Goal: Communication & Community: Participate in discussion

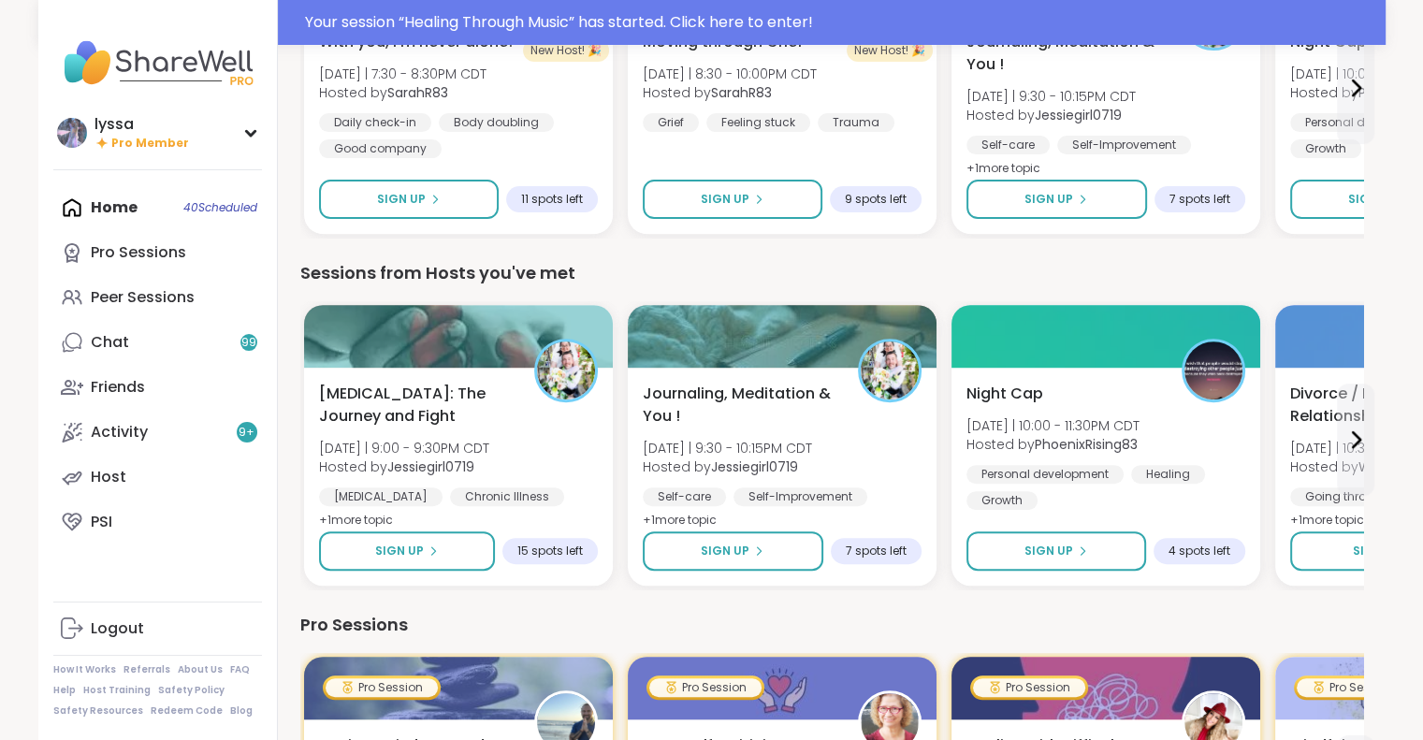
scroll to position [341, 0]
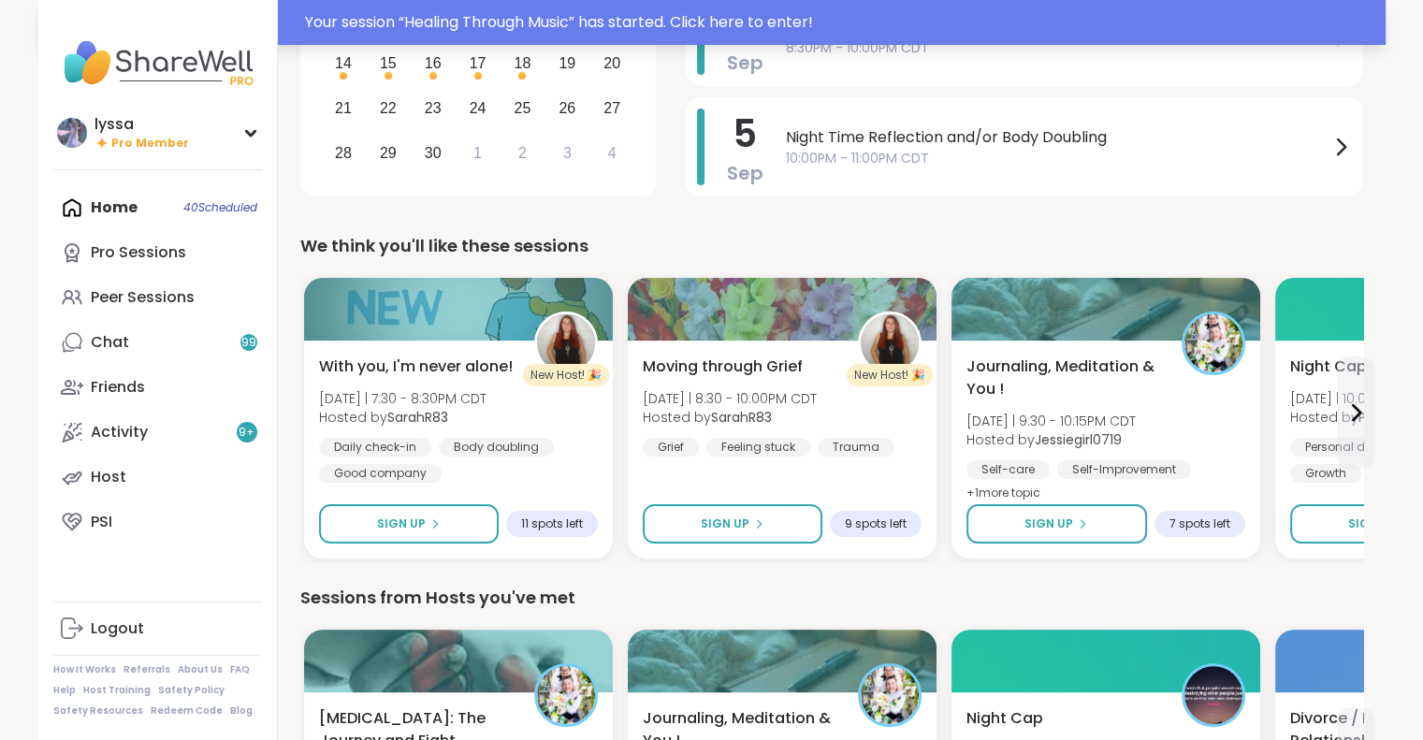
click at [490, 18] on div "Your session “ Healing Through Music ” has started. Click here to enter!" at bounding box center [839, 22] width 1069 height 22
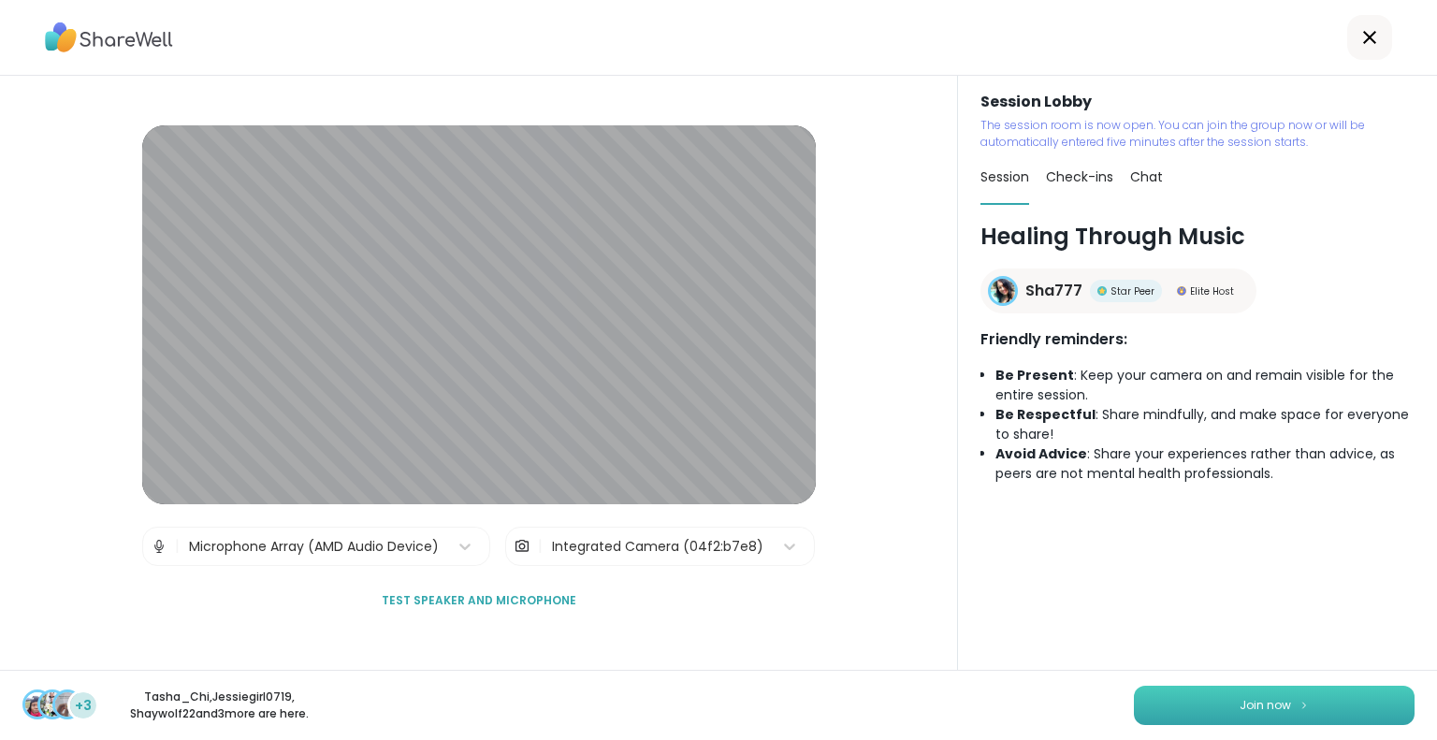
click at [1160, 690] on button "Join now" at bounding box center [1274, 705] width 281 height 39
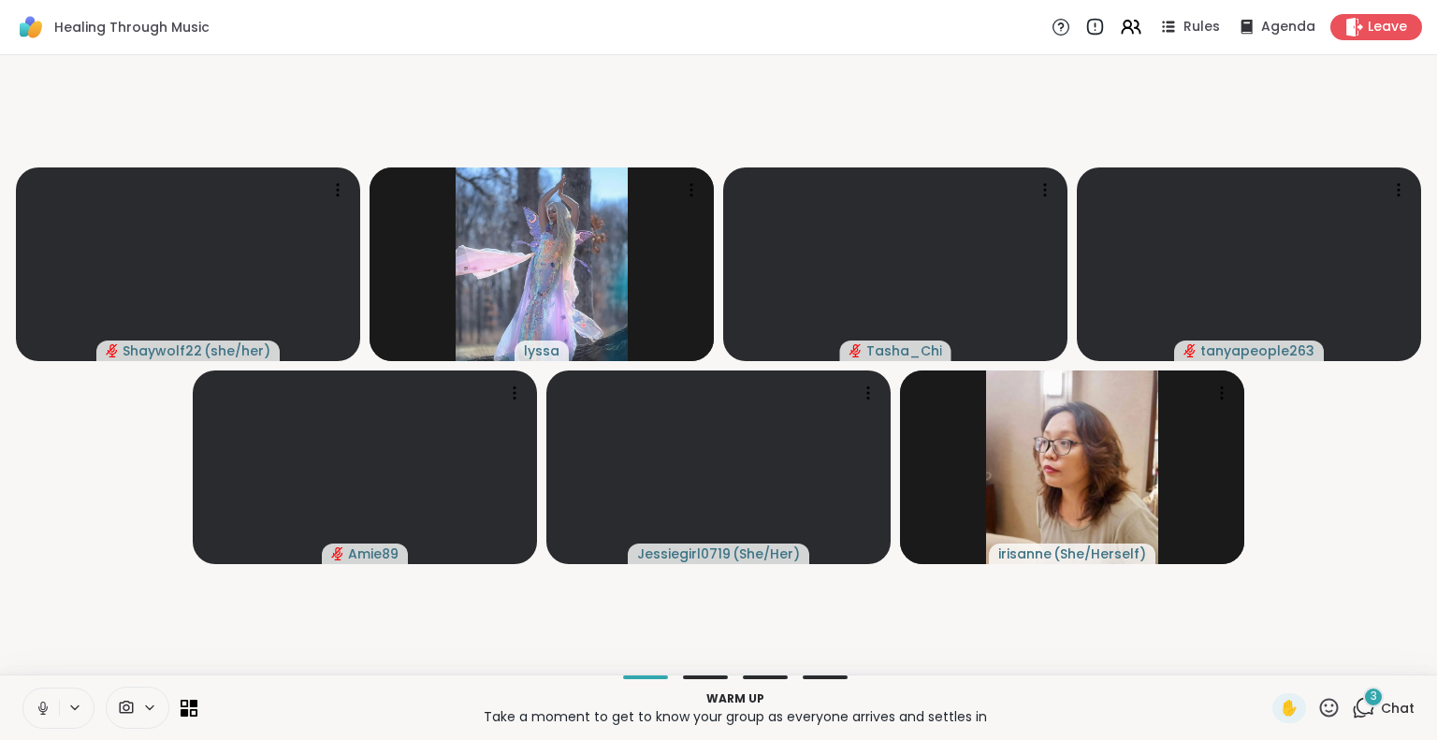
click at [36, 706] on icon at bounding box center [43, 708] width 17 height 17
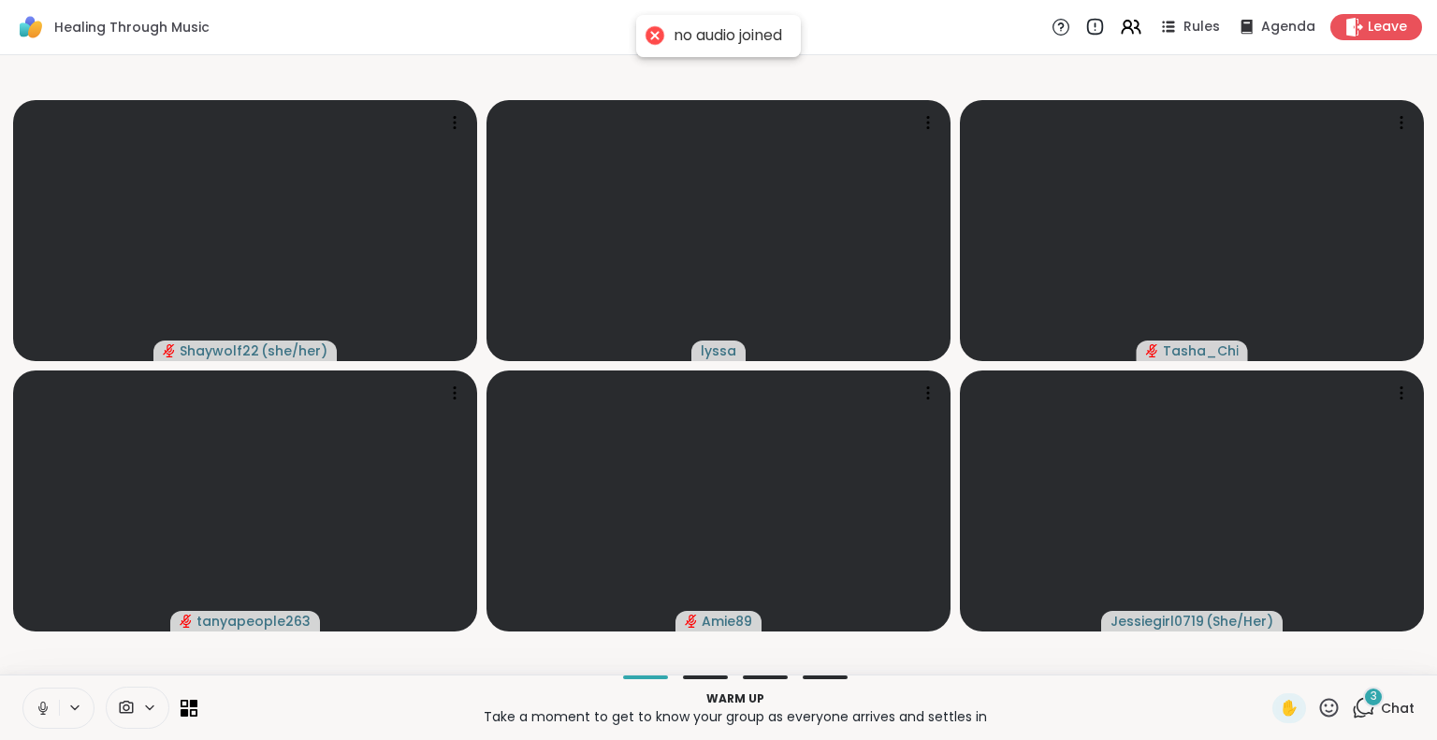
click at [37, 710] on icon at bounding box center [43, 708] width 17 height 17
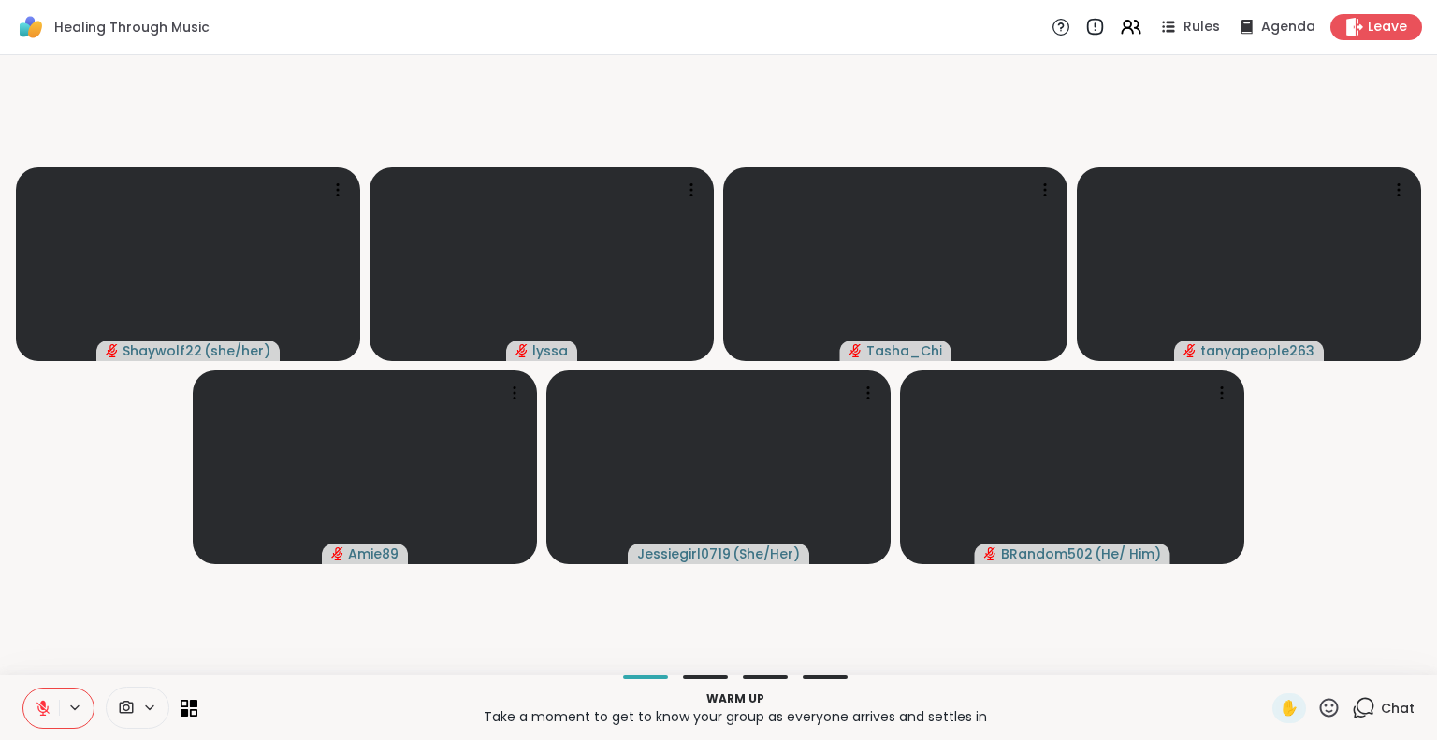
click at [41, 699] on button at bounding box center [41, 708] width 36 height 39
click at [35, 703] on icon at bounding box center [43, 708] width 17 height 17
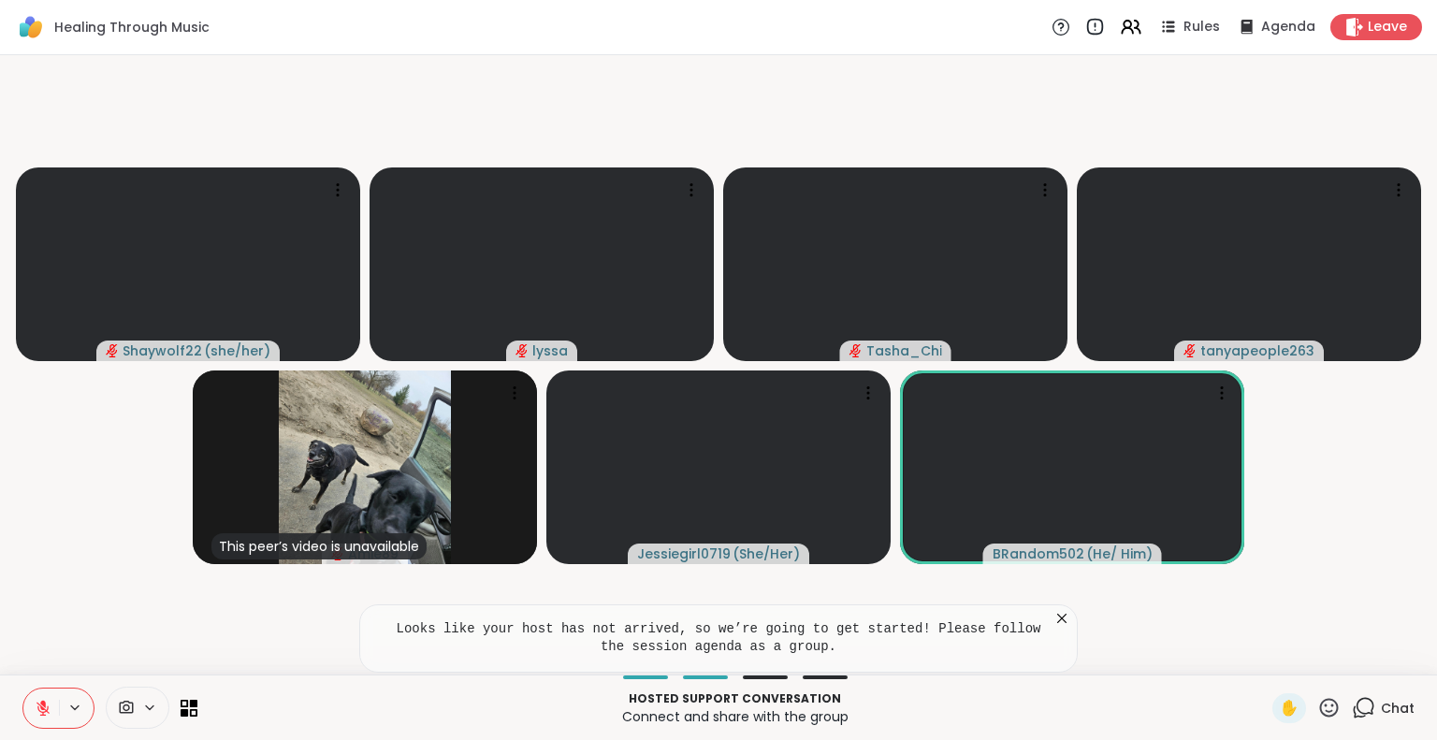
click at [35, 703] on icon at bounding box center [43, 708] width 17 height 17
click at [31, 699] on button at bounding box center [41, 708] width 36 height 39
click at [1317, 701] on icon at bounding box center [1328, 707] width 23 height 23
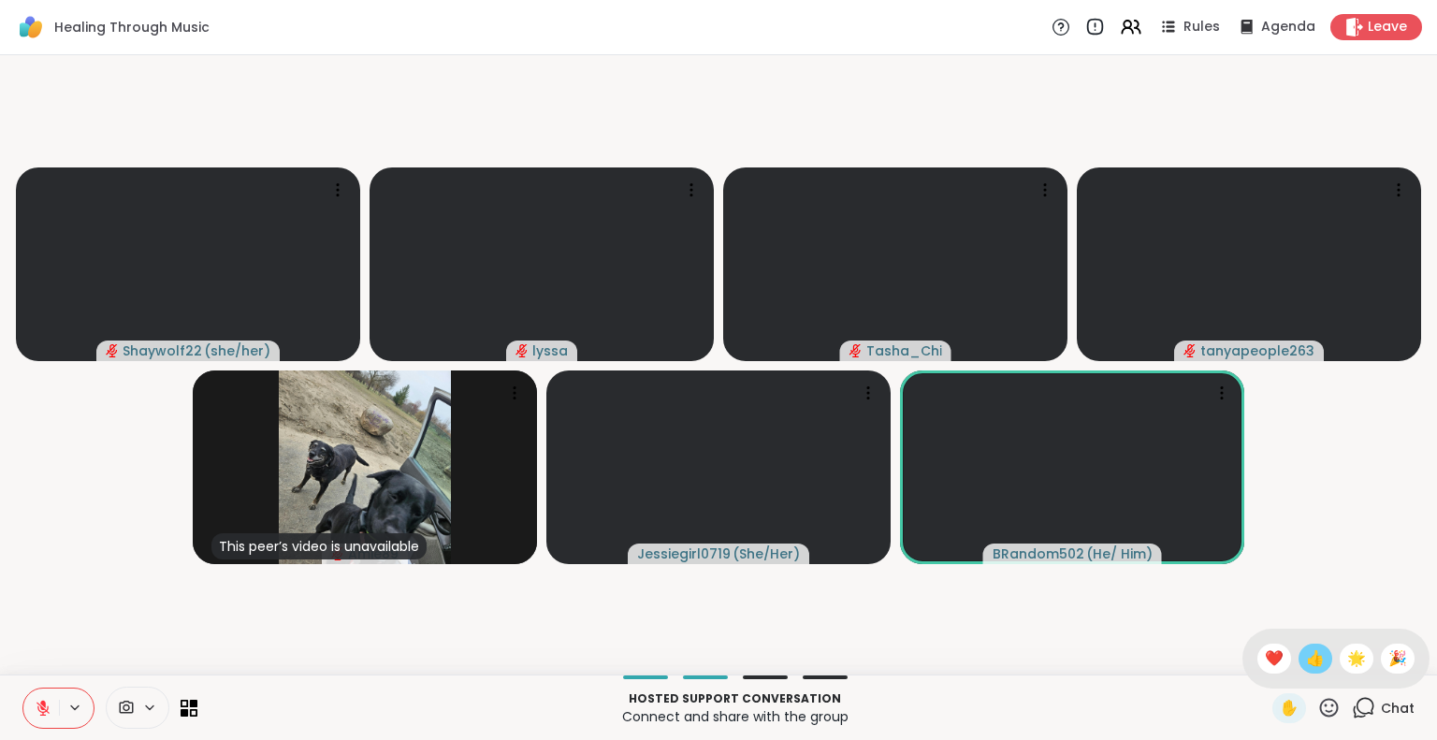
click at [1306, 654] on span "👍" at bounding box center [1315, 658] width 19 height 22
click at [1352, 705] on icon at bounding box center [1363, 707] width 23 height 23
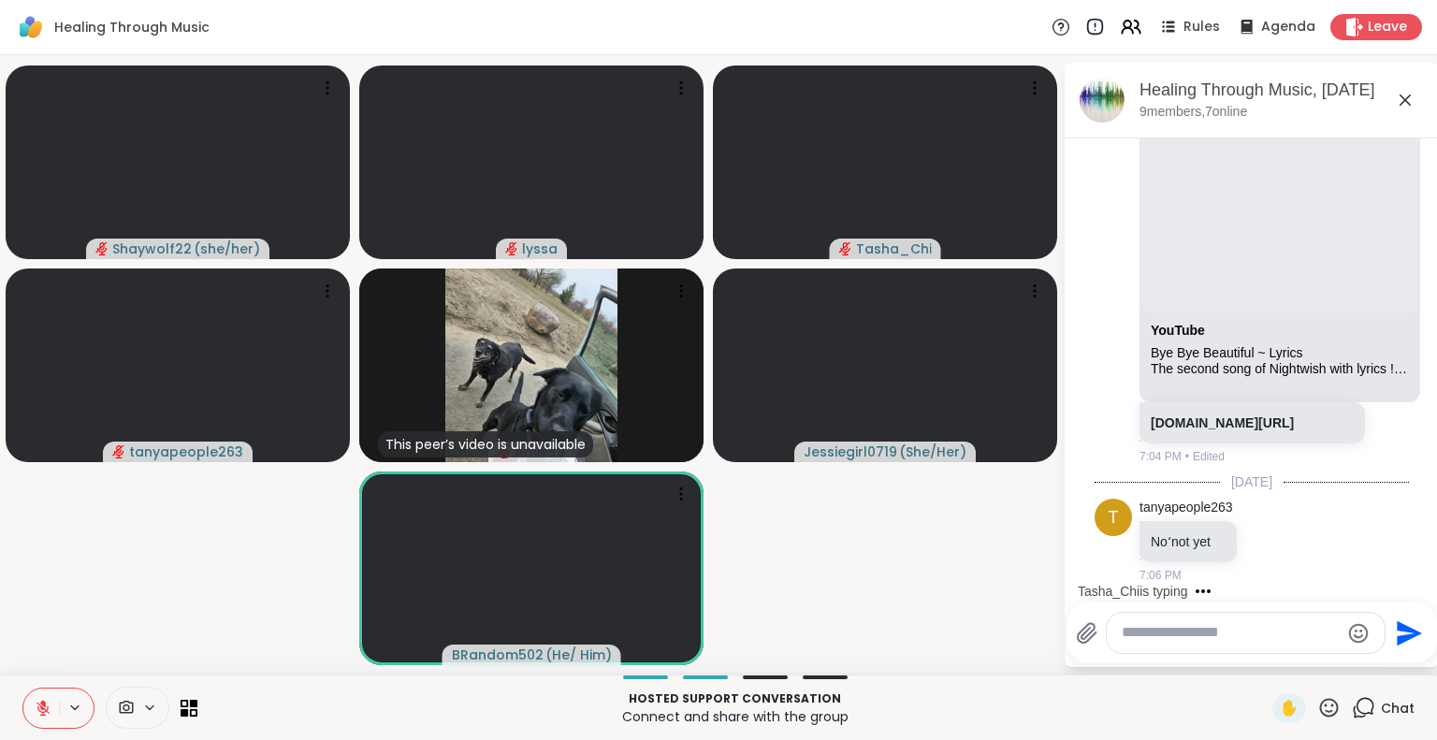
scroll to position [5759, 0]
click at [1171, 632] on textarea "Type your message" at bounding box center [1231, 633] width 218 height 20
click at [1164, 580] on div "Shay wolf22 @" at bounding box center [1232, 583] width 221 height 47
type textarea "**********"
click at [1164, 580] on div "Tasha_Chi is typing" at bounding box center [1255, 591] width 367 height 30
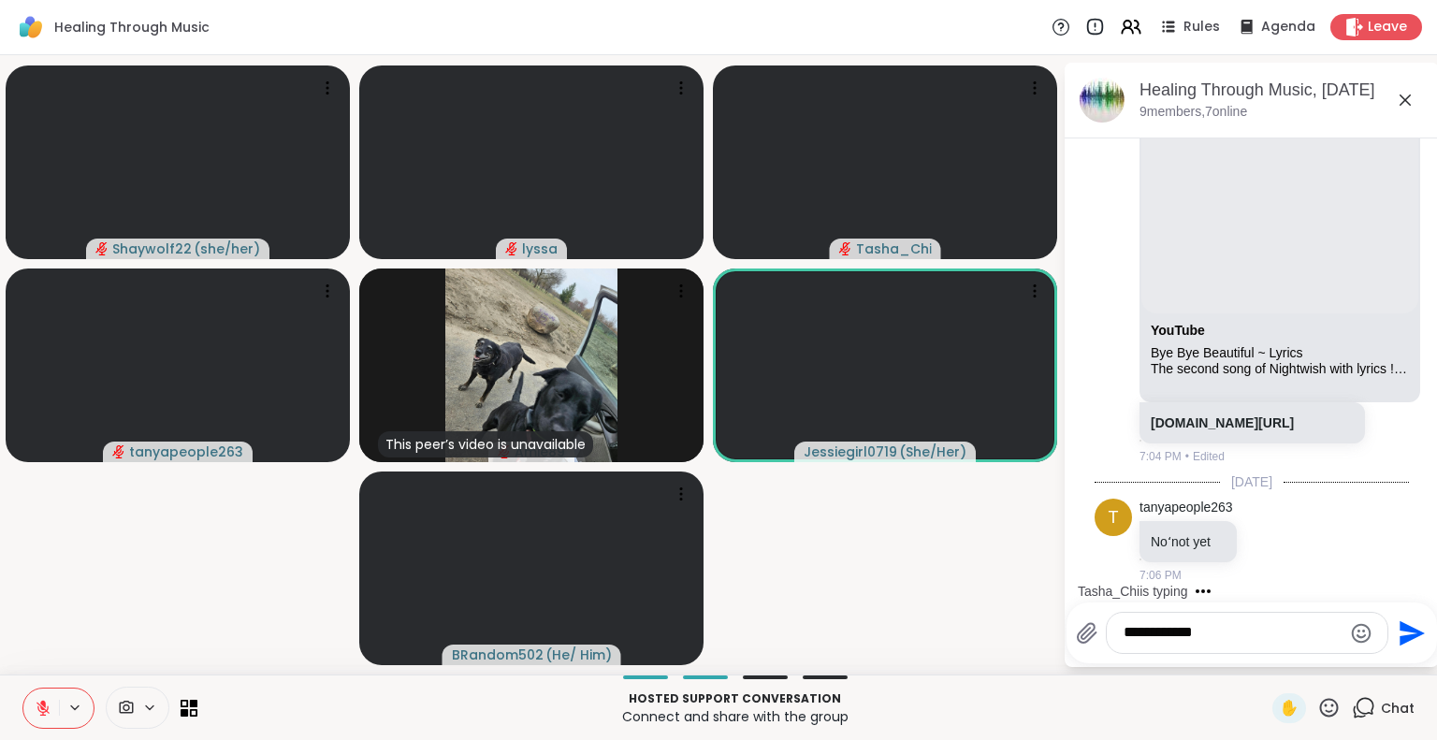
click at [1228, 644] on div "**********" at bounding box center [1247, 633] width 281 height 40
click at [1218, 639] on textarea "**********" at bounding box center [1233, 633] width 218 height 20
drag, startPoint x: 1218, startPoint y: 639, endPoint x: 1003, endPoint y: 602, distance: 218.4
click at [1003, 602] on div "Shaywolf22 ( she/her ) lyssa Tasha_Chi tanyapeople263 This peer’s video is unav…" at bounding box center [718, 364] width 1437 height 619
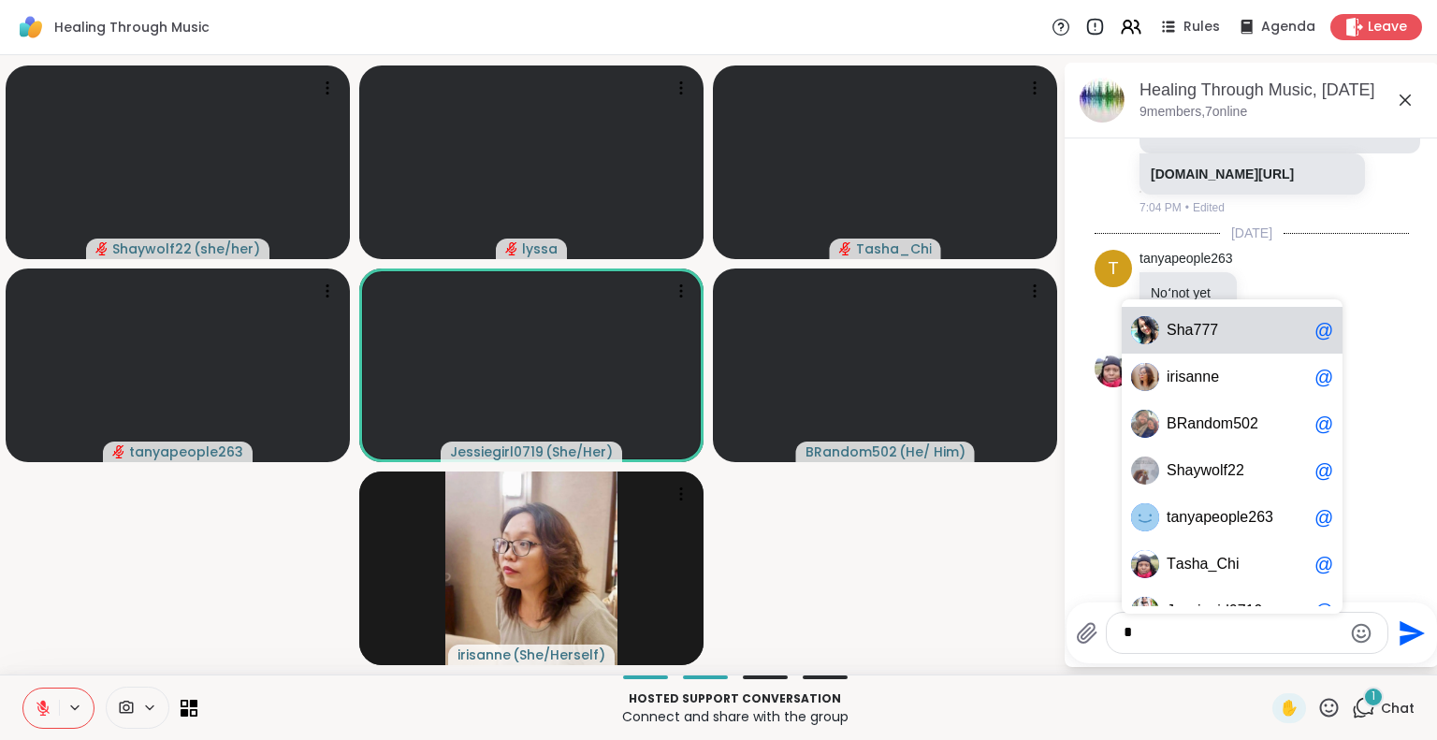
scroll to position [6027, 0]
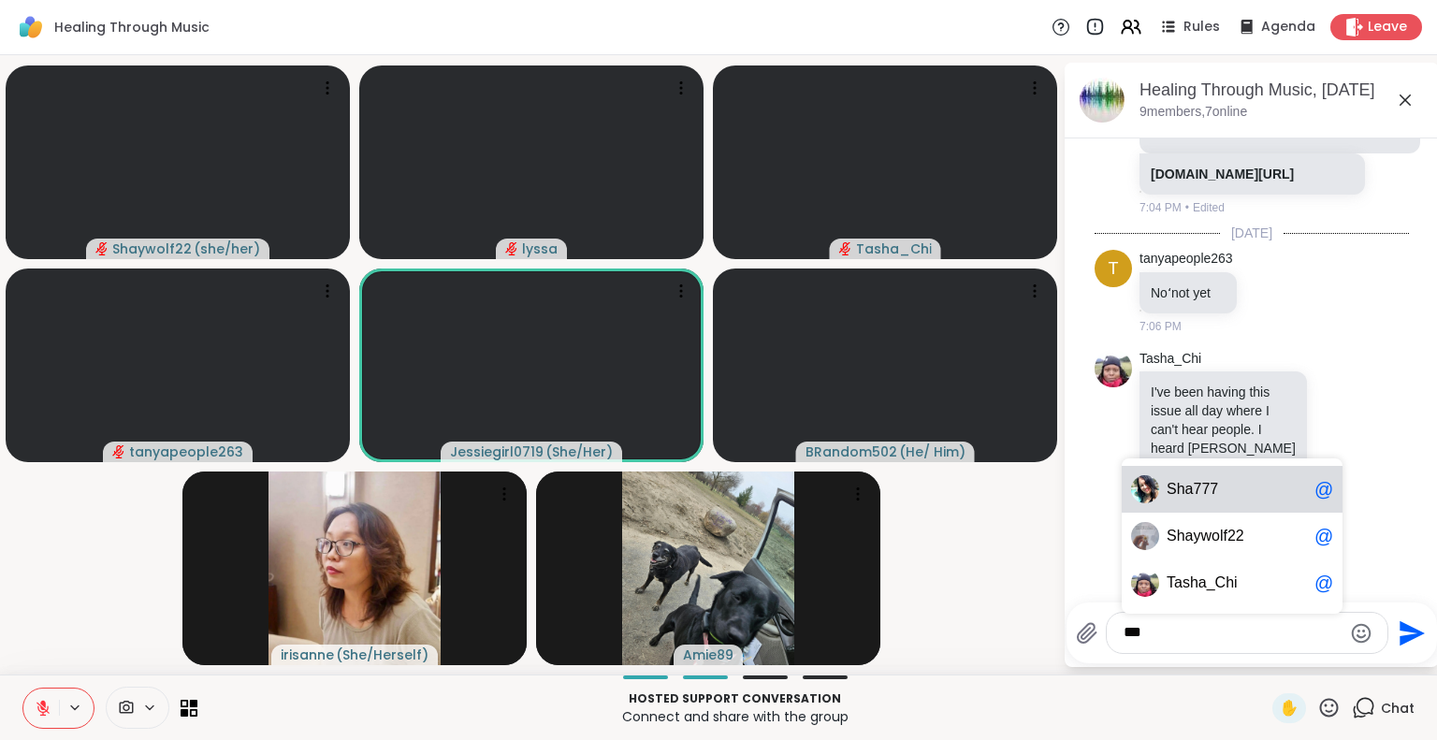
click at [1175, 486] on span "Sh" at bounding box center [1176, 489] width 19 height 19
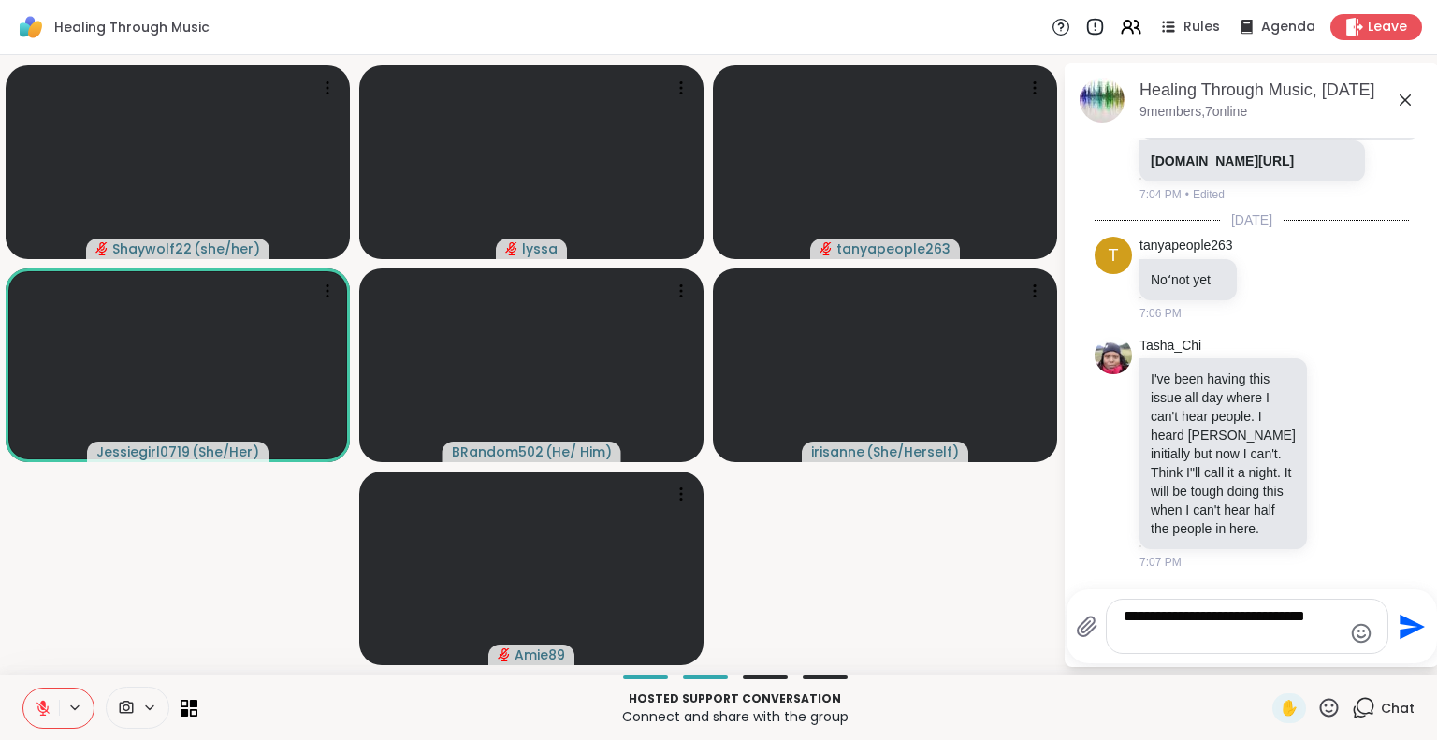
scroll to position [6067, 0]
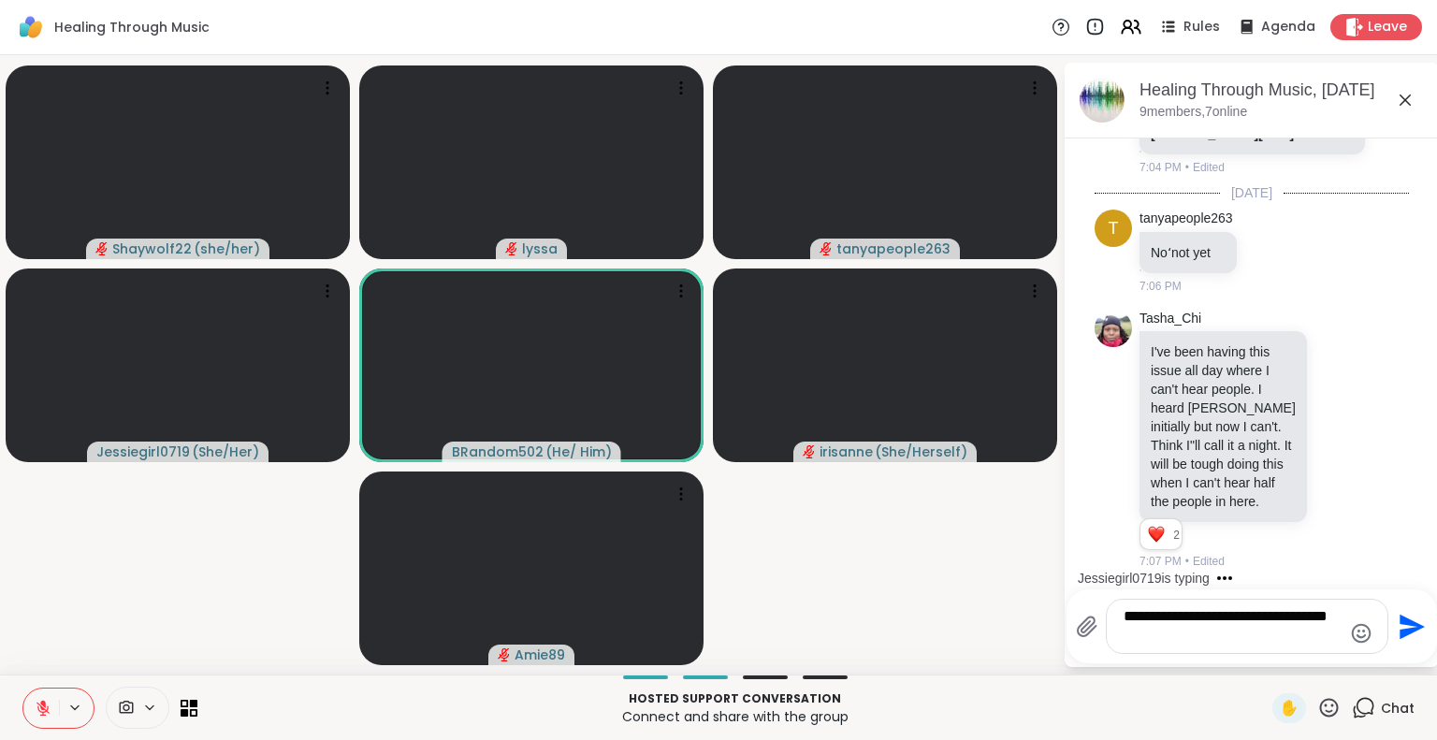
click at [1204, 637] on textarea "**********" at bounding box center [1233, 626] width 218 height 38
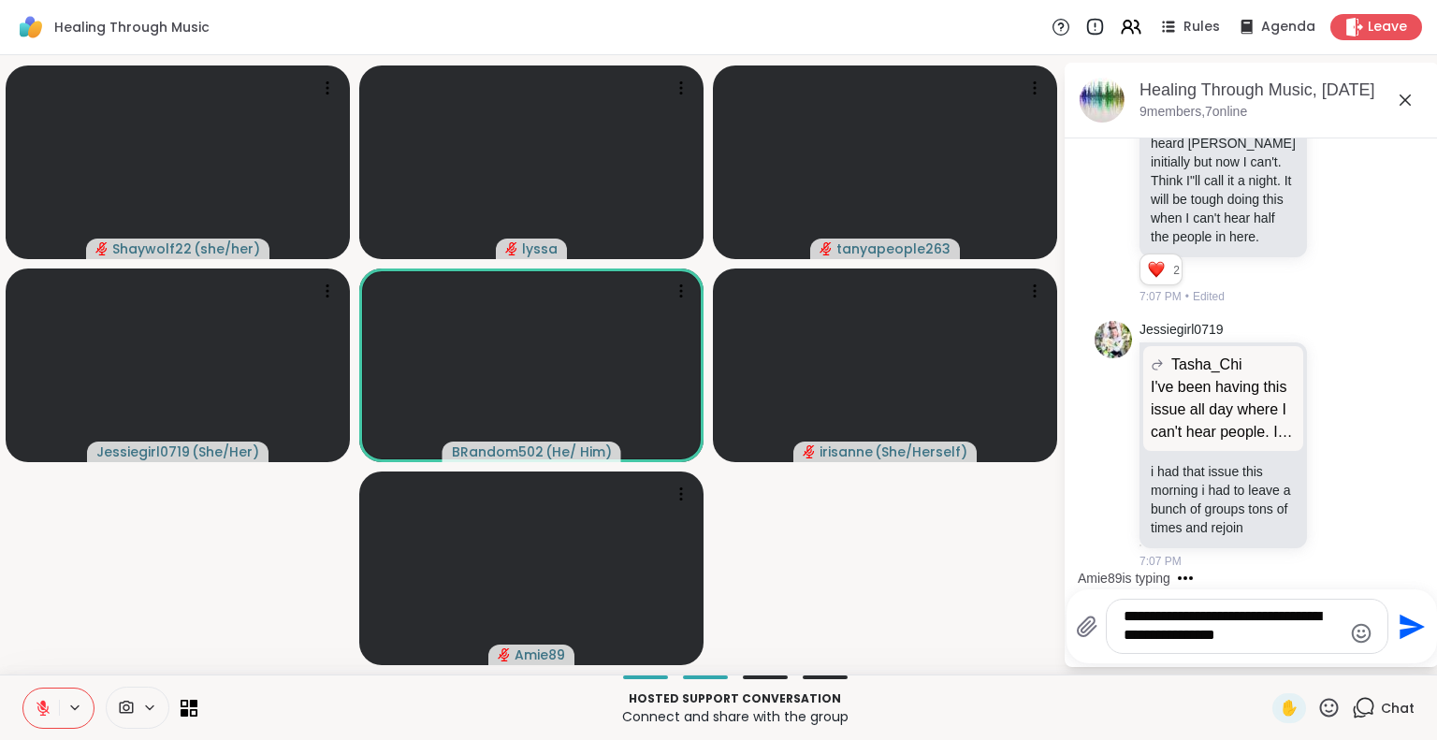
type textarea "**********"
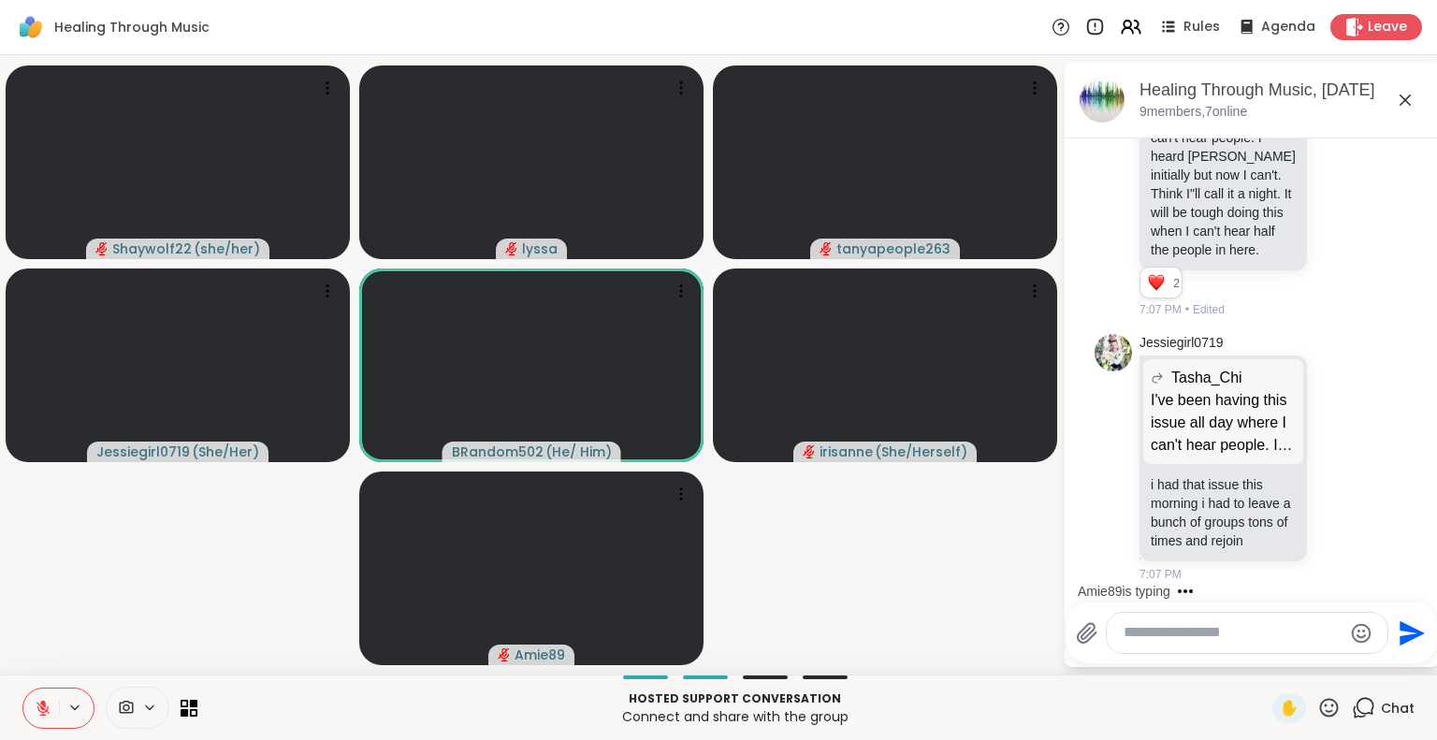
scroll to position [6474, 0]
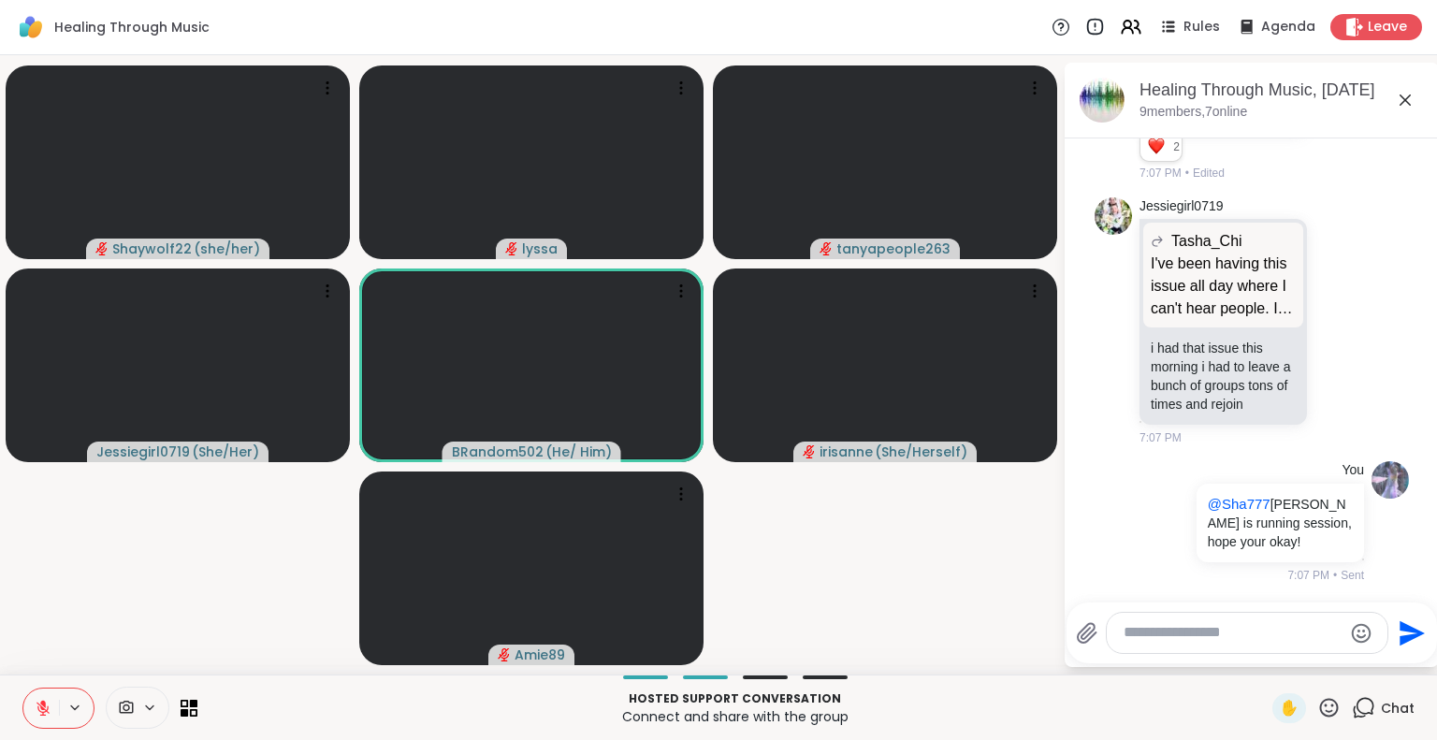
click at [1411, 94] on icon at bounding box center [1405, 100] width 22 height 22
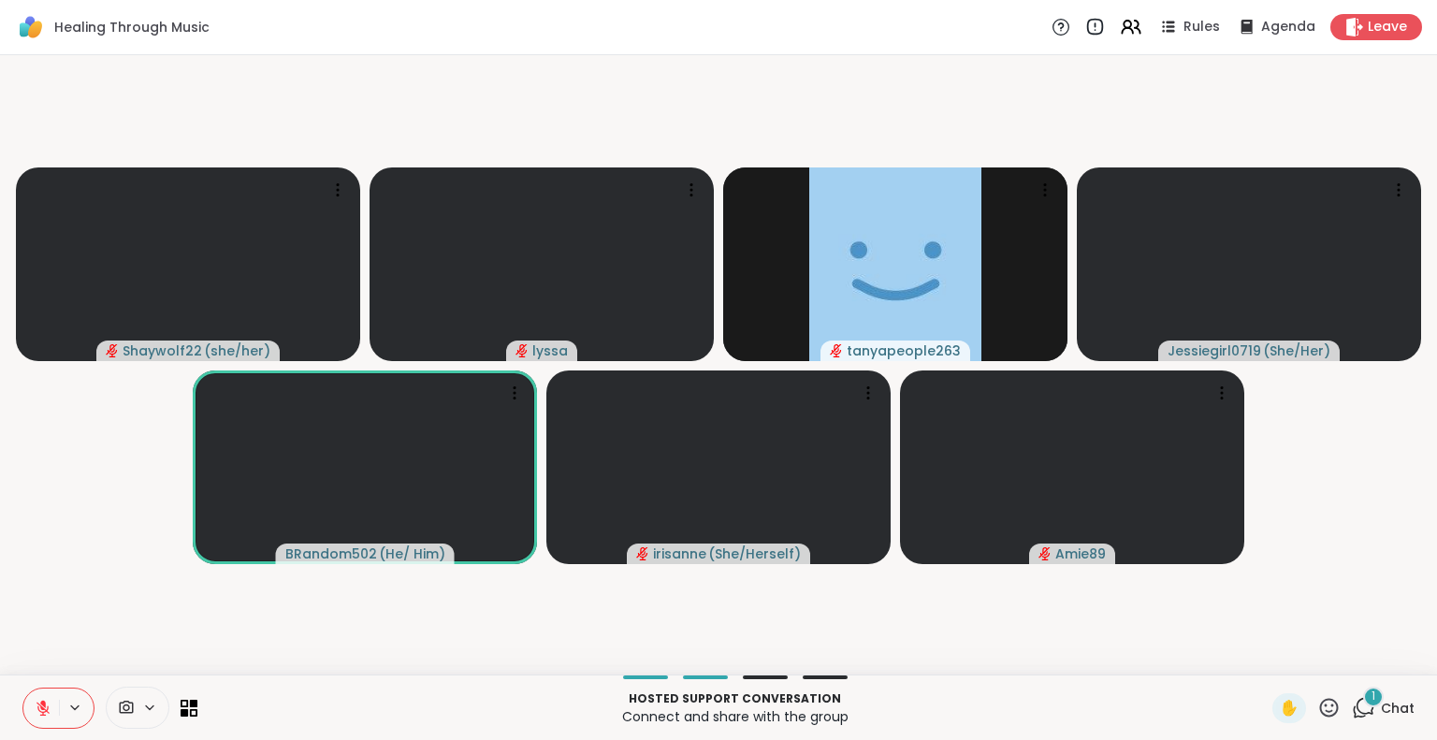
click at [1371, 719] on div "1 Chat" at bounding box center [1383, 708] width 63 height 30
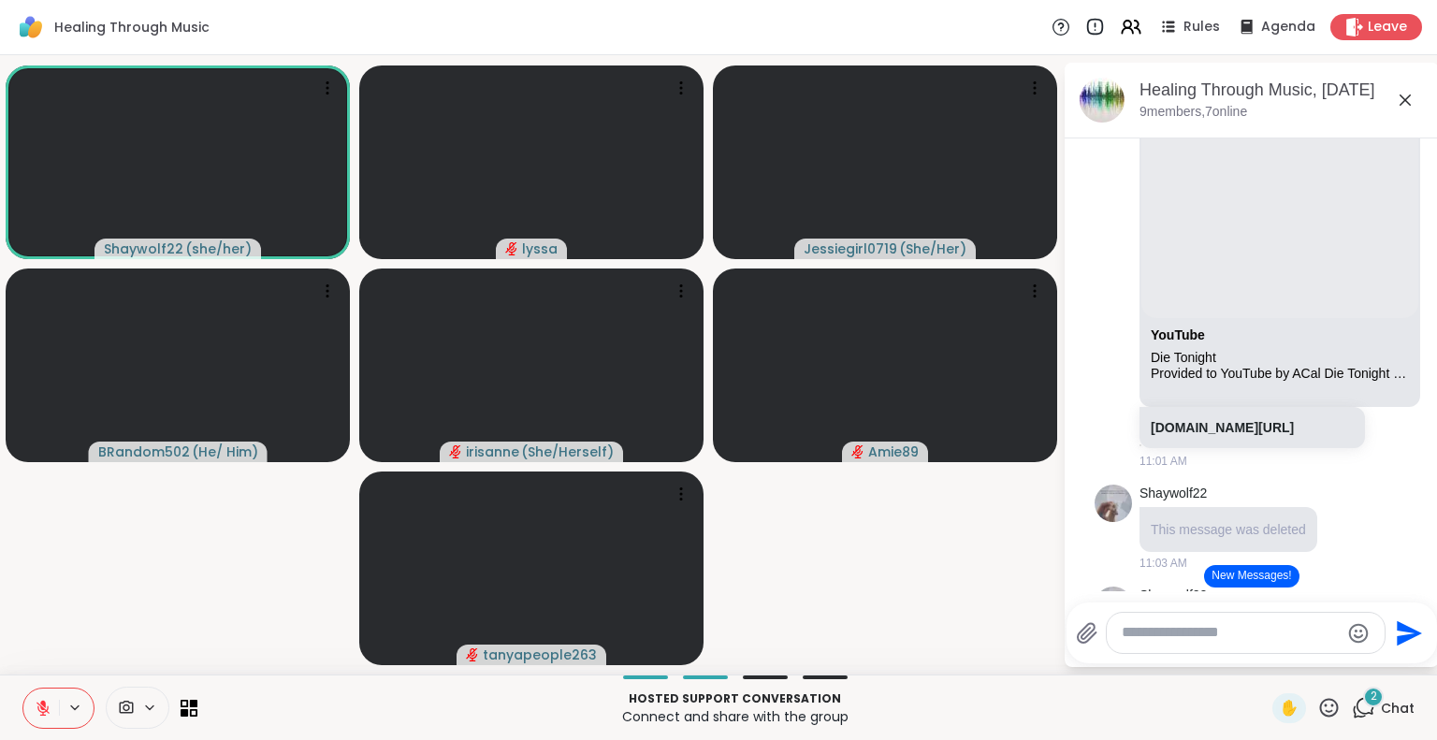
scroll to position [1243, 0]
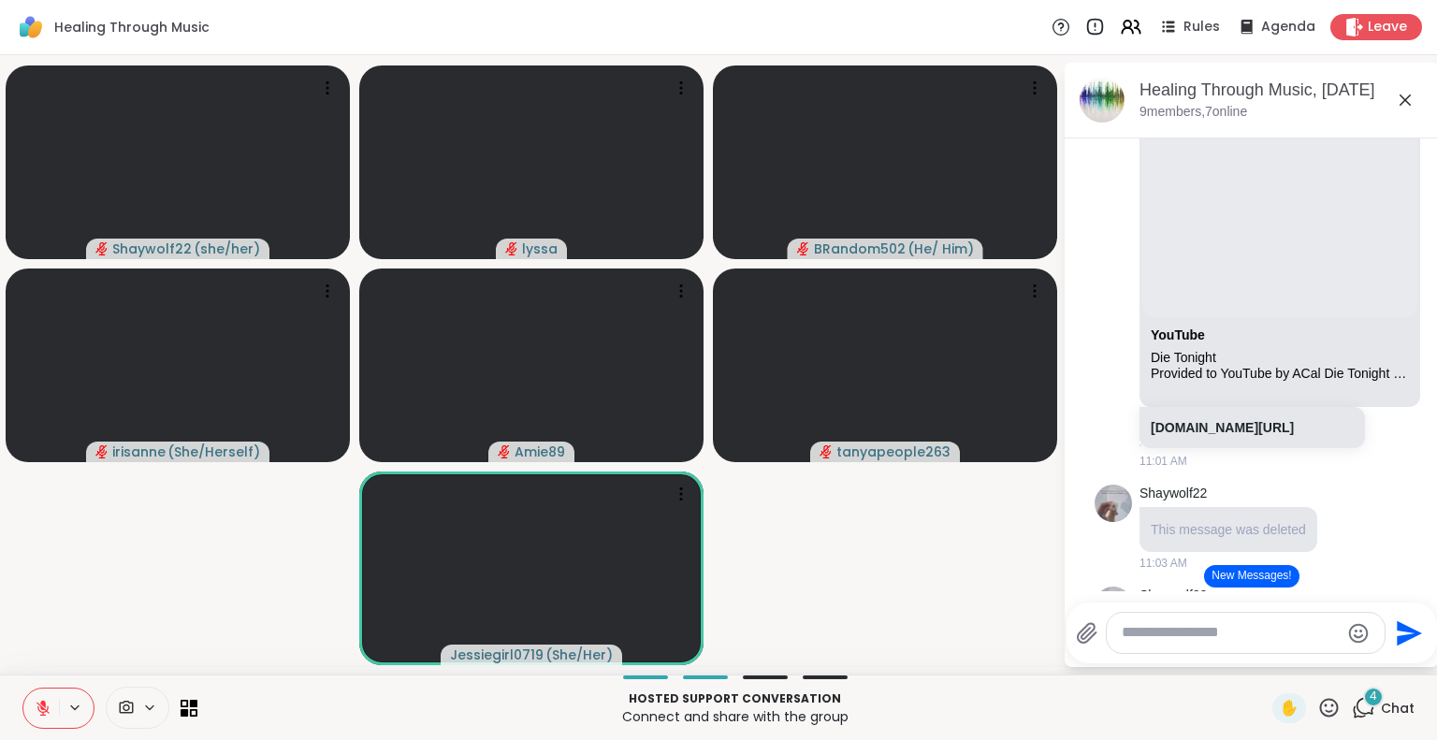
click at [1317, 708] on icon at bounding box center [1328, 707] width 23 height 23
click at [1265, 668] on span "❤️" at bounding box center [1274, 658] width 19 height 22
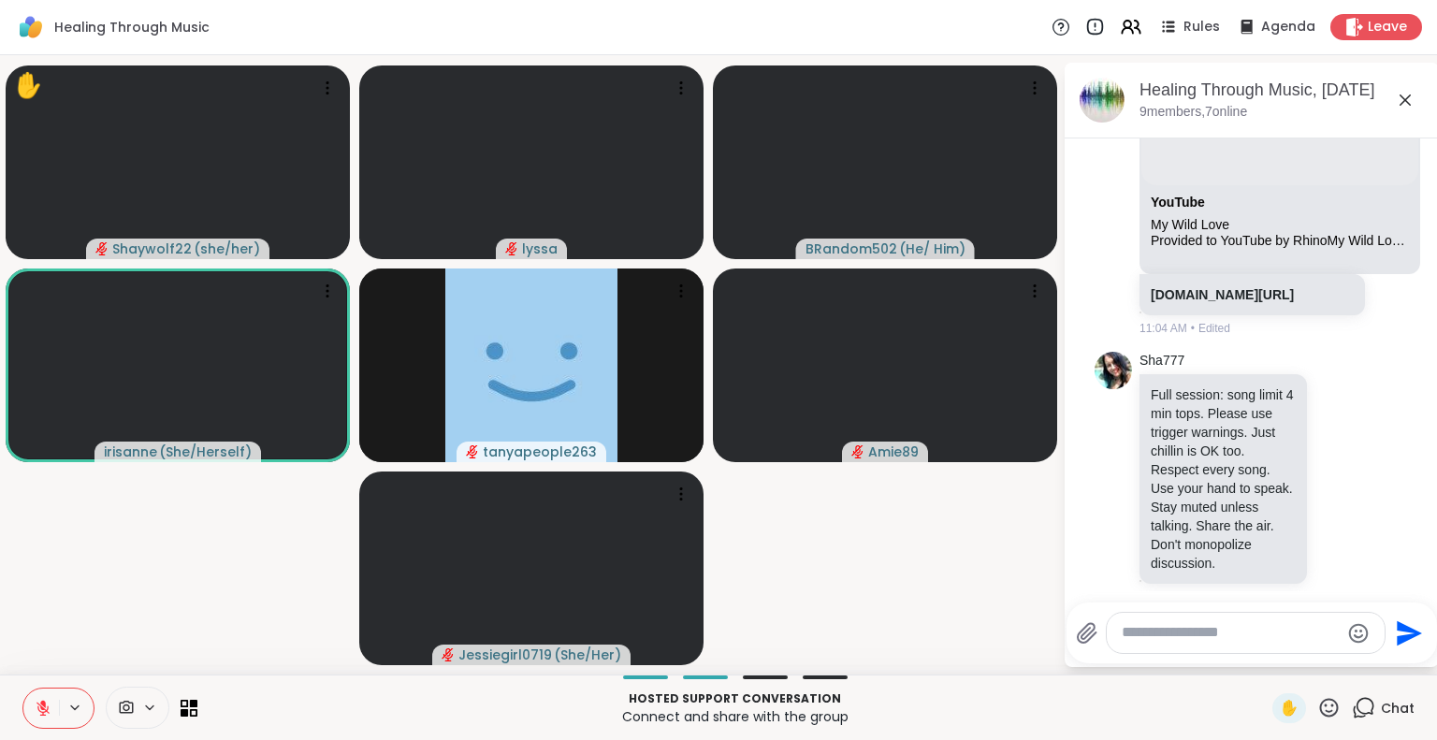
scroll to position [2296, 0]
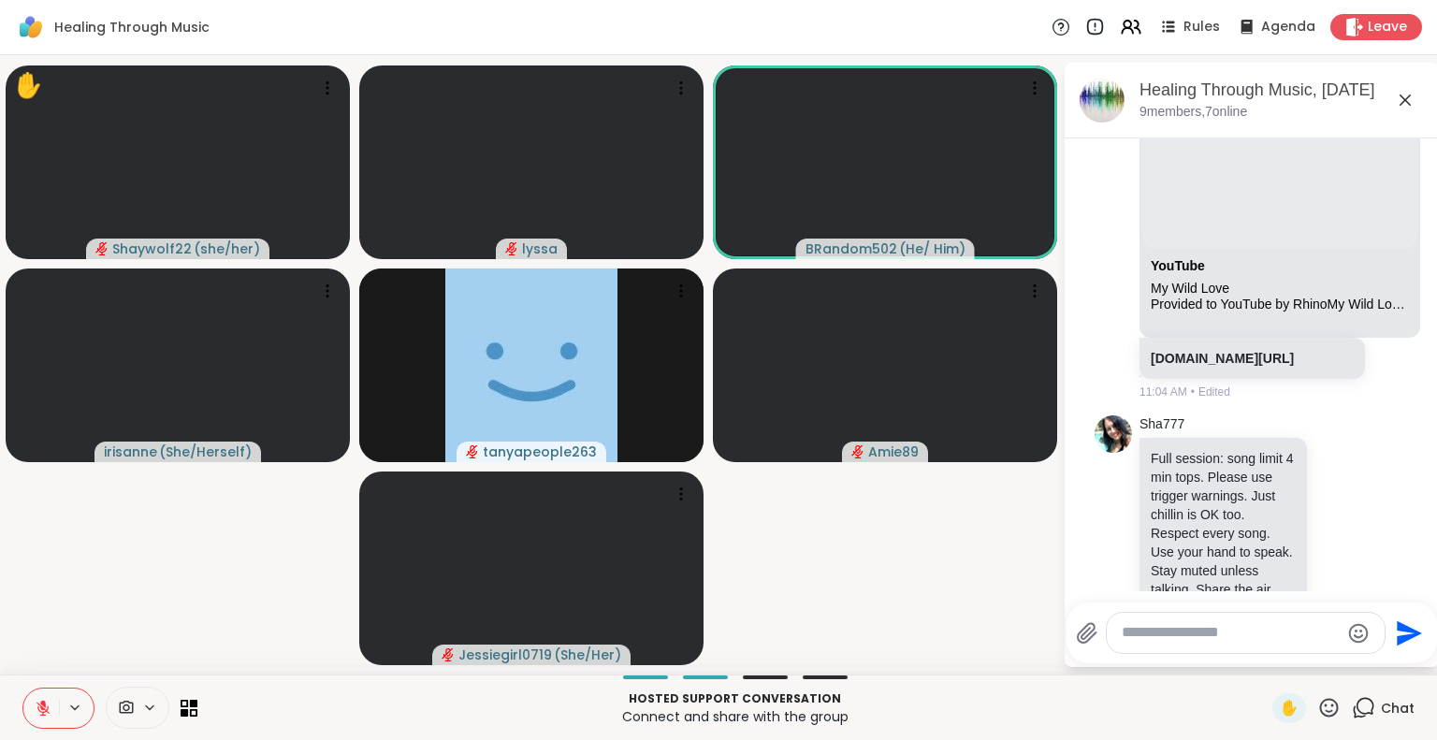
click at [38, 703] on icon at bounding box center [43, 708] width 17 height 17
click at [46, 701] on icon at bounding box center [43, 708] width 17 height 17
click at [40, 704] on icon at bounding box center [43, 708] width 17 height 17
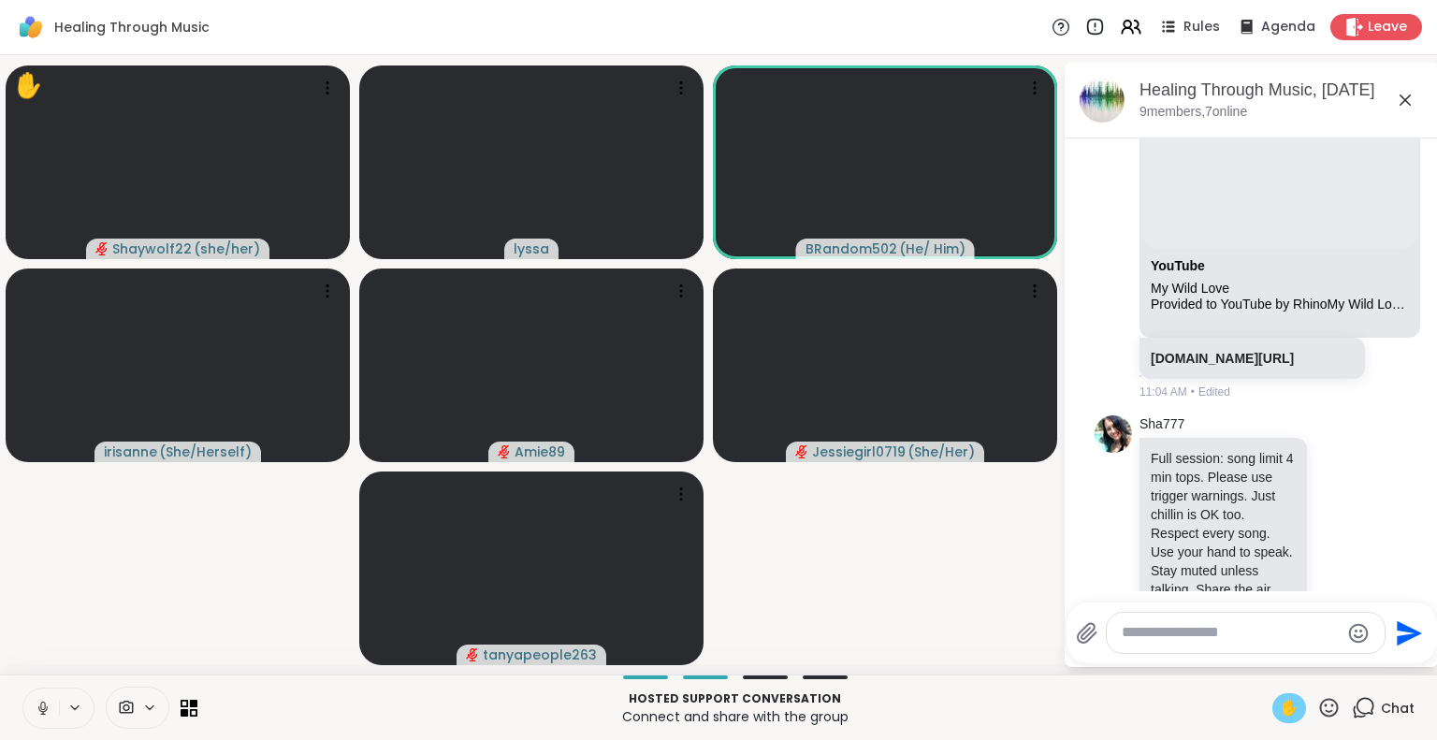
click at [1280, 712] on span "✋" at bounding box center [1289, 708] width 19 height 22
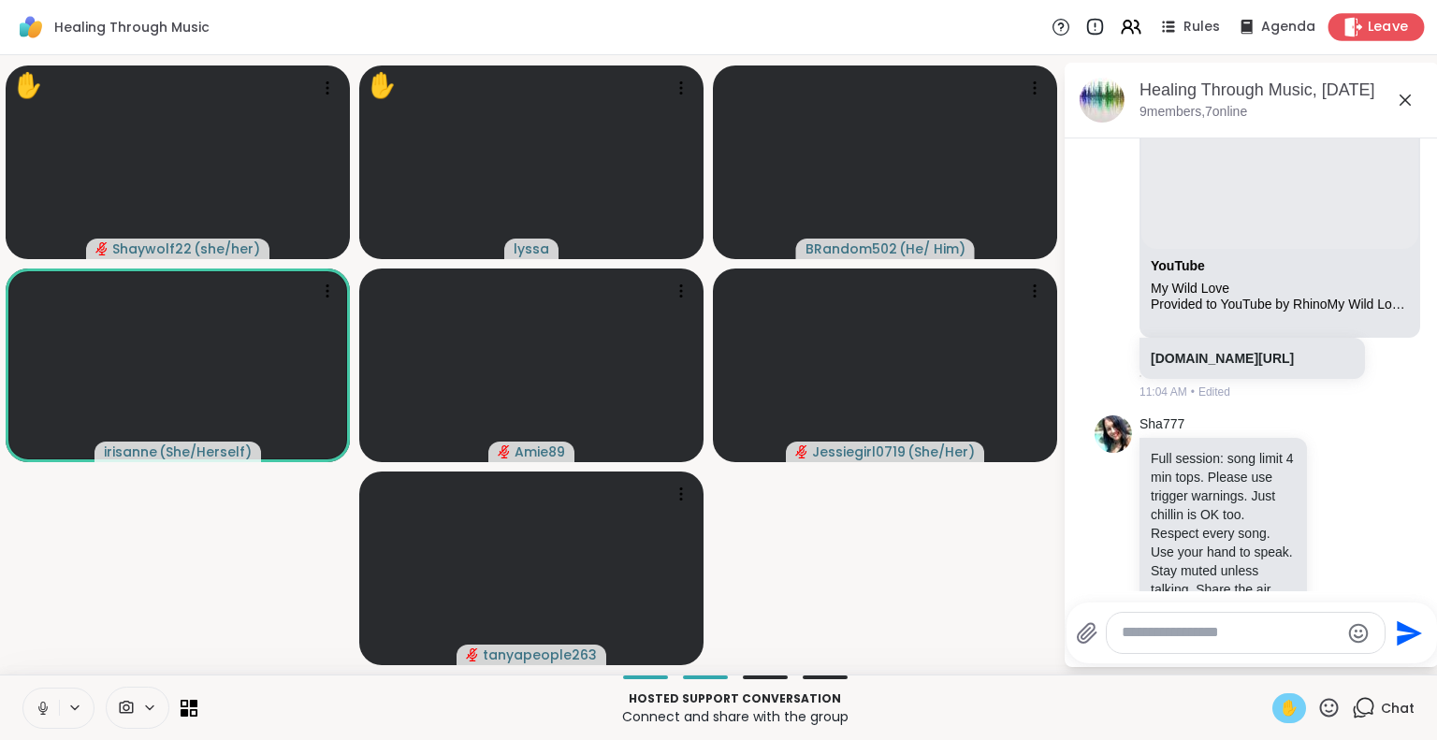
click at [1368, 24] on span "Leave" at bounding box center [1388, 28] width 41 height 20
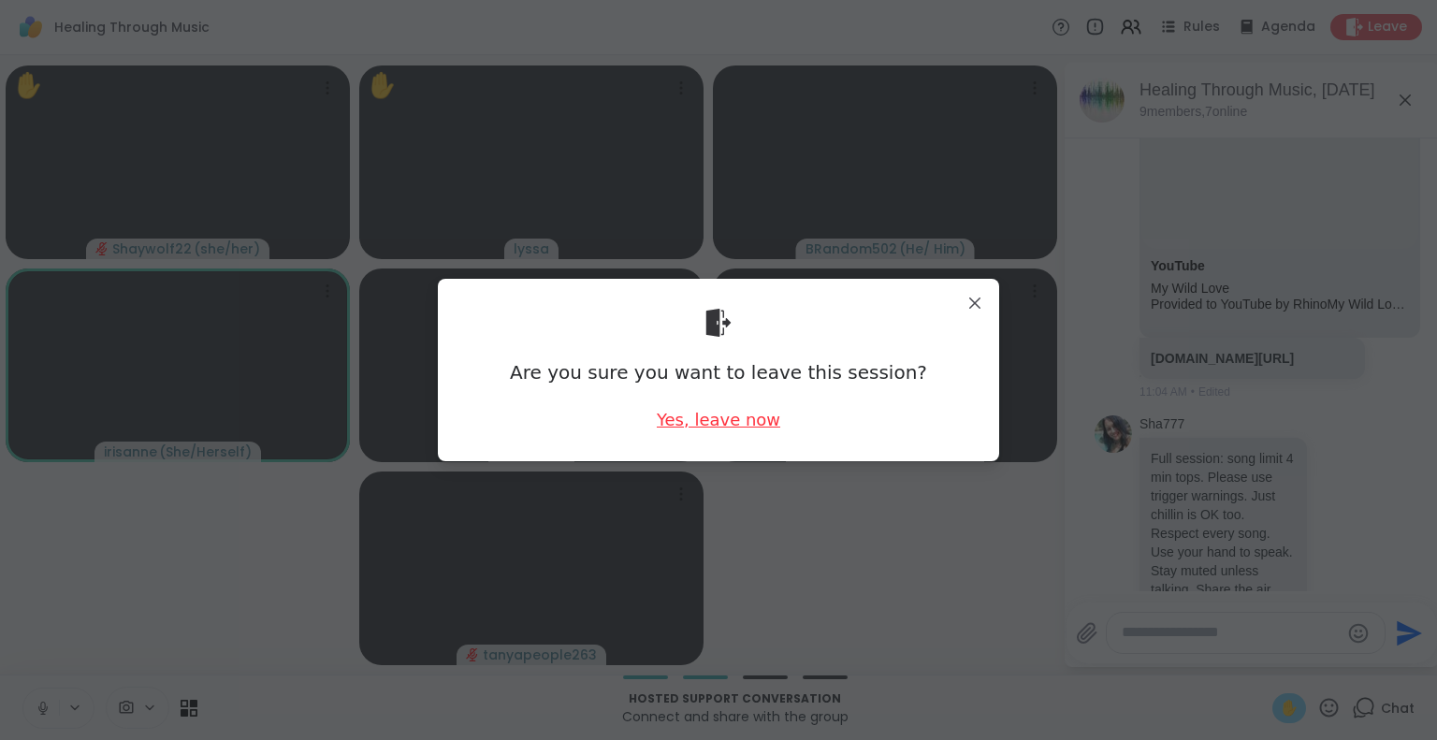
click at [696, 418] on div "Yes, leave now" at bounding box center [719, 419] width 124 height 23
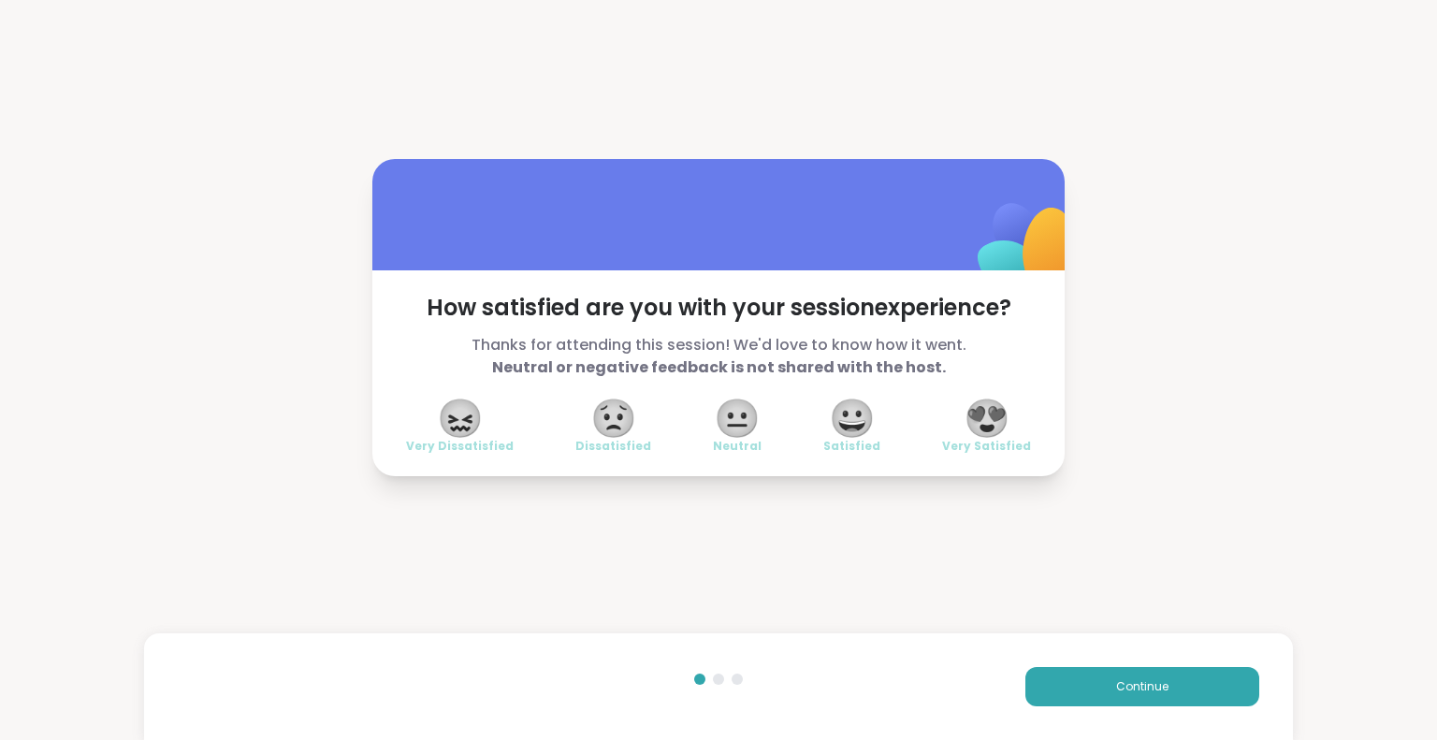
click at [970, 435] on span "😍" at bounding box center [987, 418] width 47 height 34
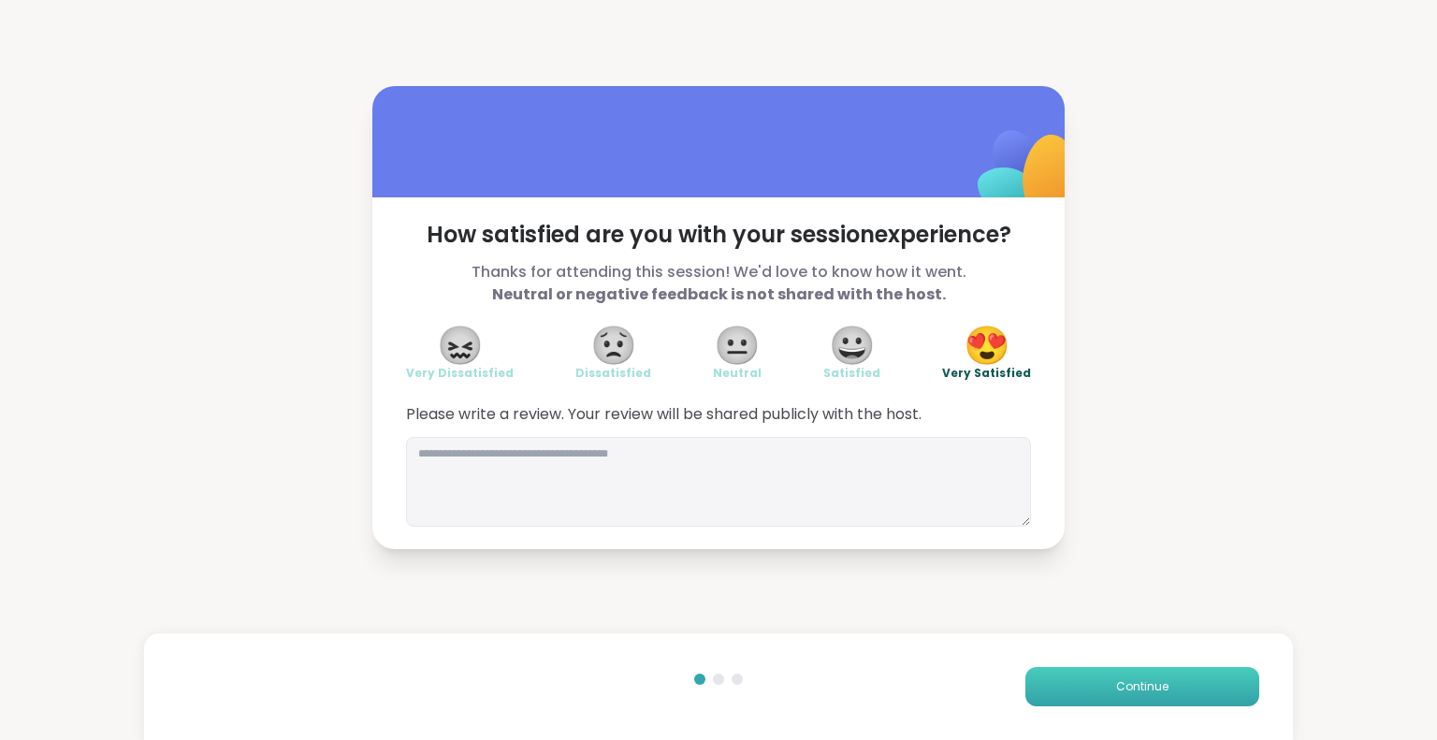
click at [1046, 682] on button "Continue" at bounding box center [1142, 686] width 234 height 39
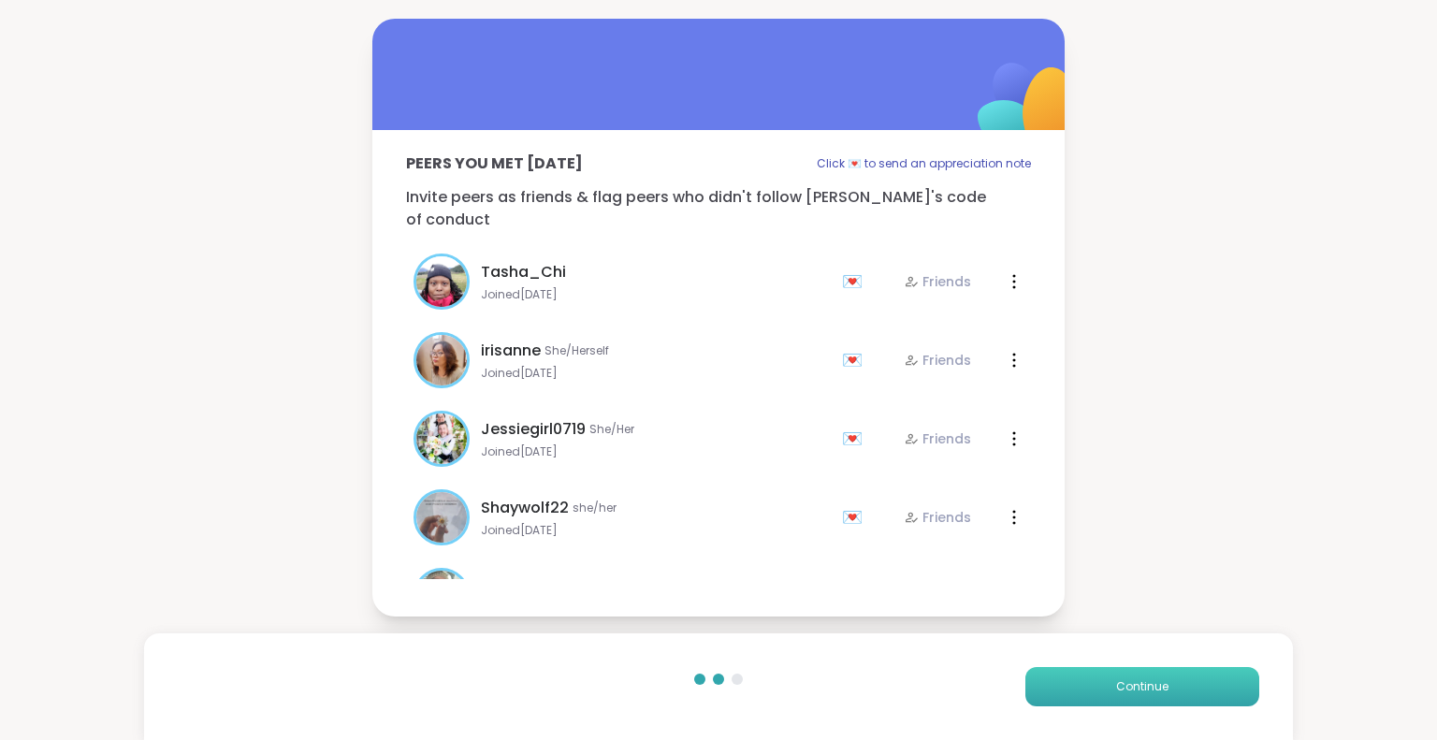
click at [1046, 682] on button "Continue" at bounding box center [1142, 686] width 234 height 39
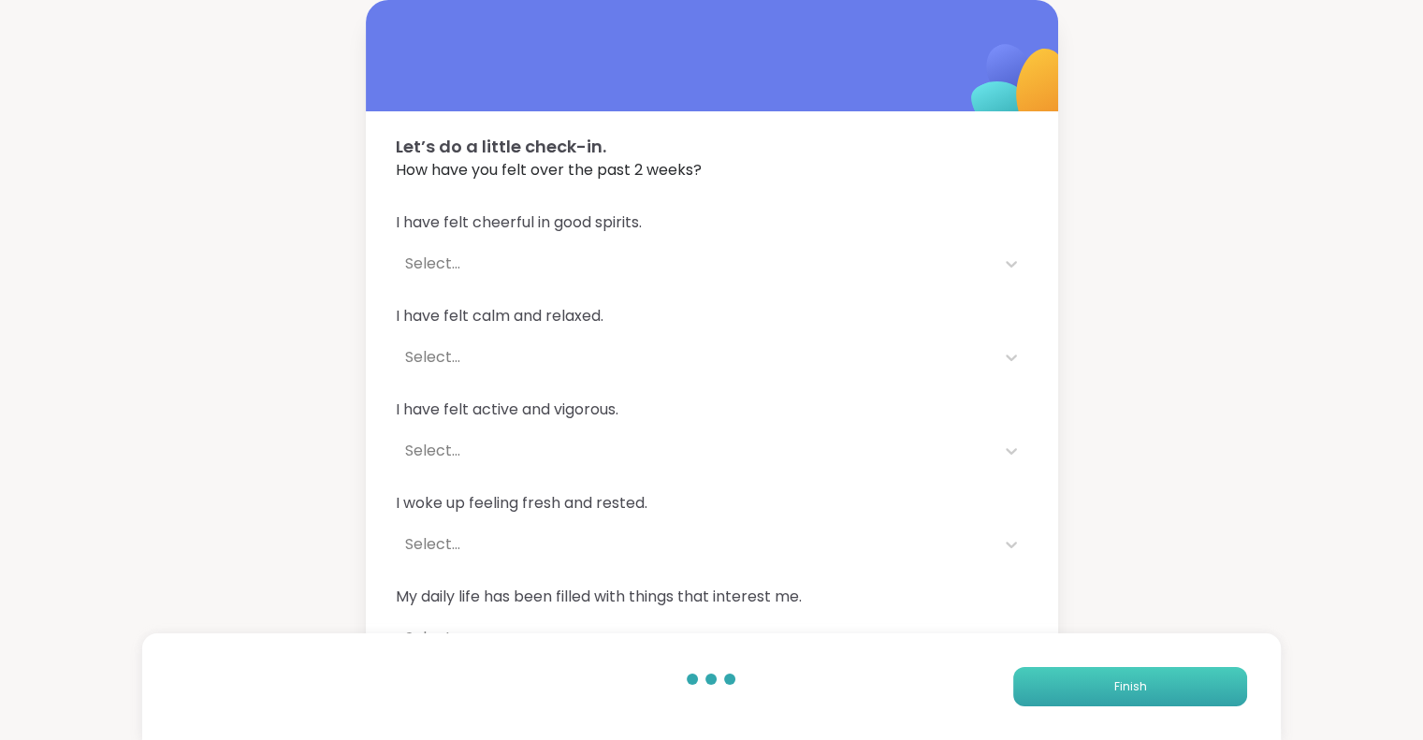
click at [1046, 682] on button "Finish" at bounding box center [1130, 686] width 234 height 39
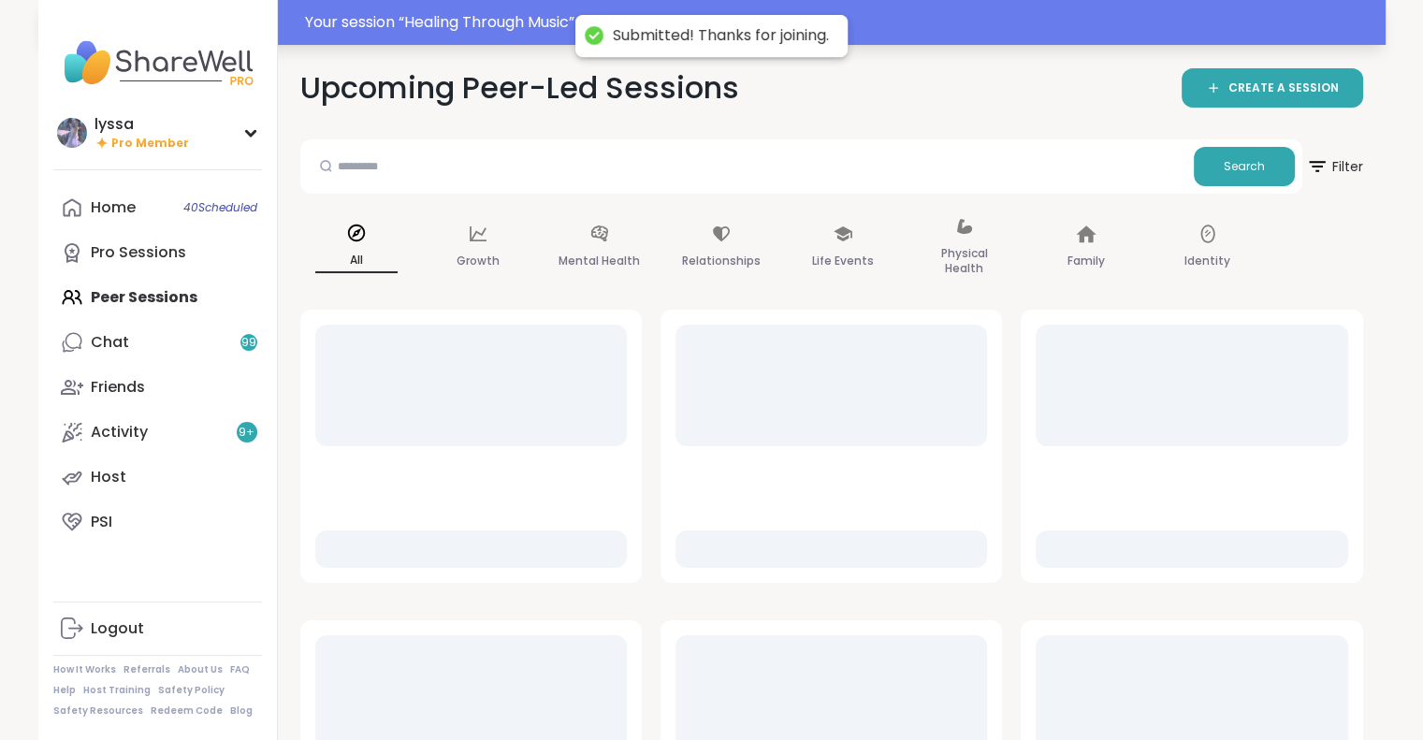
click at [478, 18] on div "Your session “ Healing Through Music ” has started. Click here to enter!" at bounding box center [839, 22] width 1069 height 22
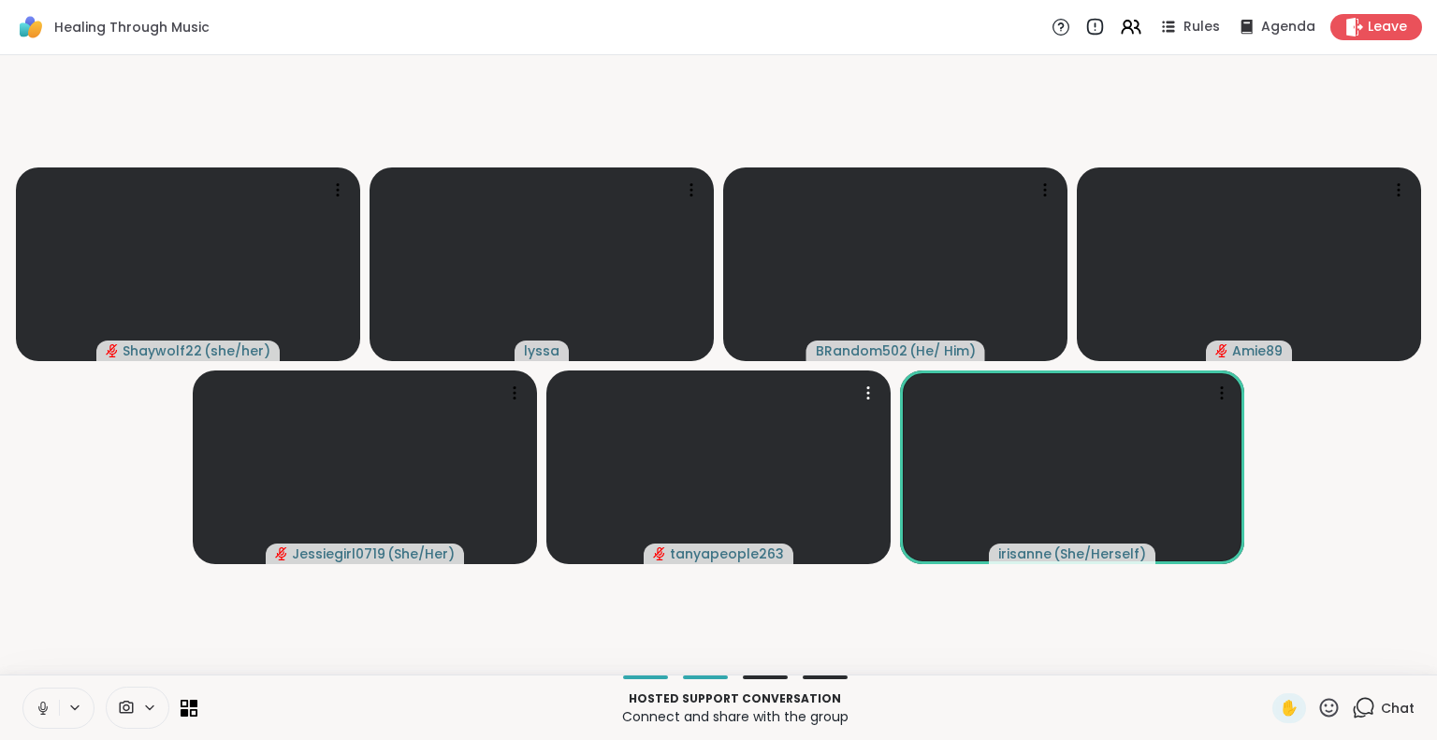
click at [31, 704] on button at bounding box center [41, 708] width 36 height 39
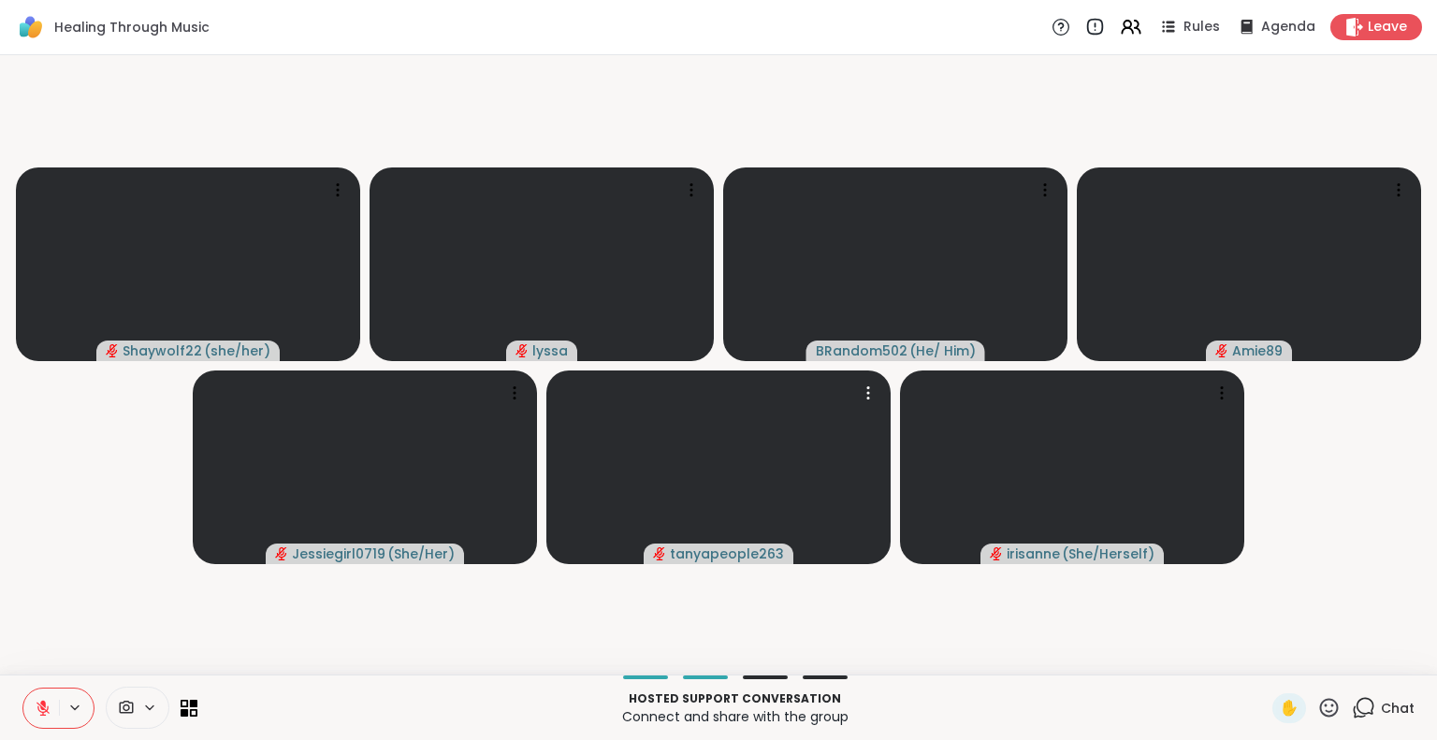
click at [33, 696] on button at bounding box center [41, 708] width 36 height 39
click at [36, 693] on button at bounding box center [41, 708] width 36 height 39
click at [49, 710] on icon at bounding box center [43, 708] width 17 height 17
click at [33, 718] on button at bounding box center [41, 708] width 36 height 39
click at [41, 706] on icon at bounding box center [42, 708] width 13 height 13
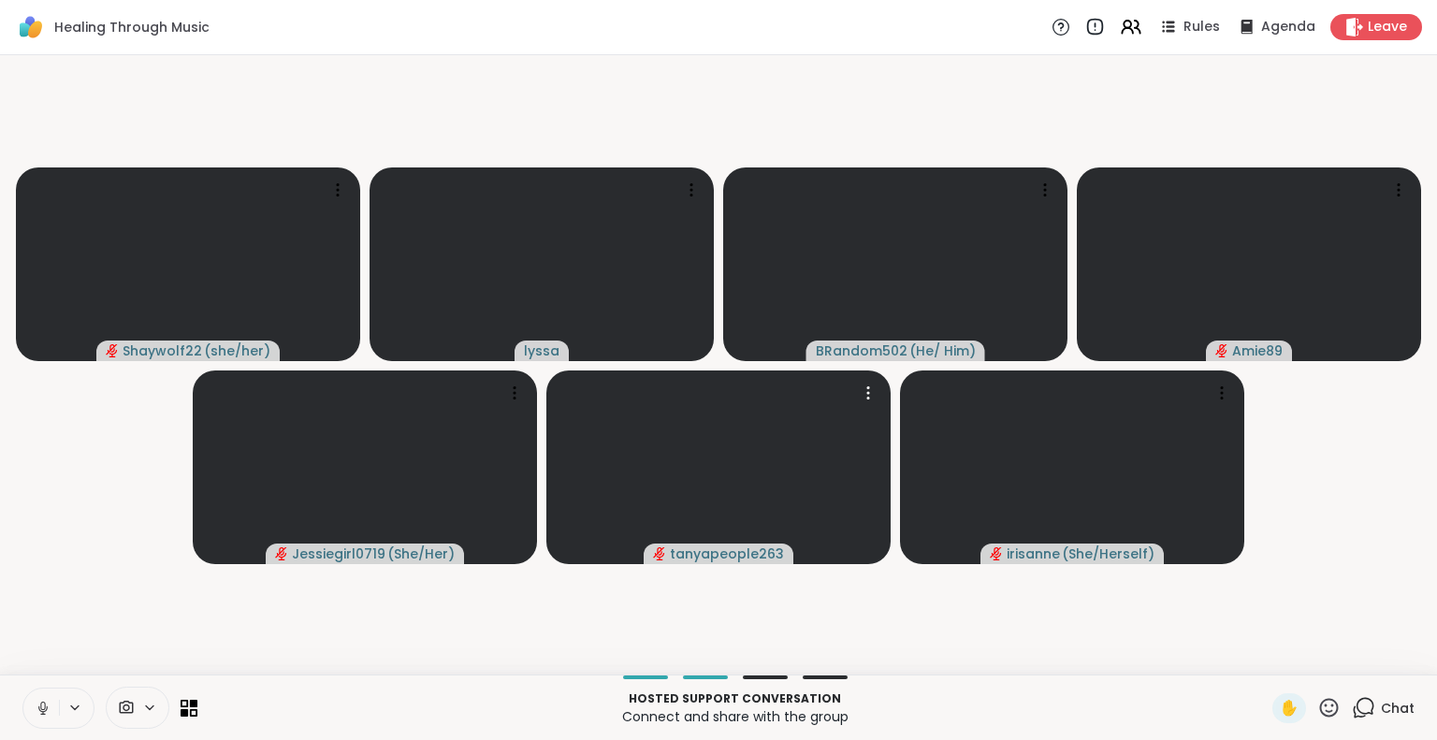
click at [86, 708] on button at bounding box center [76, 708] width 35 height 16
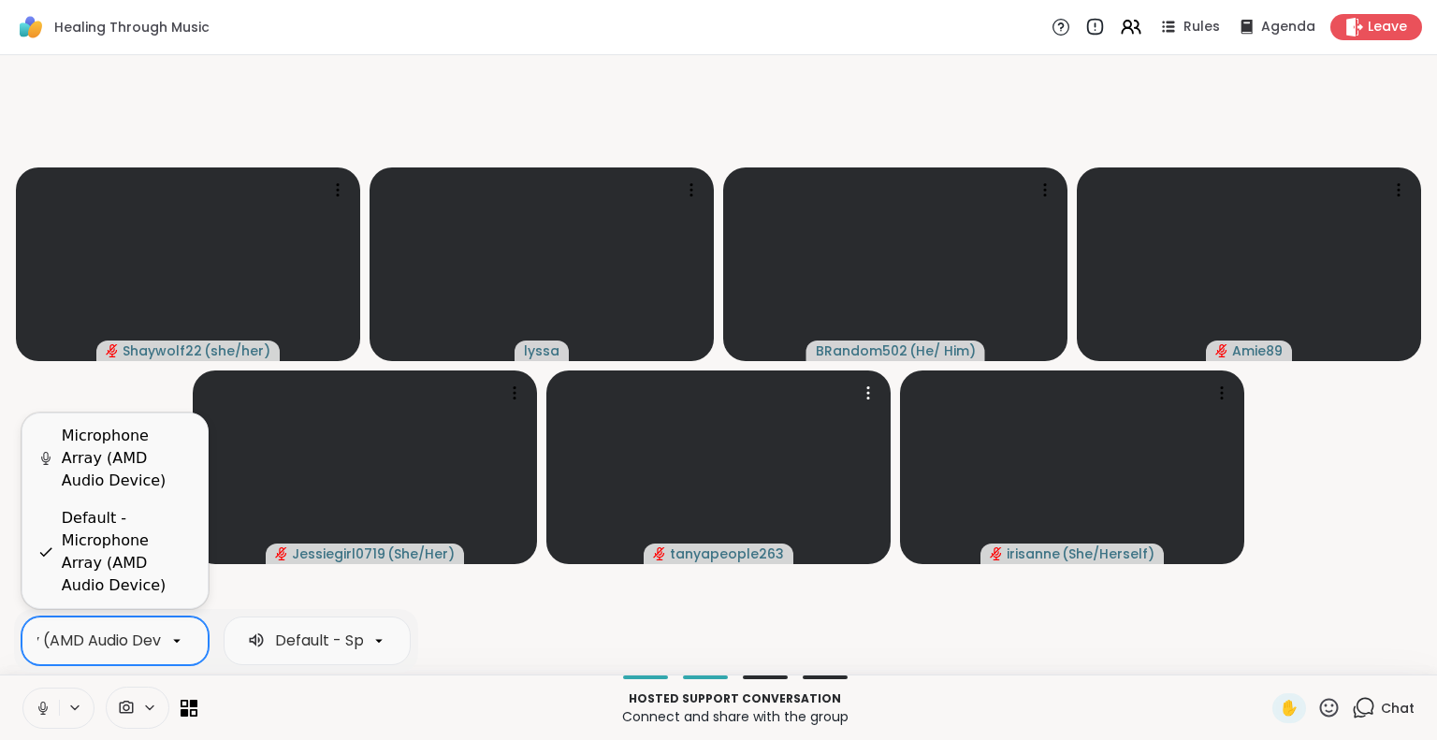
click at [175, 641] on icon at bounding box center [176, 640] width 17 height 17
click at [143, 472] on div "Microphone Array (AMD Audio Device)" at bounding box center [127, 458] width 131 height 67
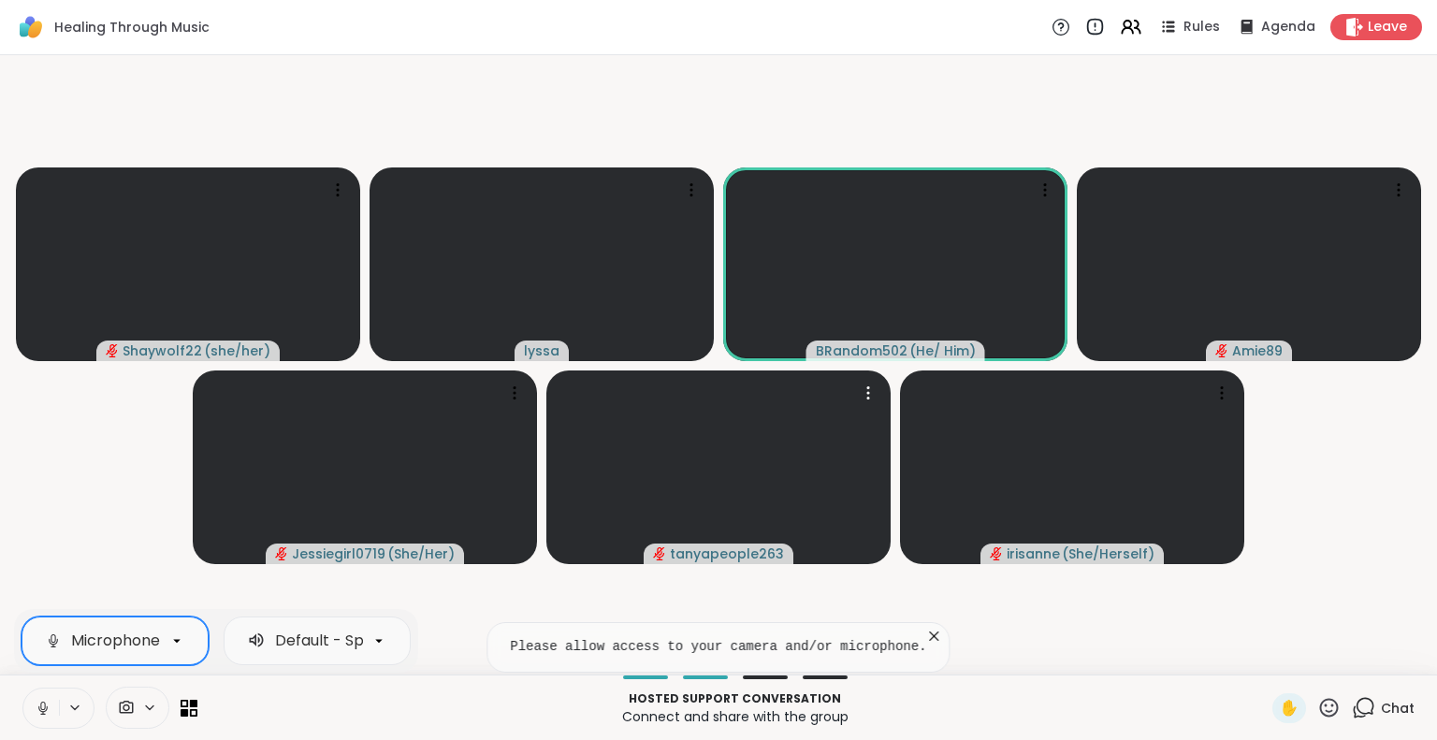
scroll to position [0, 166]
click at [187, 634] on div at bounding box center [177, 641] width 32 height 32
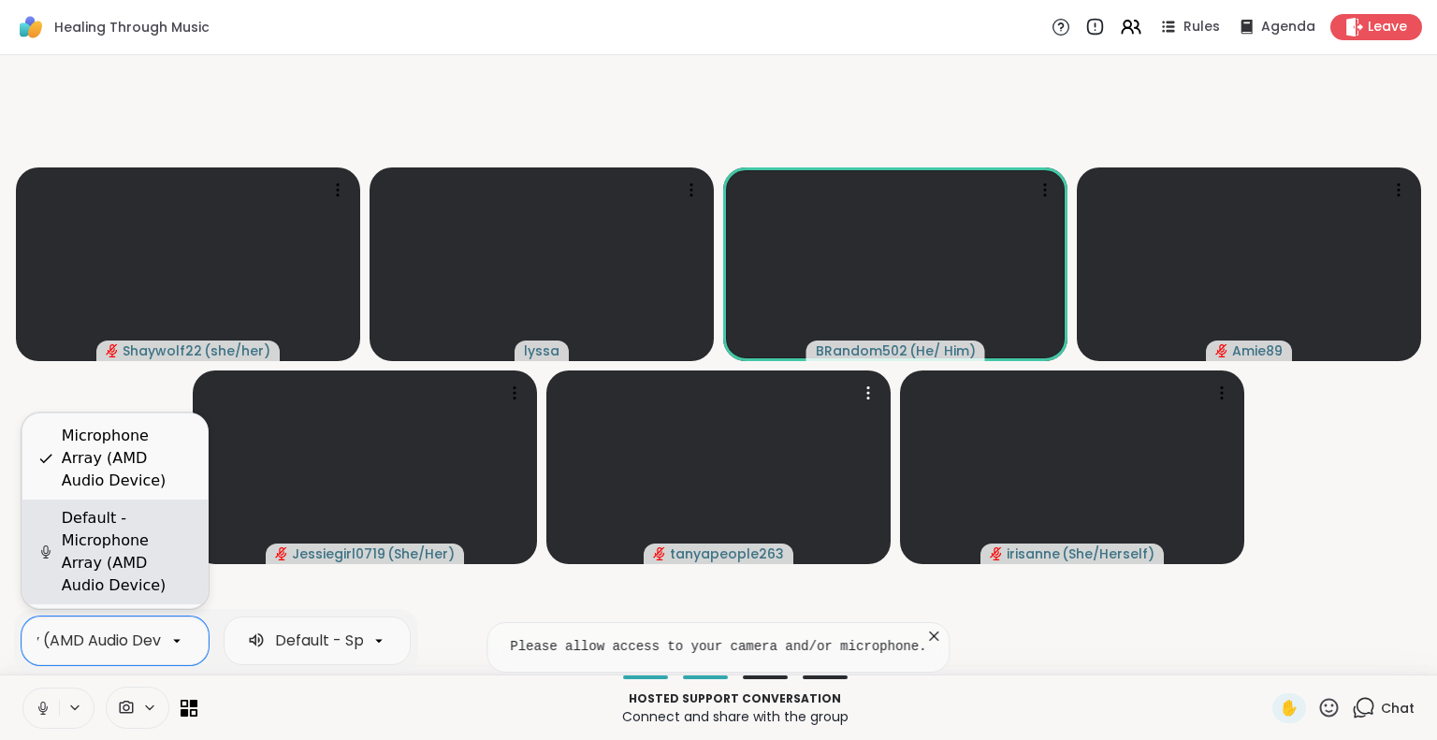
click at [163, 546] on div "Default - Microphone Array (AMD Audio Device)" at bounding box center [127, 552] width 131 height 90
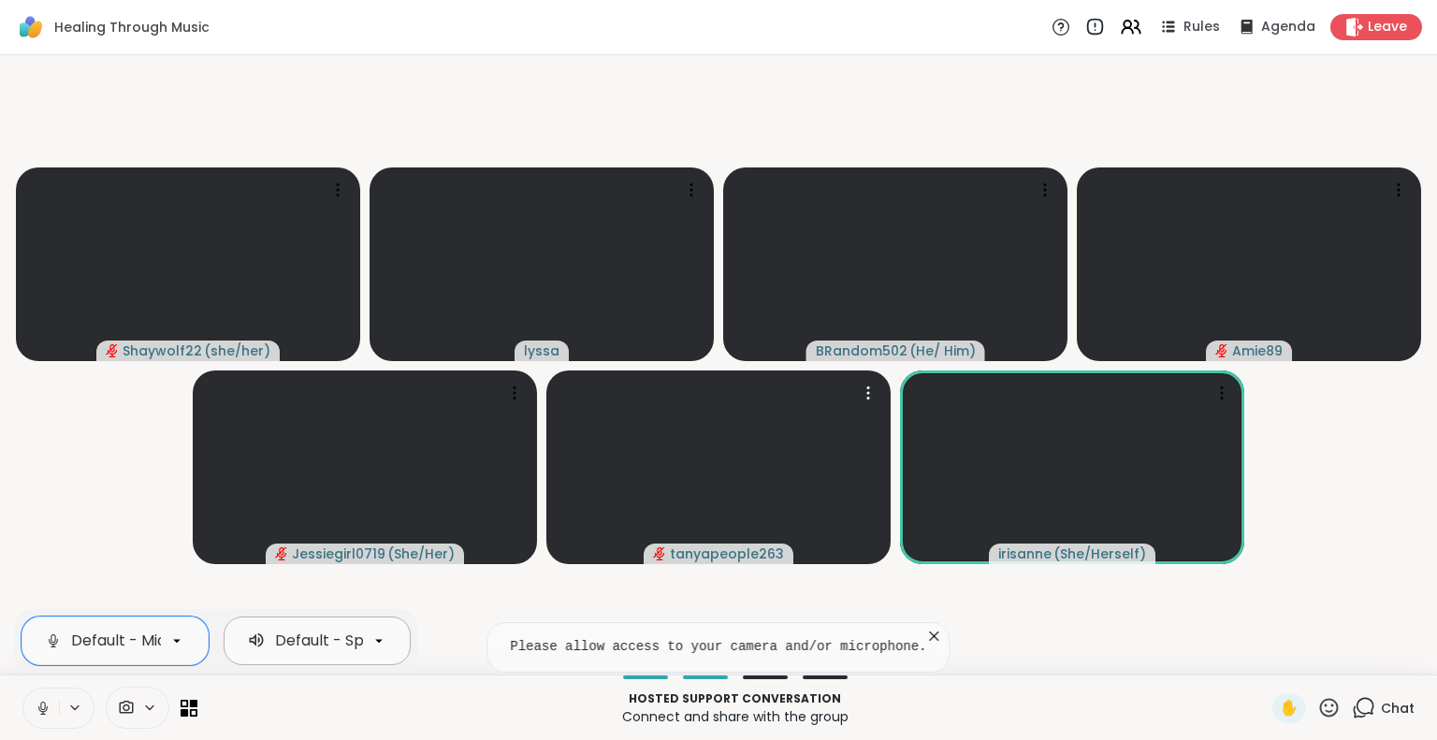
scroll to position [0, 163]
click at [395, 629] on div "Default - Speakers (Realtek(R) Audio)" at bounding box center [317, 641] width 187 height 49
click at [452, 594] on video-player-container "Shaywolf22 ( she/her ) lyssa BRandom502 ( He/ Him ) Amie89 Jessiegirl0719 ( She…" at bounding box center [718, 365] width 1415 height 604
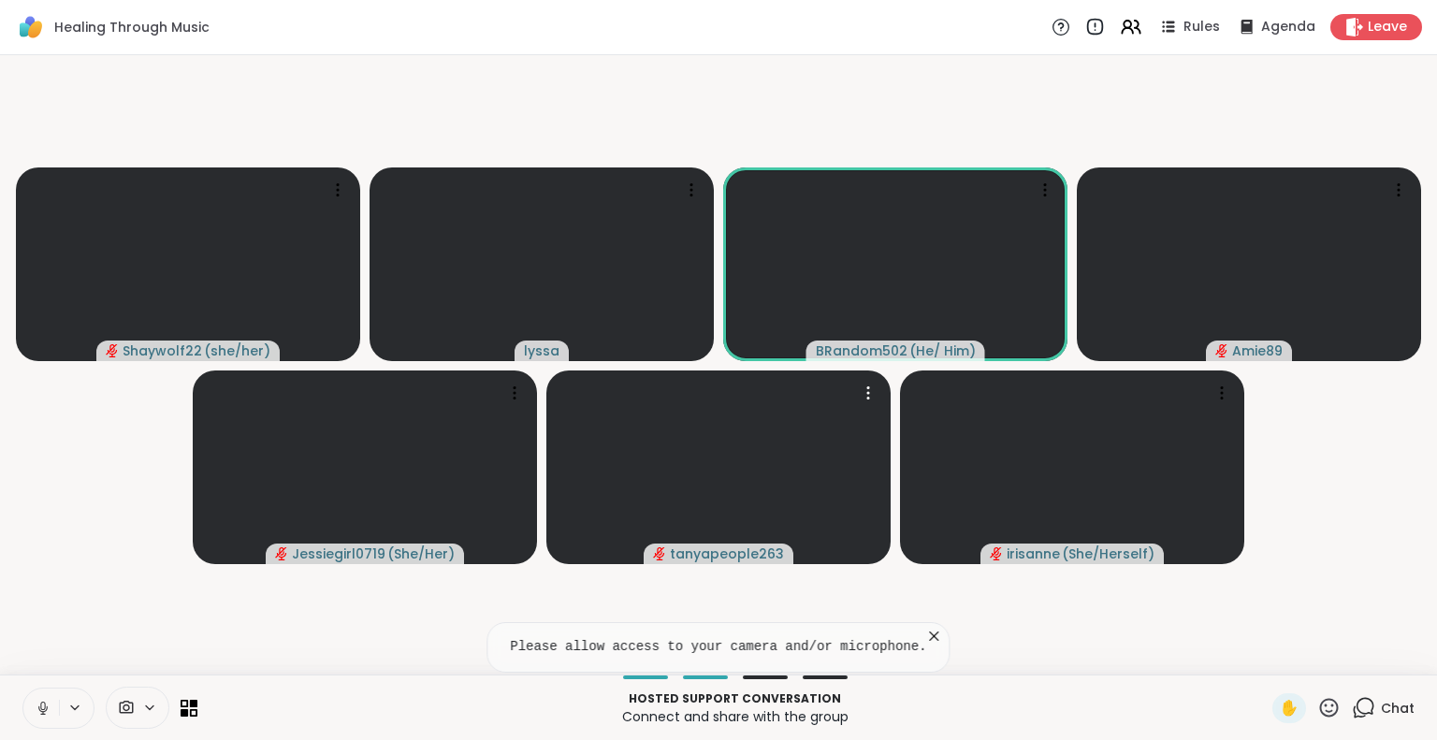
click at [39, 693] on button at bounding box center [41, 708] width 36 height 39
click at [690, 650] on pre "Please allow access to your camera and/or microphone." at bounding box center [718, 647] width 416 height 19
drag, startPoint x: 565, startPoint y: 31, endPoint x: 1123, endPoint y: 99, distance: 561.8
click at [1123, 99] on video-player-container "Shaywolf22 ( she/her ) lyssa BRandom502 ( He/ Him ) Amie89 Jessiegirl0719 ( She…" at bounding box center [718, 365] width 1415 height 604
click at [1381, 703] on span "Chat" at bounding box center [1398, 708] width 34 height 19
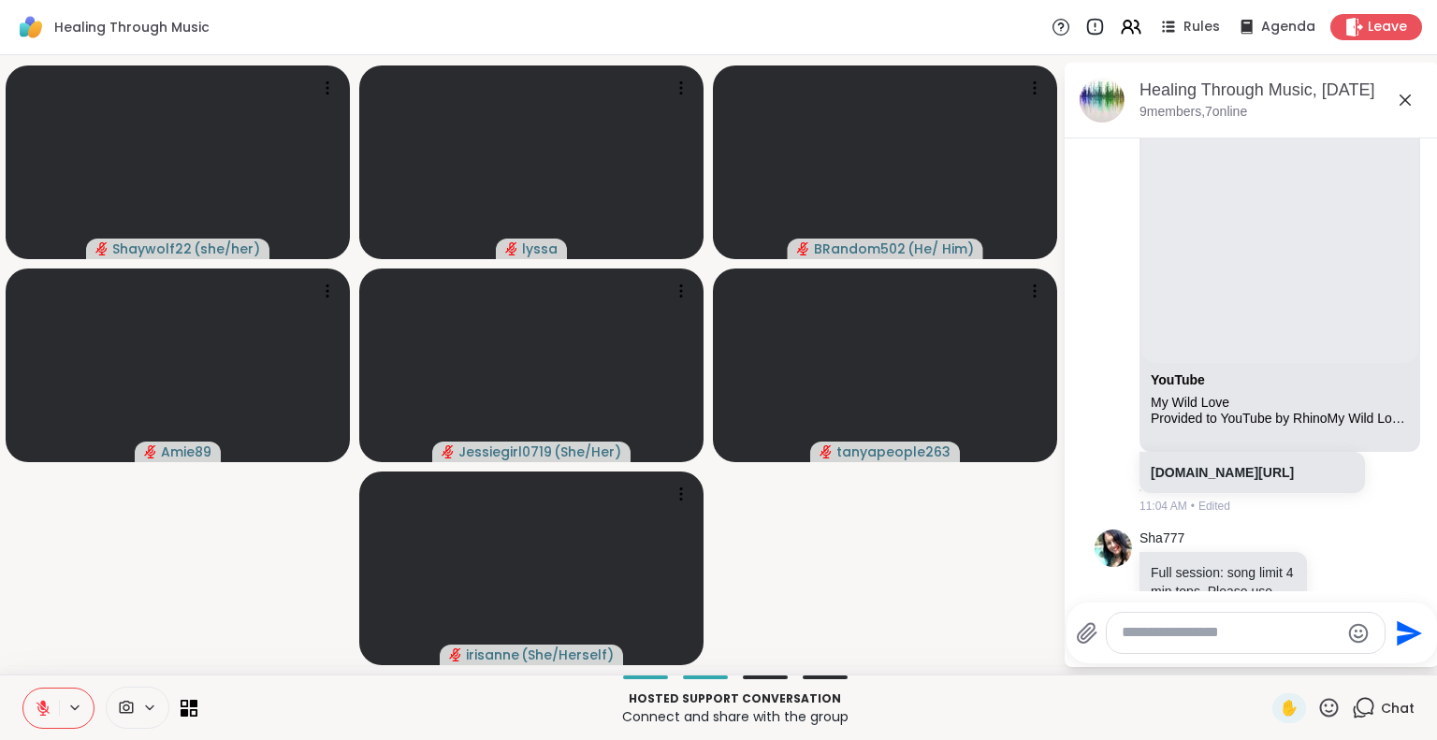
scroll to position [2162, 0]
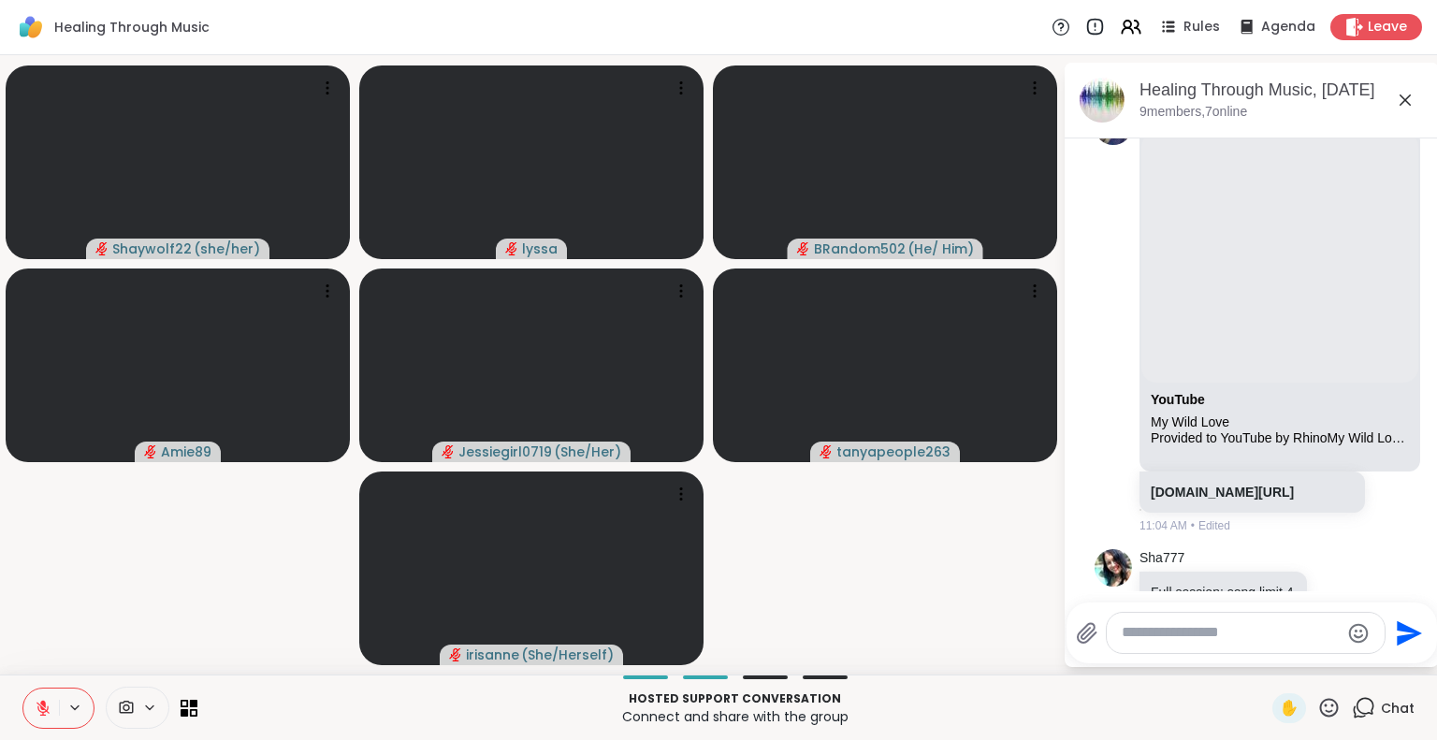
click at [47, 705] on icon at bounding box center [43, 708] width 17 height 17
click at [41, 702] on icon at bounding box center [43, 708] width 17 height 17
drag, startPoint x: 92, startPoint y: 3, endPoint x: 1076, endPoint y: 55, distance: 985.7
click at [1076, 55] on div "Shaywolf22 ( she/her ) lyssa BRandom502 ( He/ Him ) Amie89 Jessiegirl0719 ( She…" at bounding box center [718, 364] width 1437 height 619
click at [1124, 22] on icon at bounding box center [1127, 24] width 7 height 7
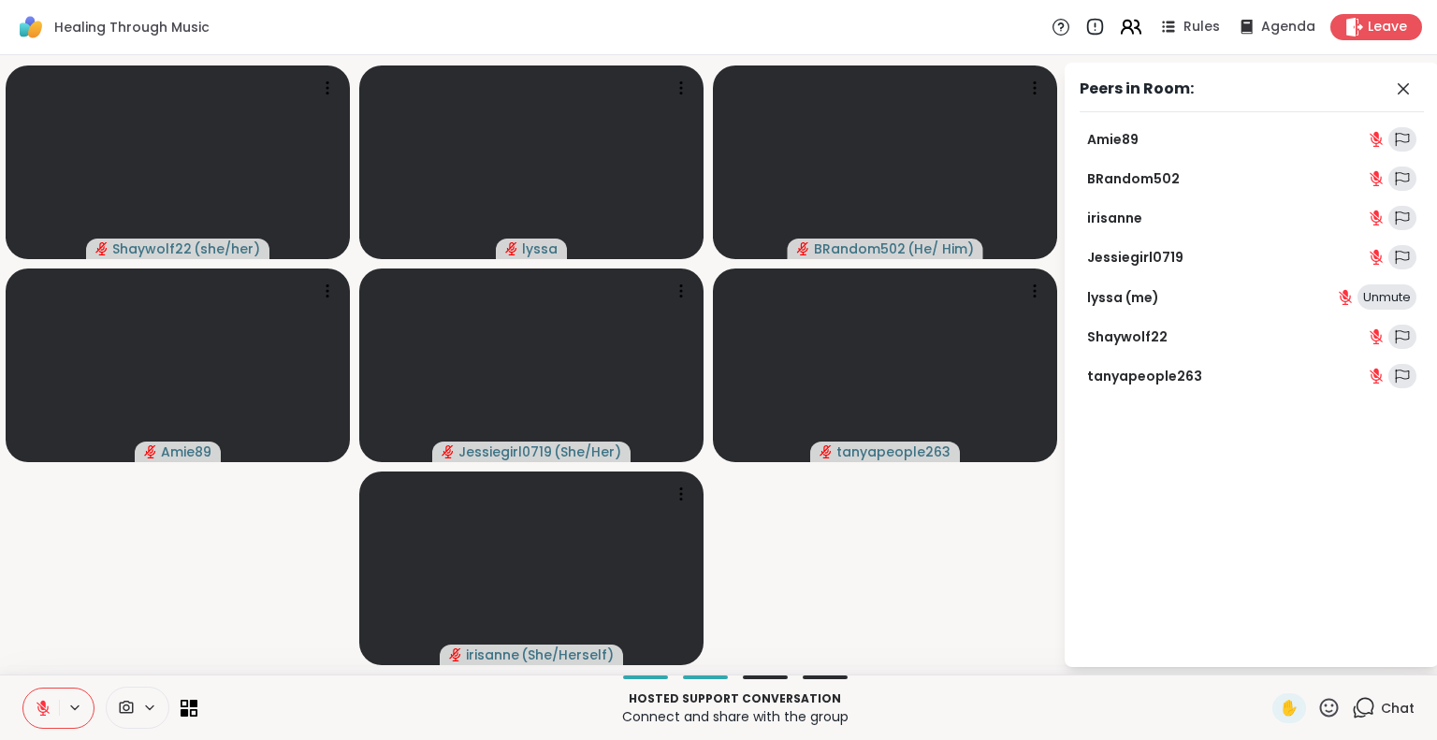
click at [1124, 22] on icon at bounding box center [1127, 24] width 7 height 7
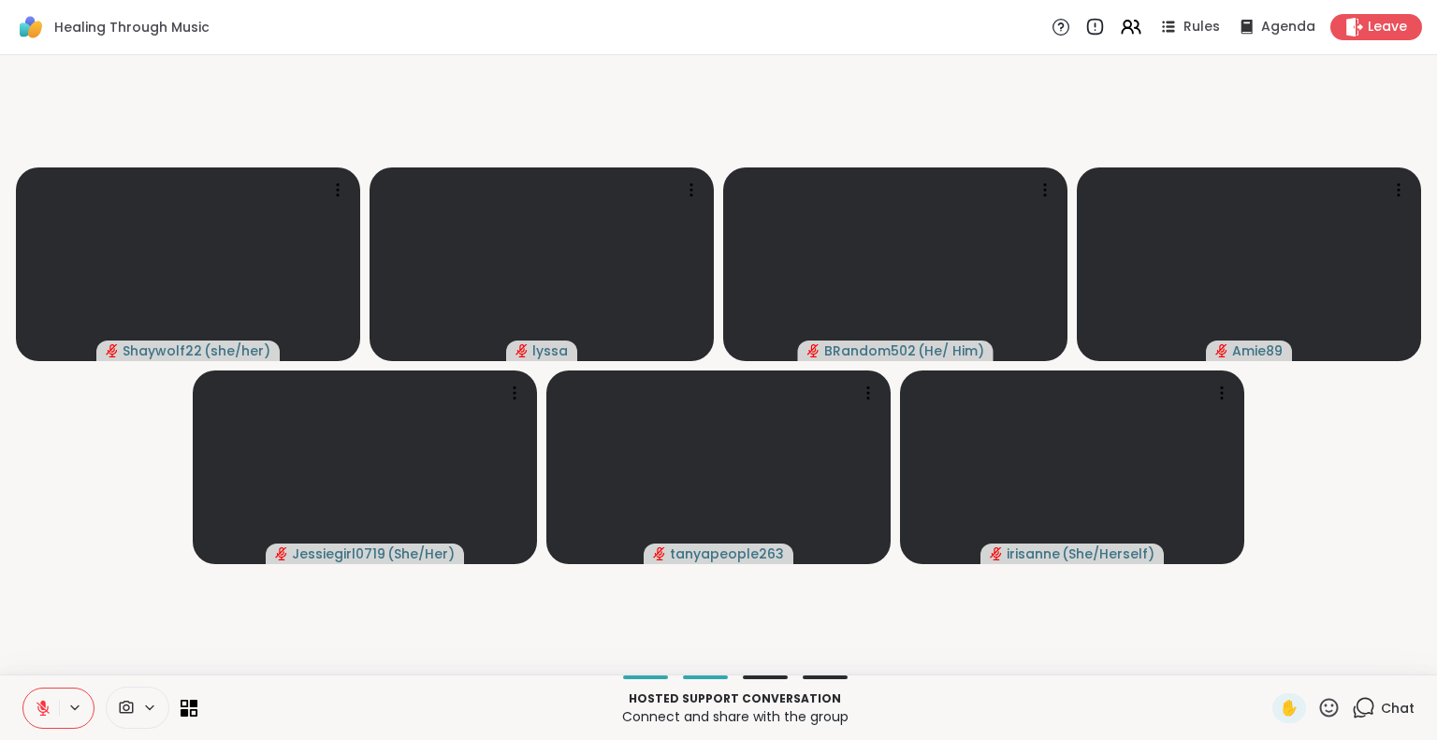
click at [1364, 702] on div "Chat" at bounding box center [1383, 708] width 63 height 30
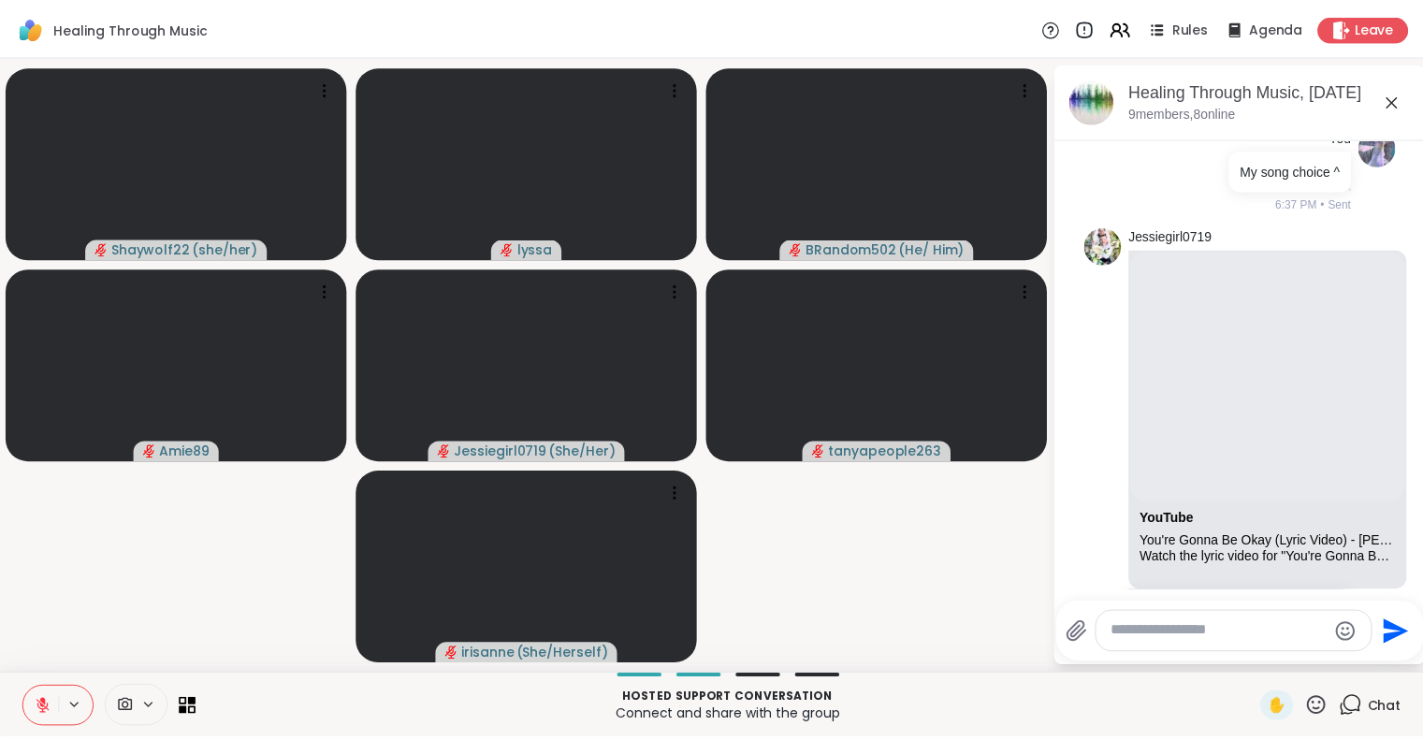
scroll to position [3718, 0]
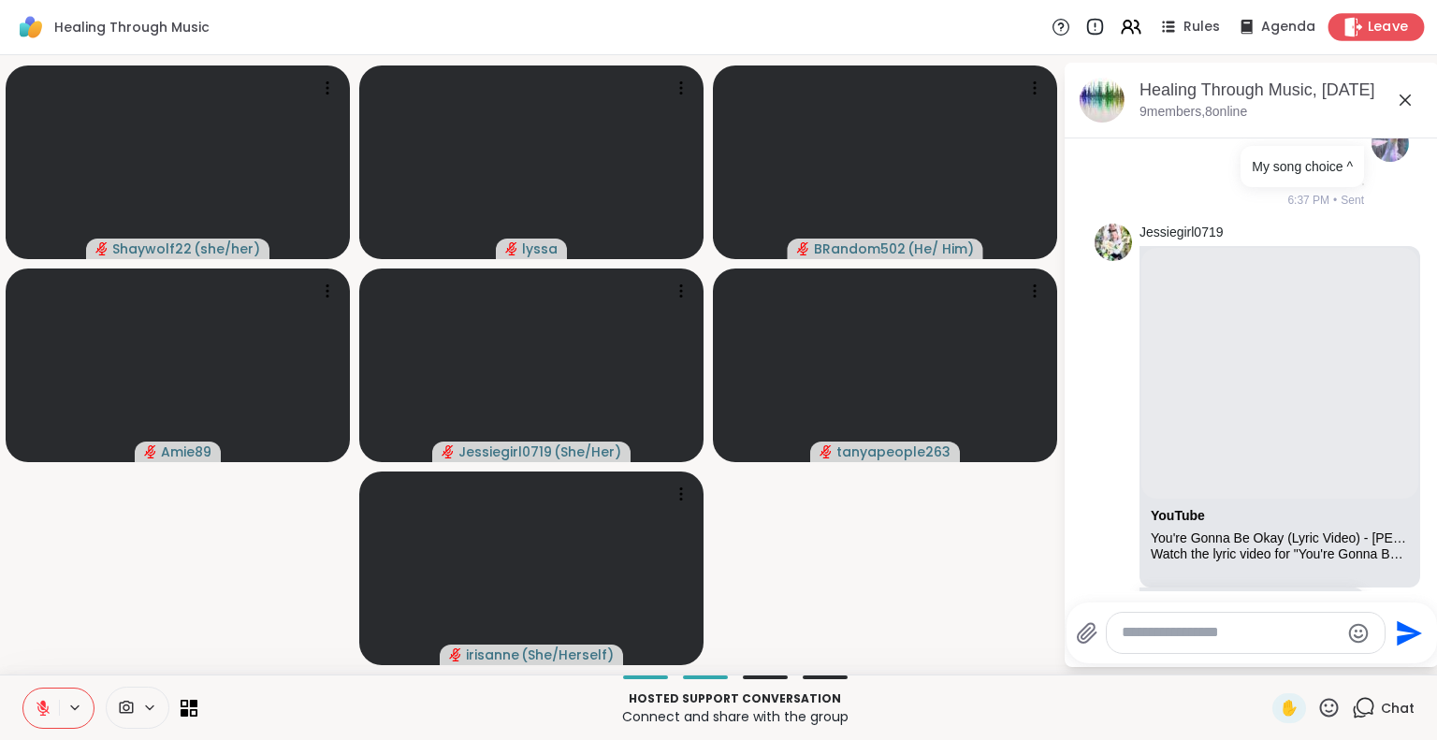
click at [1355, 38] on div "Leave" at bounding box center [1377, 26] width 96 height 27
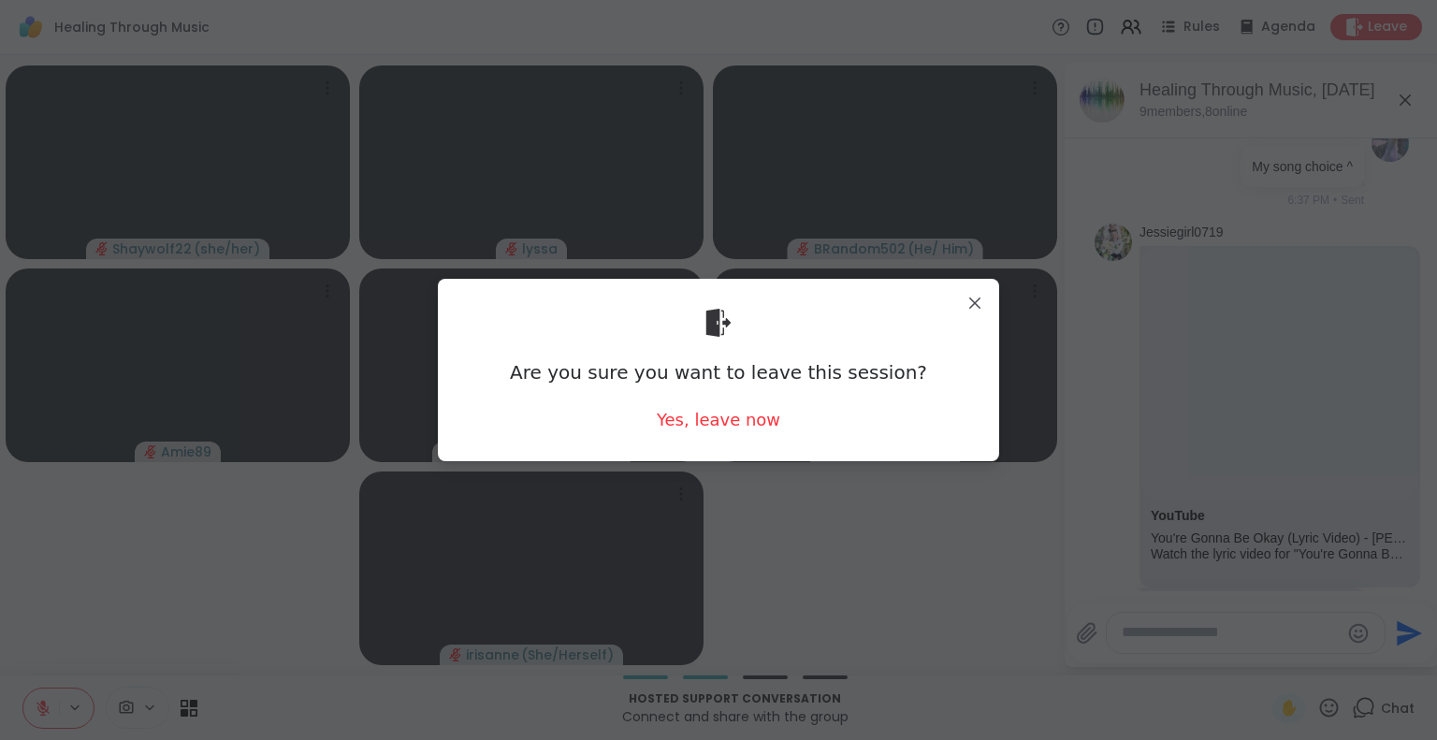
click at [700, 403] on div "Are you sure you want to leave this session? Yes, leave now" at bounding box center [718, 370] width 531 height 153
click at [686, 414] on div "Yes, leave now" at bounding box center [719, 419] width 124 height 23
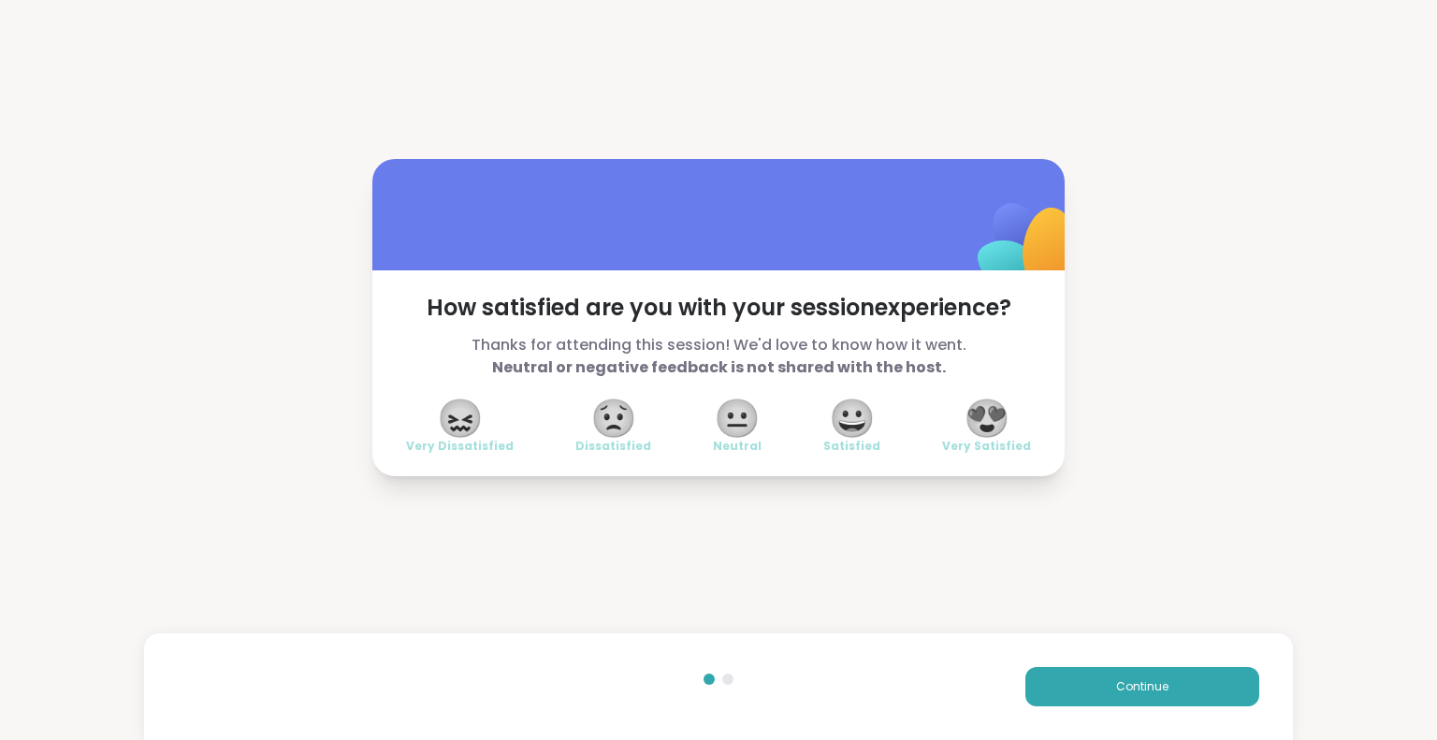
click at [996, 426] on span "😍" at bounding box center [987, 418] width 47 height 34
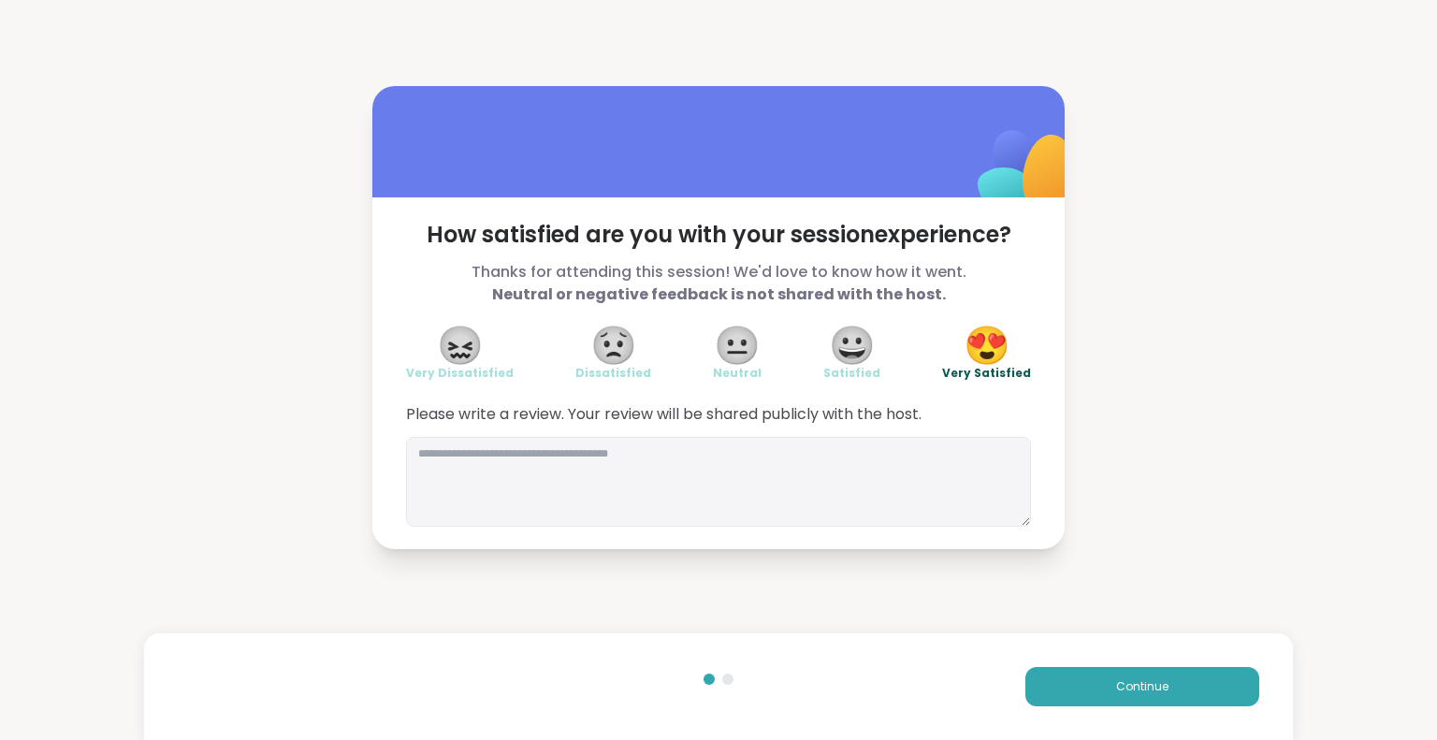
click at [1055, 661] on div "Continue" at bounding box center [719, 686] width 1150 height 107
click at [1046, 669] on button "Continue" at bounding box center [1142, 686] width 234 height 39
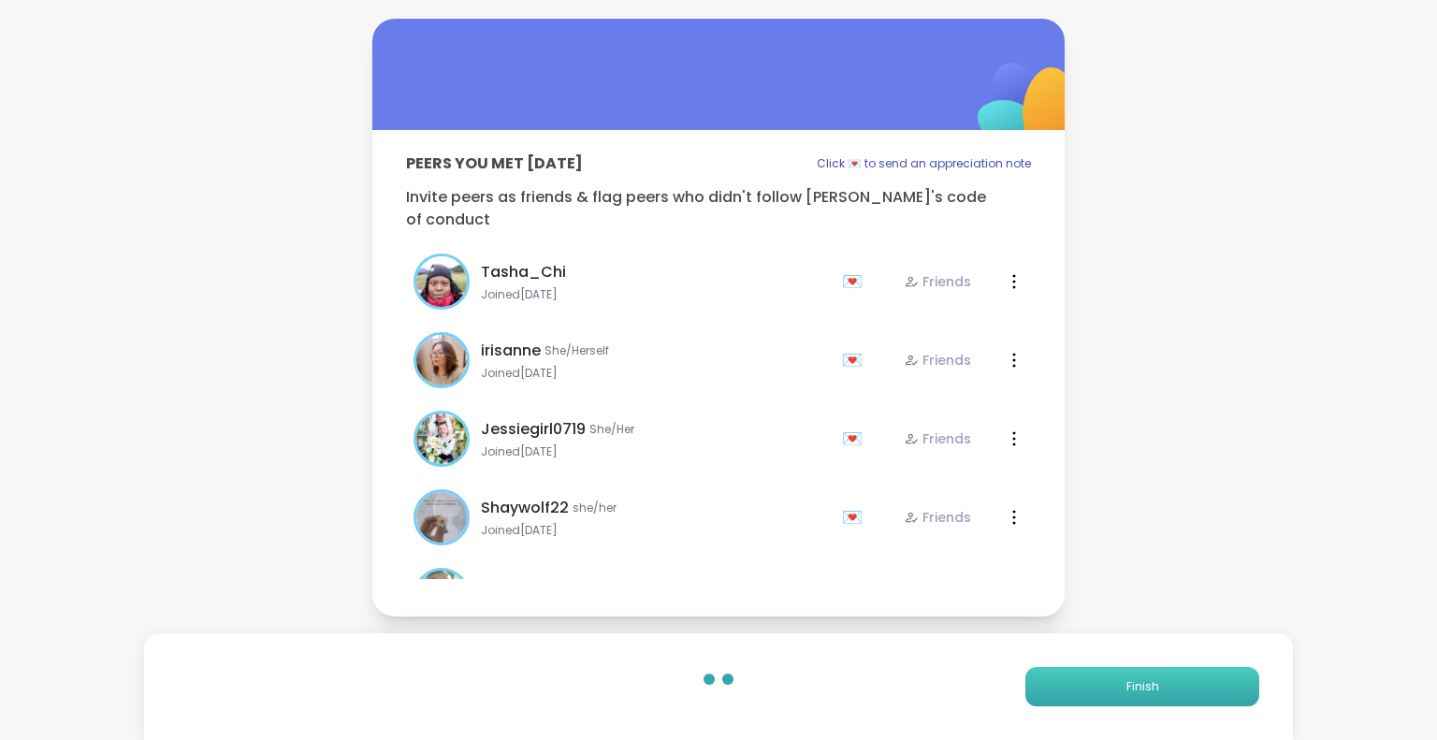
click at [1046, 669] on button "Finish" at bounding box center [1142, 686] width 234 height 39
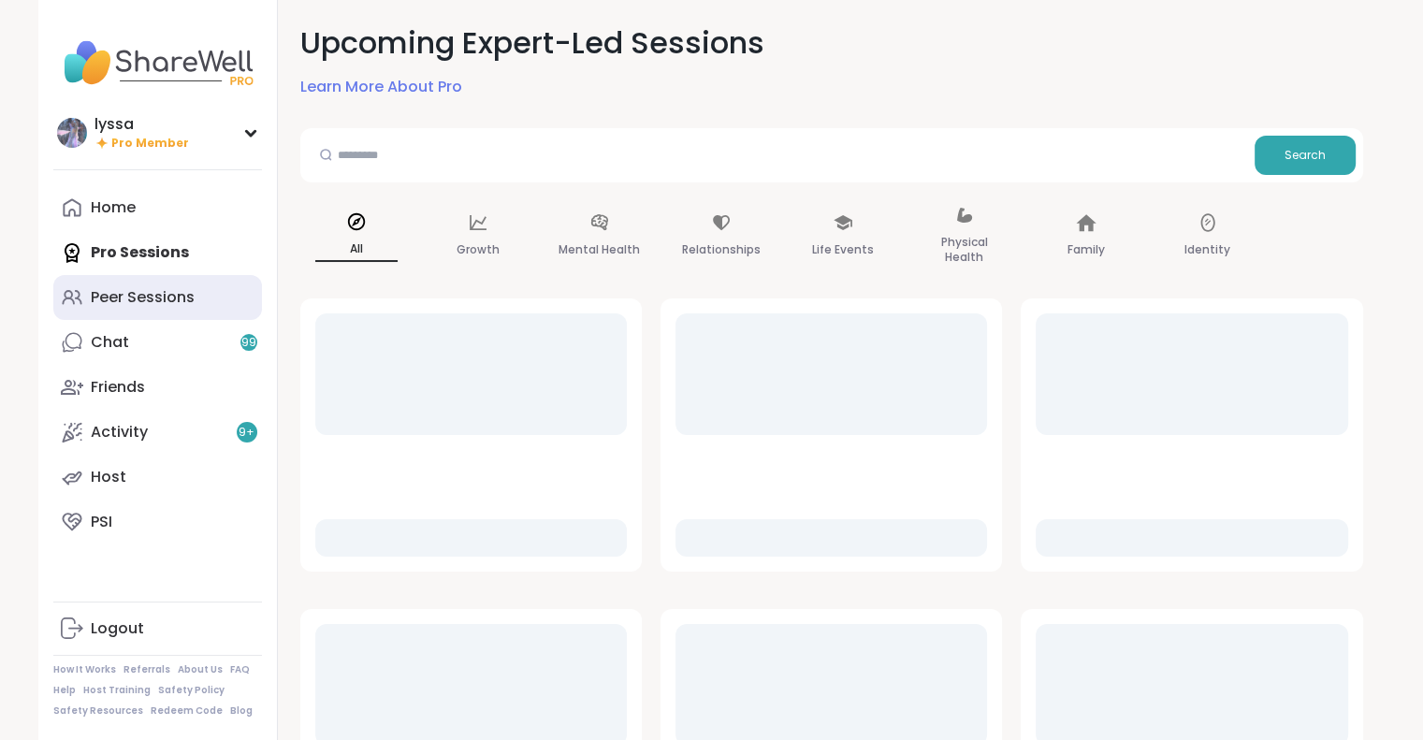
click at [188, 295] on div "Peer Sessions" at bounding box center [143, 297] width 104 height 21
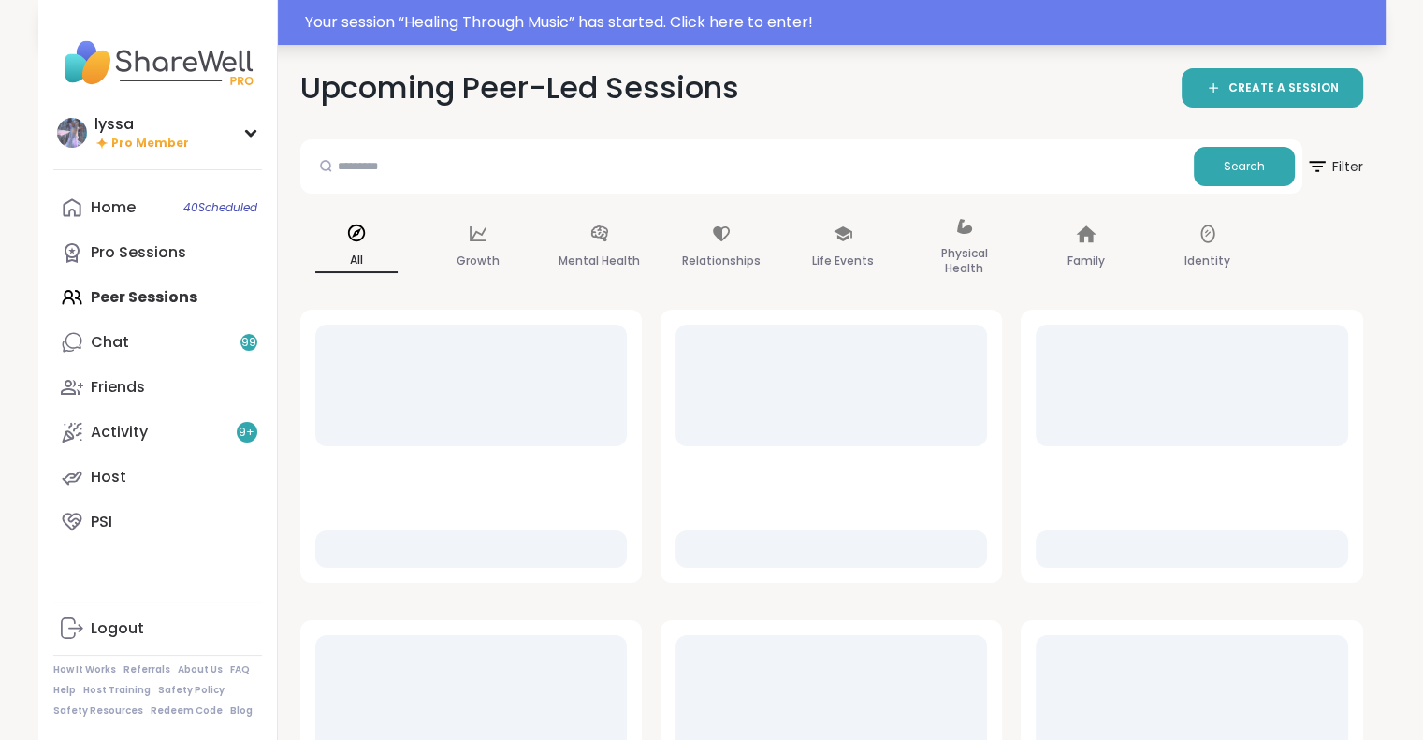
click at [654, 17] on div "Your session “ Healing Through Music ” has started. Click here to enter!" at bounding box center [839, 22] width 1069 height 22
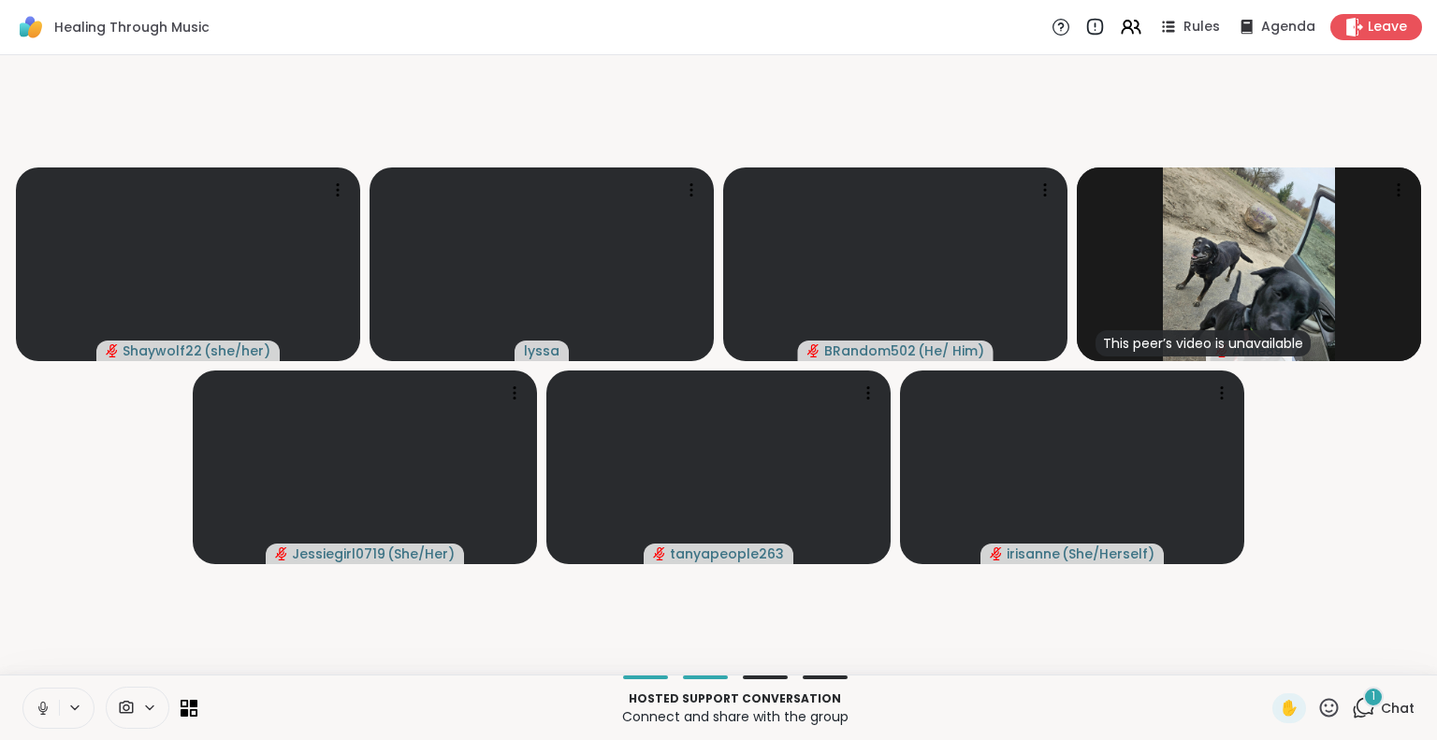
click at [67, 574] on video-player-container "Shaywolf22 ( she/her ) lyssa BRandom502 ( He/ Him ) This peer’s video is unavai…" at bounding box center [718, 365] width 1415 height 604
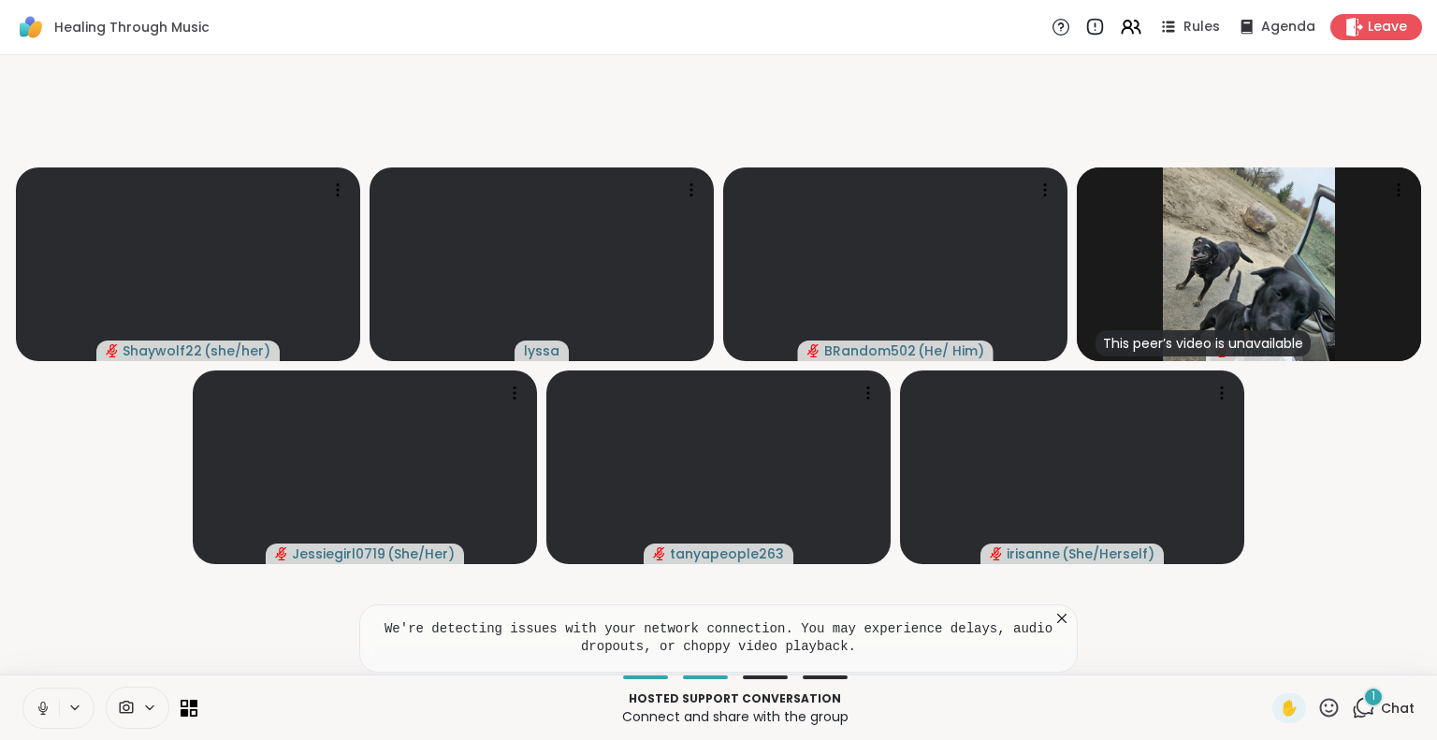
click at [1066, 619] on icon at bounding box center [1062, 618] width 19 height 19
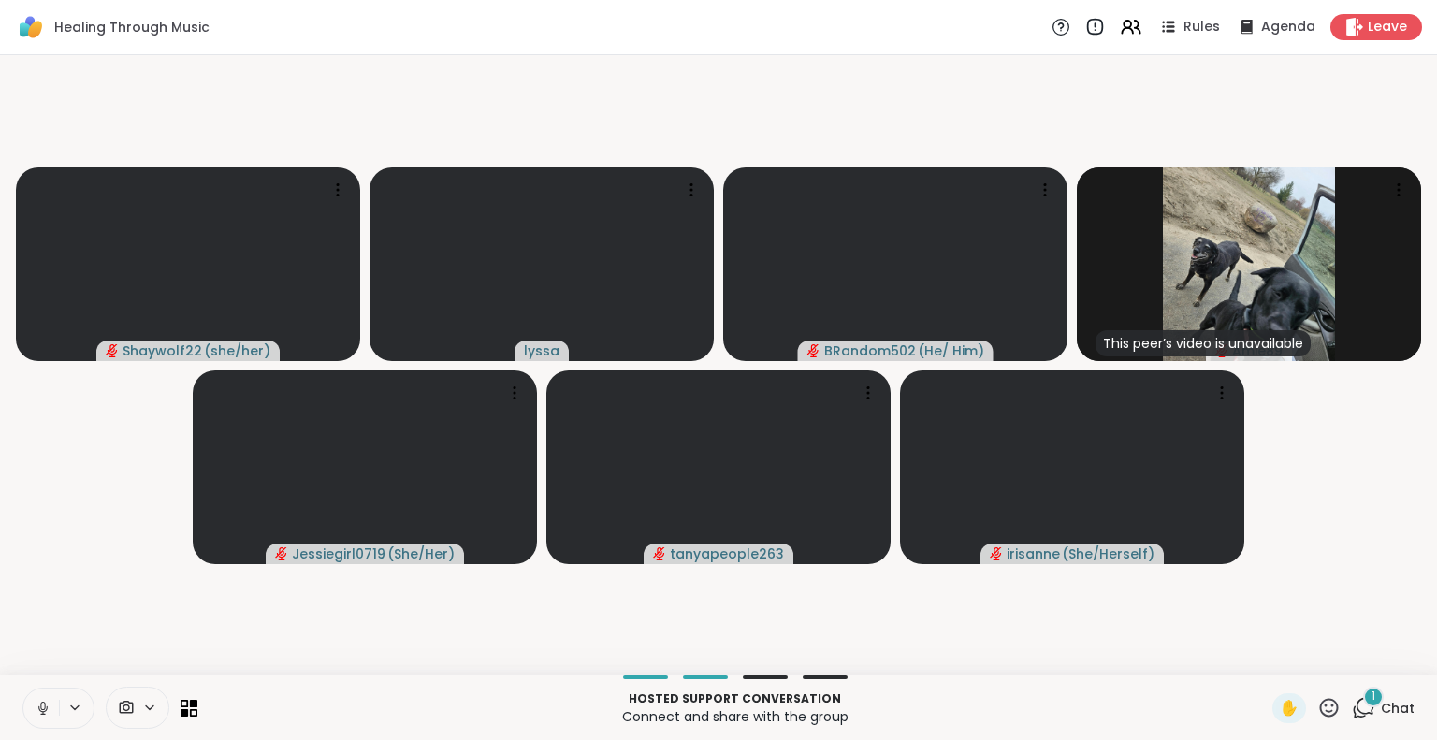
click at [40, 712] on icon at bounding box center [43, 708] width 17 height 17
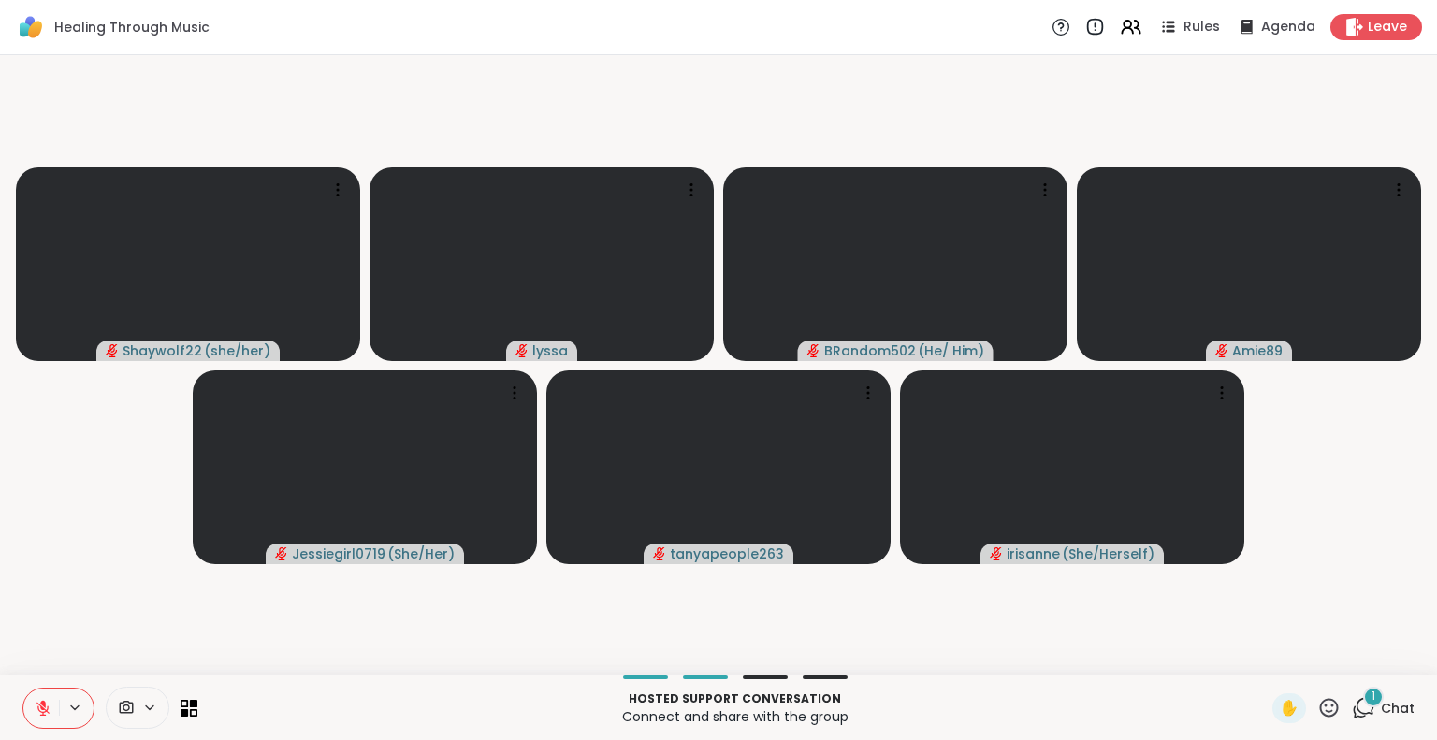
click at [1352, 698] on icon at bounding box center [1363, 707] width 23 height 23
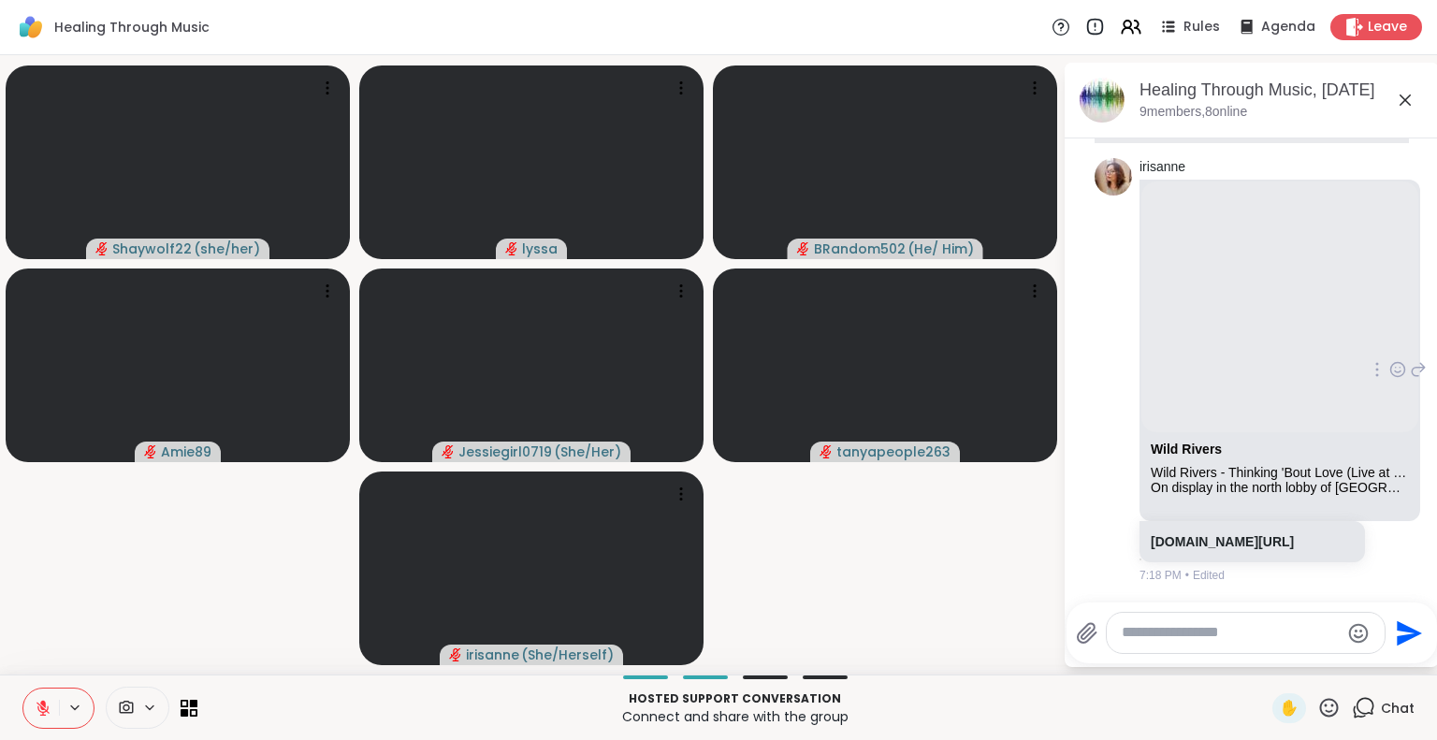
scroll to position [8608, 0]
click at [1366, 40] on div "Healing Through Music Rules Agenda Leave" at bounding box center [718, 27] width 1437 height 55
click at [1359, 37] on div "Leave" at bounding box center [1377, 26] width 96 height 27
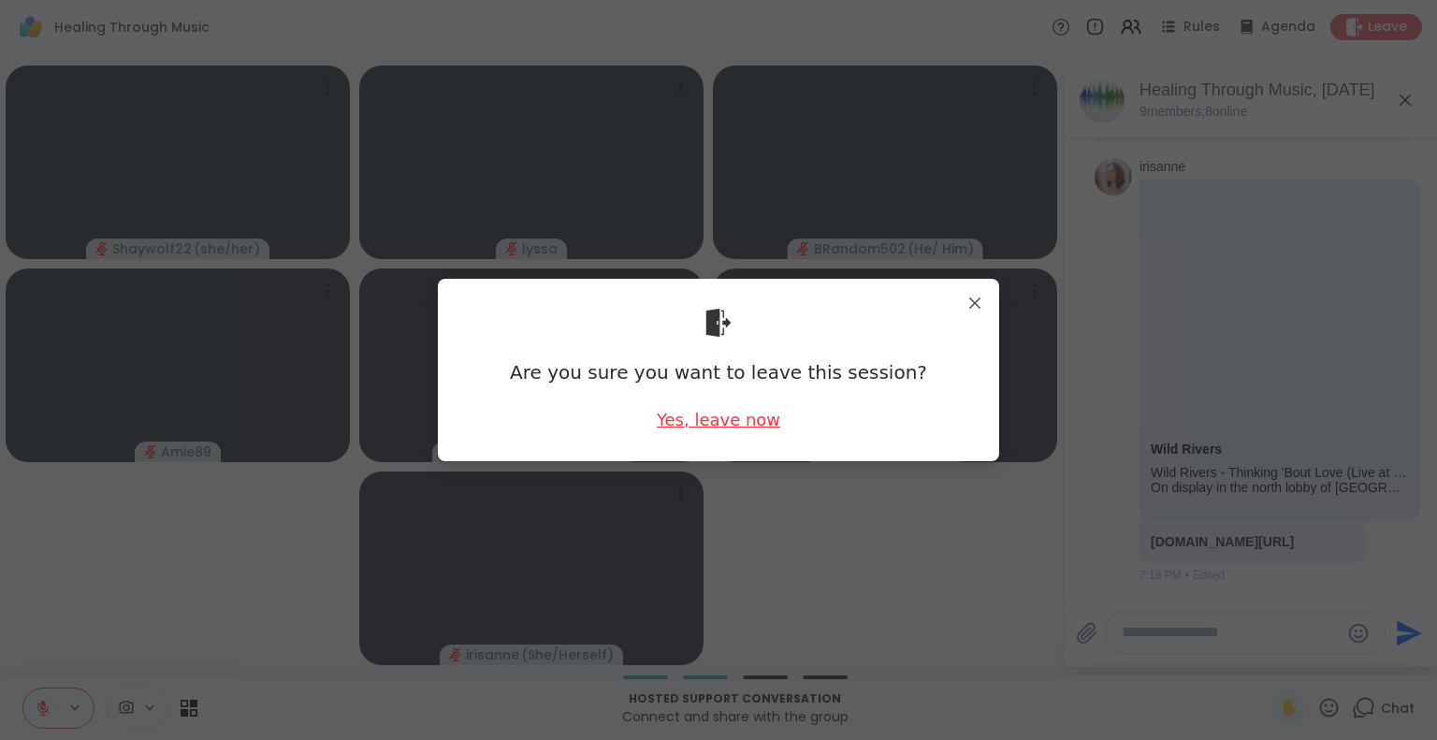
click at [685, 415] on div "Yes, leave now" at bounding box center [719, 419] width 124 height 23
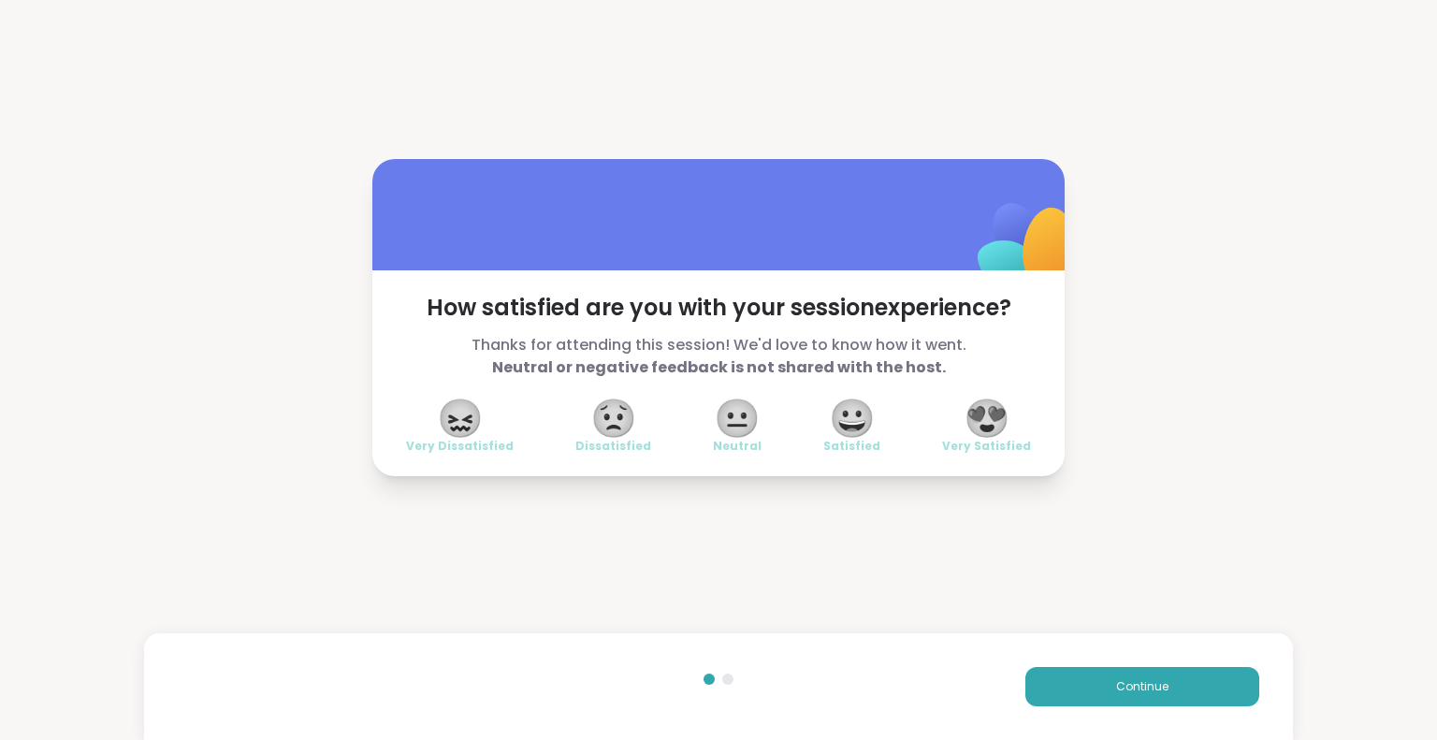
click at [970, 435] on span "😍" at bounding box center [987, 418] width 47 height 34
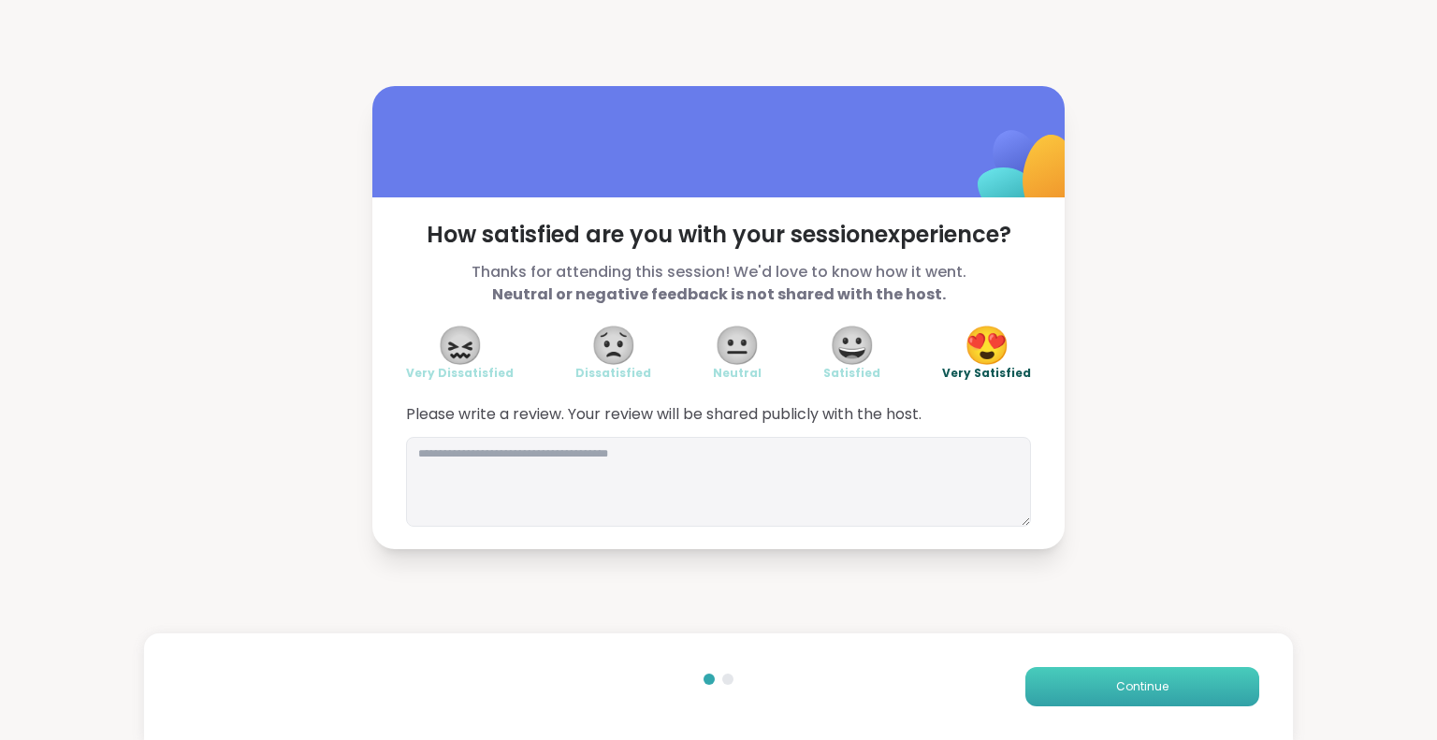
click at [1034, 705] on button "Continue" at bounding box center [1142, 686] width 234 height 39
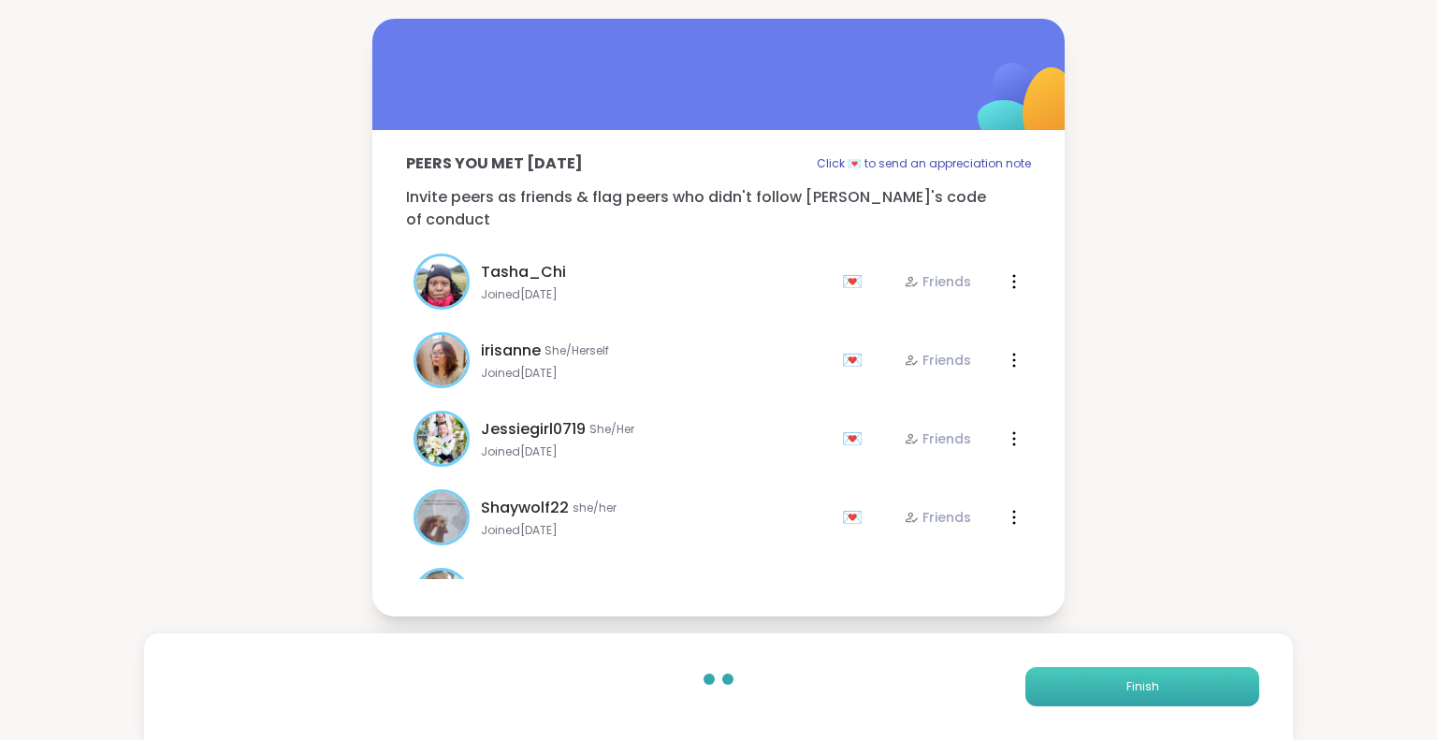
click at [1036, 691] on button "Finish" at bounding box center [1142, 686] width 234 height 39
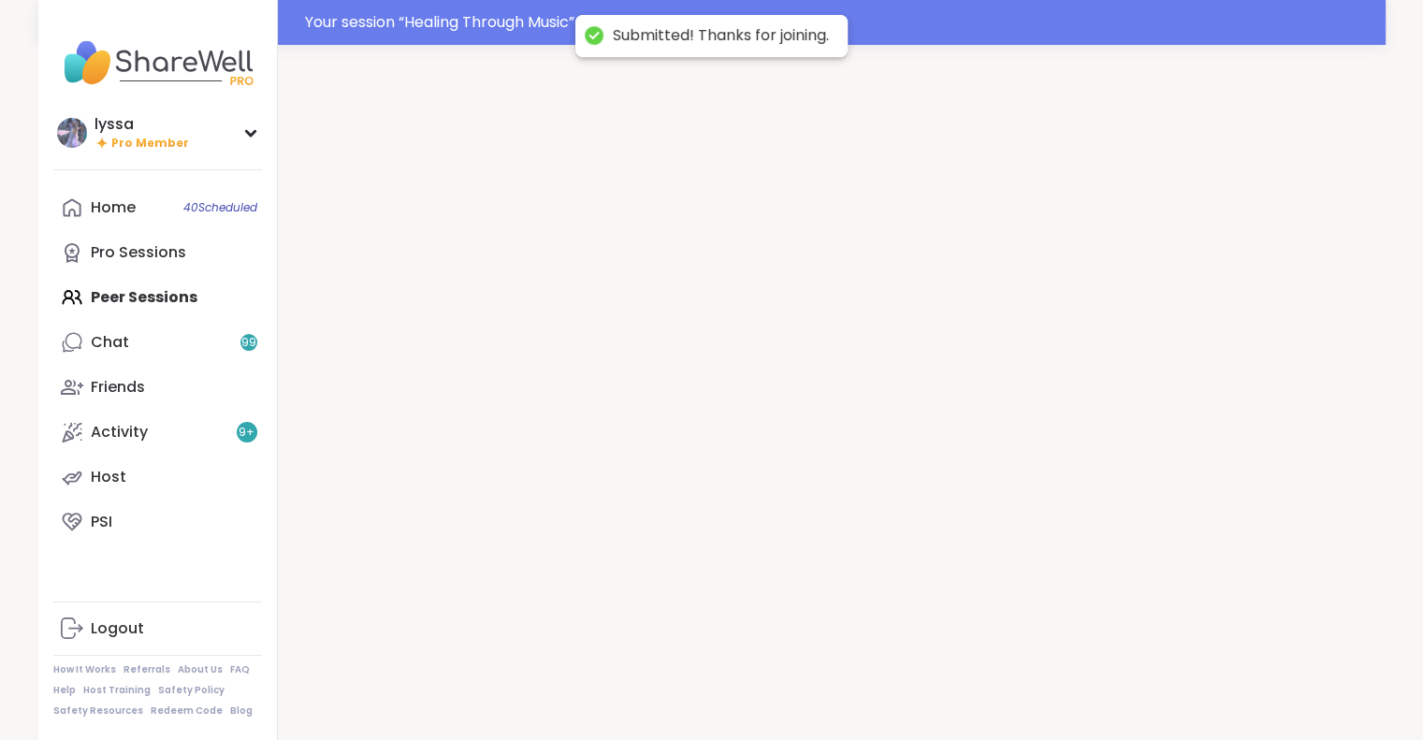
click at [1036, 691] on div at bounding box center [832, 415] width 1108 height 740
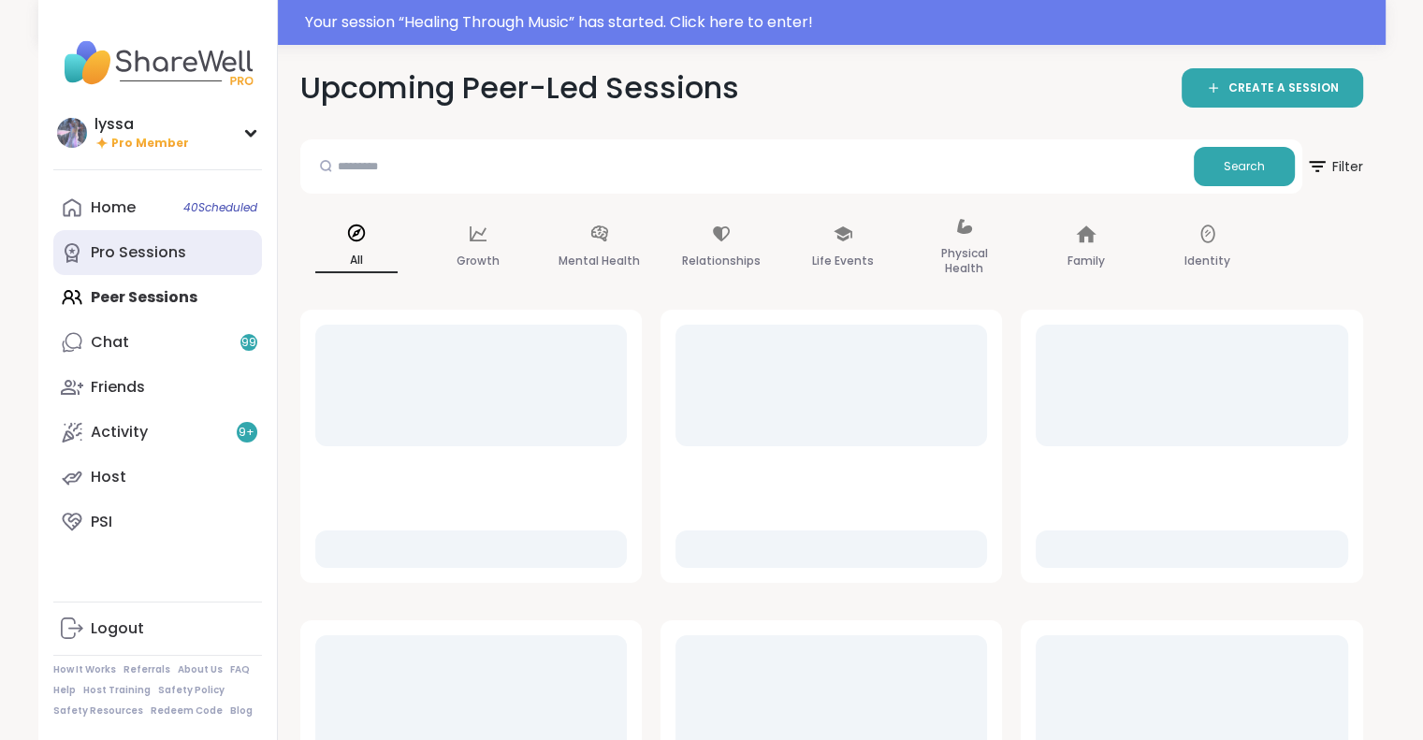
click at [112, 252] on div "Pro Sessions" at bounding box center [138, 252] width 95 height 21
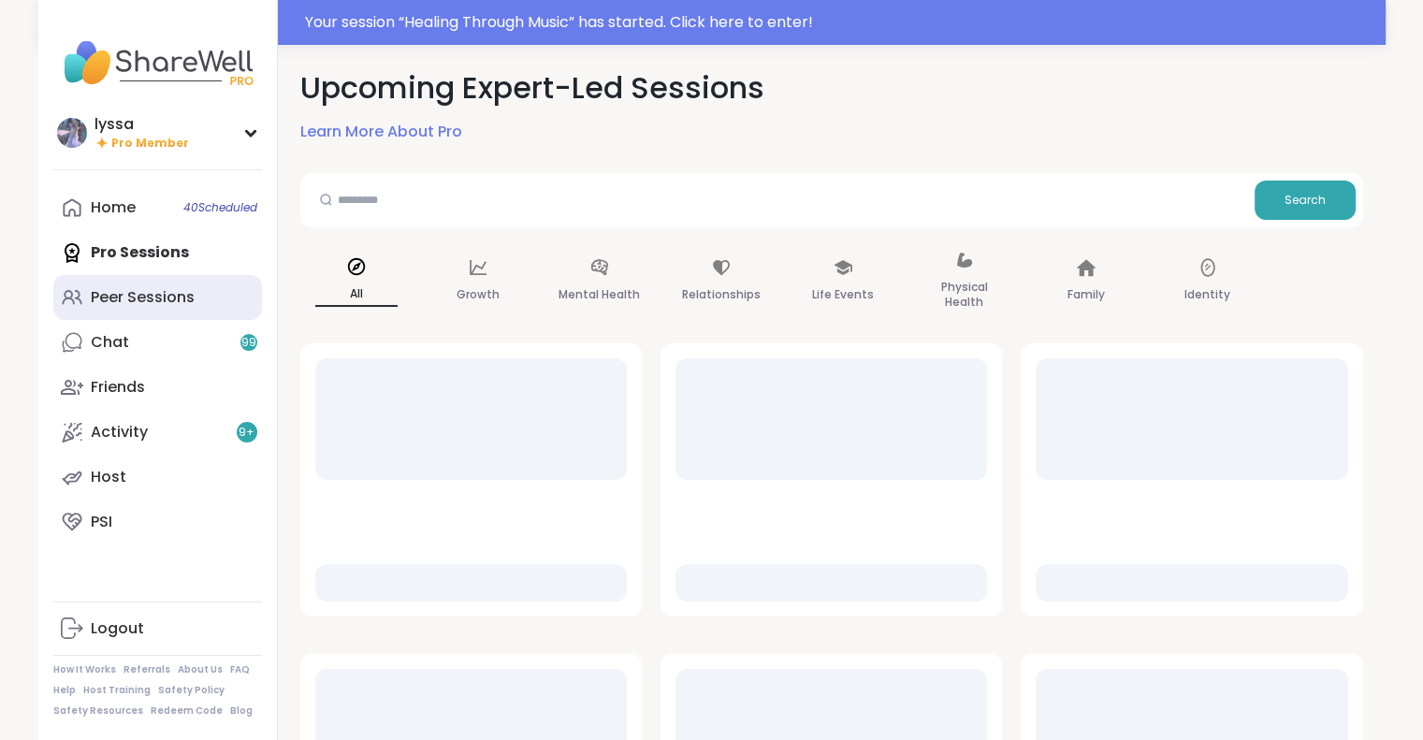
click at [112, 292] on div "Peer Sessions" at bounding box center [143, 297] width 104 height 21
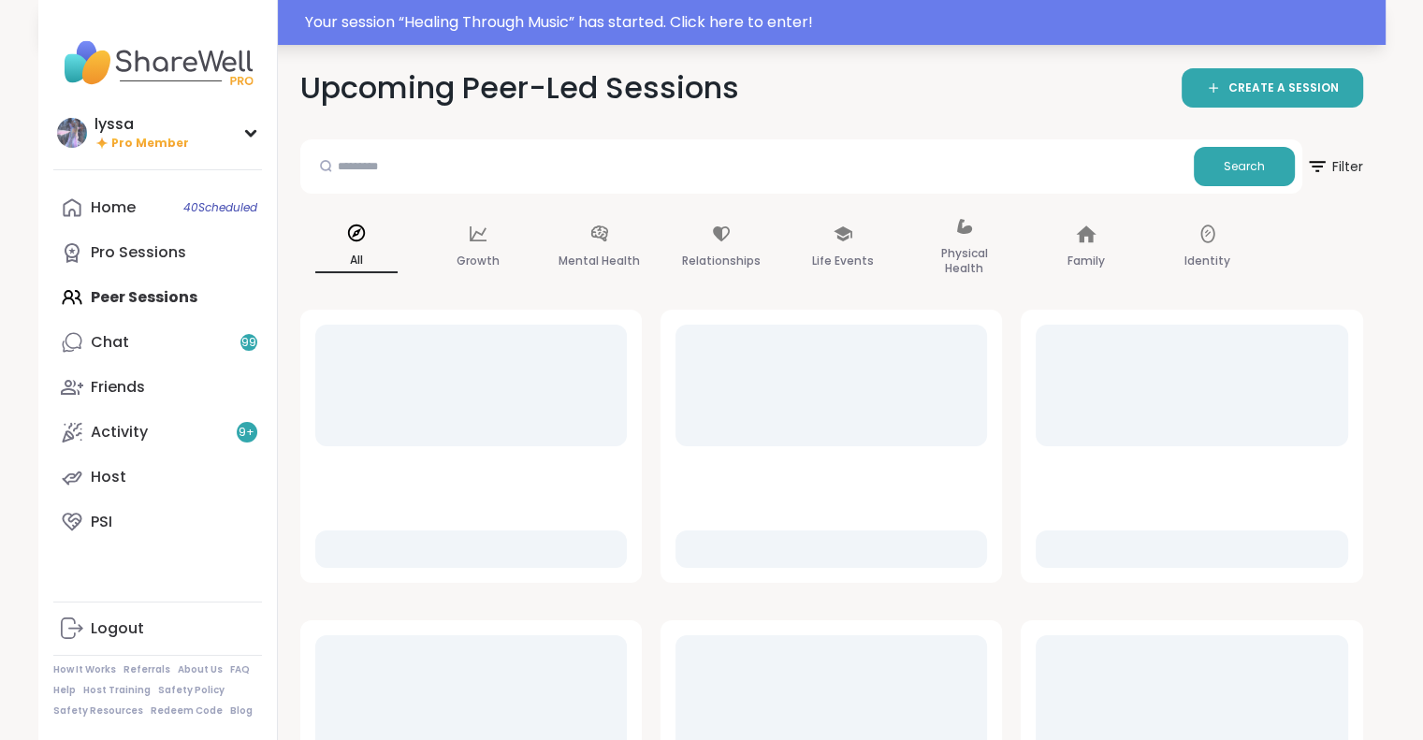
click at [435, 29] on div "Your session “ Healing Through Music ” has started. Click here to enter!" at bounding box center [839, 22] width 1069 height 22
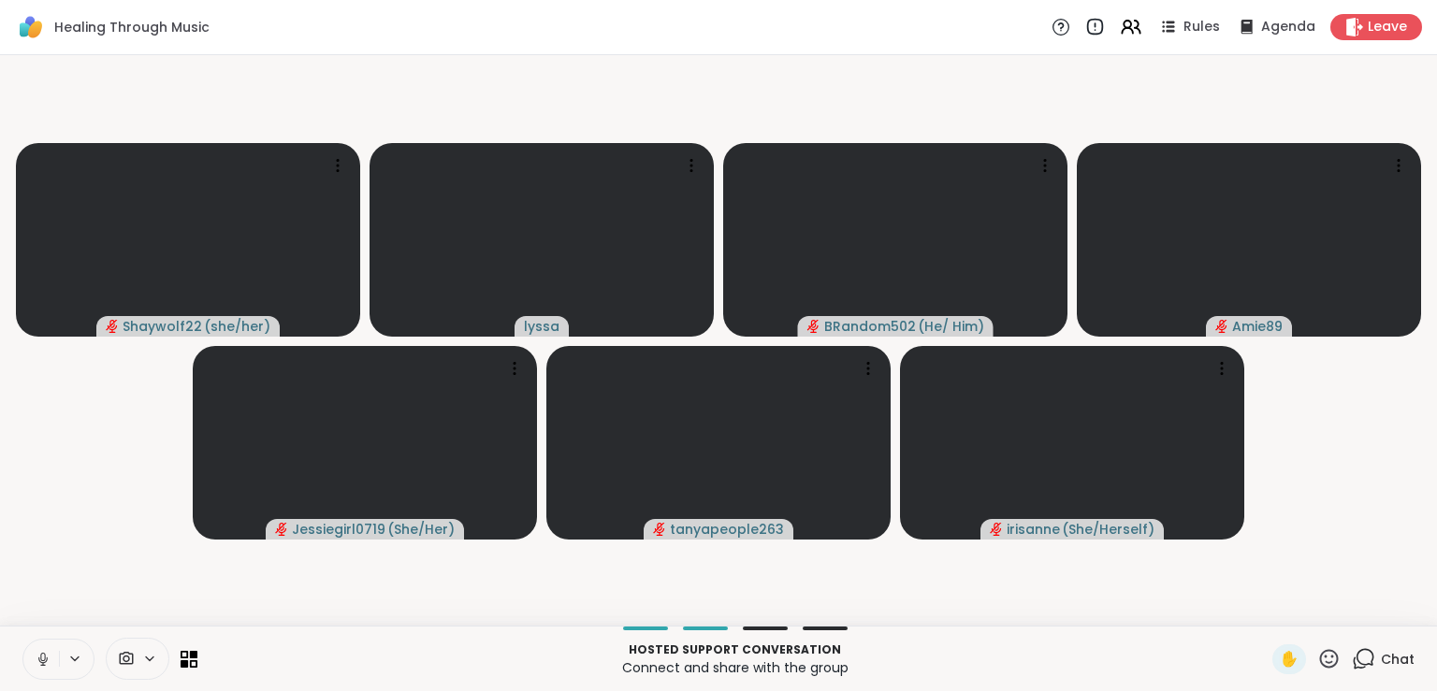
click at [37, 655] on icon at bounding box center [43, 659] width 17 height 17
click at [51, 659] on button at bounding box center [41, 659] width 36 height 39
click at [39, 655] on icon at bounding box center [43, 659] width 17 height 17
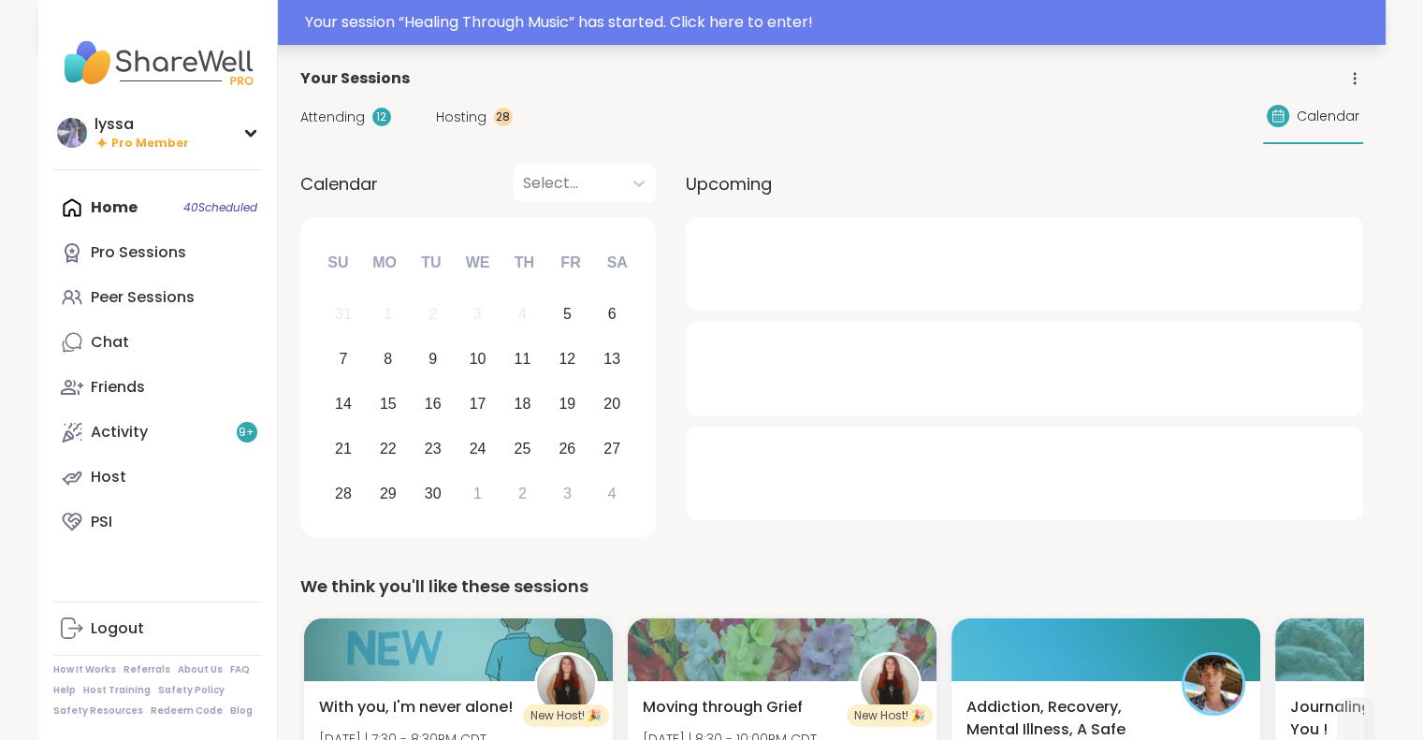
click at [330, 24] on div "Your session “ Healing Through Music ” has started. Click here to enter!" at bounding box center [839, 22] width 1069 height 22
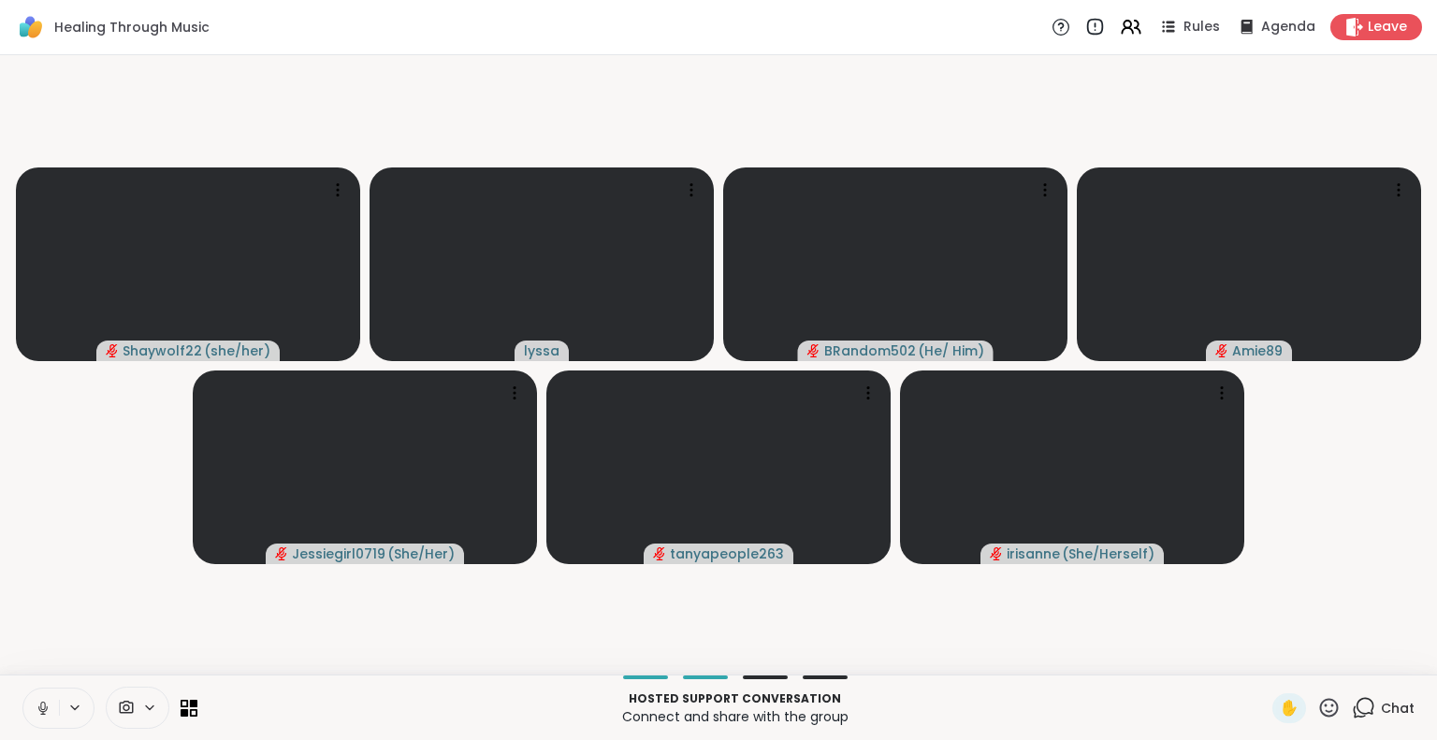
click at [46, 700] on icon at bounding box center [43, 708] width 17 height 17
click at [45, 702] on icon at bounding box center [43, 708] width 17 height 17
click at [49, 703] on icon at bounding box center [43, 708] width 17 height 17
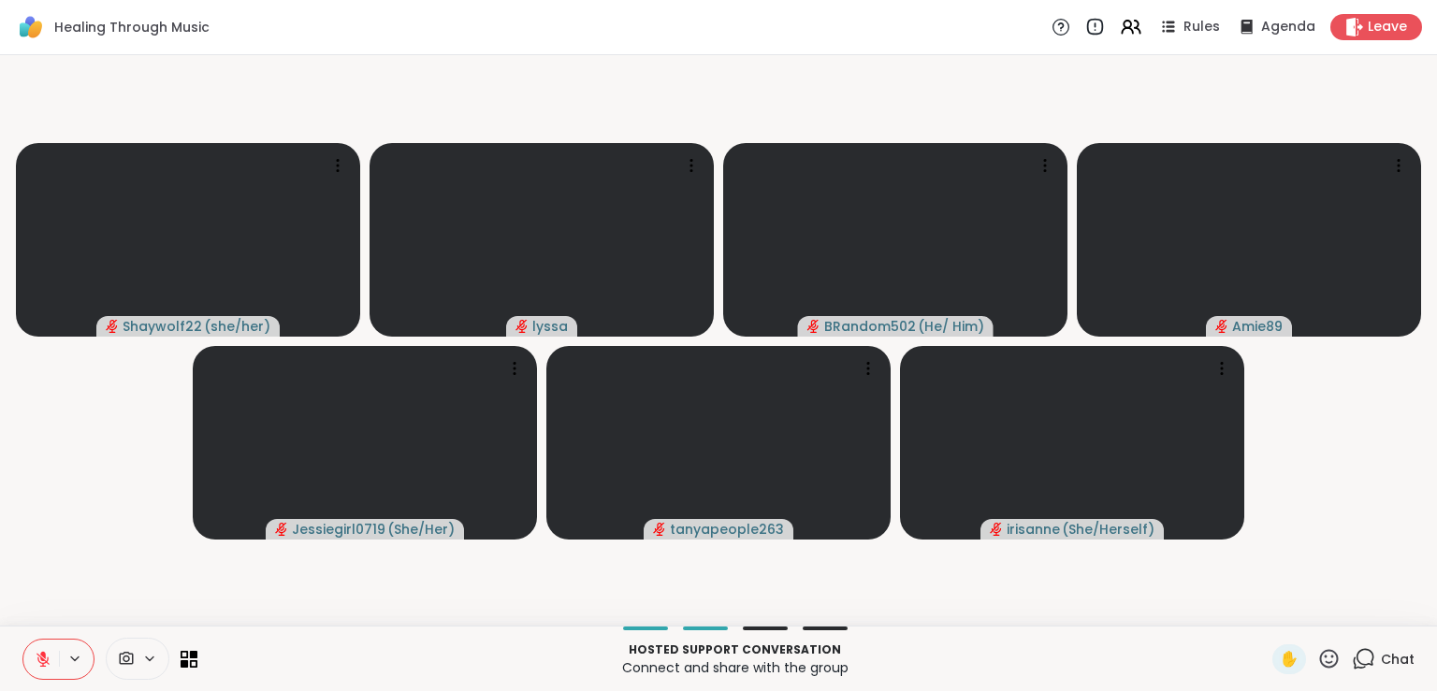
click at [40, 658] on icon at bounding box center [42, 659] width 13 height 13
click at [37, 651] on icon at bounding box center [43, 659] width 17 height 17
click at [60, 659] on button at bounding box center [76, 659] width 35 height 16
click at [39, 657] on icon at bounding box center [42, 659] width 13 height 13
click at [45, 653] on icon at bounding box center [43, 659] width 17 height 17
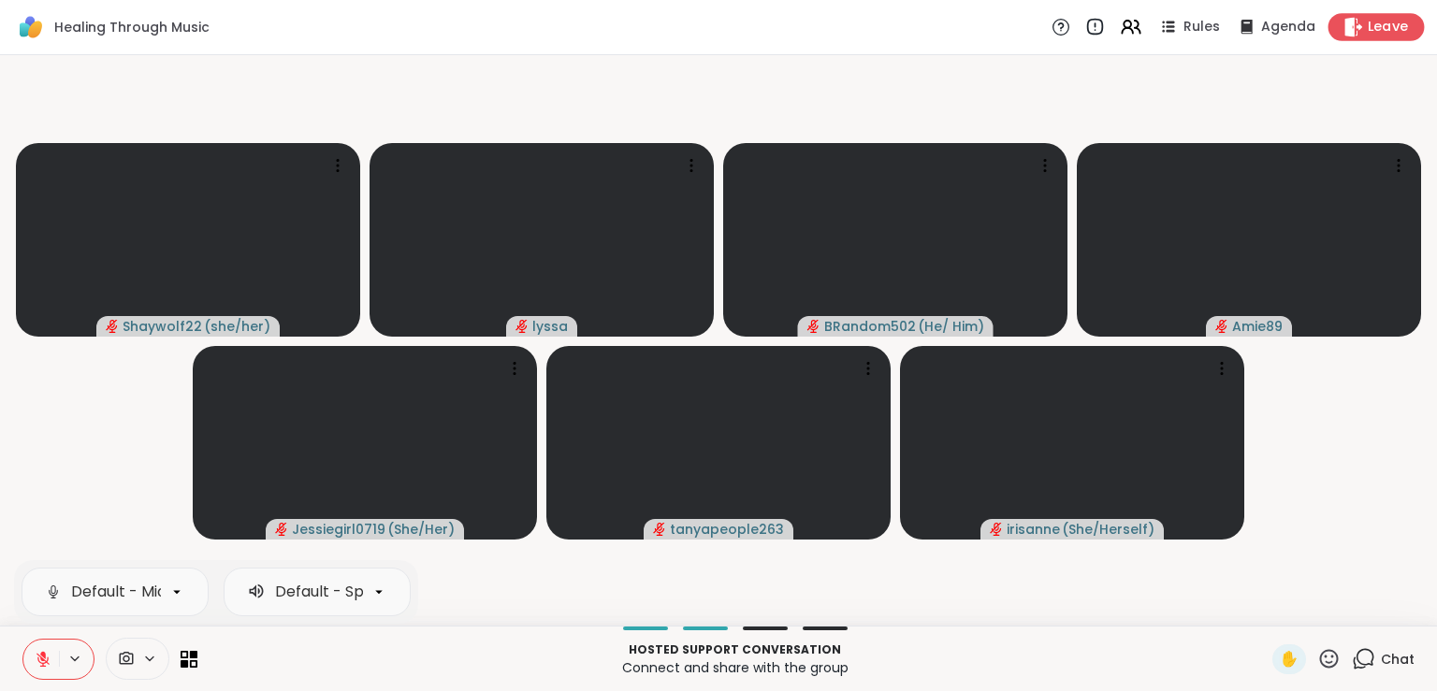
click at [1345, 23] on icon at bounding box center [1354, 27] width 18 height 20
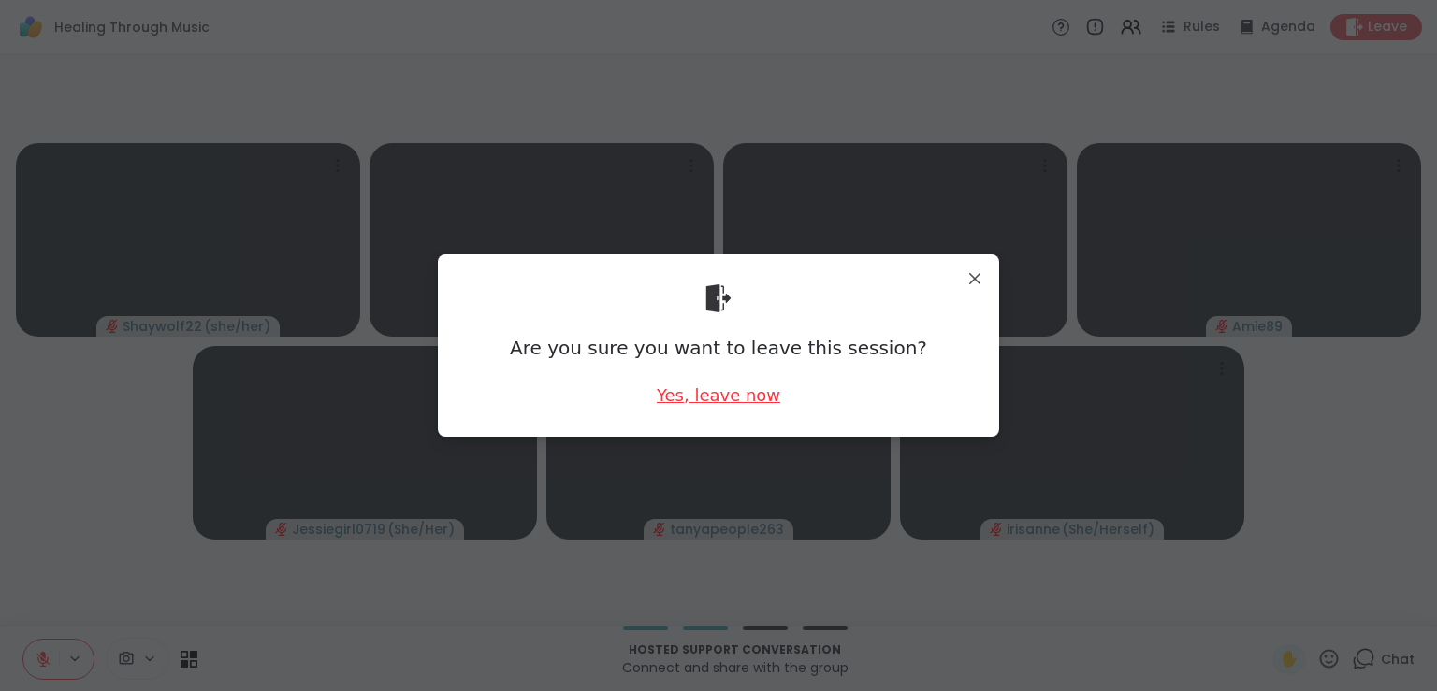
click at [677, 392] on div "Yes, leave now" at bounding box center [719, 395] width 124 height 23
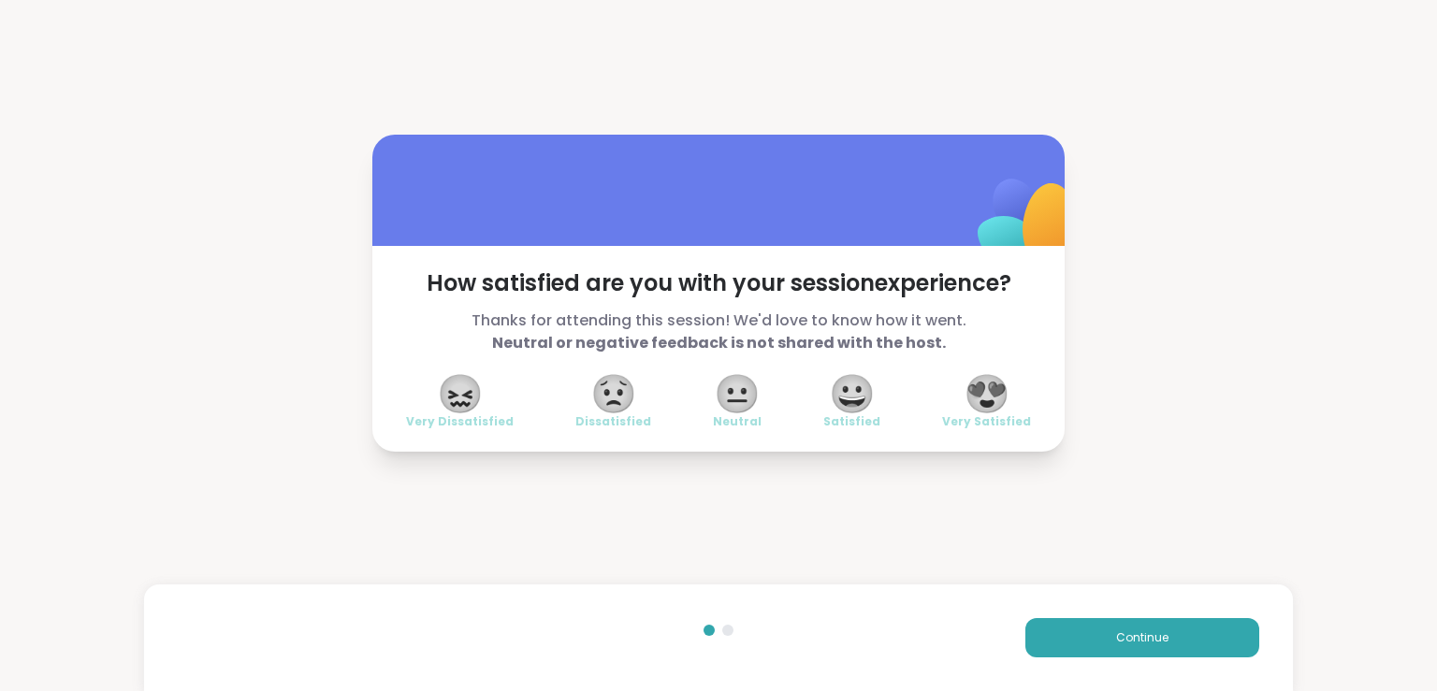
click at [969, 377] on span "😍" at bounding box center [987, 394] width 47 height 34
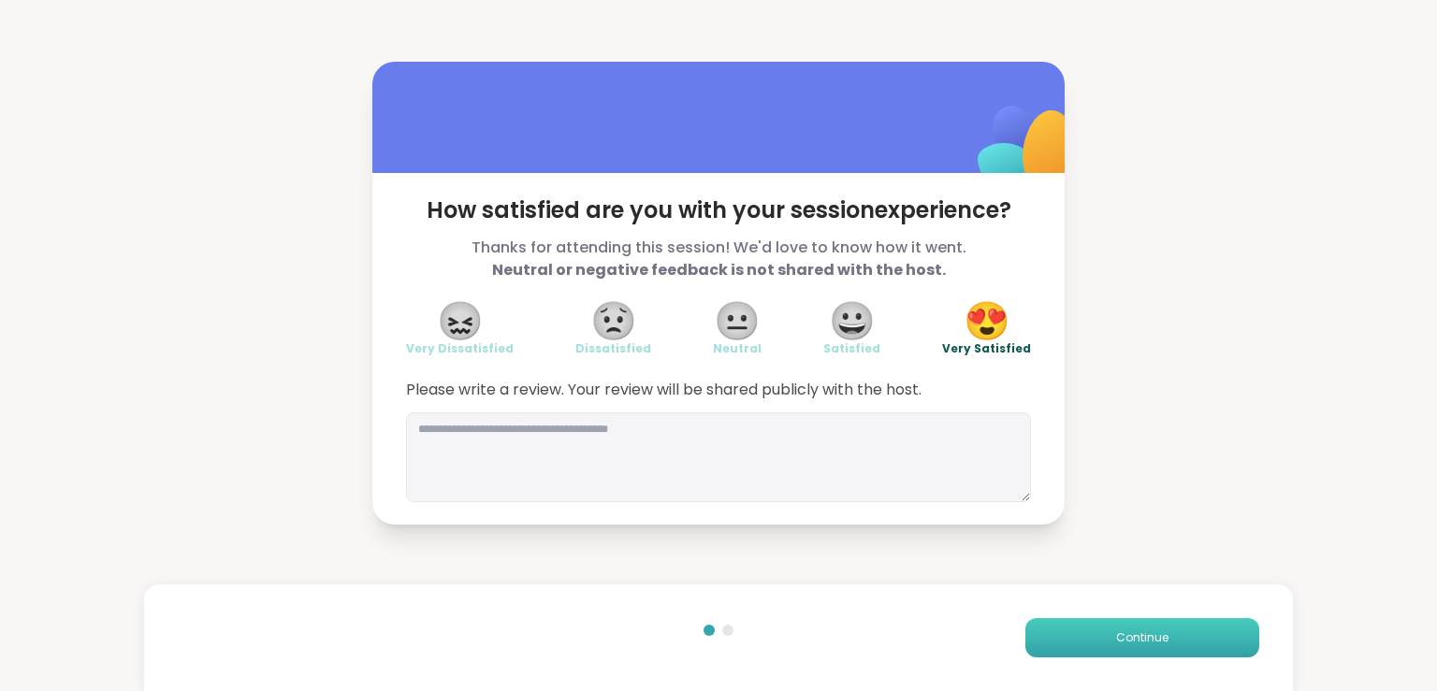
click at [1101, 626] on button "Continue" at bounding box center [1142, 637] width 234 height 39
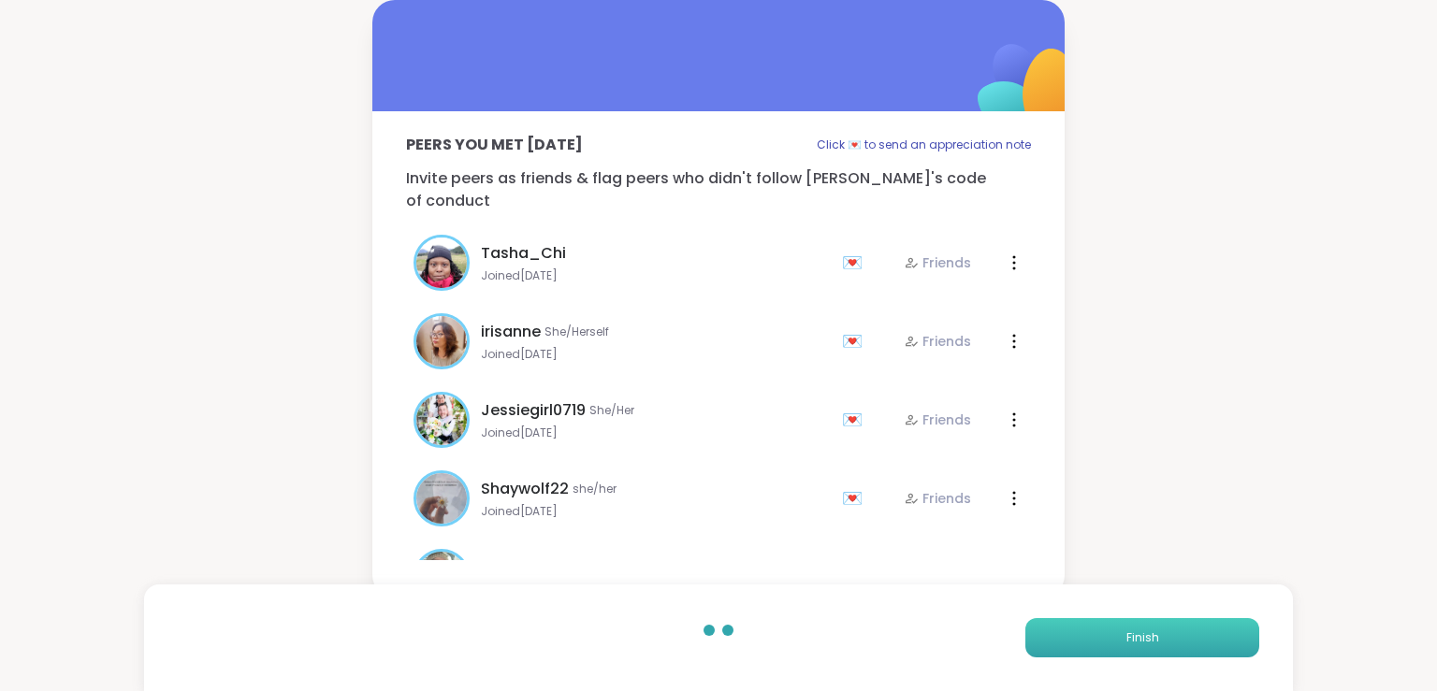
click at [1080, 628] on button "Finish" at bounding box center [1142, 637] width 234 height 39
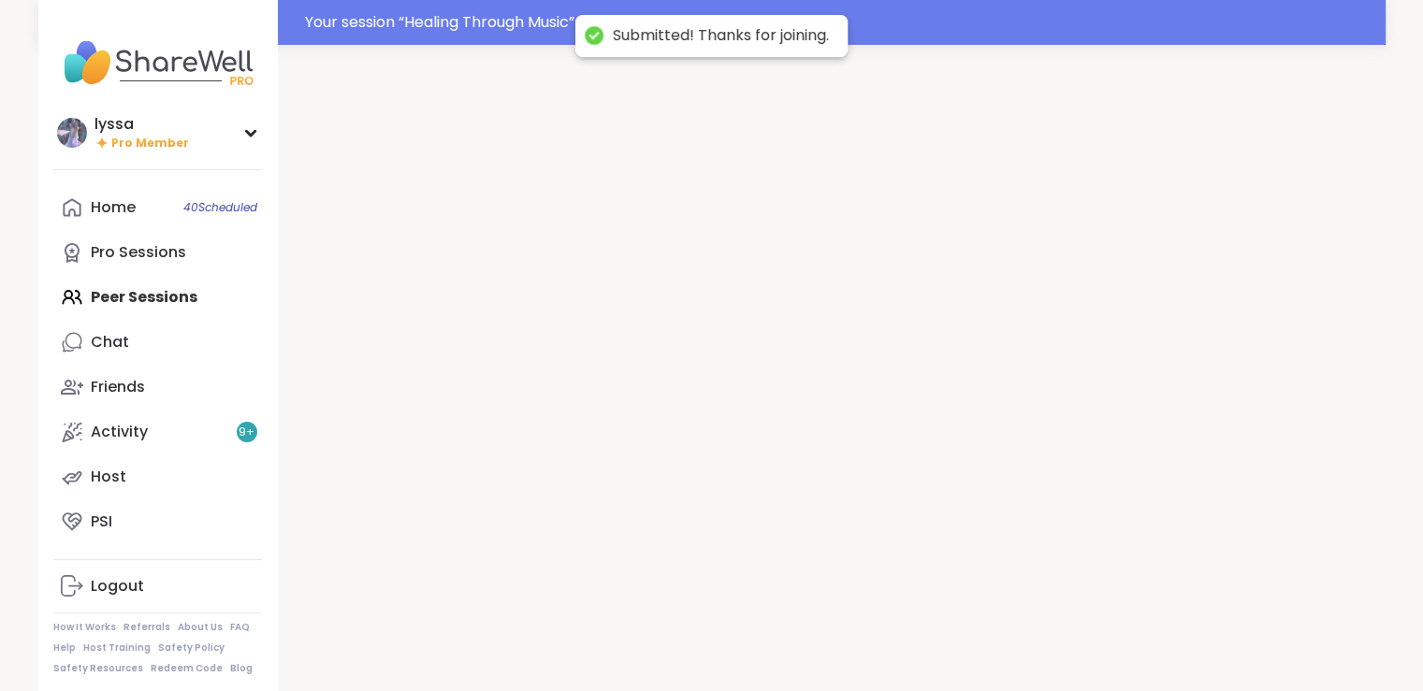
click at [1080, 628] on div at bounding box center [832, 390] width 1108 height 691
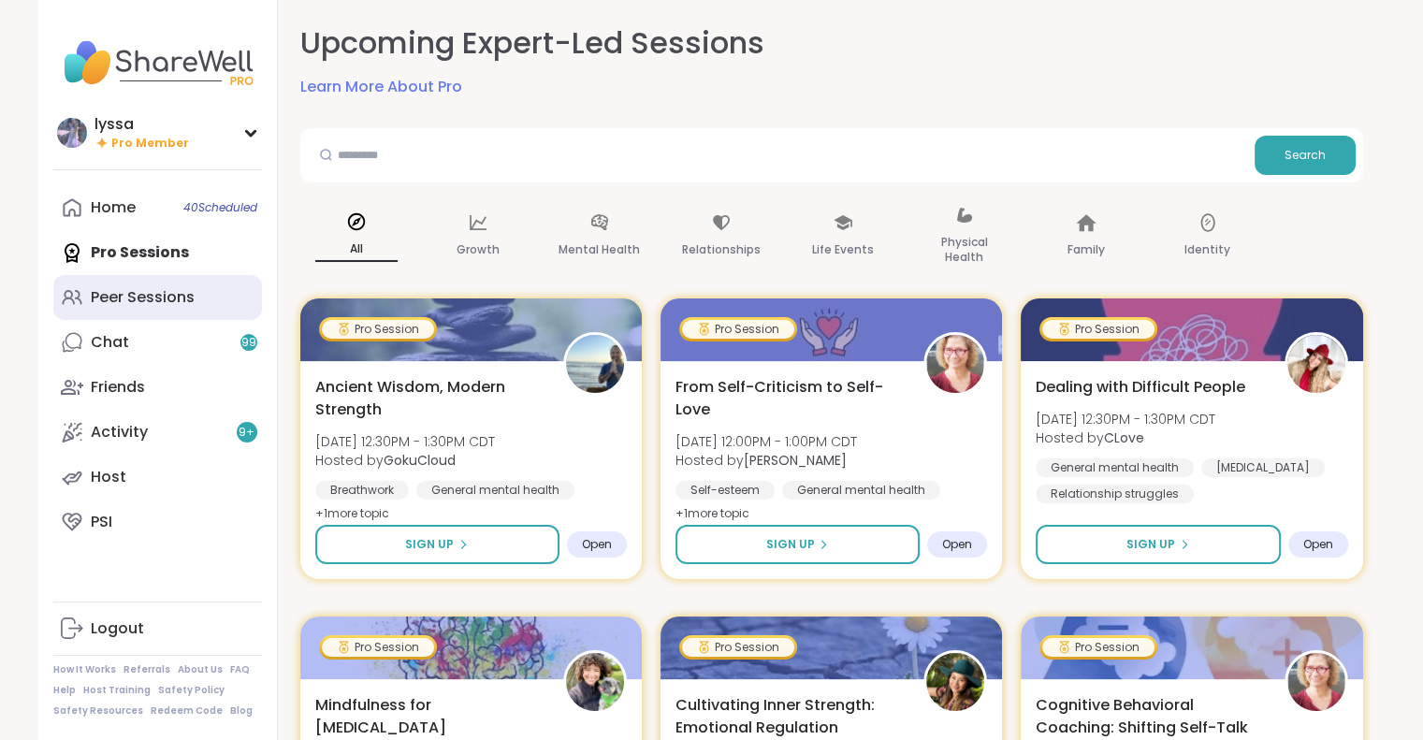
click at [125, 300] on div "Peer Sessions" at bounding box center [143, 297] width 104 height 21
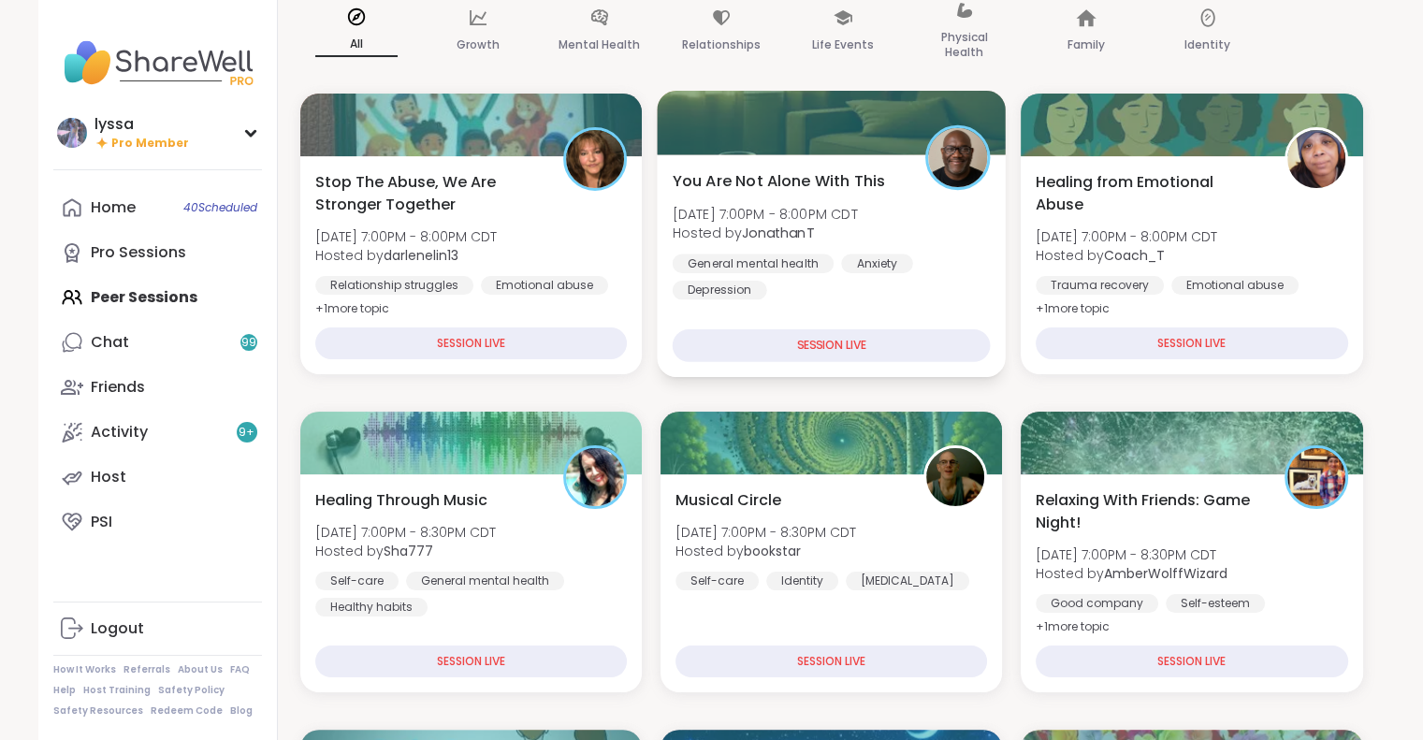
scroll to position [191, 0]
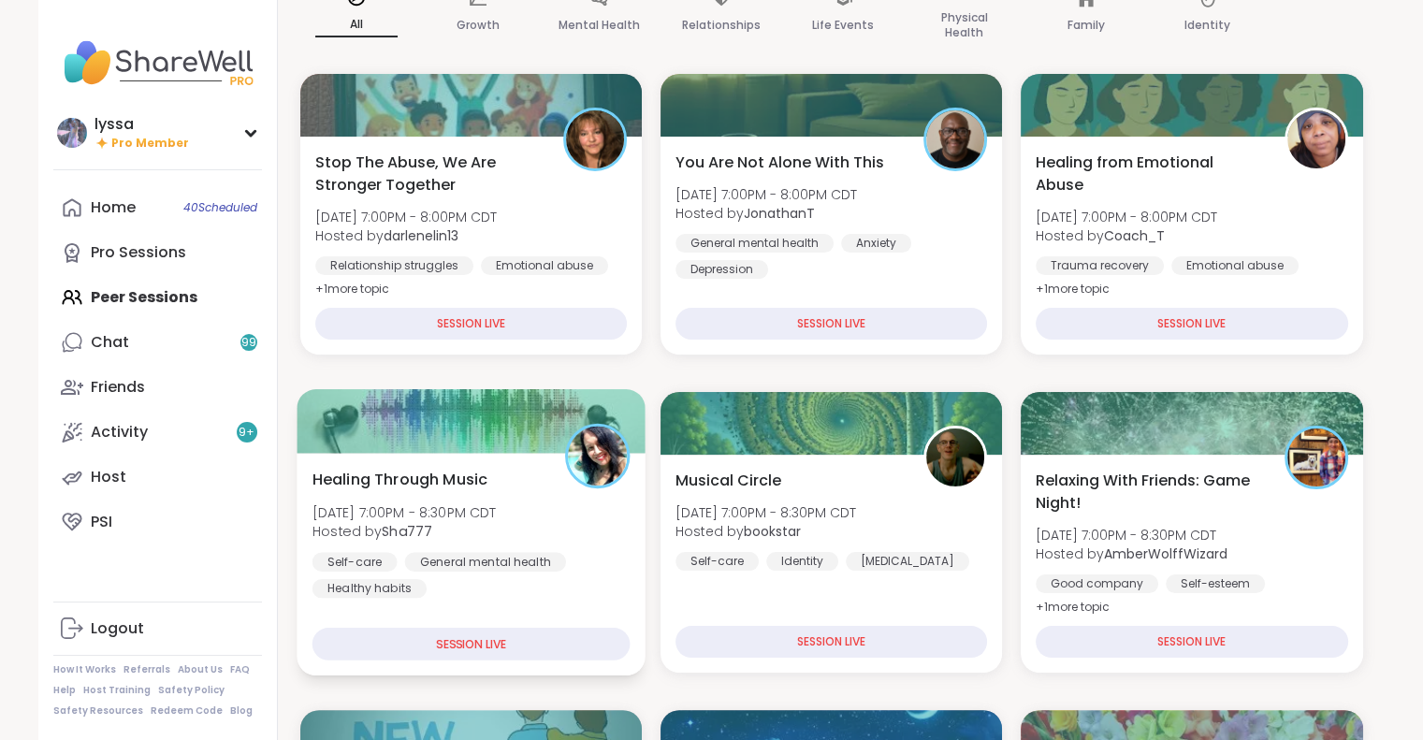
click at [552, 509] on div "Healing Through Music [DATE] 7:00PM - 8:30PM CDT Hosted by Sha777 Self-care Gen…" at bounding box center [471, 533] width 318 height 130
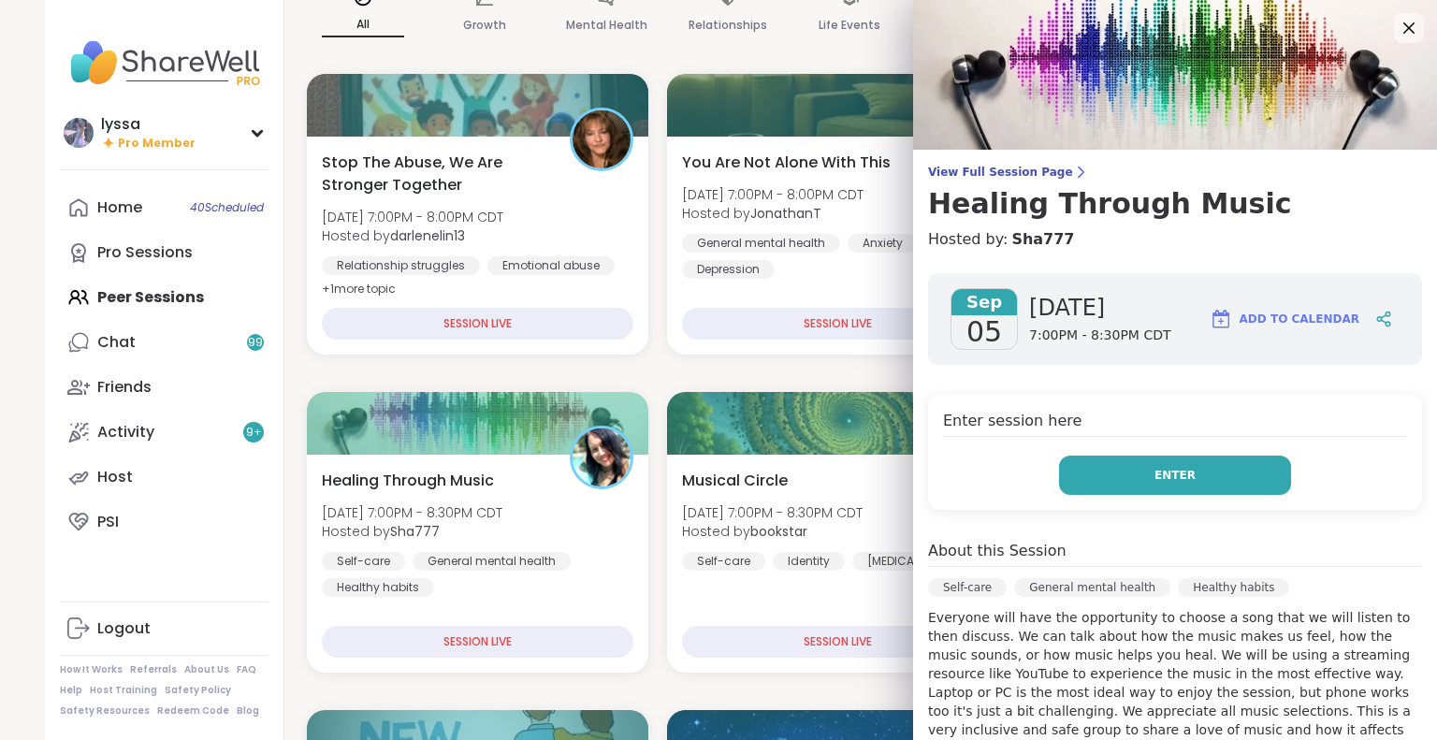
click at [1155, 471] on span "Enter" at bounding box center [1175, 475] width 41 height 17
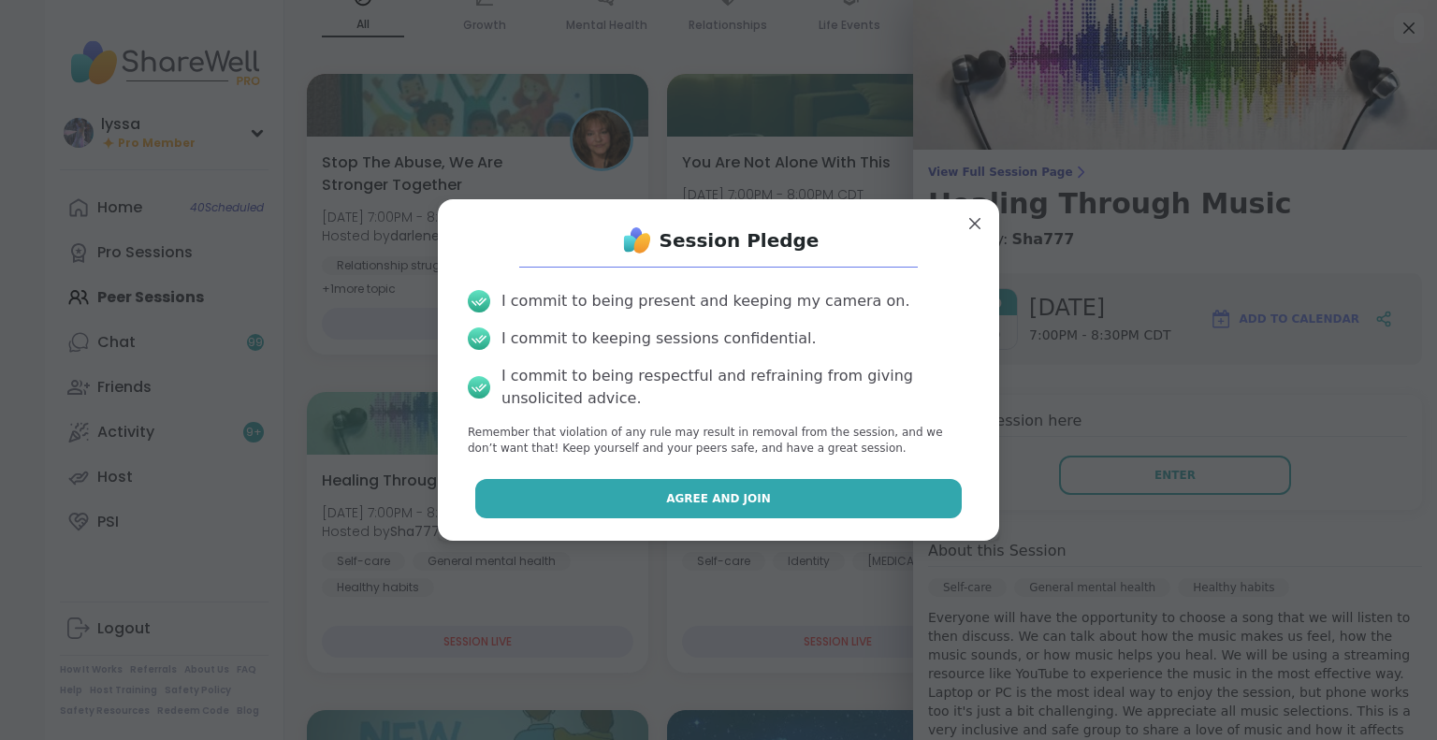
click at [871, 487] on button "Agree and Join" at bounding box center [718, 498] width 487 height 39
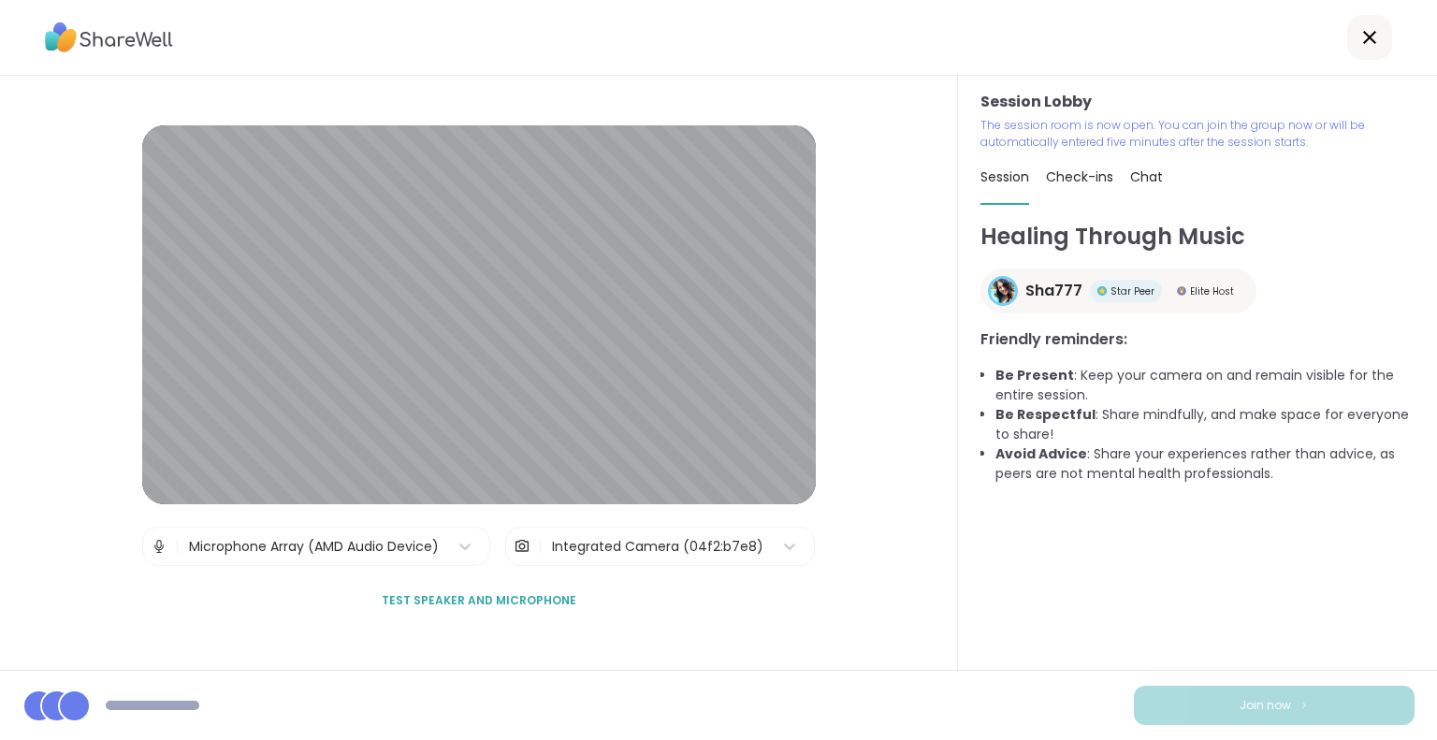
click at [455, 595] on span "Test speaker and microphone" at bounding box center [479, 600] width 195 height 17
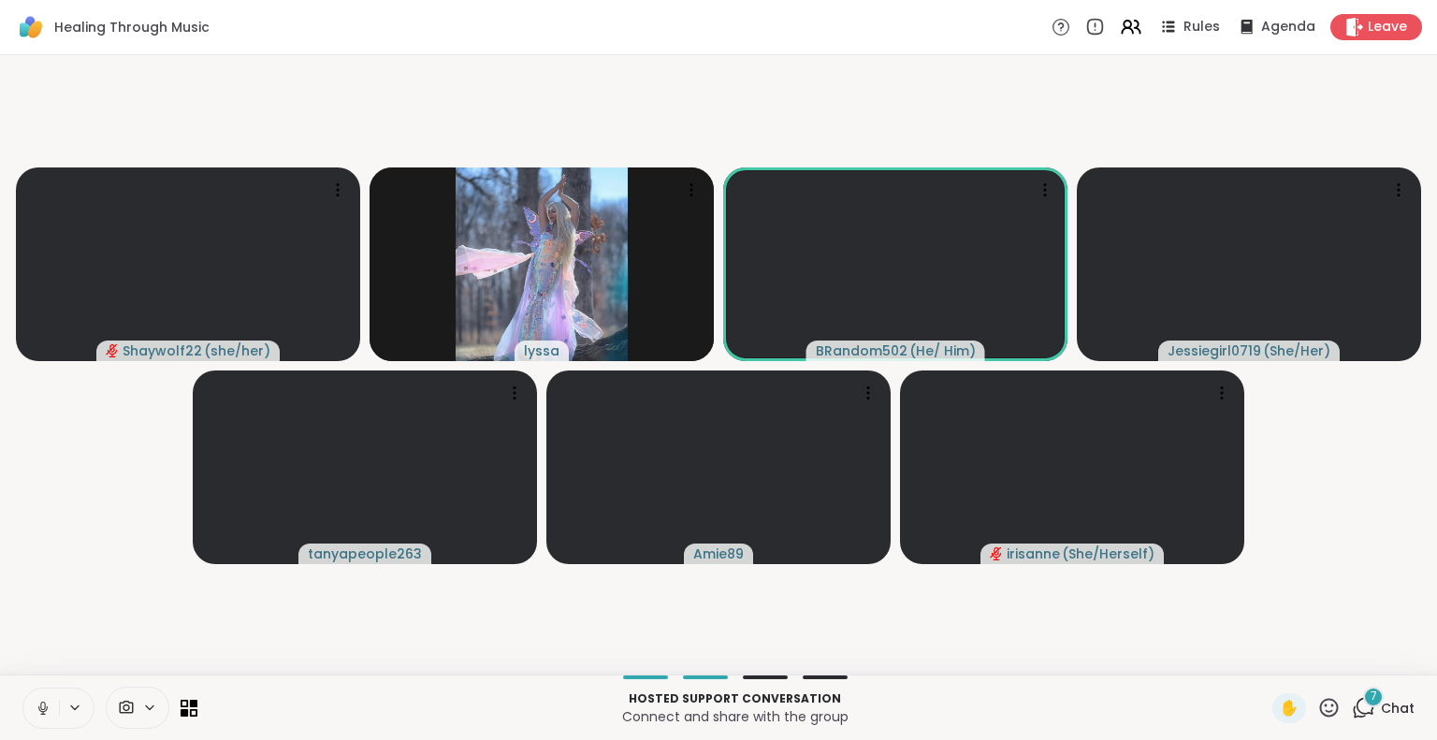
click at [37, 703] on icon at bounding box center [43, 708] width 17 height 17
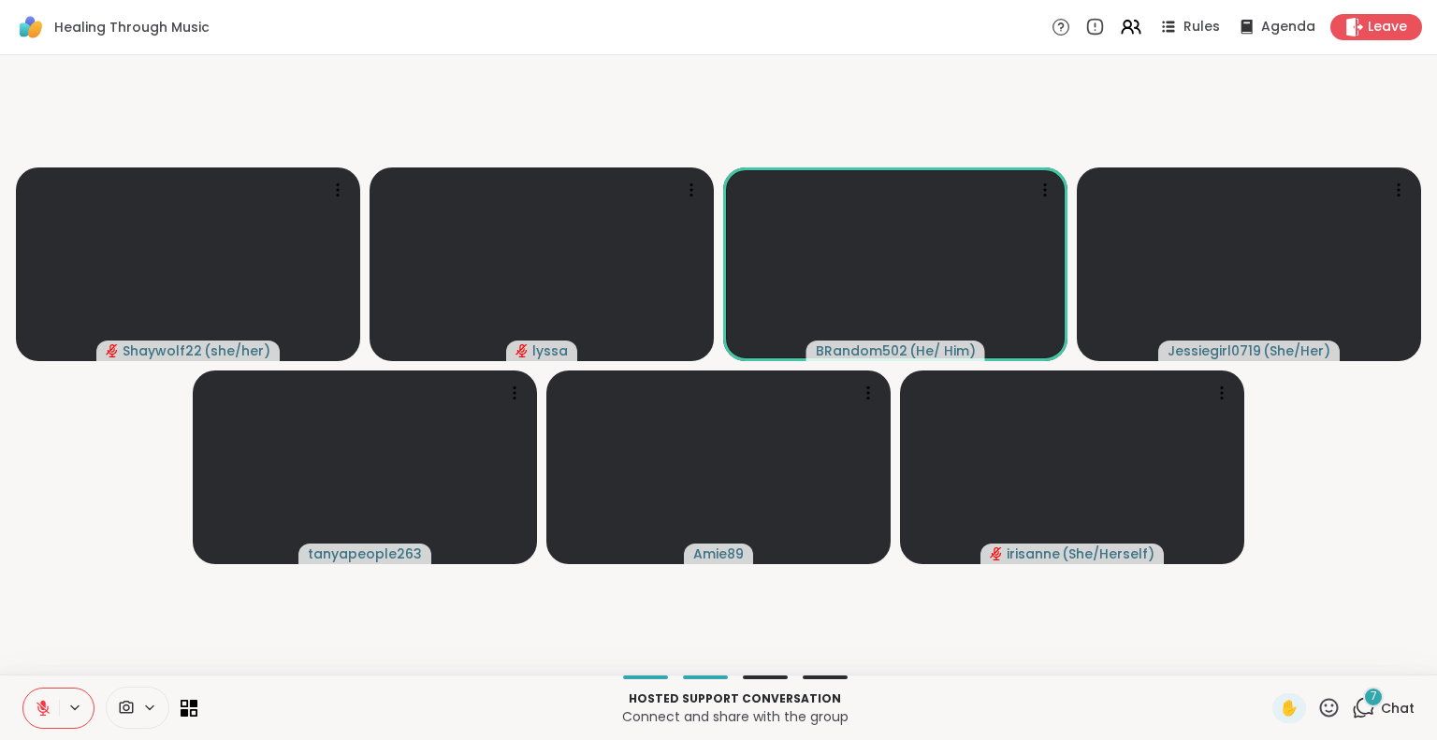
click at [48, 700] on icon at bounding box center [43, 708] width 17 height 17
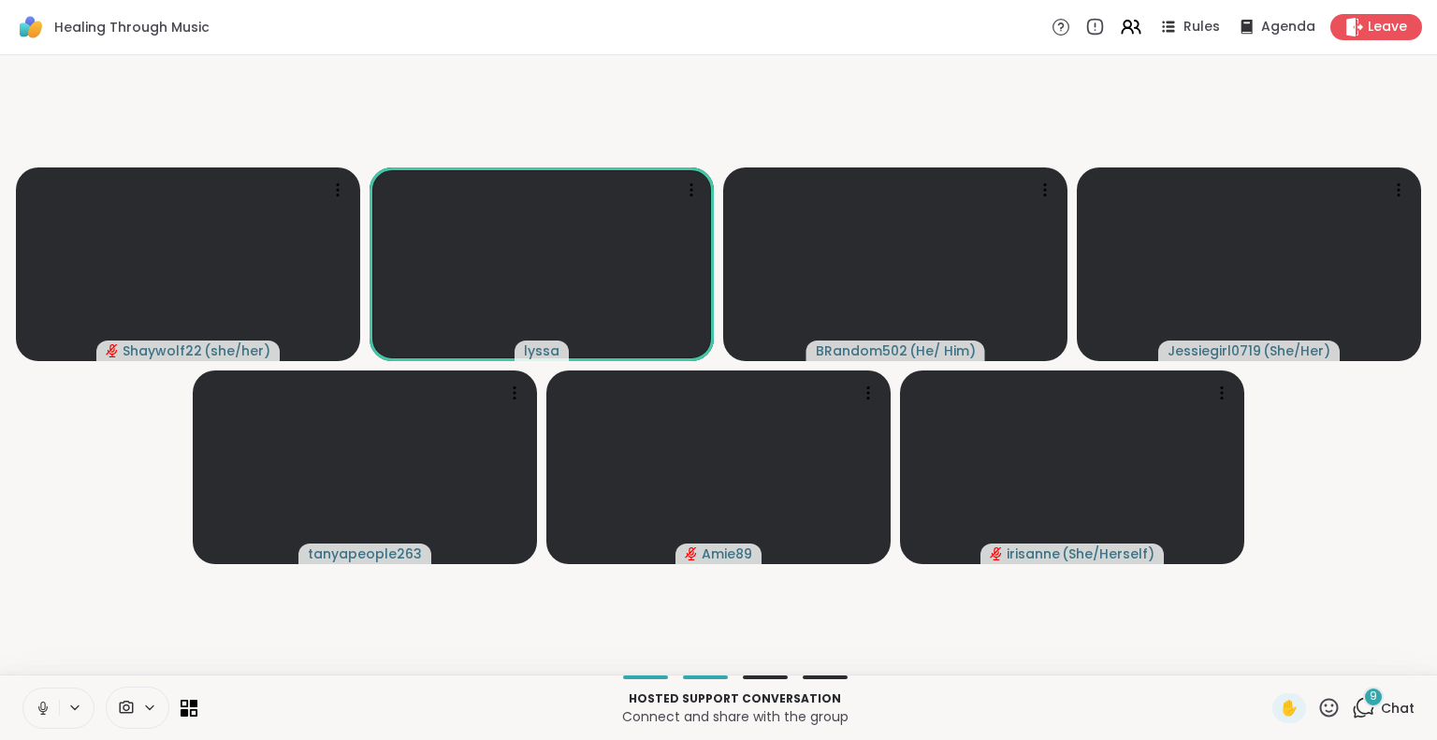
click at [1326, 693] on div "✋" at bounding box center [1306, 708] width 68 height 30
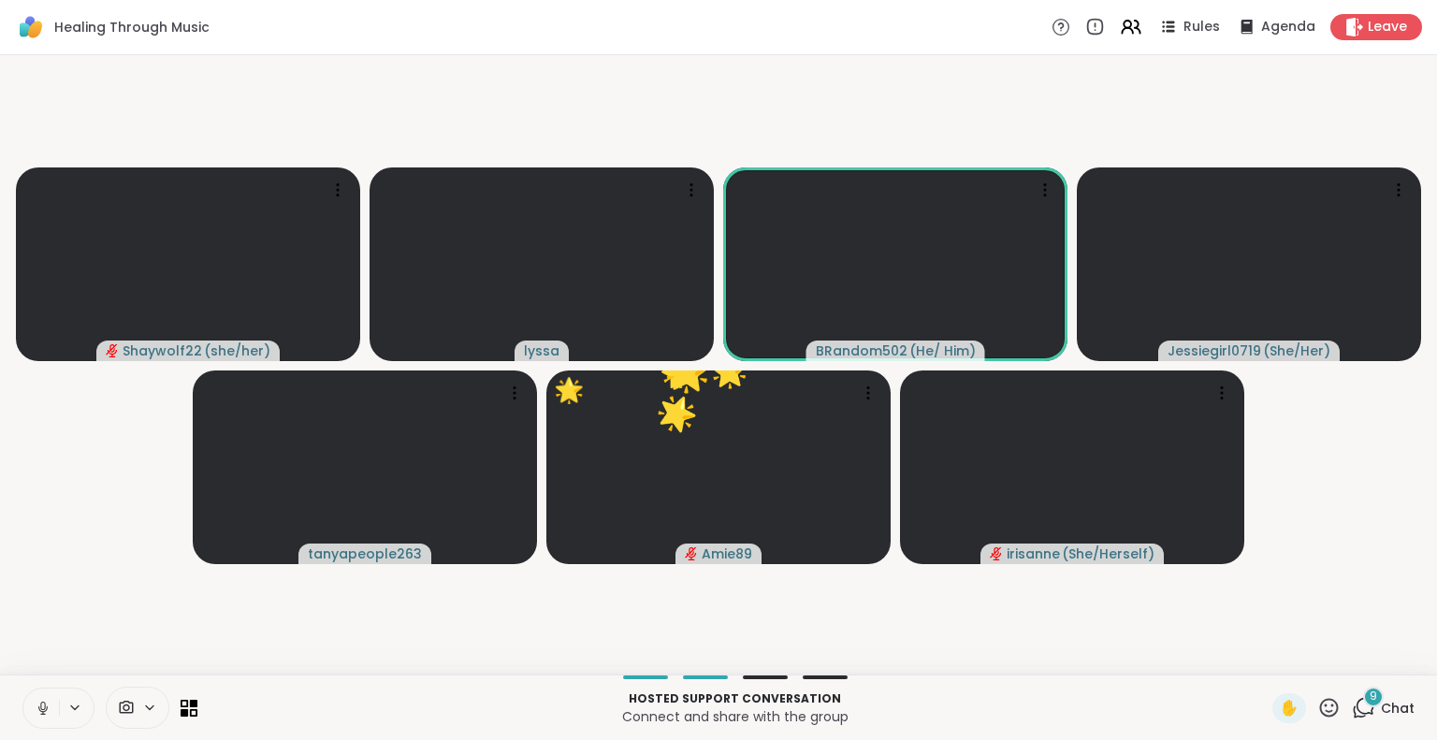
click at [40, 704] on icon at bounding box center [42, 706] width 5 height 8
click at [1366, 705] on div "9 Chat" at bounding box center [1383, 708] width 63 height 30
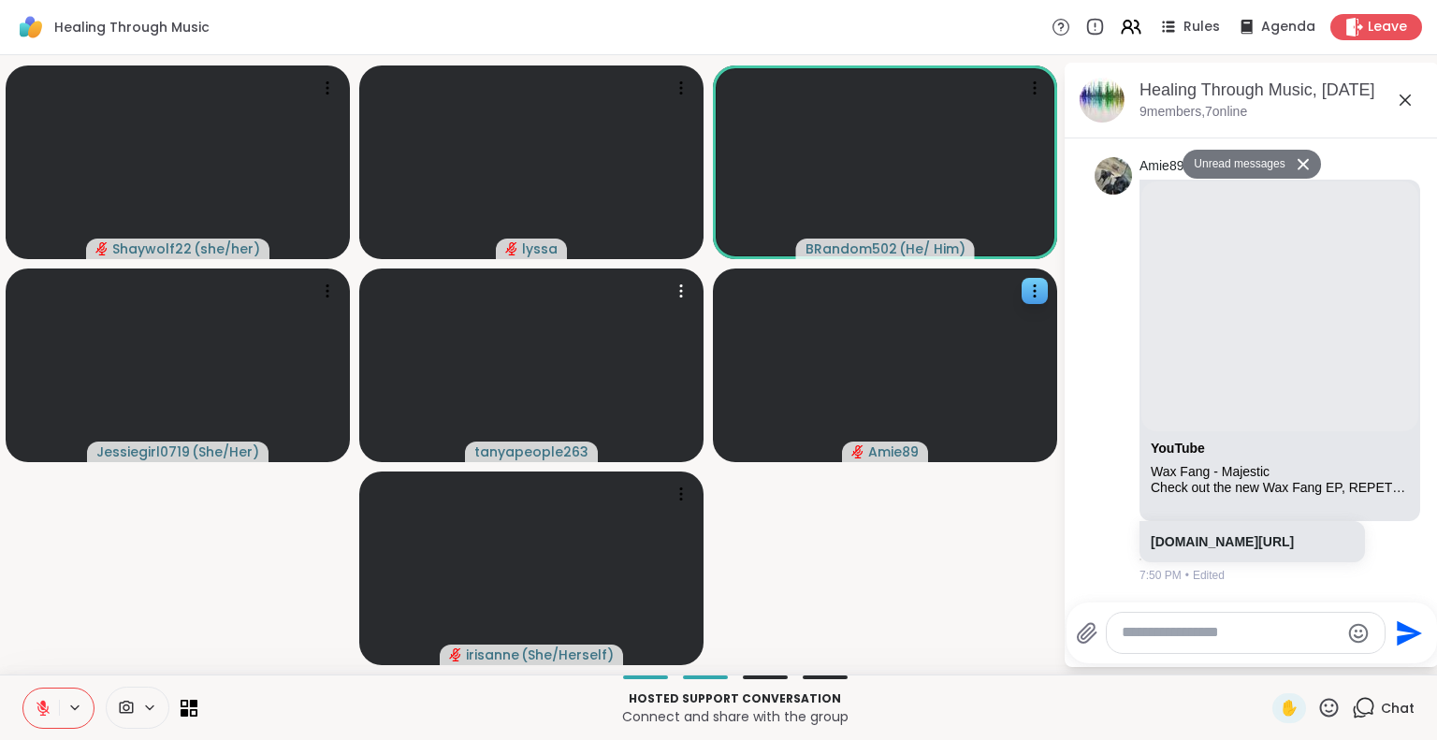
scroll to position [17008, 0]
click at [41, 705] on icon at bounding box center [43, 708] width 17 height 17
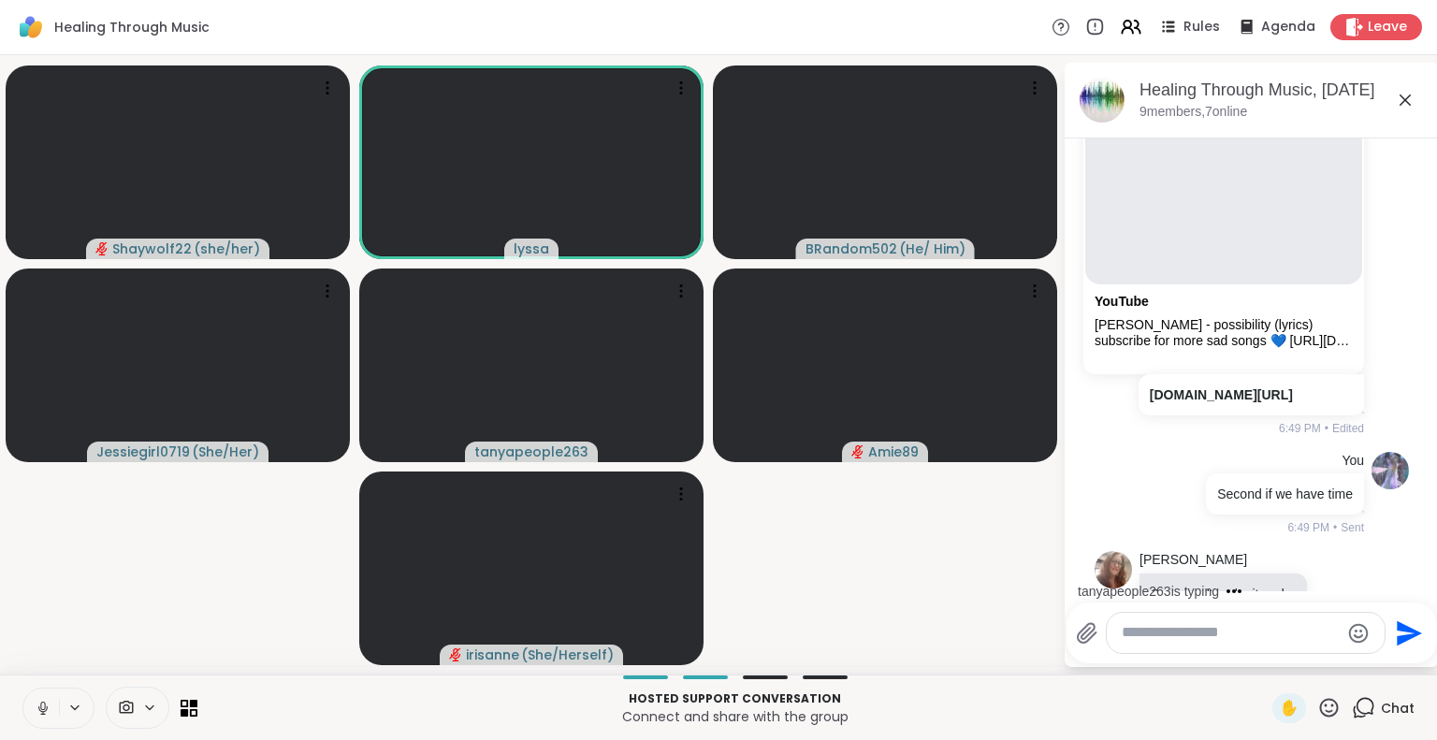
scroll to position [4033, 0]
click at [36, 711] on icon at bounding box center [40, 708] width 17 height 17
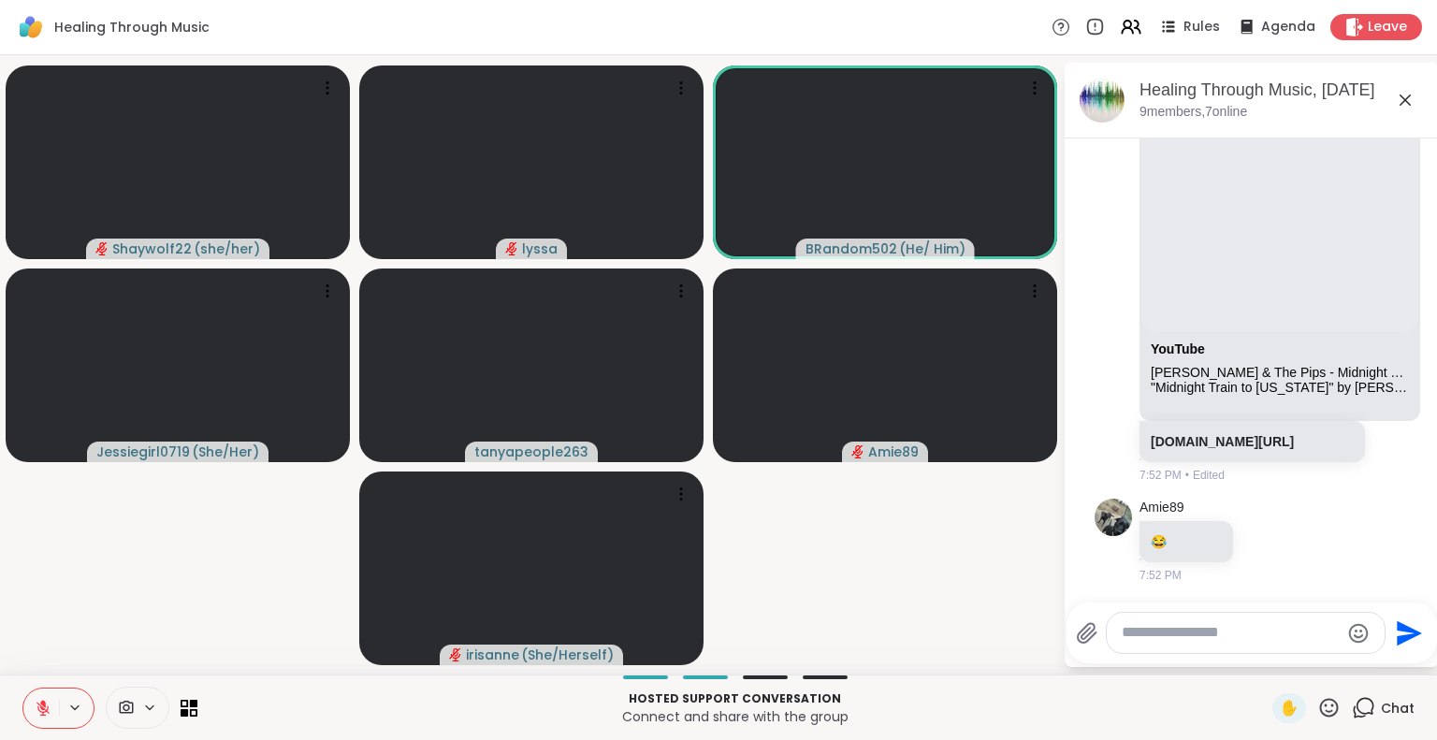
scroll to position [18282, 0]
click at [1320, 714] on icon at bounding box center [1328, 707] width 23 height 23
click at [1306, 658] on span "👍" at bounding box center [1315, 658] width 19 height 22
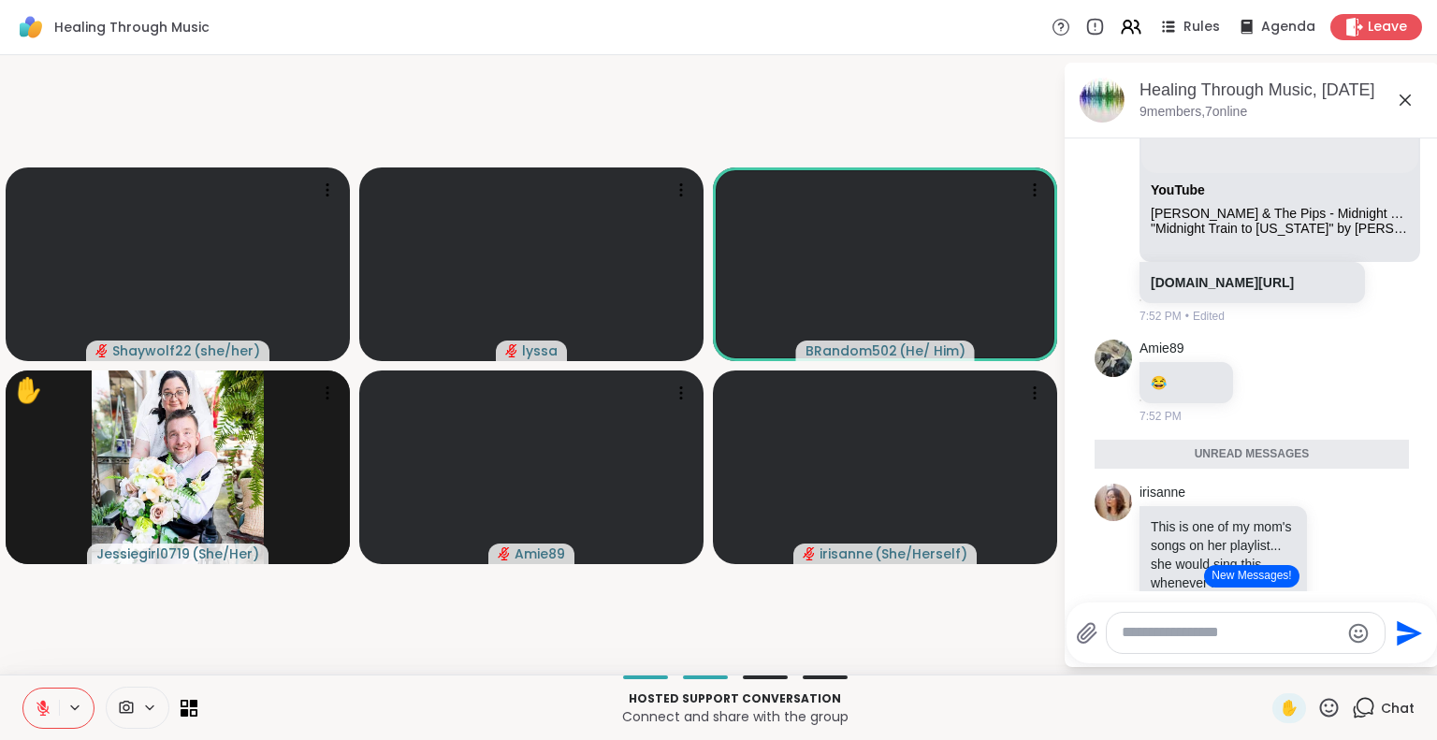
click at [1317, 710] on icon at bounding box center [1328, 707] width 23 height 23
click at [1306, 661] on span "👍" at bounding box center [1315, 658] width 19 height 22
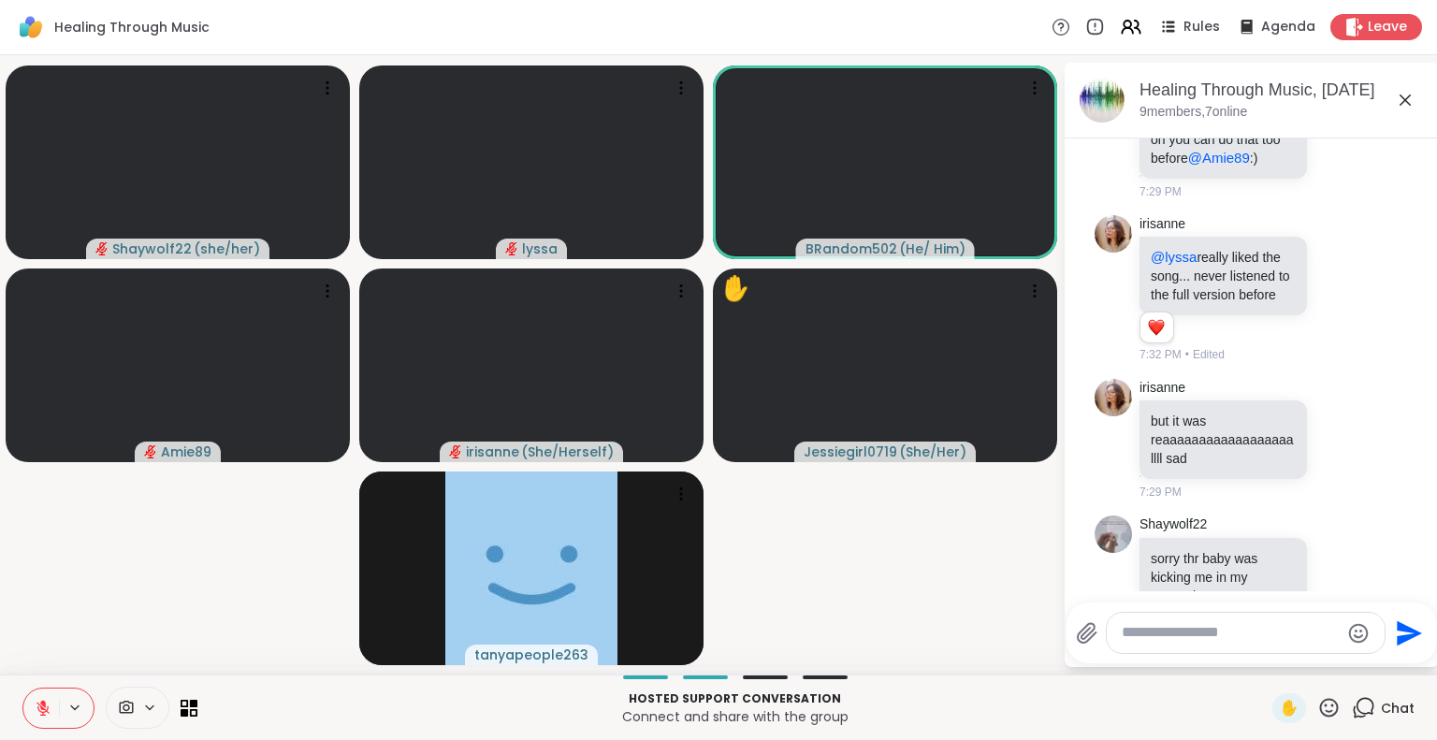
scroll to position [9659, 0]
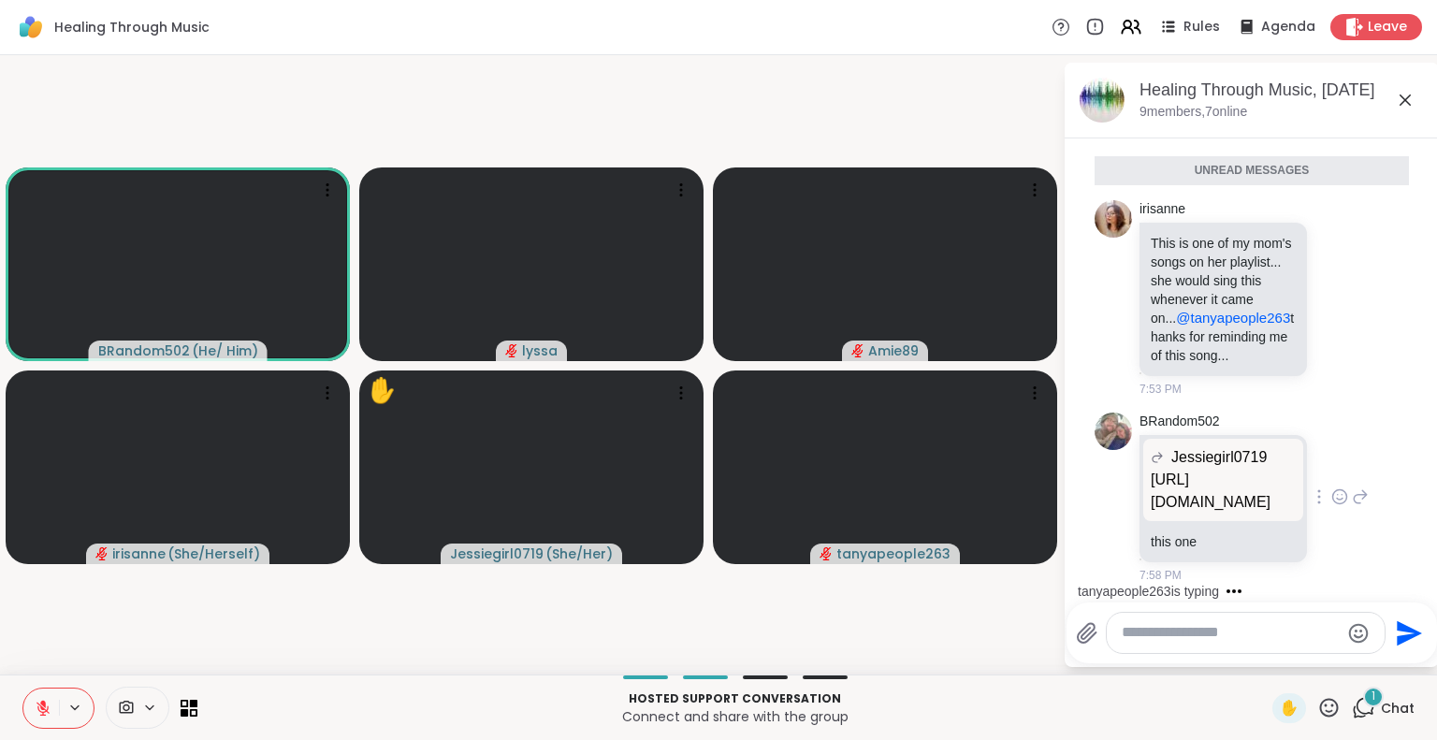
click at [1214, 498] on p "https://youtu.be/HK0VOeau_gs?si=U6w3IhT2WANACQ3o" at bounding box center [1223, 491] width 145 height 45
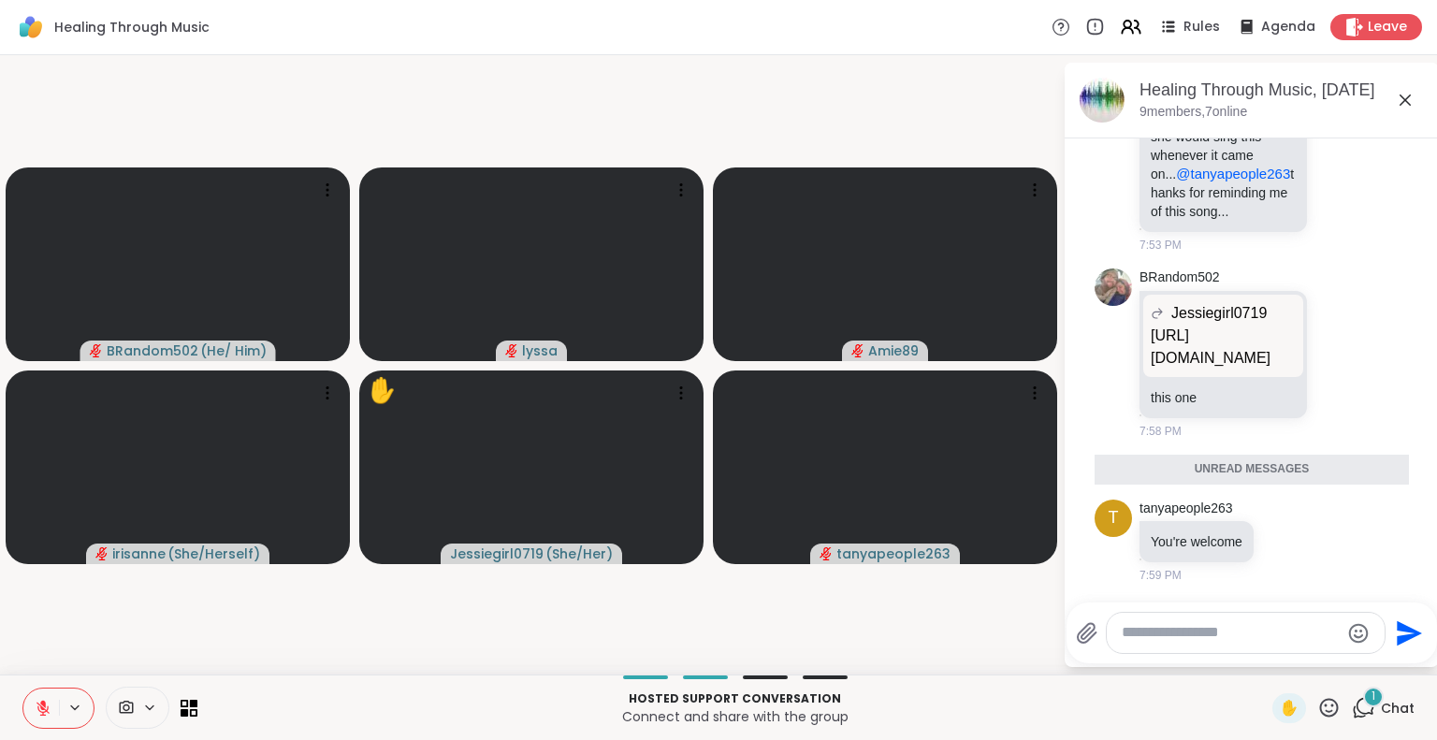
scroll to position [19491, 0]
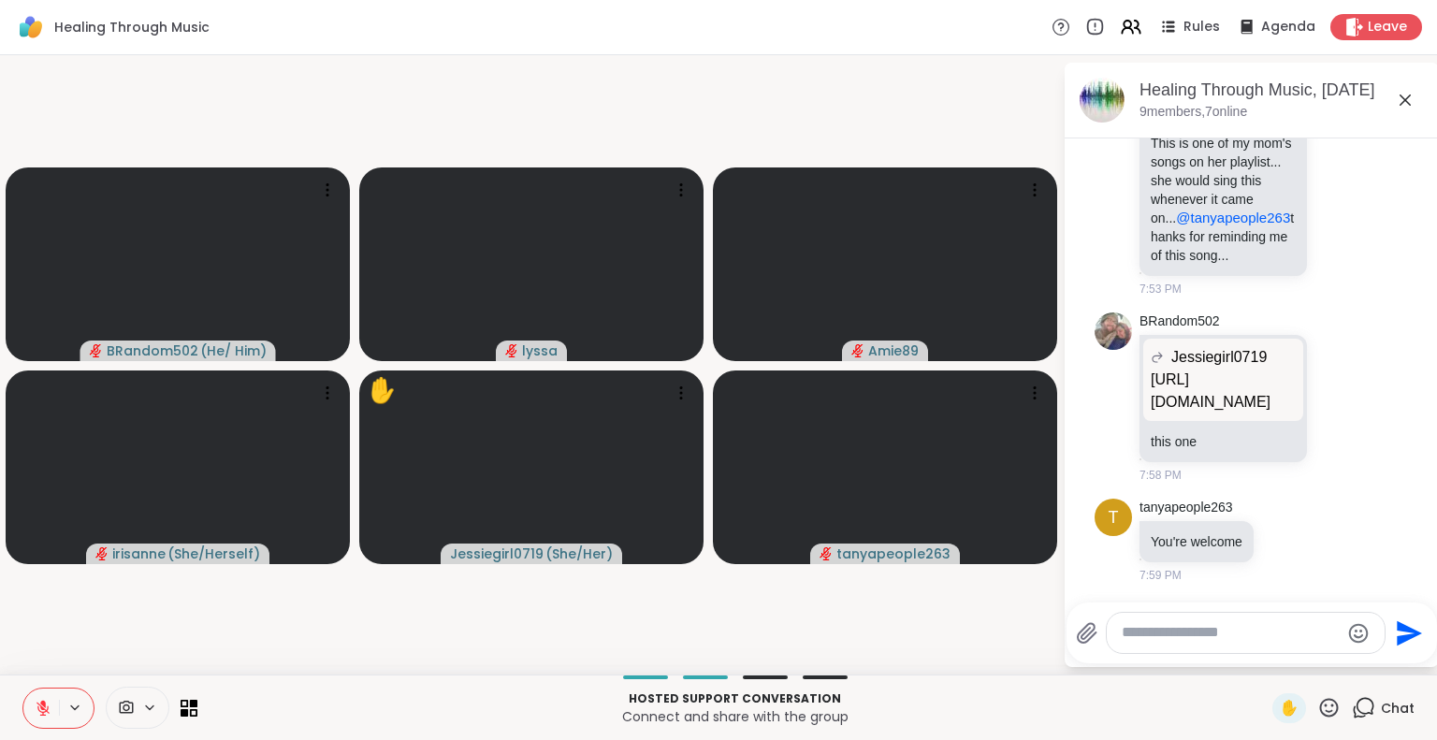
click at [1195, 632] on textarea "Type your message" at bounding box center [1231, 633] width 218 height 20
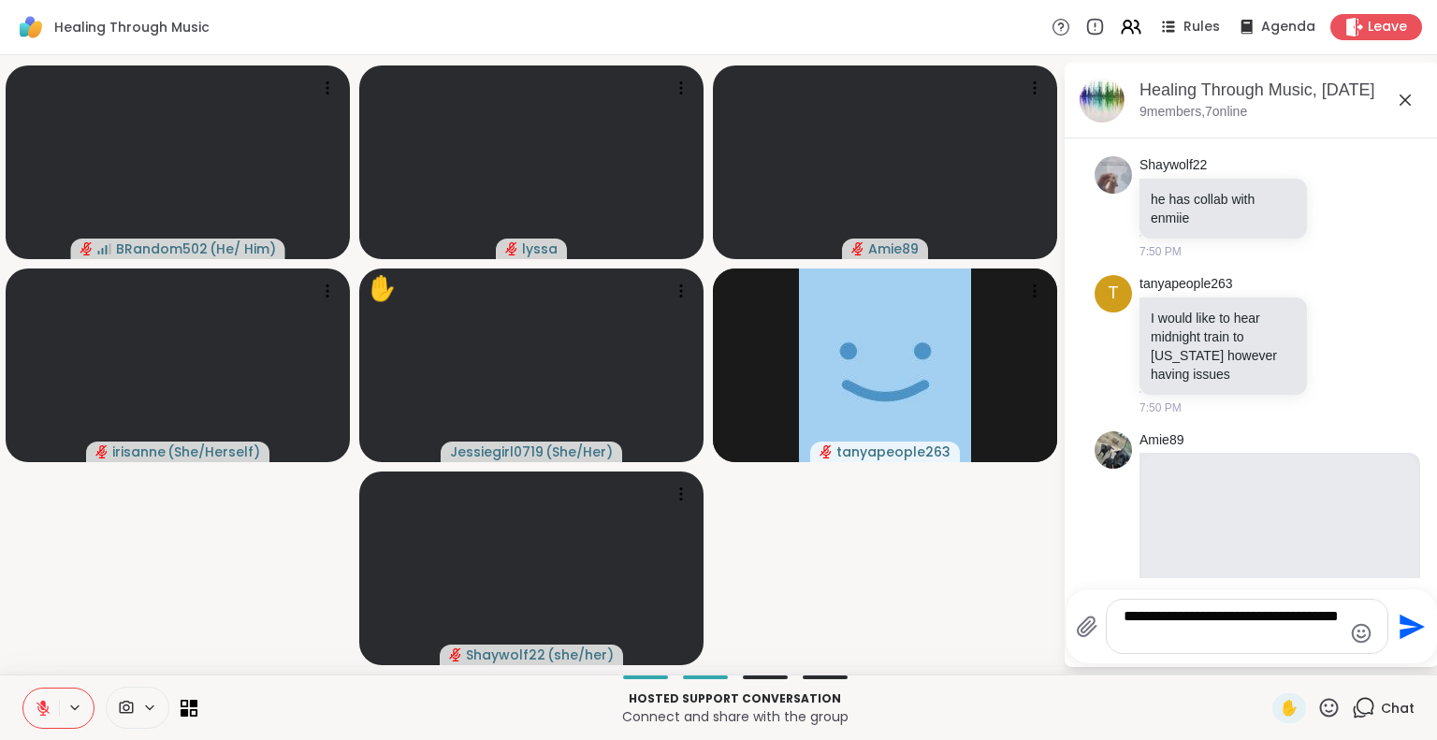
scroll to position [15957, 0]
type textarea "**********"
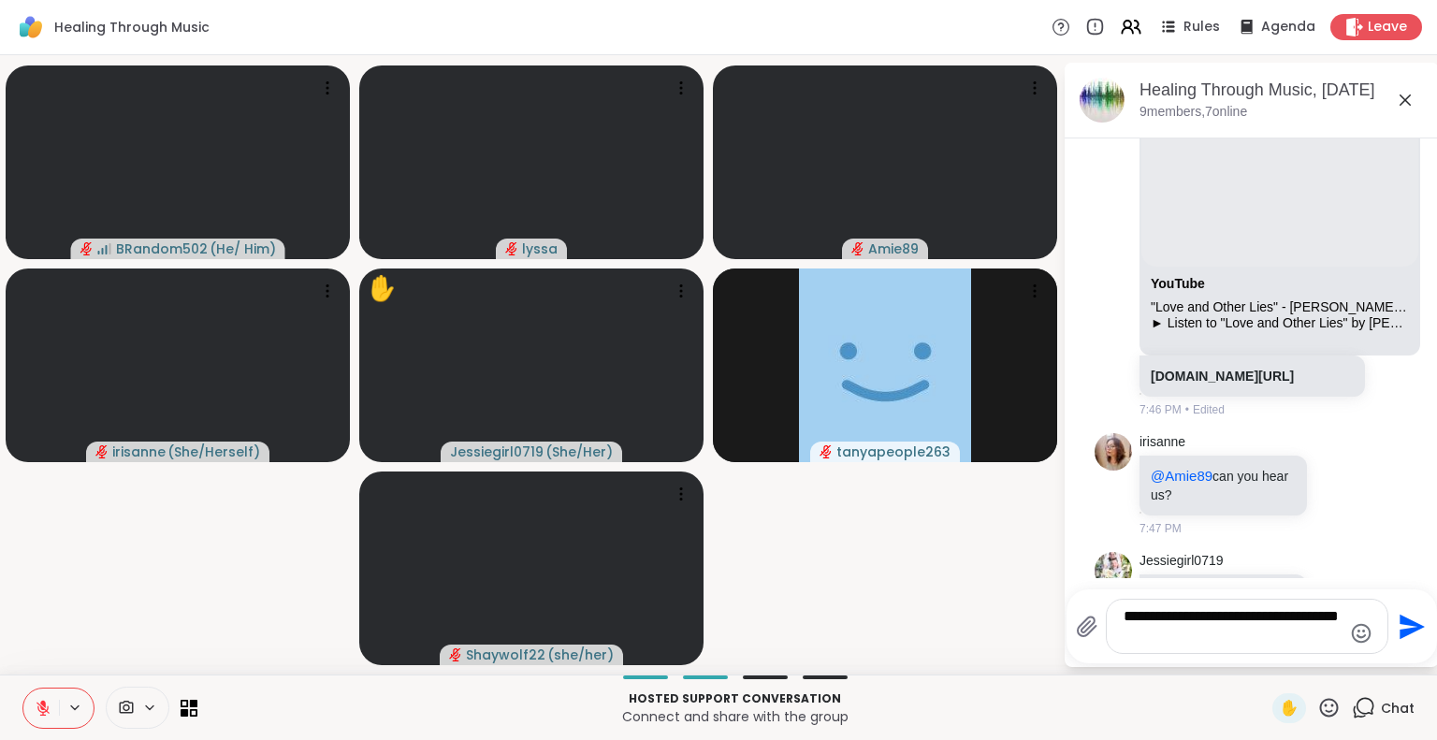
scroll to position [15049, 0]
drag, startPoint x: 1207, startPoint y: 636, endPoint x: 1067, endPoint y: 566, distance: 156.9
click at [1067, 566] on div "Healing Through Music, Sep 05 9 members, 7 online Today Sha777 Hello Yall! If y…" at bounding box center [1252, 365] width 374 height 604
type textarea "**********"
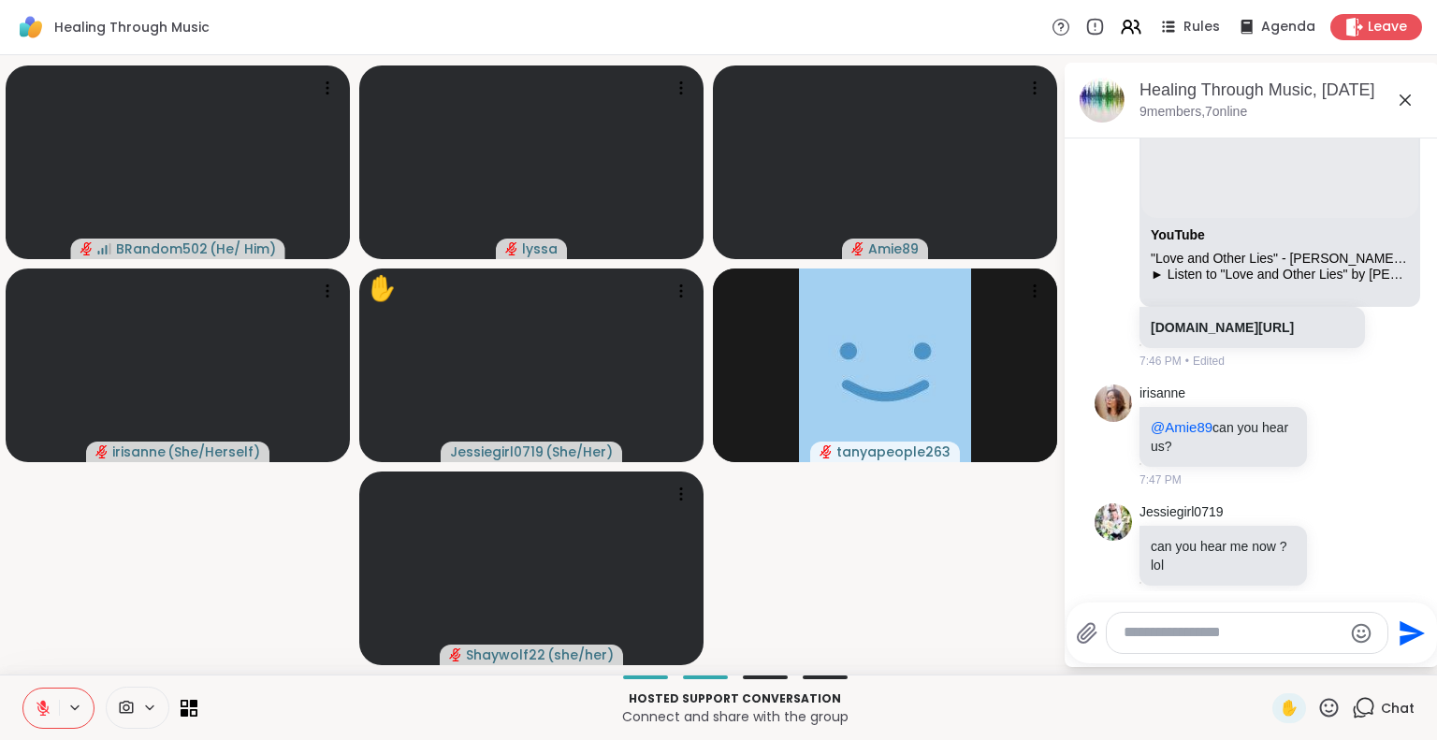
scroll to position [15101, 0]
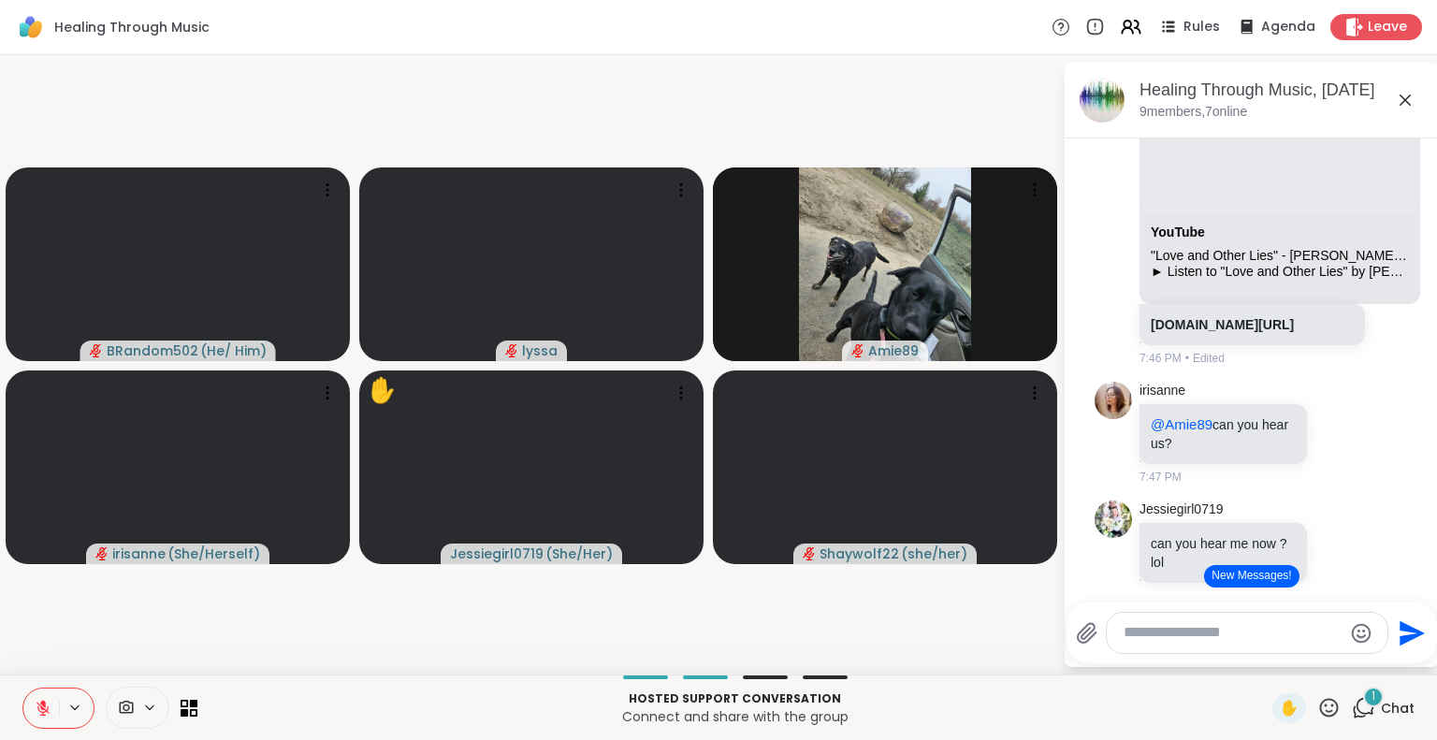
click at [1233, 576] on button "New Messages!" at bounding box center [1251, 576] width 94 height 22
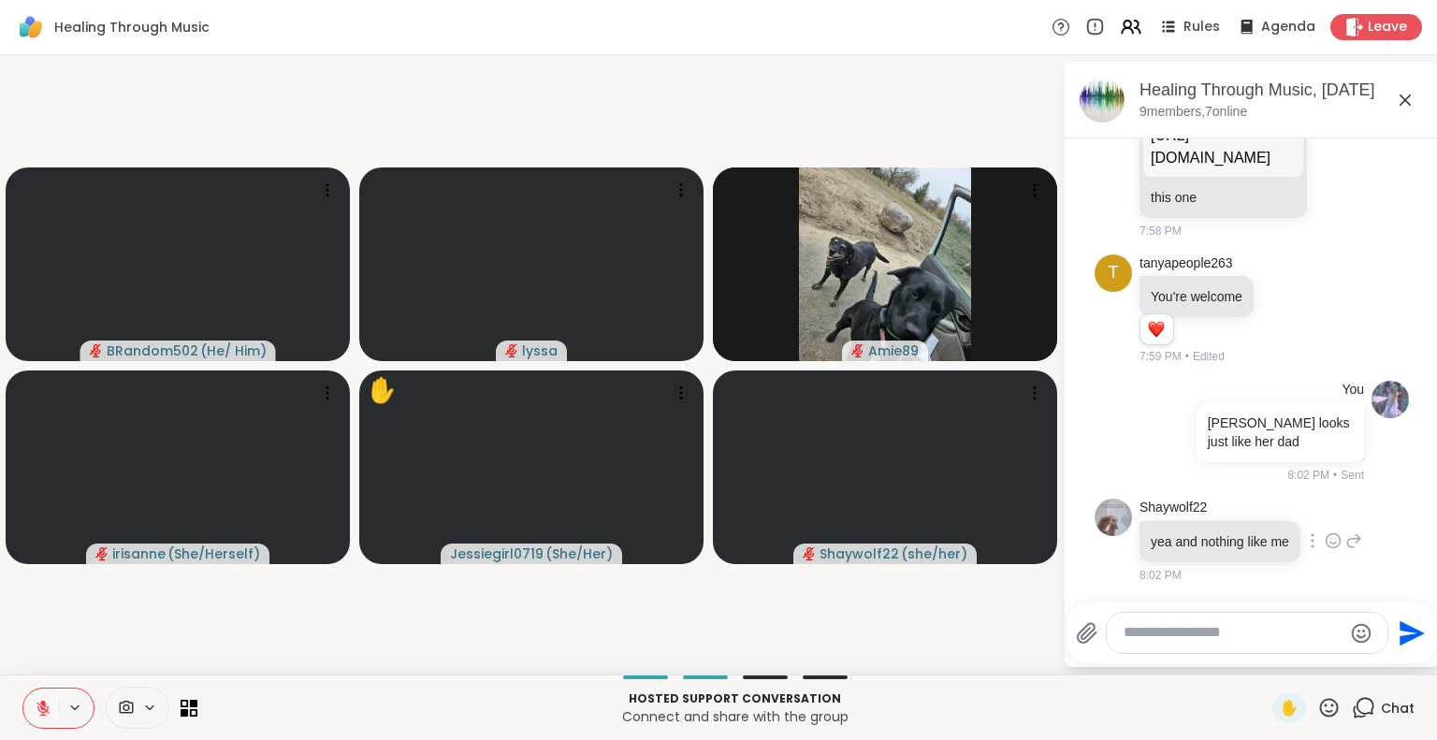
scroll to position [19780, 0]
click at [1325, 534] on icon at bounding box center [1333, 540] width 17 height 19
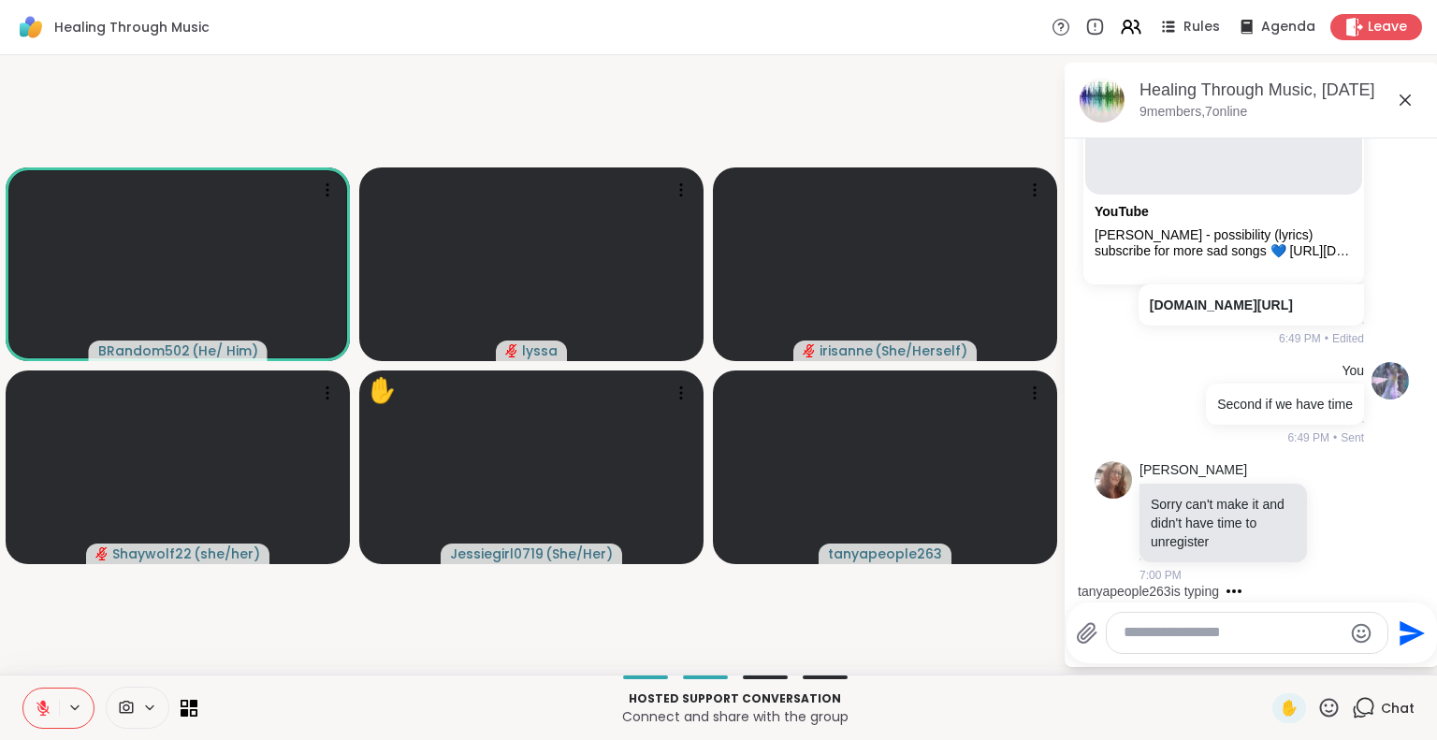
scroll to position [4124, 0]
click at [1081, 143] on icon at bounding box center [1089, 132] width 17 height 22
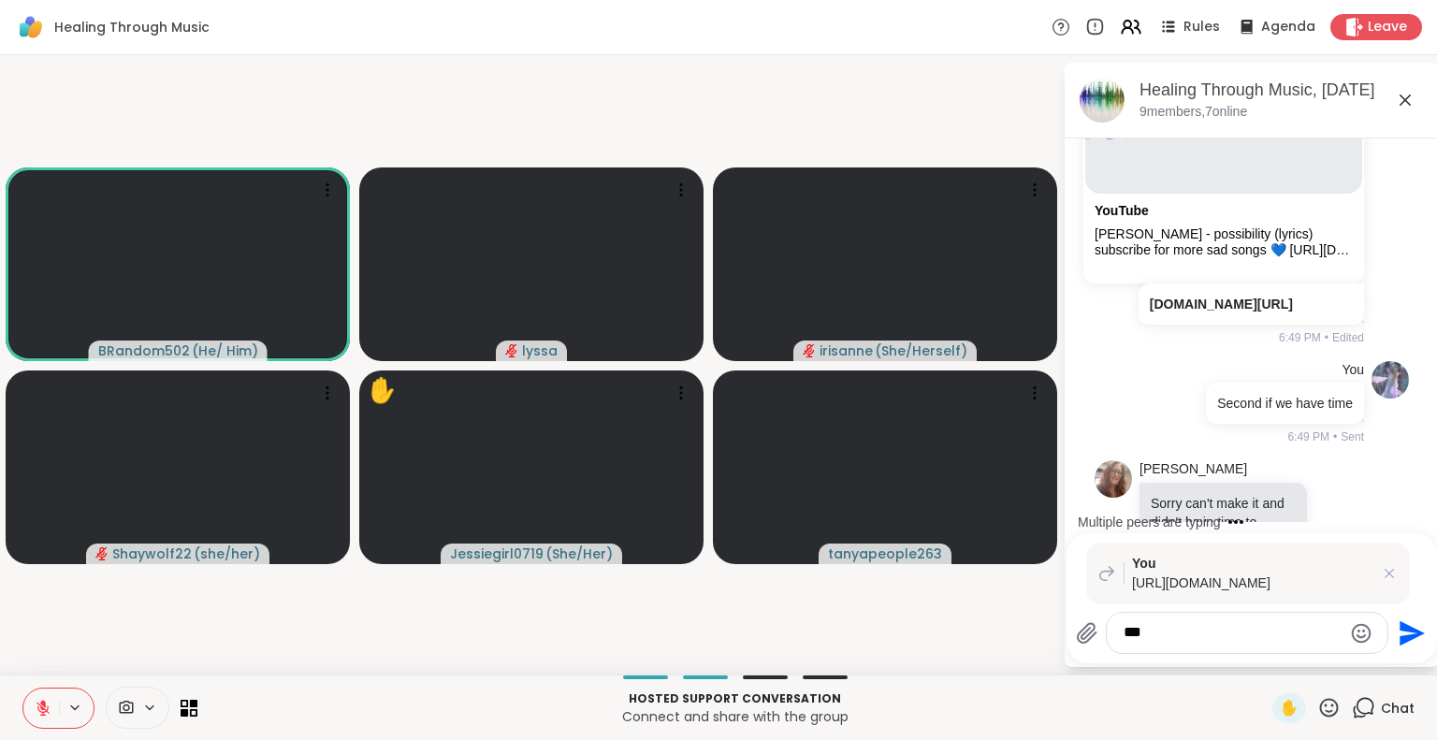
type textarea "****"
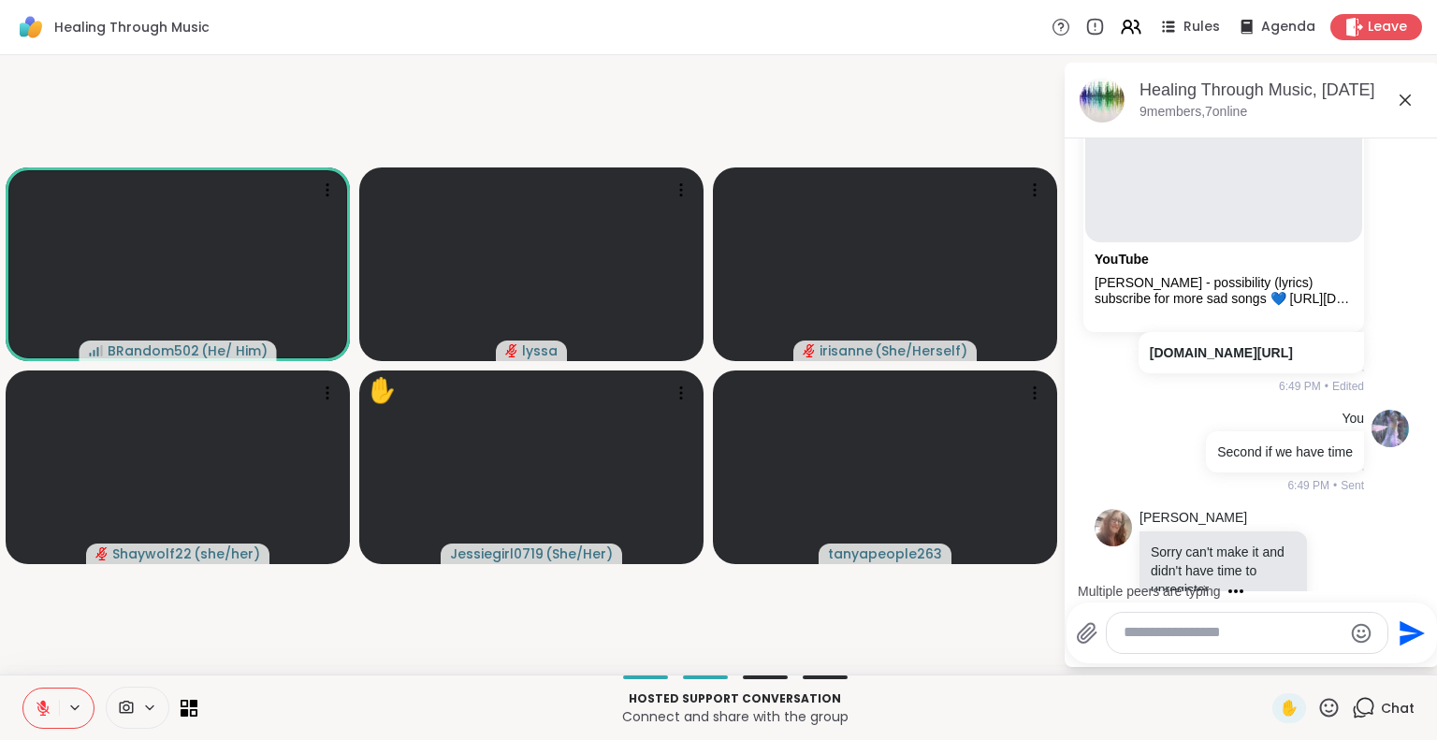
scroll to position [4077, 0]
click at [41, 702] on icon at bounding box center [43, 703] width 6 height 7
click at [41, 700] on icon at bounding box center [43, 708] width 17 height 17
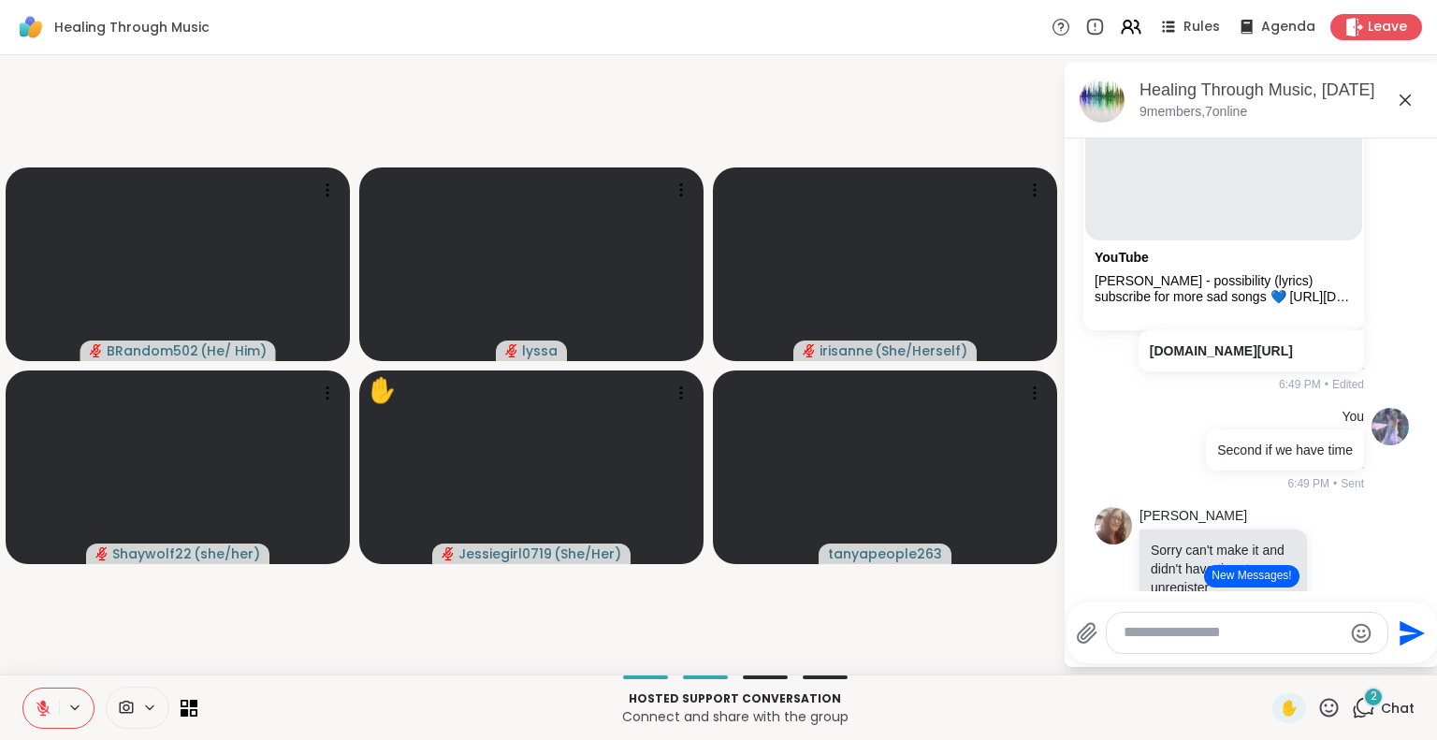
click at [1264, 579] on button "New Messages!" at bounding box center [1251, 576] width 94 height 22
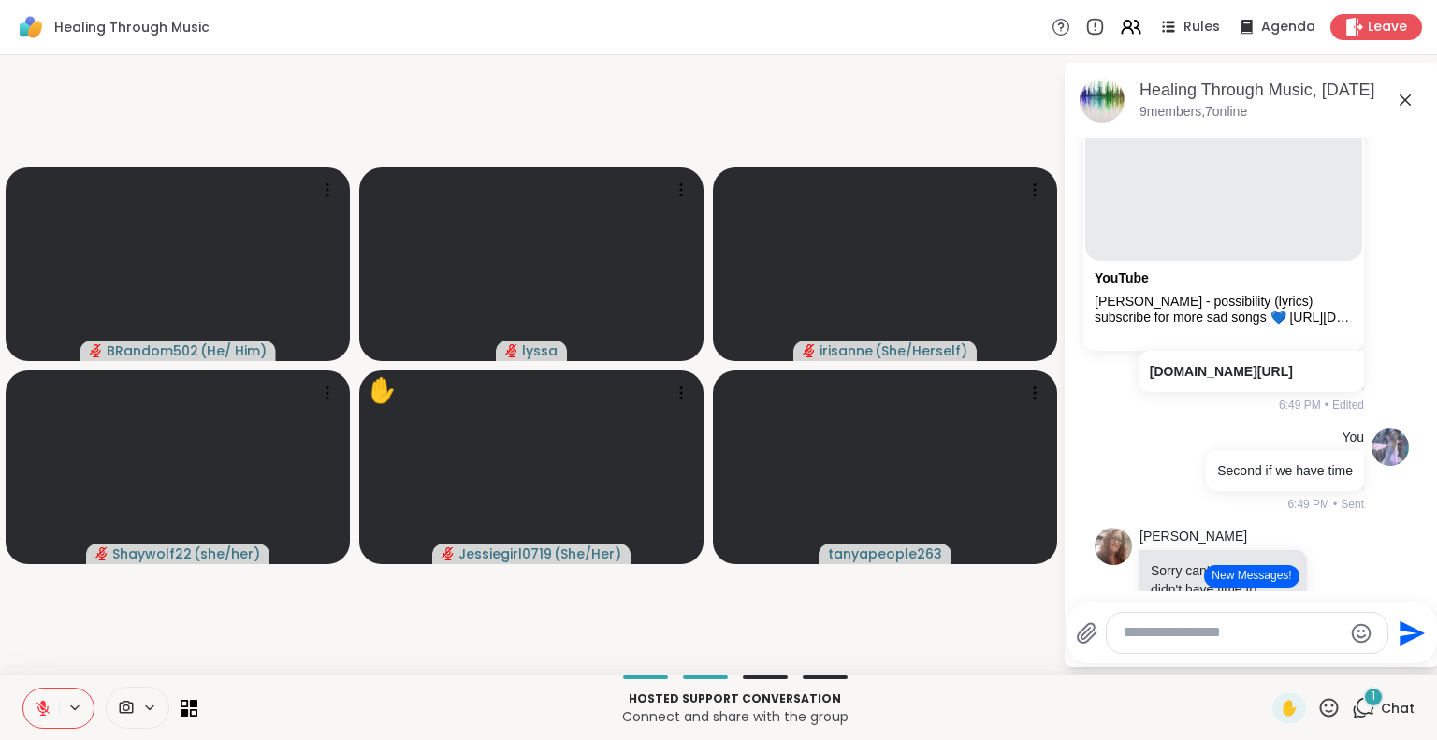
scroll to position [4059, 0]
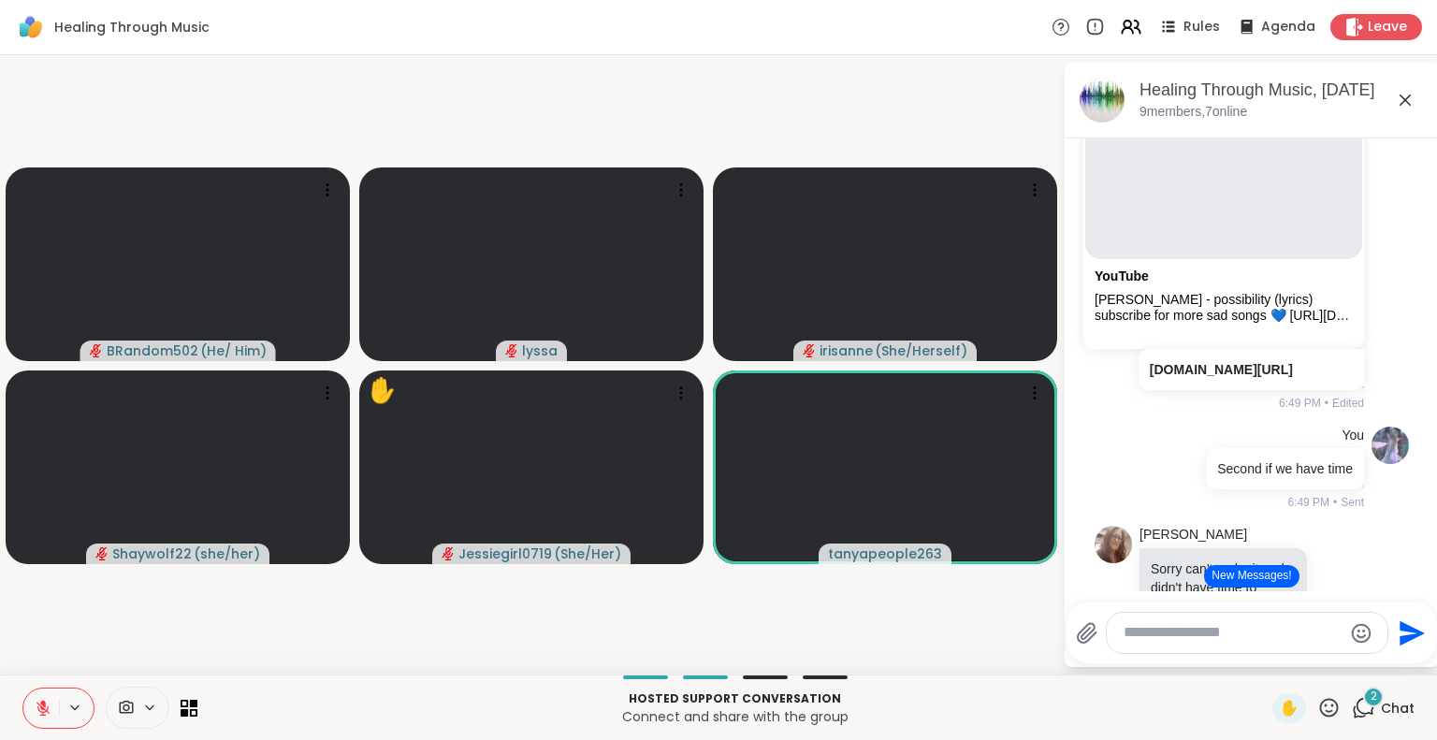
click at [1317, 707] on icon at bounding box center [1328, 707] width 23 height 23
click at [1347, 651] on span "🌟" at bounding box center [1356, 658] width 19 height 22
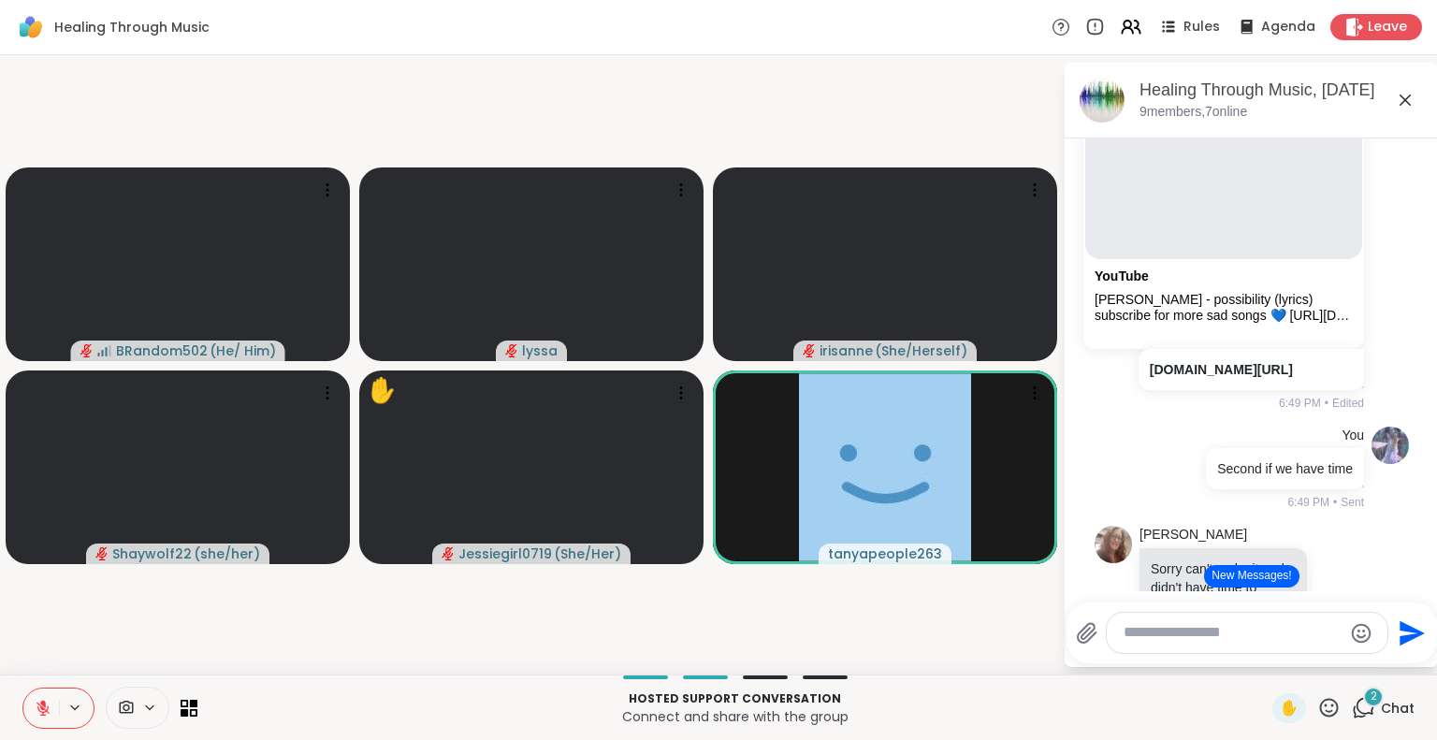
click at [1149, 633] on textarea "Type your message" at bounding box center [1233, 633] width 218 height 20
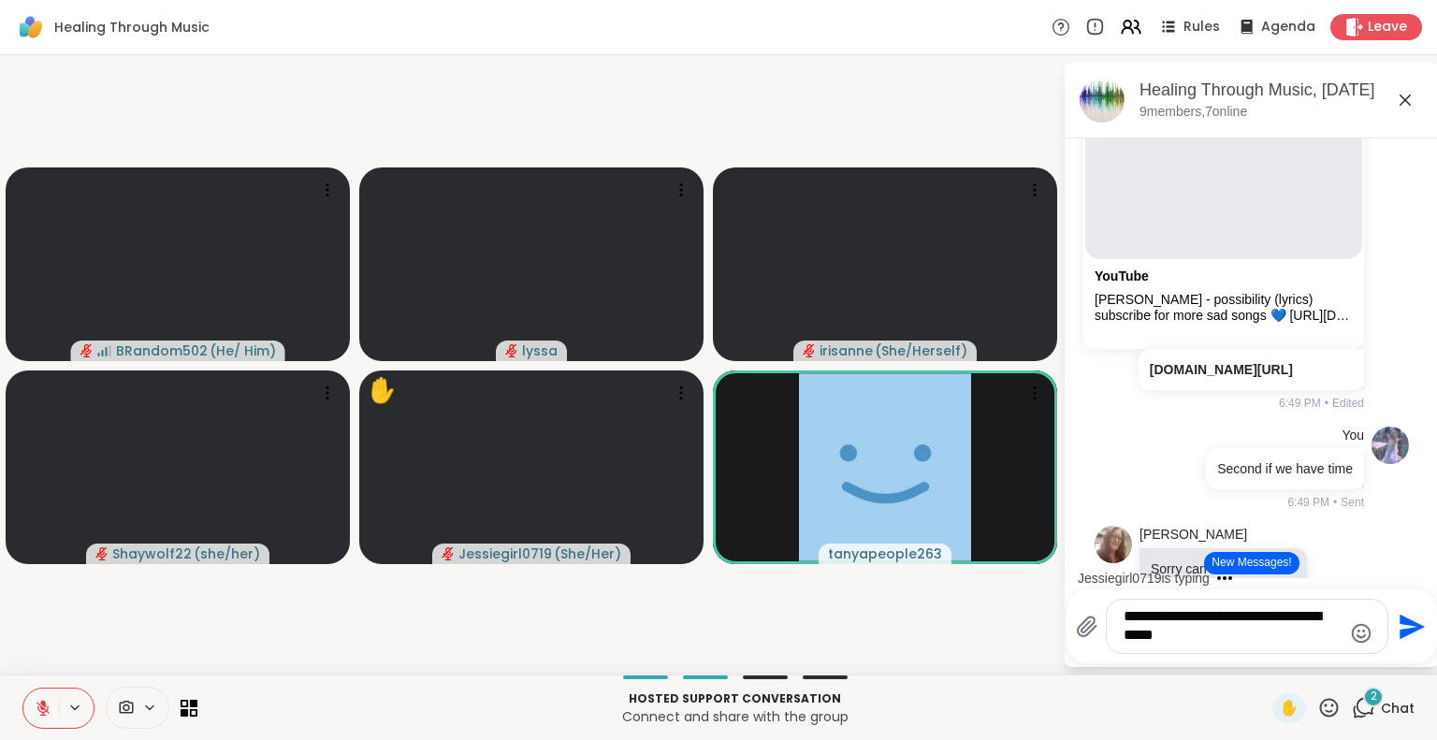
type textarea "**********"
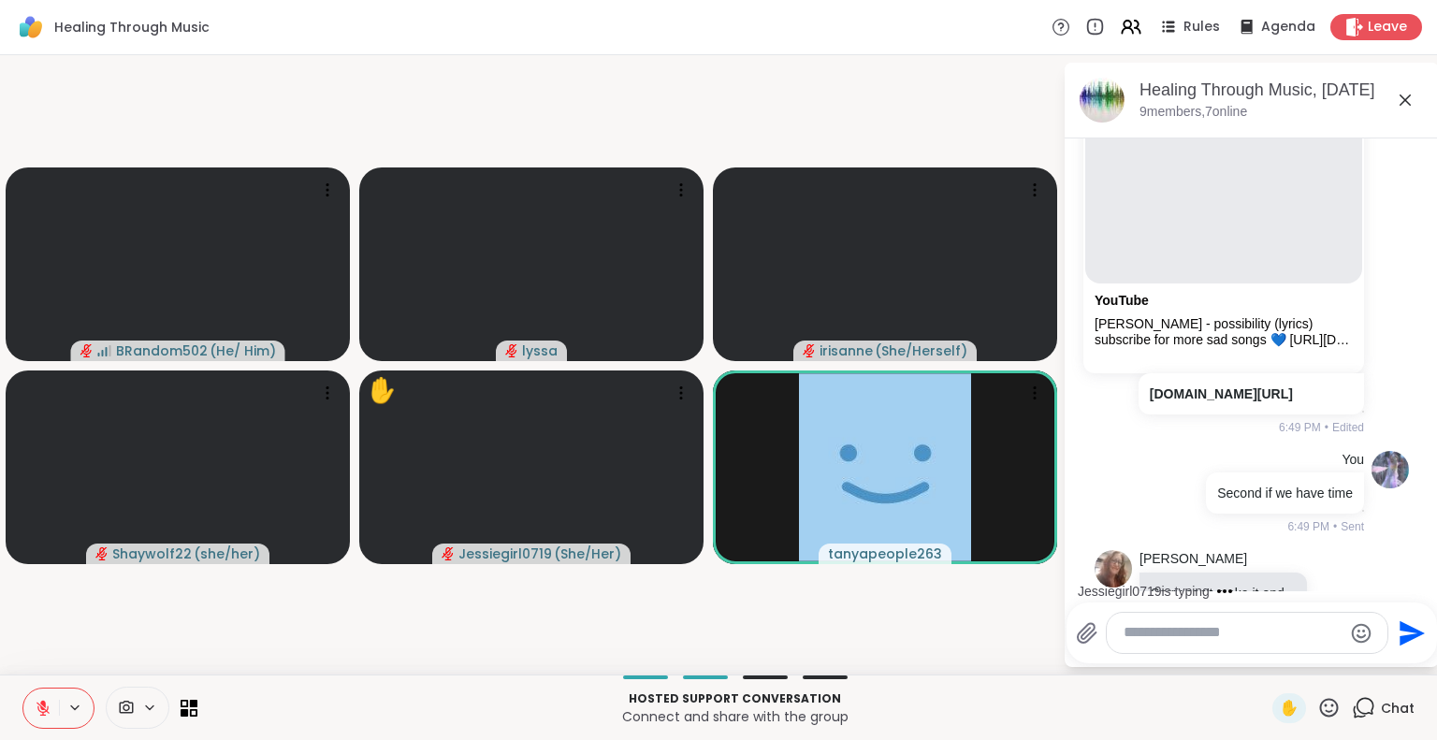
scroll to position [4033, 0]
click at [1317, 713] on icon at bounding box center [1328, 707] width 23 height 23
click at [1265, 651] on span "❤️" at bounding box center [1274, 658] width 19 height 22
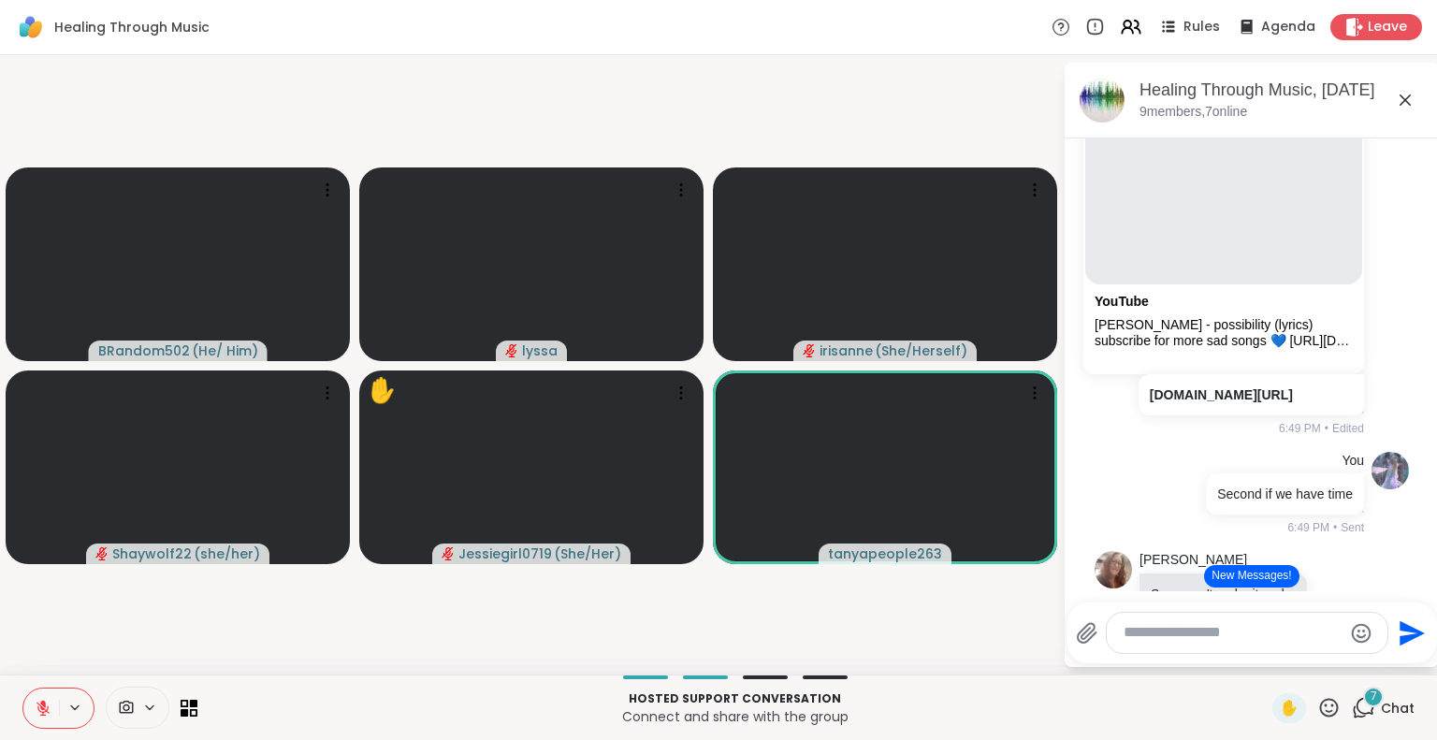
click at [1317, 696] on icon at bounding box center [1328, 707] width 23 height 23
click at [1306, 661] on span "👍" at bounding box center [1315, 658] width 19 height 22
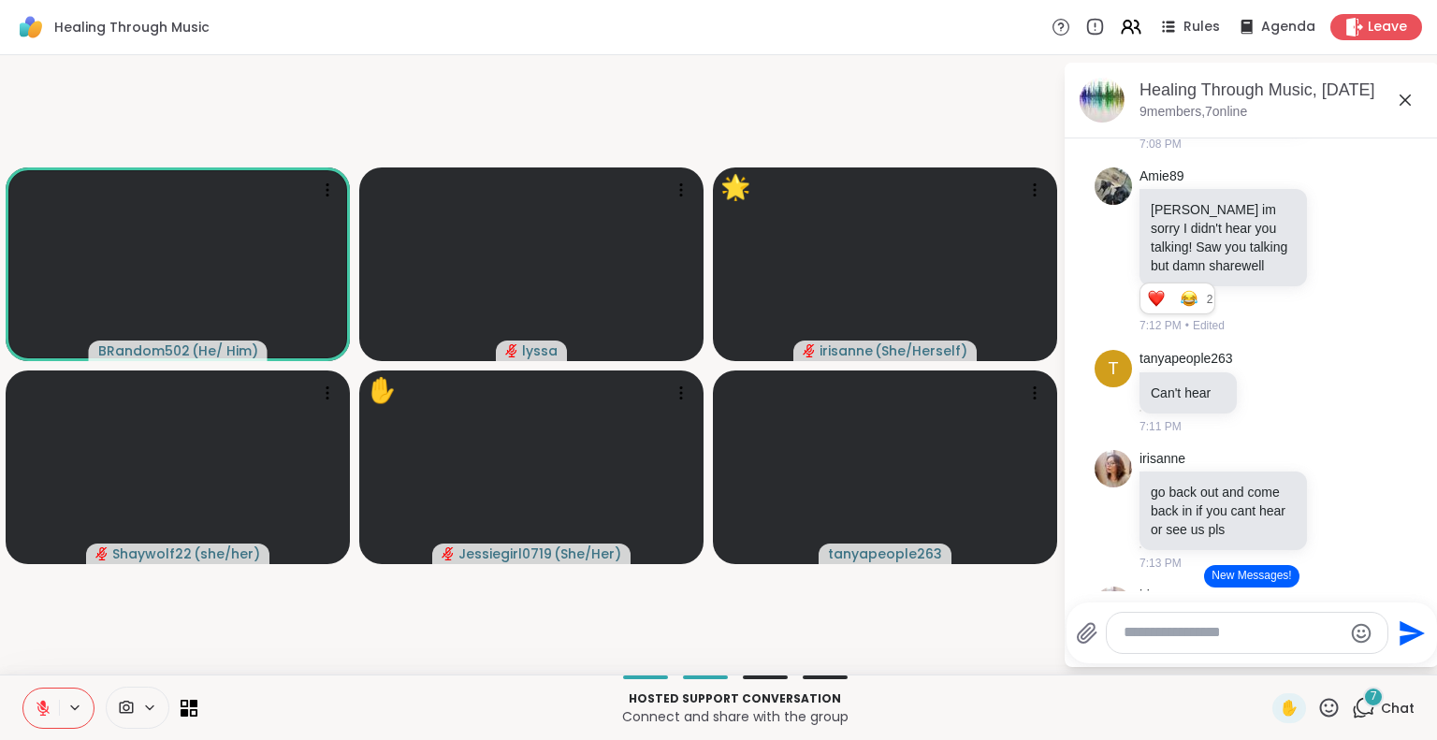
scroll to position [6867, 0]
click at [42, 719] on button at bounding box center [41, 708] width 36 height 39
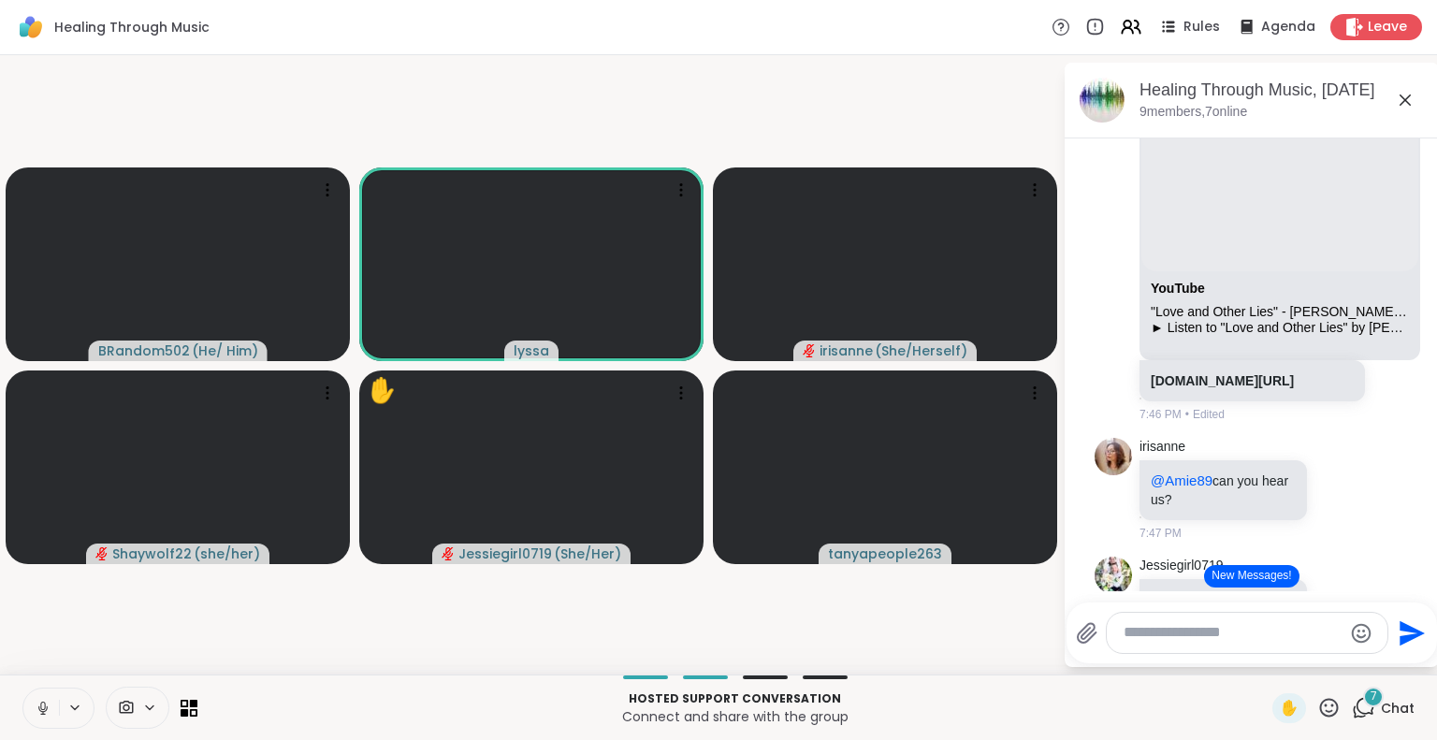
scroll to position [15047, 0]
click at [46, 706] on icon at bounding box center [40, 708] width 17 height 17
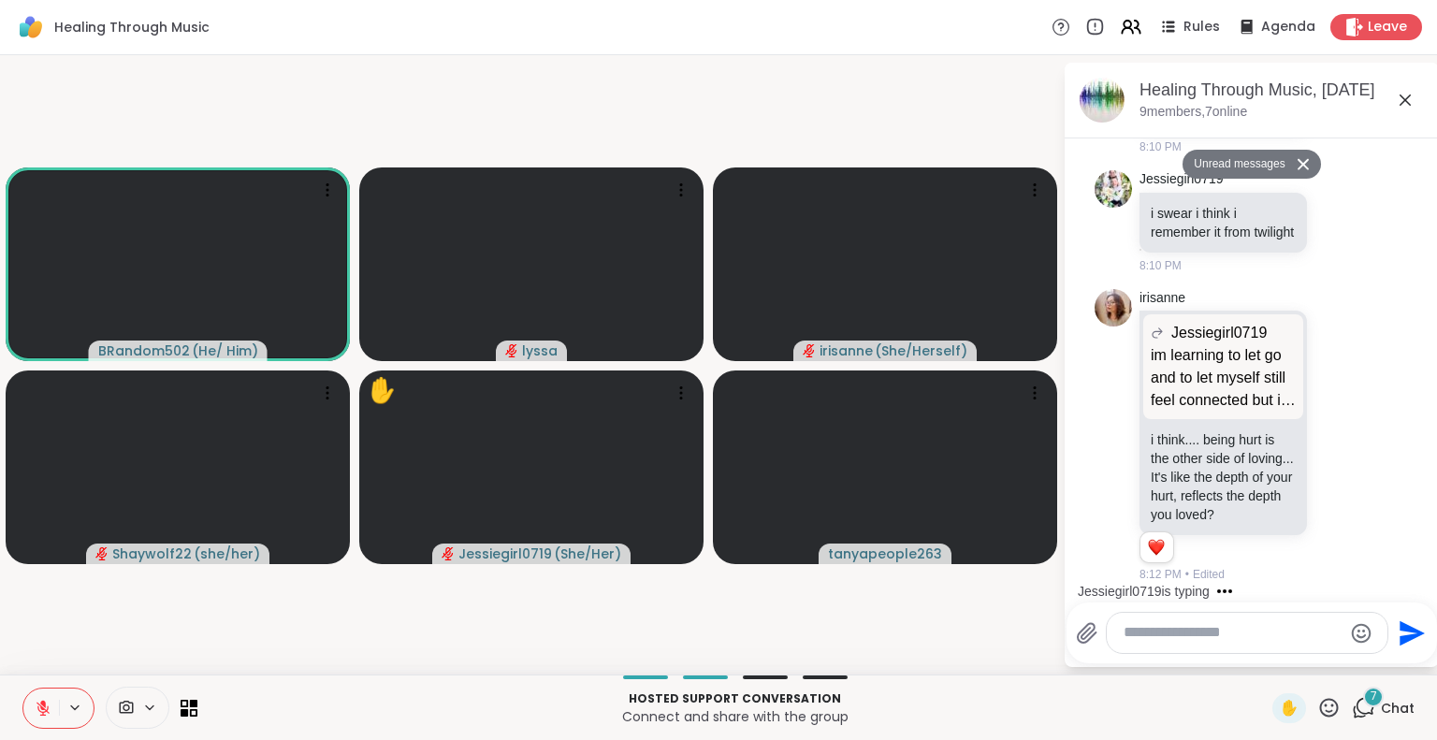
scroll to position [23139, 0]
click at [1316, 691] on div "Hosted support conversation Connect and share with the group ✋ Chat" at bounding box center [718, 707] width 1437 height 65
click at [1355, 228] on icon at bounding box center [1361, 221] width 13 height 13
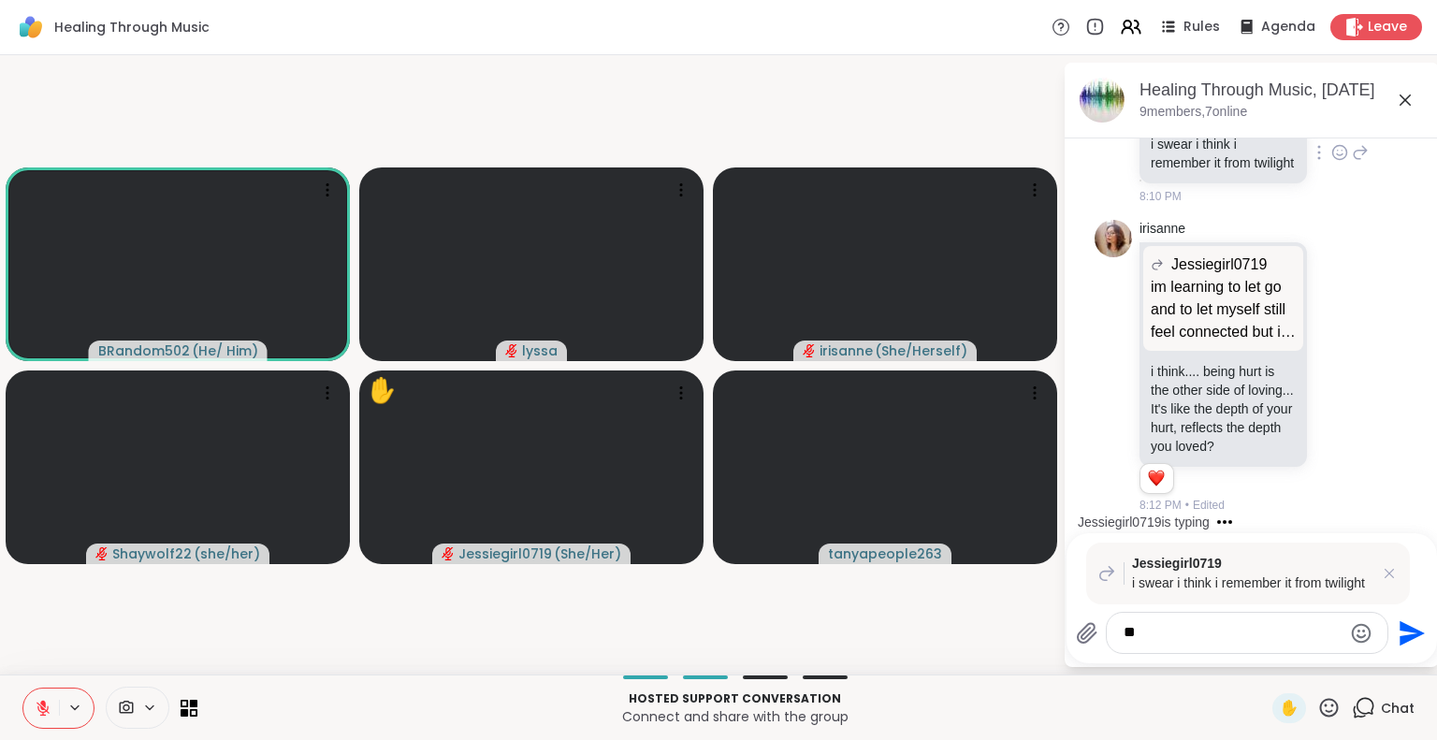
type textarea "***"
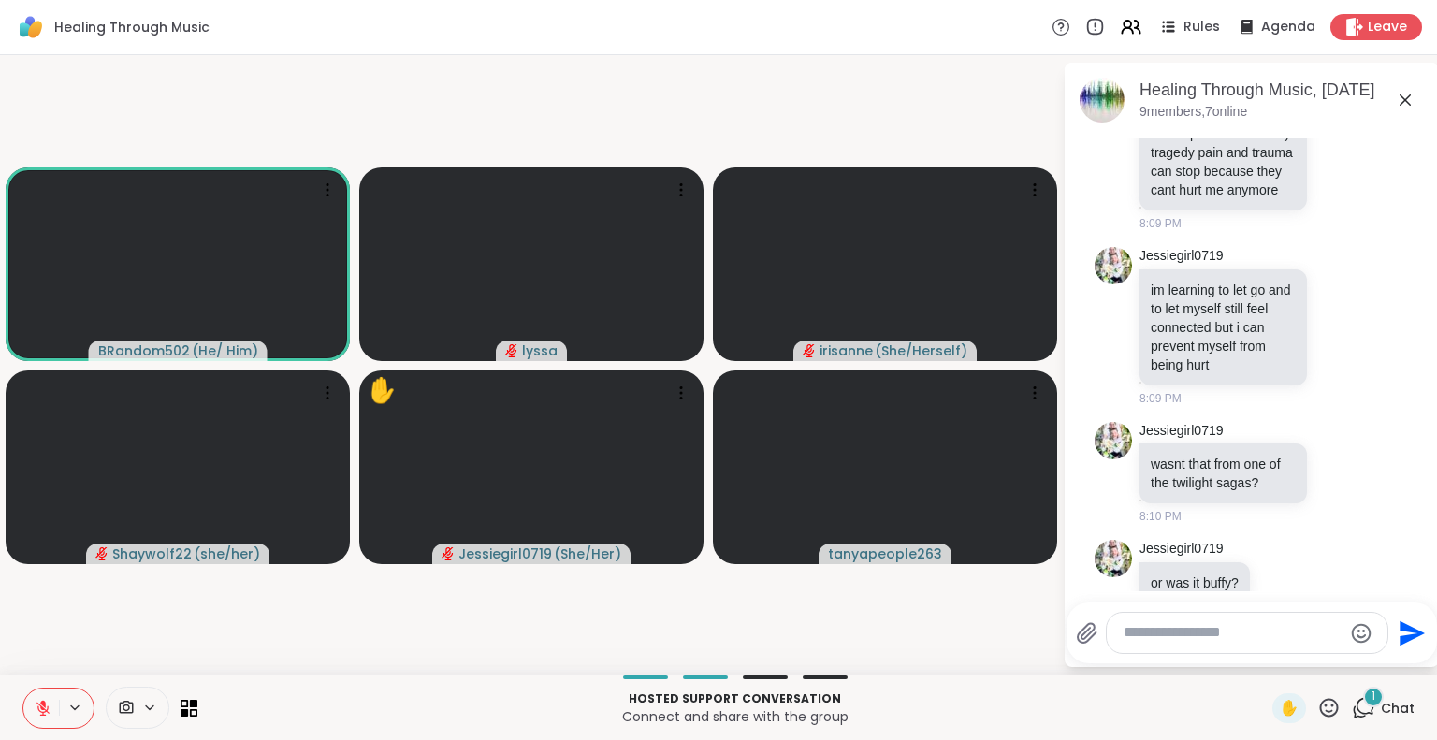
scroll to position [21503, 0]
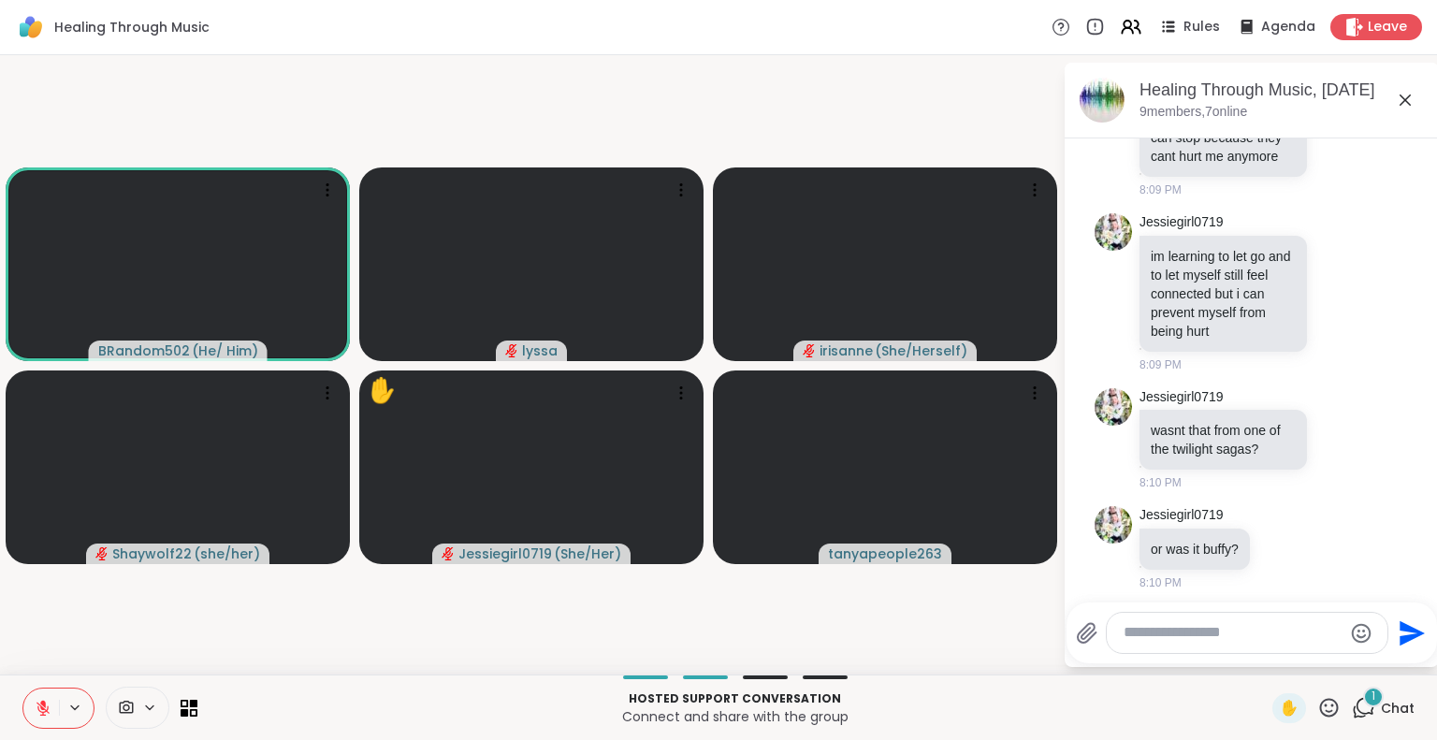
click at [1320, 708] on icon at bounding box center [1329, 707] width 19 height 19
click at [1306, 651] on span "👍" at bounding box center [1315, 658] width 19 height 22
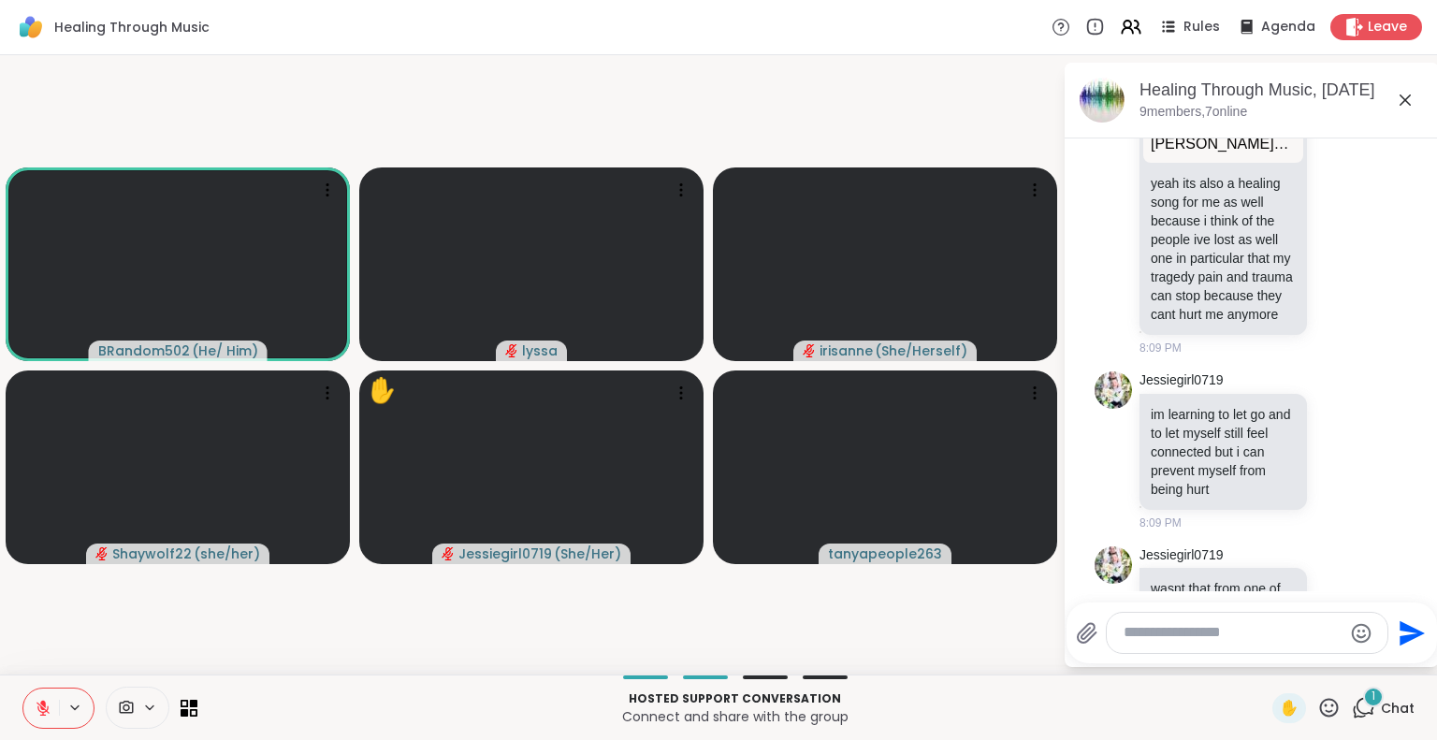
scroll to position [21343, 0]
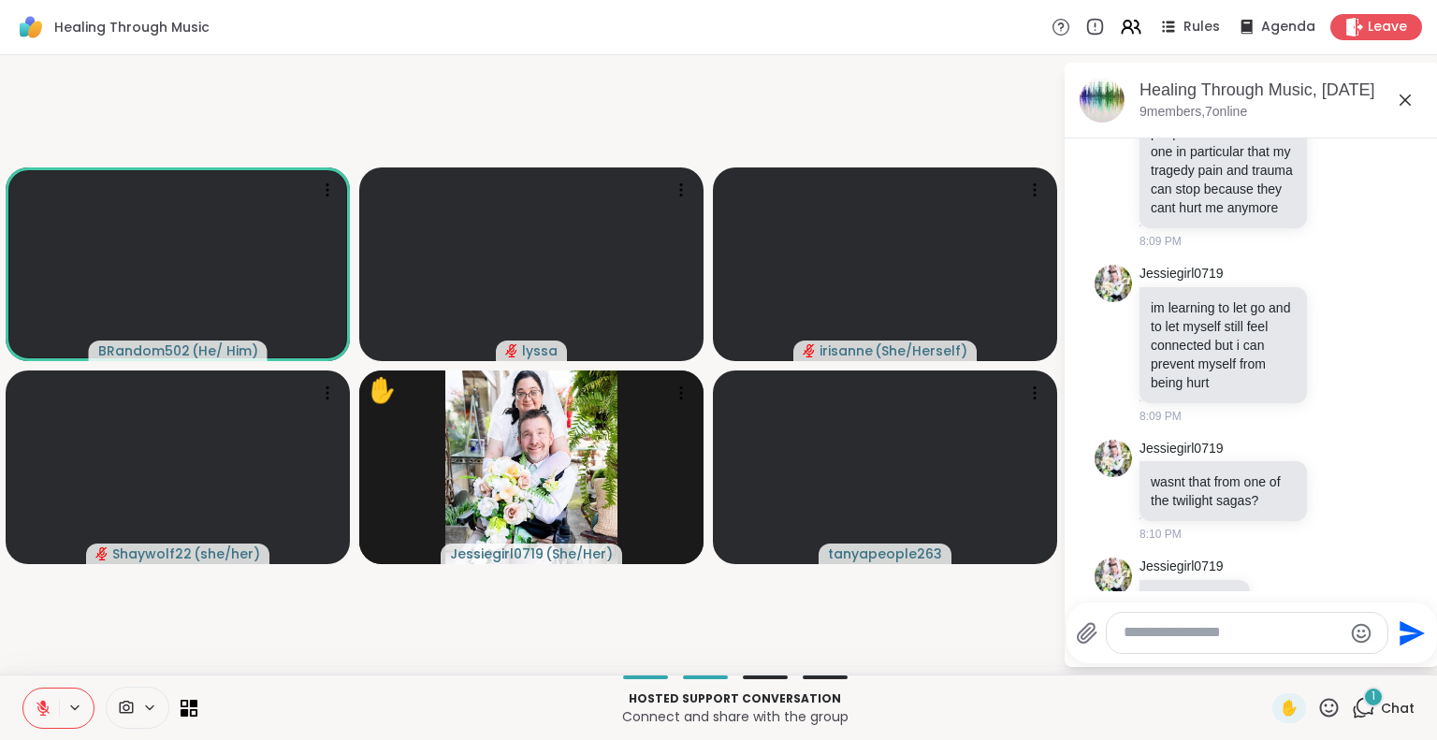
scroll to position [21443, 0]
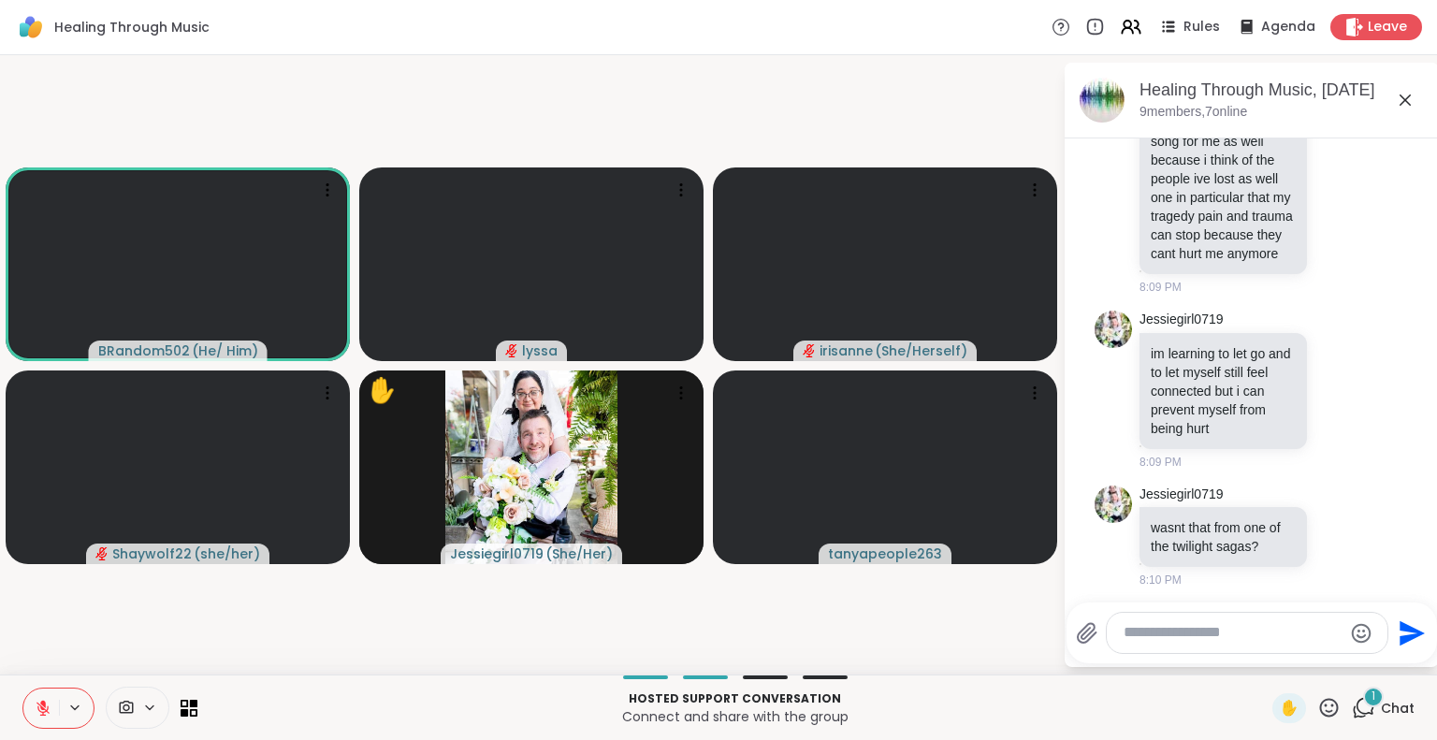
scroll to position [21403, 0]
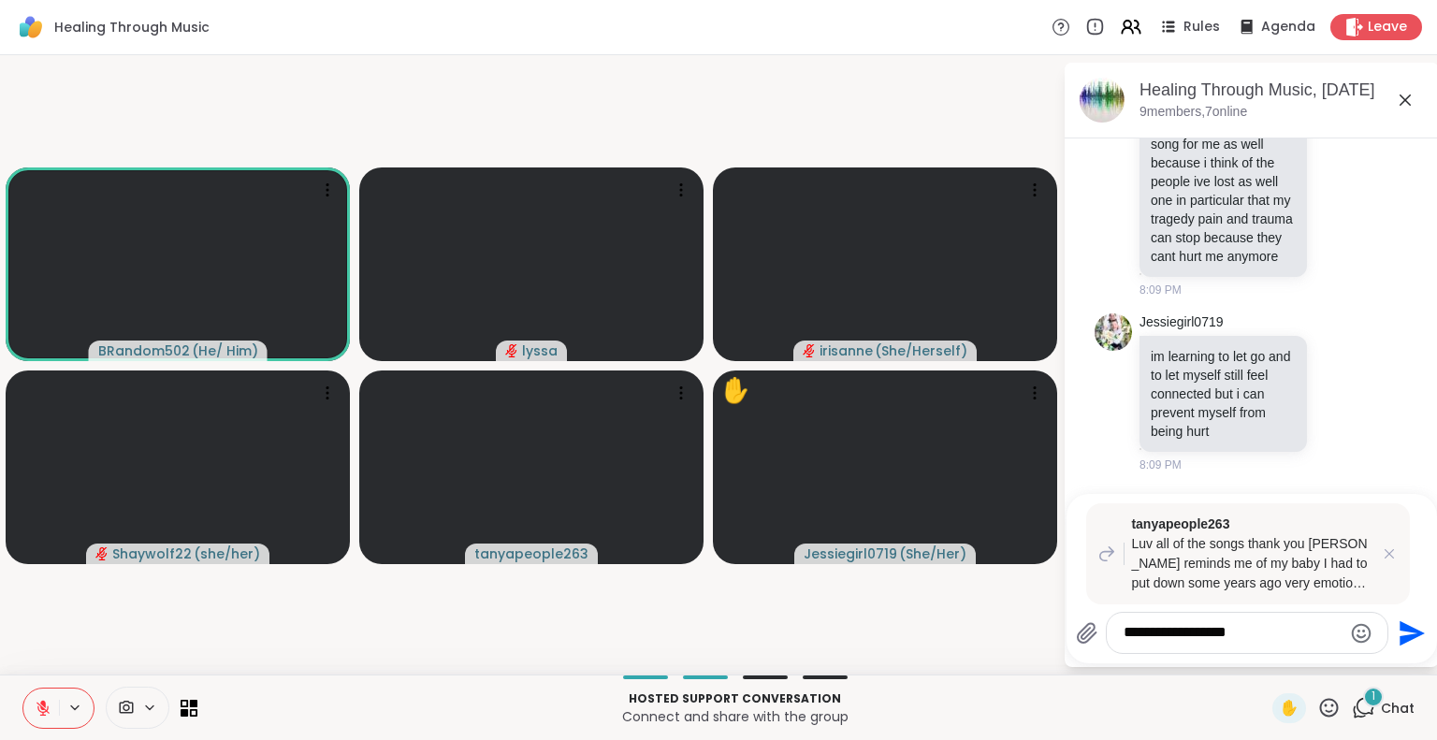
type textarea "**********"
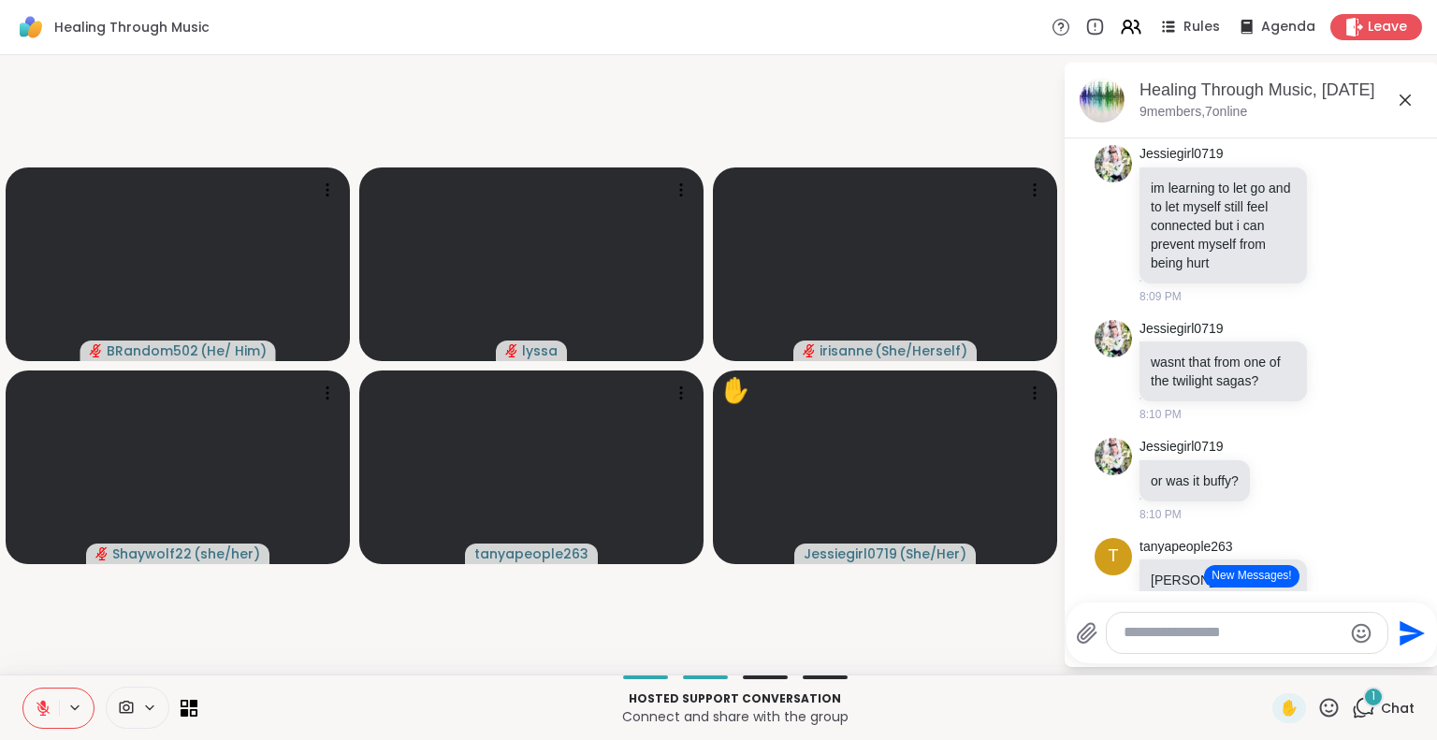
scroll to position [21570, 0]
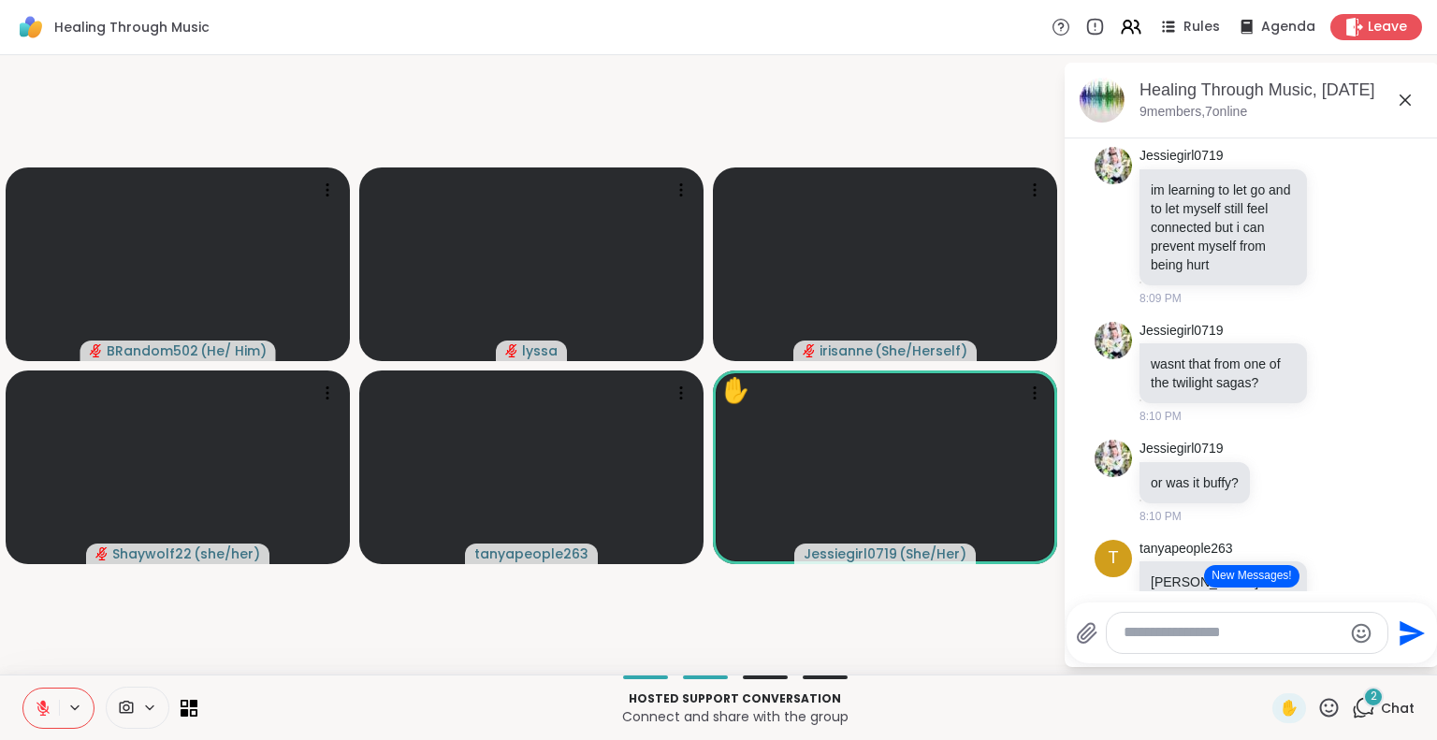
click at [1175, 639] on textarea "Type your message" at bounding box center [1233, 633] width 218 height 20
type textarea "**********"
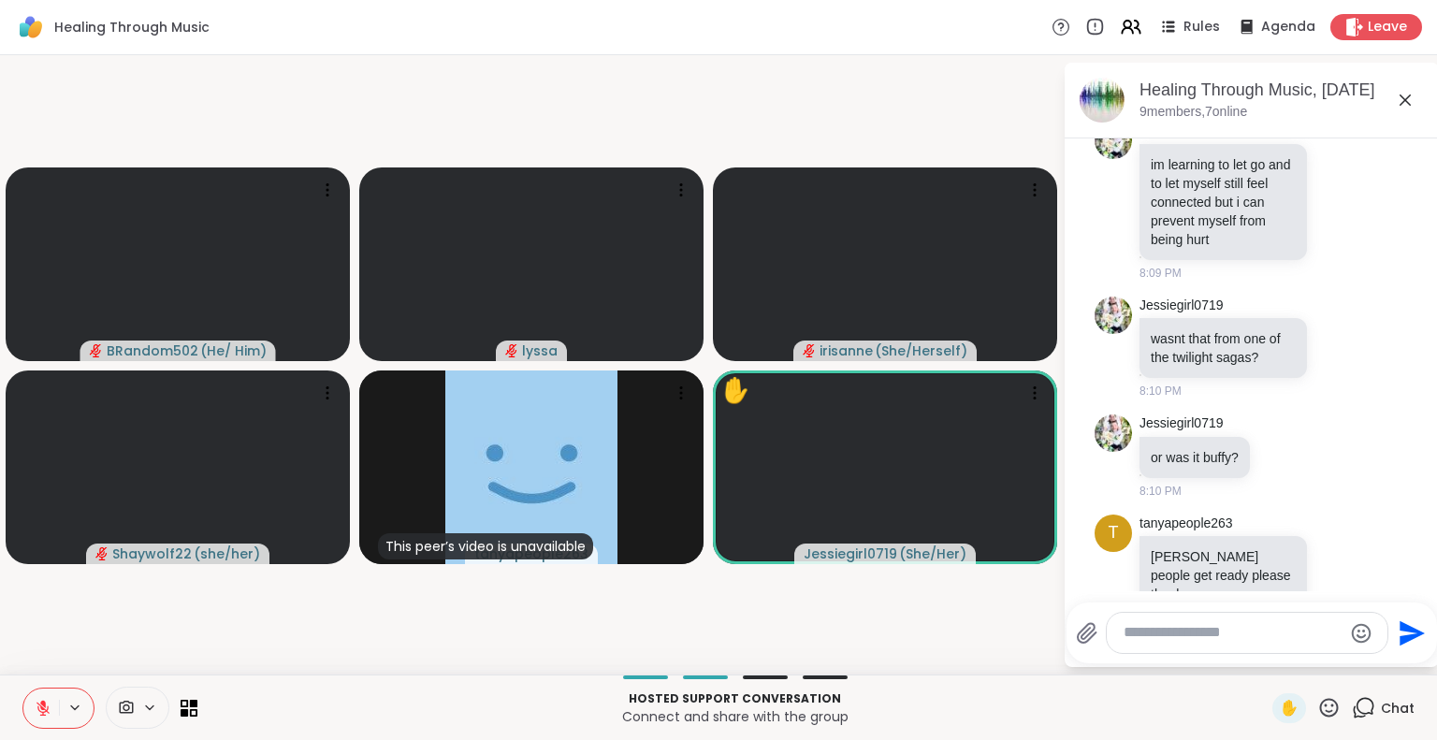
scroll to position [21597, 0]
click at [1320, 699] on icon at bounding box center [1329, 707] width 19 height 19
click at [1347, 650] on span "🌟" at bounding box center [1356, 658] width 19 height 22
click at [1238, 630] on textarea "Type your message" at bounding box center [1233, 633] width 218 height 20
click at [1317, 707] on icon at bounding box center [1328, 707] width 23 height 23
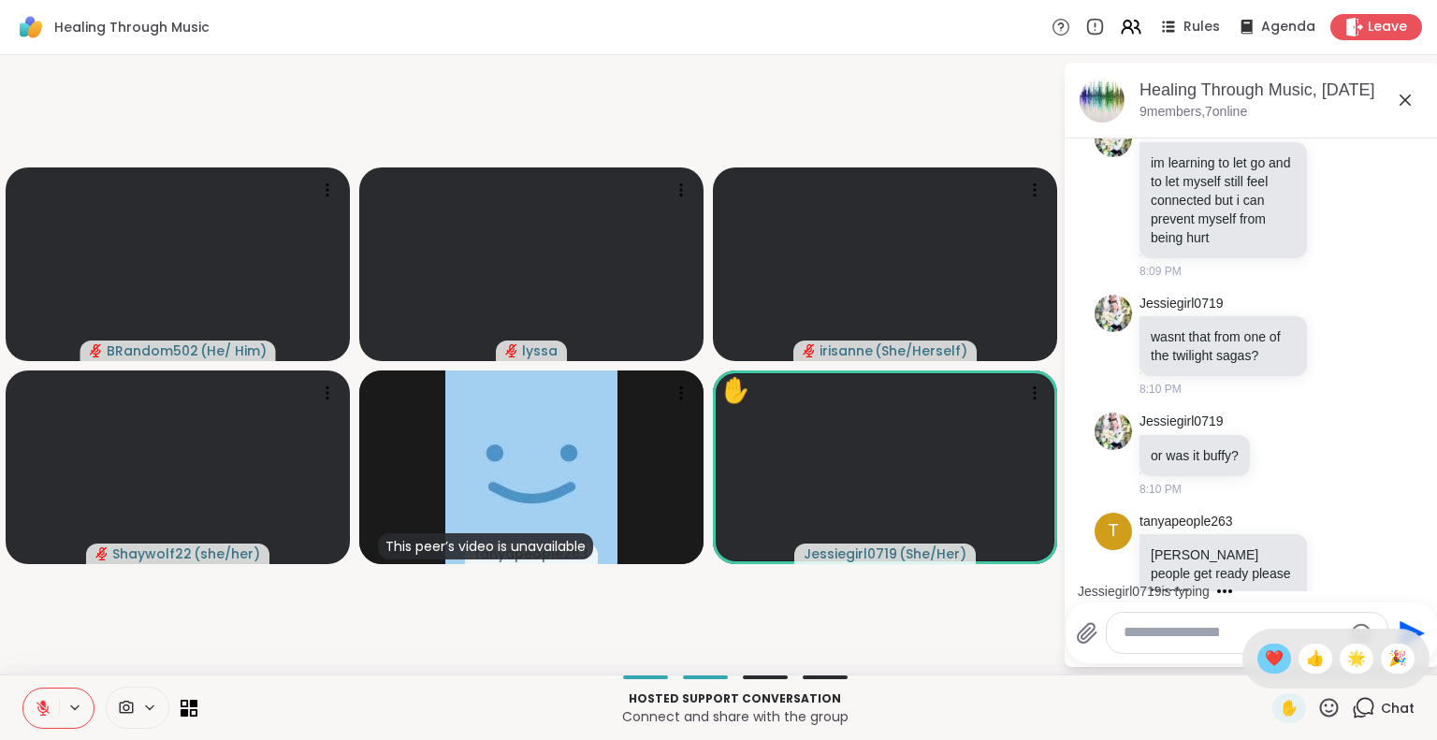
click at [1265, 653] on span "❤️" at bounding box center [1274, 658] width 19 height 22
click at [1317, 703] on icon at bounding box center [1328, 707] width 23 height 23
click at [1187, 701] on p "Hosted support conversation" at bounding box center [735, 698] width 1053 height 17
click at [1320, 711] on icon at bounding box center [1329, 707] width 19 height 19
click at [1191, 699] on p "Hosted support conversation" at bounding box center [735, 698] width 1053 height 17
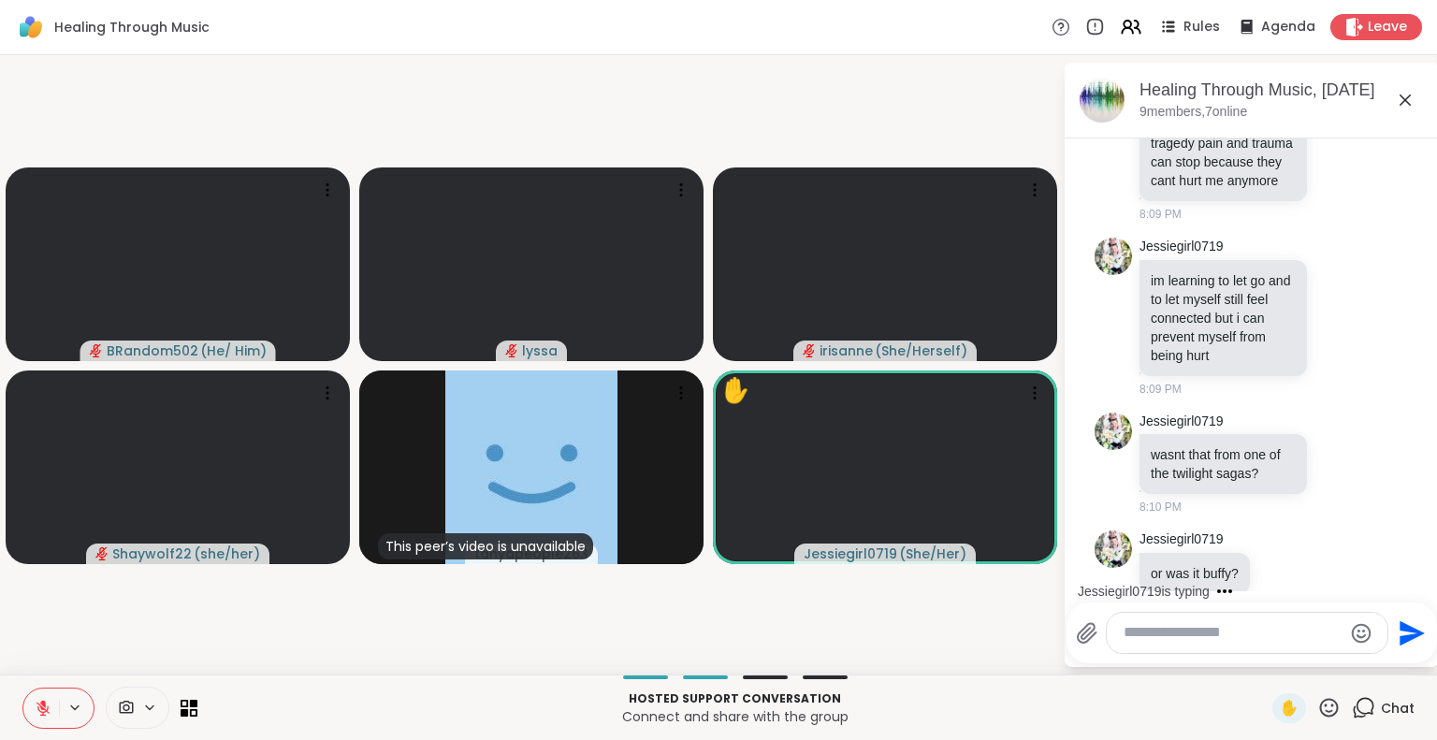
scroll to position [21478, 0]
click at [1320, 711] on icon at bounding box center [1329, 707] width 19 height 19
click at [1347, 656] on span "🌟" at bounding box center [1356, 658] width 19 height 22
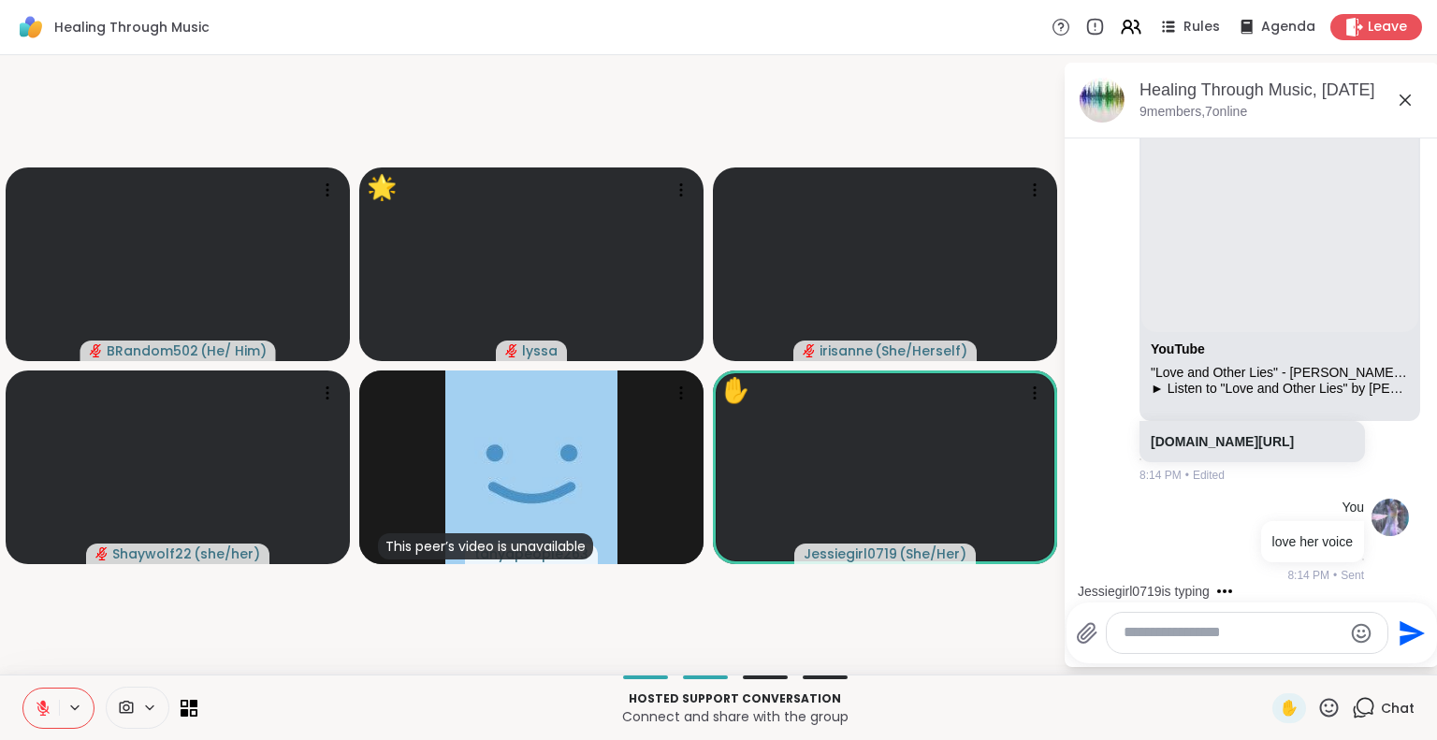
scroll to position [24660, 0]
click at [1224, 633] on textarea "Type your message" at bounding box center [1233, 633] width 218 height 20
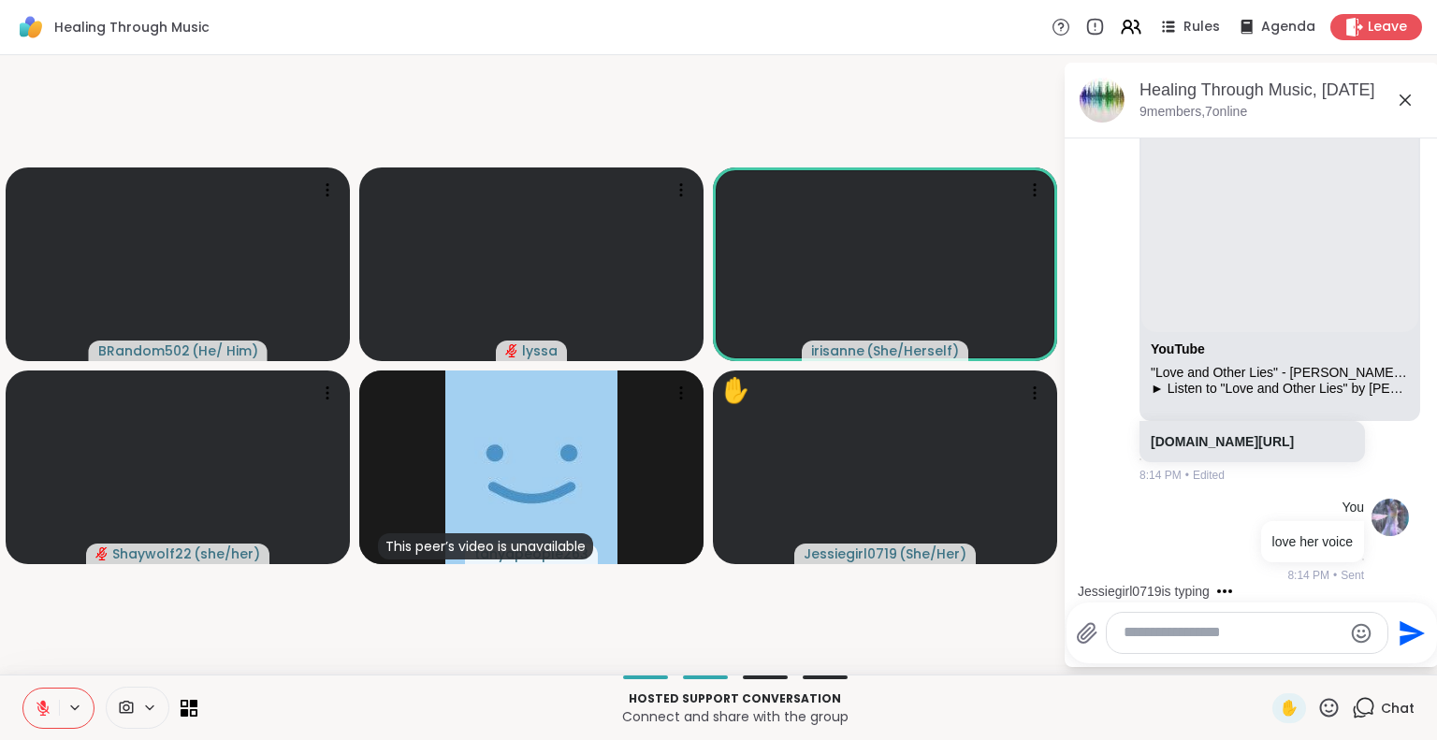
click at [1173, 632] on textarea "Type your message" at bounding box center [1233, 633] width 218 height 20
click at [1317, 703] on icon at bounding box center [1328, 707] width 23 height 23
click at [1306, 661] on span "👍" at bounding box center [1315, 658] width 19 height 22
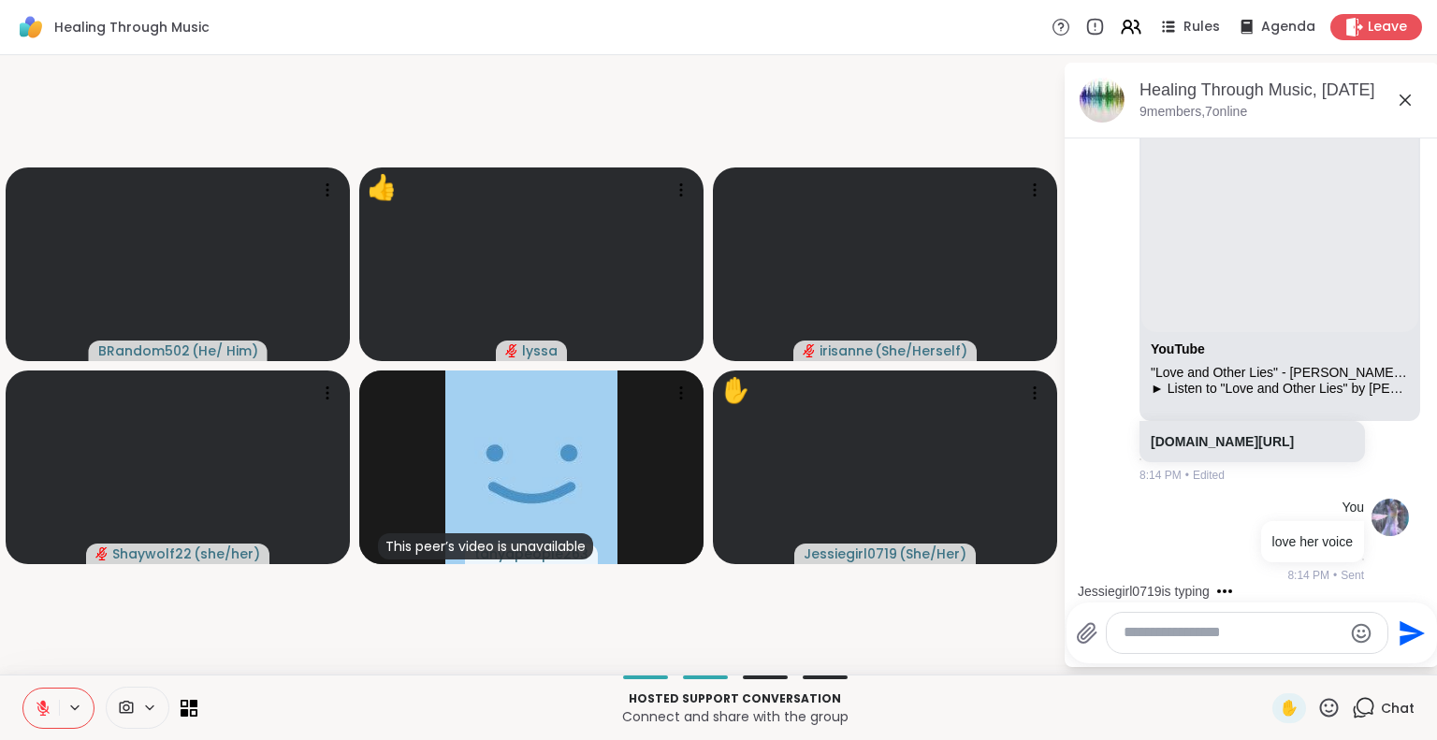
click at [1156, 639] on textarea "Type your message" at bounding box center [1233, 633] width 218 height 20
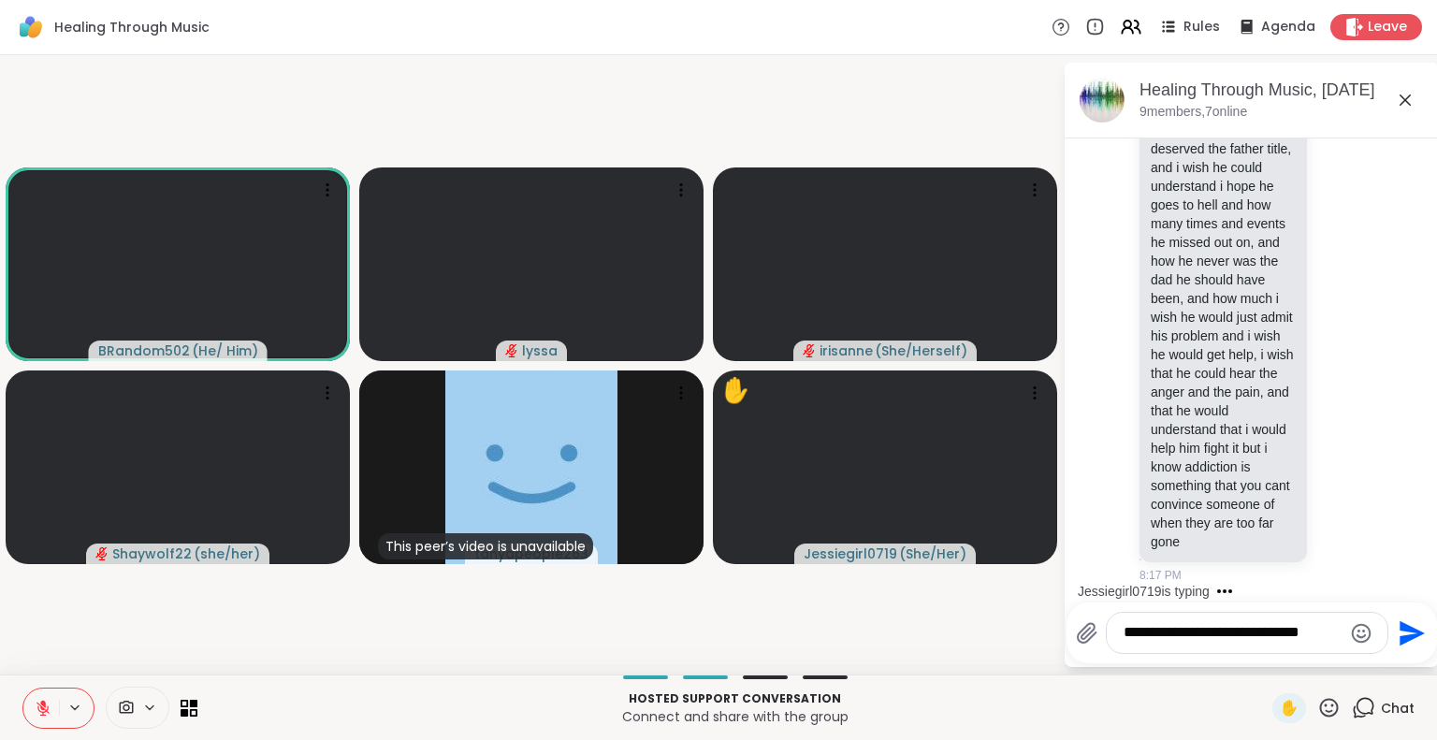
scroll to position [25322, 0]
click at [1124, 632] on textarea "**********" at bounding box center [1233, 633] width 218 height 20
type textarea "**********"
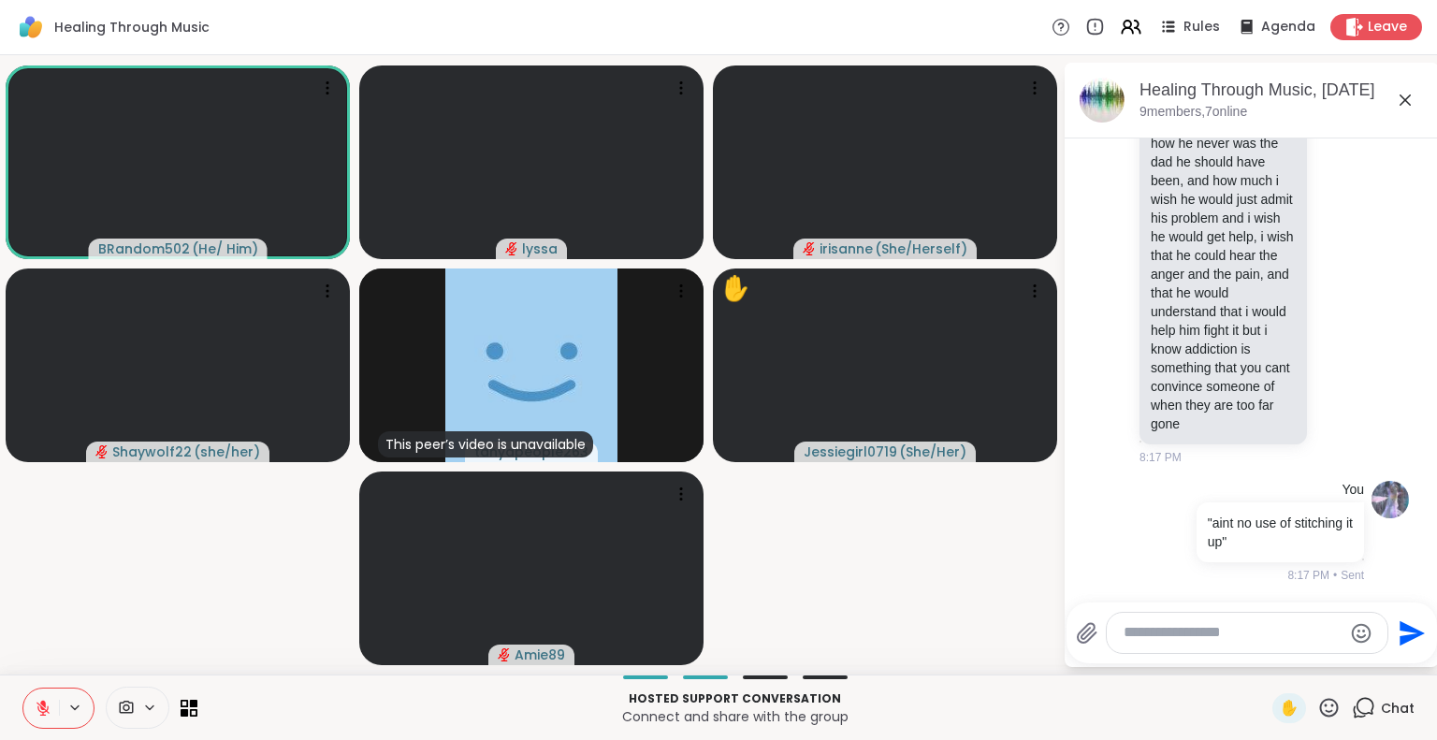
scroll to position [24446, 0]
paste textarea "**********"
type textarea "**********"
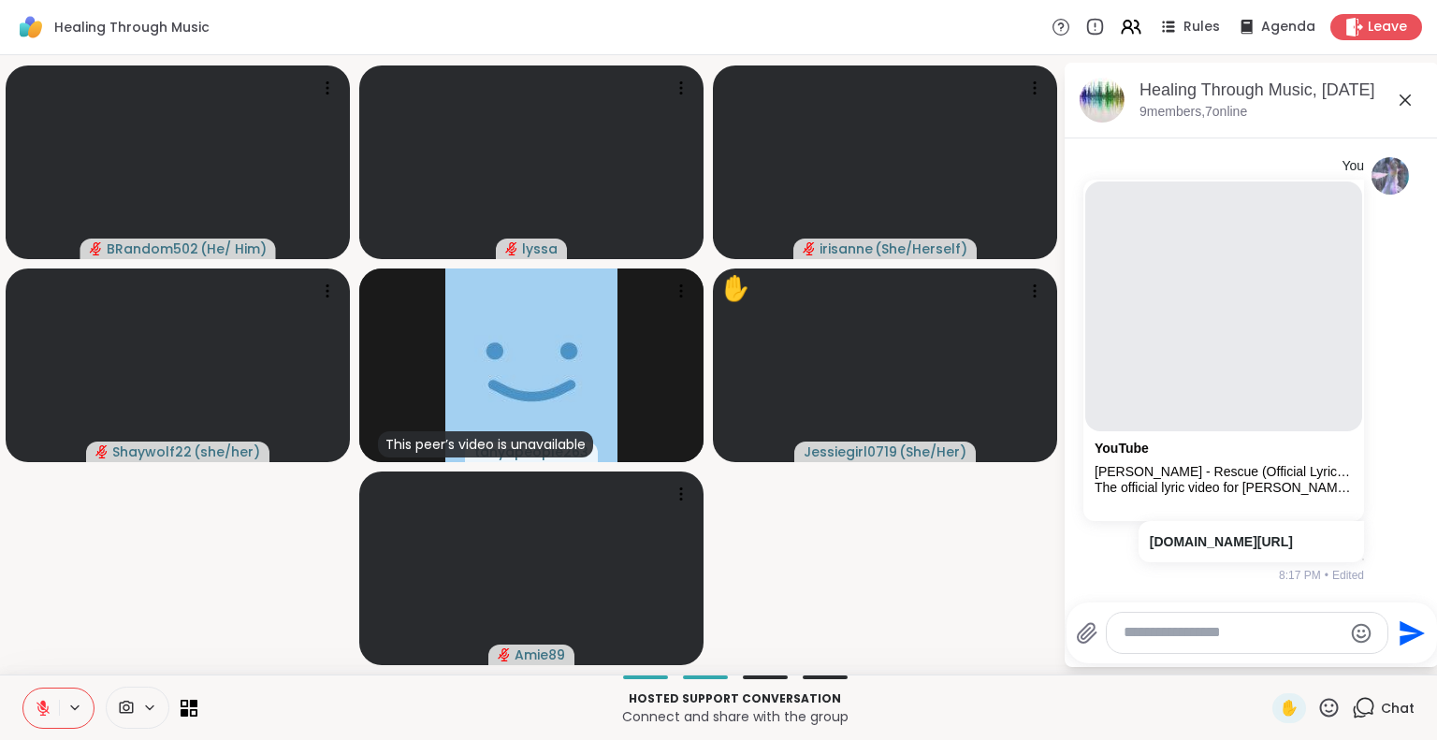
scroll to position [25899, 0]
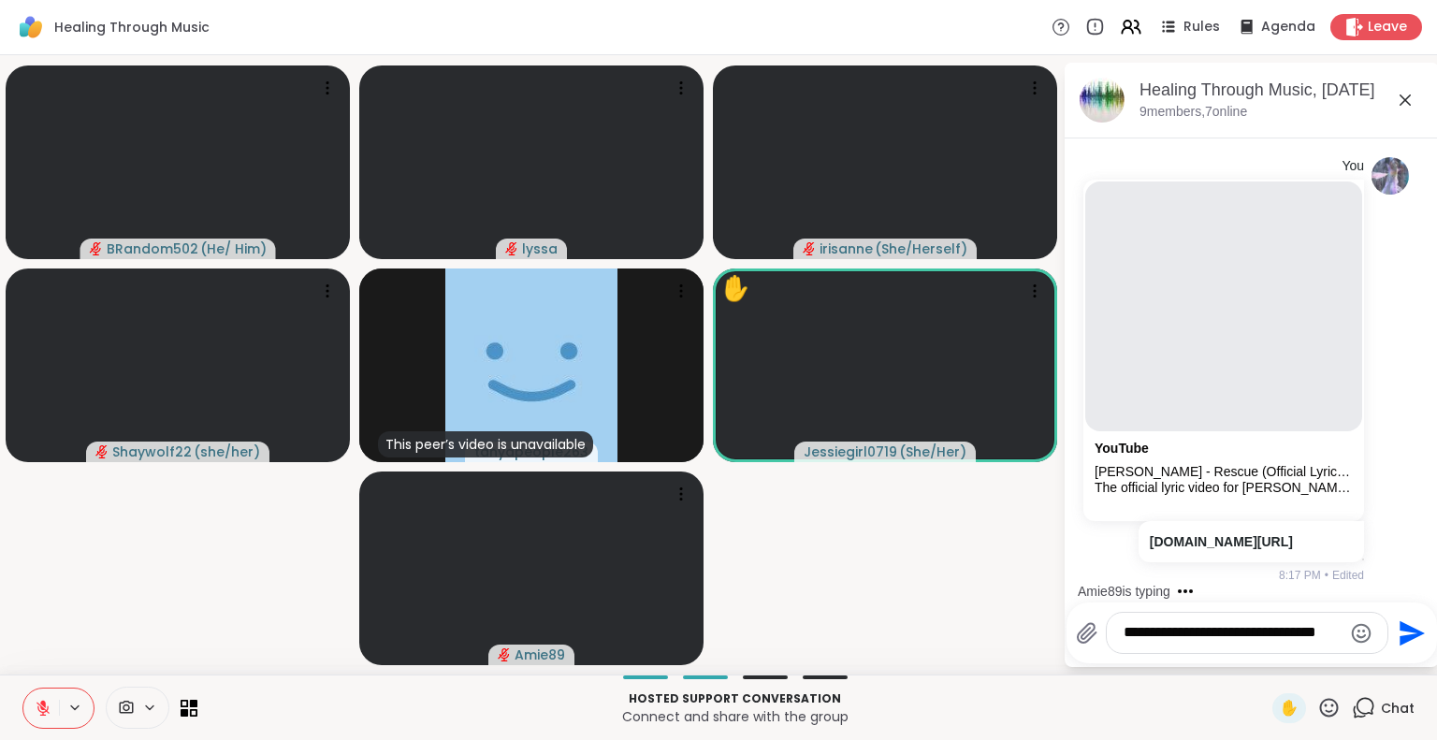
type textarea "**********"
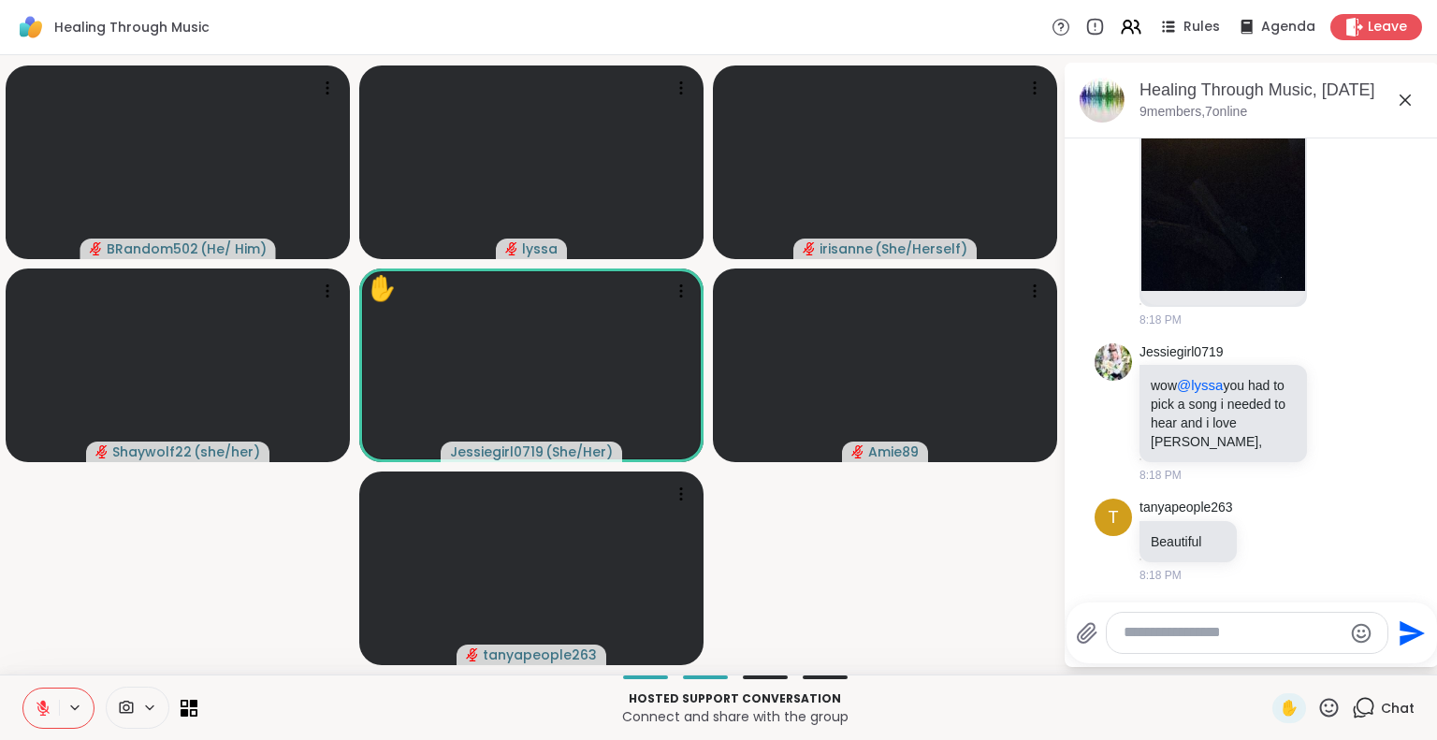
scroll to position [26965, 0]
click at [1331, 413] on icon at bounding box center [1339, 412] width 17 height 19
click at [1331, 380] on div "Select Reaction: Heart" at bounding box center [1339, 382] width 17 height 17
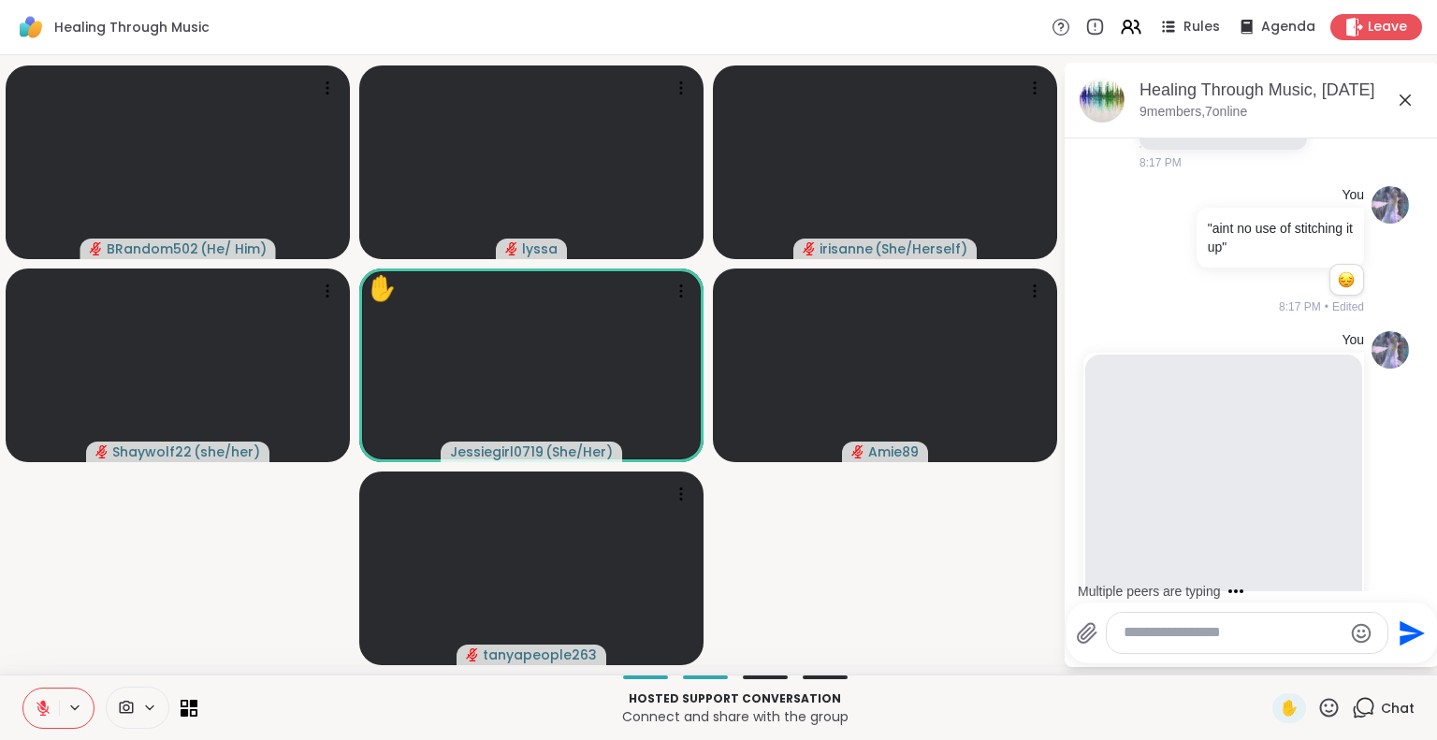
scroll to position [24569, 0]
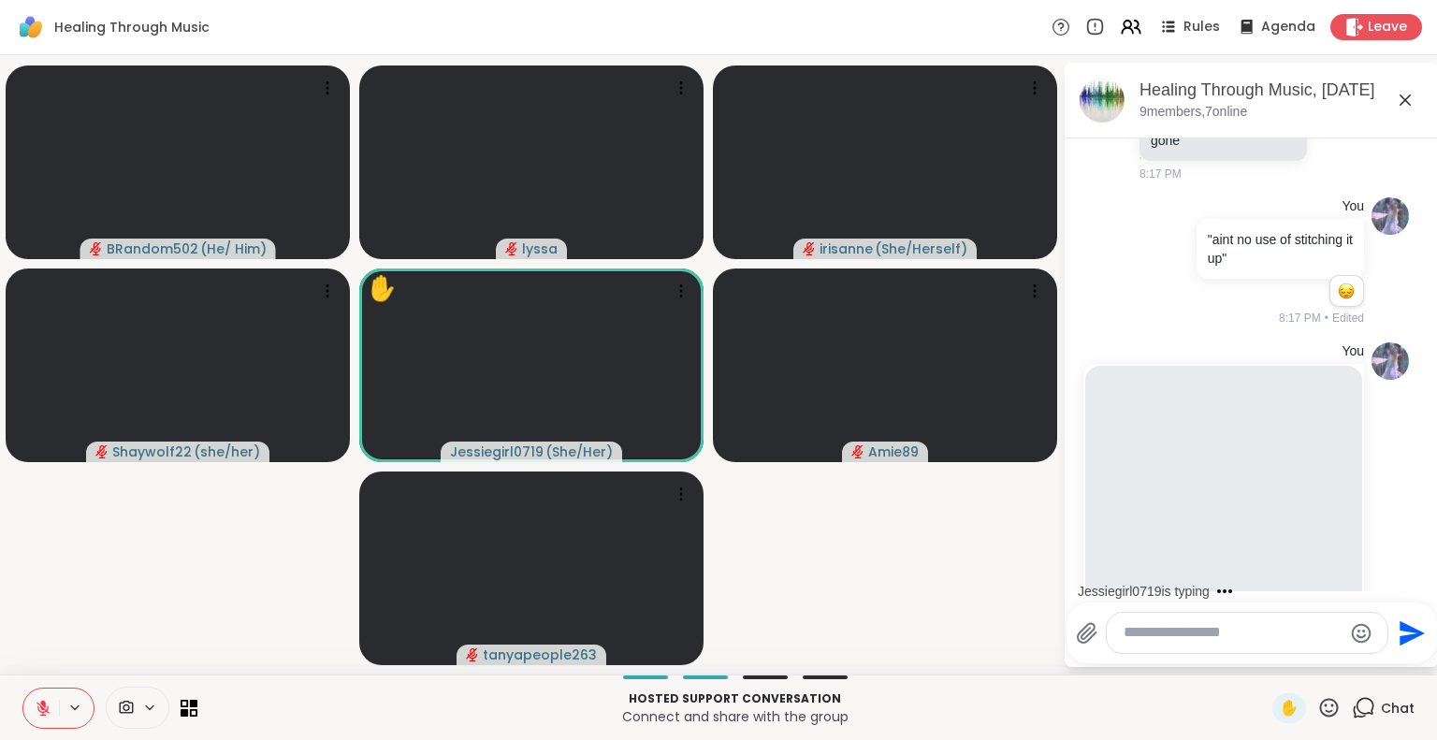
click at [1320, 711] on icon at bounding box center [1329, 707] width 19 height 19
click at [1265, 649] on span "❤️" at bounding box center [1274, 658] width 19 height 22
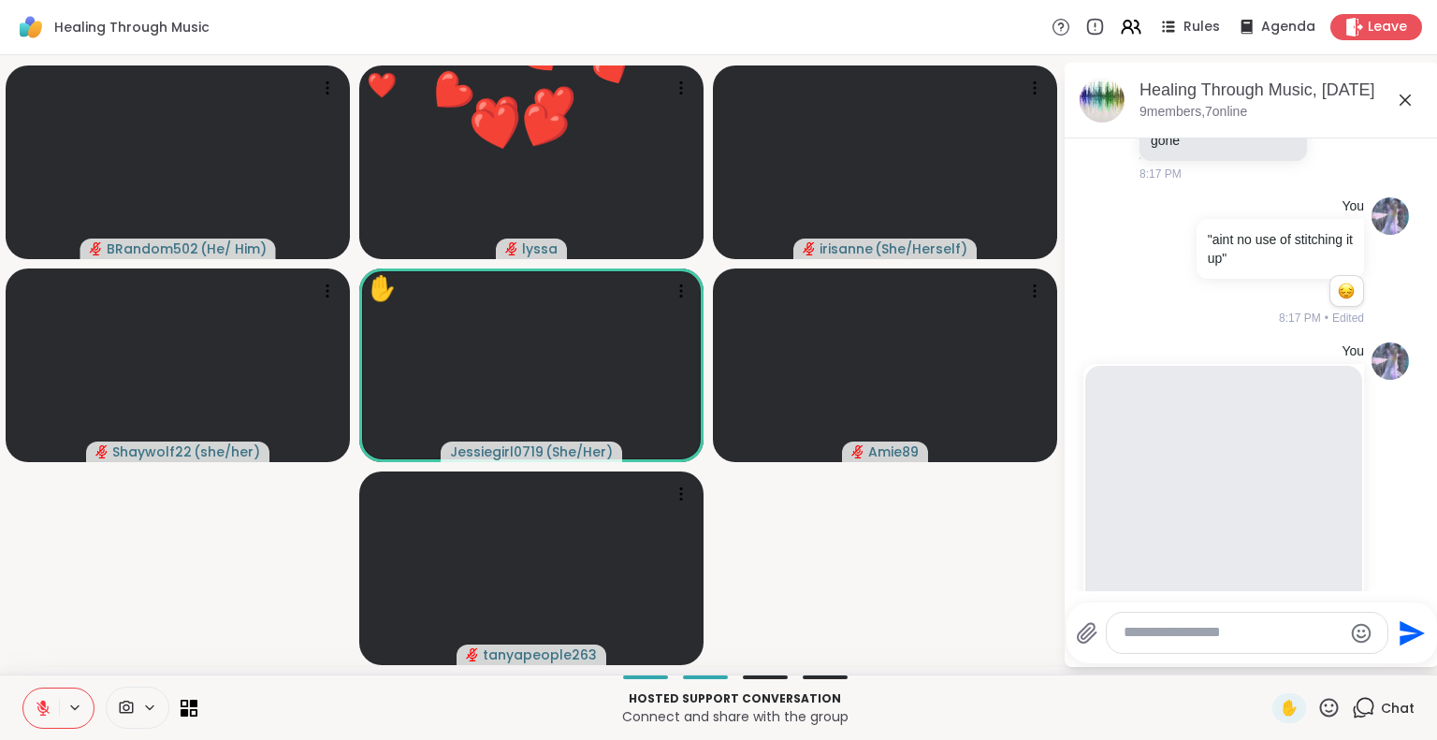
click at [1317, 703] on icon at bounding box center [1328, 707] width 23 height 23
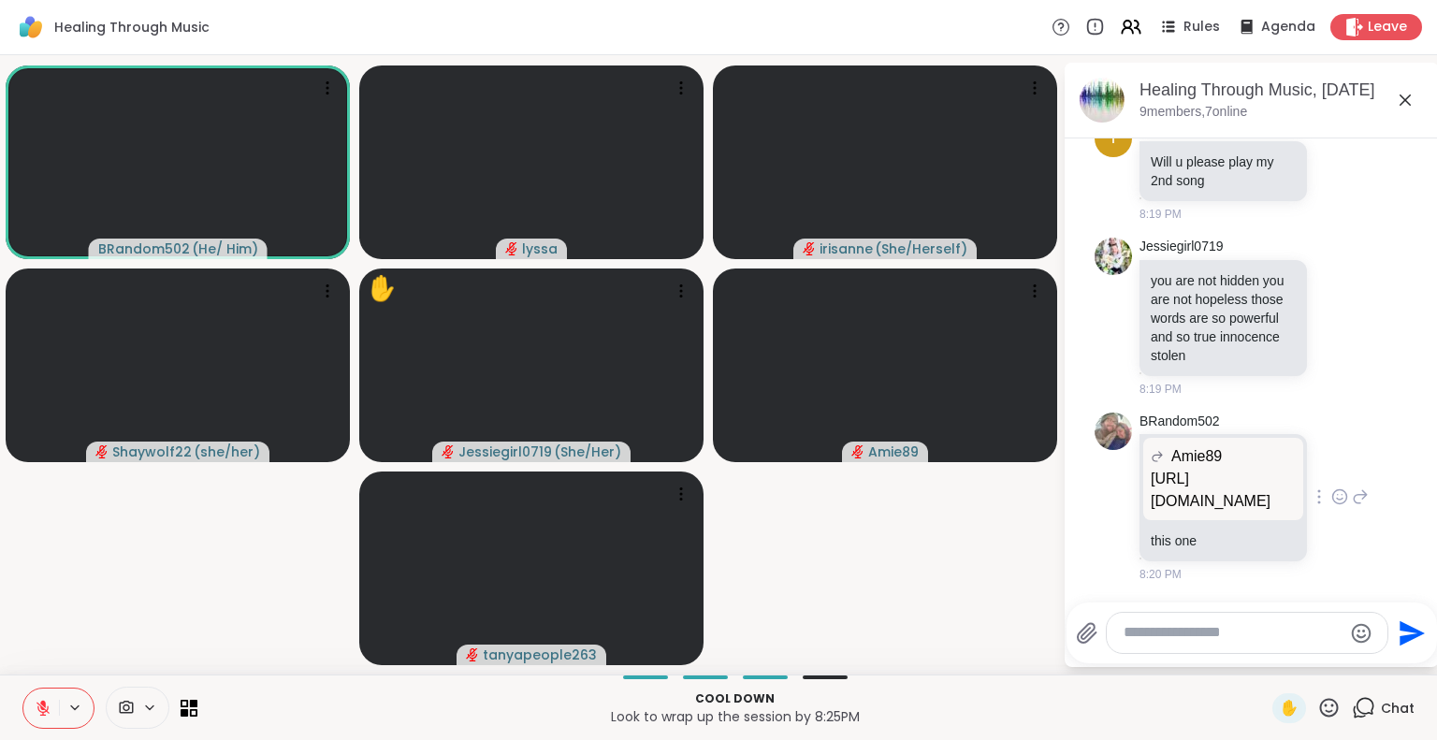
scroll to position [27492, 0]
click at [1183, 536] on p "this one" at bounding box center [1223, 540] width 145 height 19
click at [1187, 492] on p "https://youtu.be/4B6E0mijV5A?si=YcG8KxDYvakElHX8" at bounding box center [1223, 490] width 145 height 45
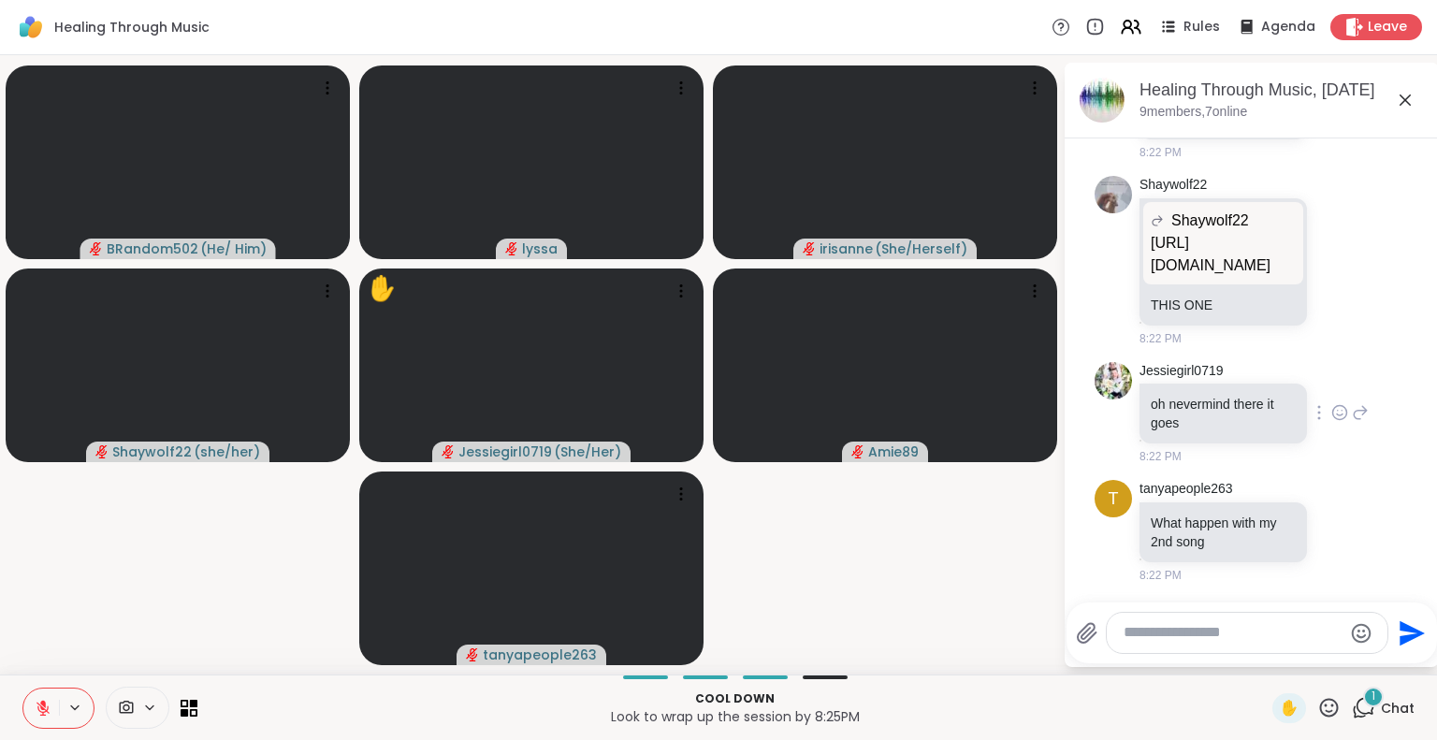
scroll to position [28072, 0]
click at [1321, 483] on div "tanyapeople263 What happen with my 2nd song 8:22 PM" at bounding box center [1254, 532] width 229 height 104
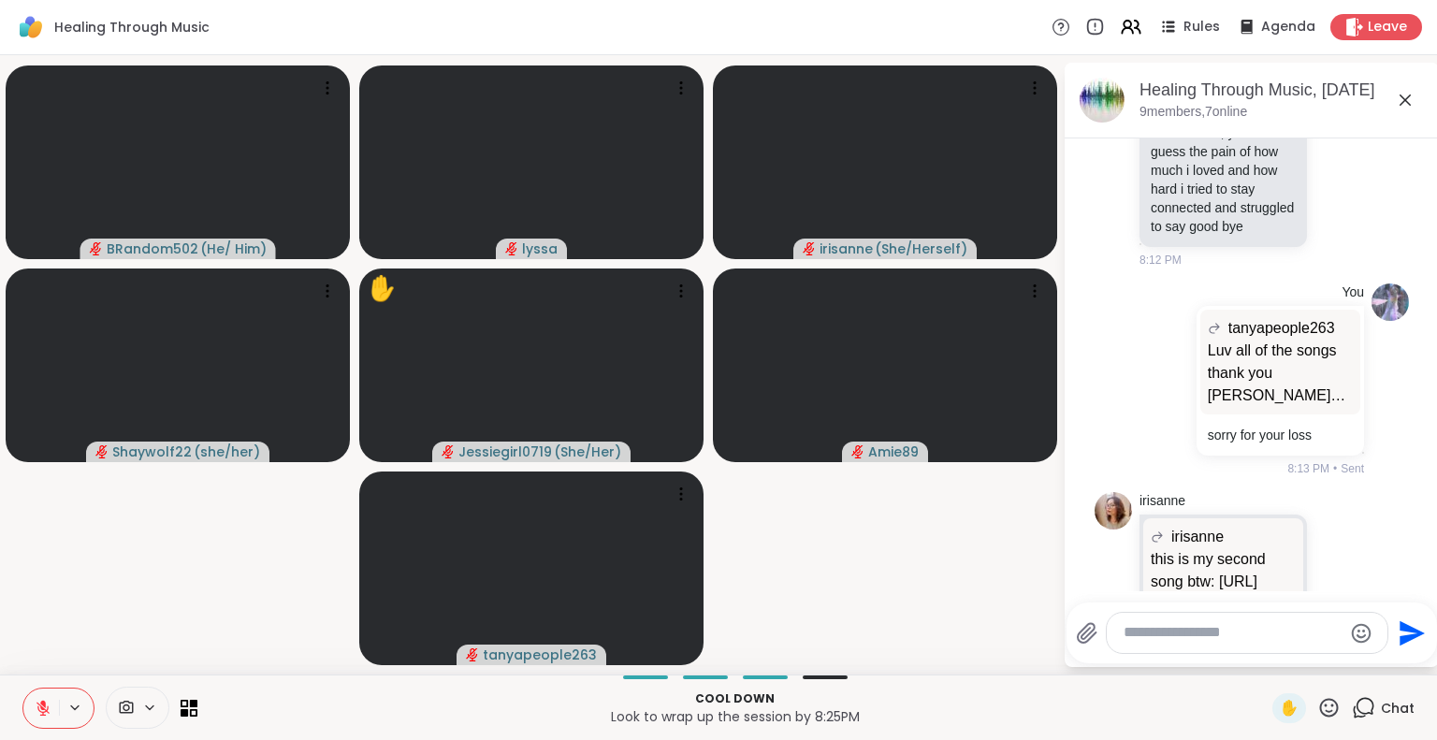
scroll to position [22900, 0]
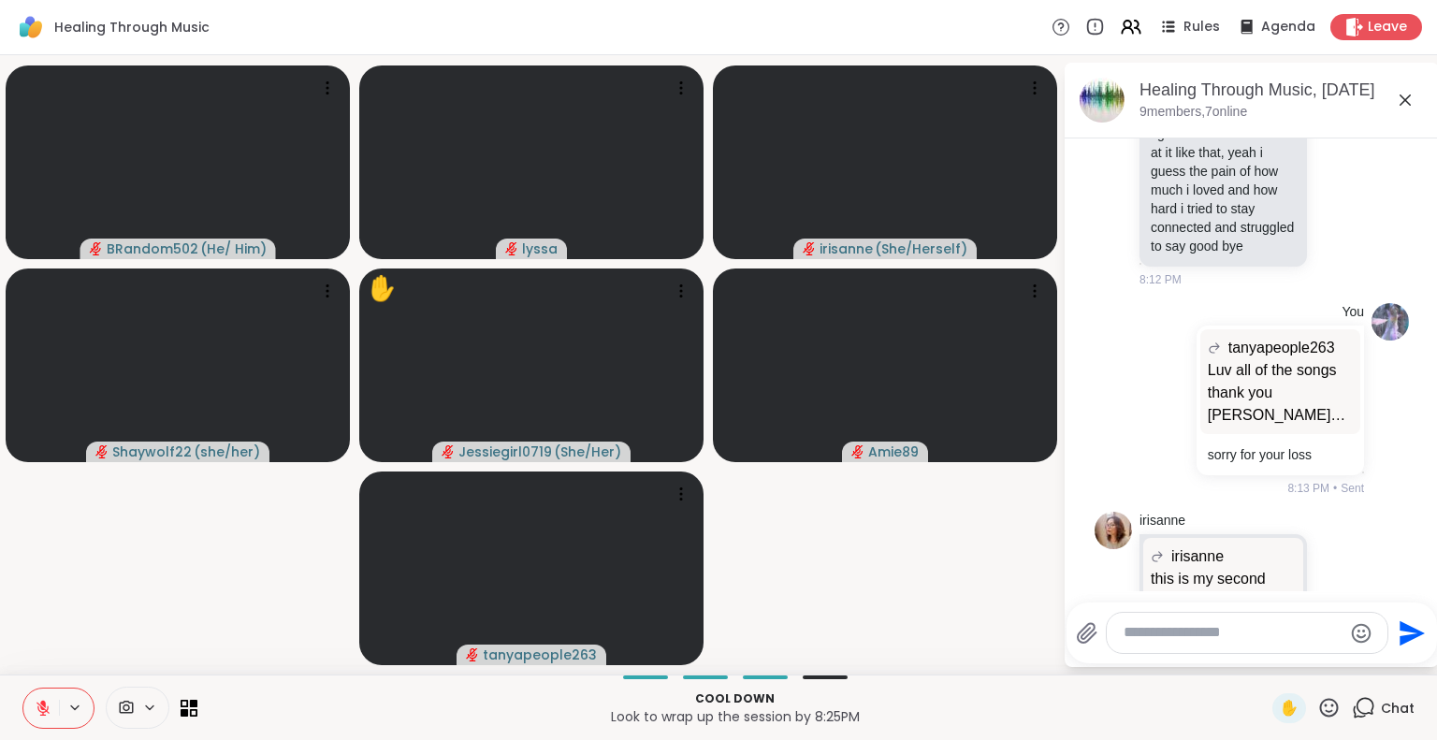
drag, startPoint x: 1248, startPoint y: 301, endPoint x: 1153, endPoint y: 279, distance: 98.0
copy p "Curtis Mayfield people get ready"
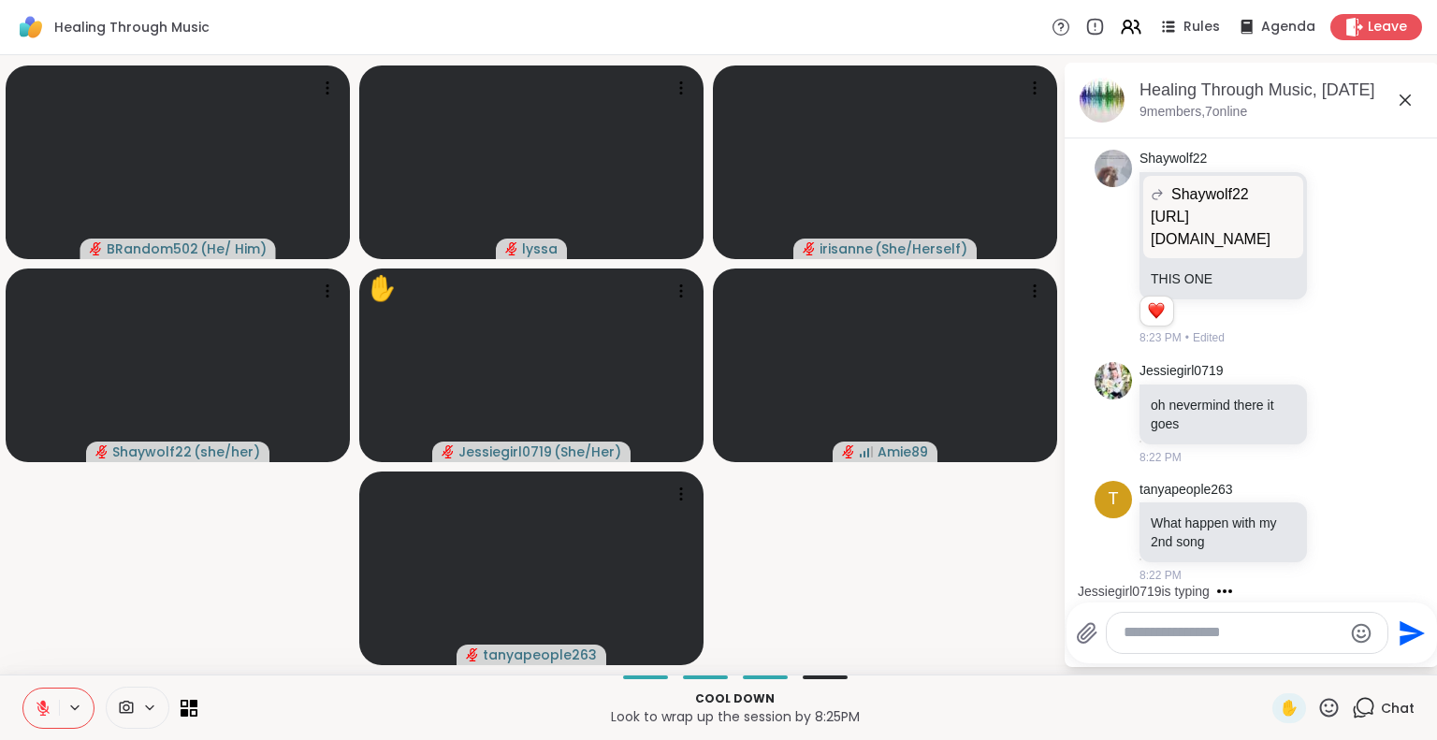
scroll to position [28100, 0]
click at [1183, 634] on textarea "Type your message" at bounding box center [1233, 633] width 218 height 20
paste textarea "**********"
type textarea "**********"
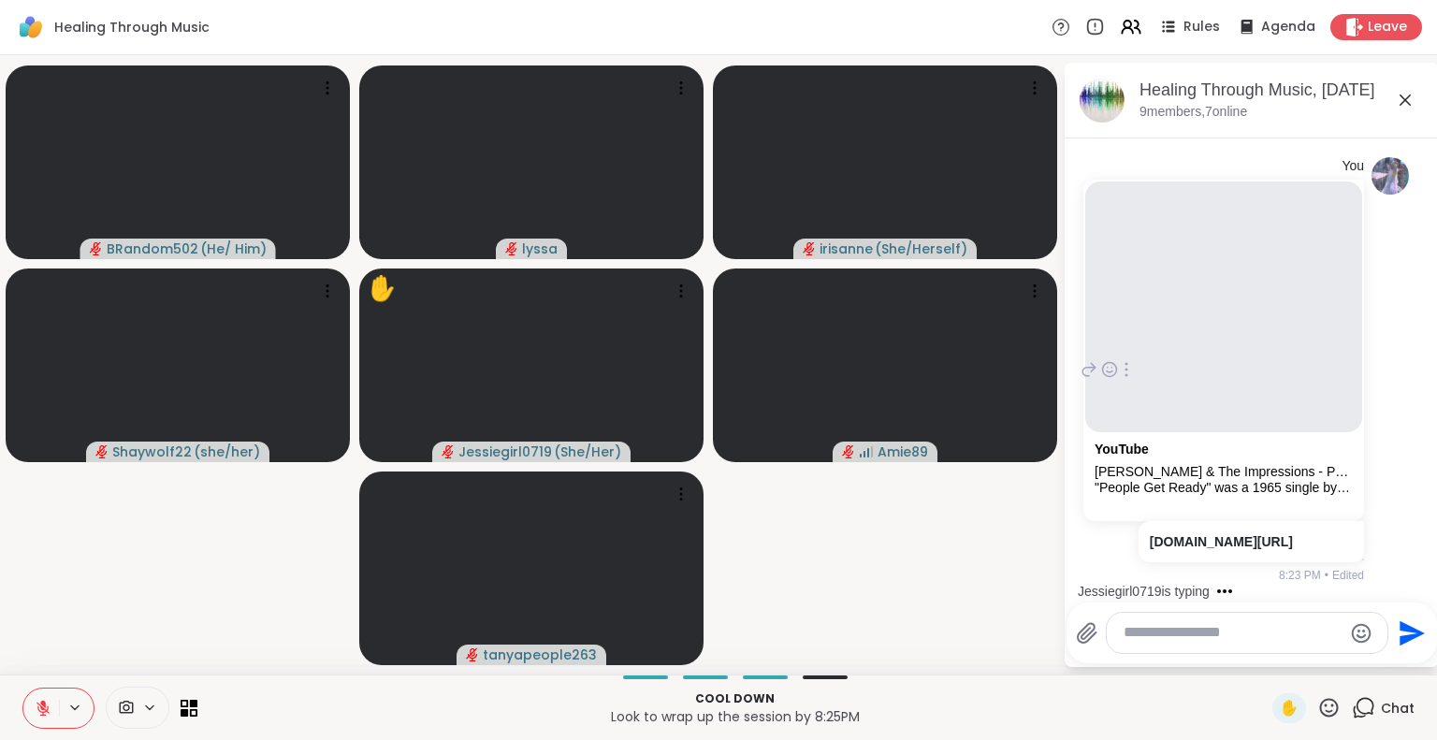
scroll to position [28559, 0]
type textarea "**********"
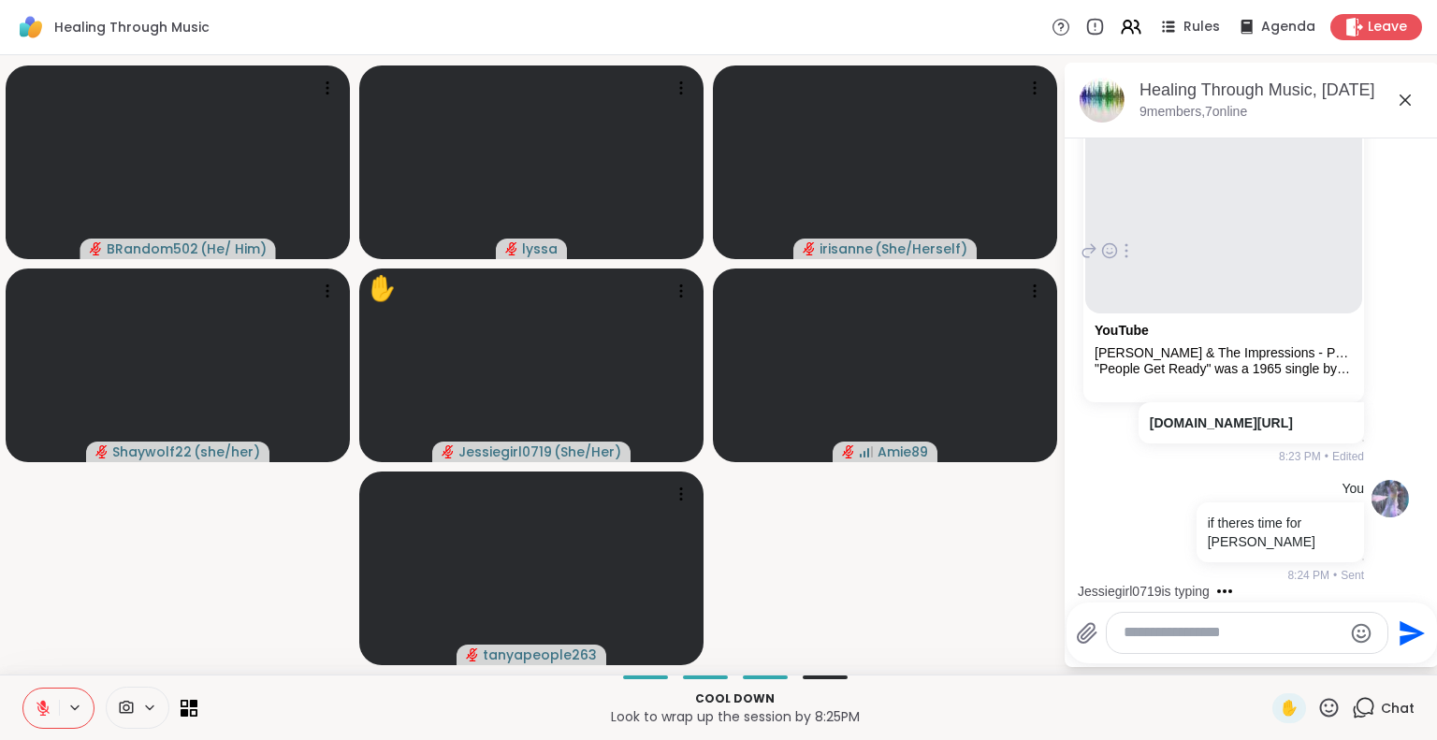
scroll to position [28678, 0]
type textarea "*******"
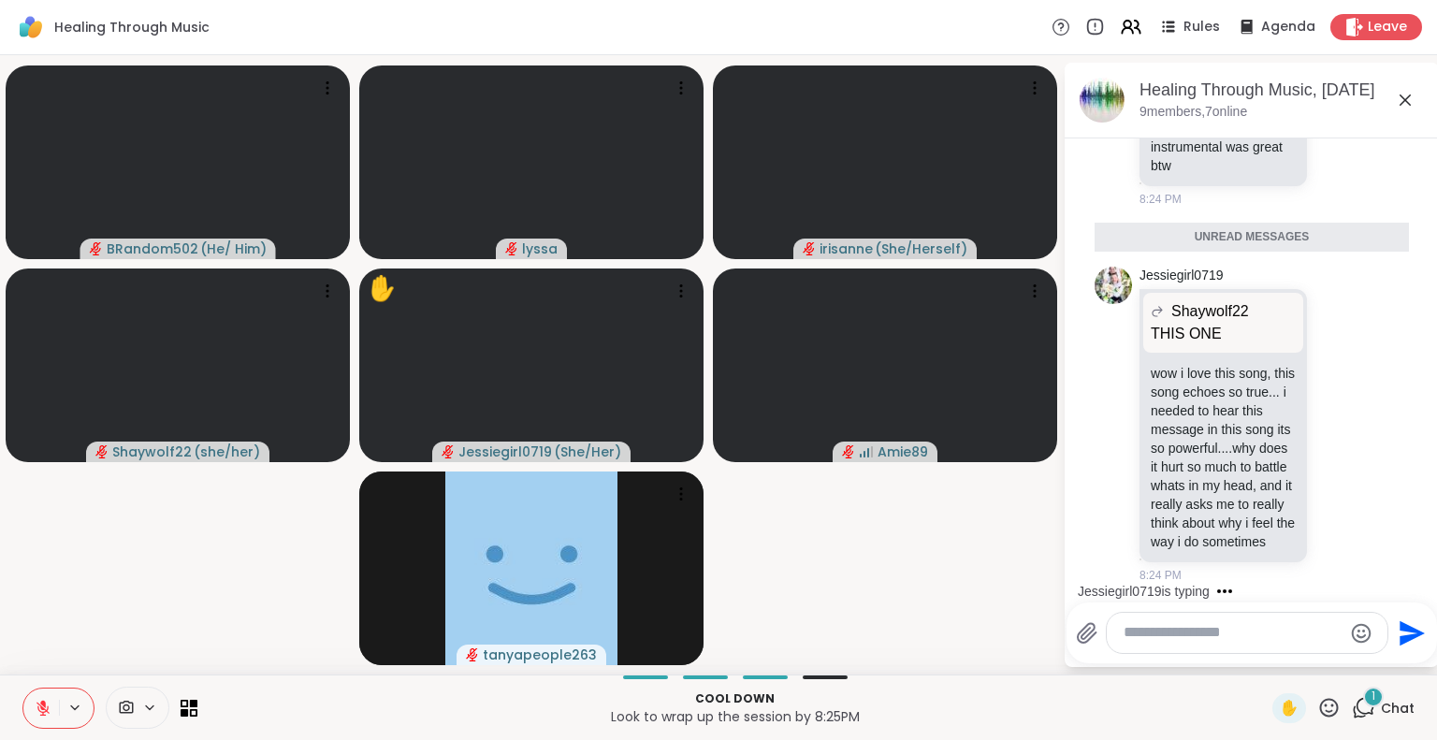
scroll to position [29338, 0]
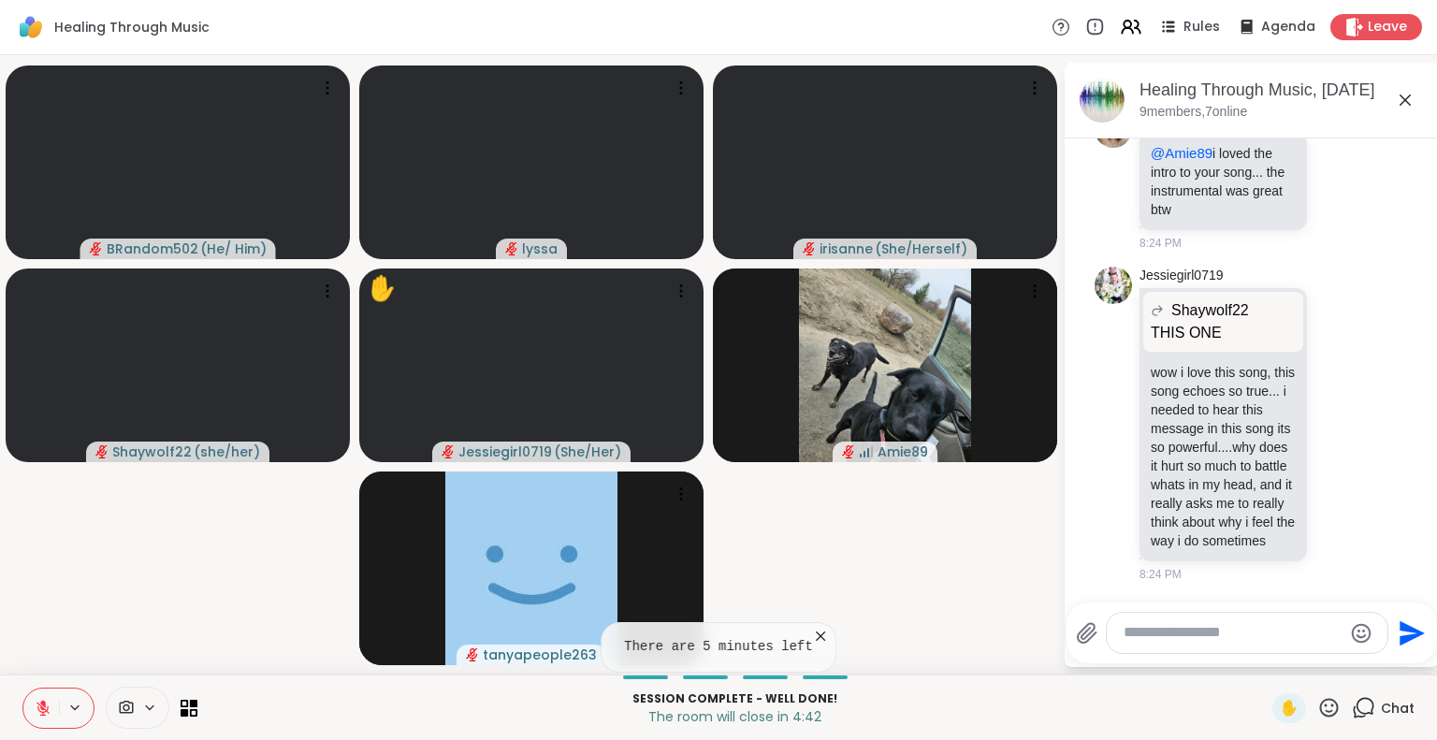
click at [1157, 635] on textarea "Type your message" at bounding box center [1233, 633] width 218 height 20
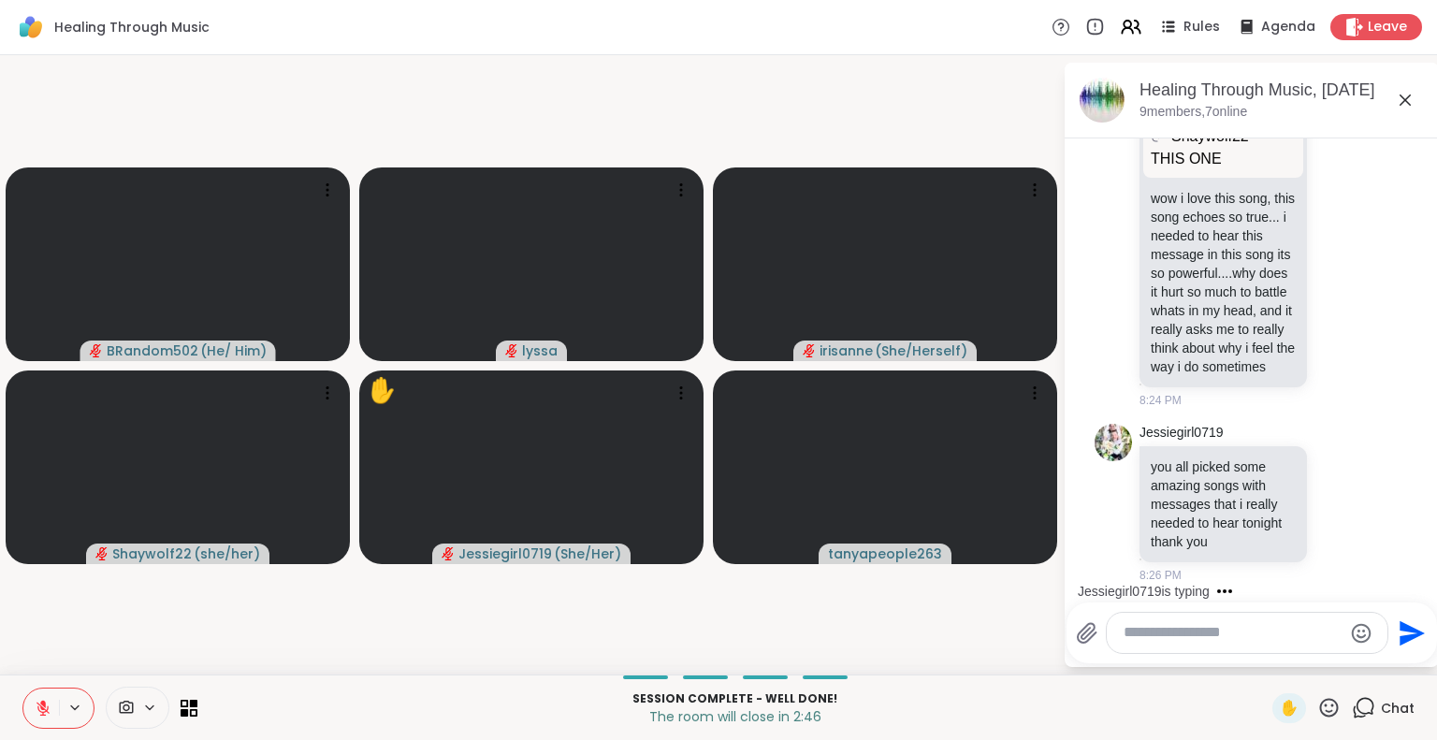
scroll to position [29780, 0]
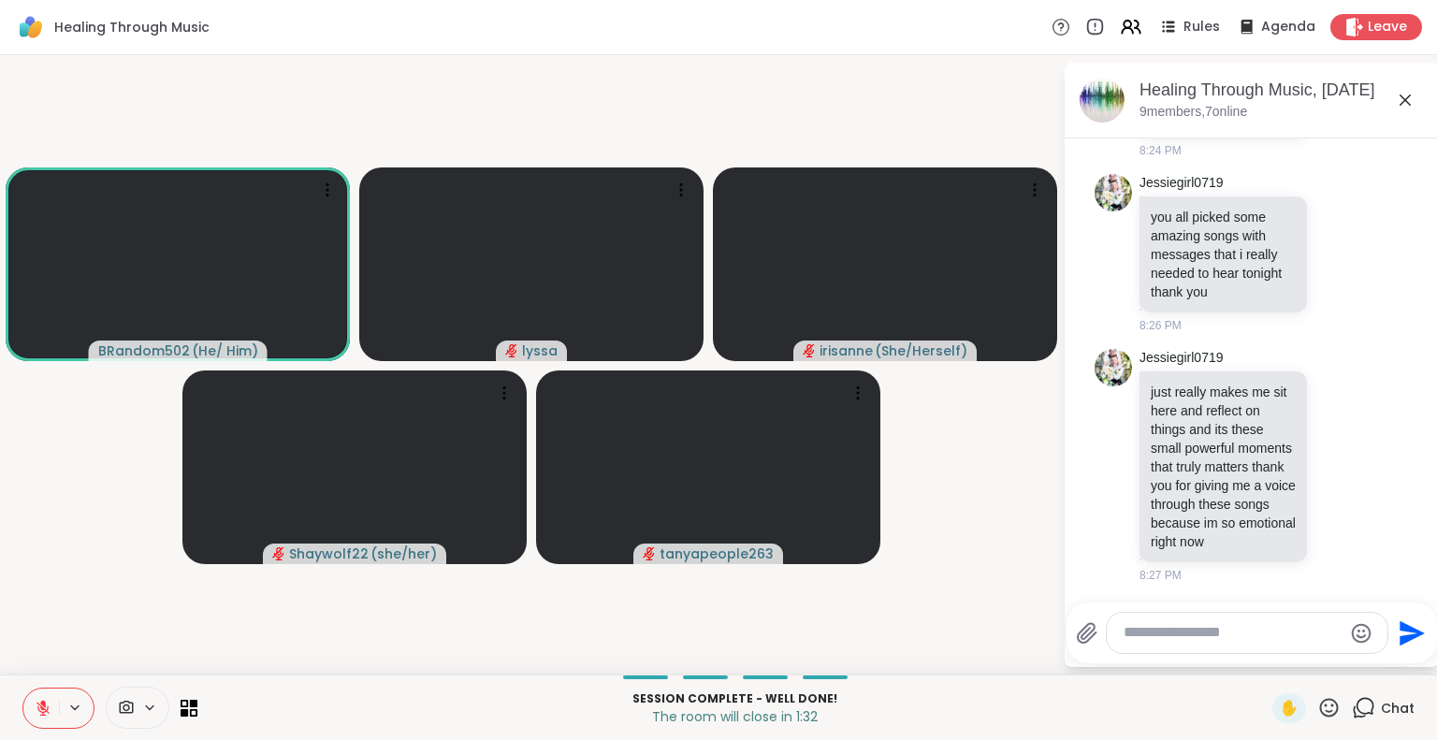
click at [59, 702] on button at bounding box center [76, 708] width 35 height 16
click at [42, 704] on icon at bounding box center [43, 703] width 6 height 7
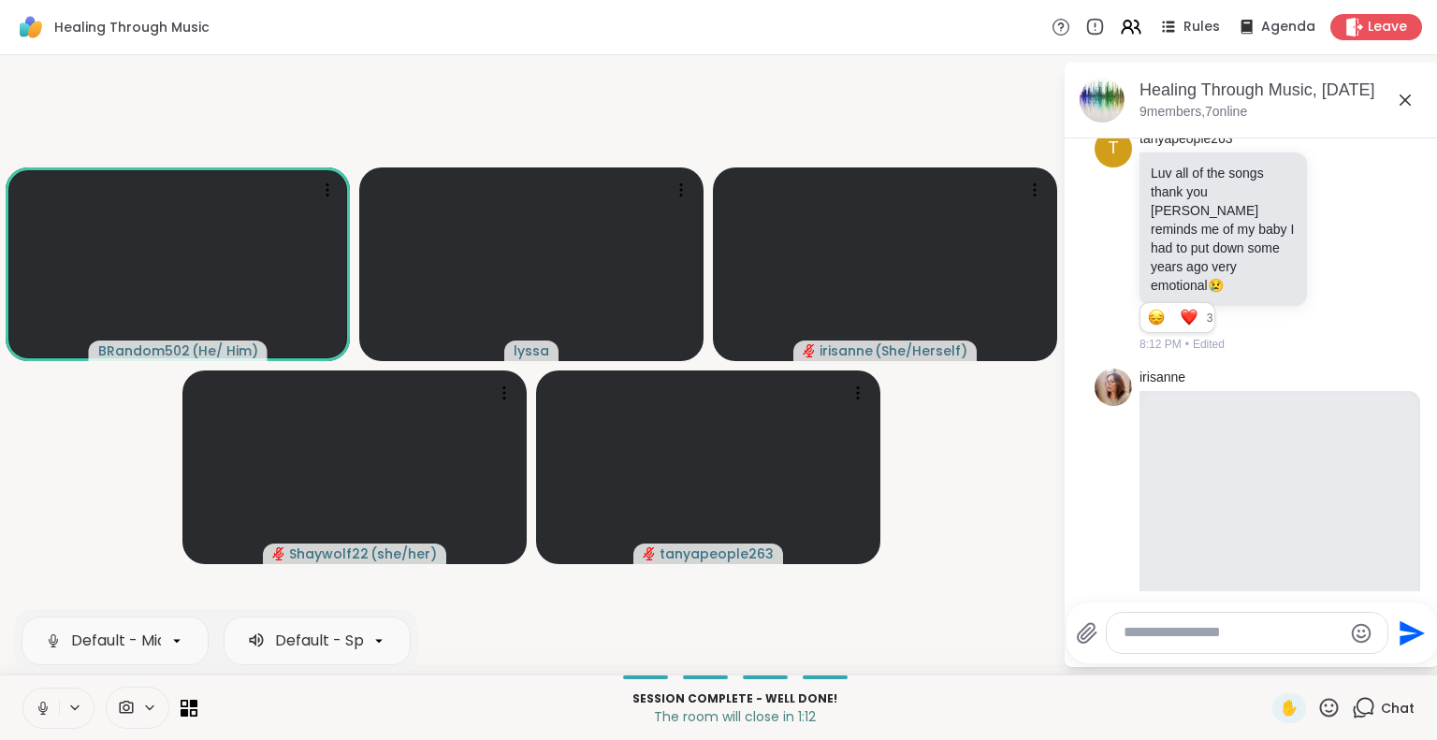
scroll to position [20429, 0]
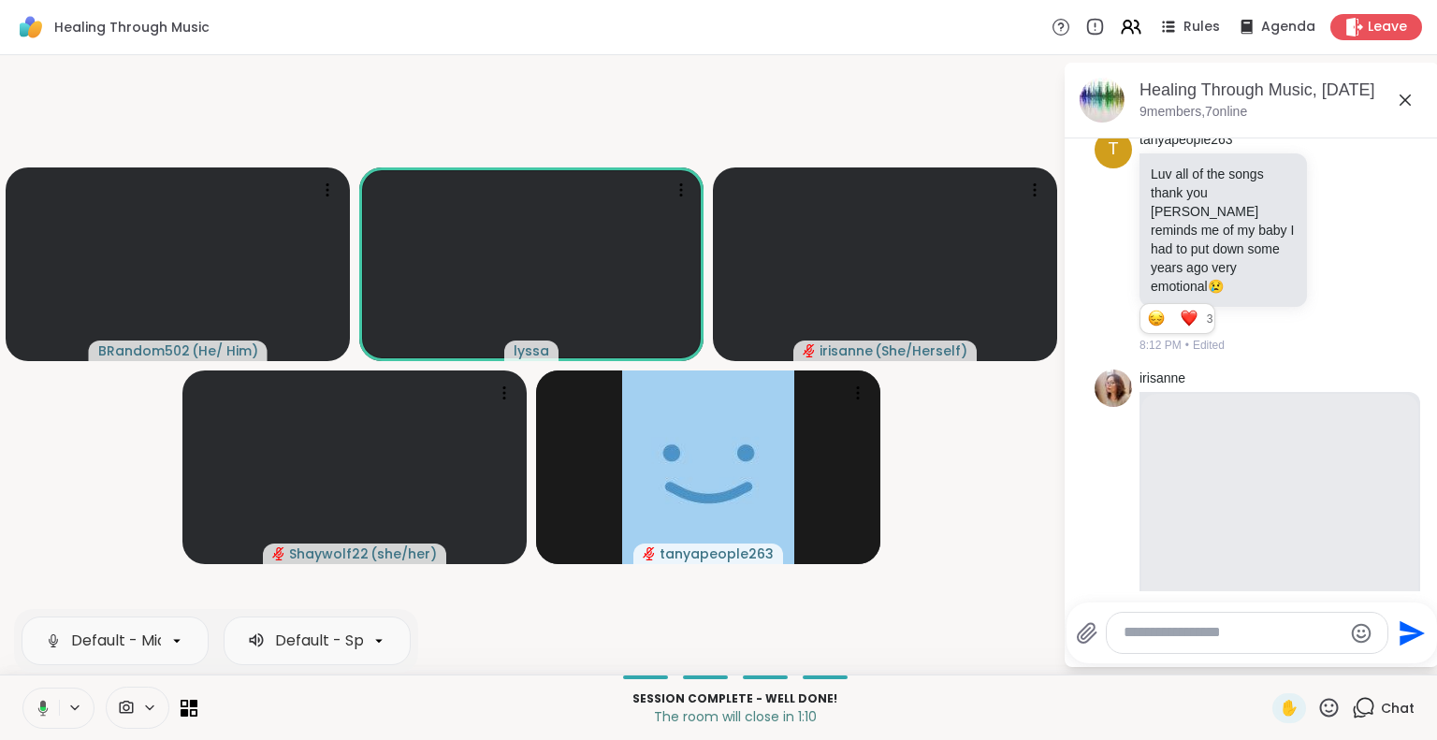
click at [41, 711] on icon at bounding box center [40, 708] width 17 height 17
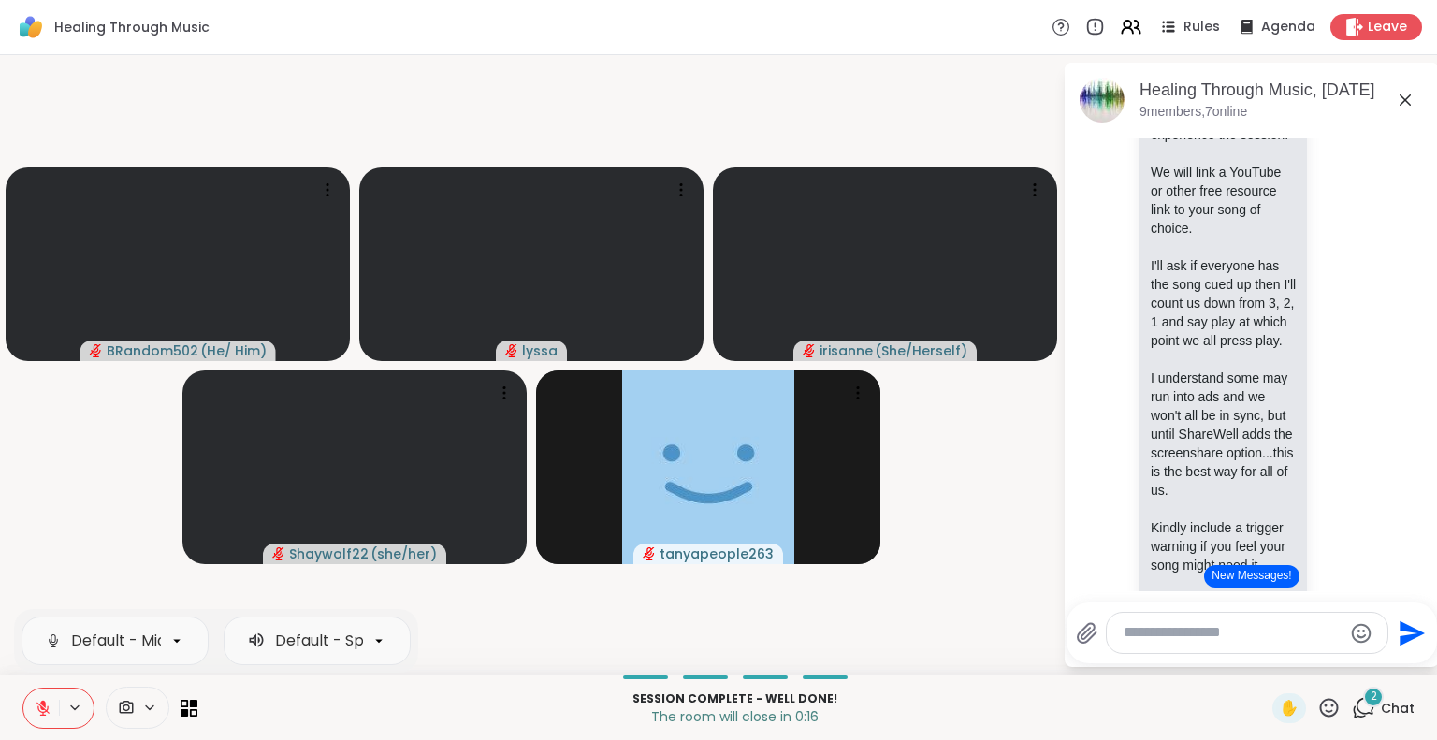
scroll to position [0, 0]
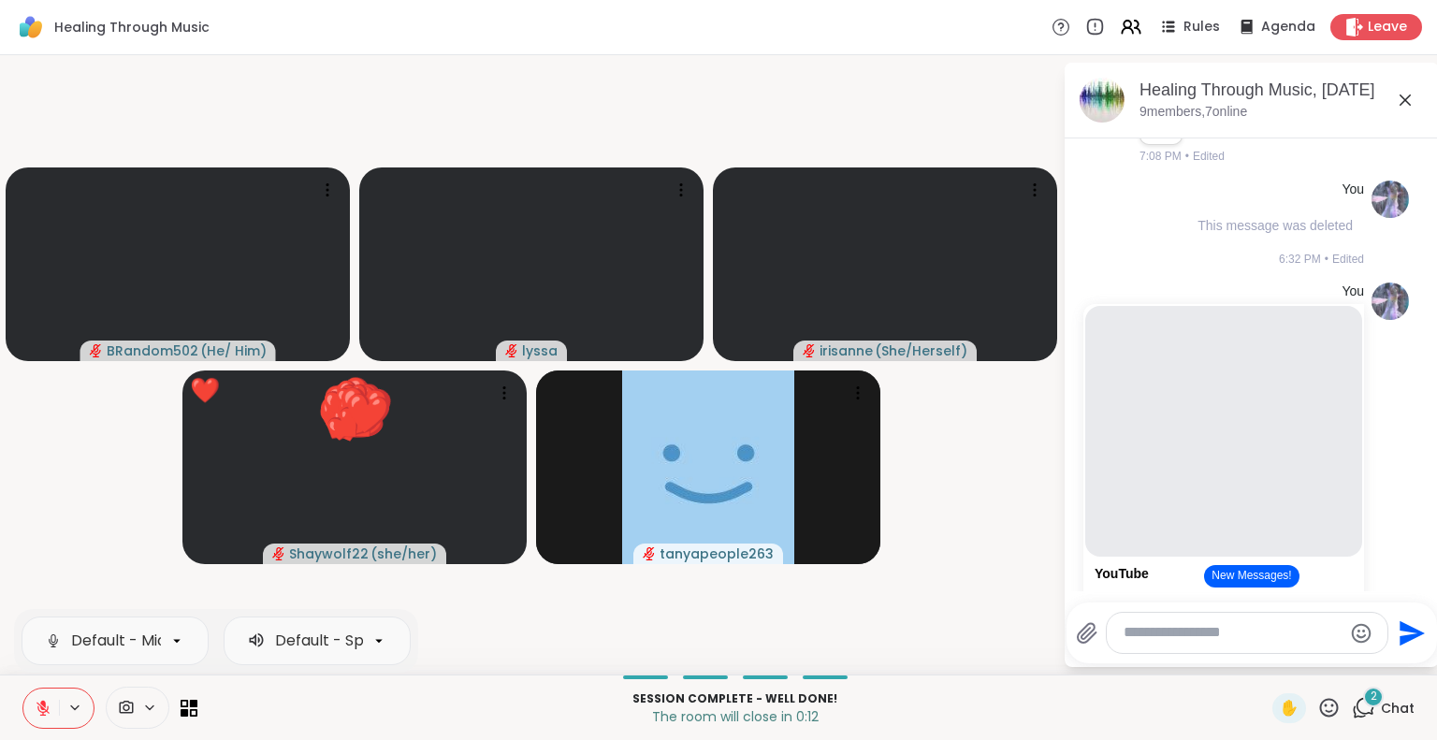
click at [1240, 575] on button "New Messages!" at bounding box center [1251, 576] width 94 height 22
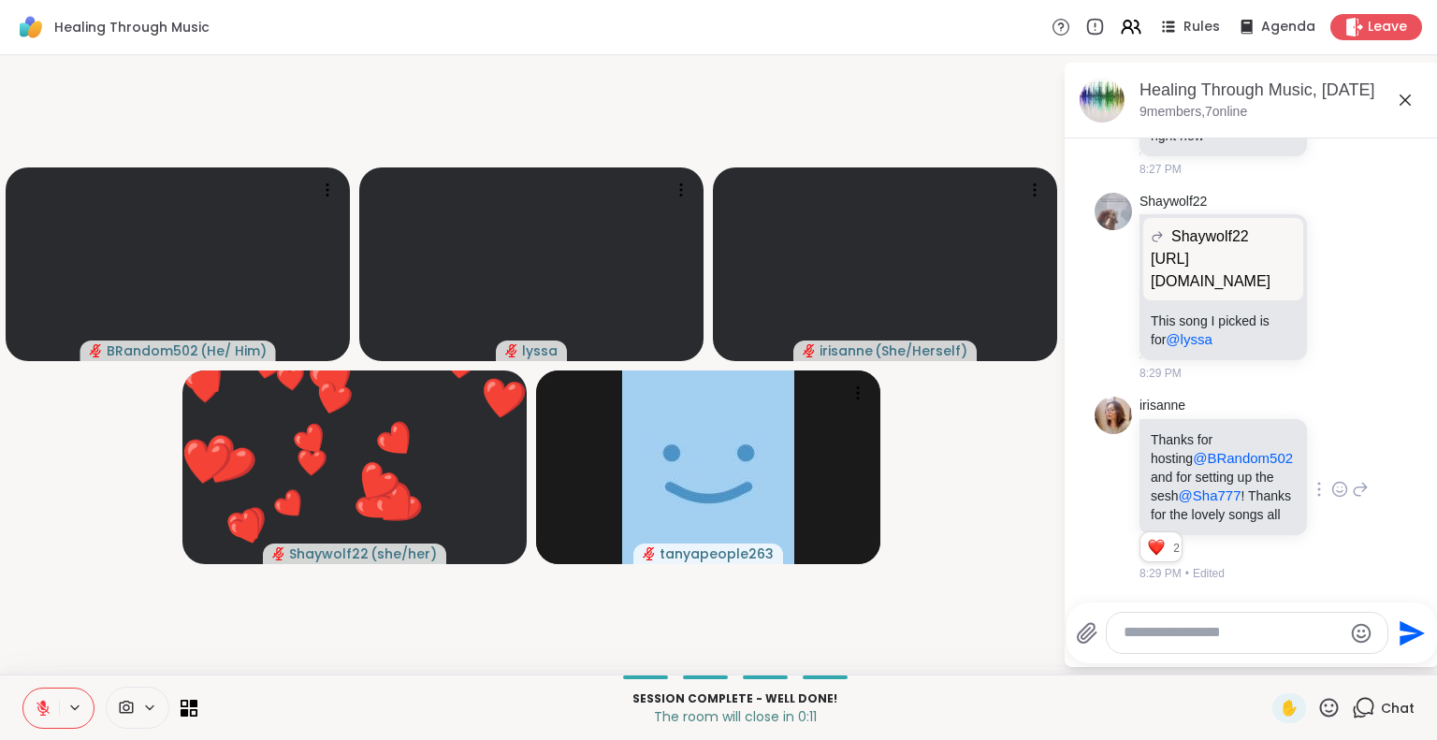
scroll to position [30227, 0]
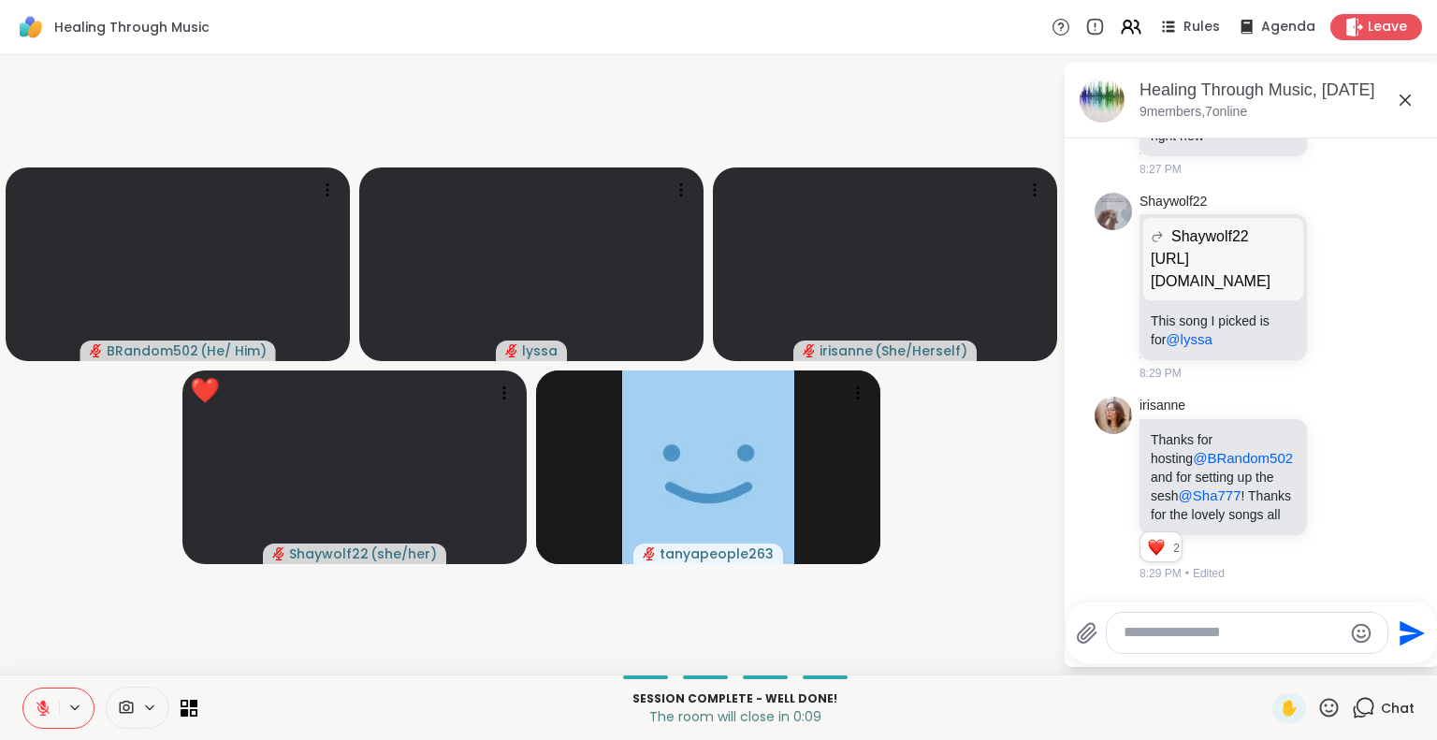
click at [1211, 639] on textarea "Type your message" at bounding box center [1233, 633] width 218 height 20
type textarea "**********"
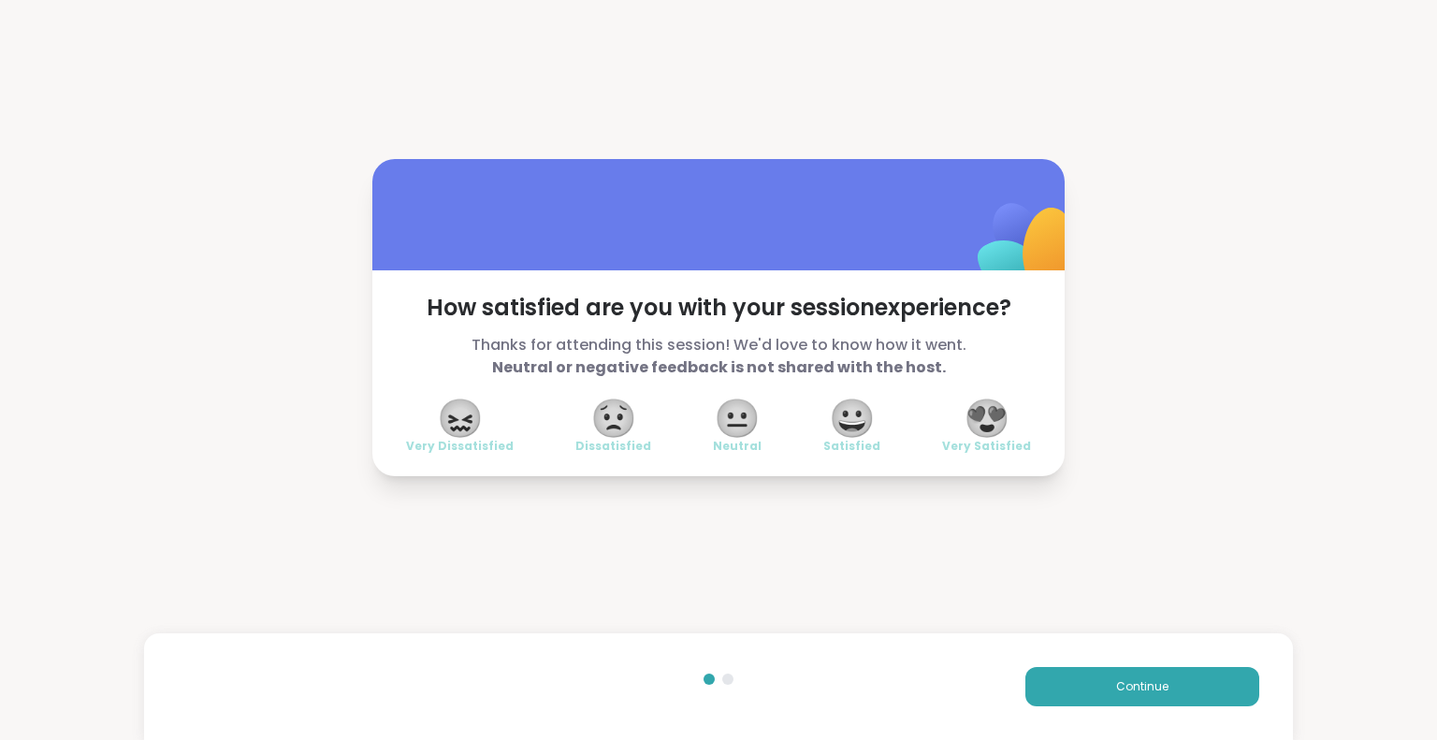
click at [964, 432] on span "😍" at bounding box center [987, 418] width 47 height 34
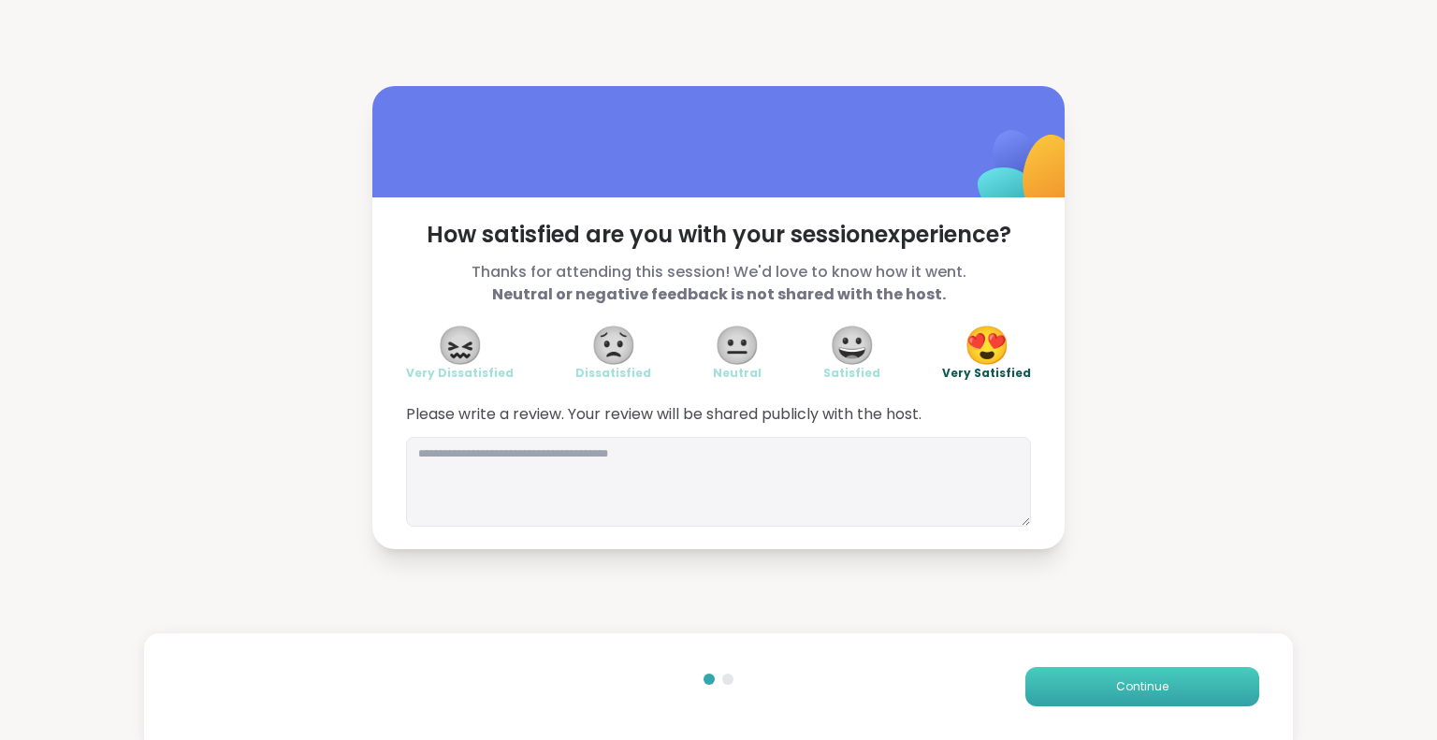
click at [1053, 688] on button "Continue" at bounding box center [1142, 686] width 234 height 39
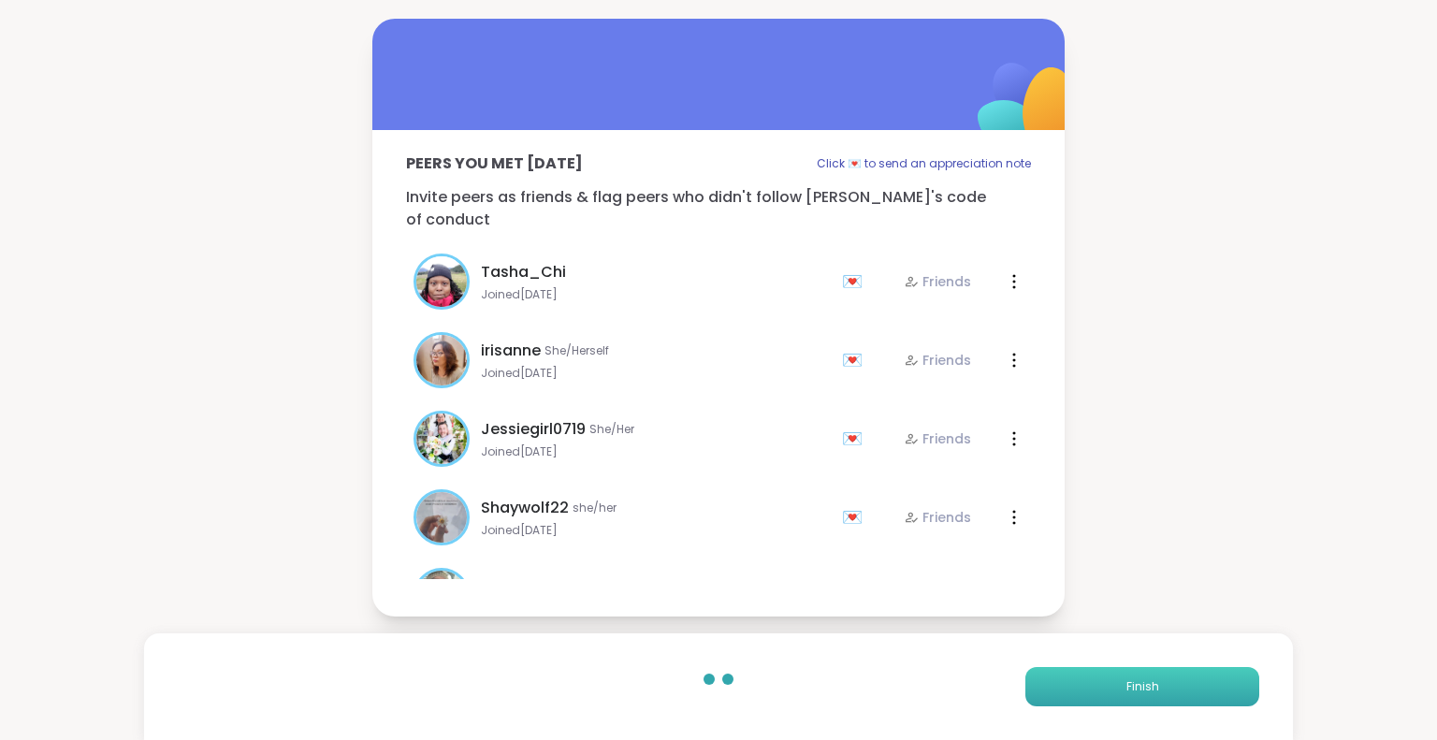
click at [1053, 688] on button "Finish" at bounding box center [1142, 686] width 234 height 39
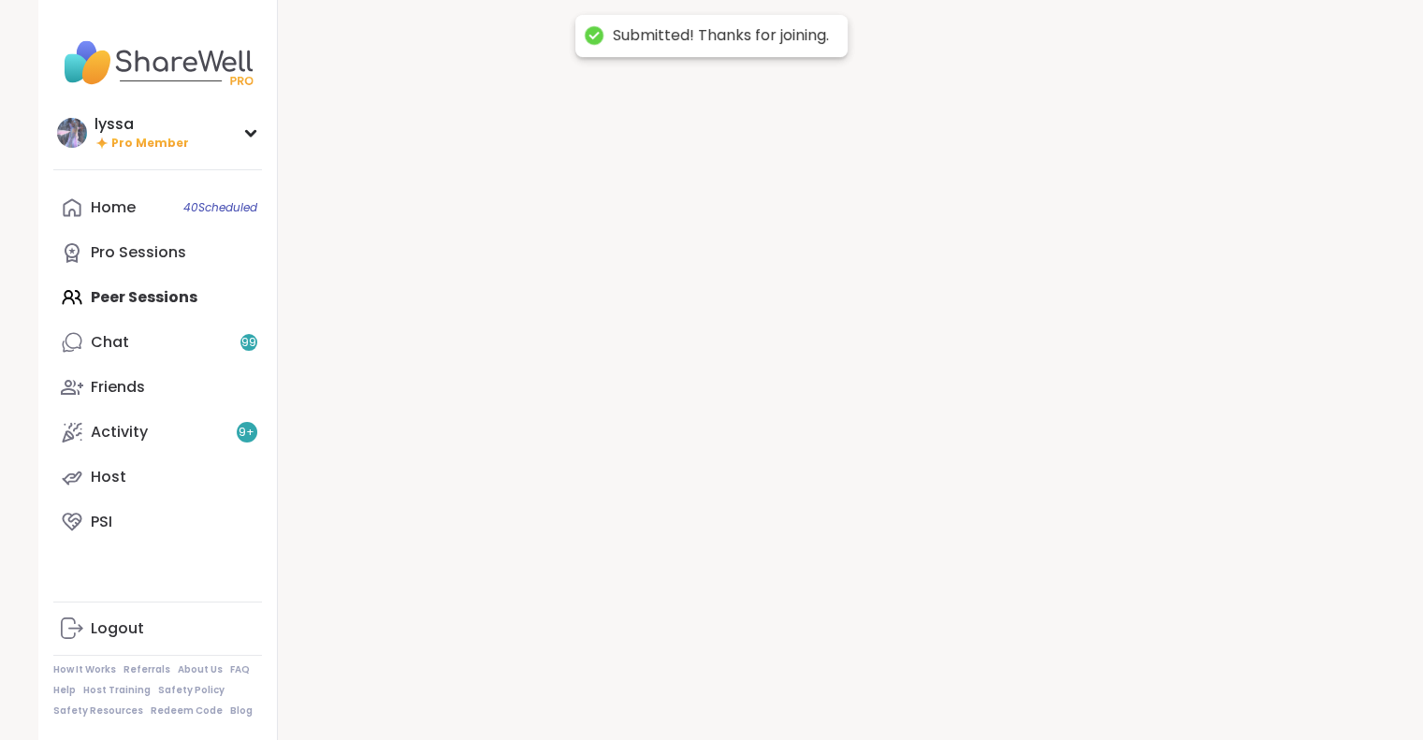
click at [1053, 688] on div at bounding box center [832, 370] width 1108 height 740
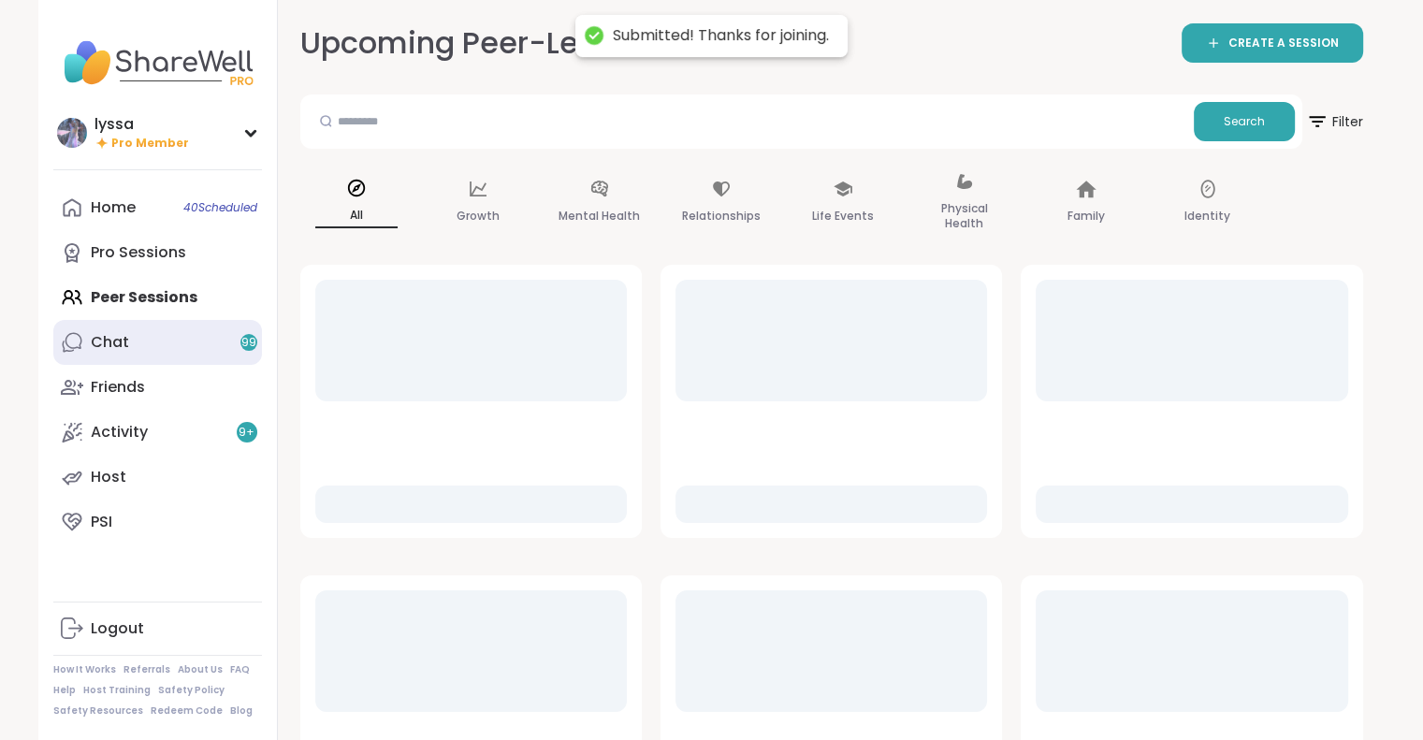
click at [131, 327] on link "Chat 99" at bounding box center [157, 342] width 209 height 45
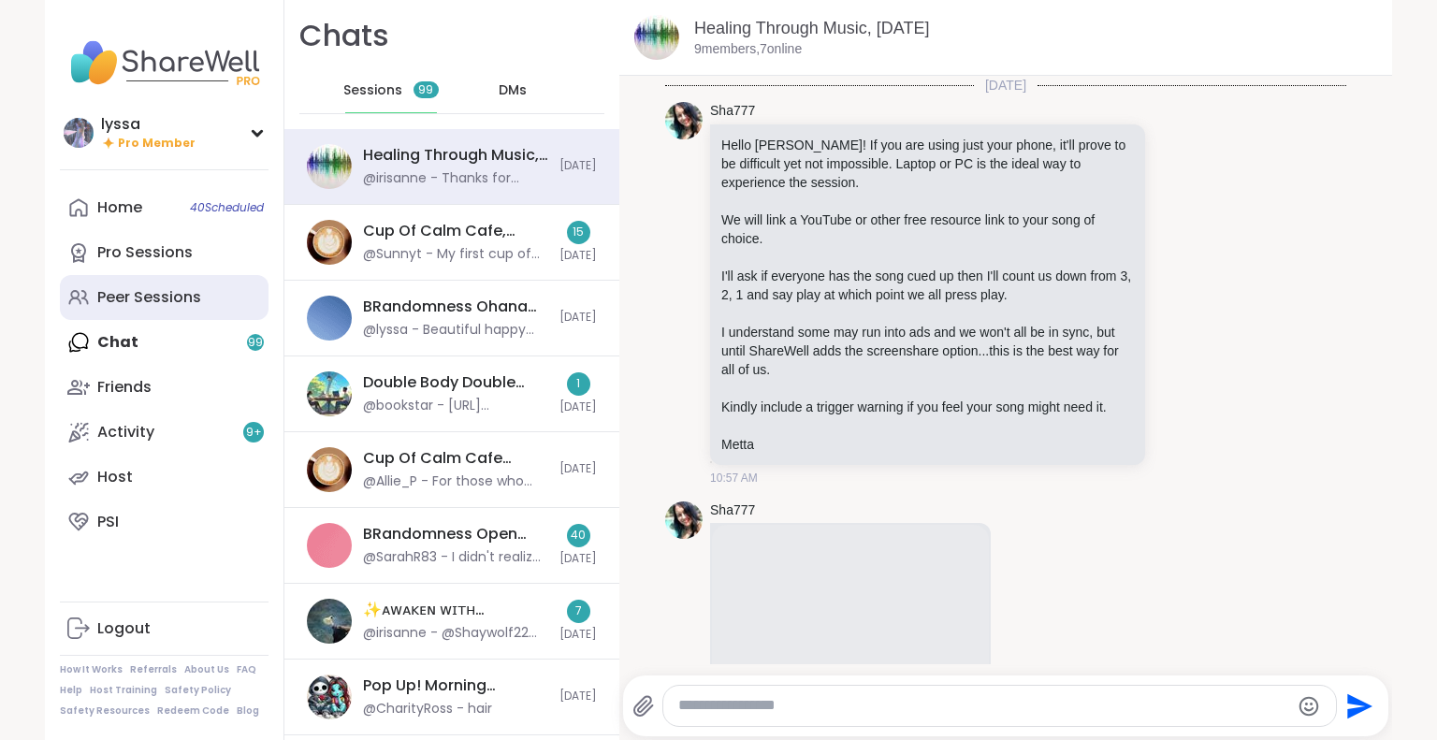
scroll to position [24520, 0]
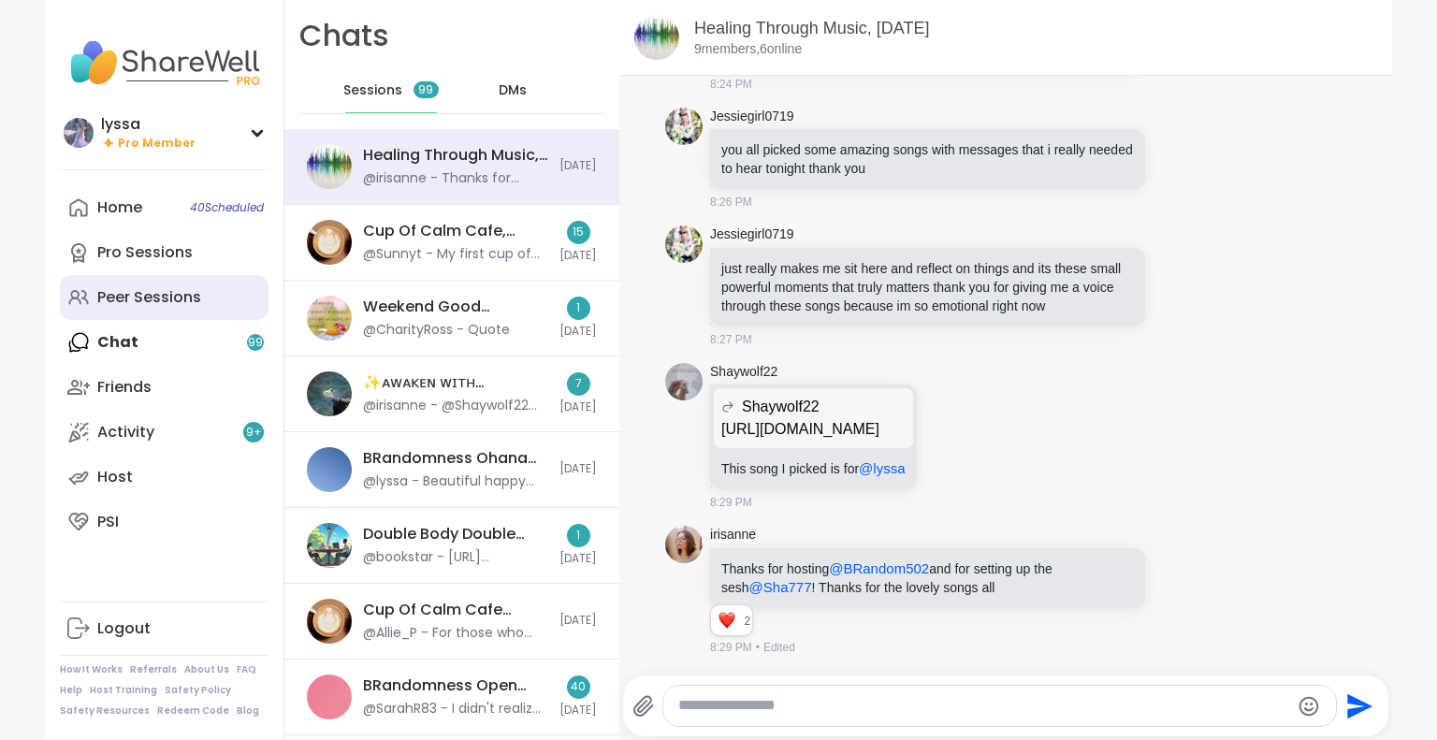
click at [129, 280] on link "Peer Sessions" at bounding box center [164, 297] width 209 height 45
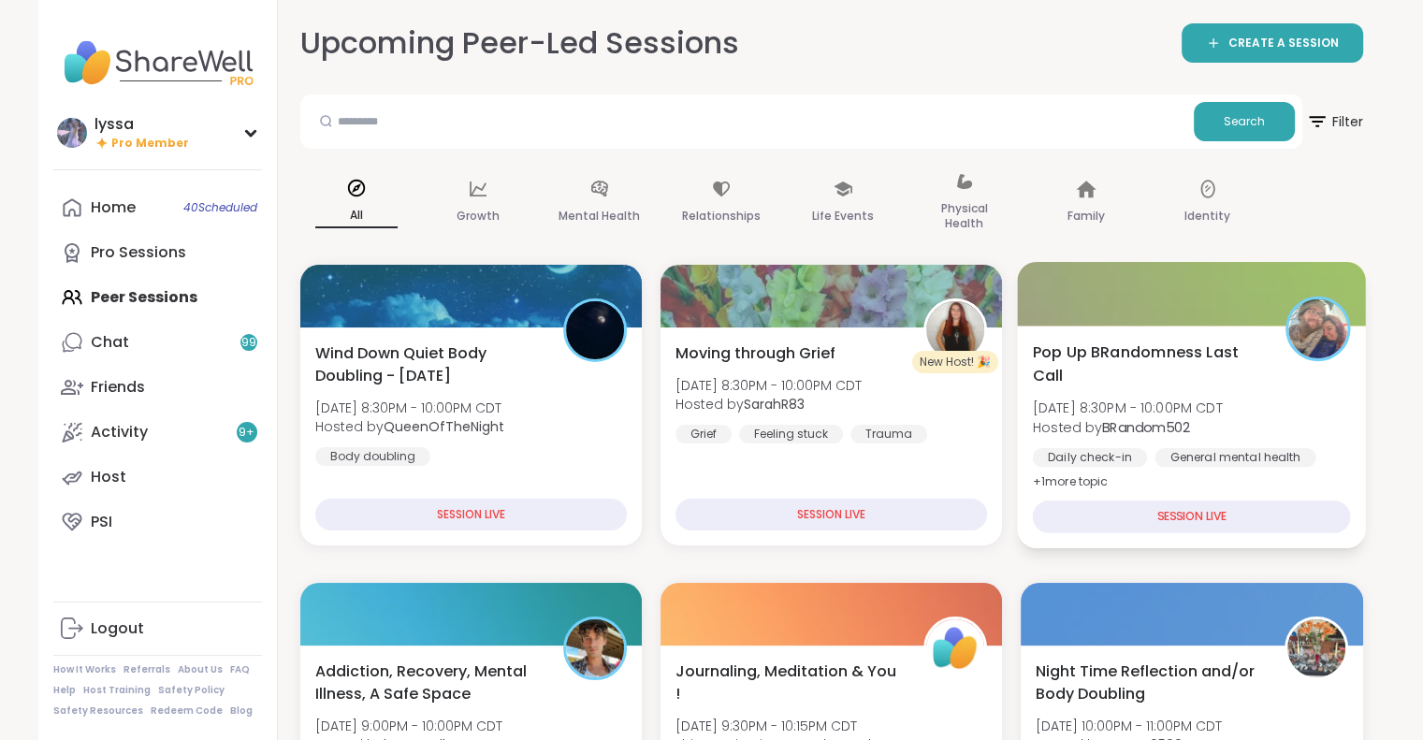
click at [1107, 310] on div at bounding box center [1192, 294] width 349 height 64
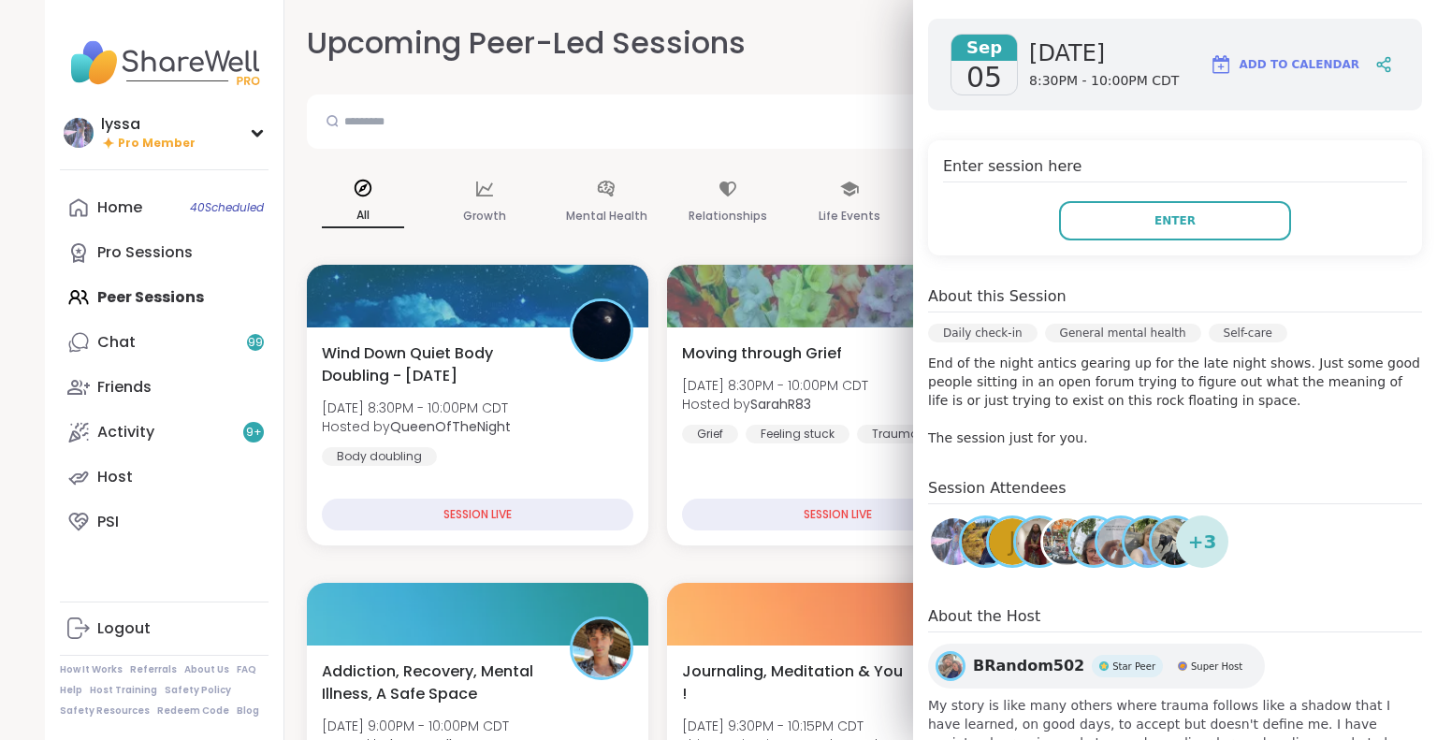
scroll to position [256, 0]
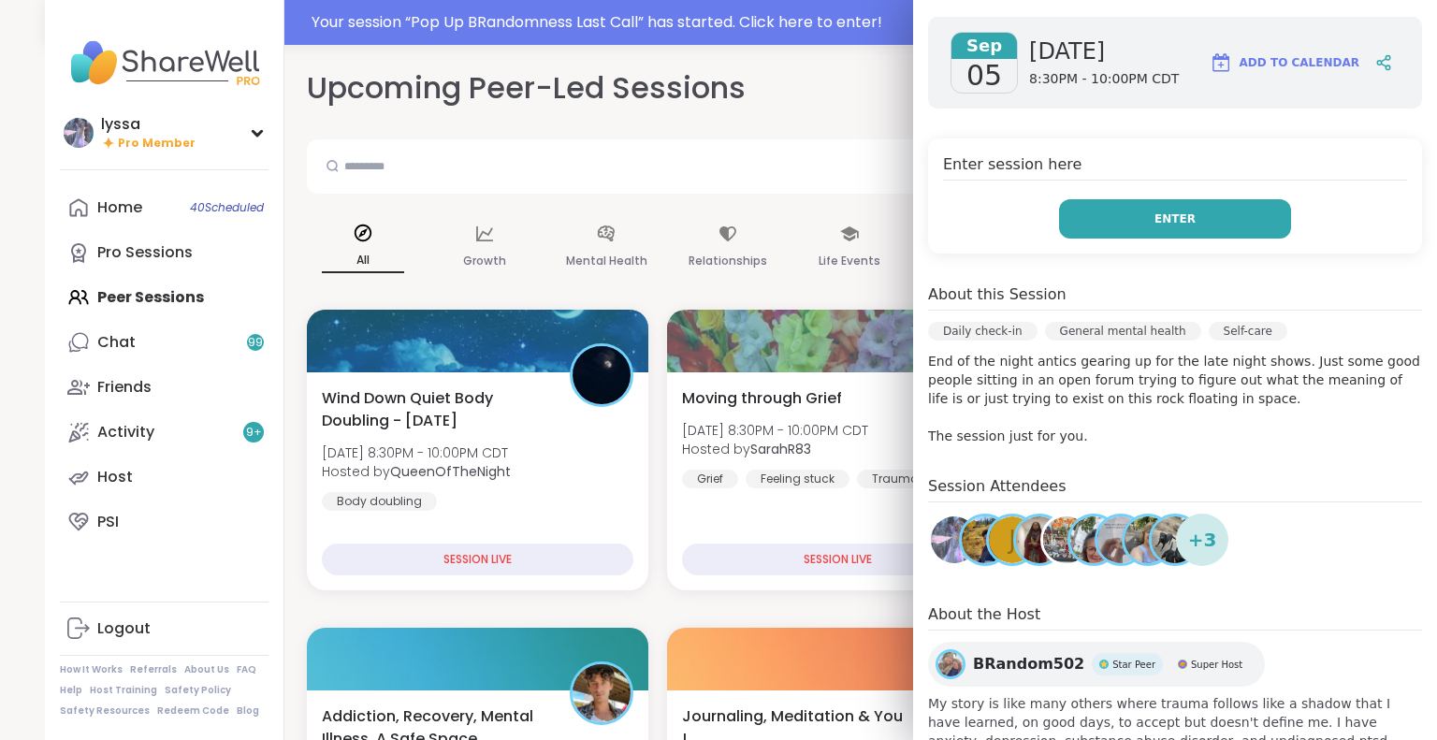
click at [1198, 216] on button "Enter" at bounding box center [1175, 218] width 232 height 39
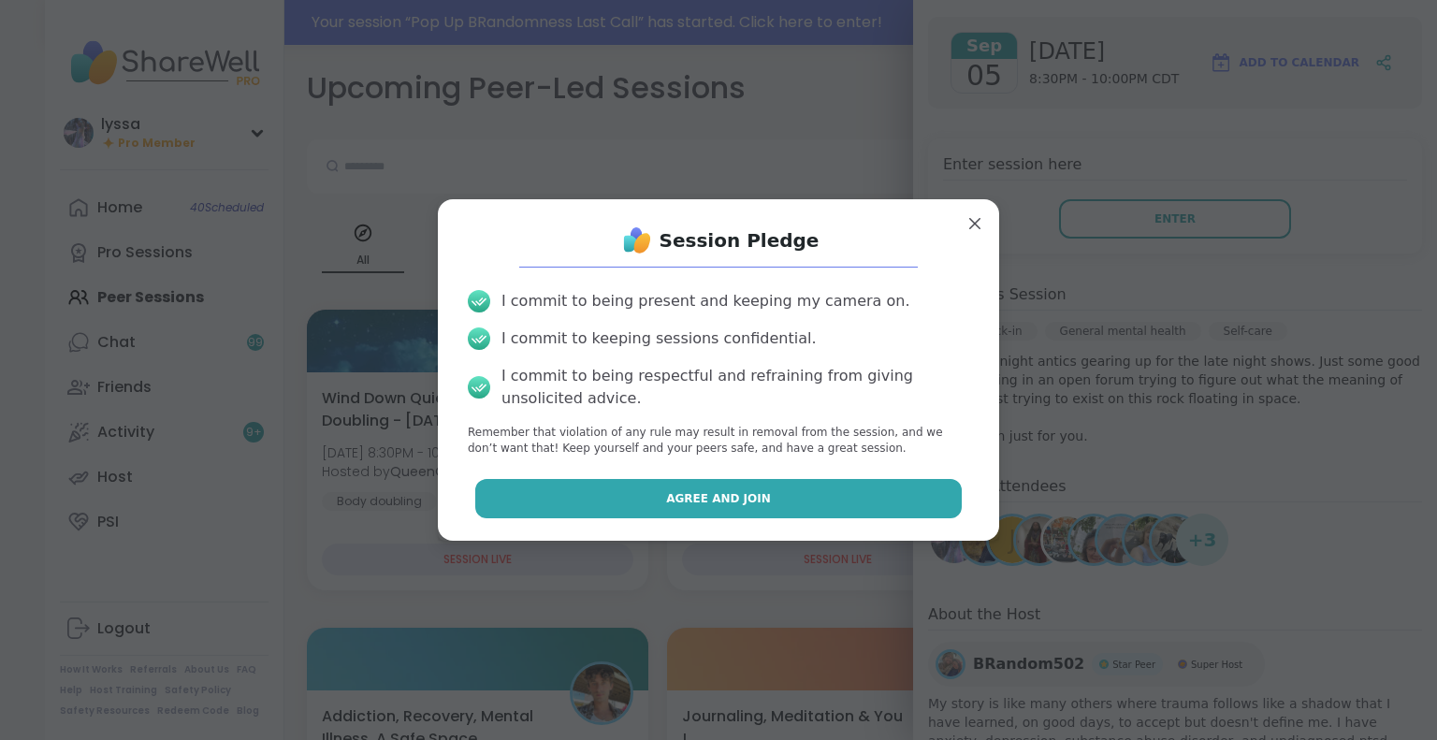
click at [871, 504] on button "Agree and Join" at bounding box center [718, 498] width 487 height 39
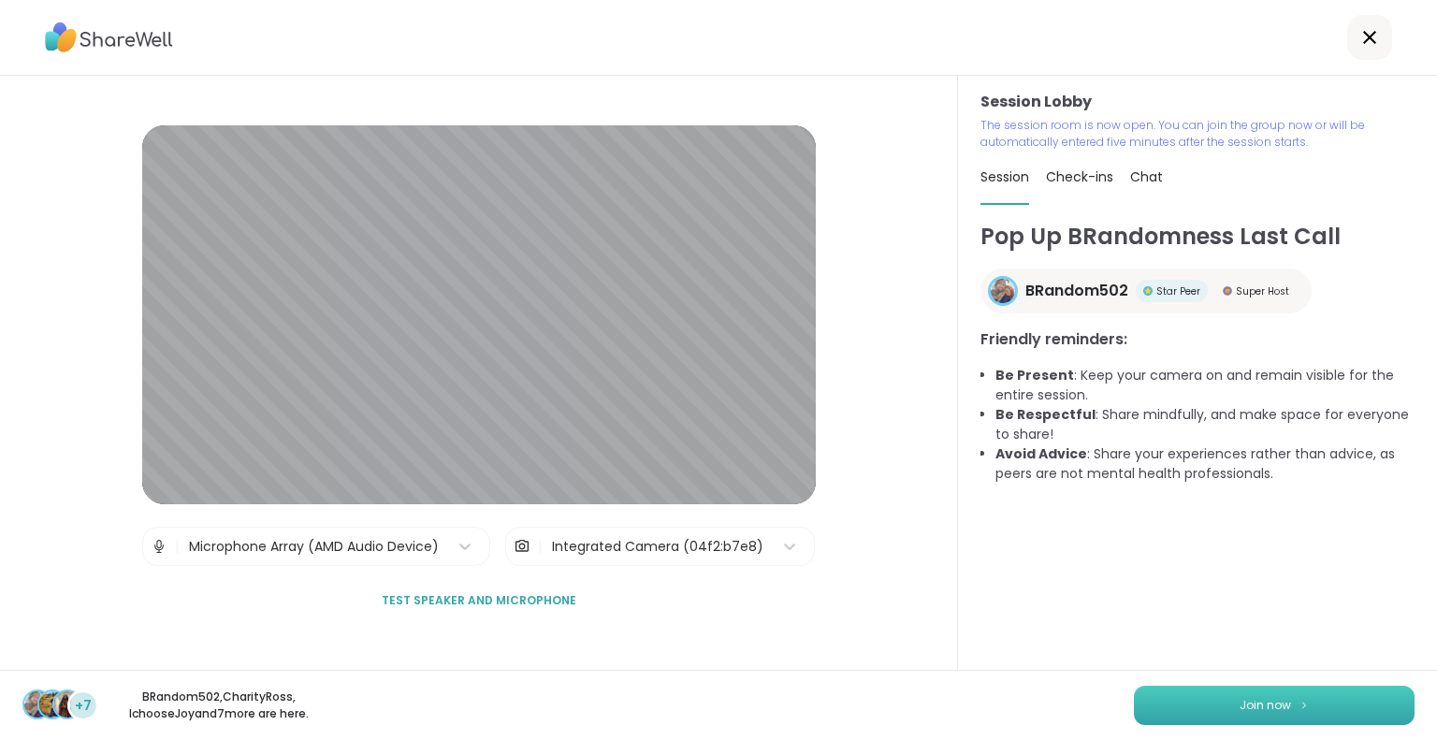
click at [1153, 706] on button "Join now" at bounding box center [1274, 705] width 281 height 39
click at [0, 394] on div "Session Lobby | Microphone Array (AMD Audio Device) | Integrated Camera (04f2:b…" at bounding box center [479, 373] width 958 height 594
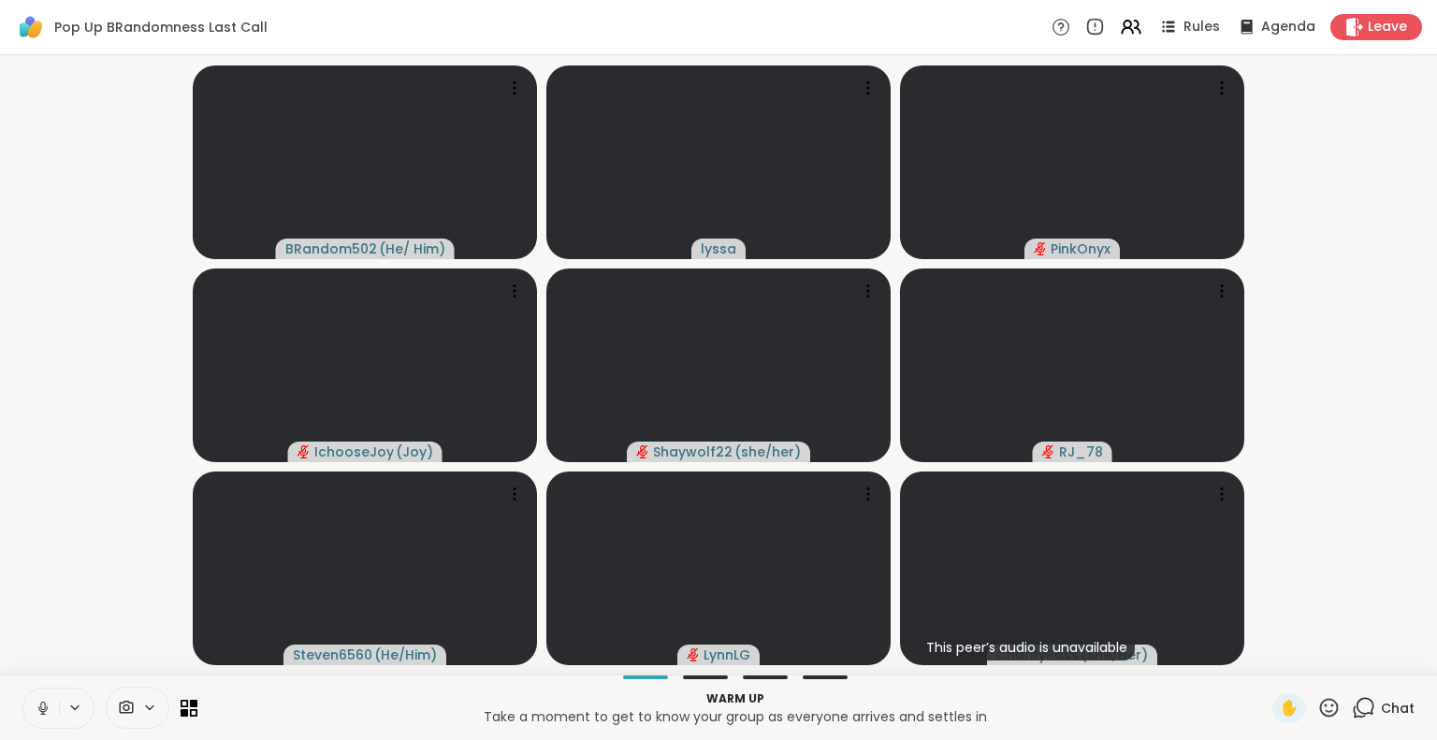
click at [46, 714] on icon at bounding box center [43, 708] width 17 height 17
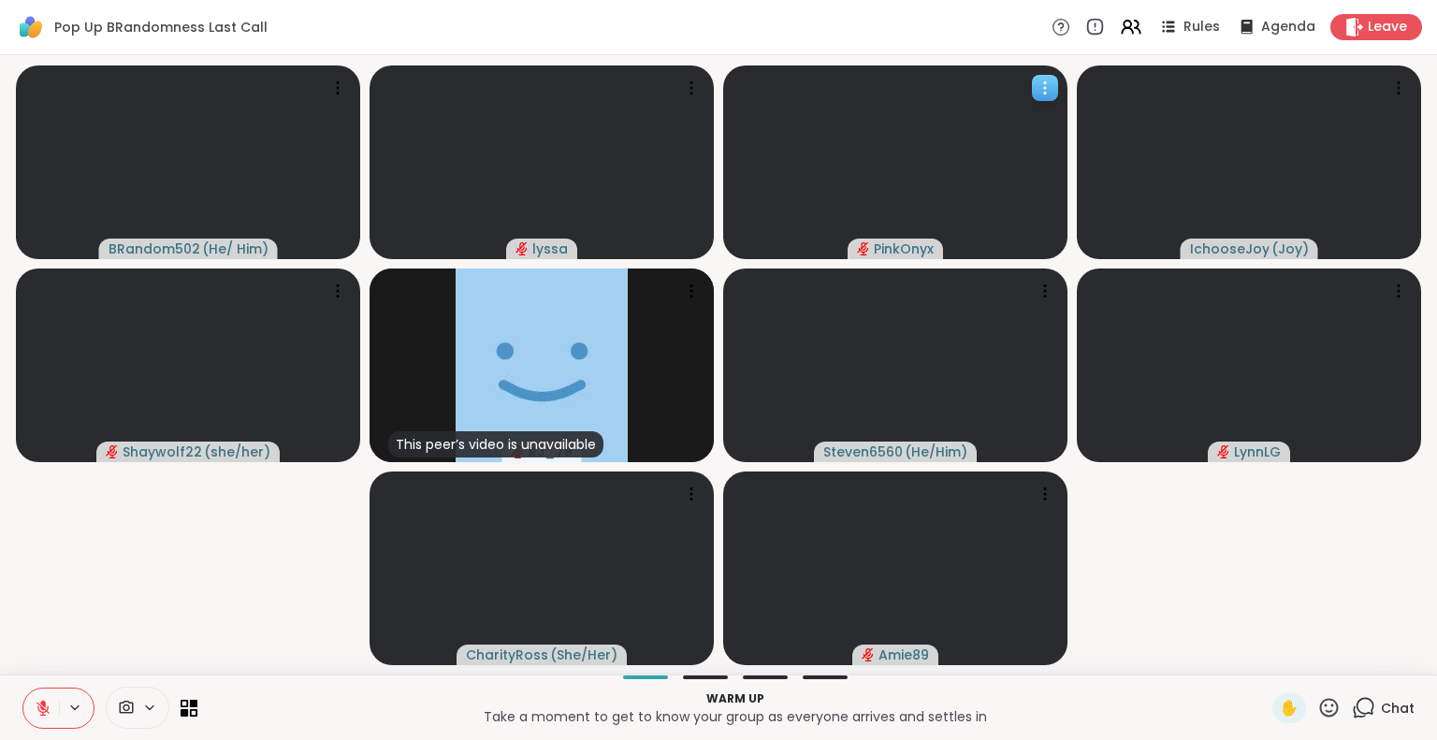
click at [1046, 89] on icon at bounding box center [1045, 88] width 19 height 19
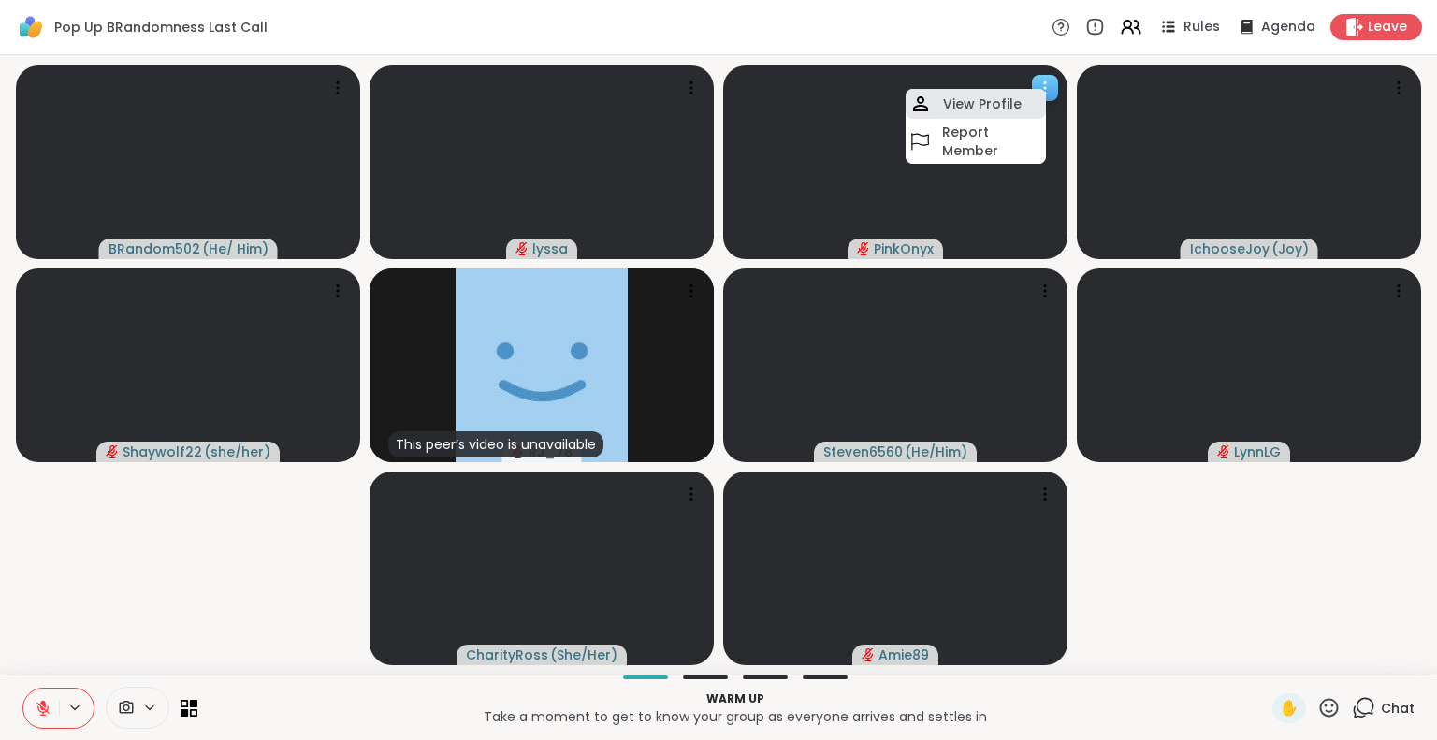
click at [1000, 98] on h4 "View Profile" at bounding box center [982, 103] width 79 height 19
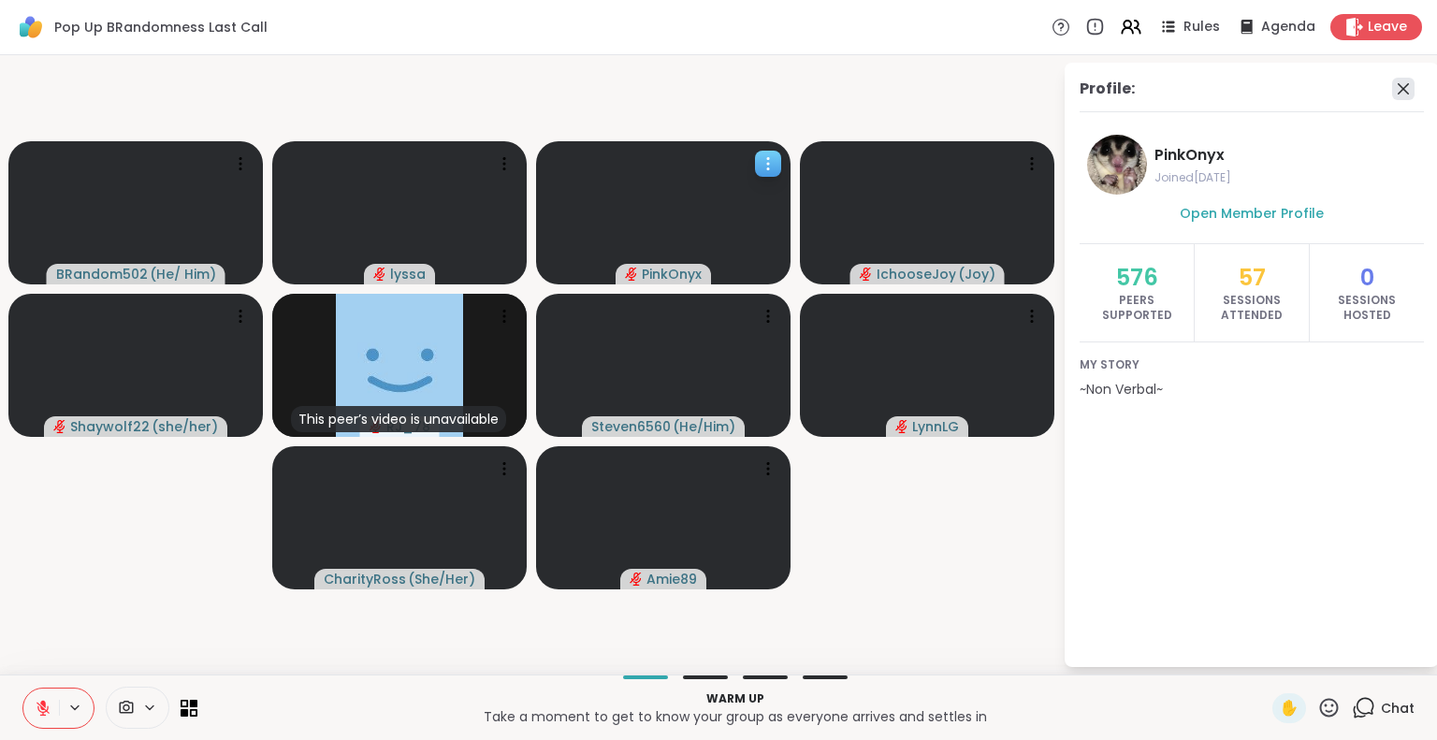
click at [1411, 81] on icon at bounding box center [1403, 89] width 22 height 22
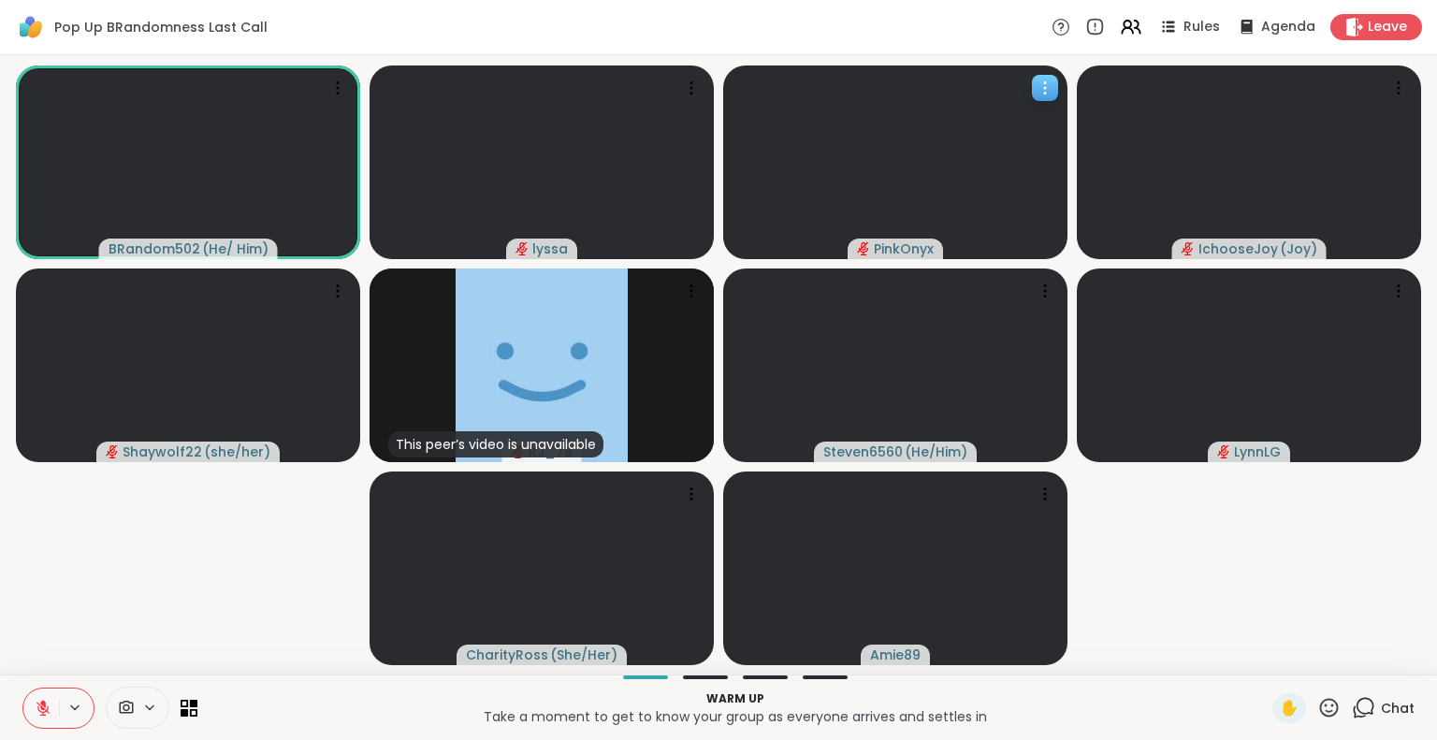
click at [1361, 705] on icon at bounding box center [1363, 707] width 23 height 23
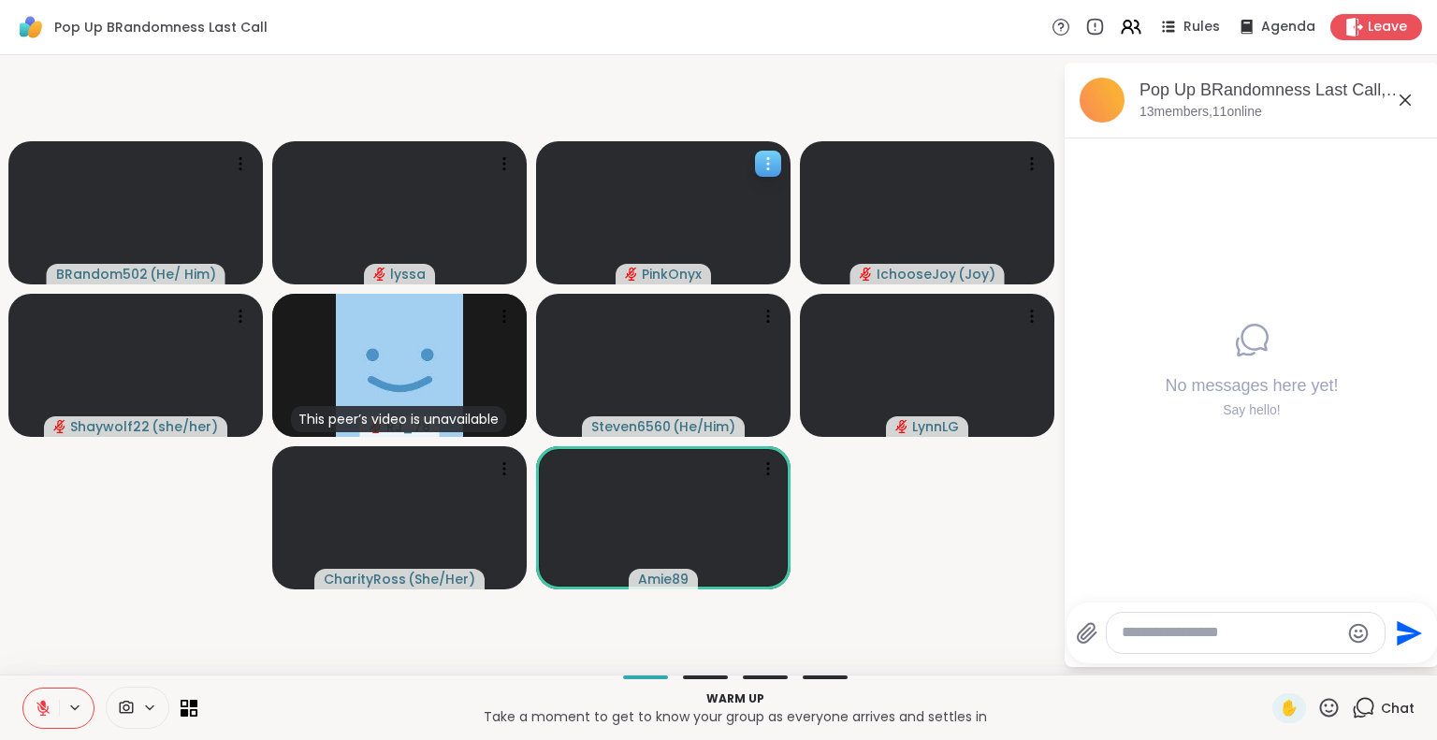
click at [1405, 100] on icon at bounding box center [1405, 99] width 11 height 11
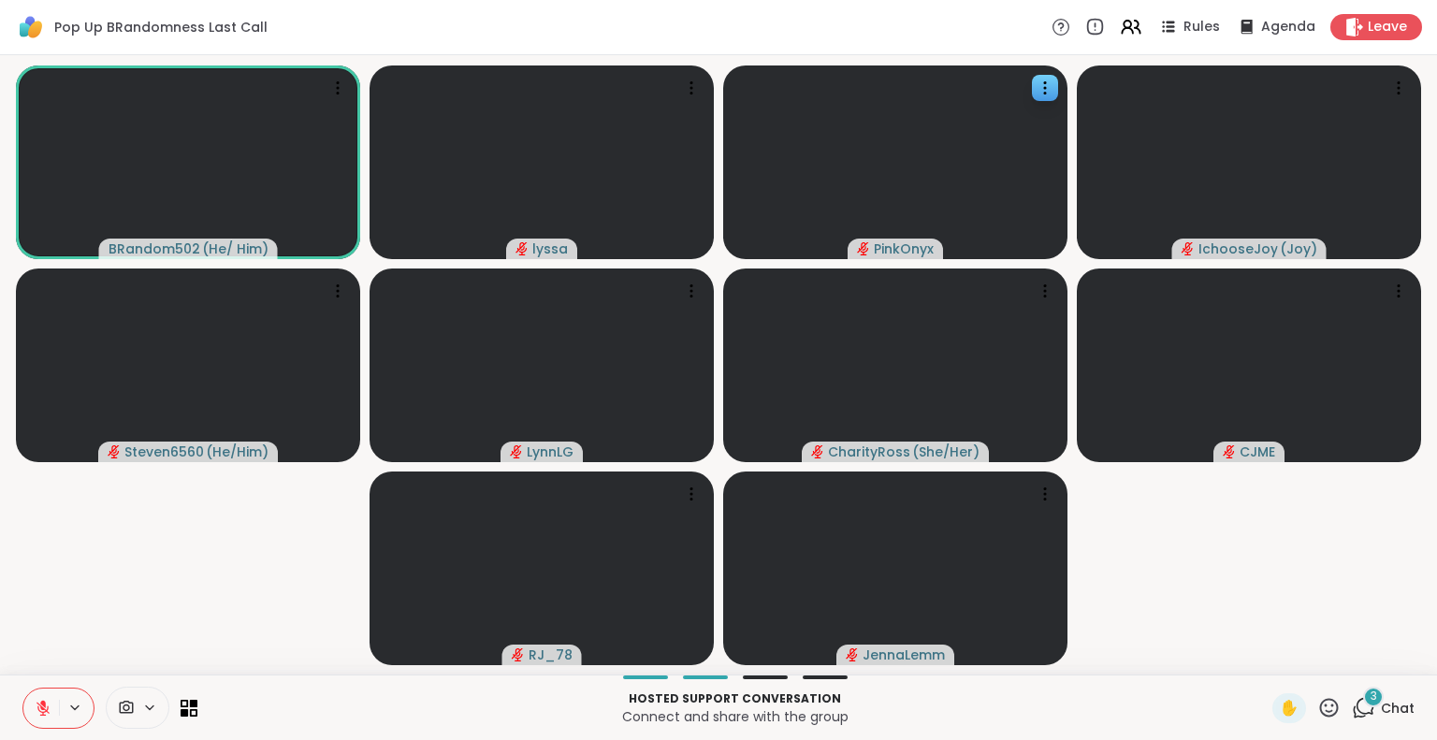
click at [45, 708] on icon at bounding box center [43, 708] width 17 height 17
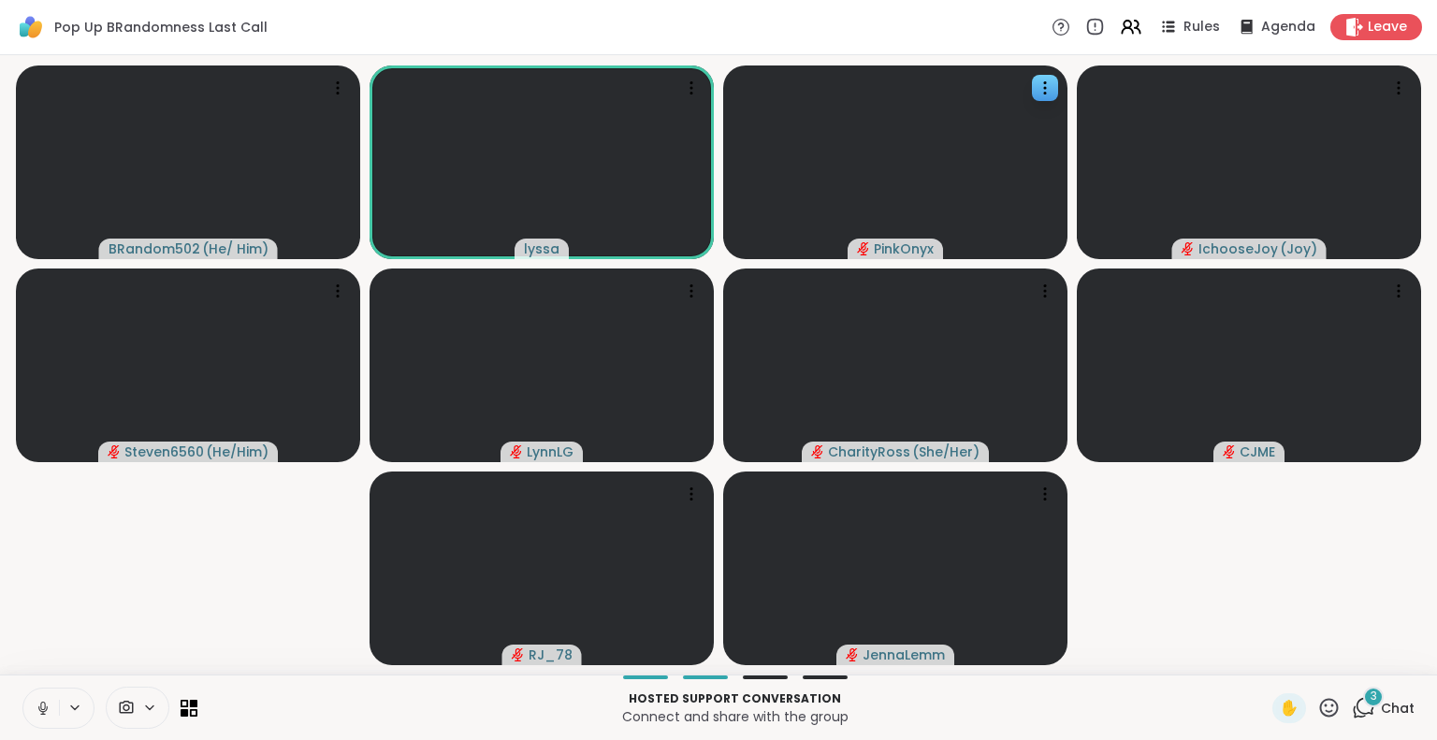
click at [50, 707] on icon at bounding box center [43, 708] width 17 height 17
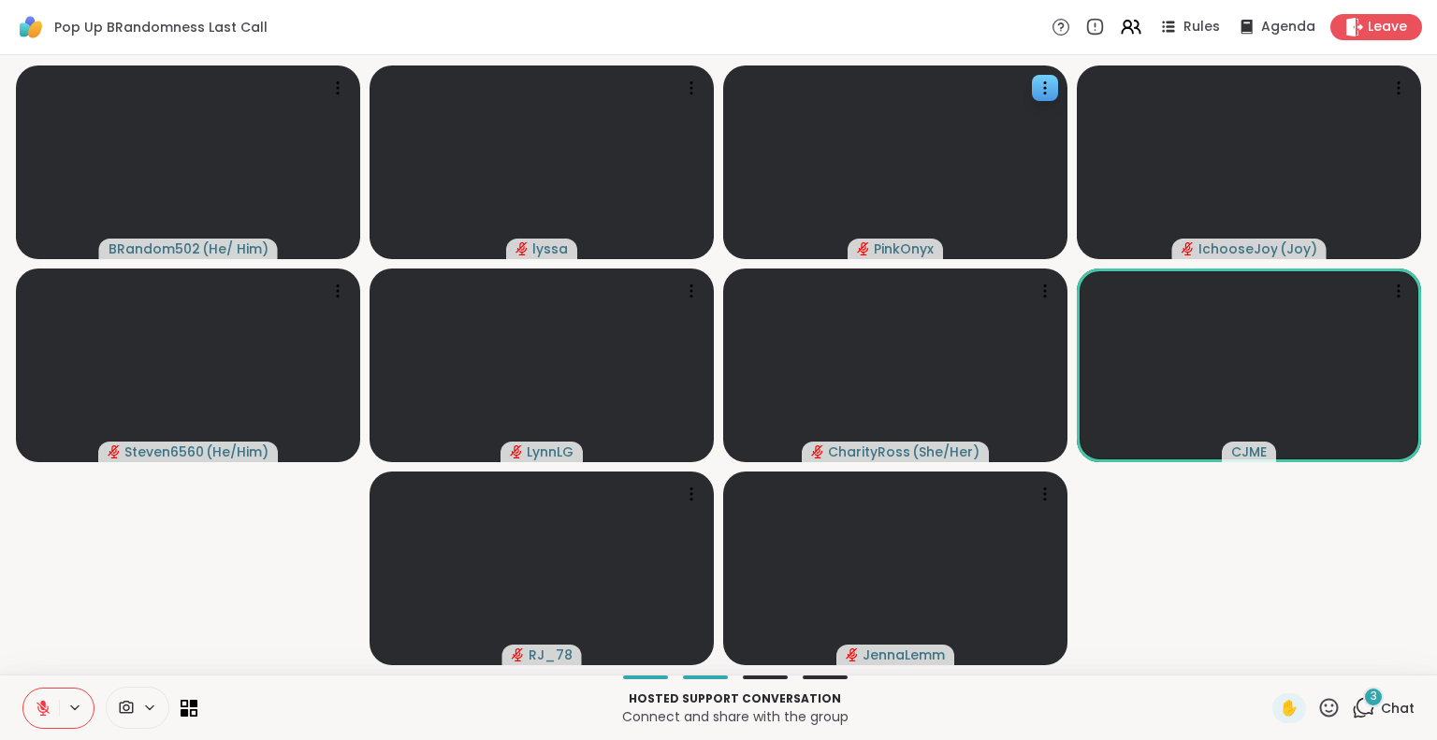
click at [1317, 707] on icon at bounding box center [1328, 707] width 23 height 23
click at [1265, 651] on span "❤️" at bounding box center [1274, 658] width 19 height 22
click at [1363, 700] on div "3" at bounding box center [1373, 697] width 21 height 21
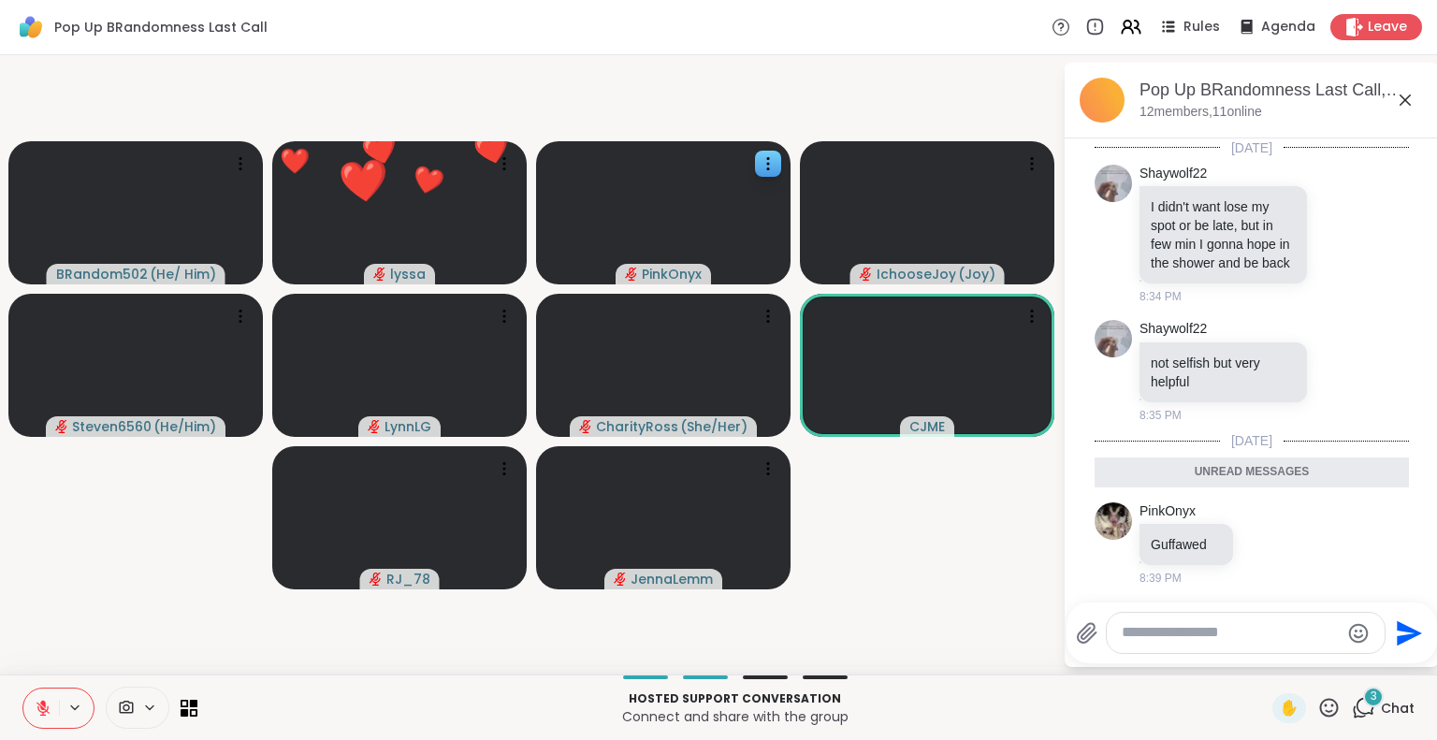
scroll to position [217, 0]
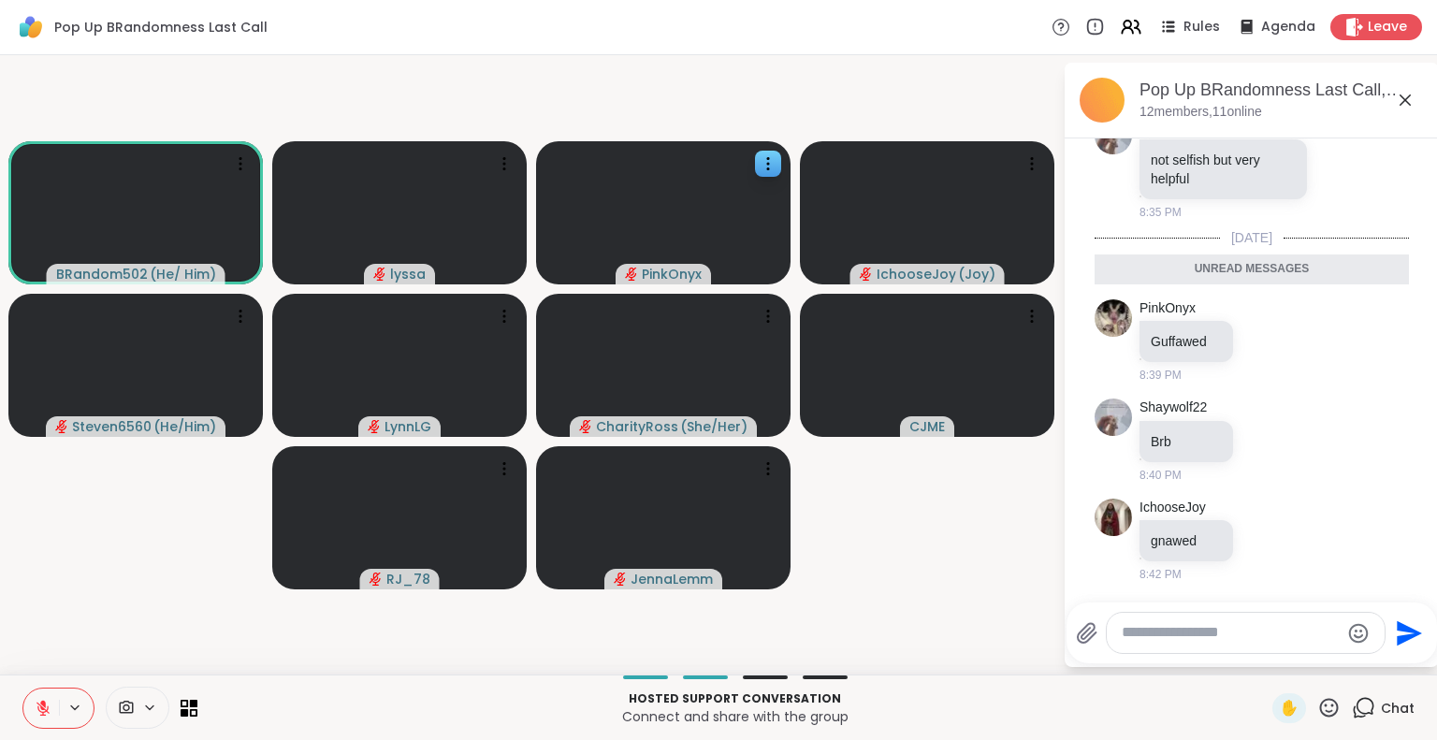
click at [1405, 96] on icon at bounding box center [1405, 100] width 22 height 22
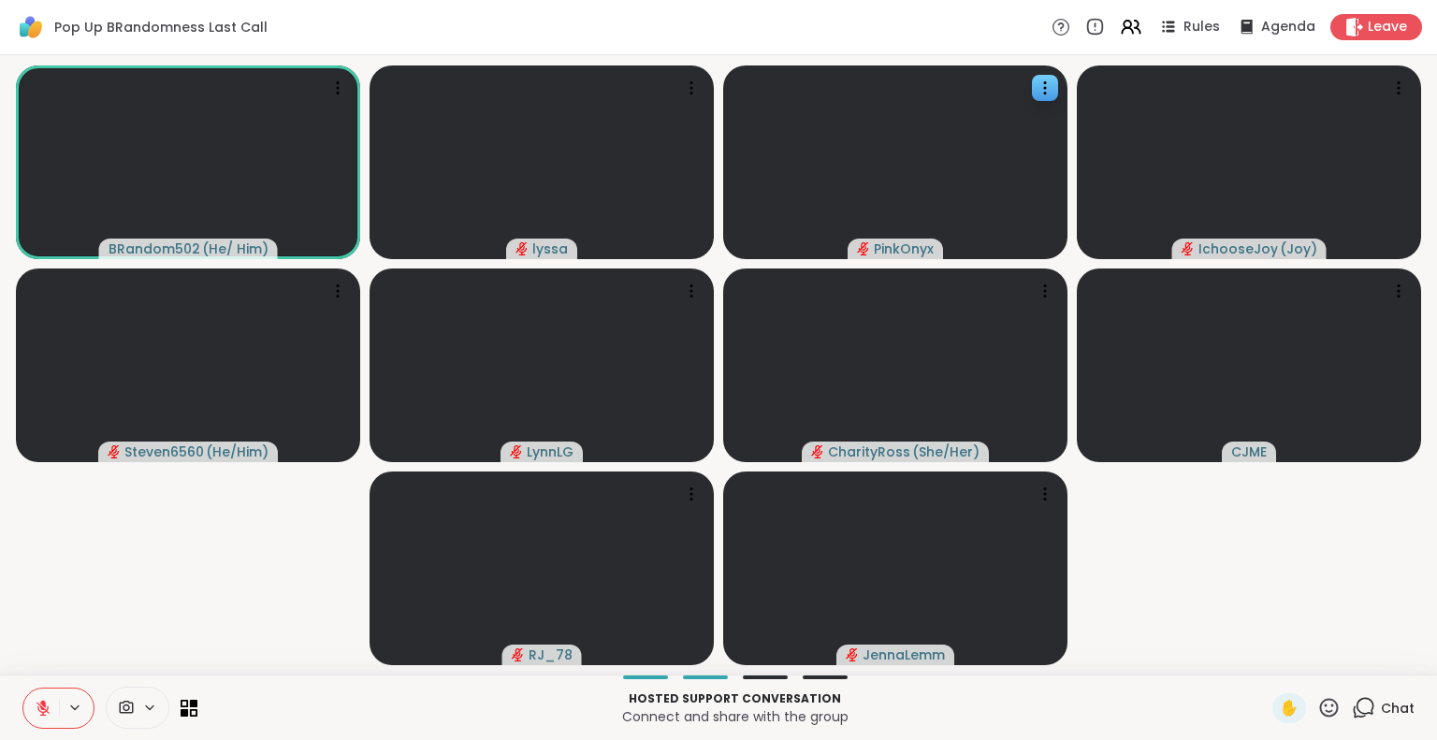
click at [1320, 711] on icon at bounding box center [1328, 707] width 23 height 23
click at [1323, 622] on video-player-container "BRandom502 ( He/ Him ) lyssa PinkOnyx IchooseJoy ( Joy ) Steven6560 ( He/Him ) …" at bounding box center [718, 365] width 1415 height 604
click at [7, 599] on div "BRandom502 ( He/ Him ) lyssa PinkOnyx IchooseJoy ( Joy ) Steven6560 ( He/Him ) …" at bounding box center [718, 364] width 1437 height 619
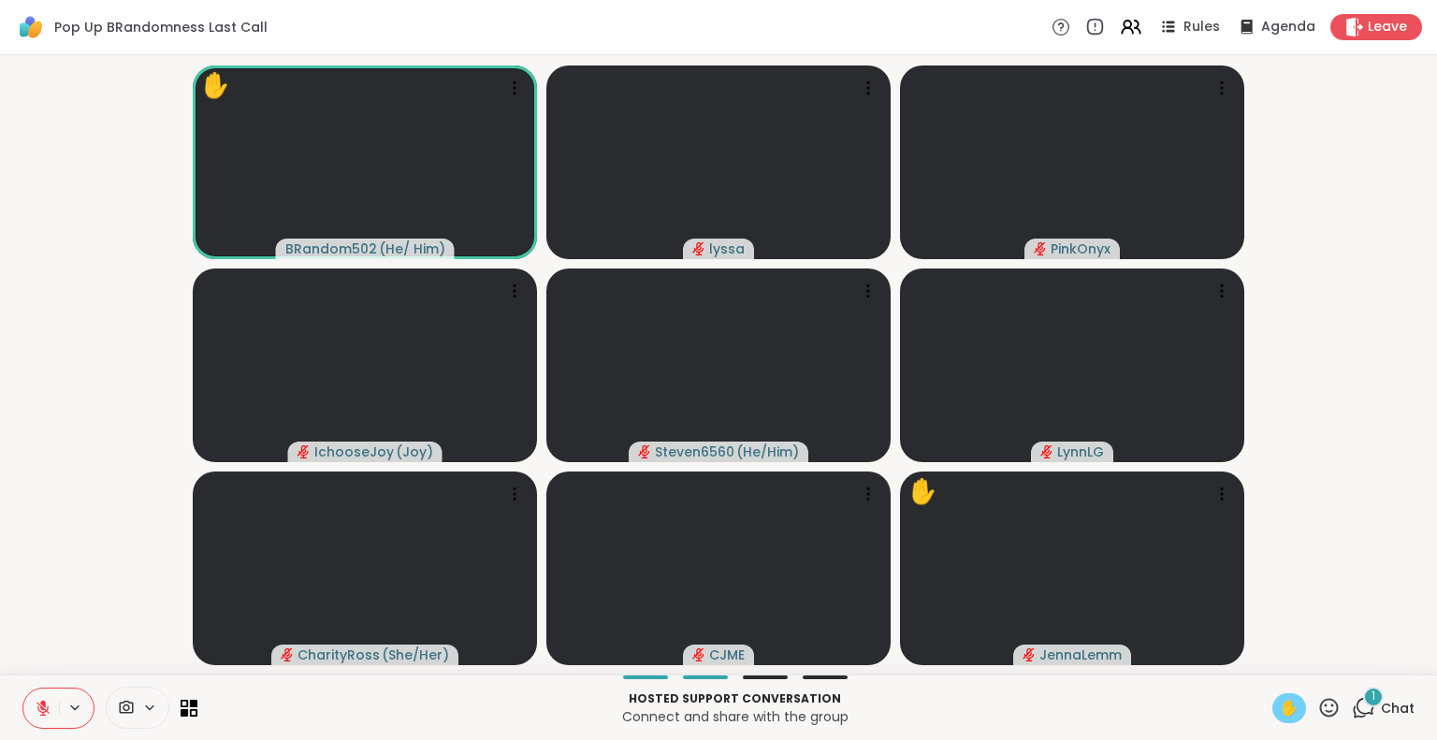
click at [1280, 701] on span "✋" at bounding box center [1289, 708] width 19 height 22
click at [59, 695] on div at bounding box center [58, 708] width 72 height 41
click at [43, 709] on icon at bounding box center [42, 708] width 13 height 13
click at [45, 710] on icon at bounding box center [42, 708] width 9 height 6
click at [1372, 704] on span "1" at bounding box center [1374, 697] width 4 height 16
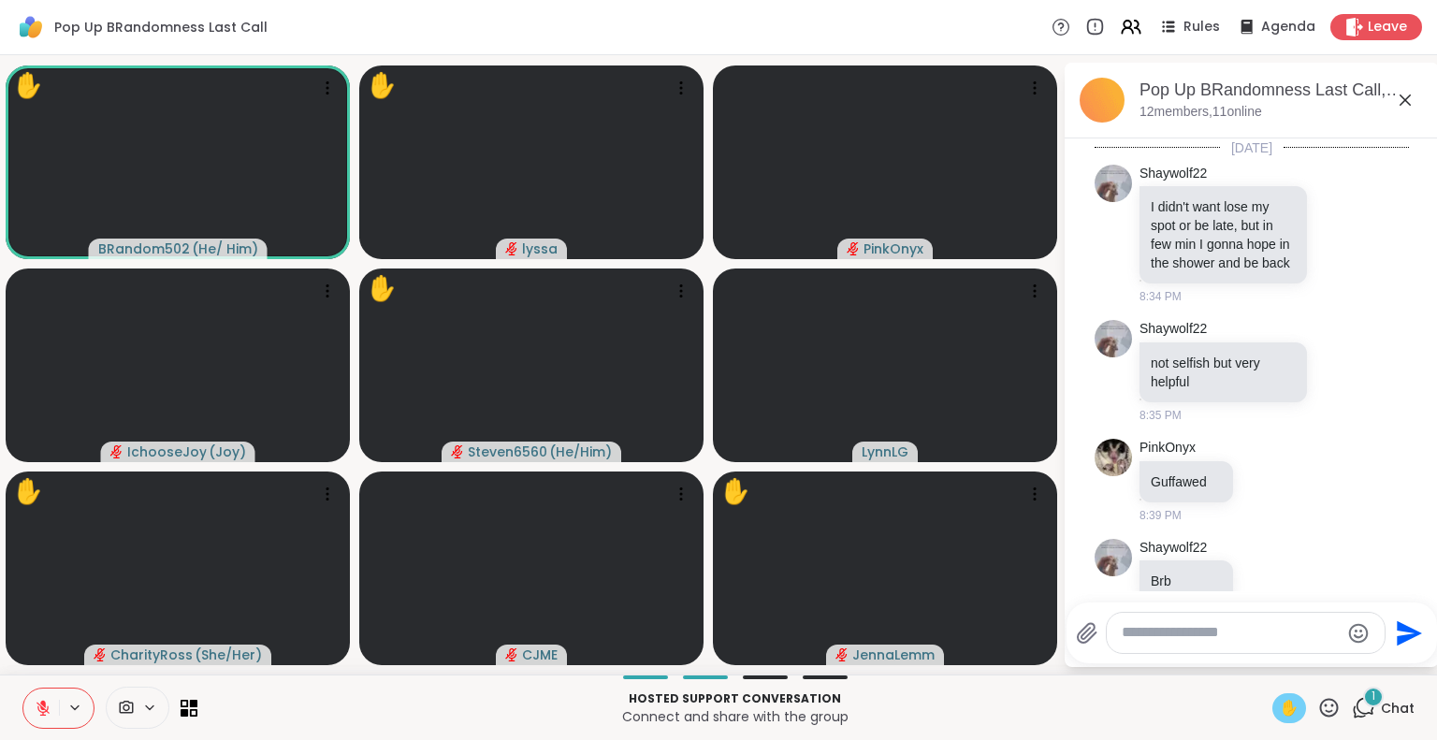
scroll to position [317, 0]
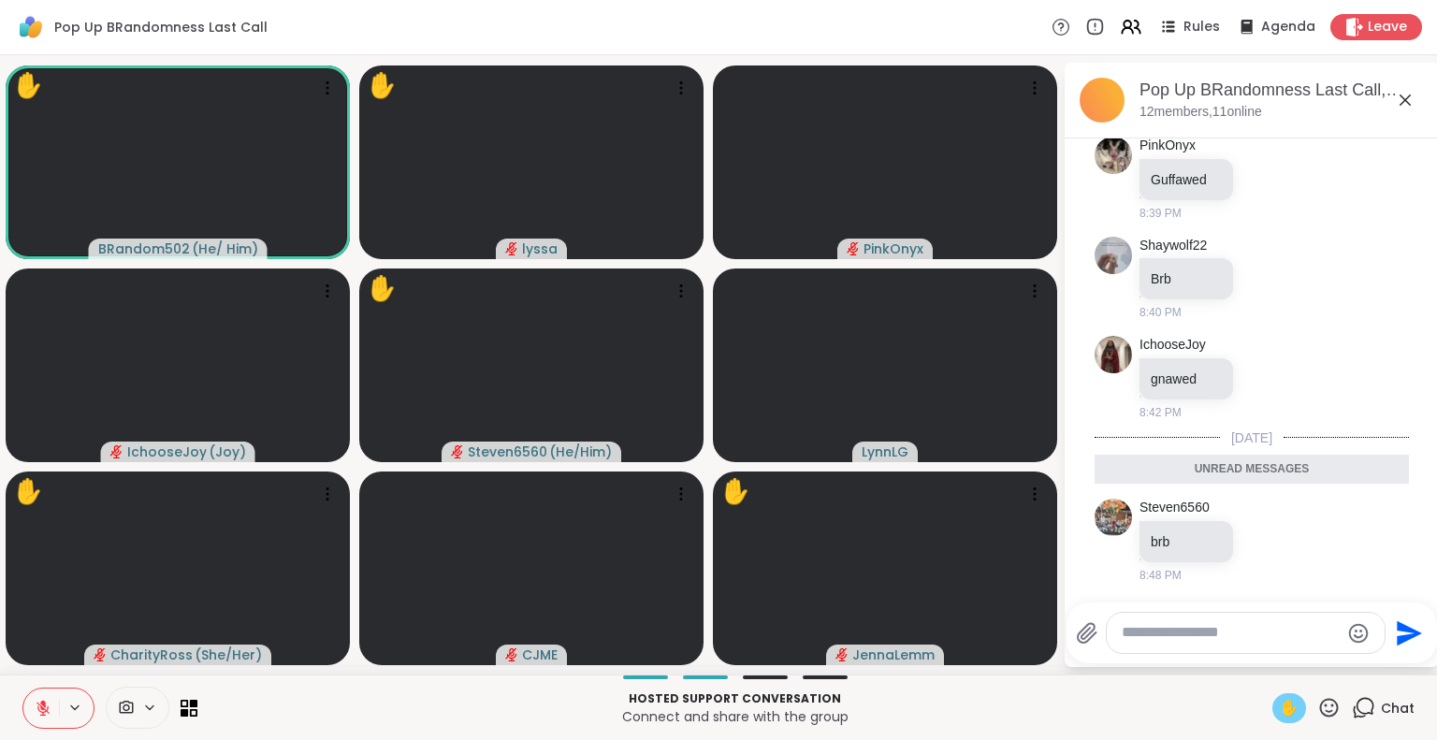
click at [1399, 89] on icon at bounding box center [1405, 100] width 22 height 22
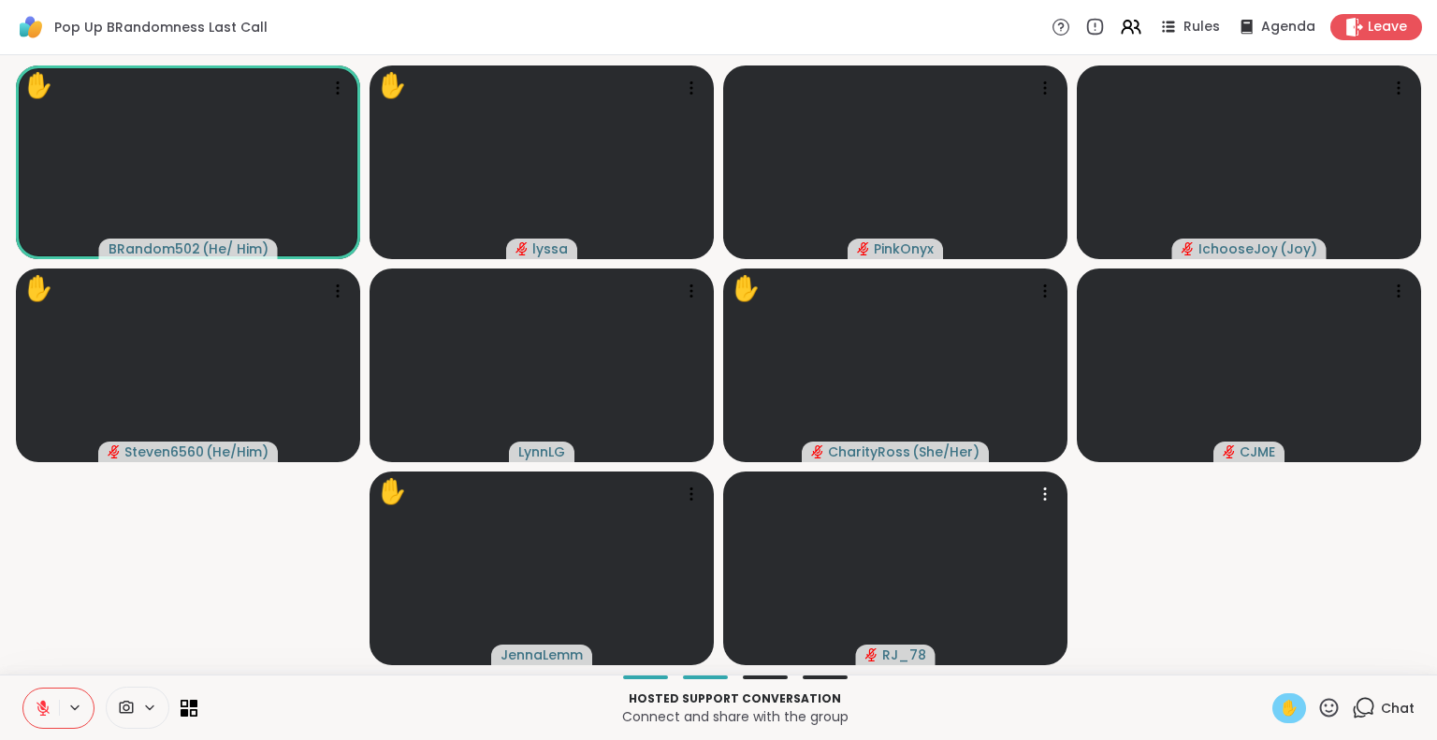
click at [1320, 711] on icon at bounding box center [1329, 707] width 19 height 19
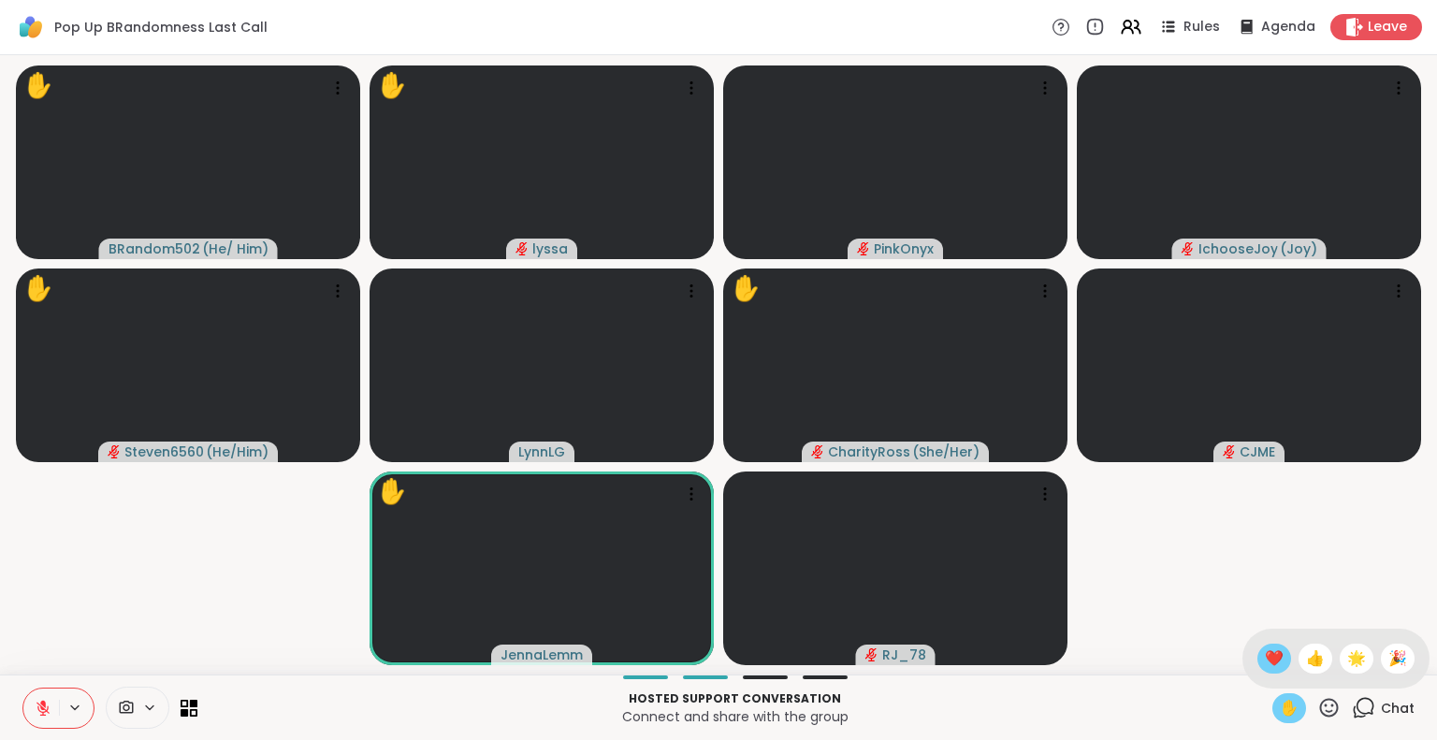
click at [1265, 664] on span "❤️" at bounding box center [1274, 658] width 19 height 22
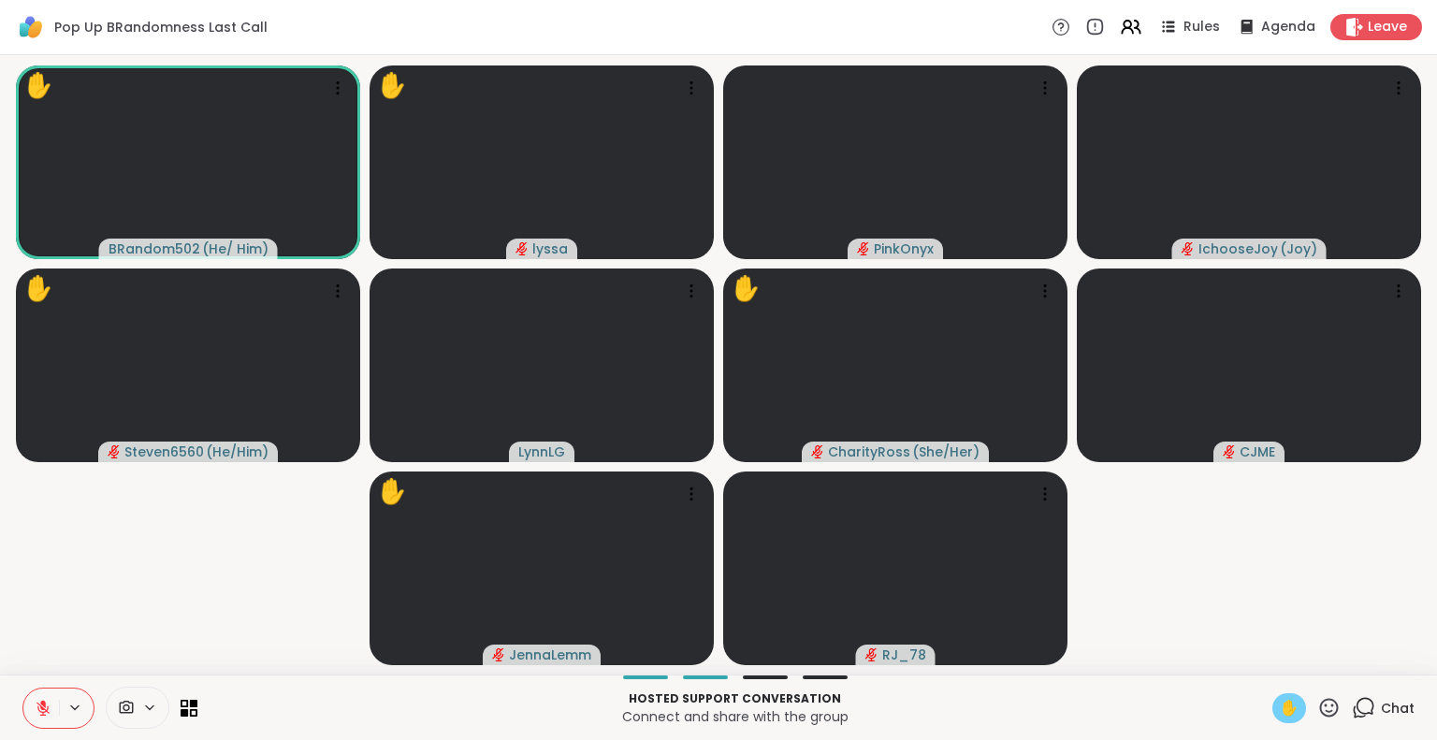
click at [42, 704] on icon at bounding box center [43, 703] width 6 height 7
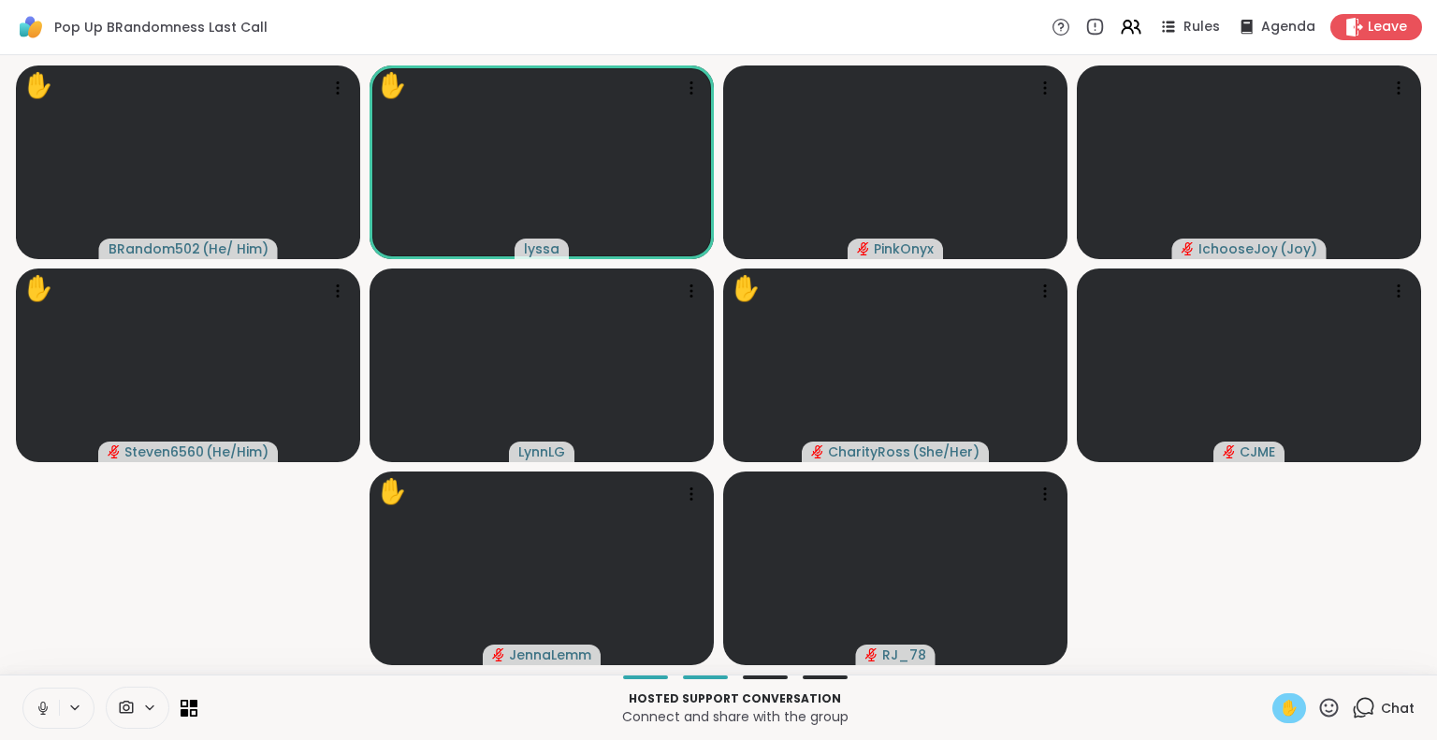
click at [45, 718] on button at bounding box center [41, 708] width 36 height 39
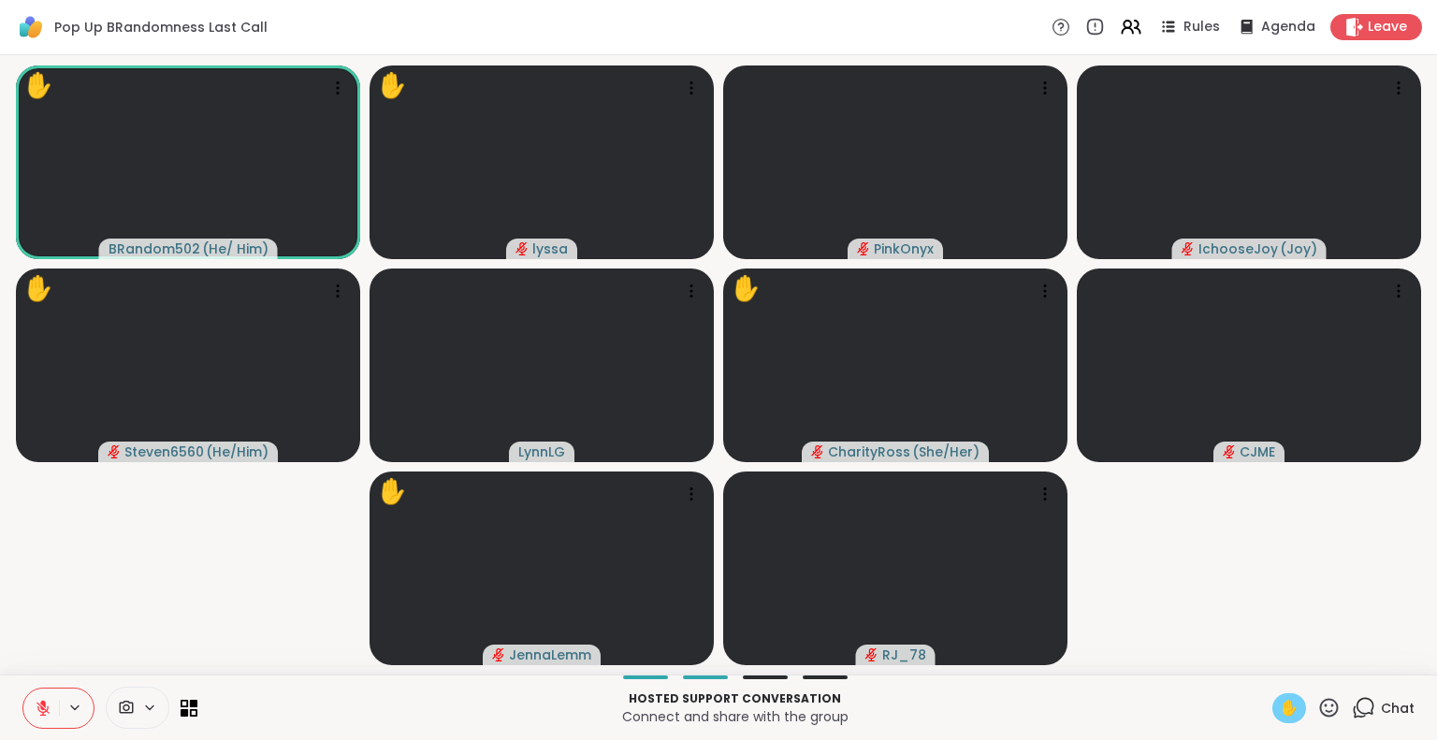
click at [43, 695] on button at bounding box center [41, 708] width 36 height 39
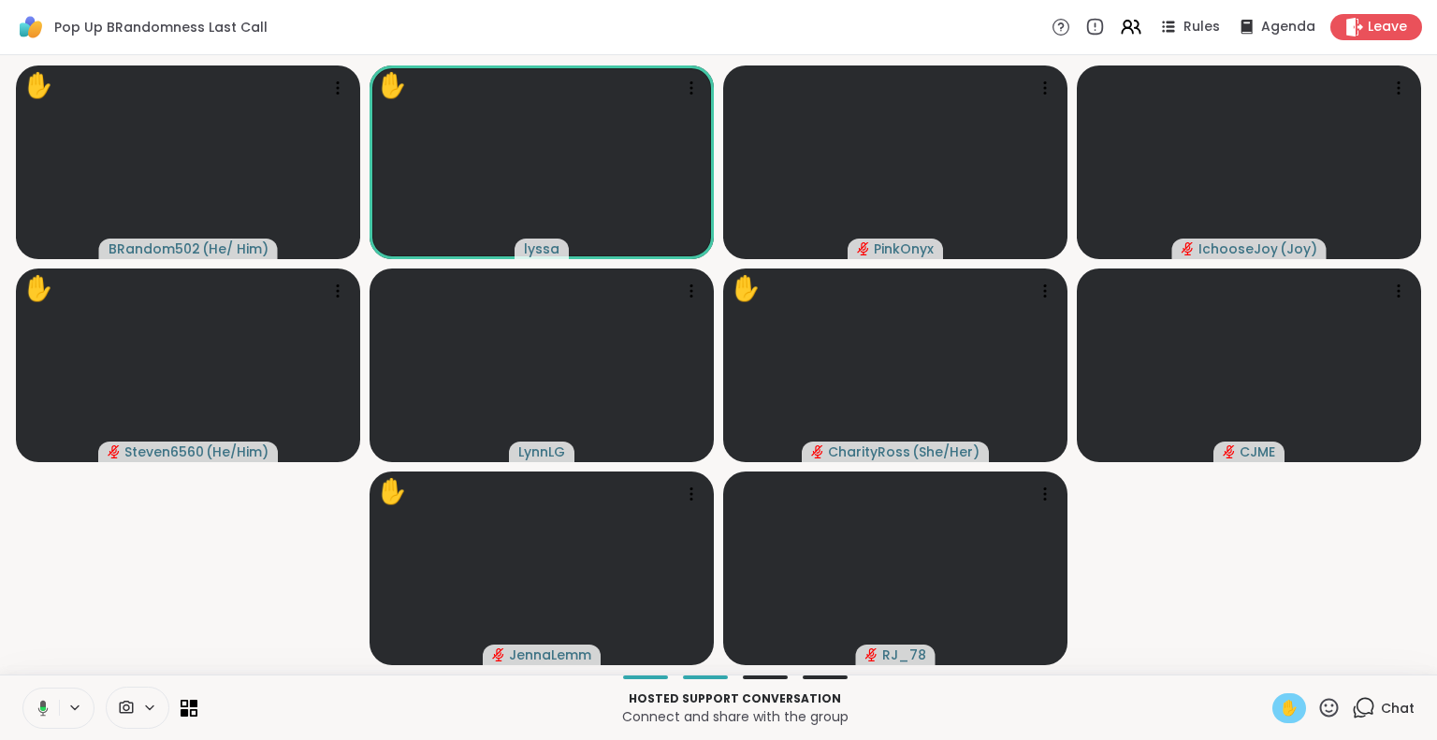
click at [37, 692] on button at bounding box center [40, 708] width 38 height 39
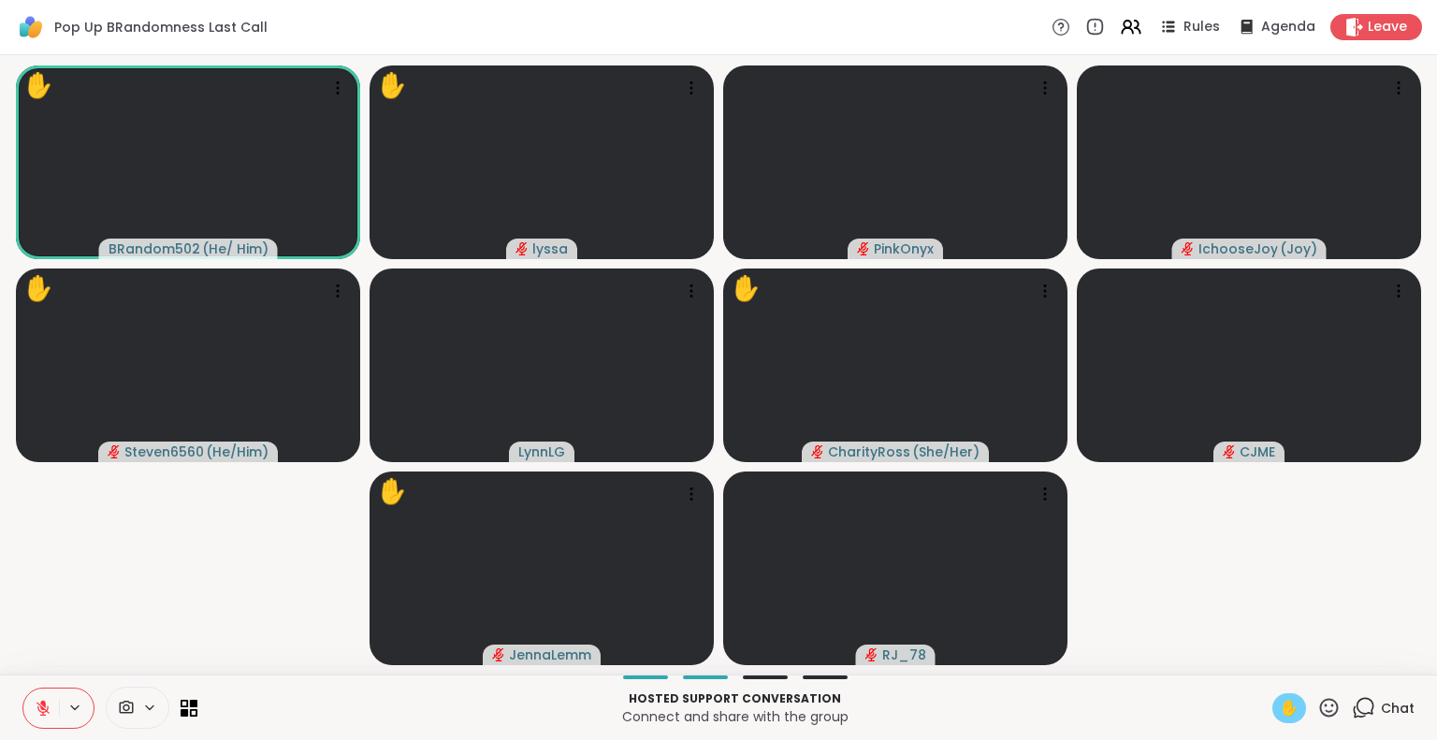
click at [1320, 703] on icon at bounding box center [1328, 707] width 23 height 23
click at [1388, 655] on span "🎉" at bounding box center [1397, 658] width 19 height 22
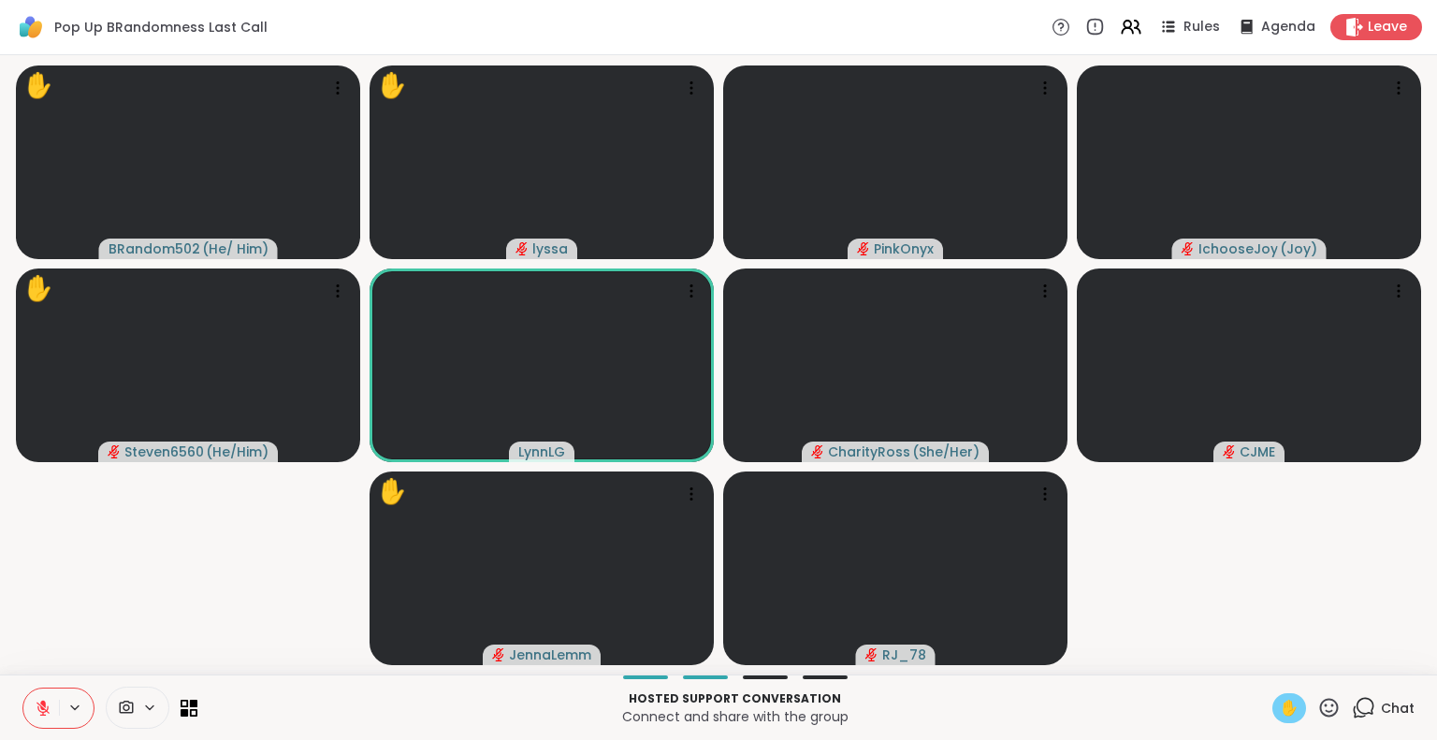
click at [42, 708] on icon at bounding box center [42, 708] width 13 height 13
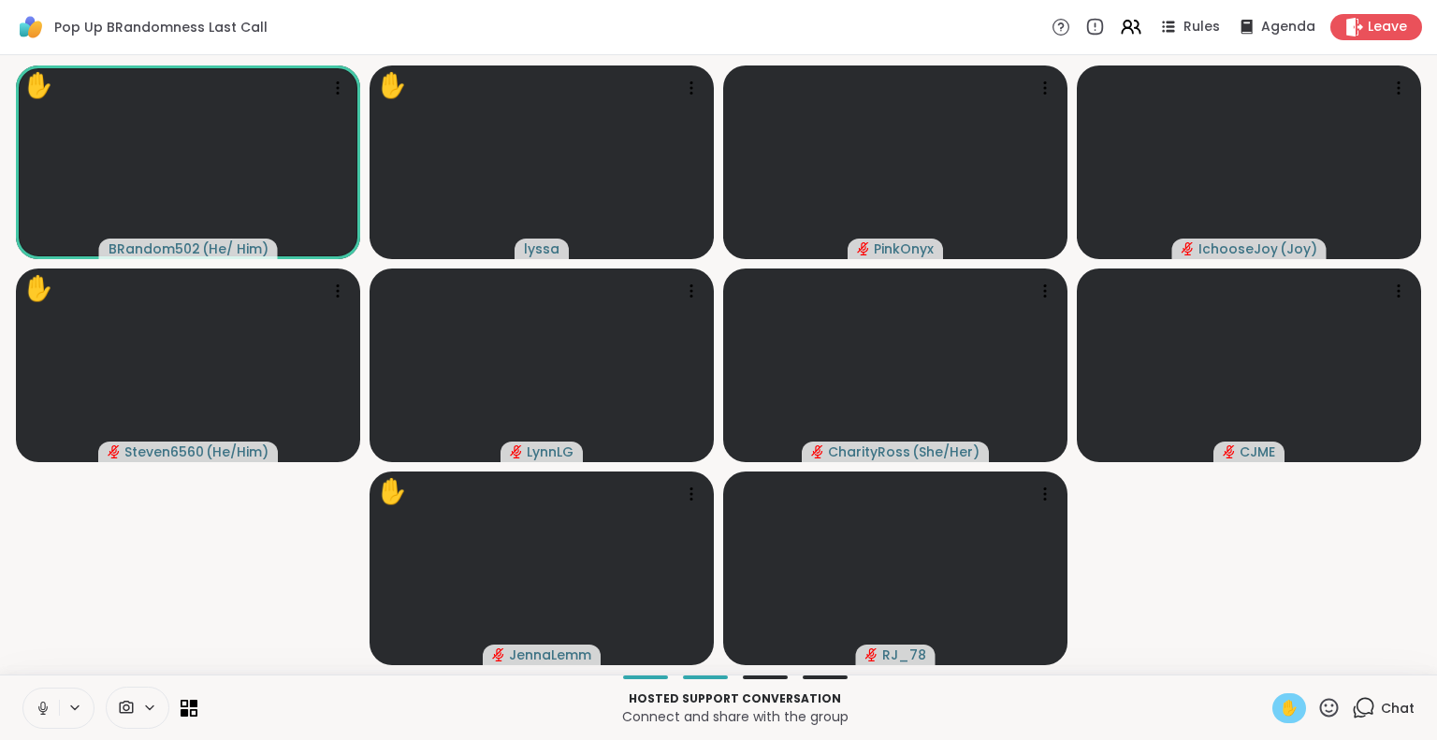
click at [42, 705] on icon at bounding box center [43, 708] width 17 height 17
click at [37, 704] on icon at bounding box center [42, 708] width 13 height 13
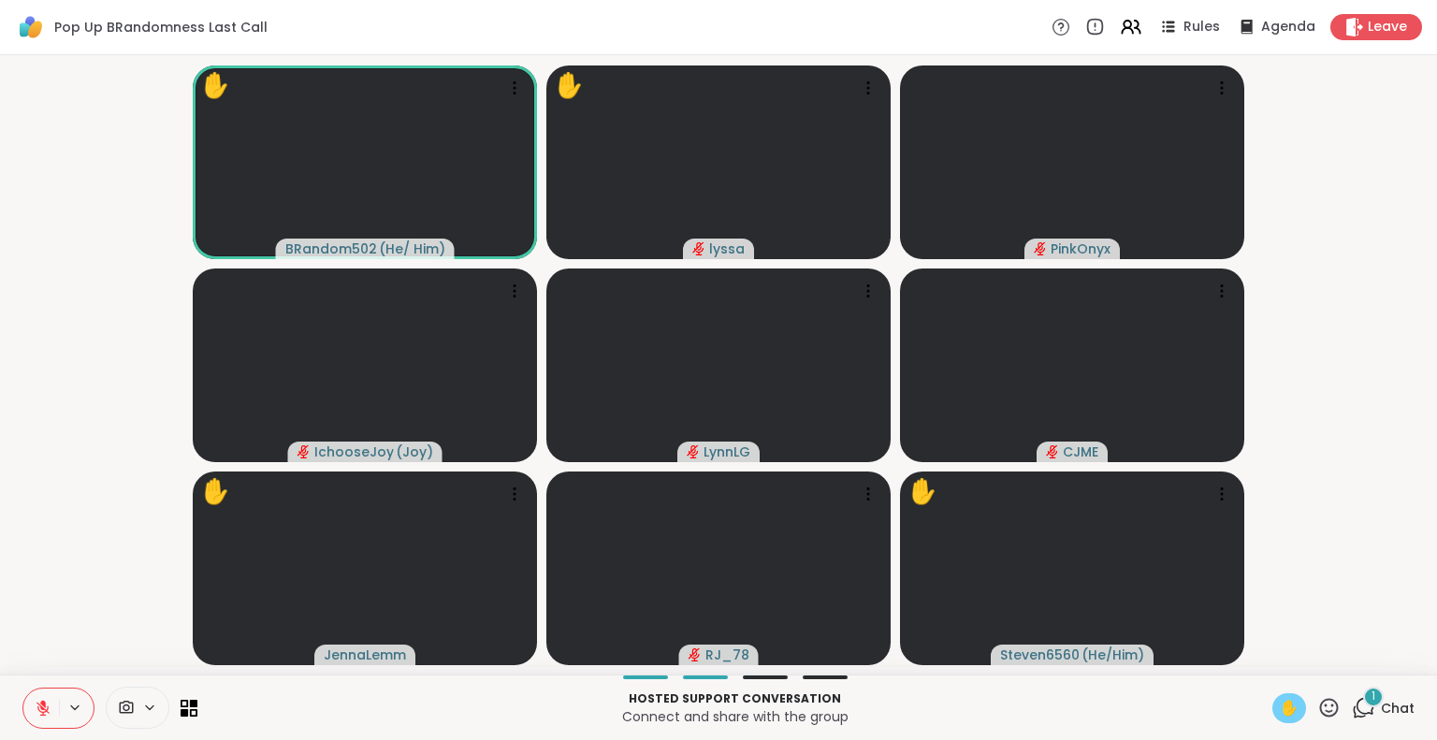
click at [1422, 362] on html "Pop Up BRandomness Last Call Rules Agenda Leave ✋ BRandom502 ( He/ Him ) ✋ lyss…" at bounding box center [718, 370] width 1437 height 740
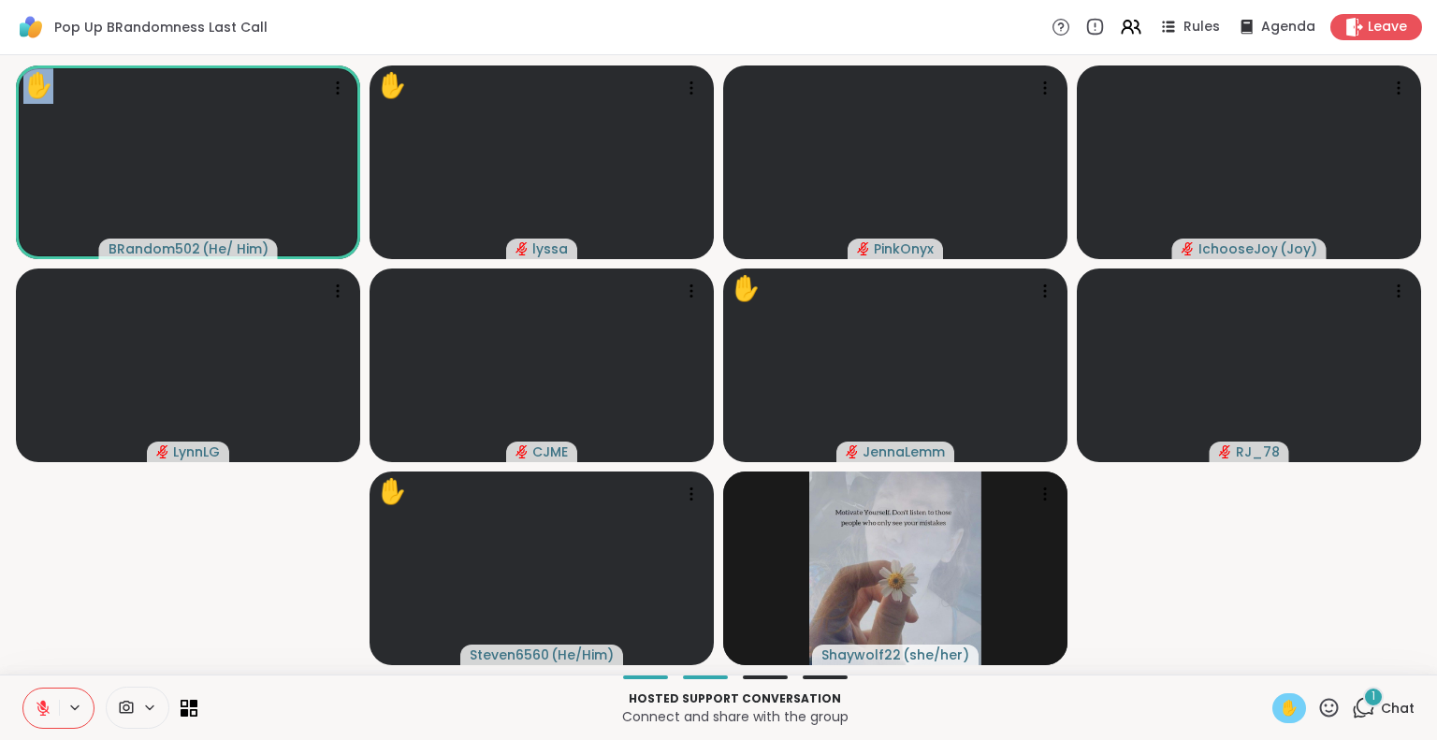
click at [1420, 453] on video-player-container "✋ BRandom502 ( He/ Him ) ✋ lyssa PinkOnyx IchooseJoy ( Joy ) LynnLG CJME ✋ Jenn…" at bounding box center [718, 365] width 1415 height 604
click at [42, 709] on icon at bounding box center [42, 708] width 13 height 13
click at [42, 704] on icon at bounding box center [43, 708] width 17 height 17
click at [1261, 681] on div "Hosted support conversation Connect and share with the group ✋ 2 Chat" at bounding box center [718, 707] width 1437 height 65
click at [1320, 708] on icon at bounding box center [1328, 707] width 23 height 23
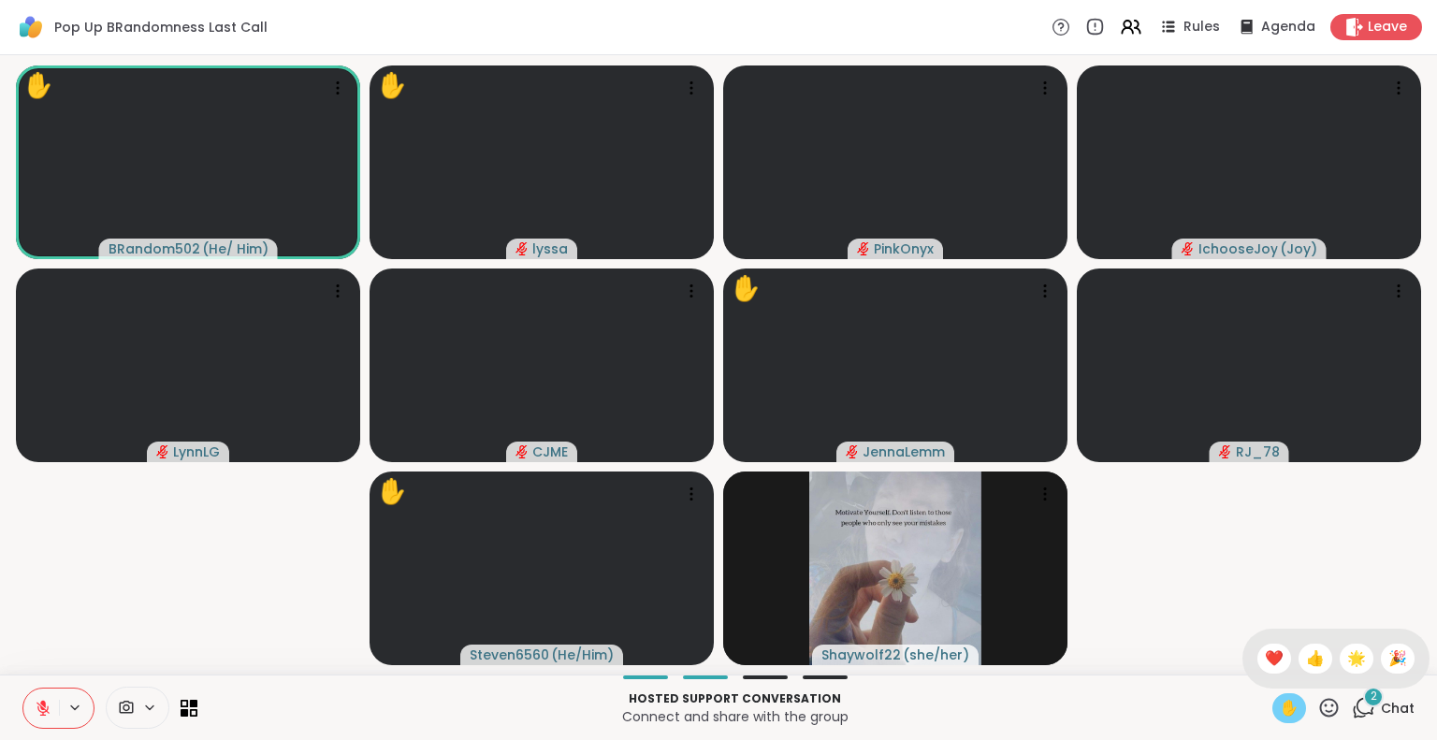
click at [1280, 712] on span "✋" at bounding box center [1289, 708] width 19 height 22
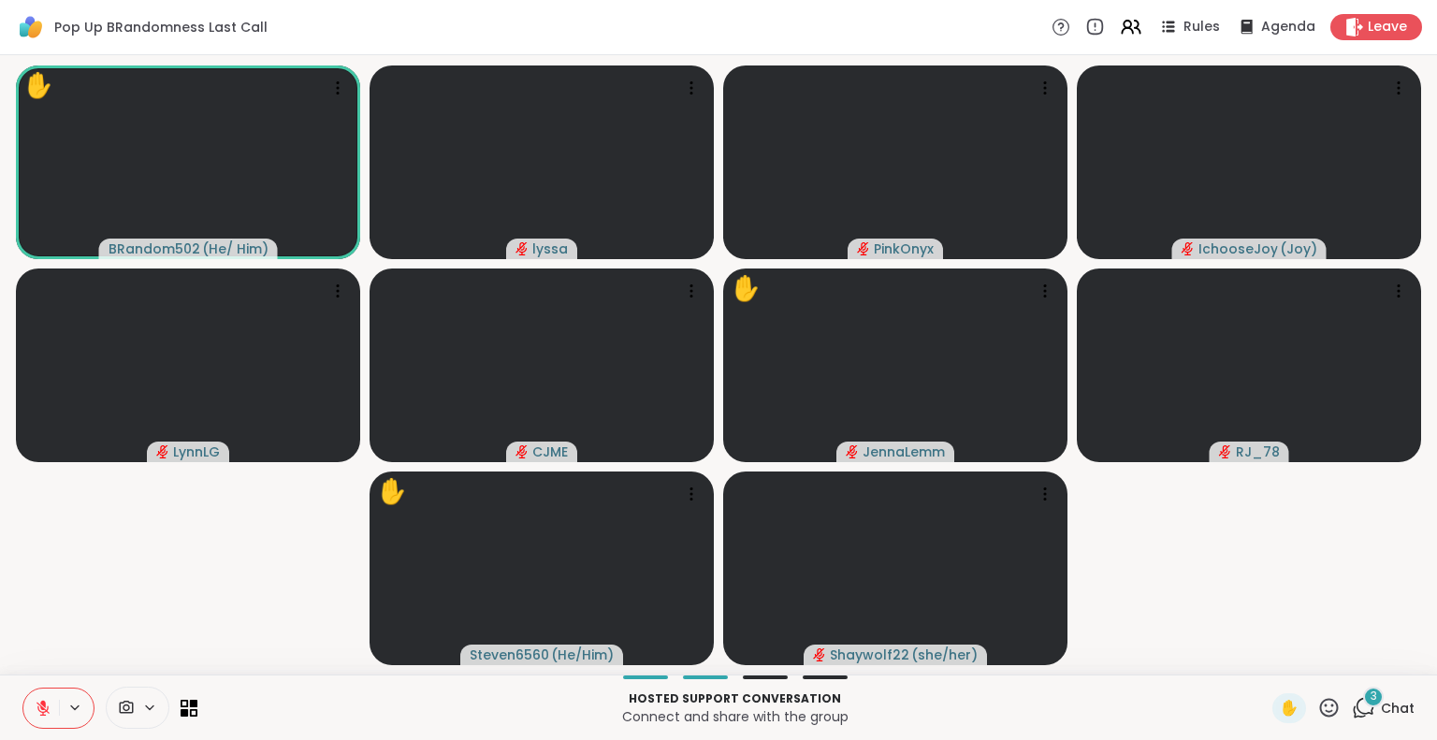
click at [44, 720] on button at bounding box center [41, 708] width 36 height 39
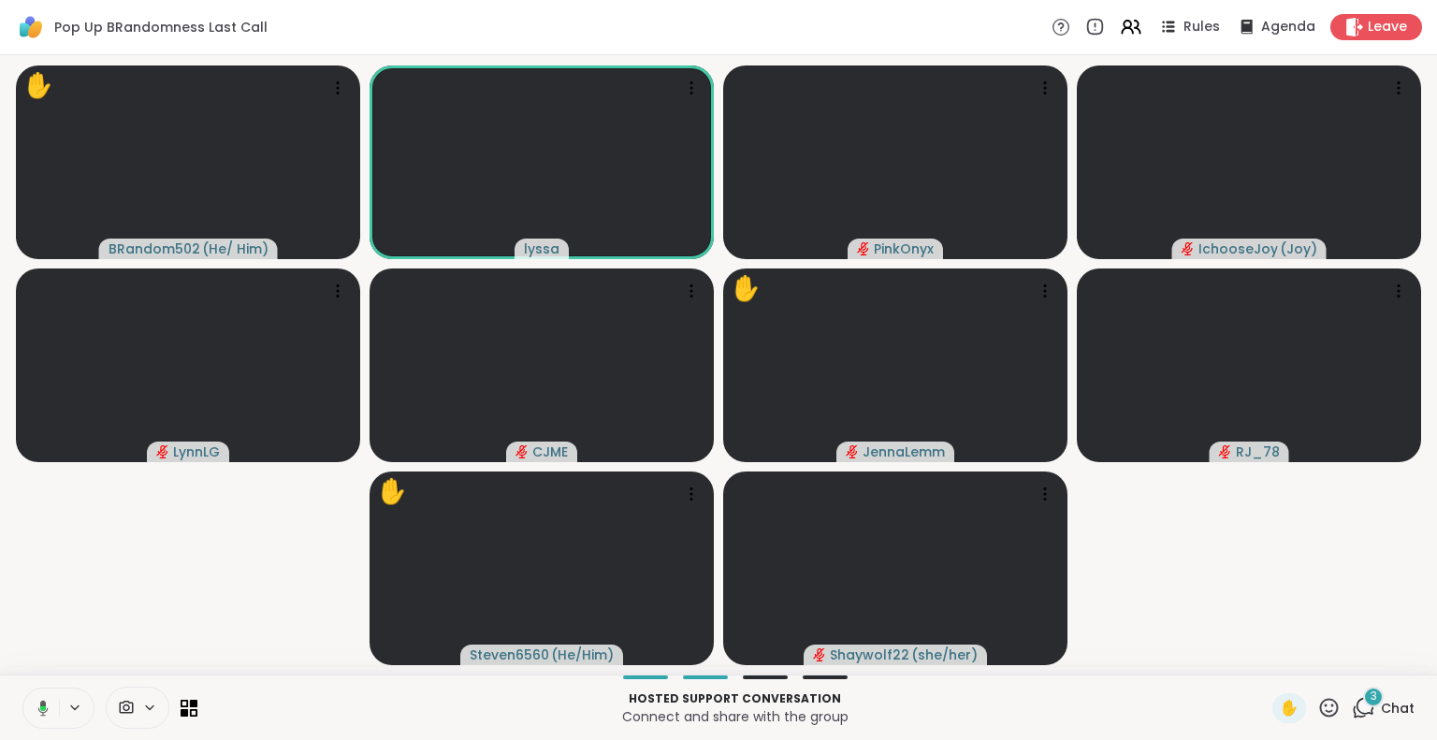
click at [42, 711] on icon at bounding box center [40, 708] width 17 height 17
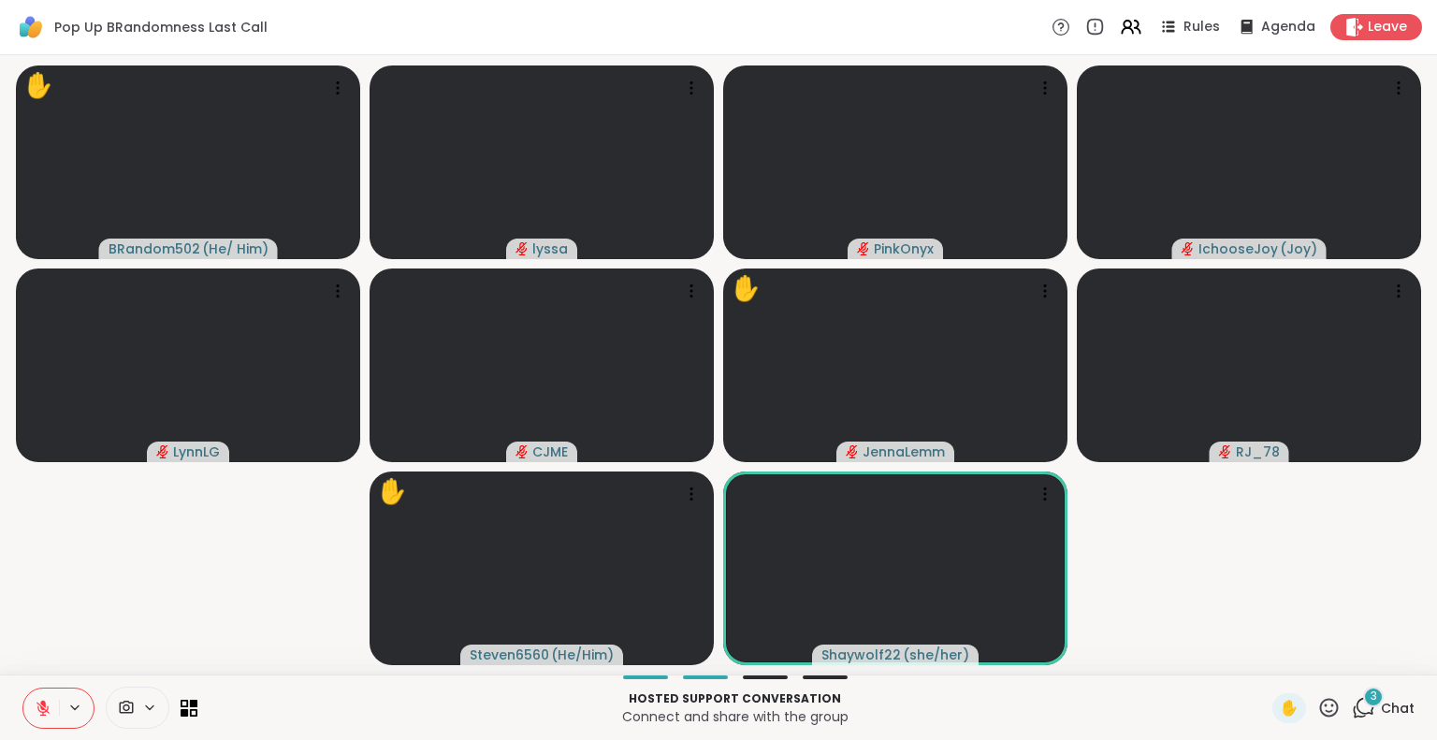
click at [1321, 620] on video-player-container "✋ BRandom502 ( He/ Him ) lyssa PinkOnyx IchooseJoy ( Joy ) LynnLG CJME ✋ JennaL…" at bounding box center [718, 365] width 1415 height 604
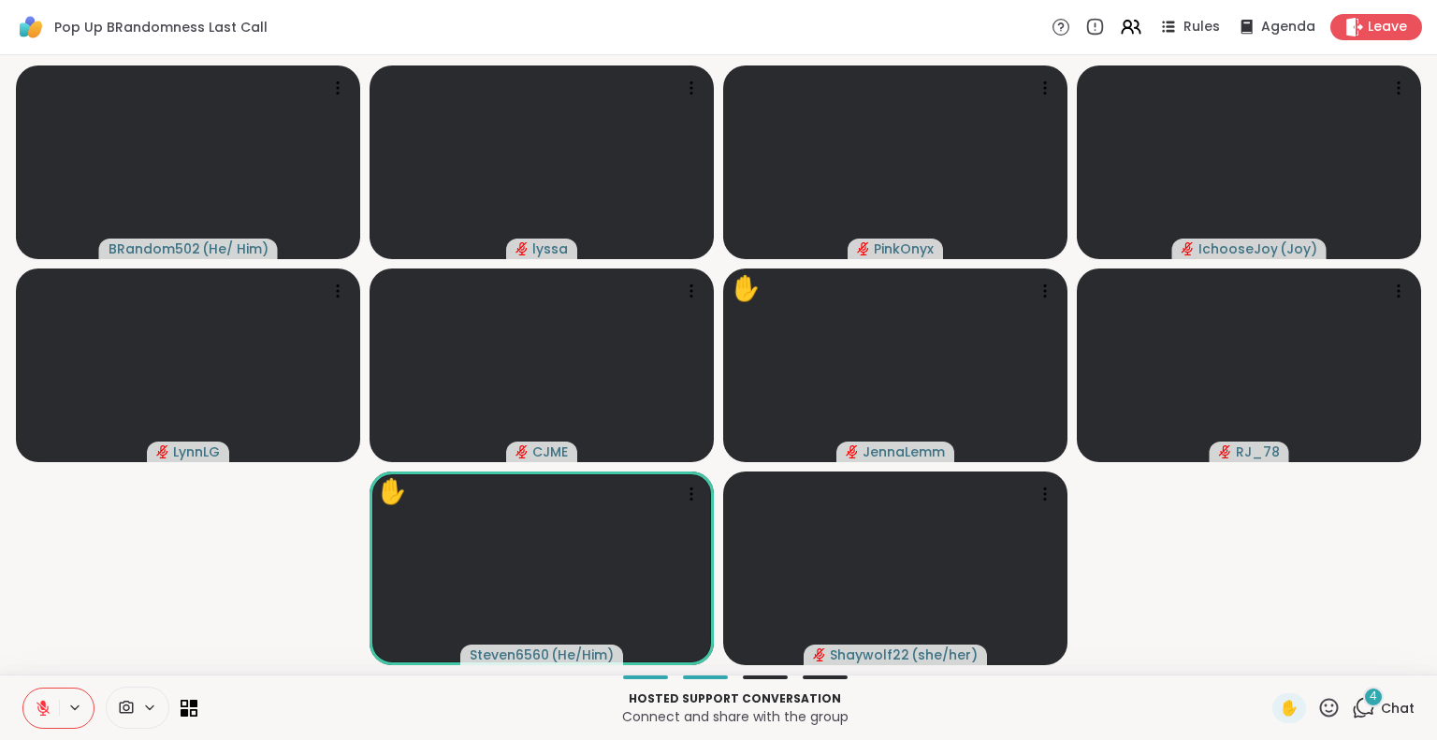
click at [1370, 699] on div "4" at bounding box center [1373, 697] width 21 height 21
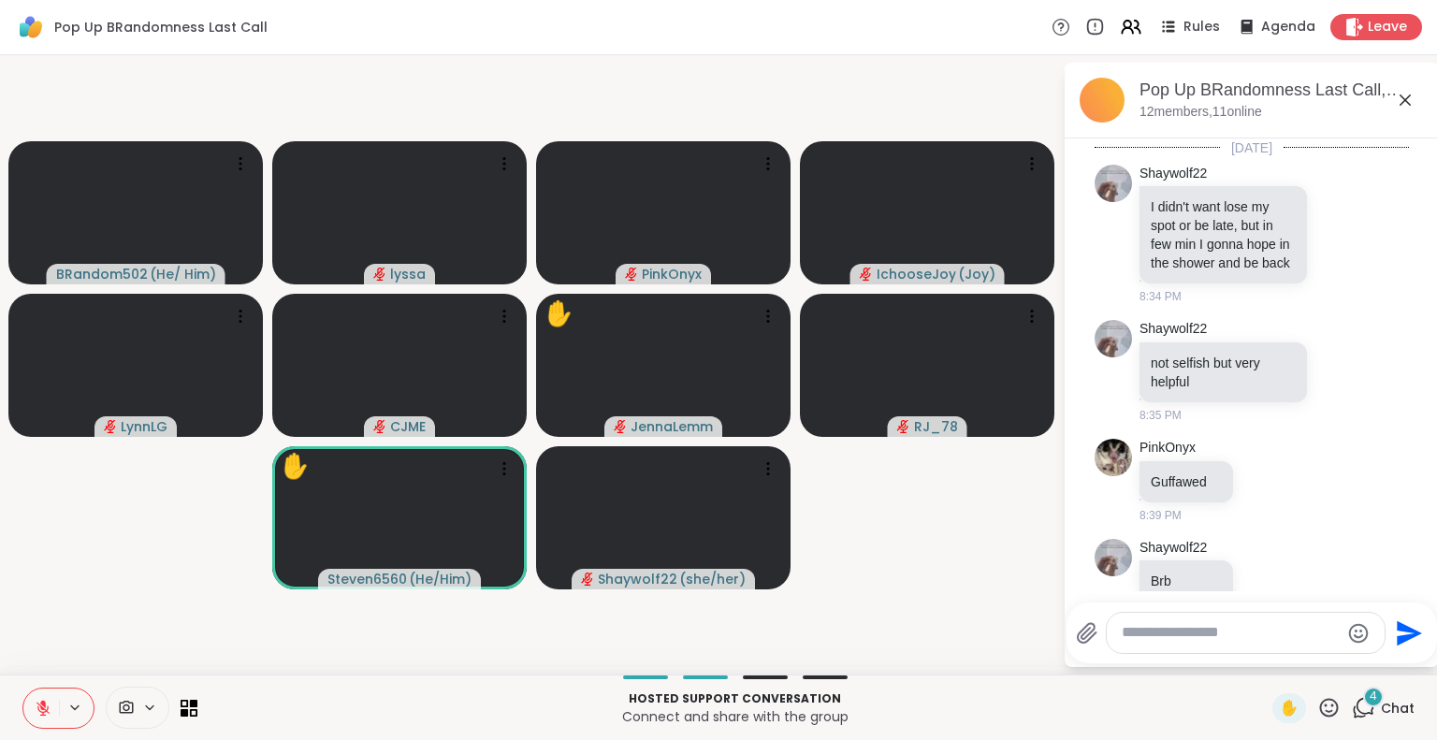
scroll to position [778, 0]
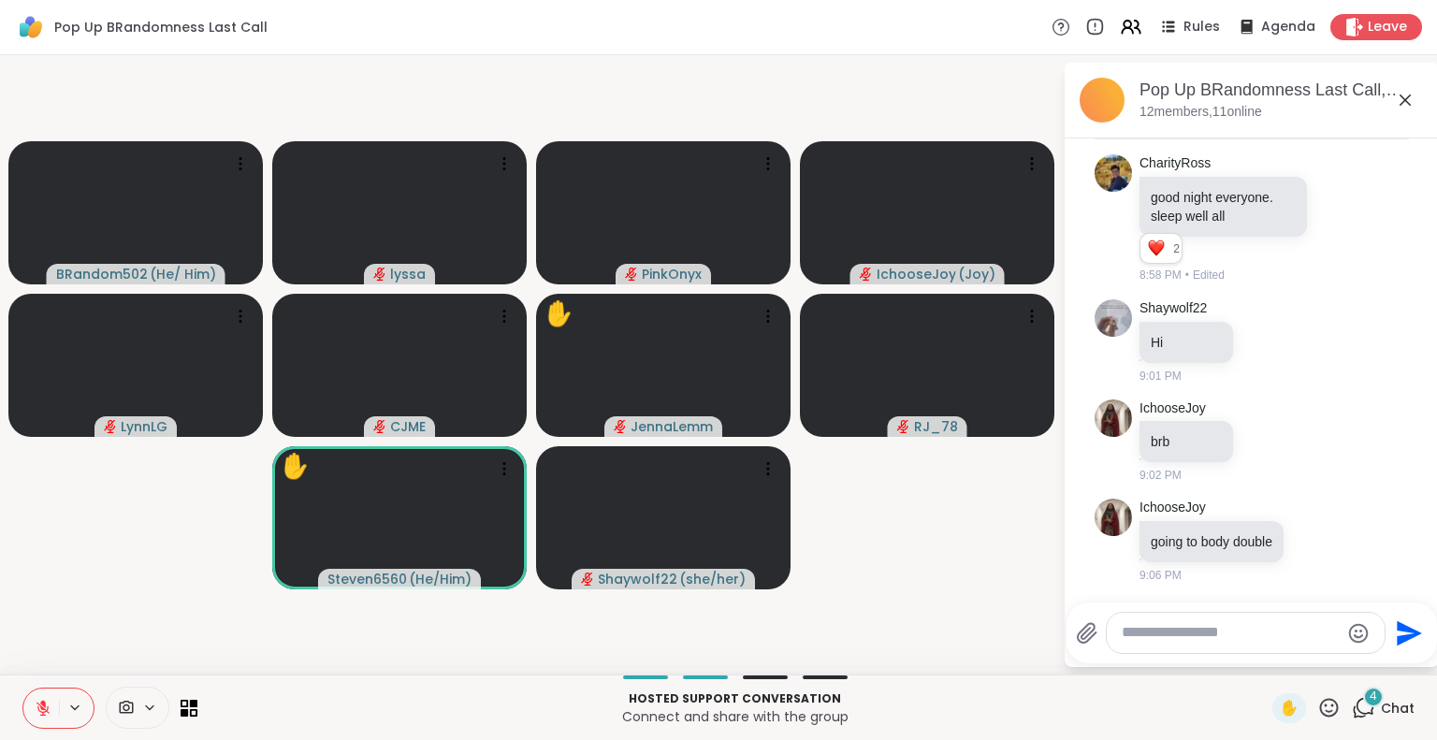
click at [1272, 635] on textarea "Type your message" at bounding box center [1231, 633] width 218 height 20
type textarea "***"
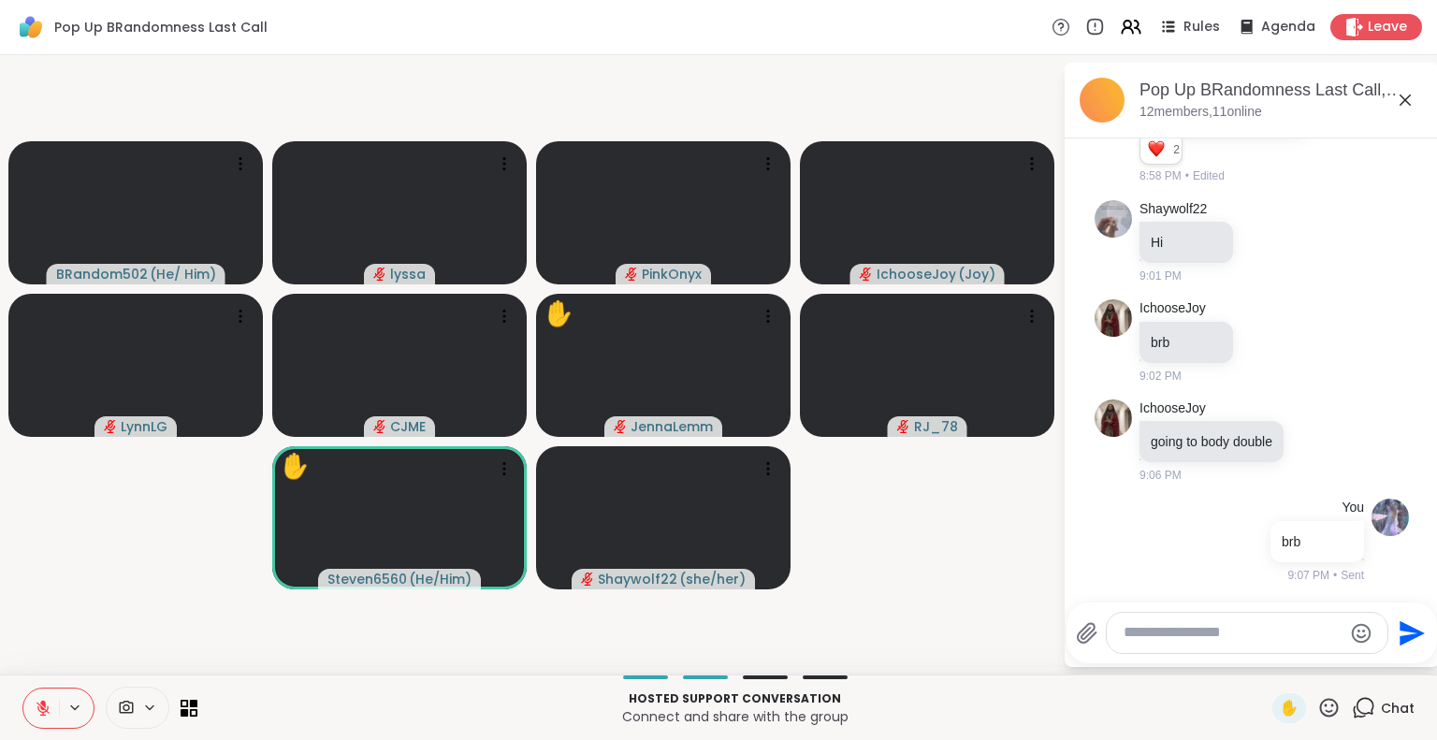
click at [1396, 99] on icon at bounding box center [1405, 100] width 22 height 22
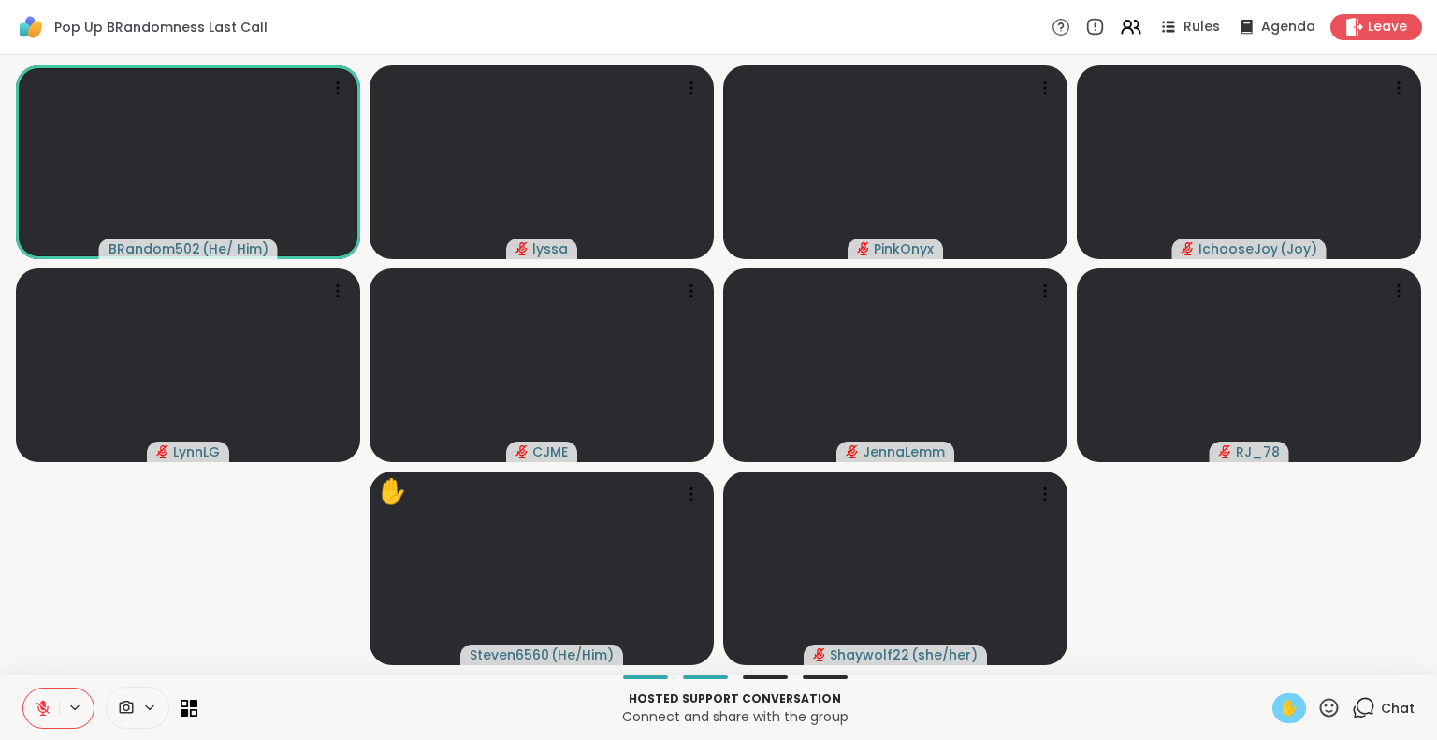
click at [1272, 693] on div "✋" at bounding box center [1289, 708] width 34 height 30
click at [54, 692] on button at bounding box center [41, 708] width 36 height 39
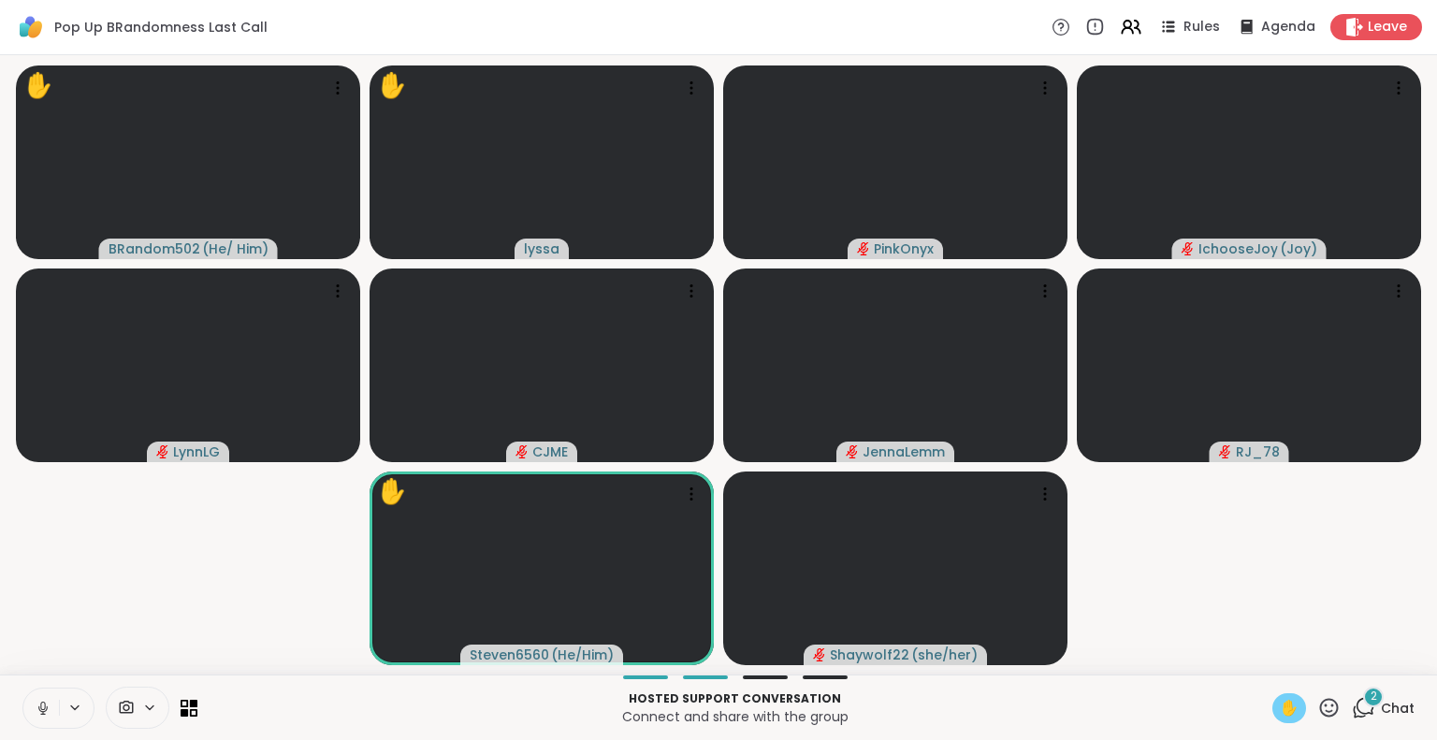
click at [47, 714] on icon at bounding box center [43, 708] width 17 height 17
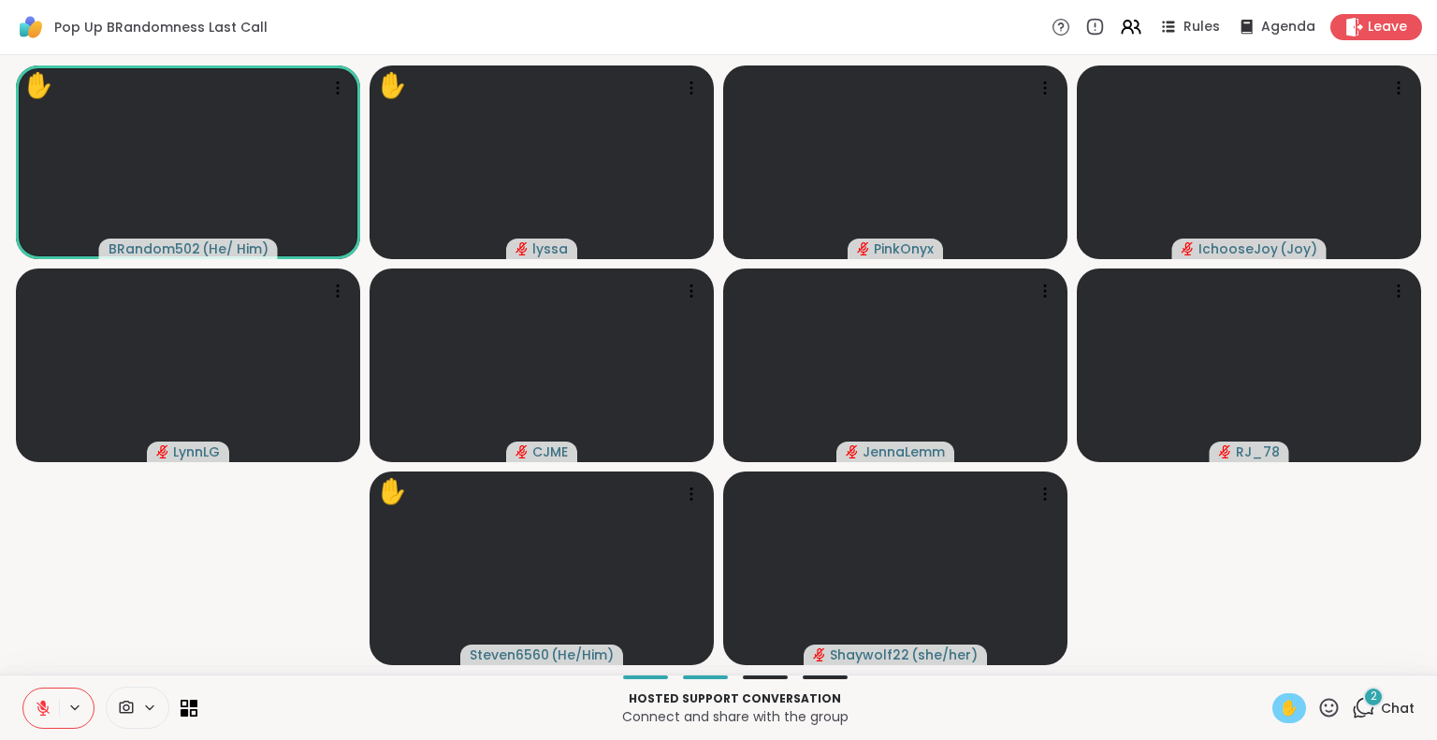
click at [47, 714] on icon at bounding box center [43, 708] width 17 height 17
click at [36, 707] on icon at bounding box center [43, 708] width 17 height 17
click at [41, 701] on icon at bounding box center [43, 703] width 6 height 7
click at [1368, 695] on div "4" at bounding box center [1373, 697] width 21 height 21
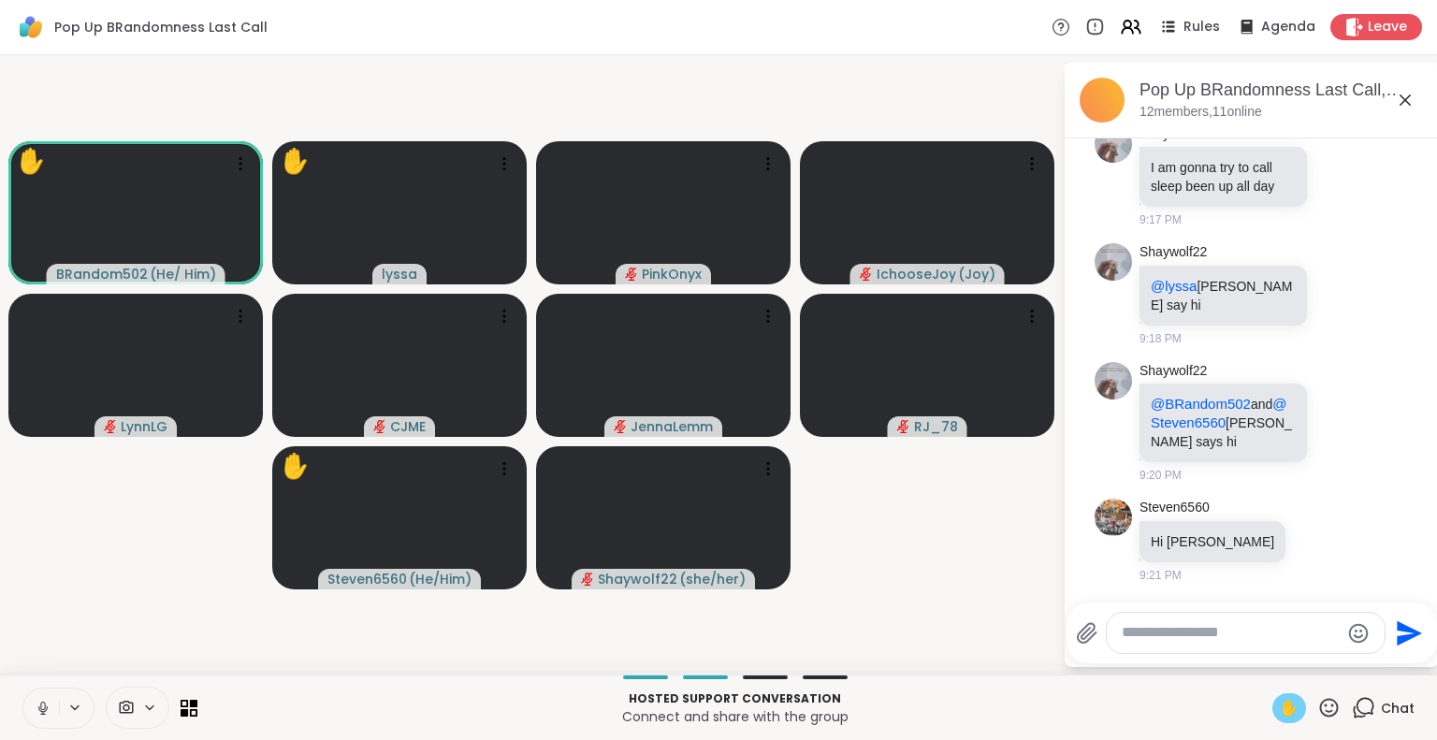
scroll to position [1404, 0]
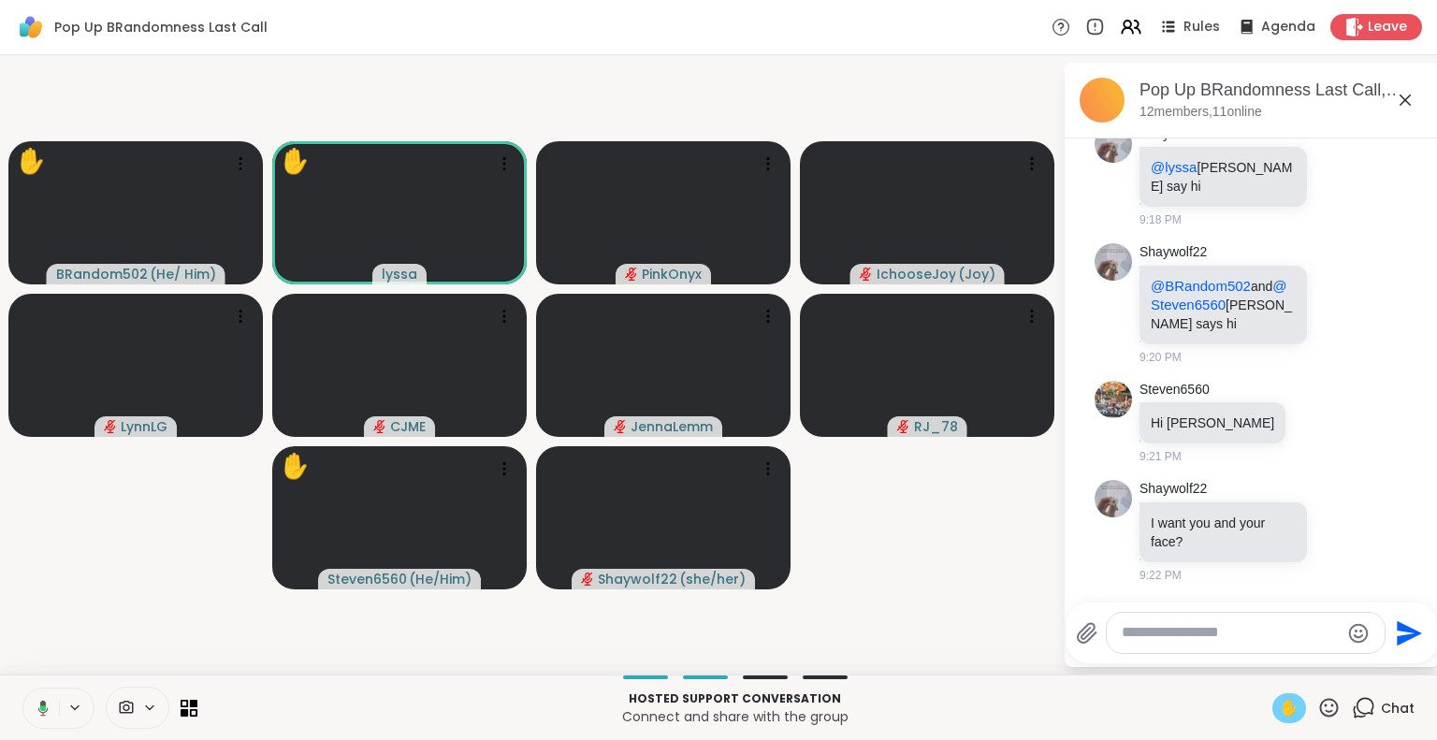
click at [1403, 98] on icon at bounding box center [1405, 99] width 11 height 11
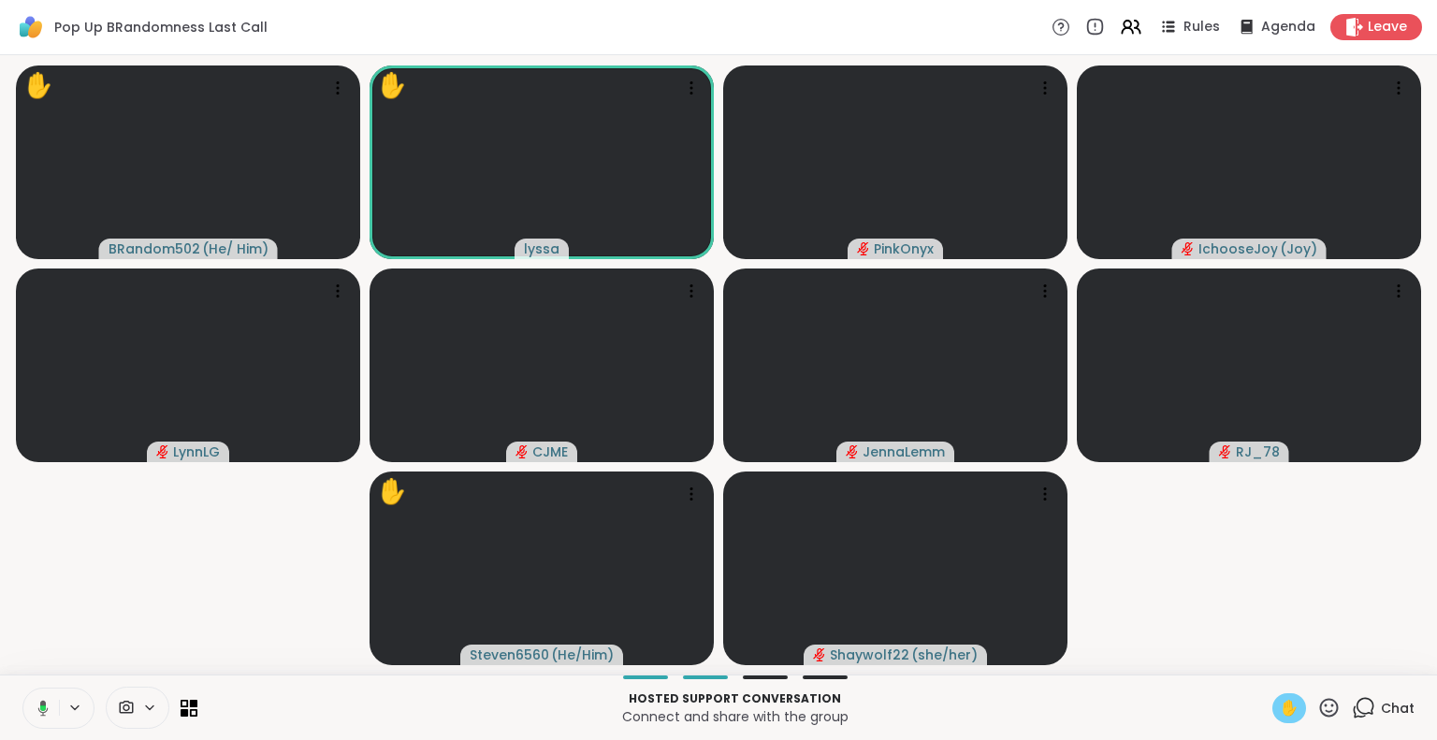
click at [1317, 709] on icon at bounding box center [1328, 707] width 23 height 23
click at [1347, 662] on span "🌟" at bounding box center [1356, 658] width 19 height 22
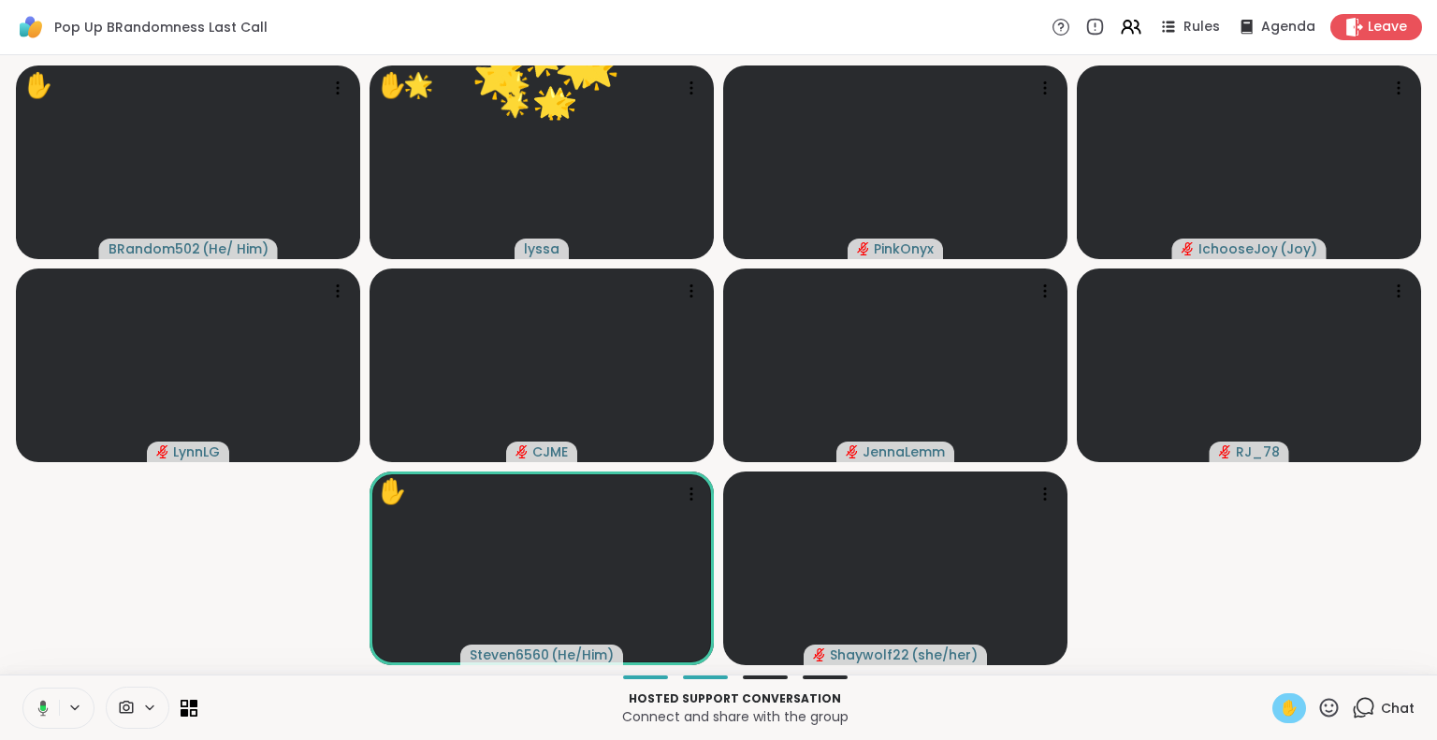
click at [1317, 710] on icon at bounding box center [1328, 707] width 23 height 23
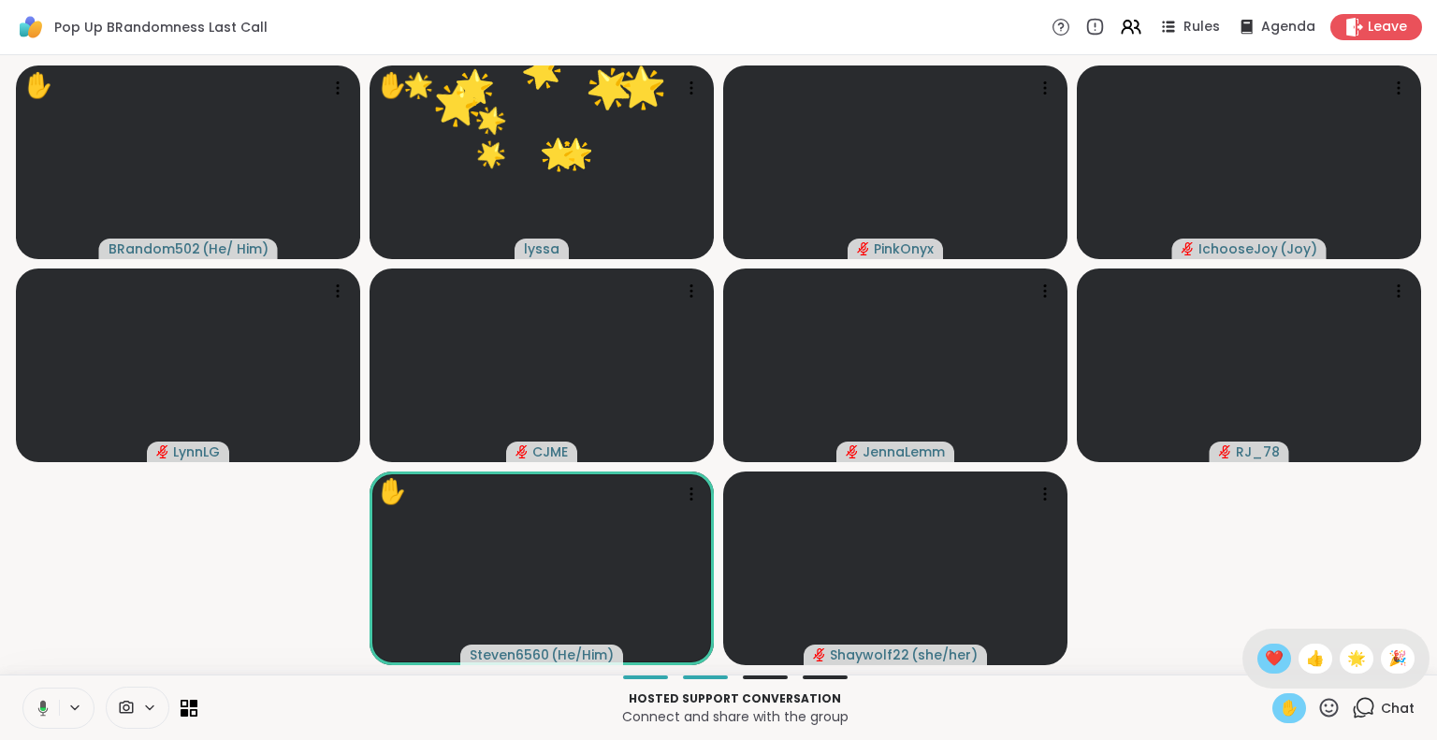
click at [1265, 654] on span "❤️" at bounding box center [1274, 658] width 19 height 22
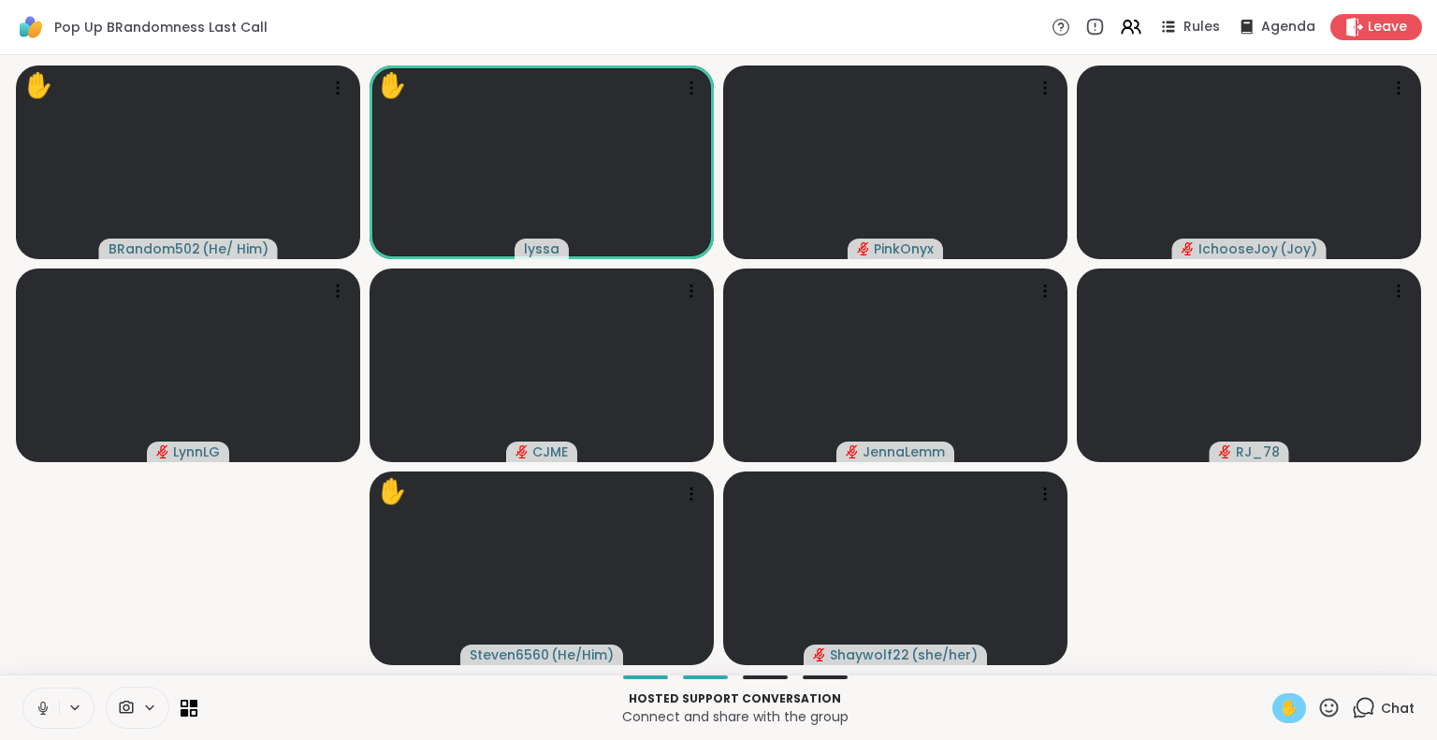
click at [39, 710] on icon at bounding box center [42, 708] width 9 height 6
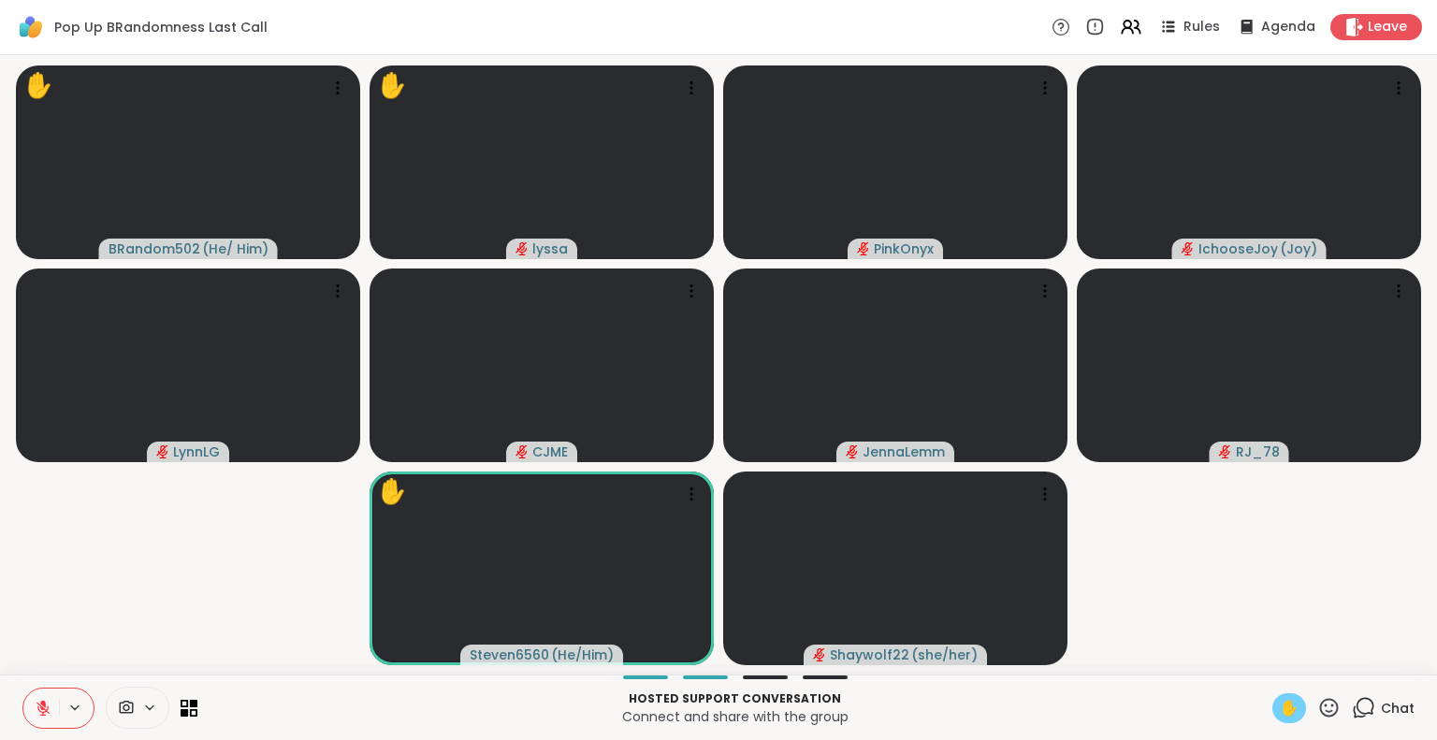
click at [45, 700] on icon at bounding box center [43, 708] width 17 height 17
click at [40, 703] on icon at bounding box center [43, 708] width 17 height 17
click at [39, 691] on button at bounding box center [41, 708] width 36 height 39
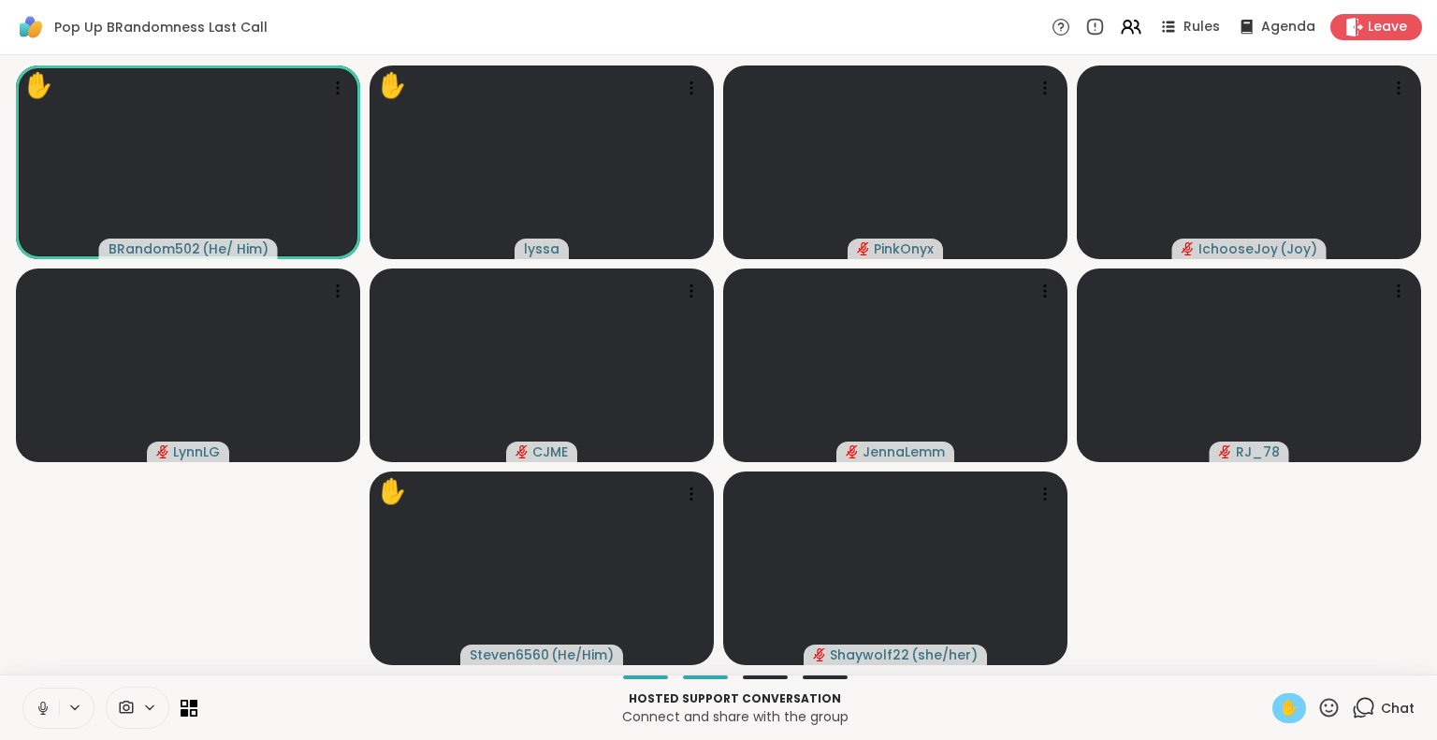
click at [36, 714] on icon at bounding box center [43, 708] width 17 height 17
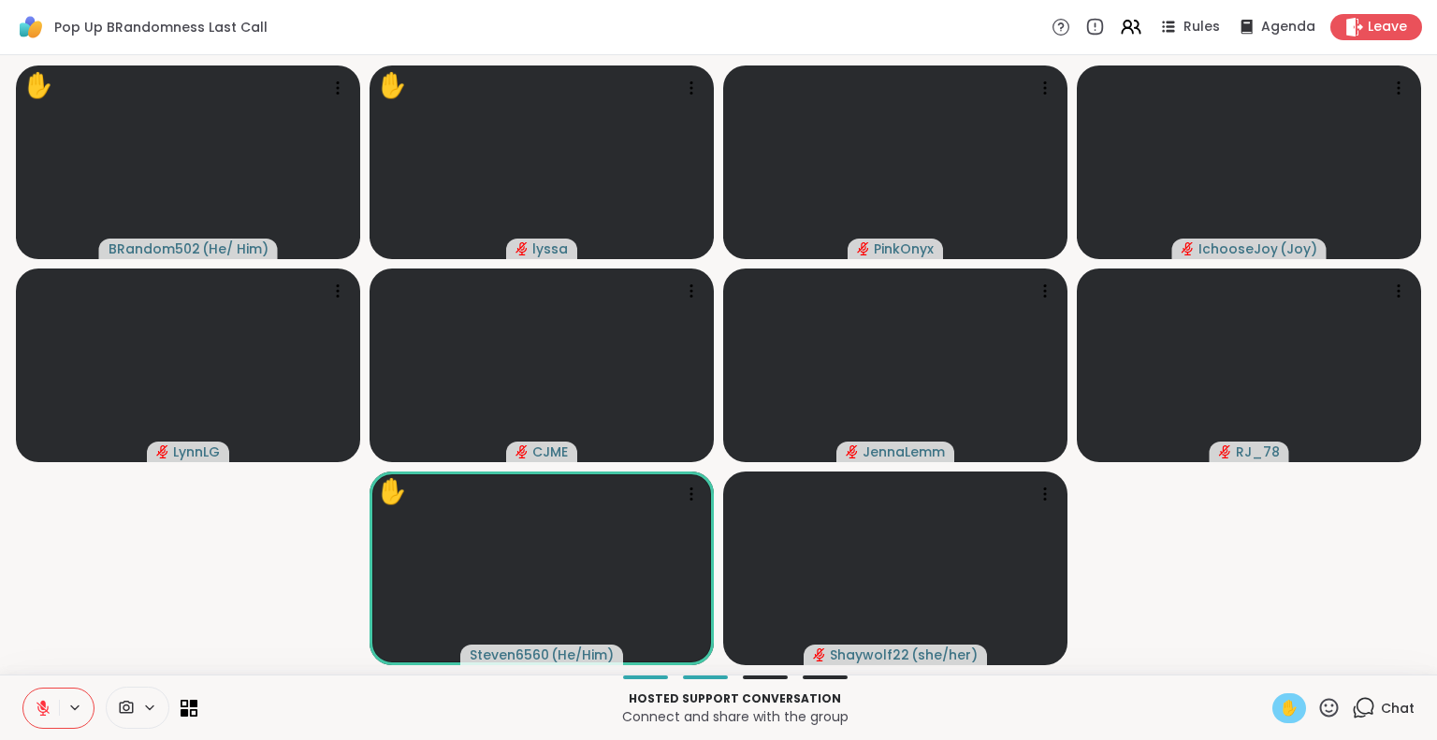
click at [37, 706] on icon at bounding box center [42, 708] width 13 height 13
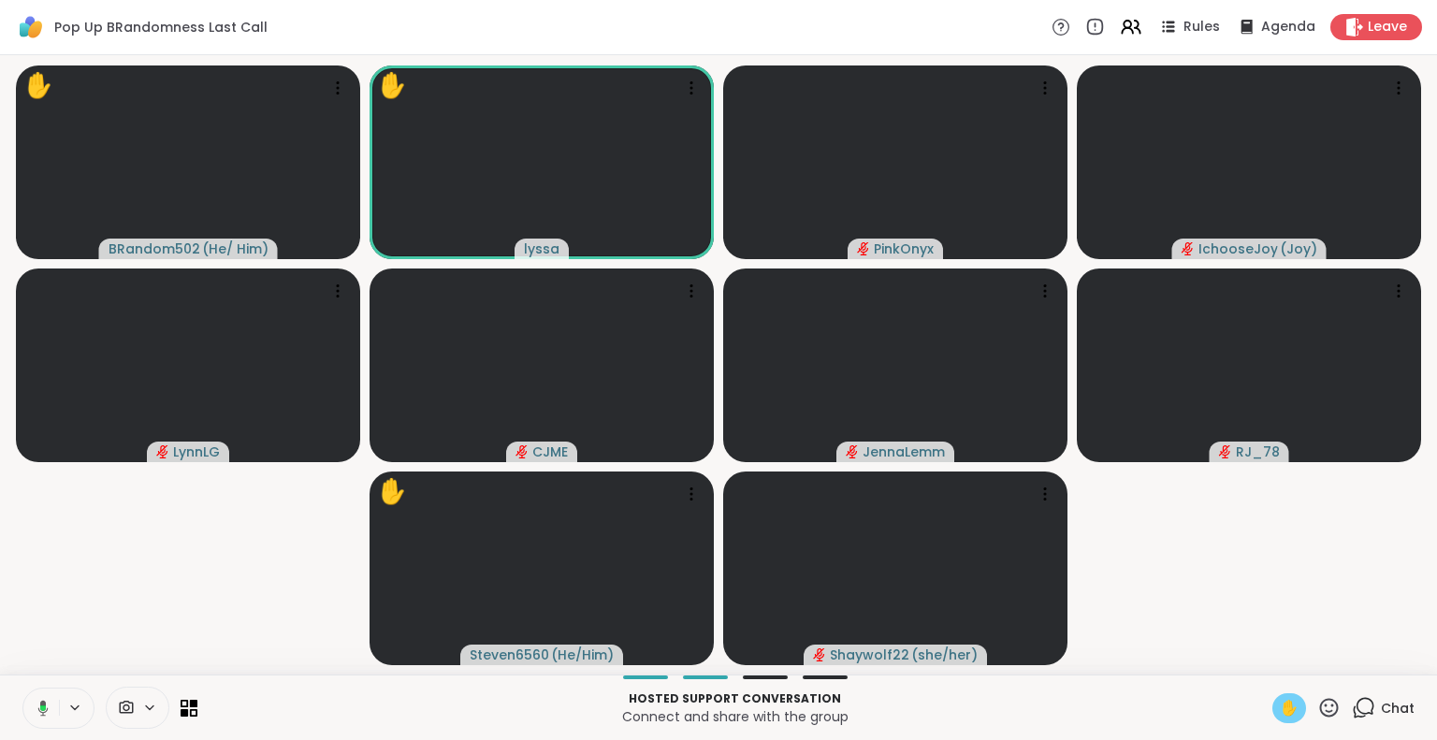
click at [45, 703] on icon at bounding box center [43, 708] width 10 height 16
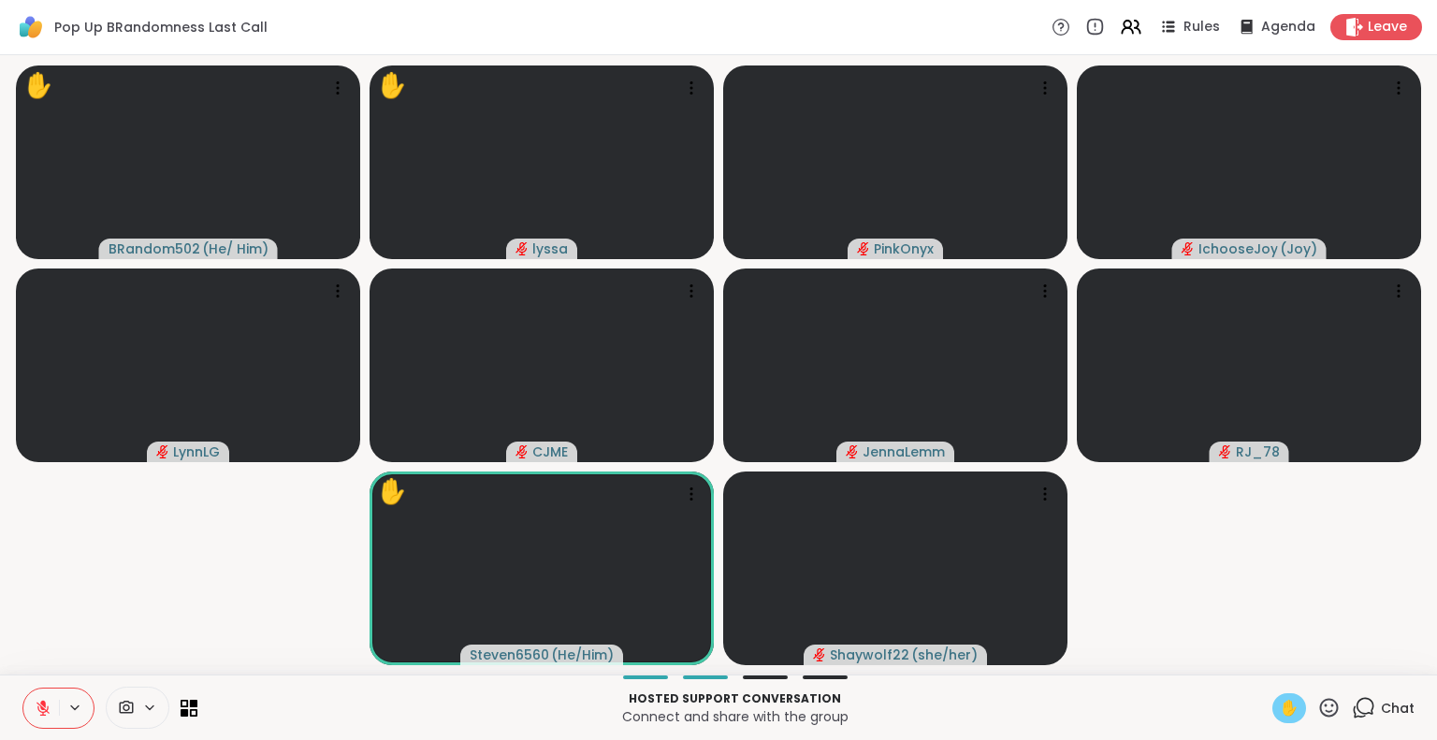
click at [37, 697] on button at bounding box center [41, 708] width 36 height 39
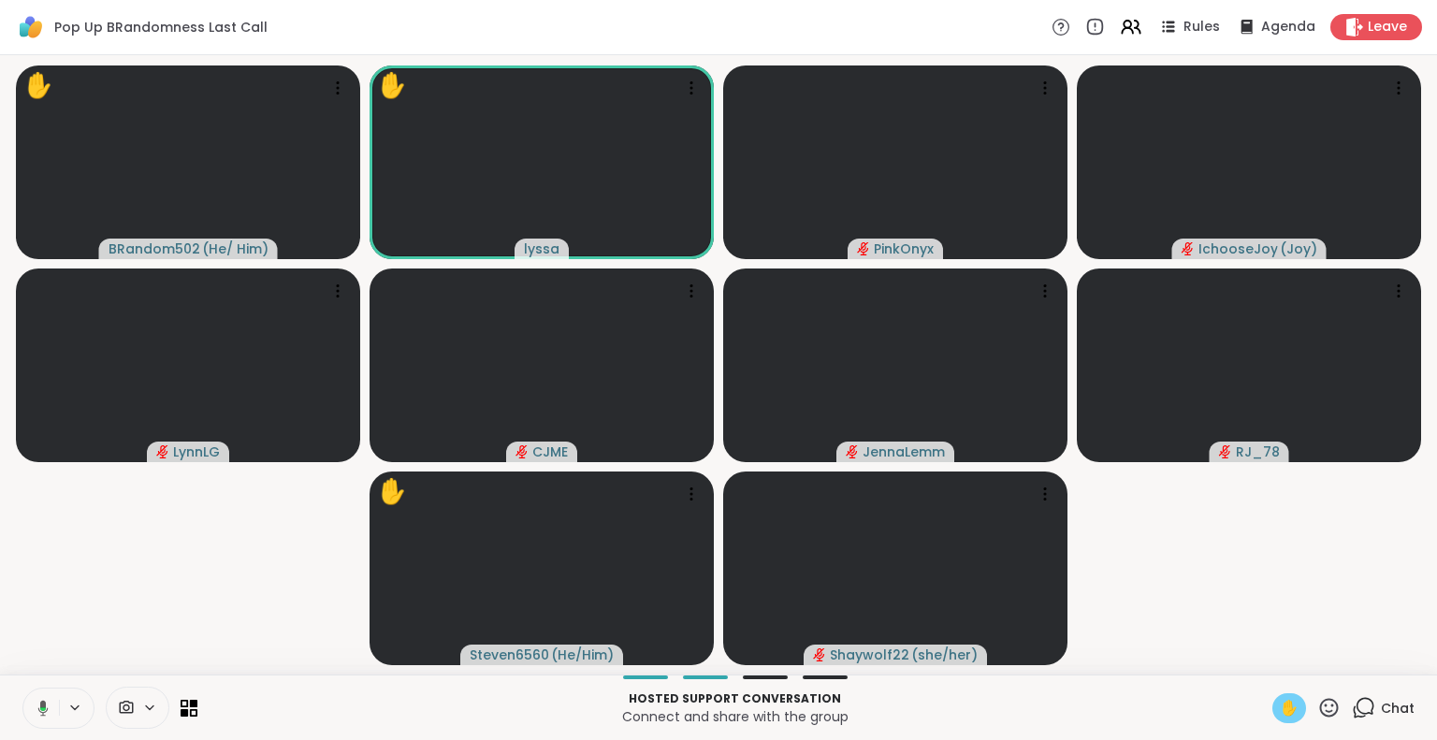
click at [38, 718] on button at bounding box center [40, 708] width 38 height 39
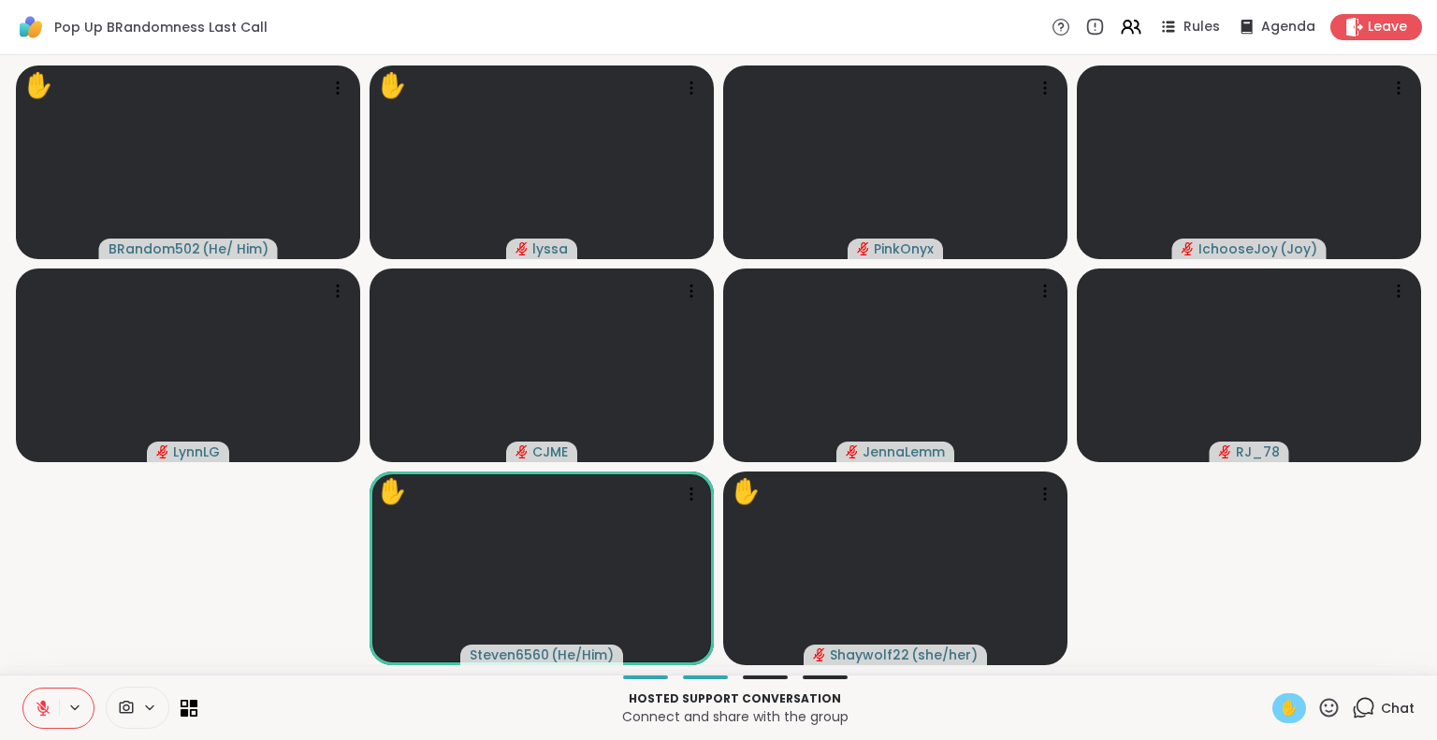
click at [39, 708] on icon at bounding box center [43, 708] width 17 height 17
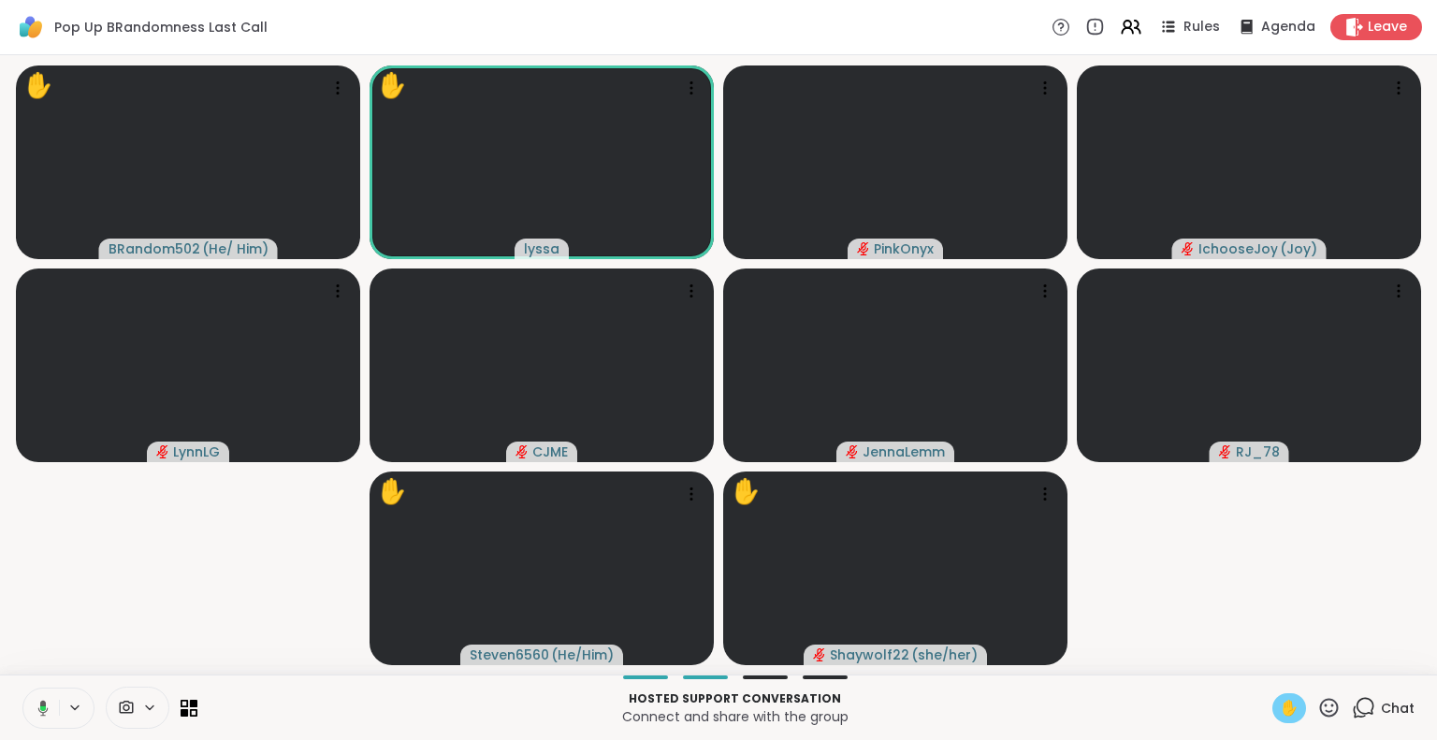
click at [44, 708] on icon at bounding box center [43, 707] width 6 height 5
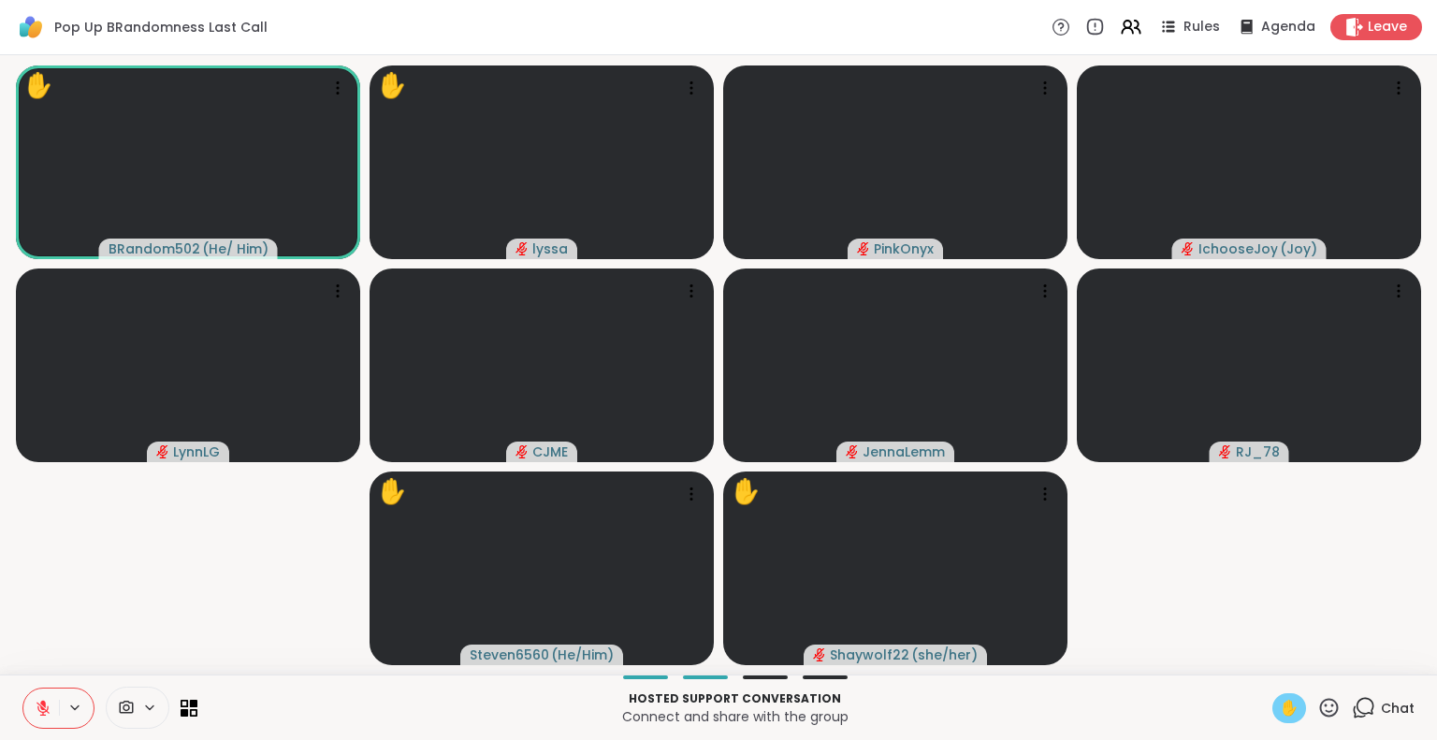
click at [44, 708] on icon at bounding box center [42, 708] width 13 height 13
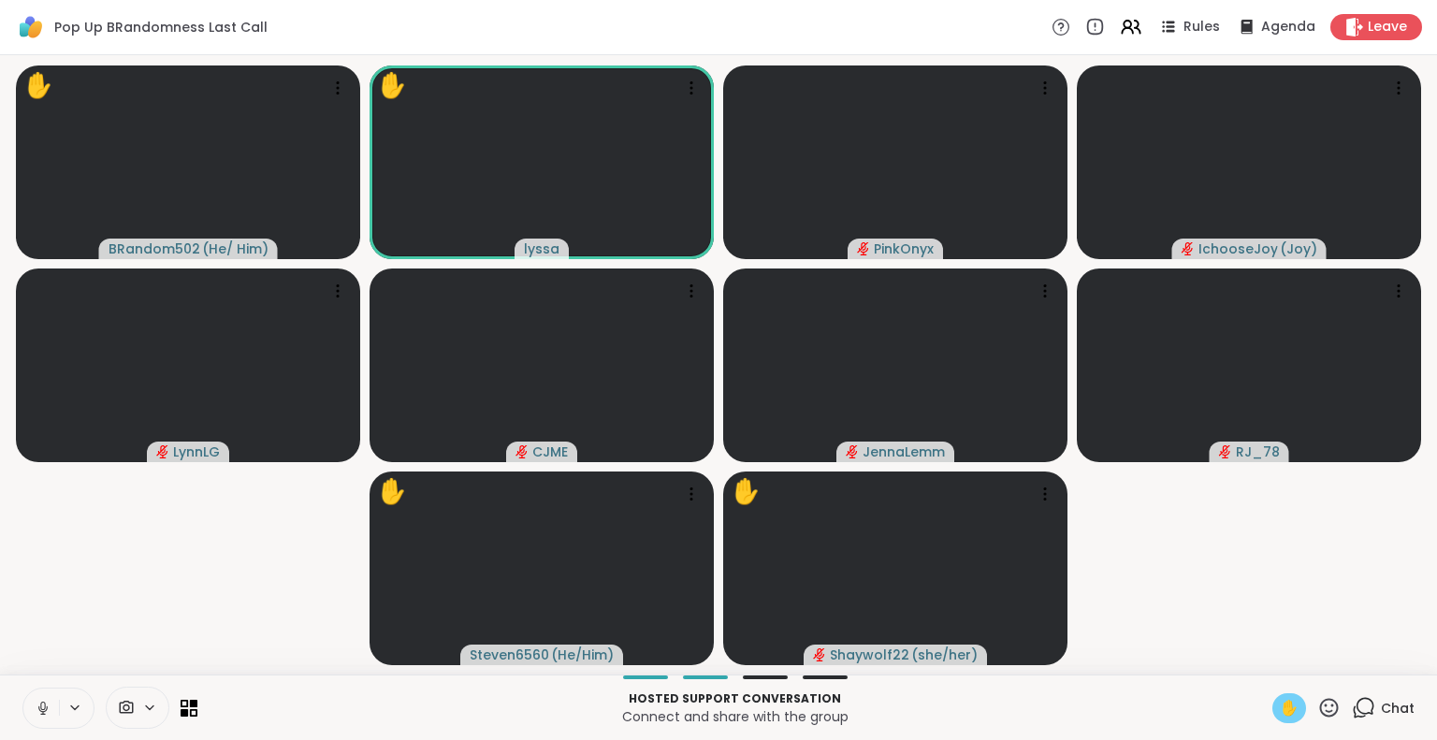
click at [34, 689] on button at bounding box center [41, 708] width 36 height 39
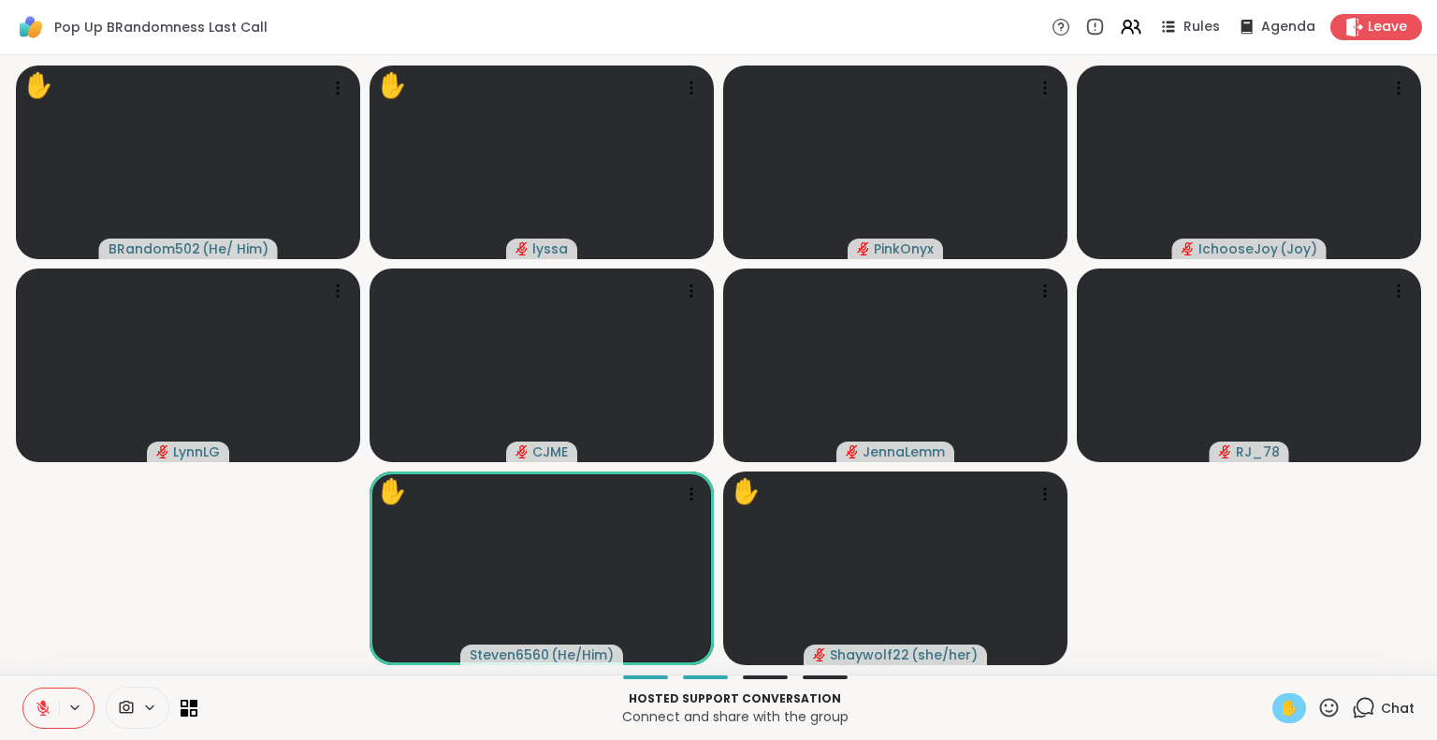
click at [34, 691] on button at bounding box center [41, 708] width 36 height 39
click at [39, 699] on button at bounding box center [40, 708] width 38 height 39
click at [33, 679] on div "Hosted support conversation Connect and share with the group ✋ Chat" at bounding box center [718, 707] width 1437 height 65
click at [39, 698] on button at bounding box center [41, 708] width 36 height 39
click at [42, 712] on icon at bounding box center [43, 708] width 10 height 16
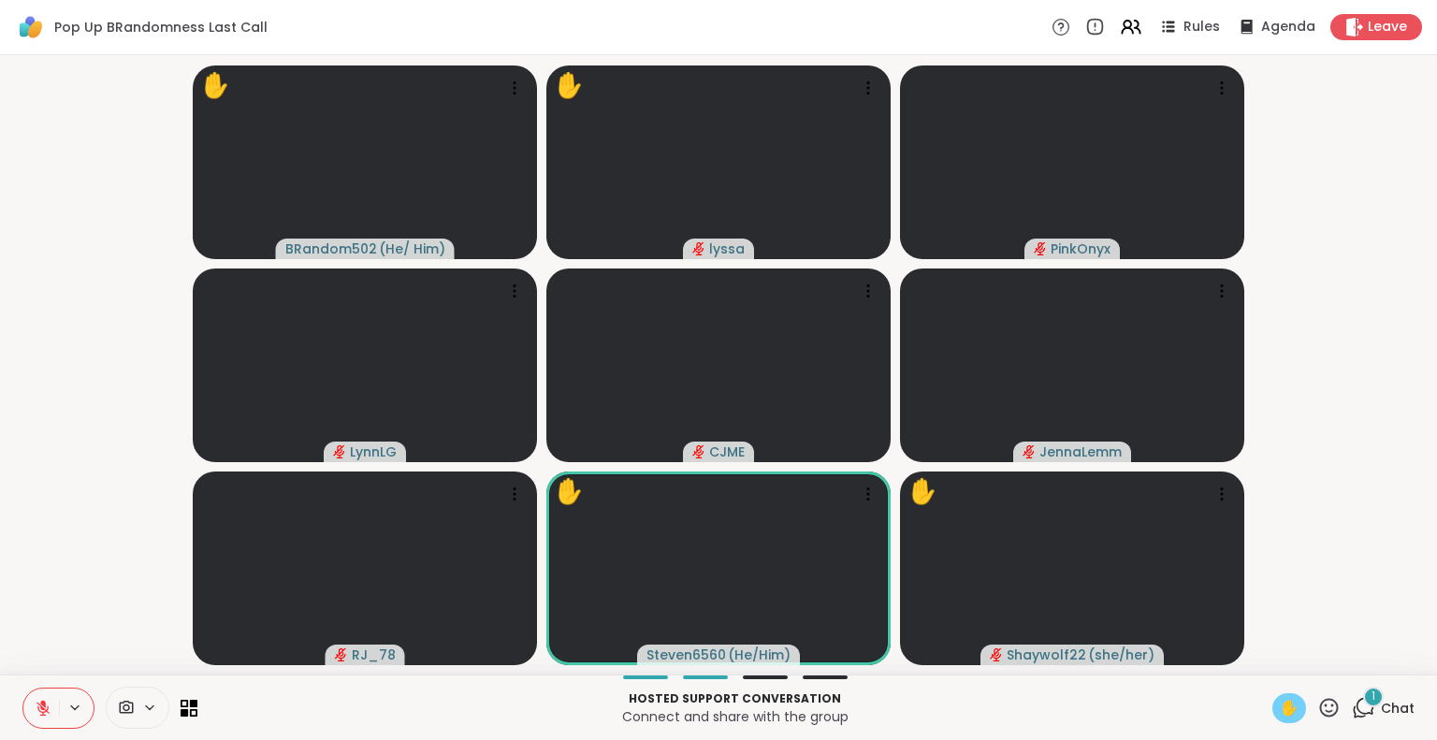
click at [47, 710] on icon at bounding box center [42, 708] width 13 height 13
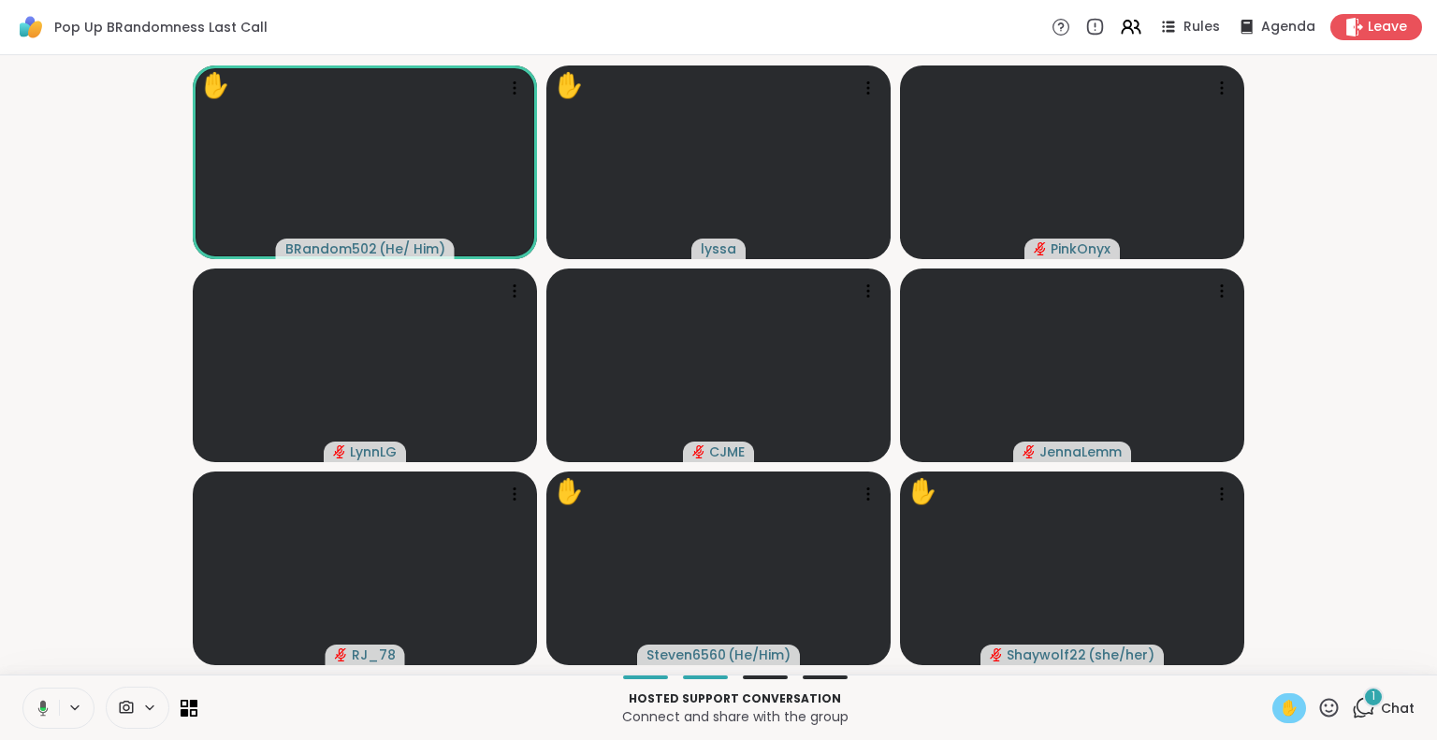
click at [45, 711] on icon at bounding box center [43, 708] width 10 height 16
click at [35, 703] on icon at bounding box center [43, 708] width 17 height 17
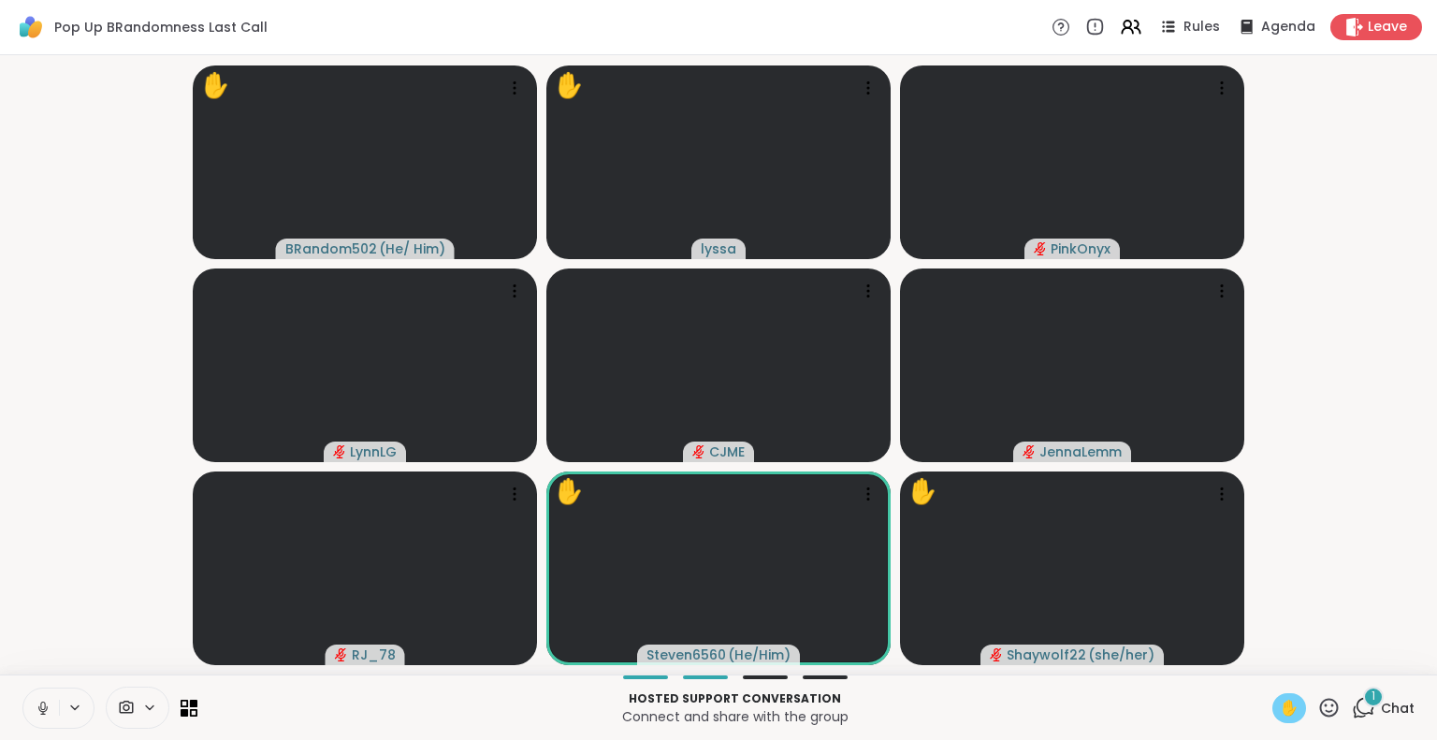
click at [43, 706] on icon at bounding box center [43, 708] width 17 height 17
click at [38, 700] on icon at bounding box center [43, 708] width 17 height 17
click at [44, 710] on icon at bounding box center [42, 708] width 9 height 6
click at [31, 705] on button at bounding box center [41, 708] width 36 height 39
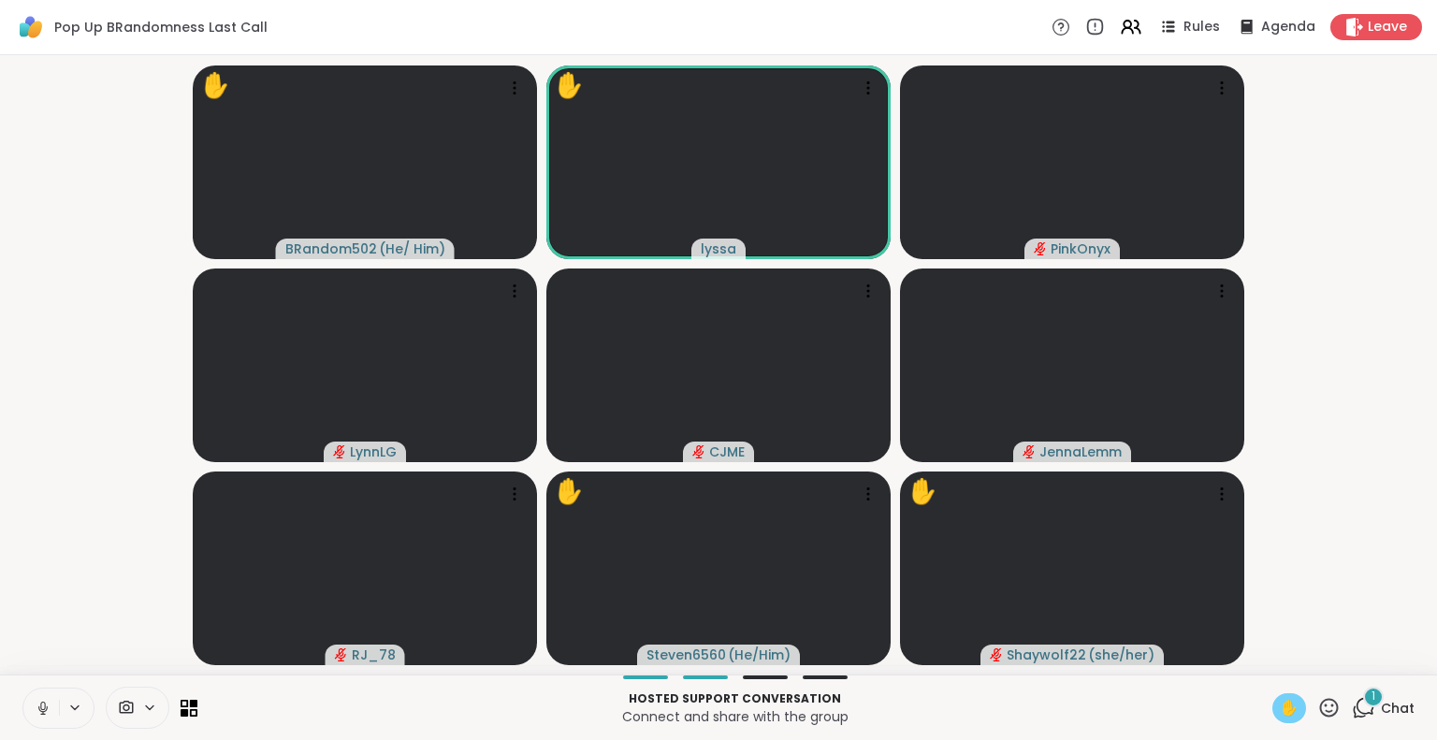
click at [34, 698] on button at bounding box center [41, 708] width 36 height 39
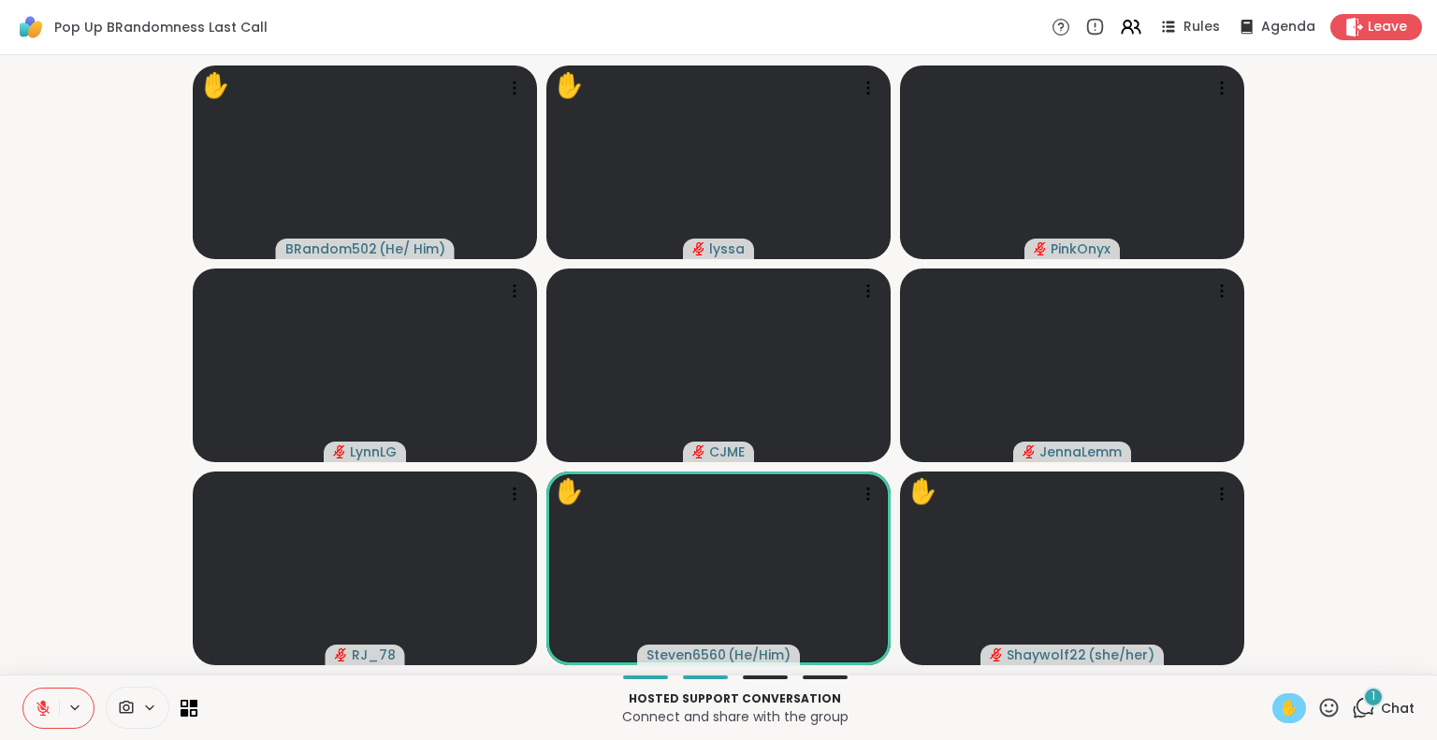
click at [45, 703] on icon at bounding box center [43, 708] width 17 height 17
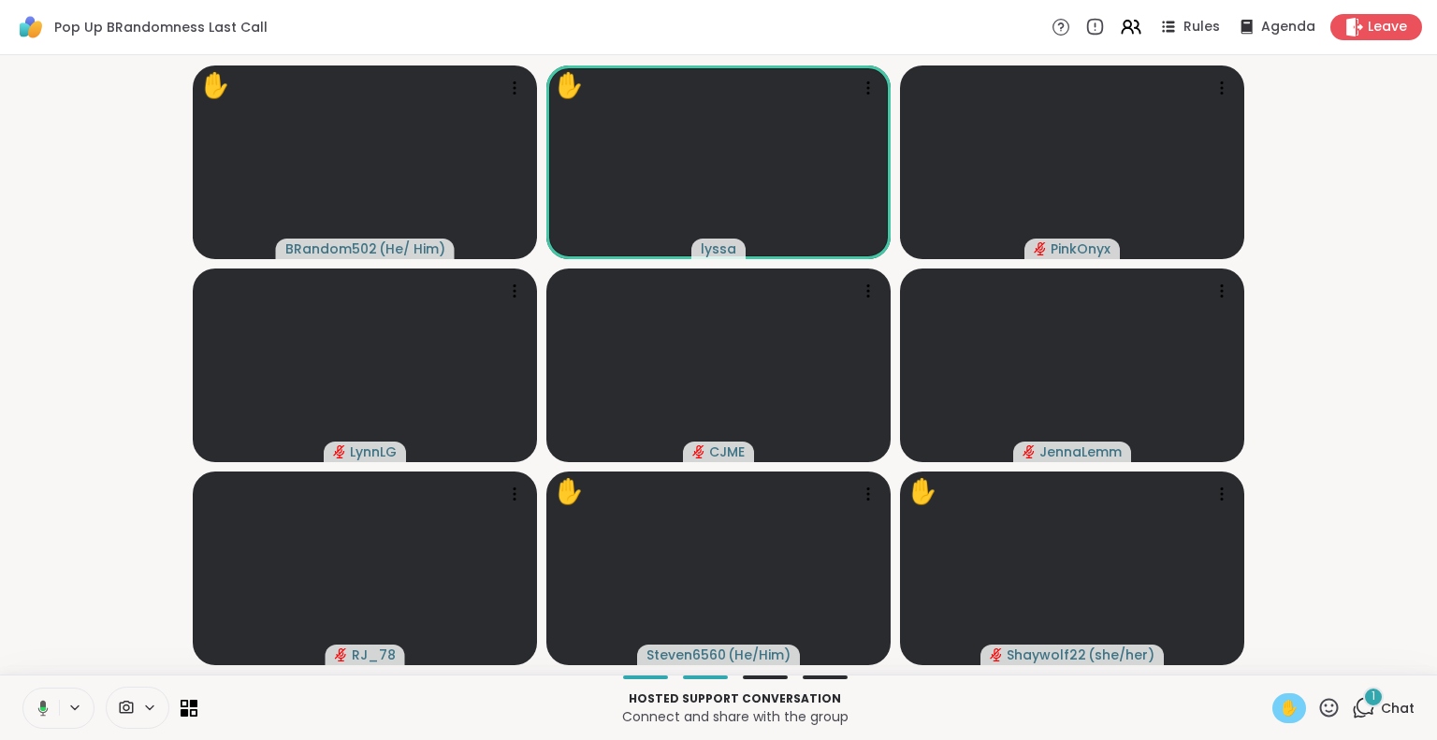
click at [39, 709] on icon at bounding box center [40, 708] width 17 height 17
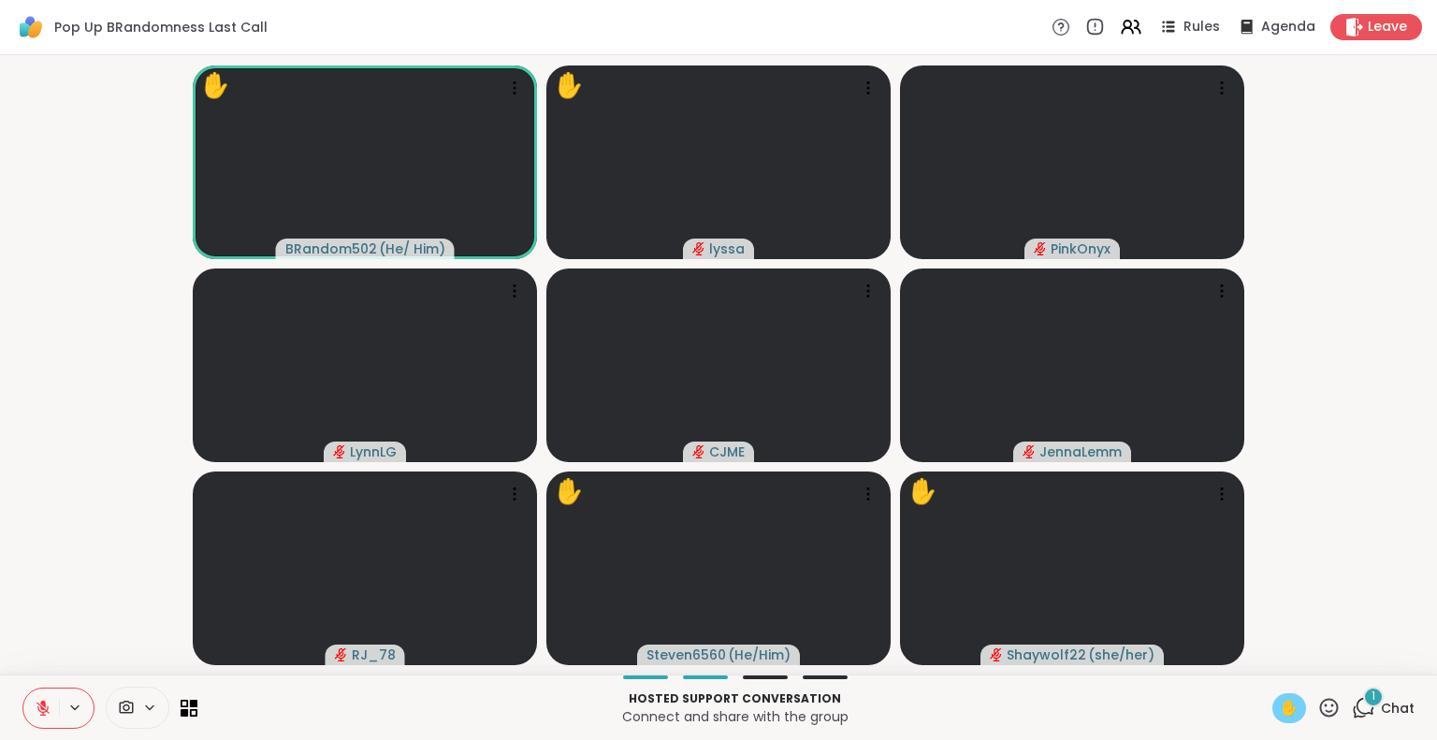
click at [43, 706] on icon at bounding box center [43, 708] width 17 height 17
click at [39, 715] on icon at bounding box center [40, 708] width 17 height 17
click at [26, 708] on button at bounding box center [41, 708] width 36 height 39
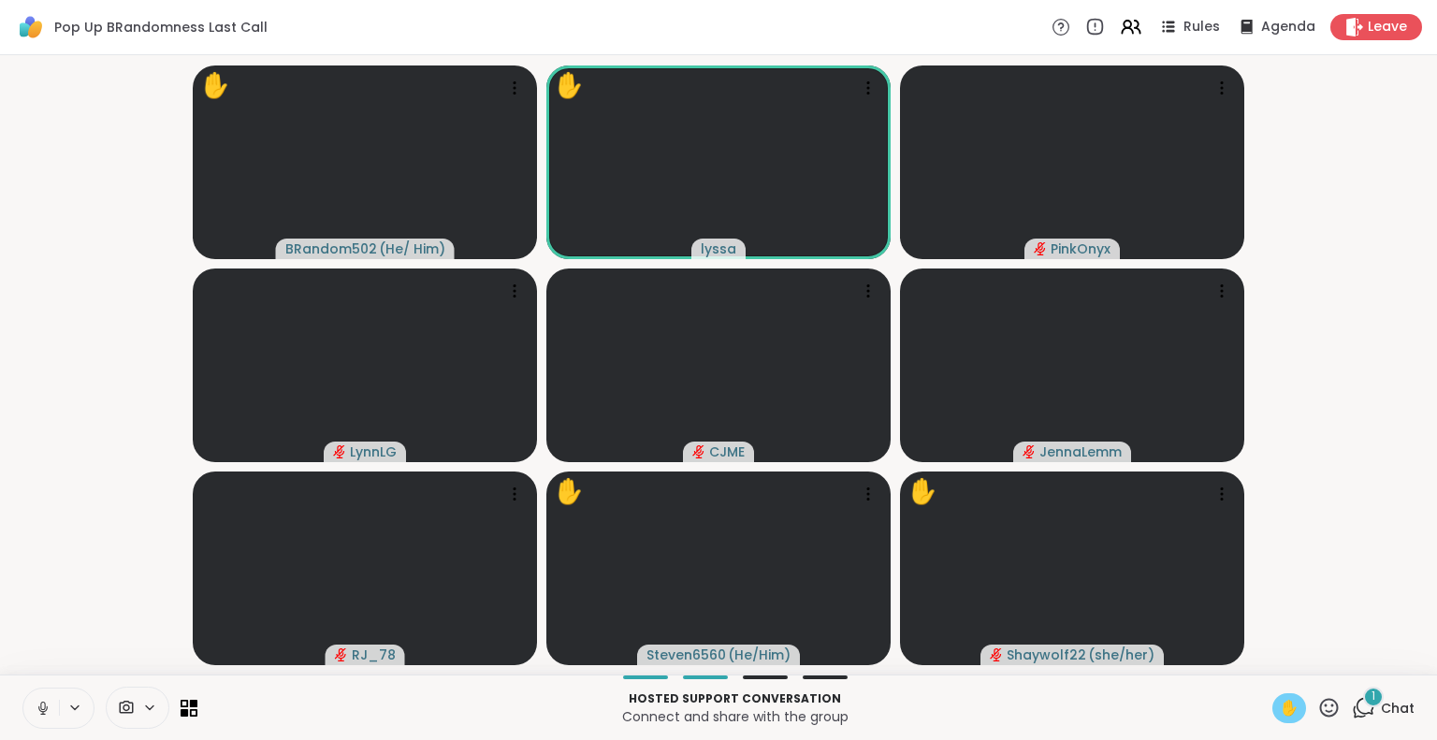
click at [41, 706] on icon at bounding box center [43, 708] width 17 height 17
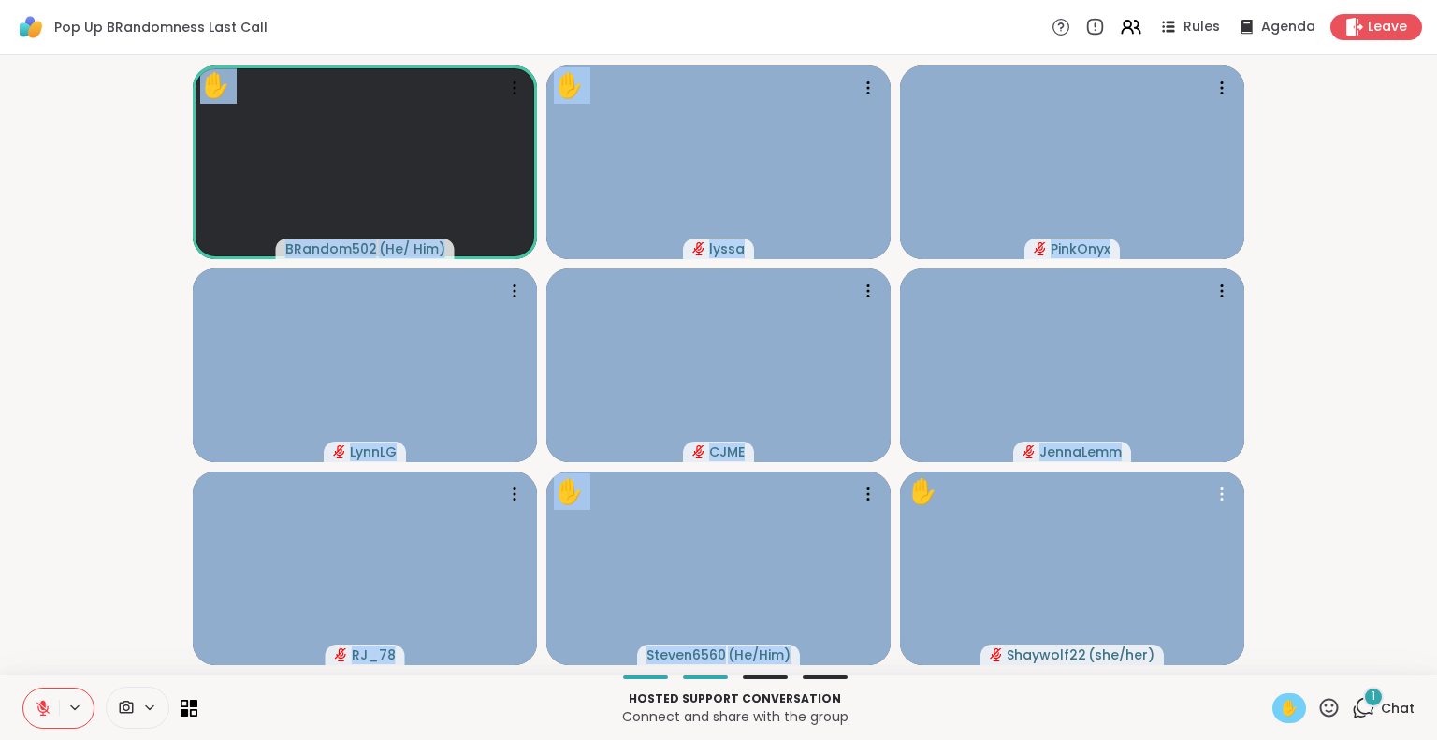
drag, startPoint x: 1378, startPoint y: 609, endPoint x: 921, endPoint y: 673, distance: 461.9
click at [921, 673] on div "✋ BRandom502 ( He/ Him ) ✋ lyssa PinkOnyx LynnLG CJME JennaLemm RJ_78 ✋ Steven6…" at bounding box center [718, 364] width 1437 height 619
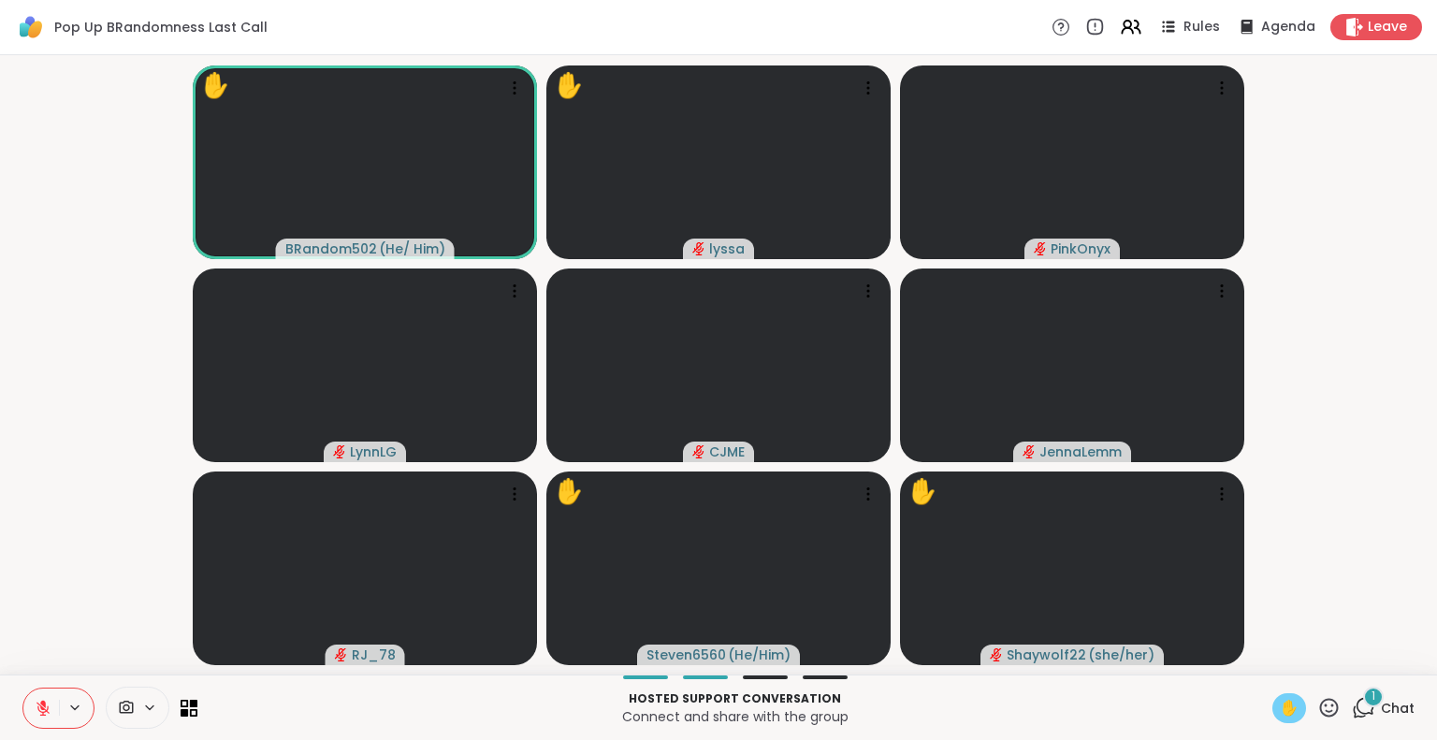
click at [0, 657] on div "✋ BRandom502 ( He/ Him ) ✋ lyssa PinkOnyx LynnLG CJME JennaLemm RJ_78 ✋ Steven6…" at bounding box center [718, 364] width 1437 height 619
click at [43, 700] on icon at bounding box center [43, 708] width 17 height 17
click at [44, 708] on icon at bounding box center [42, 706] width 5 height 8
click at [41, 704] on icon at bounding box center [43, 703] width 6 height 7
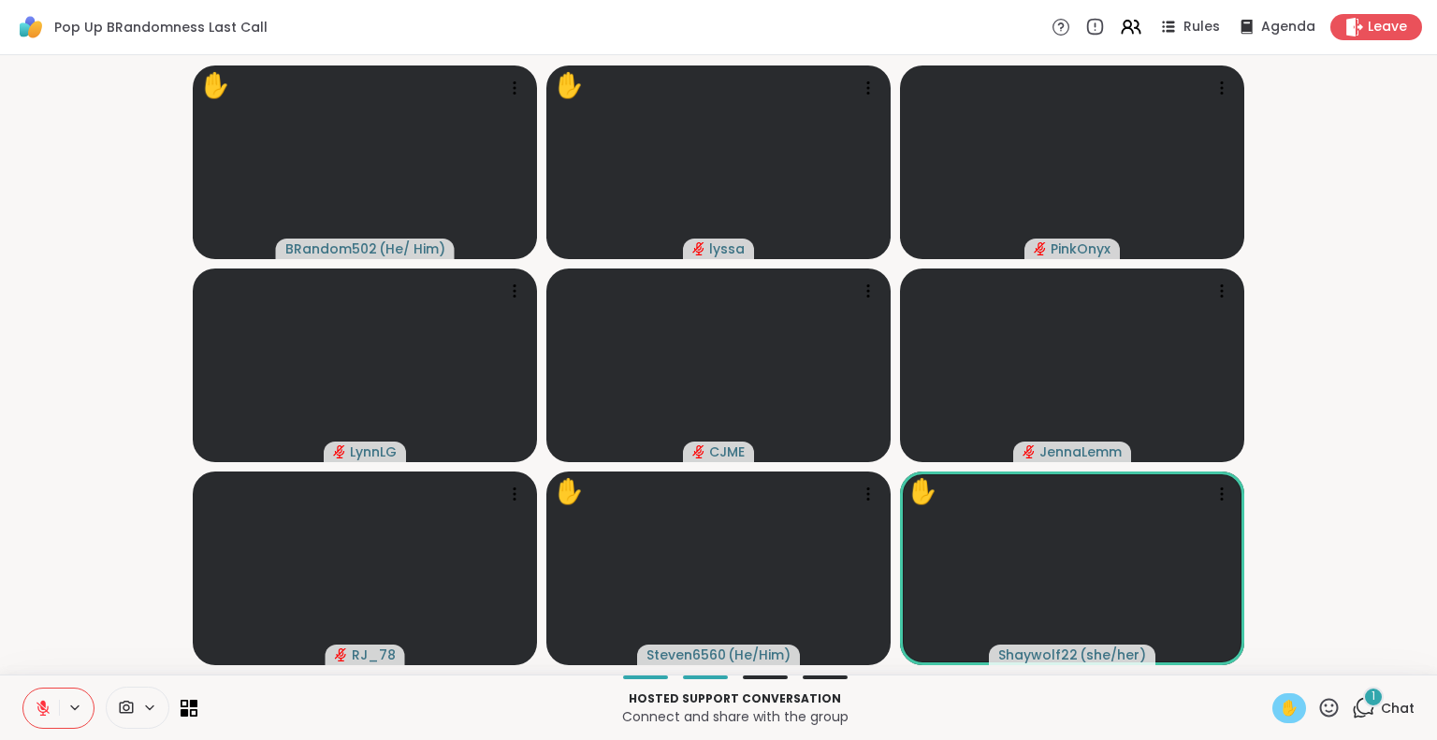
click at [43, 706] on icon at bounding box center [43, 703] width 6 height 7
click at [44, 702] on icon at bounding box center [43, 708] width 17 height 17
click at [40, 709] on icon at bounding box center [43, 708] width 17 height 17
click at [51, 715] on icon at bounding box center [43, 708] width 17 height 17
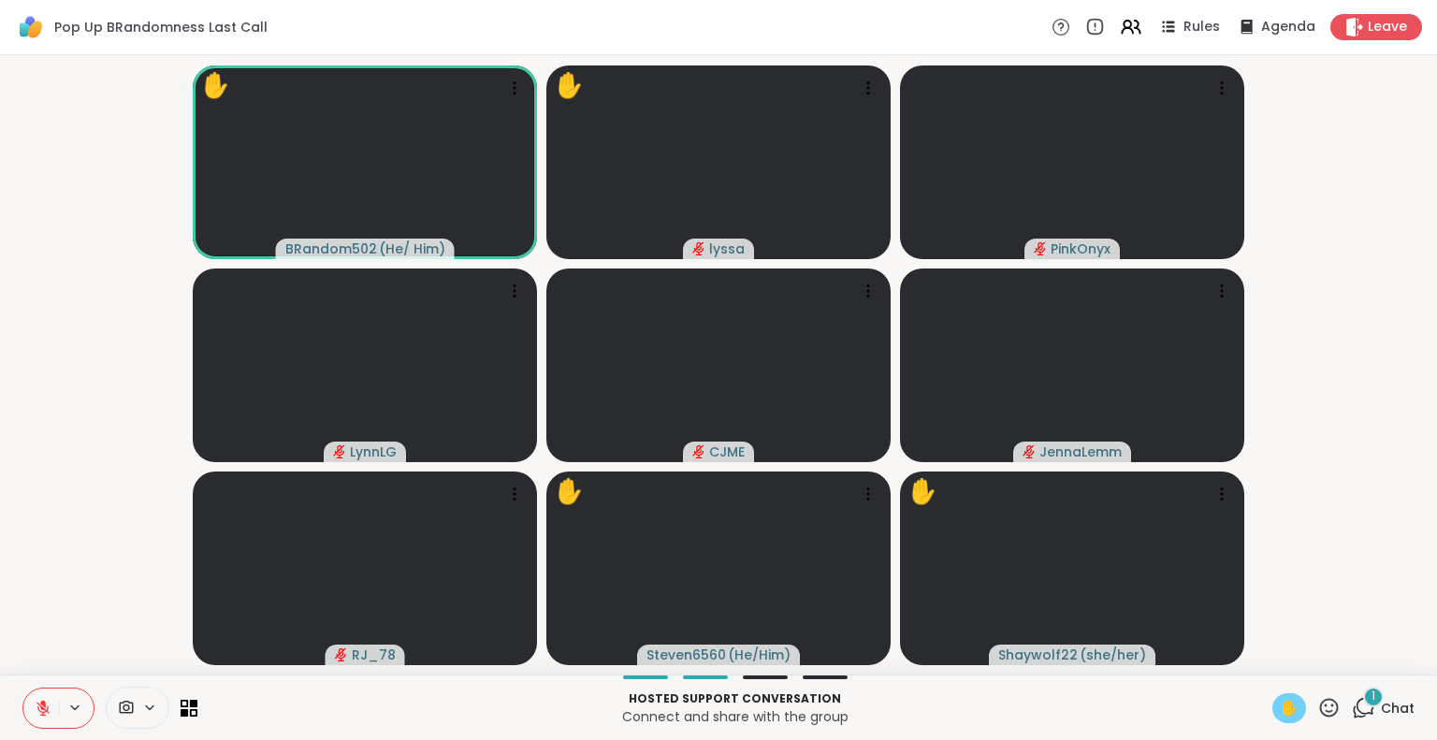
click at [40, 719] on button at bounding box center [41, 708] width 36 height 39
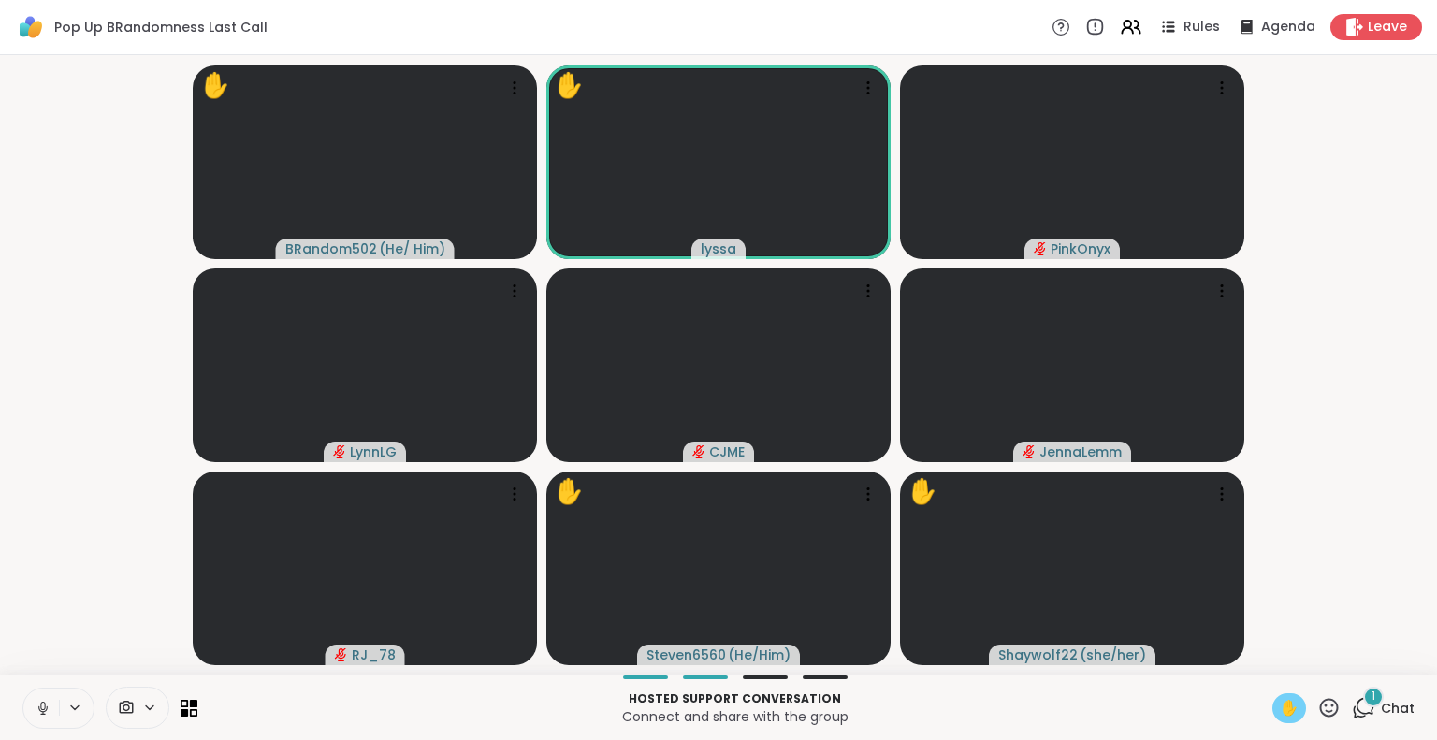
click at [36, 707] on icon at bounding box center [43, 708] width 17 height 17
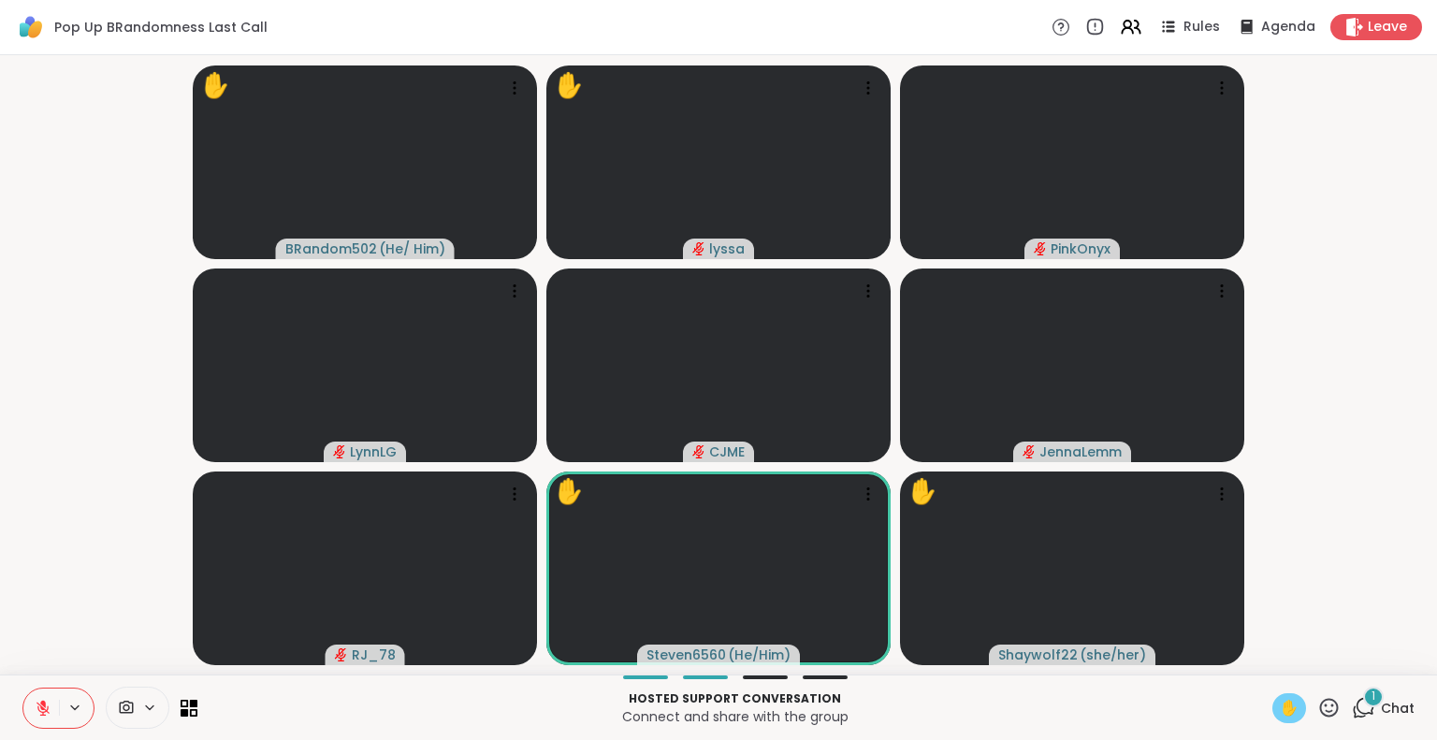
click at [34, 710] on button at bounding box center [41, 708] width 36 height 39
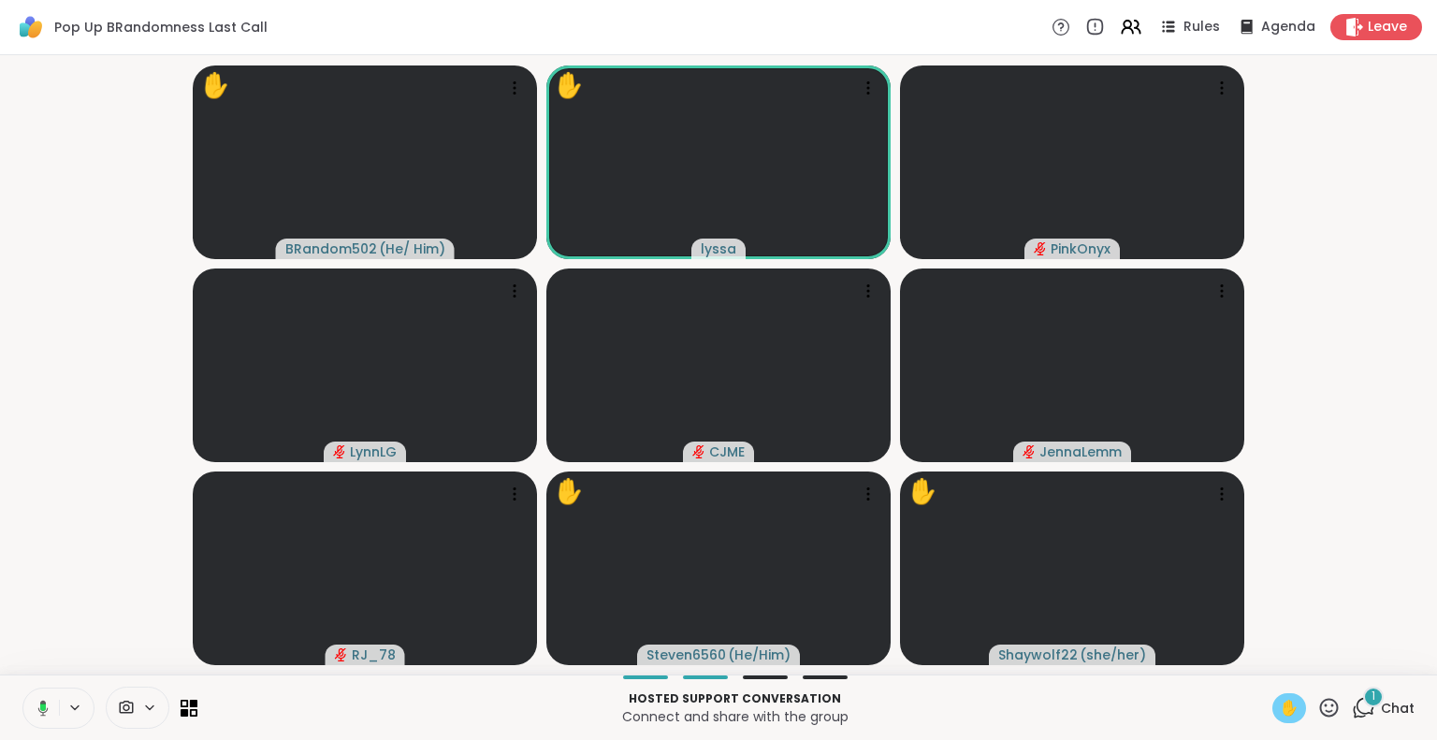
click at [41, 715] on icon at bounding box center [43, 708] width 10 height 16
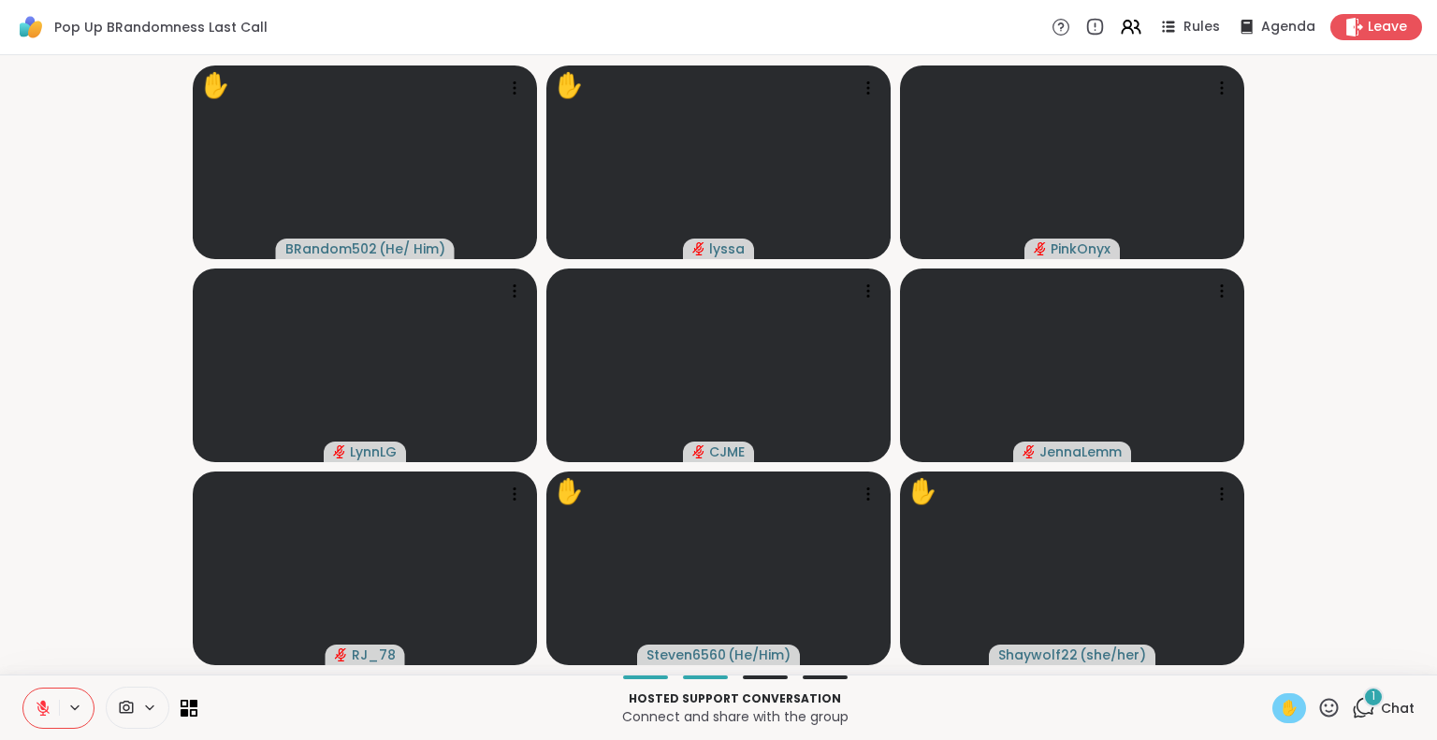
click at [24, 705] on button at bounding box center [41, 708] width 36 height 39
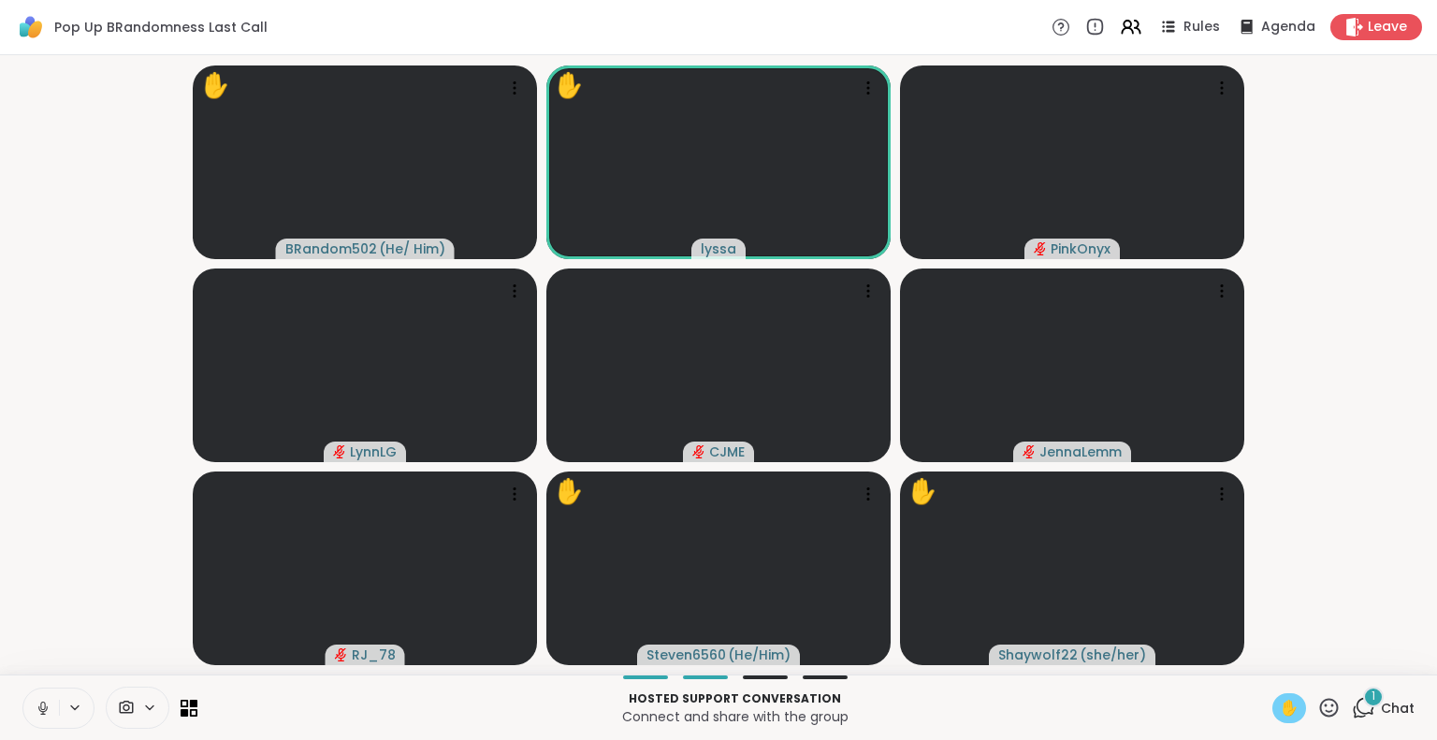
click at [42, 706] on icon at bounding box center [43, 708] width 17 height 17
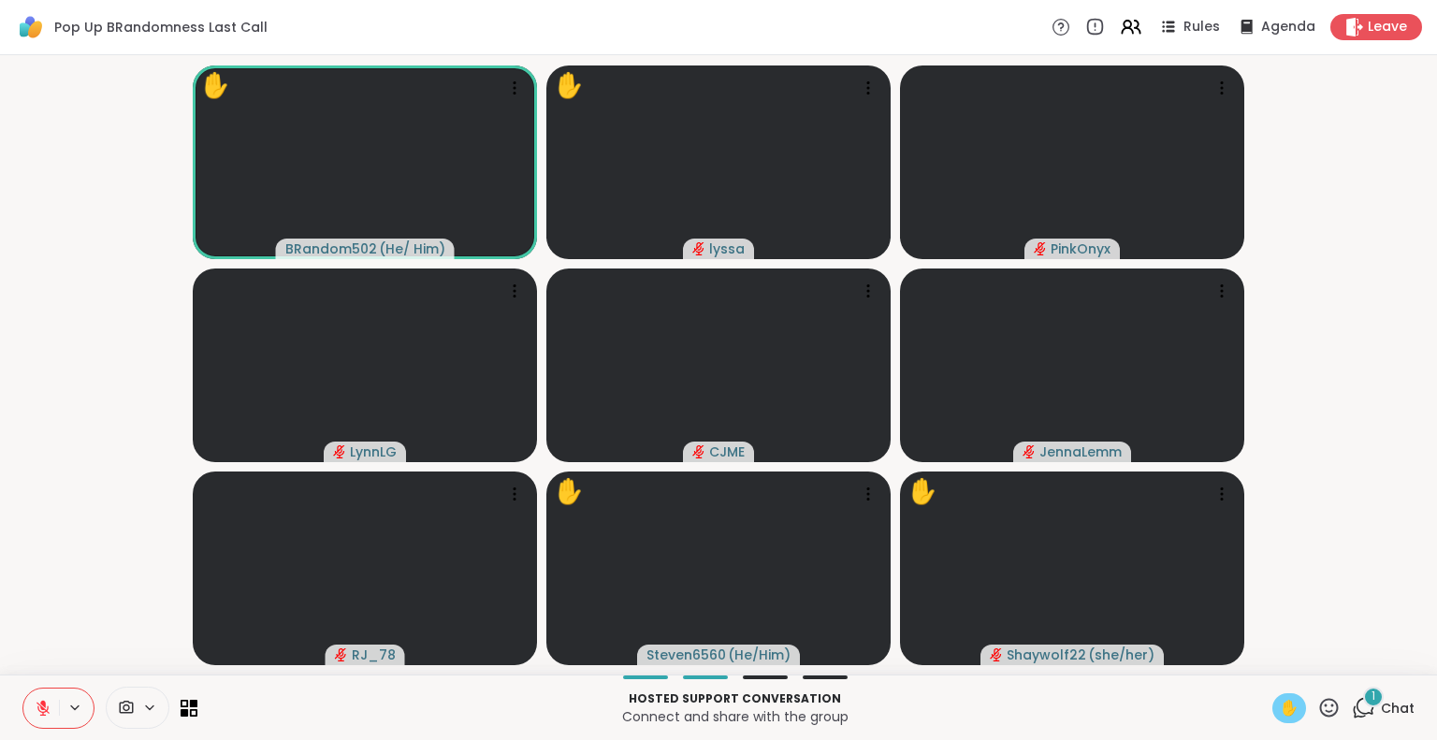
click at [38, 714] on icon at bounding box center [43, 708] width 17 height 17
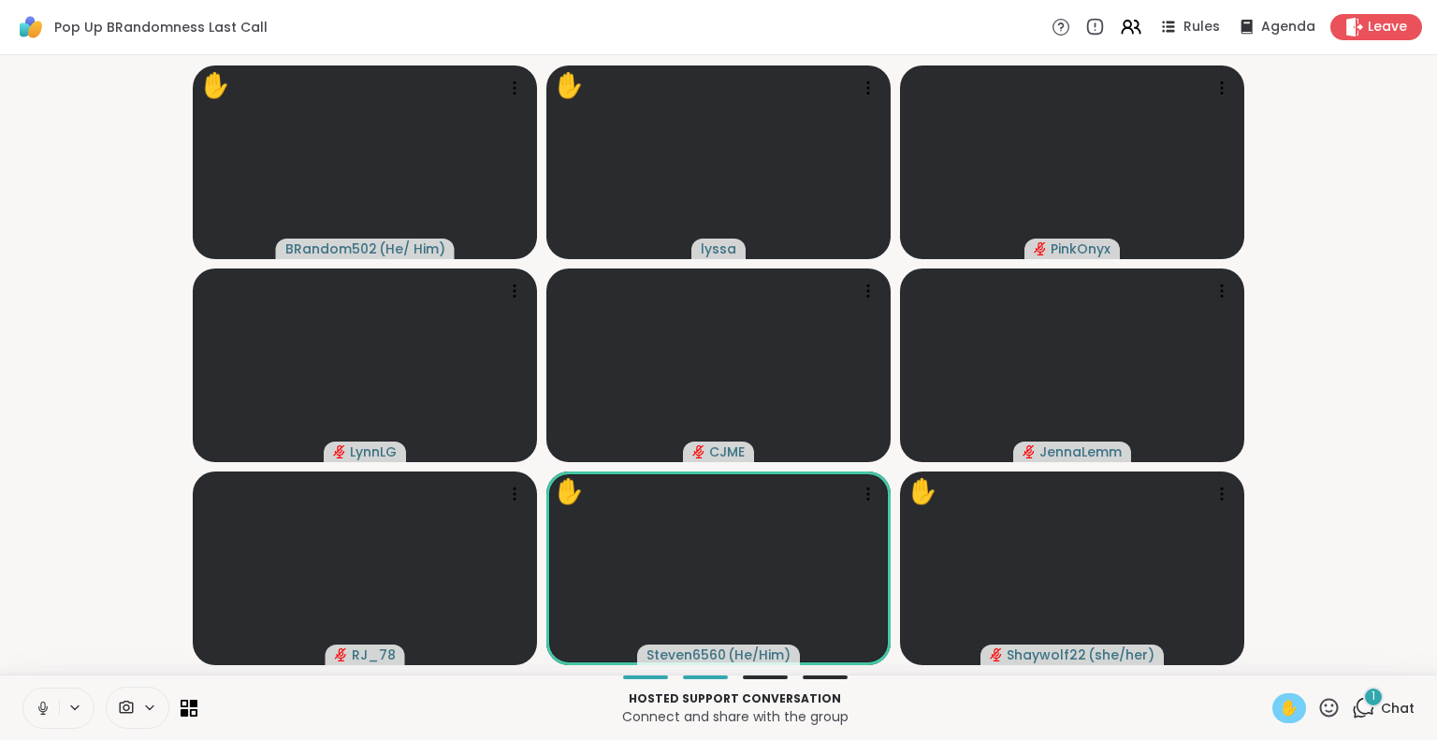
click at [37, 700] on icon at bounding box center [43, 708] width 17 height 17
click at [40, 707] on icon at bounding box center [42, 706] width 5 height 8
click at [39, 705] on icon at bounding box center [42, 708] width 13 height 13
click at [36, 710] on icon at bounding box center [43, 708] width 17 height 17
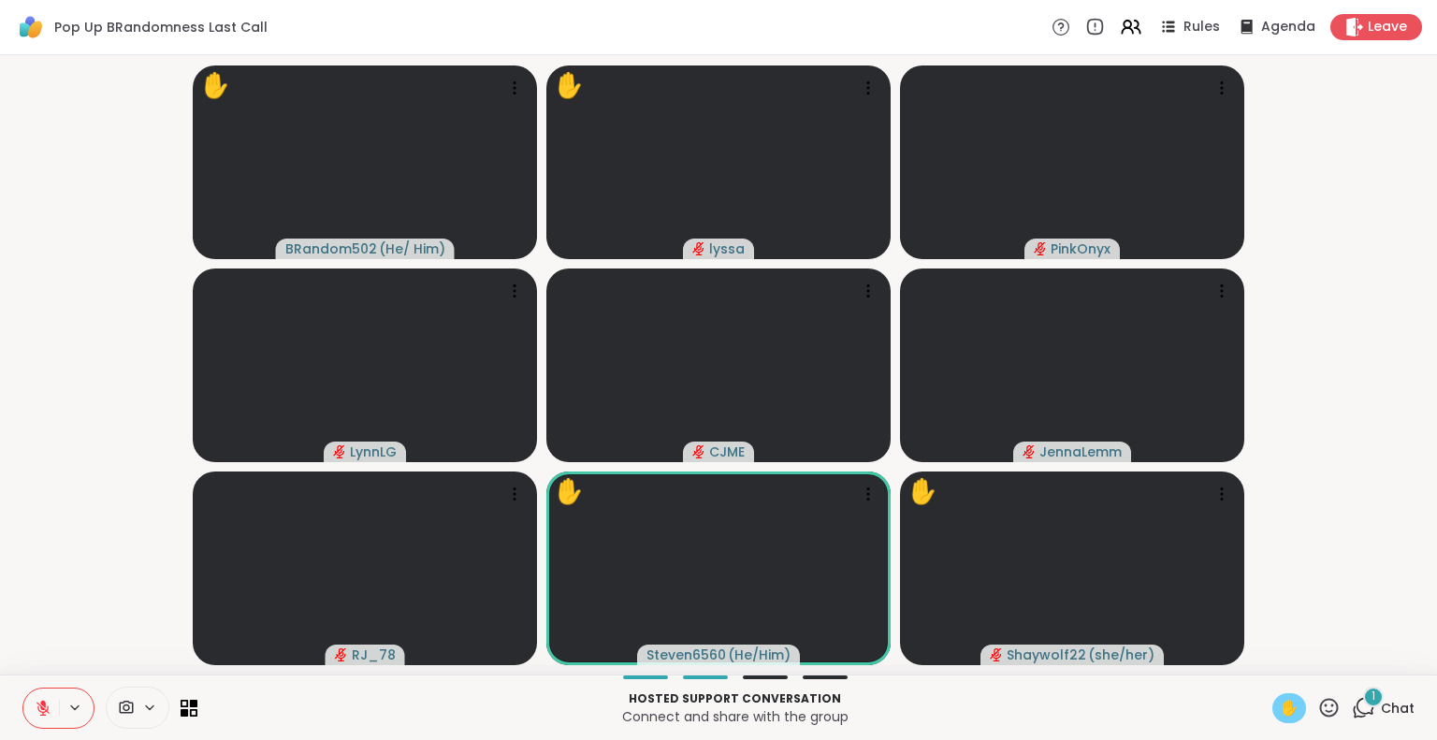
click at [43, 718] on button at bounding box center [41, 708] width 36 height 39
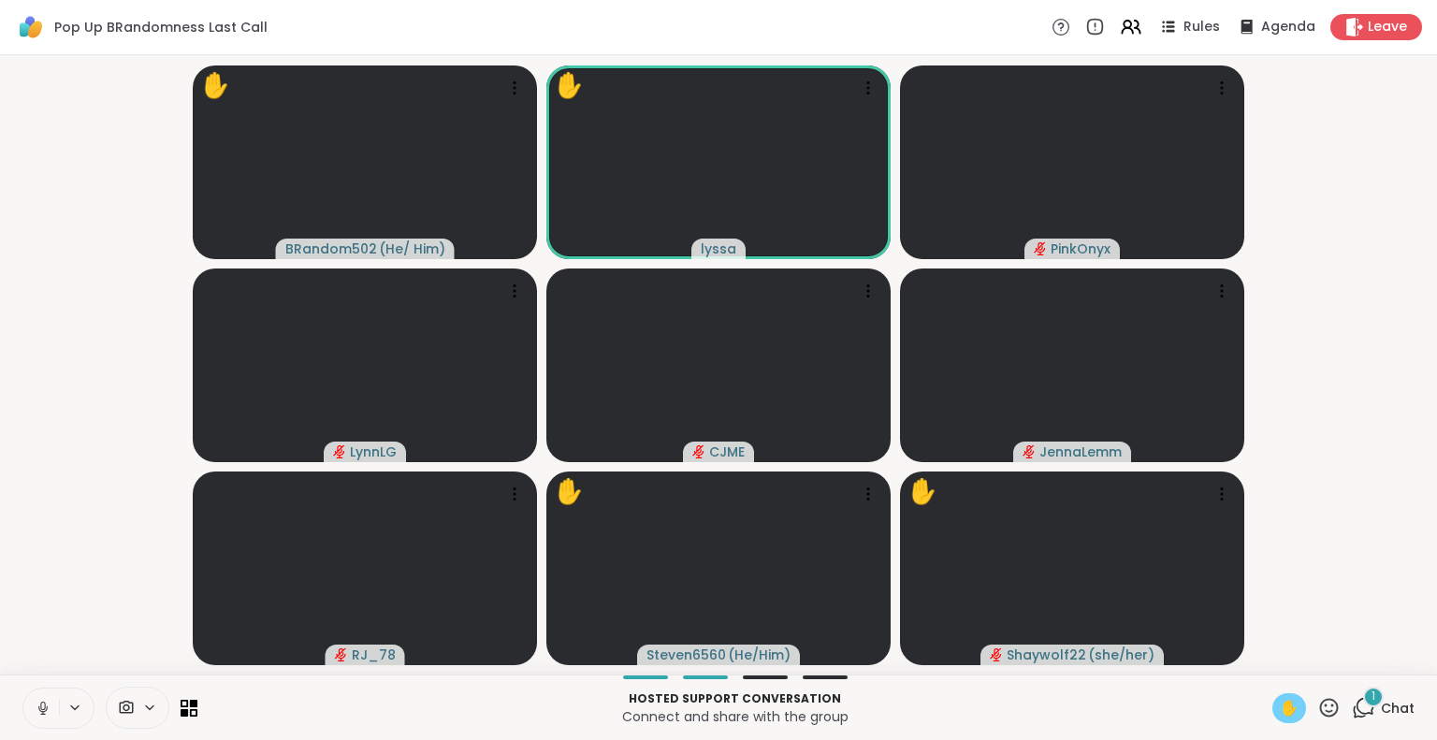
click at [37, 703] on icon at bounding box center [43, 708] width 17 height 17
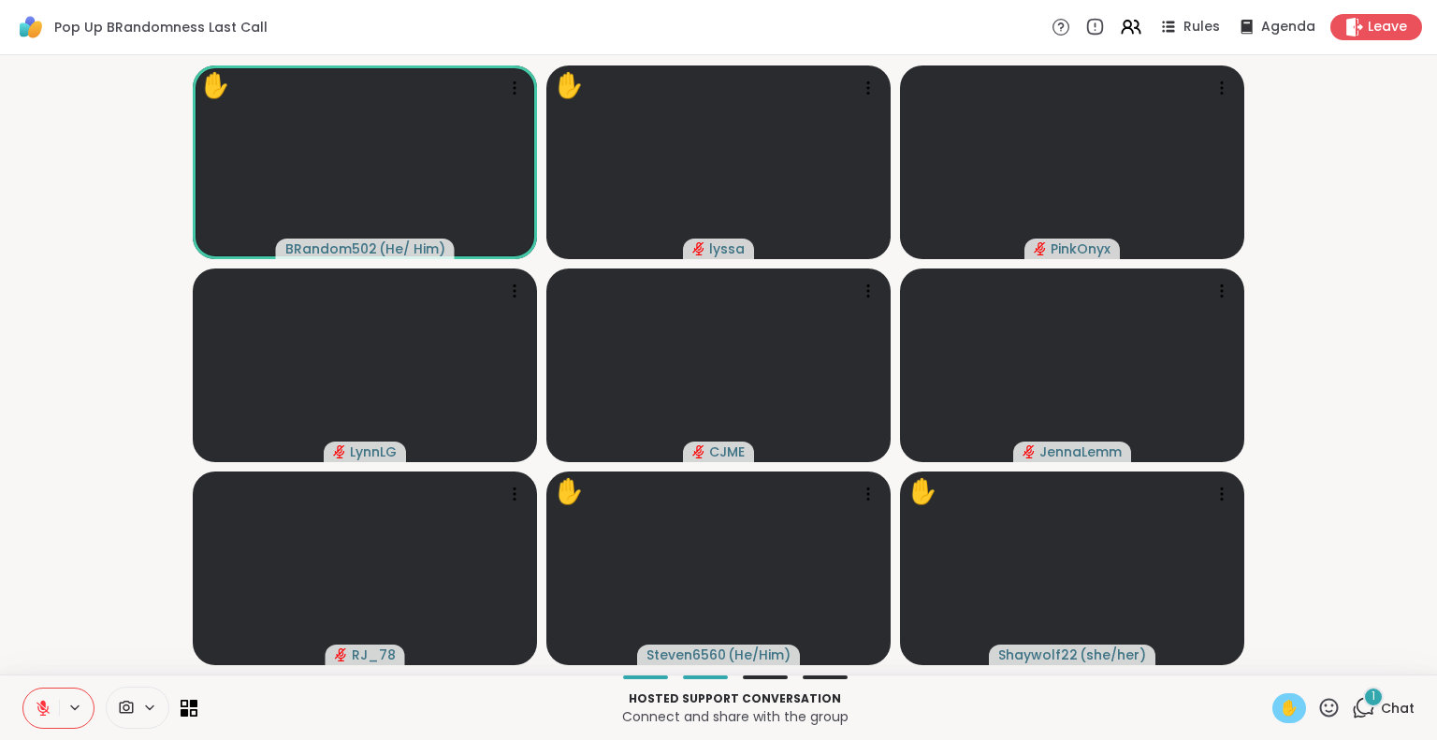
drag, startPoint x: 43, startPoint y: 701, endPoint x: 31, endPoint y: 705, distance: 12.7
click at [31, 705] on button at bounding box center [41, 708] width 36 height 39
click at [45, 695] on button at bounding box center [41, 708] width 36 height 39
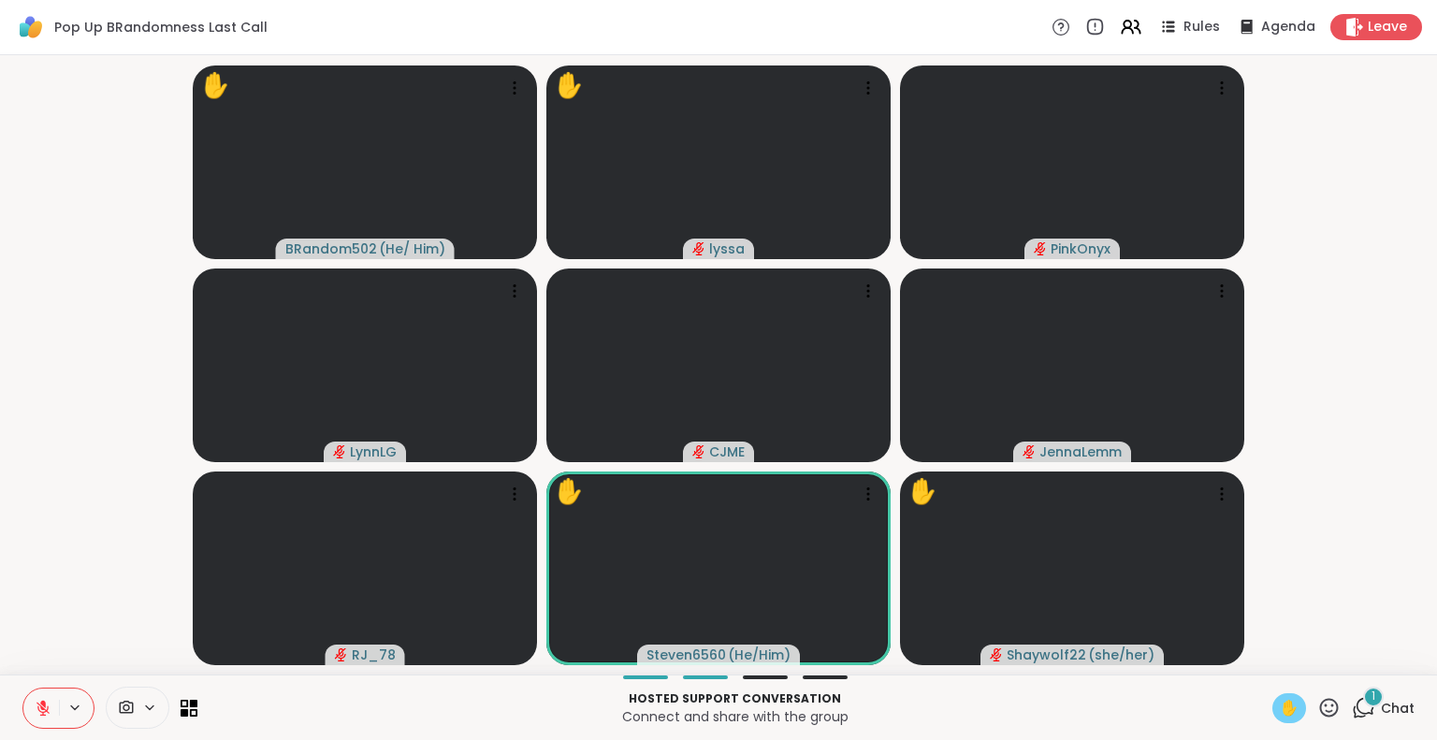
click at [43, 708] on icon at bounding box center [42, 708] width 13 height 13
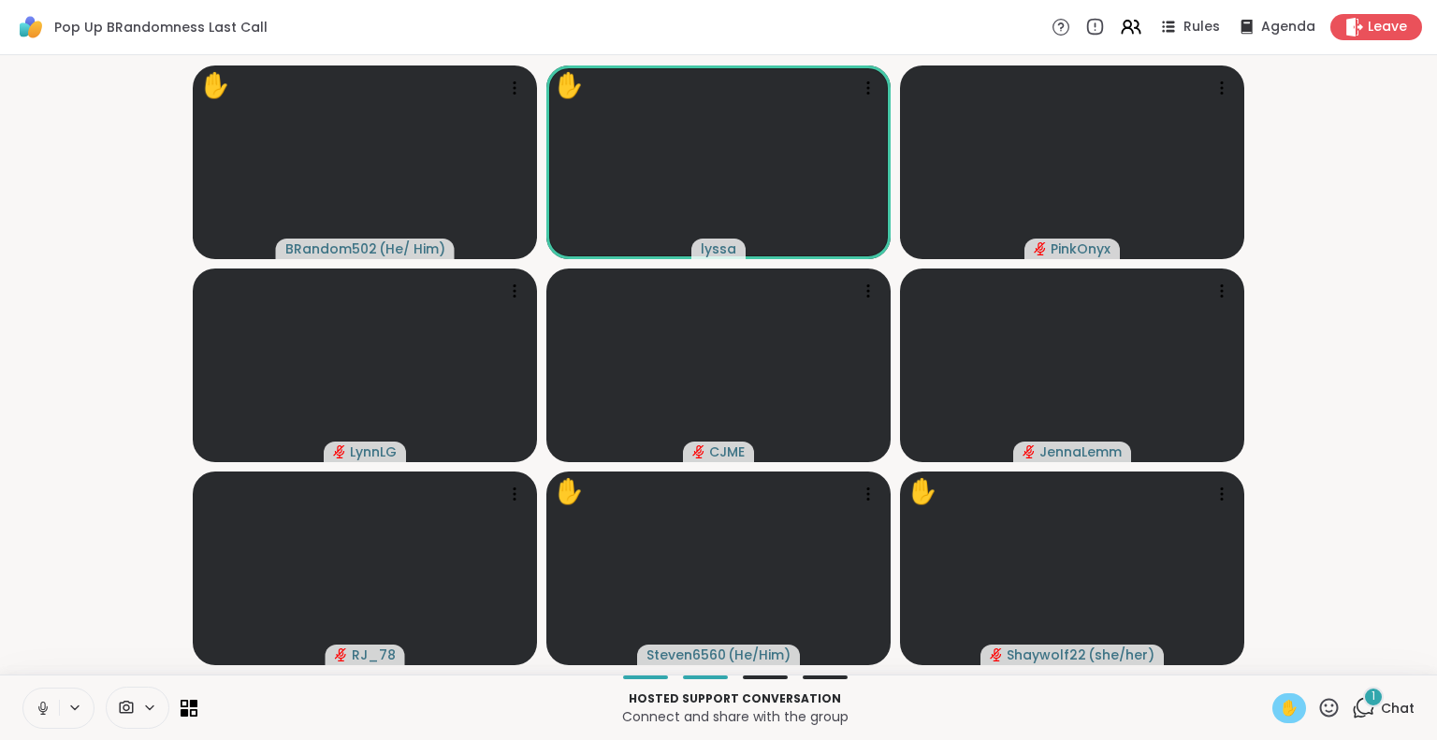
click at [39, 706] on icon at bounding box center [43, 708] width 17 height 17
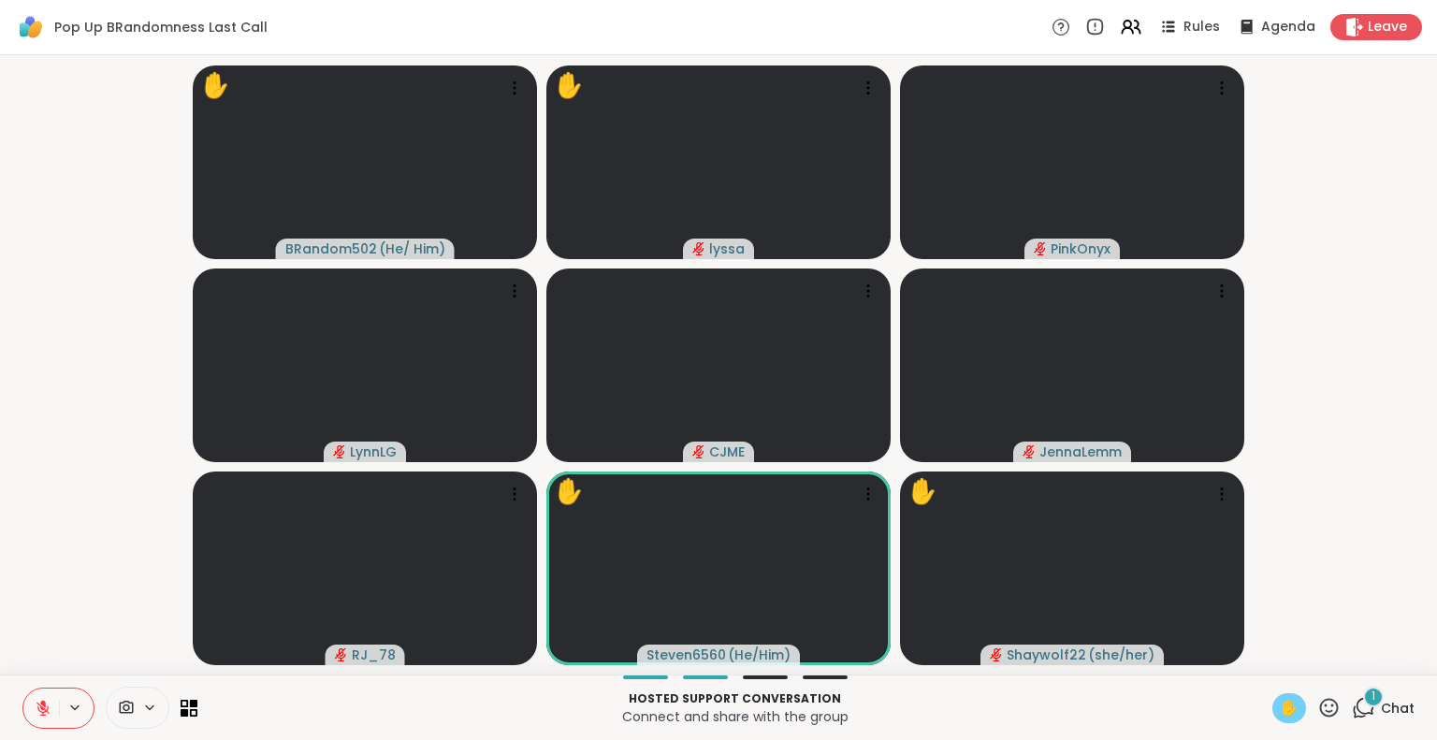
click at [48, 706] on icon at bounding box center [42, 708] width 13 height 13
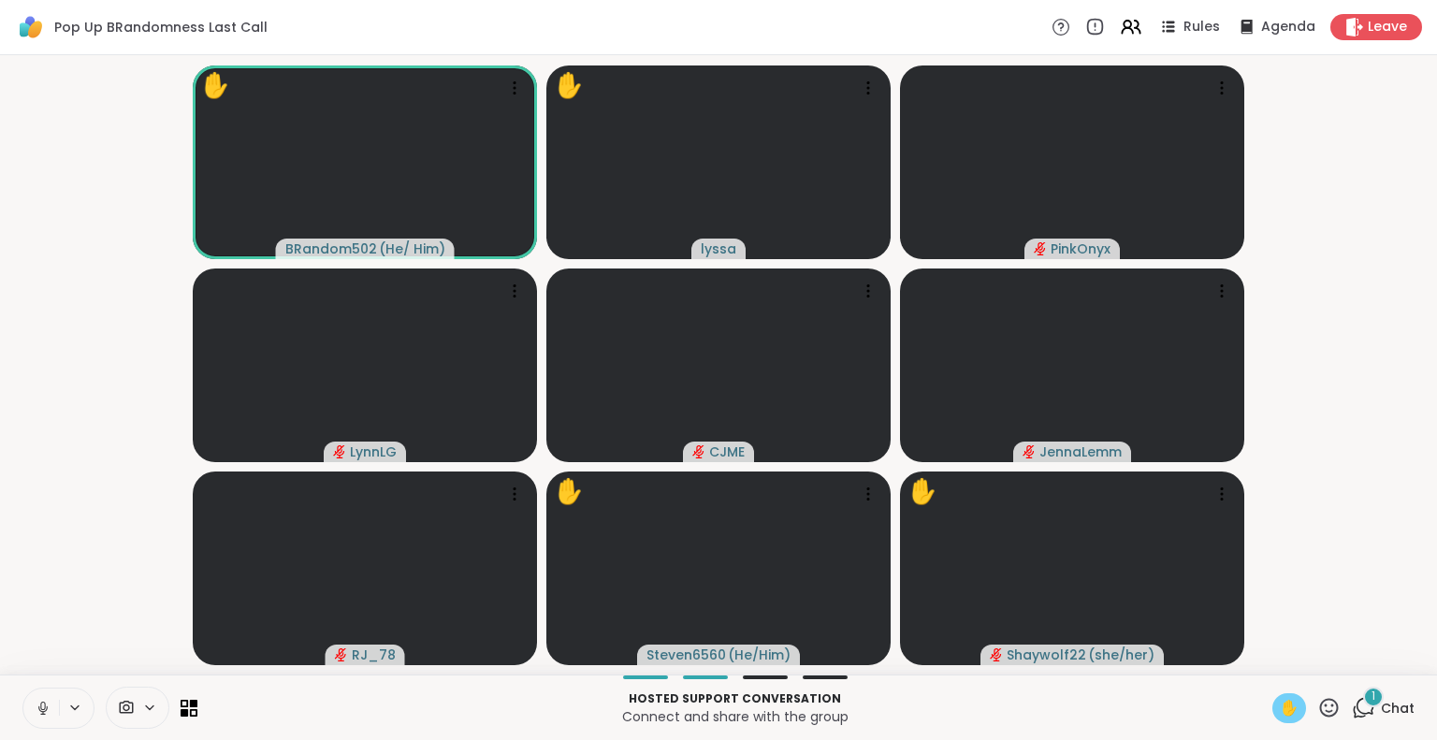
click at [45, 705] on icon at bounding box center [43, 708] width 17 height 17
click at [43, 698] on button at bounding box center [41, 708] width 36 height 39
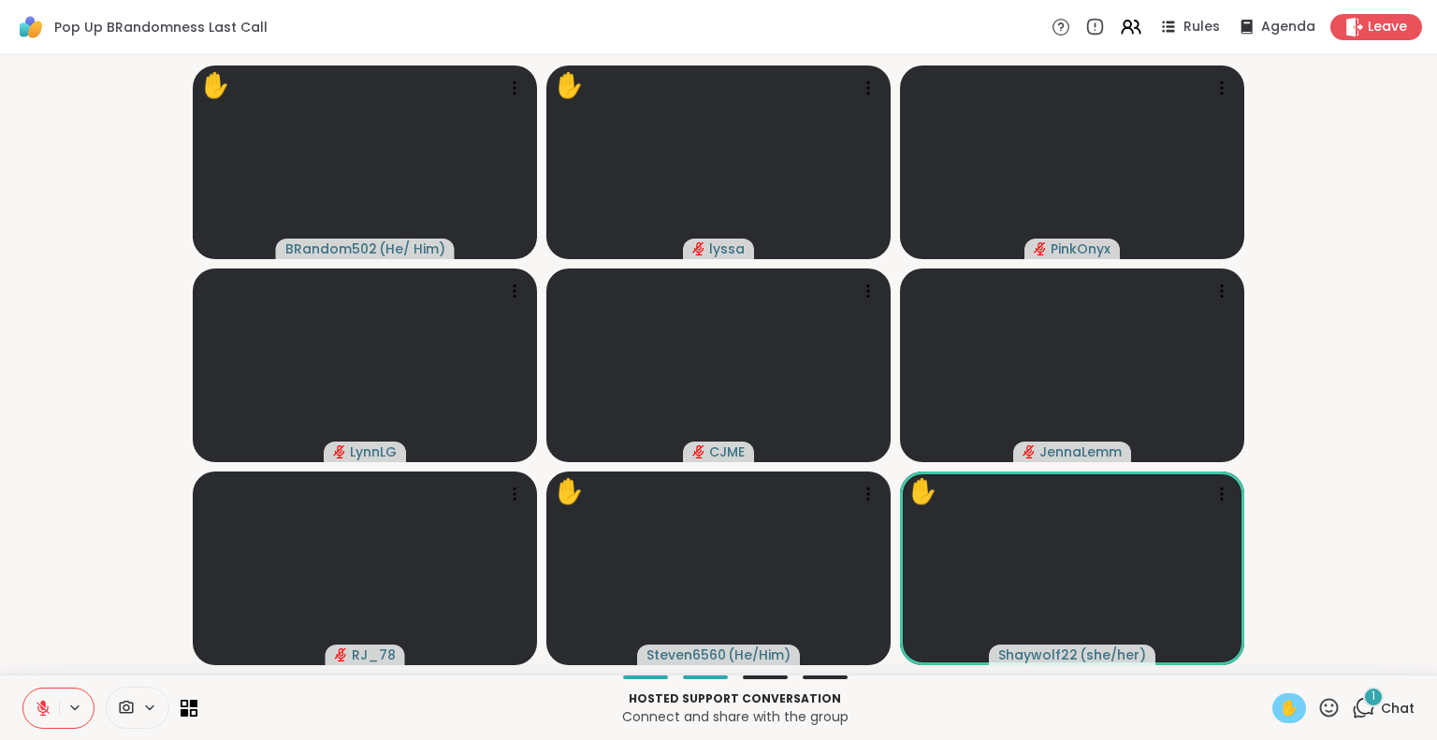
click at [38, 703] on icon at bounding box center [43, 708] width 17 height 17
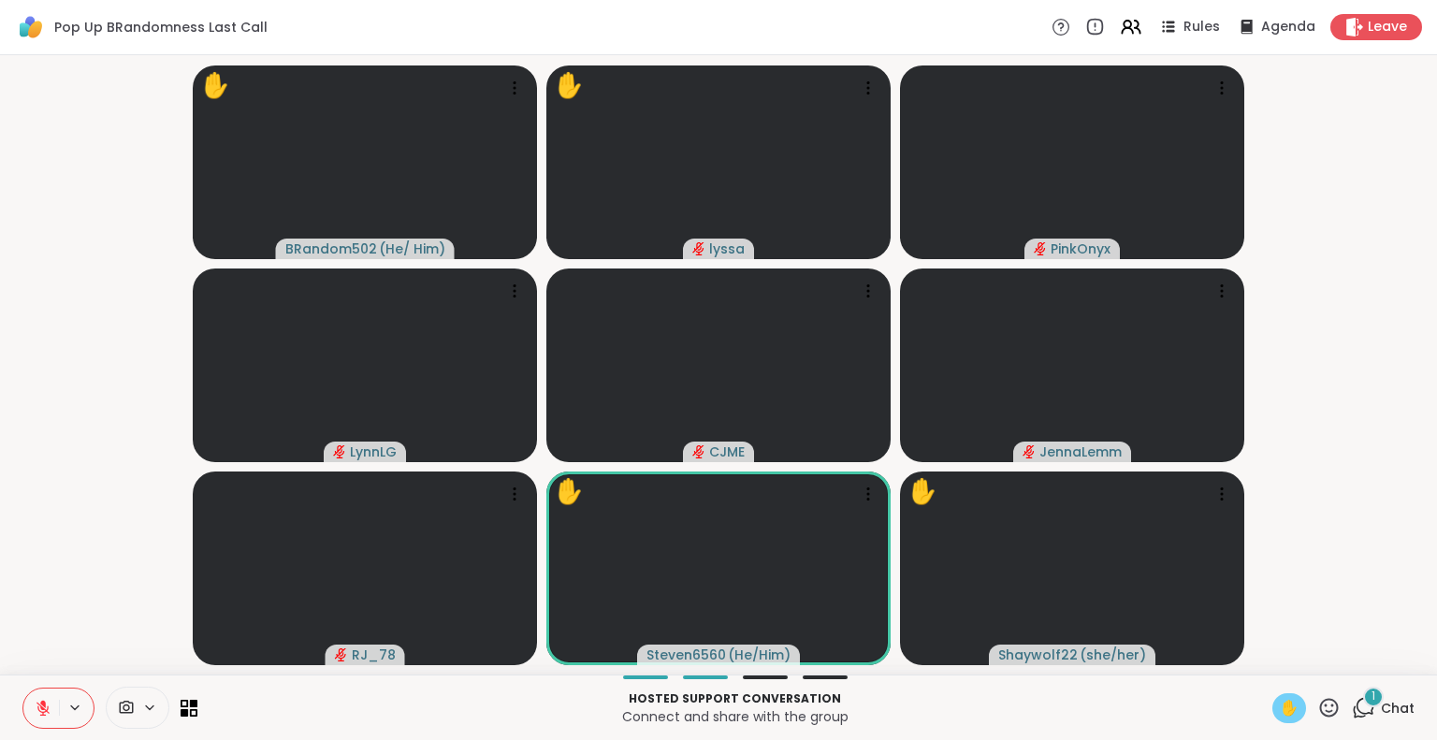
click at [1323, 705] on icon at bounding box center [1329, 707] width 19 height 19
click at [1265, 657] on span "❤️" at bounding box center [1274, 658] width 19 height 22
click at [49, 701] on icon at bounding box center [43, 708] width 17 height 17
click at [32, 711] on button at bounding box center [41, 708] width 36 height 39
click at [37, 703] on icon at bounding box center [43, 708] width 17 height 17
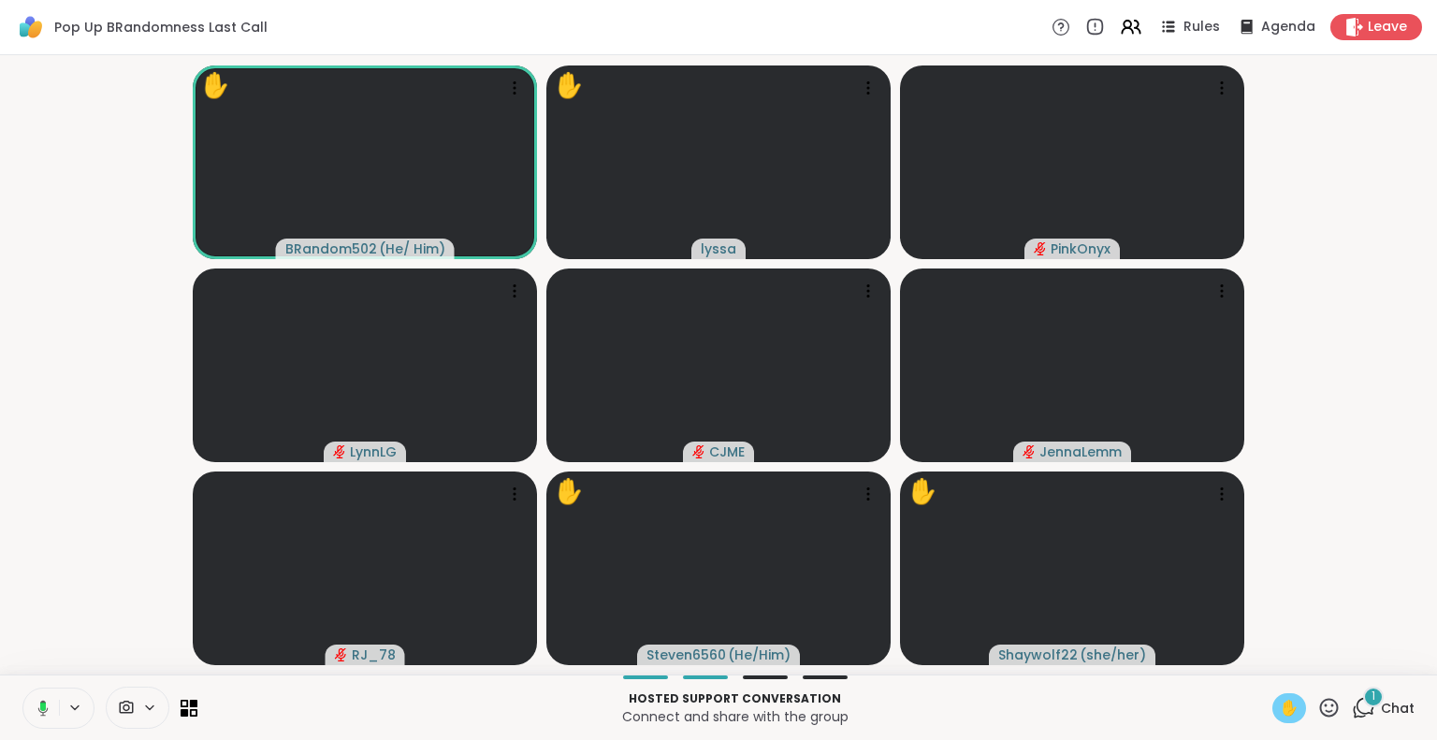
click at [40, 702] on icon at bounding box center [43, 708] width 10 height 16
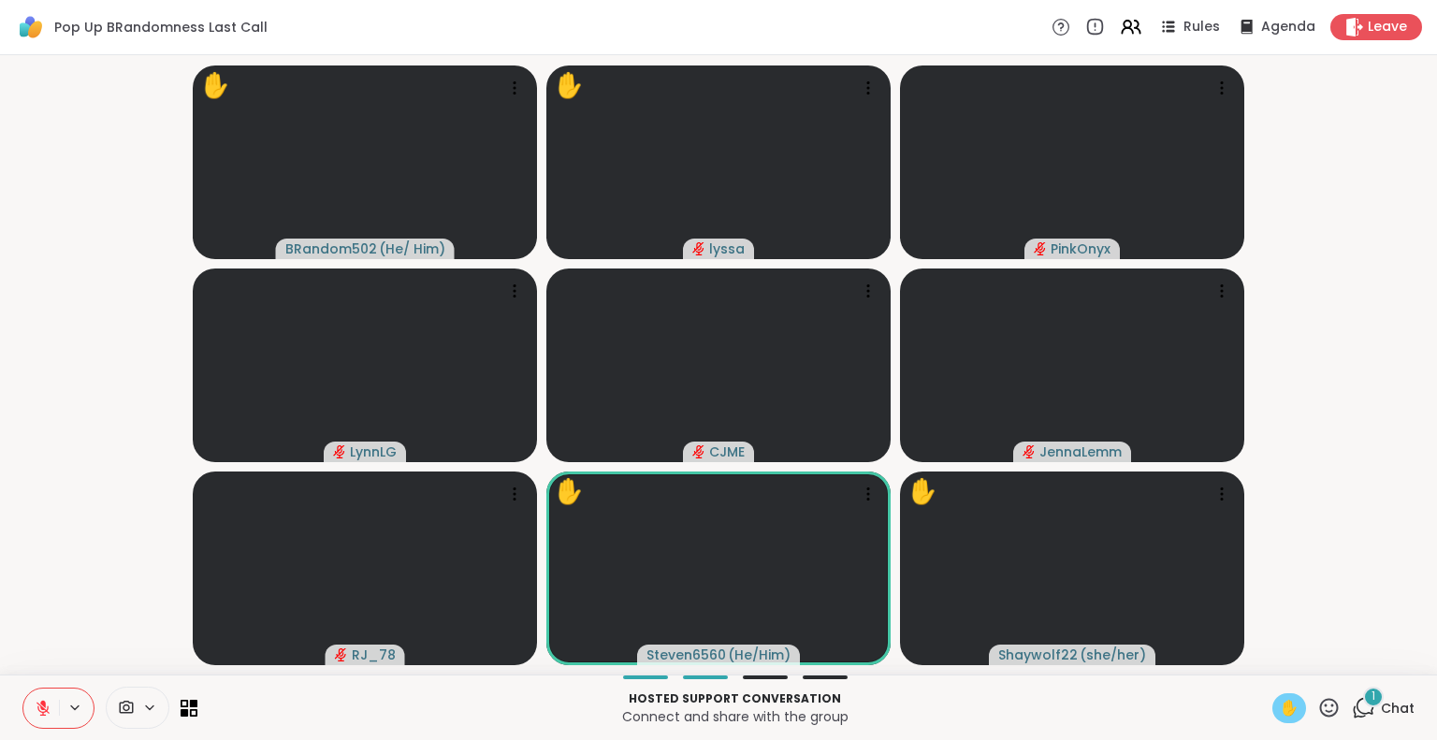
click at [40, 702] on icon at bounding box center [43, 708] width 17 height 17
click at [42, 693] on button at bounding box center [41, 708] width 36 height 39
click at [41, 695] on button at bounding box center [41, 708] width 36 height 39
click at [44, 703] on icon at bounding box center [42, 706] width 5 height 8
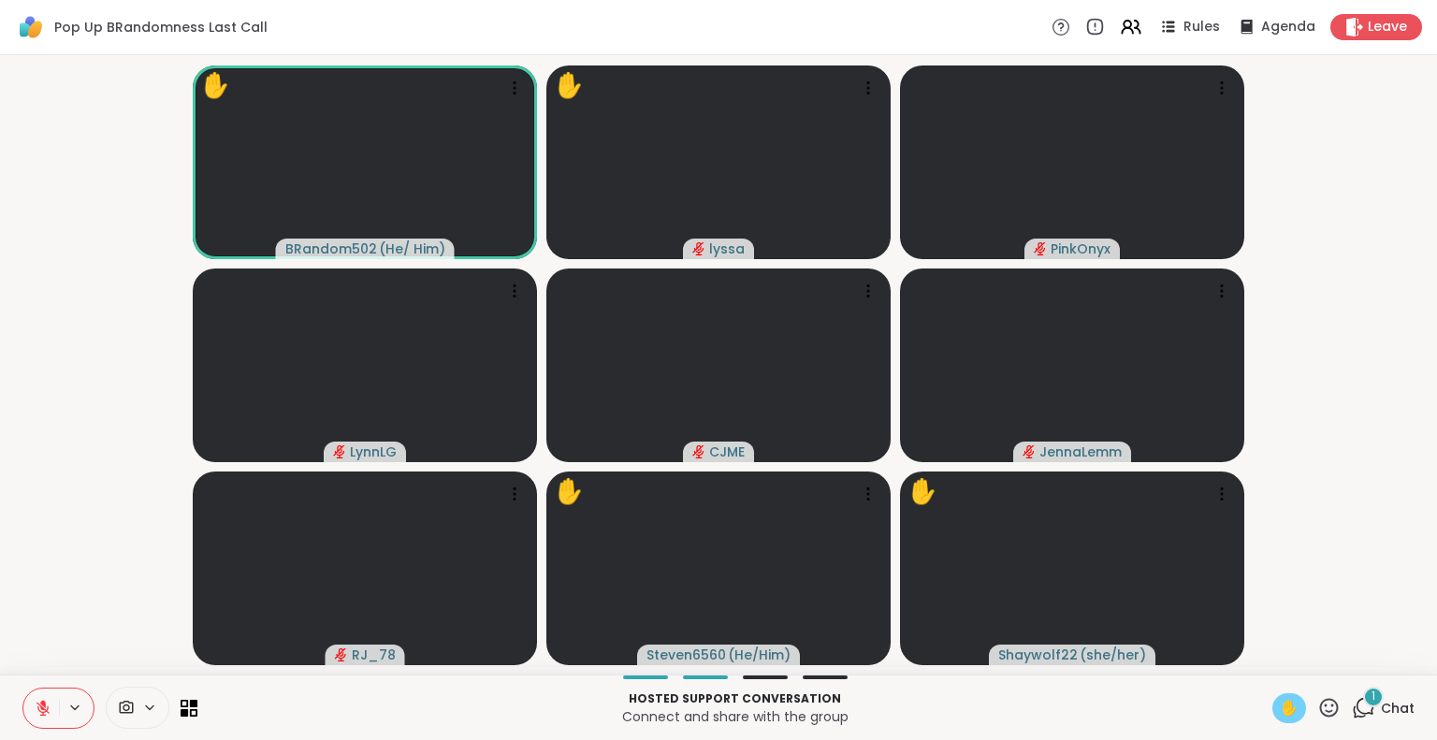
click at [38, 703] on icon at bounding box center [43, 708] width 17 height 17
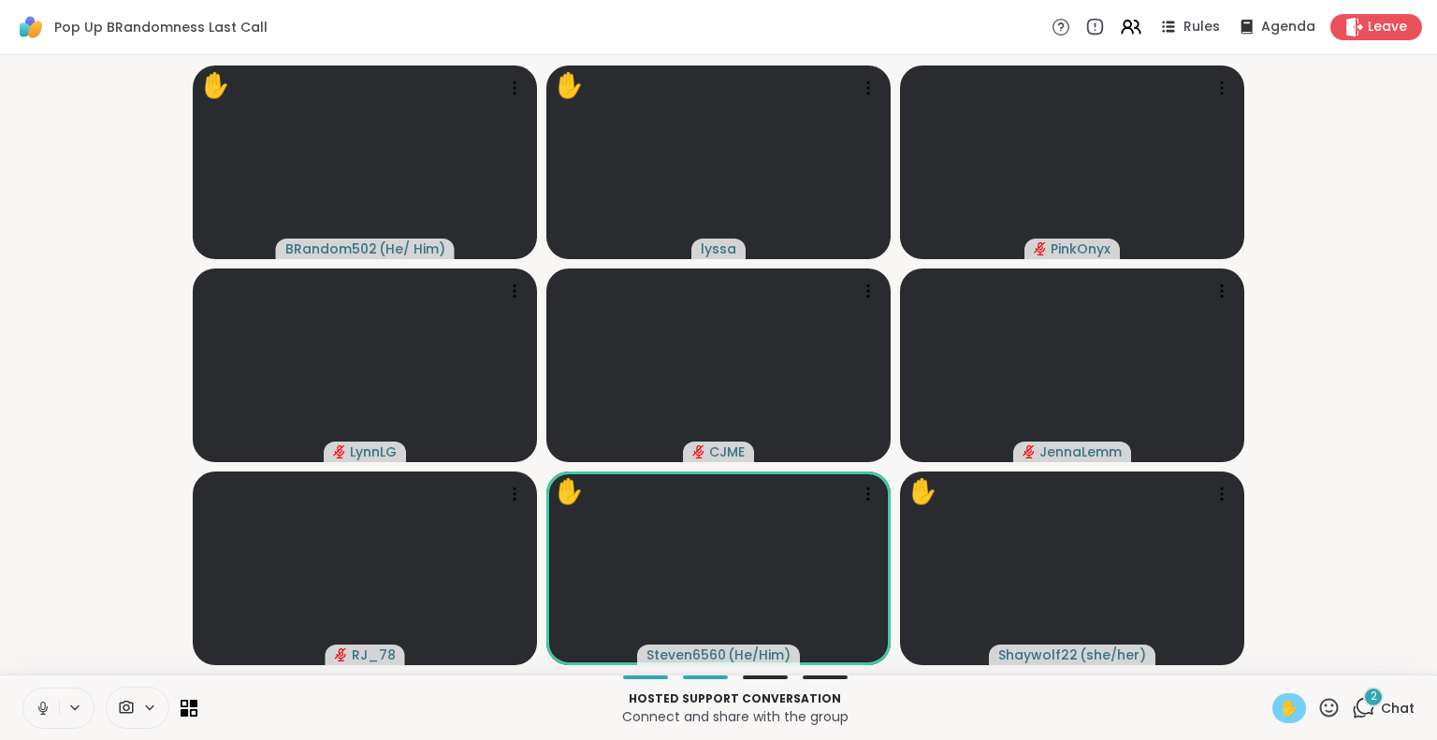
click at [1381, 717] on span "Chat" at bounding box center [1398, 708] width 34 height 19
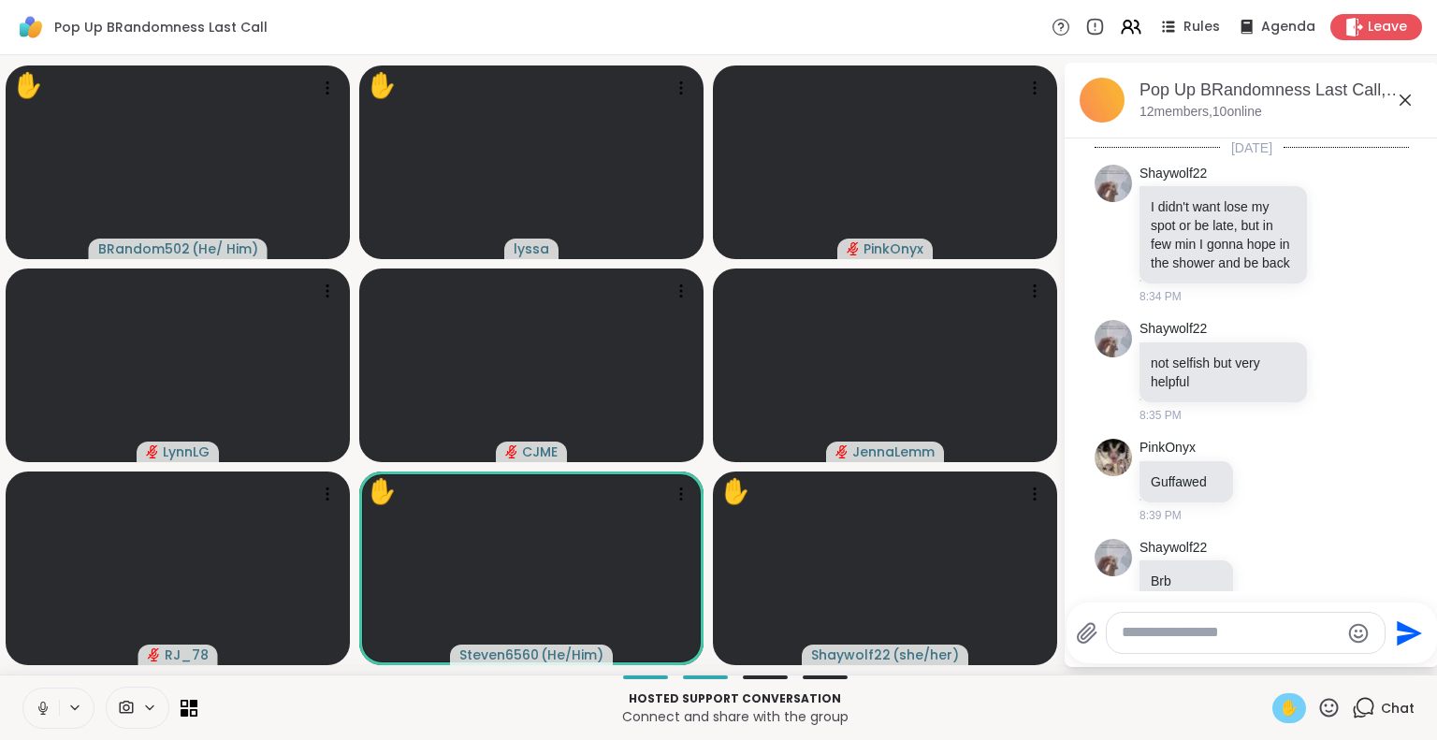
scroll to position [1844, 0]
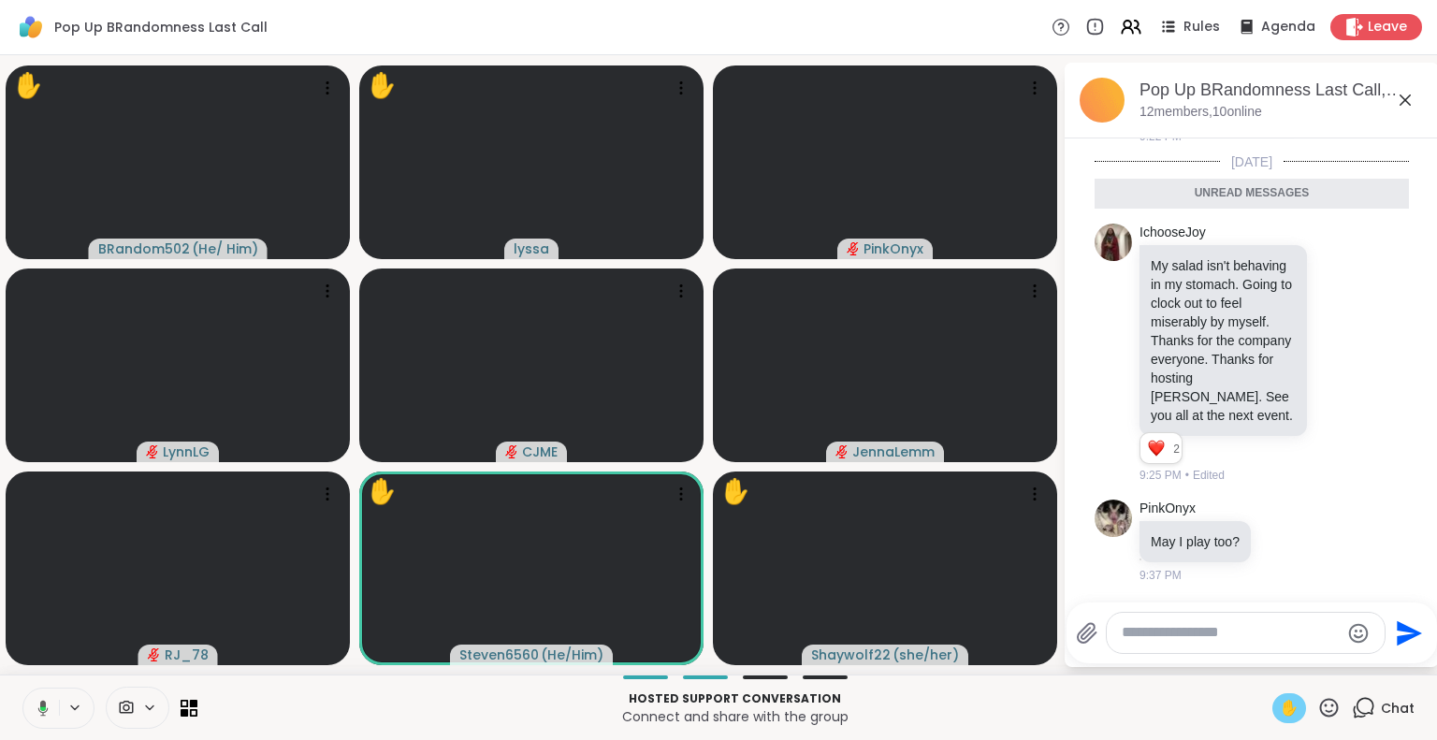
click at [1409, 94] on icon at bounding box center [1405, 100] width 22 height 22
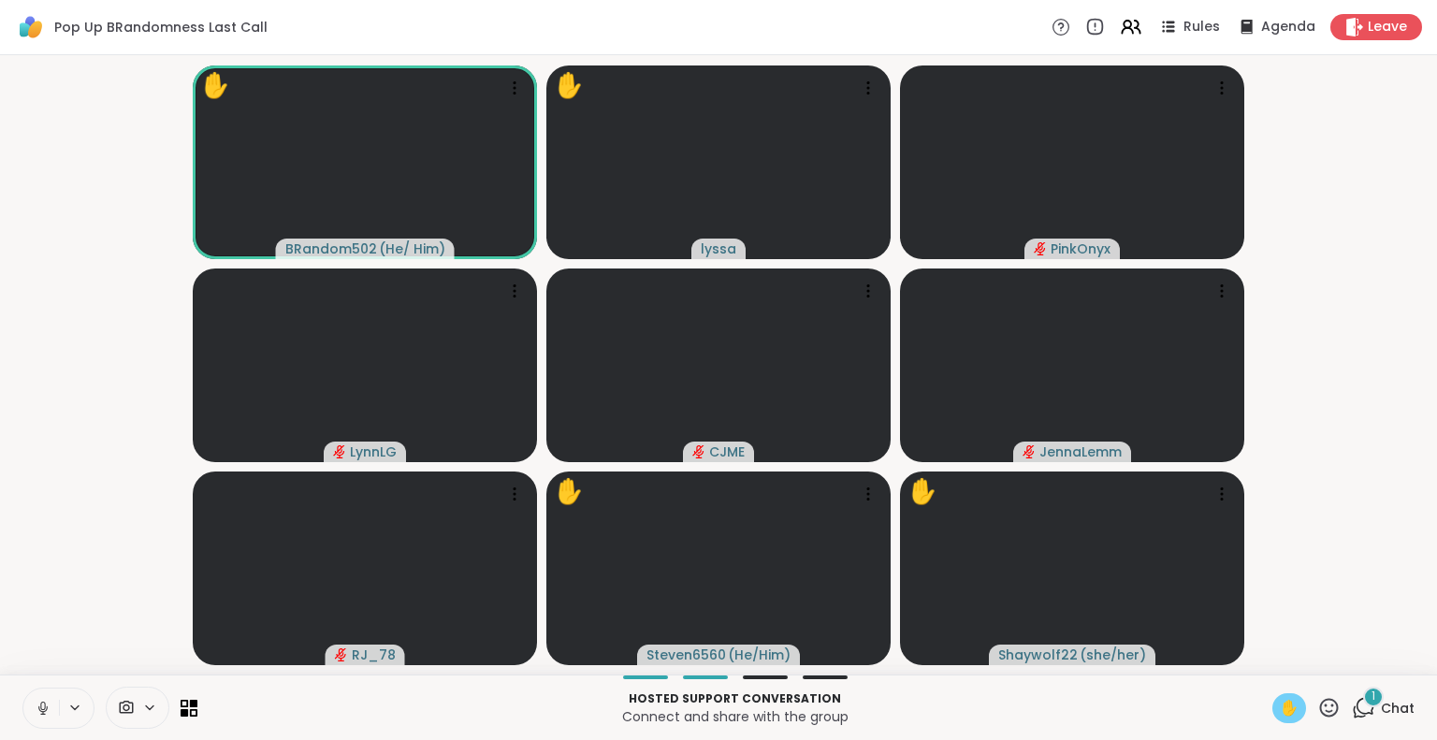
click at [41, 711] on icon at bounding box center [42, 708] width 9 height 6
click at [44, 713] on icon at bounding box center [43, 708] width 17 height 17
click at [1363, 713] on div "1 Chat" at bounding box center [1383, 708] width 63 height 30
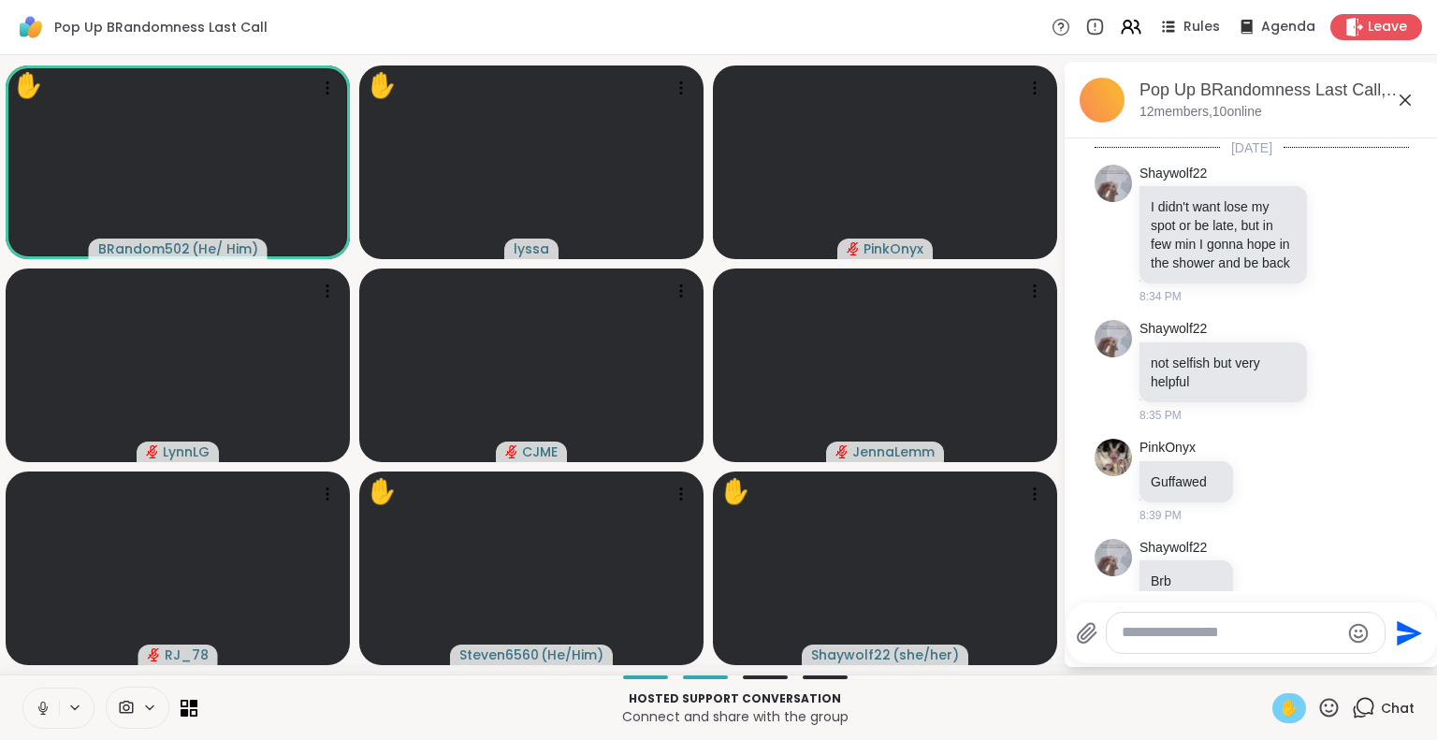
scroll to position [1988, 0]
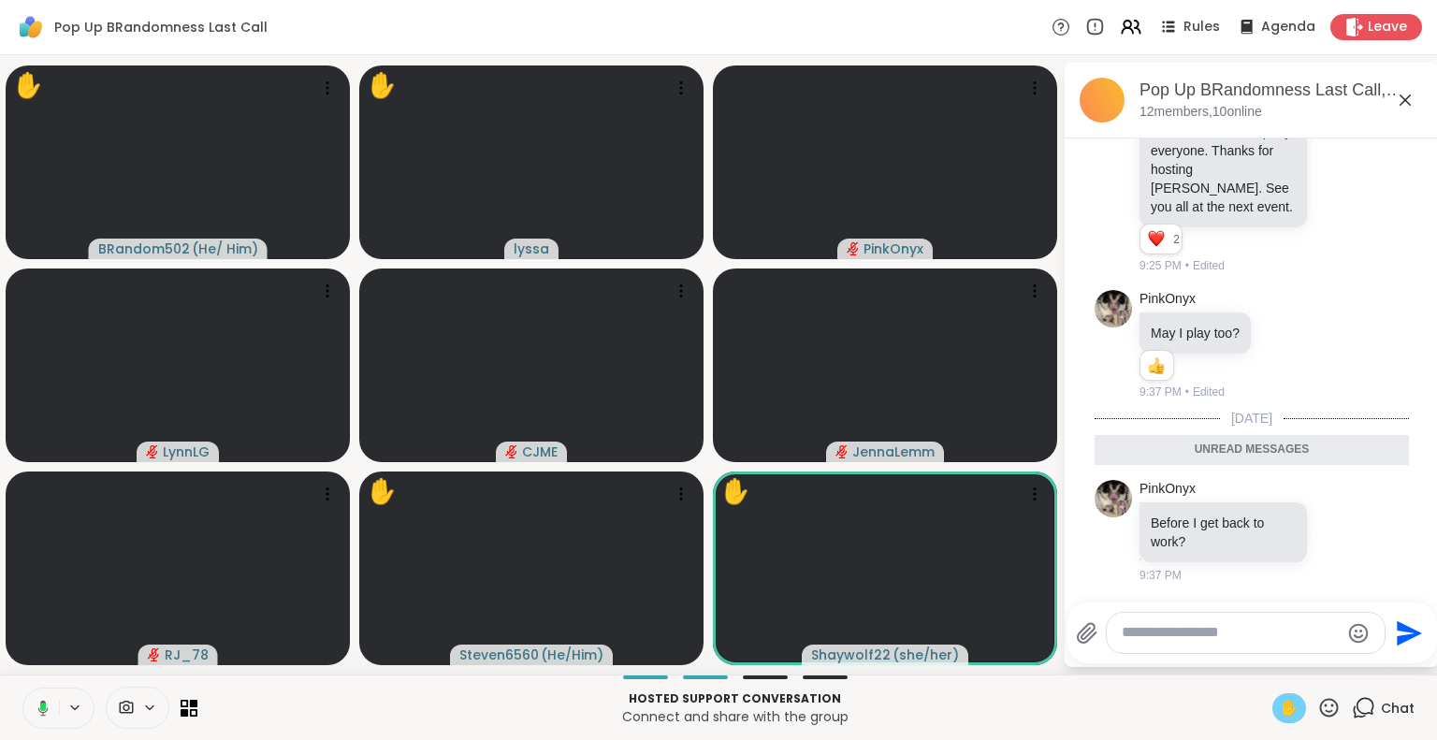
click at [1392, 94] on div "Pop Up BRandomness Last Call, Sep 05" at bounding box center [1282, 90] width 284 height 23
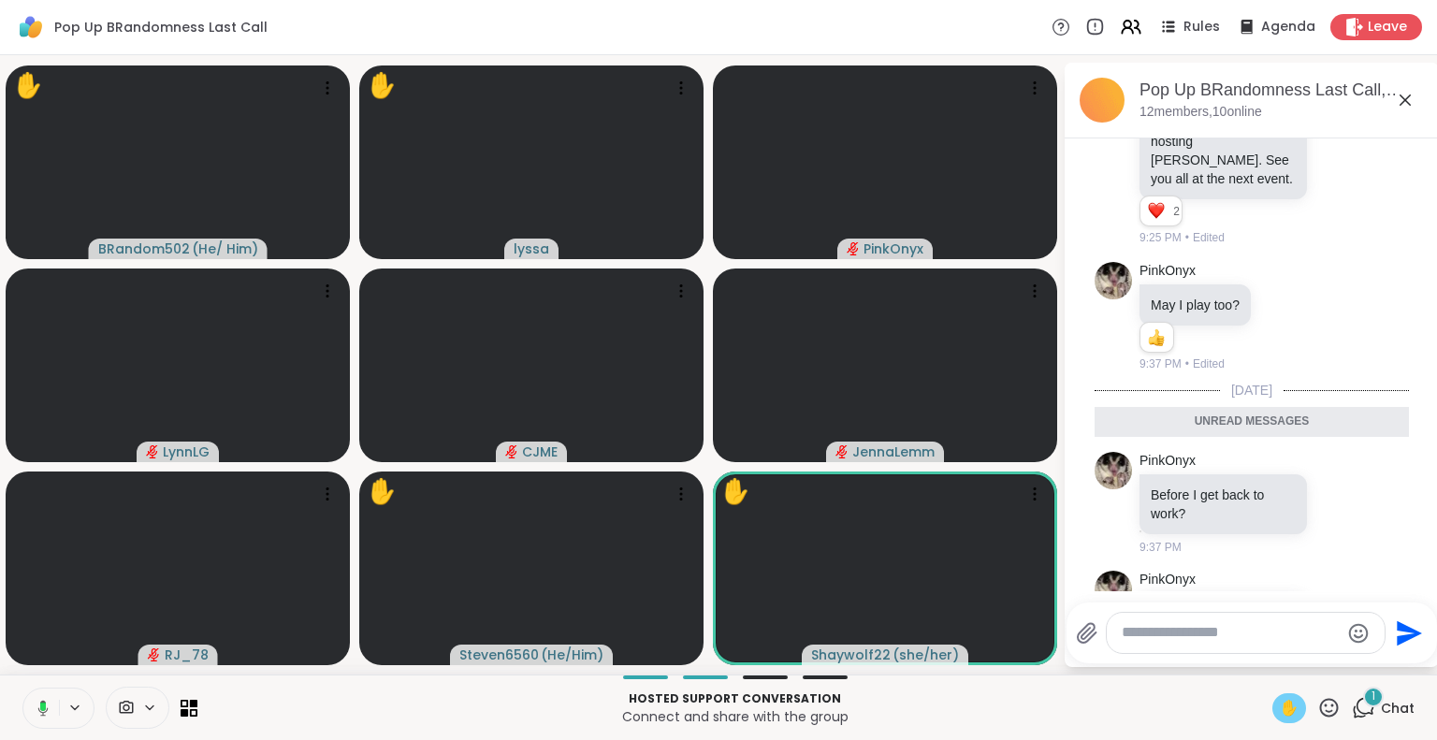
scroll to position [2156, 0]
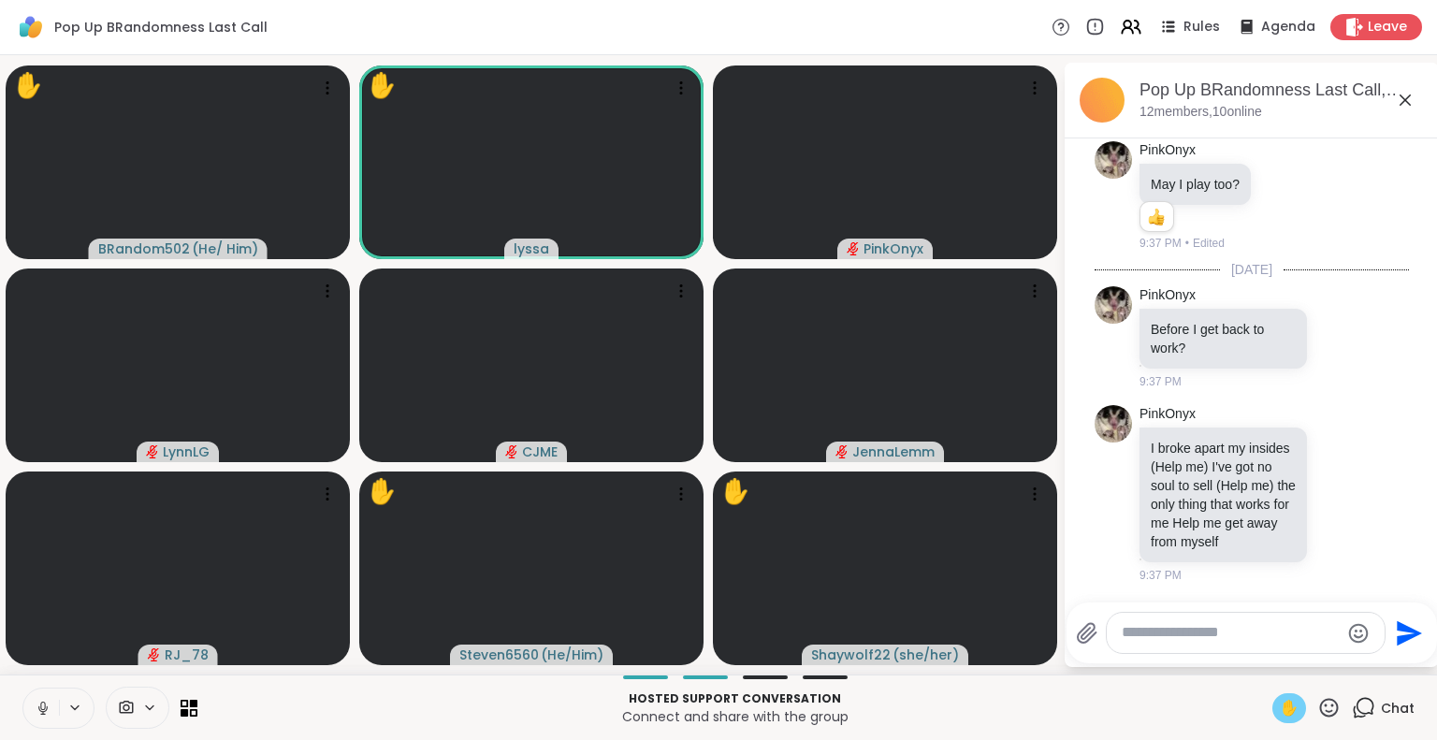
click at [1403, 97] on icon at bounding box center [1405, 99] width 11 height 11
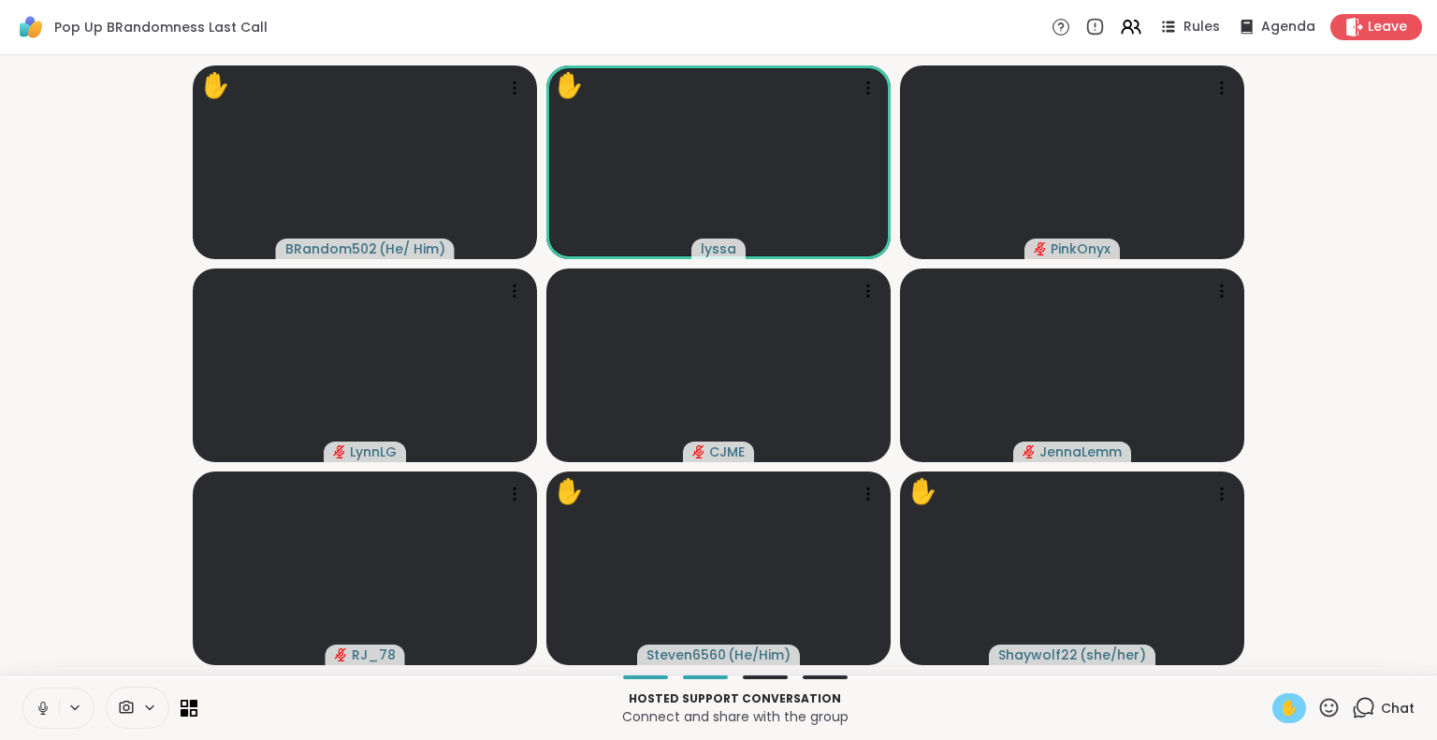
click at [1362, 704] on icon at bounding box center [1363, 707] width 23 height 23
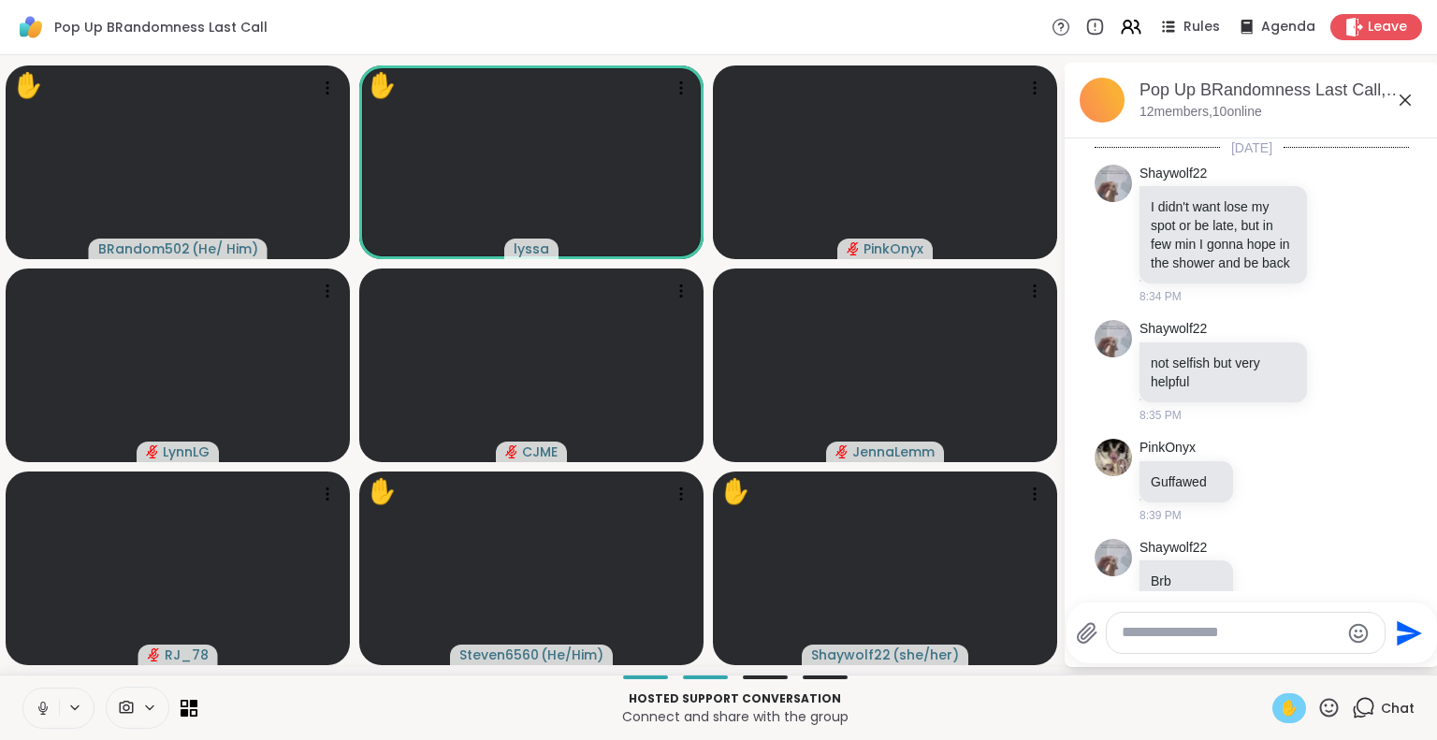
scroll to position [2137, 0]
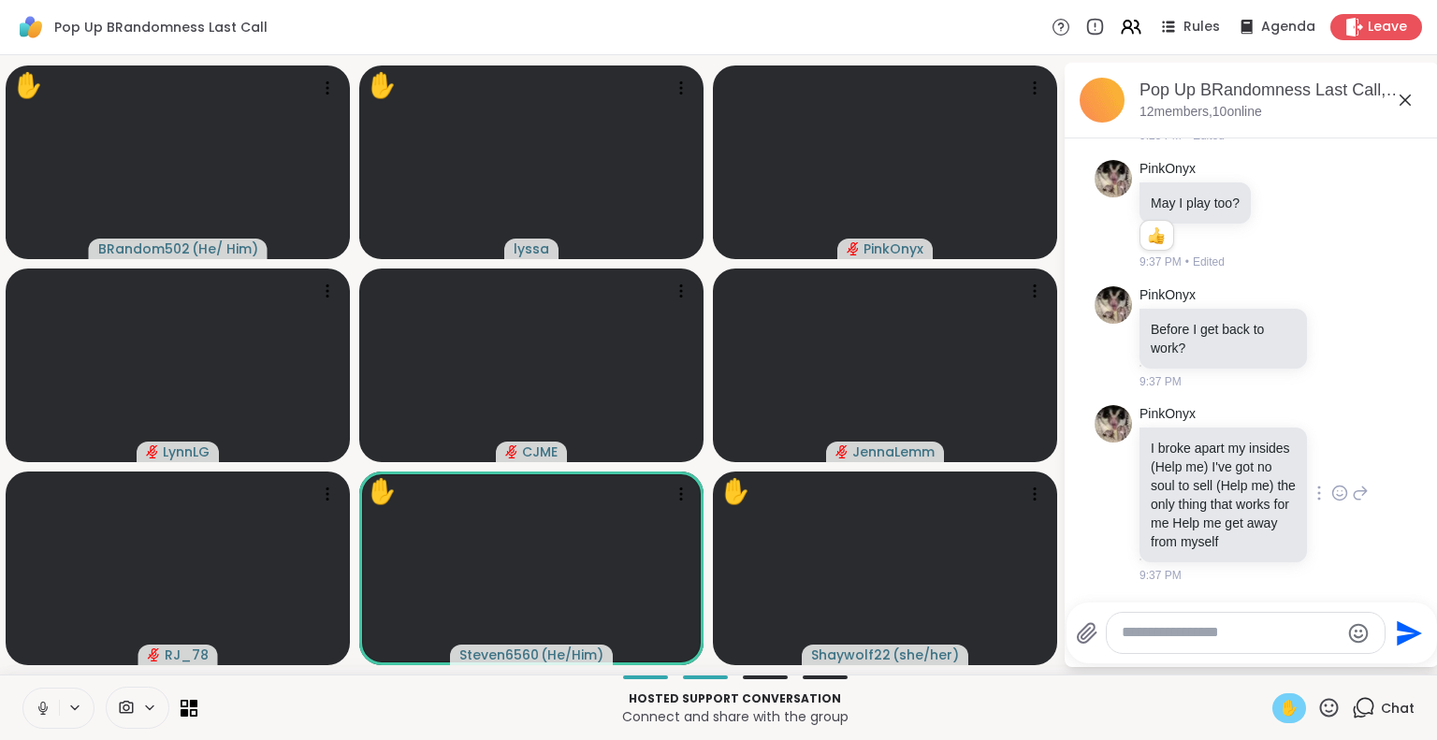
click at [1331, 484] on icon at bounding box center [1339, 493] width 17 height 19
click at [1331, 455] on div "Select Reaction: Heart" at bounding box center [1339, 463] width 17 height 17
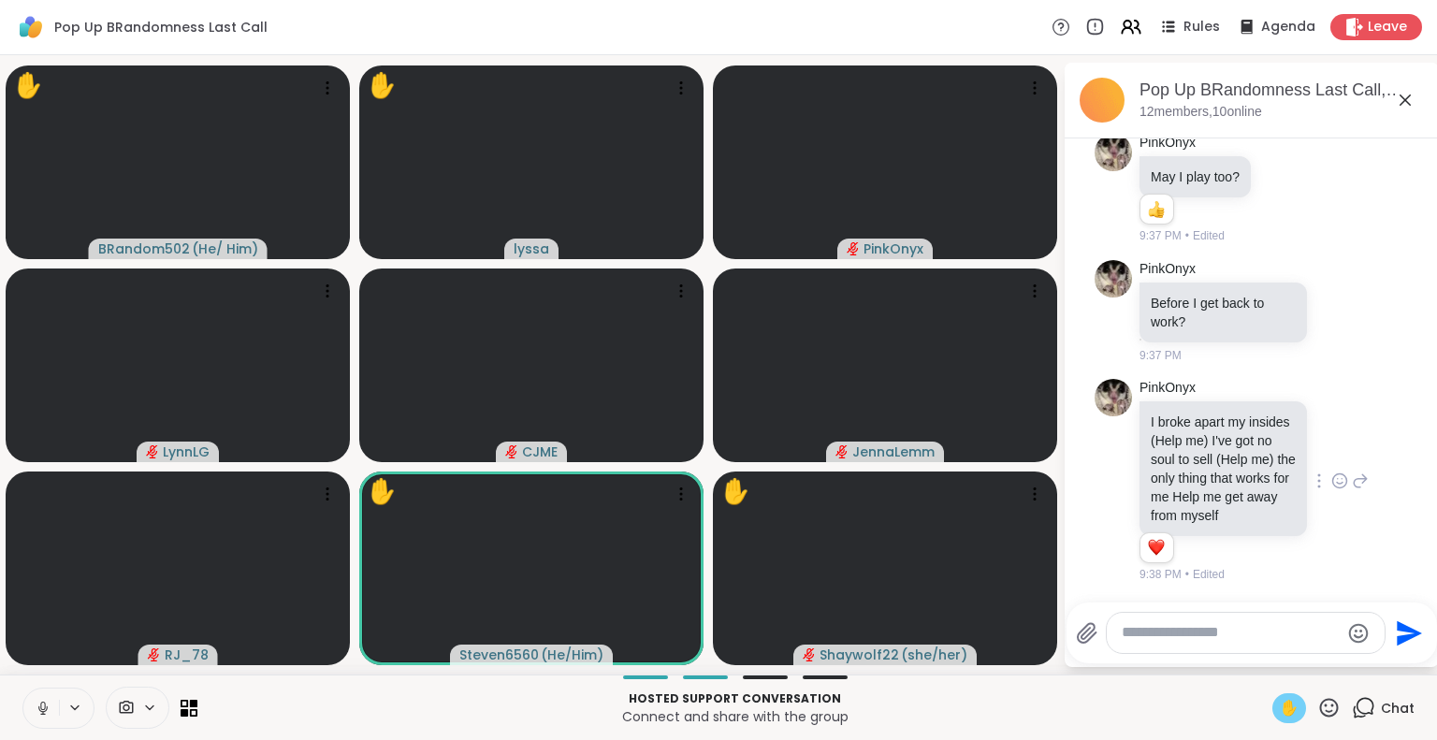
click at [1317, 700] on icon at bounding box center [1328, 707] width 23 height 23
click at [1388, 657] on span "🎉" at bounding box center [1397, 658] width 19 height 22
click at [1320, 700] on icon at bounding box center [1329, 707] width 19 height 19
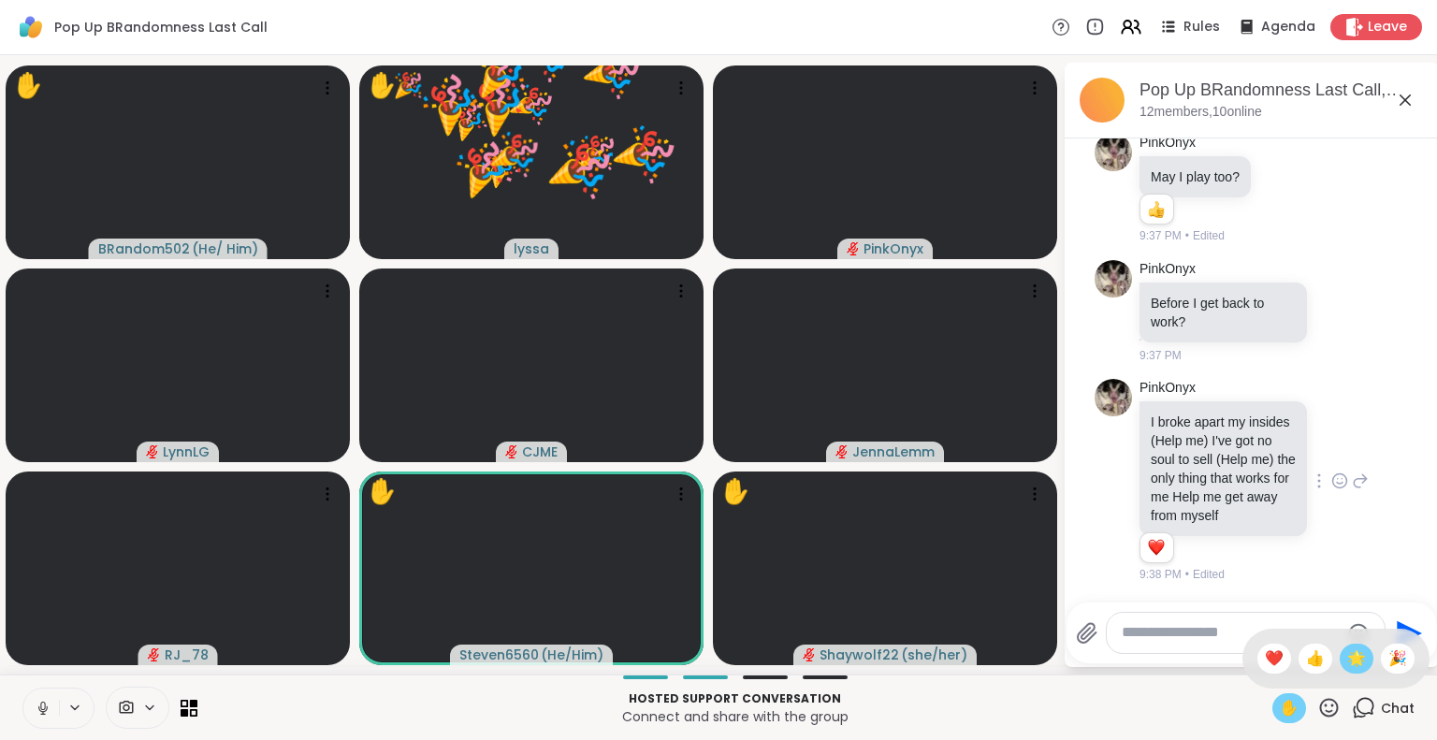
click at [1347, 661] on span "🌟" at bounding box center [1356, 658] width 19 height 22
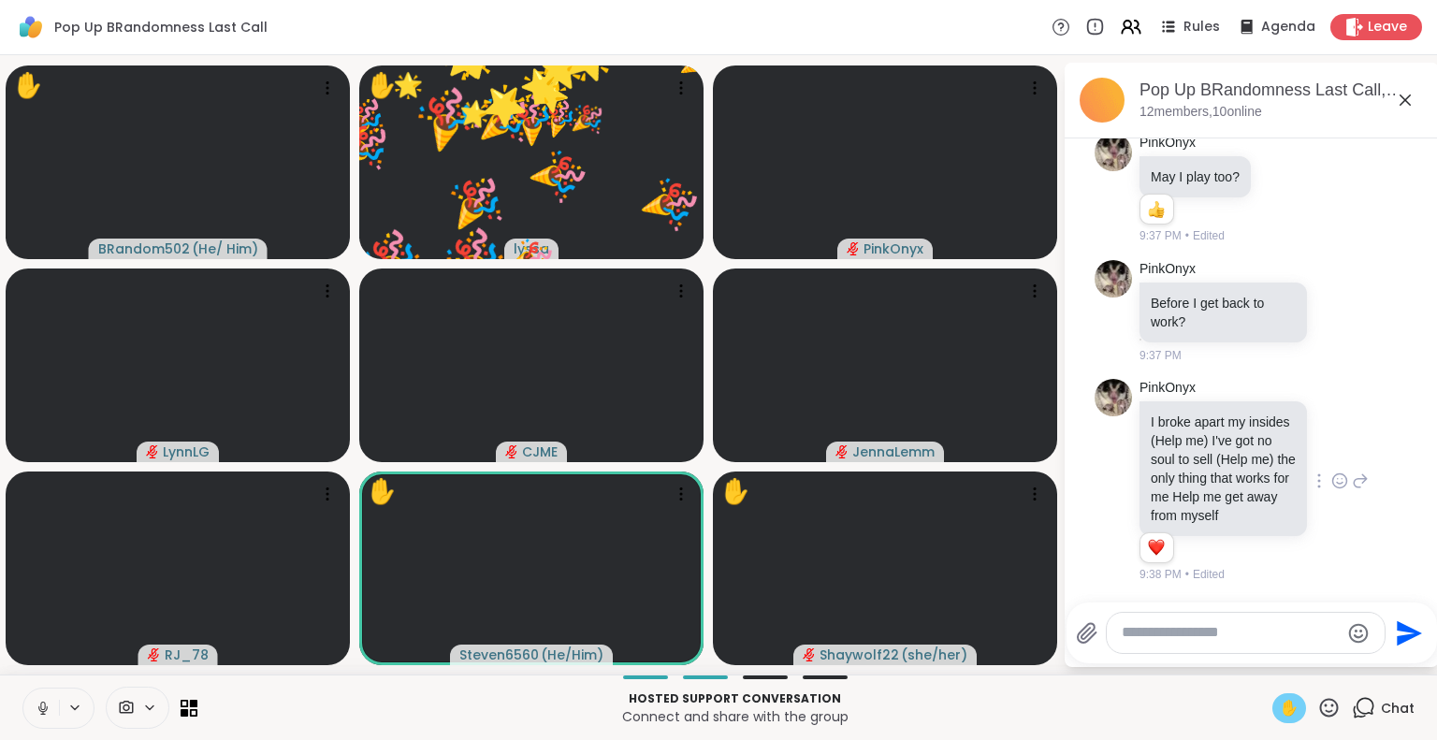
click at [1317, 705] on icon at bounding box center [1328, 707] width 23 height 23
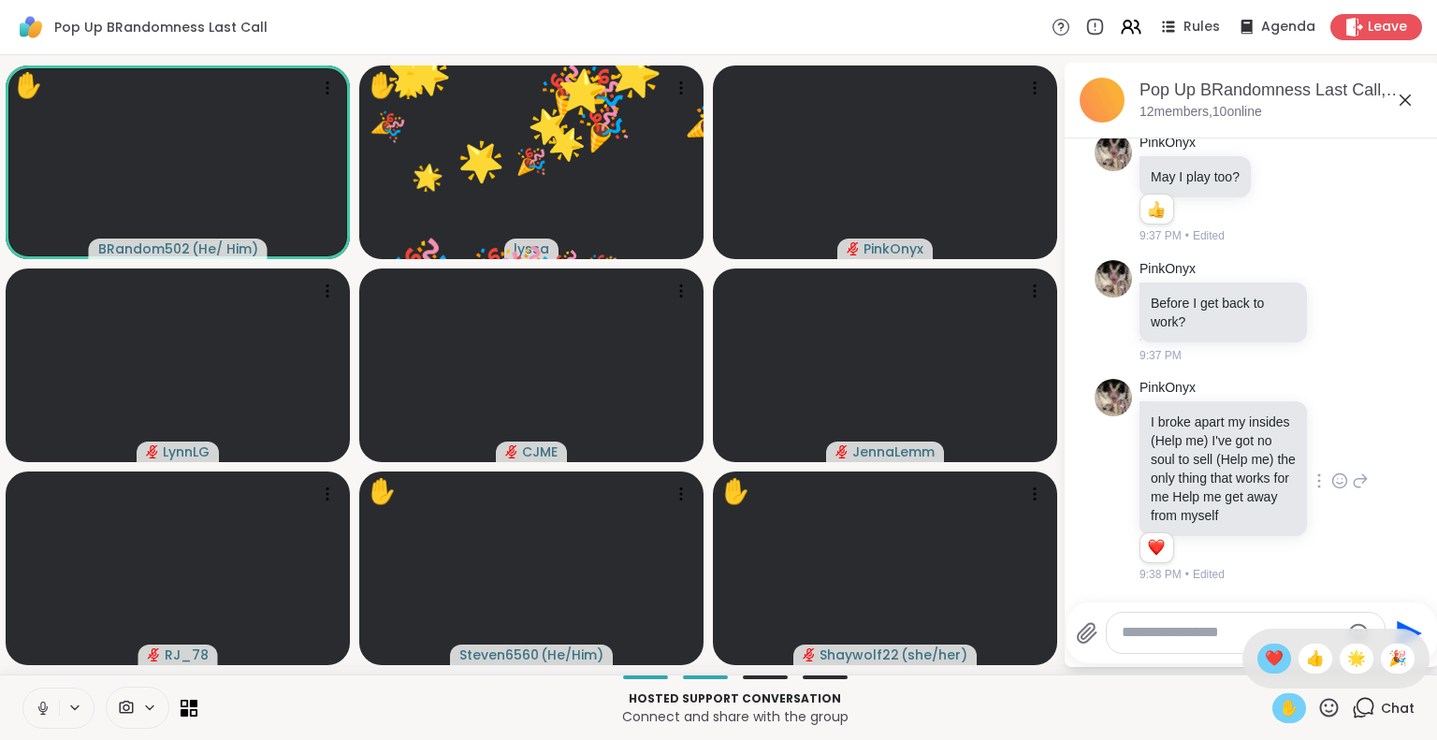
click at [1265, 651] on span "❤️" at bounding box center [1274, 658] width 19 height 22
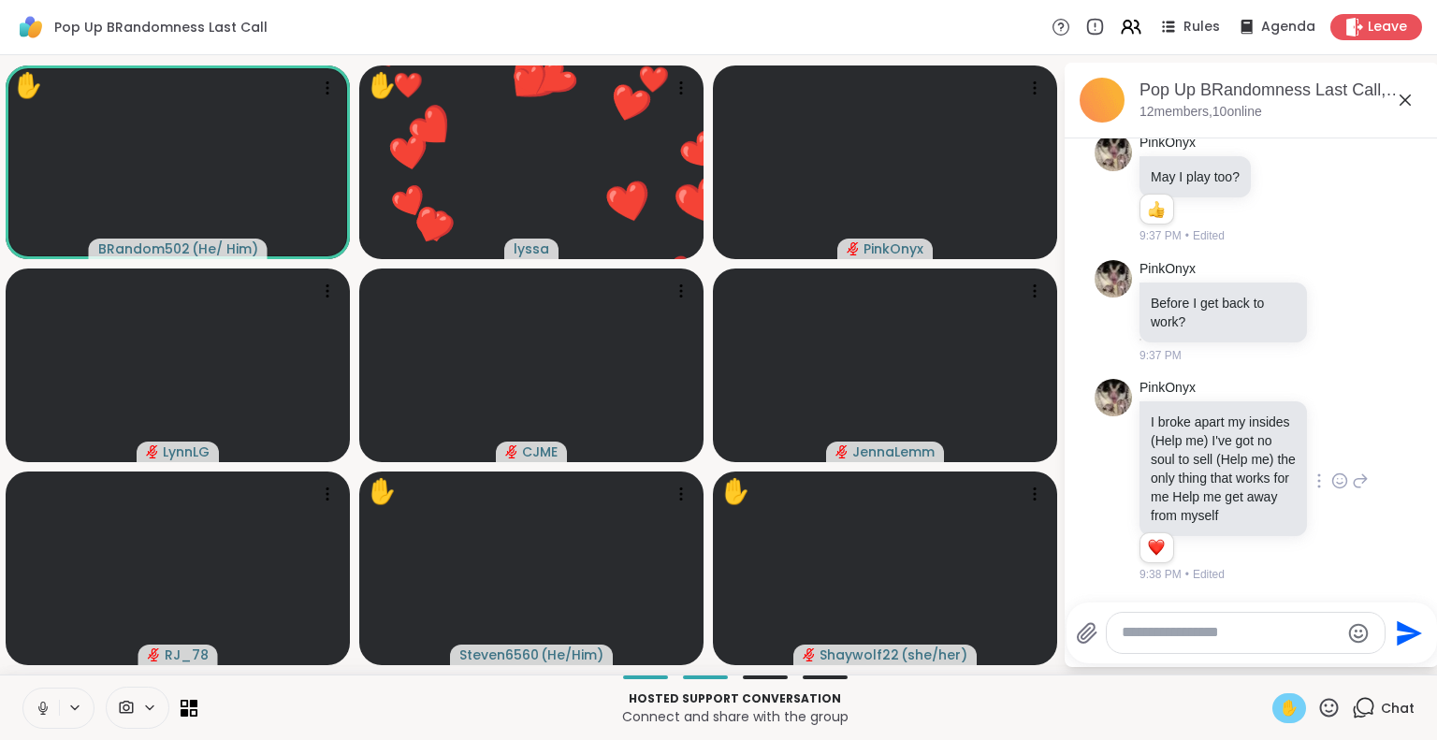
click at [26, 713] on button at bounding box center [41, 708] width 36 height 39
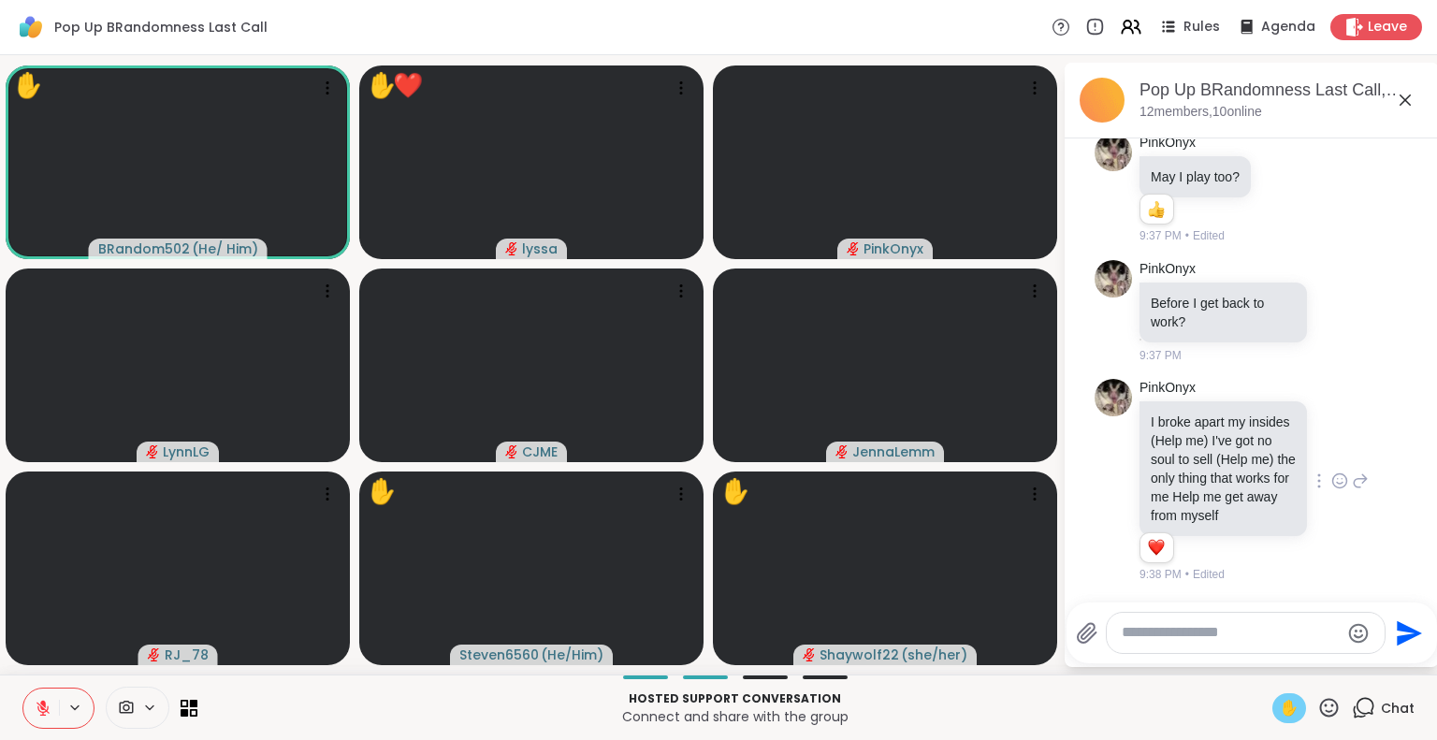
click at [35, 708] on icon at bounding box center [43, 708] width 17 height 17
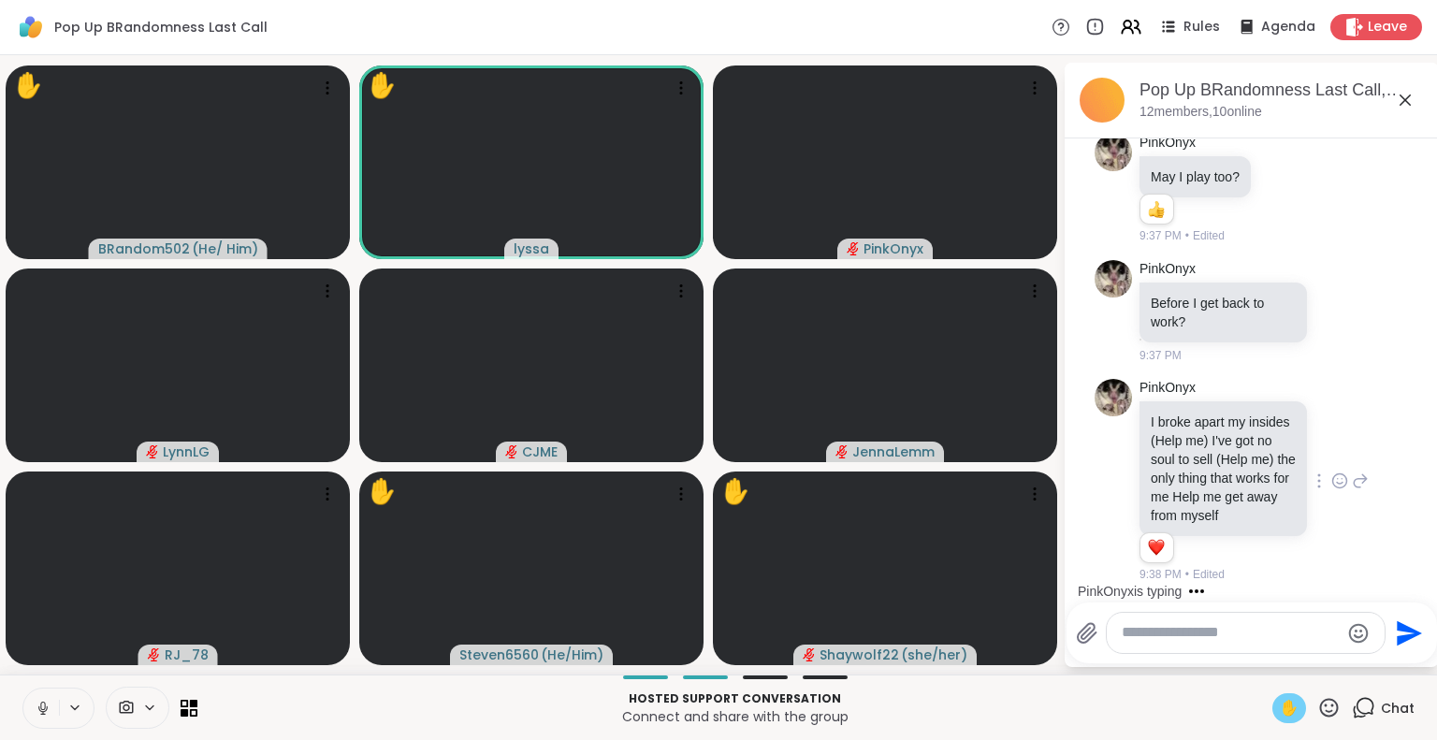
click at [1394, 96] on icon at bounding box center [1405, 100] width 22 height 22
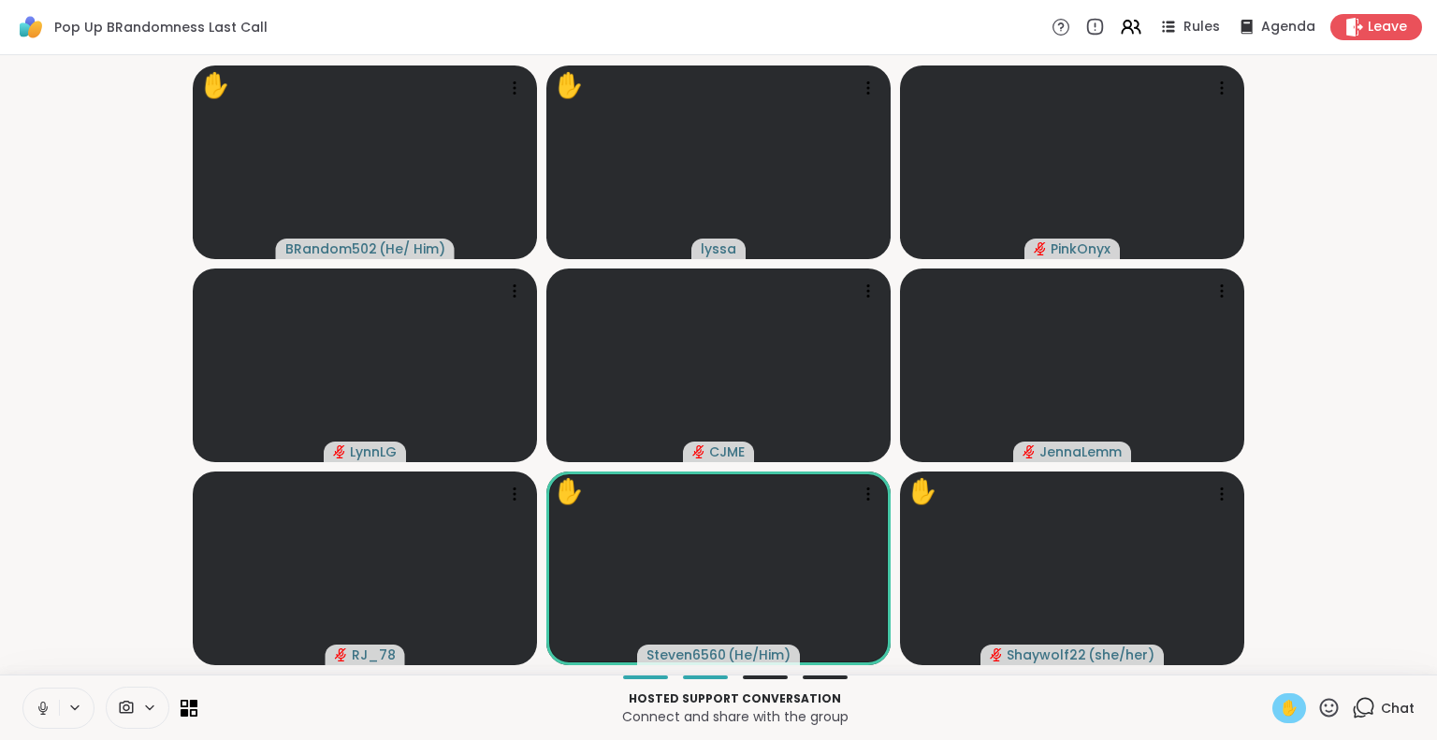
click at [46, 702] on icon at bounding box center [43, 708] width 17 height 17
click at [51, 718] on button at bounding box center [41, 708] width 36 height 39
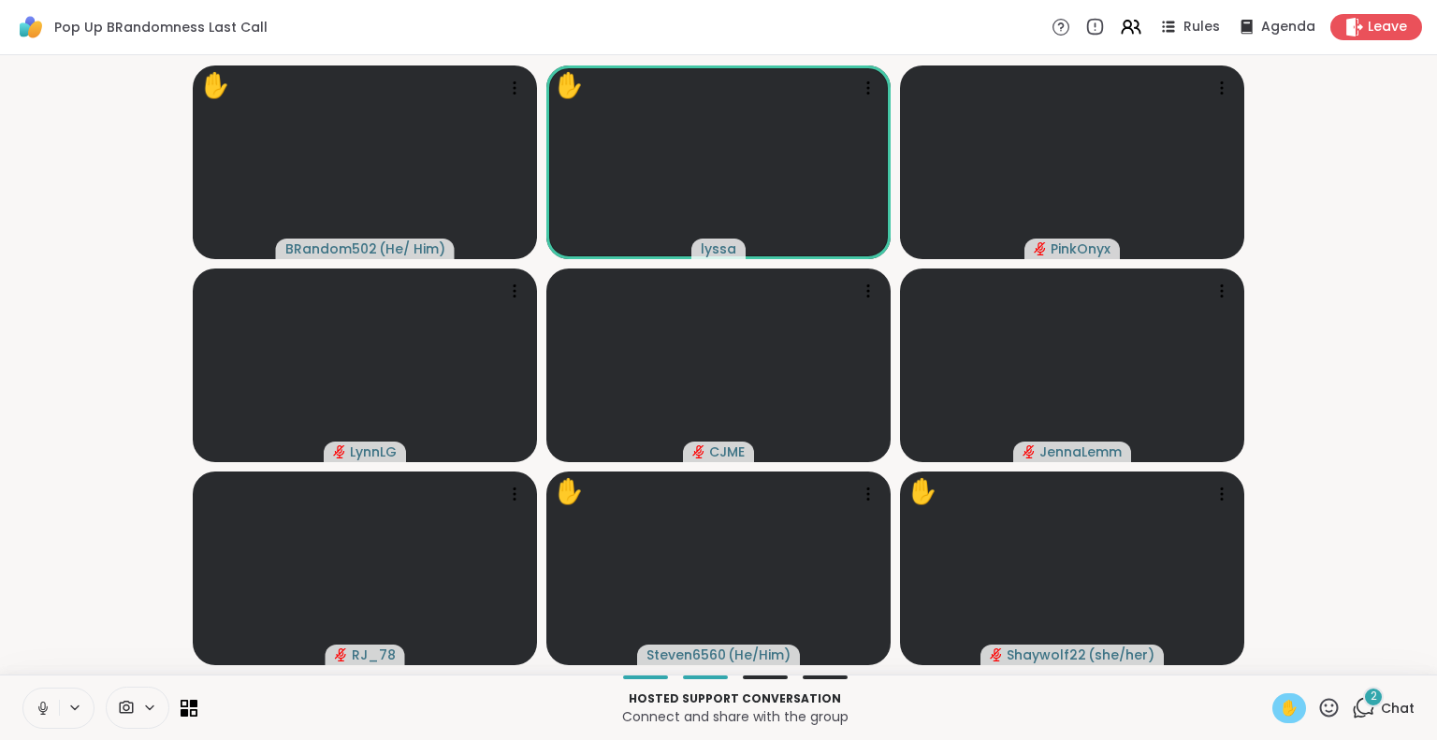
click at [39, 706] on icon at bounding box center [43, 708] width 17 height 17
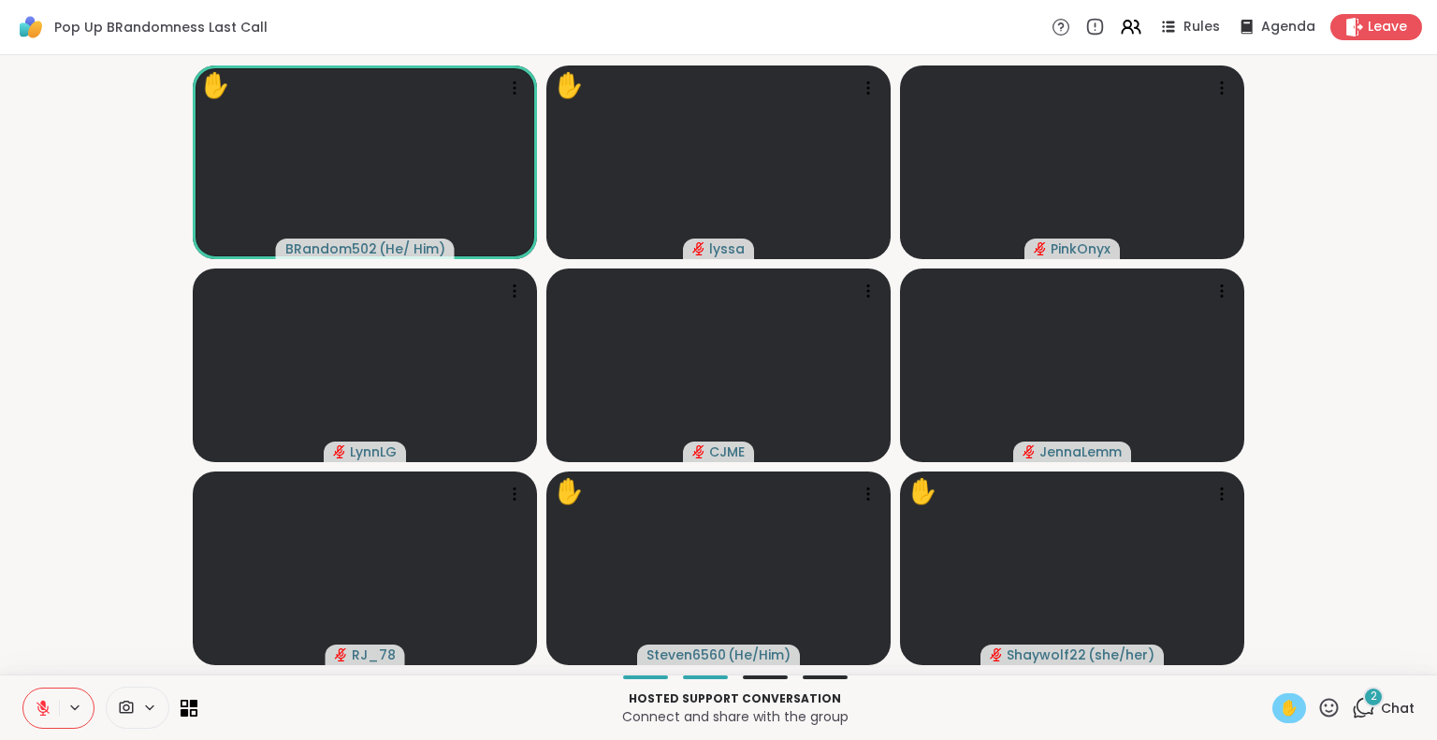
click at [39, 707] on icon at bounding box center [43, 708] width 17 height 17
click at [1381, 714] on span "Chat" at bounding box center [1398, 708] width 34 height 19
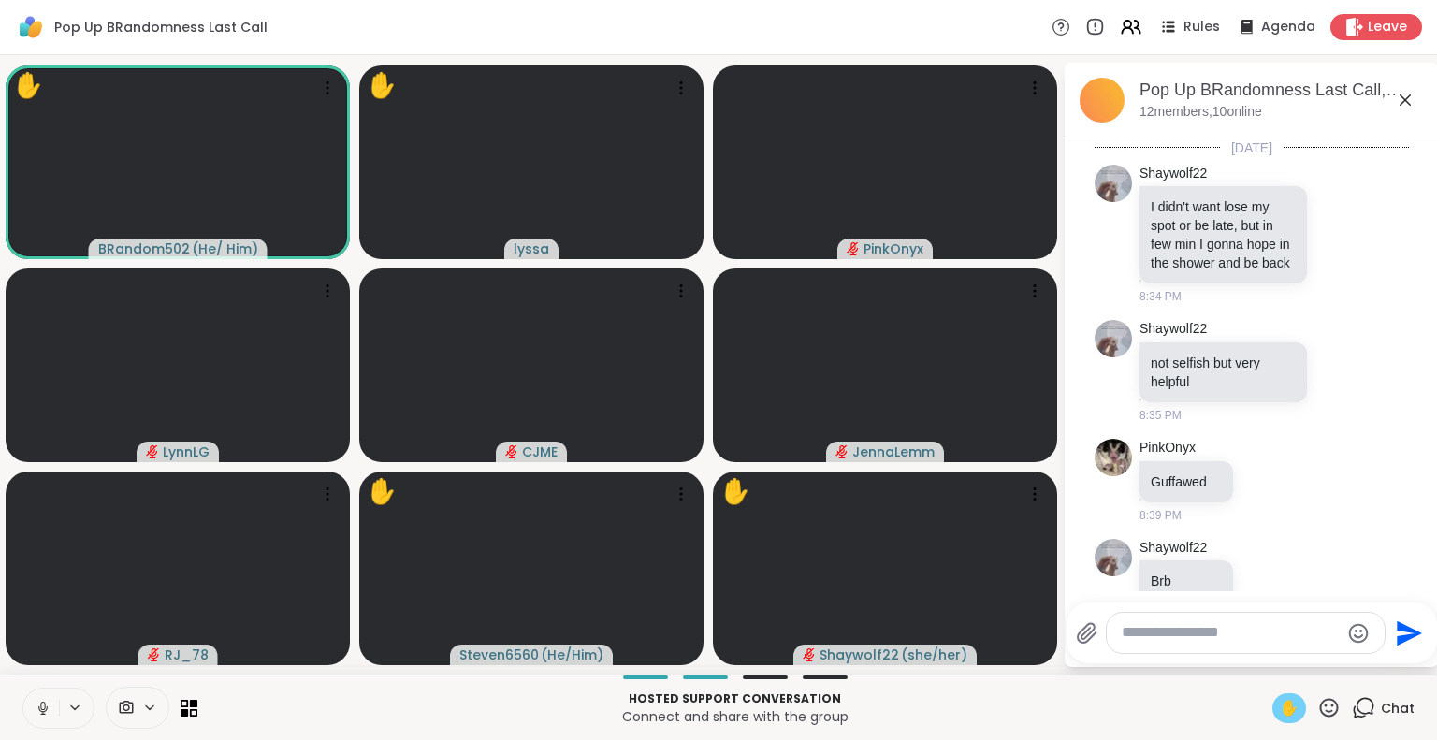
scroll to position [2490, 0]
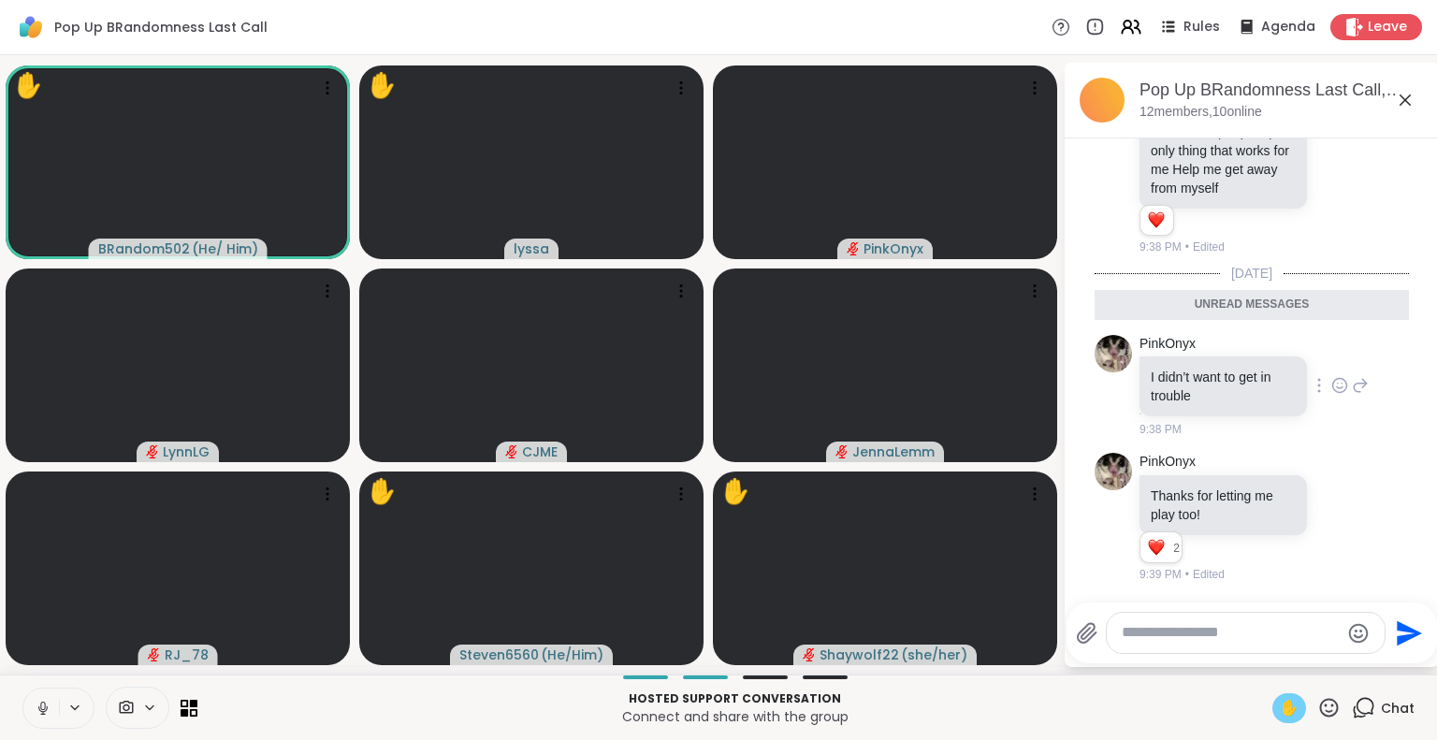
click at [1331, 384] on icon at bounding box center [1339, 385] width 17 height 19
click at [1321, 364] on button "Select Reaction: Heart" at bounding box center [1339, 355] width 37 height 37
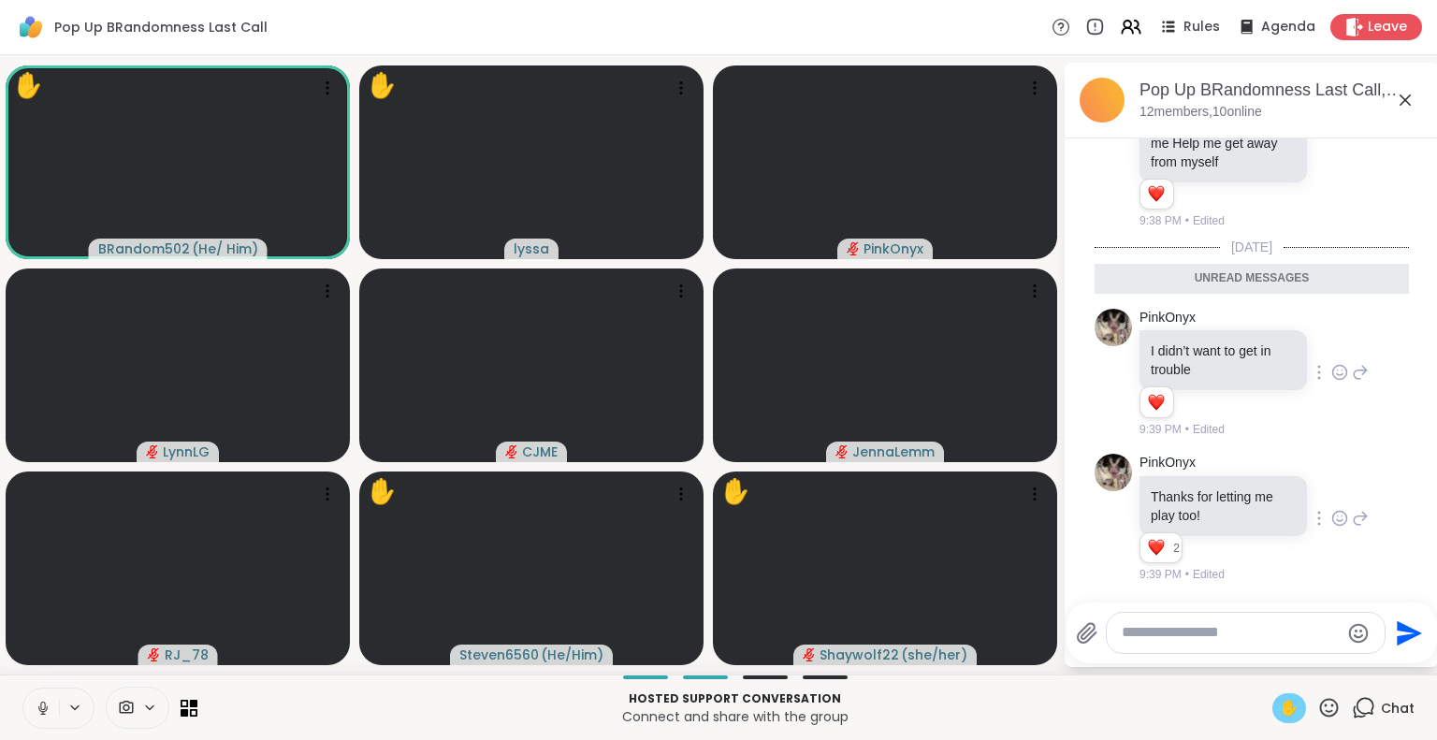
click at [1331, 528] on icon at bounding box center [1339, 518] width 17 height 19
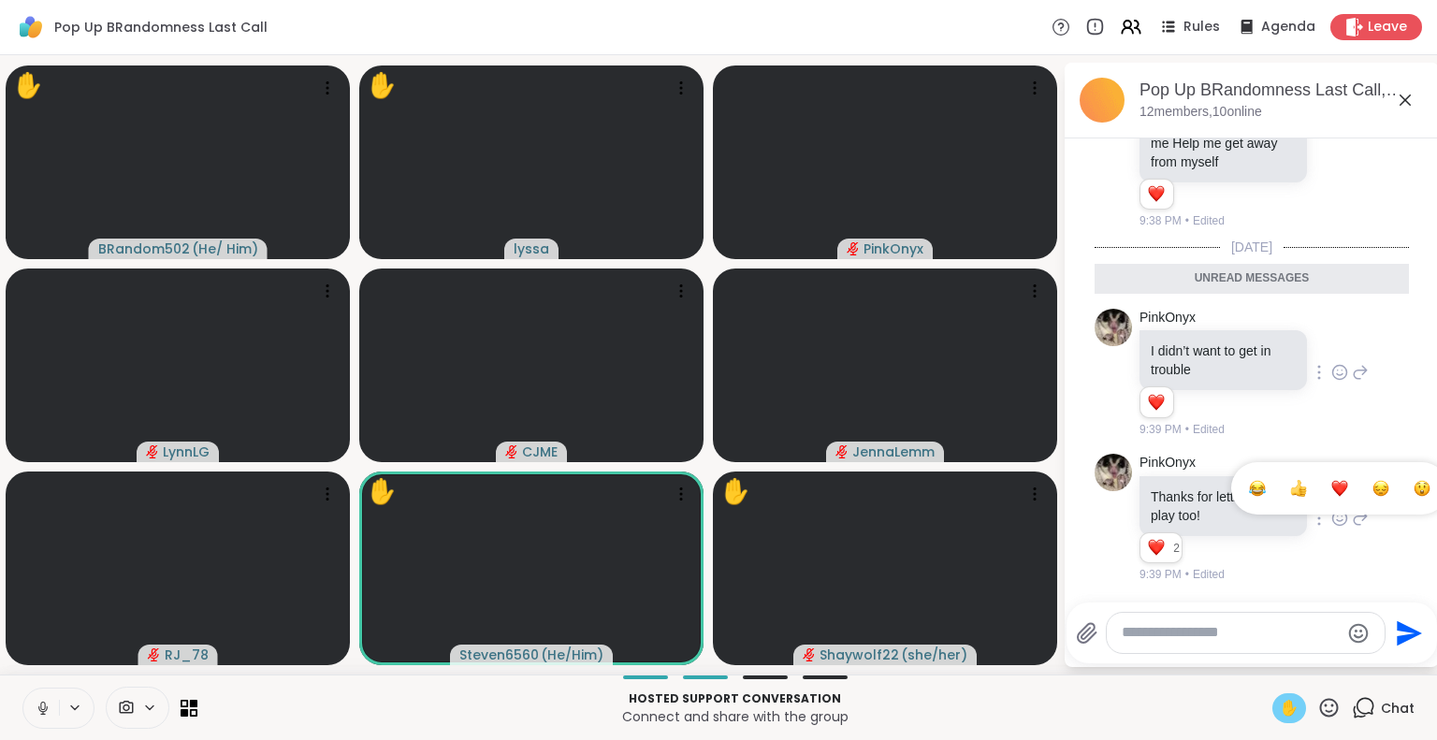
click at [1331, 497] on div "Select Reaction: Heart" at bounding box center [1339, 488] width 17 height 17
click at [1355, 516] on icon at bounding box center [1361, 518] width 13 height 13
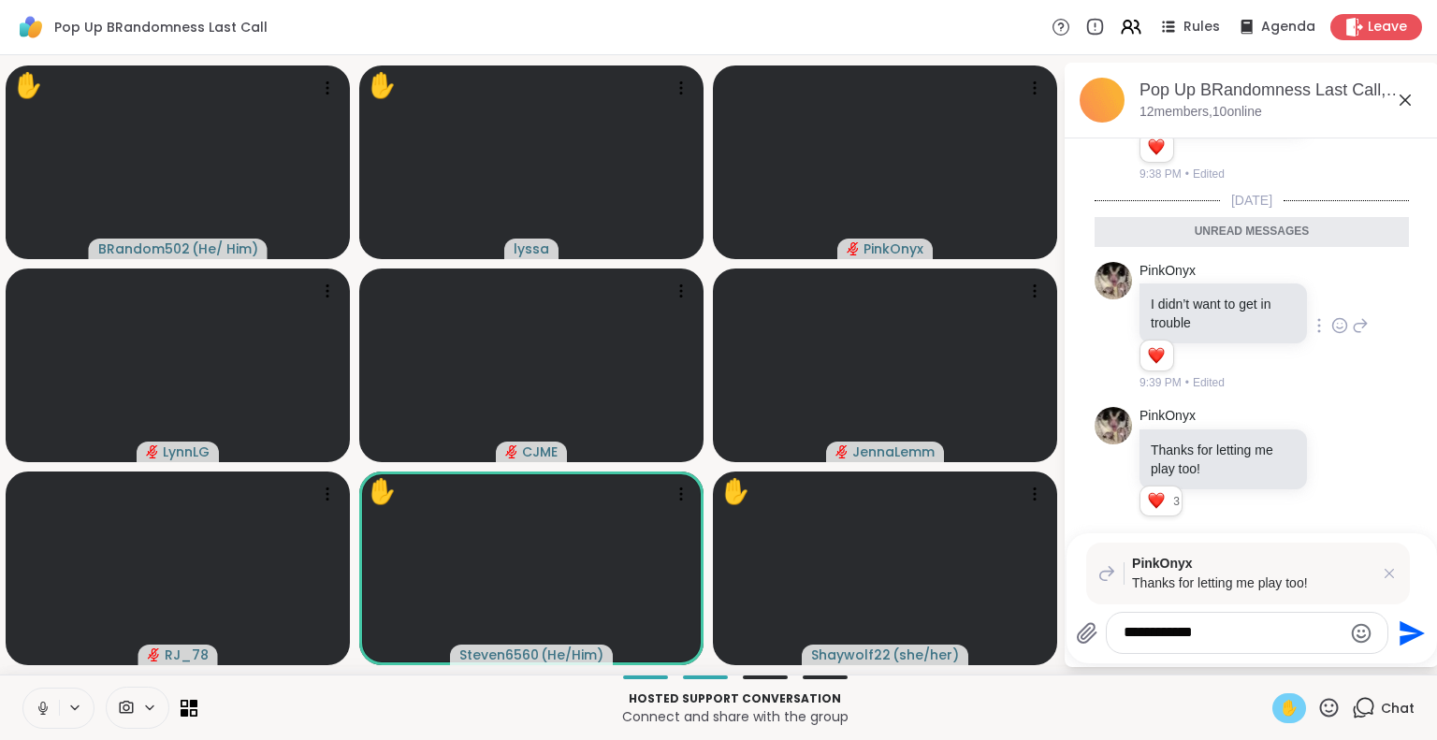
type textarea "**********"
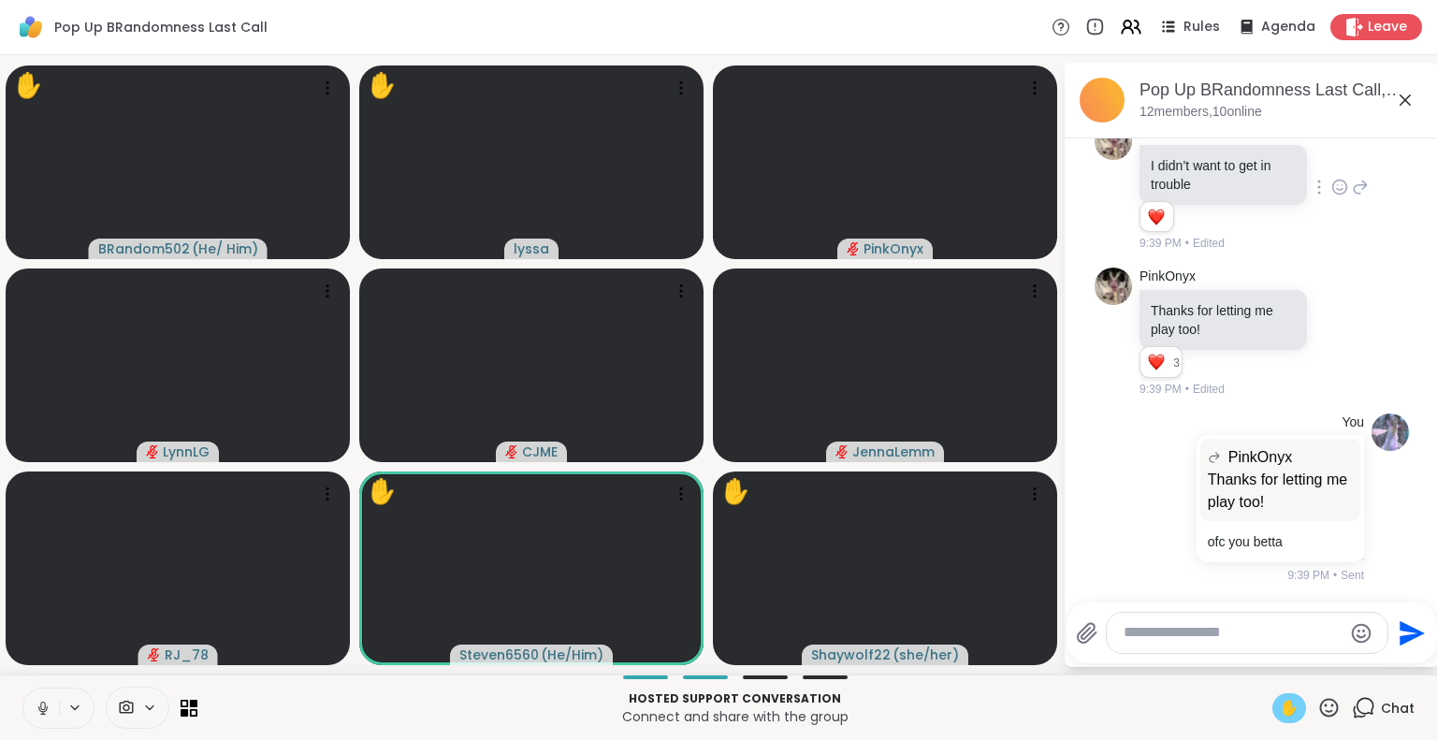
scroll to position [2657, 0]
click at [1402, 103] on icon at bounding box center [1405, 99] width 11 height 11
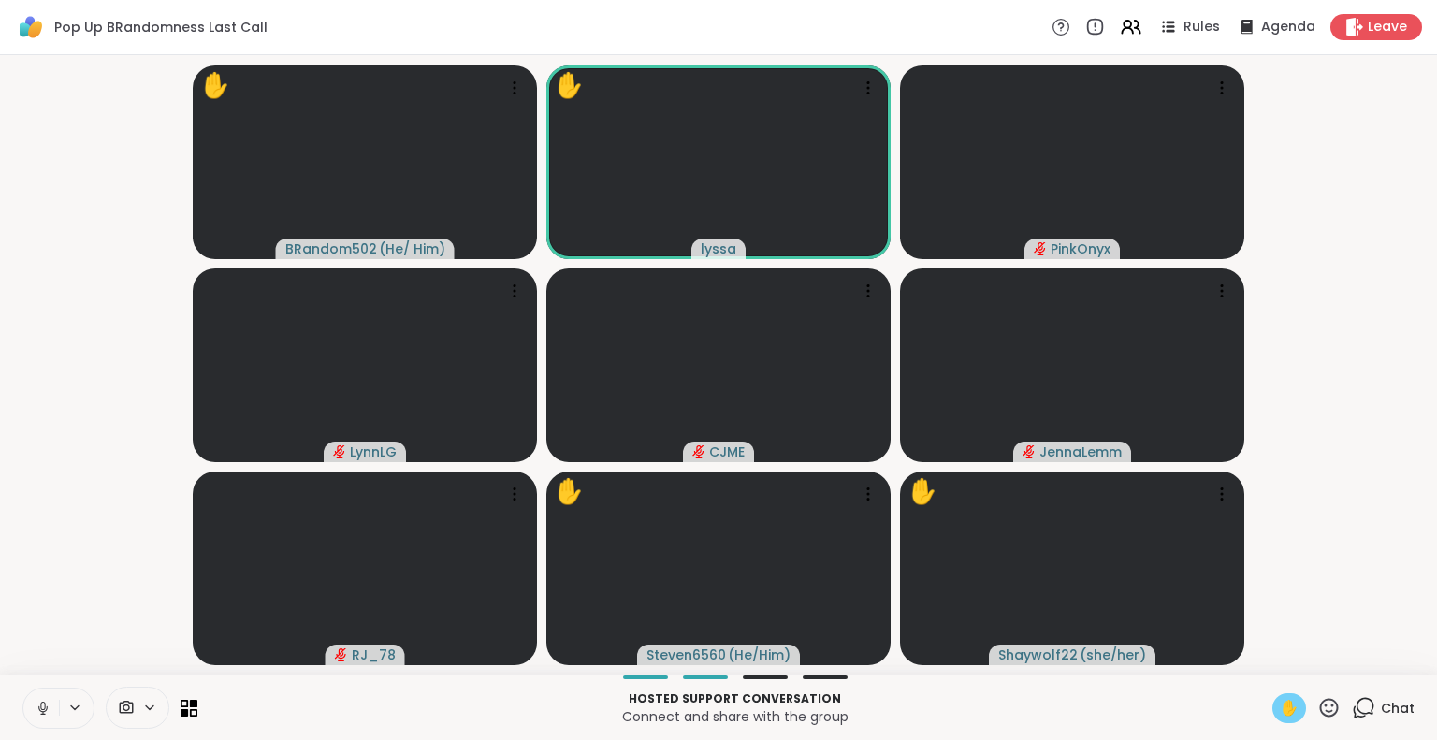
click at [35, 705] on icon at bounding box center [43, 708] width 17 height 17
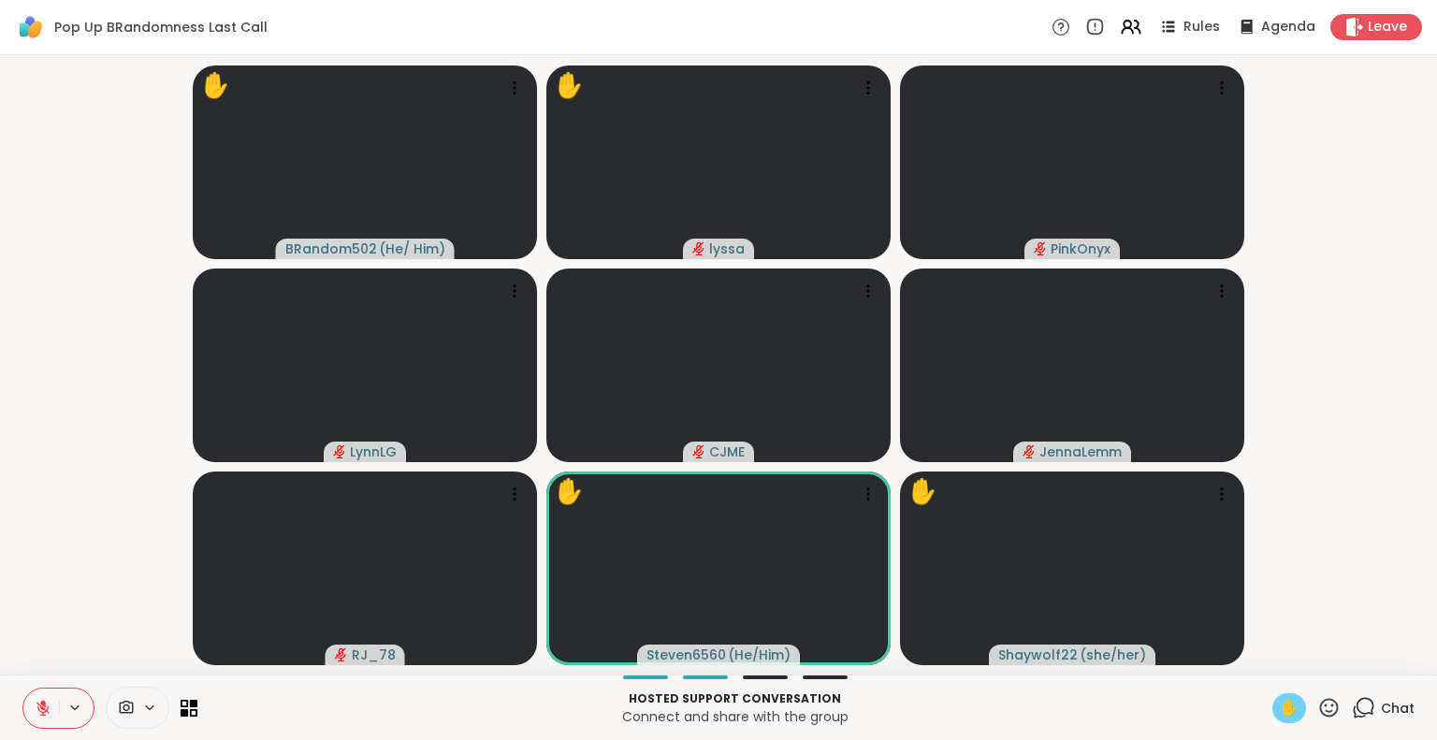
click at [36, 703] on icon at bounding box center [42, 708] width 13 height 13
click at [39, 701] on icon at bounding box center [40, 708] width 17 height 17
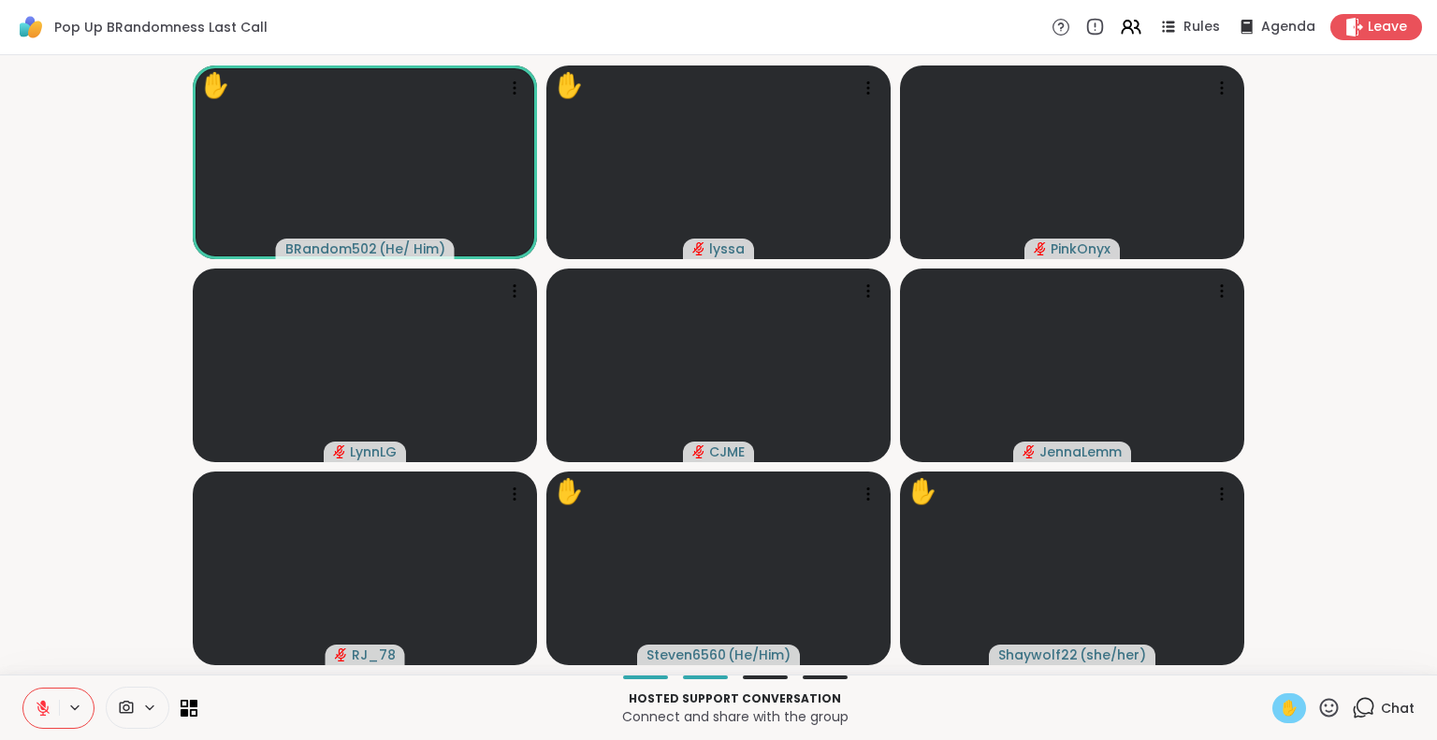
click at [39, 701] on icon at bounding box center [43, 708] width 17 height 17
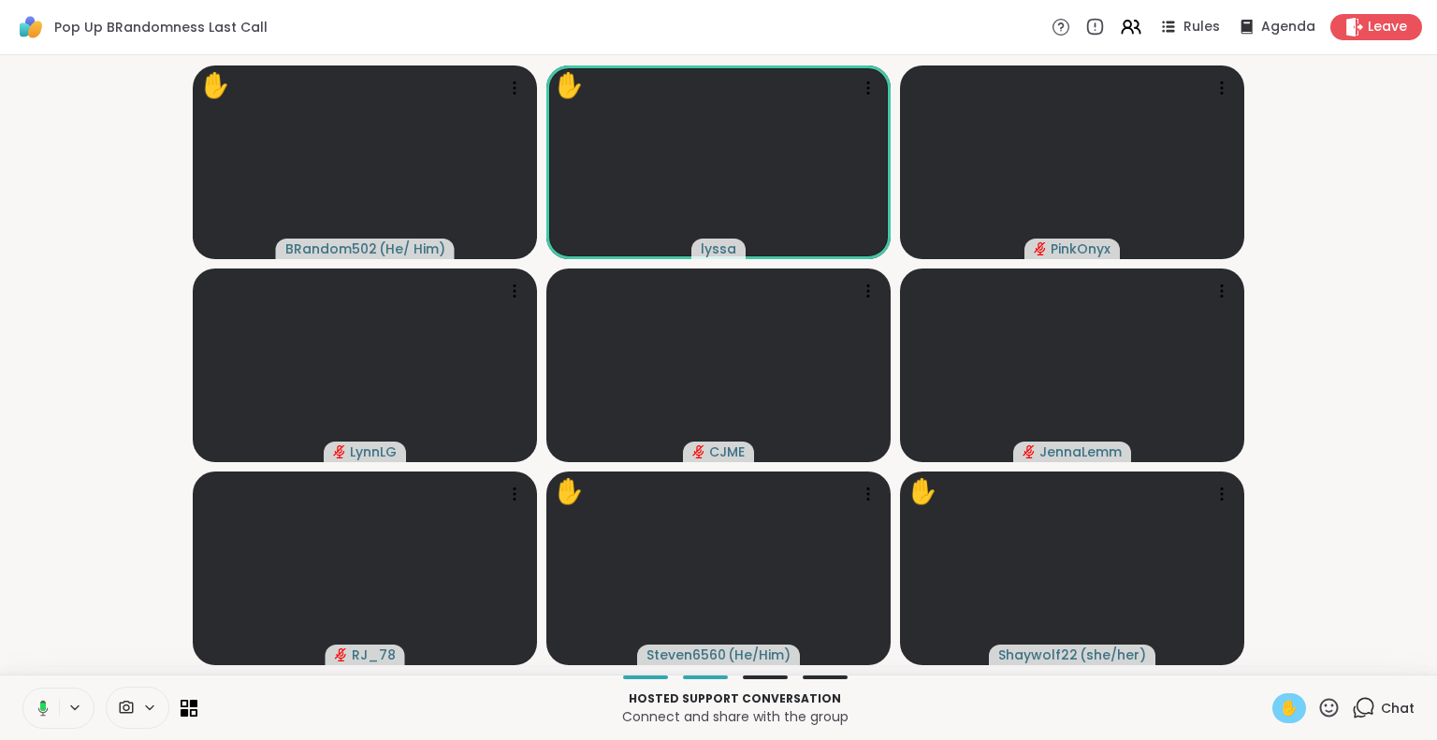
click at [43, 702] on icon at bounding box center [43, 708] width 10 height 16
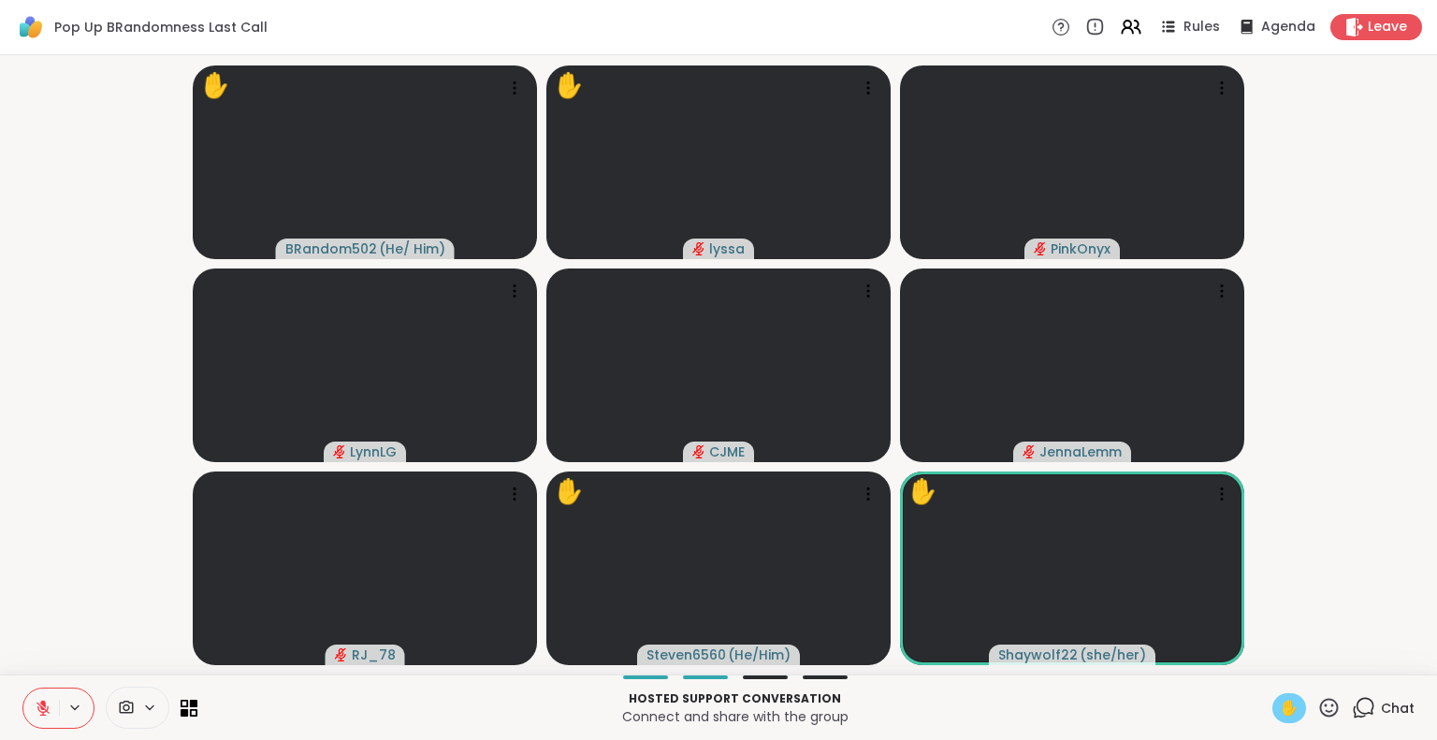
click at [42, 702] on icon at bounding box center [43, 703] width 6 height 7
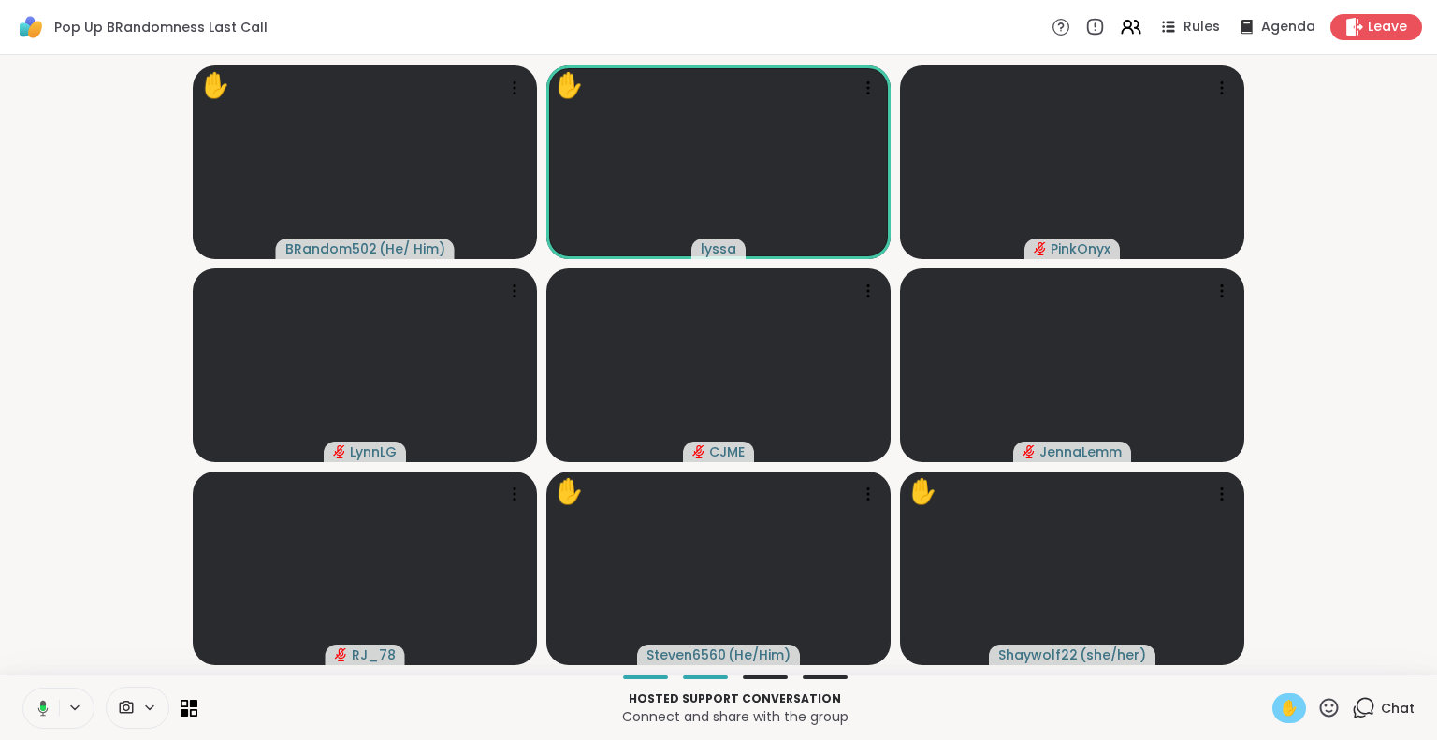
click at [1317, 714] on icon at bounding box center [1328, 707] width 23 height 23
click at [1265, 661] on span "❤️" at bounding box center [1274, 658] width 19 height 22
click at [1317, 699] on icon at bounding box center [1328, 707] width 23 height 23
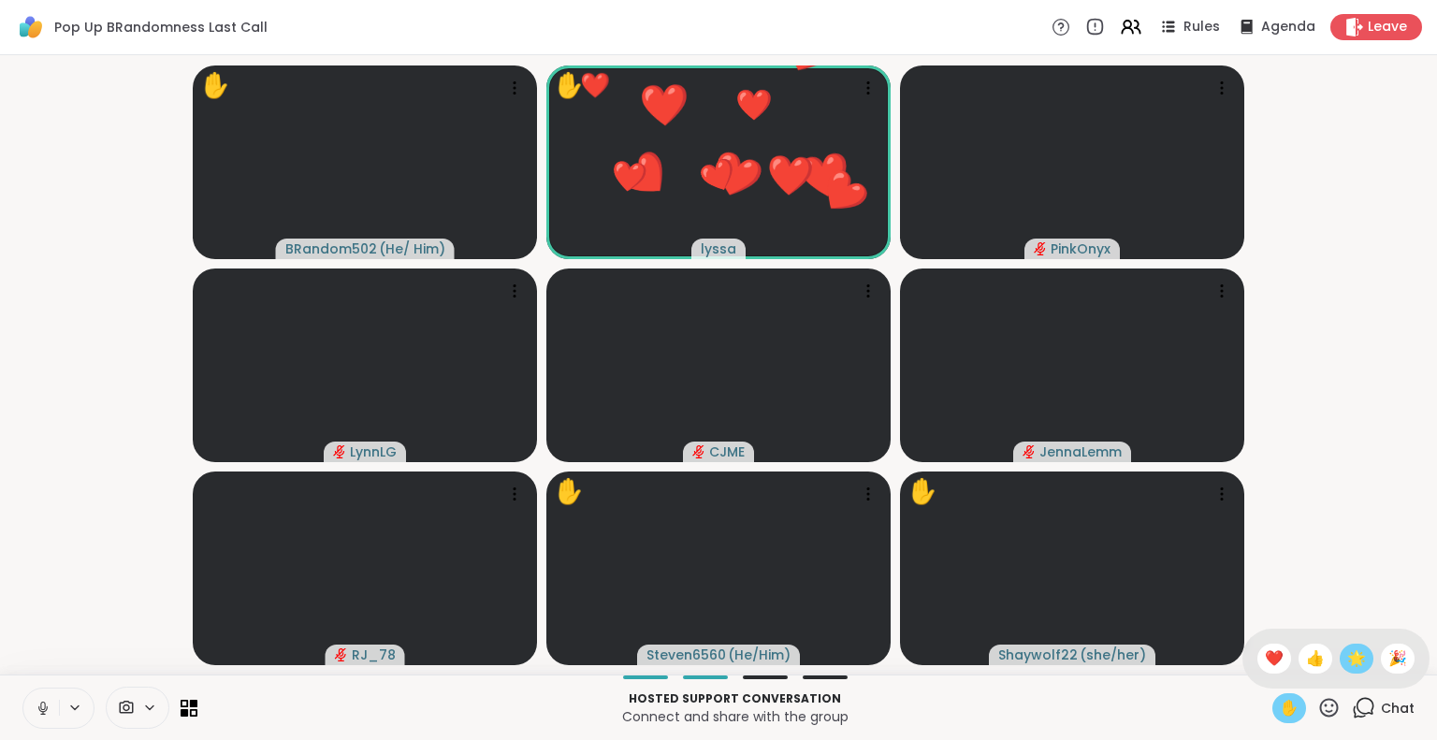
click at [1347, 653] on span "🌟" at bounding box center [1356, 658] width 19 height 22
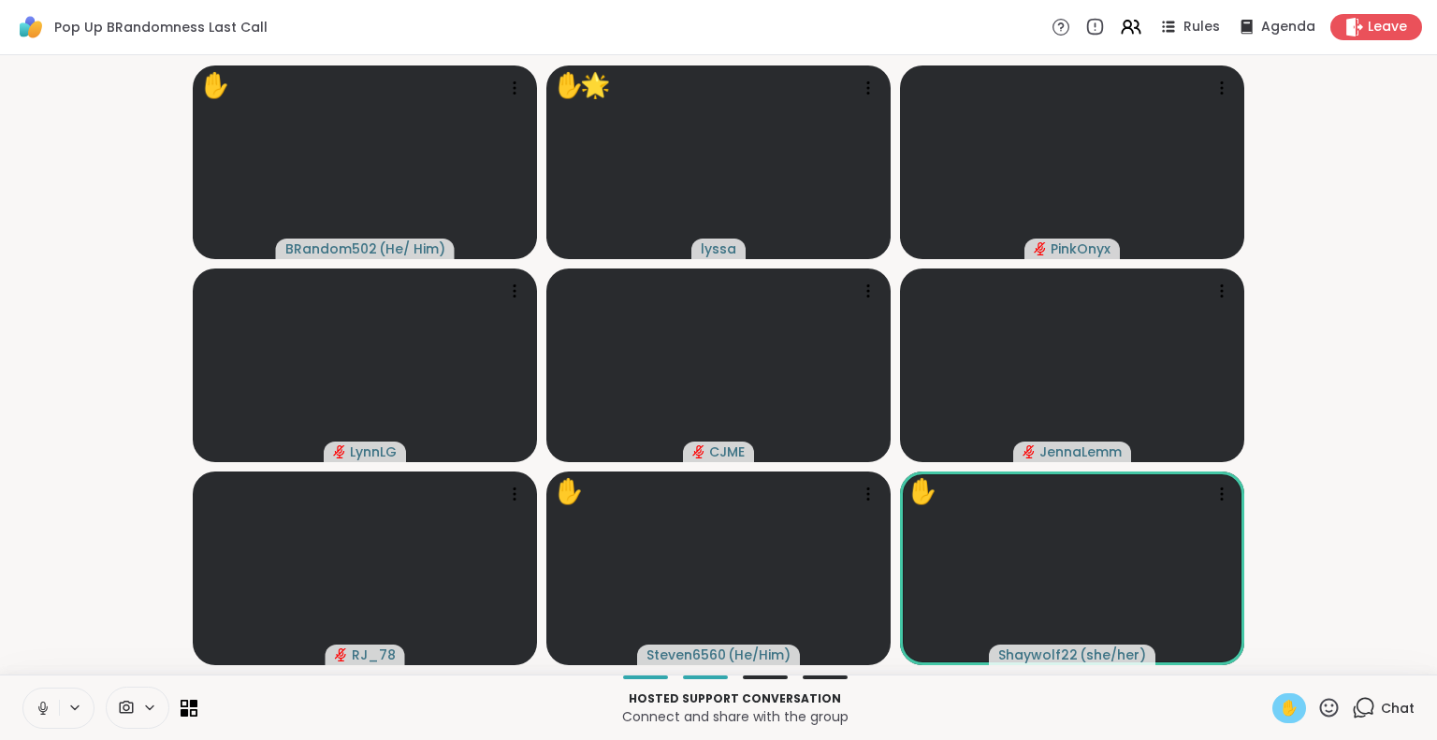
click at [42, 717] on button at bounding box center [41, 708] width 36 height 39
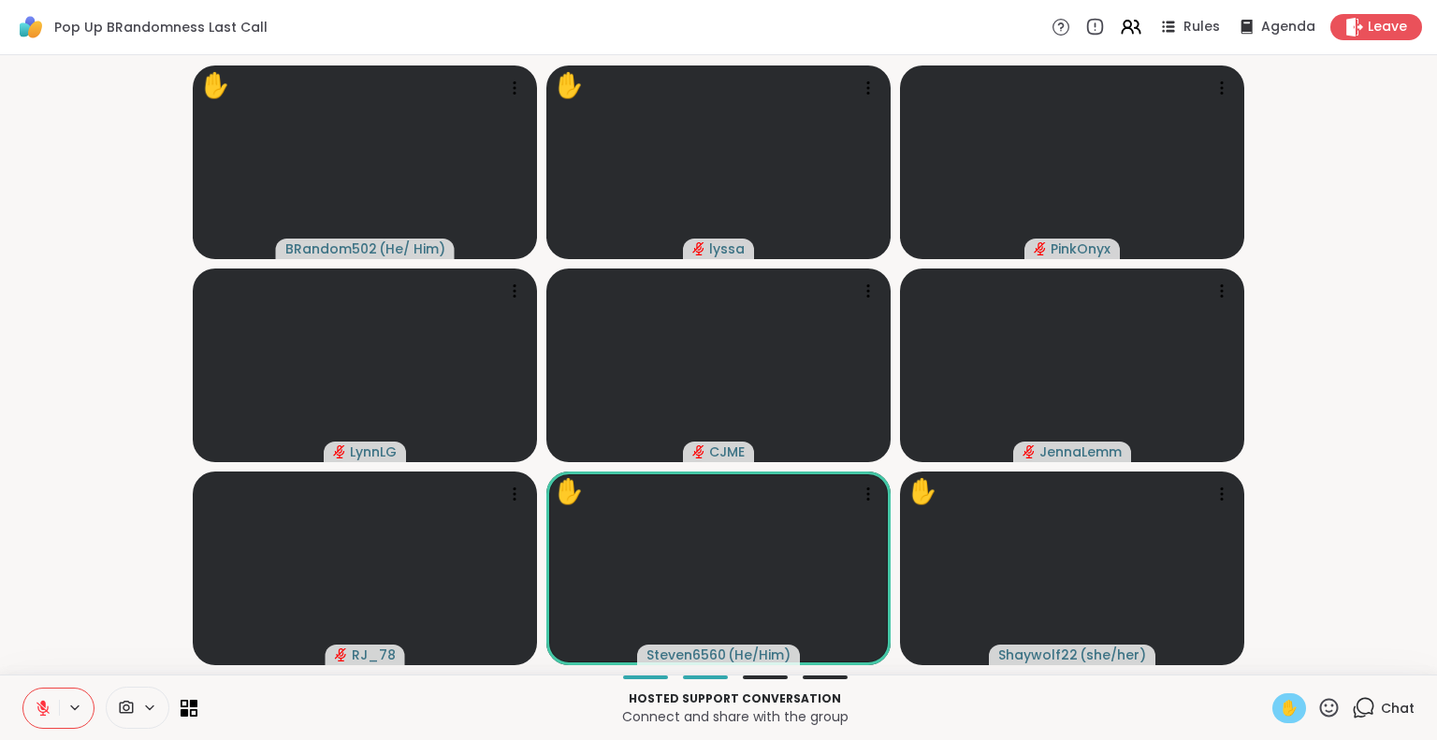
click at [34, 710] on button at bounding box center [41, 708] width 36 height 39
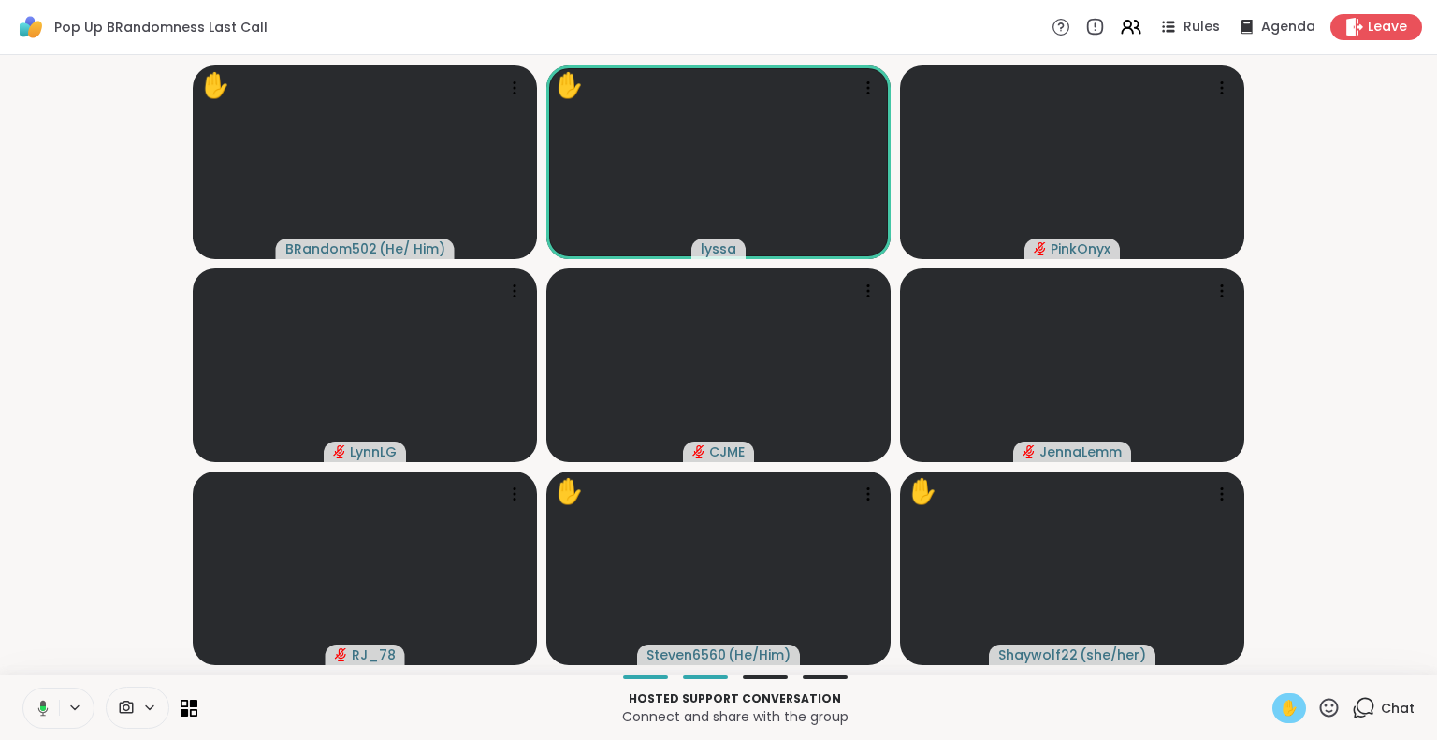
click at [42, 705] on icon at bounding box center [43, 708] width 10 height 16
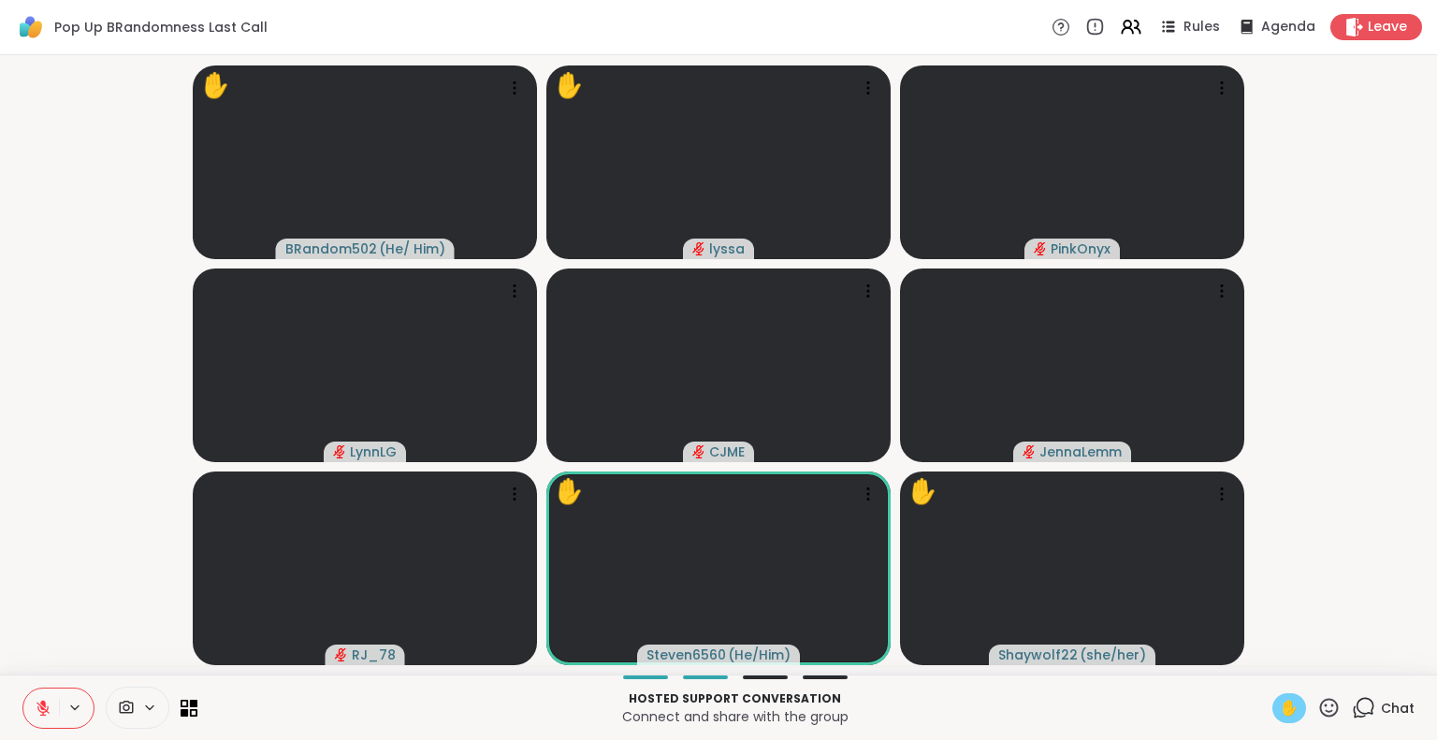
click at [41, 710] on icon at bounding box center [43, 708] width 17 height 17
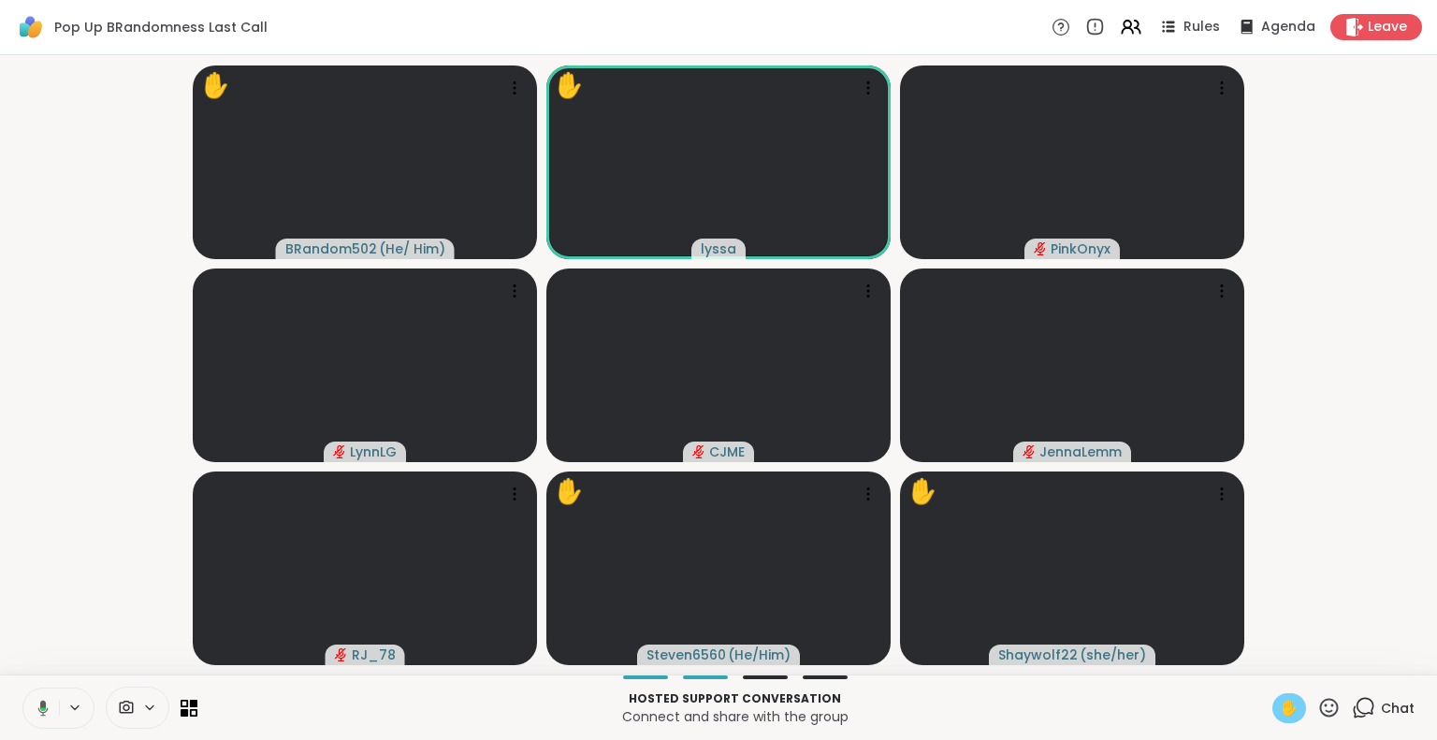
click at [40, 704] on icon at bounding box center [43, 708] width 10 height 16
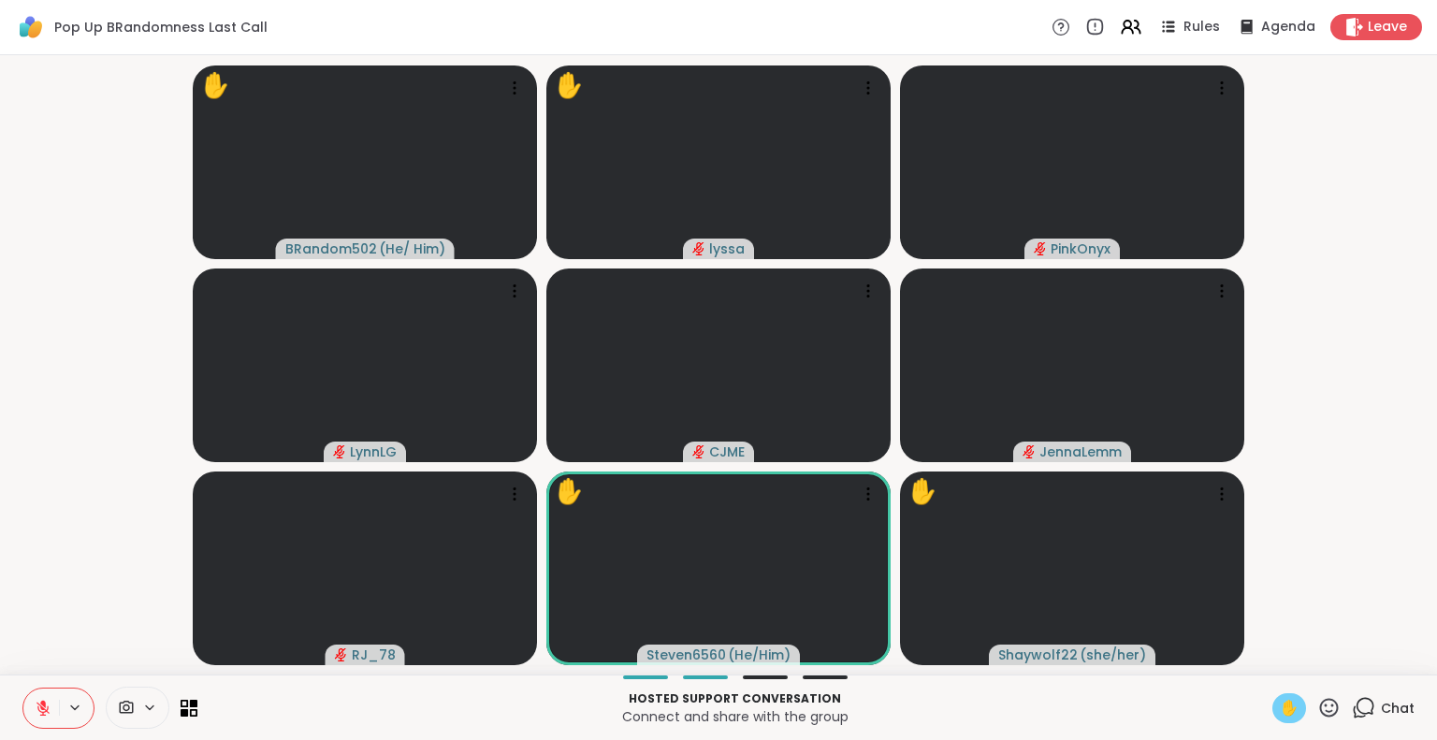
click at [50, 707] on icon at bounding box center [43, 708] width 17 height 17
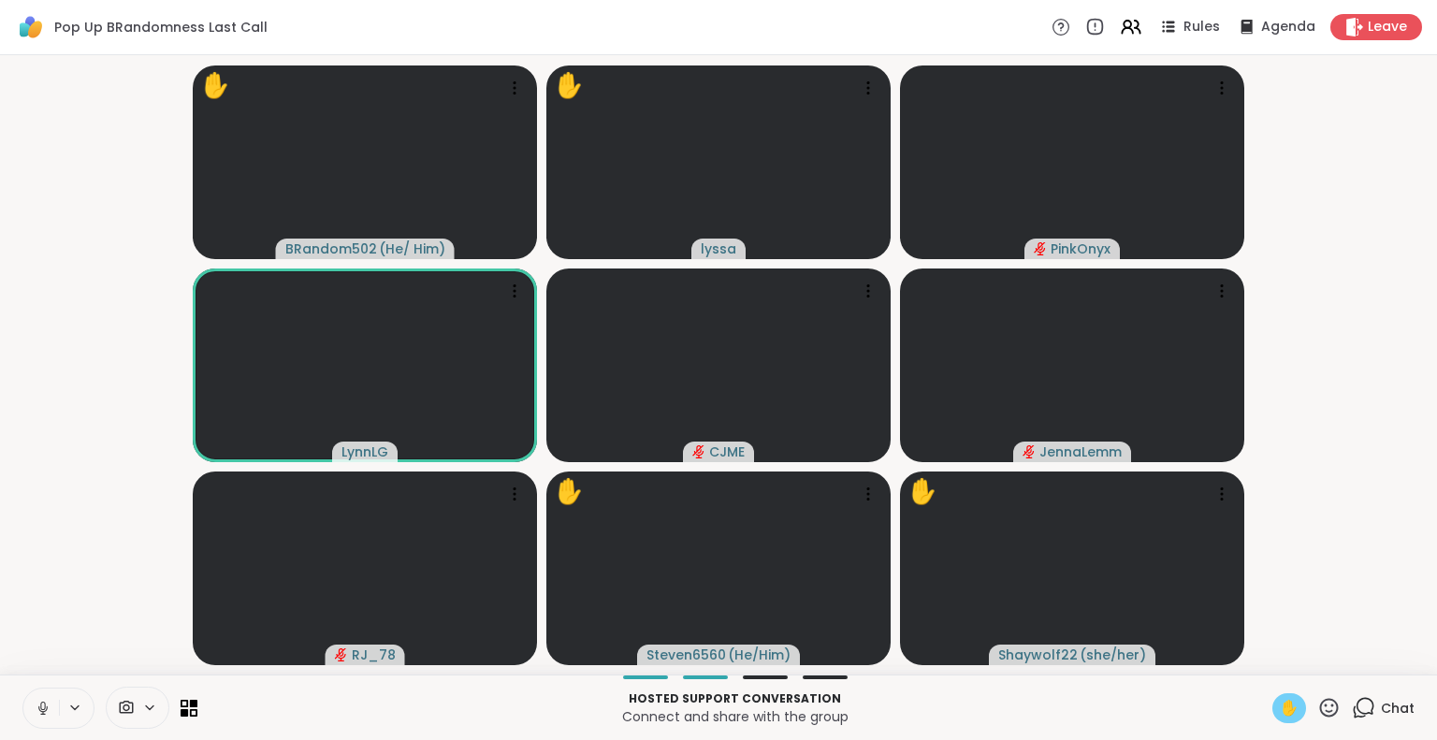
click at [35, 697] on button at bounding box center [41, 708] width 36 height 39
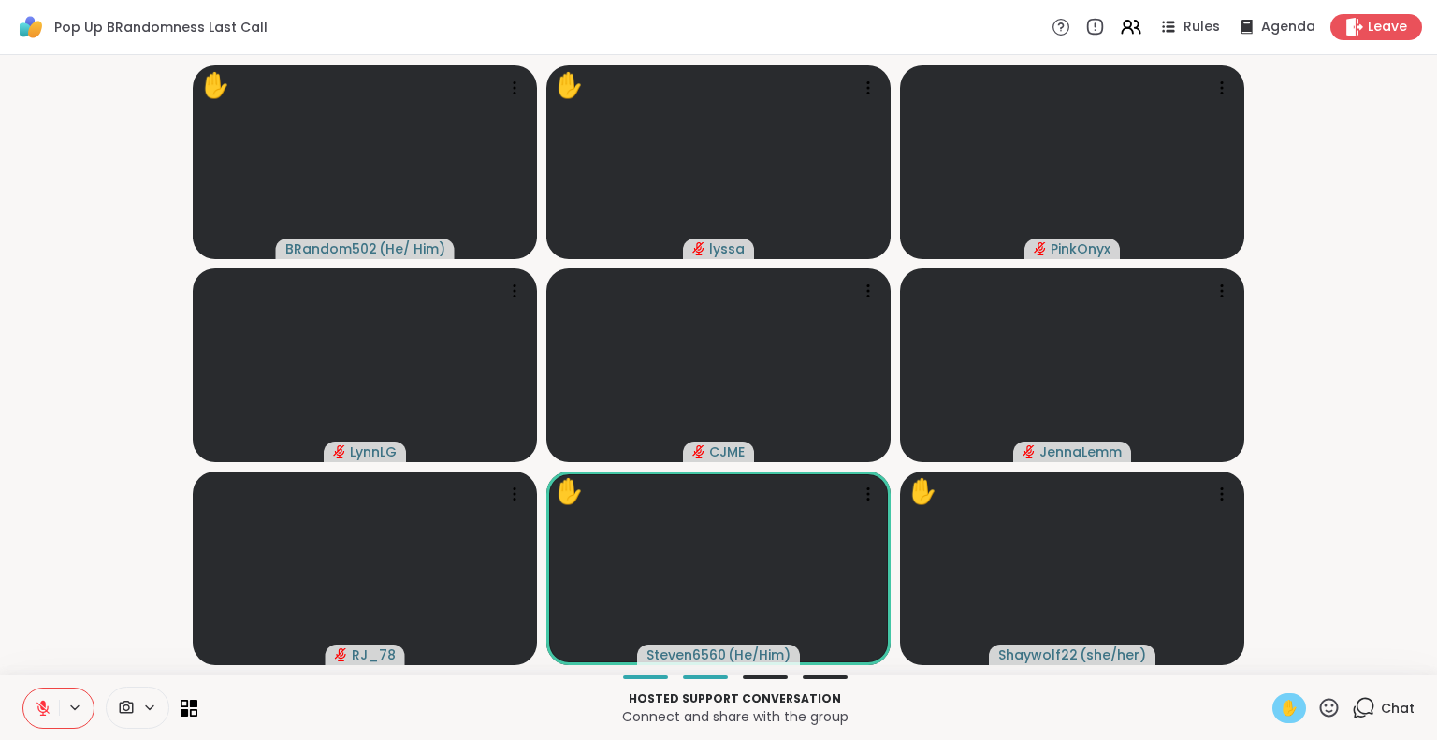
click at [35, 697] on button at bounding box center [41, 708] width 36 height 39
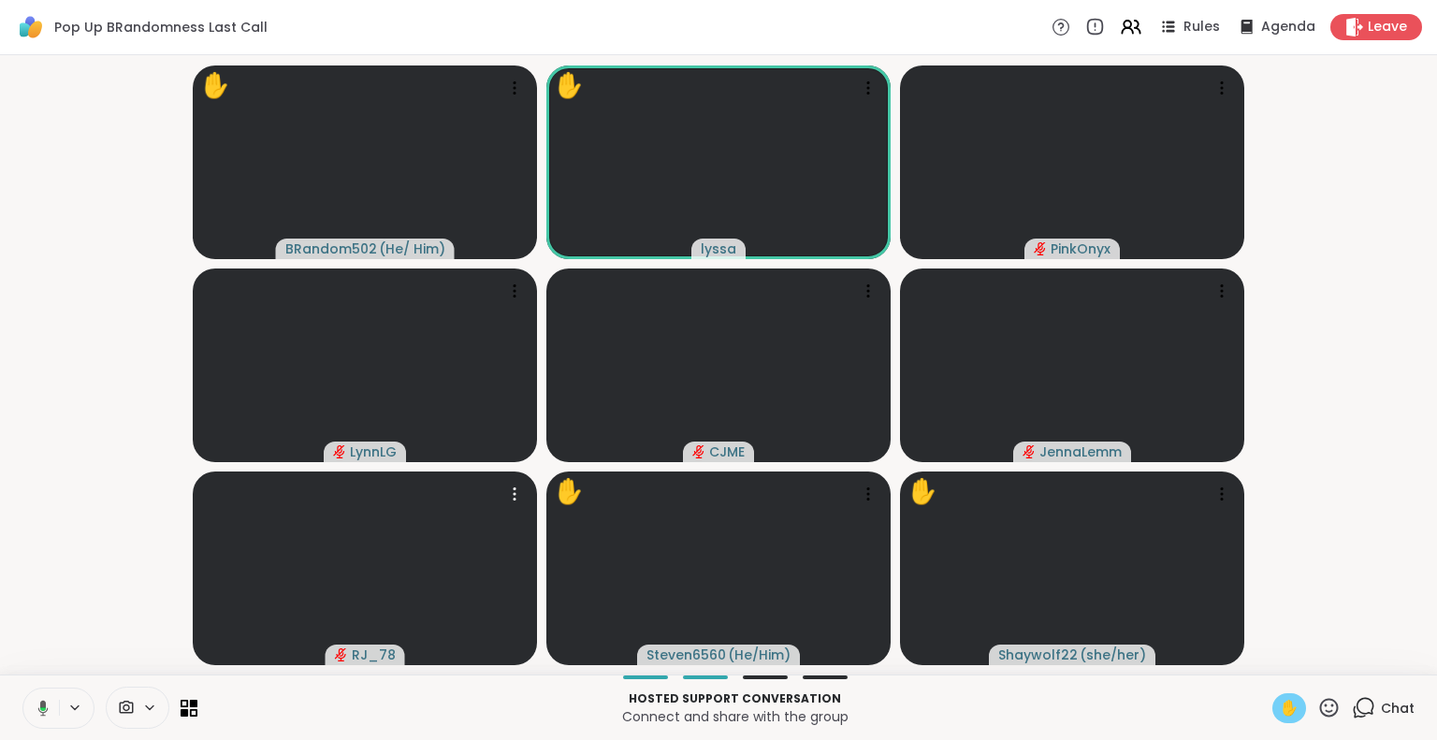
click at [46, 707] on icon at bounding box center [40, 708] width 17 height 17
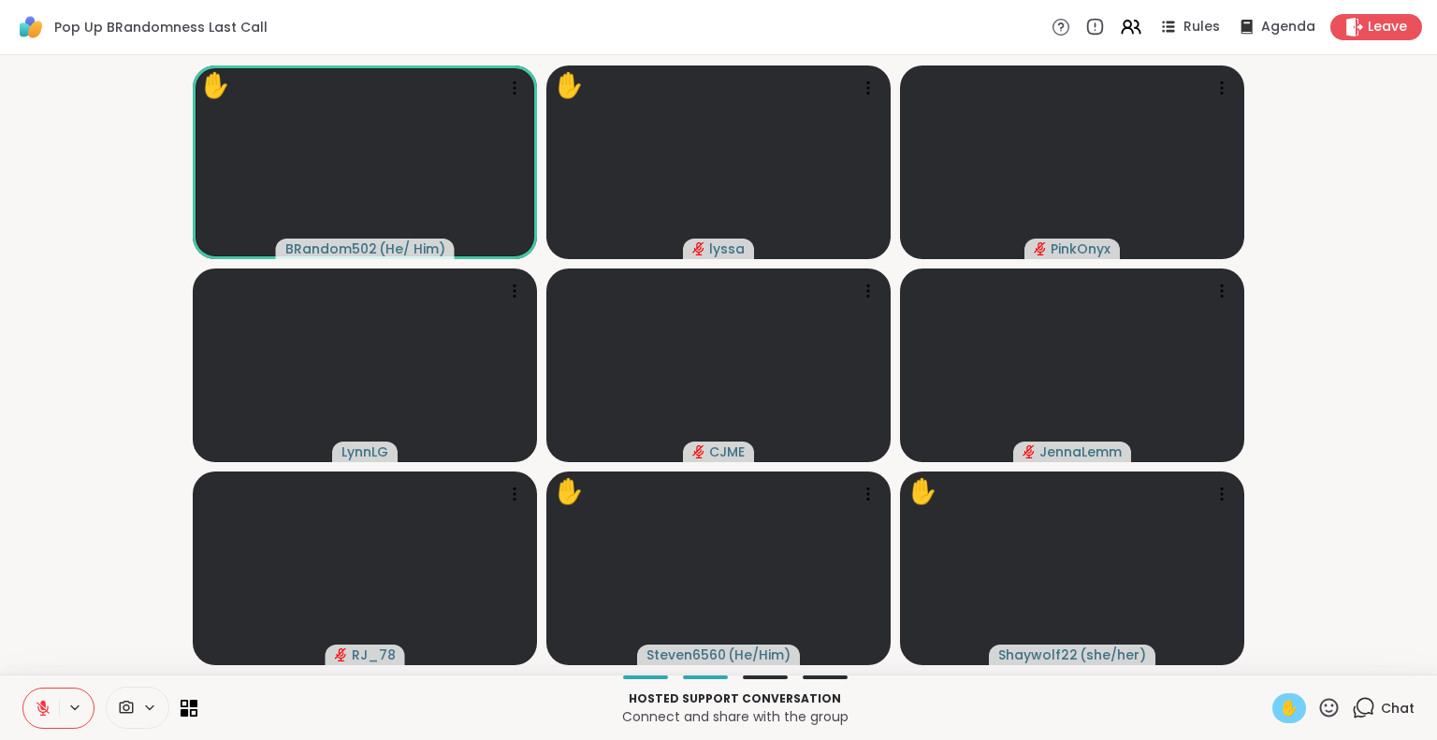
click at [36, 720] on button at bounding box center [41, 708] width 36 height 39
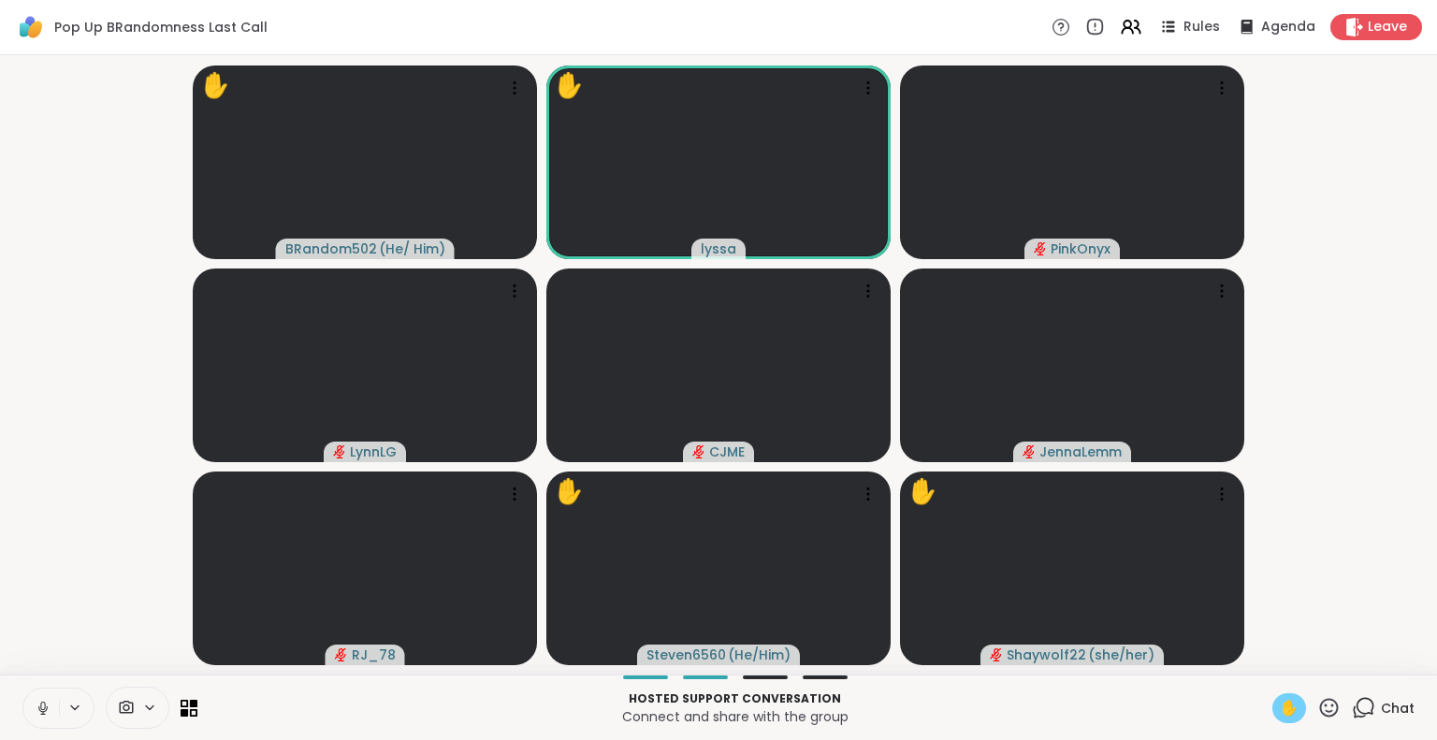
click at [42, 705] on icon at bounding box center [43, 708] width 17 height 17
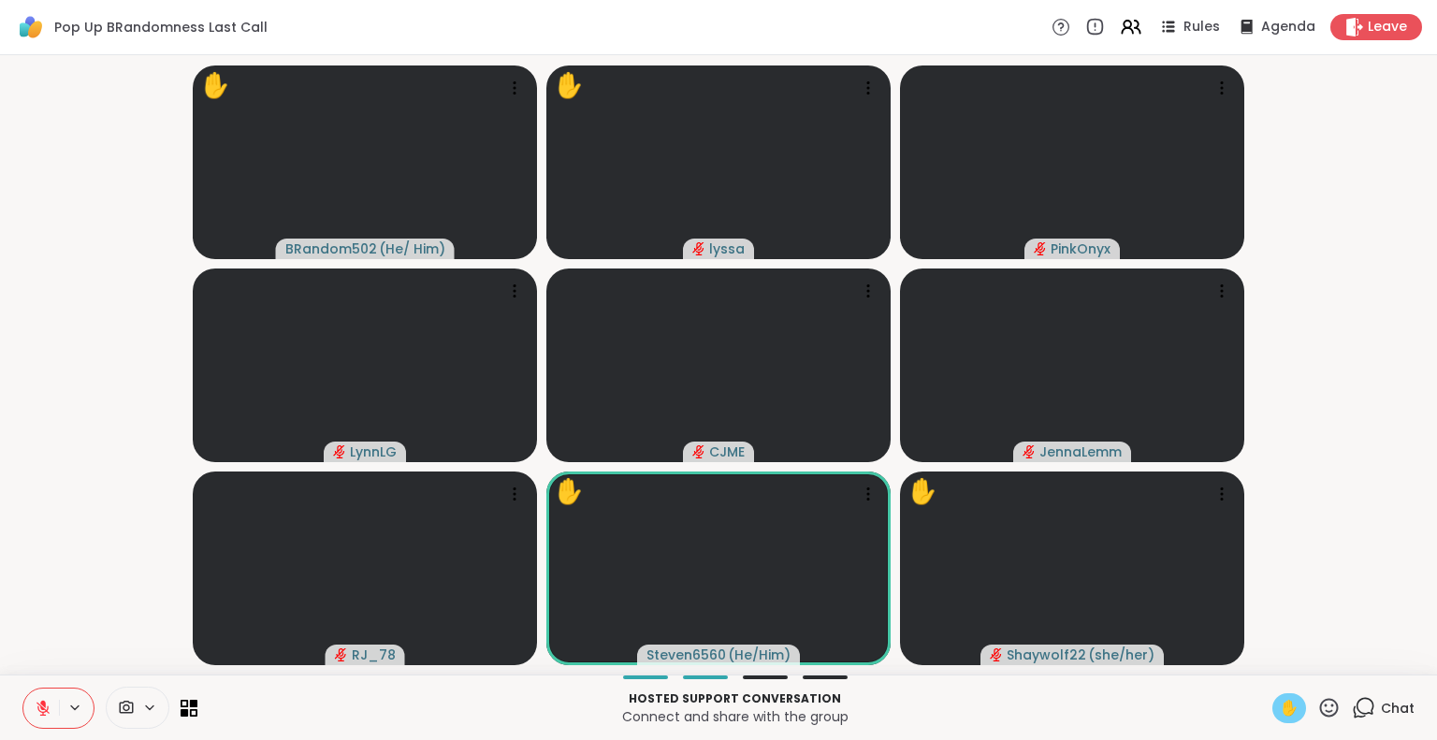
click at [47, 705] on icon at bounding box center [43, 708] width 17 height 17
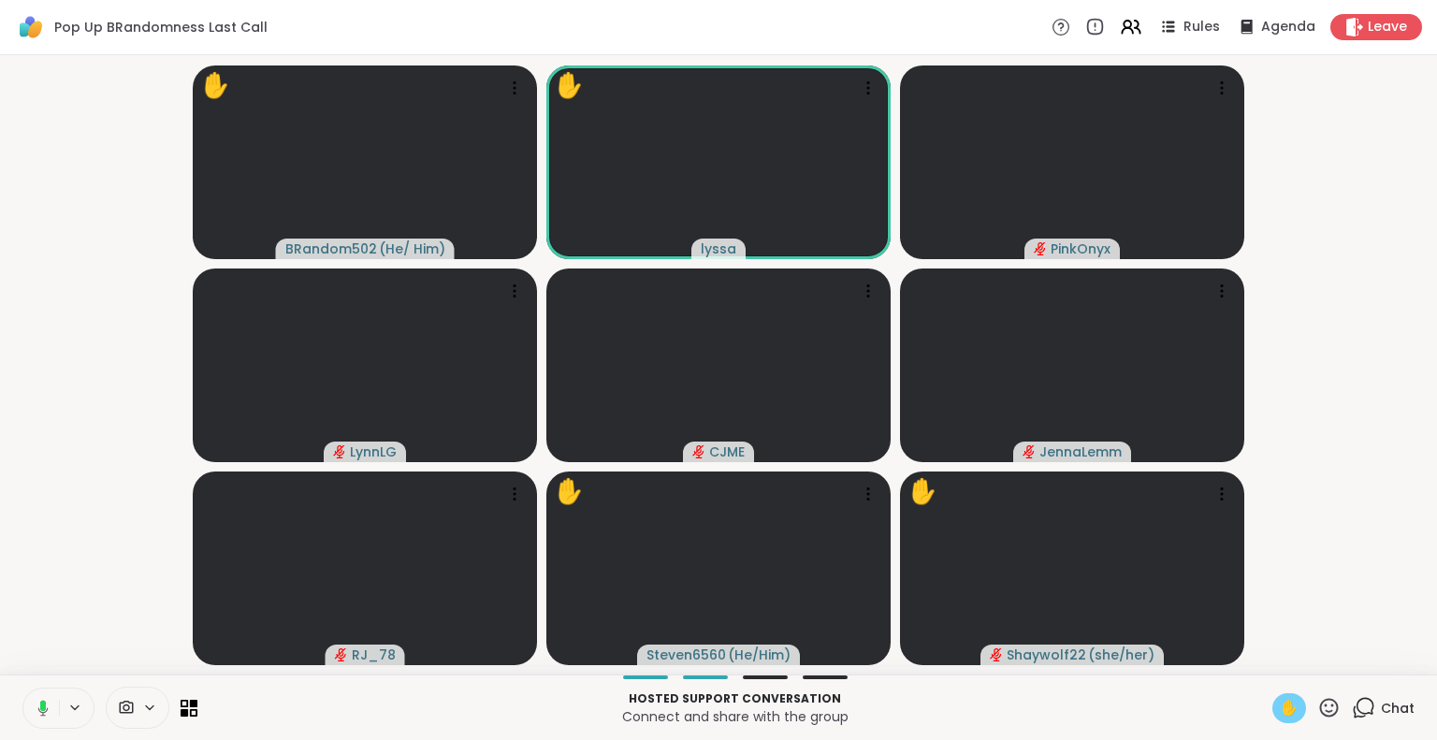
click at [38, 709] on icon at bounding box center [43, 708] width 10 height 16
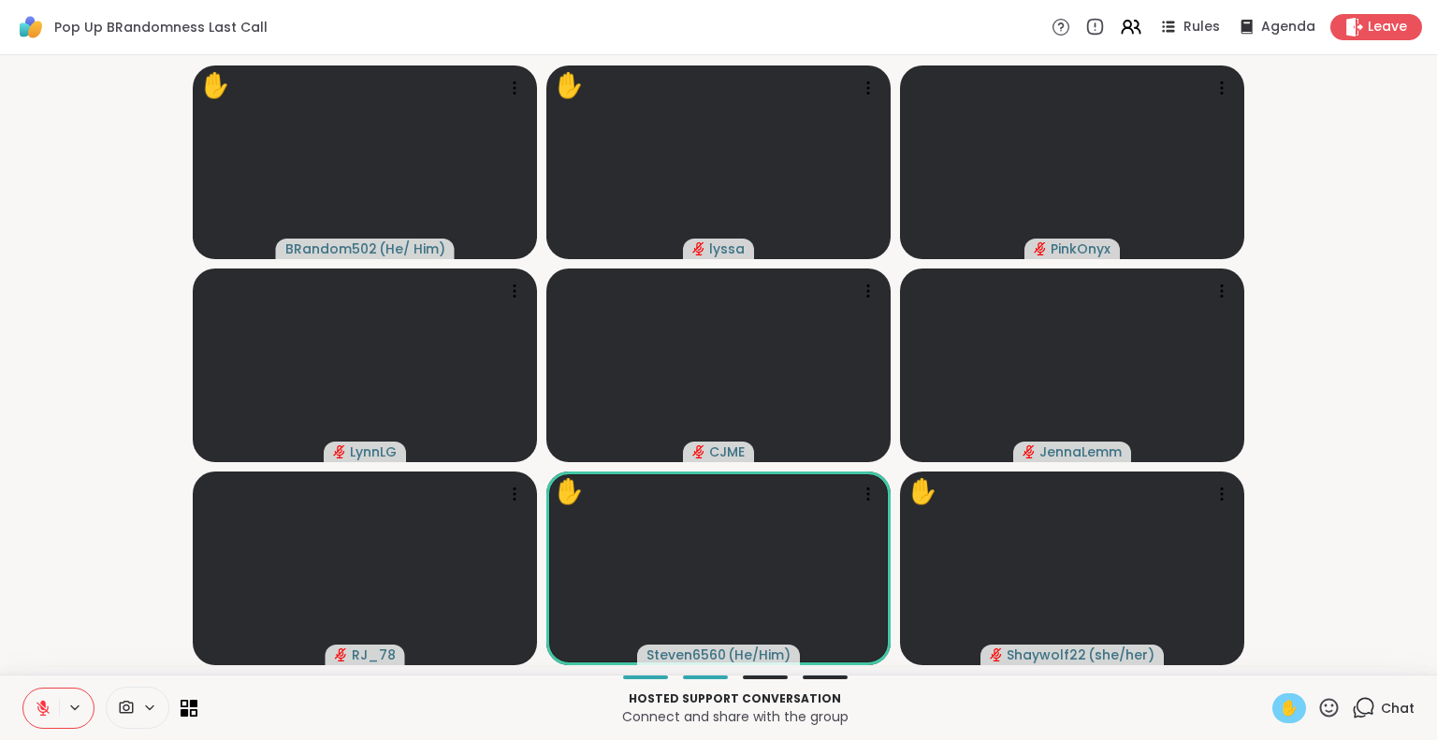
click at [44, 706] on icon at bounding box center [43, 703] width 6 height 7
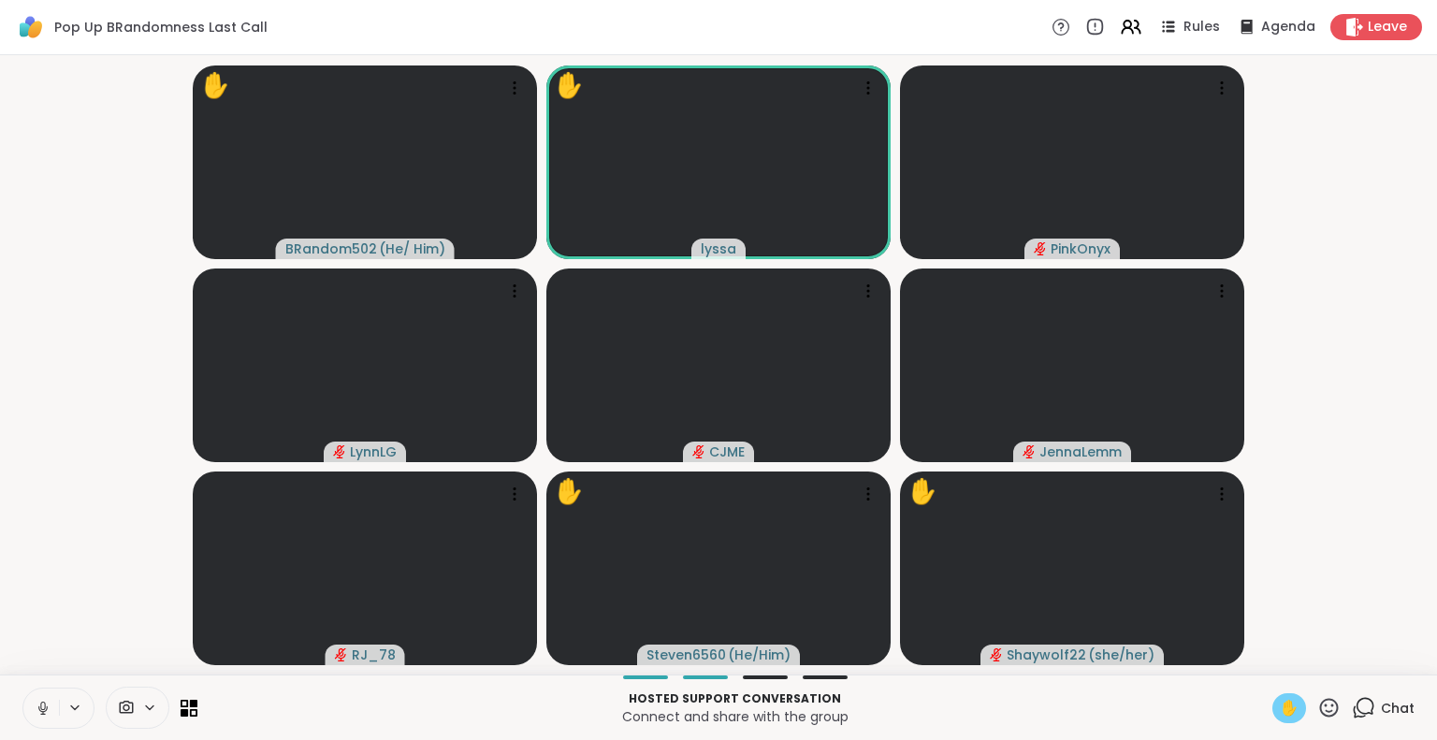
click at [35, 714] on icon at bounding box center [43, 708] width 17 height 17
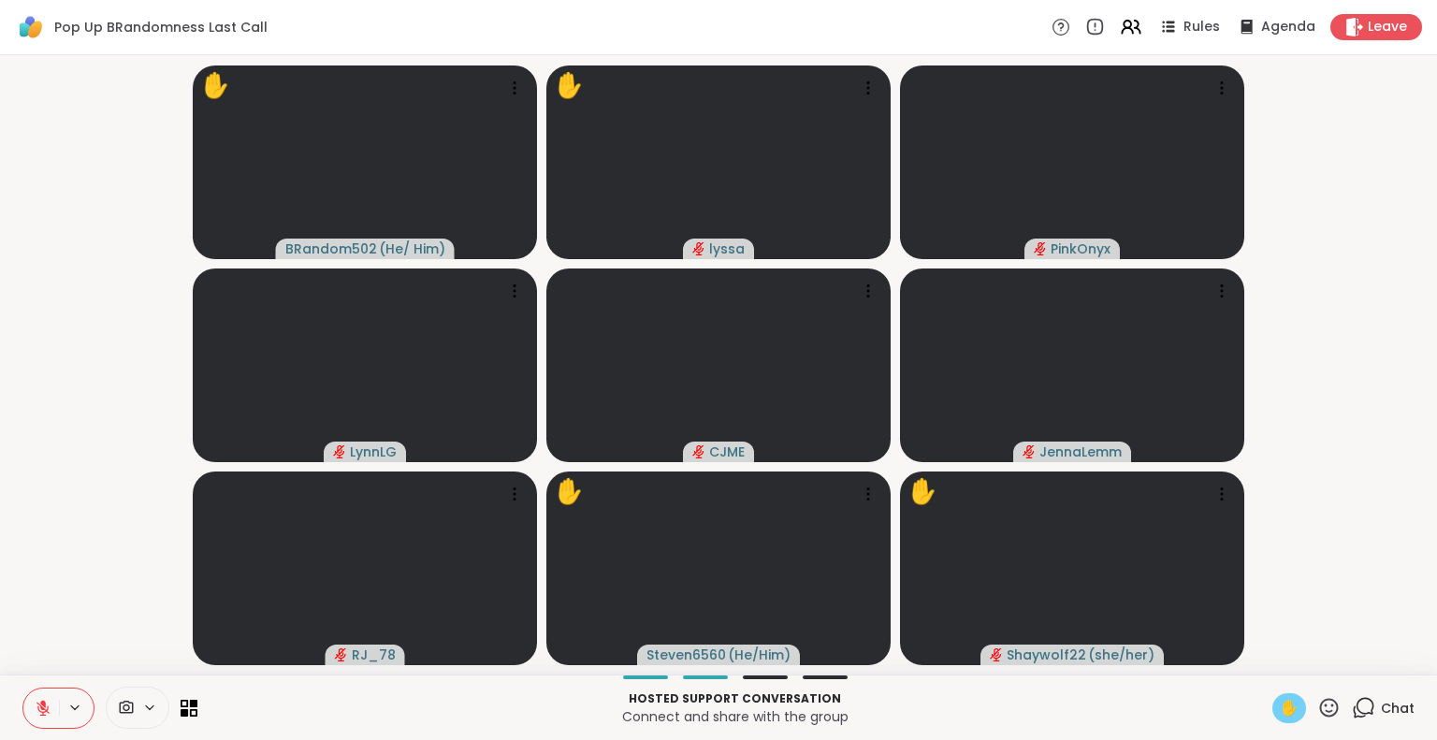
click at [41, 706] on icon at bounding box center [42, 708] width 13 height 13
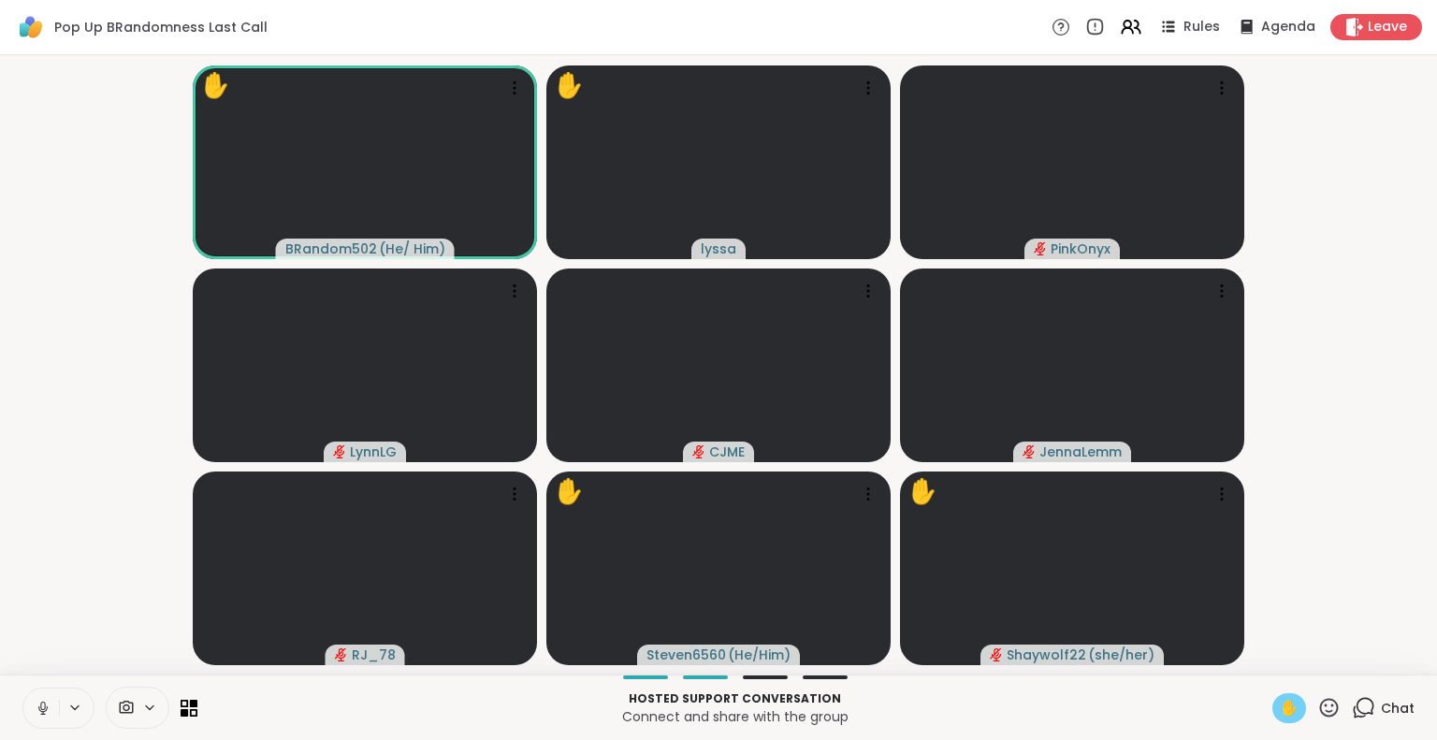
click at [41, 706] on icon at bounding box center [43, 708] width 17 height 17
click at [34, 689] on button at bounding box center [41, 708] width 36 height 39
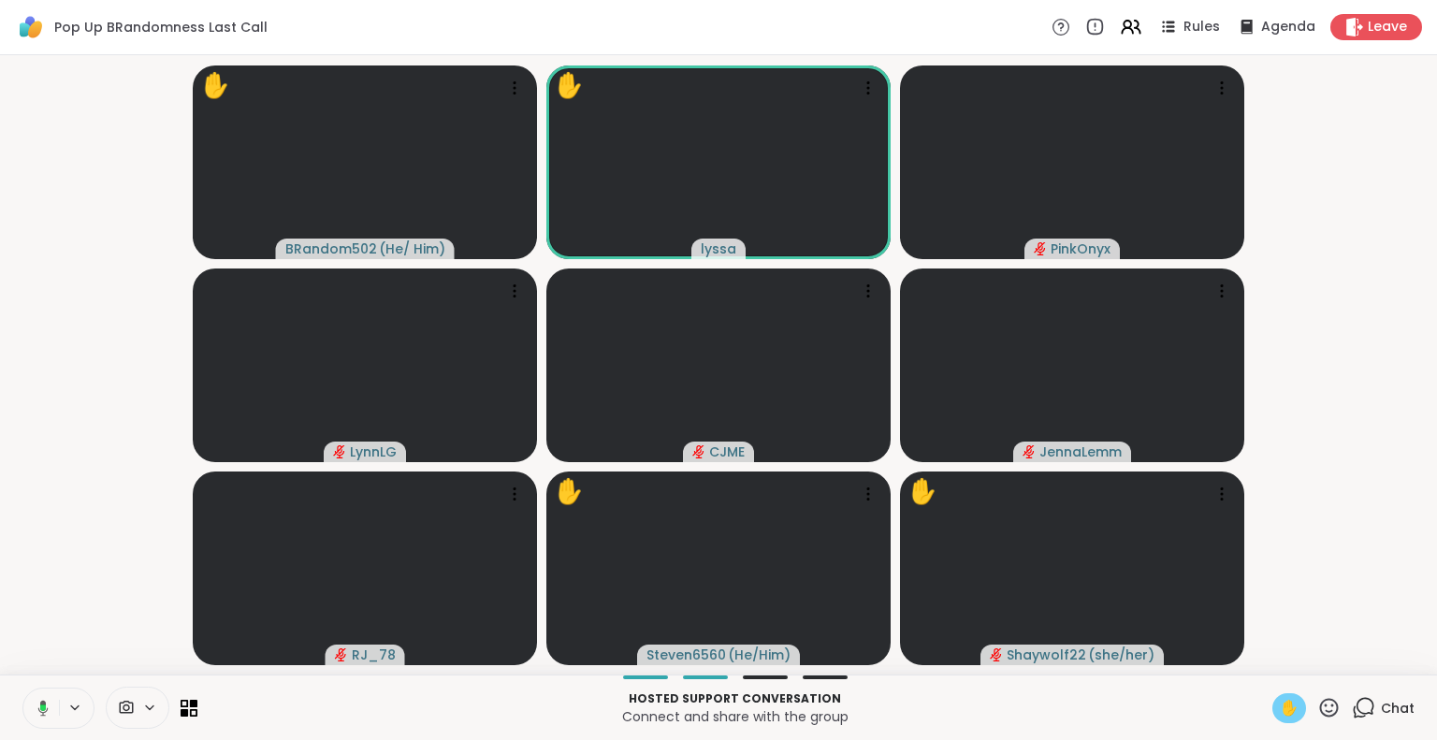
click at [36, 704] on icon at bounding box center [40, 708] width 17 height 17
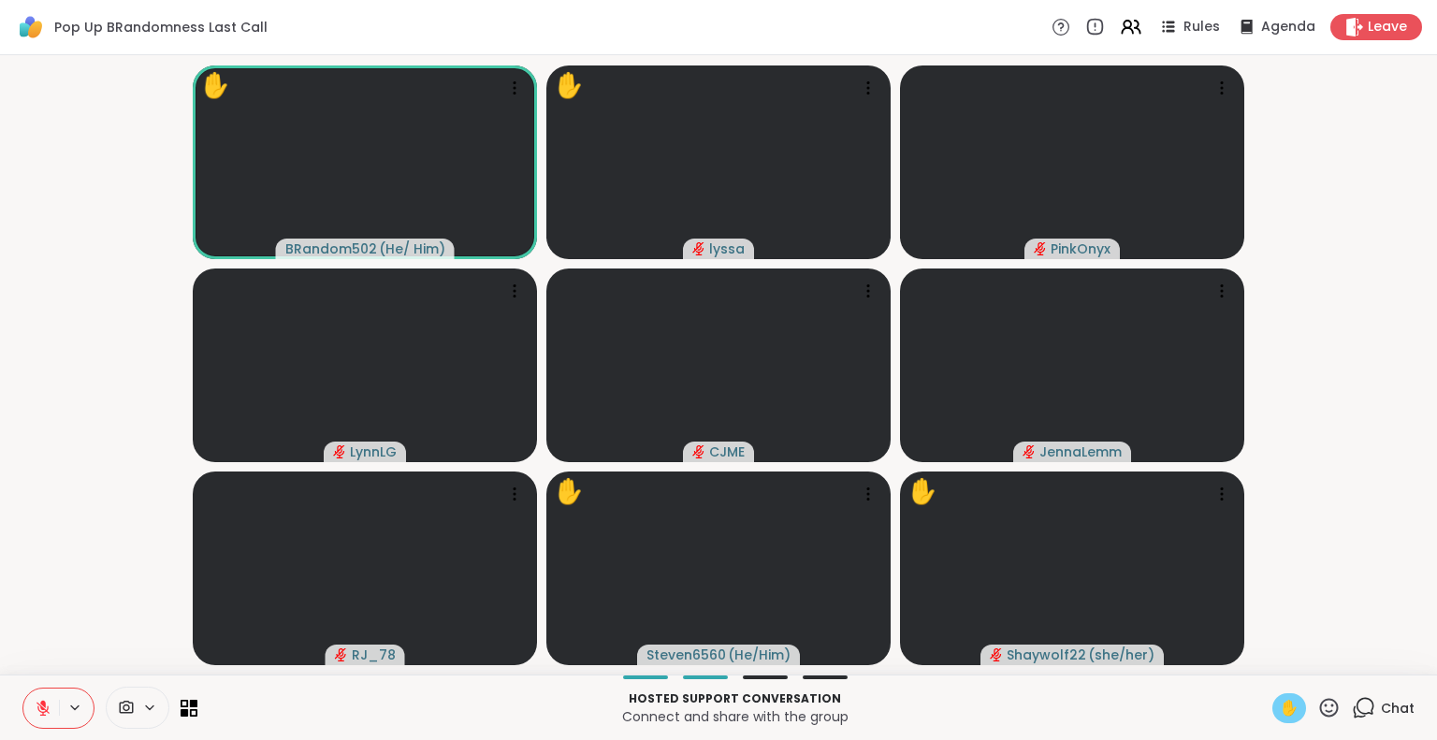
click at [36, 704] on icon at bounding box center [43, 708] width 17 height 17
click at [49, 713] on icon at bounding box center [43, 708] width 17 height 17
click at [53, 714] on button at bounding box center [41, 708] width 36 height 39
click at [40, 697] on button at bounding box center [41, 708] width 36 height 39
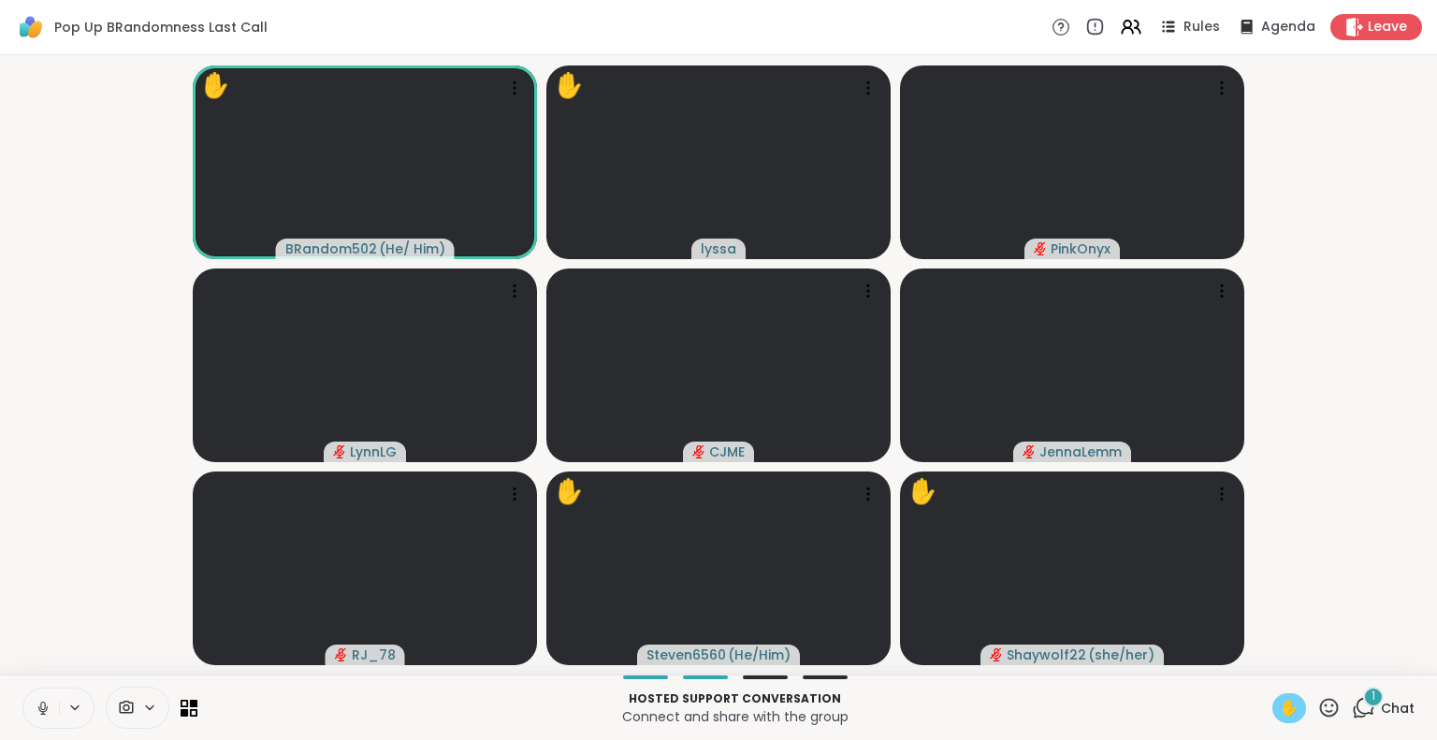
click at [37, 710] on icon at bounding box center [43, 708] width 17 height 17
click at [42, 705] on icon at bounding box center [43, 708] width 17 height 17
click at [1317, 703] on icon at bounding box center [1328, 707] width 23 height 23
click at [1265, 669] on div "❤️" at bounding box center [1274, 659] width 34 height 30
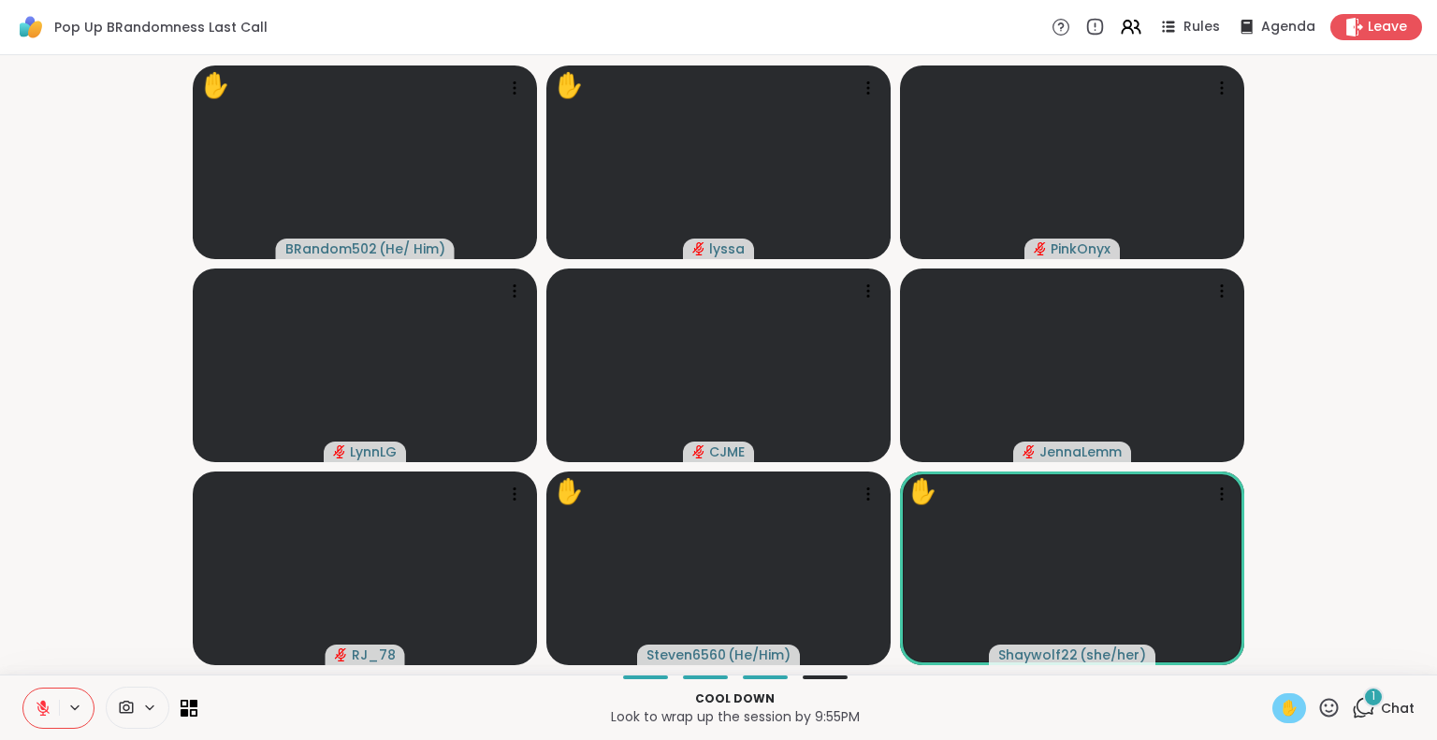
click at [46, 695] on button at bounding box center [41, 708] width 36 height 39
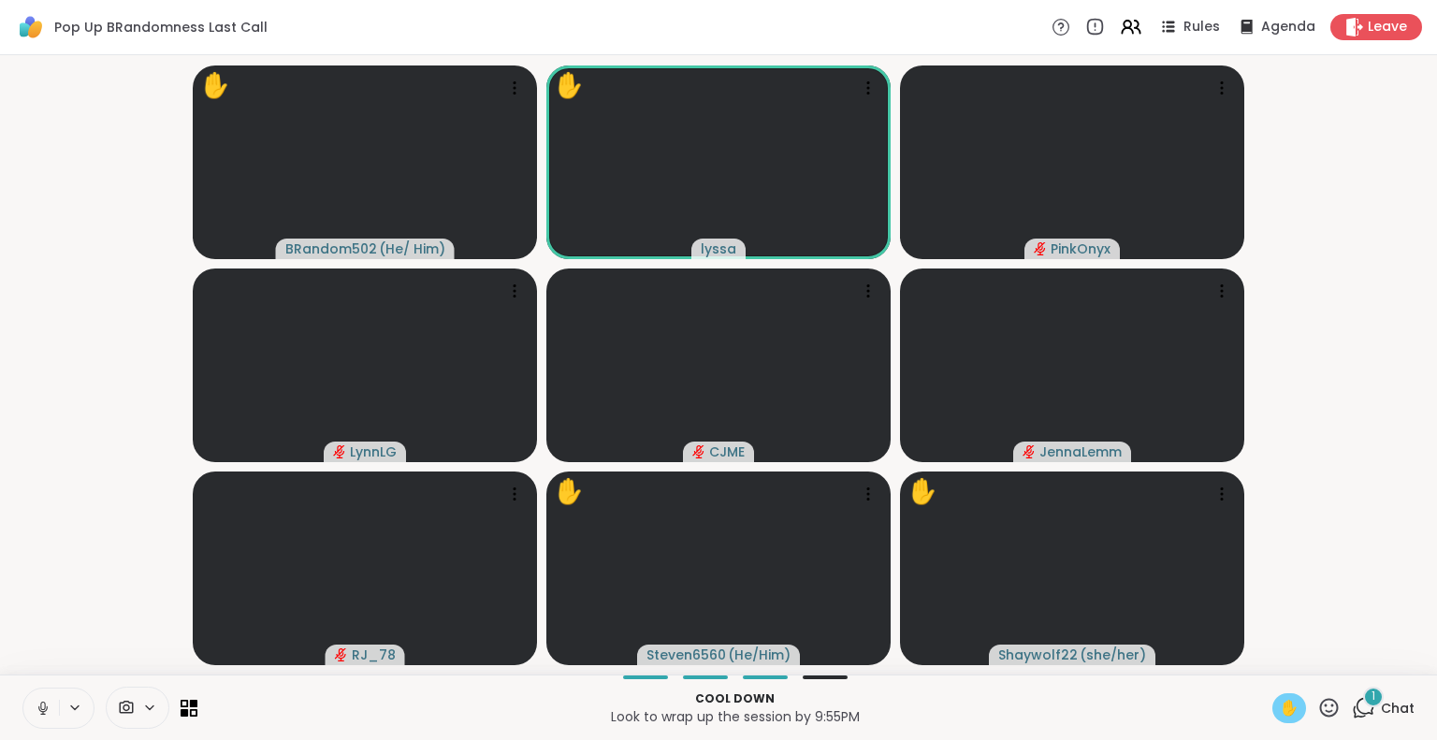
click at [45, 700] on icon at bounding box center [43, 708] width 17 height 17
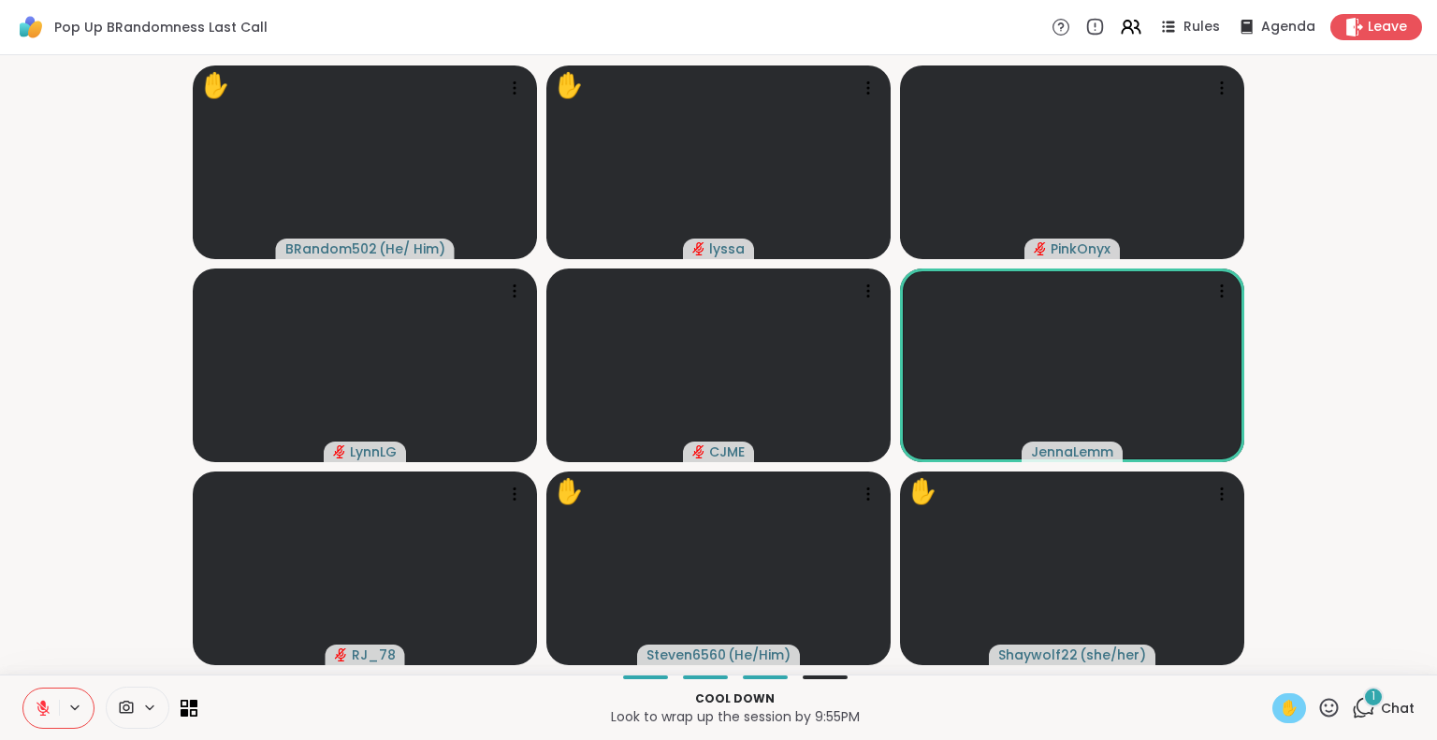
click at [45, 699] on button at bounding box center [41, 708] width 36 height 39
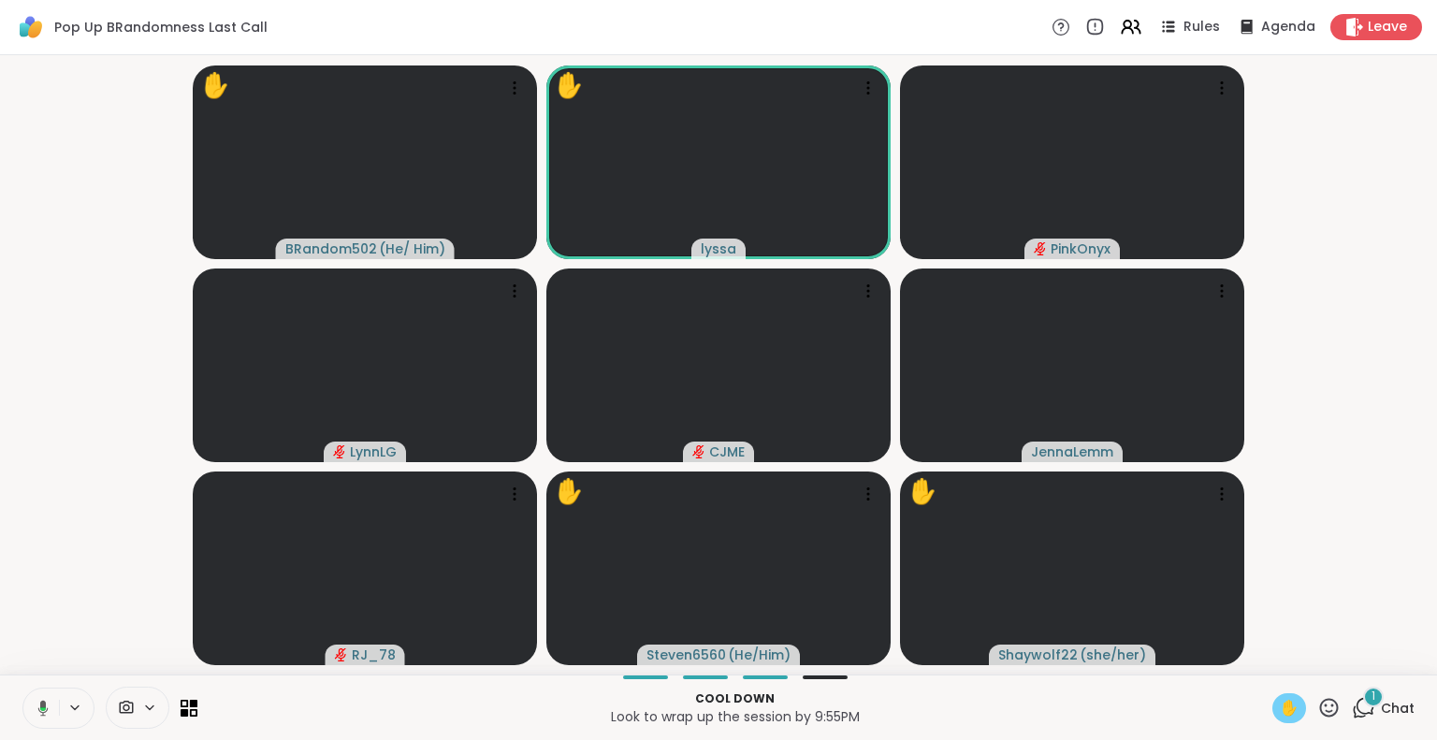
click at [1320, 705] on icon at bounding box center [1329, 707] width 19 height 19
click at [1347, 664] on span "🌟" at bounding box center [1356, 658] width 19 height 22
click at [1317, 703] on icon at bounding box center [1328, 707] width 23 height 23
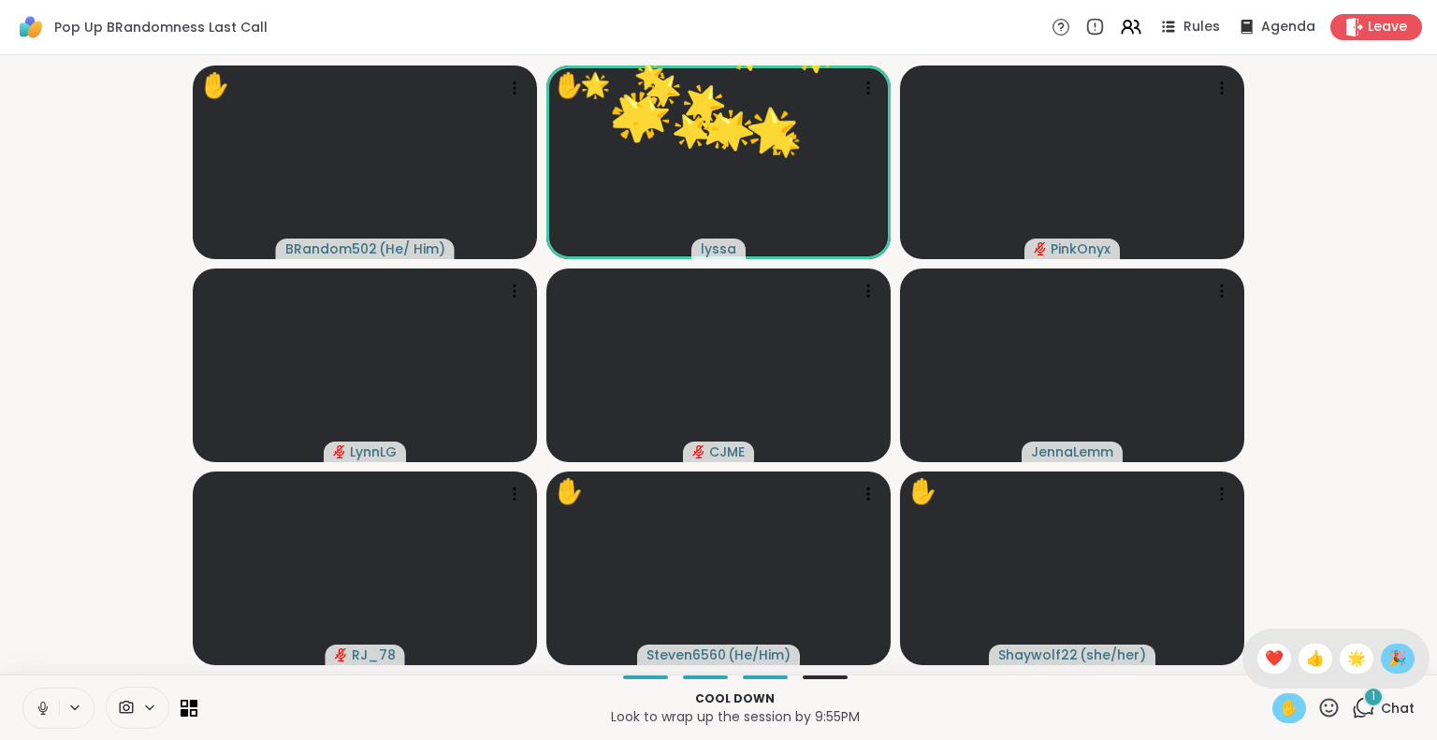
click at [1381, 661] on div "🎉" at bounding box center [1398, 659] width 34 height 30
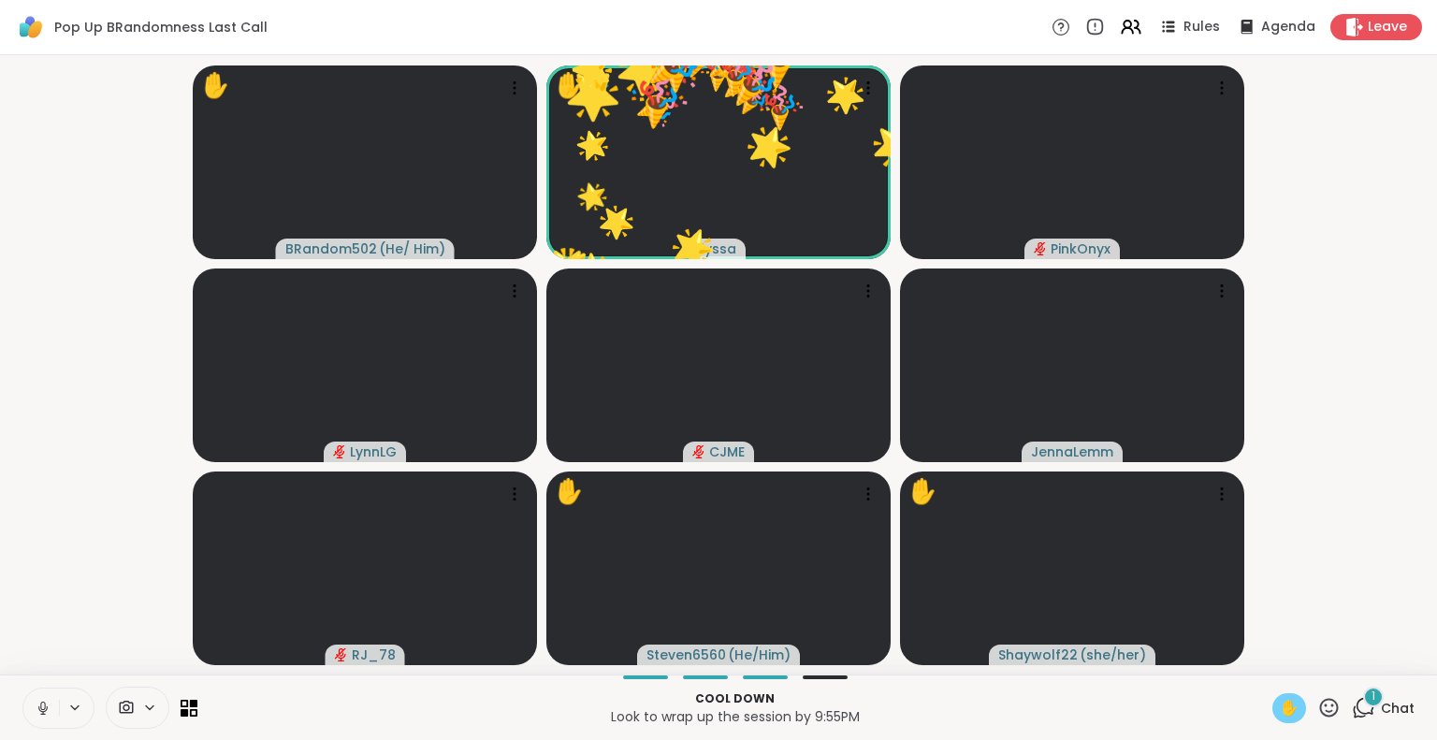
click at [1320, 699] on icon at bounding box center [1329, 707] width 19 height 19
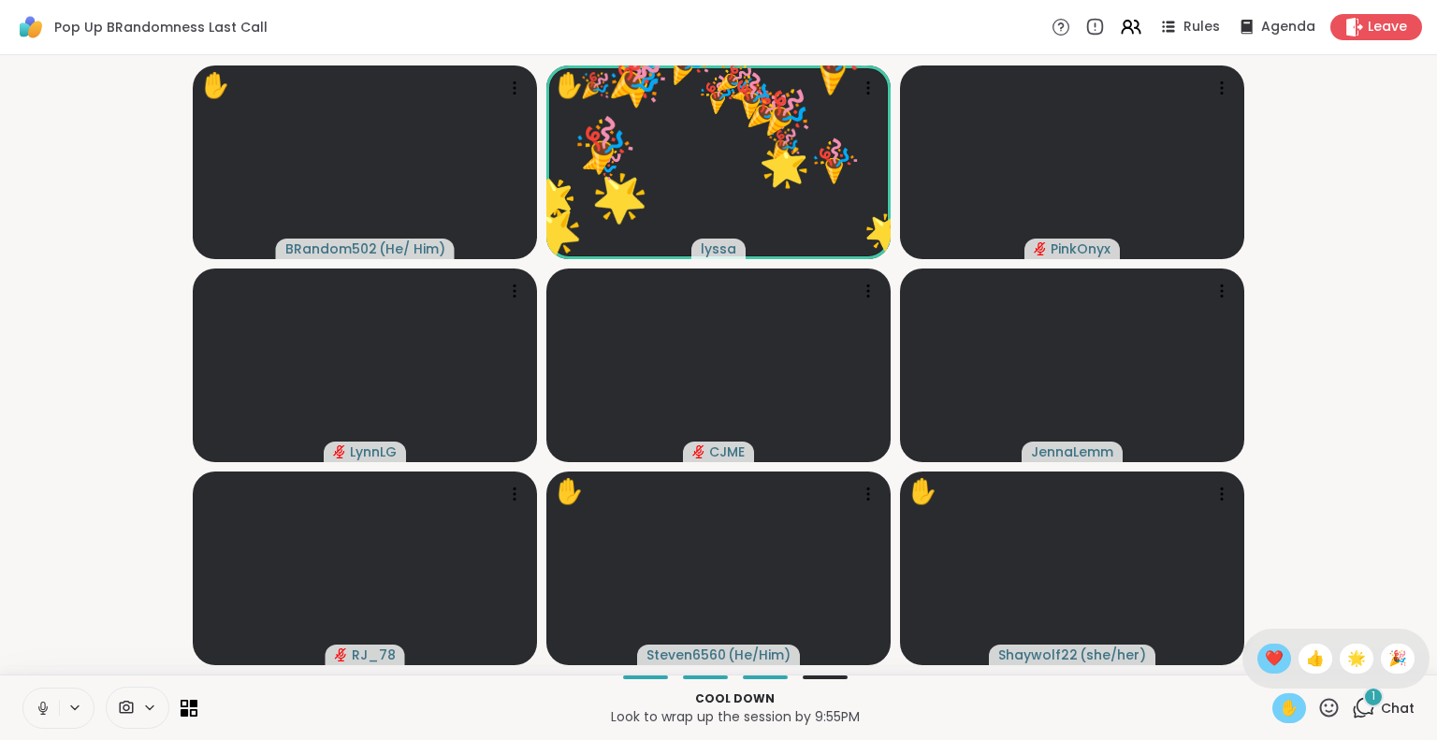
click at [1265, 658] on span "❤️" at bounding box center [1274, 658] width 19 height 22
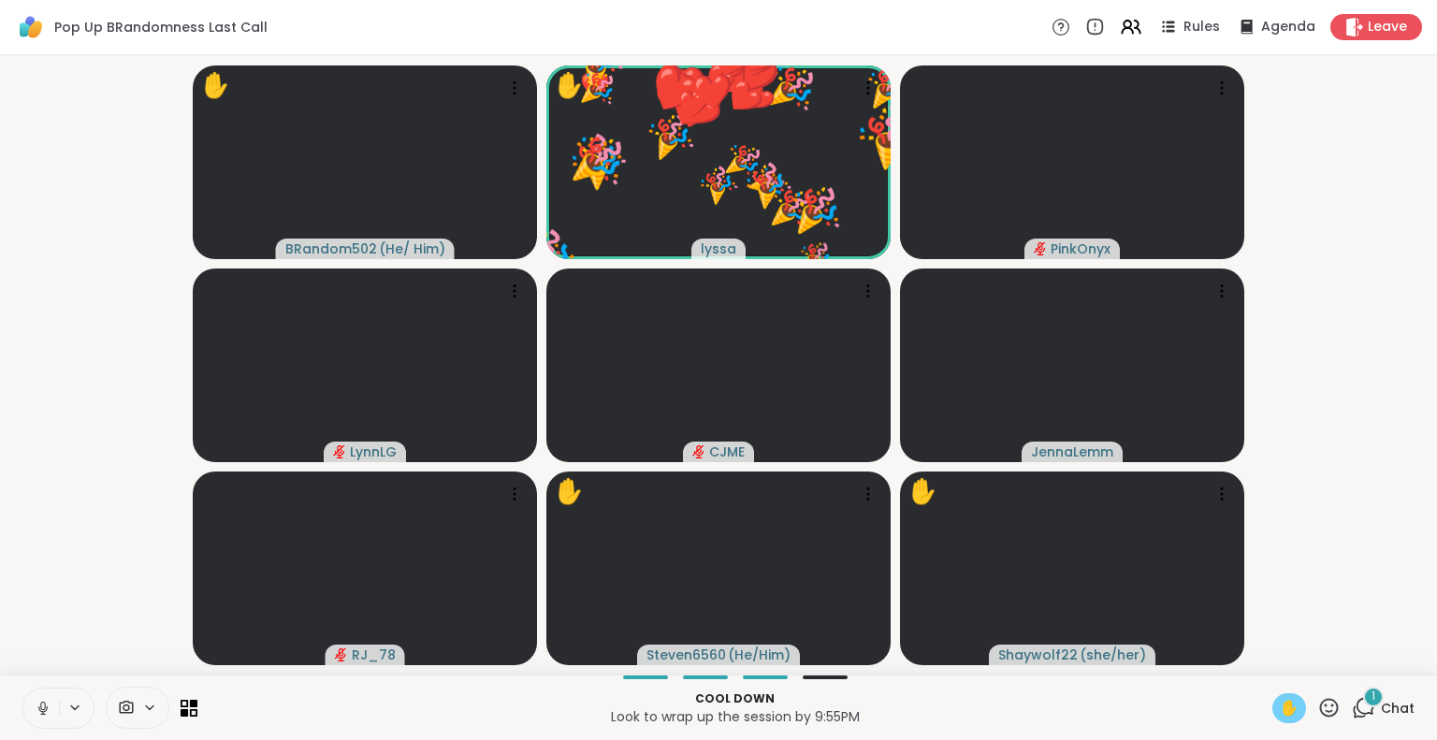
click at [1320, 699] on icon at bounding box center [1329, 707] width 19 height 19
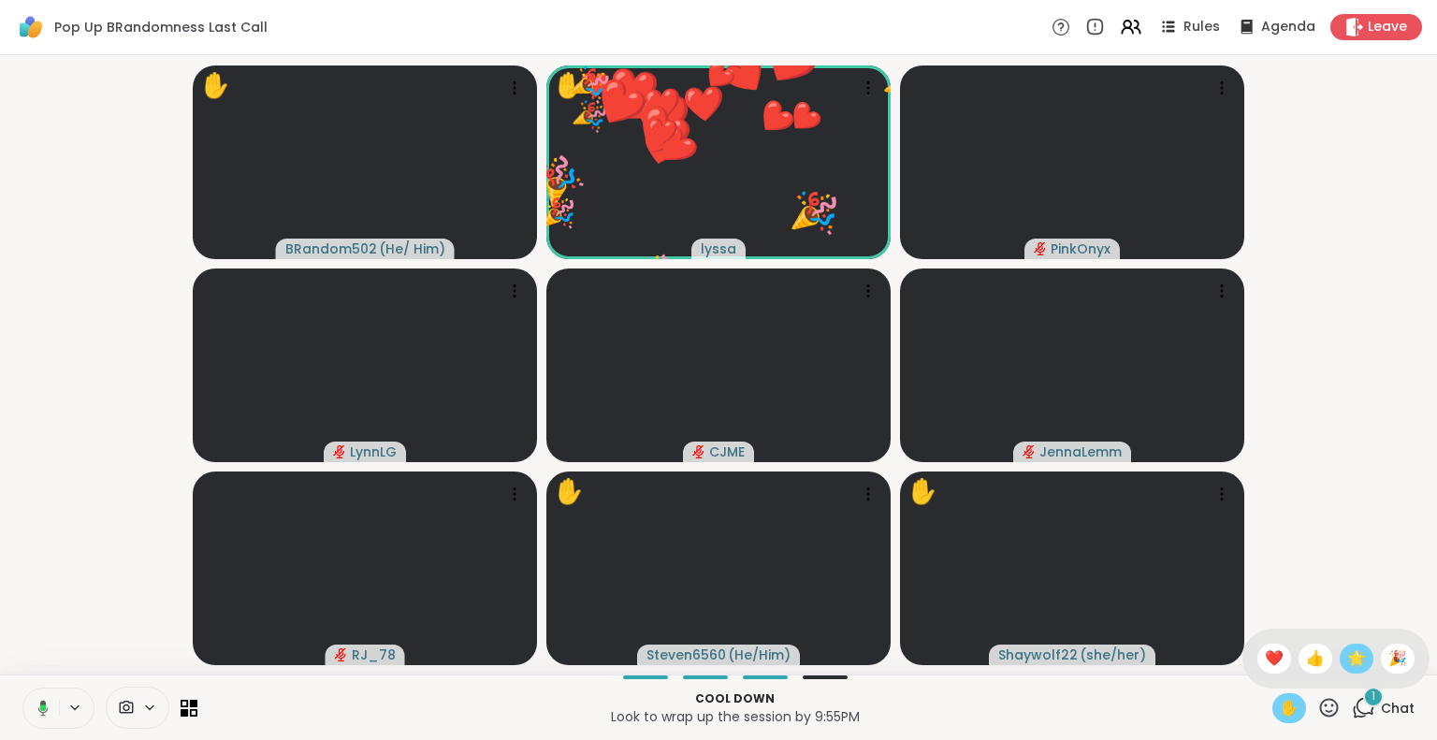
click at [1347, 665] on span "🌟" at bounding box center [1356, 658] width 19 height 22
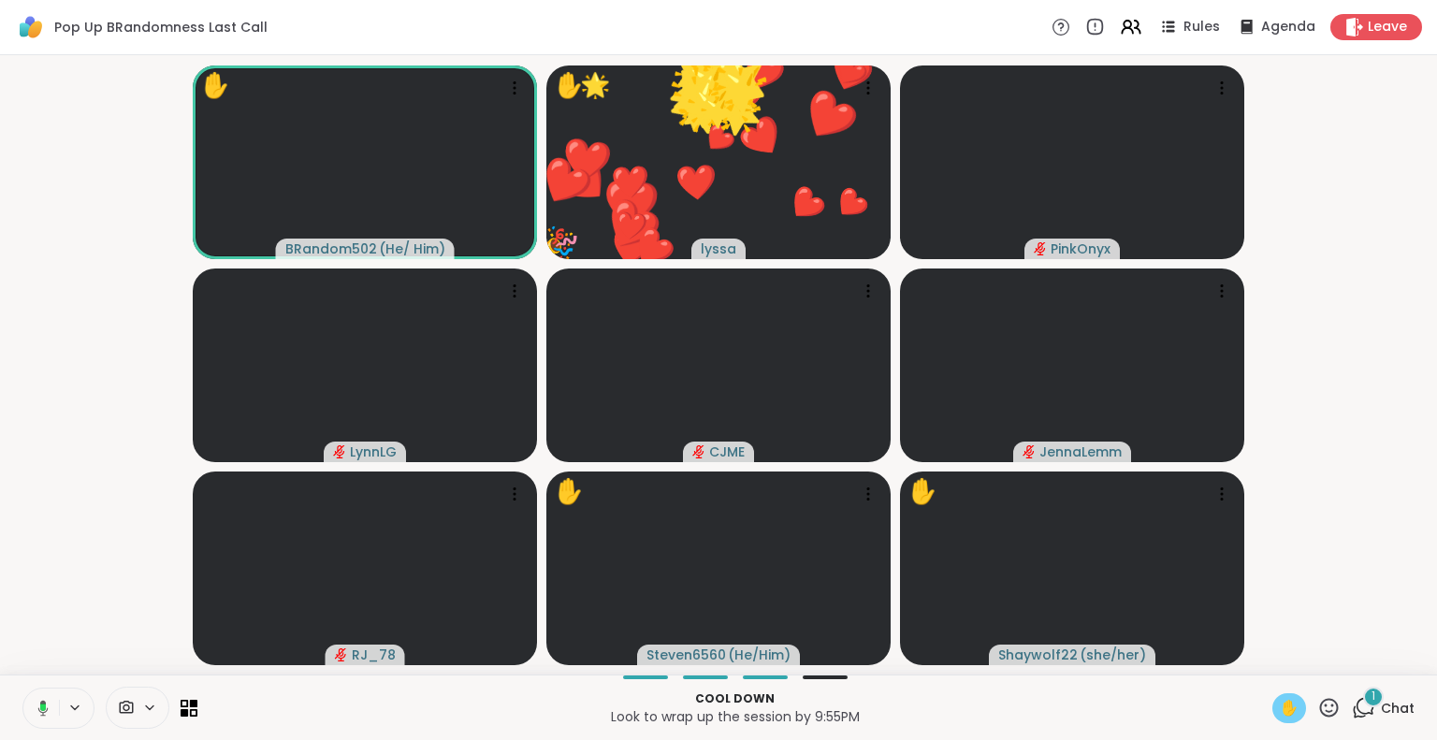
click at [1317, 696] on icon at bounding box center [1328, 707] width 23 height 23
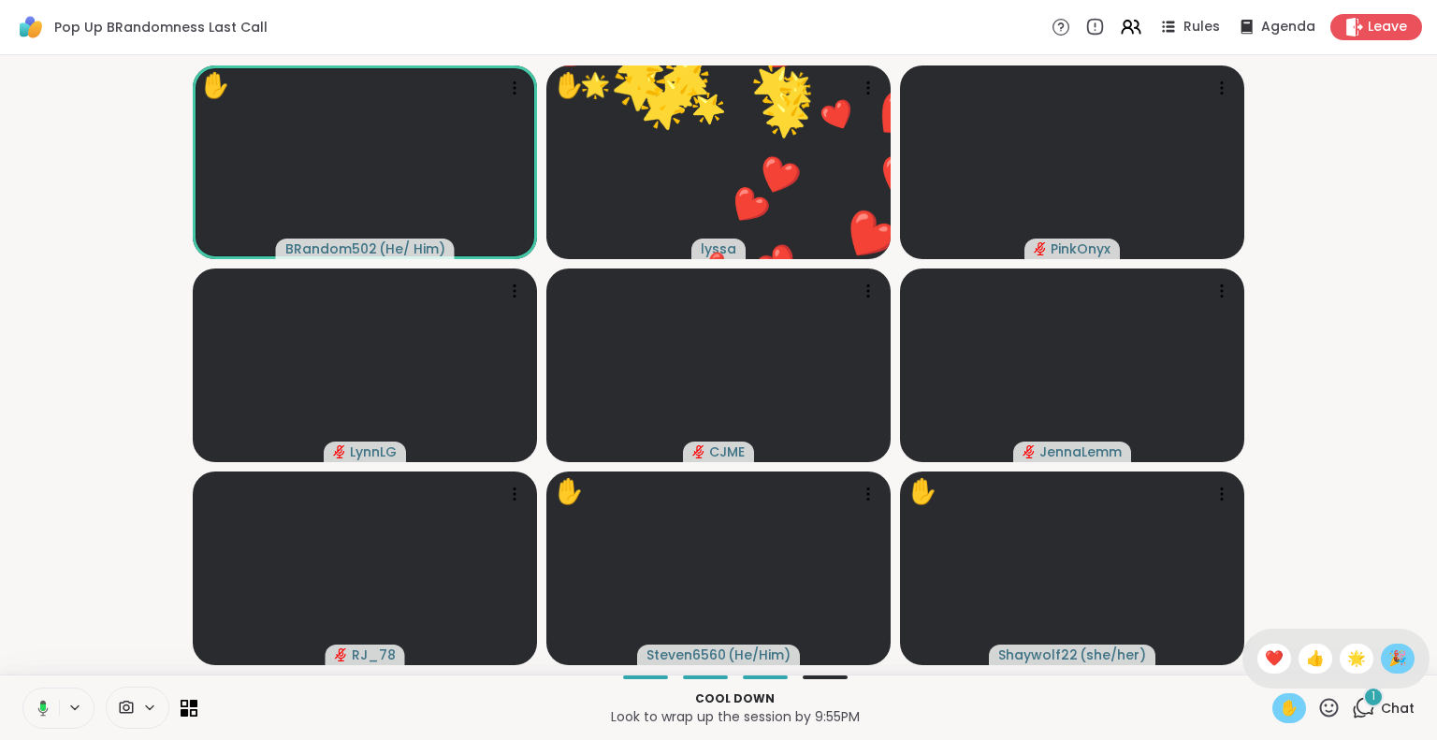
click at [1388, 653] on span "🎉" at bounding box center [1397, 658] width 19 height 22
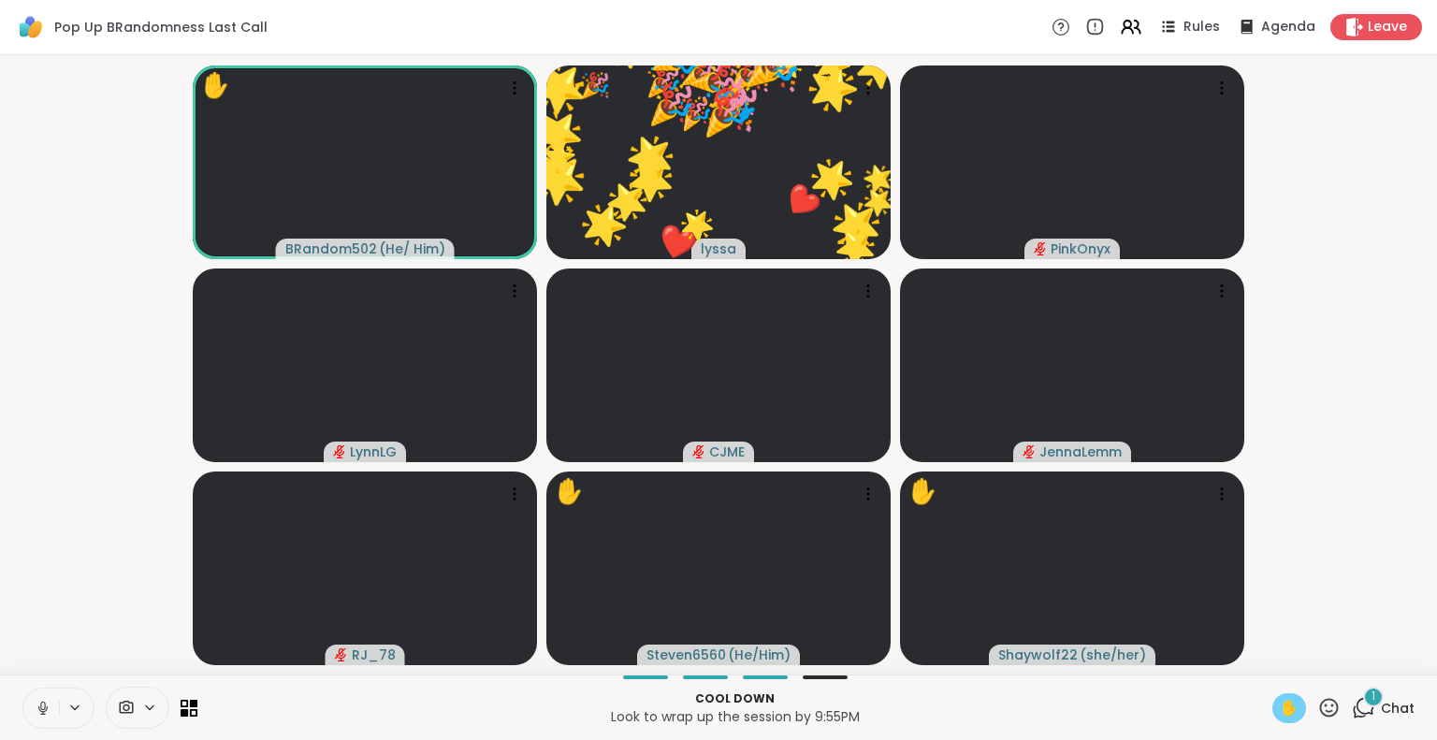
click at [1320, 701] on icon at bounding box center [1329, 707] width 19 height 19
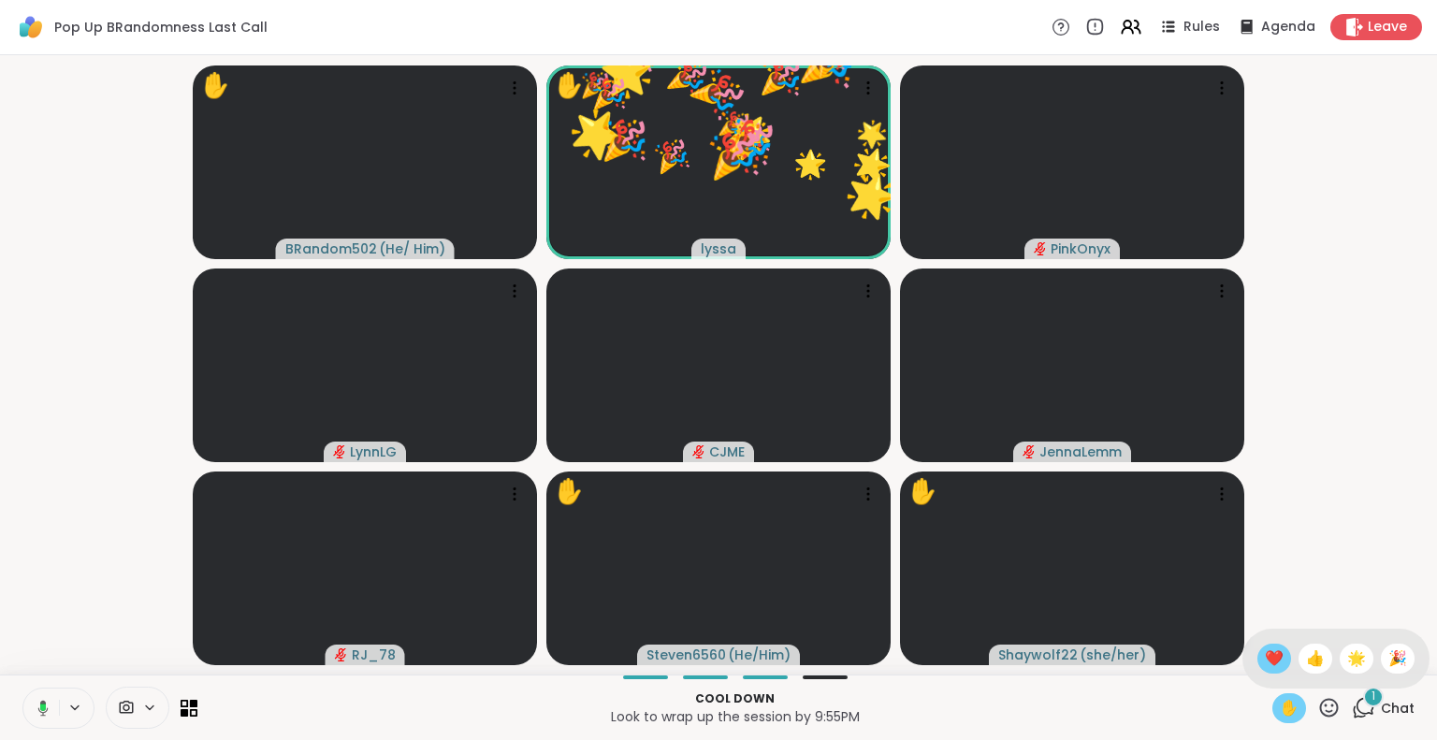
click at [1265, 654] on span "❤️" at bounding box center [1274, 658] width 19 height 22
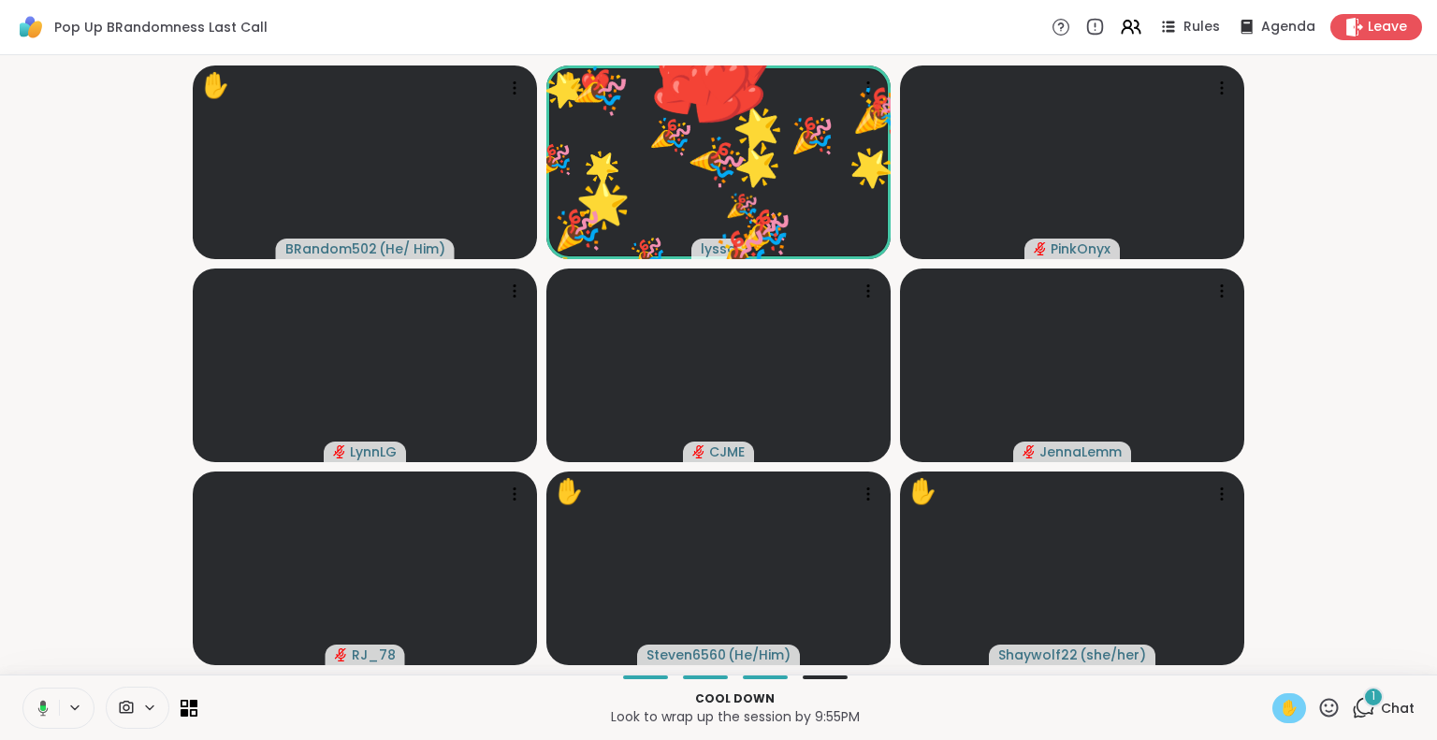
click at [1319, 699] on icon at bounding box center [1328, 707] width 23 height 23
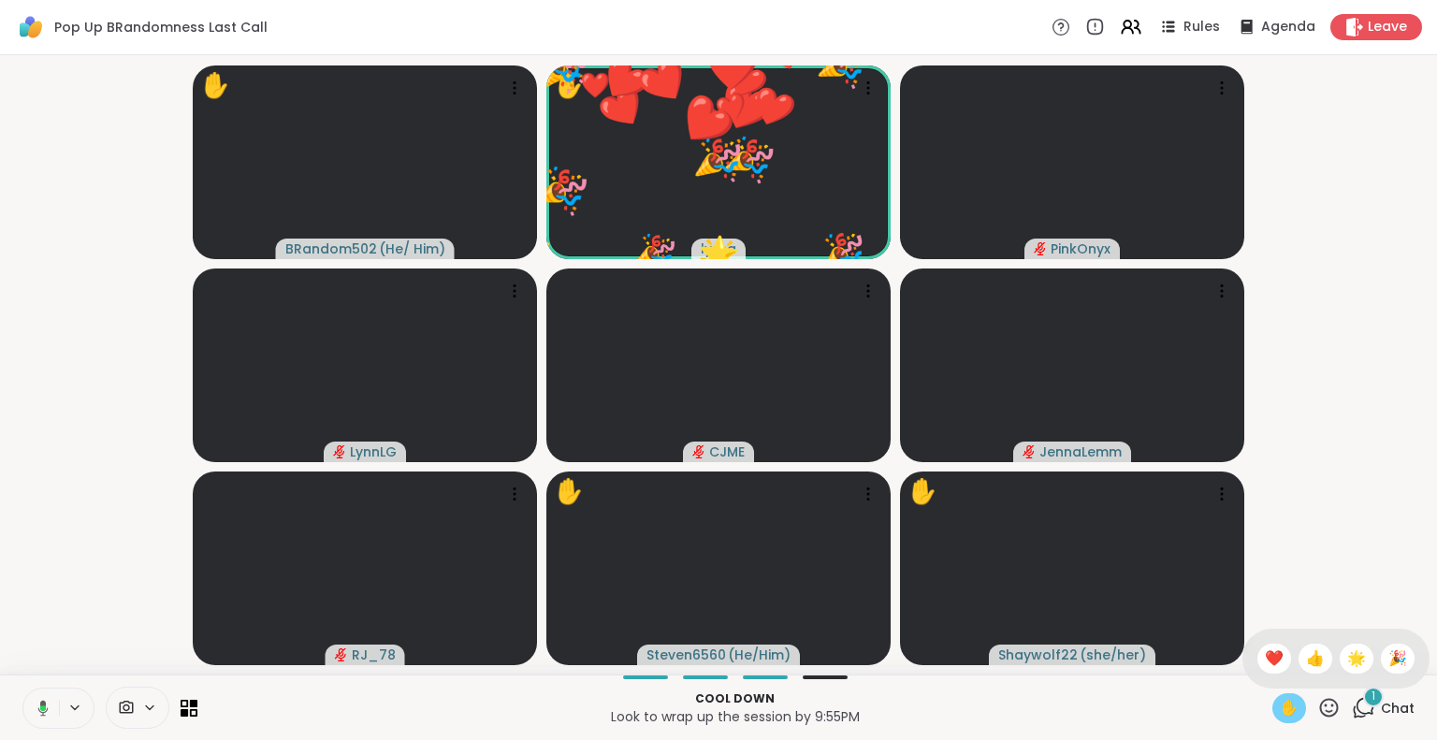
click at [1330, 673] on div "✋ ❤️ 👍 🌟 🎉" at bounding box center [1336, 659] width 187 height 60
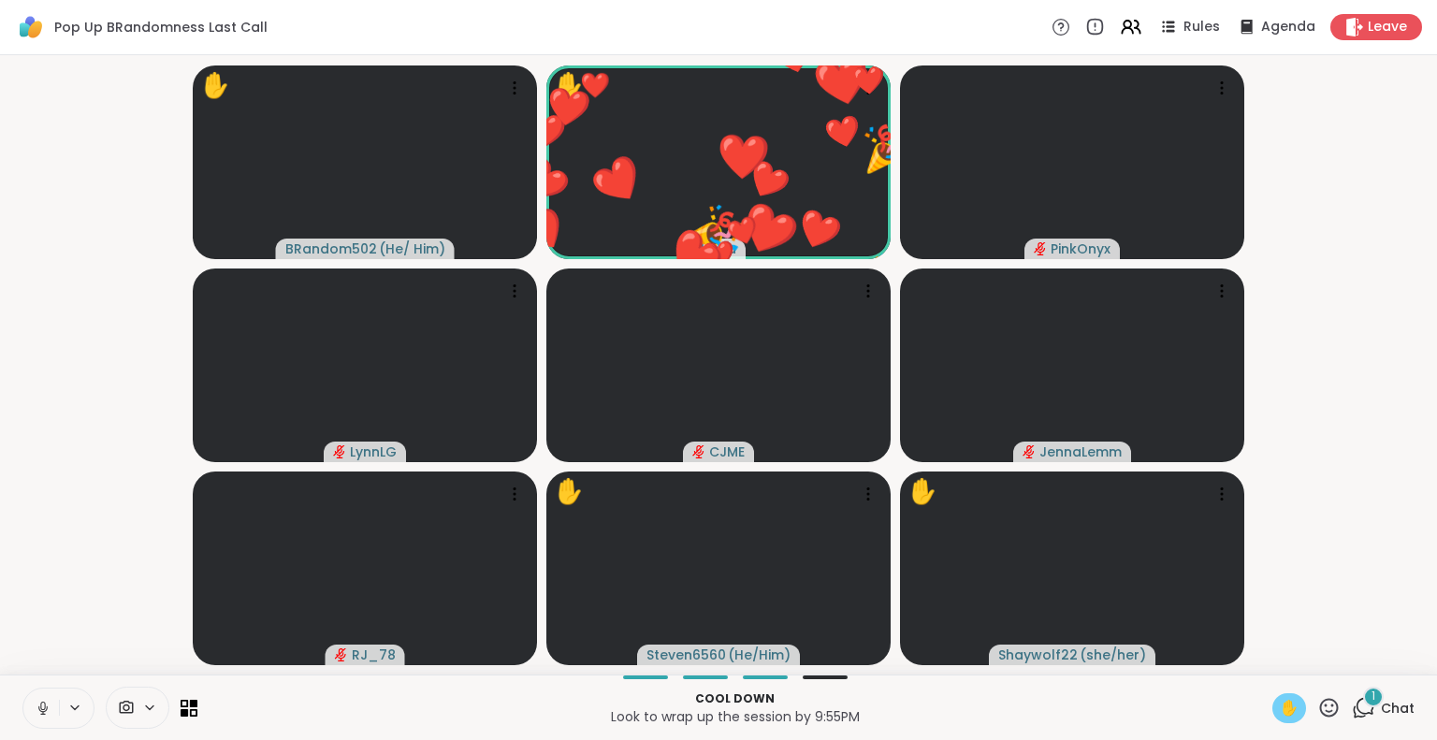
click at [1320, 712] on icon at bounding box center [1329, 707] width 19 height 19
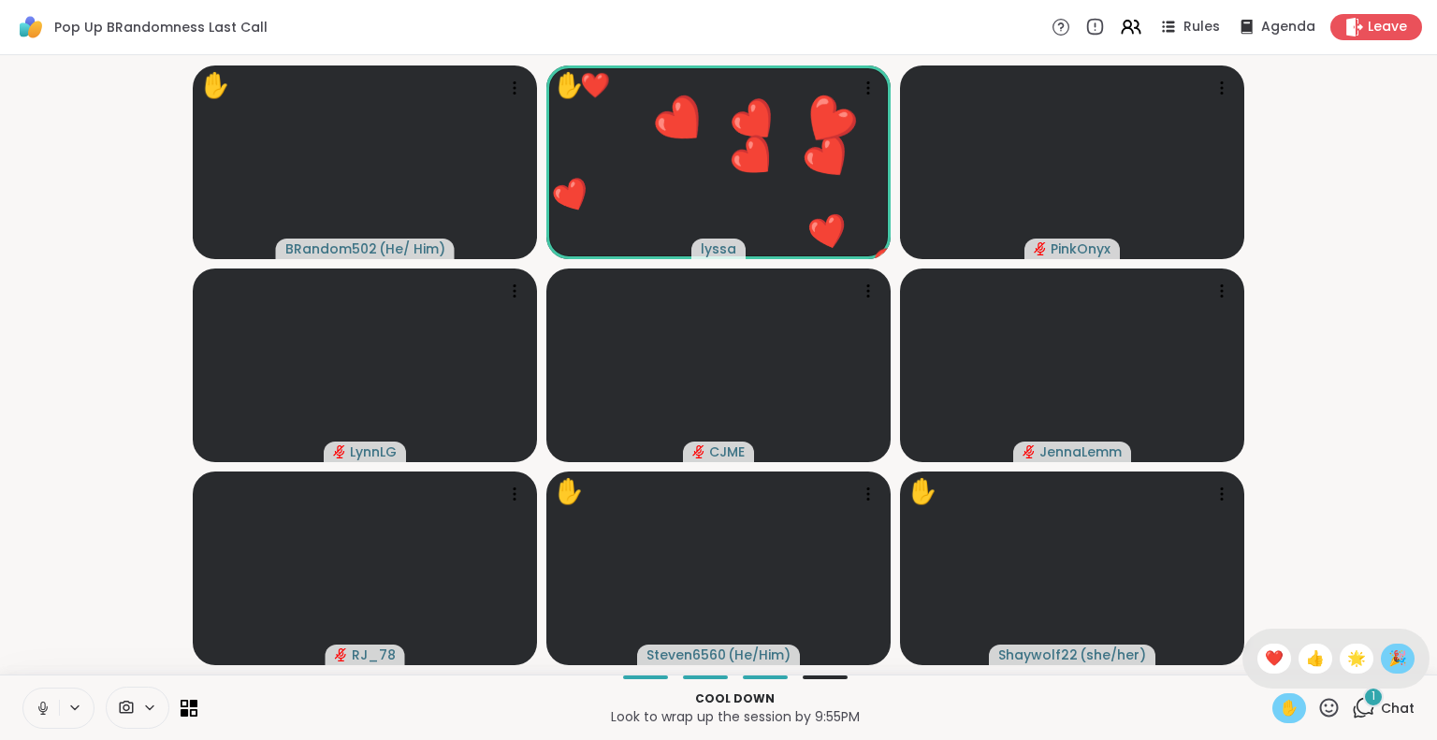
click at [1388, 663] on span "🎉" at bounding box center [1397, 658] width 19 height 22
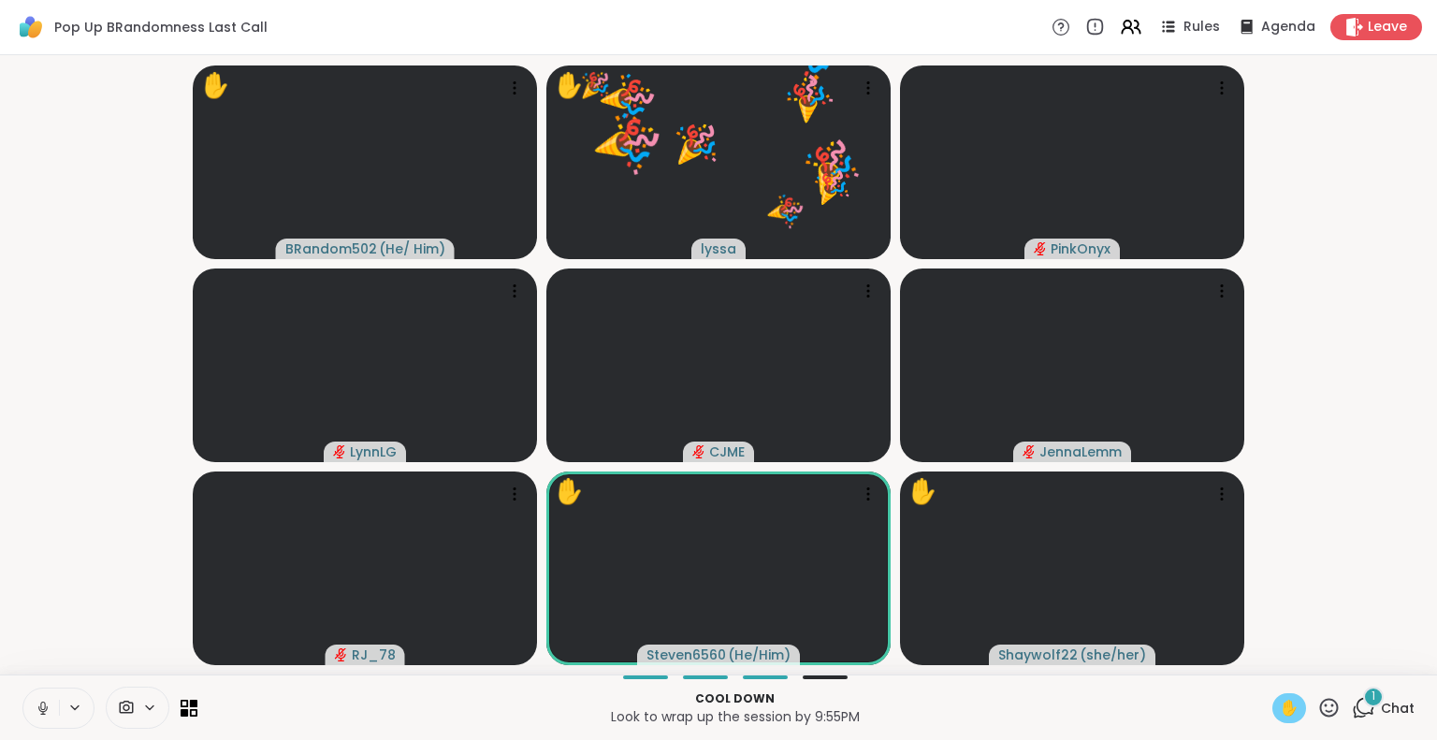
click at [31, 708] on button at bounding box center [41, 708] width 36 height 39
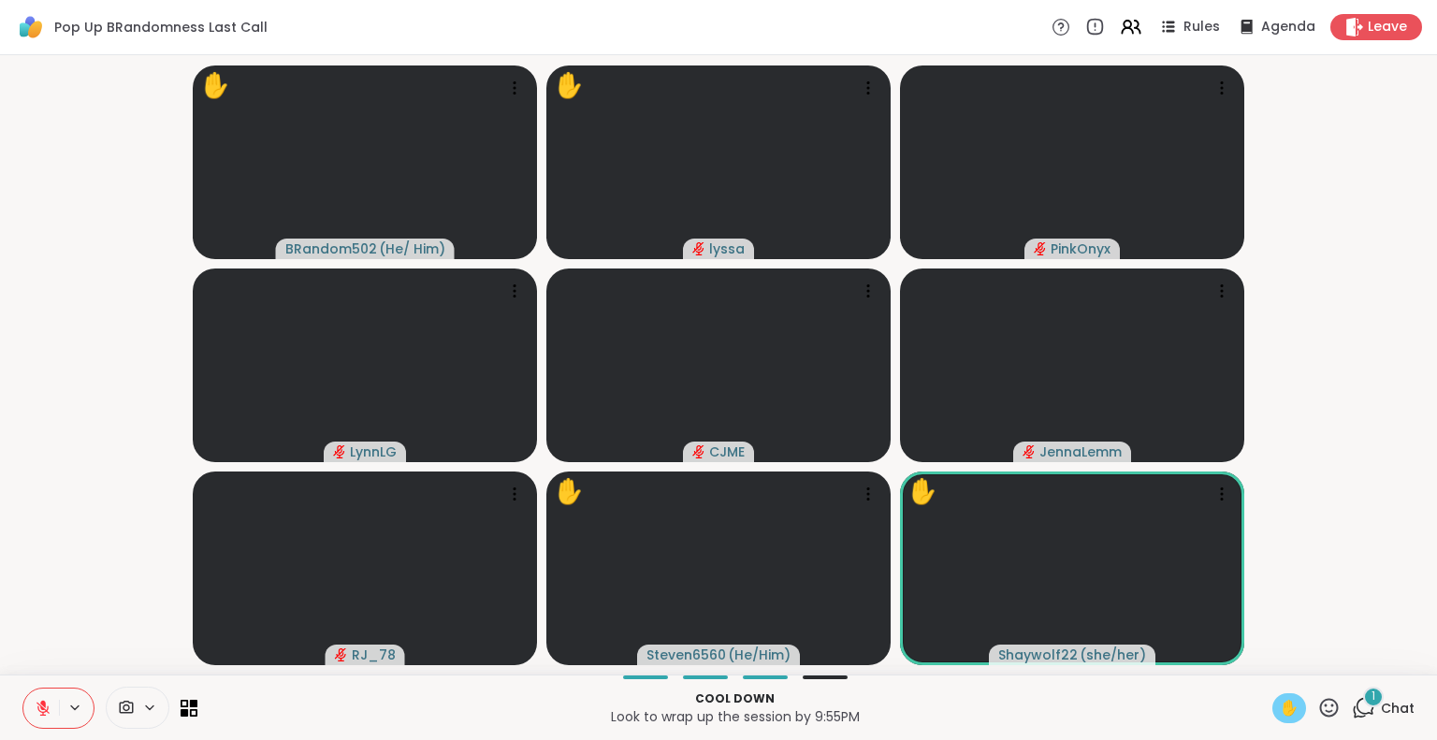
click at [30, 702] on button at bounding box center [41, 708] width 36 height 39
click at [46, 702] on icon at bounding box center [43, 708] width 17 height 17
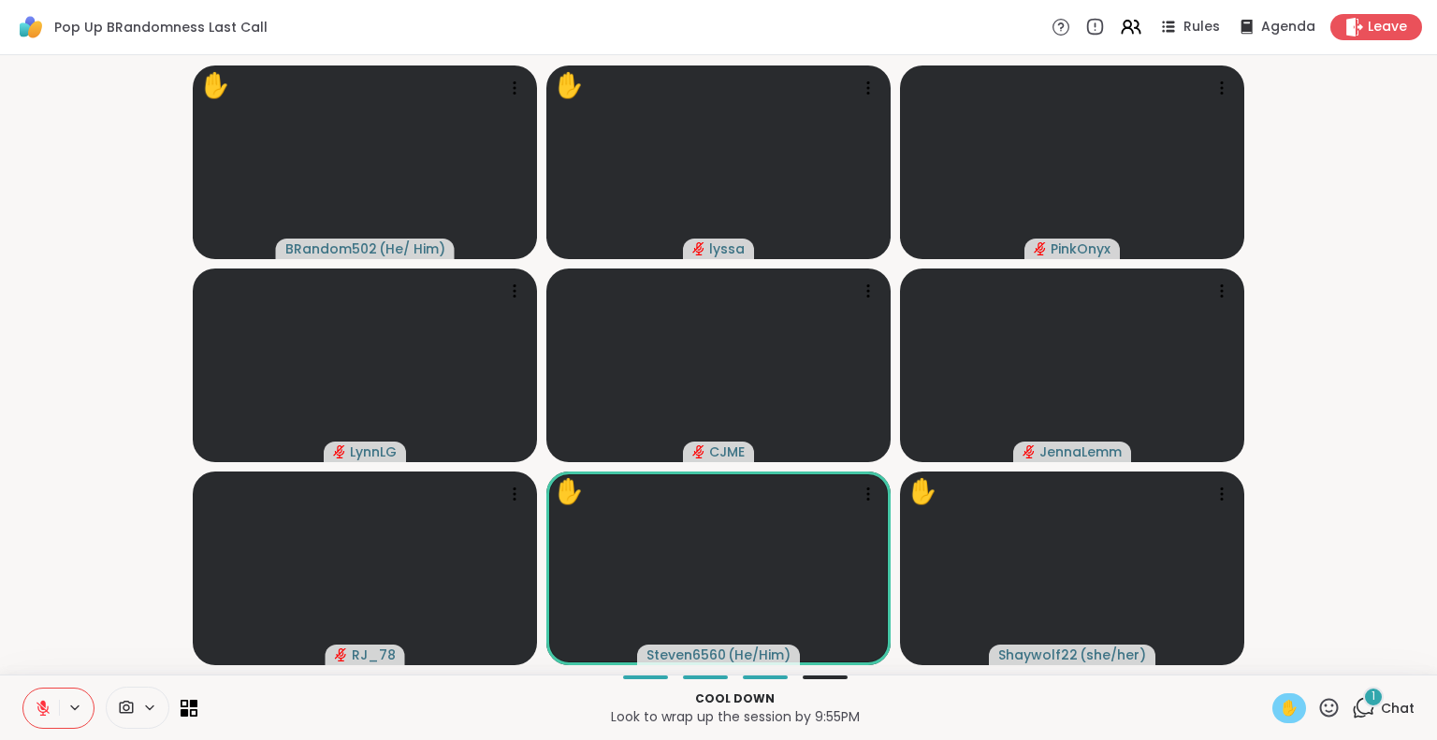
click at [46, 702] on icon at bounding box center [43, 708] width 17 height 17
click at [41, 709] on icon at bounding box center [42, 706] width 5 height 8
click at [1317, 707] on icon at bounding box center [1328, 707] width 23 height 23
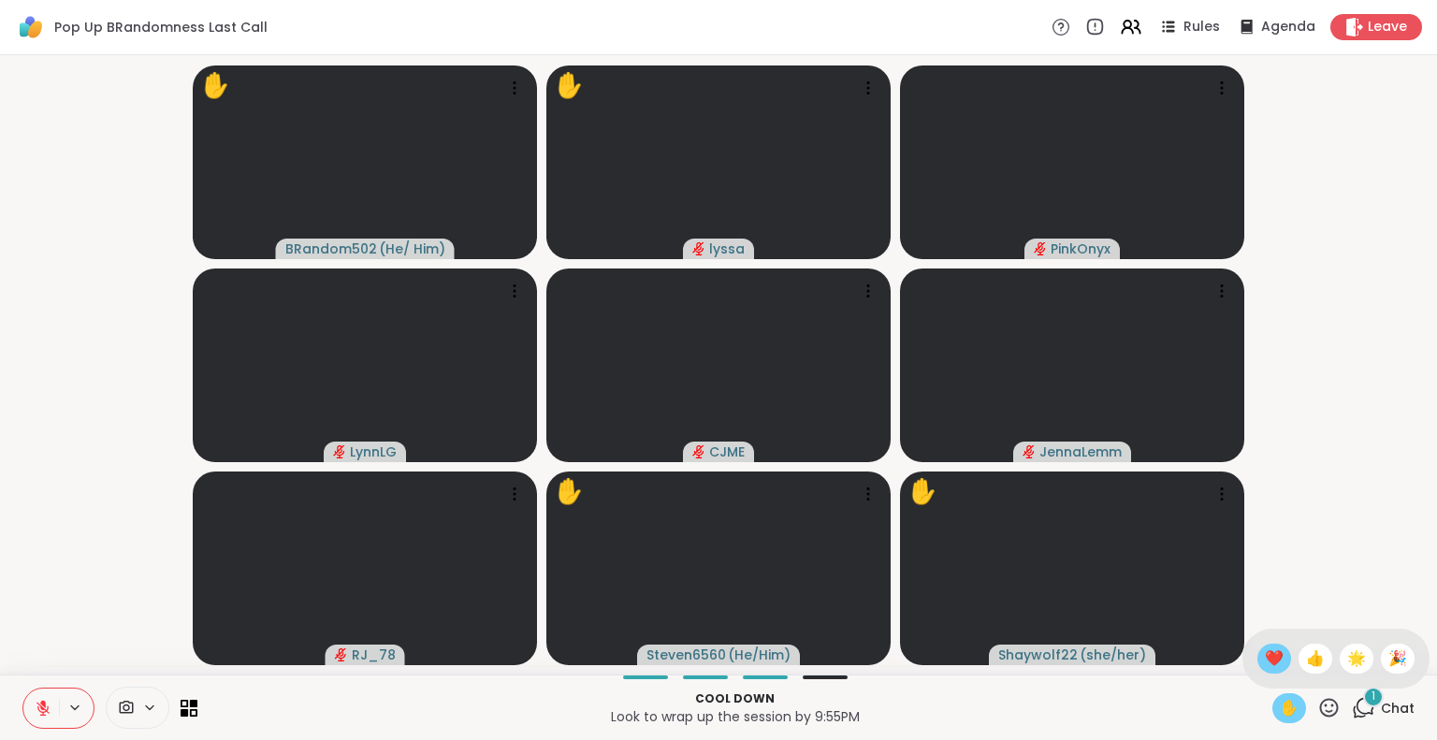
click at [1265, 652] on span "❤️" at bounding box center [1274, 658] width 19 height 22
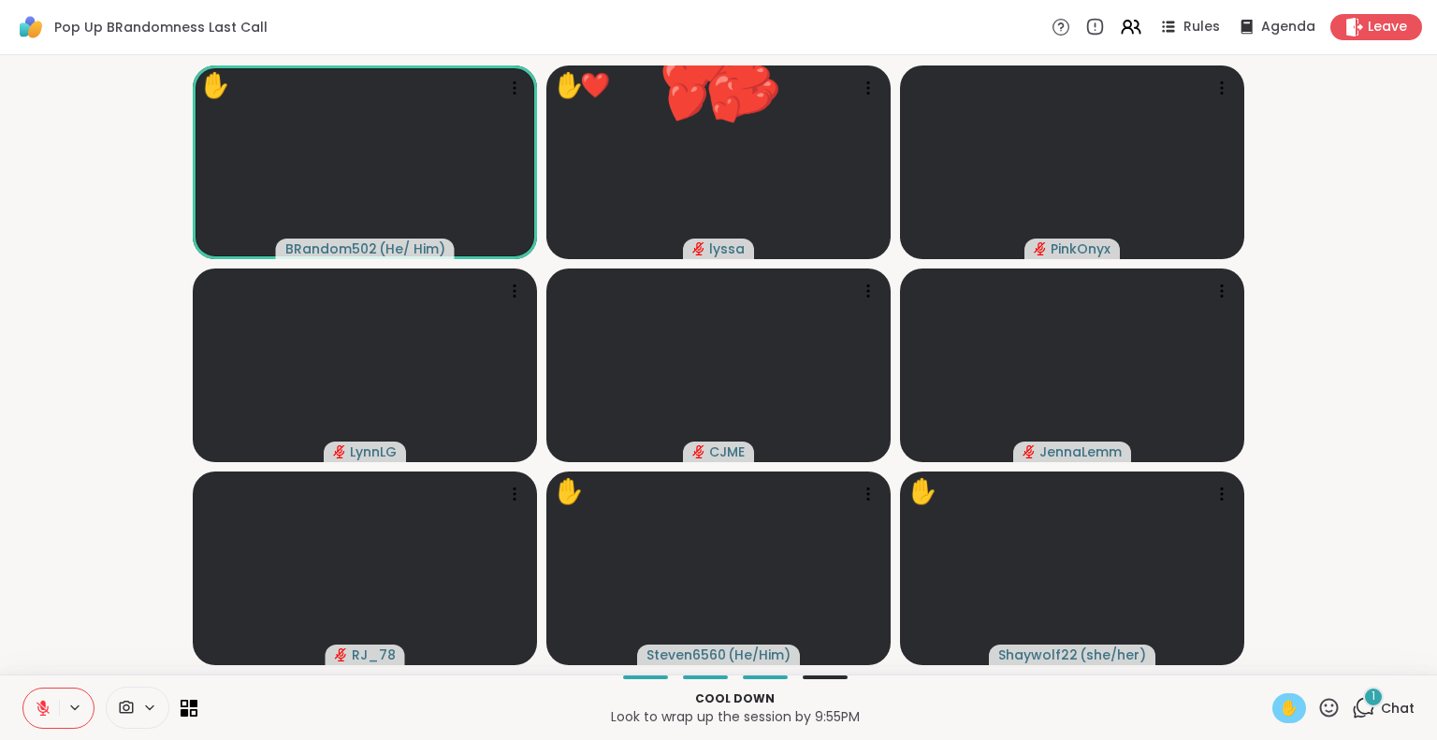
click at [1320, 708] on icon at bounding box center [1329, 707] width 19 height 19
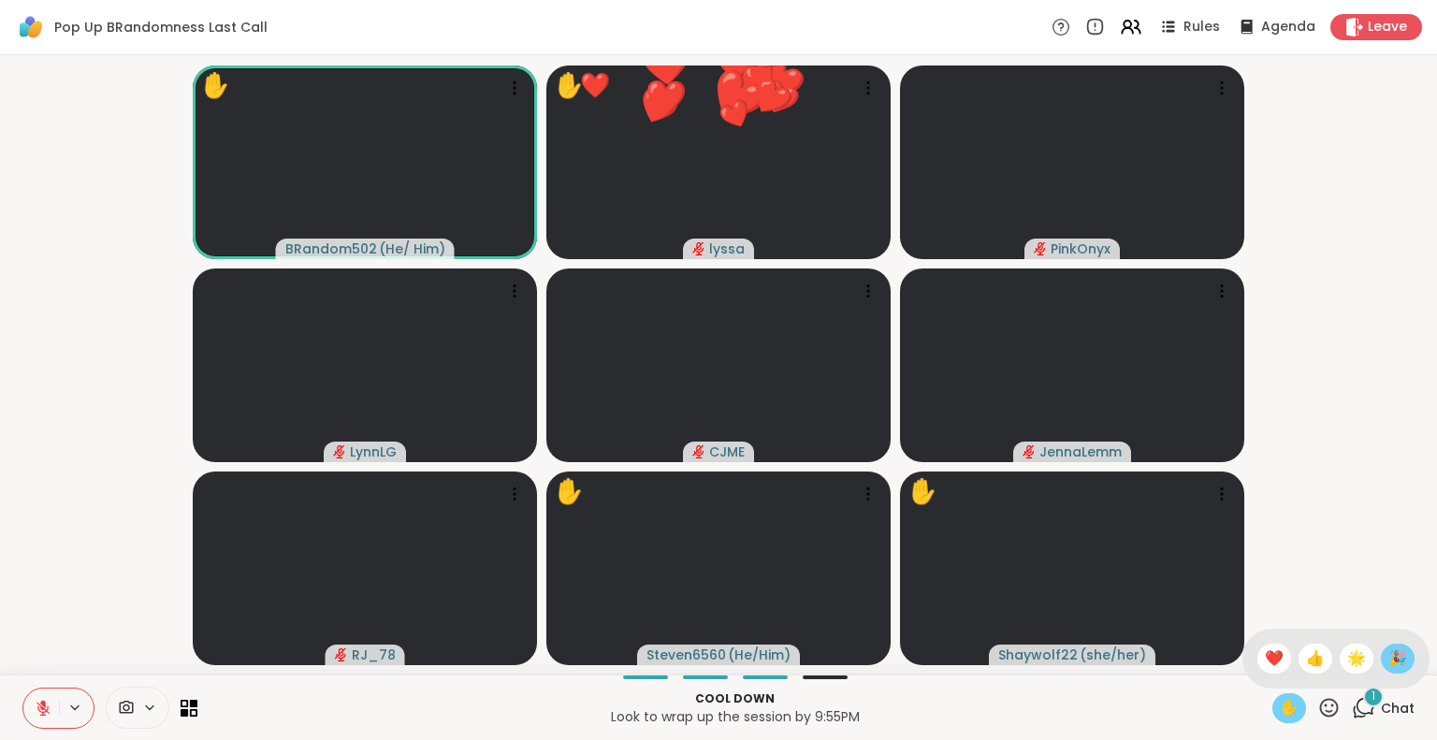
click at [1388, 661] on span "🎉" at bounding box center [1397, 658] width 19 height 22
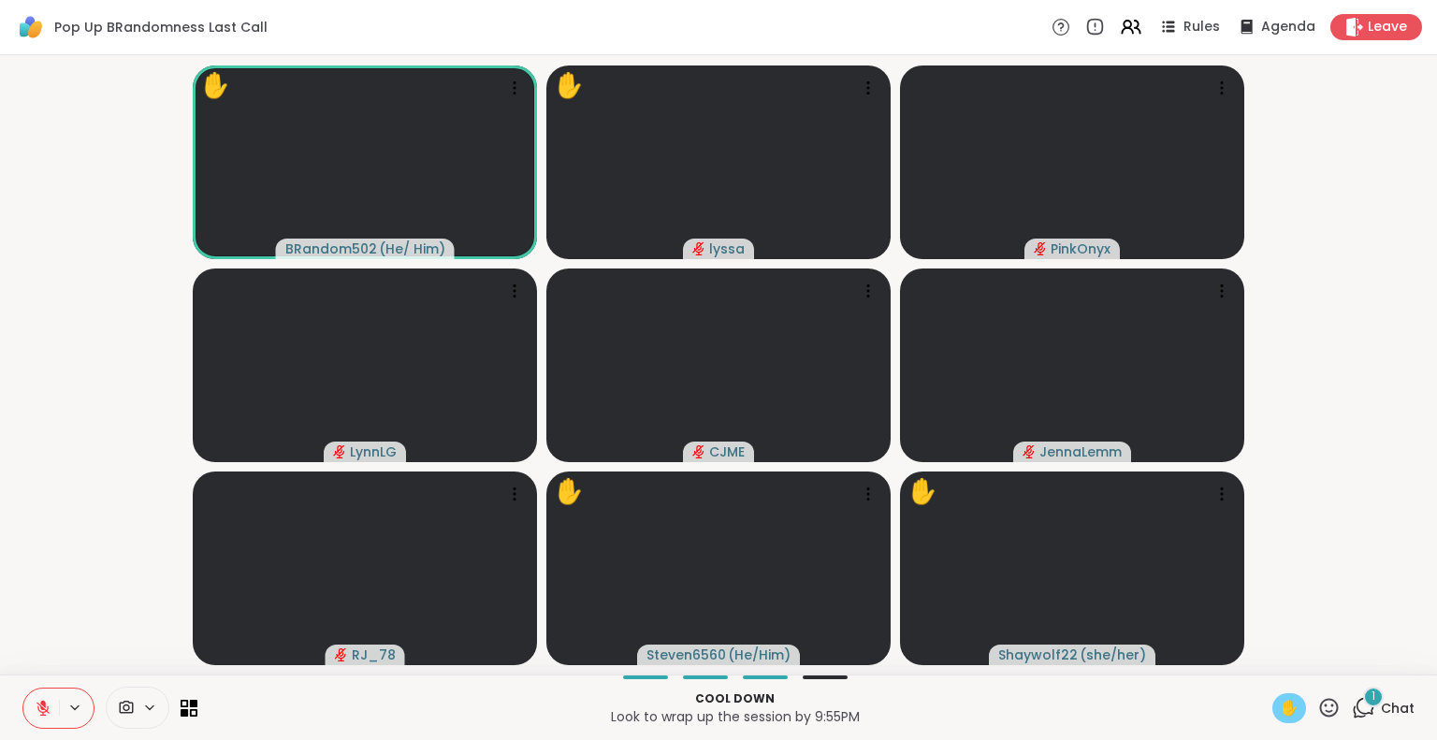
click at [40, 699] on button at bounding box center [41, 708] width 36 height 39
click at [40, 713] on icon at bounding box center [43, 708] width 17 height 17
click at [1317, 712] on icon at bounding box center [1328, 707] width 23 height 23
click at [1265, 667] on span "❤️" at bounding box center [1274, 658] width 19 height 22
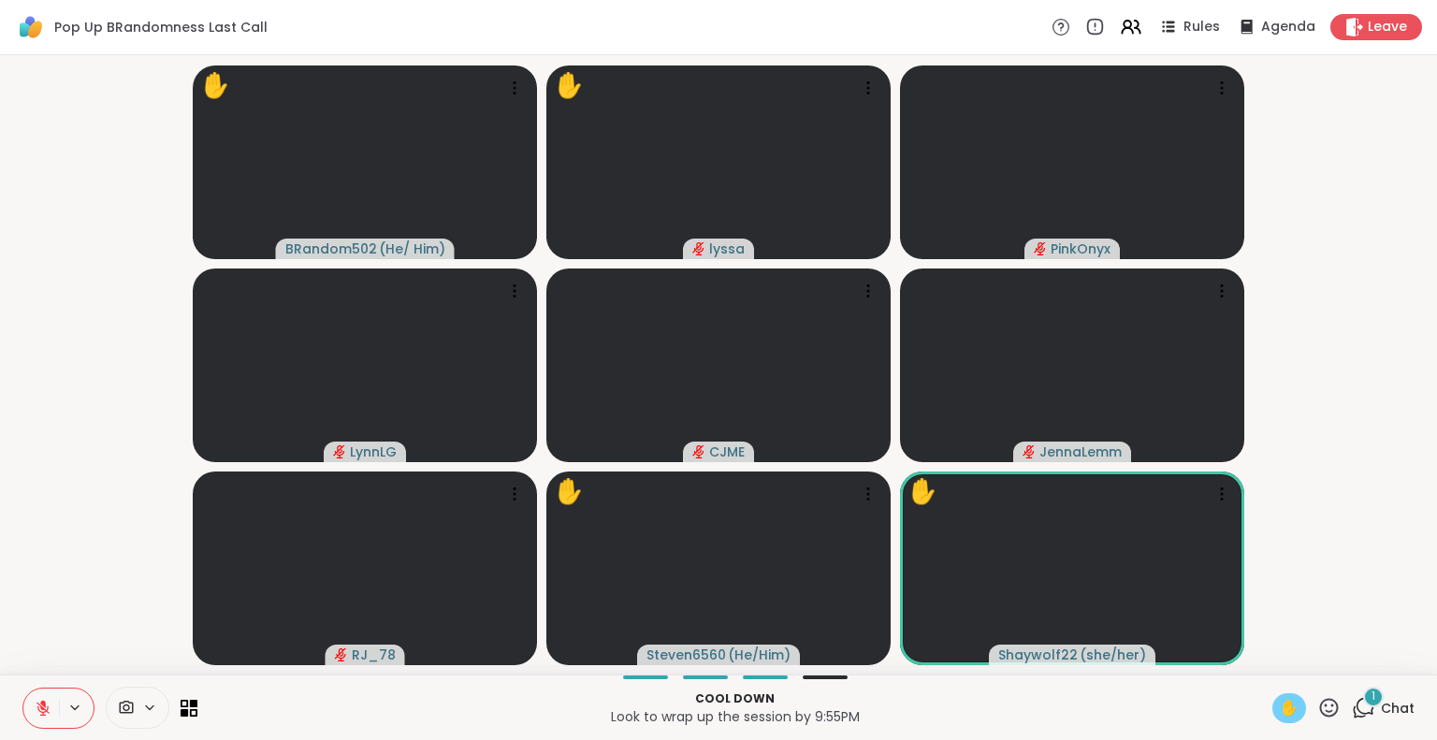
click at [46, 705] on icon at bounding box center [43, 708] width 17 height 17
click at [44, 705] on icon at bounding box center [43, 708] width 6 height 7
click at [44, 705] on icon at bounding box center [43, 703] width 6 height 7
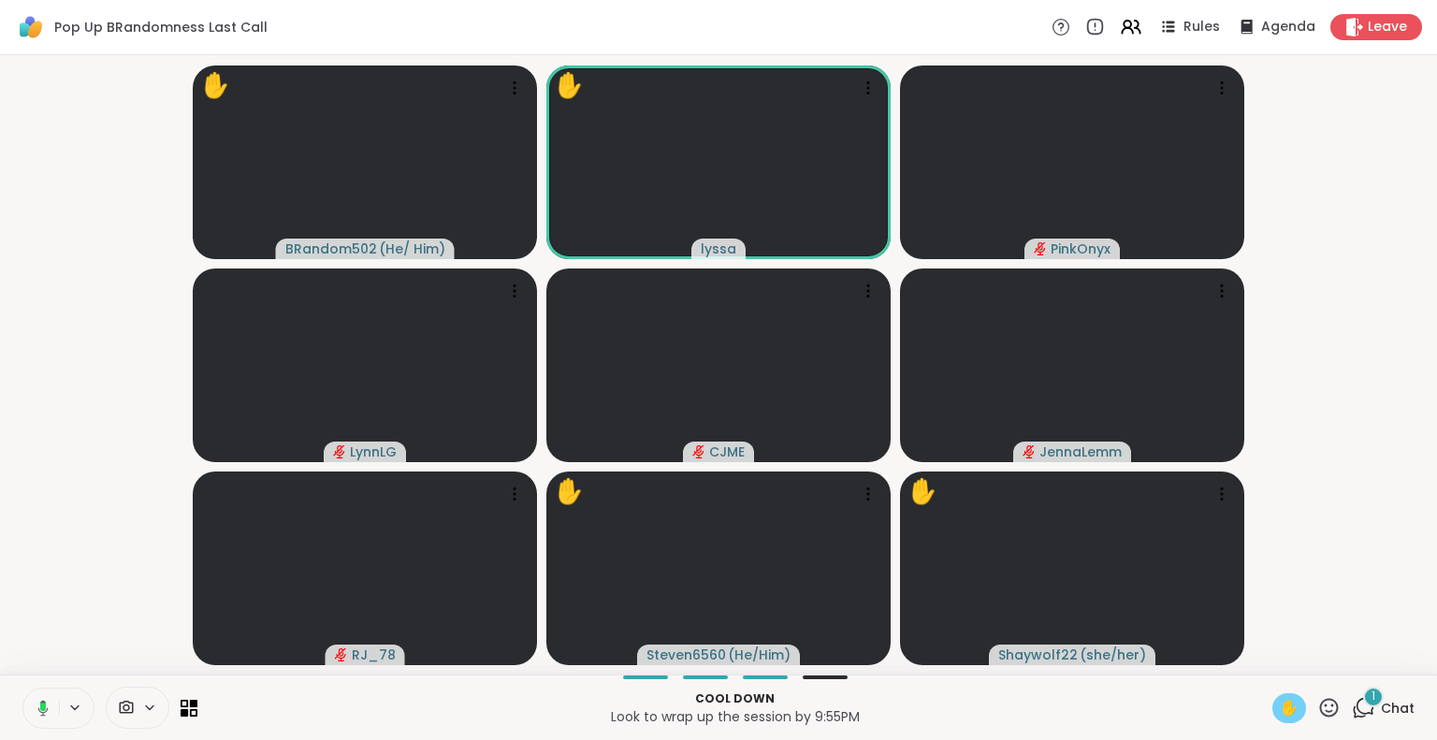
click at [41, 700] on icon at bounding box center [40, 708] width 17 height 17
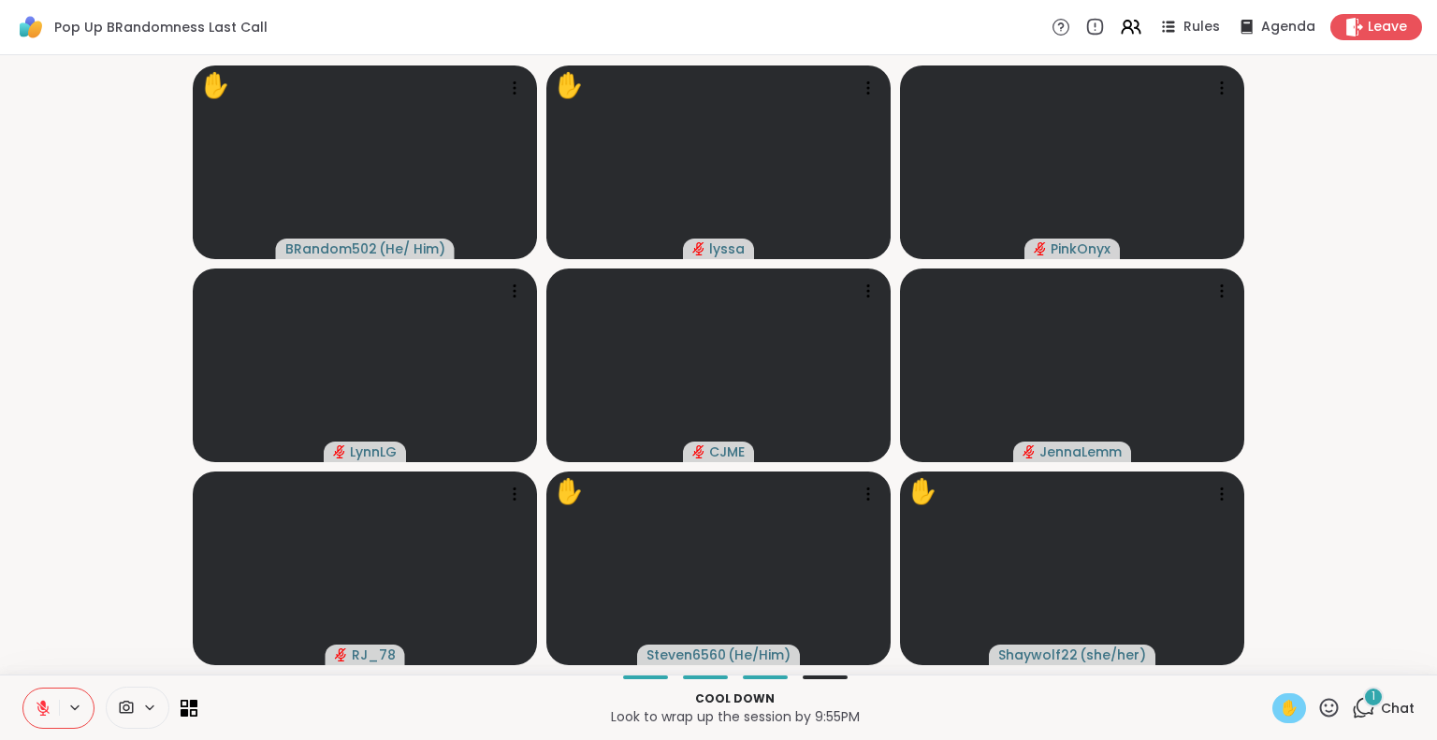
click at [44, 705] on icon at bounding box center [43, 703] width 6 height 7
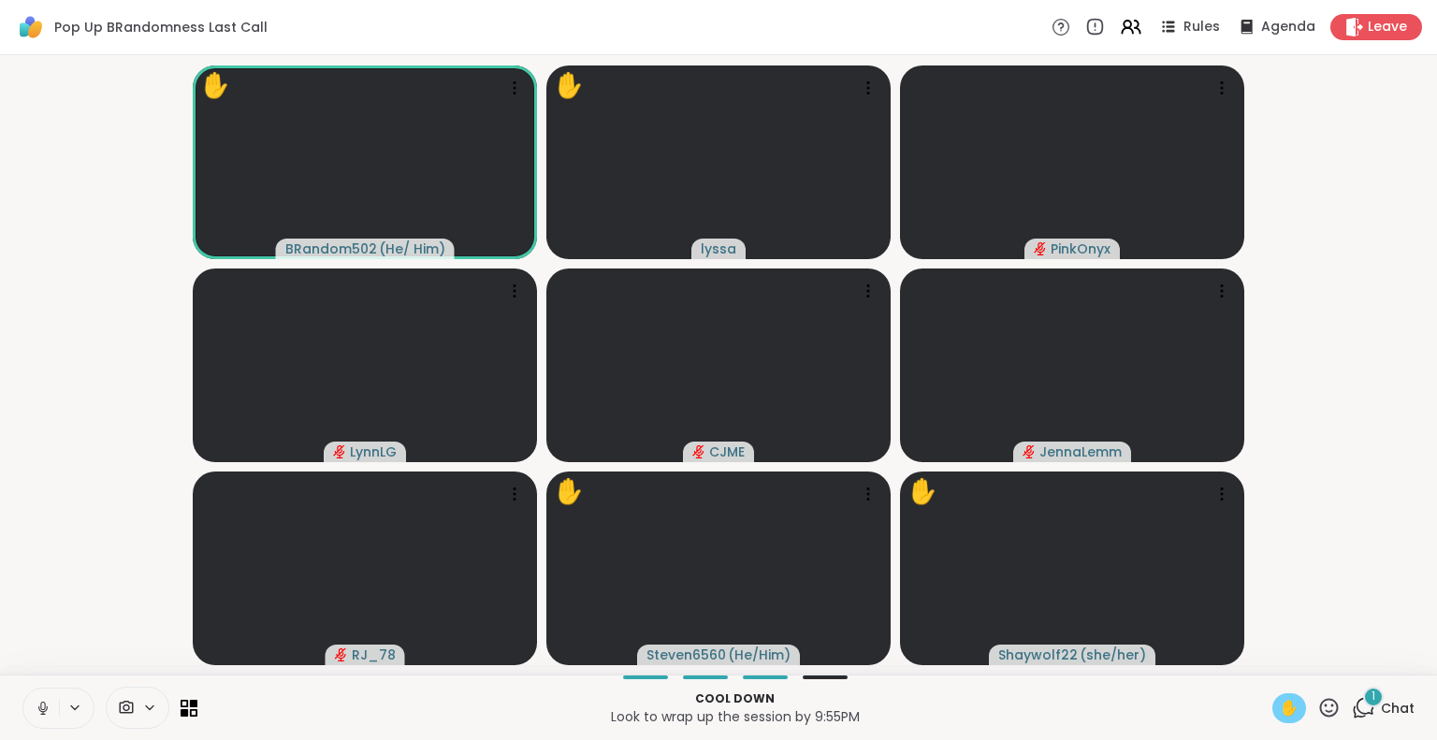
click at [32, 703] on button at bounding box center [41, 708] width 36 height 39
click at [45, 704] on icon at bounding box center [43, 703] width 6 height 7
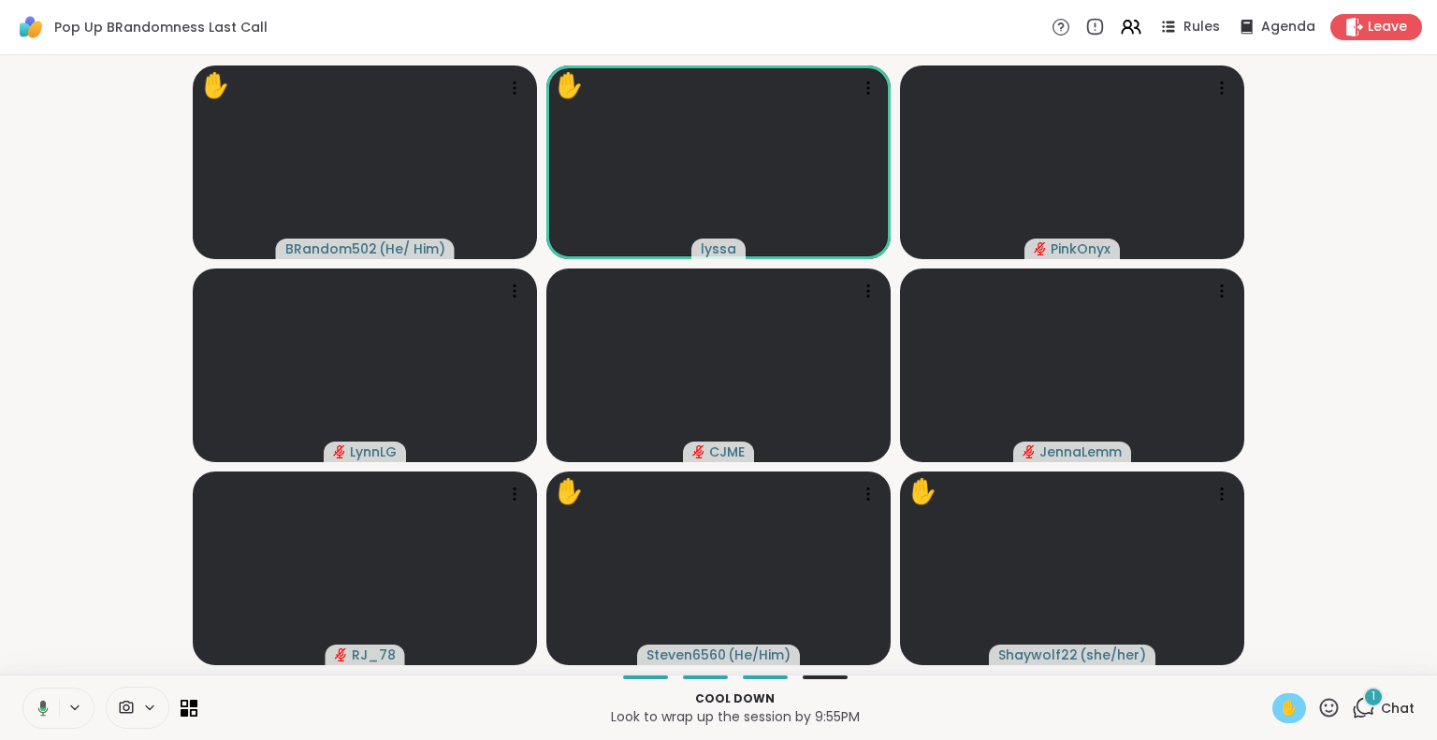
click at [43, 700] on icon at bounding box center [40, 708] width 17 height 17
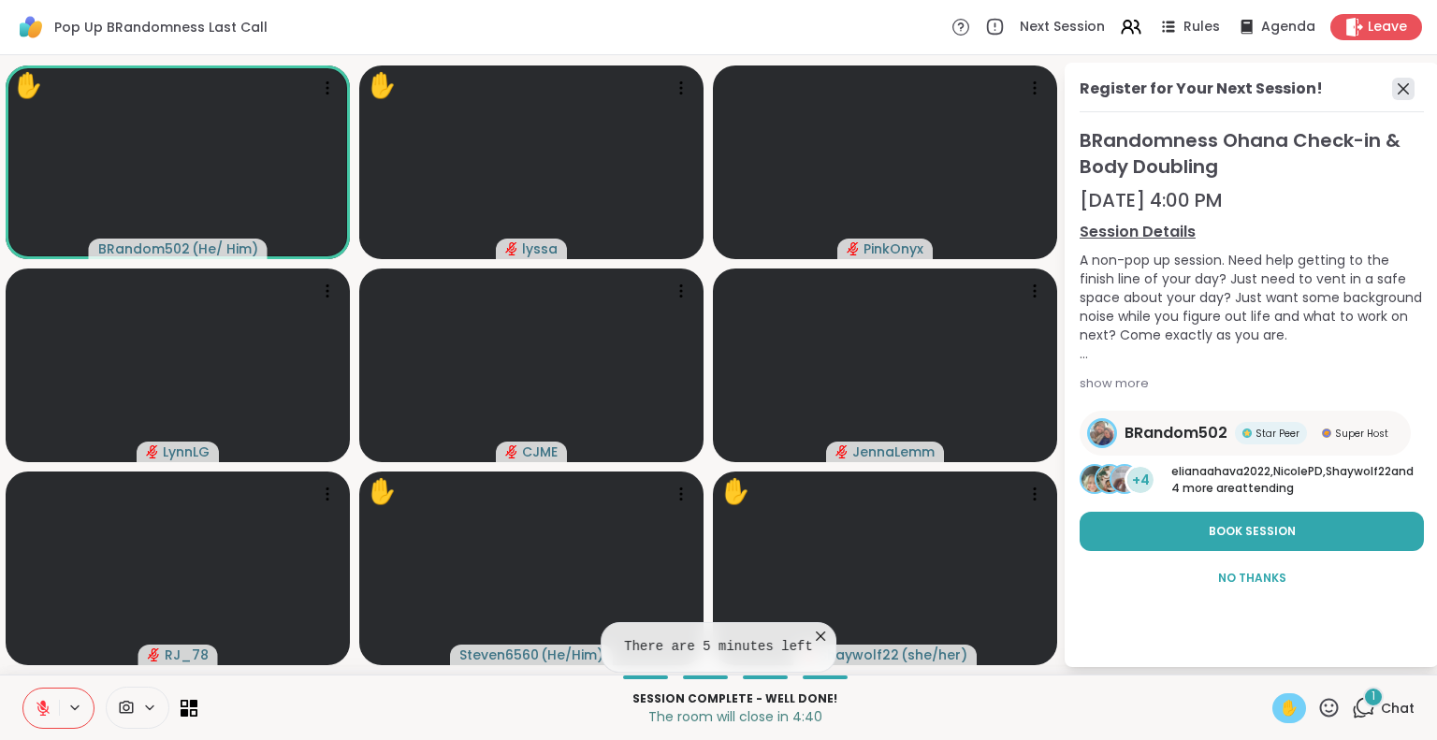
click at [1407, 94] on icon at bounding box center [1403, 89] width 22 height 22
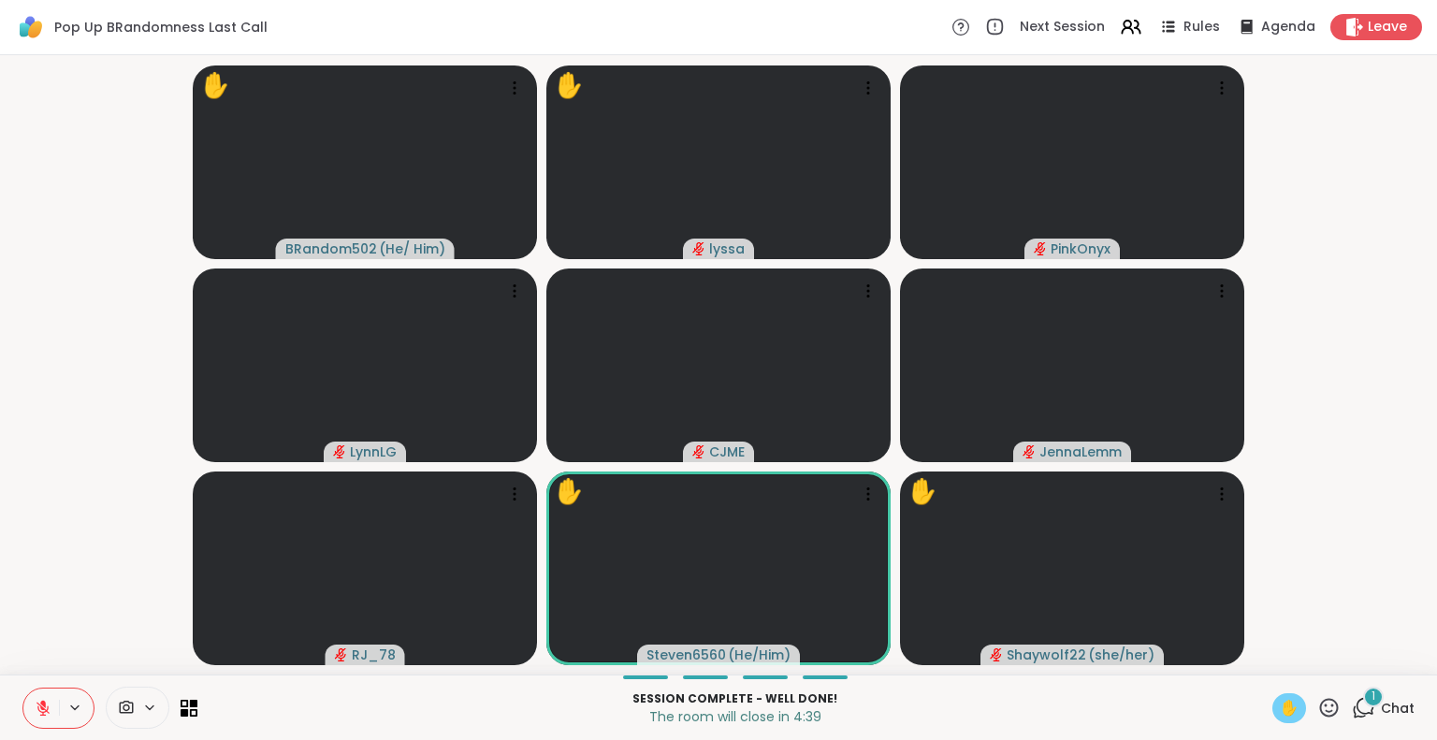
click at [1320, 711] on icon at bounding box center [1329, 707] width 19 height 19
click at [1265, 653] on span "❤️" at bounding box center [1274, 658] width 19 height 22
click at [1280, 705] on span "✋" at bounding box center [1289, 708] width 19 height 22
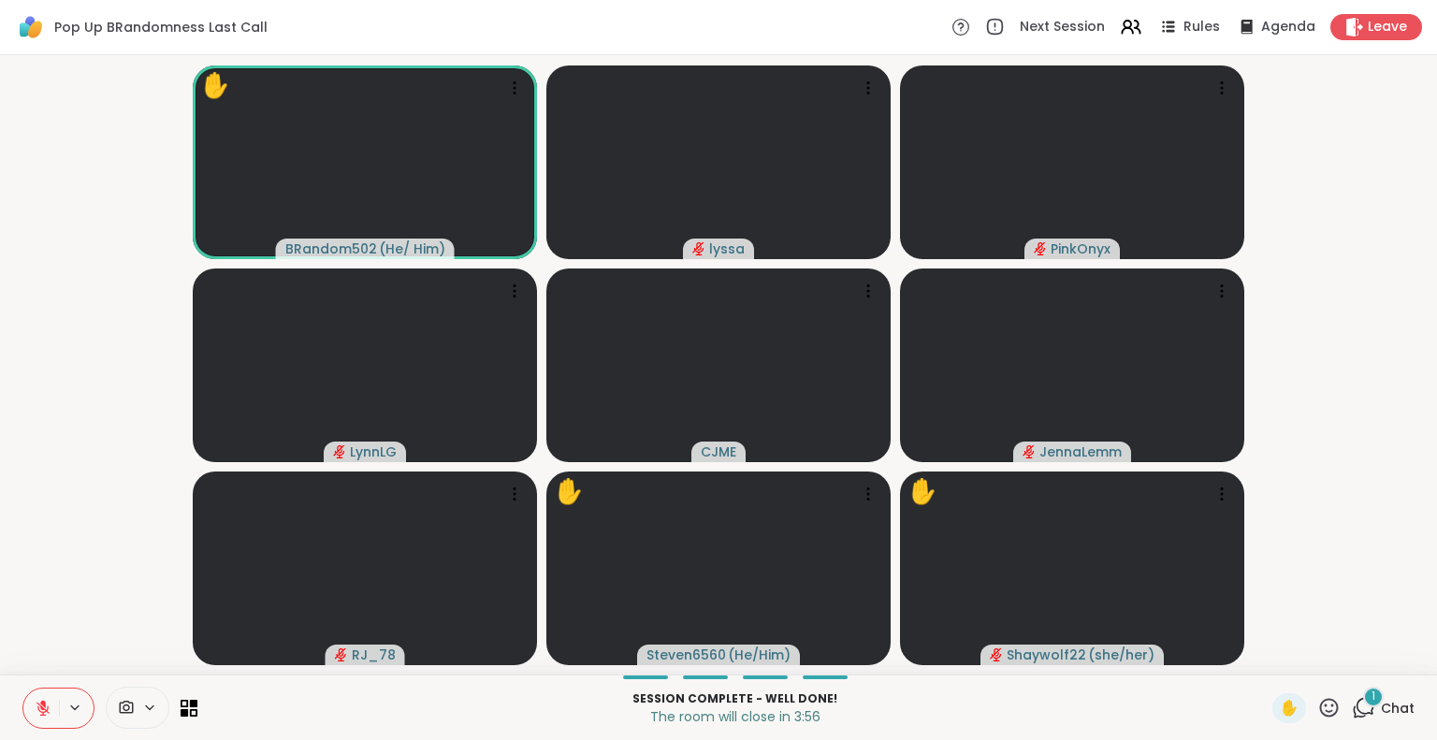
click at [1398, 705] on span "Chat" at bounding box center [1398, 708] width 34 height 19
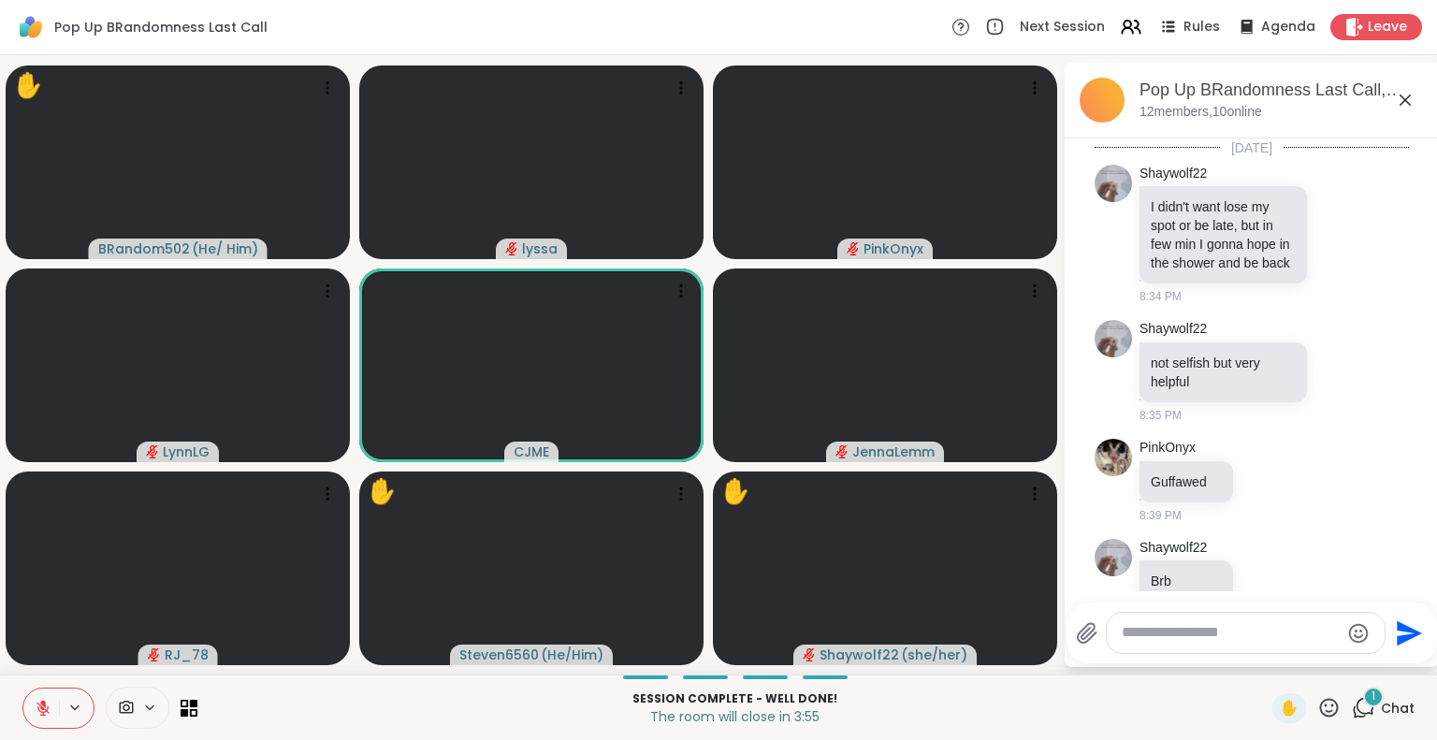
scroll to position [2801, 0]
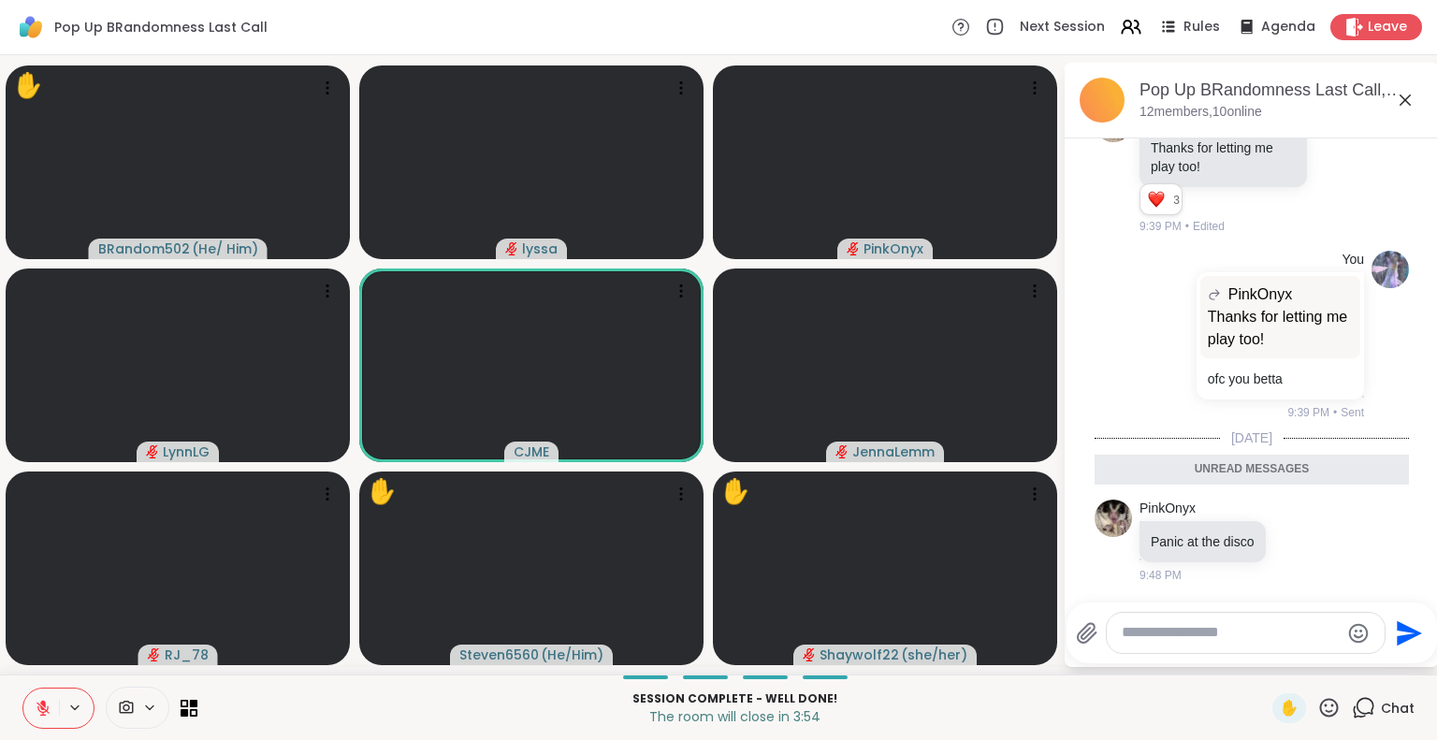
click at [1261, 639] on textarea "Type your message" at bounding box center [1231, 633] width 218 height 20
click at [1294, 543] on icon at bounding box center [1298, 540] width 17 height 19
click at [1290, 509] on div "Select Reaction: Heart" at bounding box center [1298, 510] width 17 height 17
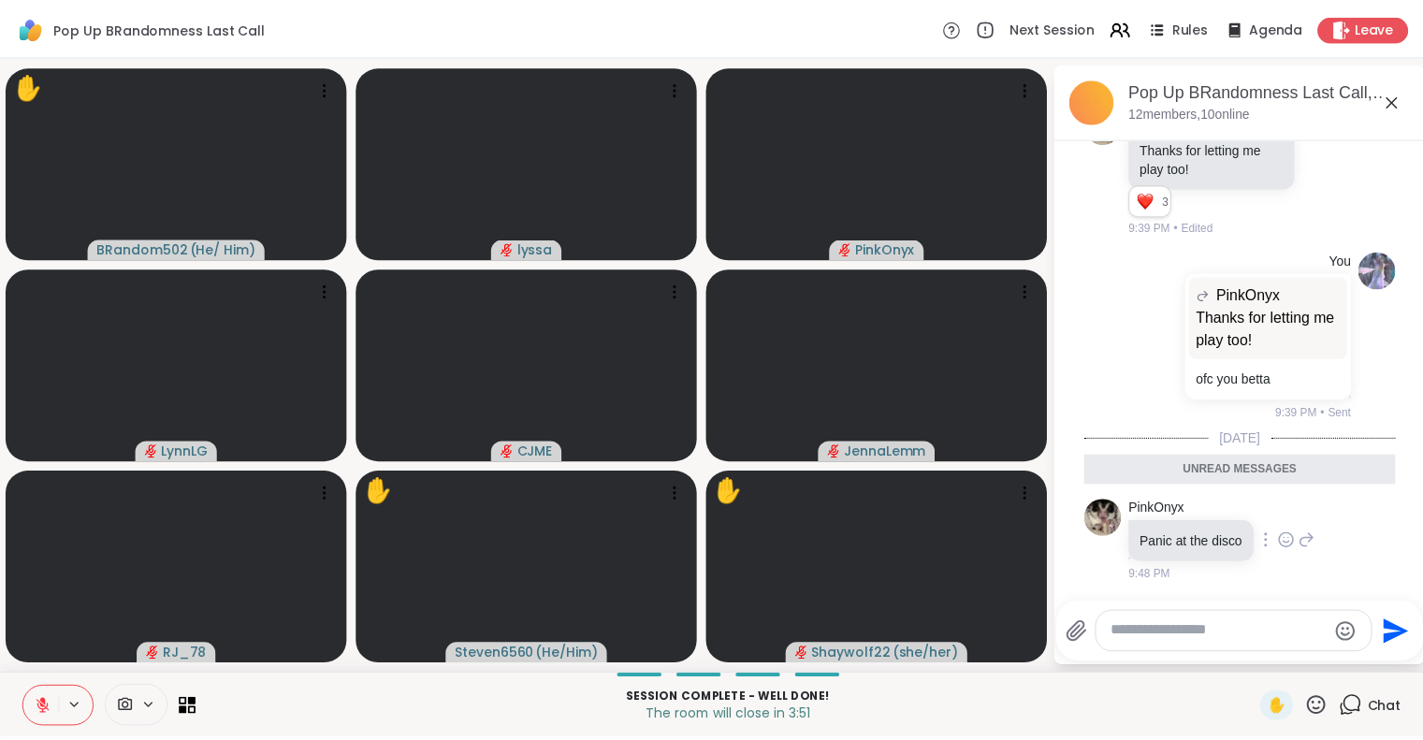
scroll to position [2828, 0]
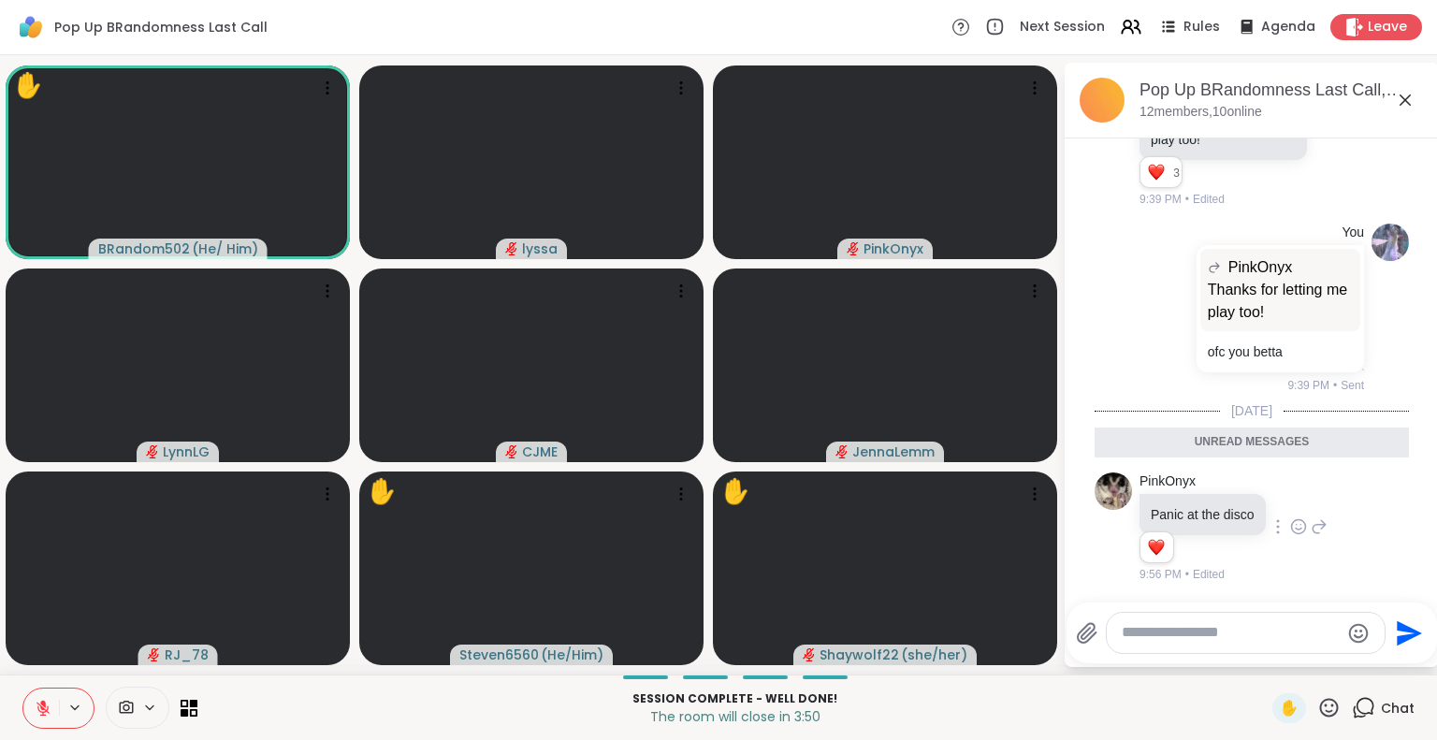
click at [1403, 99] on icon at bounding box center [1405, 99] width 11 height 11
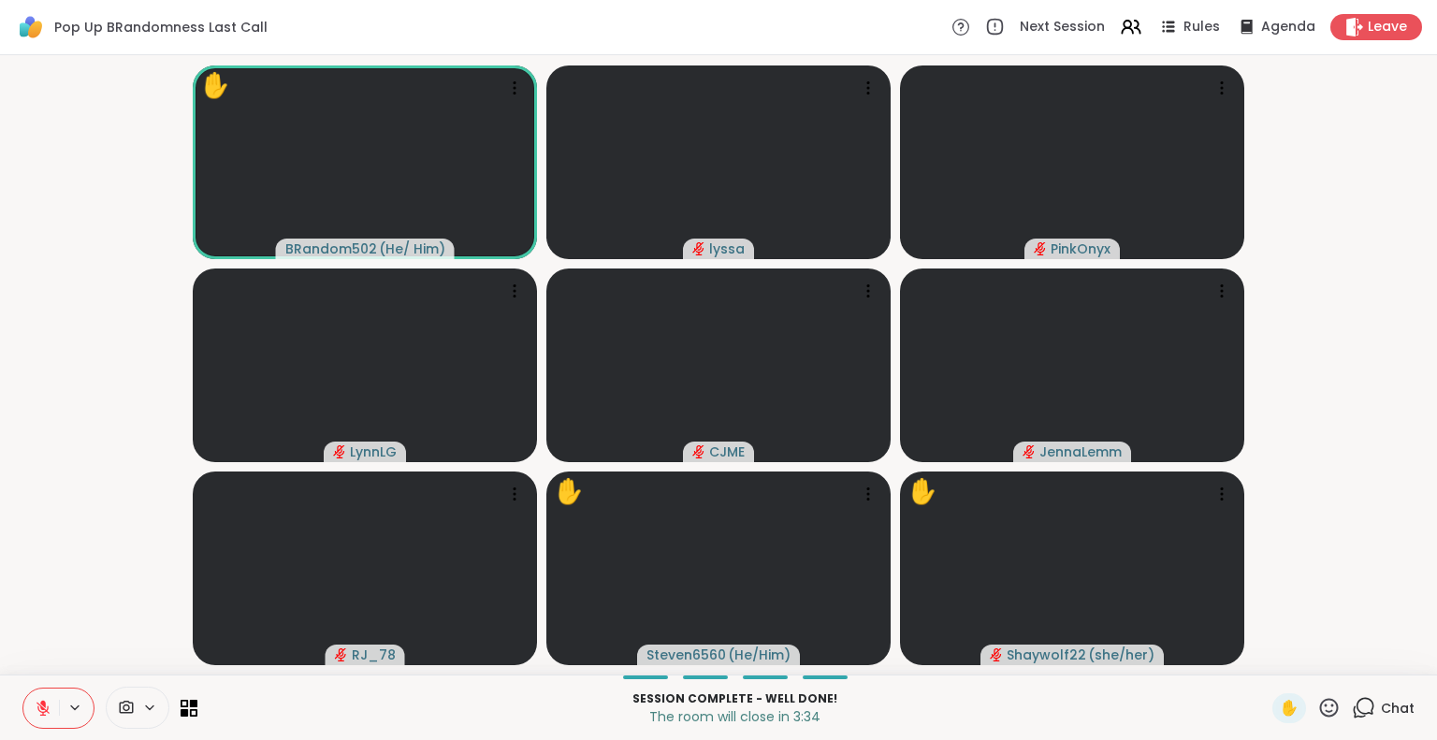
click at [1422, 365] on html "Pop Up BRandomness Last Call Next Session Rules Agenda Leave ✋ BRandom502 ( He/…" at bounding box center [718, 370] width 1437 height 740
click at [55, 701] on button at bounding box center [41, 708] width 36 height 39
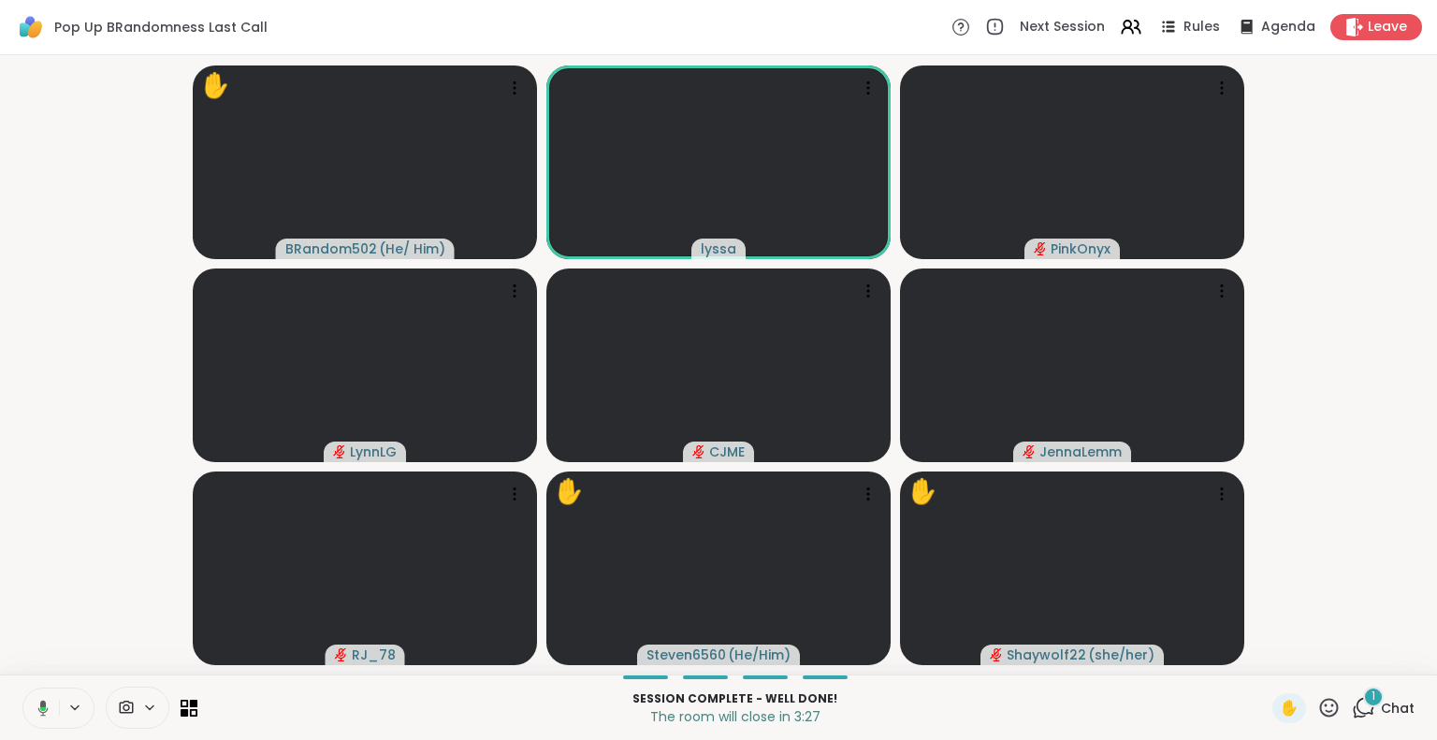
click at [39, 704] on icon at bounding box center [40, 708] width 17 height 17
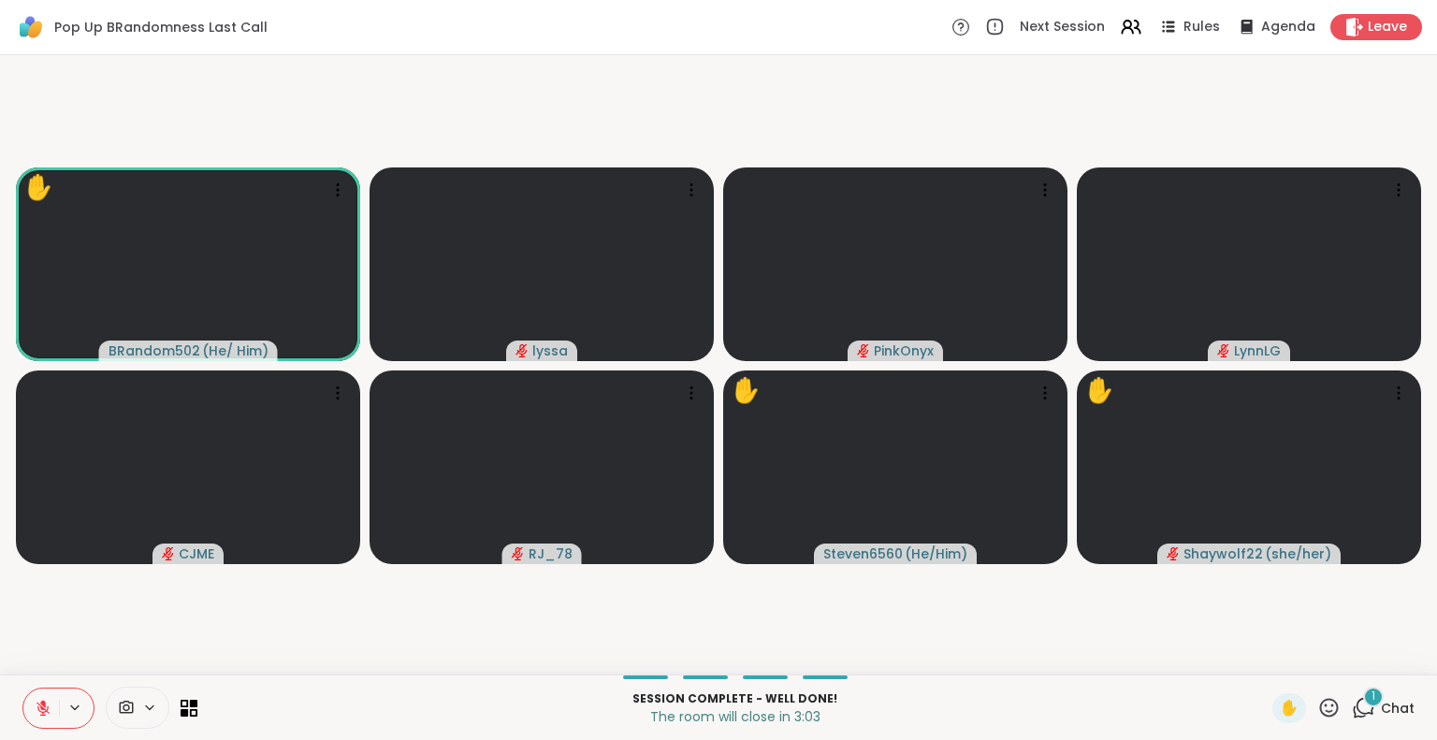
click at [1328, 711] on div "✋ 1 Chat" at bounding box center [1343, 708] width 142 height 30
click at [1317, 697] on icon at bounding box center [1328, 707] width 23 height 23
click at [1265, 658] on span "❤️" at bounding box center [1274, 658] width 19 height 22
click at [1320, 705] on icon at bounding box center [1329, 707] width 19 height 19
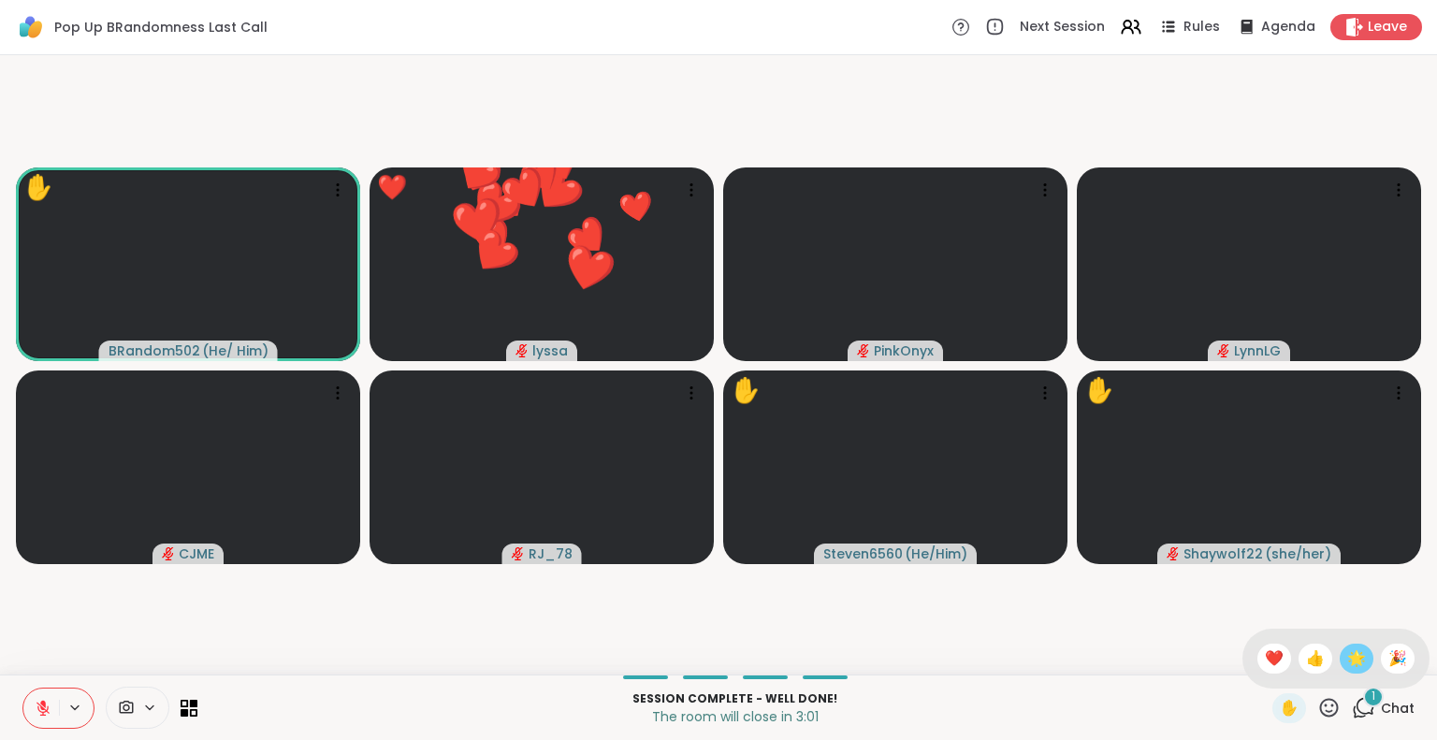
click at [1340, 661] on div "🌟" at bounding box center [1357, 659] width 34 height 30
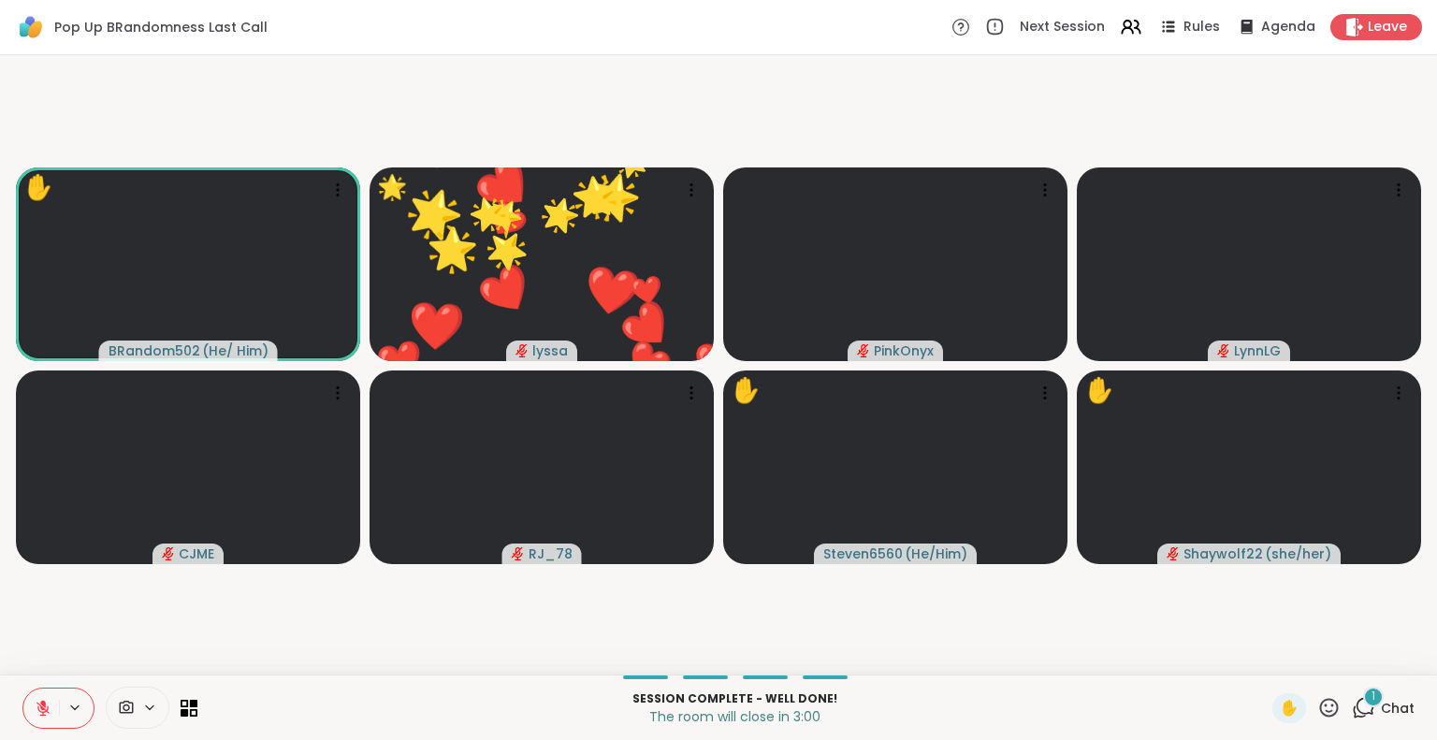
click at [1321, 704] on icon at bounding box center [1328, 707] width 23 height 23
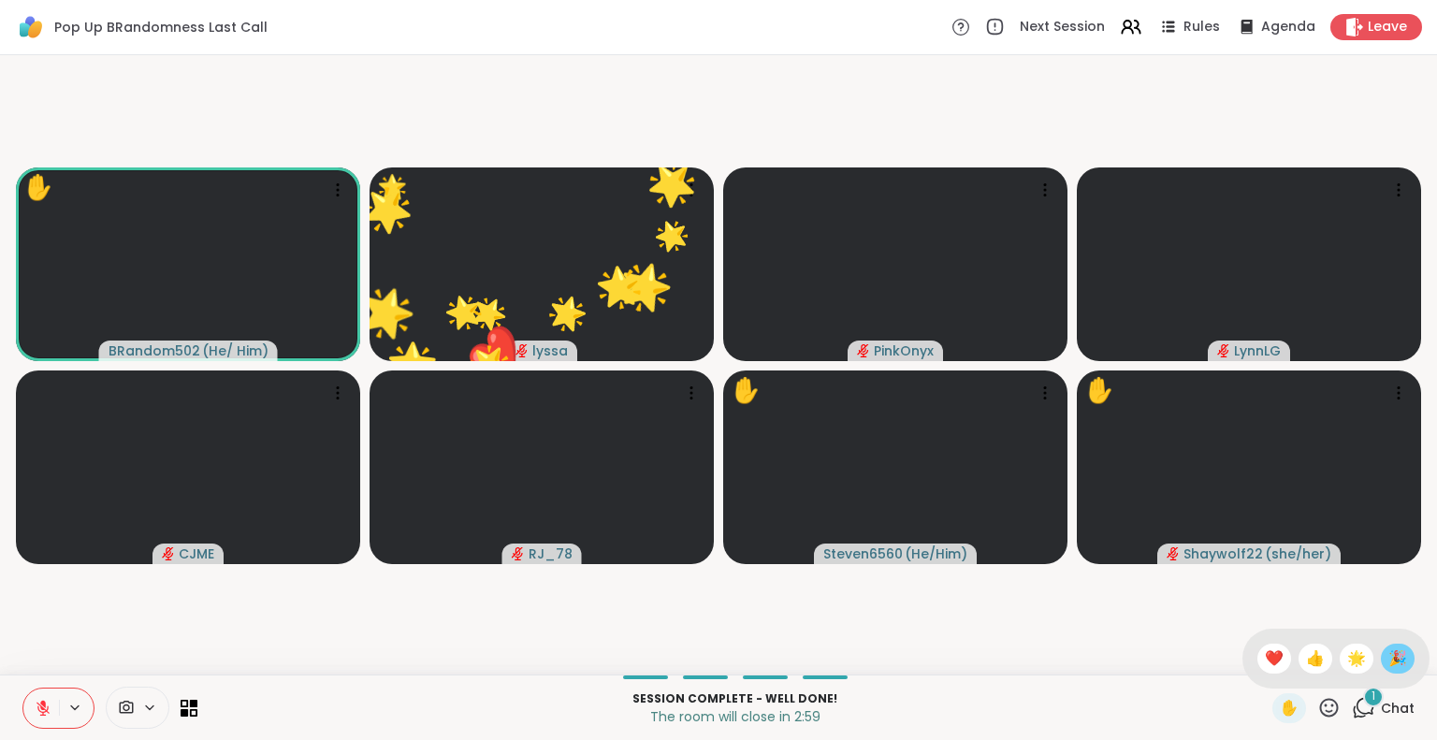
click at [1388, 656] on span "🎉" at bounding box center [1397, 658] width 19 height 22
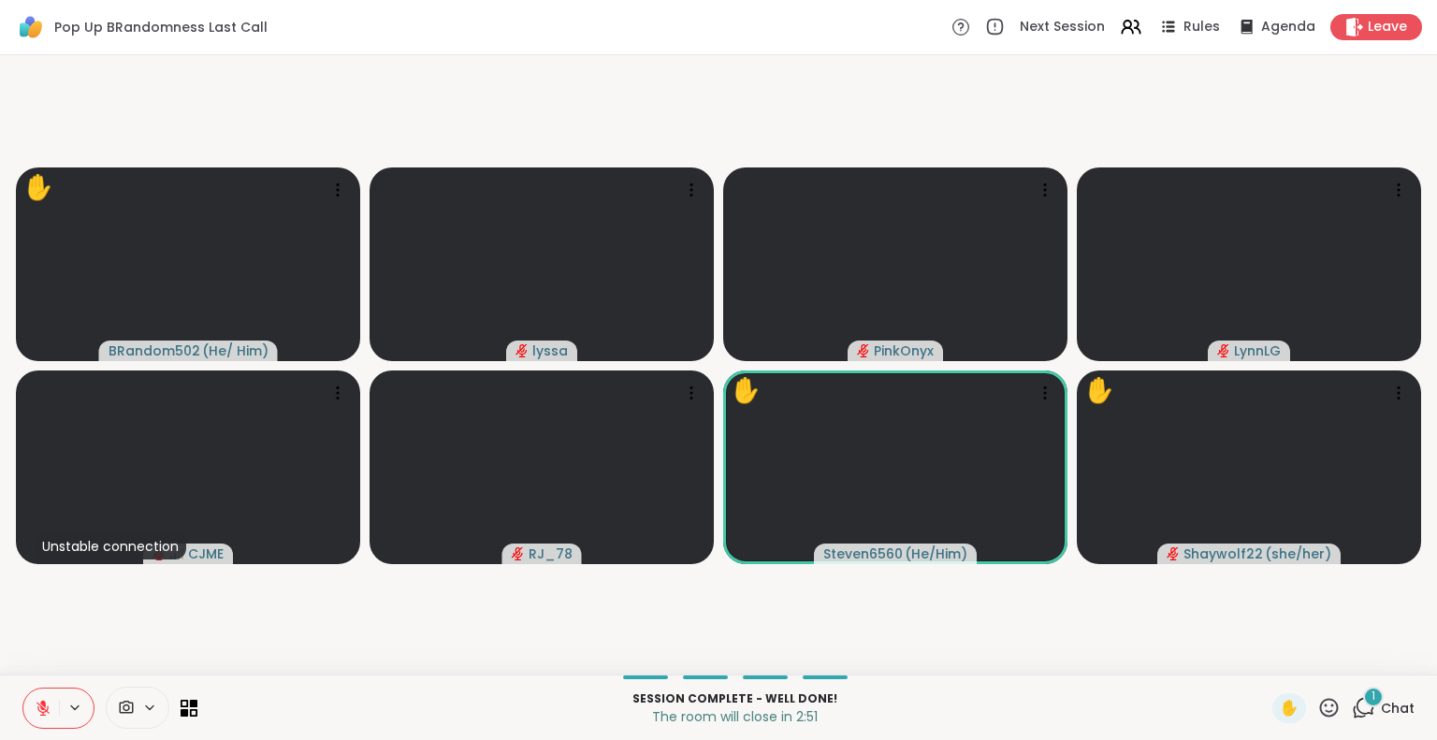
click at [36, 718] on button at bounding box center [41, 708] width 36 height 39
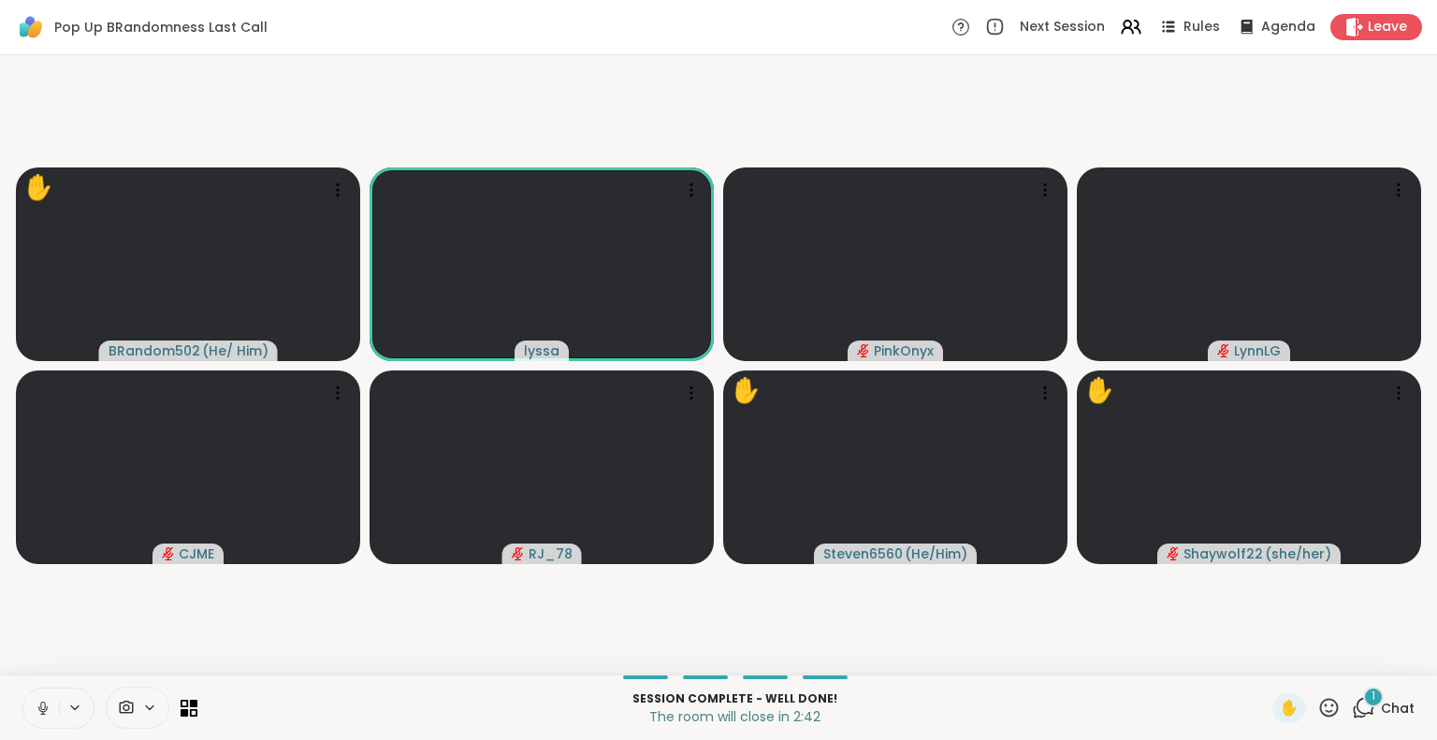
click at [46, 710] on icon at bounding box center [43, 708] width 17 height 17
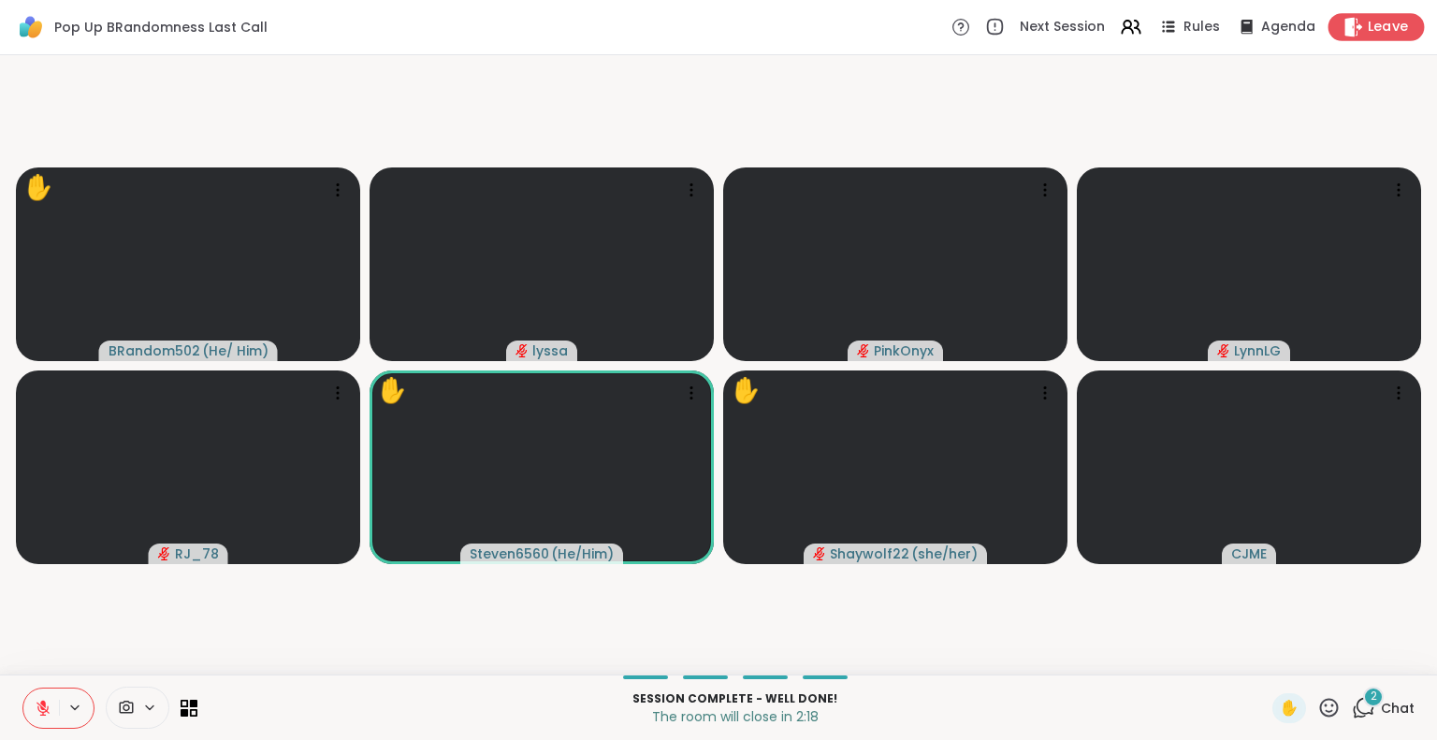
click at [1368, 25] on span "Leave" at bounding box center [1388, 28] width 41 height 20
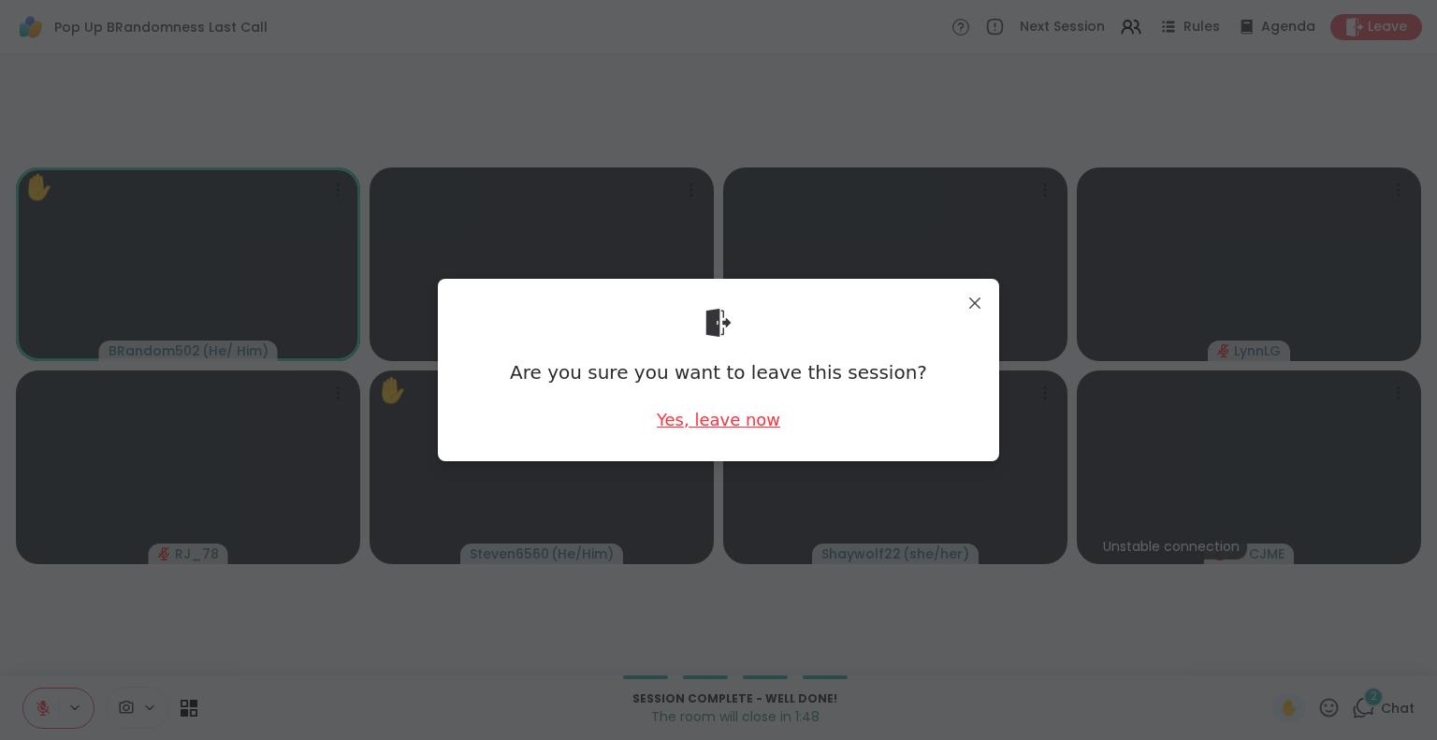
click at [710, 418] on div "Yes, leave now" at bounding box center [719, 419] width 124 height 23
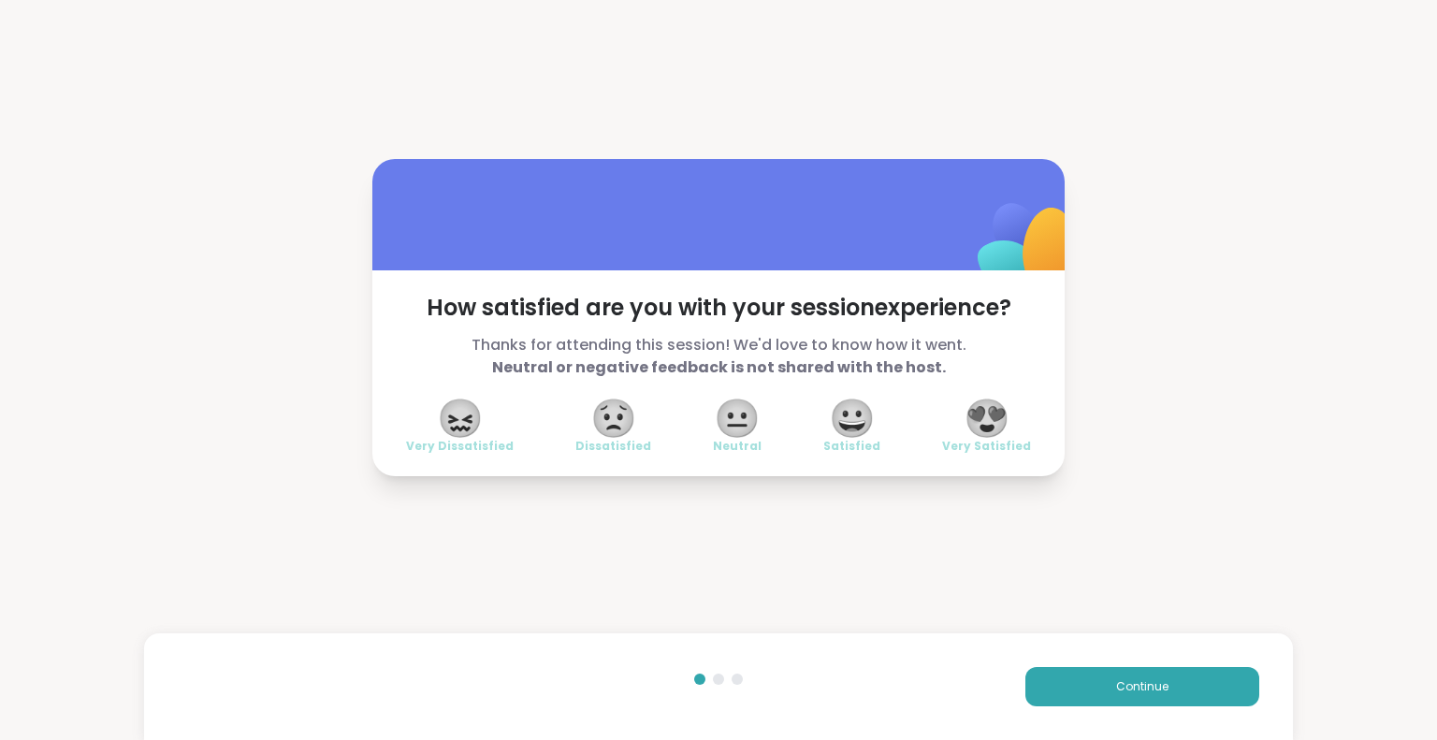
click at [983, 435] on span "😍" at bounding box center [987, 418] width 47 height 34
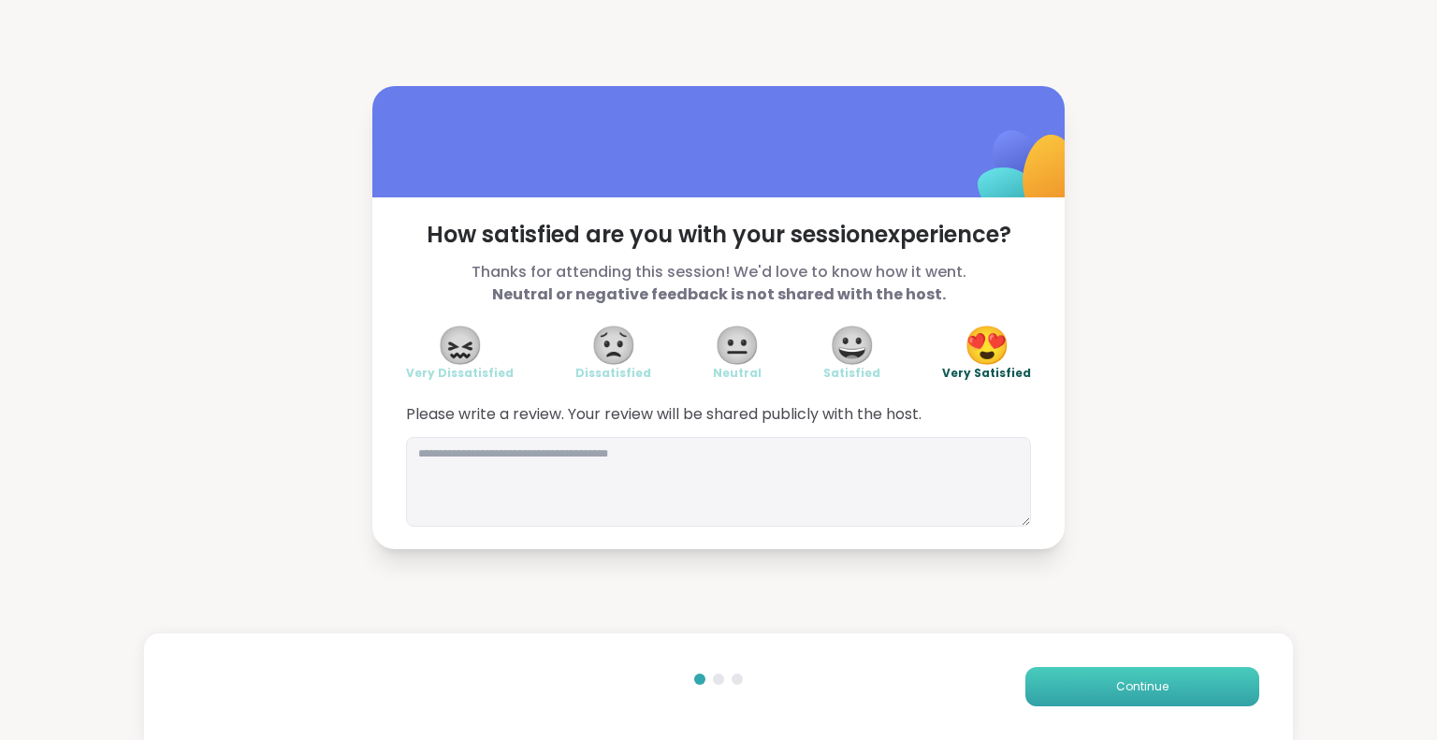
click at [1055, 697] on button "Continue" at bounding box center [1142, 686] width 234 height 39
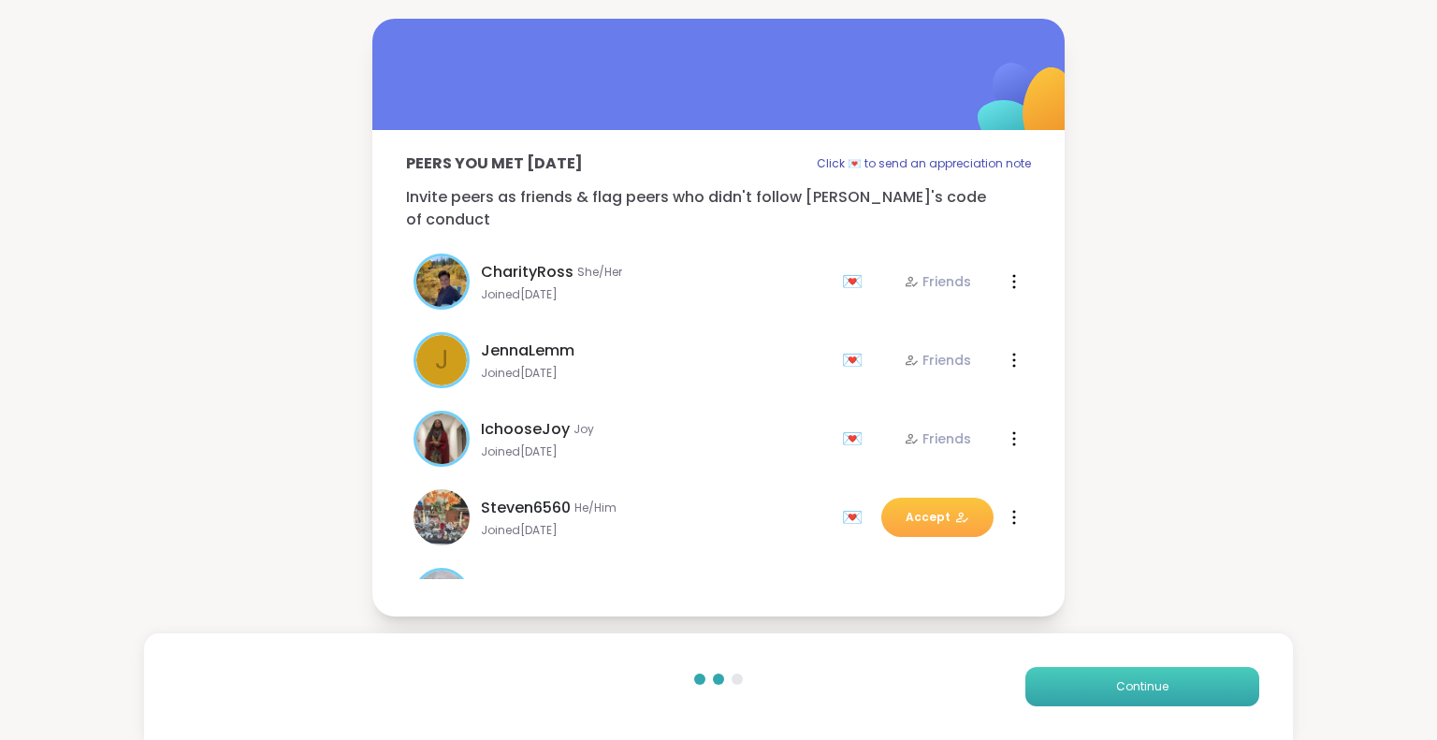
click at [1055, 697] on button "Continue" at bounding box center [1142, 686] width 234 height 39
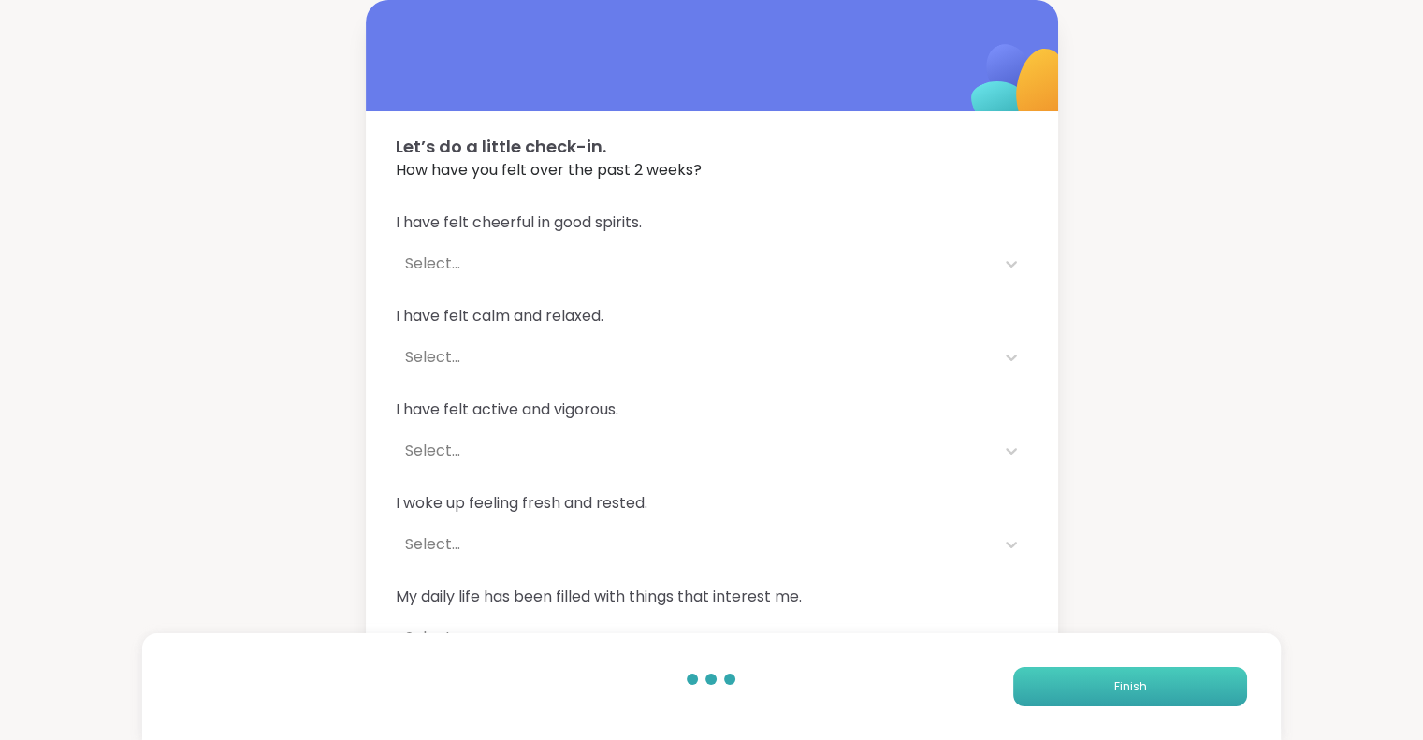
click at [1055, 697] on button "Finish" at bounding box center [1130, 686] width 234 height 39
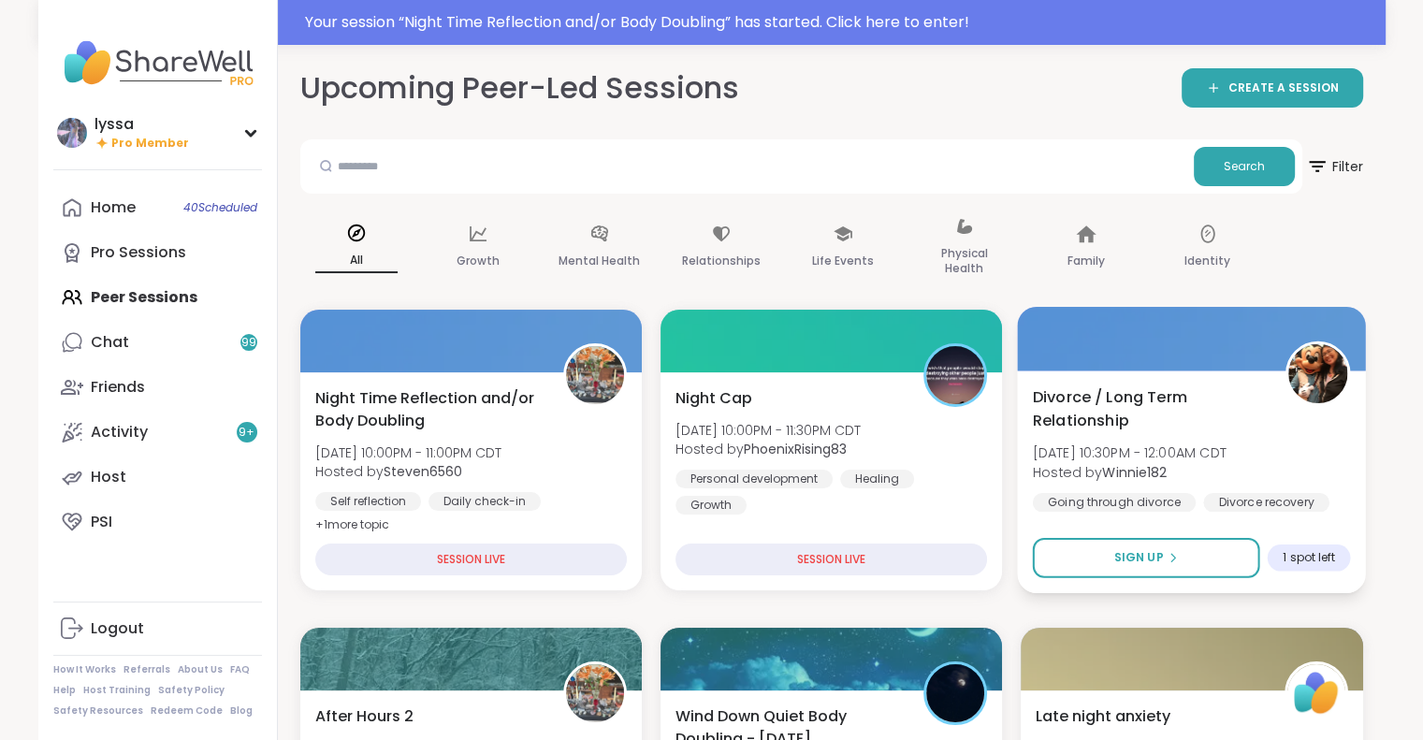
click at [1101, 385] on div "Divorce / Long Term Relationship [DATE] 10:30PM - 12:00AM CDT Hosted by Winnie1…" at bounding box center [1192, 482] width 349 height 223
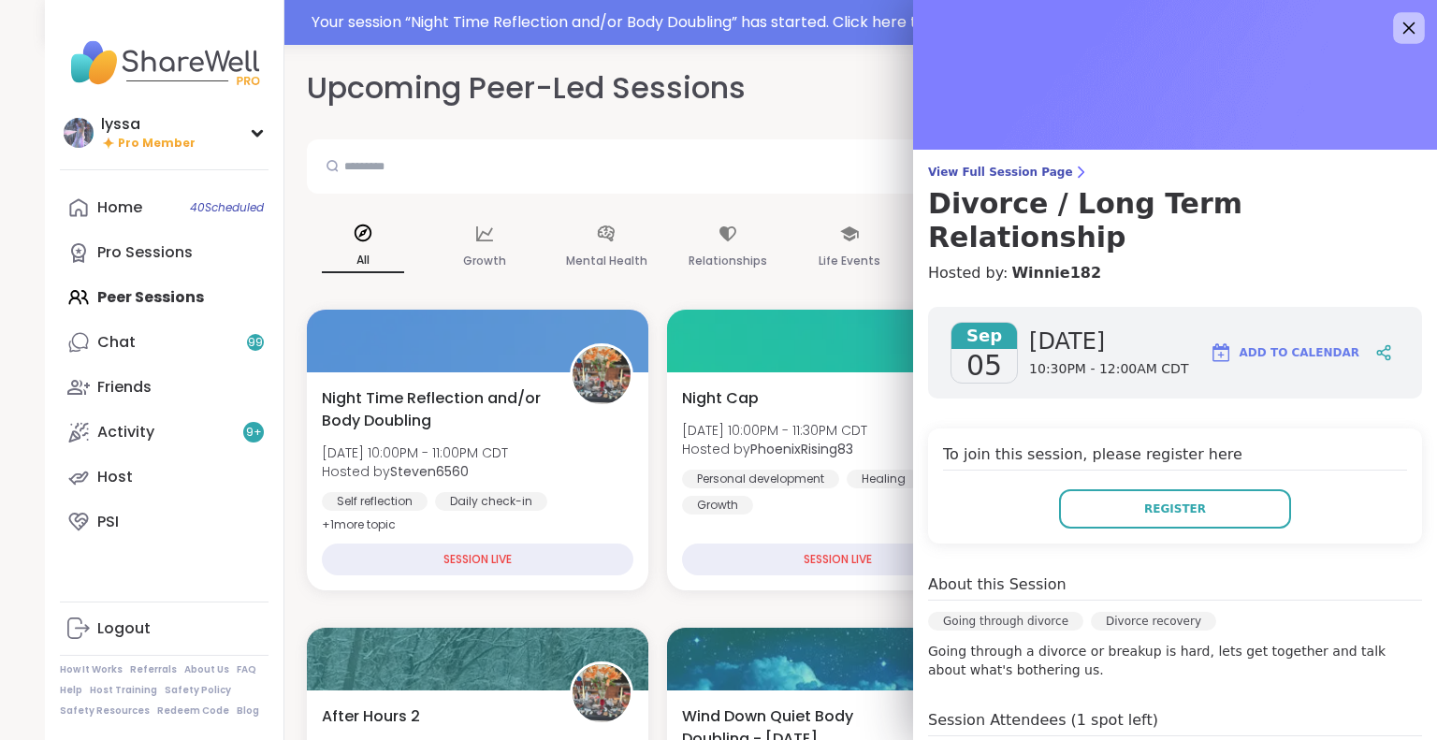
click at [1397, 22] on icon at bounding box center [1408, 27] width 23 height 23
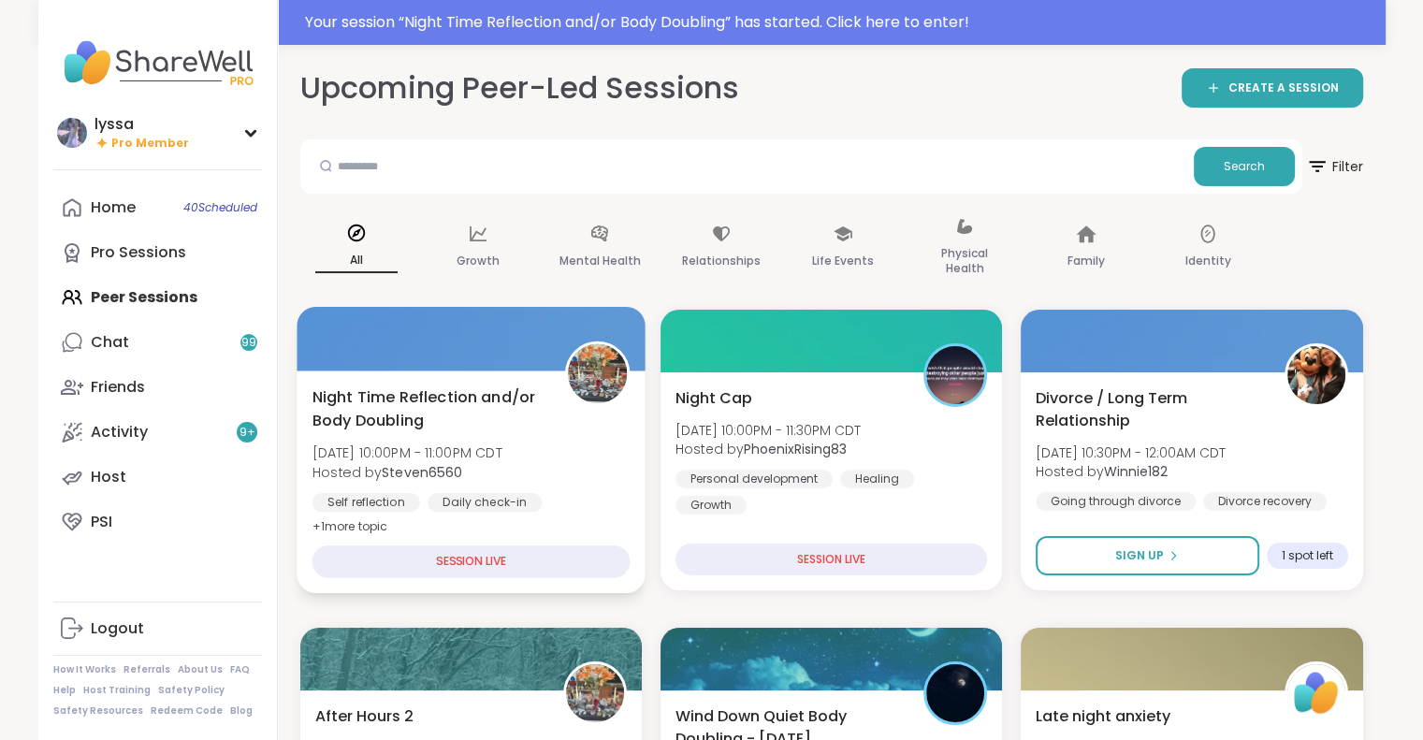
click at [487, 422] on span "Night Time Reflection and/or Body Doubling" at bounding box center [428, 408] width 232 height 46
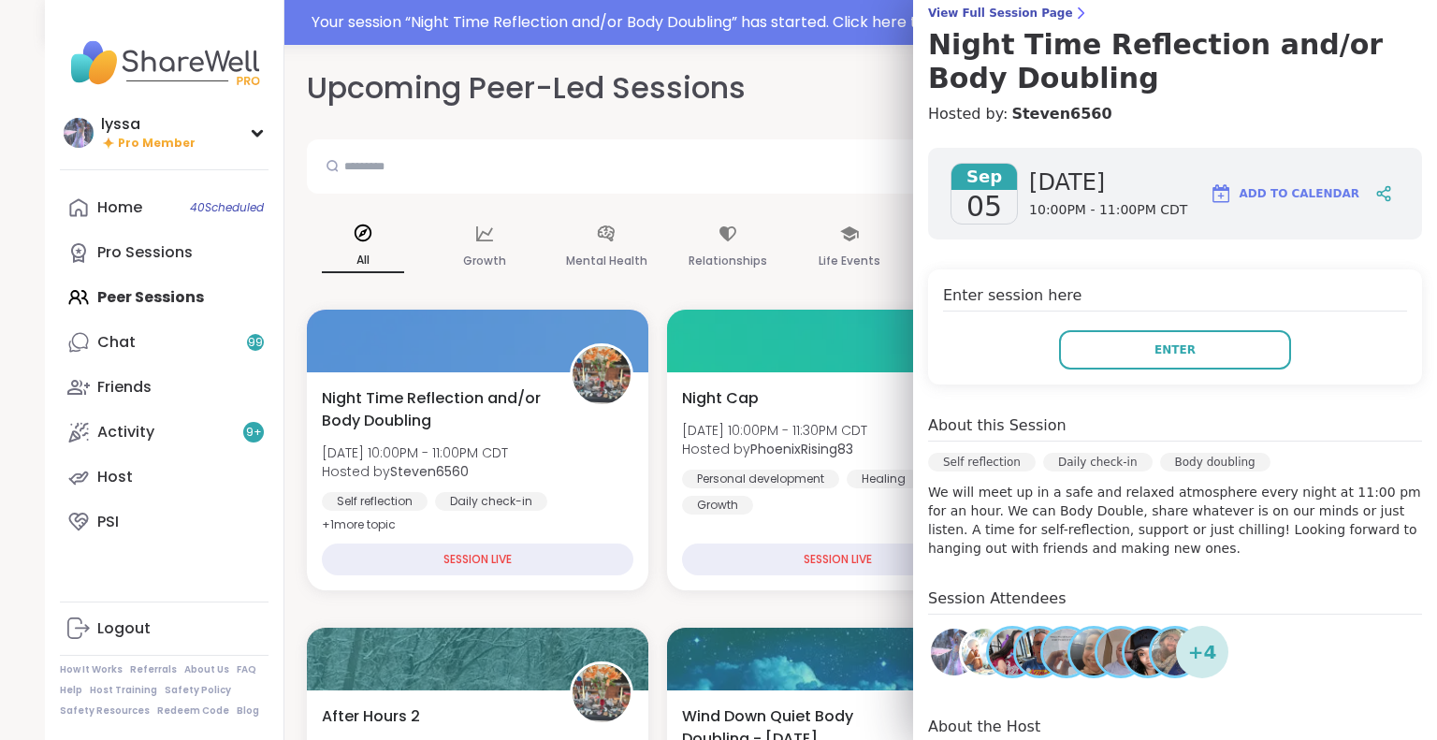
scroll to position [161, 0]
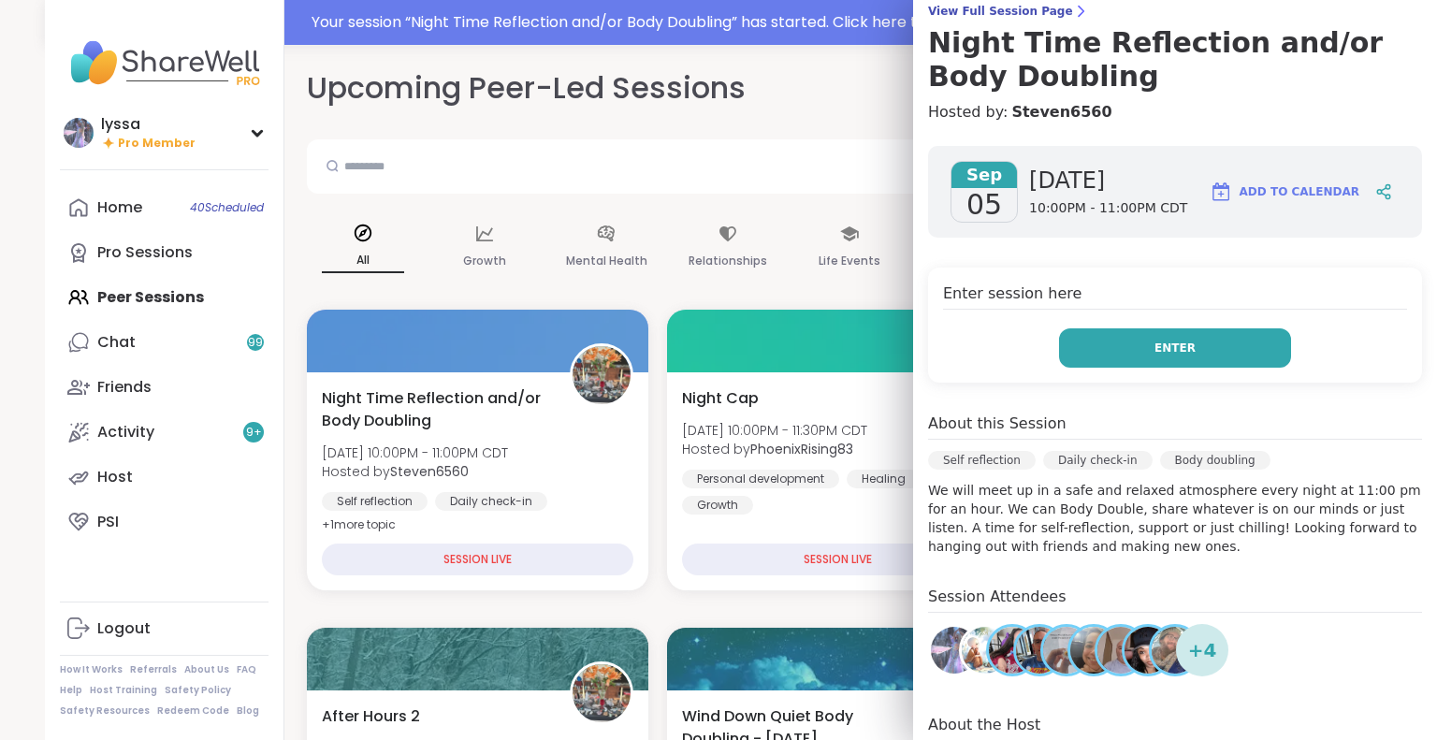
click at [1175, 351] on button "Enter" at bounding box center [1175, 347] width 232 height 39
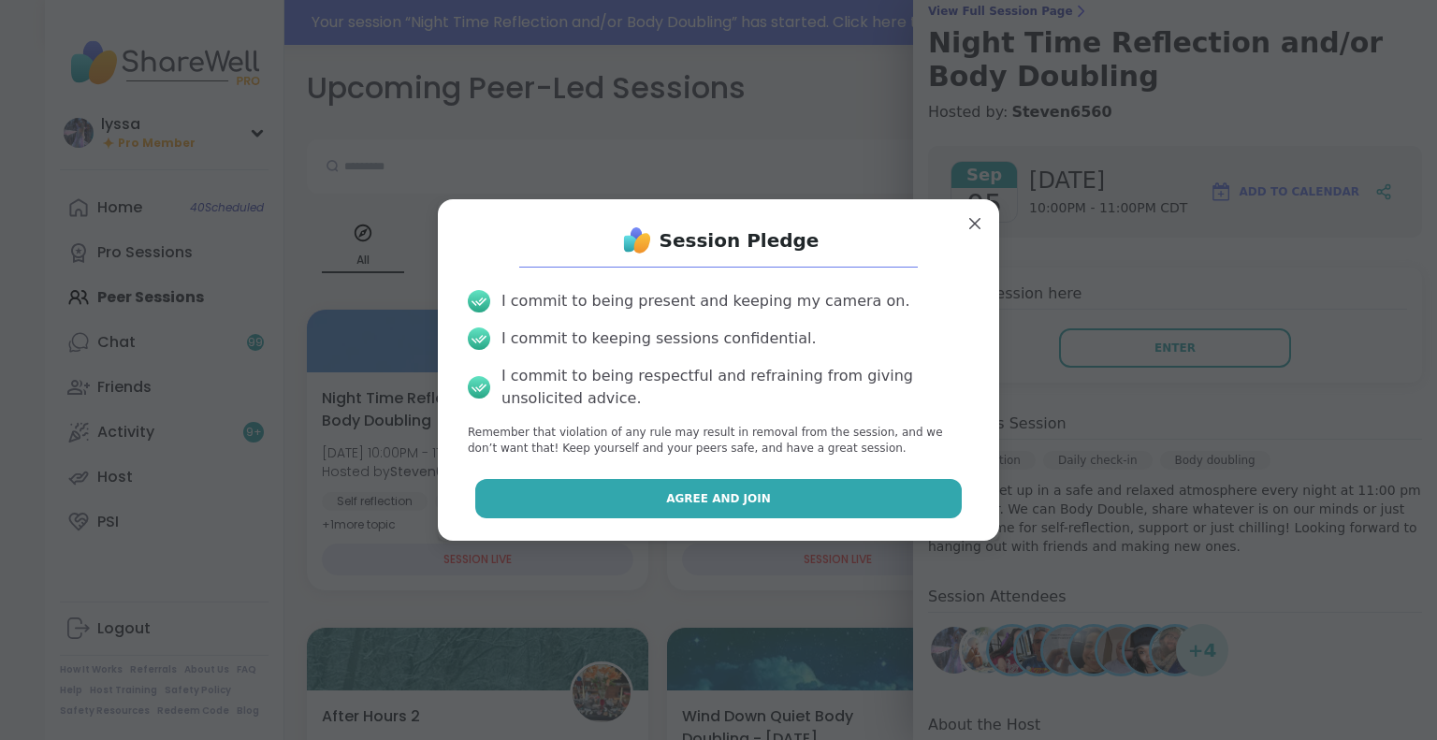
click at [811, 494] on button "Agree and Join" at bounding box center [718, 498] width 487 height 39
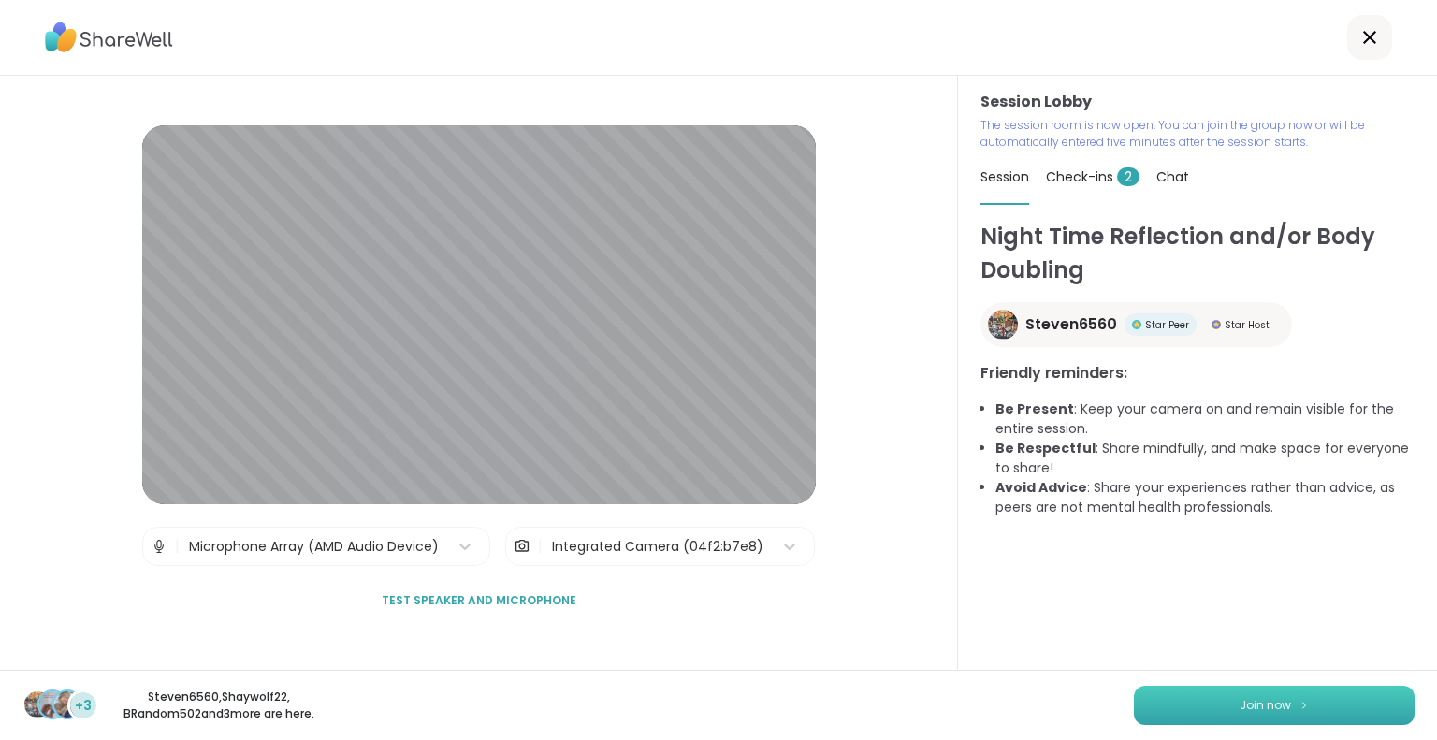
click at [1164, 706] on button "Join now" at bounding box center [1274, 705] width 281 height 39
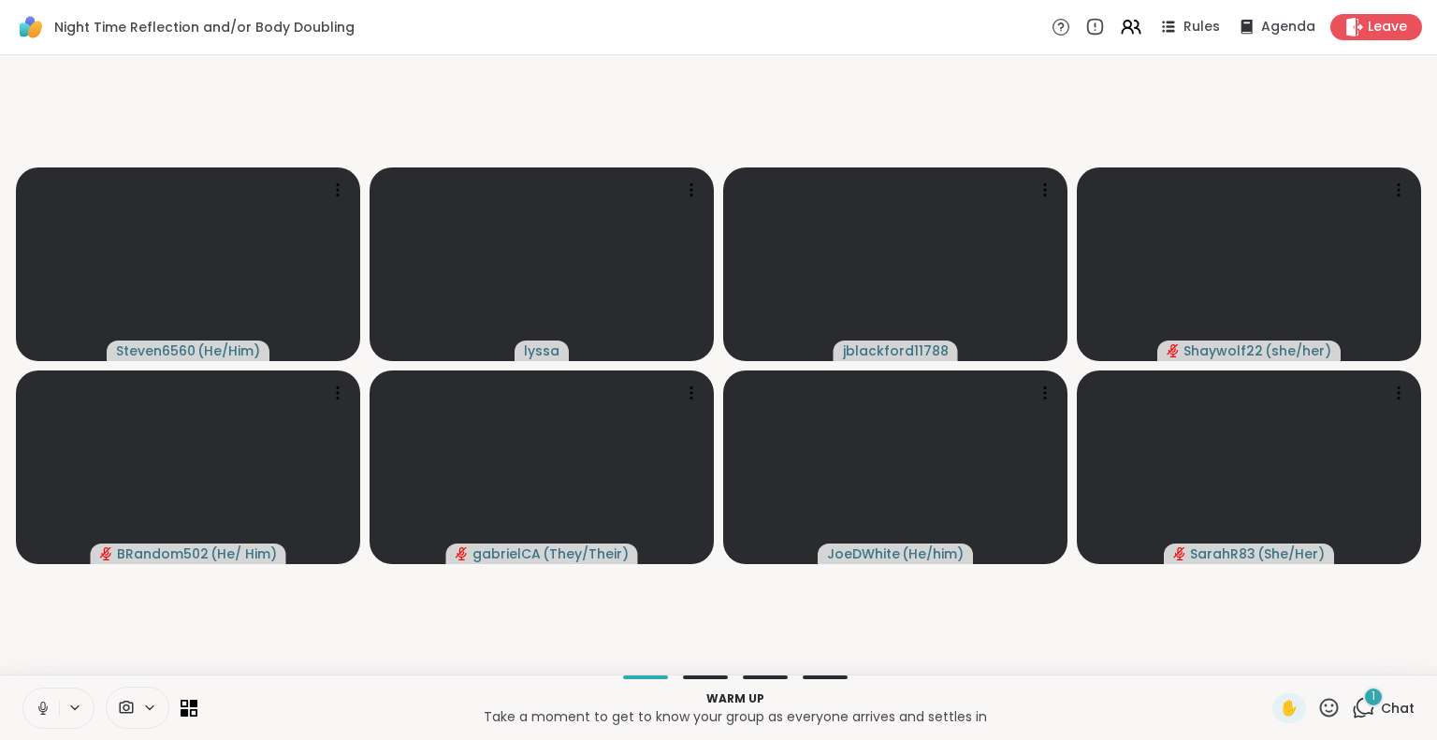
click at [37, 701] on icon at bounding box center [43, 708] width 17 height 17
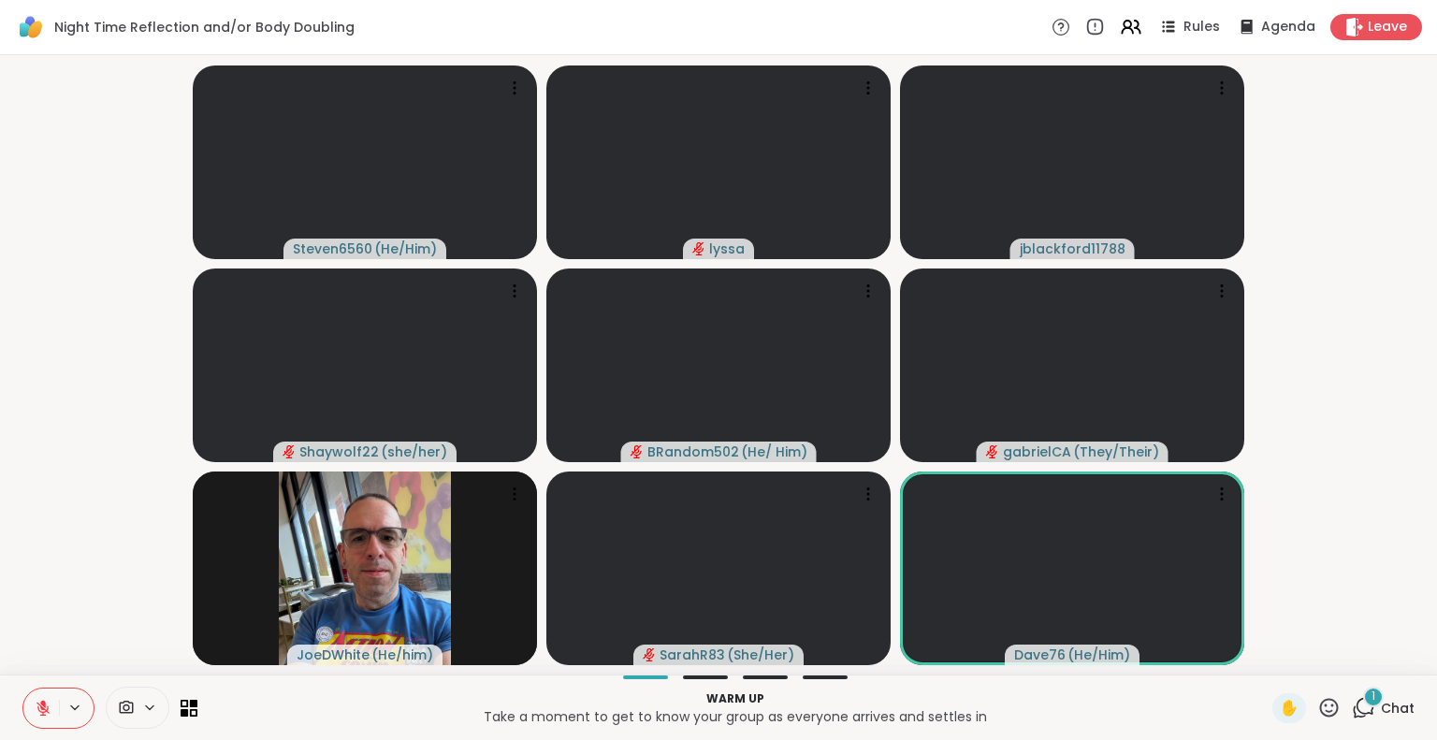
click at [1319, 708] on icon at bounding box center [1328, 707] width 23 height 23
click at [1265, 657] on span "❤️" at bounding box center [1274, 658] width 19 height 22
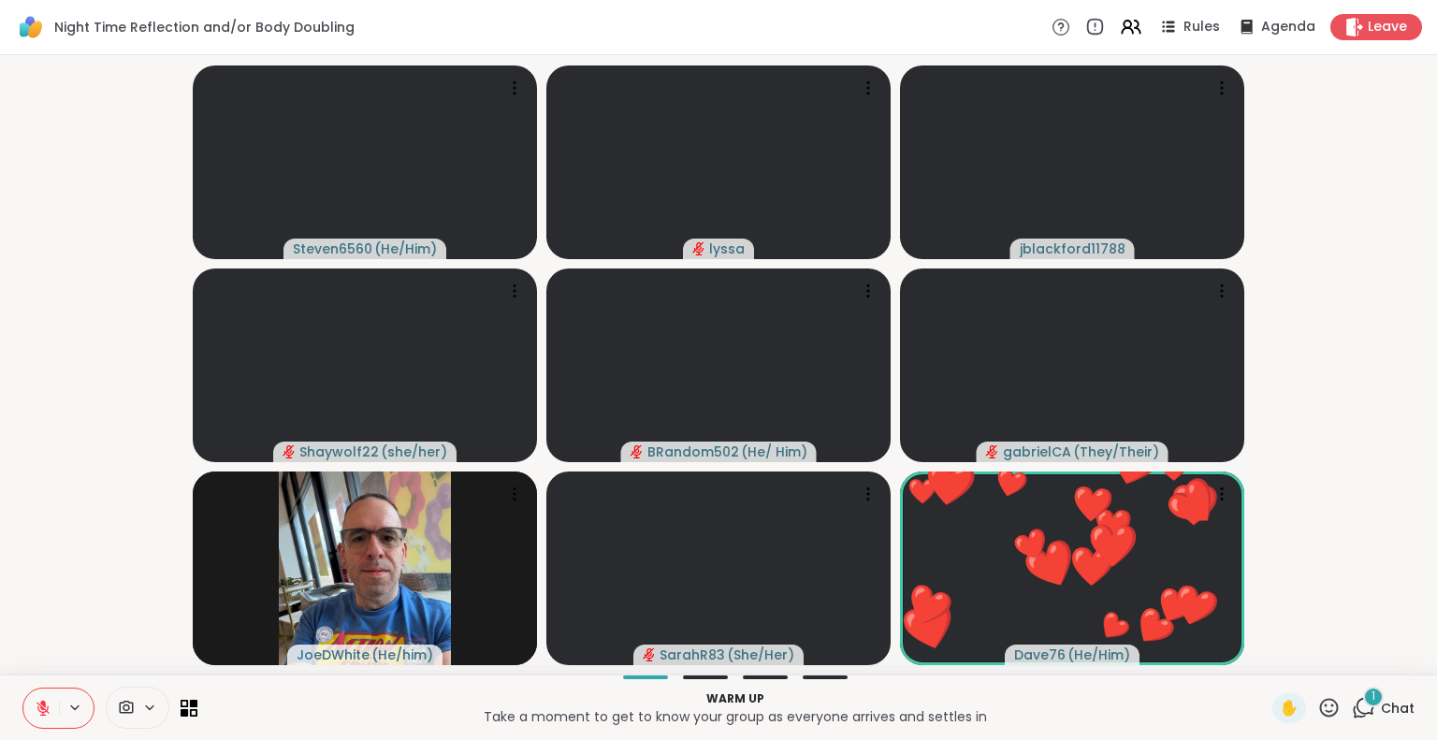
click at [37, 698] on button at bounding box center [41, 708] width 36 height 39
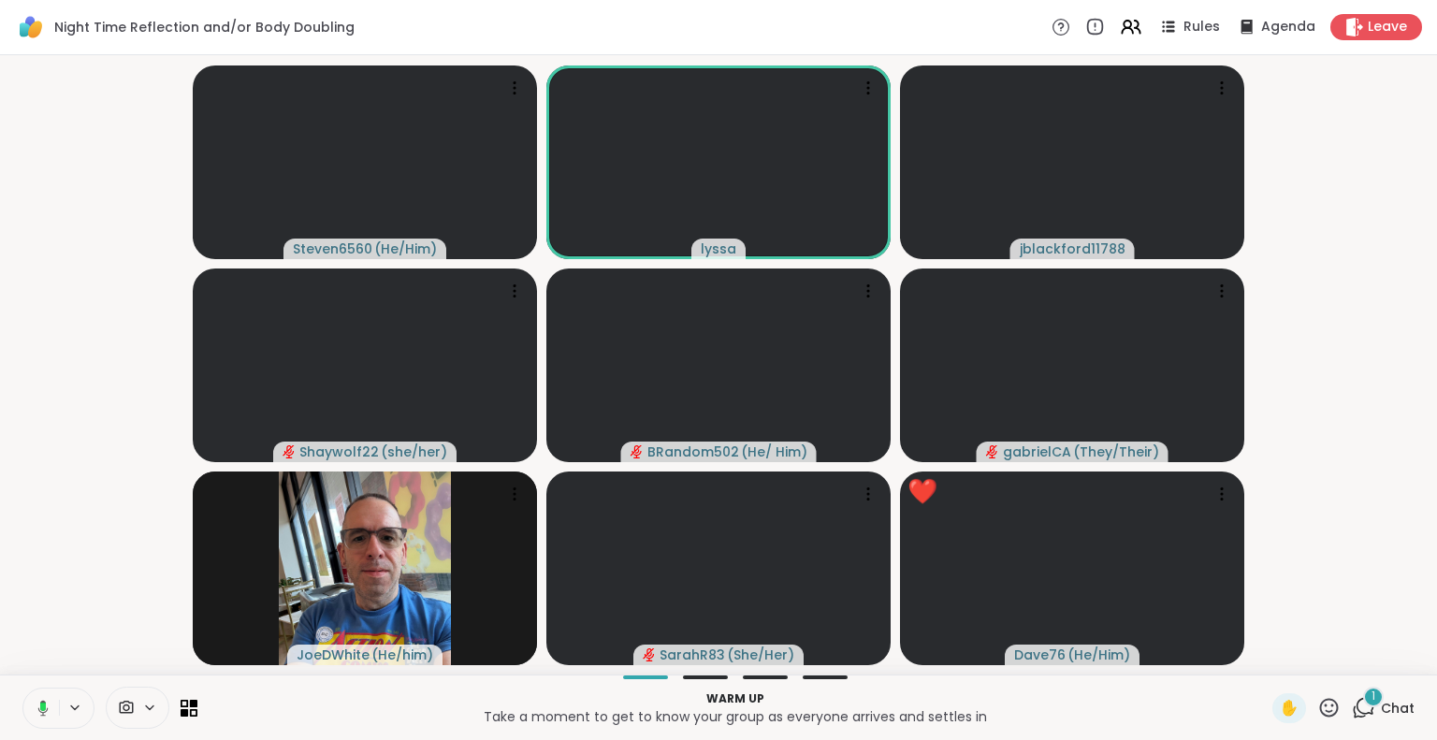
click at [43, 704] on rect at bounding box center [43, 707] width 6 height 8
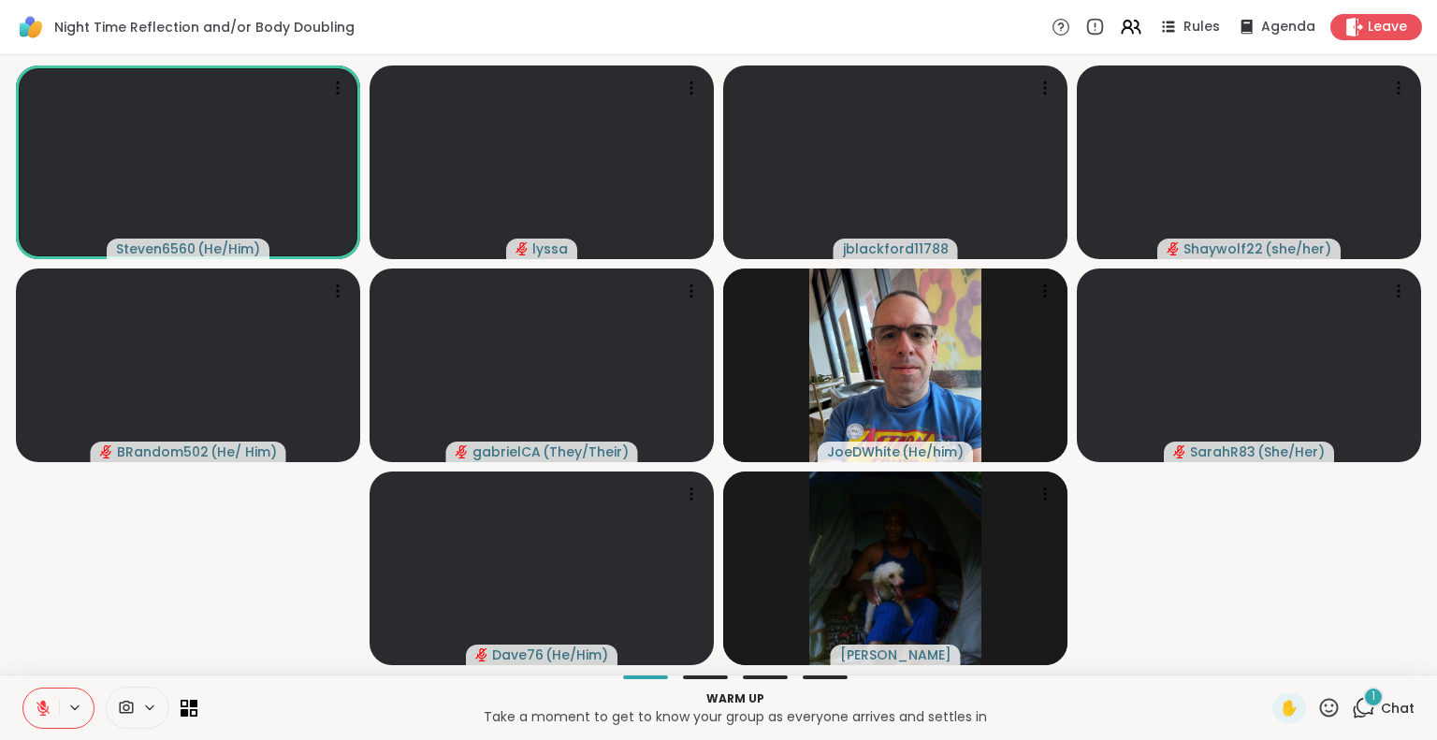
click at [43, 699] on button at bounding box center [41, 708] width 36 height 39
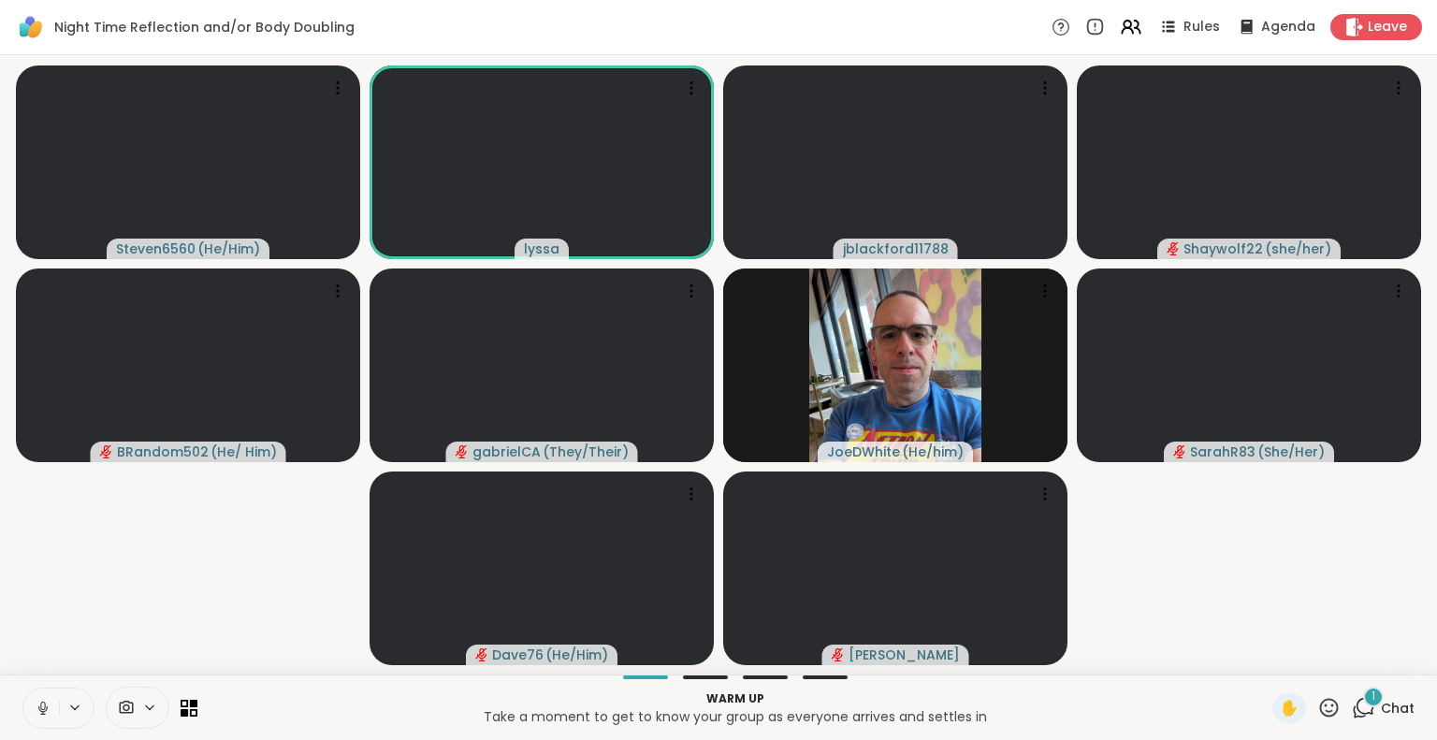
click at [52, 703] on button at bounding box center [41, 708] width 36 height 39
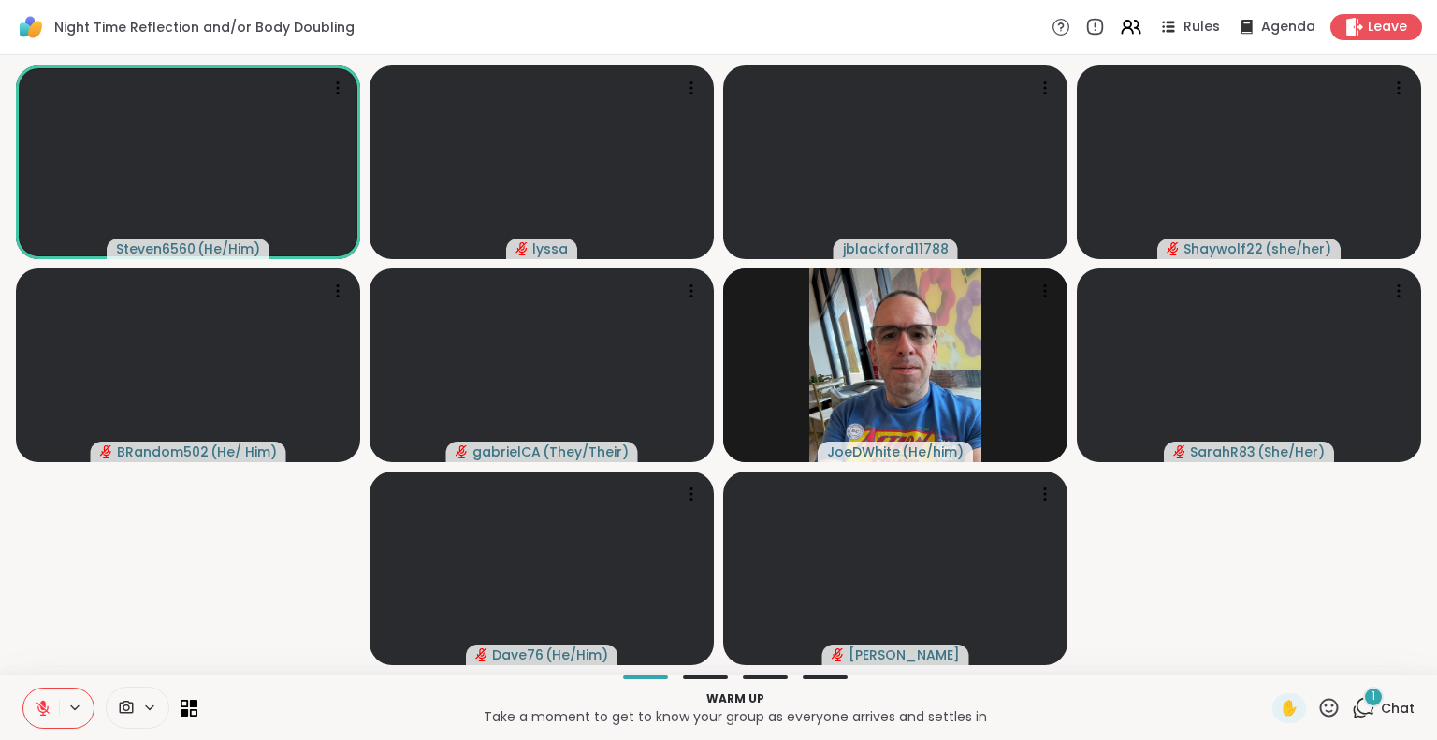
click at [1317, 696] on icon at bounding box center [1328, 707] width 23 height 23
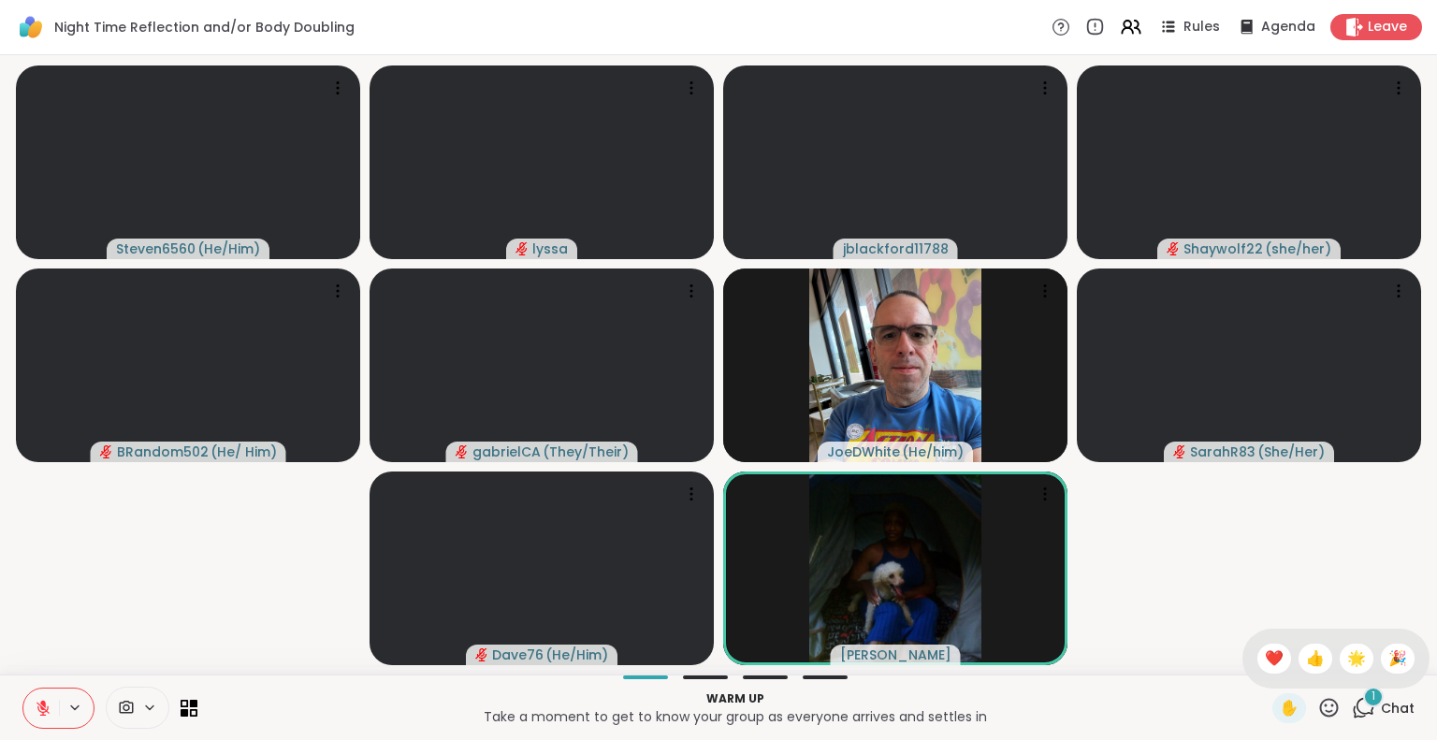
click at [1257, 647] on div "❤️" at bounding box center [1274, 659] width 34 height 30
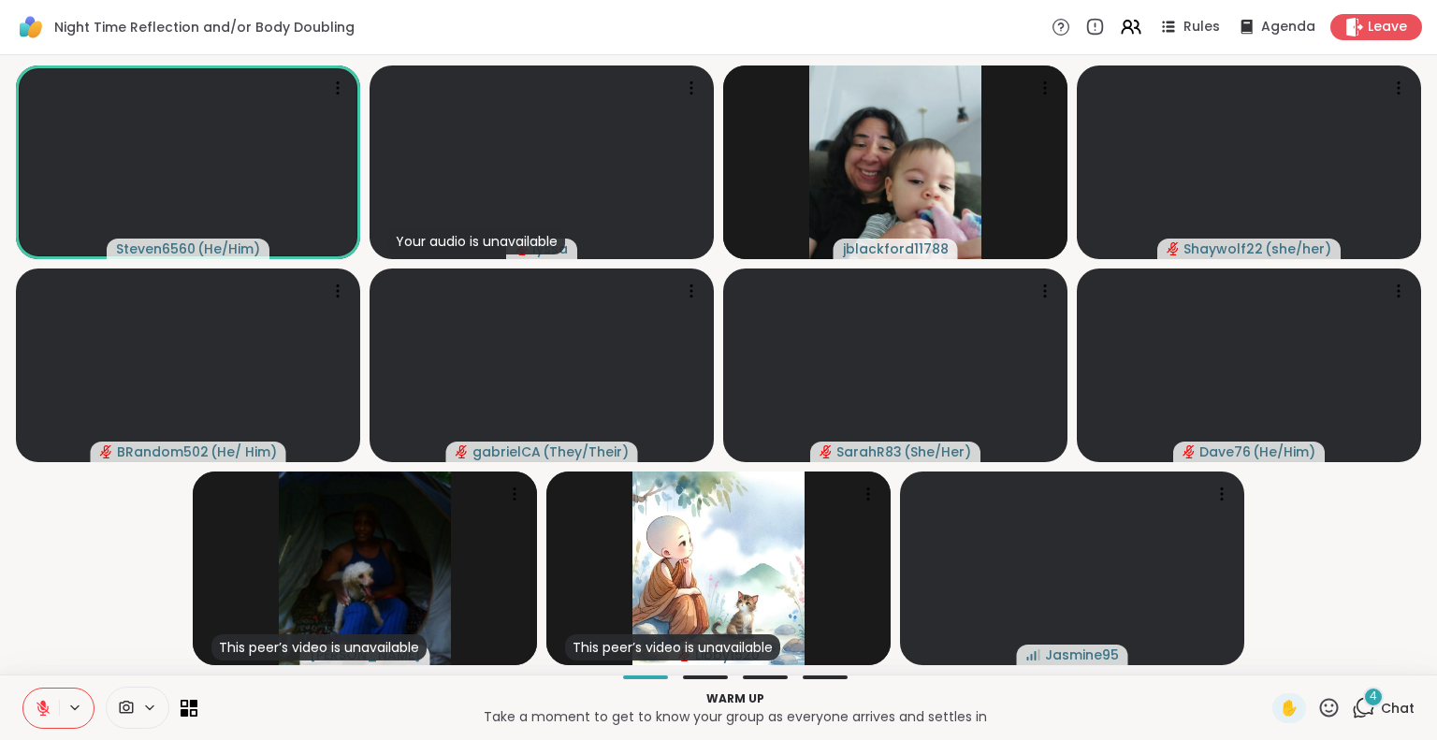
click at [1358, 718] on icon at bounding box center [1363, 707] width 23 height 23
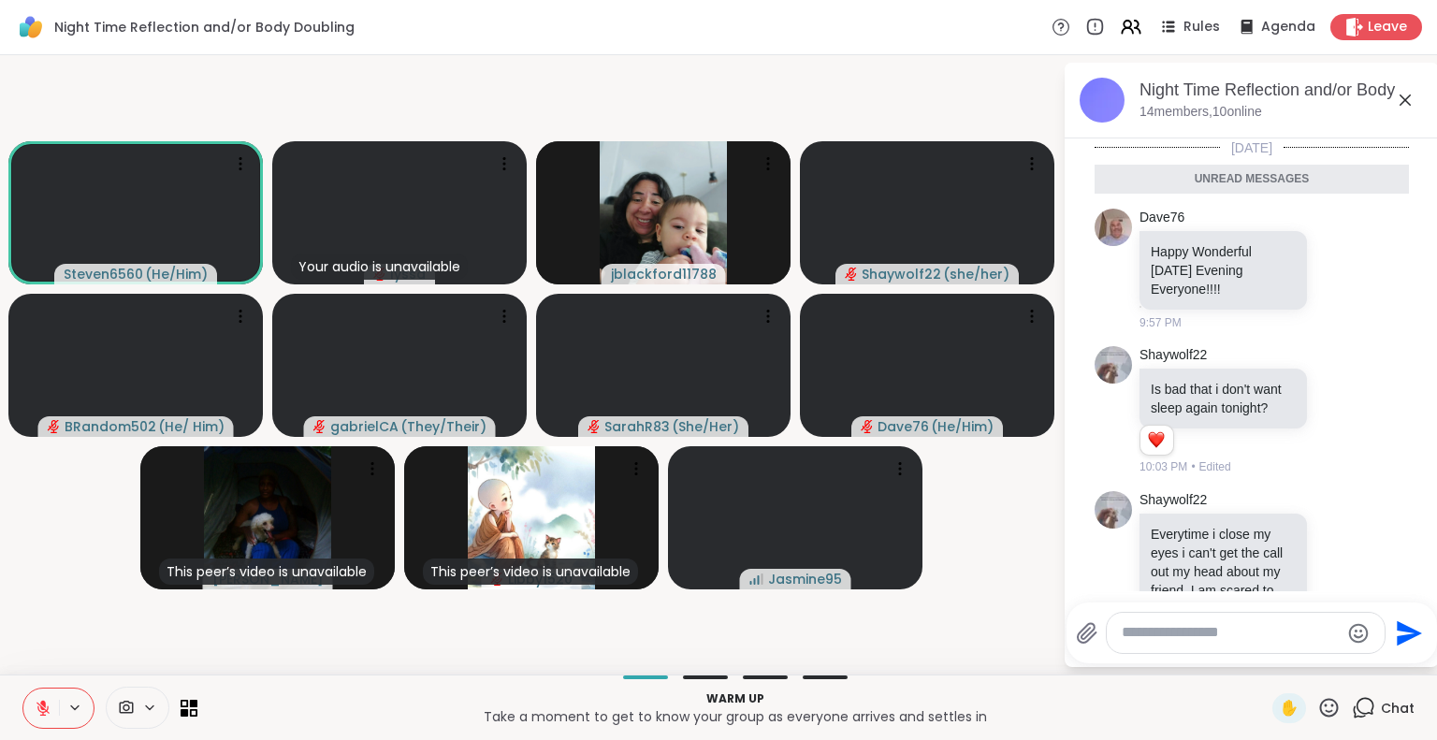
scroll to position [182, 0]
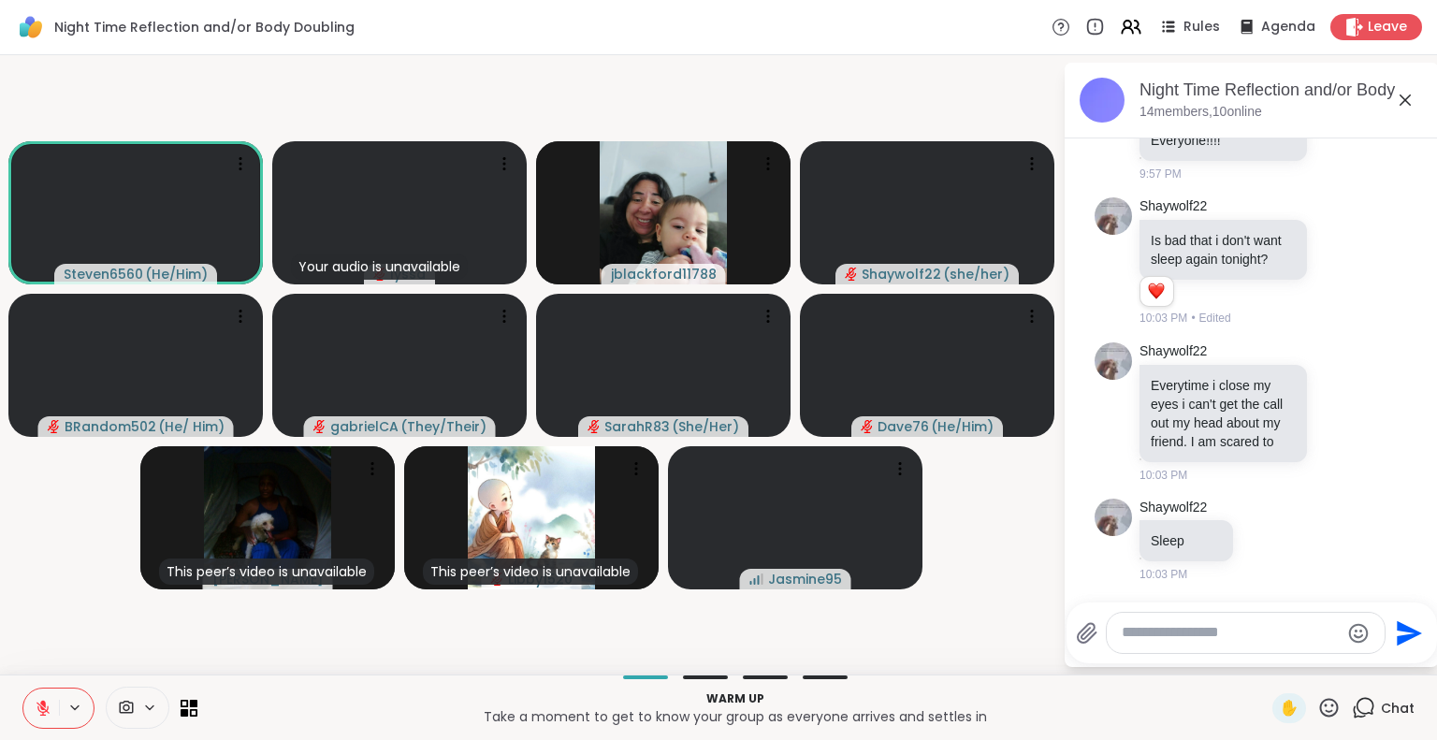
click at [1209, 625] on textarea "Type your message" at bounding box center [1231, 633] width 218 height 20
click at [41, 700] on icon at bounding box center [43, 708] width 17 height 17
click at [44, 701] on icon at bounding box center [43, 708] width 10 height 16
click at [1155, 637] on textarea "Type your message" at bounding box center [1231, 633] width 218 height 20
click at [1138, 641] on textarea "Type your message" at bounding box center [1231, 633] width 218 height 20
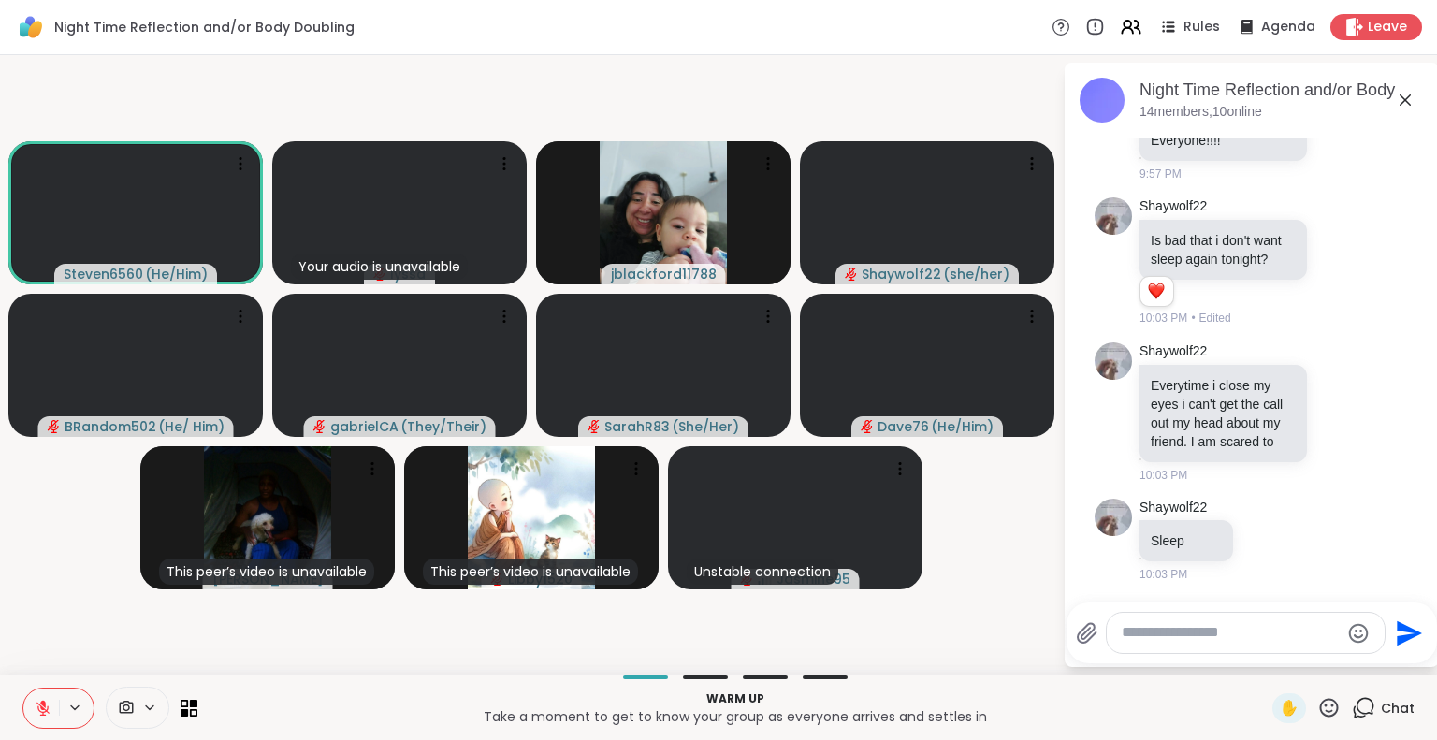
scroll to position [345, 0]
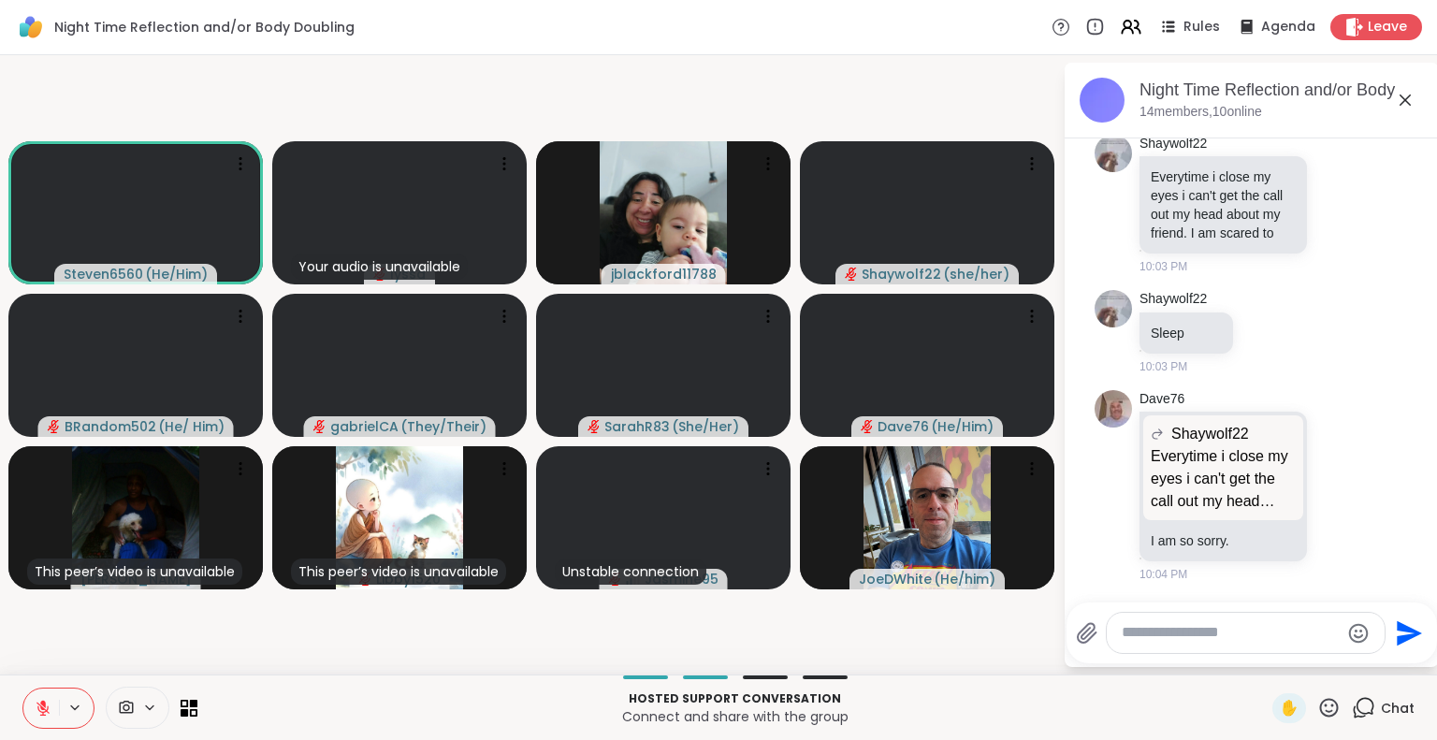
click at [1160, 630] on textarea "Type your message" at bounding box center [1231, 633] width 218 height 20
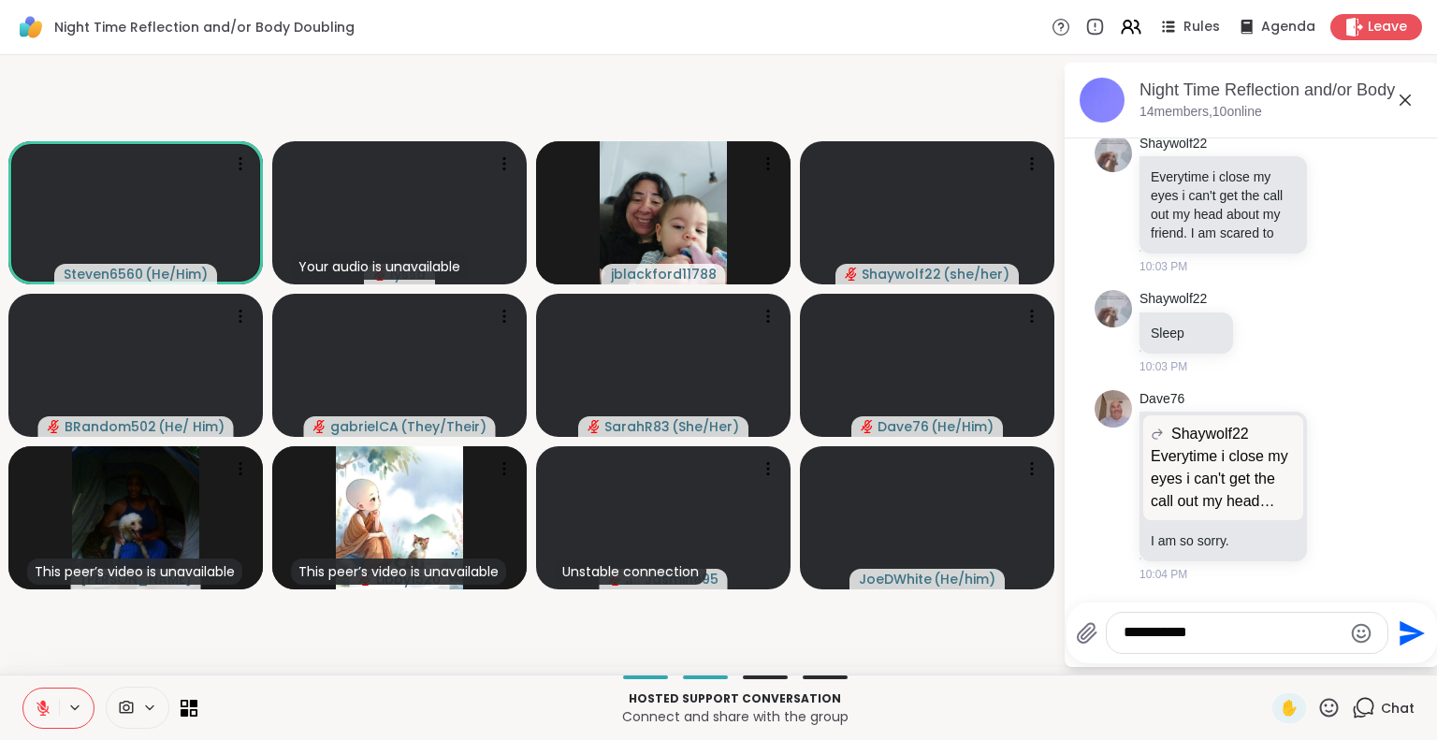
type textarea "**********"
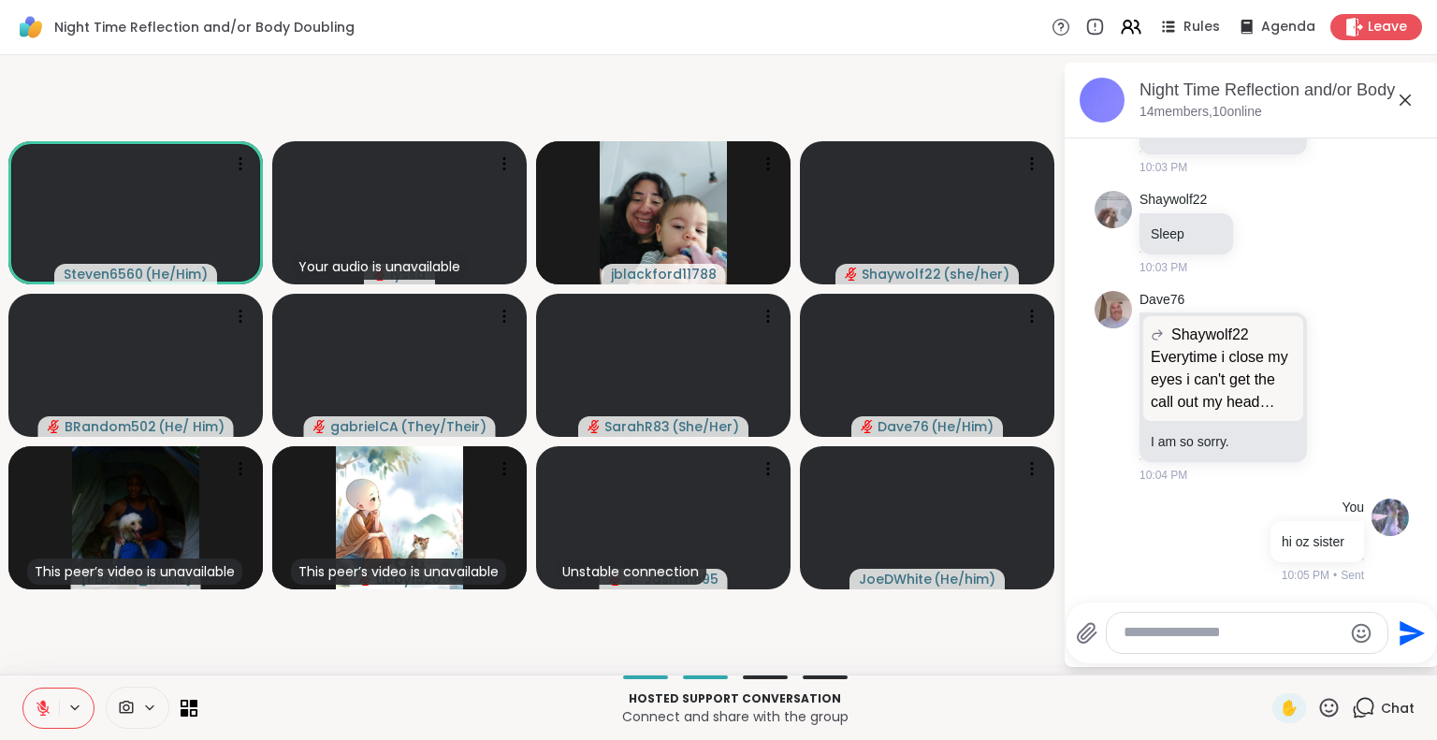
click at [1400, 94] on icon at bounding box center [1405, 99] width 11 height 11
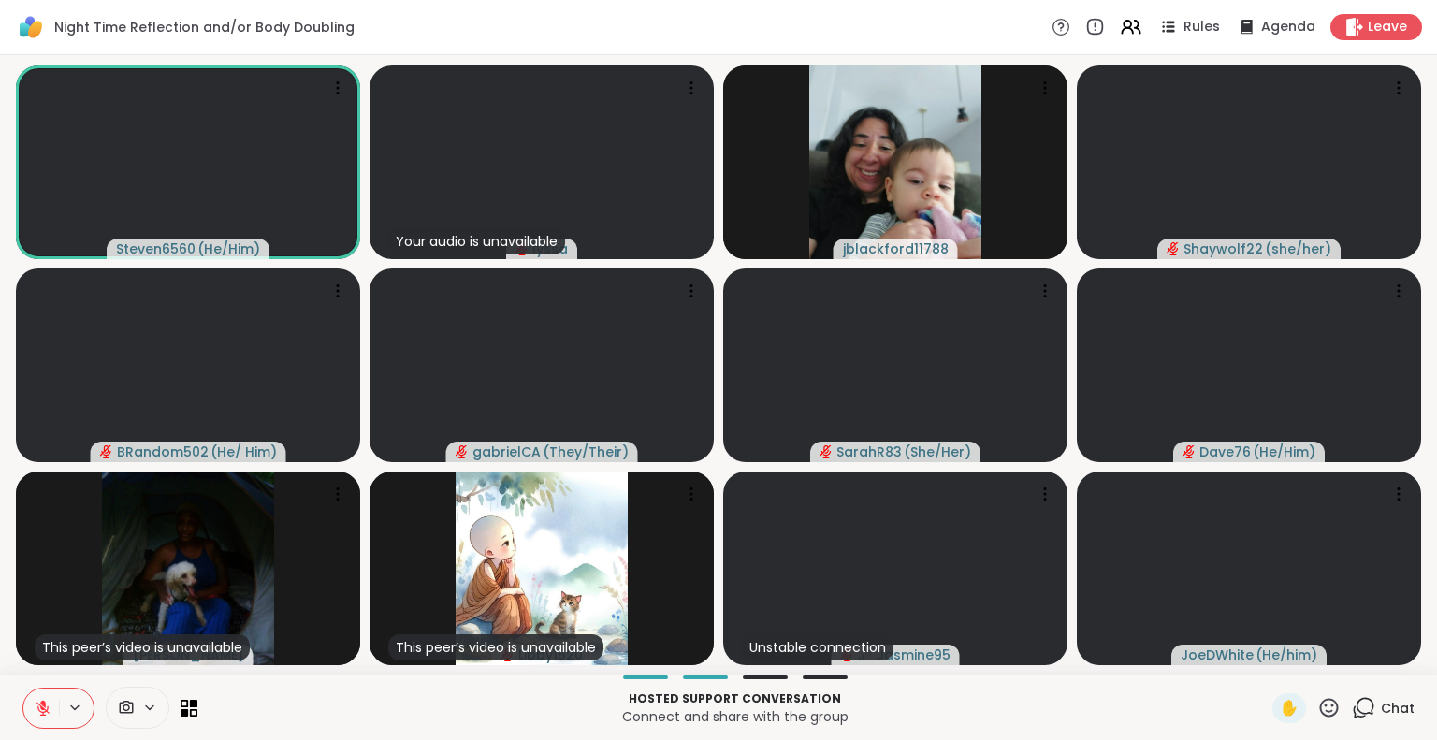
click at [1367, 690] on div "Hosted support conversation Connect and share with the group ✋ Chat" at bounding box center [718, 707] width 1437 height 65
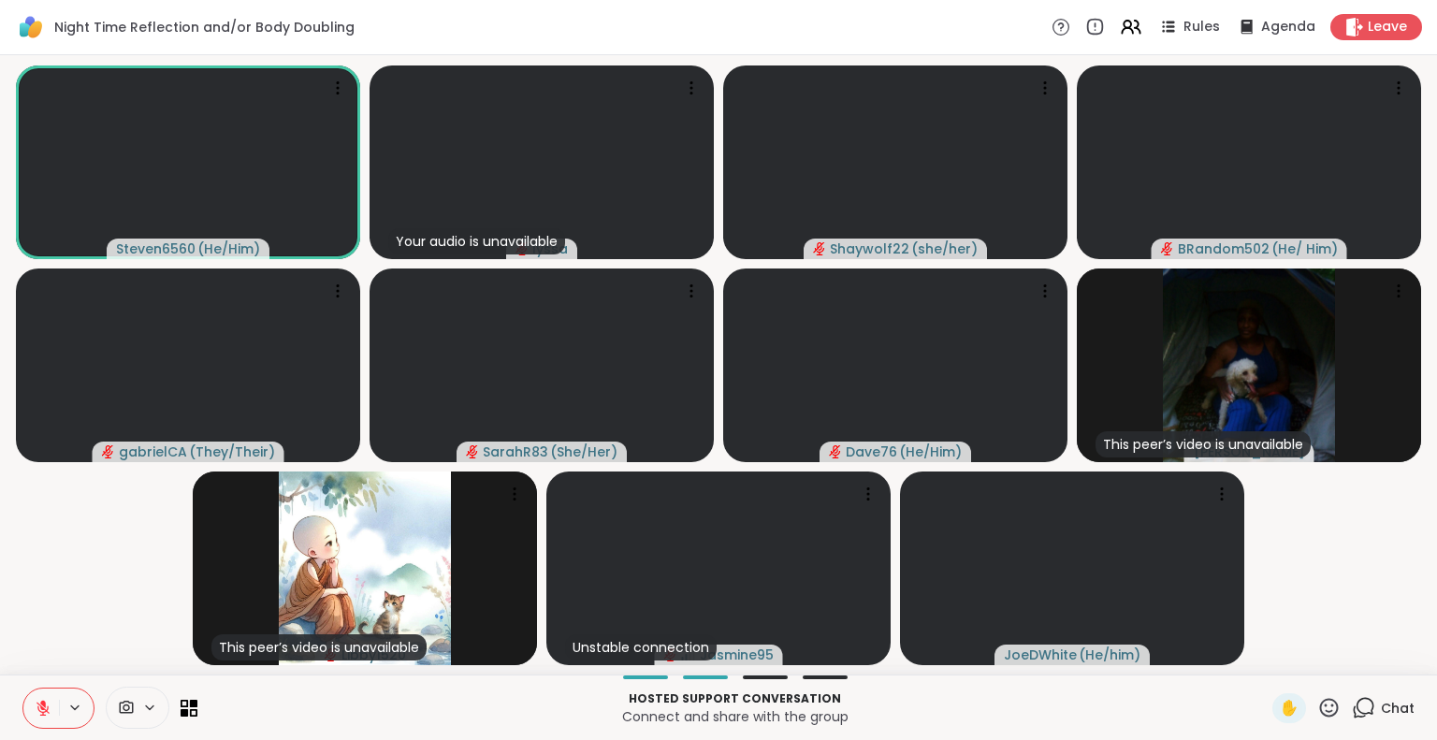
click at [1364, 705] on div "Chat" at bounding box center [1383, 708] width 63 height 30
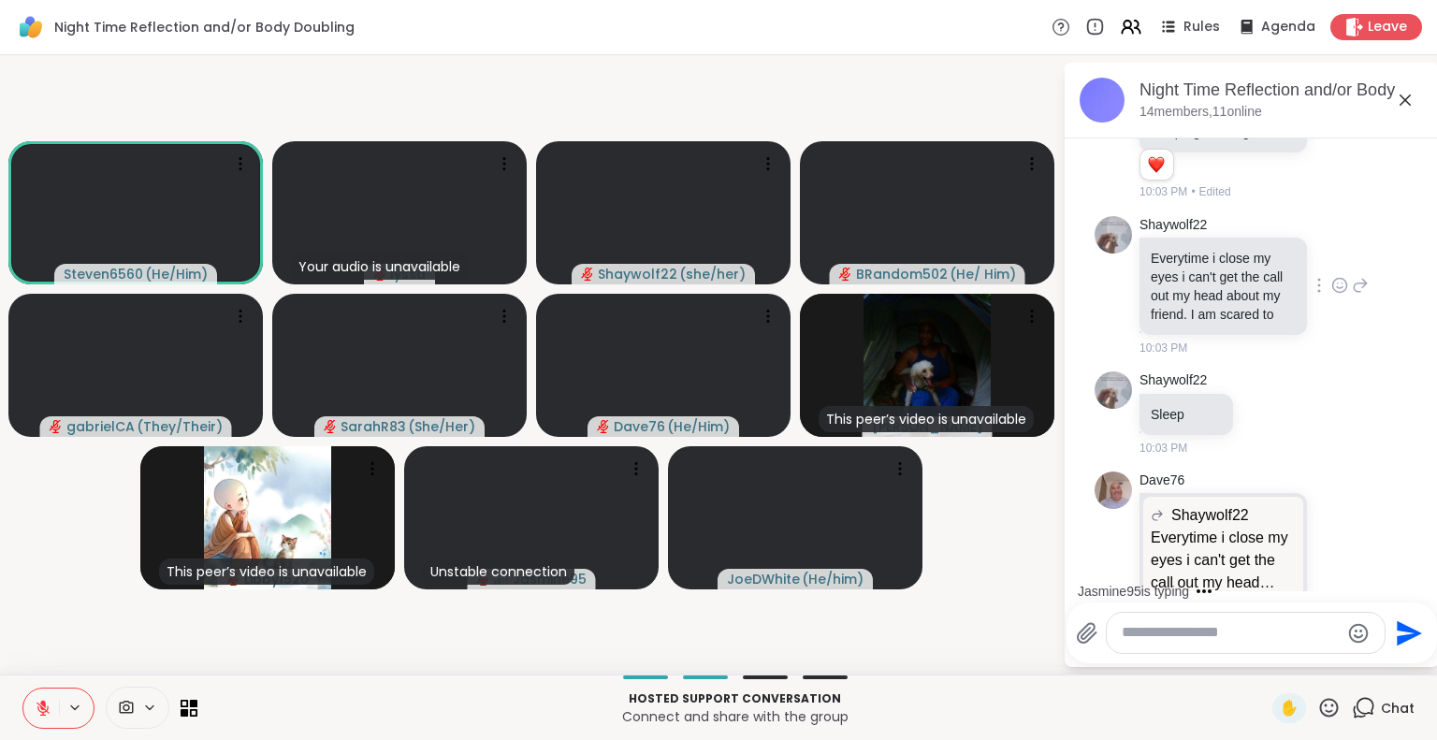
scroll to position [0, 0]
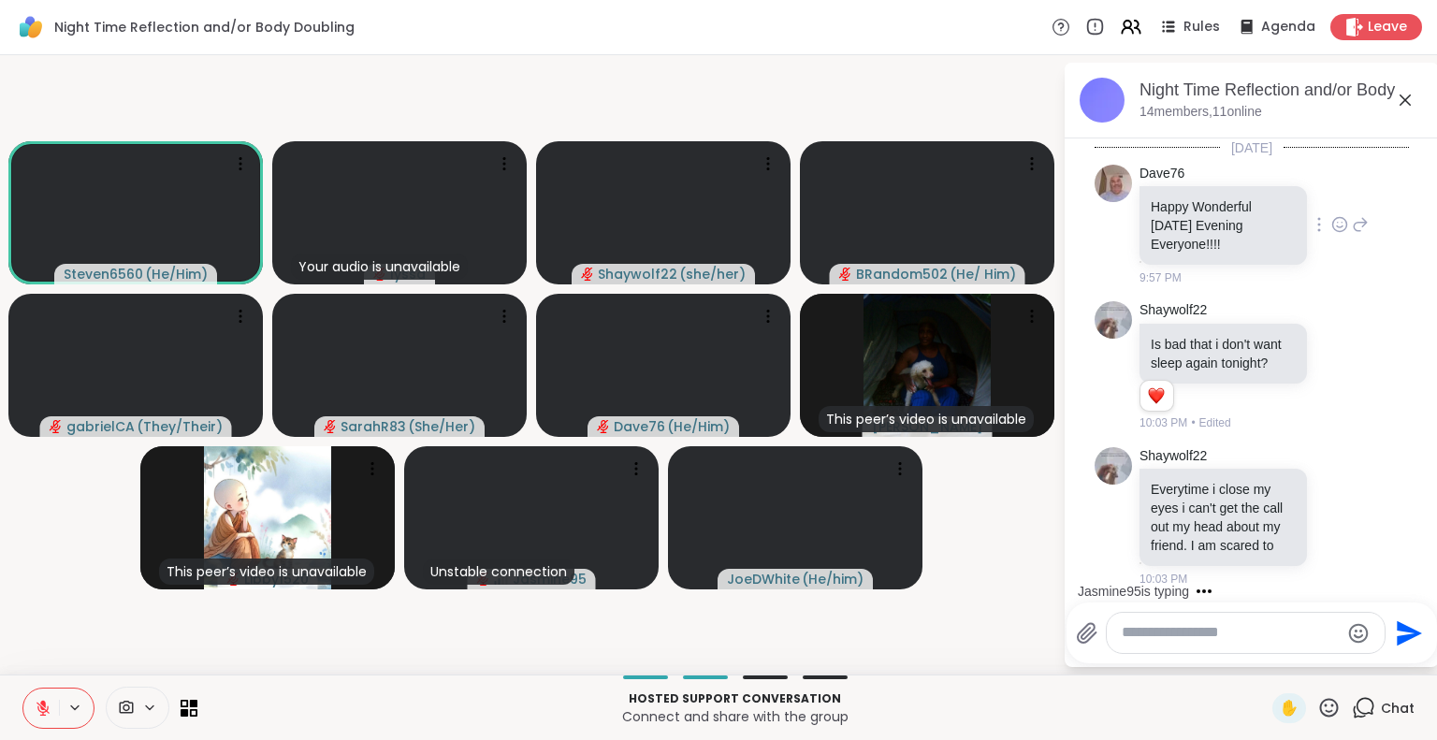
click at [1331, 218] on icon at bounding box center [1339, 224] width 17 height 19
click at [1331, 202] on span "Select Reaction: Heart" at bounding box center [1339, 194] width 17 height 19
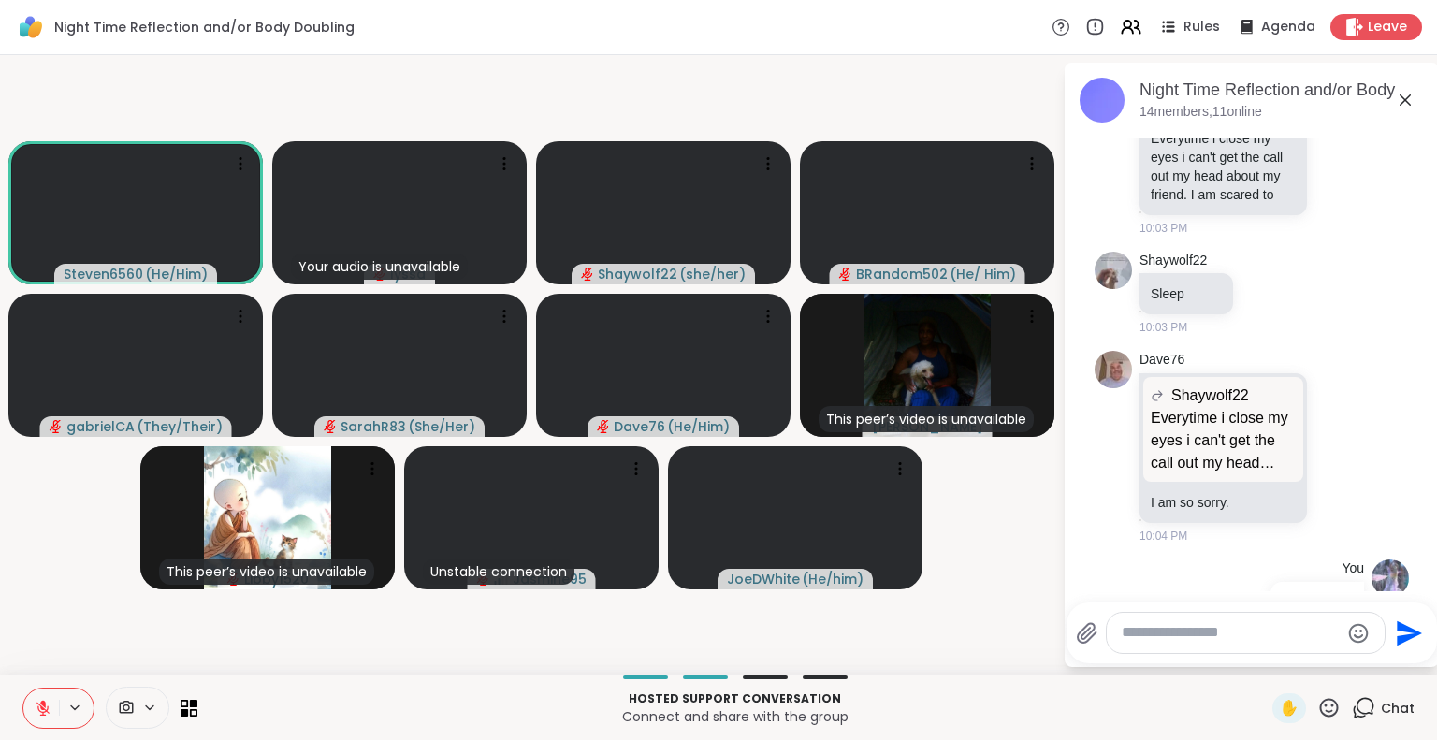
scroll to position [371, 0]
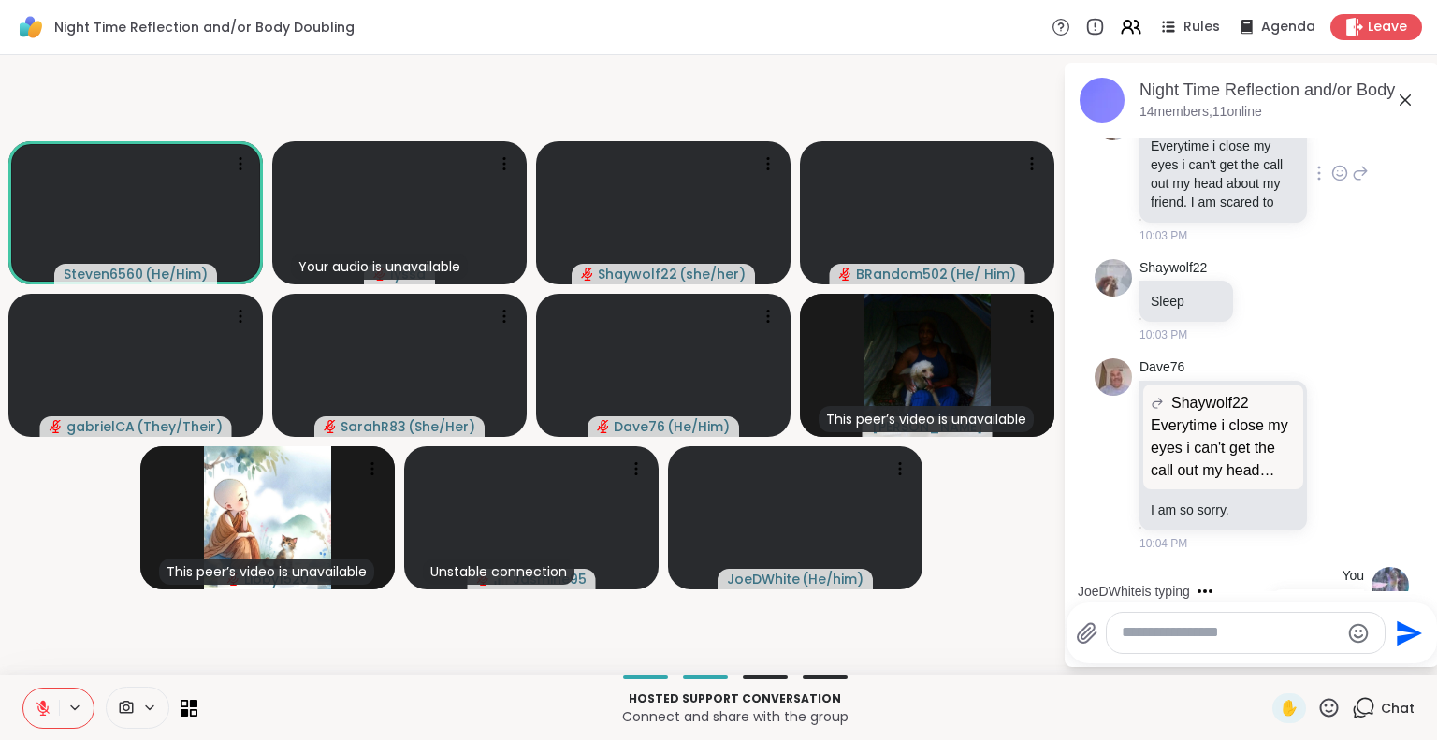
click at [1352, 184] on icon at bounding box center [1360, 173] width 17 height 22
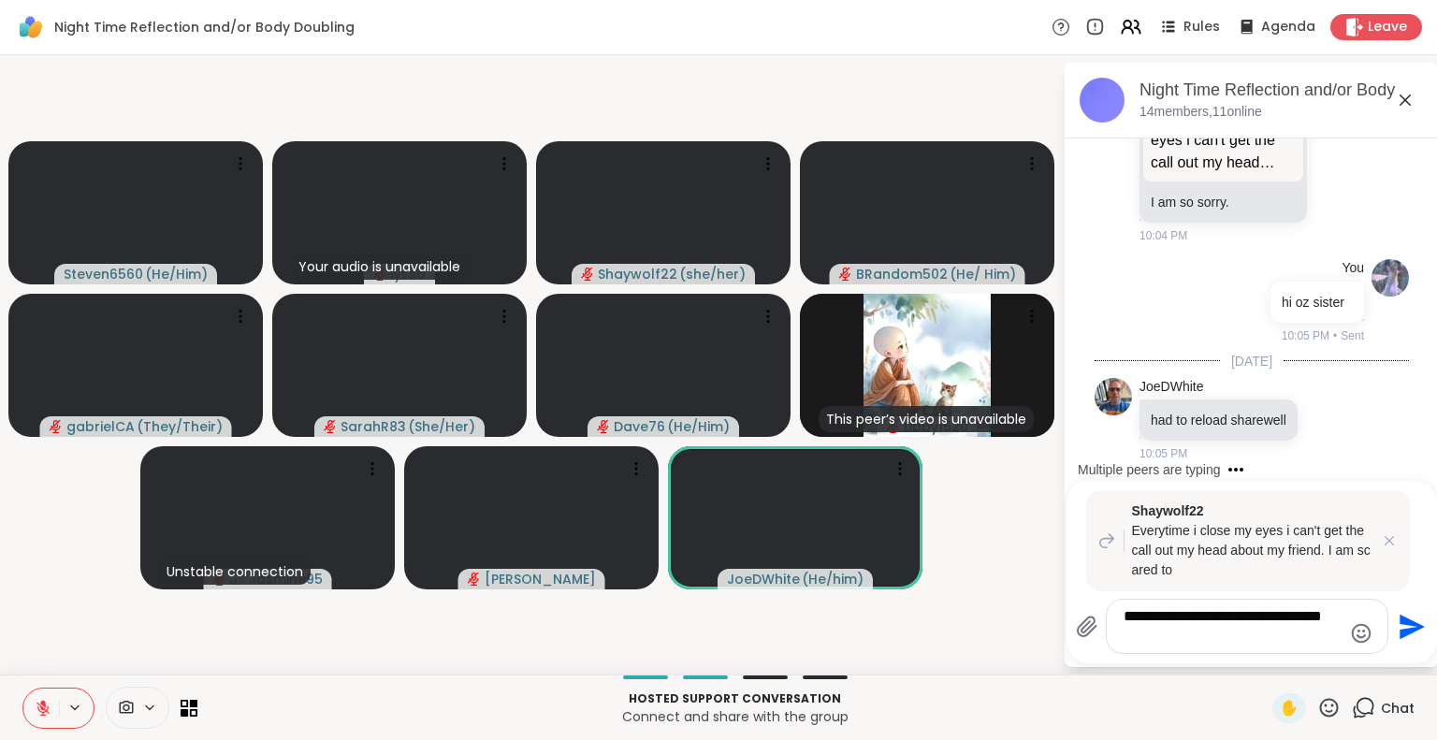
scroll to position [730, 0]
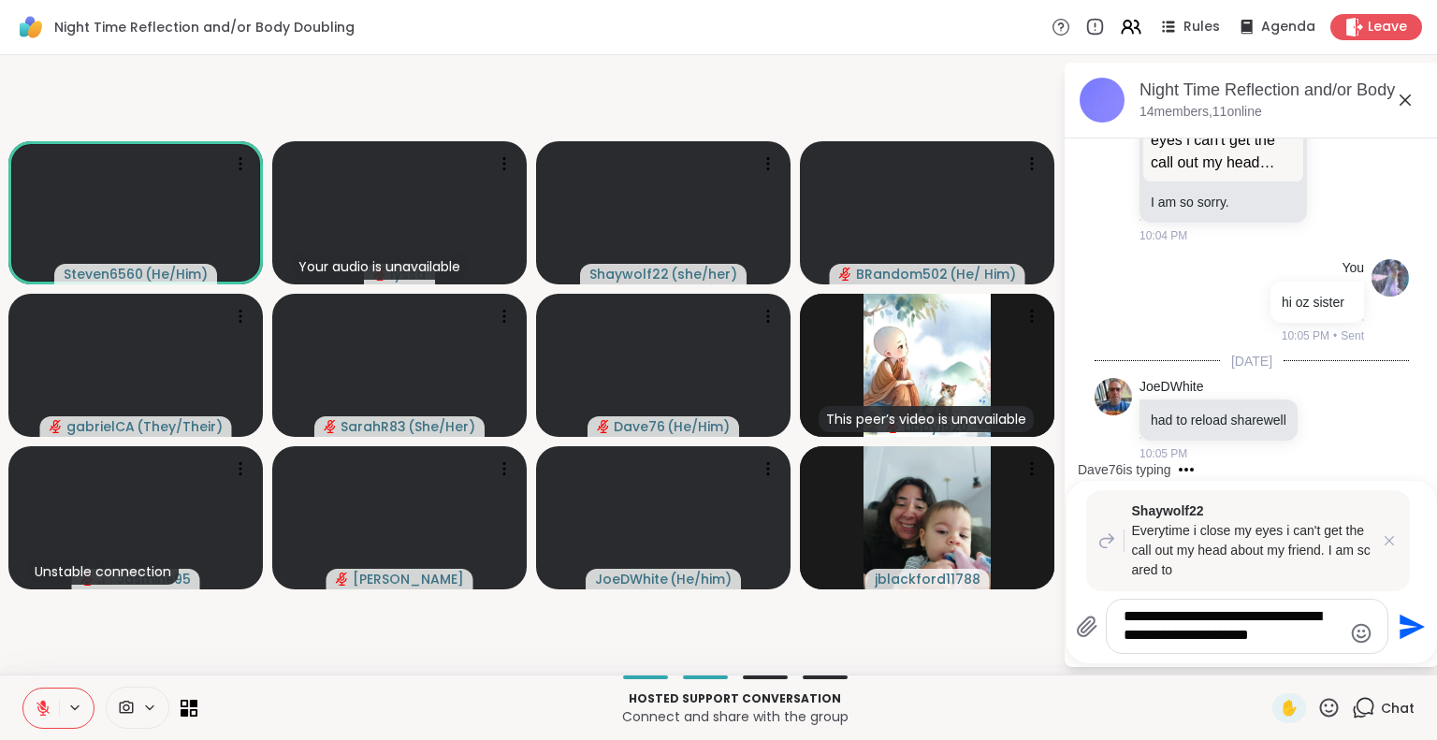
type textarea "**********"
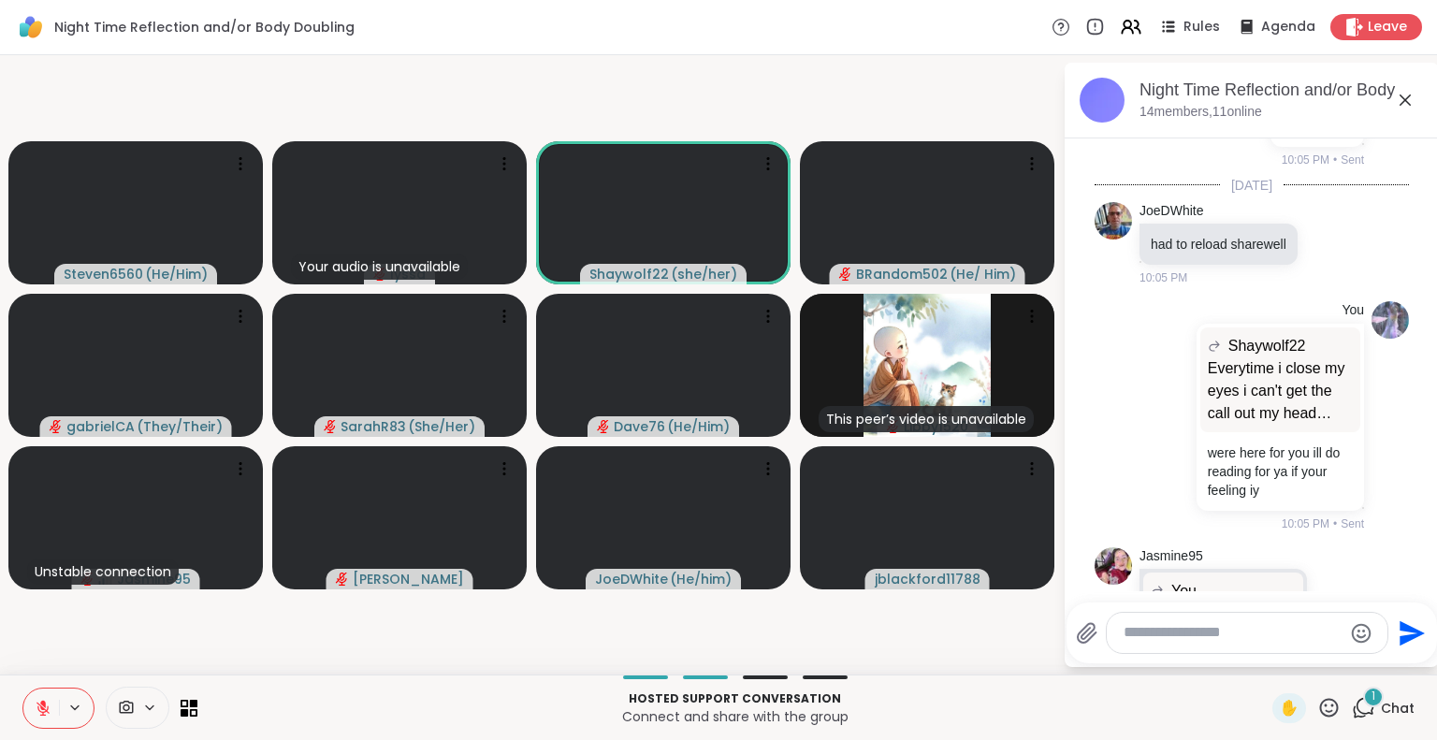
scroll to position [1036, 0]
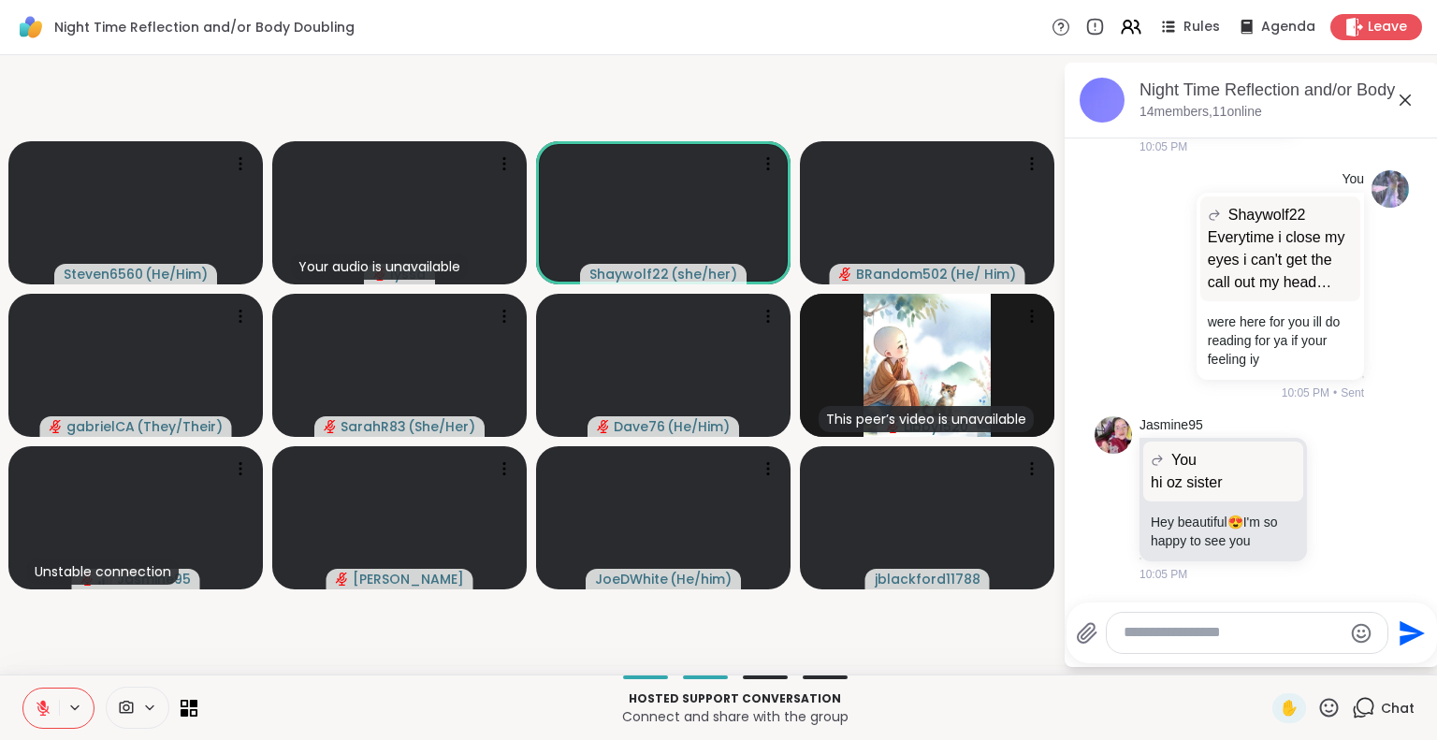
click at [1409, 90] on icon at bounding box center [1405, 100] width 22 height 22
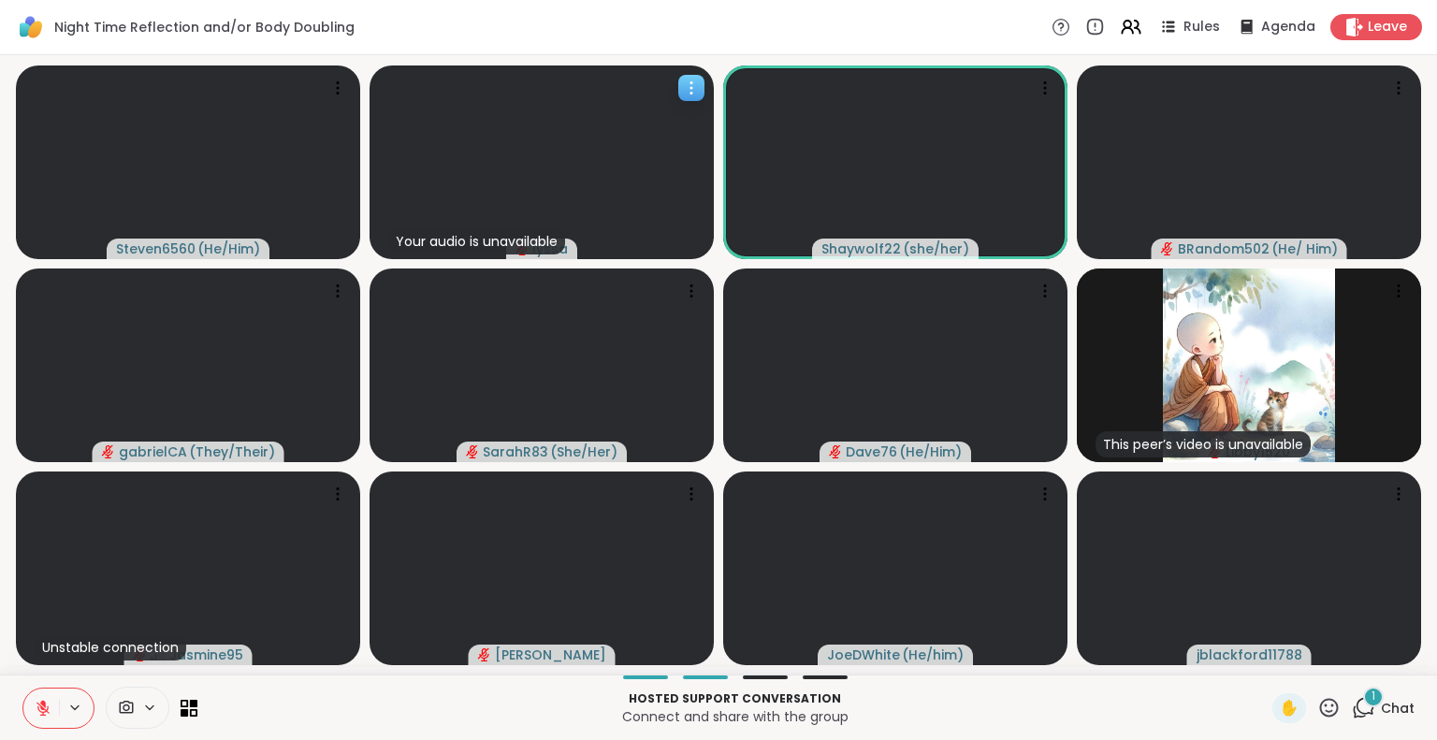
click at [519, 235] on div "Your audio is unavailable" at bounding box center [476, 241] width 177 height 26
click at [601, 240] on video at bounding box center [542, 162] width 344 height 194
click at [1345, 26] on icon at bounding box center [1354, 27] width 18 height 20
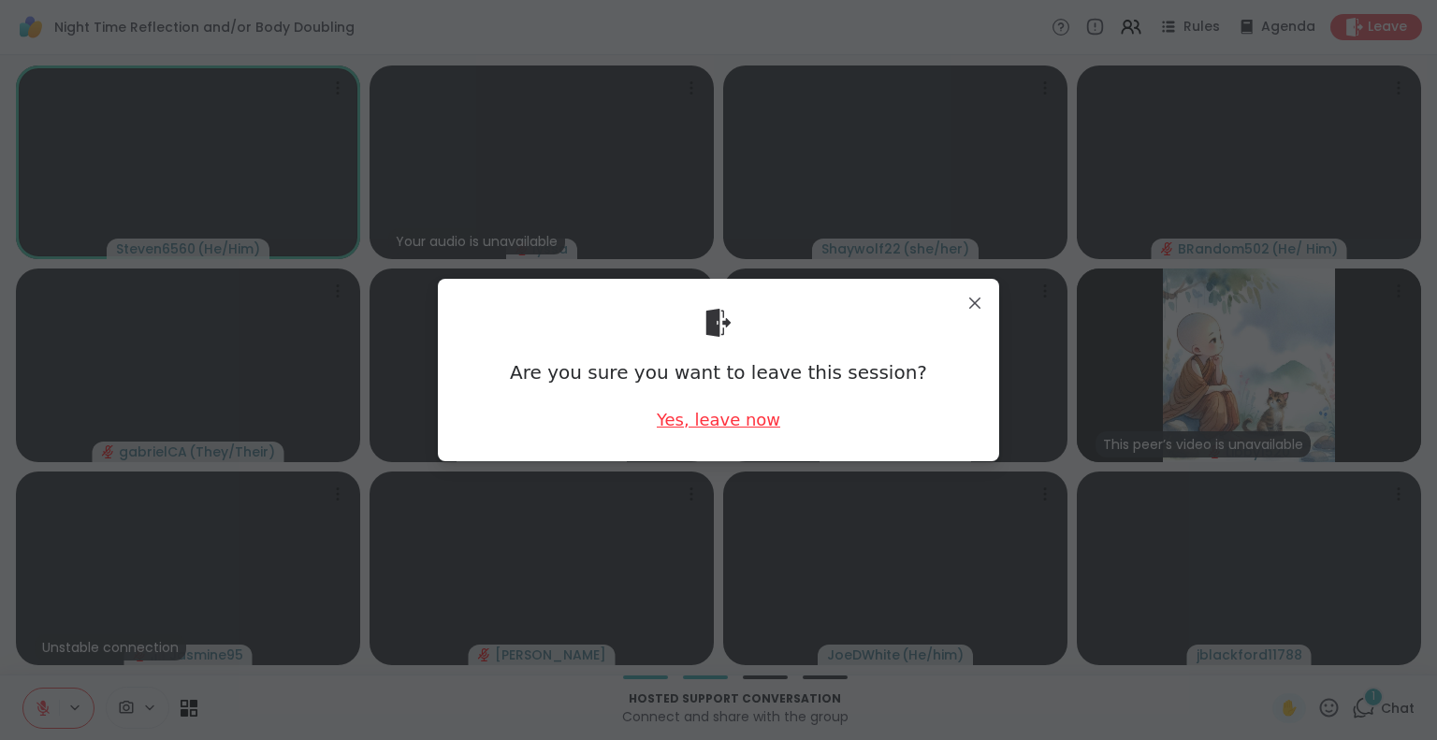
click at [740, 418] on div "Yes, leave now" at bounding box center [719, 419] width 124 height 23
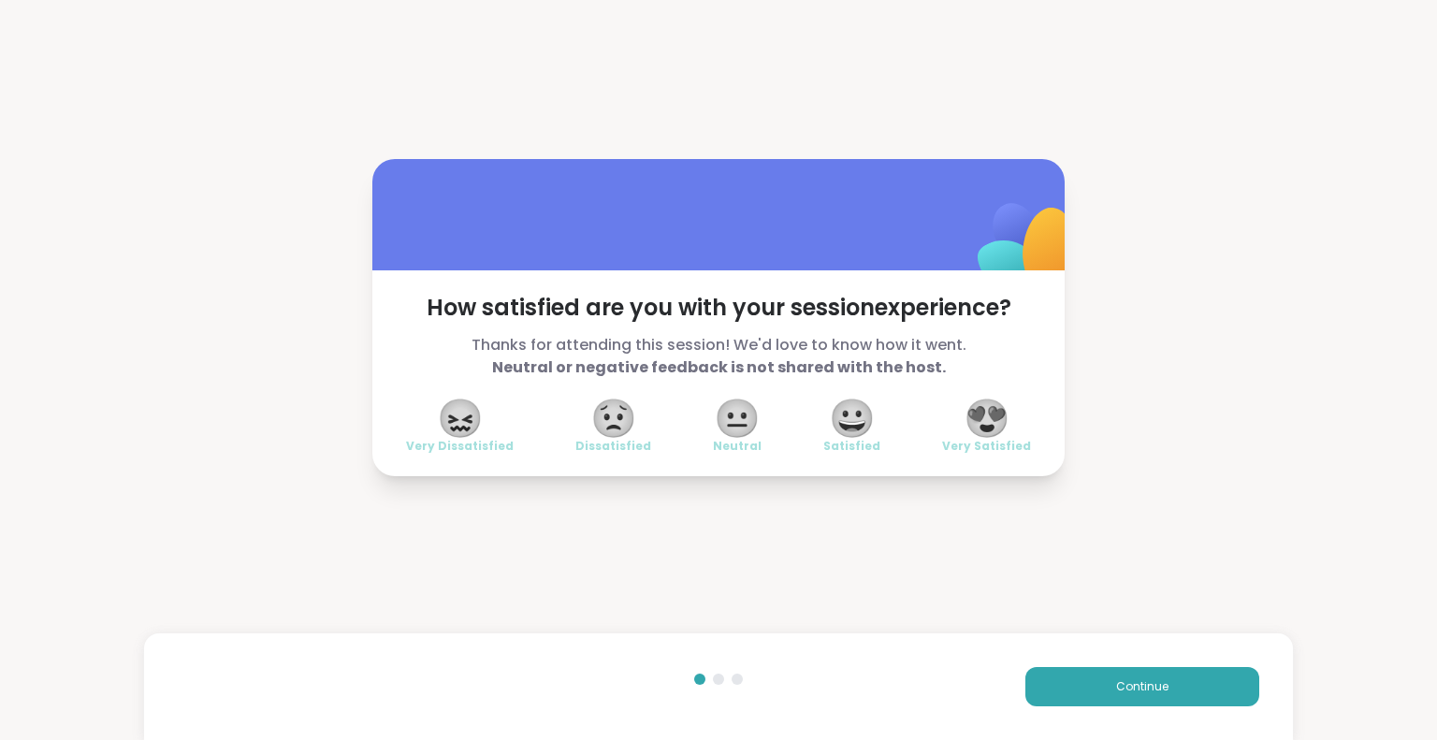
click at [972, 414] on span "😍" at bounding box center [987, 418] width 47 height 34
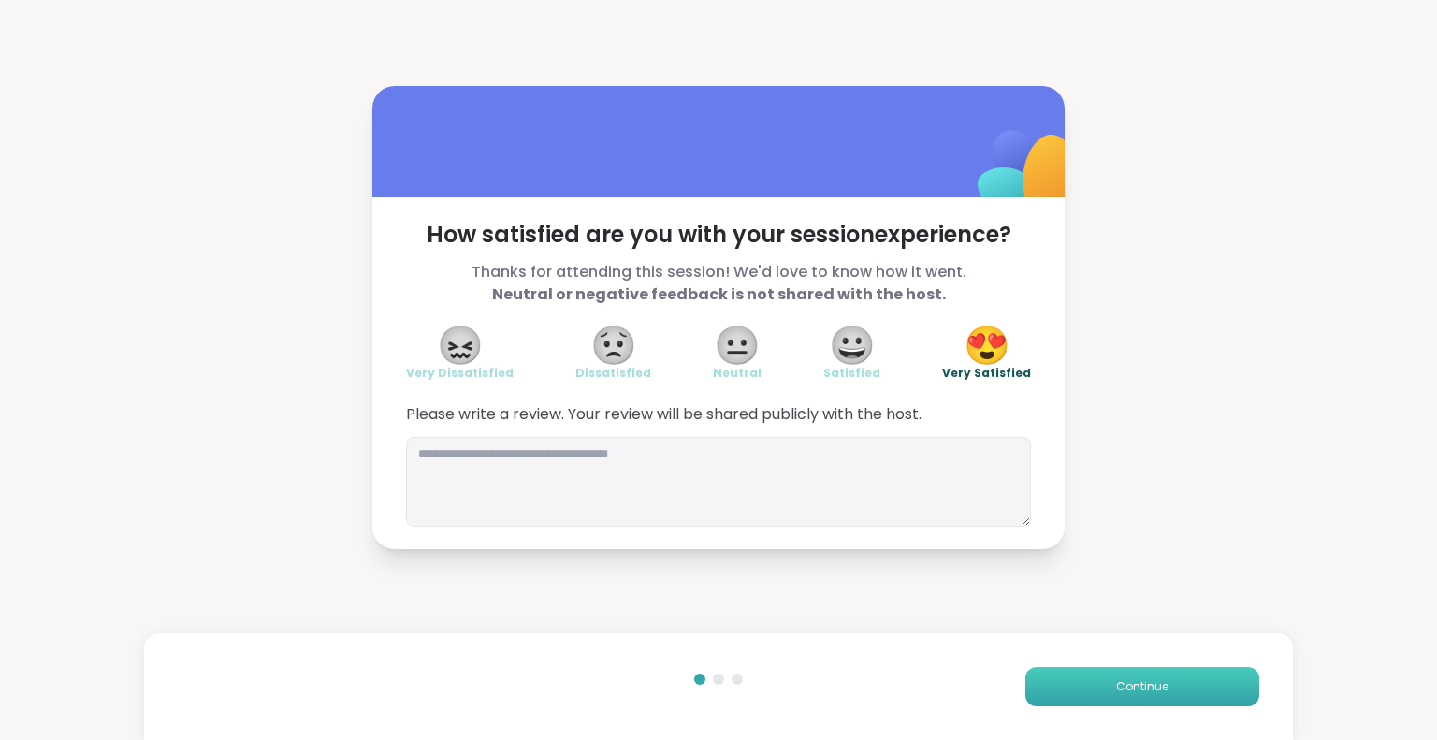
click at [1026, 680] on button "Continue" at bounding box center [1142, 686] width 234 height 39
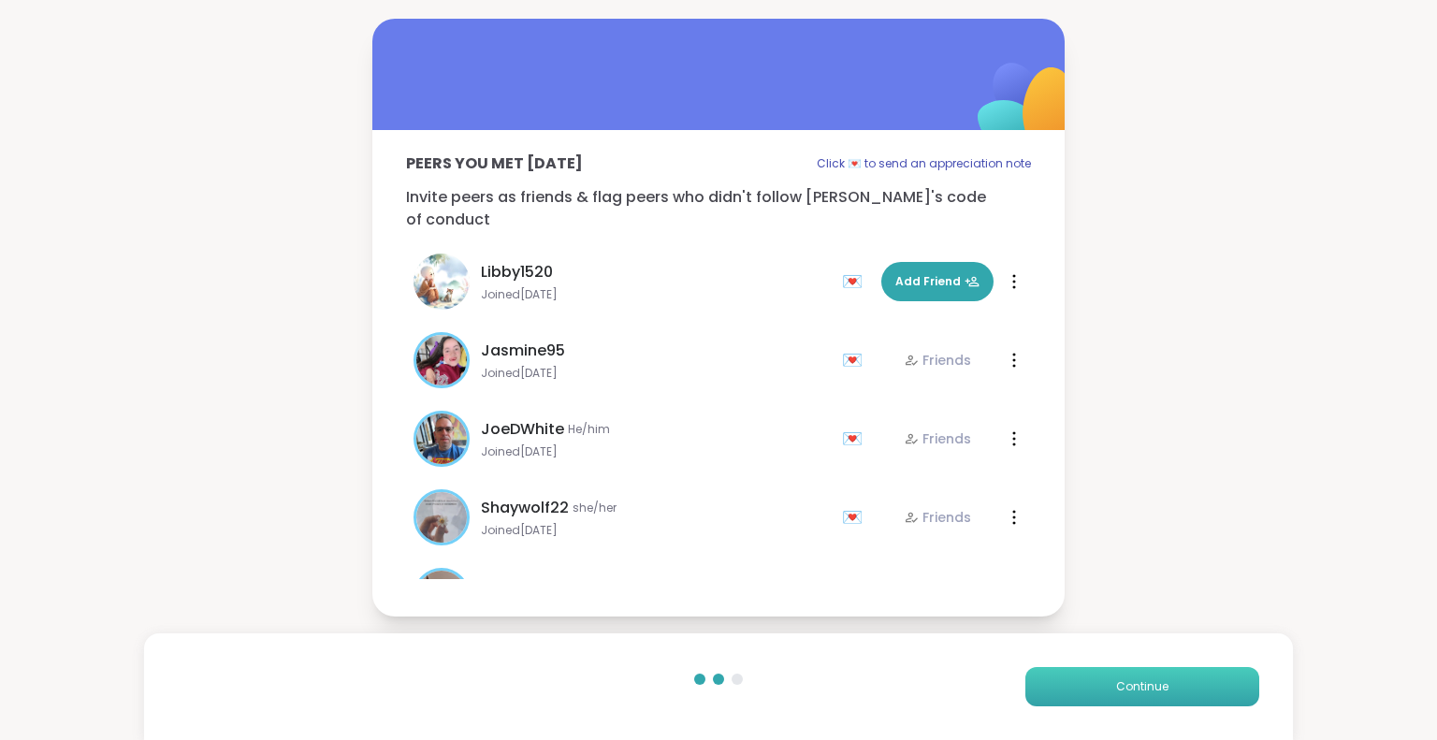
click at [1026, 680] on button "Continue" at bounding box center [1142, 686] width 234 height 39
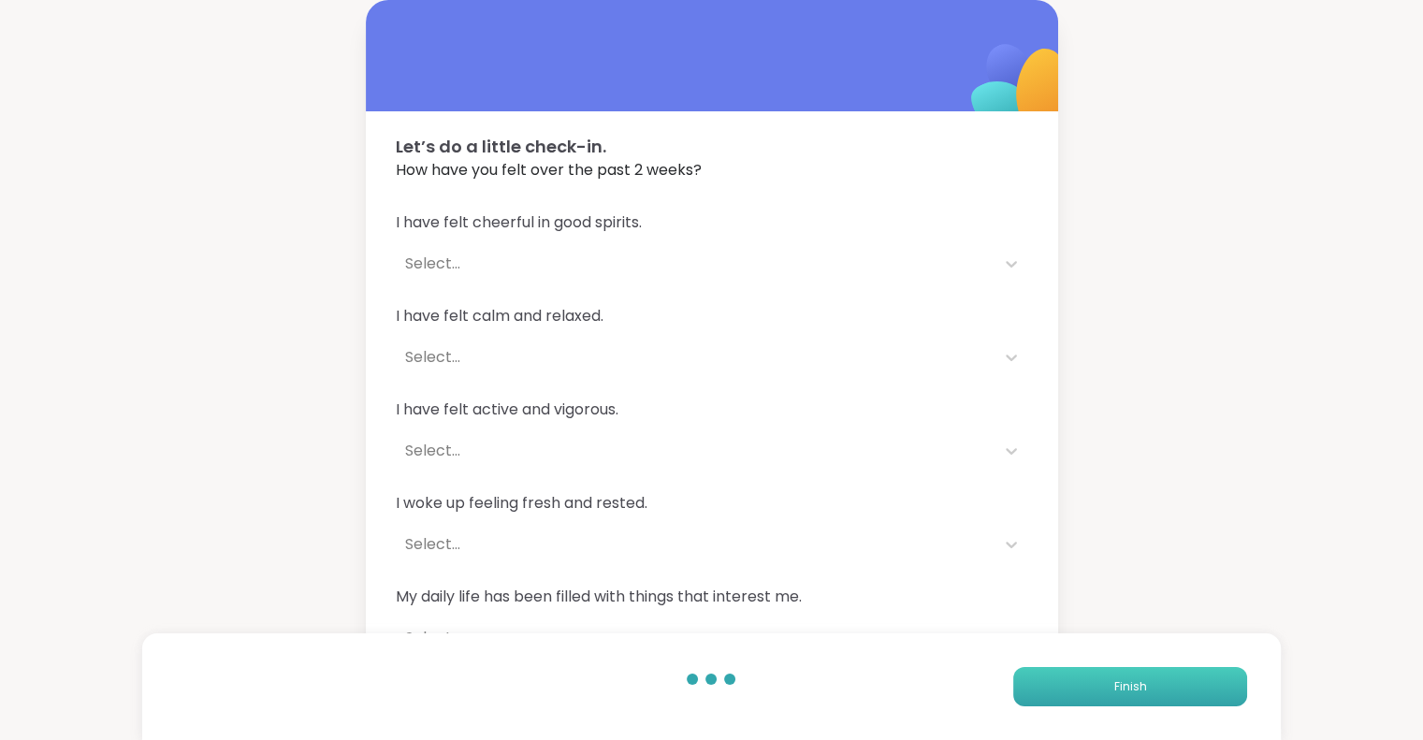
click at [1026, 680] on button "Finish" at bounding box center [1130, 686] width 234 height 39
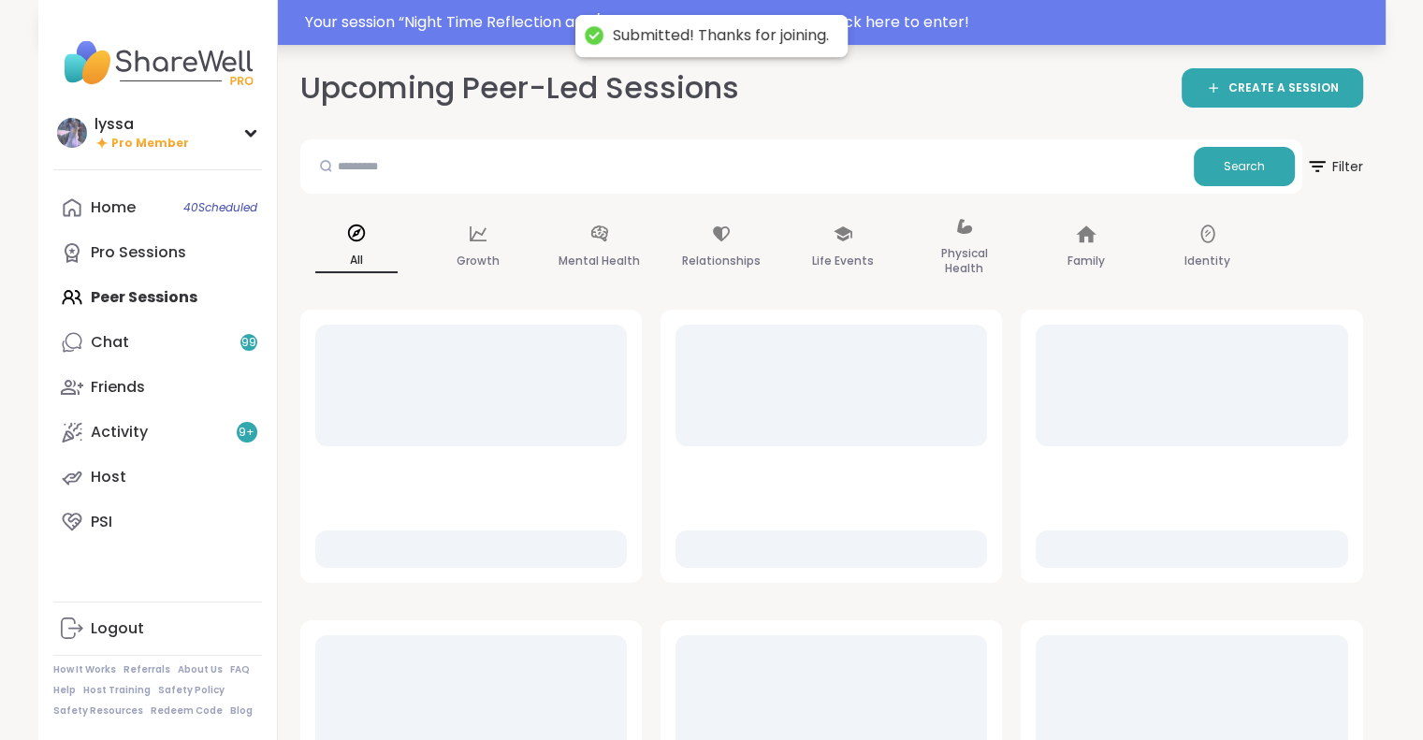
click at [406, 17] on div "Your session “ Night Time Reflection and/or Body Doubling ” has started. Click …" at bounding box center [839, 22] width 1069 height 22
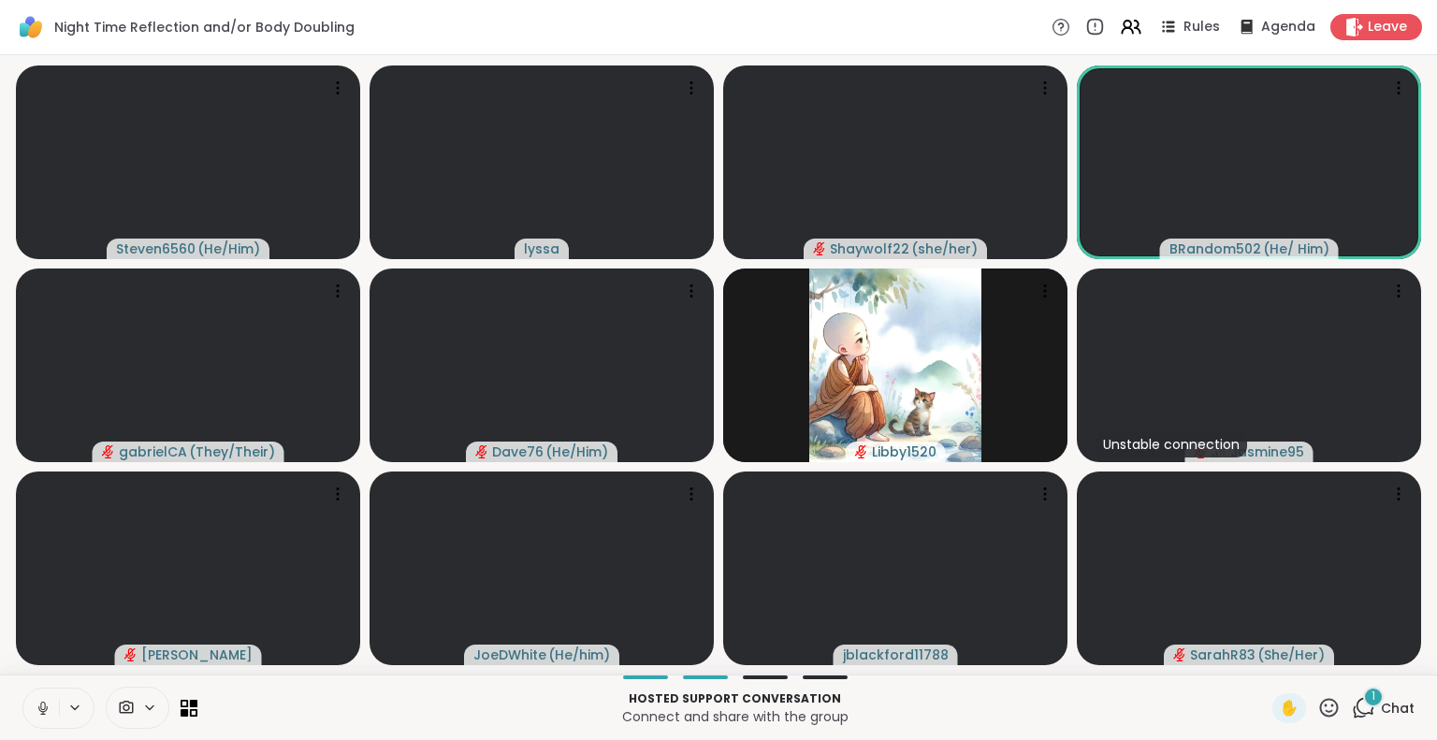
click at [44, 716] on icon at bounding box center [43, 708] width 17 height 17
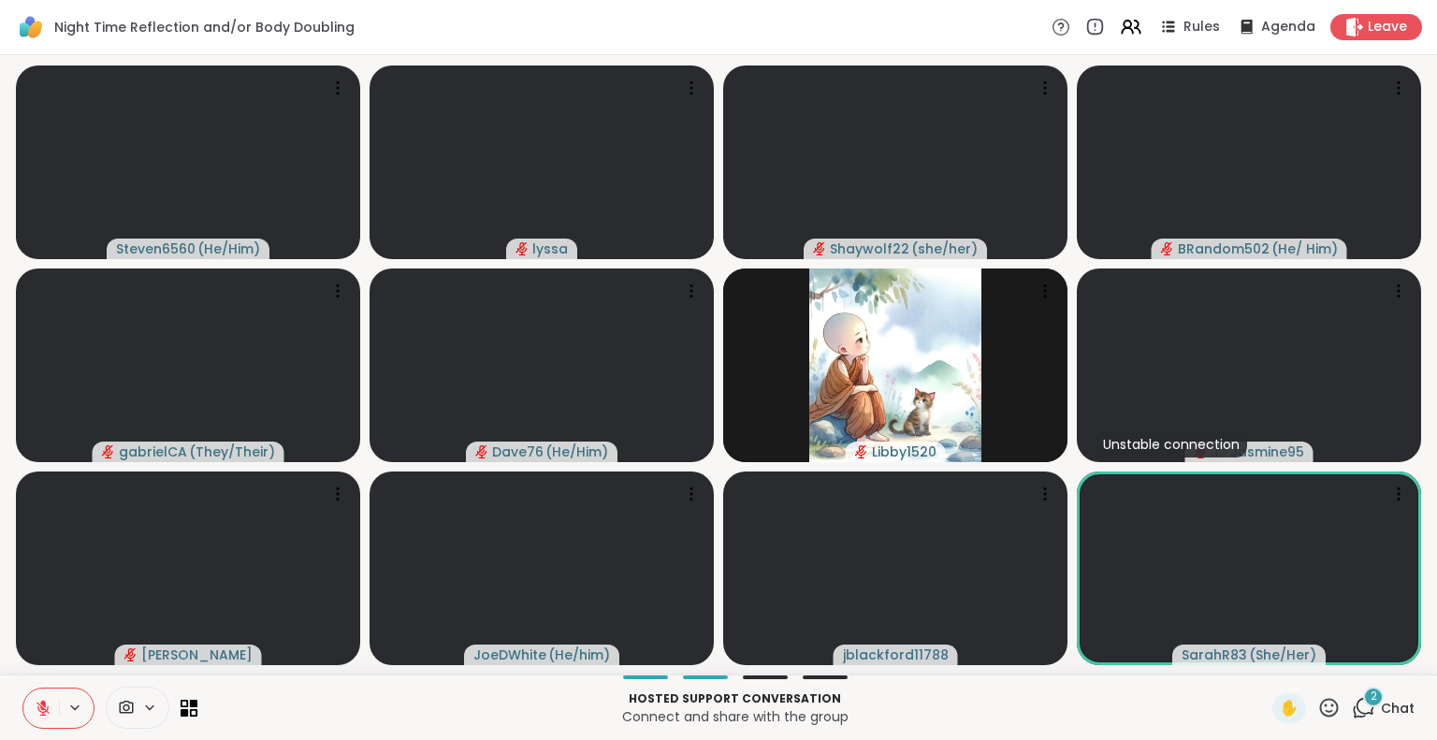
click at [1320, 705] on icon at bounding box center [1329, 707] width 19 height 19
click at [1388, 659] on span "🎉" at bounding box center [1397, 658] width 19 height 22
click at [1317, 708] on icon at bounding box center [1328, 707] width 23 height 23
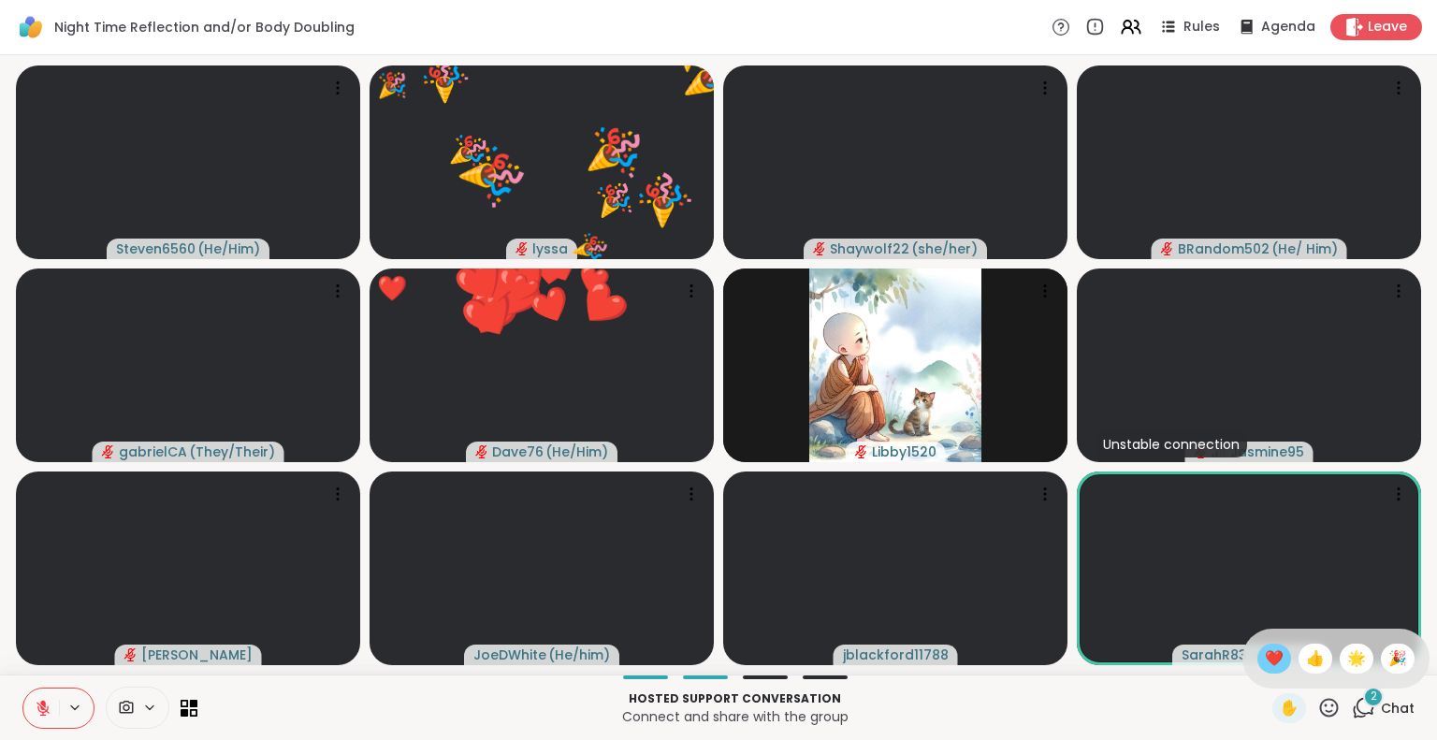
click at [1265, 655] on span "❤️" at bounding box center [1274, 658] width 19 height 22
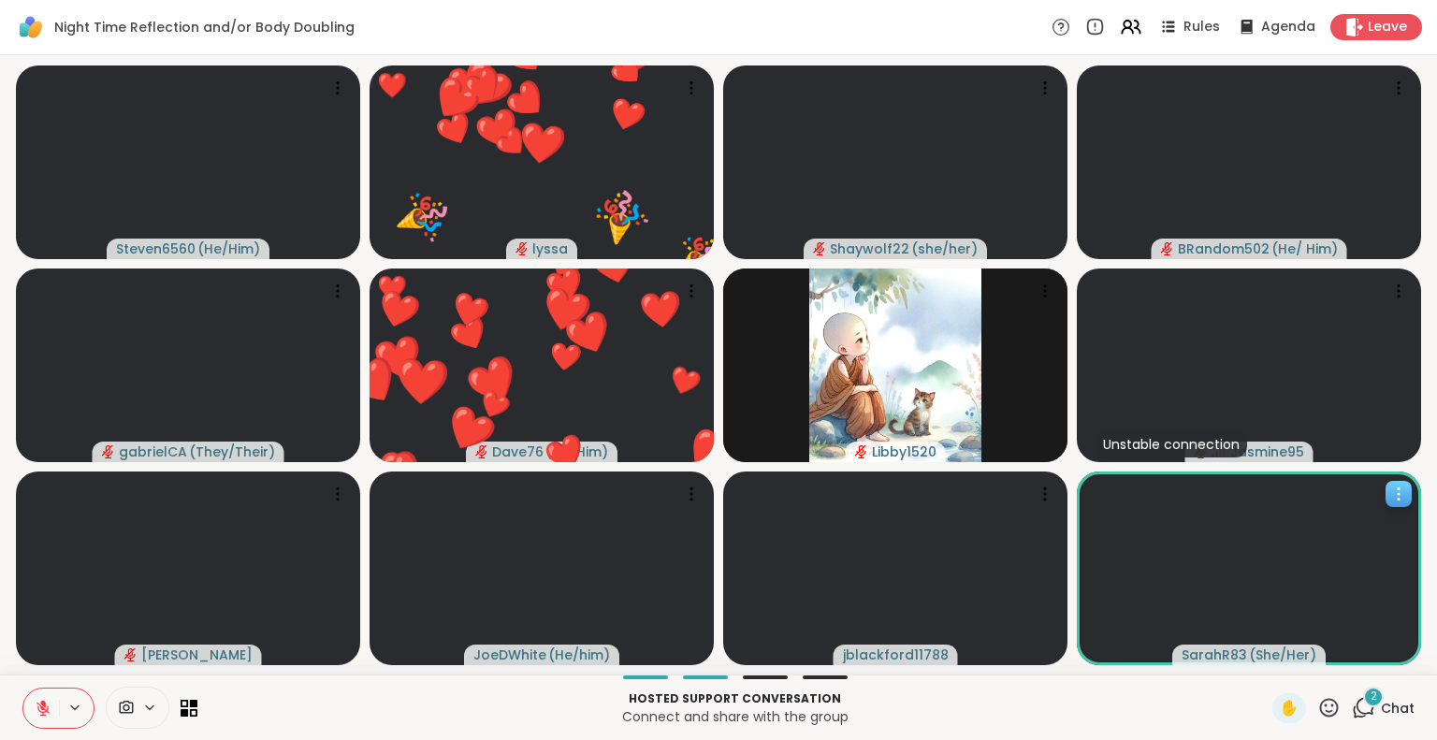
click at [1389, 491] on icon at bounding box center [1398, 494] width 19 height 19
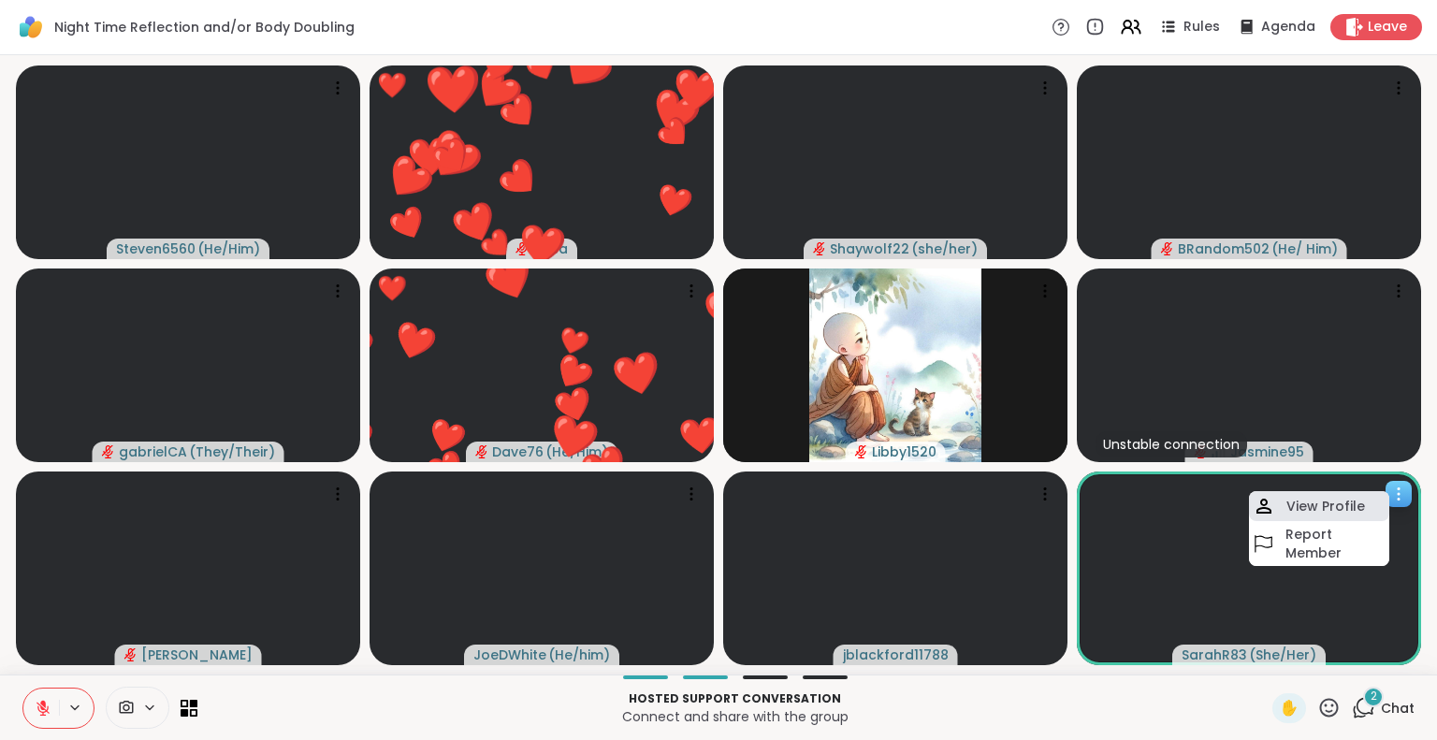
click at [1344, 503] on h4 "View Profile" at bounding box center [1325, 506] width 79 height 19
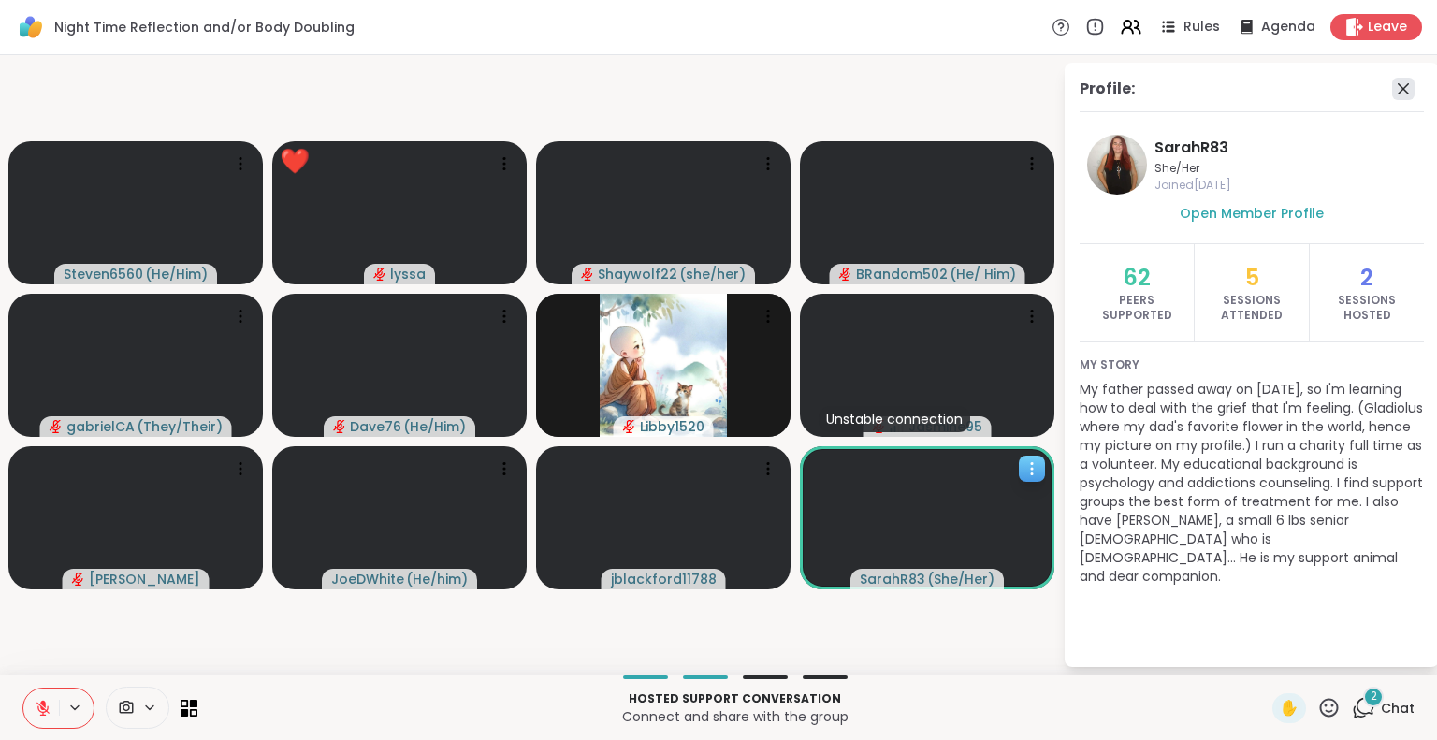
click at [1402, 80] on icon at bounding box center [1403, 89] width 22 height 22
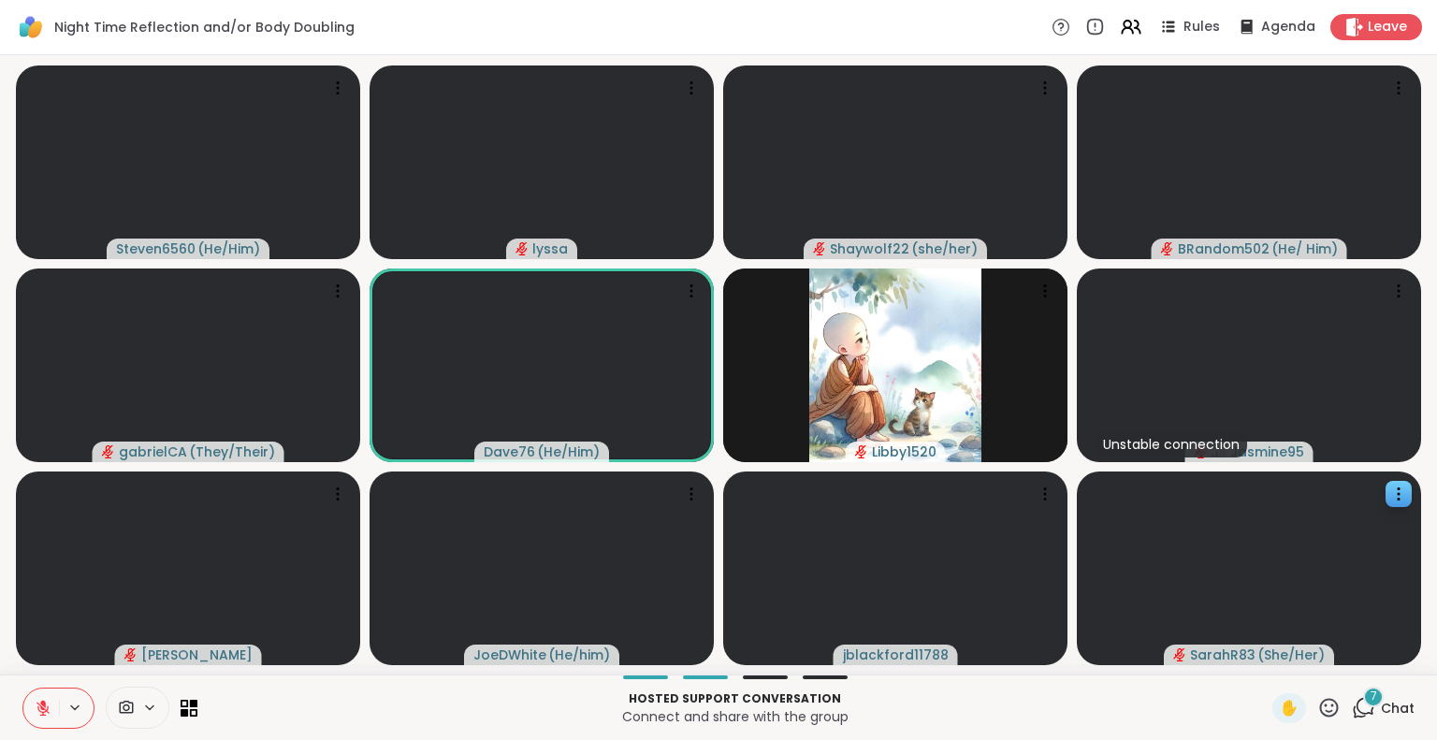
click at [1324, 710] on icon at bounding box center [1329, 707] width 19 height 19
click at [1265, 658] on span "❤️" at bounding box center [1274, 658] width 19 height 22
click at [1320, 700] on icon at bounding box center [1329, 707] width 19 height 19
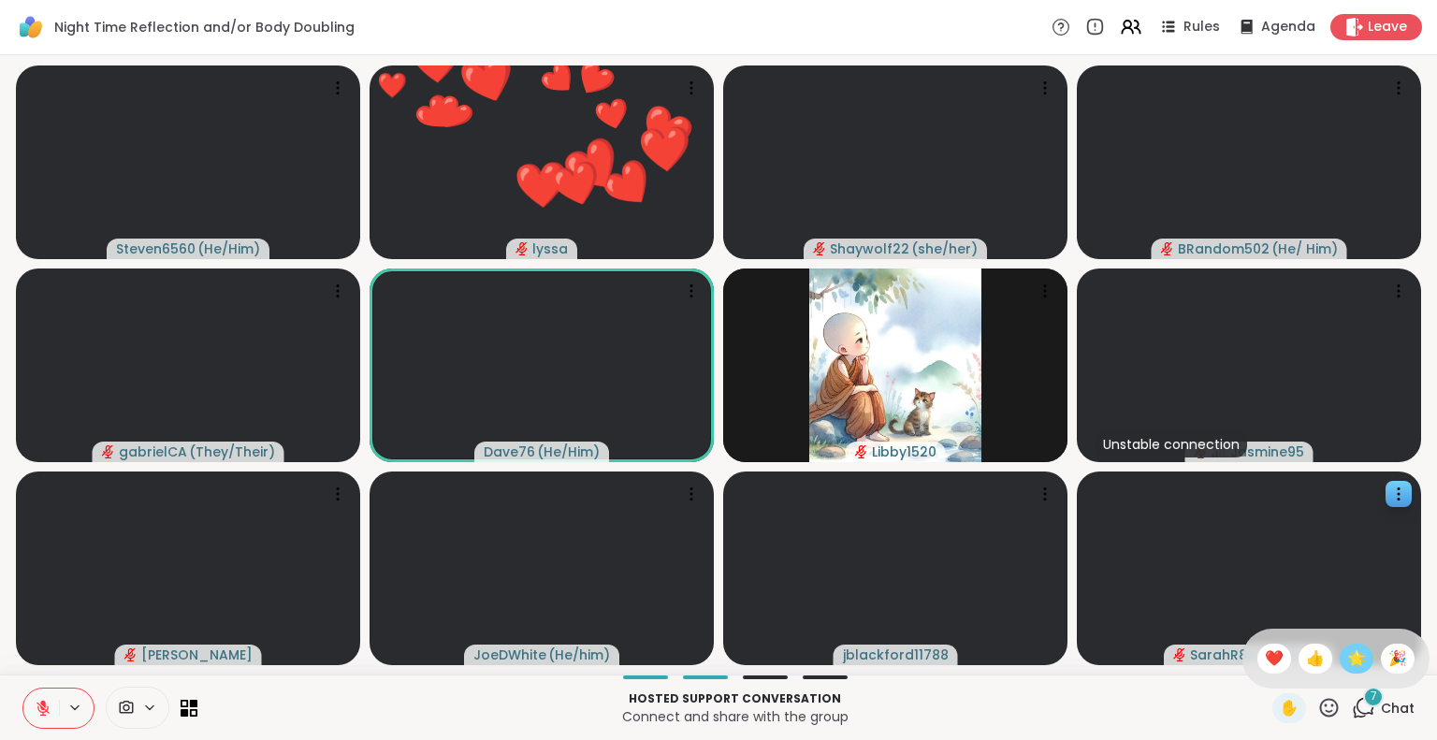
click at [1347, 655] on span "🌟" at bounding box center [1356, 658] width 19 height 22
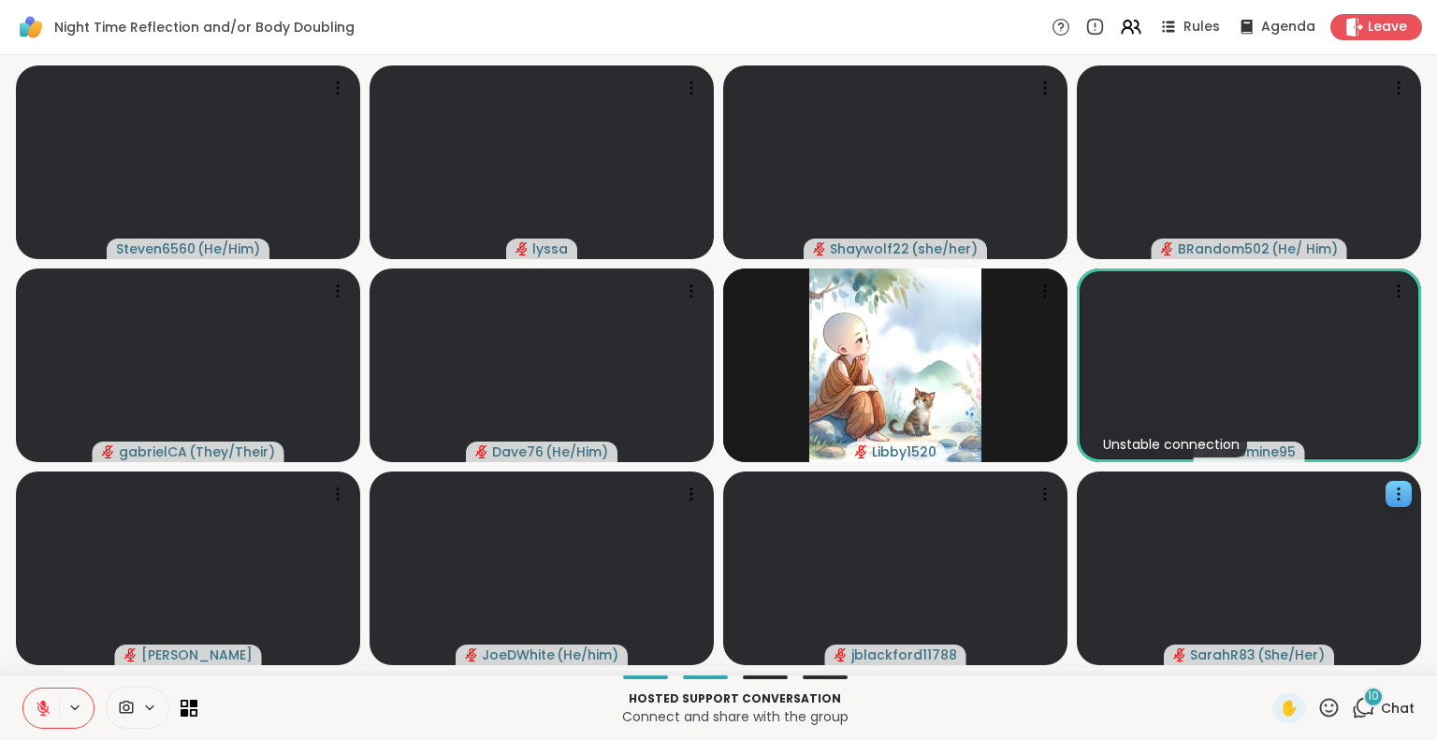
click at [1317, 703] on icon at bounding box center [1328, 707] width 23 height 23
click at [1265, 651] on span "❤️" at bounding box center [1274, 658] width 19 height 22
click at [1319, 702] on icon at bounding box center [1328, 707] width 23 height 23
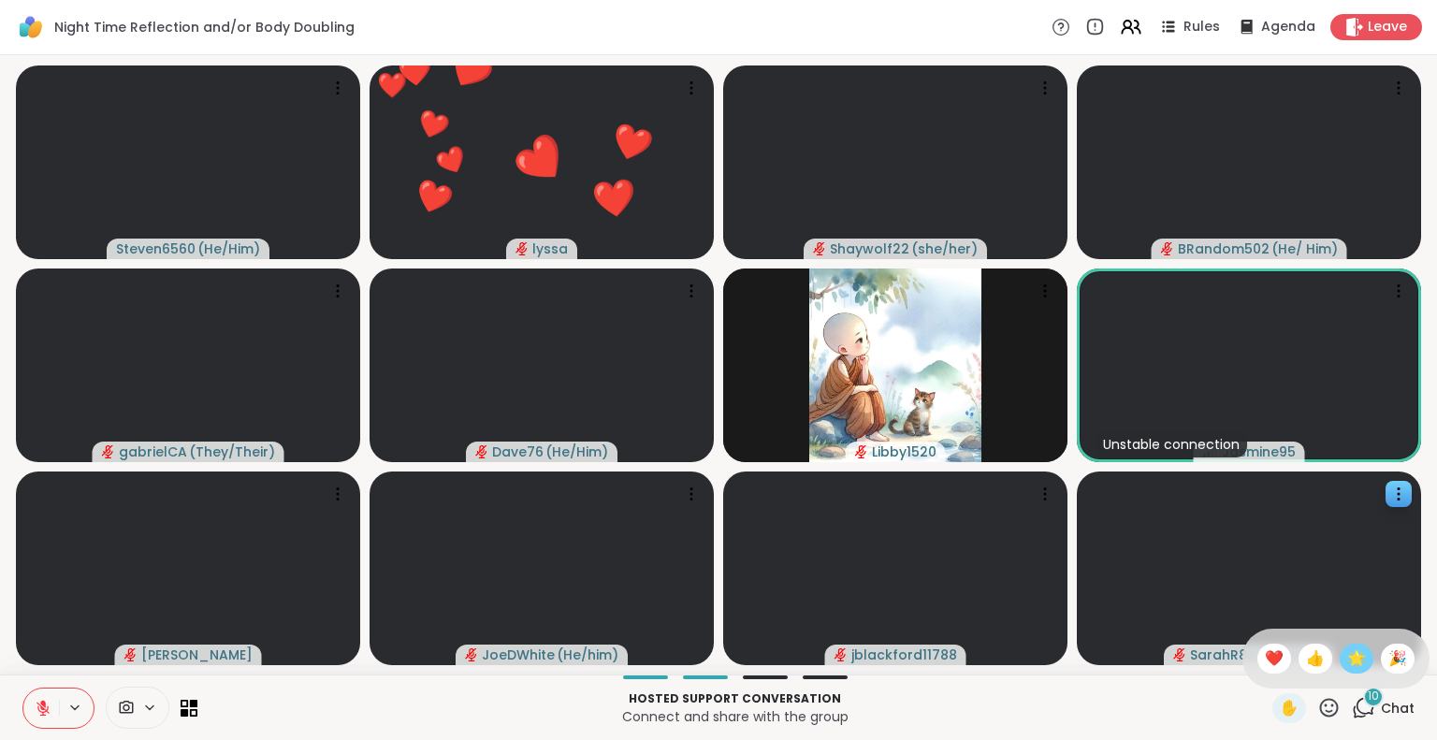
click at [1347, 650] on span "🌟" at bounding box center [1356, 658] width 19 height 22
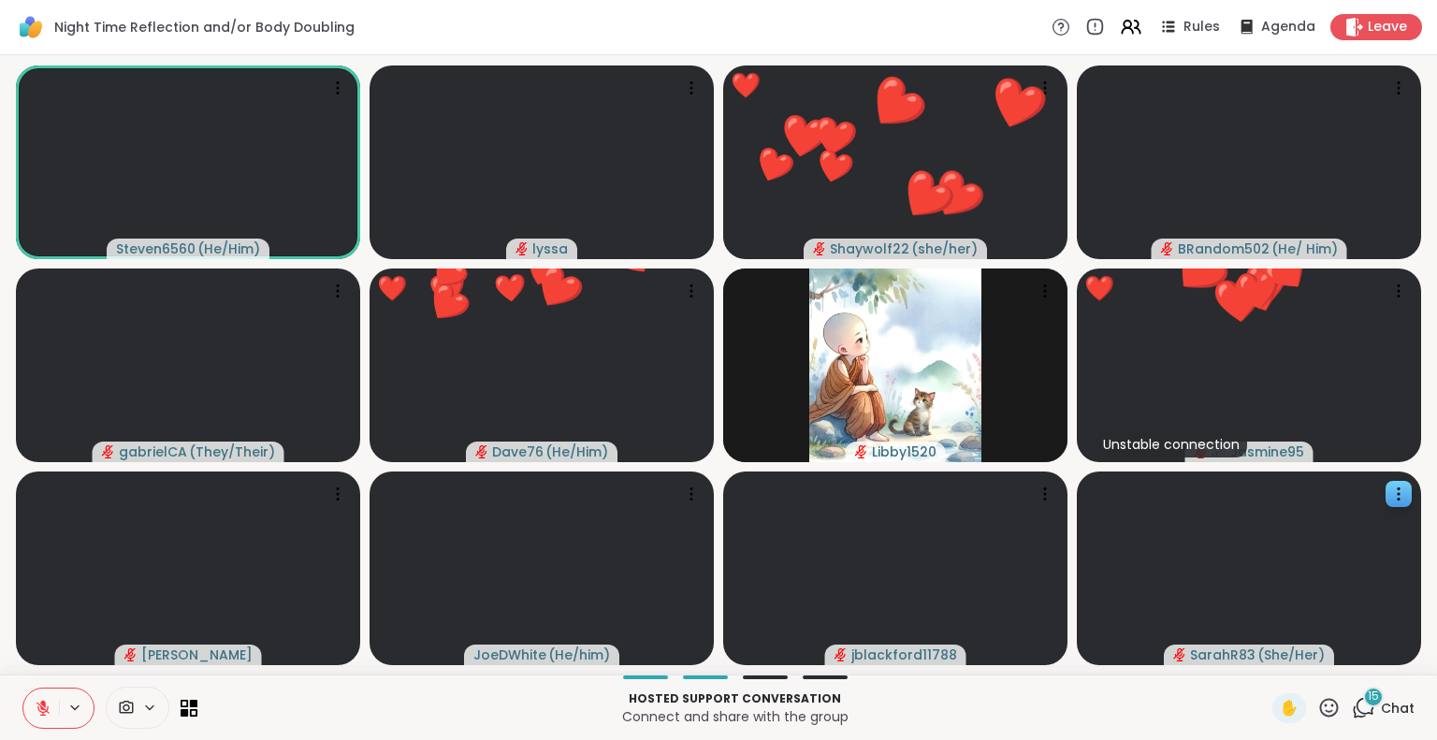
click at [1317, 710] on icon at bounding box center [1328, 707] width 23 height 23
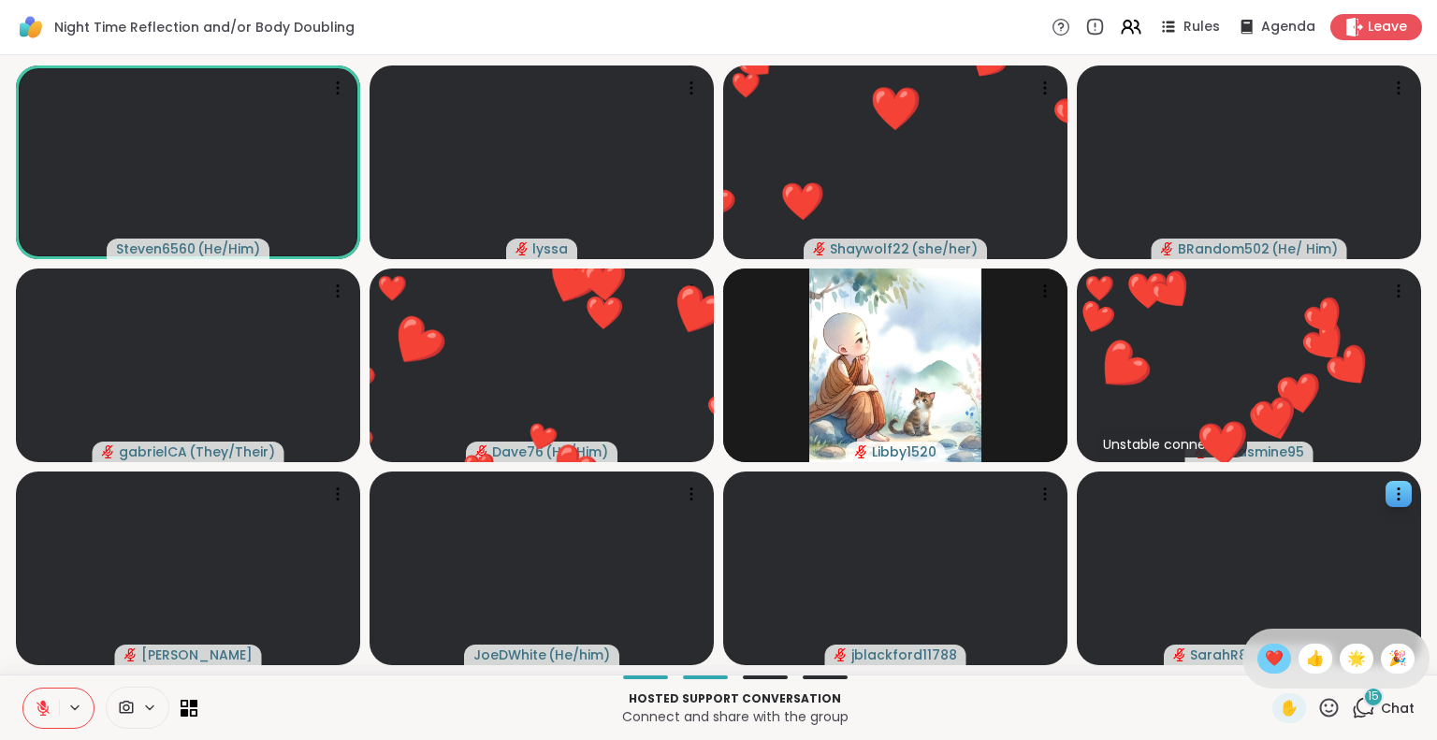
click at [1265, 651] on span "❤️" at bounding box center [1274, 658] width 19 height 22
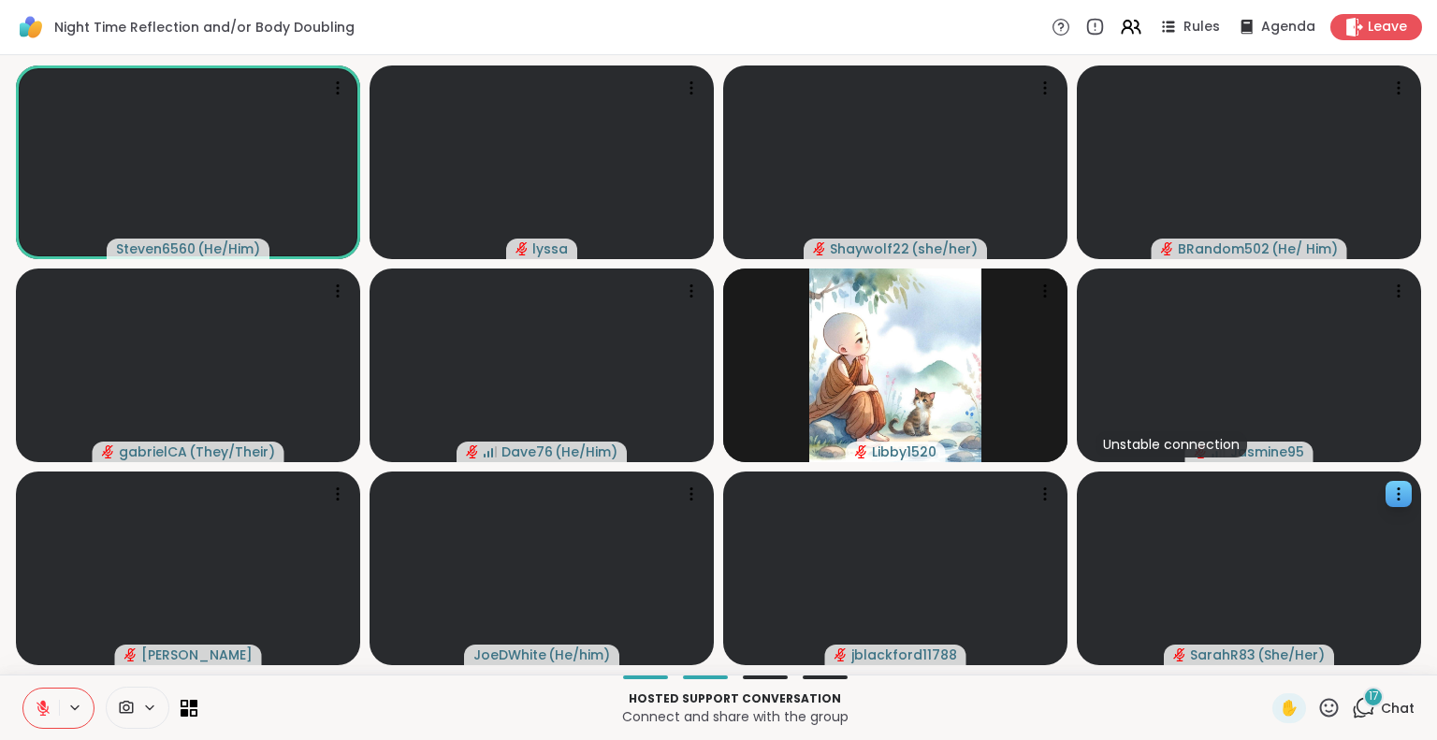
click at [1369, 704] on span "17" at bounding box center [1374, 697] width 10 height 16
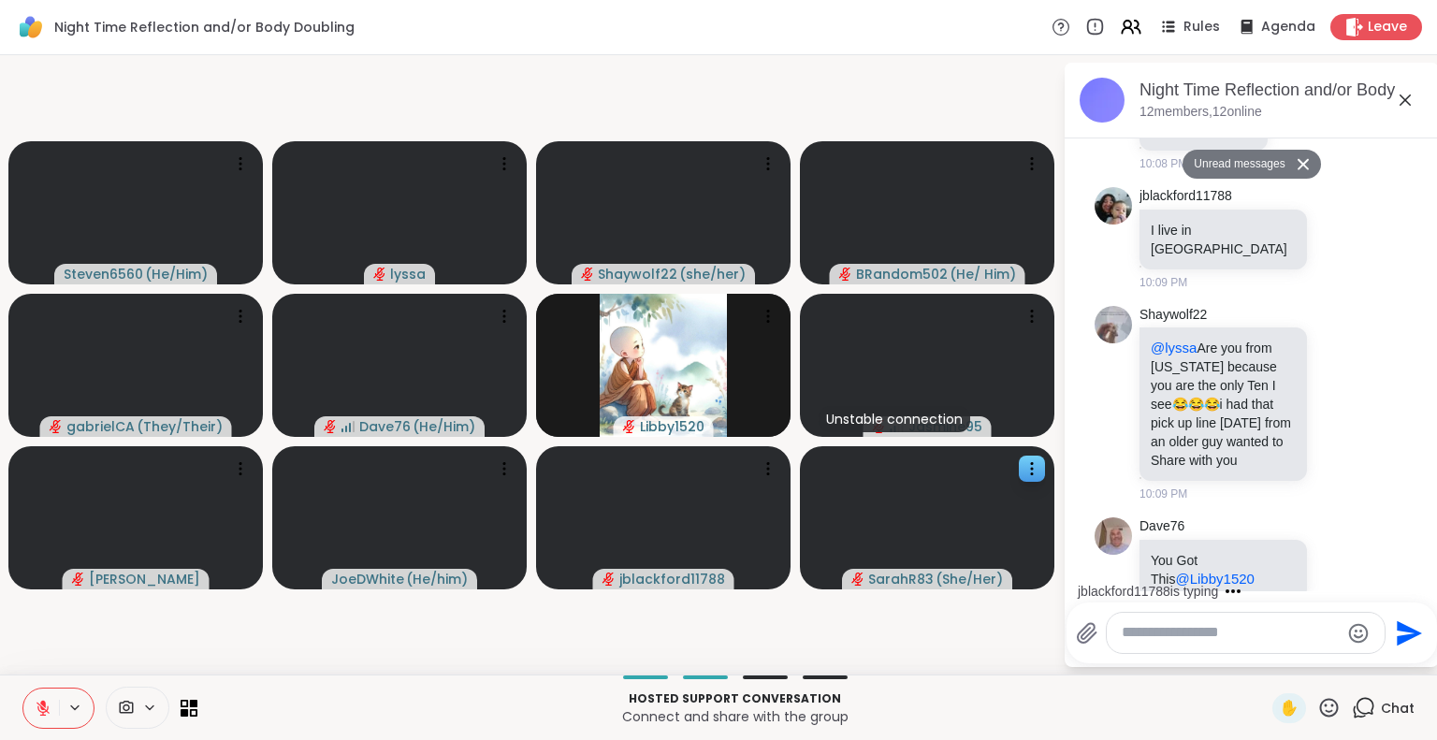
scroll to position [2376, 0]
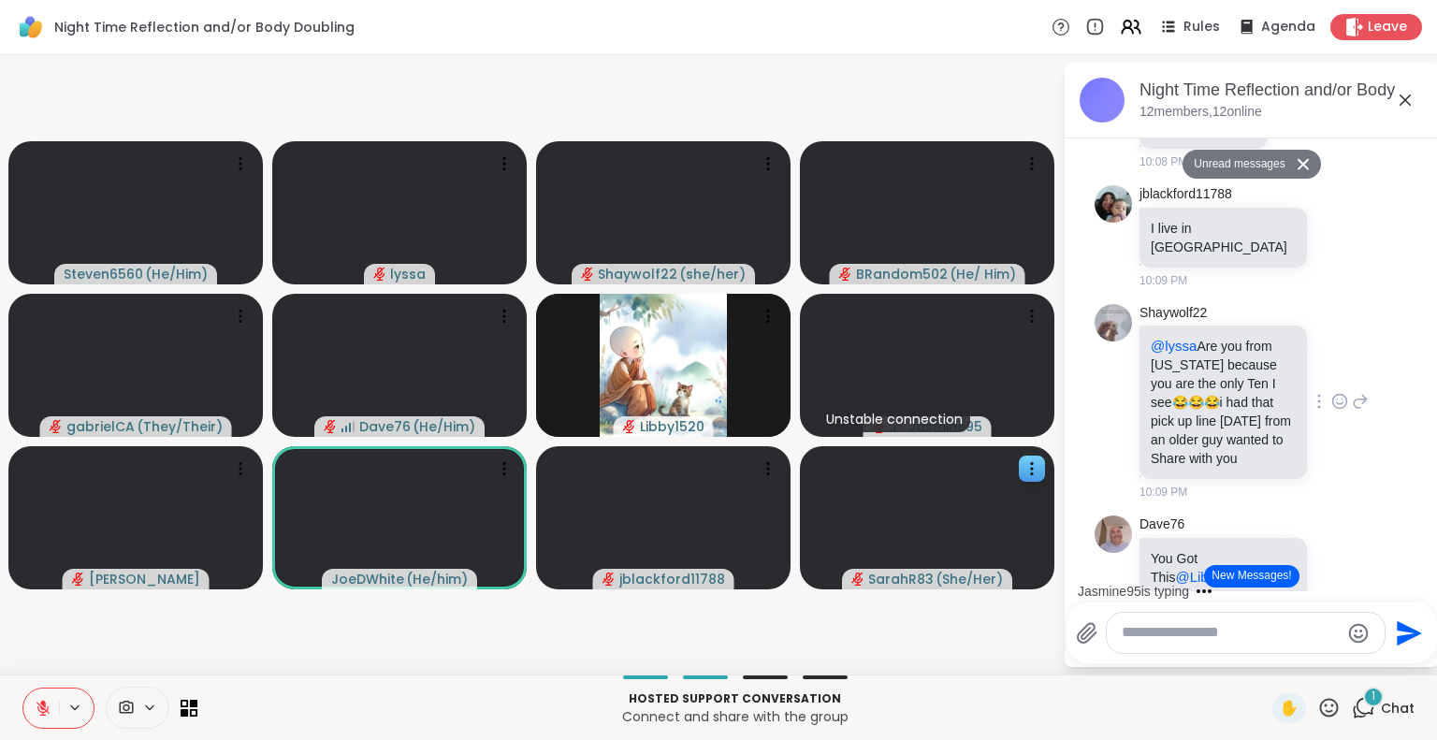
click at [1331, 411] on icon at bounding box center [1339, 401] width 17 height 19
click at [1249, 380] on div "Select Reaction: Joy" at bounding box center [1257, 371] width 17 height 17
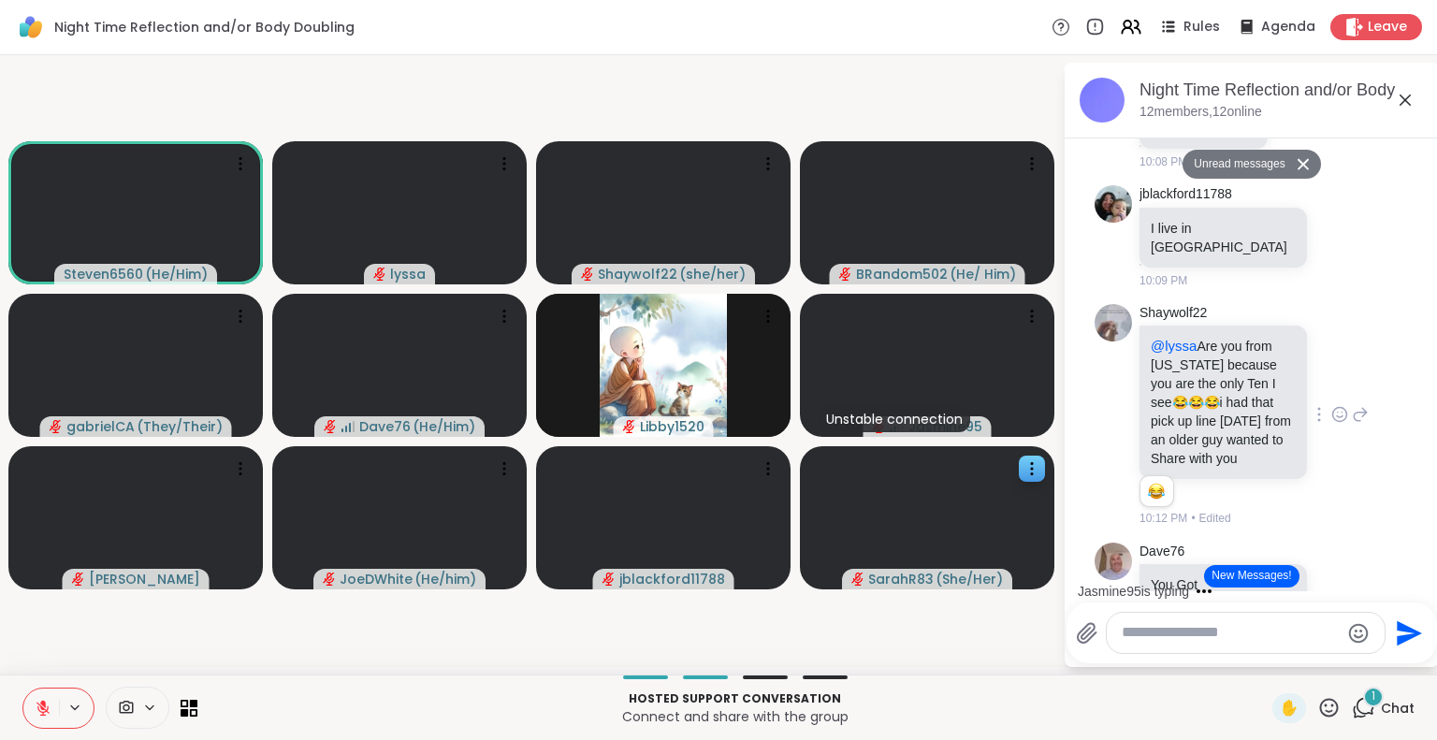
click at [1352, 426] on icon at bounding box center [1360, 414] width 17 height 22
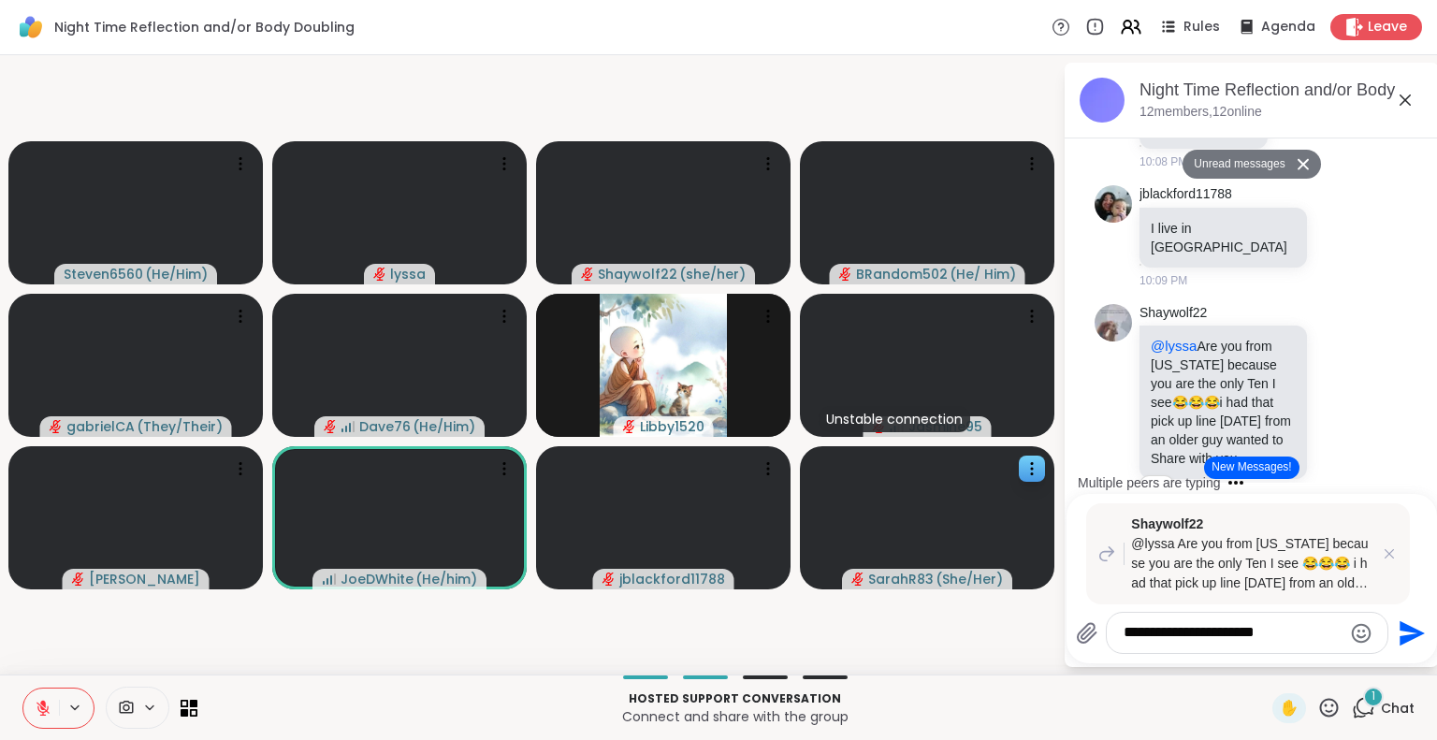
click at [1363, 627] on icon "Emoji picker" at bounding box center [1362, 633] width 20 height 20
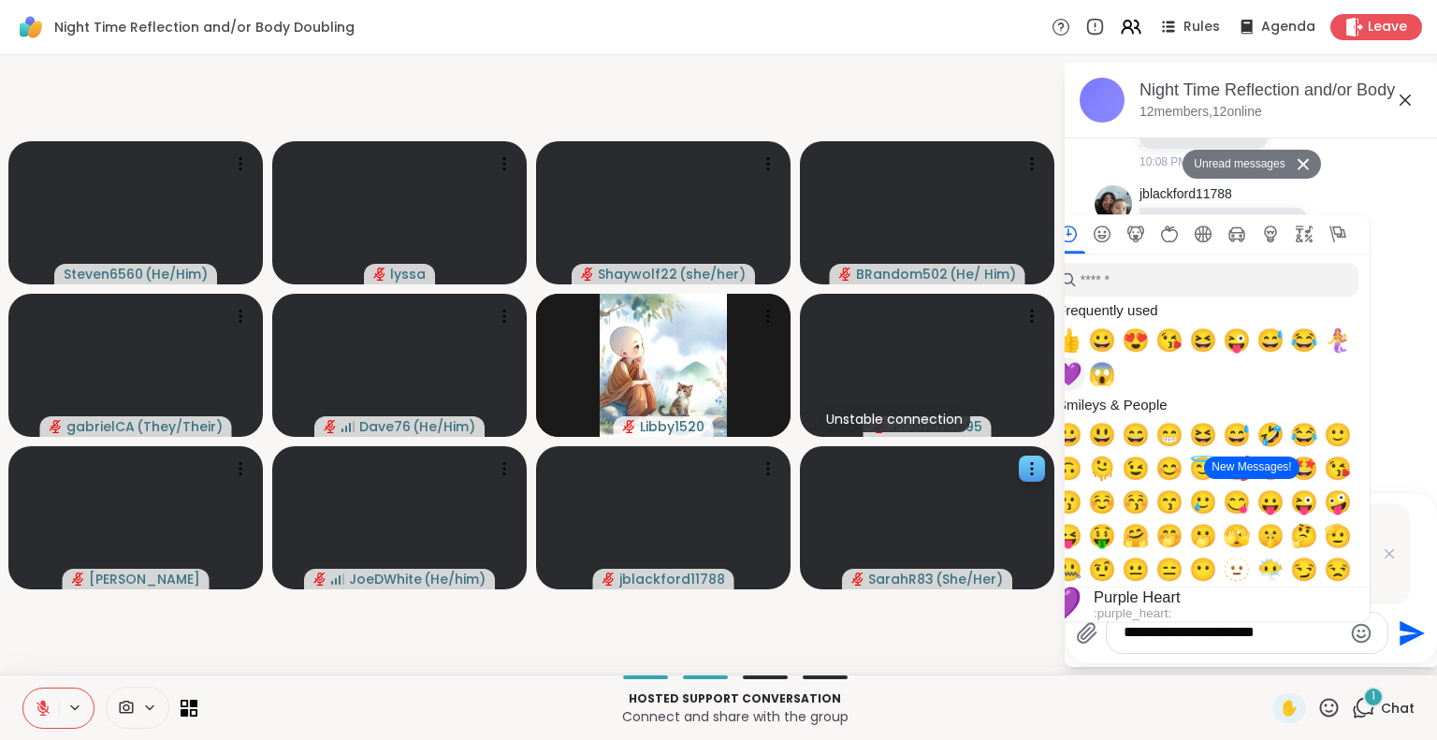
click at [1069, 379] on span "💜" at bounding box center [1068, 374] width 28 height 26
type textarea "**********"
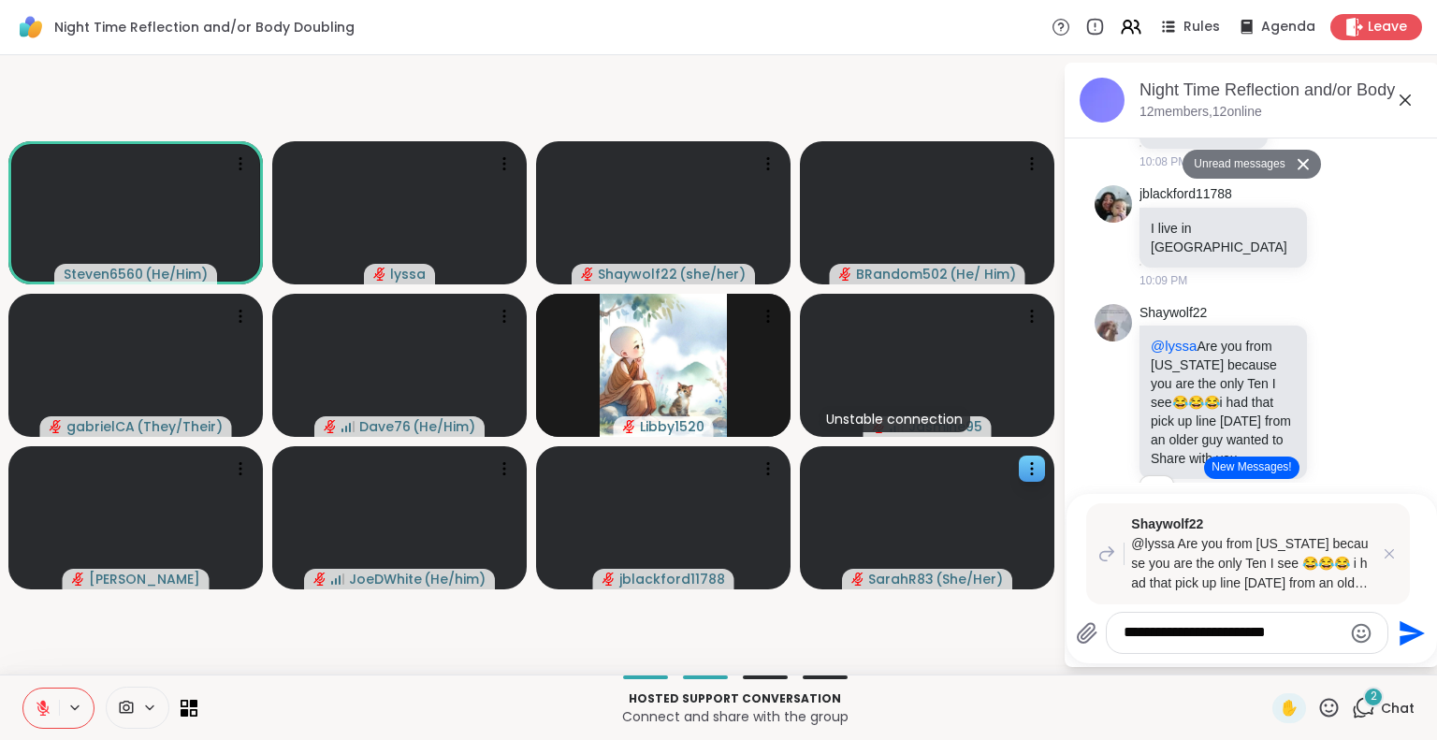
click at [1397, 635] on icon "Send" at bounding box center [1410, 633] width 30 height 30
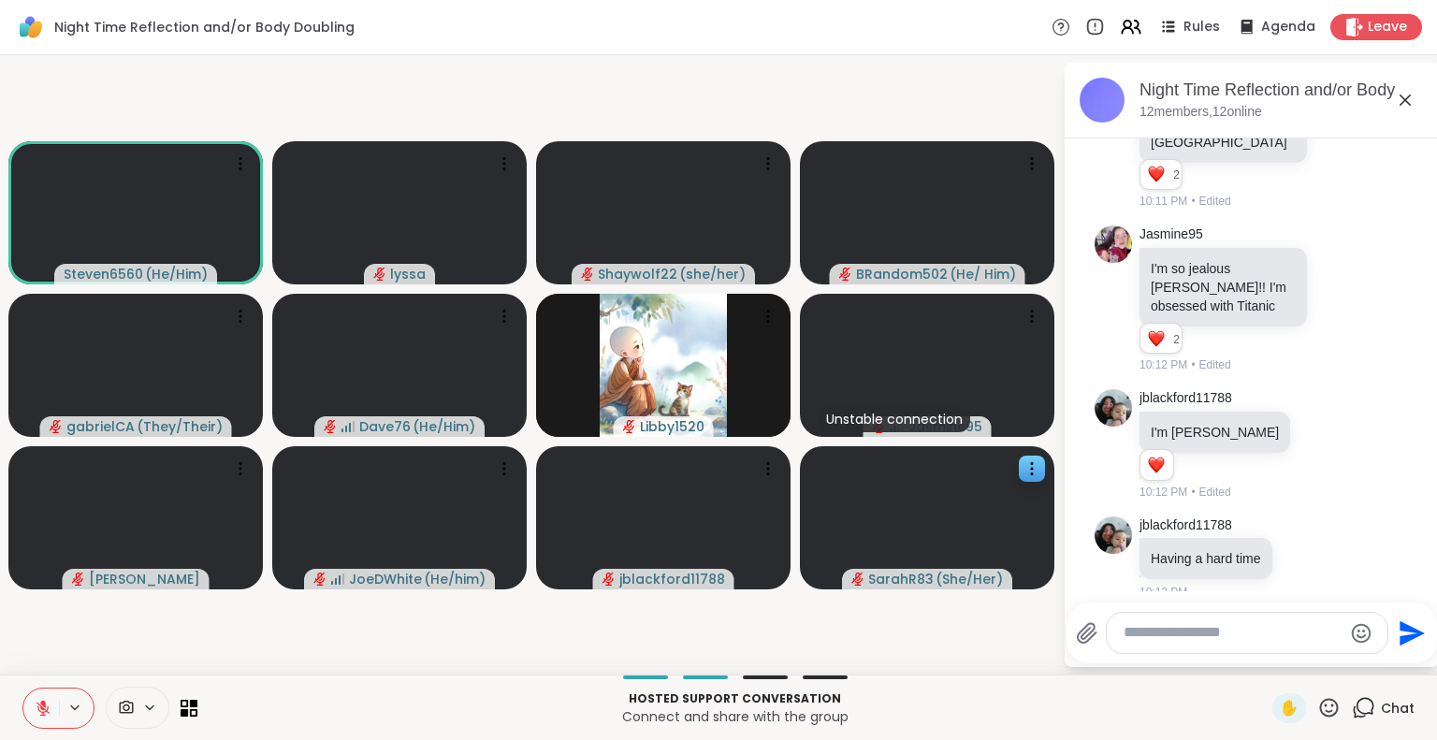
scroll to position [3348, 0]
click at [1315, 457] on icon at bounding box center [1323, 447] width 17 height 19
click at [1315, 426] on div "Select Reaction: Heart" at bounding box center [1323, 417] width 17 height 17
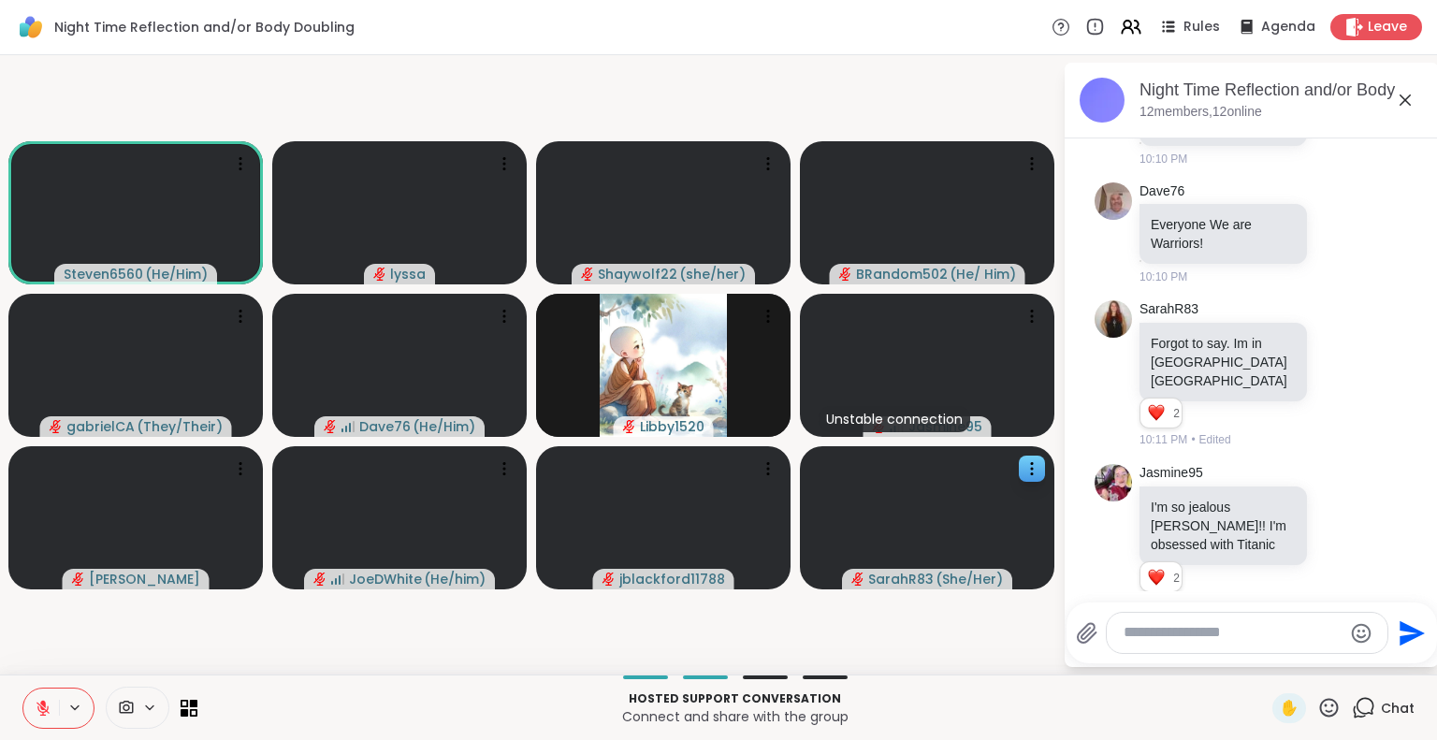
scroll to position [3063, 0]
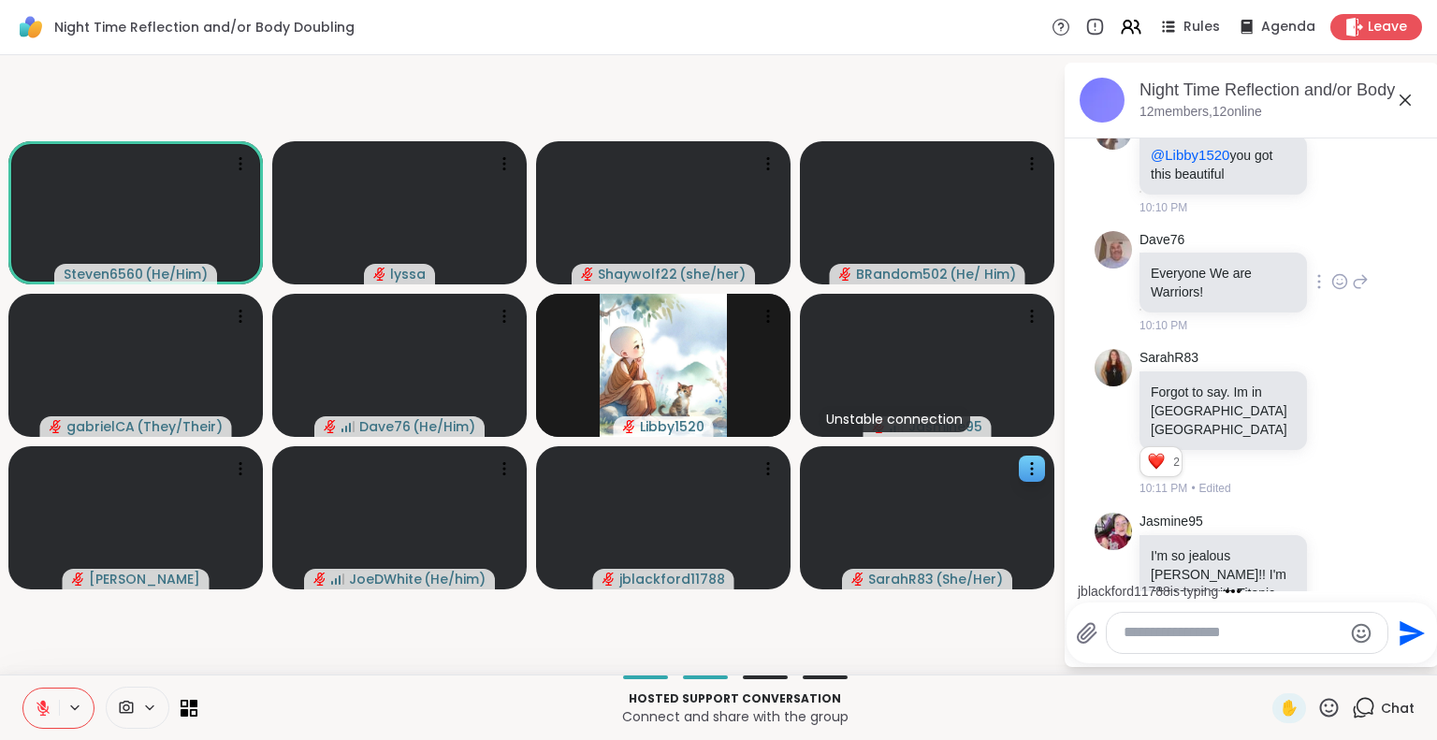
click at [1333, 288] on icon at bounding box center [1340, 281] width 14 height 14
click at [1331, 260] on div "Select Reaction: Heart" at bounding box center [1339, 251] width 17 height 17
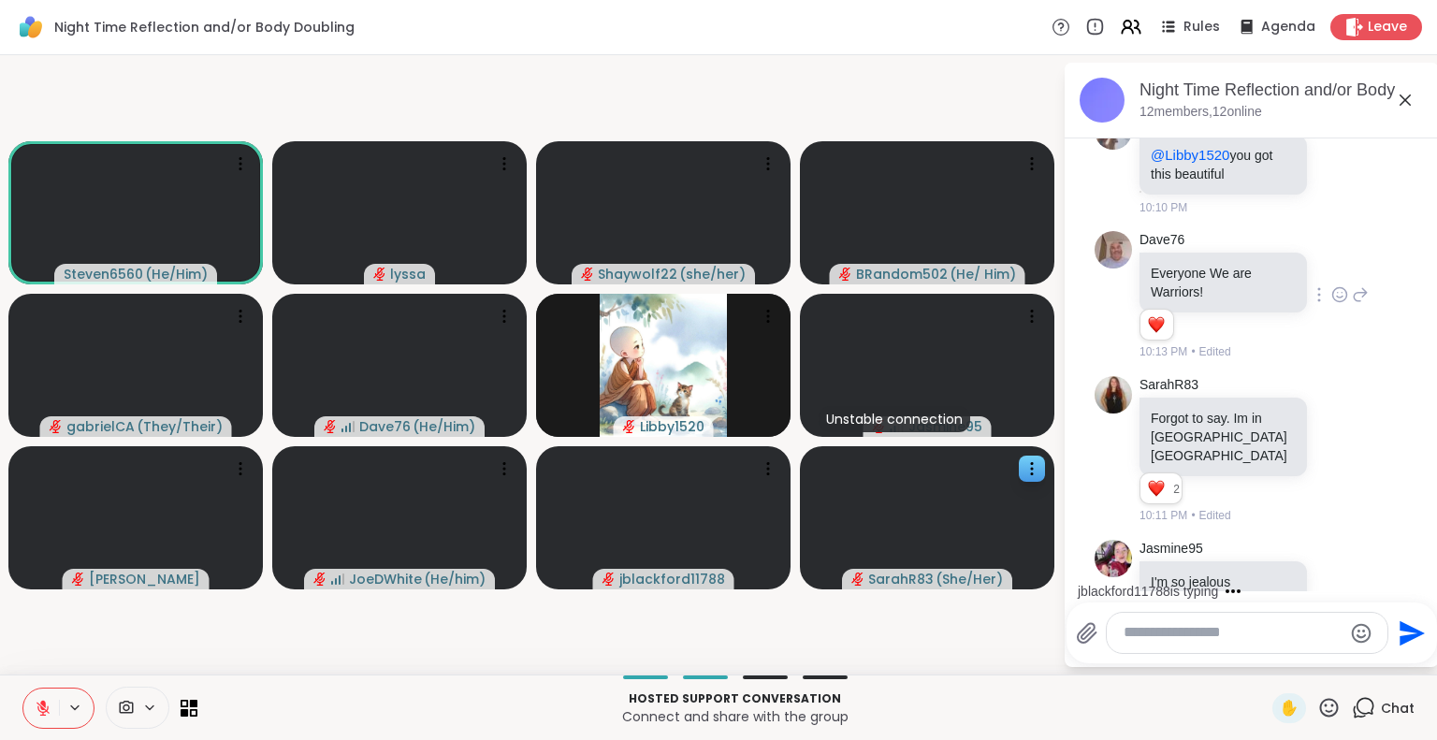
click at [1355, 301] on icon at bounding box center [1361, 294] width 13 height 13
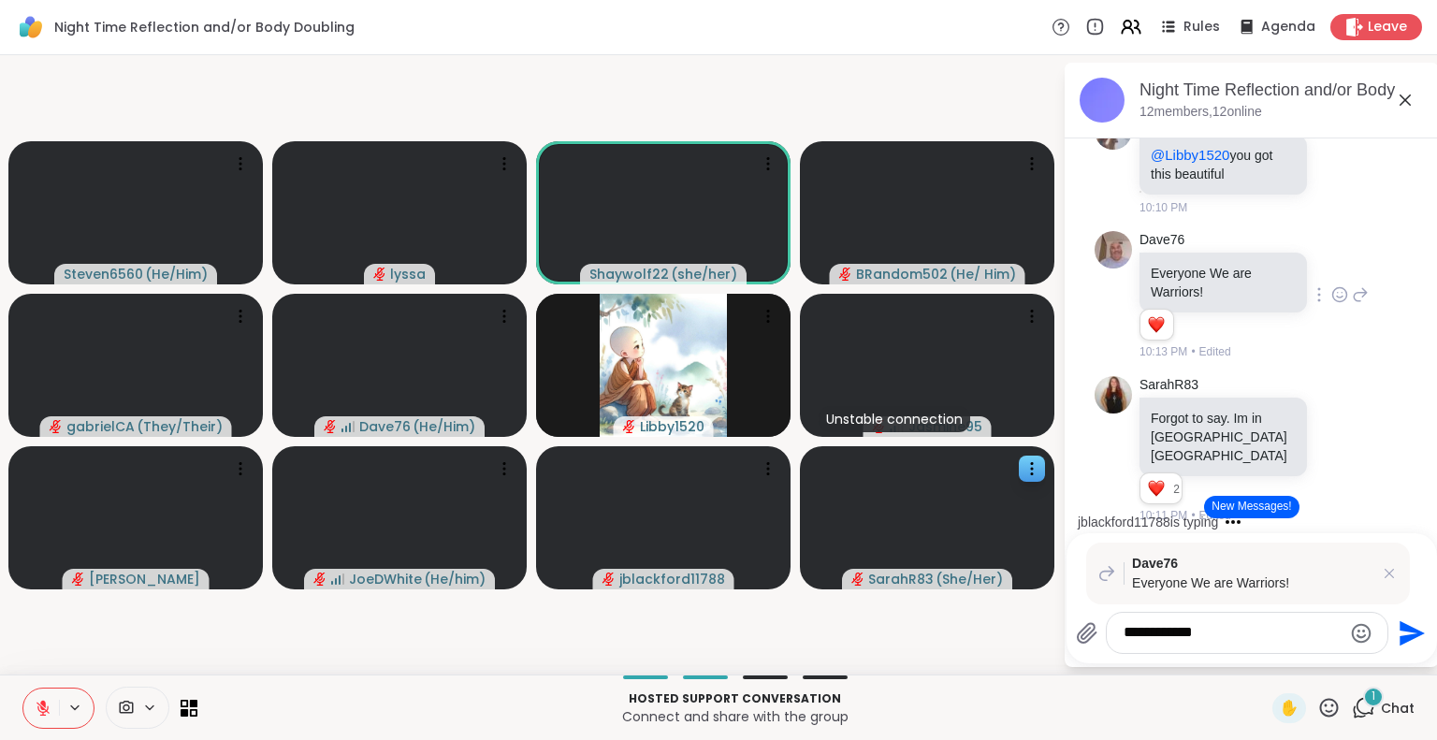
type textarea "**********"
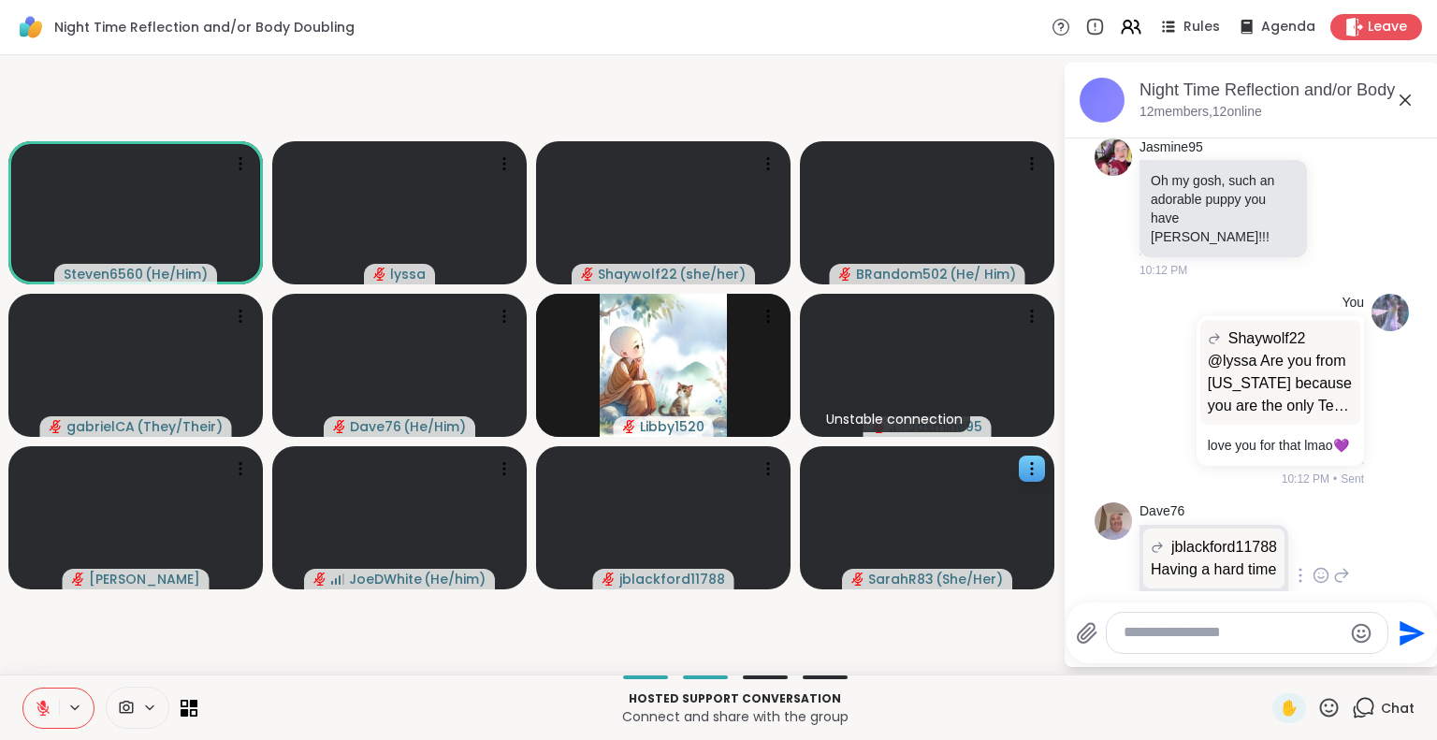
scroll to position [4173, 0]
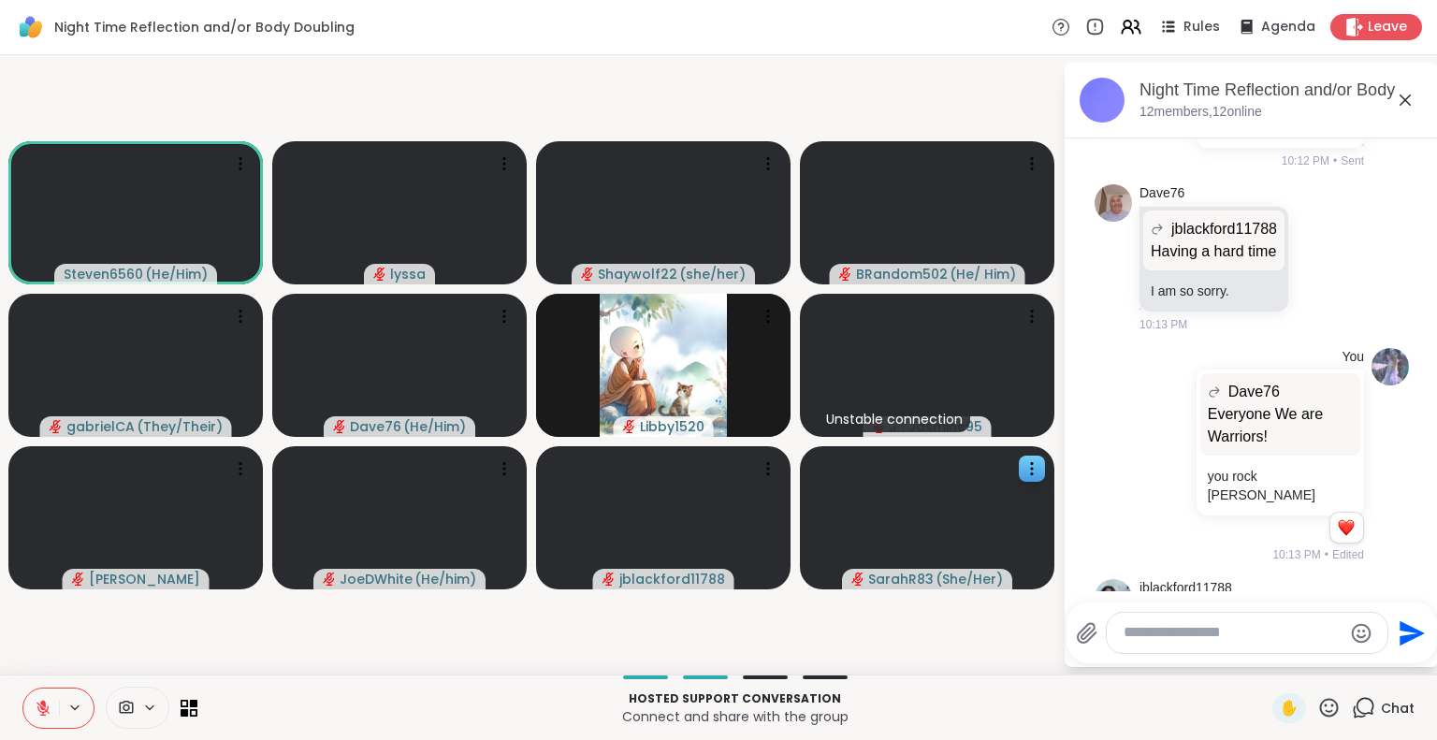
click at [37, 703] on icon at bounding box center [43, 708] width 17 height 17
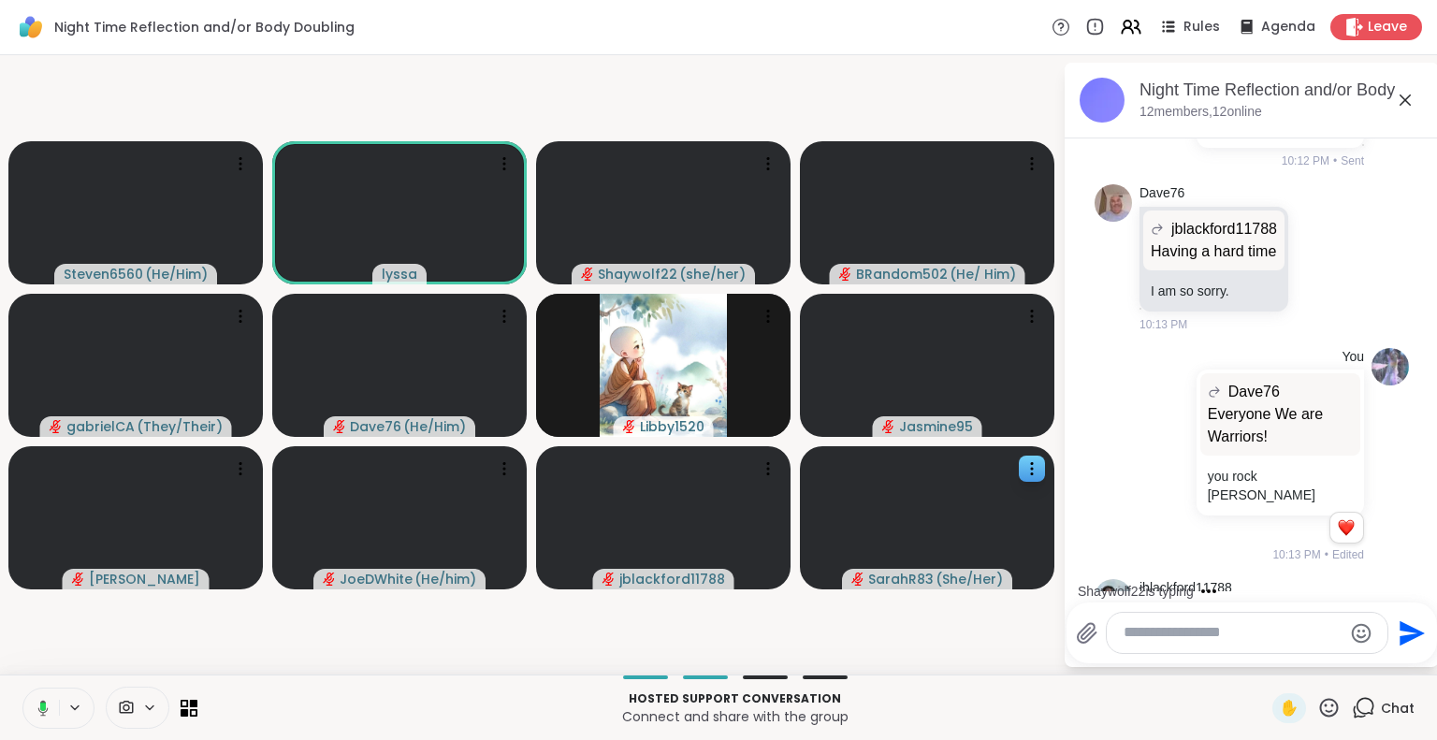
scroll to position [4421, 0]
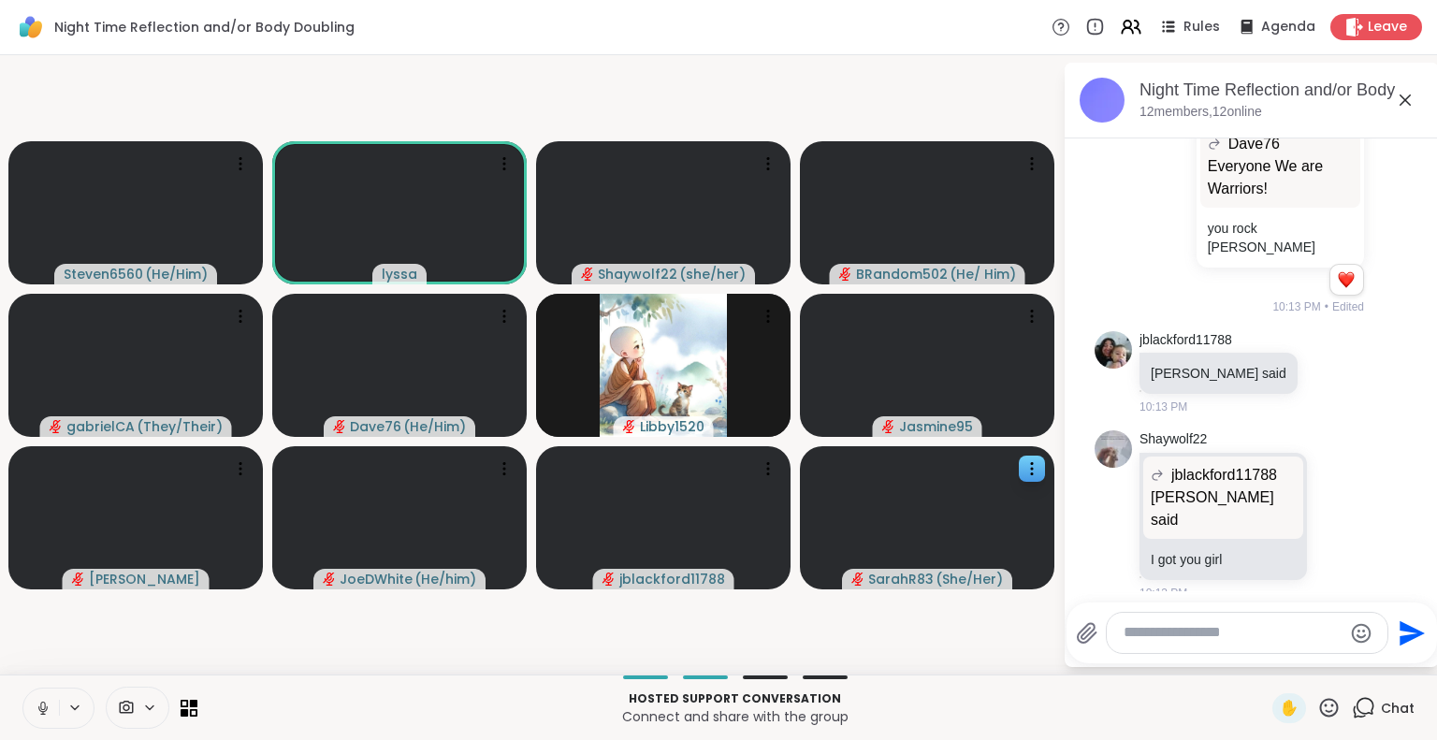
click at [37, 706] on icon at bounding box center [43, 708] width 17 height 17
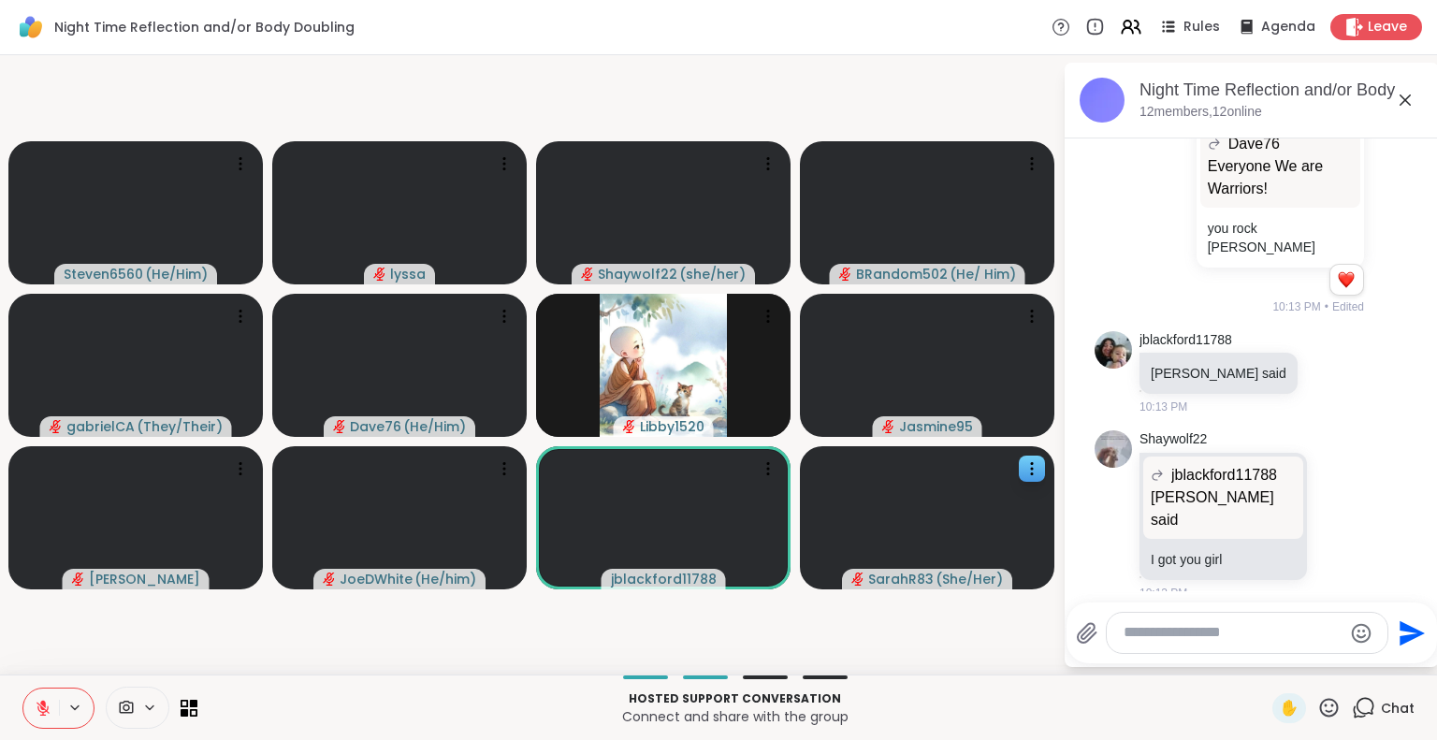
click at [1403, 103] on icon at bounding box center [1405, 100] width 22 height 22
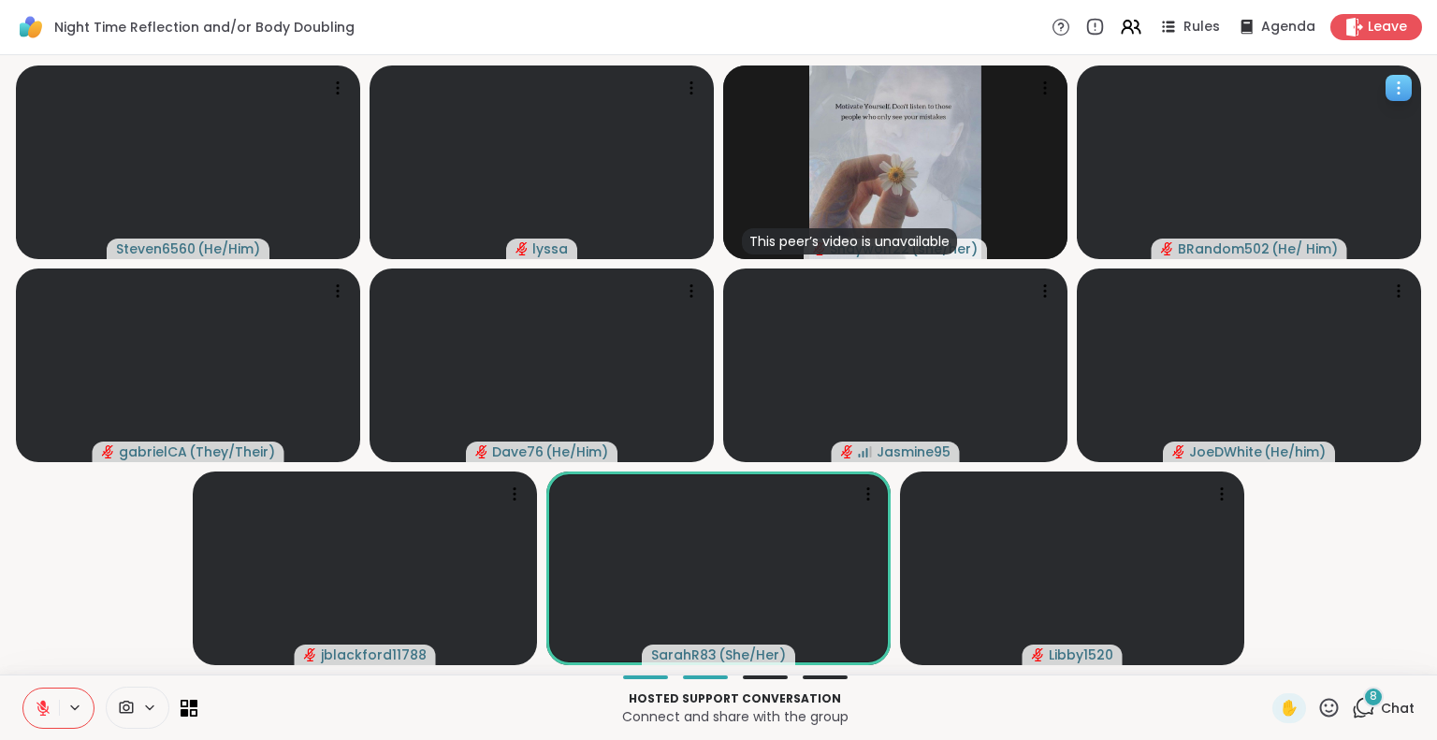
click at [1217, 99] on video at bounding box center [1249, 162] width 344 height 194
click at [124, 624] on video-player-container "Steven6560 ( He/Him ) lyssa This peer’s video is unavailable Shaywolf22 ( she/h…" at bounding box center [718, 365] width 1415 height 604
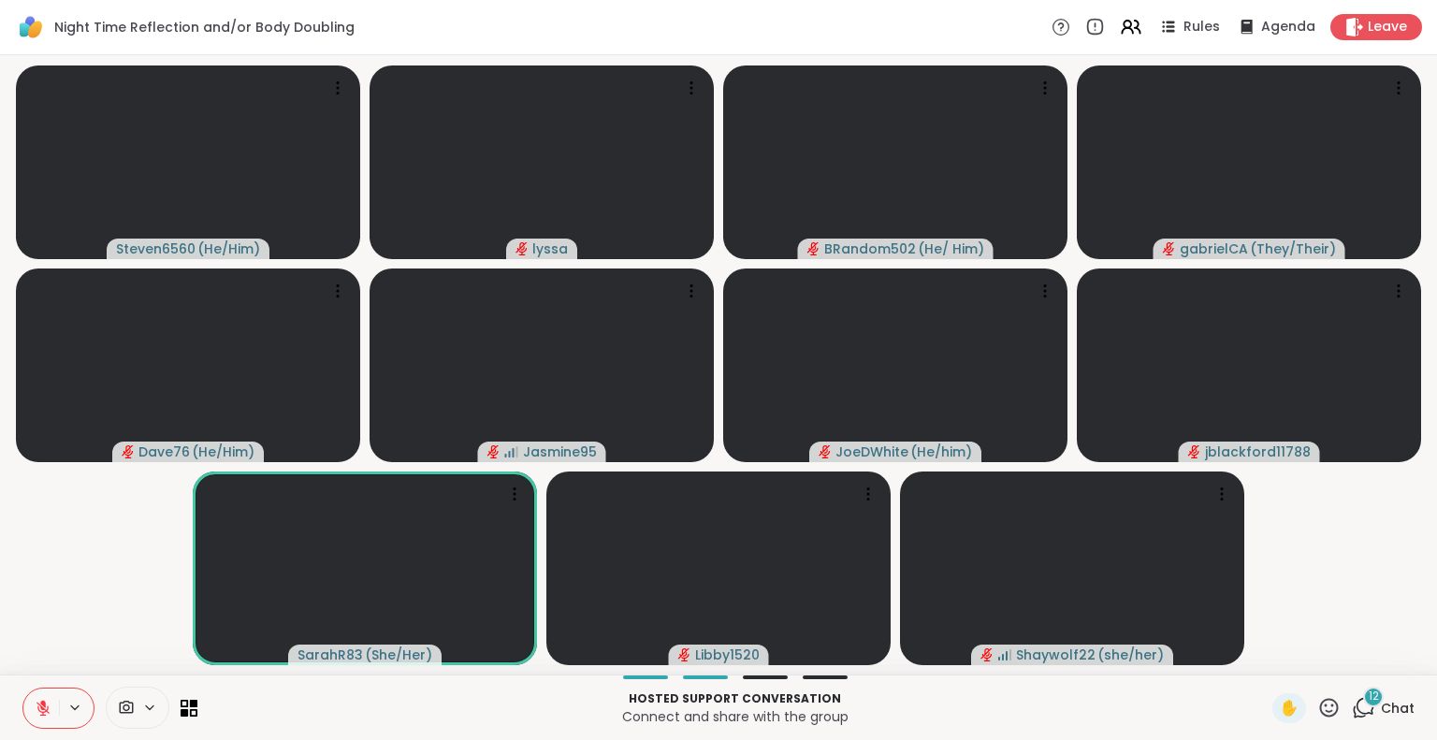
click at [1317, 710] on icon at bounding box center [1328, 707] width 23 height 23
click at [1265, 650] on span "❤️" at bounding box center [1274, 658] width 19 height 22
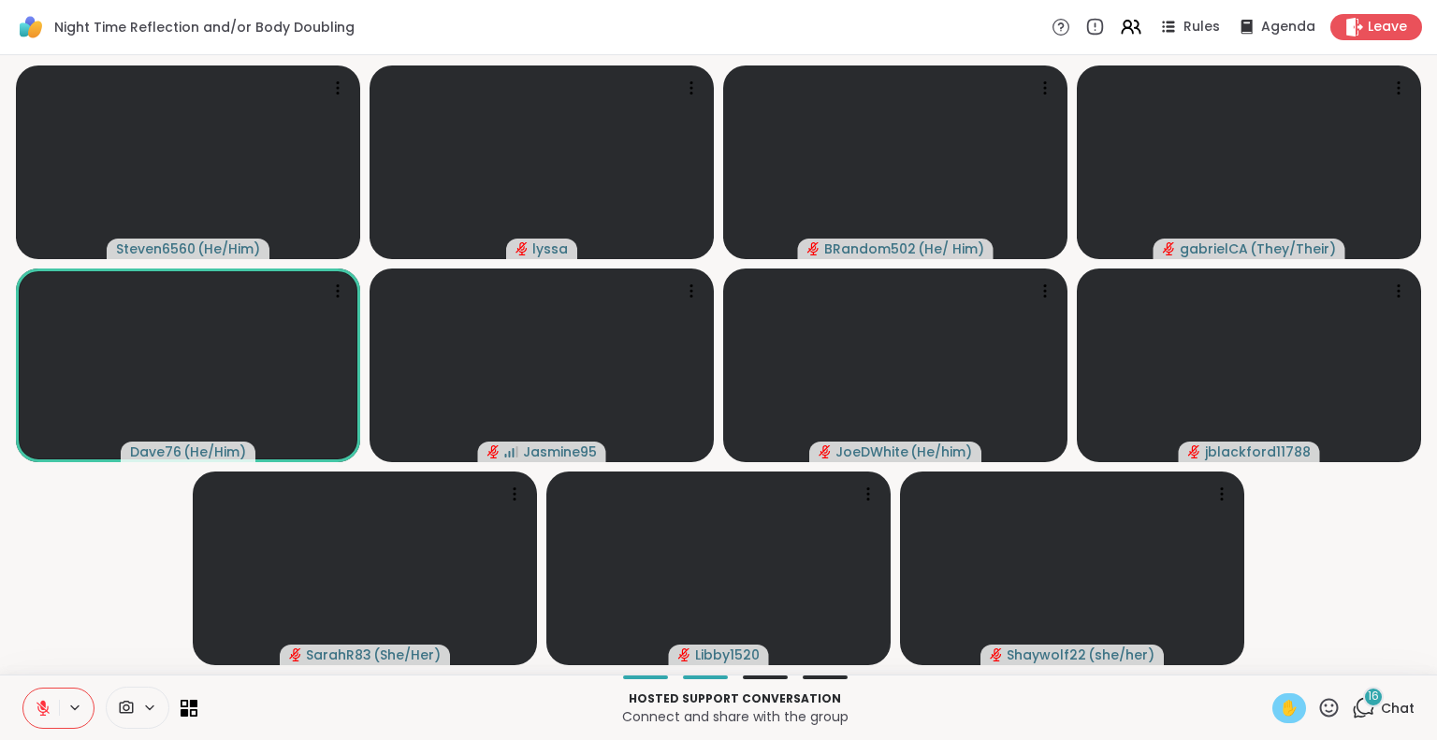
click at [1280, 700] on span "✋" at bounding box center [1289, 708] width 19 height 22
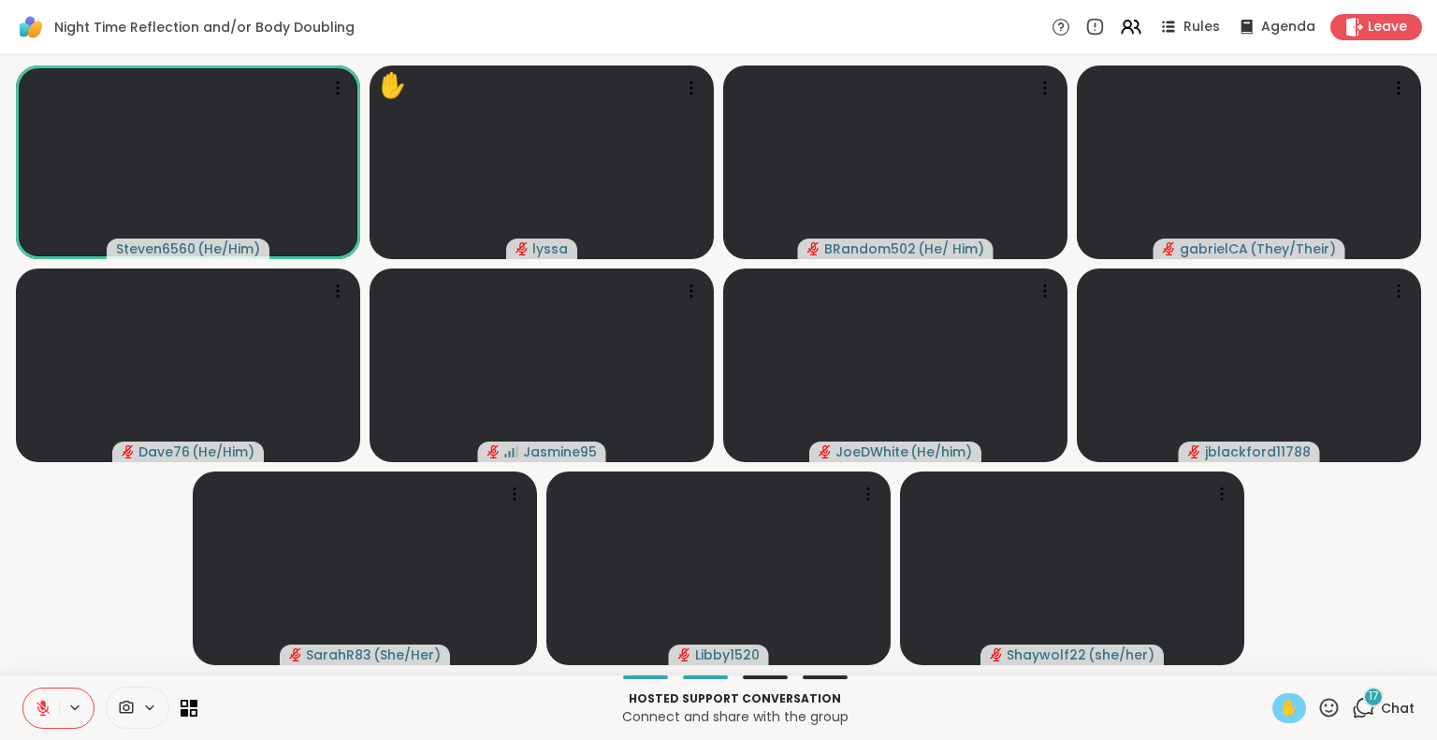
click at [37, 698] on button at bounding box center [41, 708] width 36 height 39
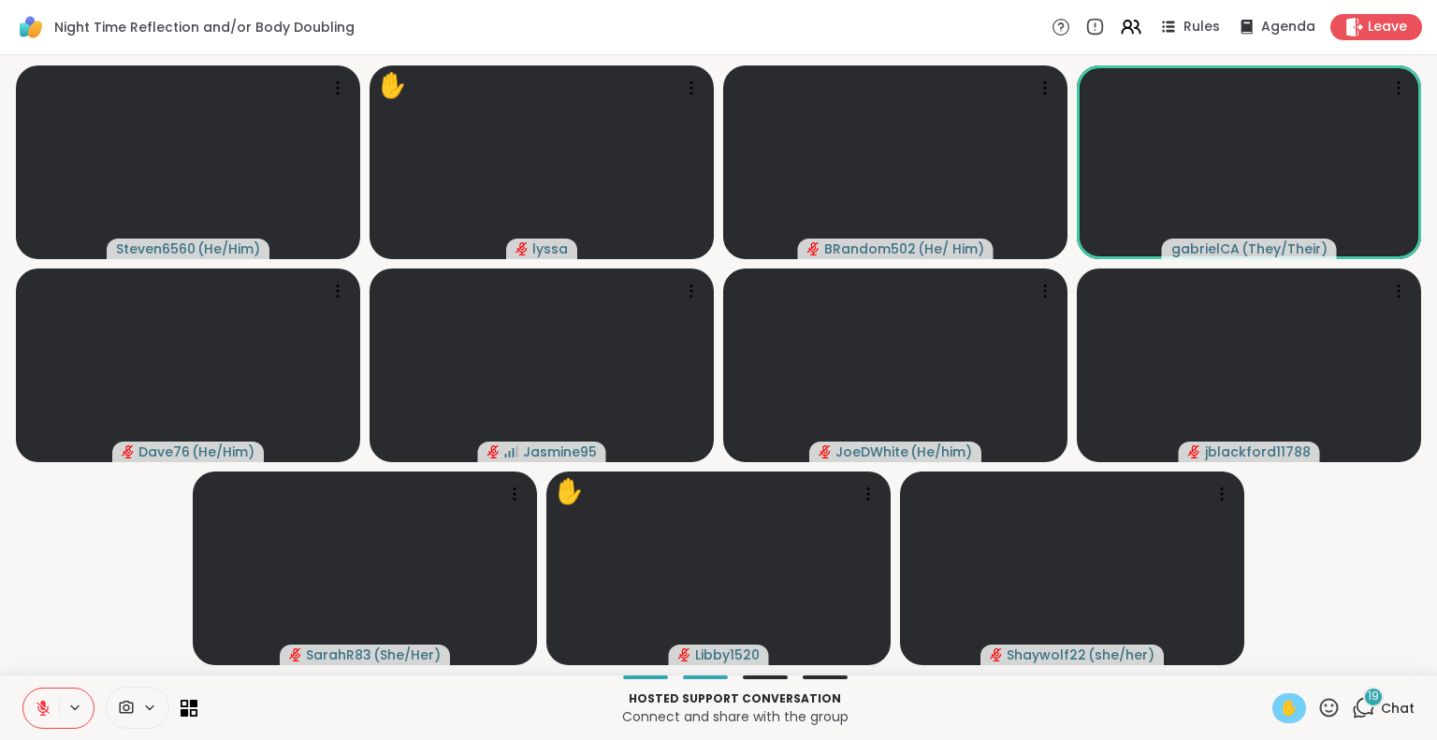
click at [1381, 707] on span "Chat" at bounding box center [1398, 708] width 34 height 19
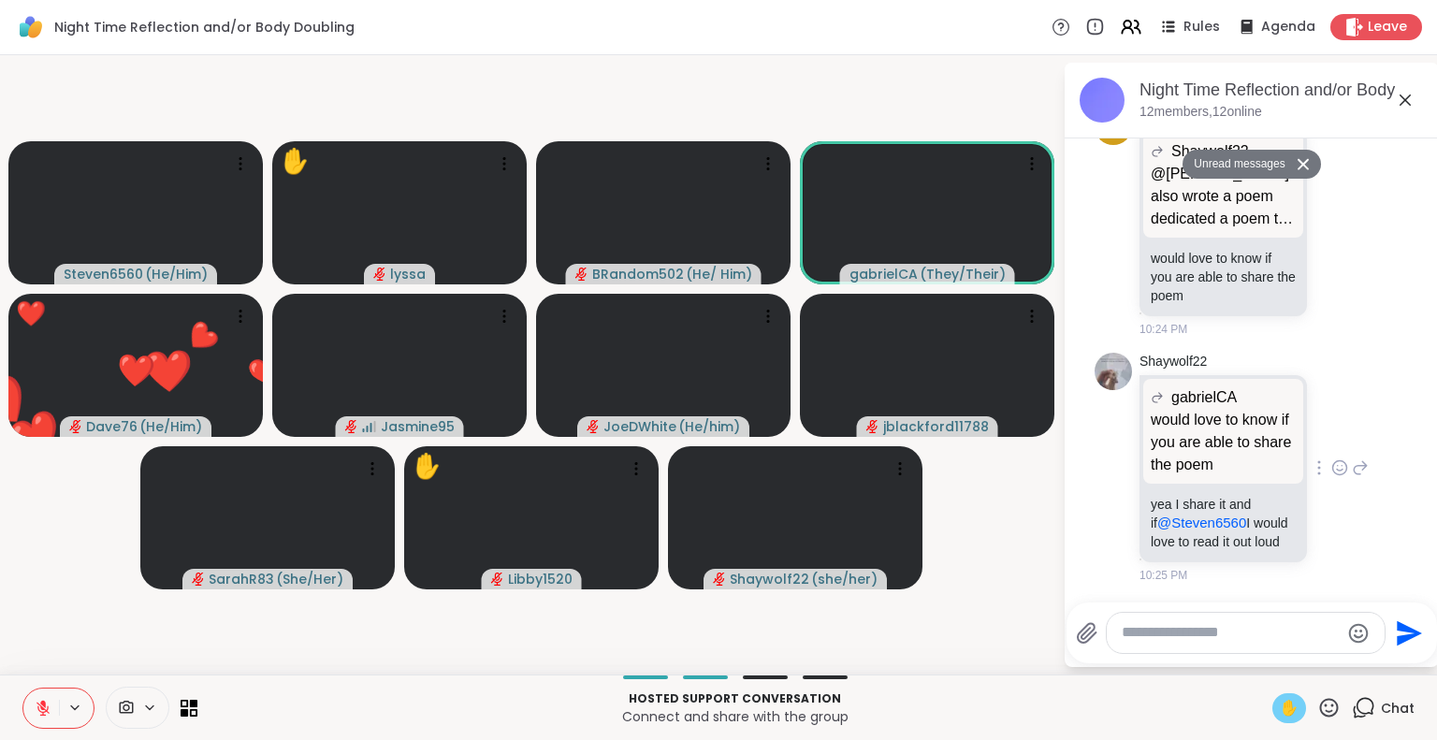
scroll to position [8861, 0]
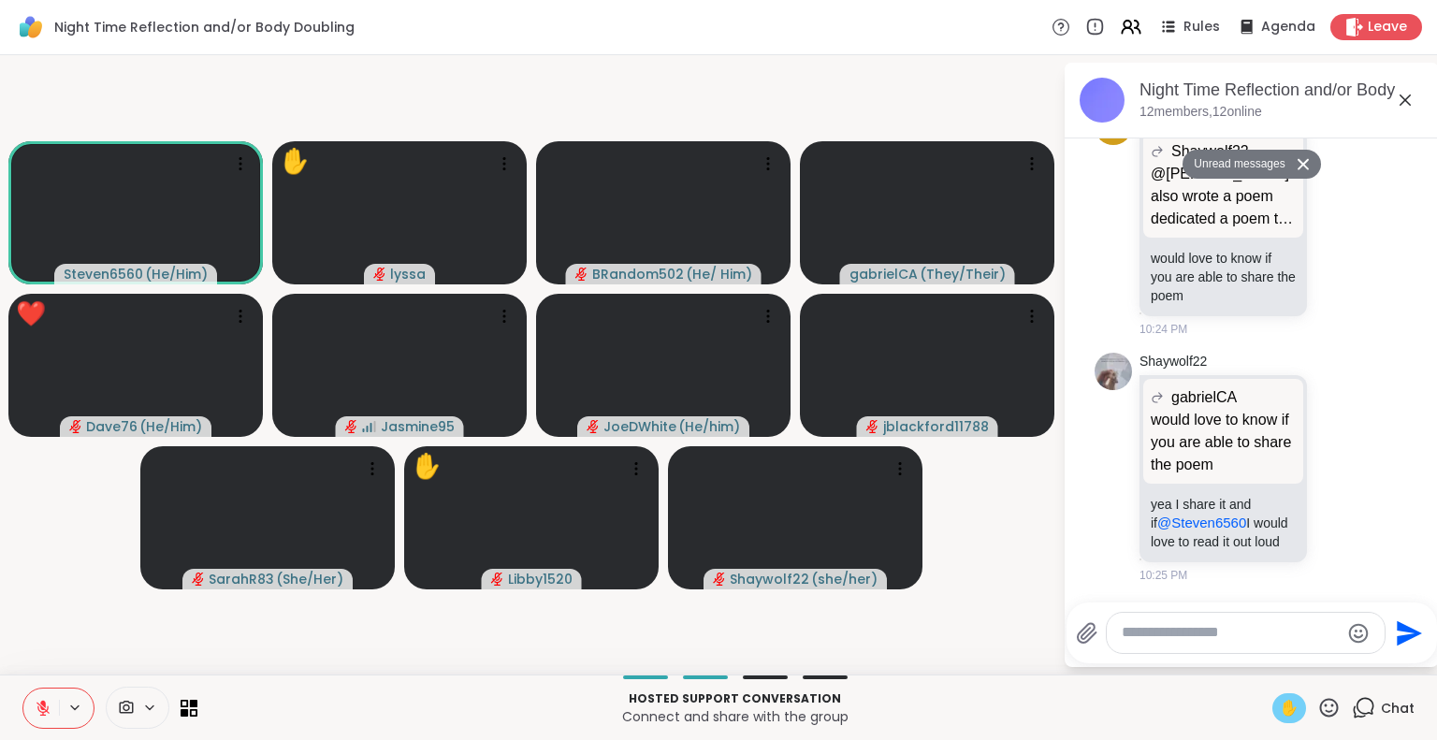
click at [1280, 709] on span "✋" at bounding box center [1289, 708] width 19 height 22
click at [1413, 100] on icon at bounding box center [1405, 100] width 22 height 22
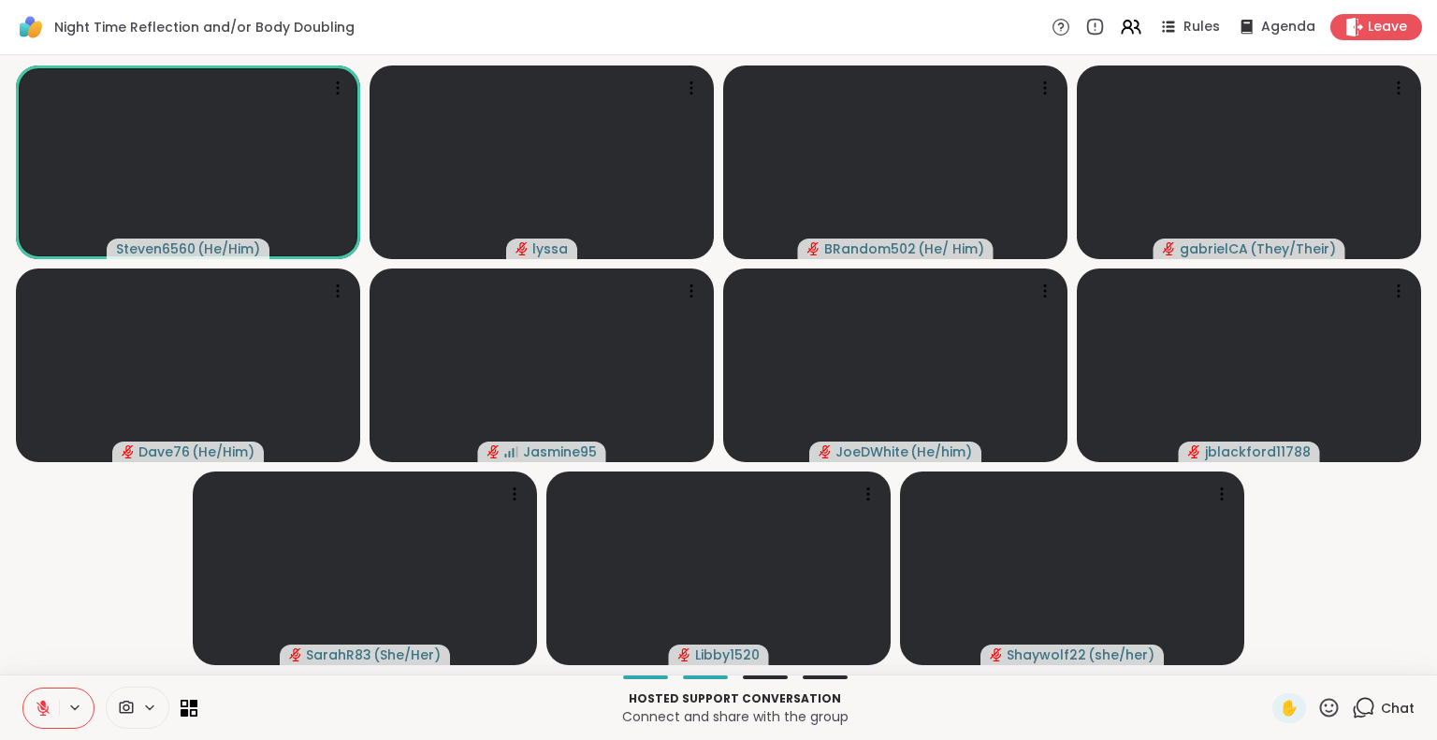
click at [37, 715] on icon at bounding box center [43, 708] width 17 height 17
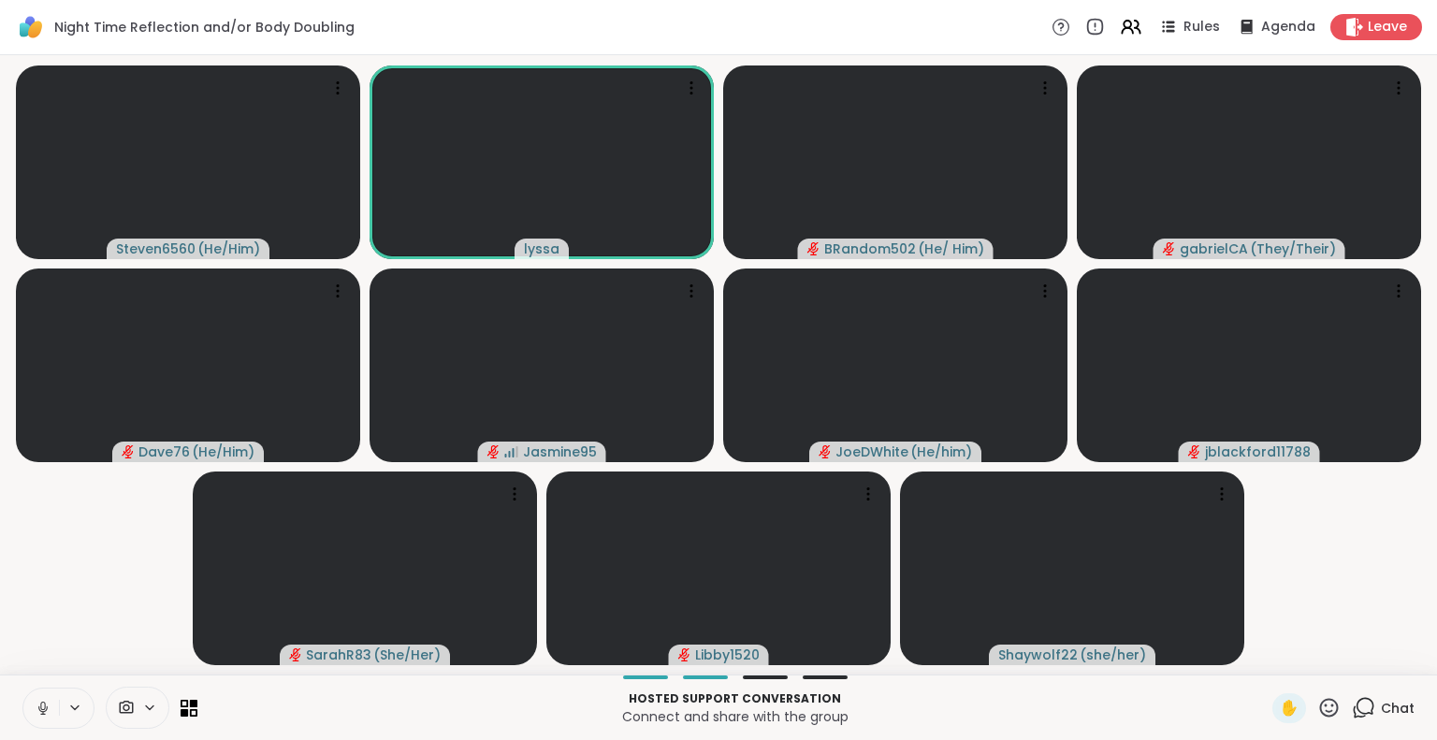
click at [43, 699] on button at bounding box center [41, 708] width 36 height 39
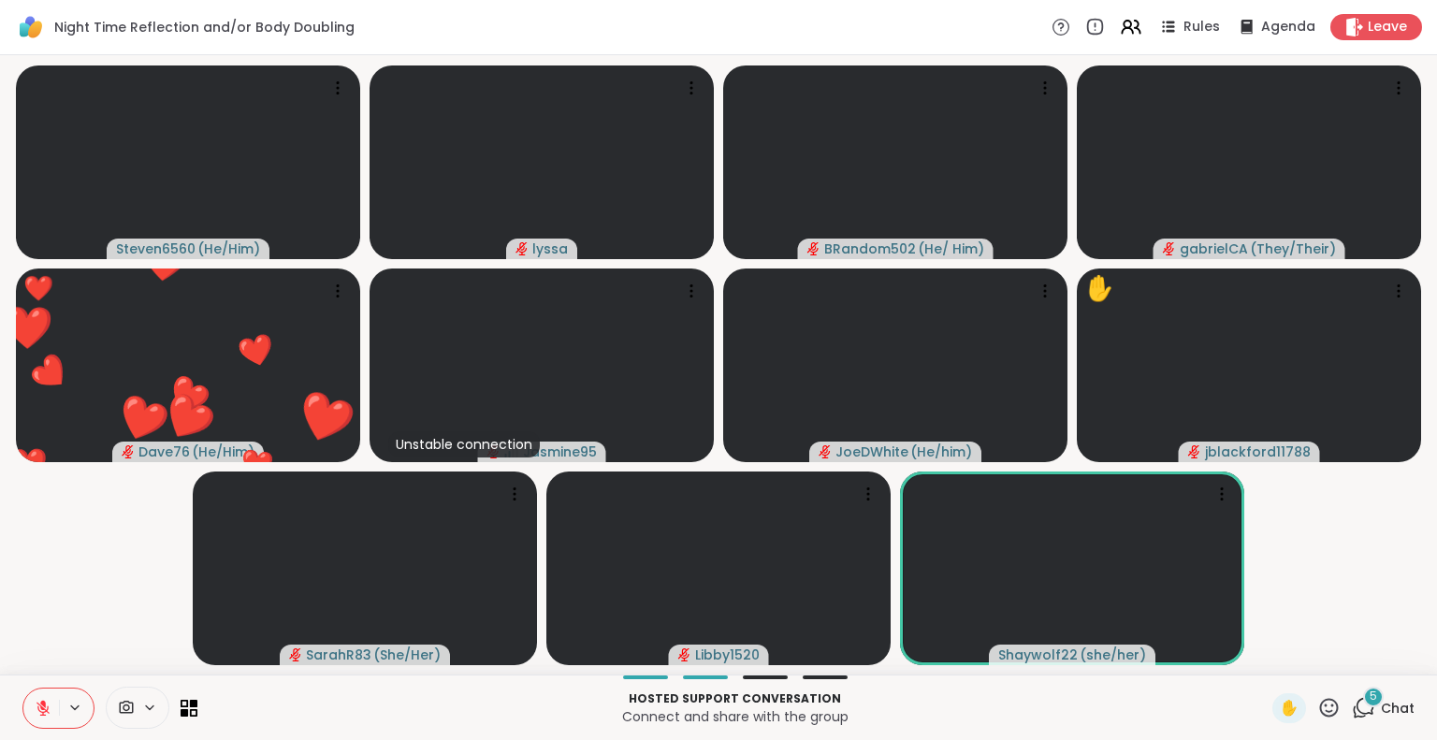
click at [1317, 709] on icon at bounding box center [1328, 707] width 23 height 23
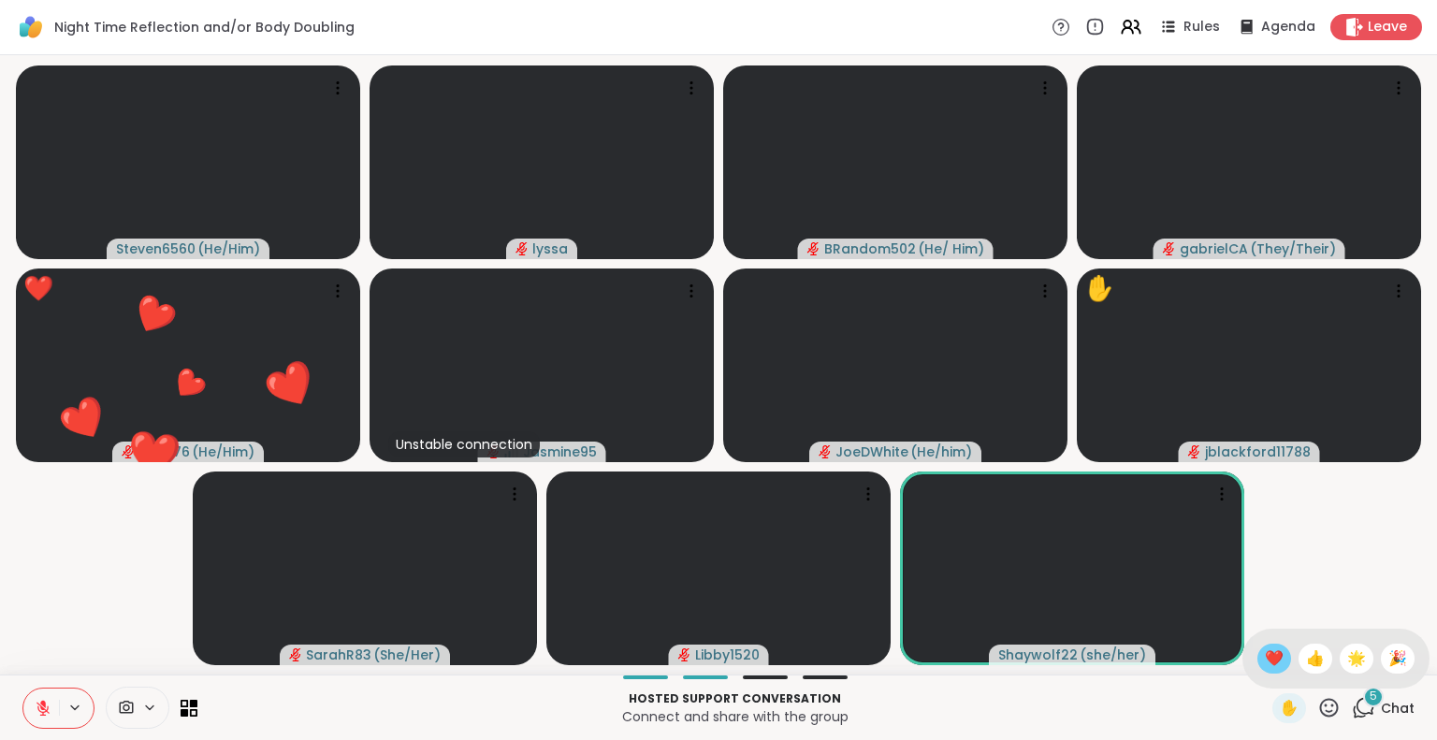
click at [1265, 660] on span "❤️" at bounding box center [1274, 658] width 19 height 22
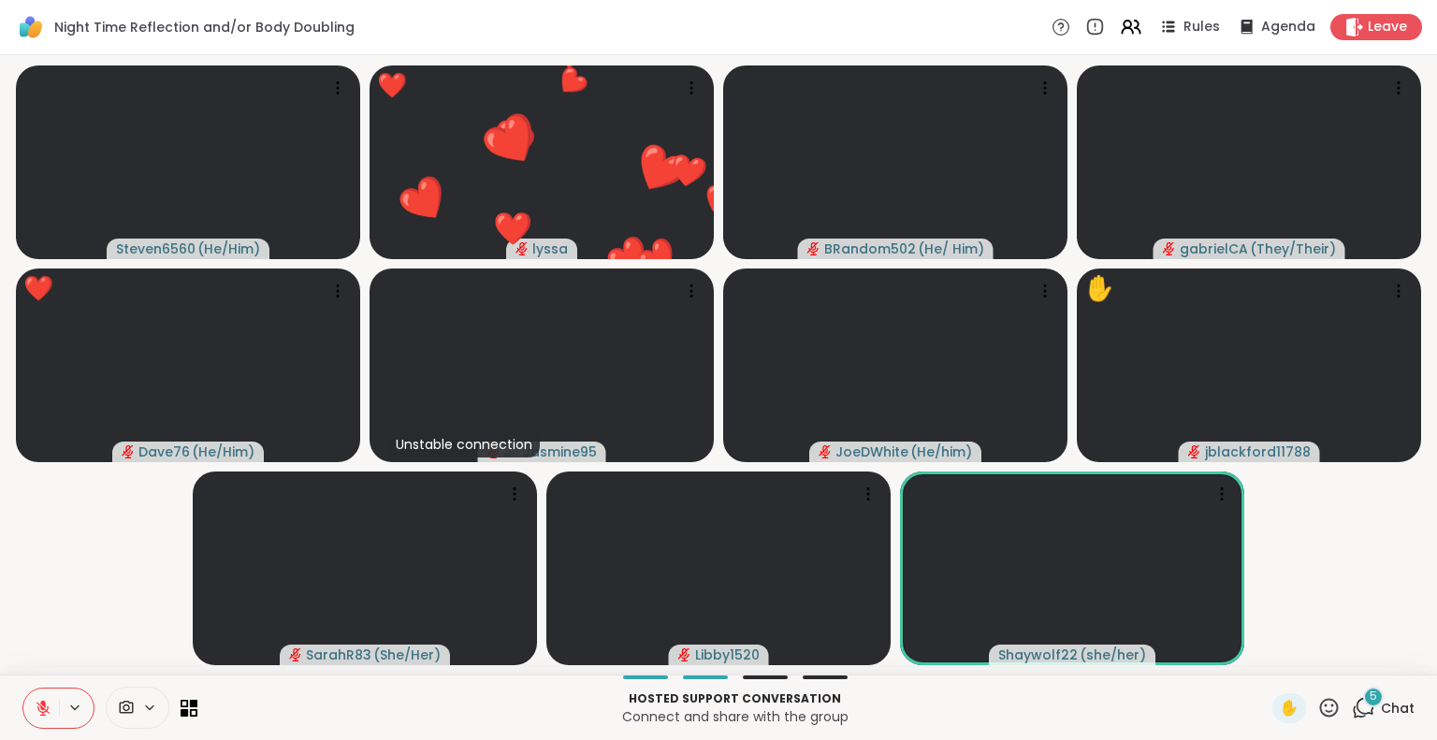
click at [1369, 698] on div "5" at bounding box center [1373, 697] width 21 height 21
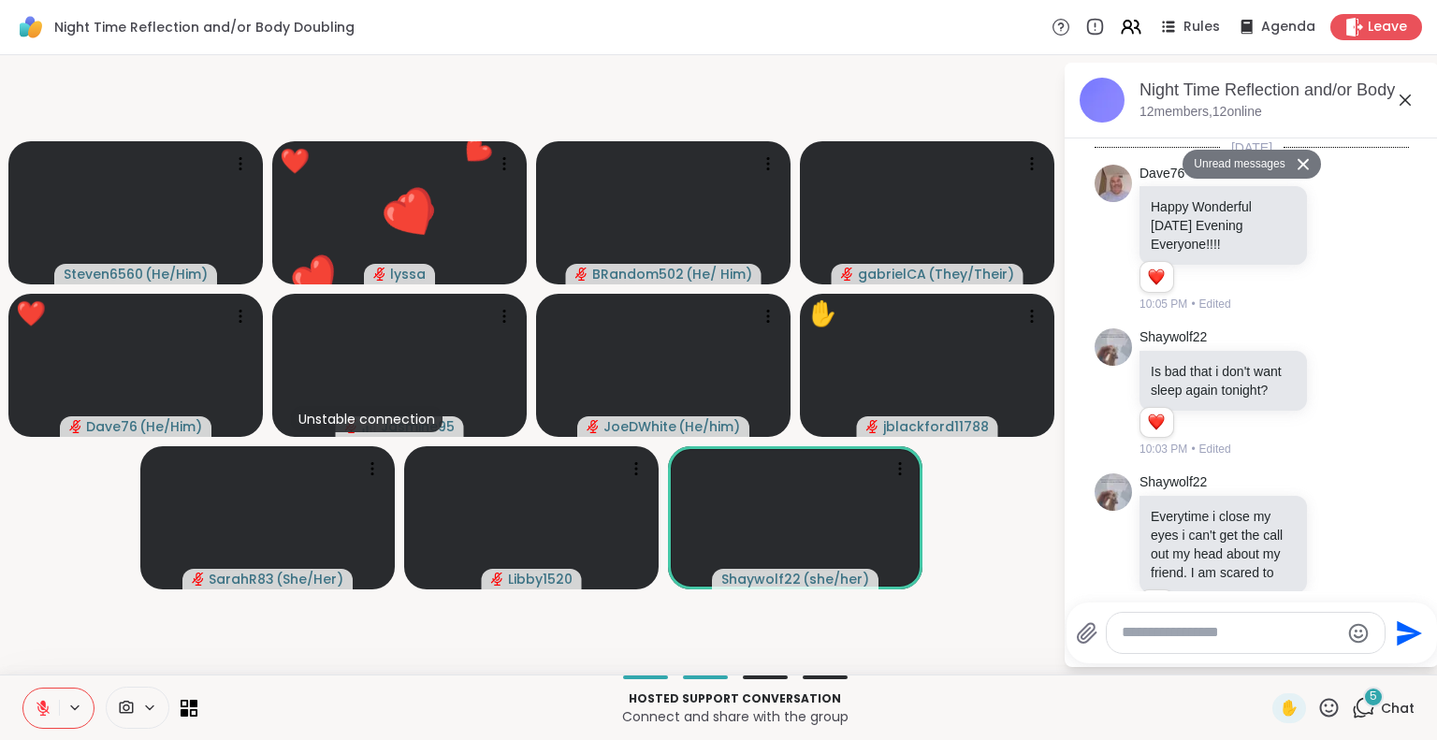
scroll to position [10956, 0]
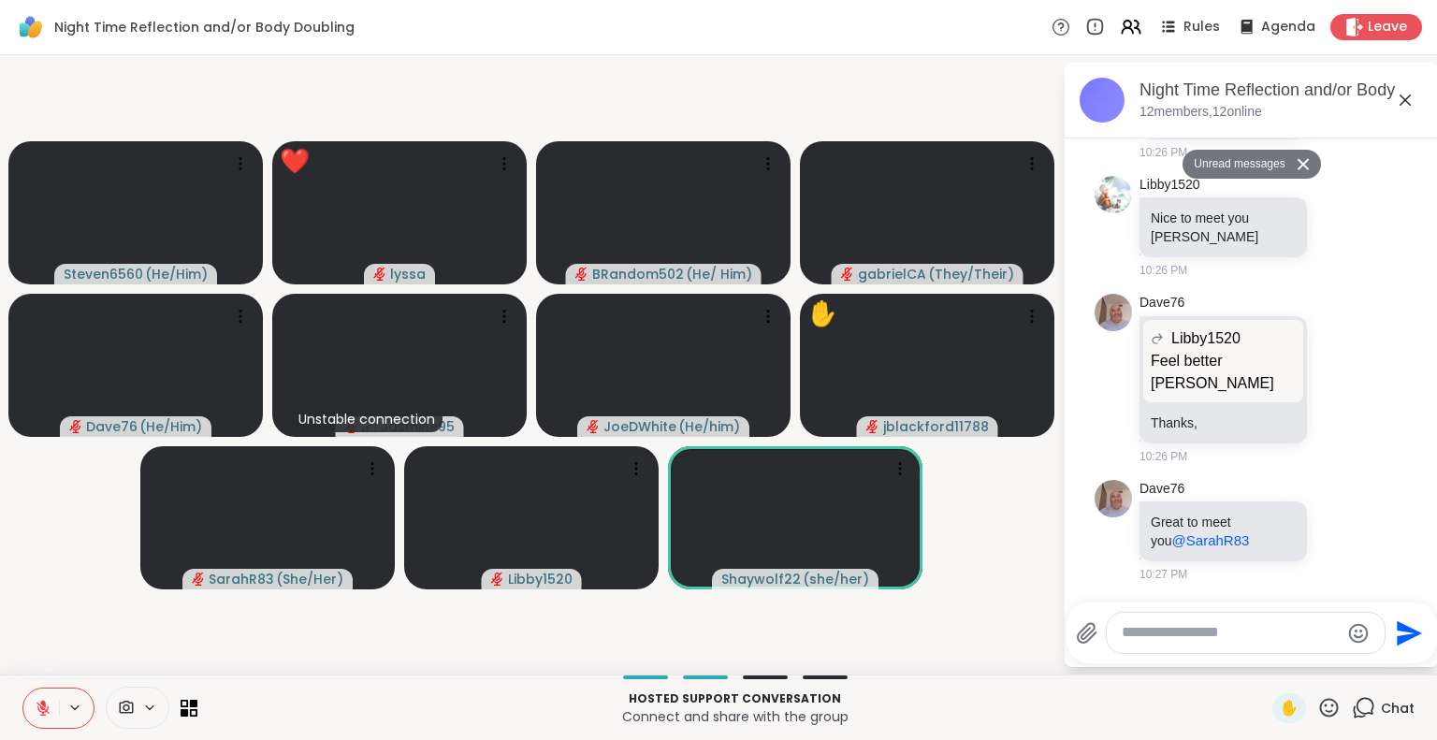
click at [1275, 639] on textarea "Type your message" at bounding box center [1231, 633] width 218 height 20
type textarea "********"
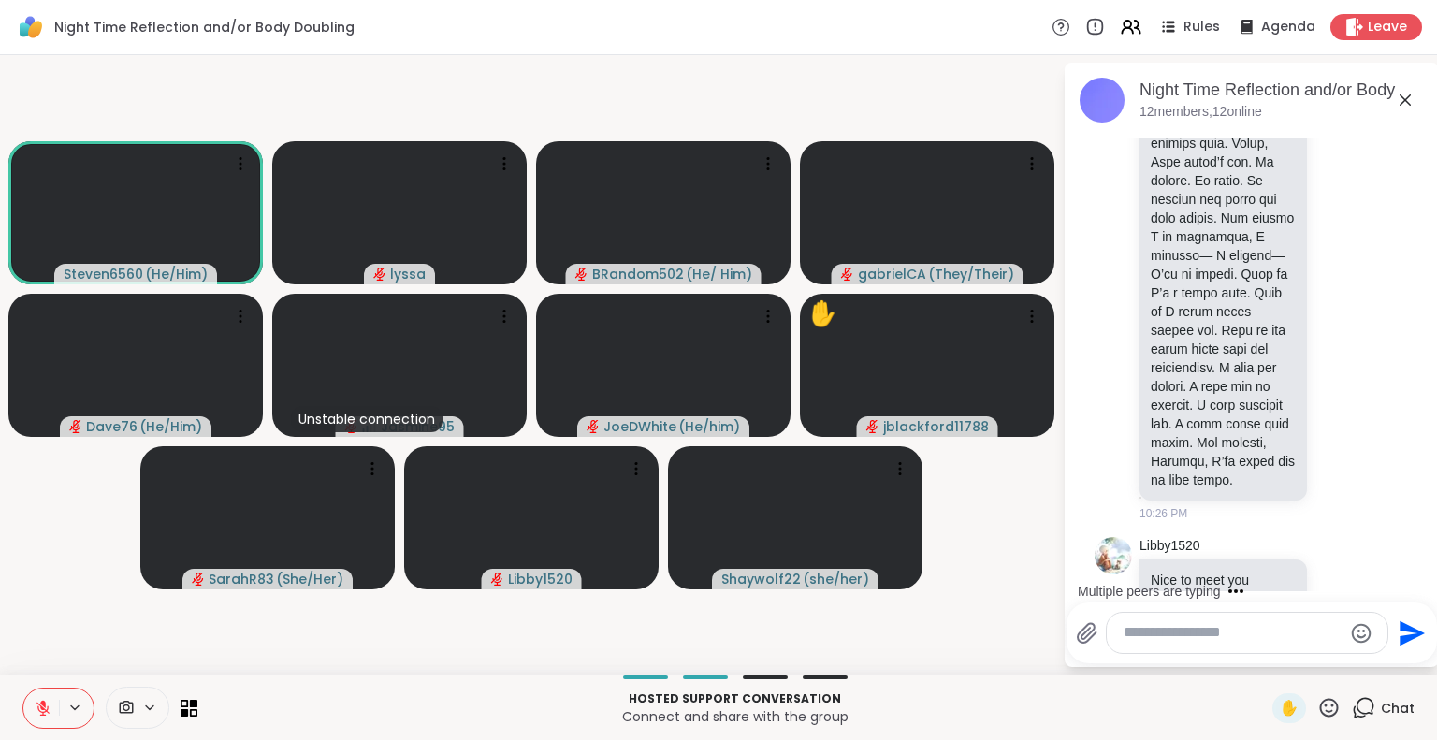
scroll to position [11011, 0]
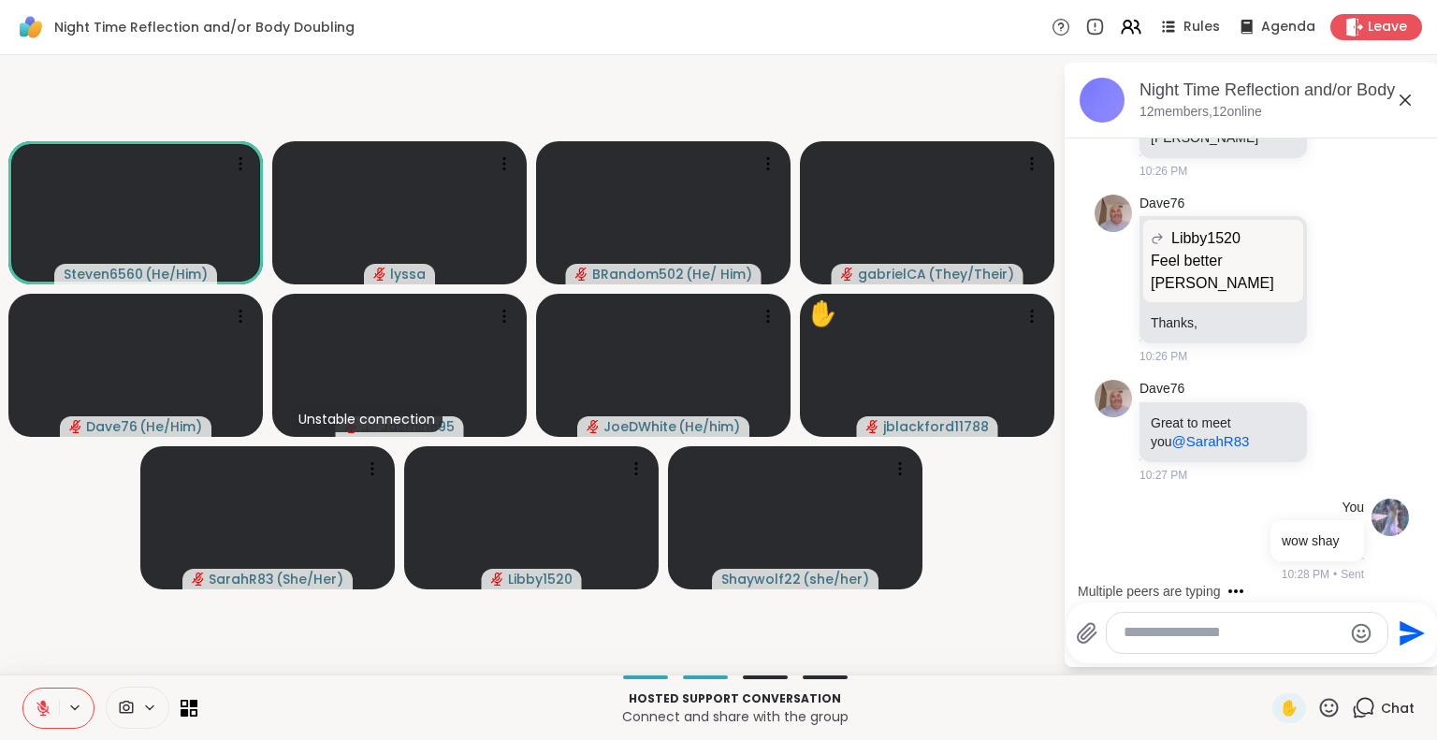
click at [1411, 86] on div "Night Time Reflection and/or Body Doubling, [DATE]" at bounding box center [1282, 90] width 284 height 23
click at [1405, 100] on icon at bounding box center [1405, 99] width 11 height 11
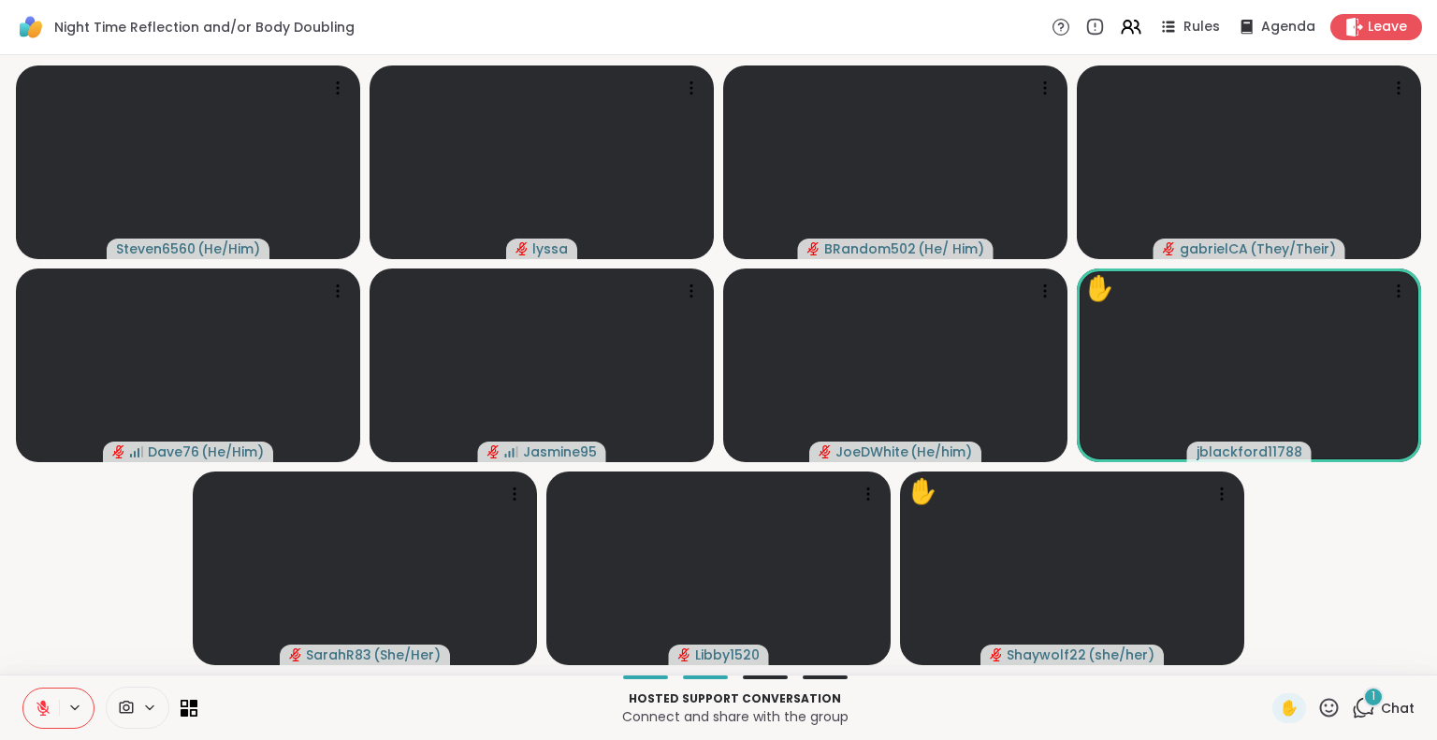
click at [1365, 699] on div "1" at bounding box center [1373, 697] width 21 height 21
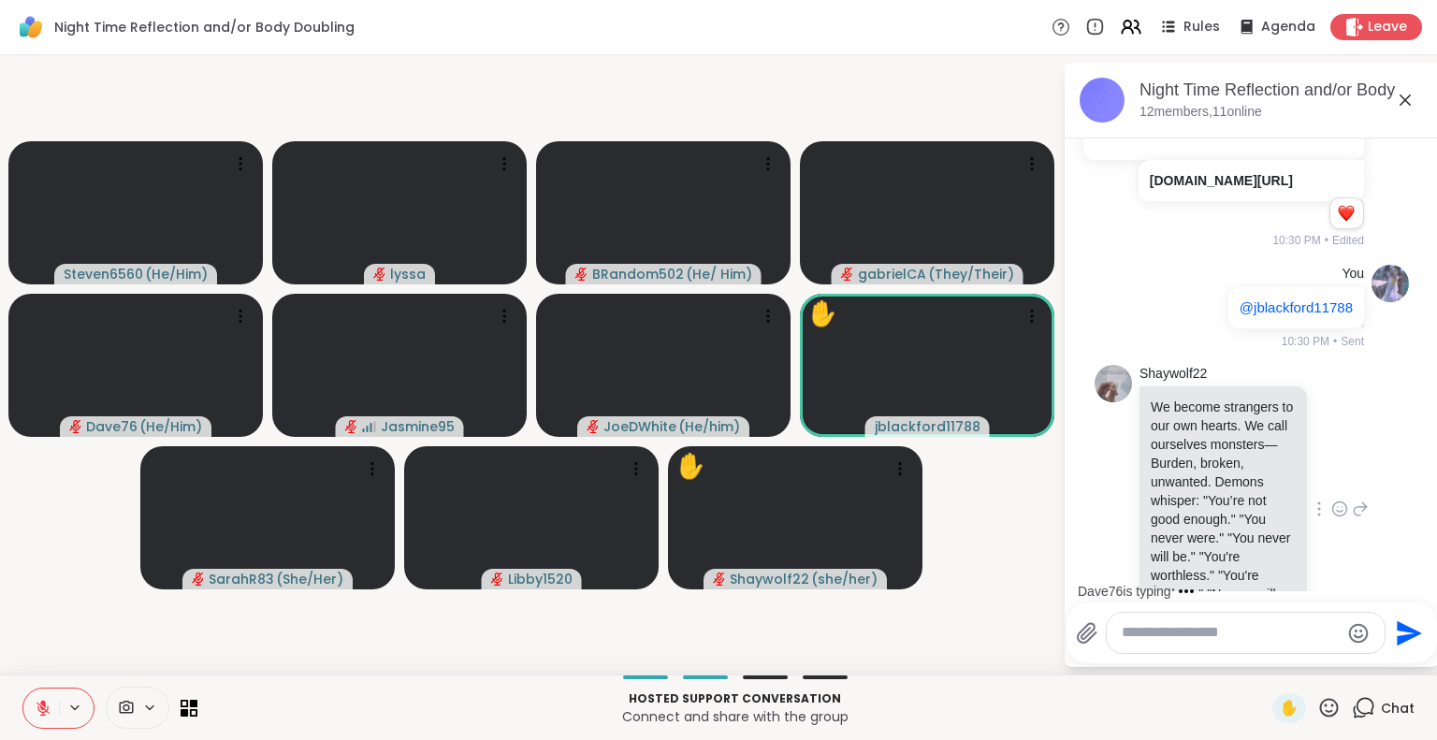
scroll to position [12239, 0]
click at [1205, 630] on textarea "Type your message" at bounding box center [1231, 633] width 218 height 20
click at [1081, 38] on icon at bounding box center [1089, 27] width 17 height 22
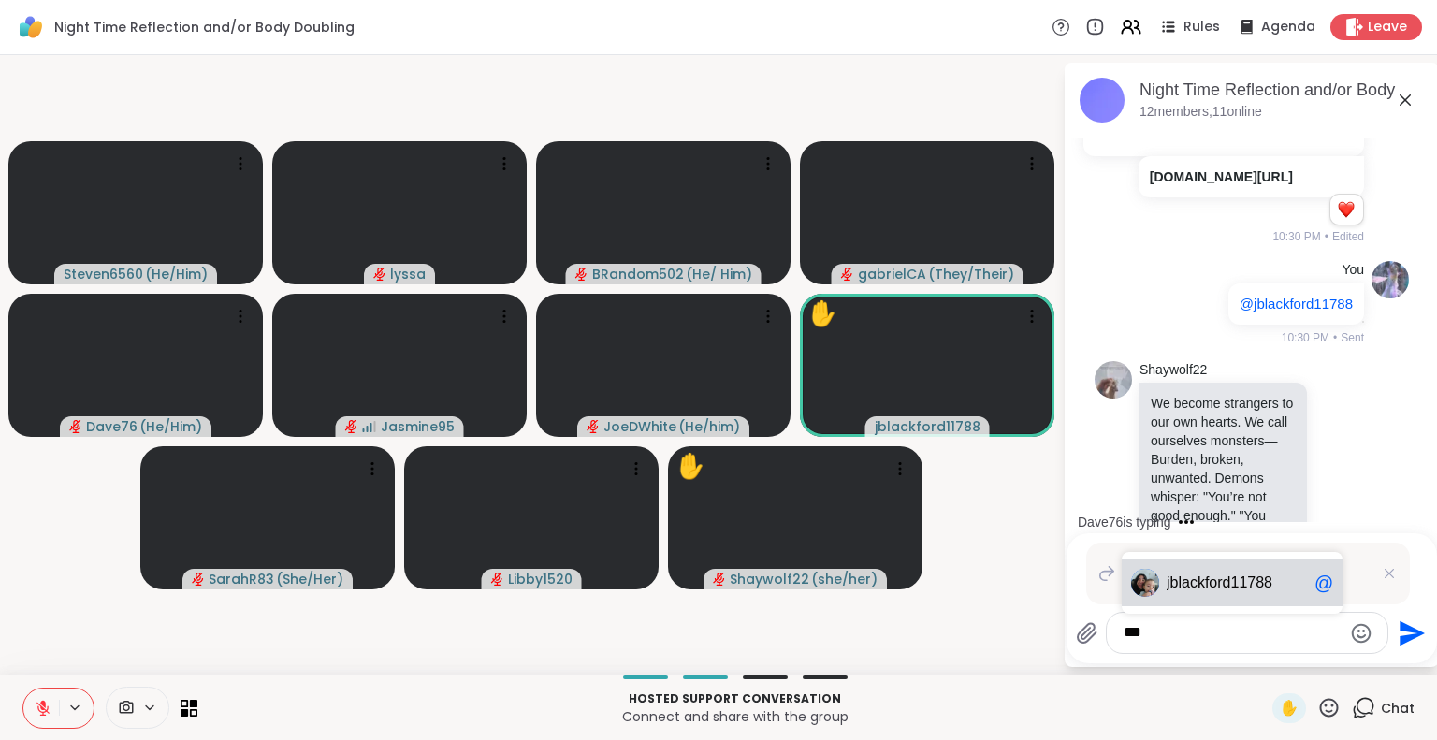
click at [1181, 587] on span "lackford11788" at bounding box center [1225, 583] width 94 height 19
type textarea "**********"
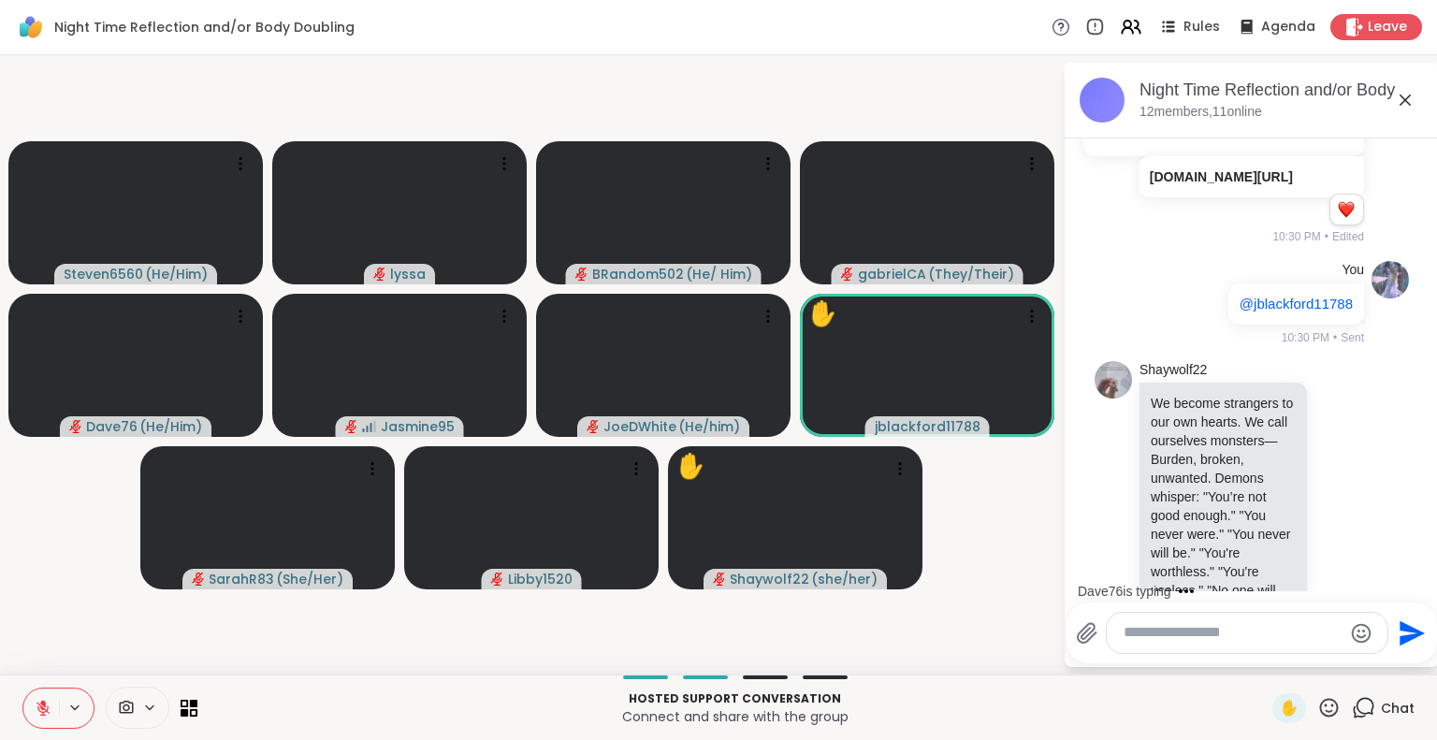
scroll to position [13169, 0]
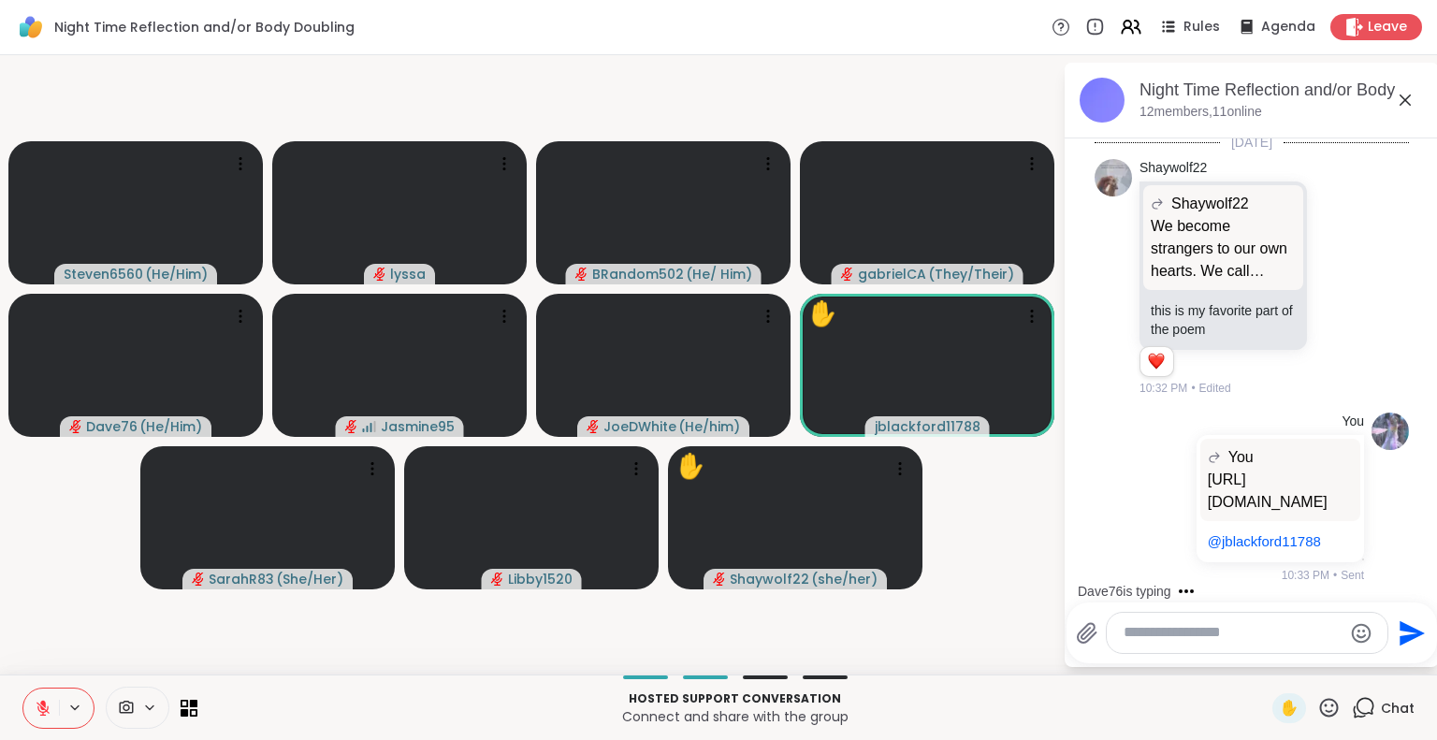
click at [1402, 89] on icon at bounding box center [1405, 100] width 22 height 22
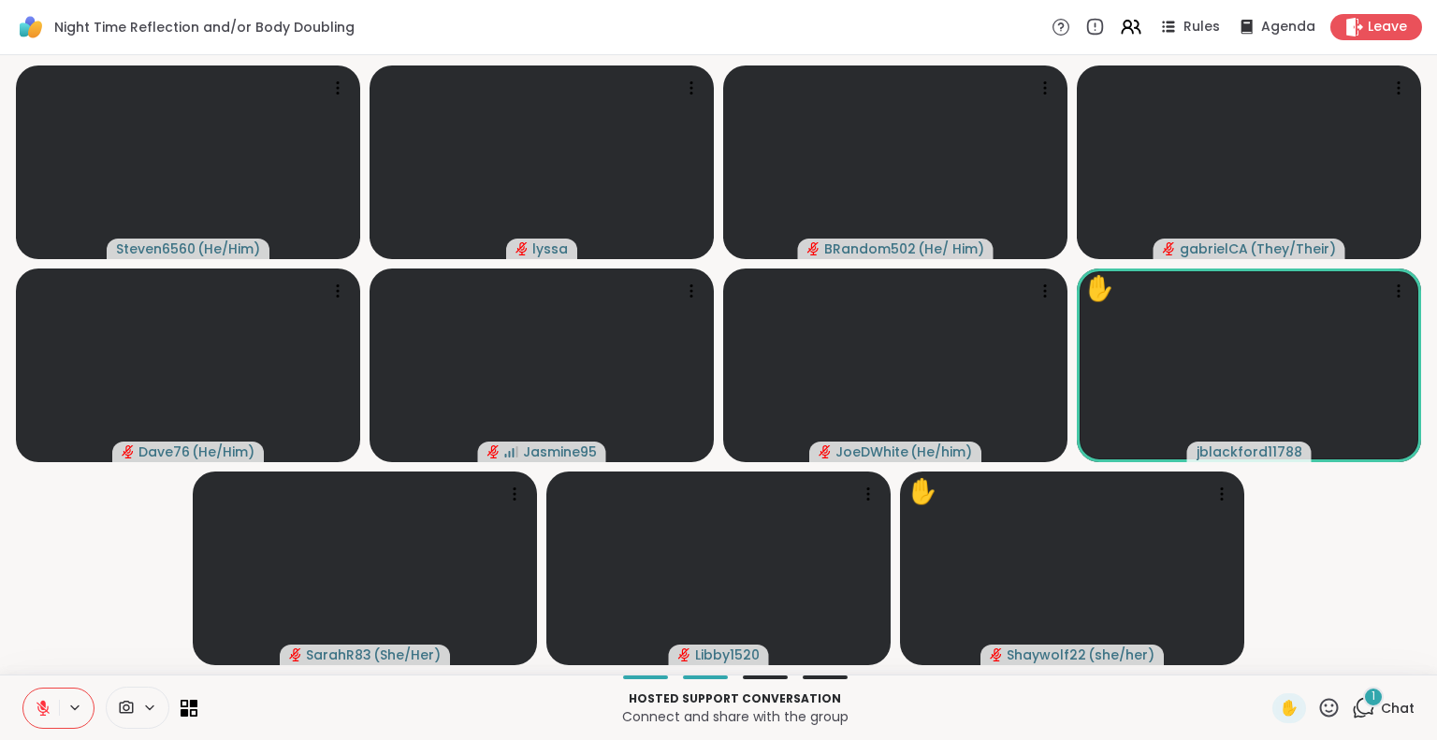
click at [1352, 711] on icon at bounding box center [1363, 707] width 23 height 23
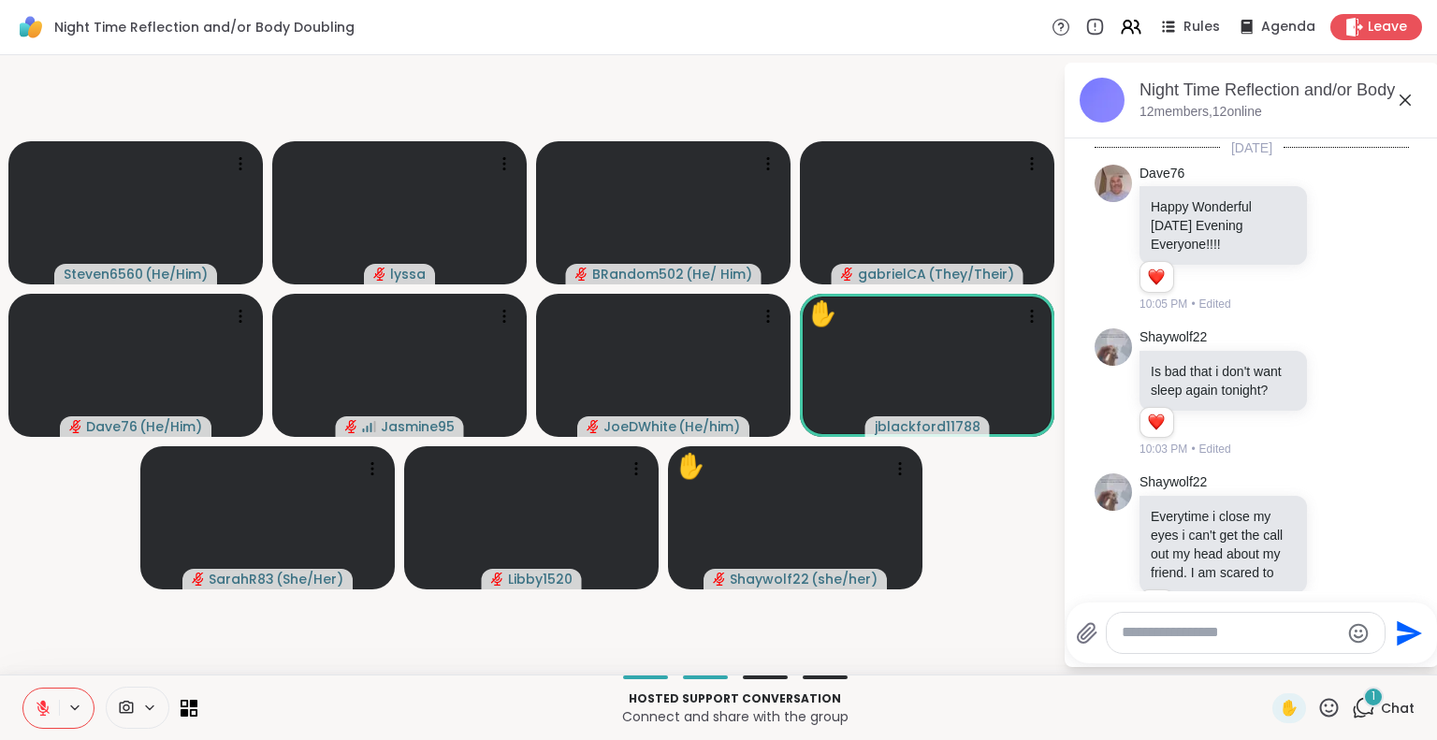
scroll to position [13349, 0]
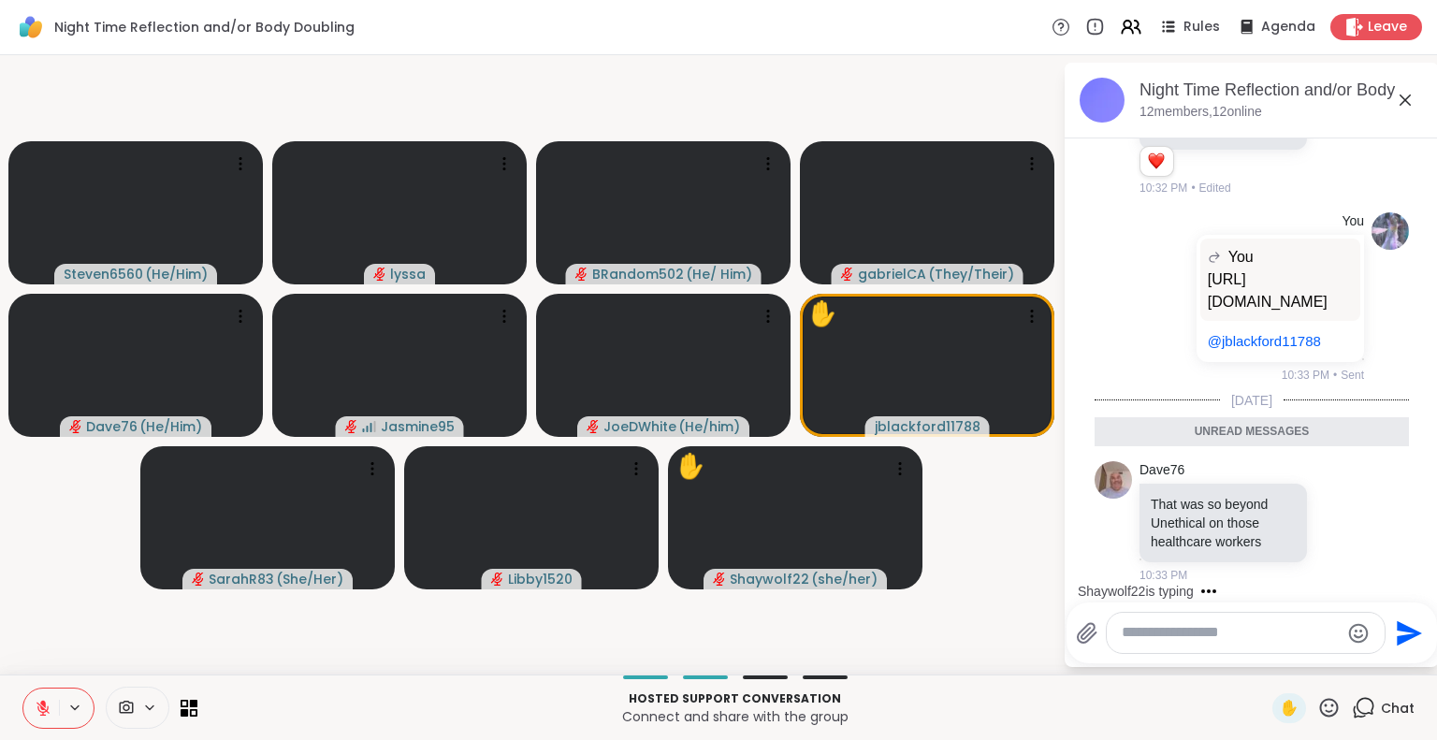
click at [1403, 91] on icon at bounding box center [1405, 100] width 22 height 22
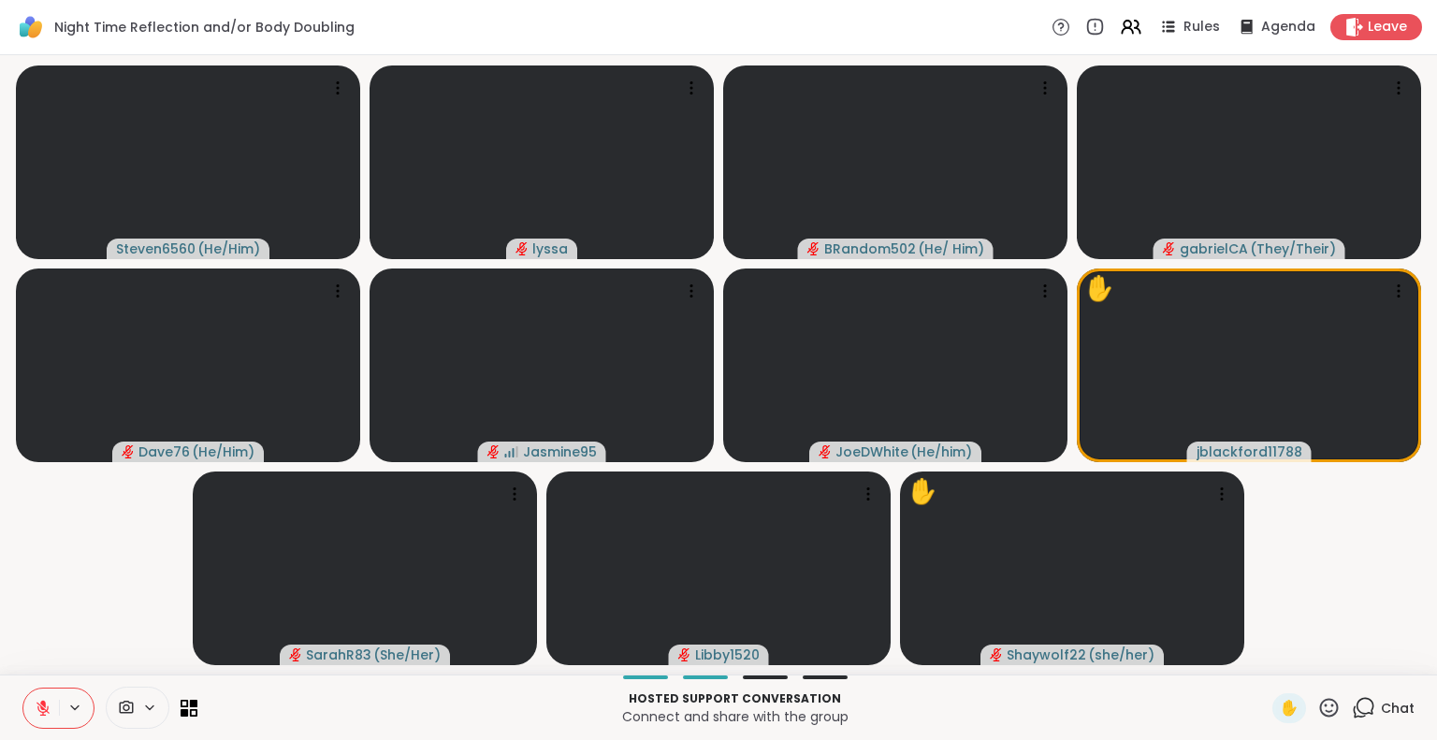
click at [1363, 715] on div "Chat" at bounding box center [1383, 708] width 63 height 30
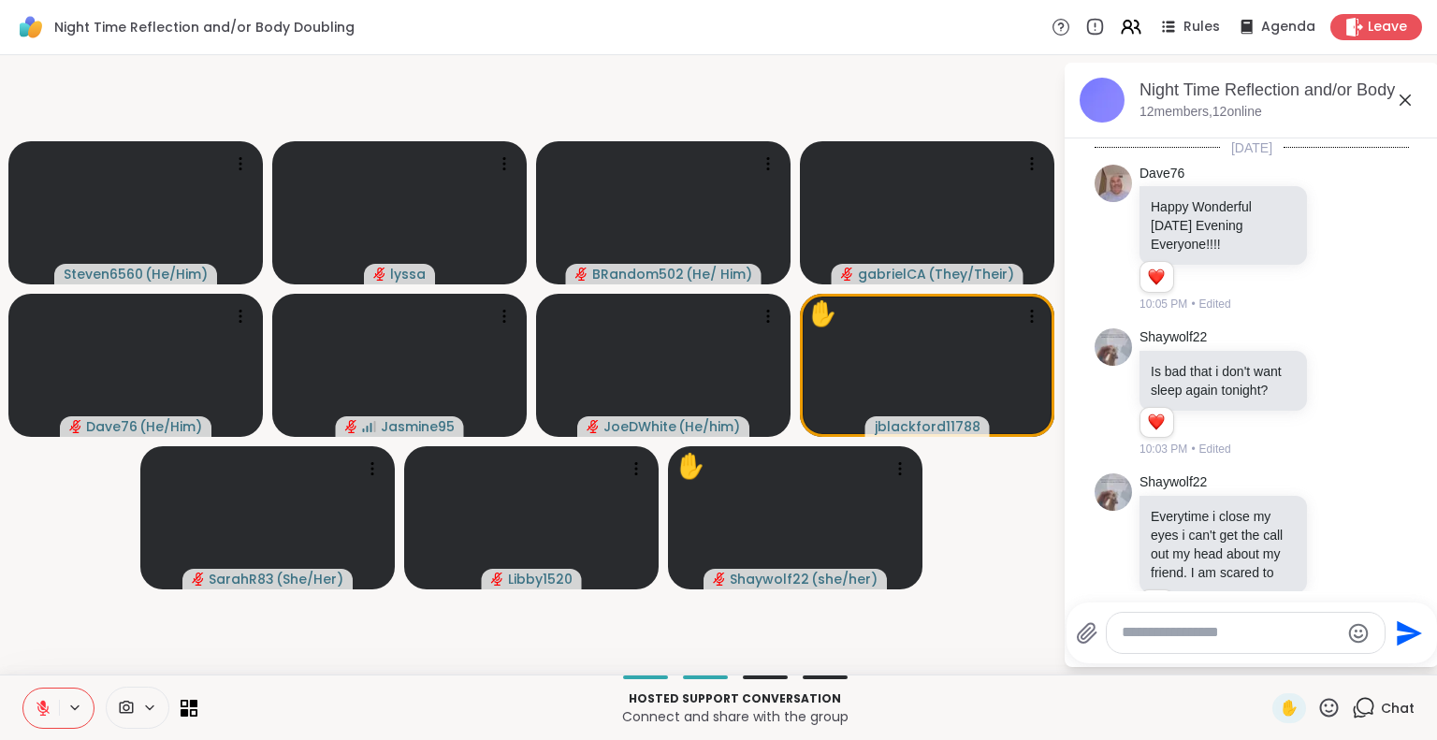
scroll to position [13287, 0]
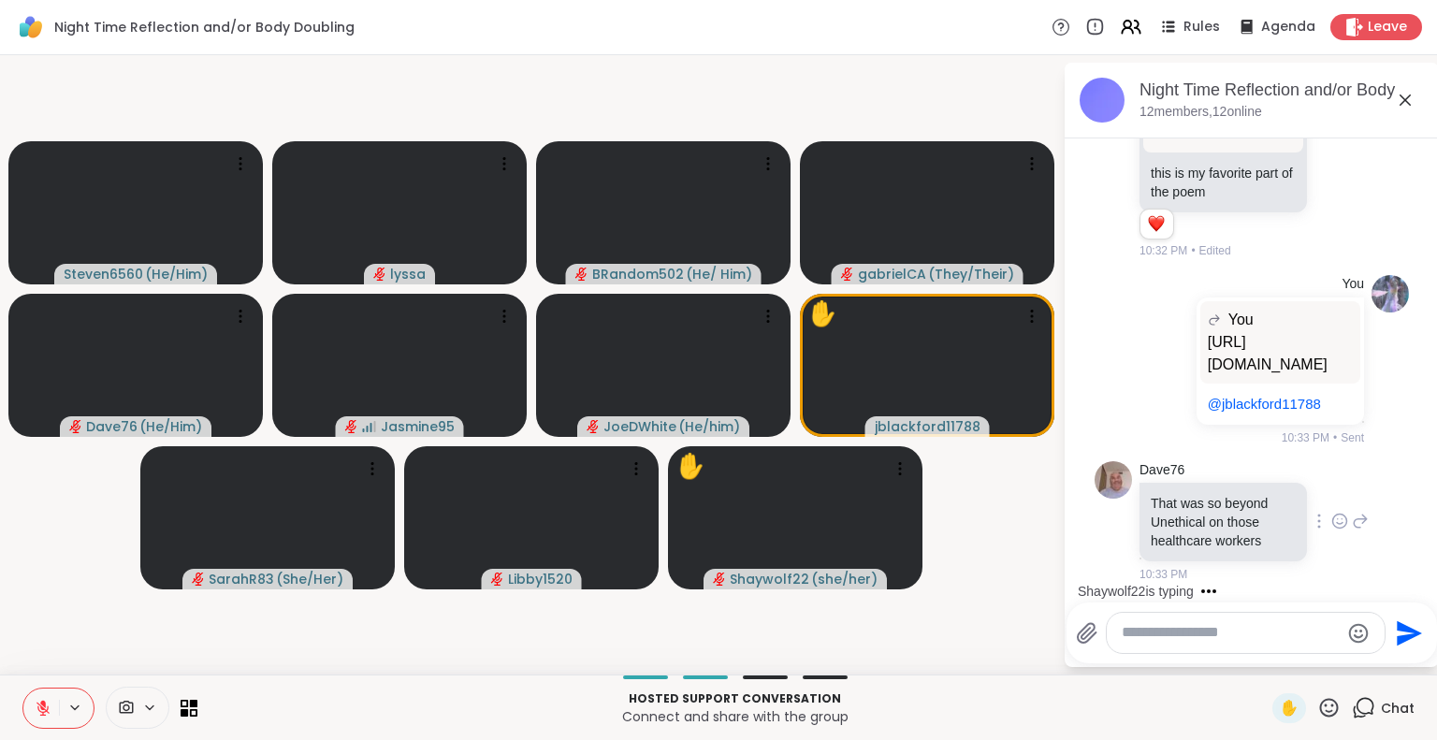
click at [1331, 528] on icon at bounding box center [1339, 521] width 17 height 19
click at [1331, 499] on div "Select Reaction: Heart" at bounding box center [1339, 491] width 17 height 17
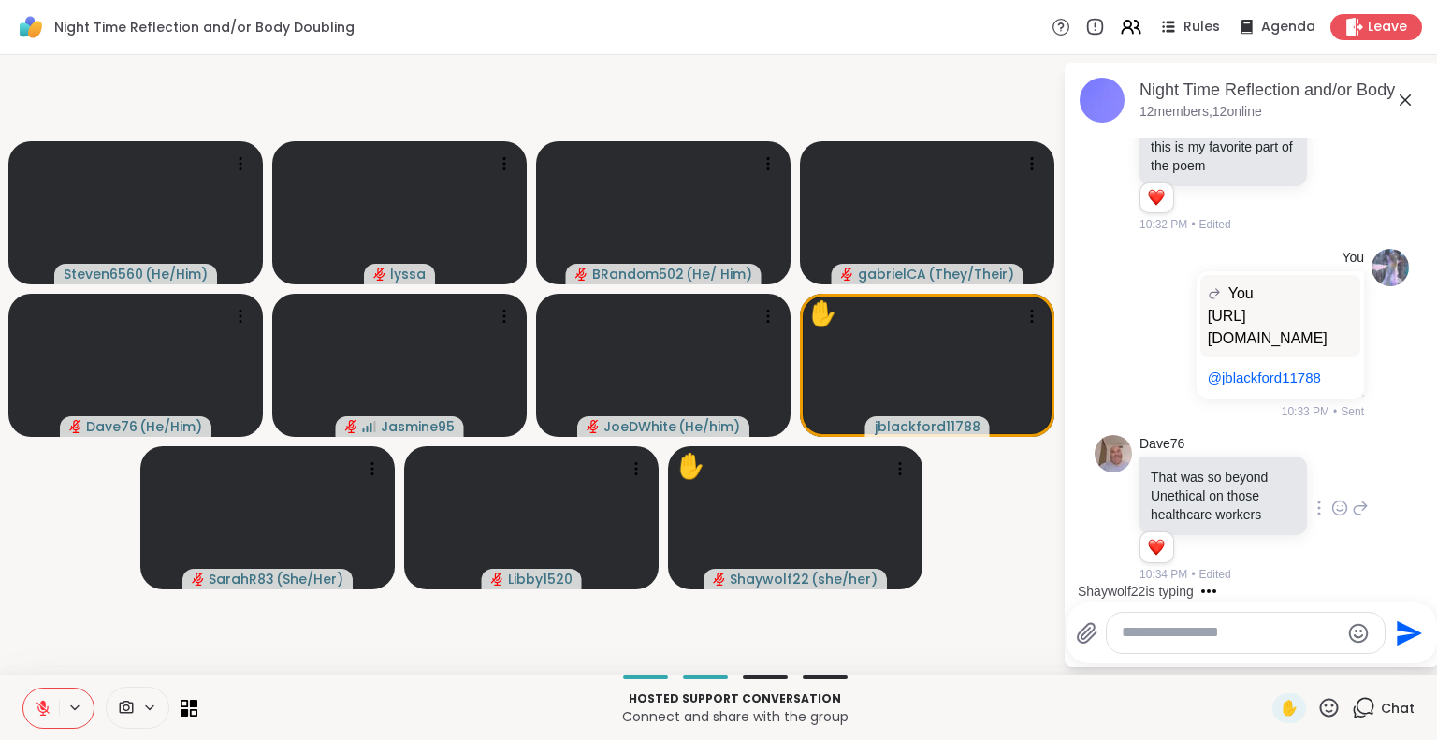
scroll to position [13314, 0]
click at [1411, 94] on icon at bounding box center [1405, 100] width 22 height 22
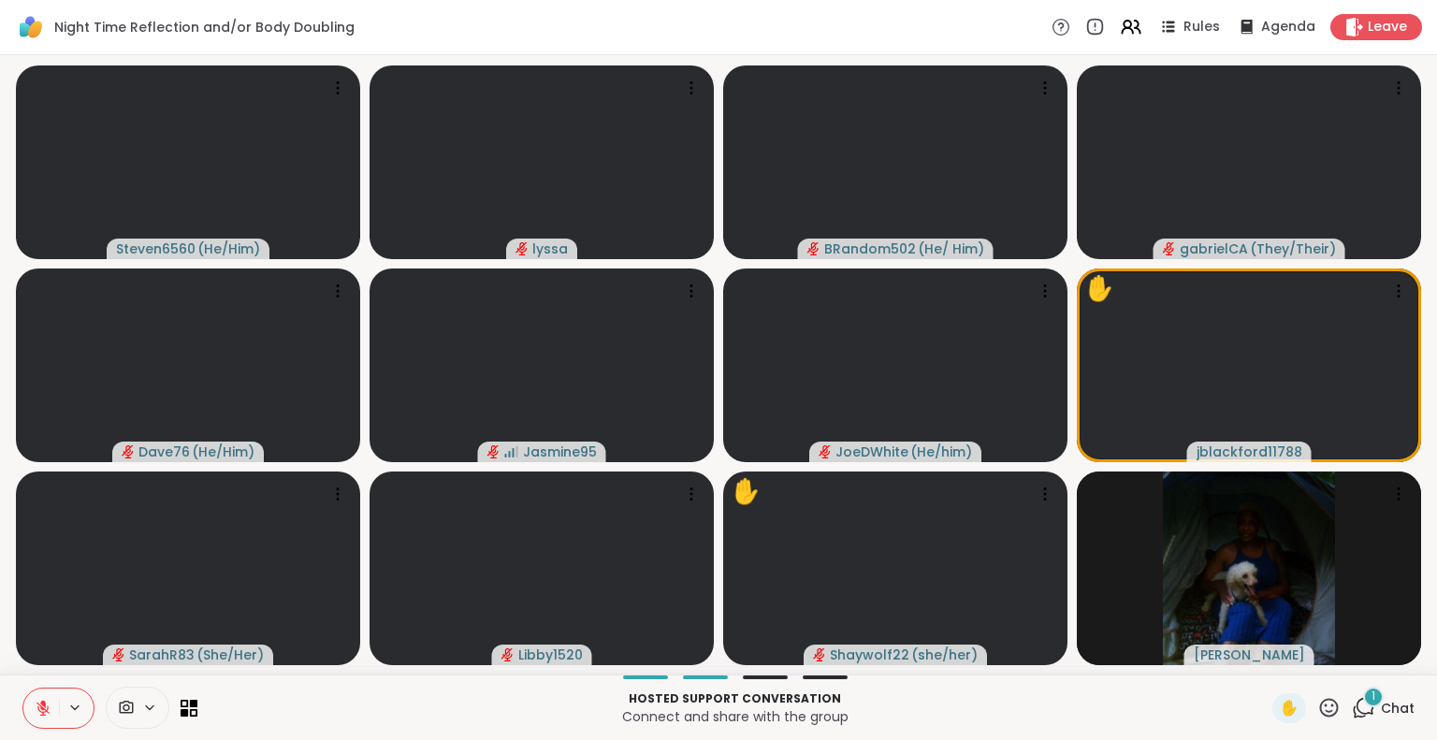
click at [1382, 706] on span "Chat" at bounding box center [1398, 708] width 34 height 19
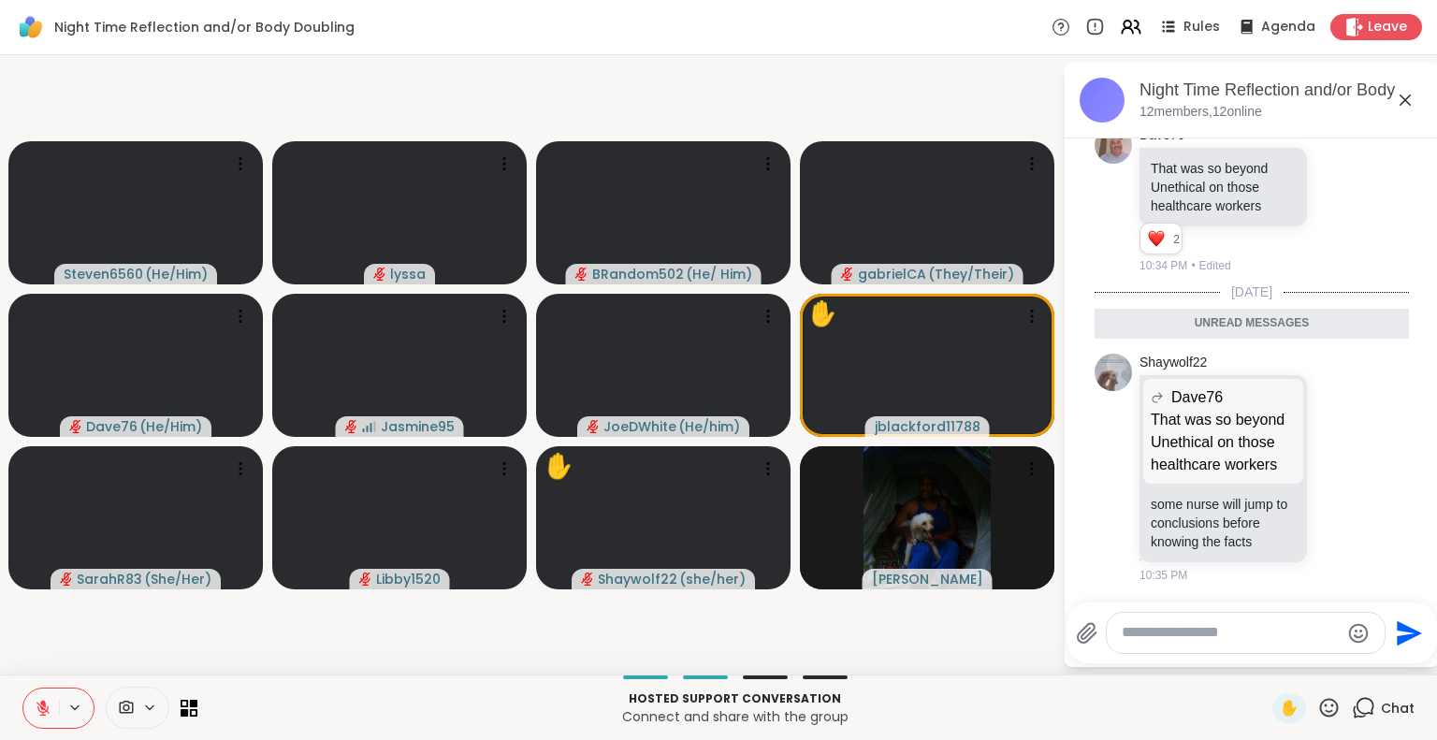
scroll to position [13334, 0]
click at [1413, 98] on icon at bounding box center [1405, 100] width 22 height 22
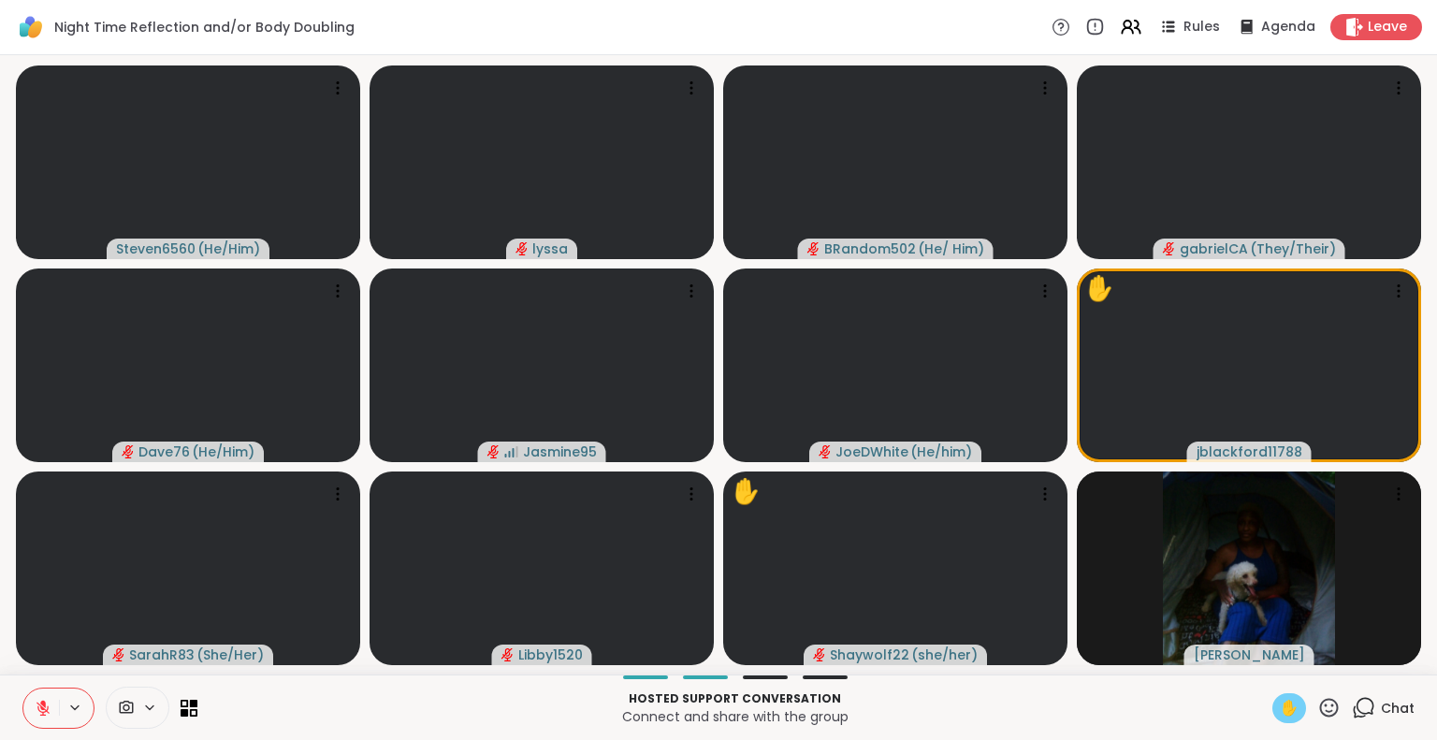
click at [1280, 706] on span "✋" at bounding box center [1289, 708] width 19 height 22
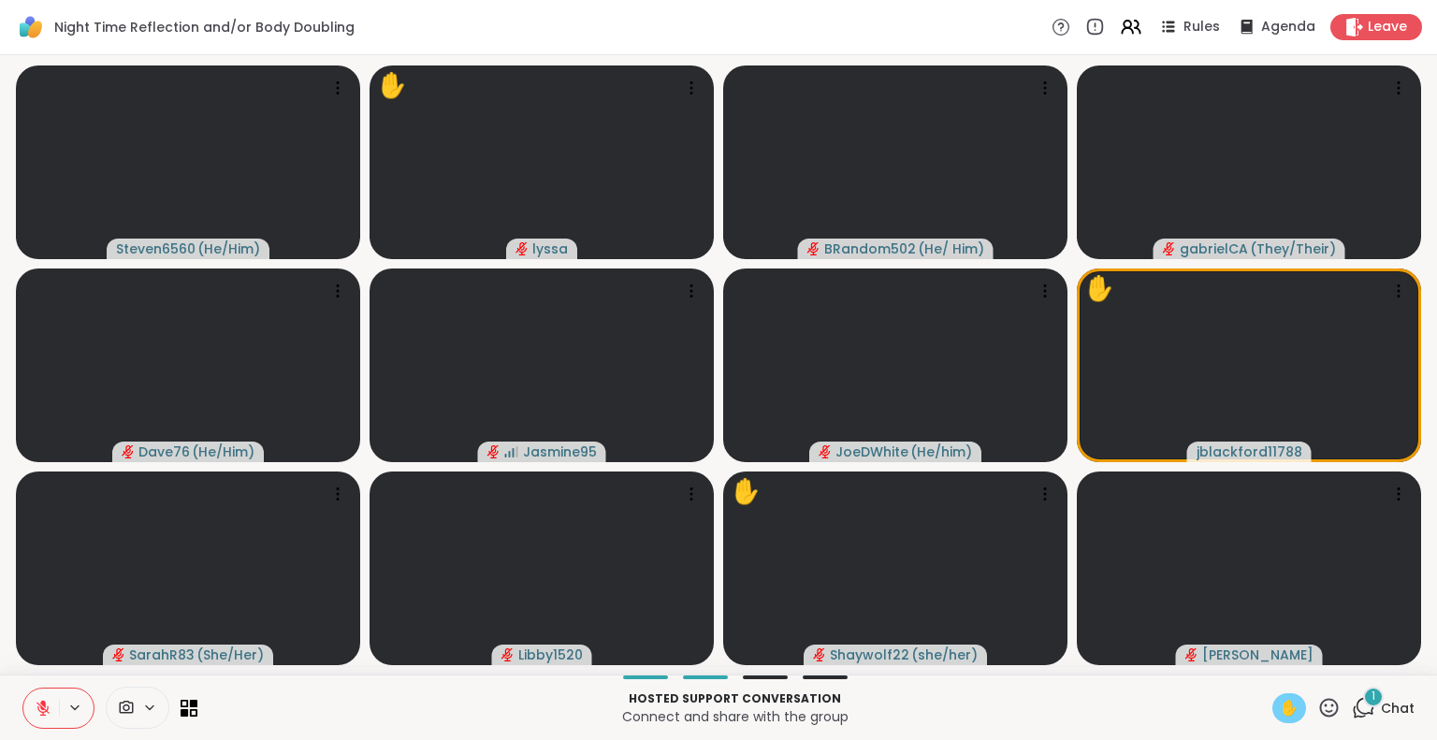
click at [1280, 703] on span "✋" at bounding box center [1289, 708] width 19 height 22
click at [1280, 702] on span "✋" at bounding box center [1289, 708] width 19 height 22
click at [1362, 708] on div "3 Chat" at bounding box center [1383, 708] width 63 height 30
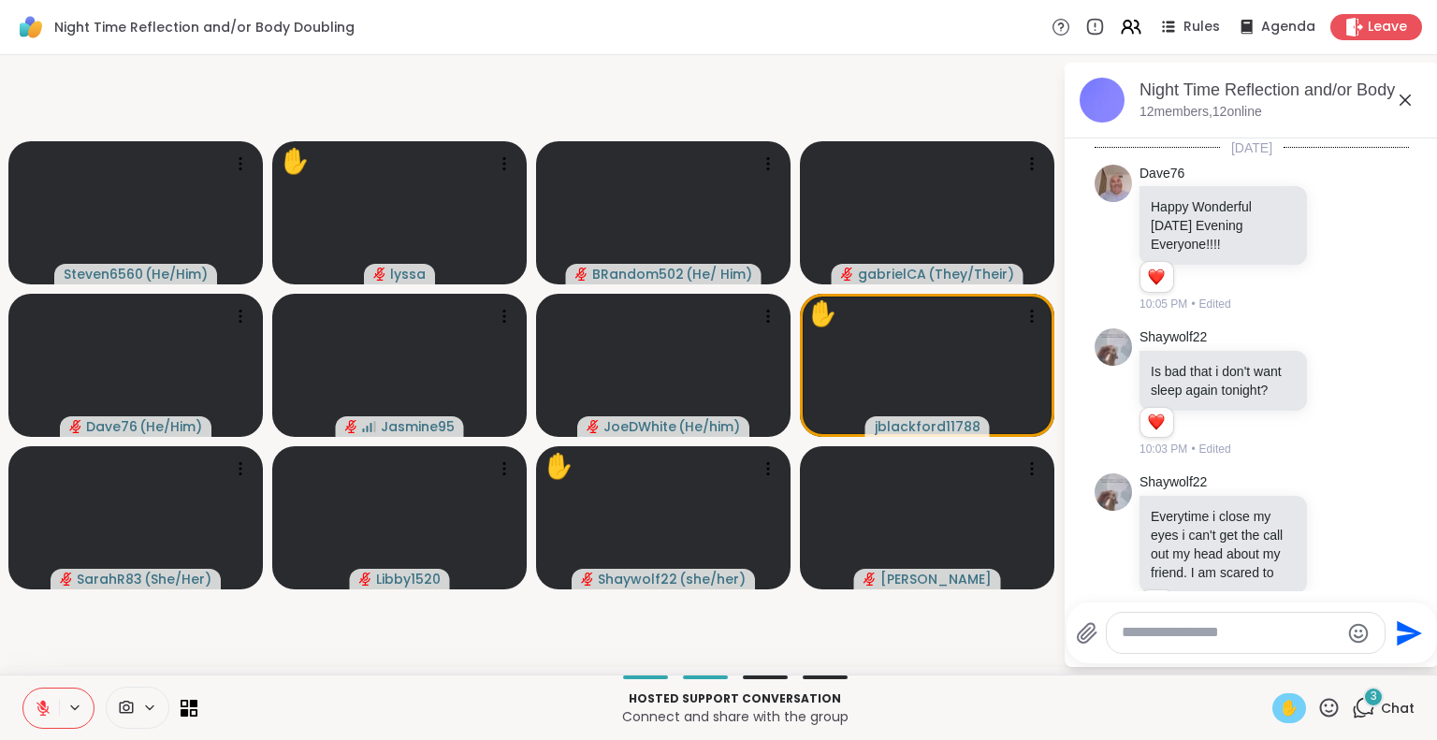
scroll to position [14025, 0]
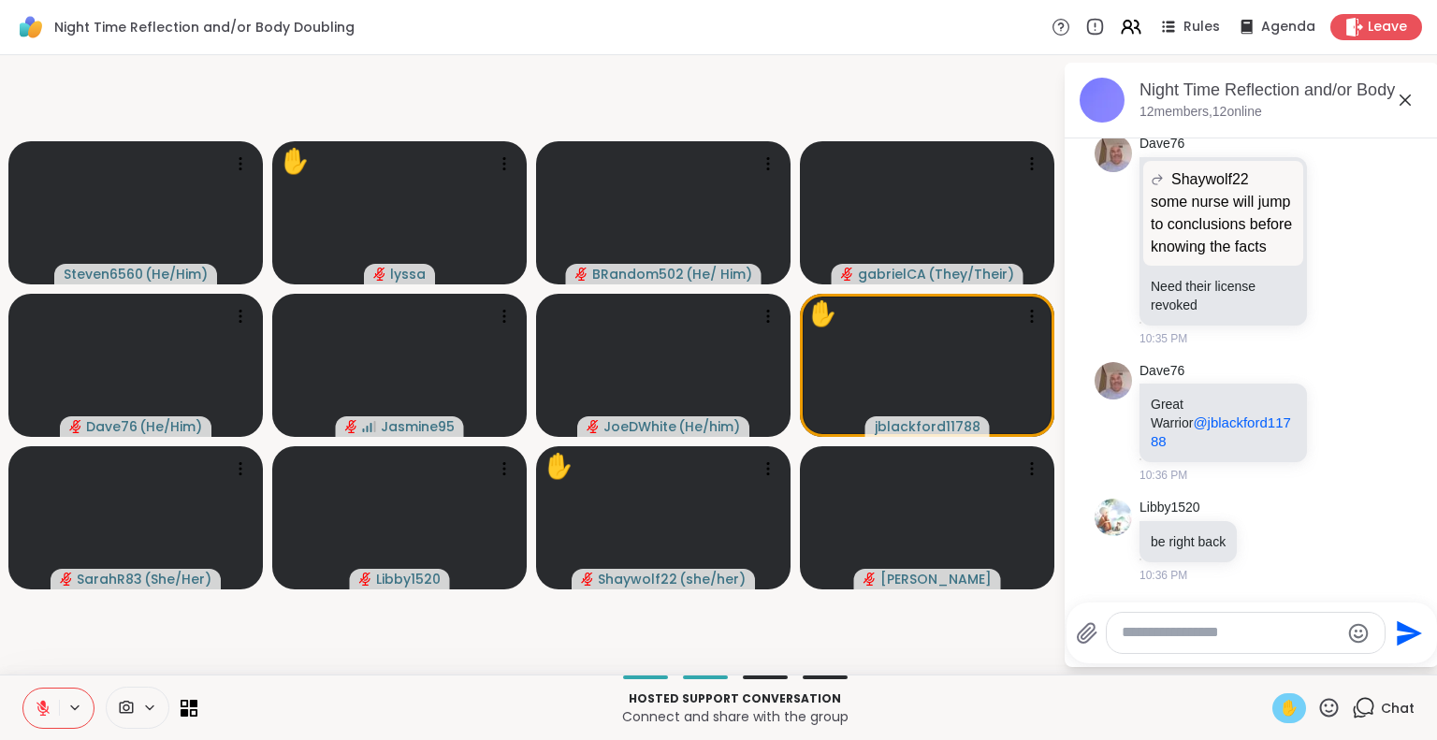
click at [1399, 100] on icon at bounding box center [1405, 100] width 22 height 22
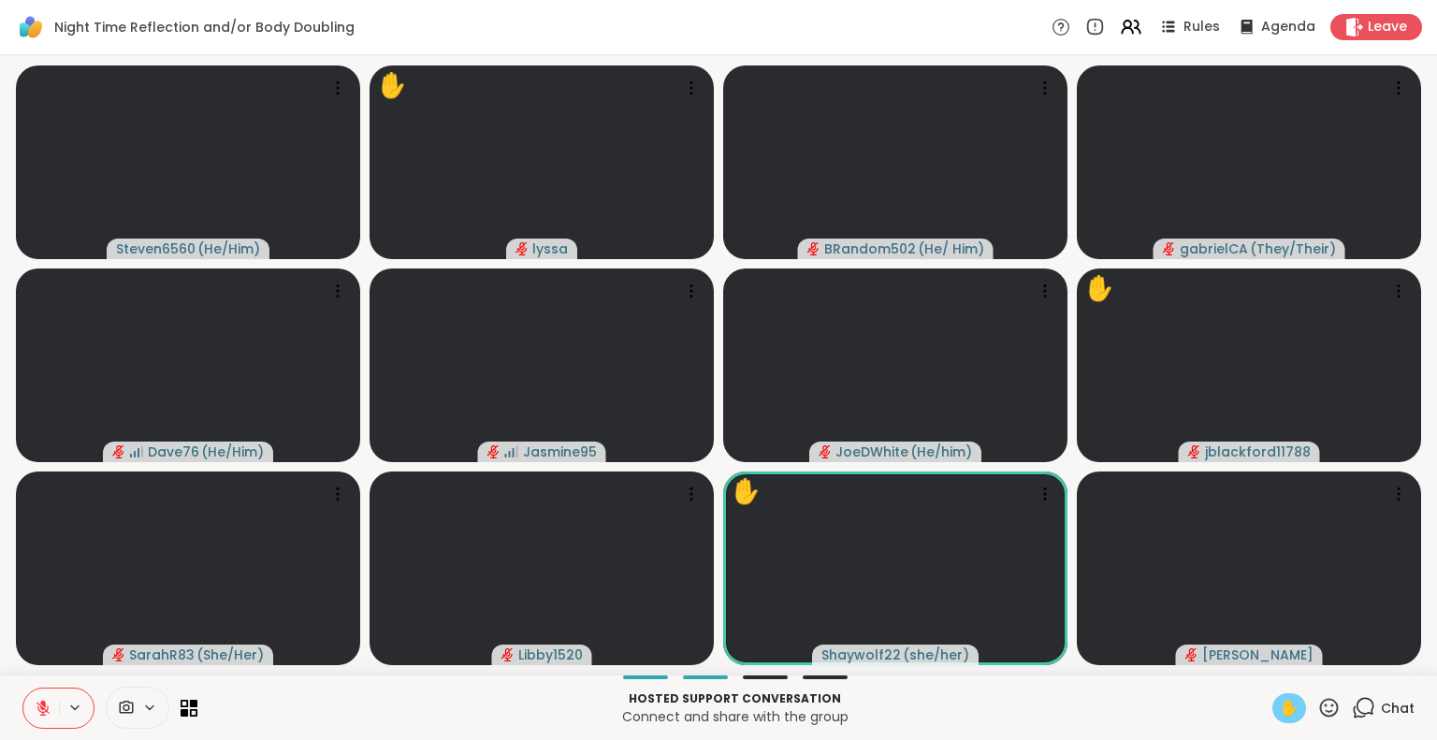
click at [1381, 711] on span "Chat" at bounding box center [1398, 708] width 34 height 19
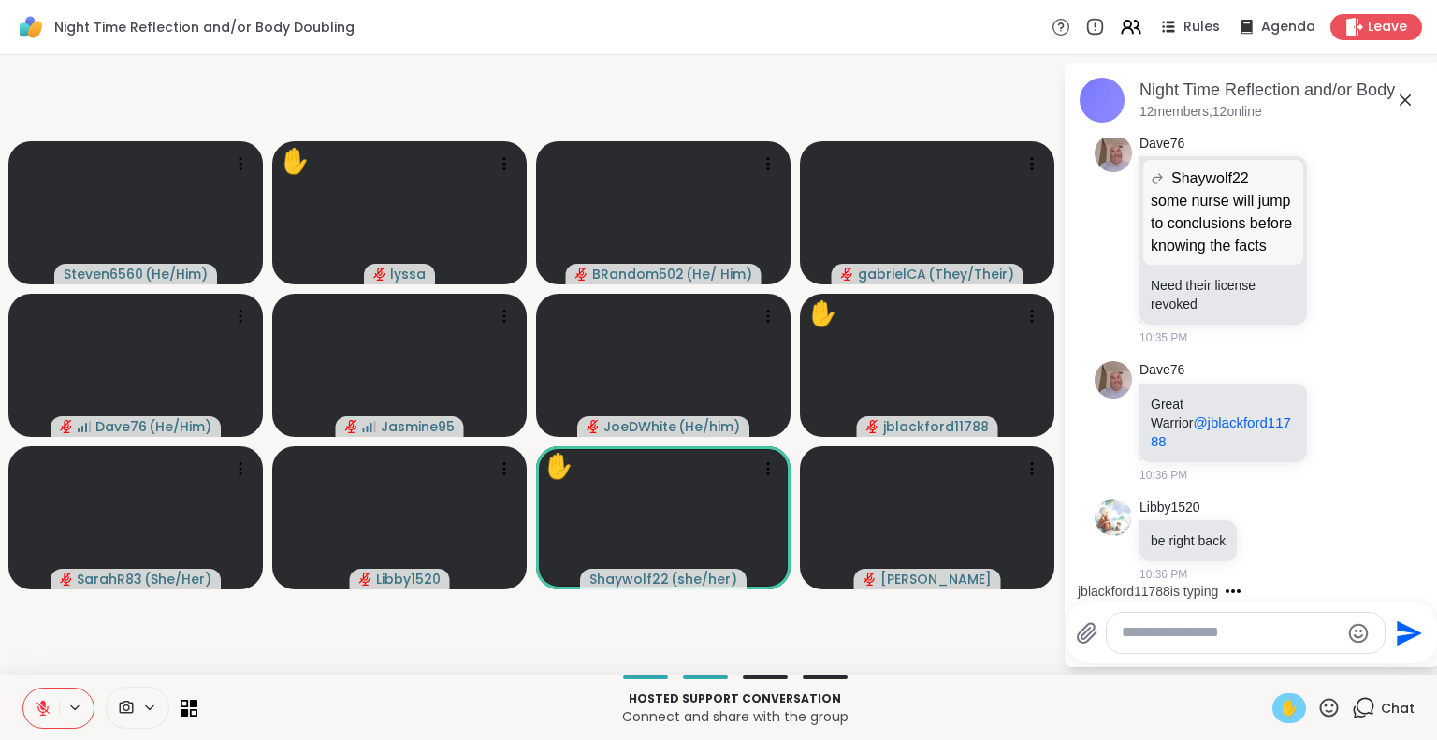
scroll to position [13962, 0]
click at [1187, 619] on div at bounding box center [1246, 633] width 278 height 40
click at [1163, 631] on textarea "Type your message" at bounding box center [1231, 633] width 218 height 20
click at [1407, 100] on icon at bounding box center [1405, 100] width 22 height 22
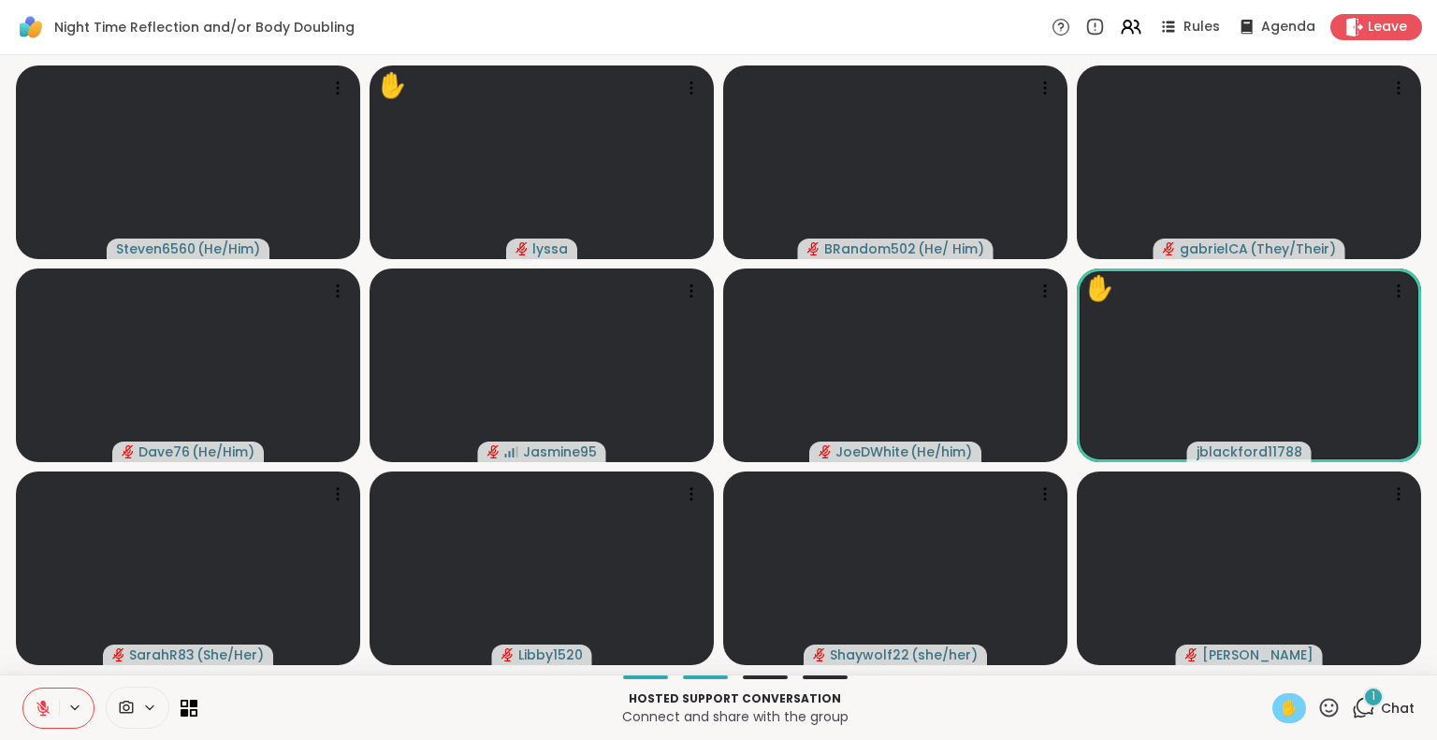
click at [1280, 710] on span "✋" at bounding box center [1289, 708] width 19 height 22
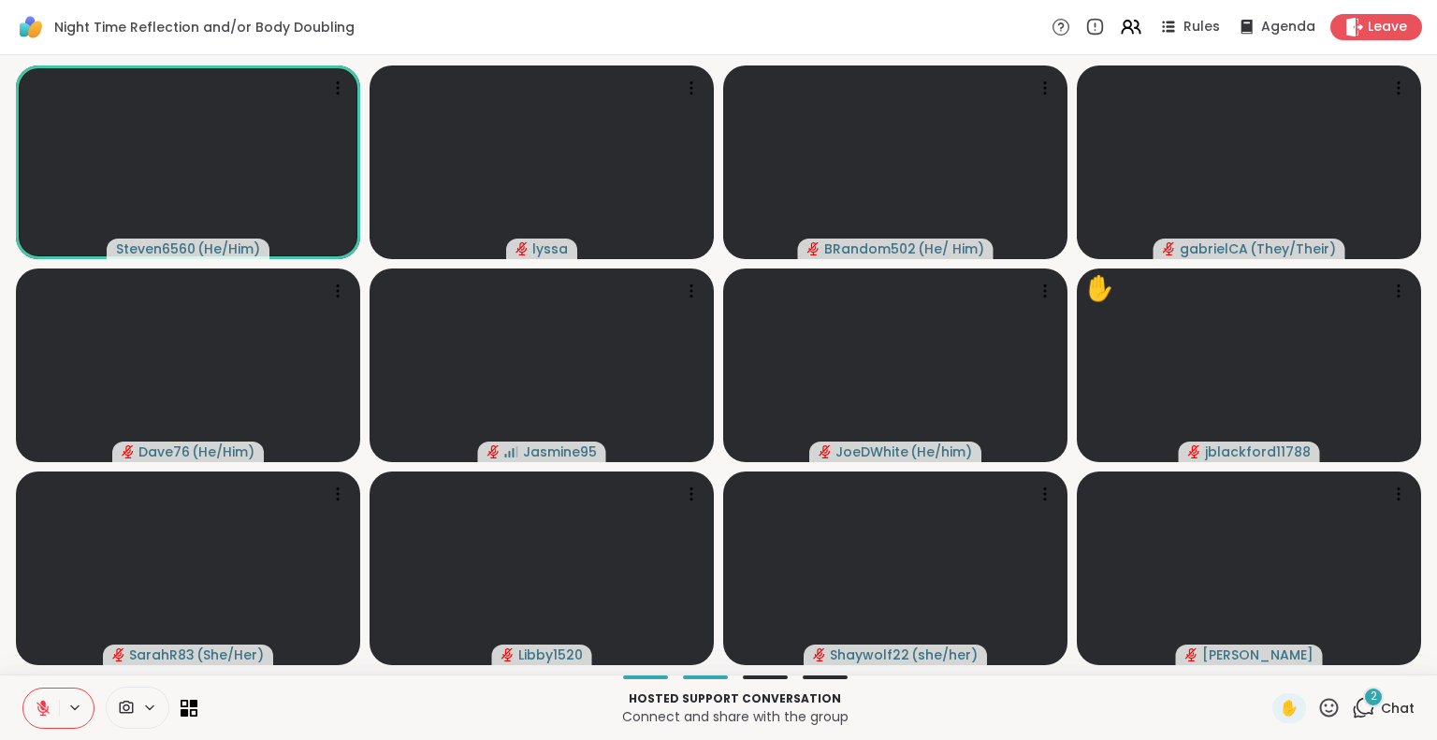
click at [44, 711] on icon at bounding box center [42, 708] width 13 height 13
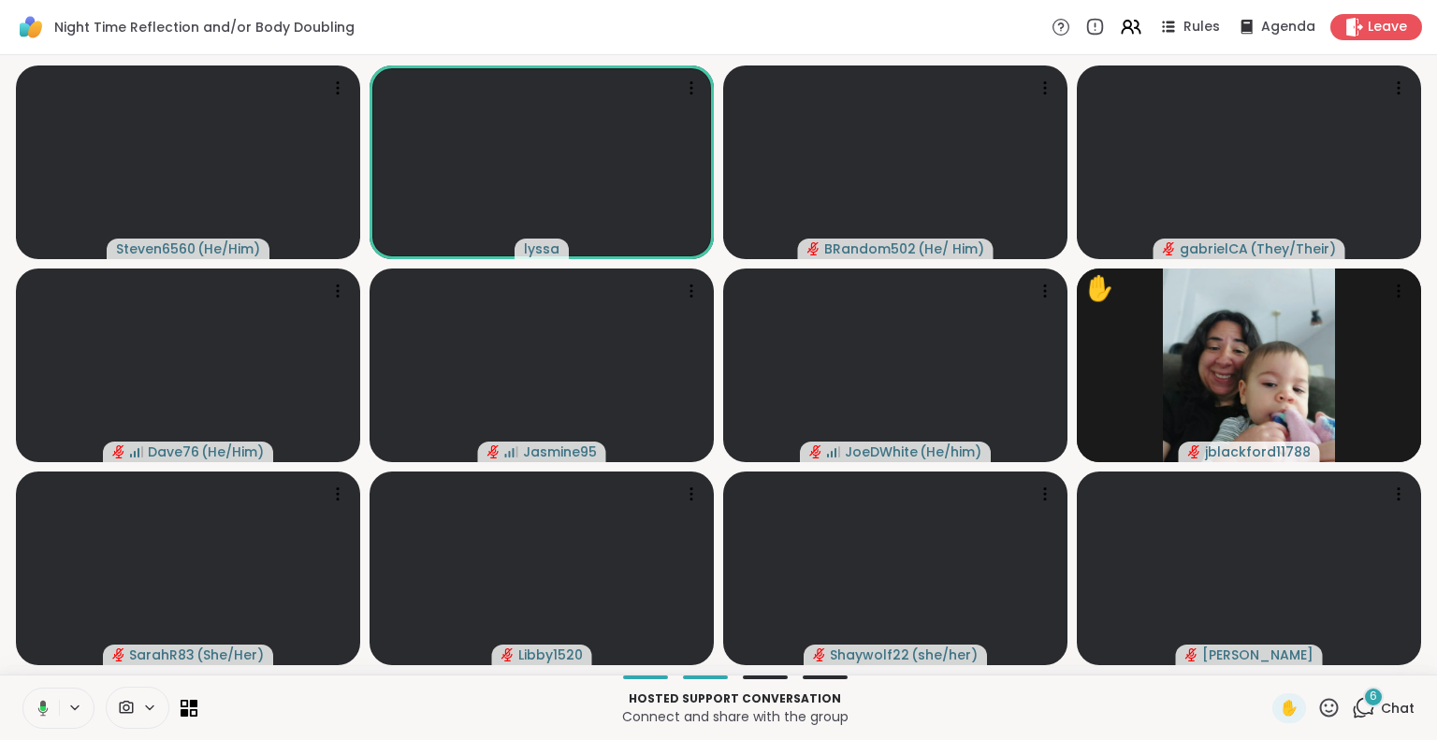
click at [42, 714] on icon at bounding box center [43, 708] width 10 height 16
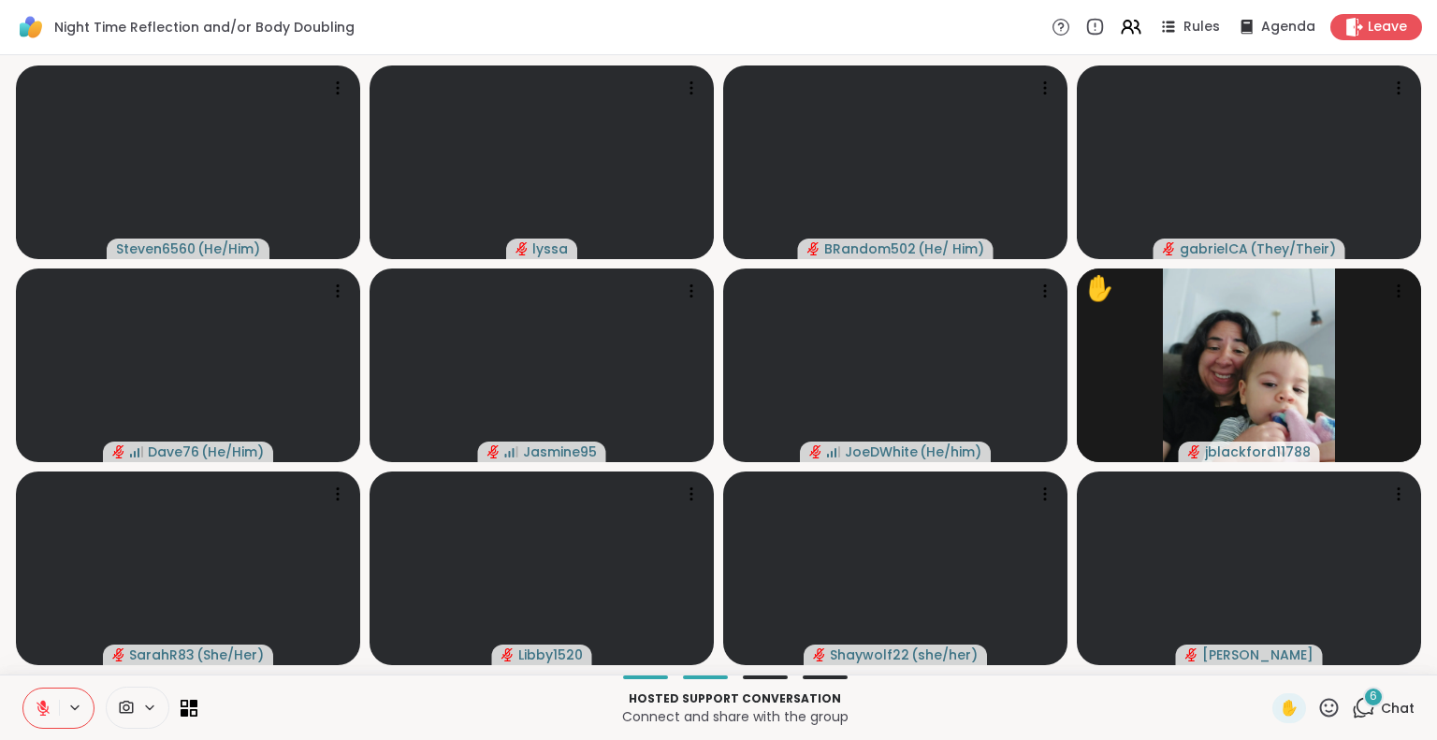
drag, startPoint x: 42, startPoint y: 714, endPoint x: 0, endPoint y: 784, distance: 81.8
click at [0, 739] on html "Night Time Reflection and/or Body Doubling Rules Agenda Leave Steven6560 ( He/H…" at bounding box center [718, 370] width 1437 height 740
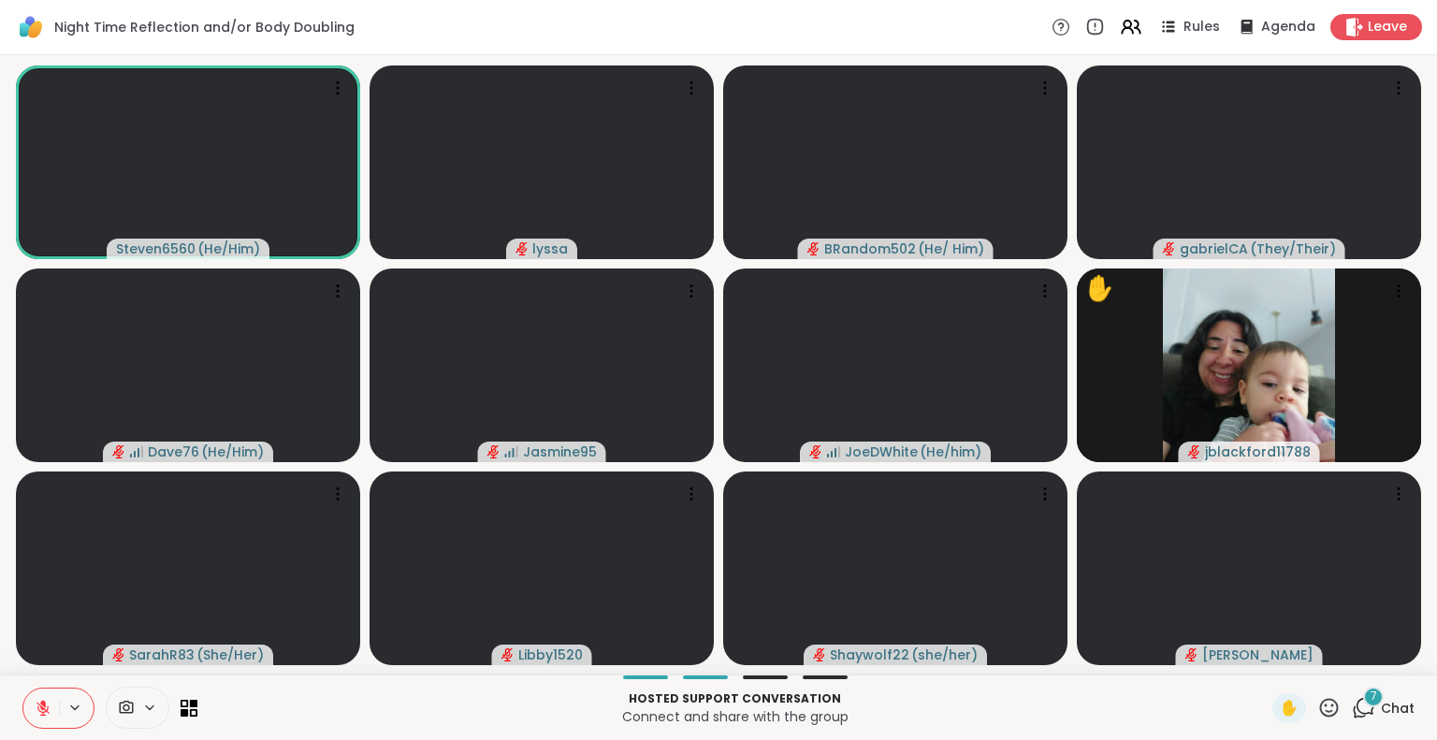
click at [42, 706] on icon at bounding box center [42, 708] width 13 height 13
click at [1363, 699] on div "7" at bounding box center [1373, 697] width 21 height 21
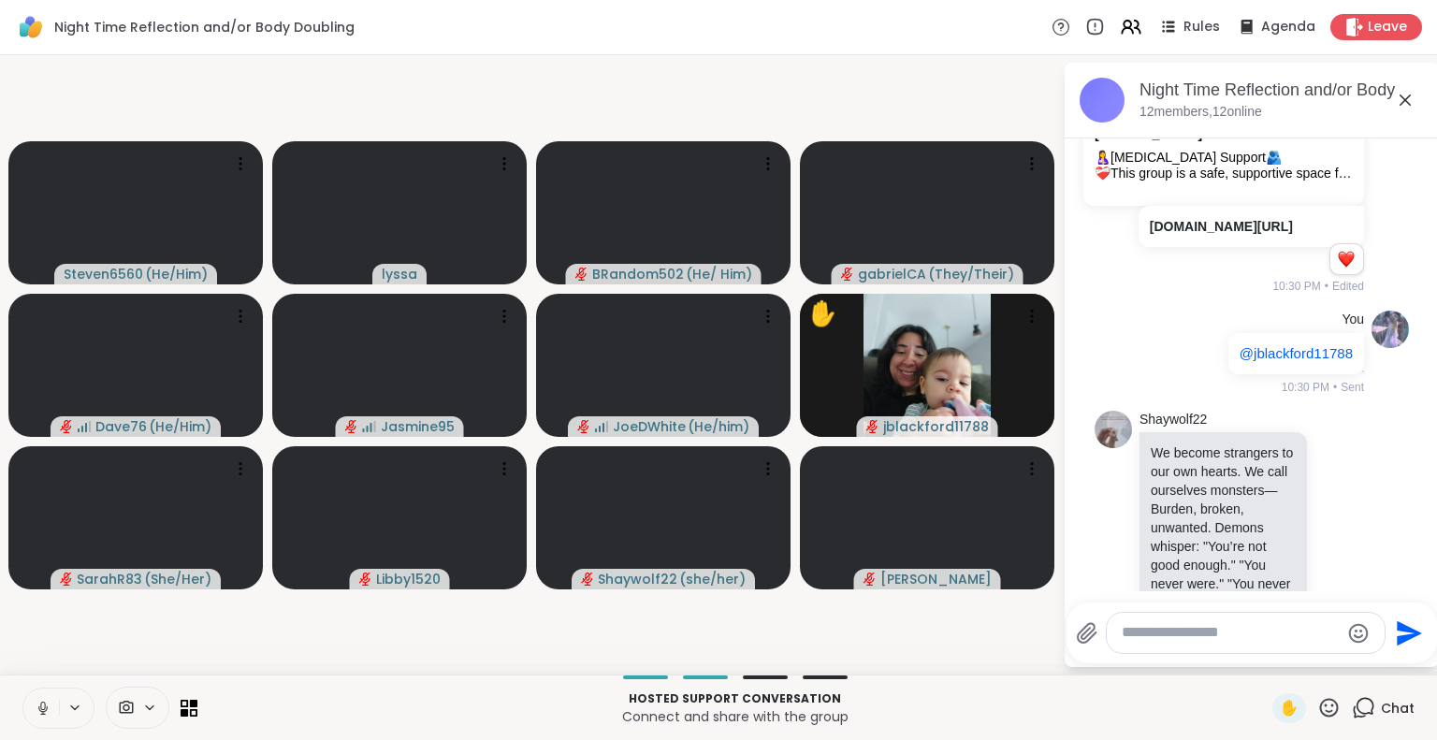
scroll to position [12253, 0]
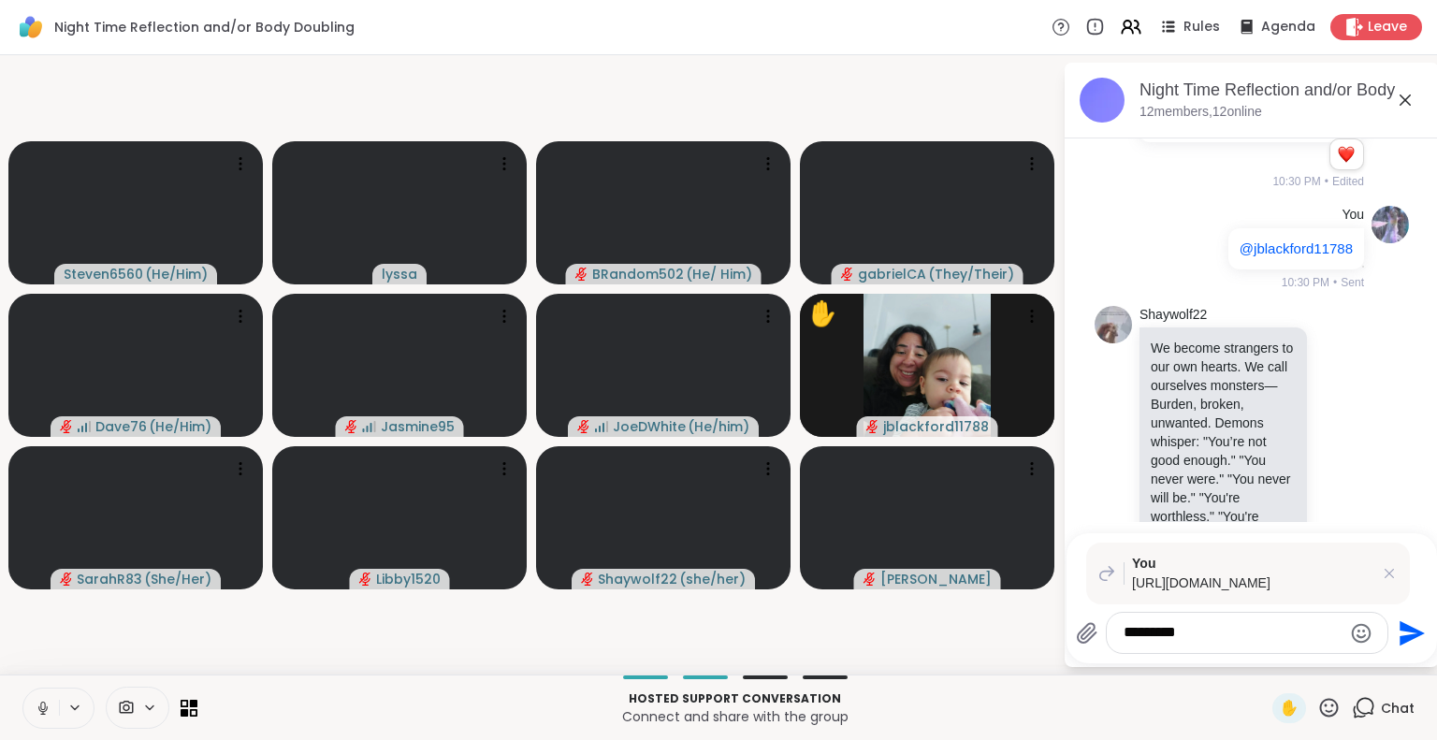
type textarea "**********"
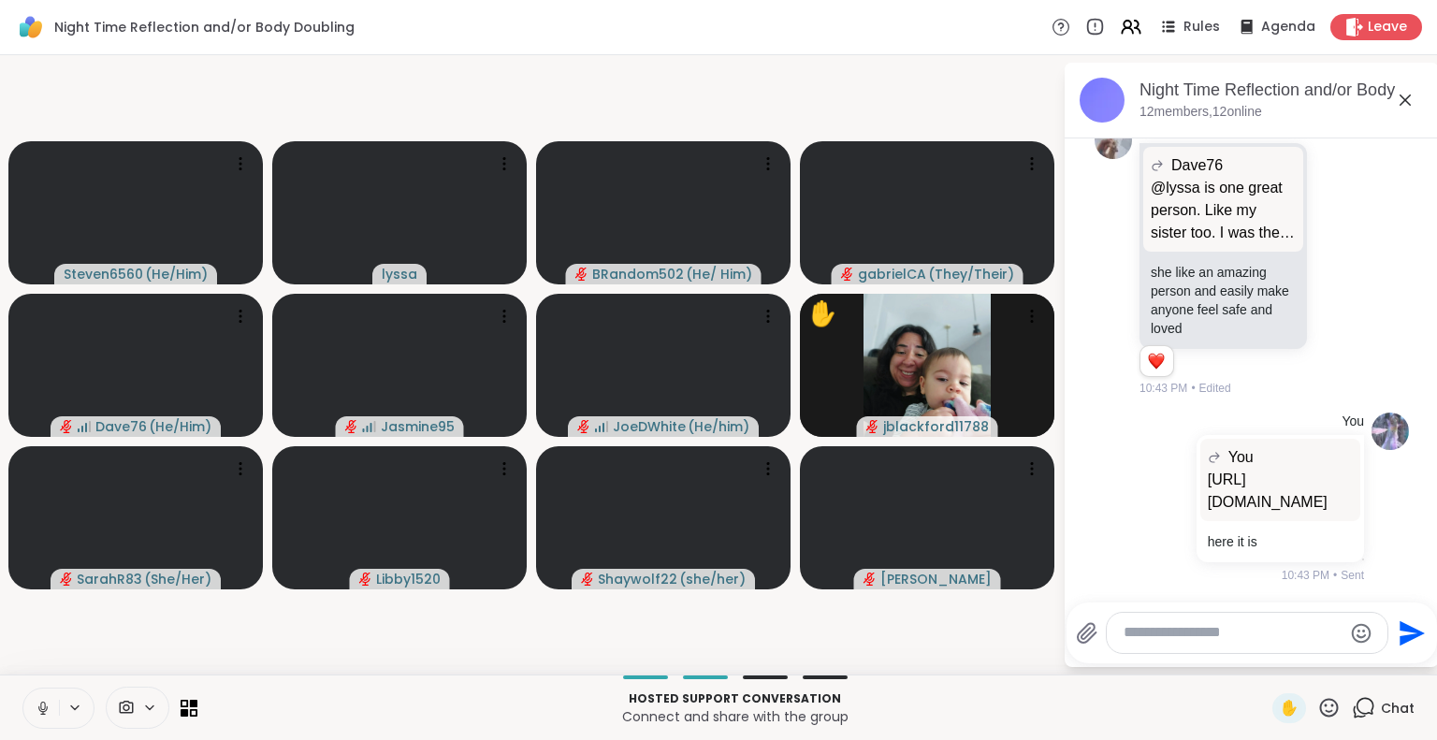
scroll to position [15038, 0]
click at [1404, 97] on icon at bounding box center [1405, 100] width 22 height 22
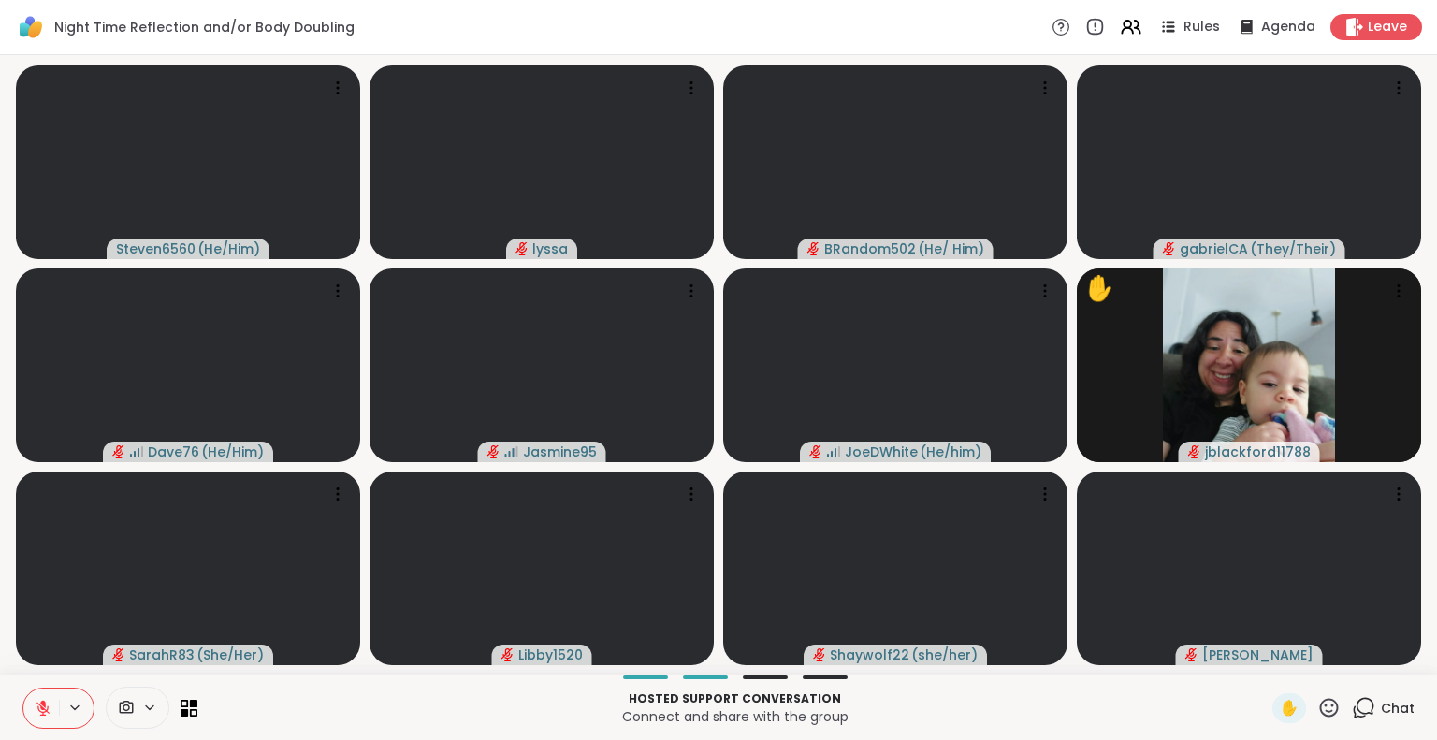
click at [37, 704] on icon at bounding box center [42, 708] width 13 height 13
click at [41, 697] on button at bounding box center [41, 708] width 36 height 39
click at [40, 725] on button at bounding box center [41, 708] width 36 height 39
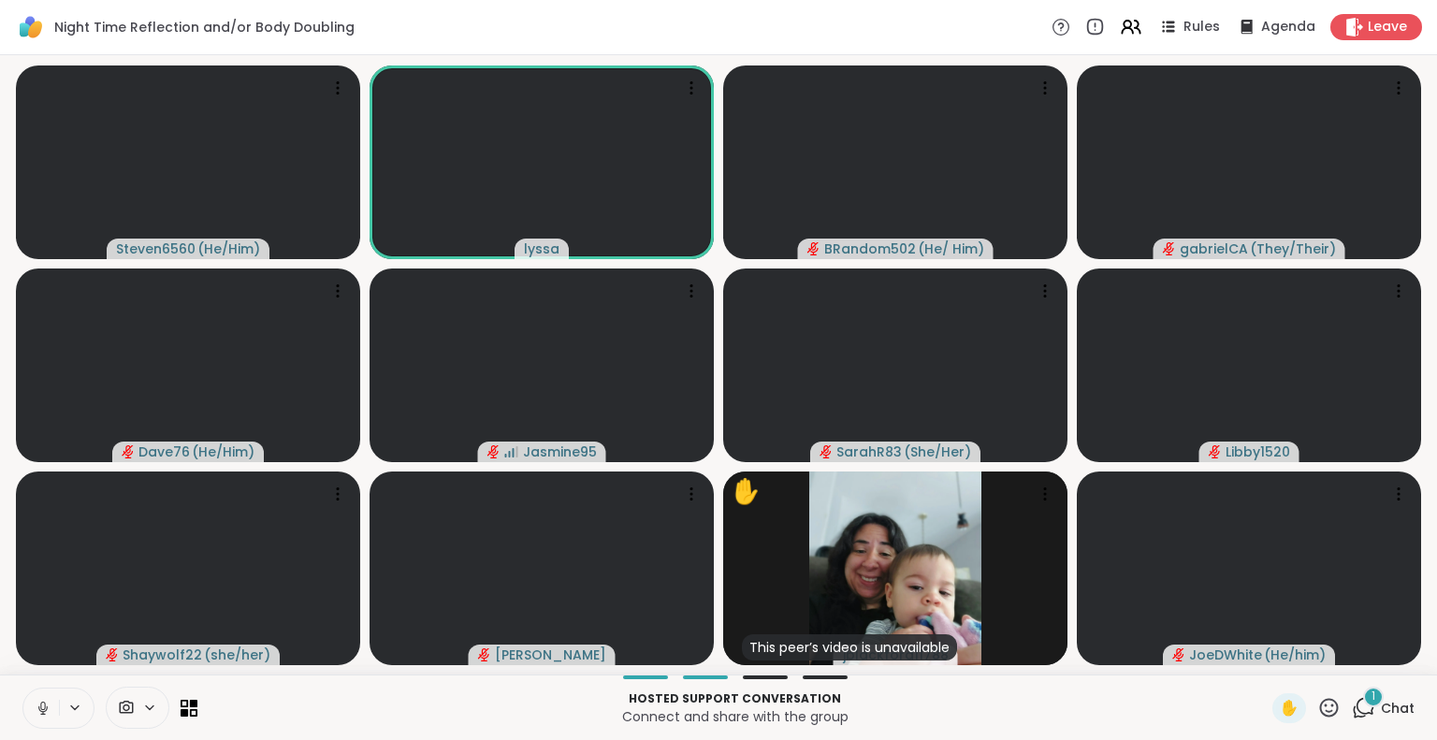
click at [35, 705] on icon at bounding box center [43, 708] width 17 height 17
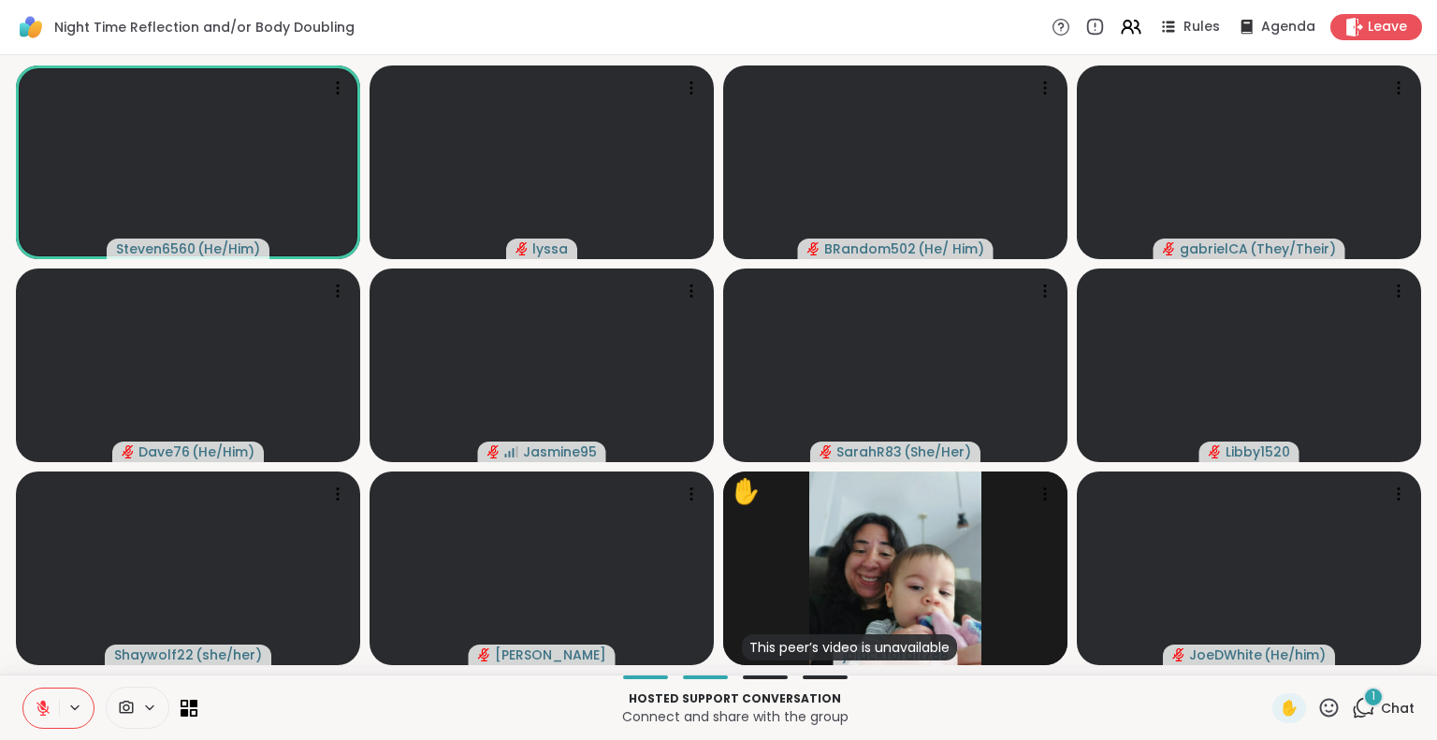
click at [41, 703] on icon at bounding box center [43, 703] width 6 height 7
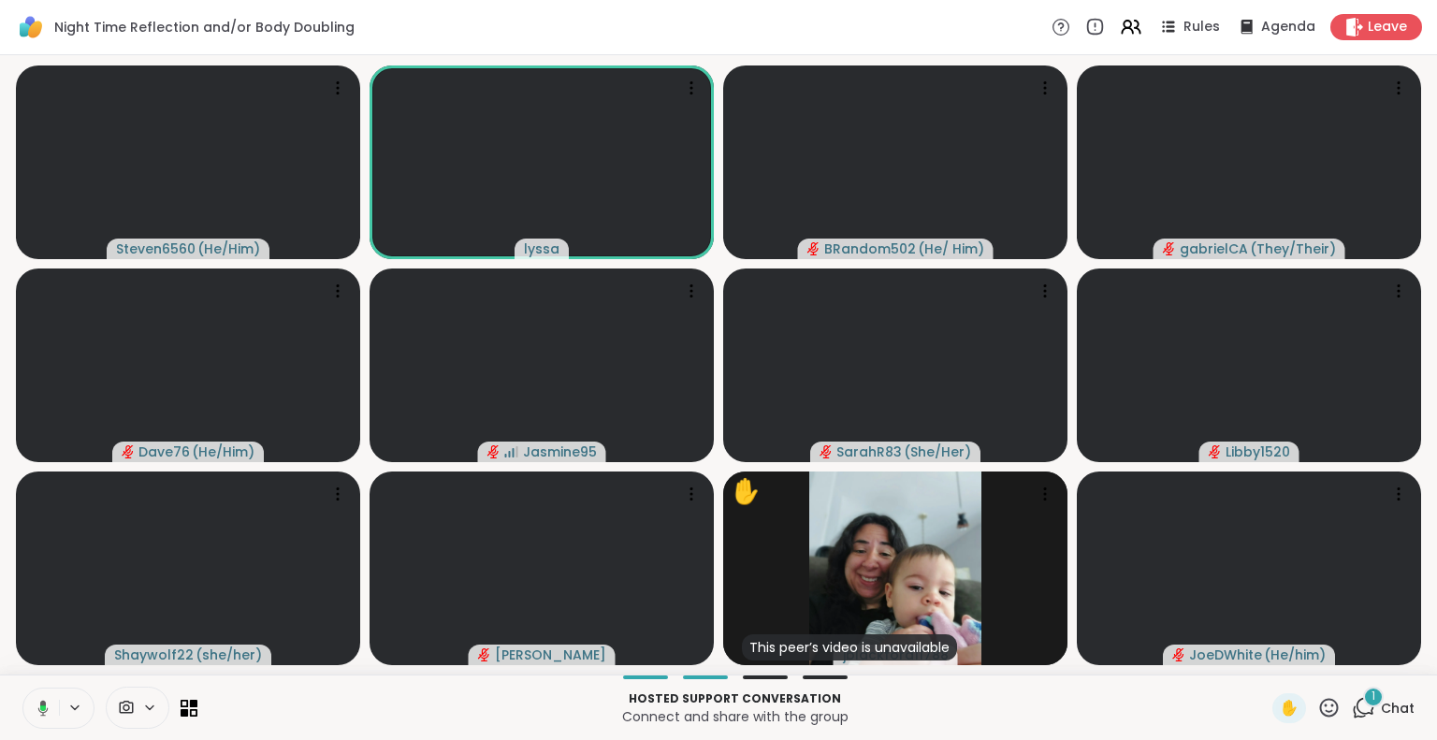
click at [41, 700] on icon at bounding box center [40, 708] width 17 height 17
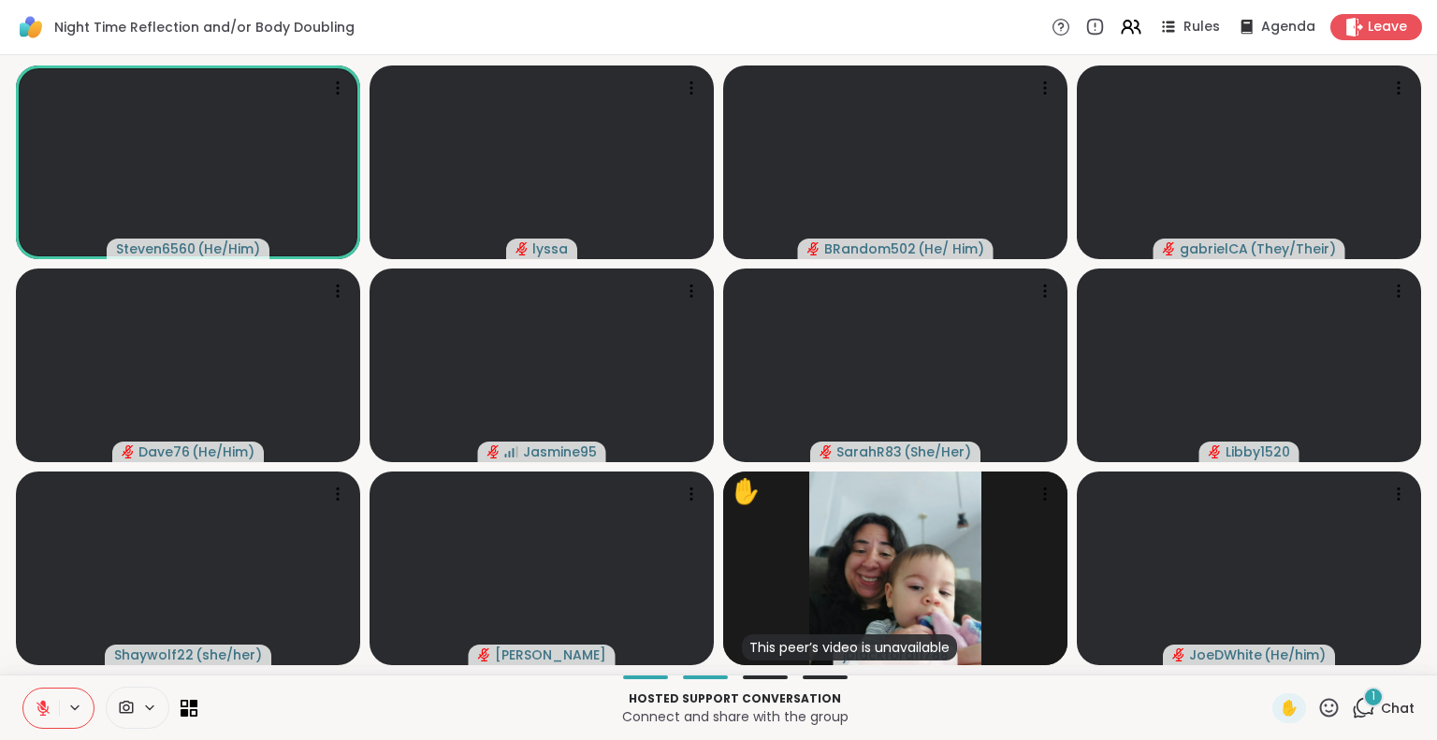
click at [1320, 711] on icon at bounding box center [1329, 707] width 19 height 19
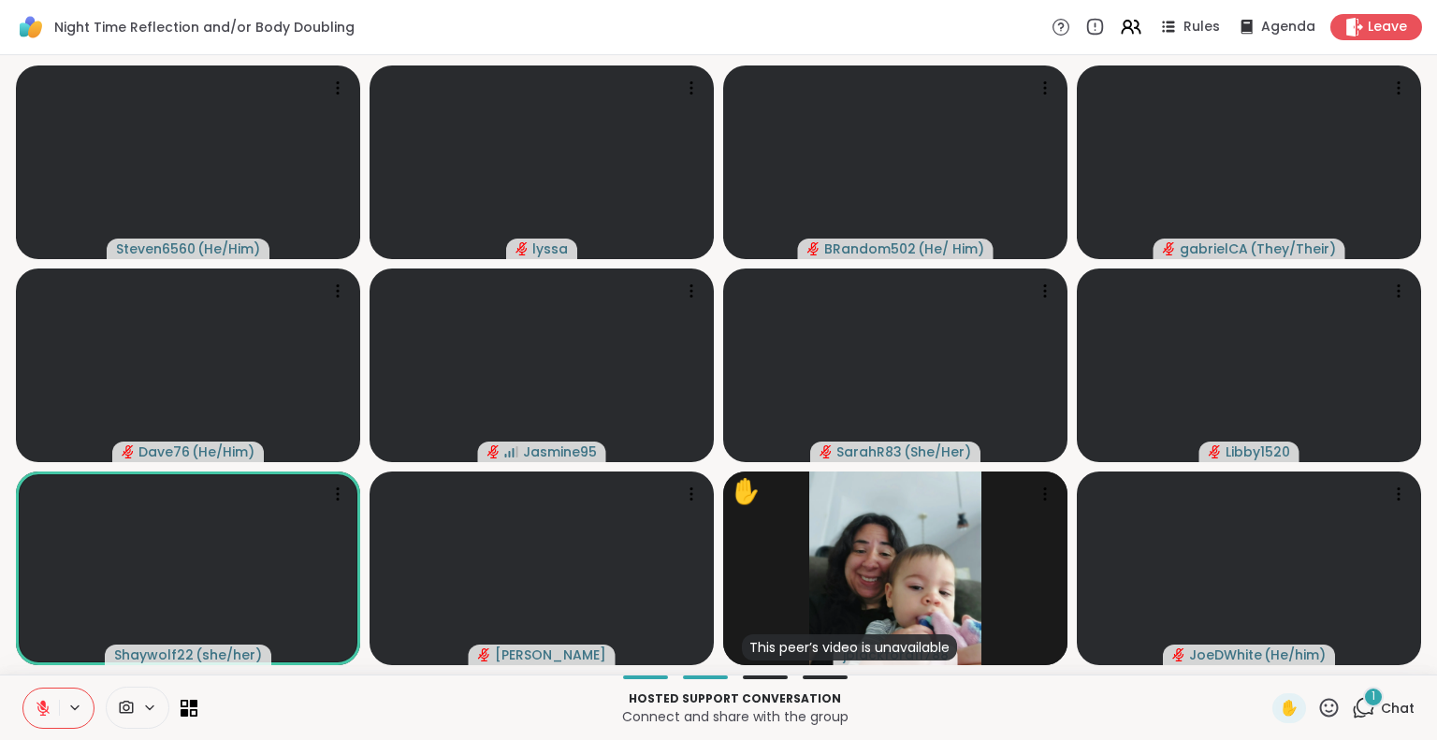
click at [1352, 709] on icon at bounding box center [1363, 707] width 23 height 23
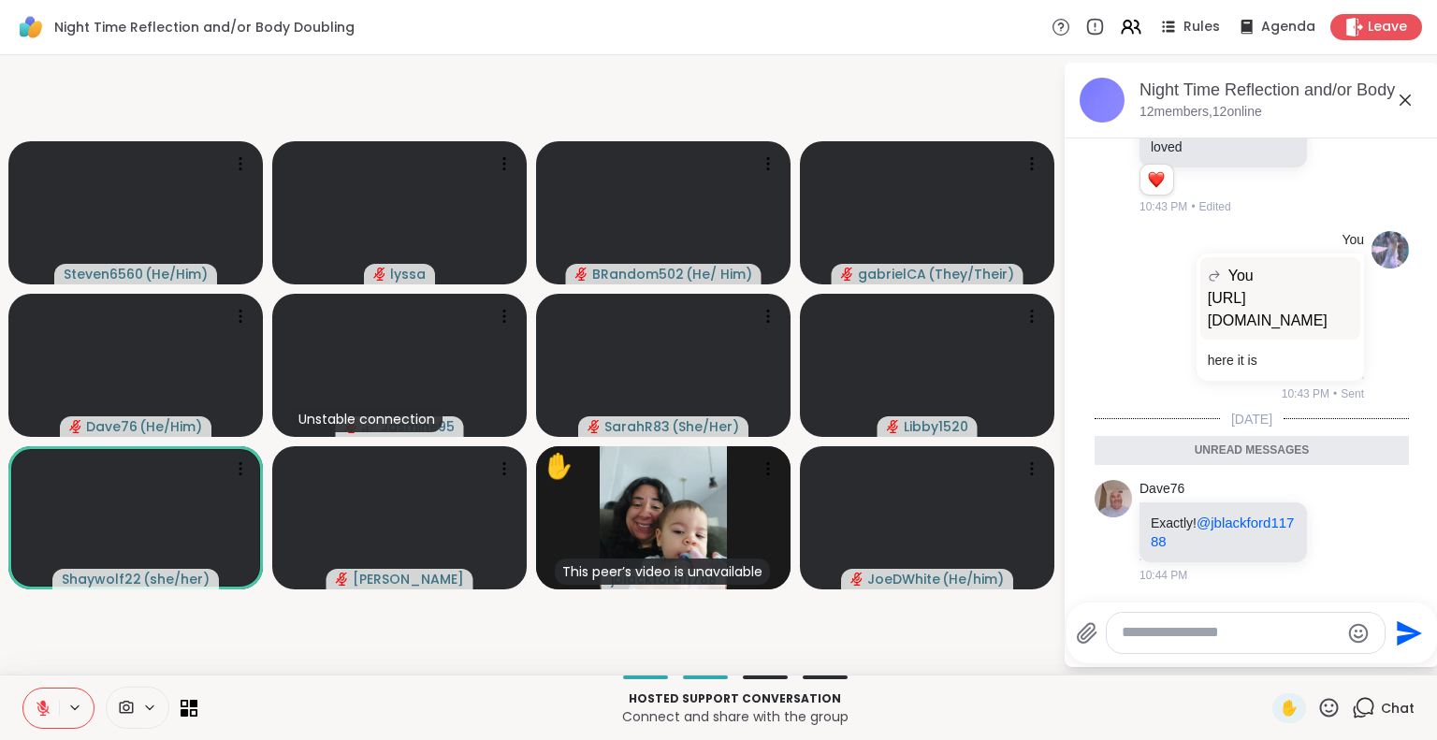
scroll to position [15235, 0]
click at [1331, 86] on icon at bounding box center [1339, 76] width 17 height 19
click at [1331, 55] on div "Select Reaction: Heart" at bounding box center [1339, 46] width 17 height 17
click at [1352, 88] on icon at bounding box center [1360, 76] width 17 height 22
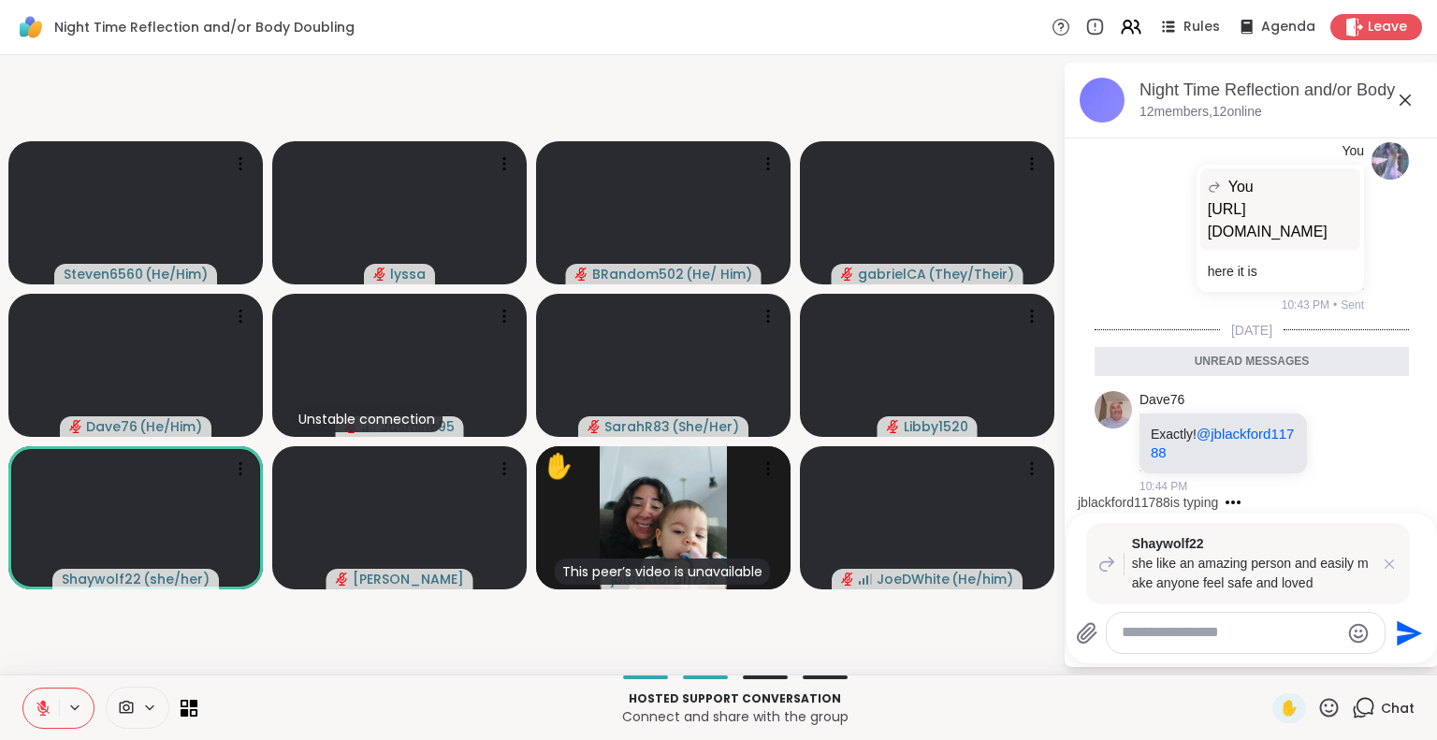
type textarea "*"
type textarea "**********"
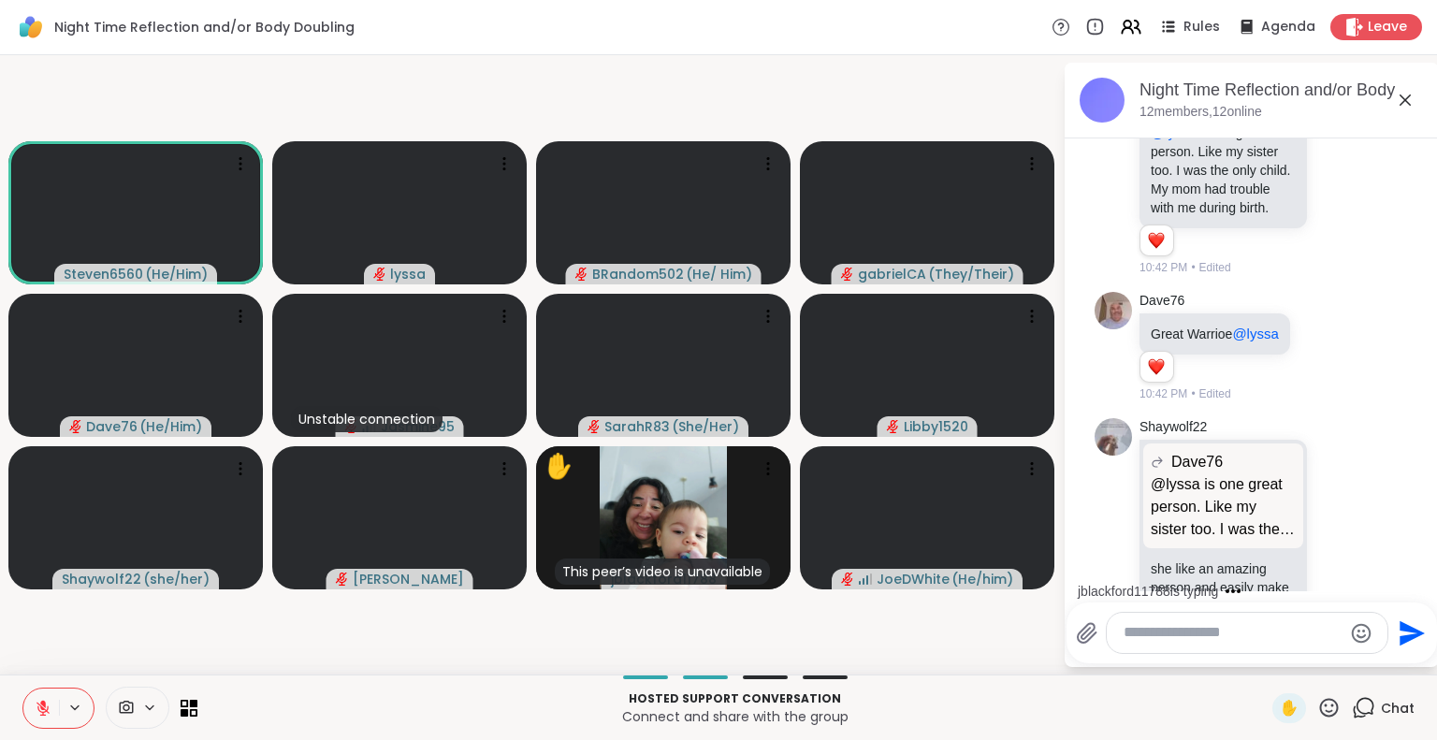
scroll to position [14587, 0]
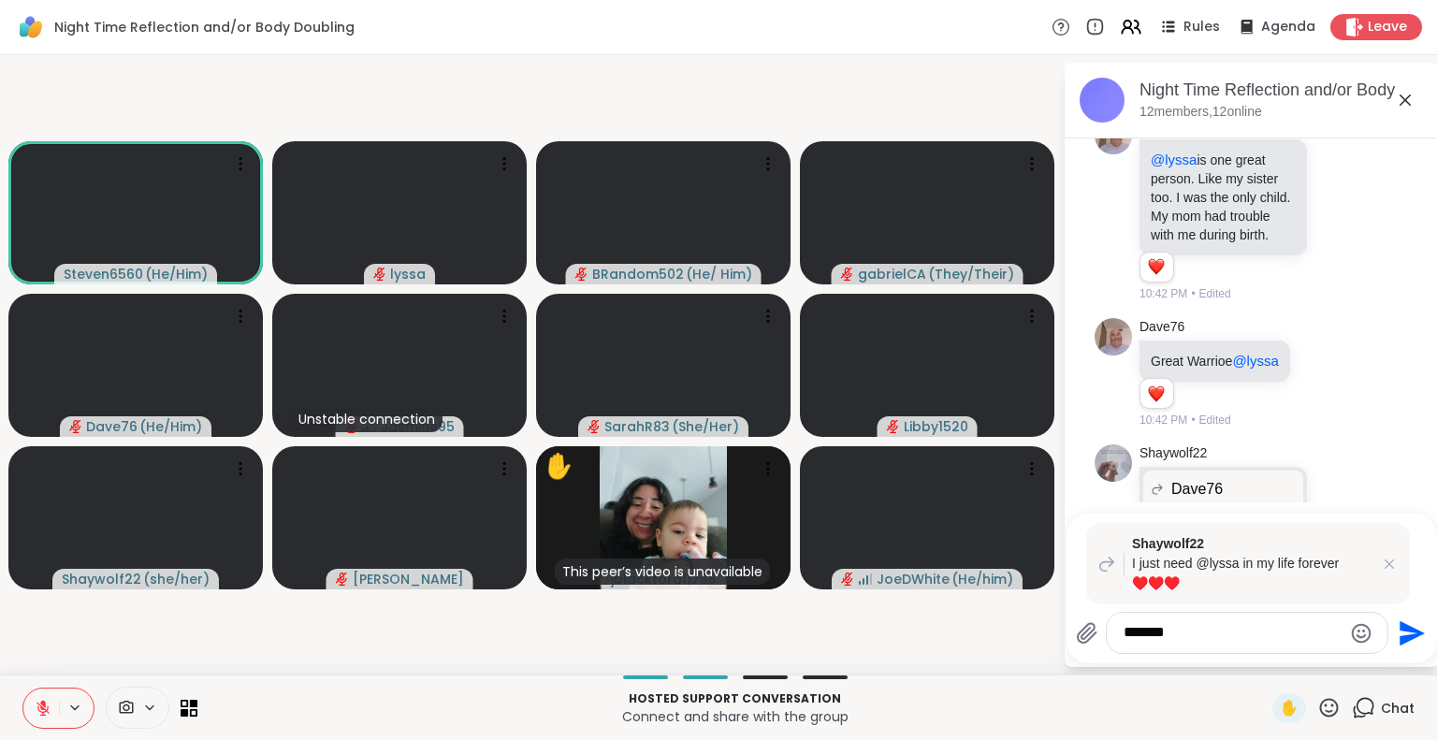
type textarea "********"
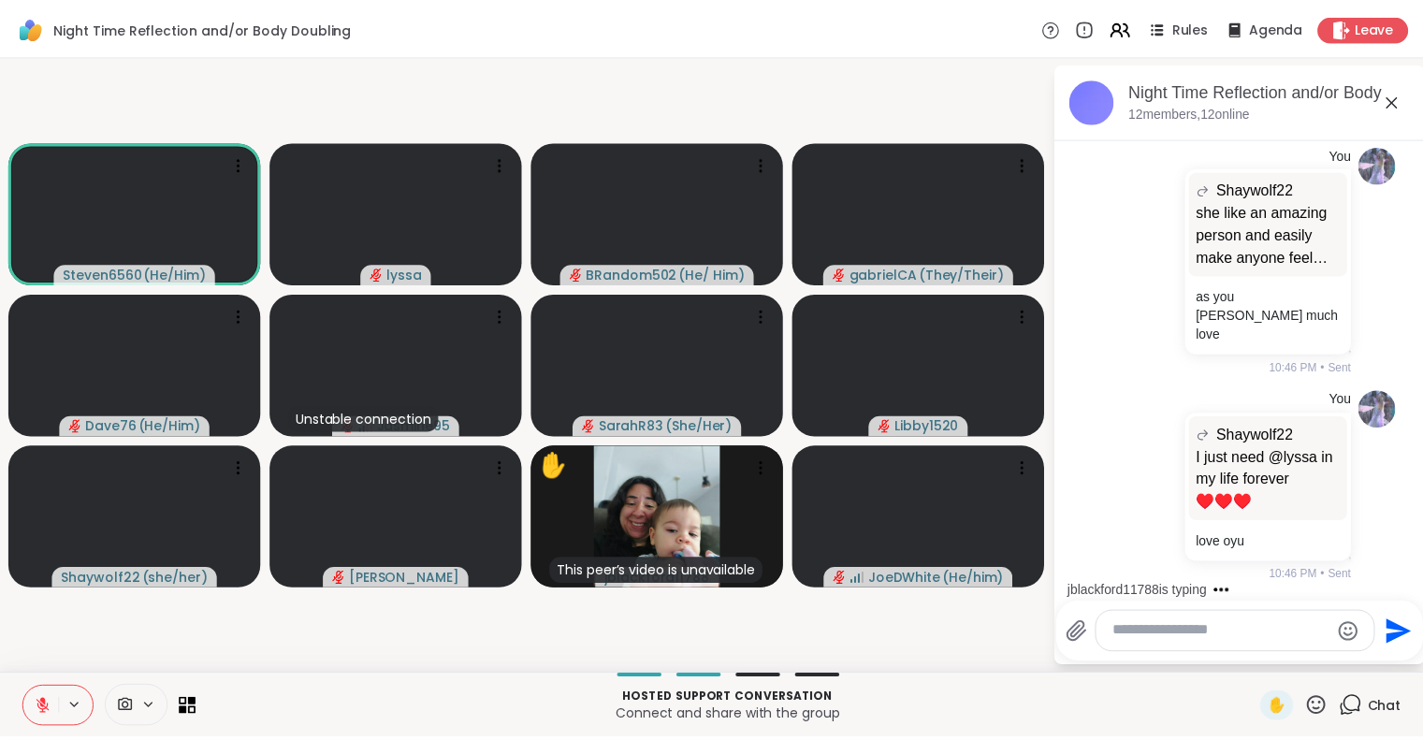
scroll to position [15941, 0]
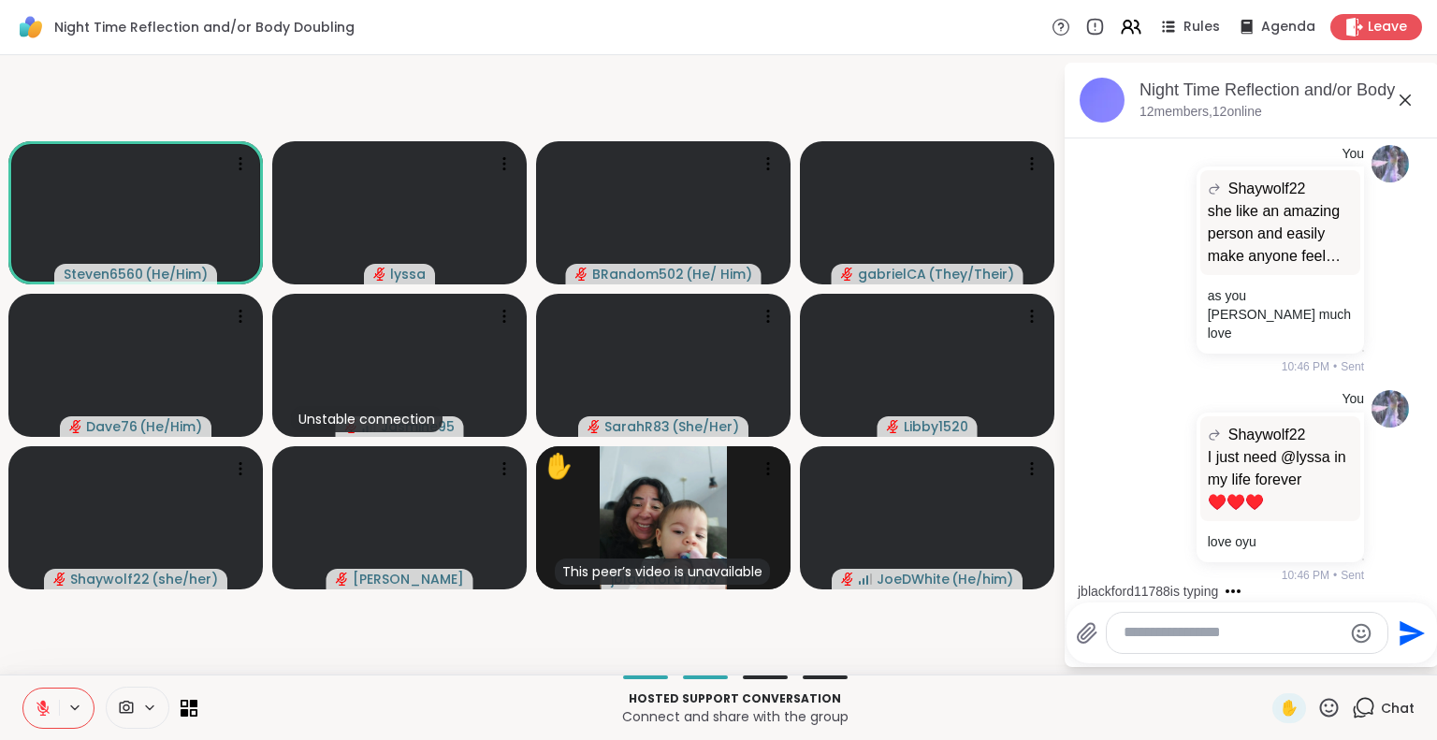
click at [1404, 100] on icon at bounding box center [1405, 99] width 11 height 11
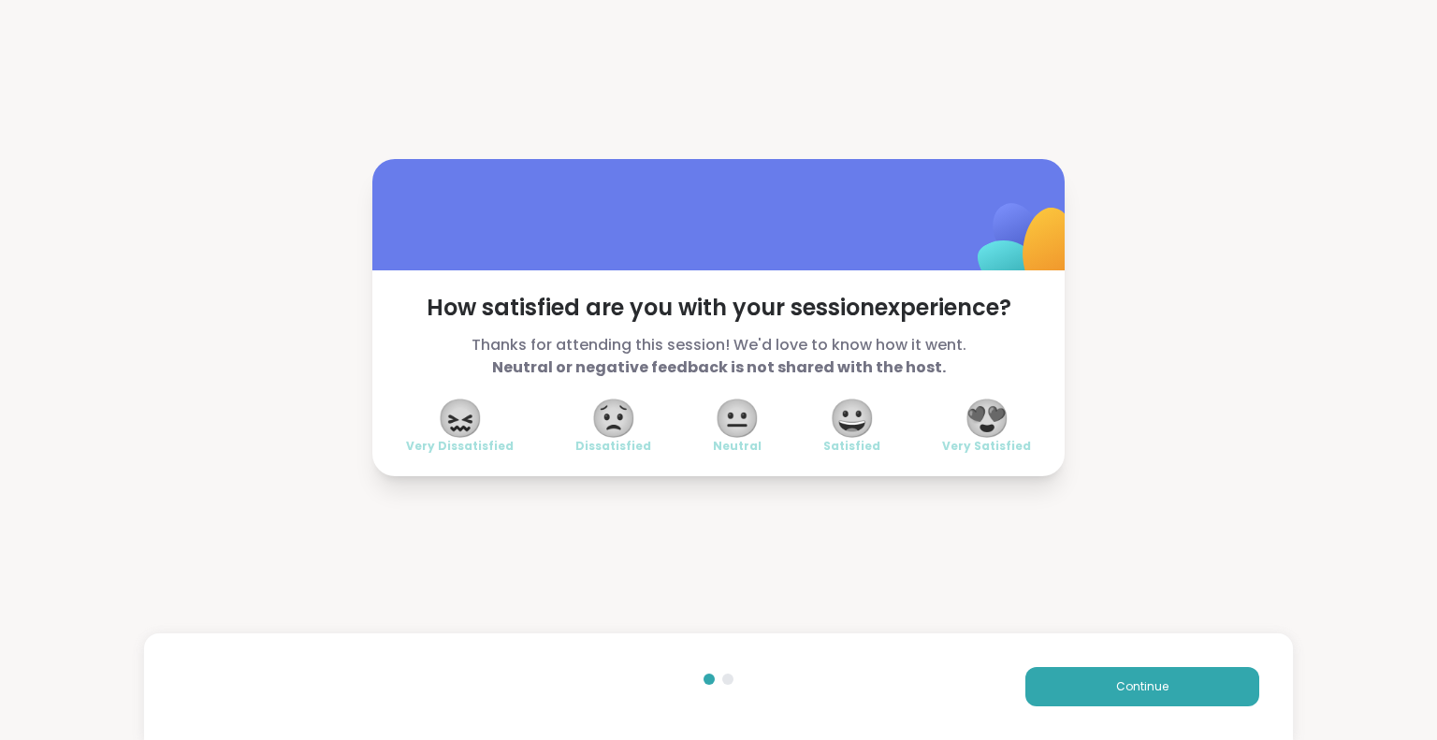
click at [1041, 404] on div "How satisfied are you with your session experience? Thanks for attending this s…" at bounding box center [718, 373] width 692 height 206
click at [994, 423] on span "😍" at bounding box center [987, 418] width 47 height 34
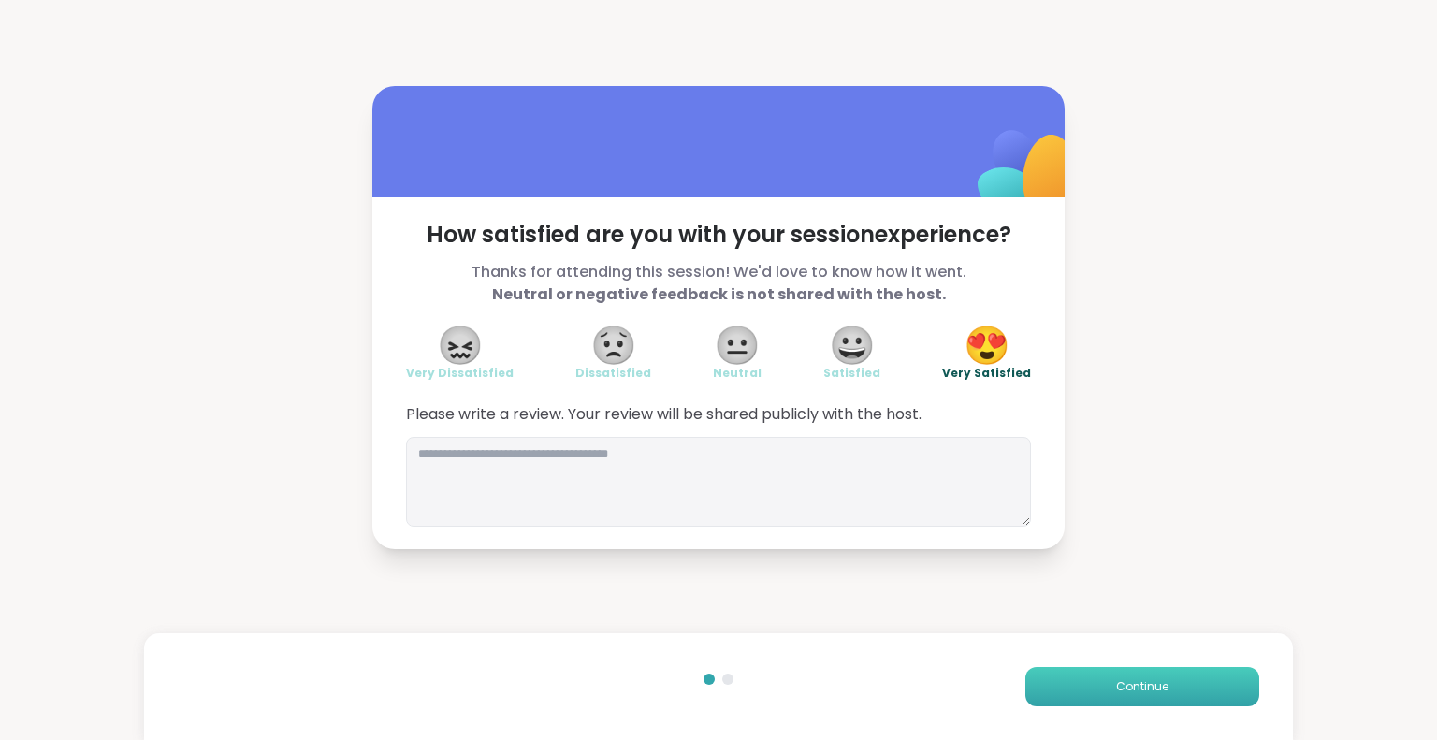
click at [1028, 690] on button "Continue" at bounding box center [1142, 686] width 234 height 39
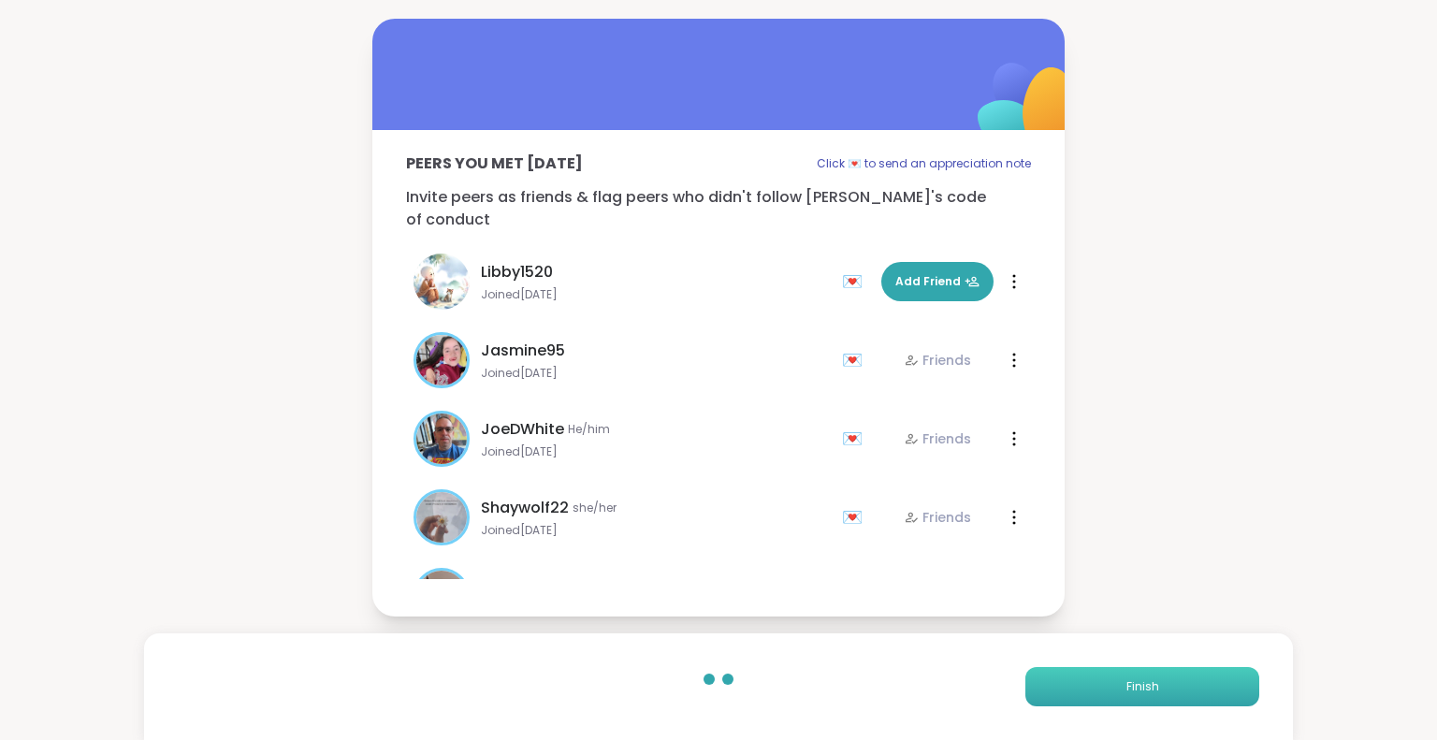
click at [1028, 690] on button "Finish" at bounding box center [1142, 686] width 234 height 39
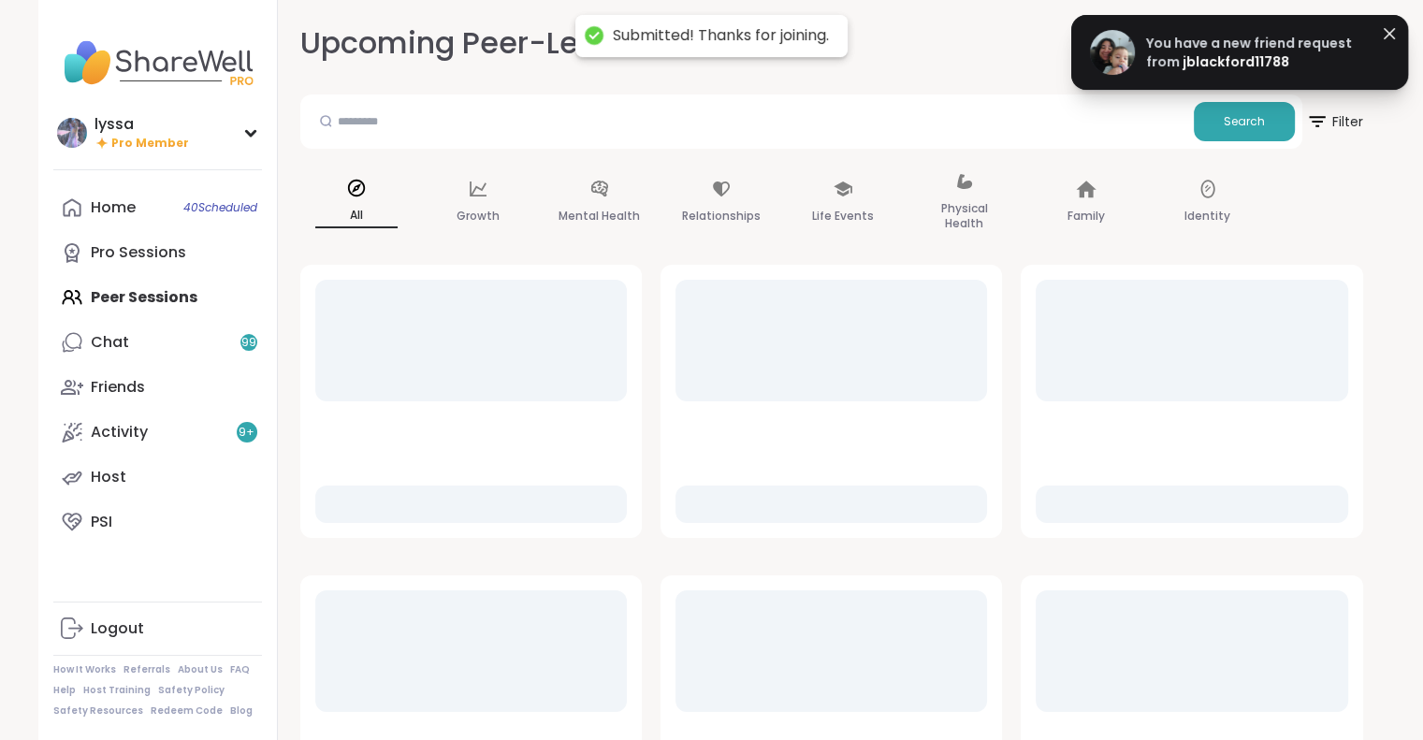
click at [1233, 55] on span "jblackford11788" at bounding box center [1236, 61] width 107 height 19
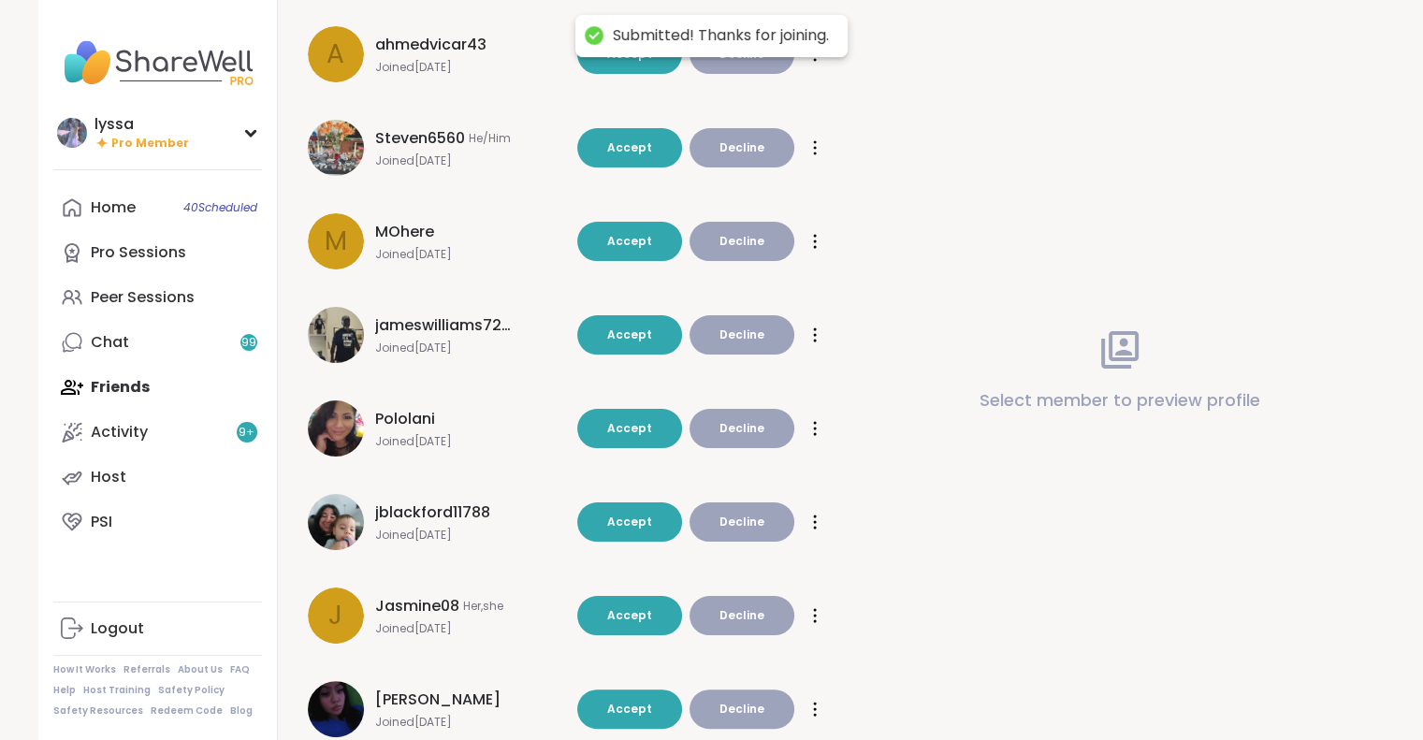
scroll to position [313, 0]
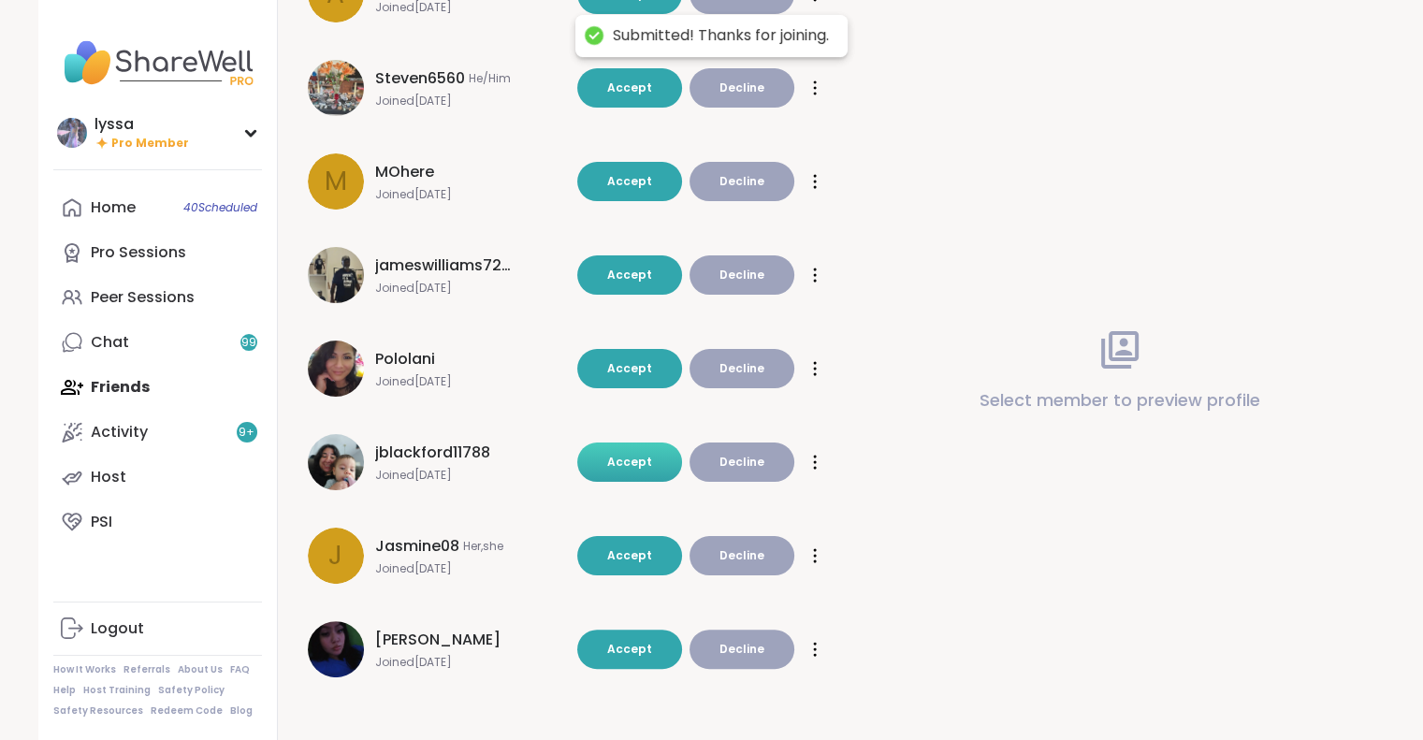
click at [640, 465] on span "Accept" at bounding box center [629, 462] width 45 height 16
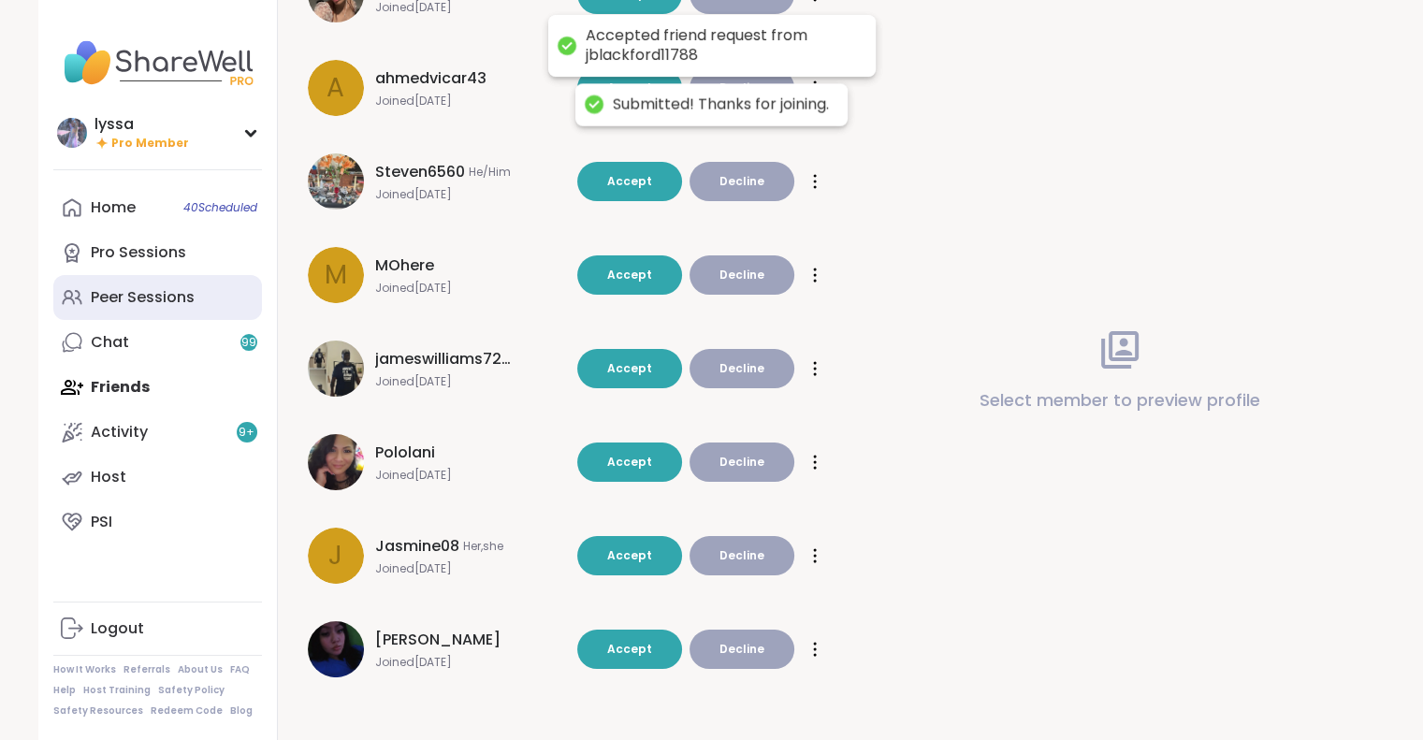
click at [124, 280] on link "Peer Sessions" at bounding box center [157, 297] width 209 height 45
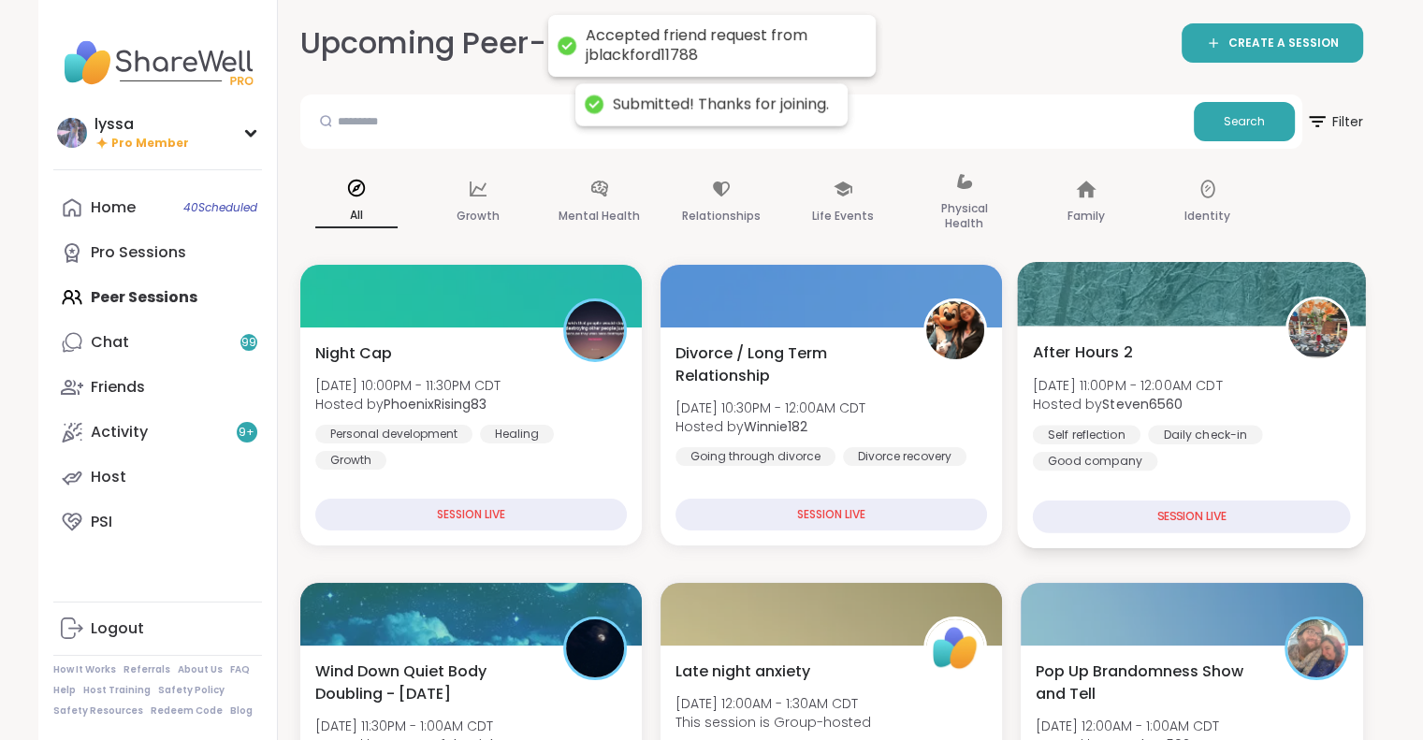
click at [1276, 396] on div "After Hours 2 Fri, Sep 05 | 11:00PM - 12:00AM CDT Hosted by Steven6560 Self ref…" at bounding box center [1192, 406] width 318 height 130
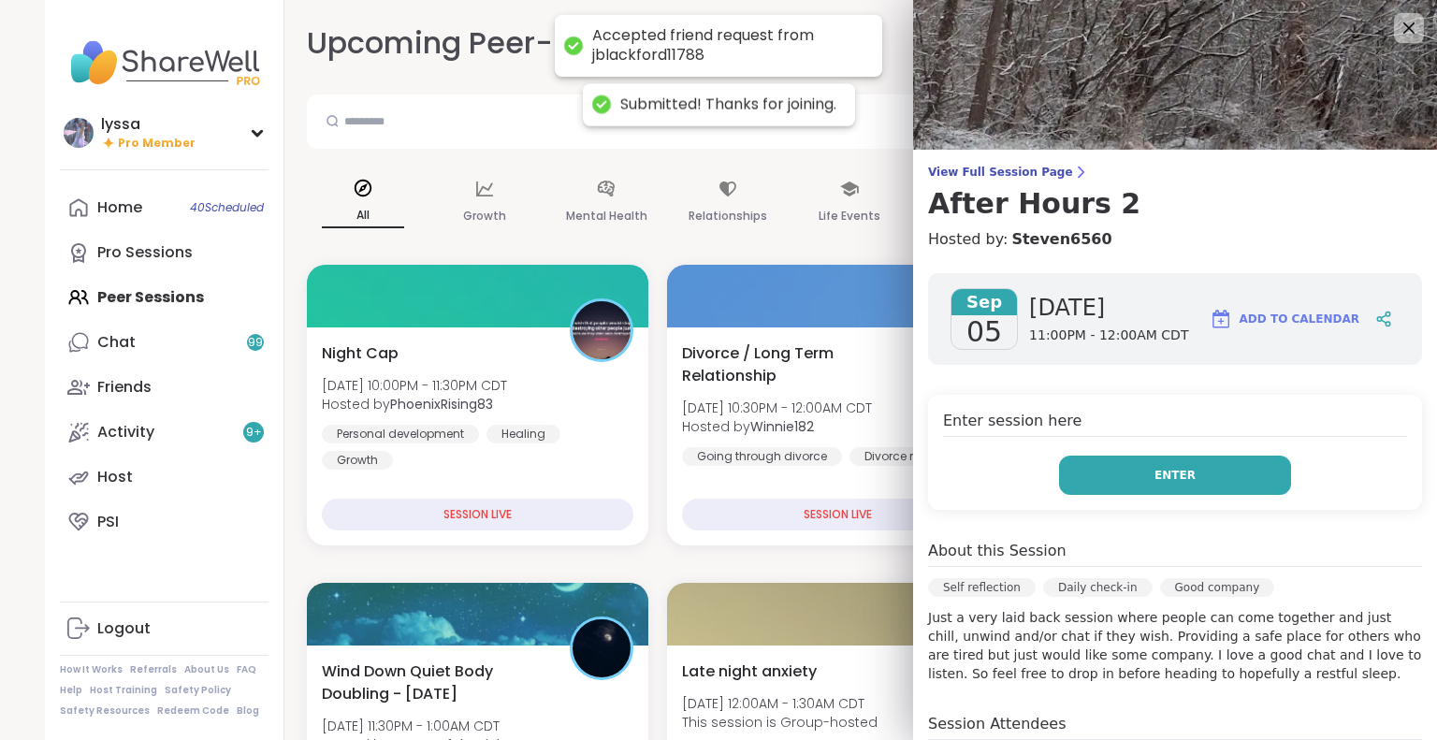
click at [1070, 475] on button "Enter" at bounding box center [1175, 475] width 232 height 39
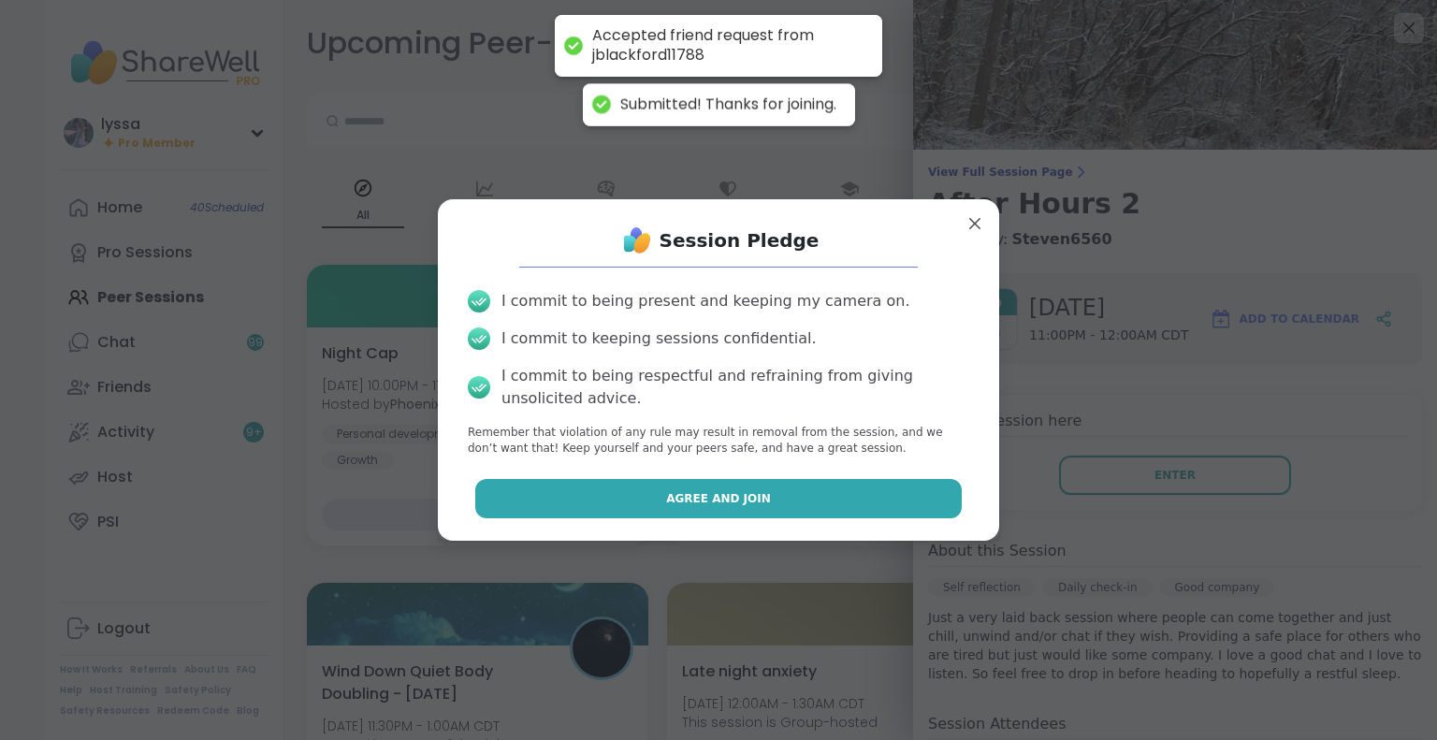
click at [883, 495] on button "Agree and Join" at bounding box center [718, 498] width 487 height 39
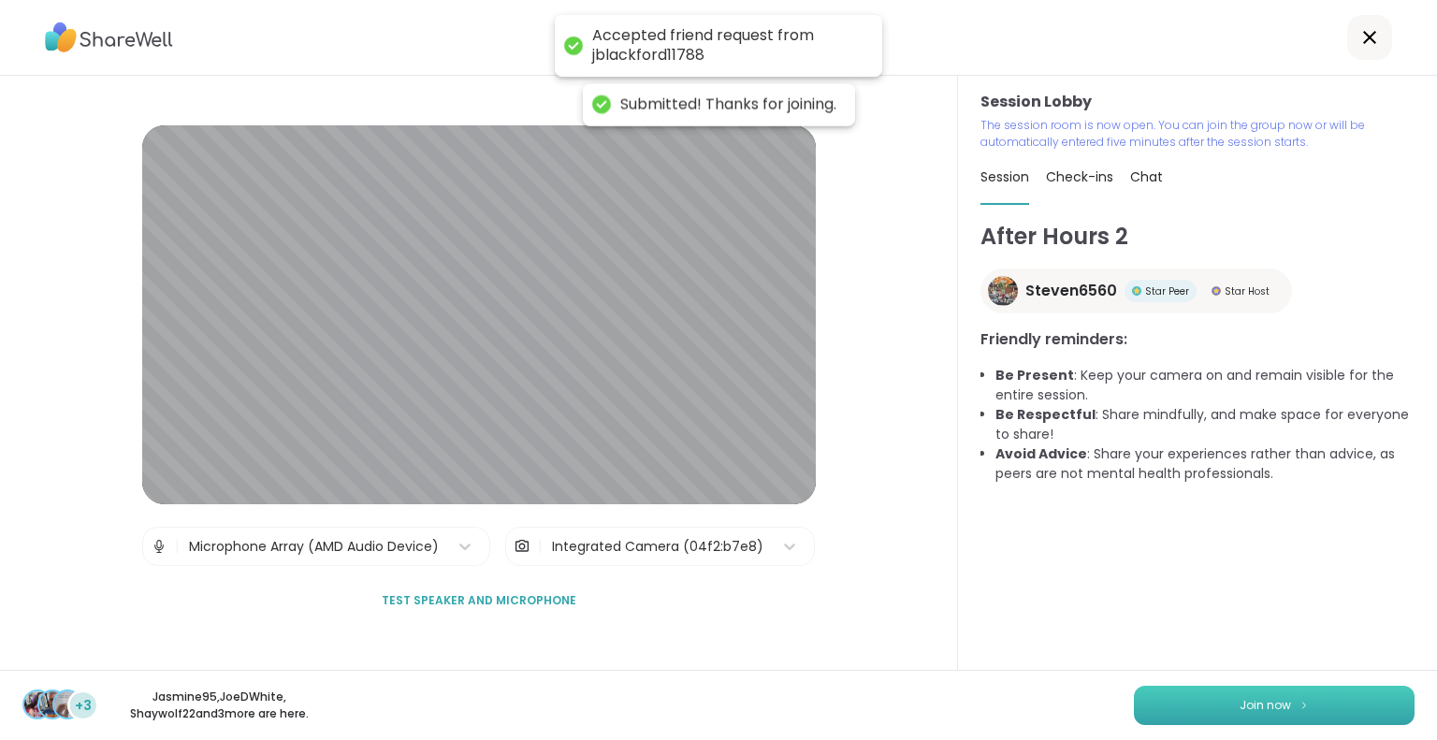
click at [1212, 706] on button "Join now" at bounding box center [1274, 705] width 281 height 39
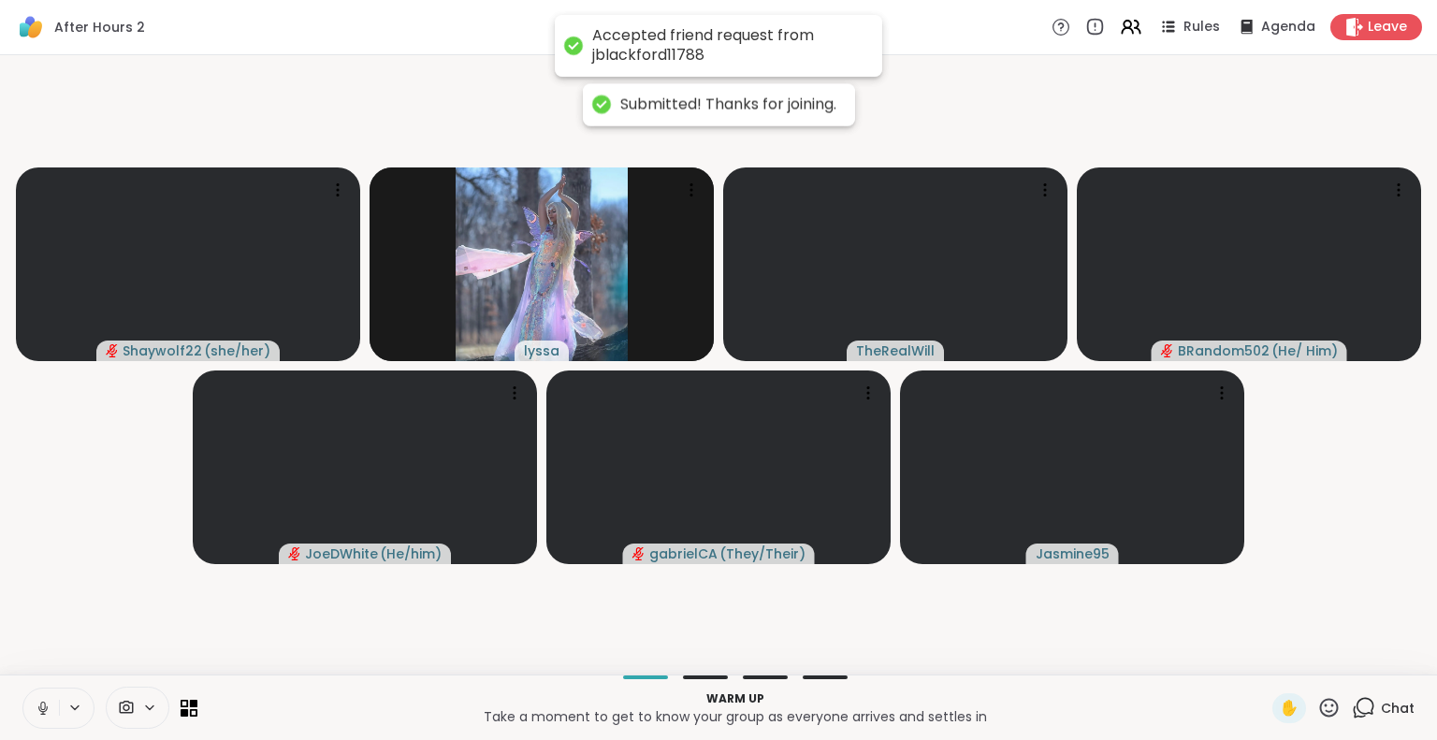
click at [39, 715] on icon at bounding box center [43, 708] width 17 height 17
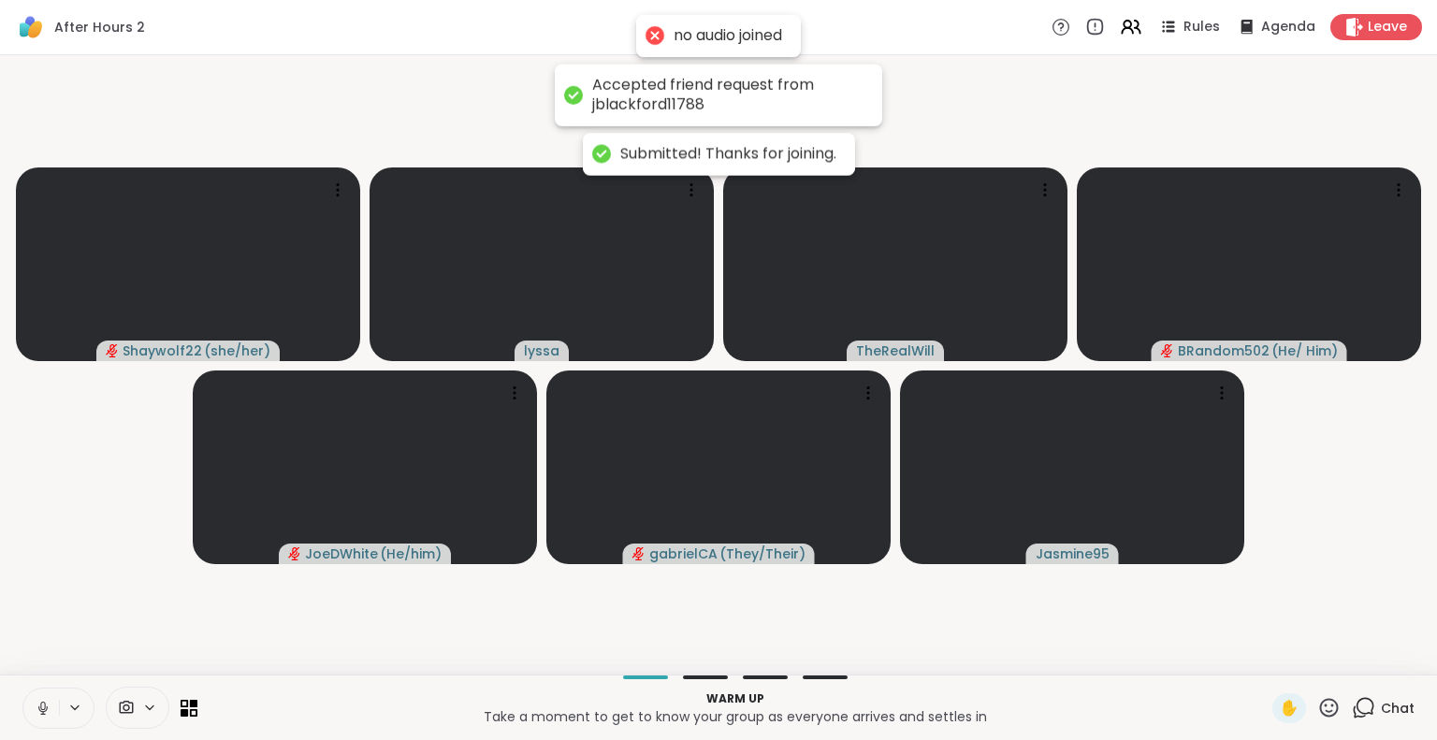
click at [43, 706] on icon at bounding box center [43, 708] width 17 height 17
click at [1356, 703] on icon at bounding box center [1363, 707] width 23 height 23
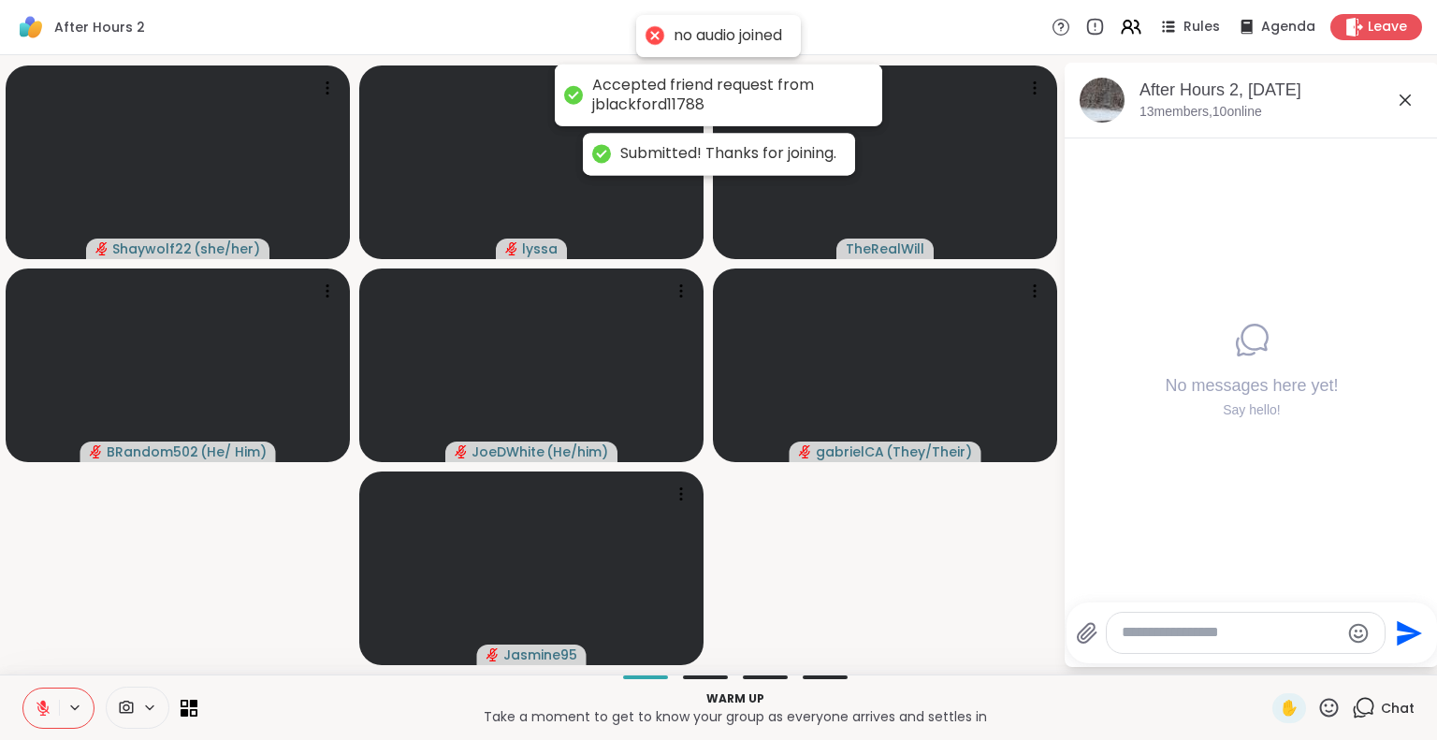
click at [1400, 94] on icon at bounding box center [1405, 99] width 11 height 11
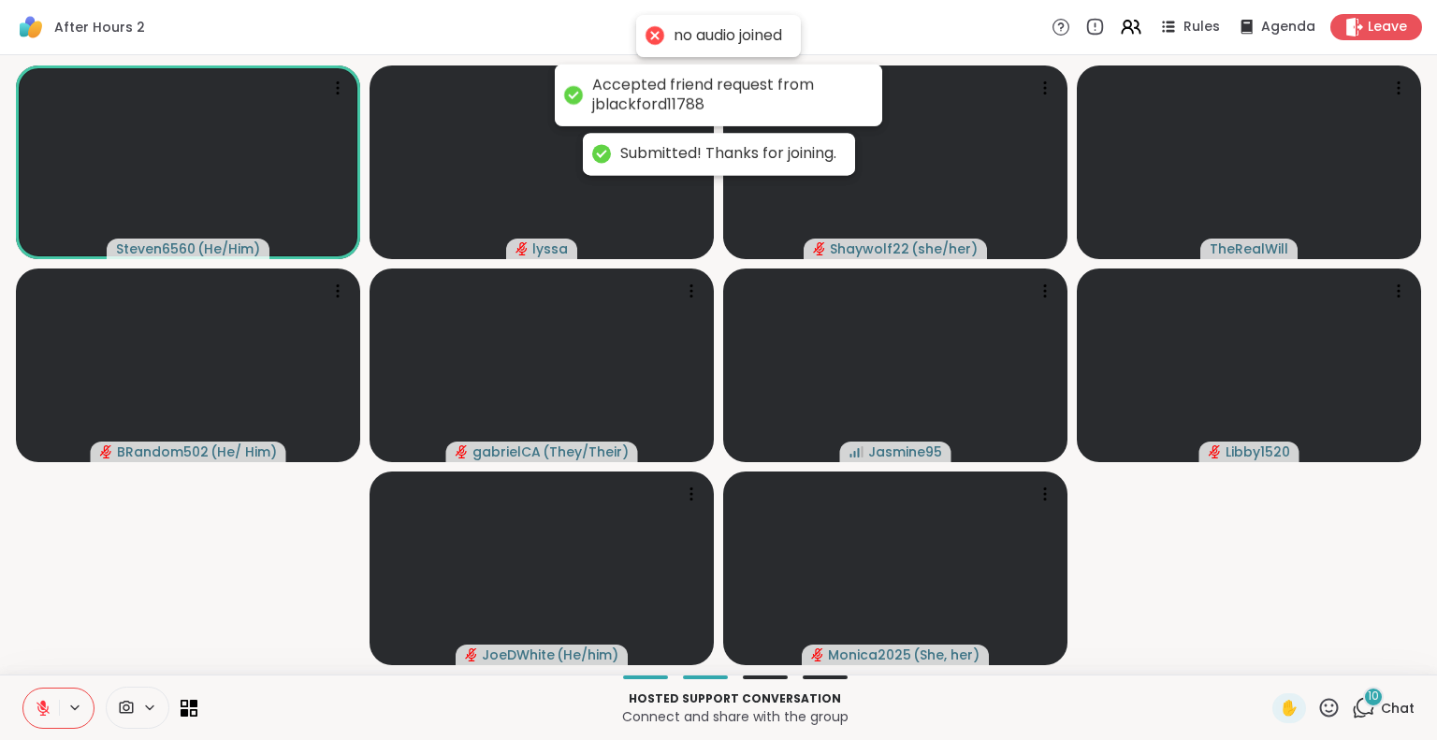
click at [835, 93] on div "Accepted friend request from jblackford11788" at bounding box center [727, 95] width 271 height 39
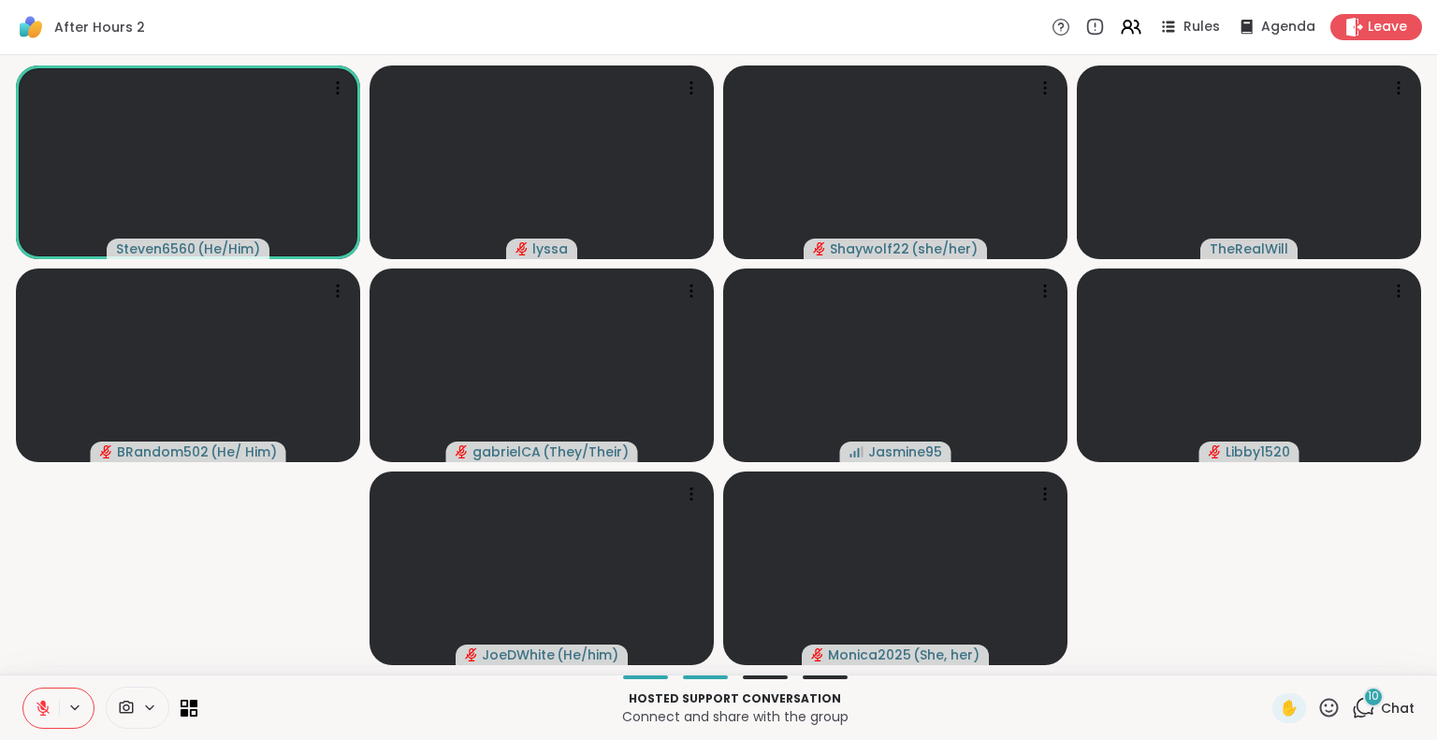
click at [1368, 700] on span "10" at bounding box center [1373, 697] width 11 height 16
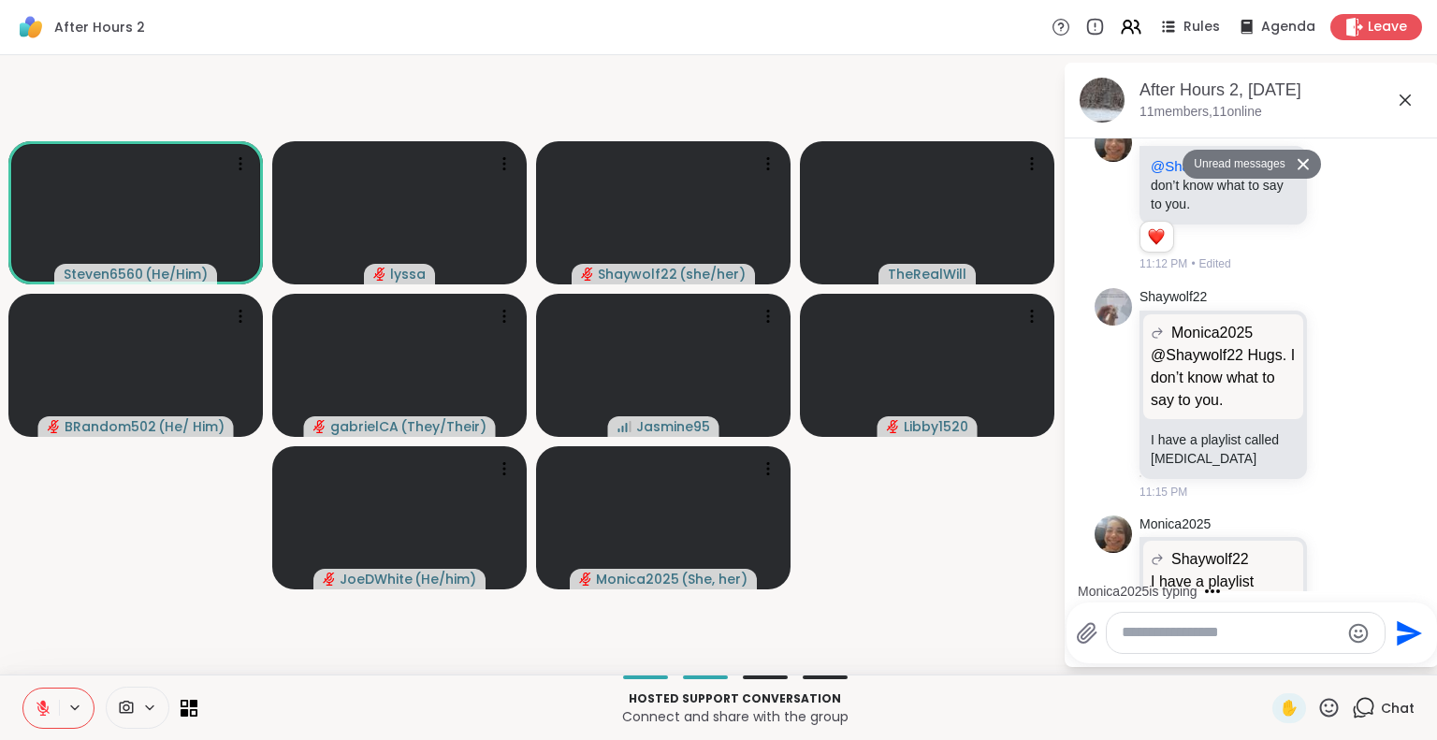
scroll to position [1114, 0]
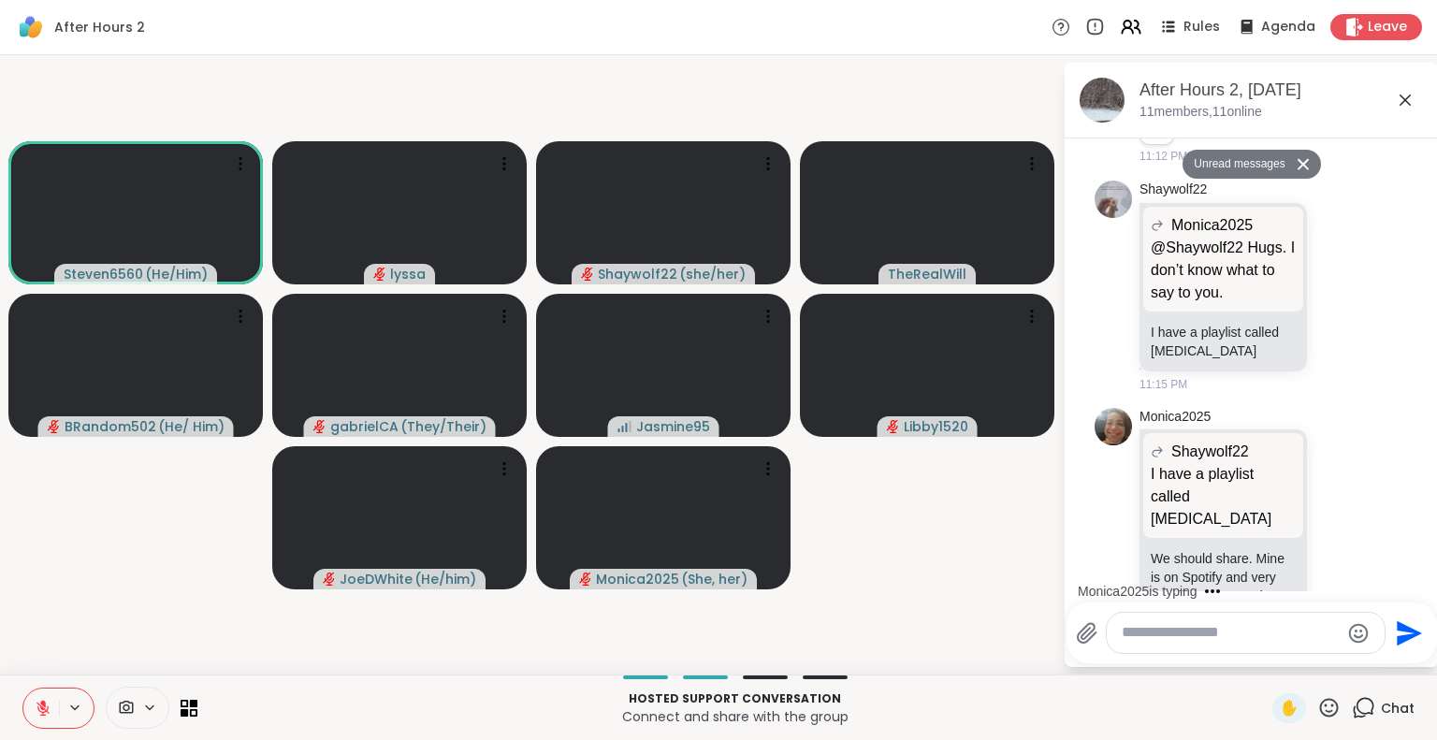
click at [1169, 643] on textarea "Type your message" at bounding box center [1231, 633] width 218 height 20
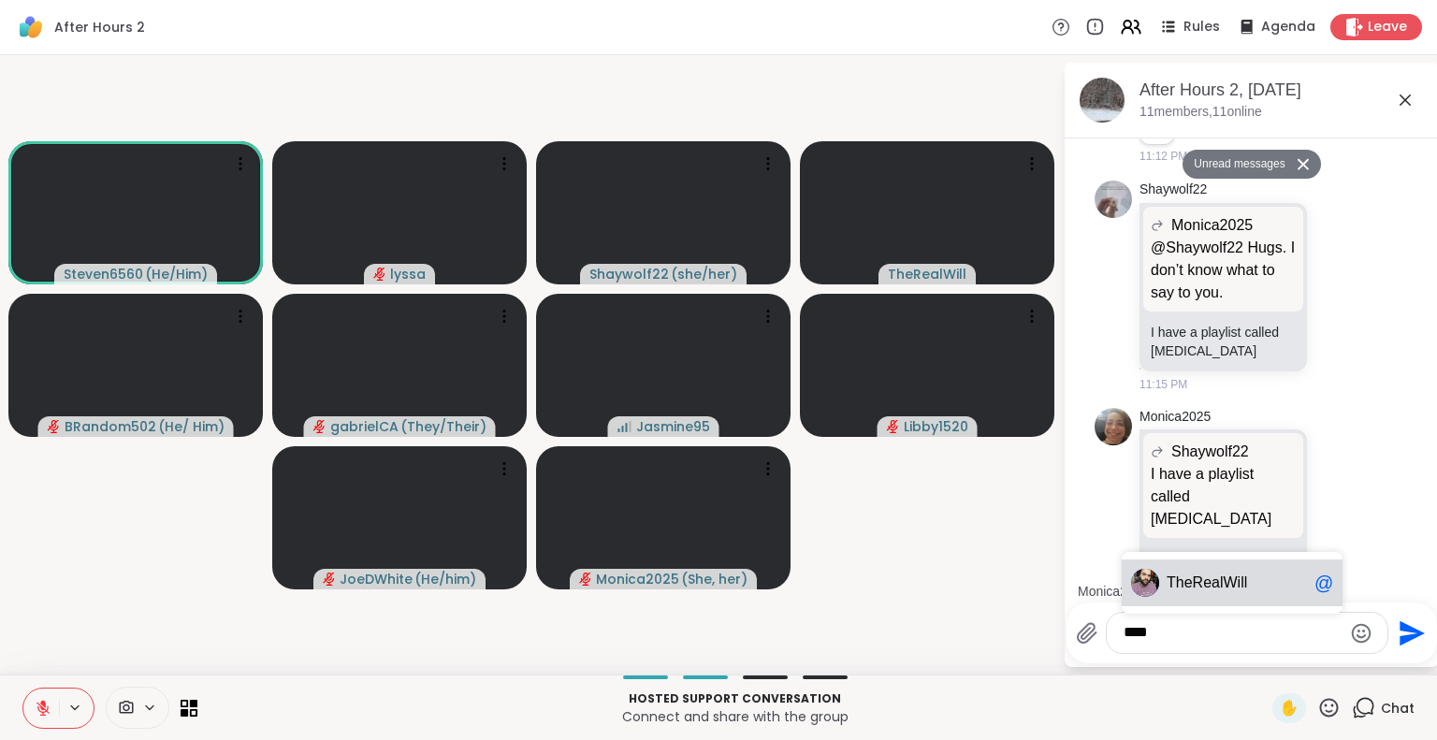
click at [1259, 583] on span "The RealWill" at bounding box center [1237, 583] width 140 height 19
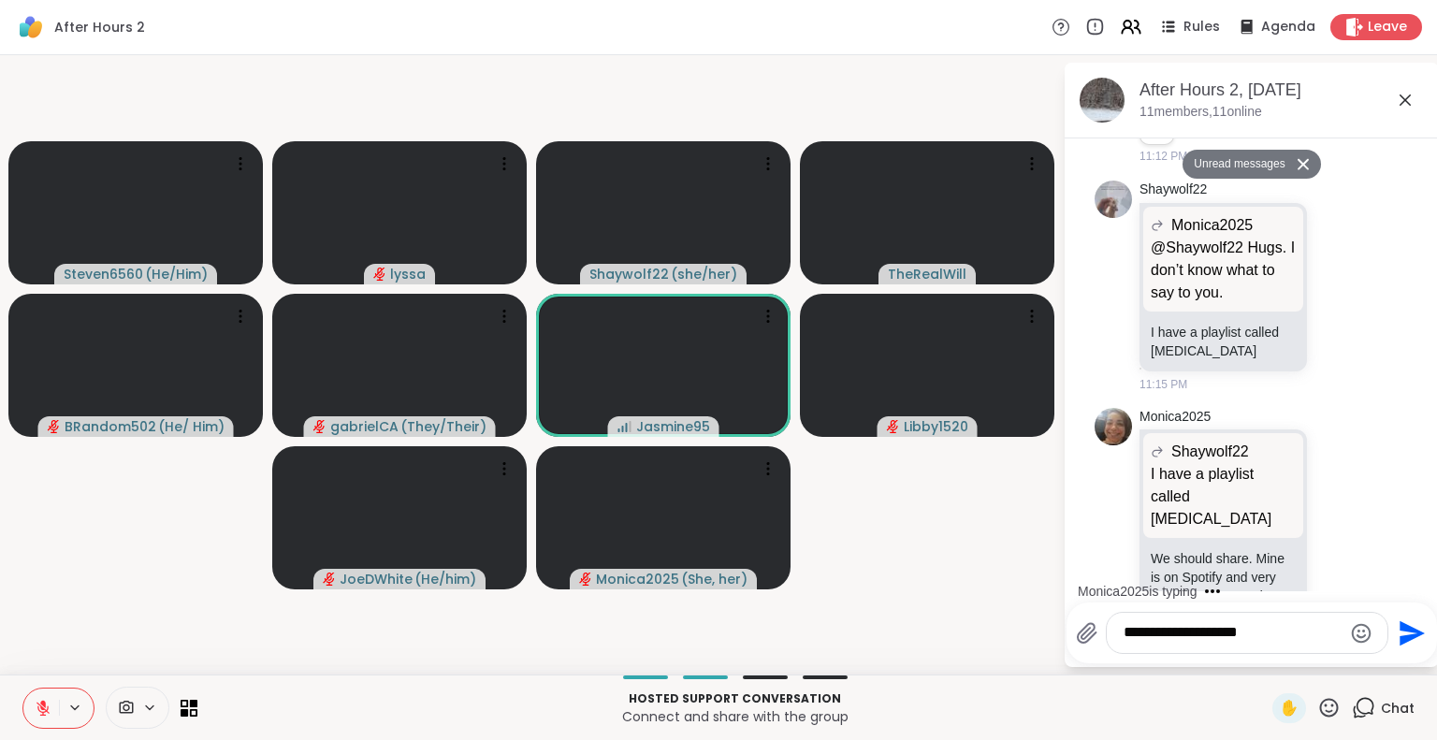
type textarea "**********"
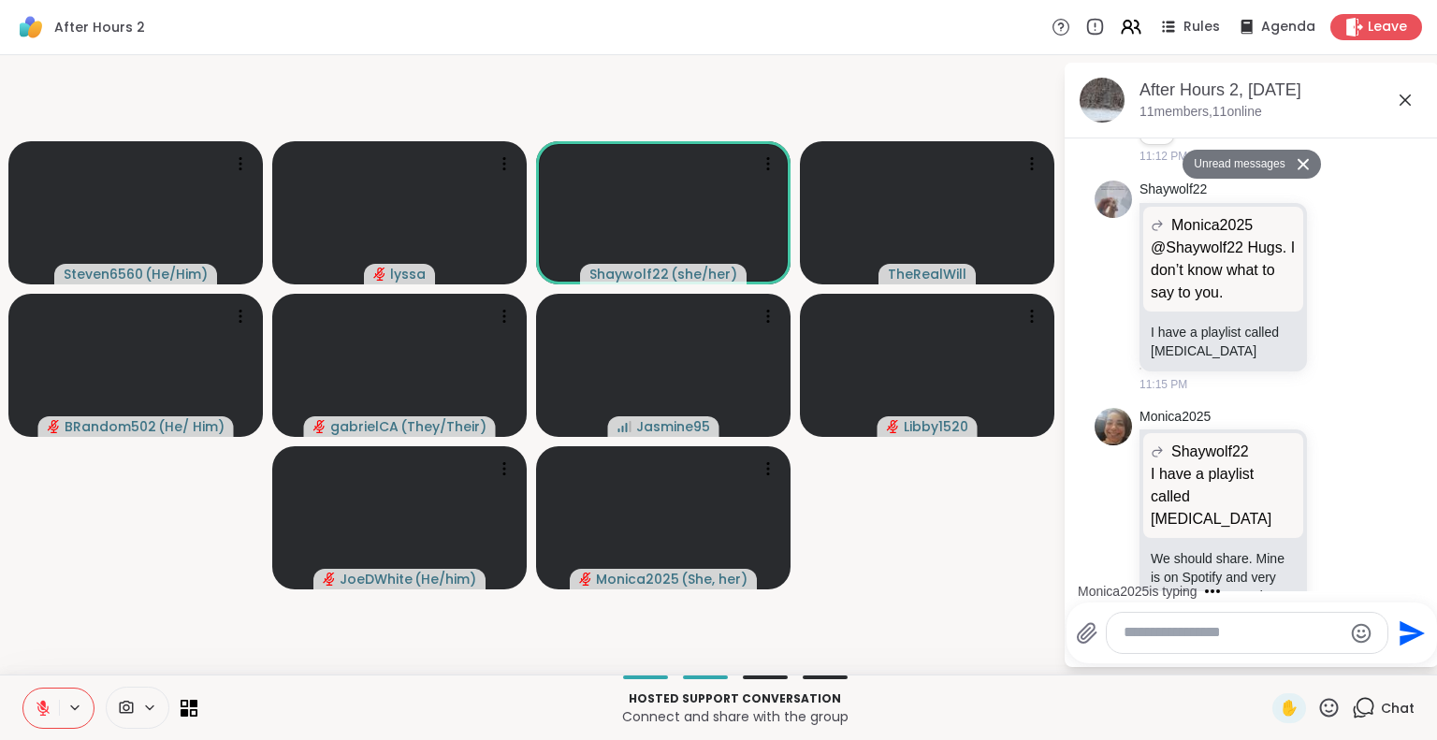
scroll to position [1505, 0]
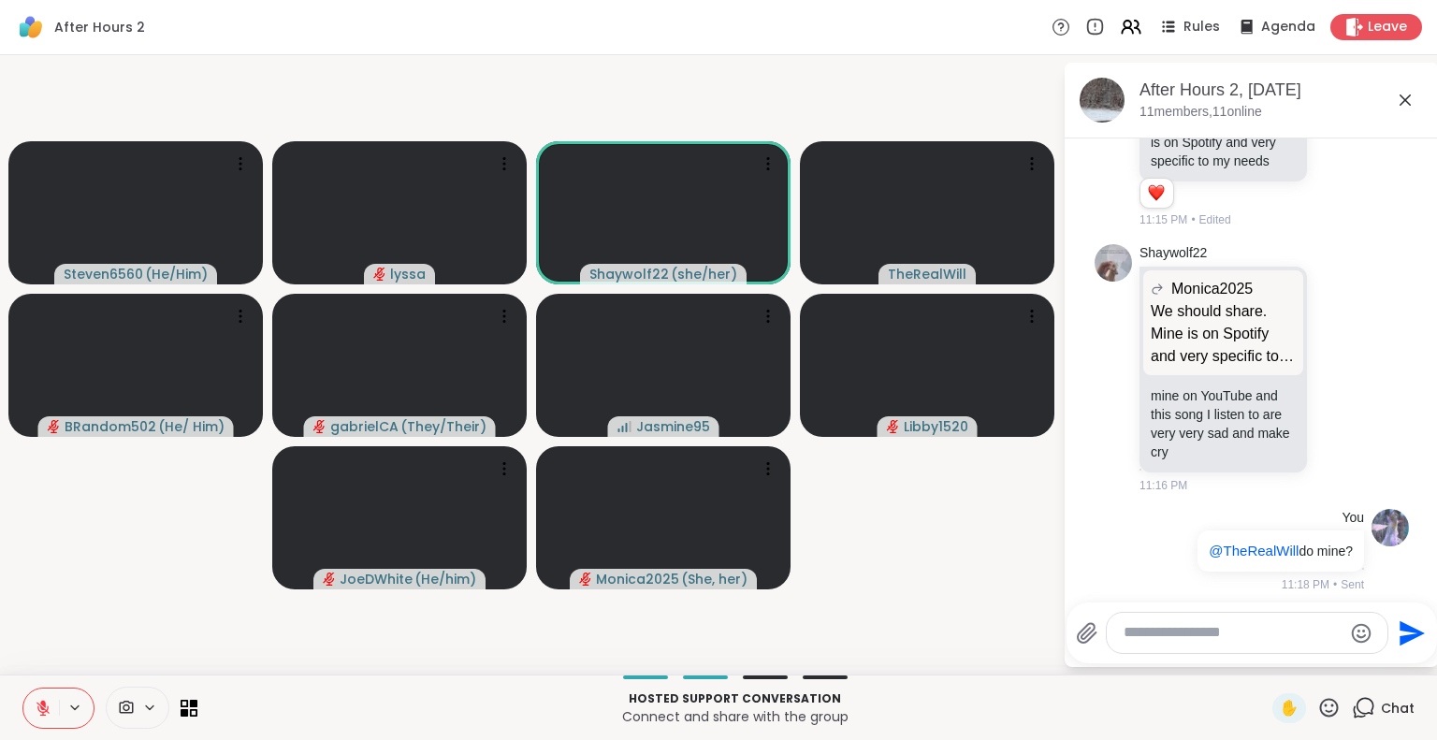
click at [1405, 101] on icon at bounding box center [1405, 100] width 22 height 22
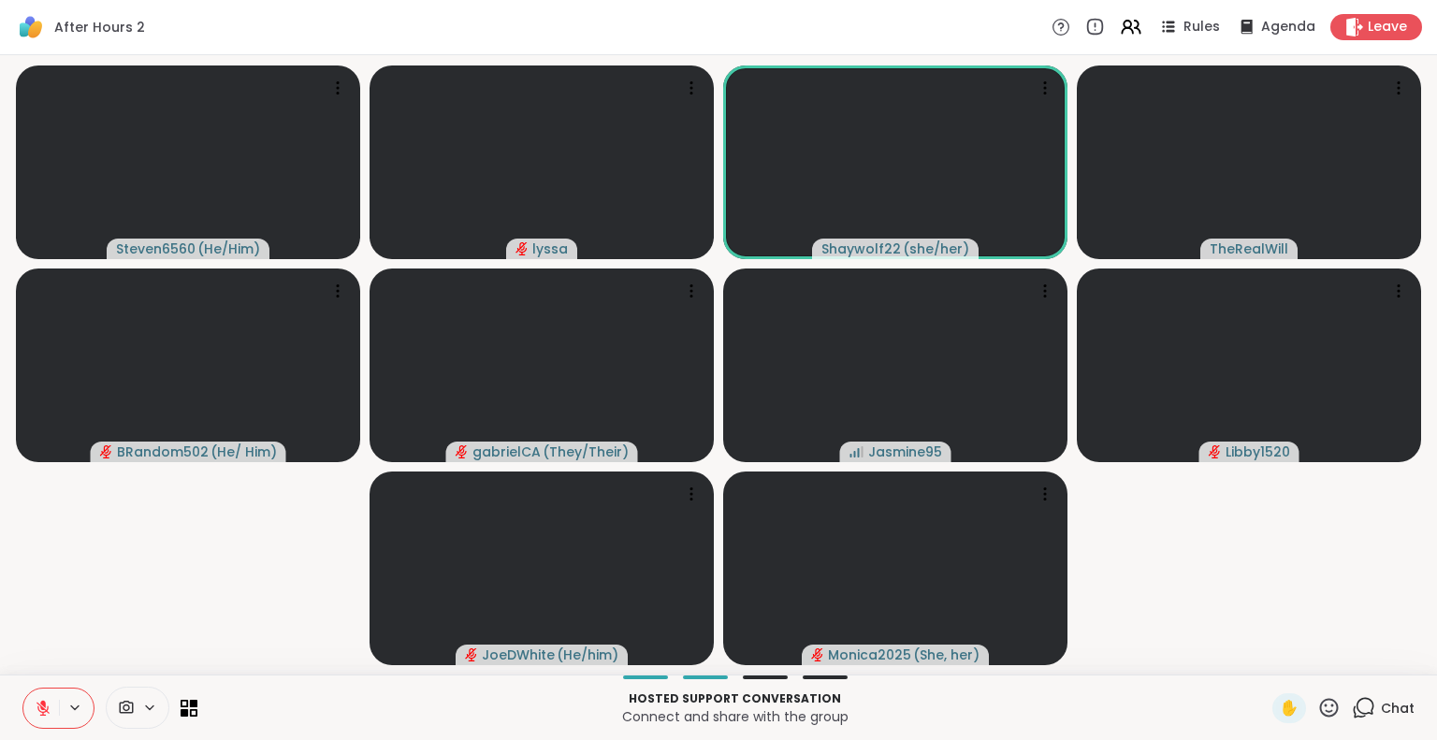
click at [1317, 703] on icon at bounding box center [1328, 707] width 23 height 23
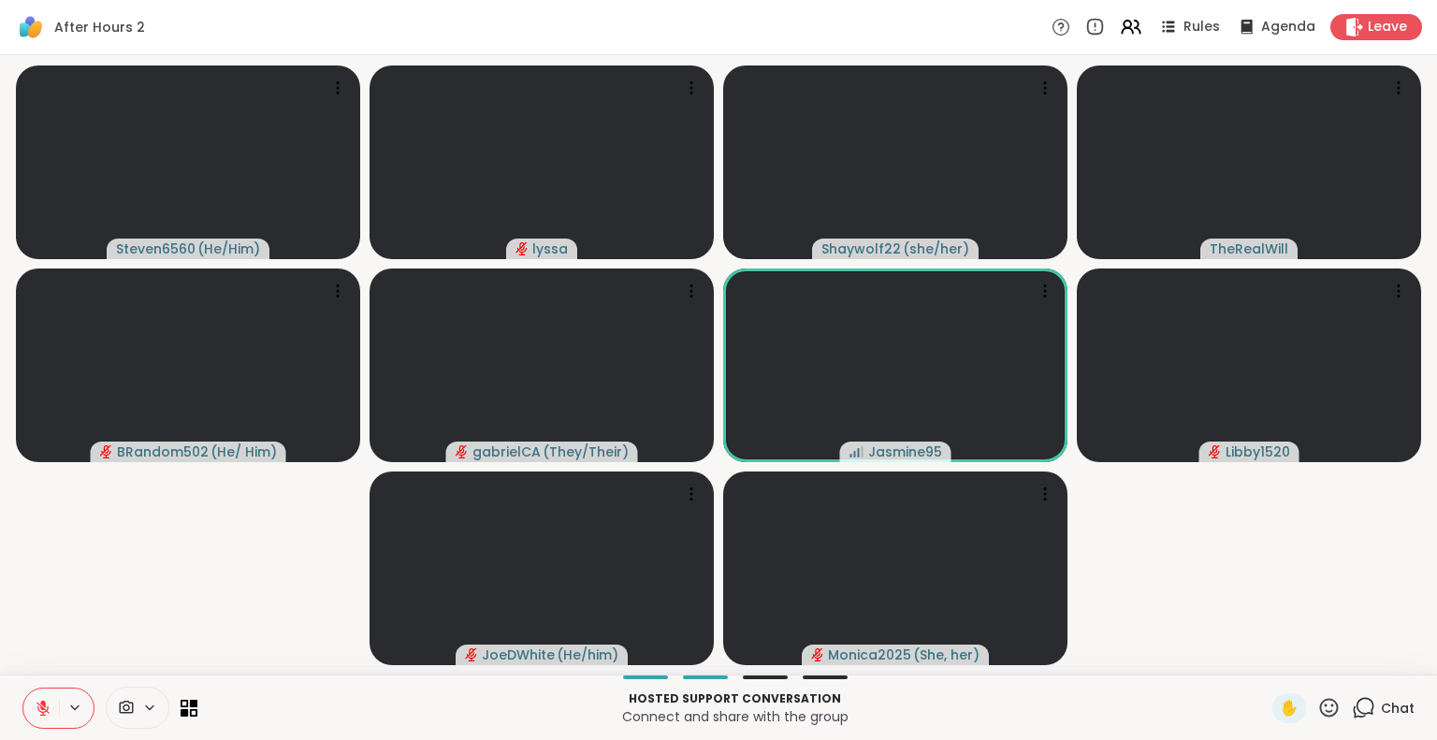
click at [1201, 626] on video-player-container "Steven6560 ( He/Him ) lyssa Shaywolf22 ( she/her ) TheRealWill BRandom502 ( He/…" at bounding box center [718, 365] width 1415 height 604
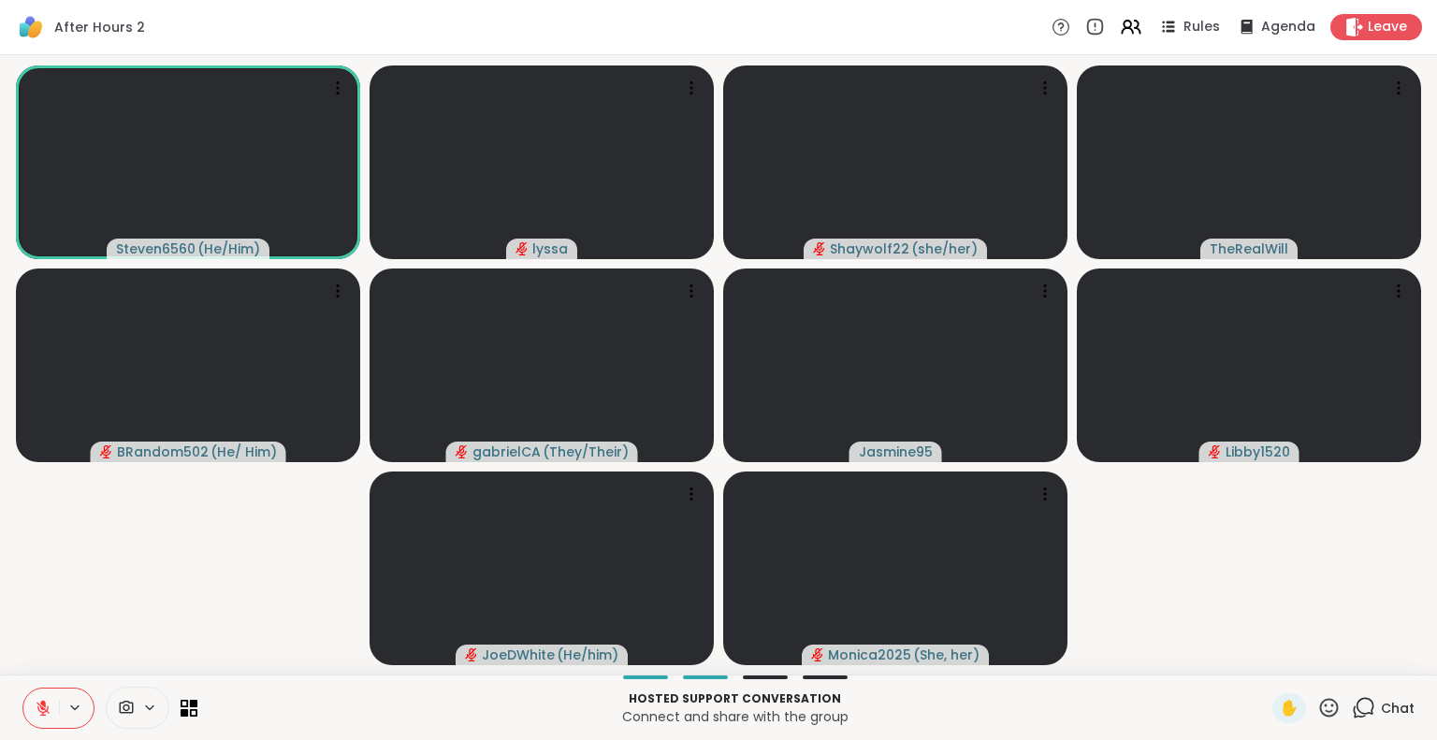
click at [47, 705] on icon at bounding box center [43, 708] width 17 height 17
click at [45, 705] on icon at bounding box center [43, 708] width 17 height 17
click at [52, 700] on button at bounding box center [41, 708] width 36 height 39
click at [45, 706] on icon at bounding box center [42, 706] width 5 height 8
click at [45, 699] on button at bounding box center [41, 708] width 36 height 39
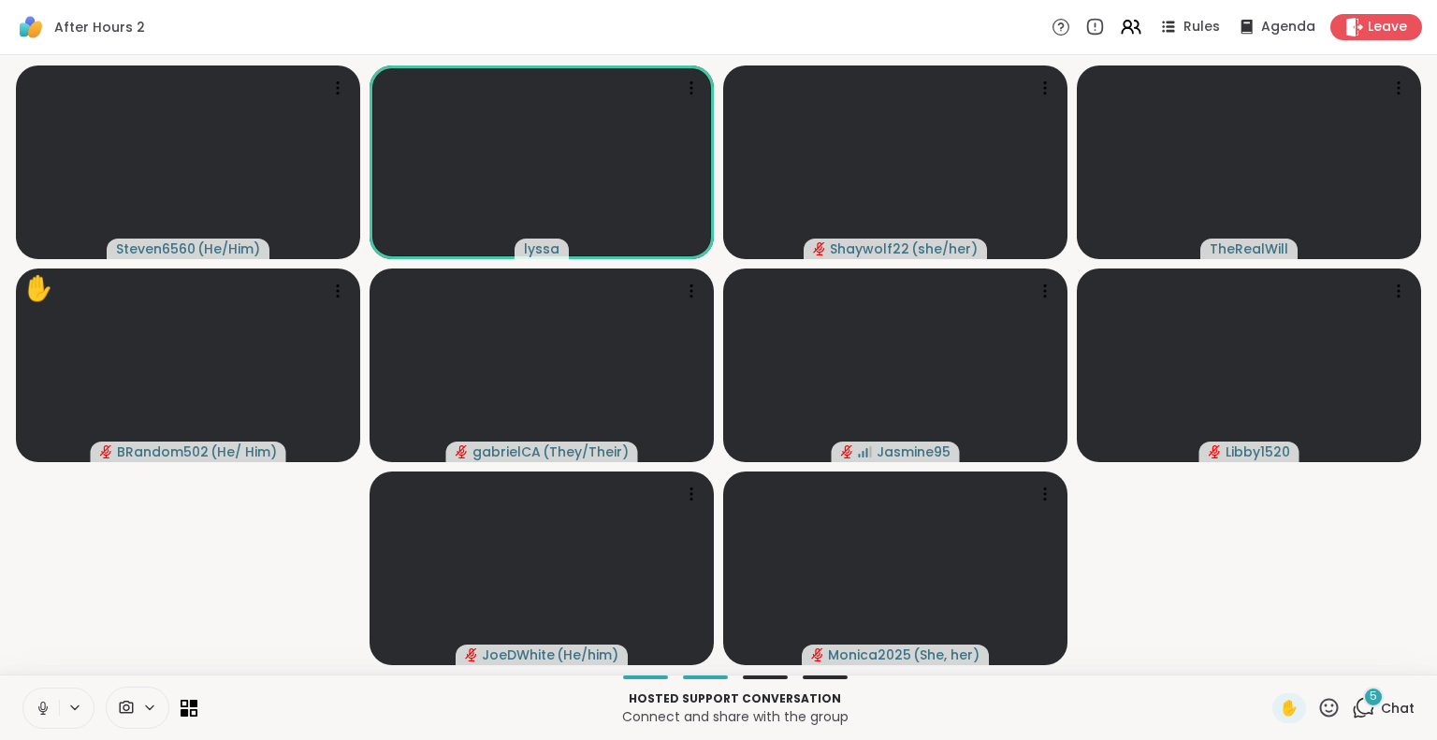
click at [41, 721] on button at bounding box center [41, 708] width 36 height 39
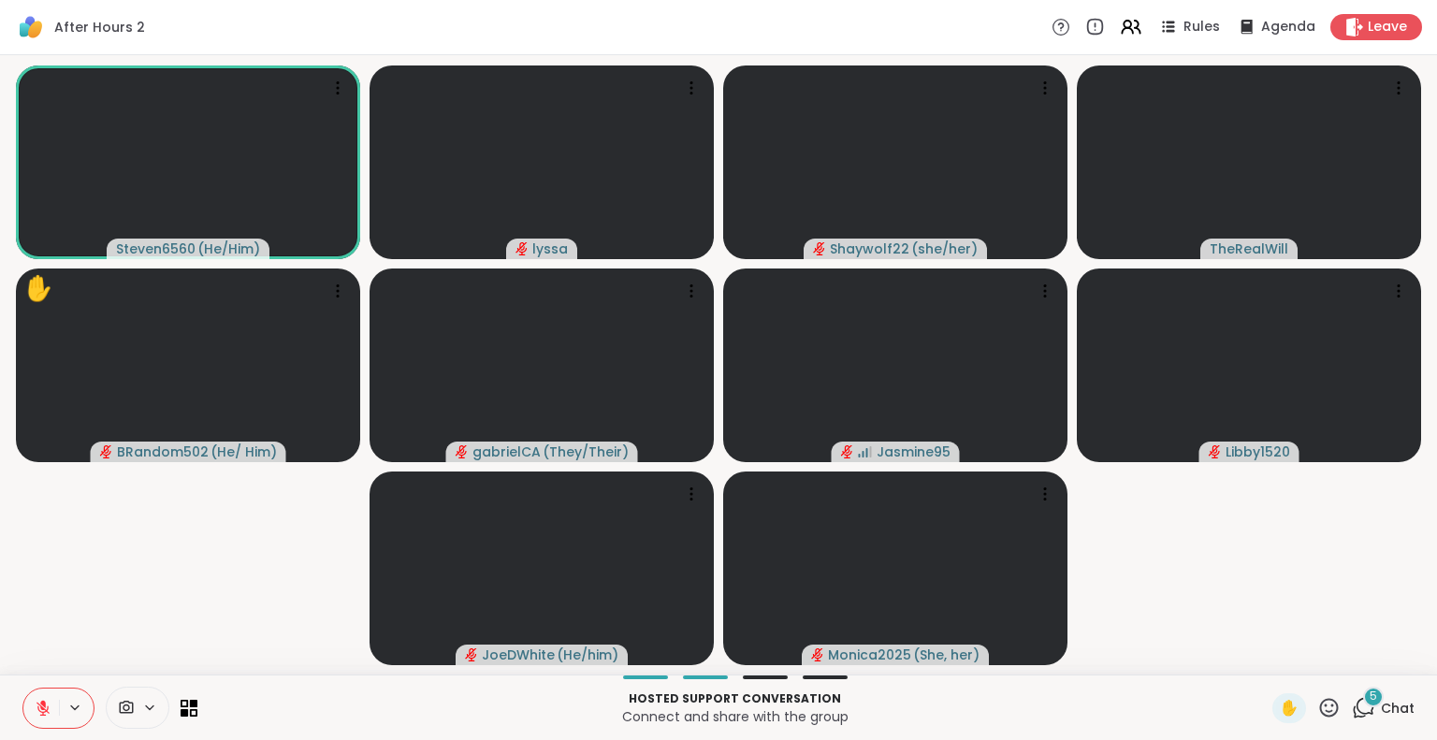
click at [41, 712] on icon at bounding box center [42, 708] width 13 height 13
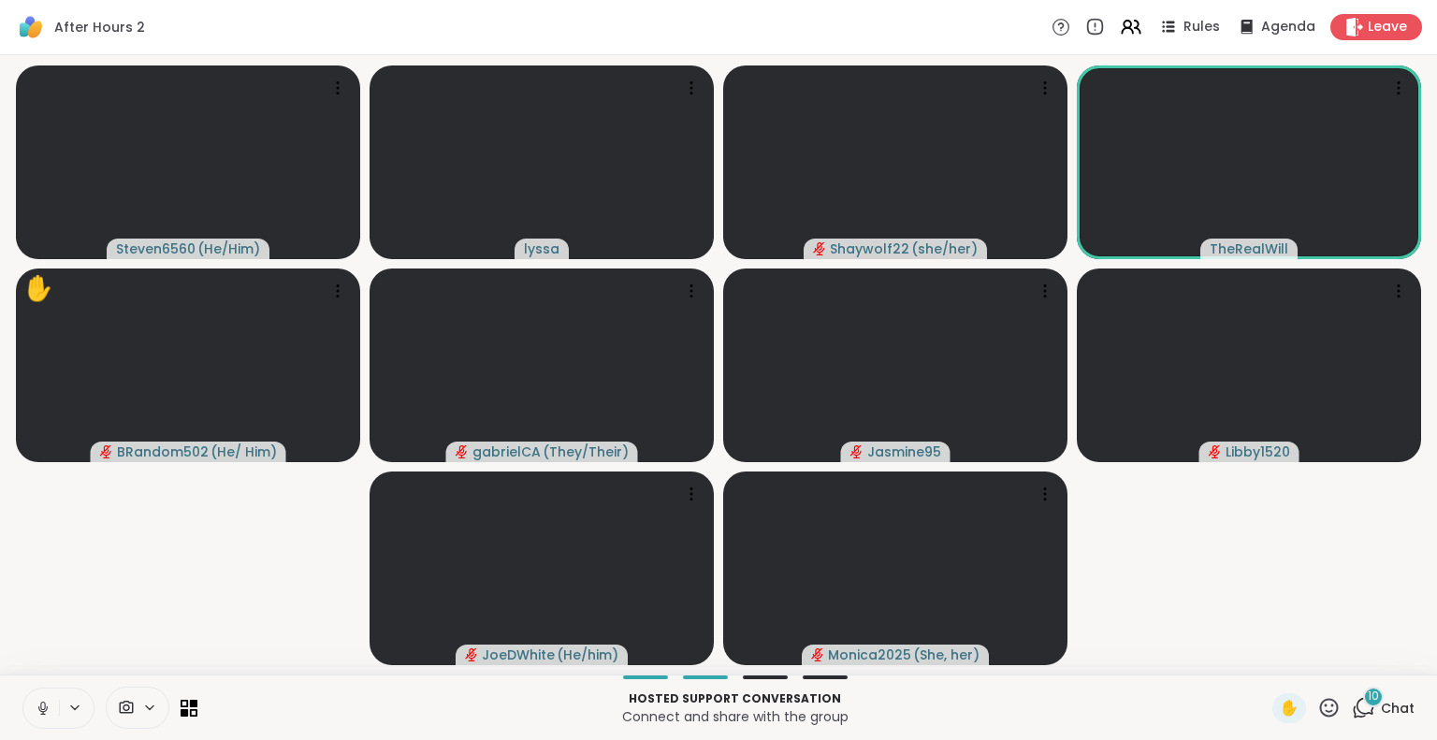
click at [52, 704] on button at bounding box center [41, 708] width 36 height 39
click at [33, 699] on button at bounding box center [41, 708] width 36 height 39
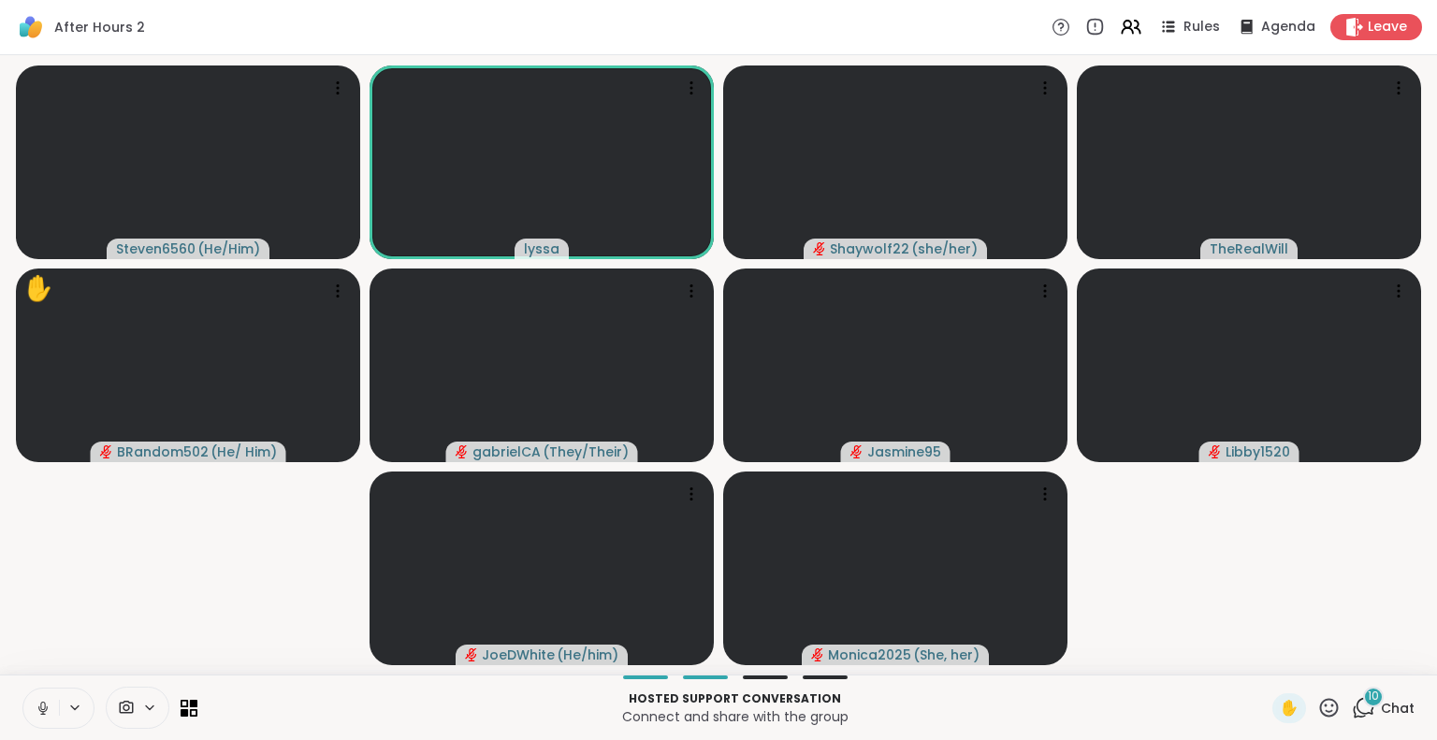
click at [45, 696] on button at bounding box center [41, 708] width 36 height 39
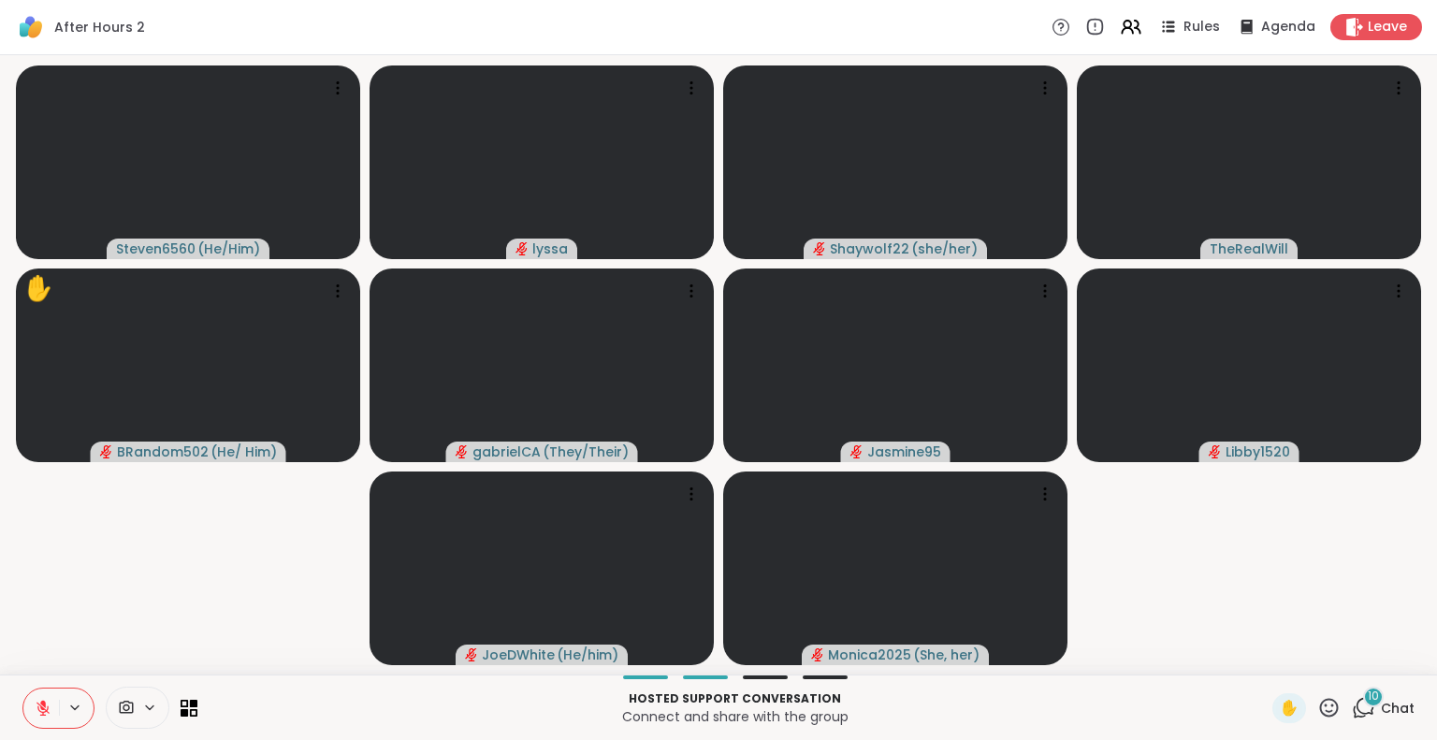
click at [45, 696] on button at bounding box center [41, 708] width 36 height 39
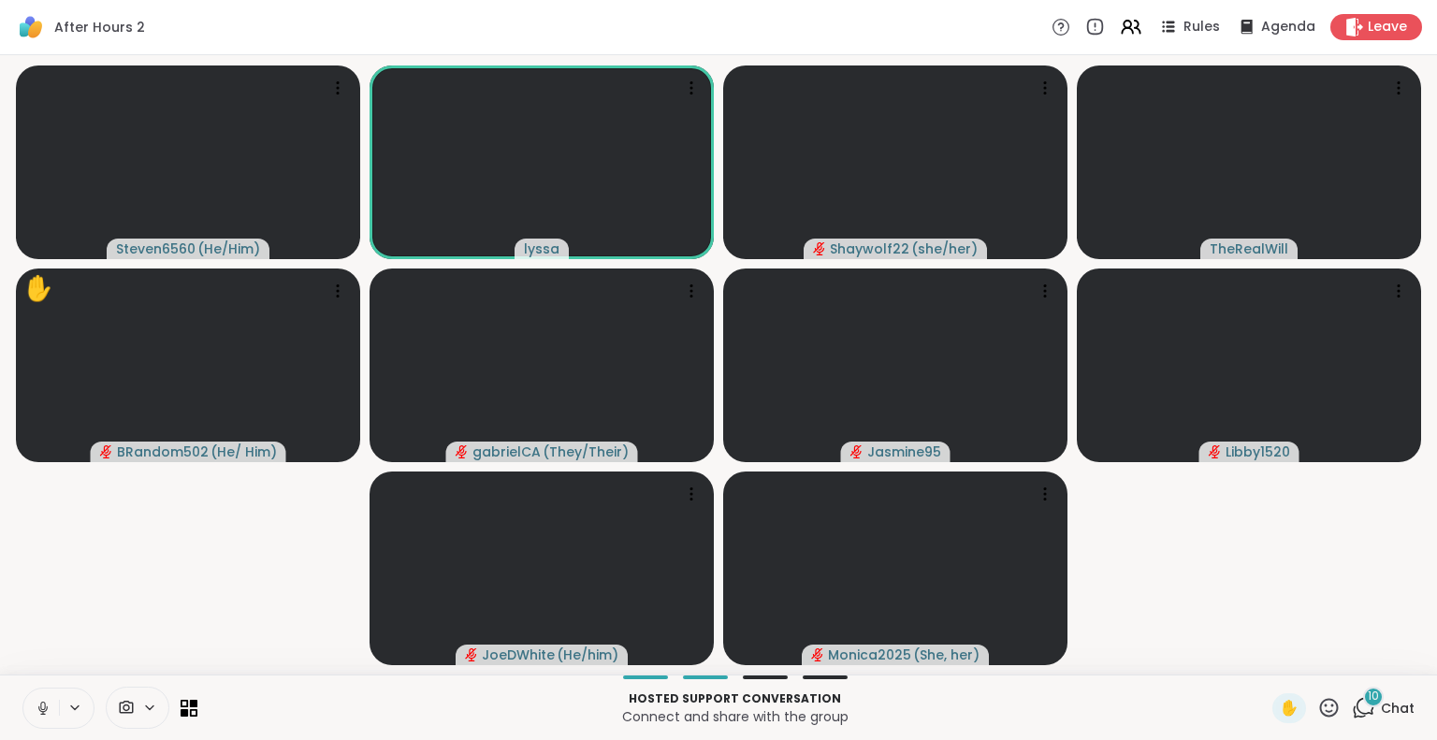
click at [42, 700] on icon at bounding box center [43, 708] width 17 height 17
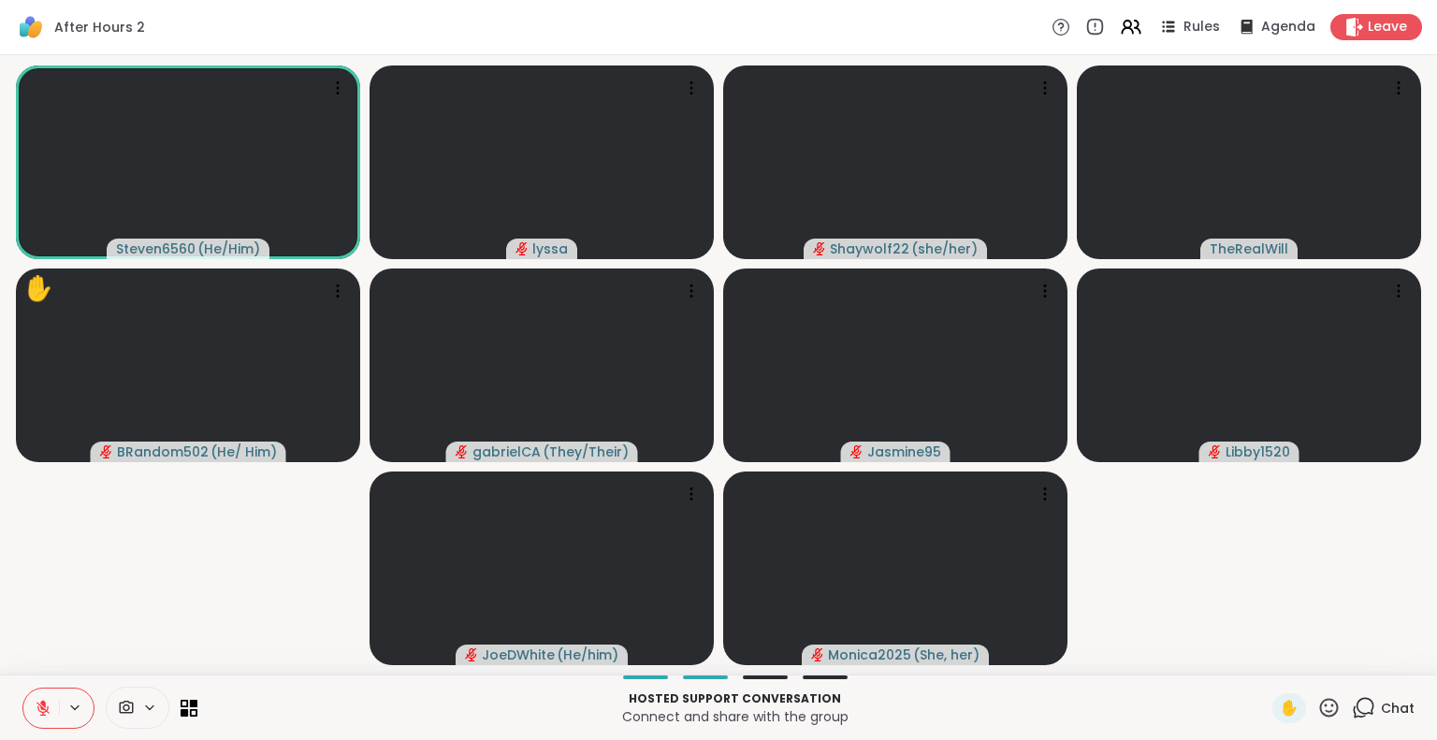
click at [45, 697] on button at bounding box center [41, 708] width 36 height 39
click at [1317, 710] on icon at bounding box center [1328, 707] width 23 height 23
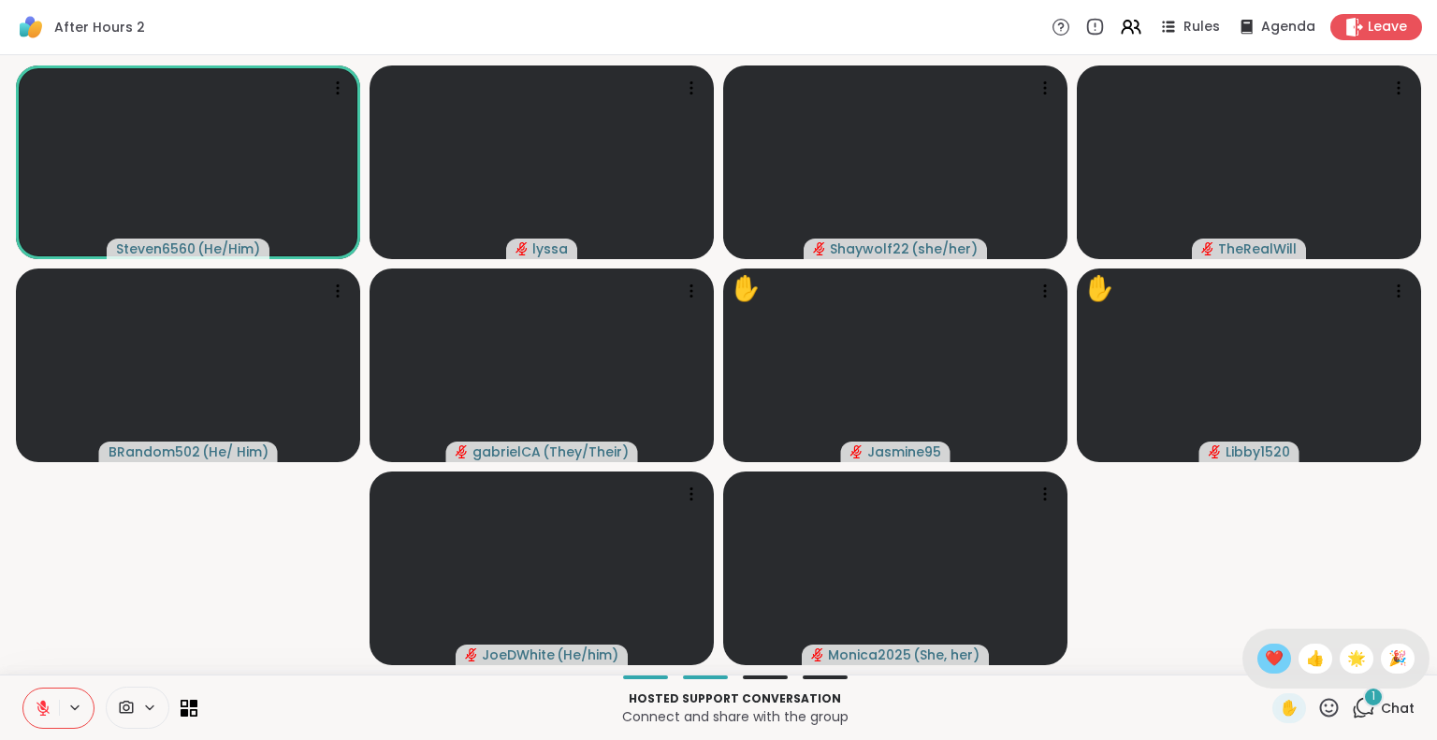
click at [1264, 653] on div "❤️" at bounding box center [1274, 659] width 34 height 30
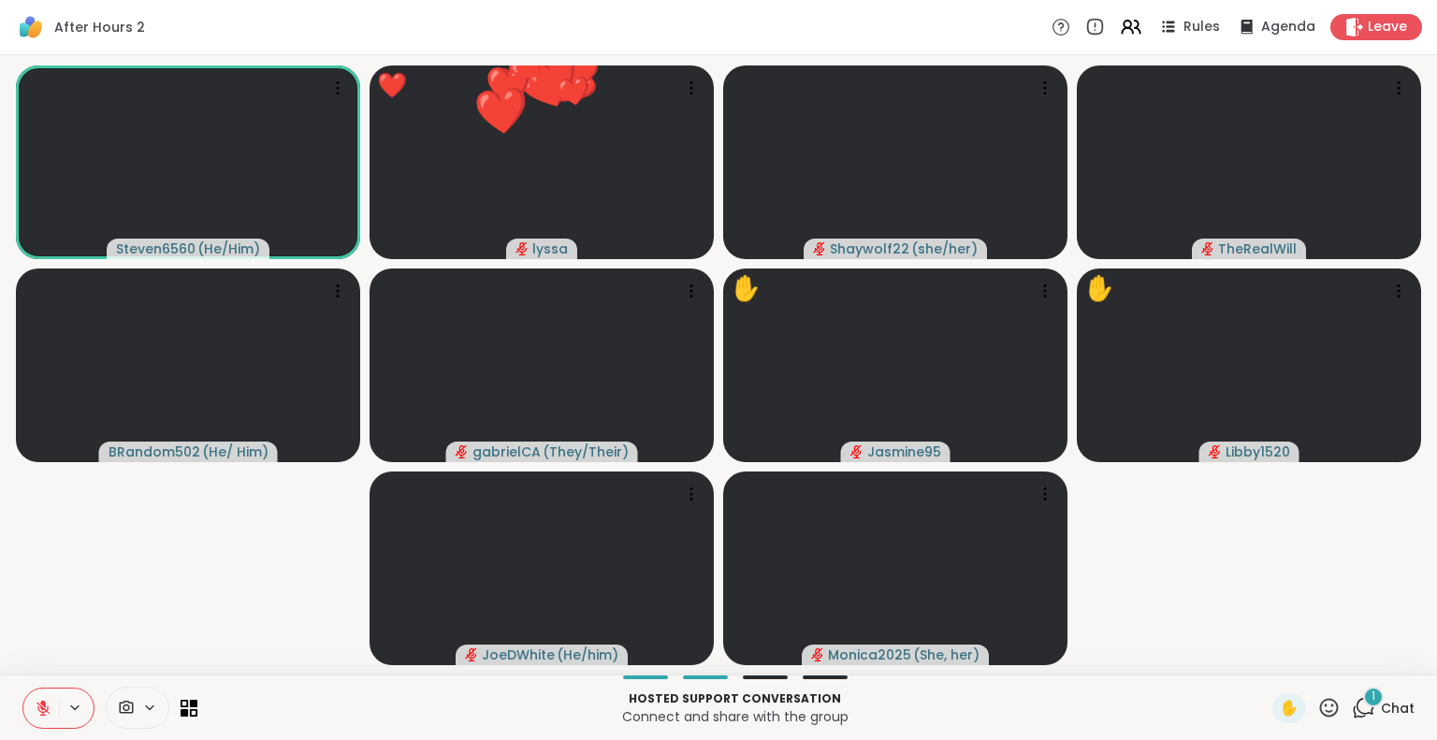
click at [1363, 699] on div "1" at bounding box center [1373, 697] width 21 height 21
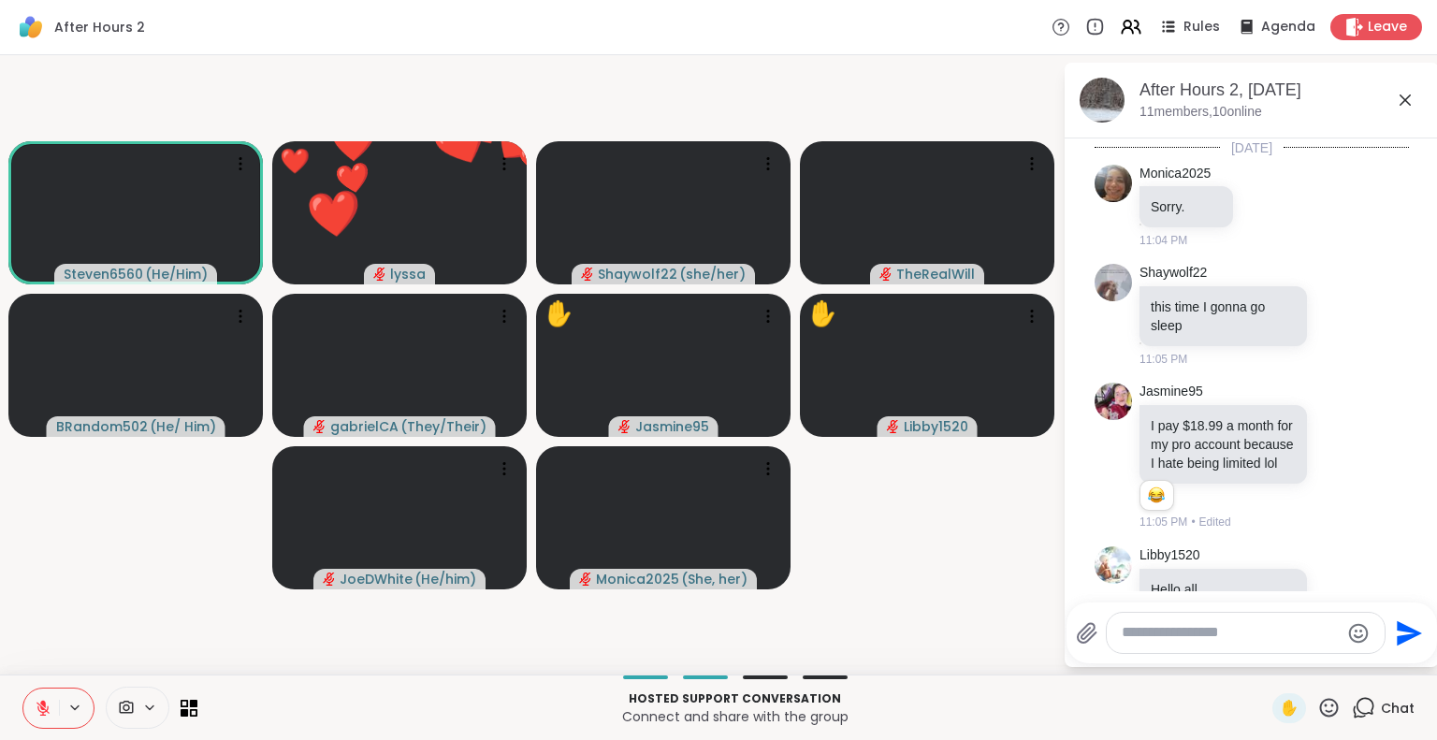
scroll to position [5605, 0]
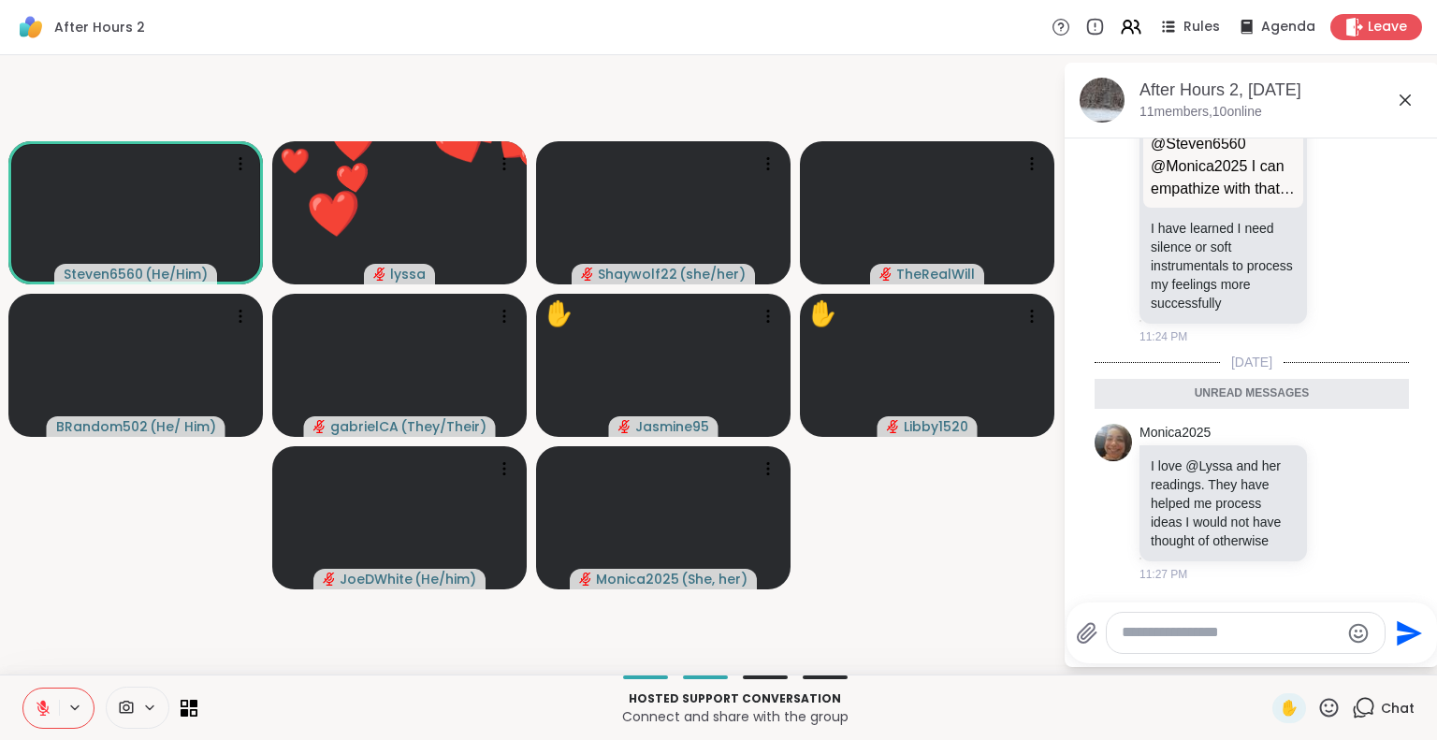
click at [1252, 634] on textarea "Type your message" at bounding box center [1231, 633] width 218 height 20
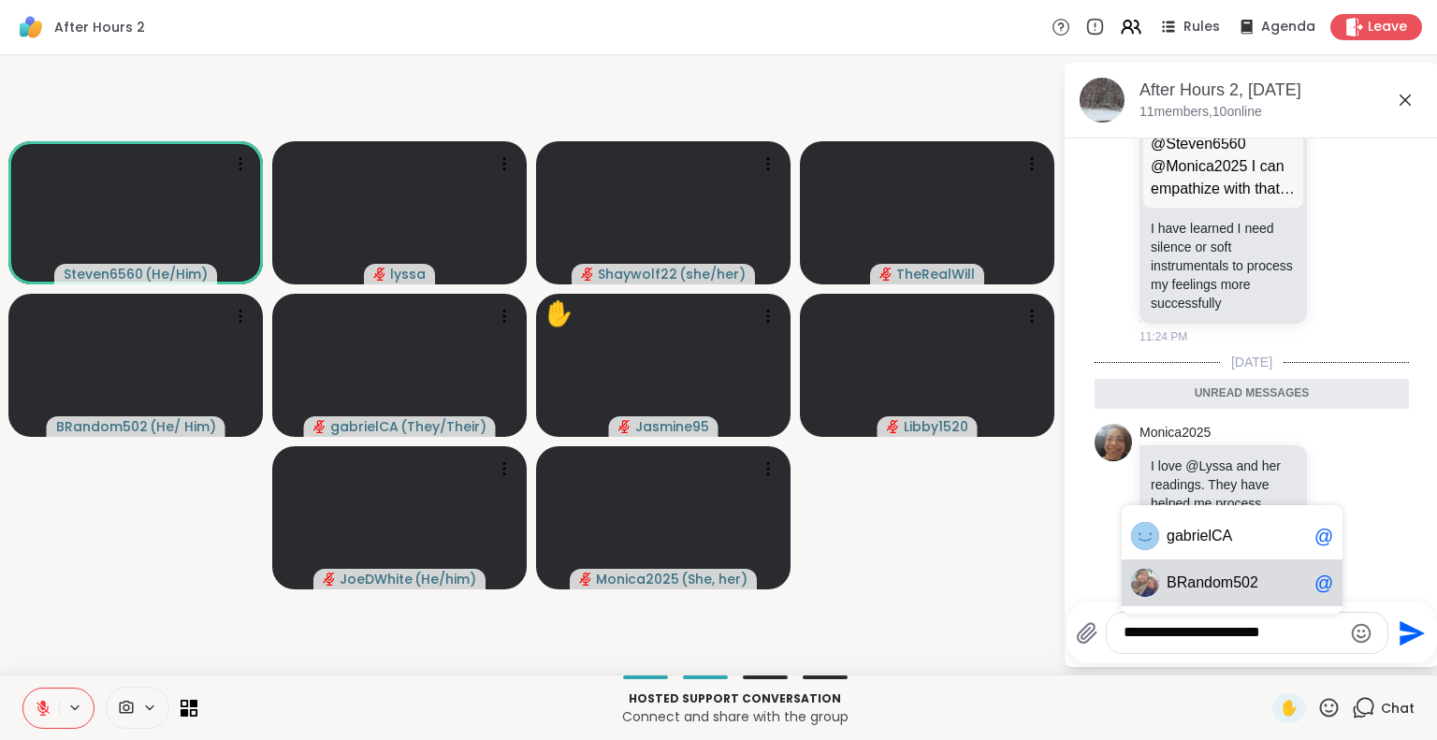
click at [1266, 579] on span "BR andom502" at bounding box center [1237, 583] width 140 height 19
type textarea "**********"
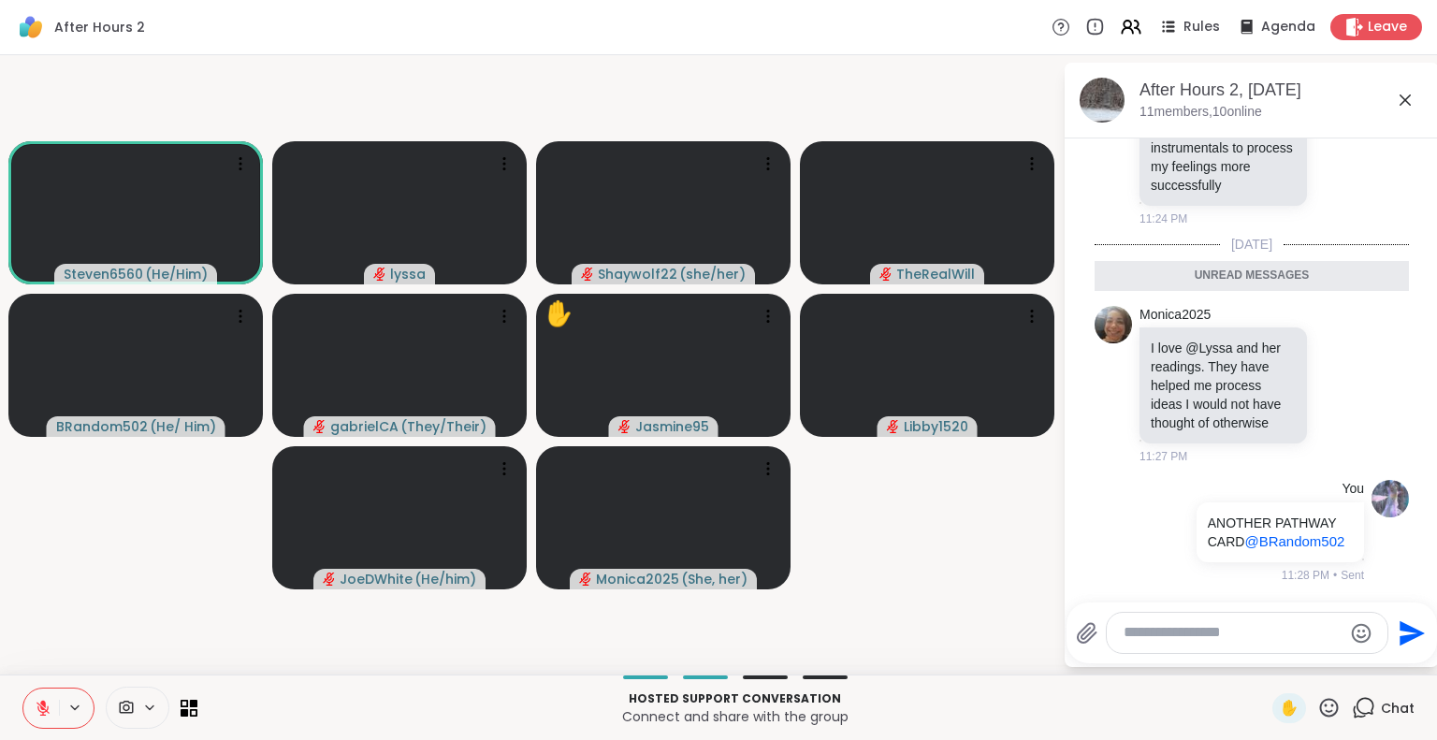
scroll to position [5698, 0]
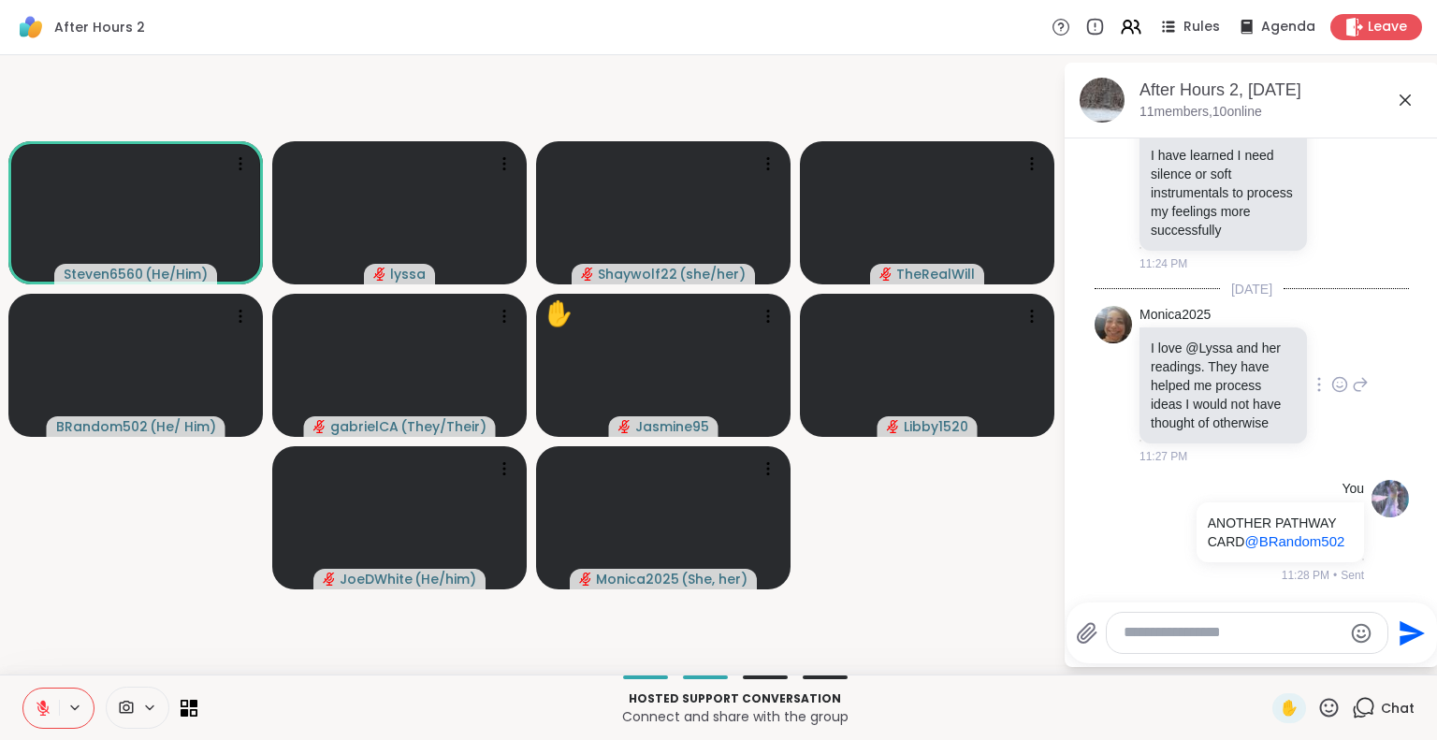
click at [1352, 373] on icon at bounding box center [1360, 384] width 17 height 22
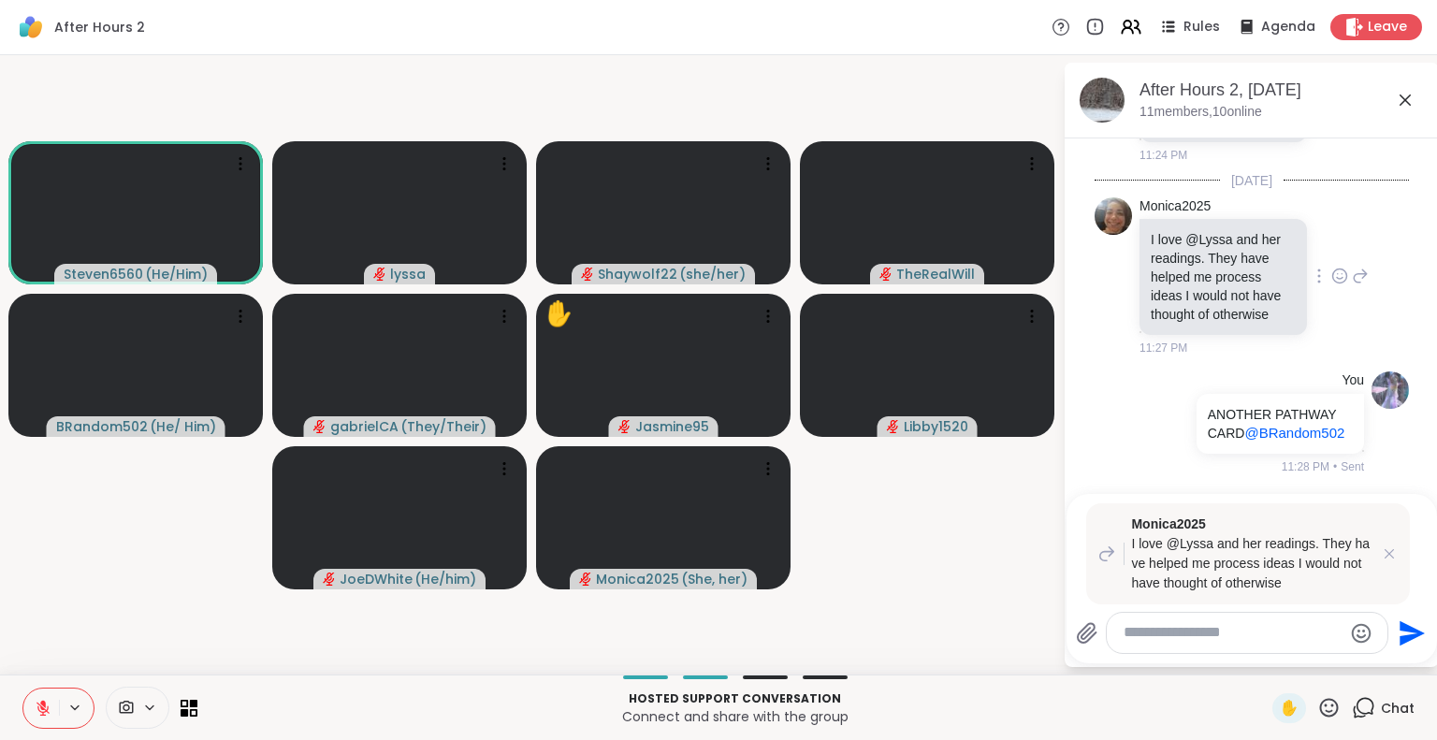
scroll to position [5769, 0]
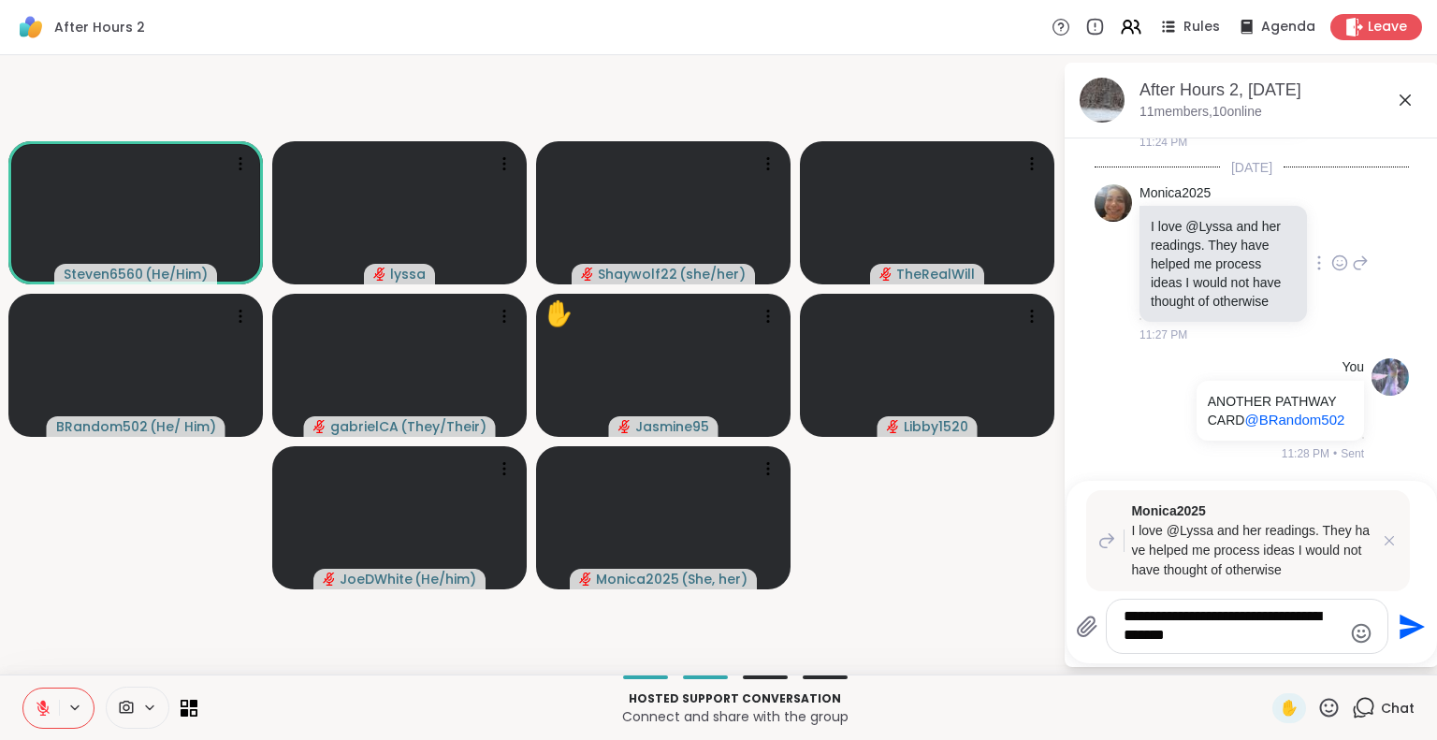
type textarea "**********"
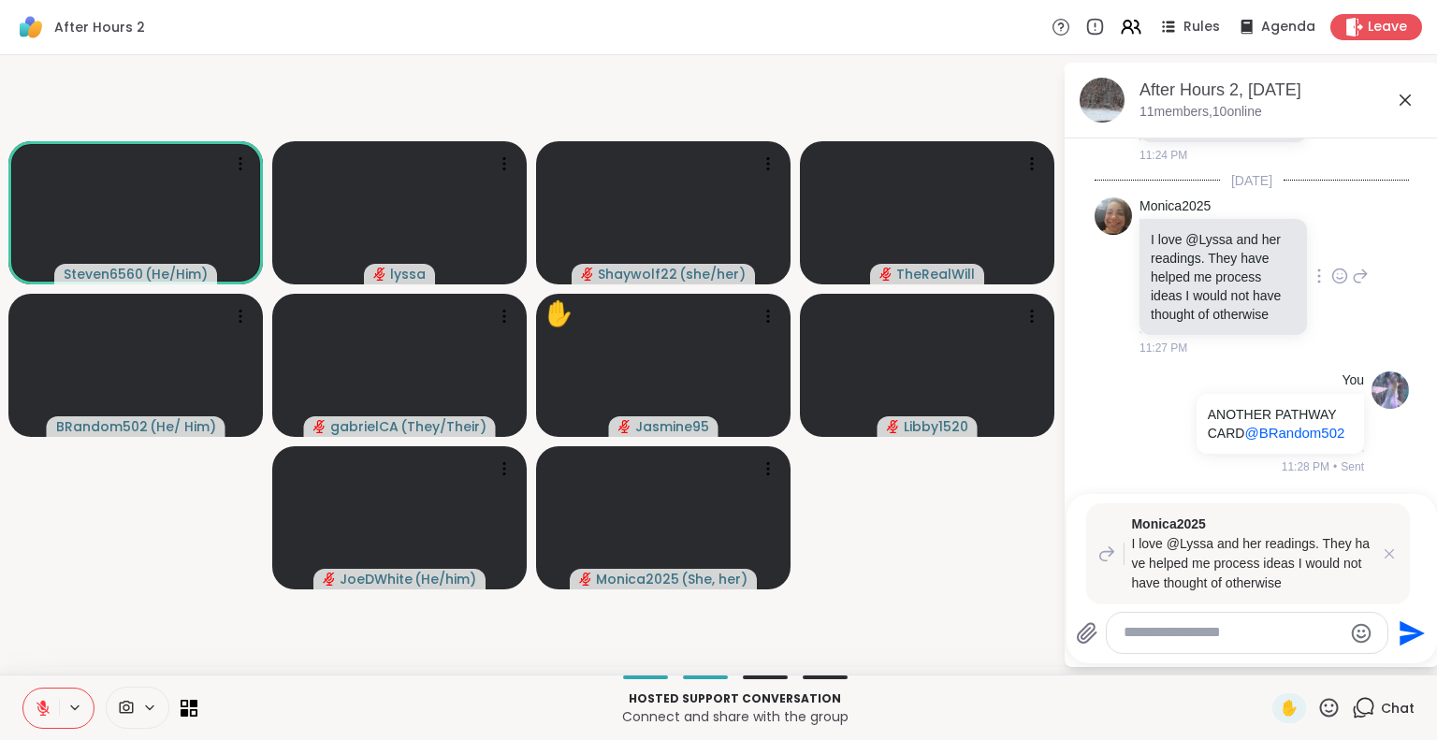
scroll to position [5969, 0]
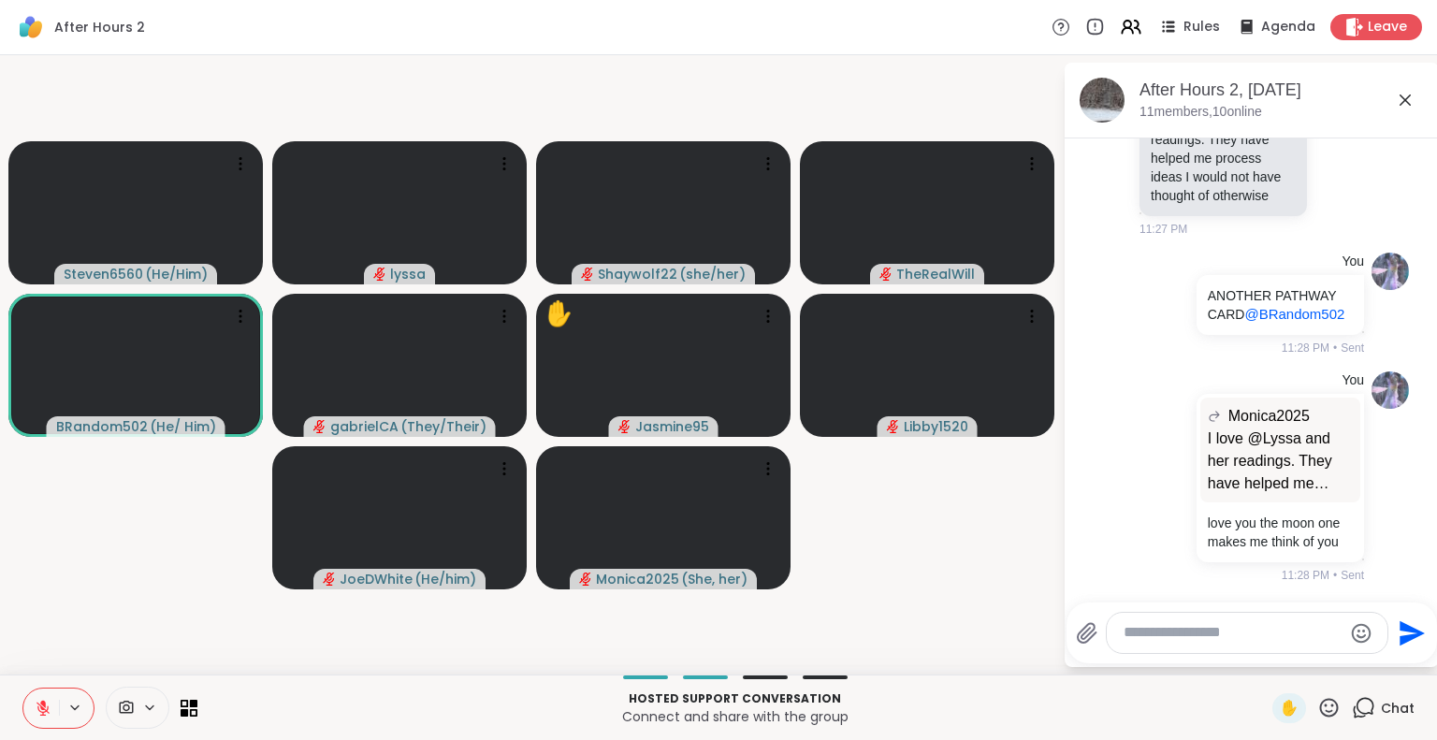
click at [1405, 96] on icon at bounding box center [1405, 100] width 22 height 22
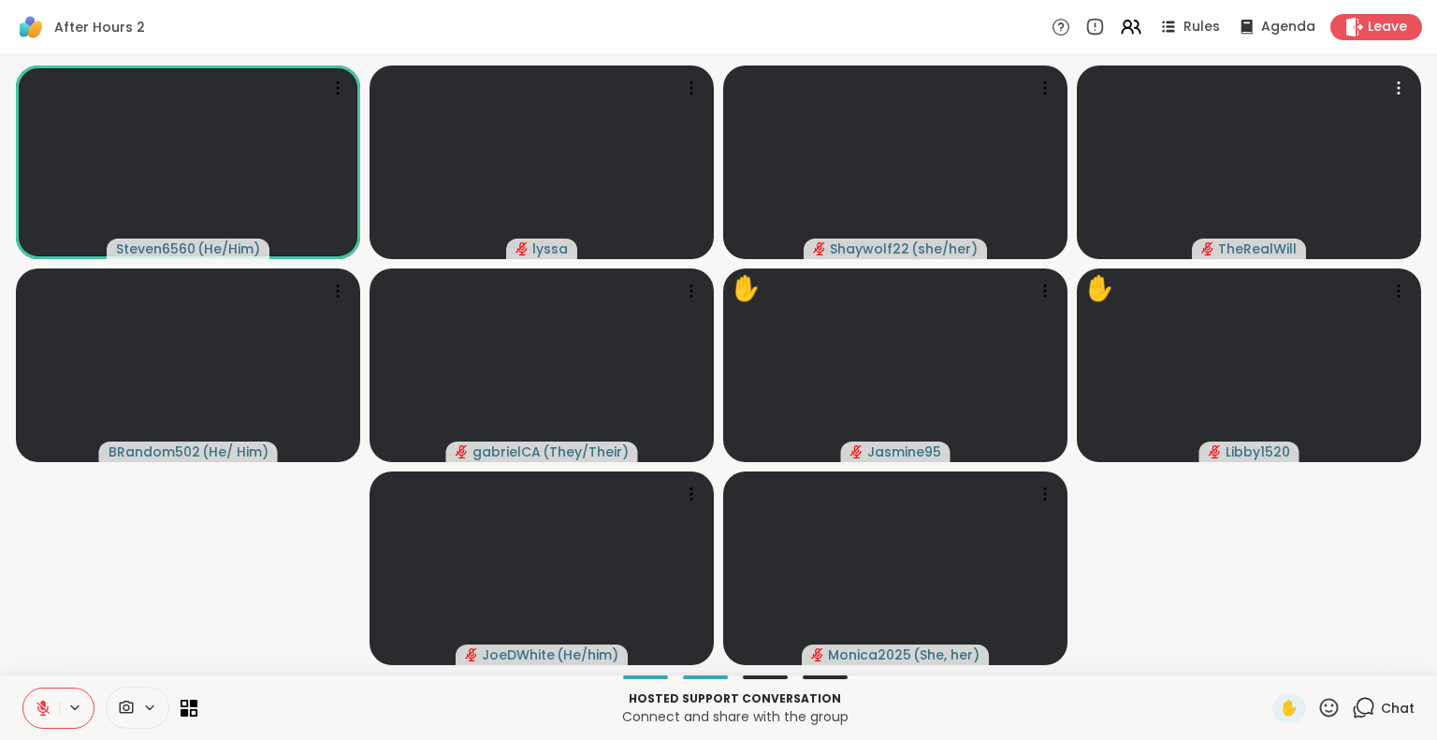
click at [1317, 709] on icon at bounding box center [1328, 707] width 23 height 23
click at [1265, 649] on span "❤️" at bounding box center [1274, 658] width 19 height 22
click at [1381, 713] on span "Chat" at bounding box center [1398, 708] width 34 height 19
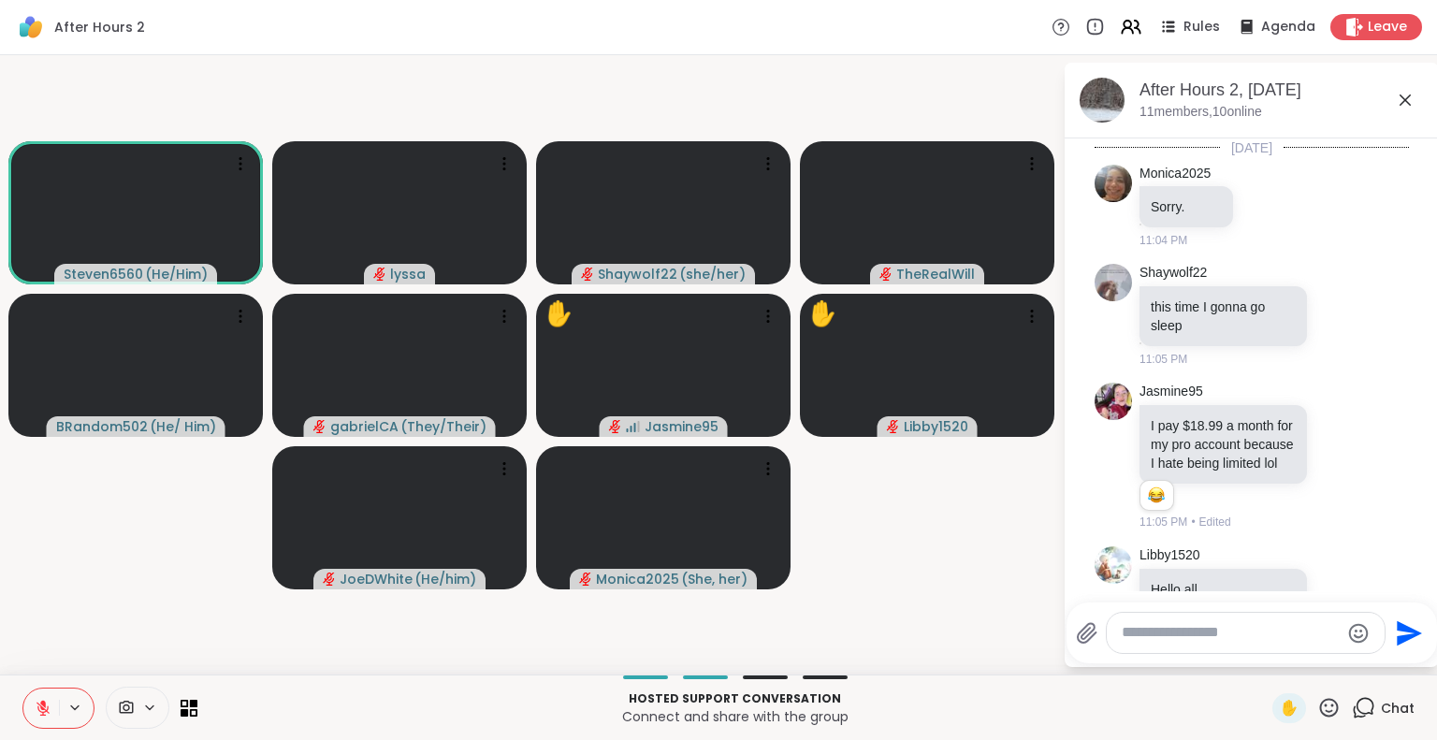
scroll to position [7595, 0]
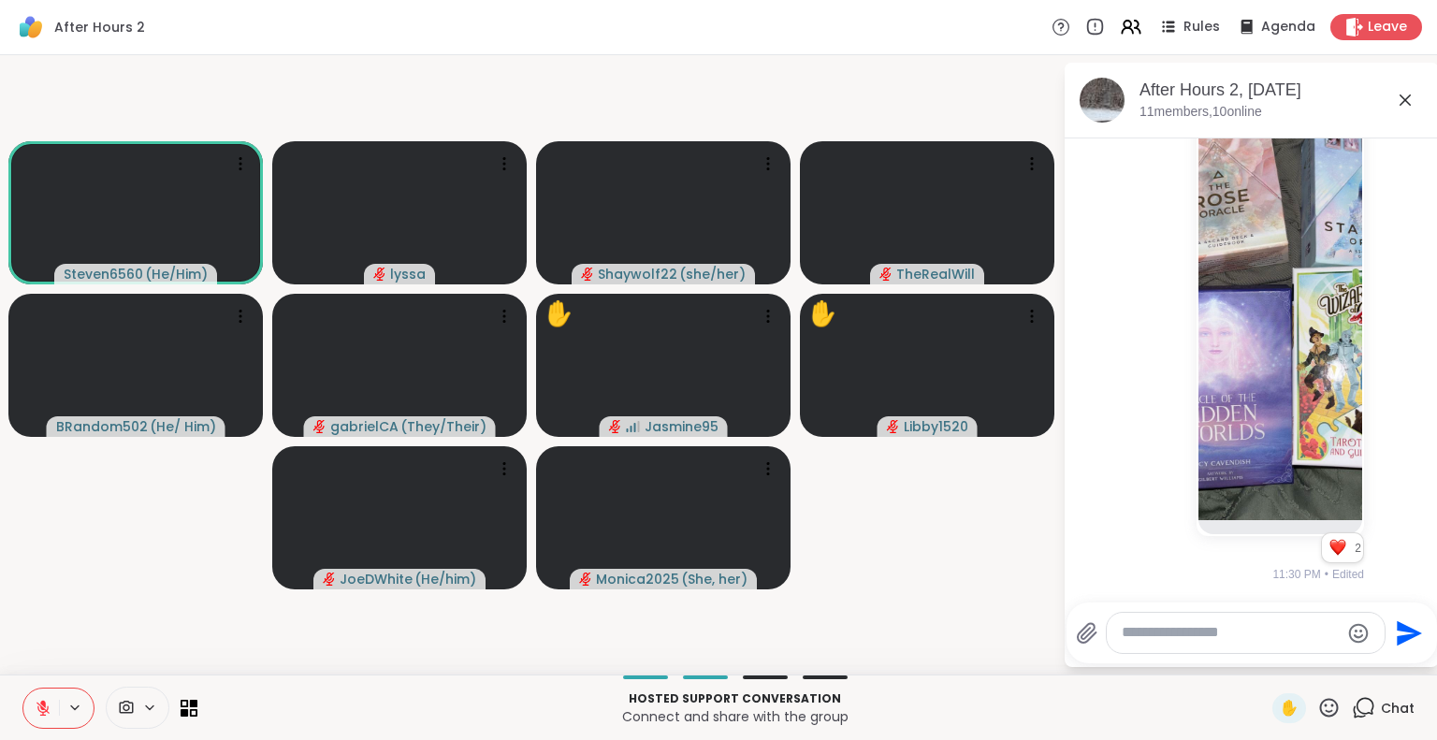
click at [1265, 644] on div at bounding box center [1246, 633] width 278 height 40
click at [1238, 632] on textarea "Type your message" at bounding box center [1231, 633] width 218 height 20
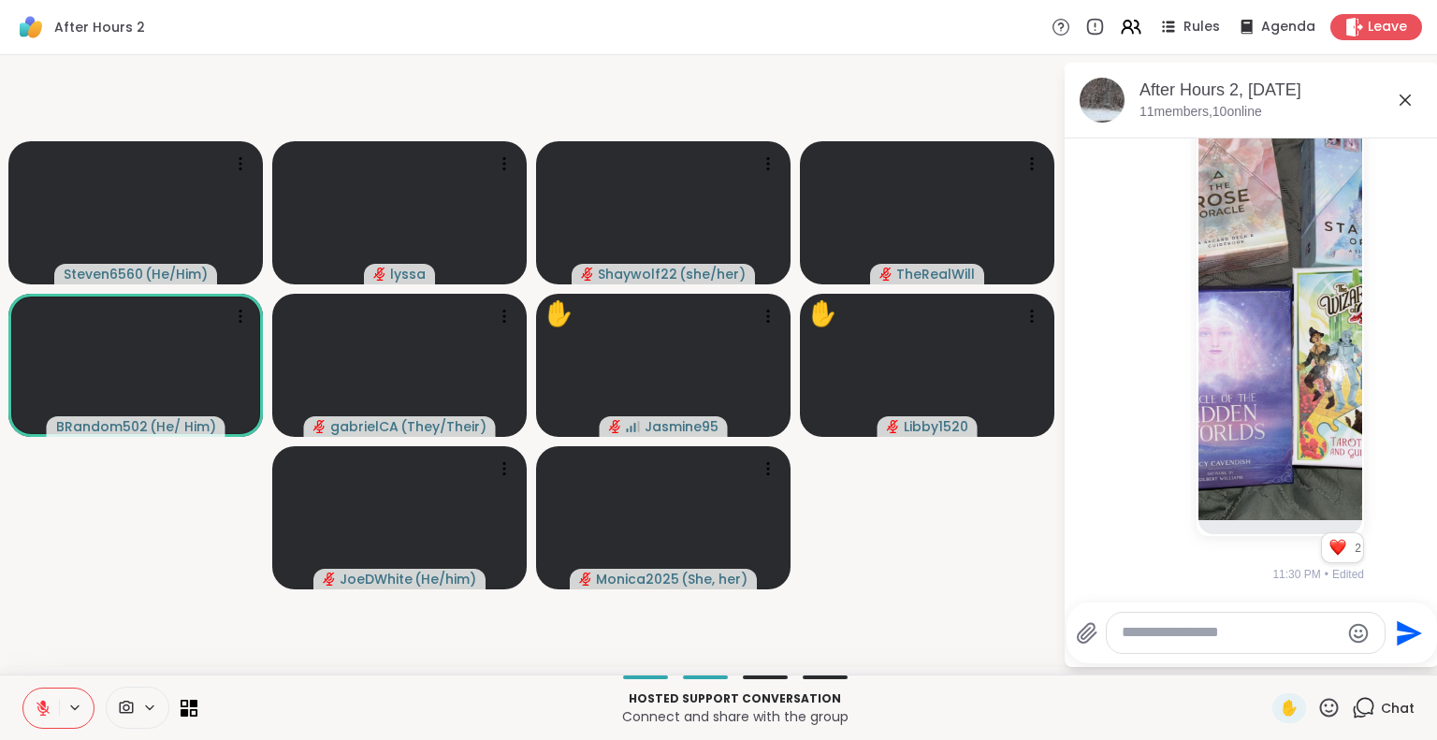
click at [46, 689] on button at bounding box center [41, 708] width 36 height 39
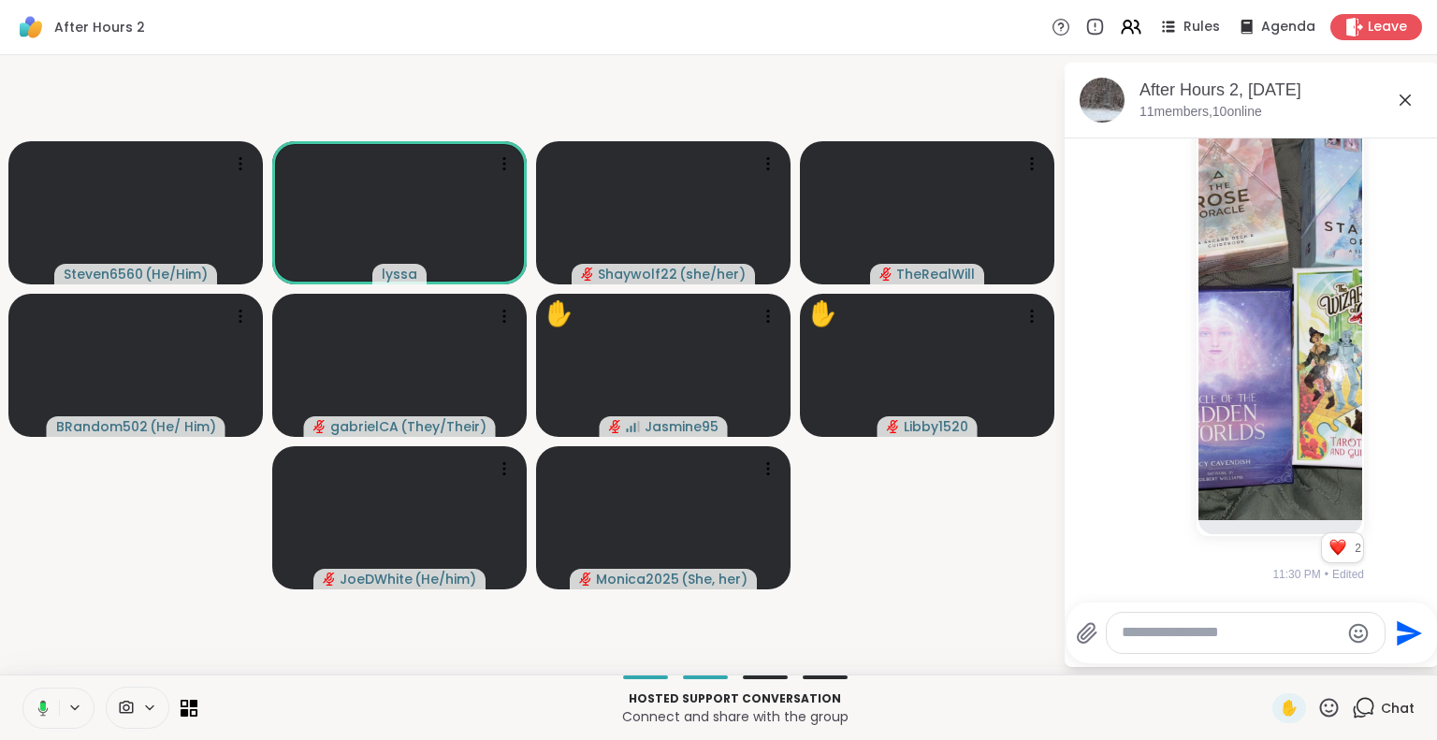
click at [1317, 714] on icon at bounding box center [1328, 707] width 23 height 23
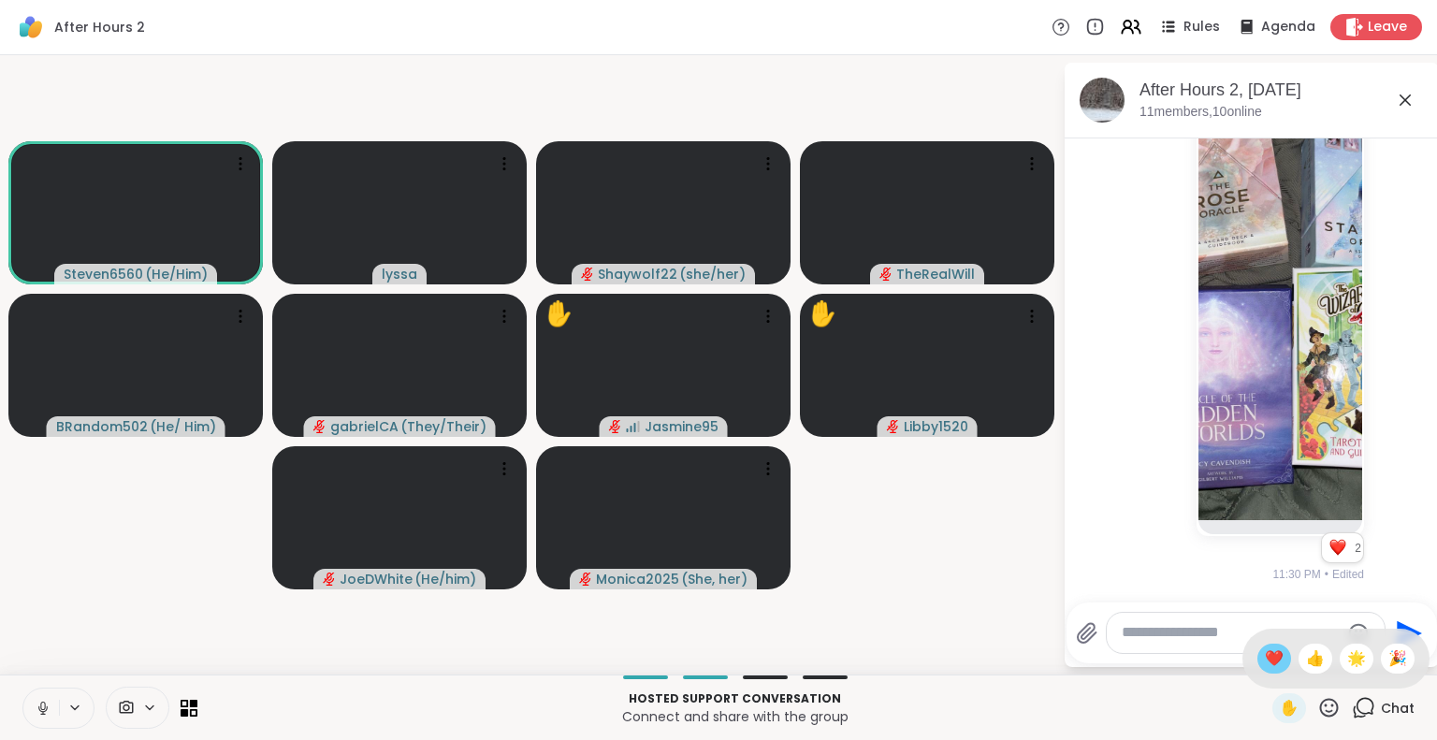
click at [1265, 665] on span "❤️" at bounding box center [1274, 658] width 19 height 22
click at [1404, 90] on icon at bounding box center [1405, 100] width 22 height 22
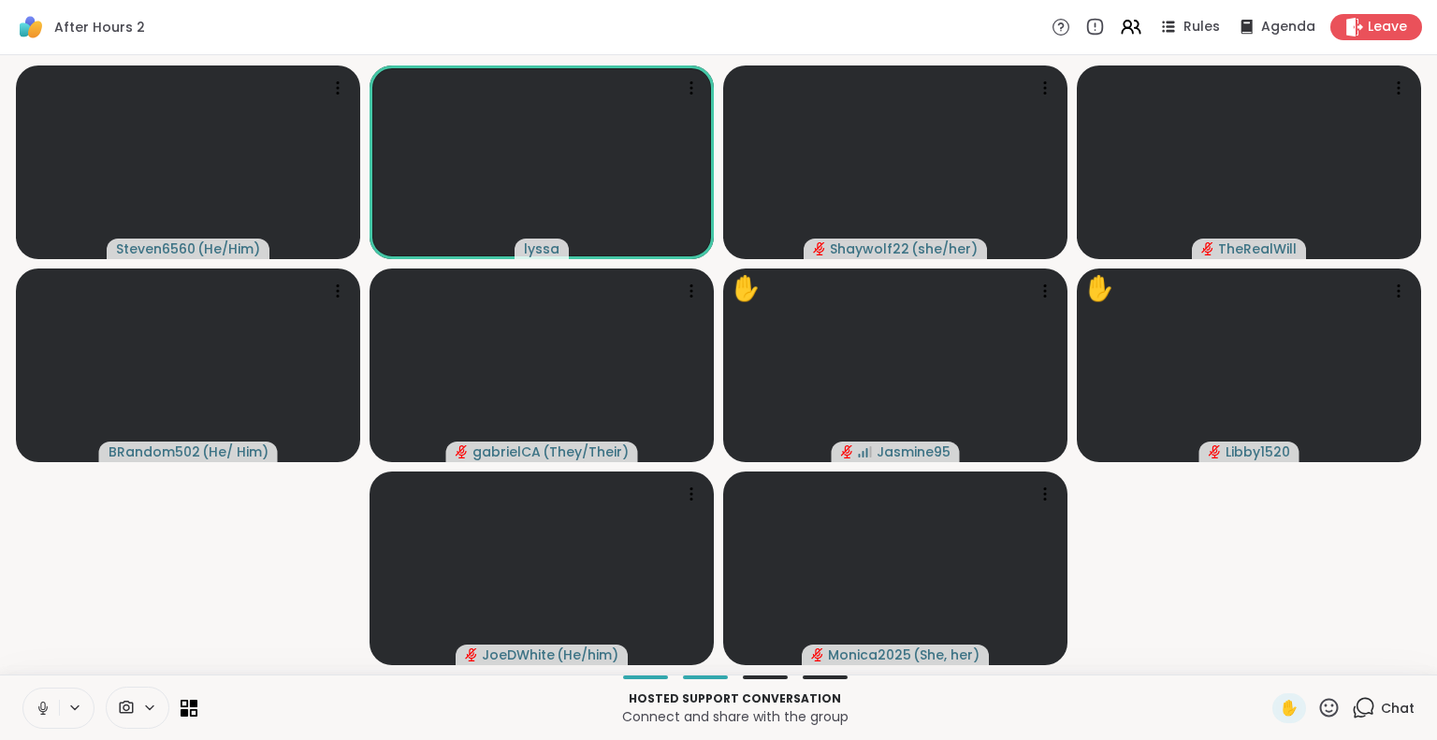
click at [41, 695] on button at bounding box center [41, 708] width 36 height 39
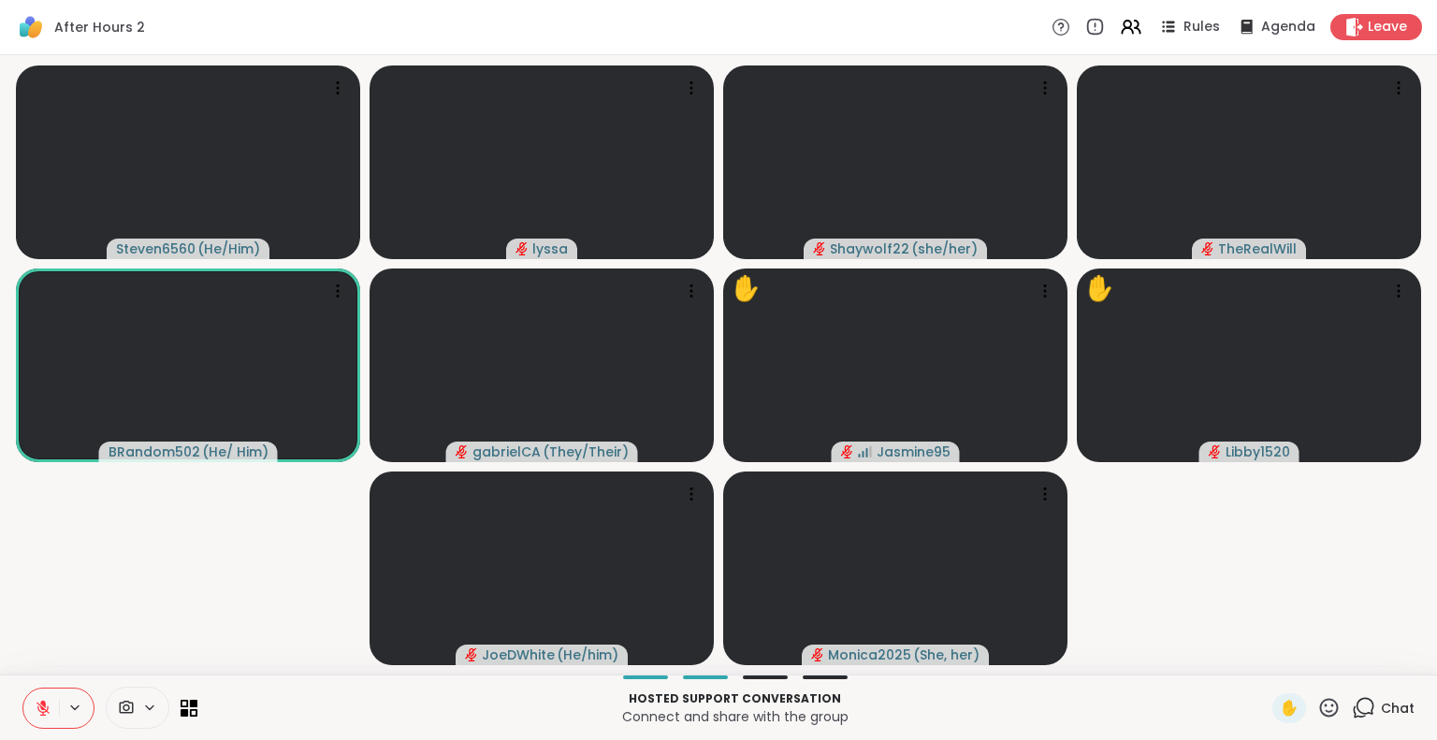
click at [41, 714] on icon at bounding box center [43, 708] width 17 height 17
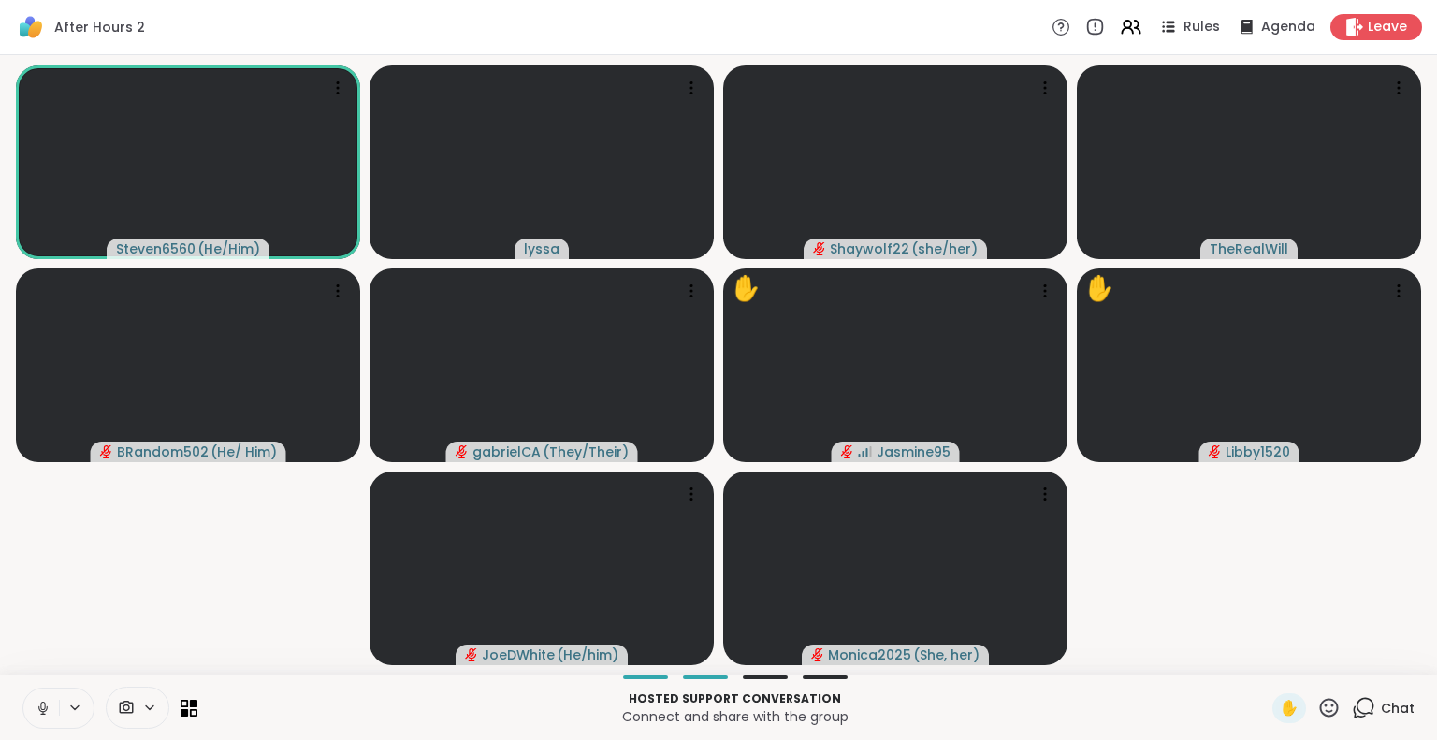
click at [33, 703] on button at bounding box center [41, 708] width 36 height 39
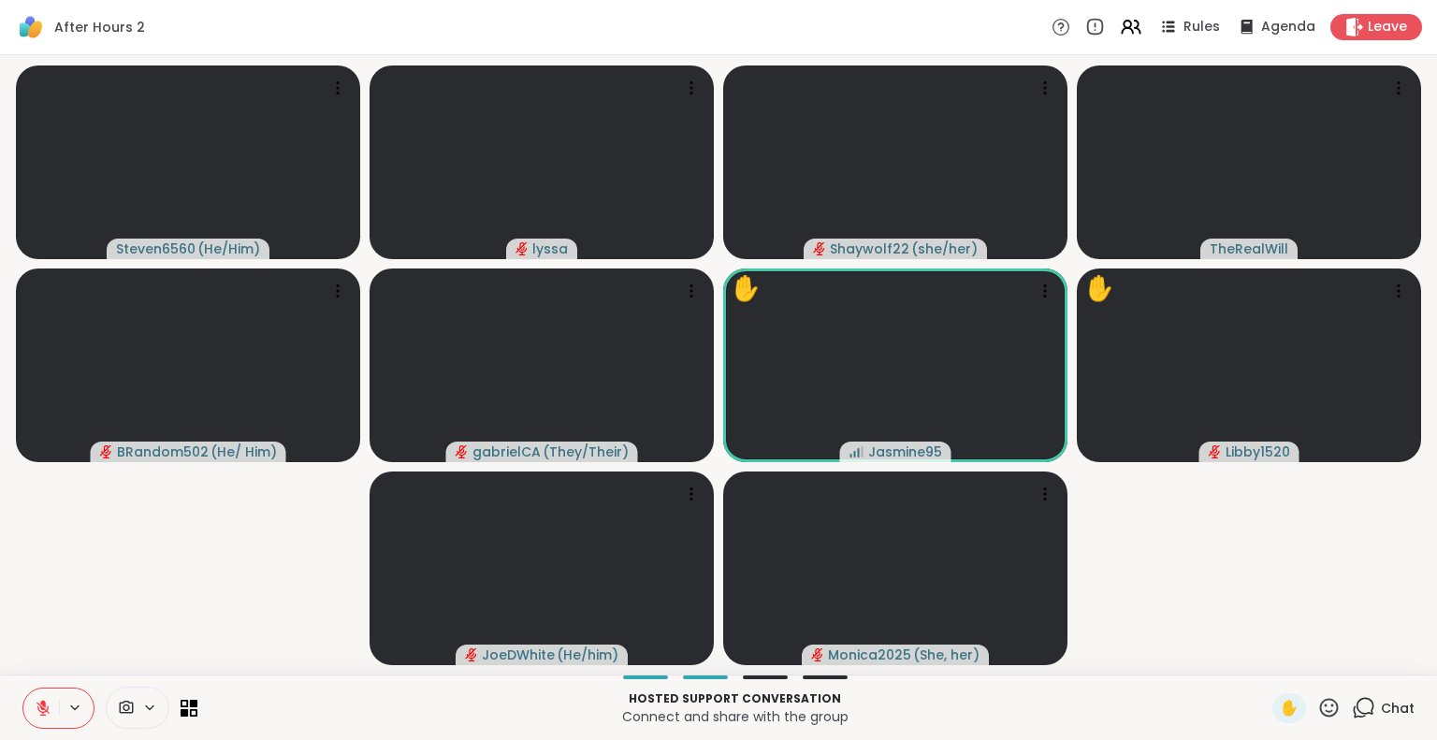
click at [41, 706] on icon at bounding box center [42, 708] width 13 height 13
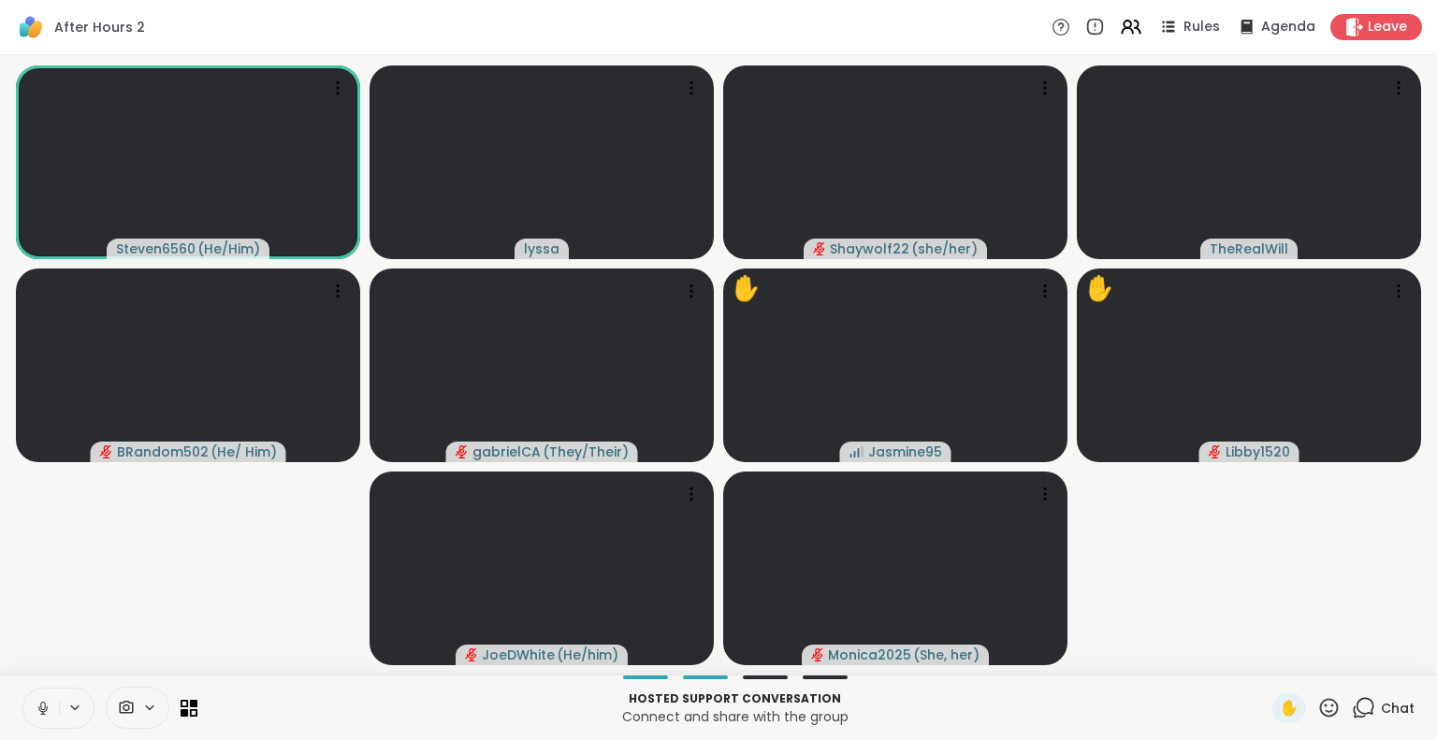
click at [53, 716] on button at bounding box center [41, 708] width 36 height 39
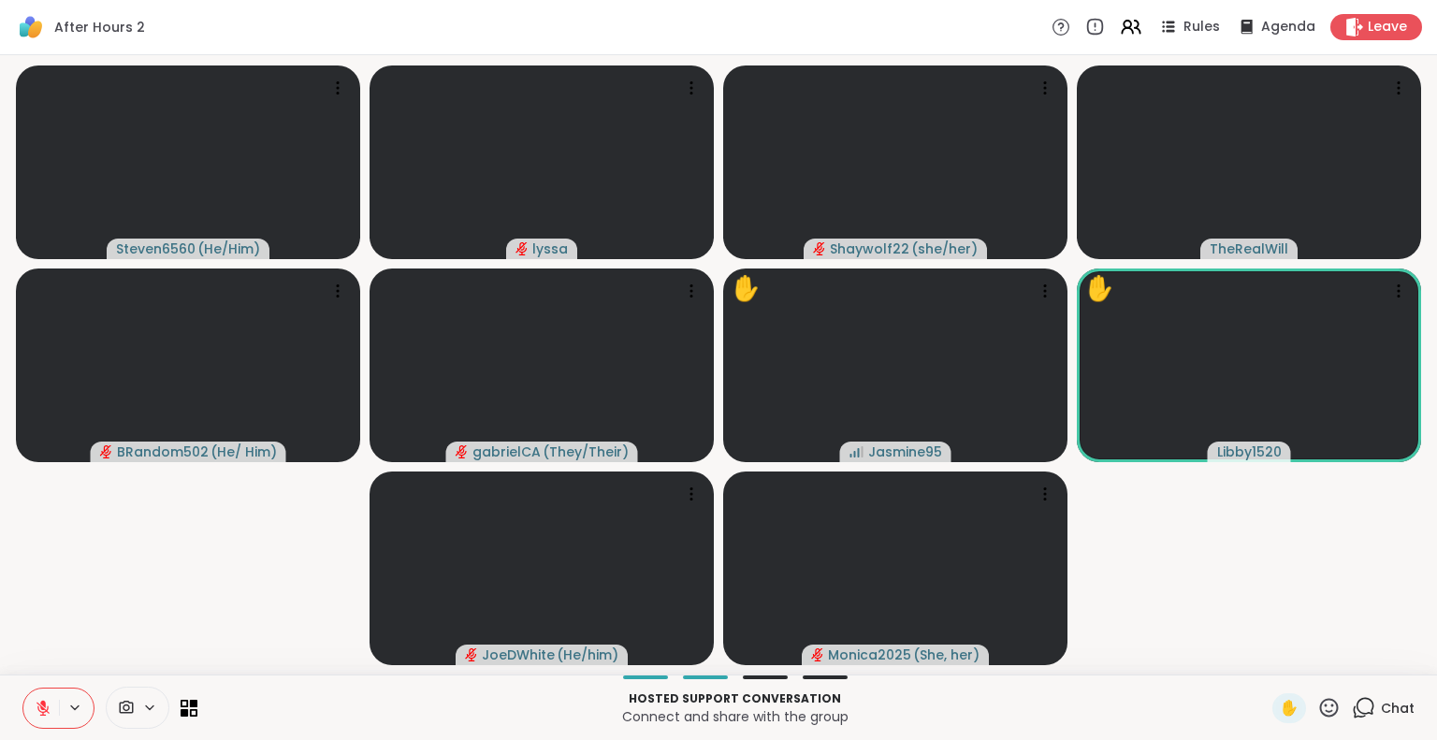
click at [1317, 707] on icon at bounding box center [1328, 707] width 23 height 23
click at [1388, 652] on span "🎉" at bounding box center [1397, 658] width 19 height 22
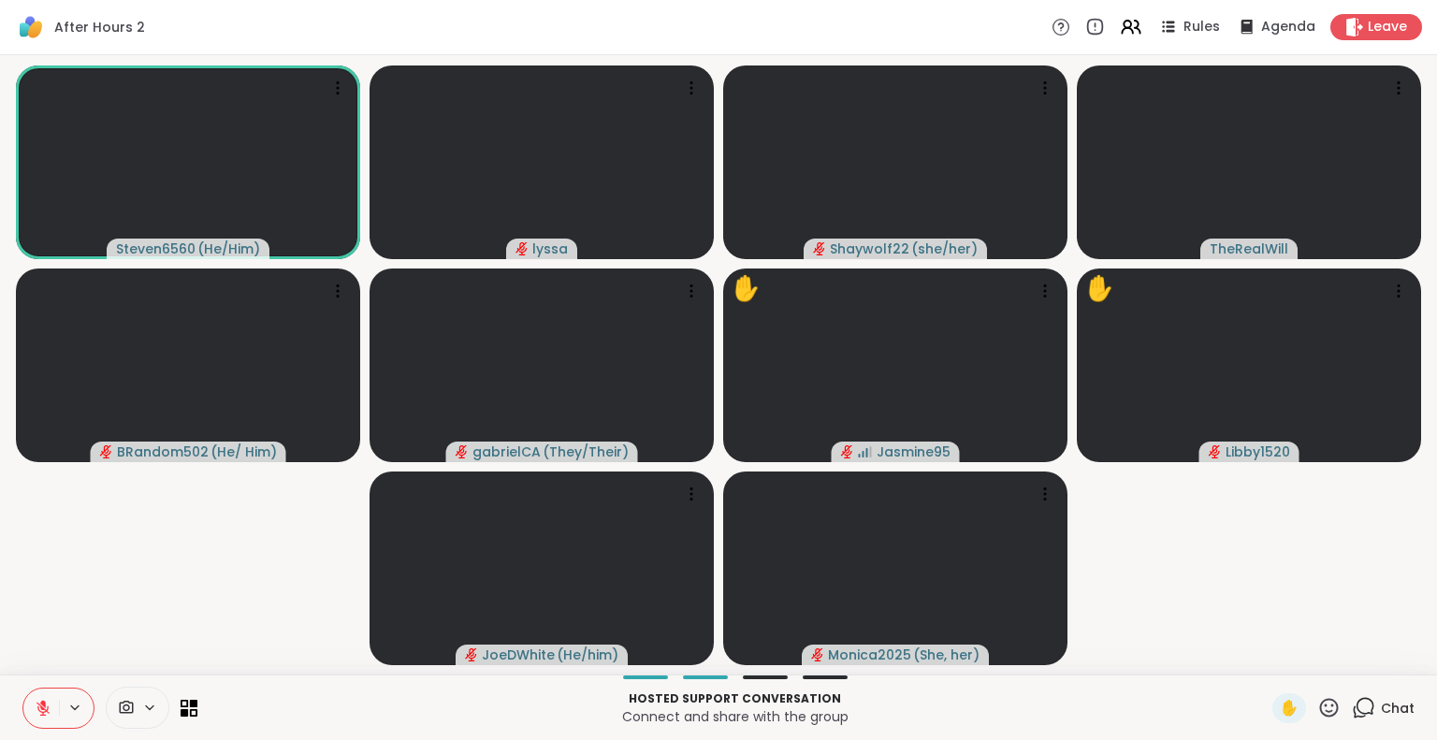
click at [1317, 711] on icon at bounding box center [1328, 707] width 23 height 23
click at [1347, 660] on span "🌟" at bounding box center [1356, 658] width 19 height 22
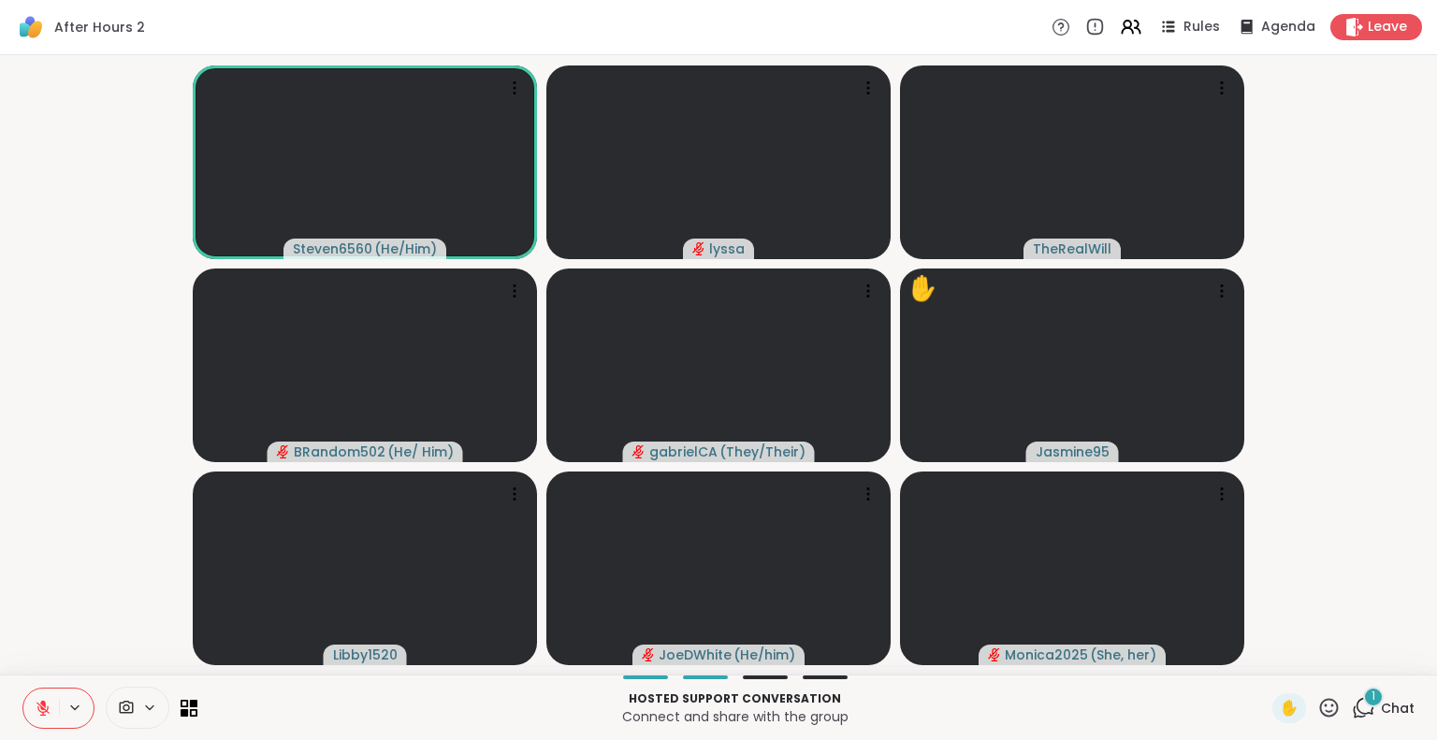
click at [1317, 703] on icon at bounding box center [1328, 707] width 23 height 23
click at [1348, 666] on span "🌟" at bounding box center [1356, 658] width 19 height 22
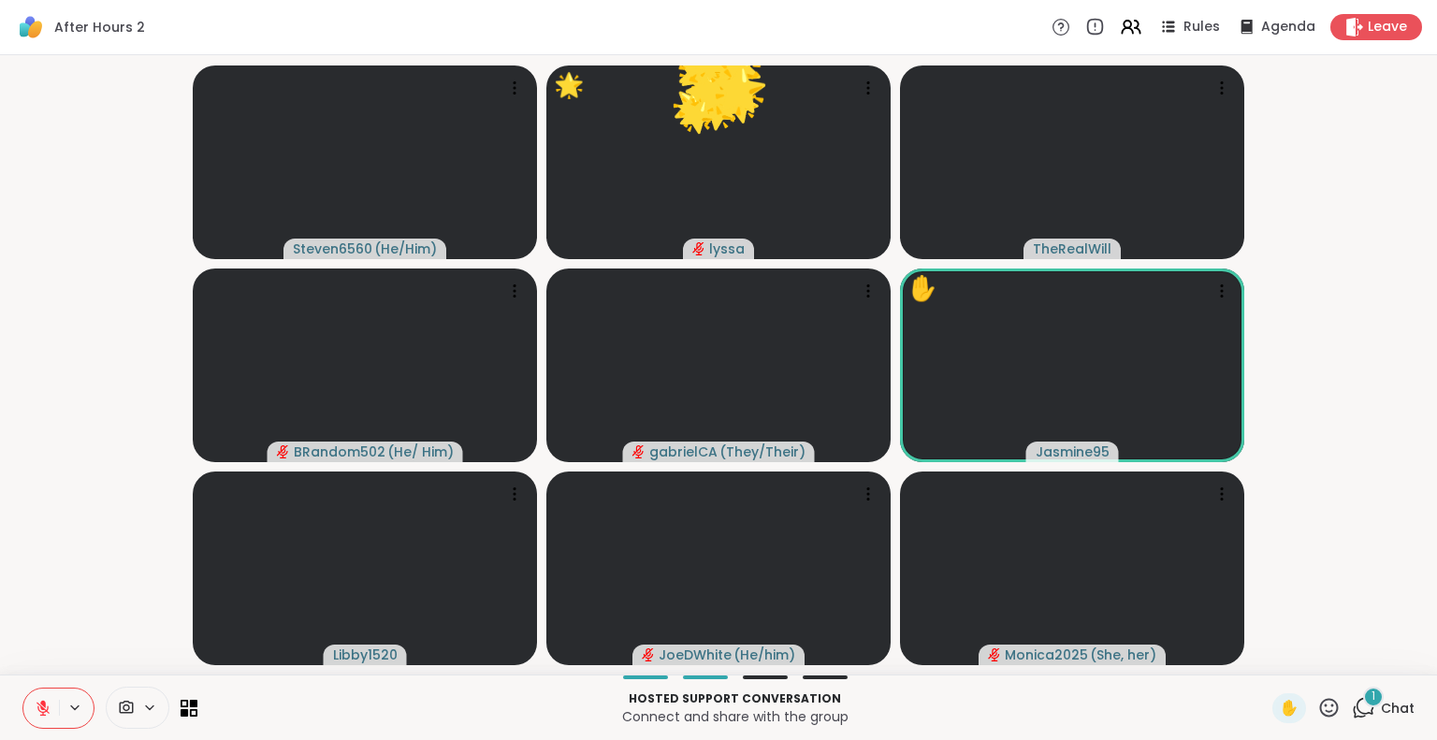
click at [1363, 703] on div "1" at bounding box center [1373, 697] width 21 height 21
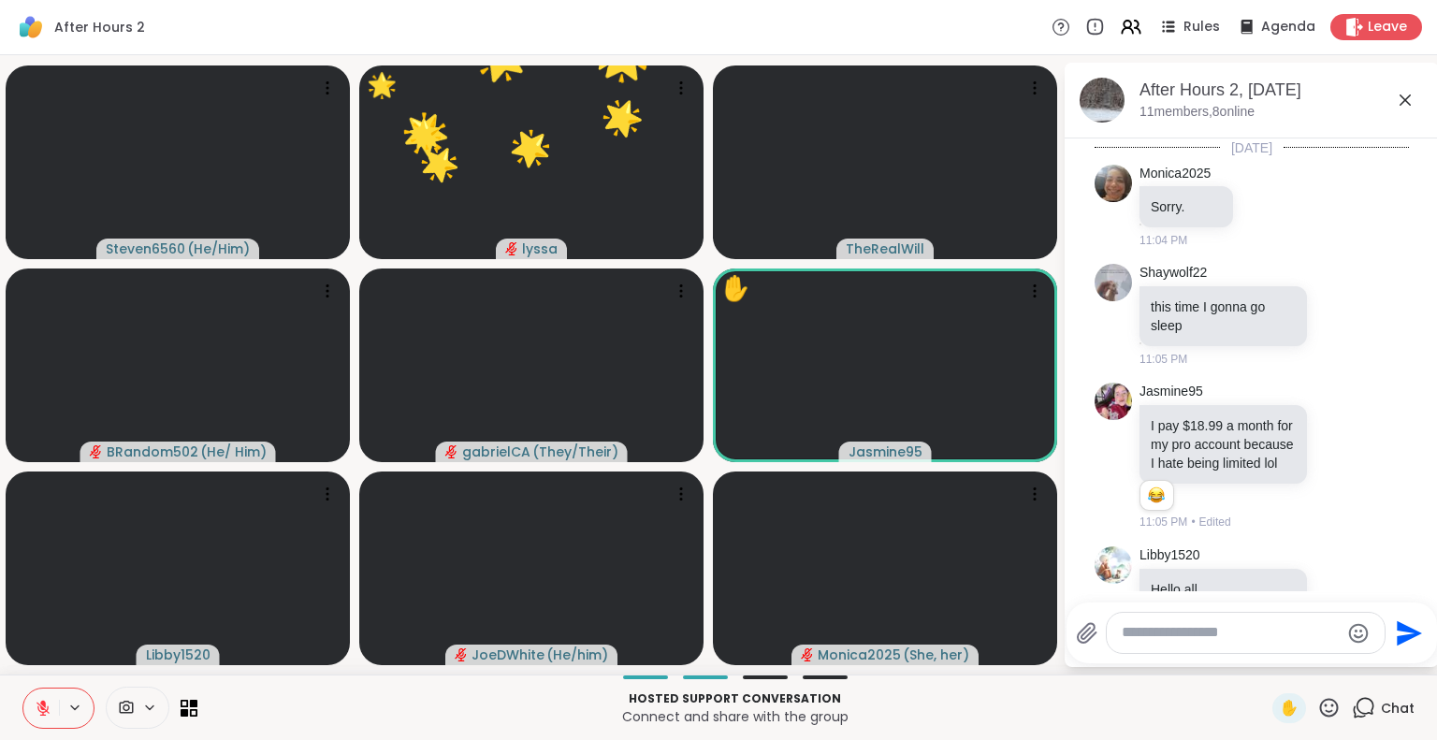
scroll to position [9637, 0]
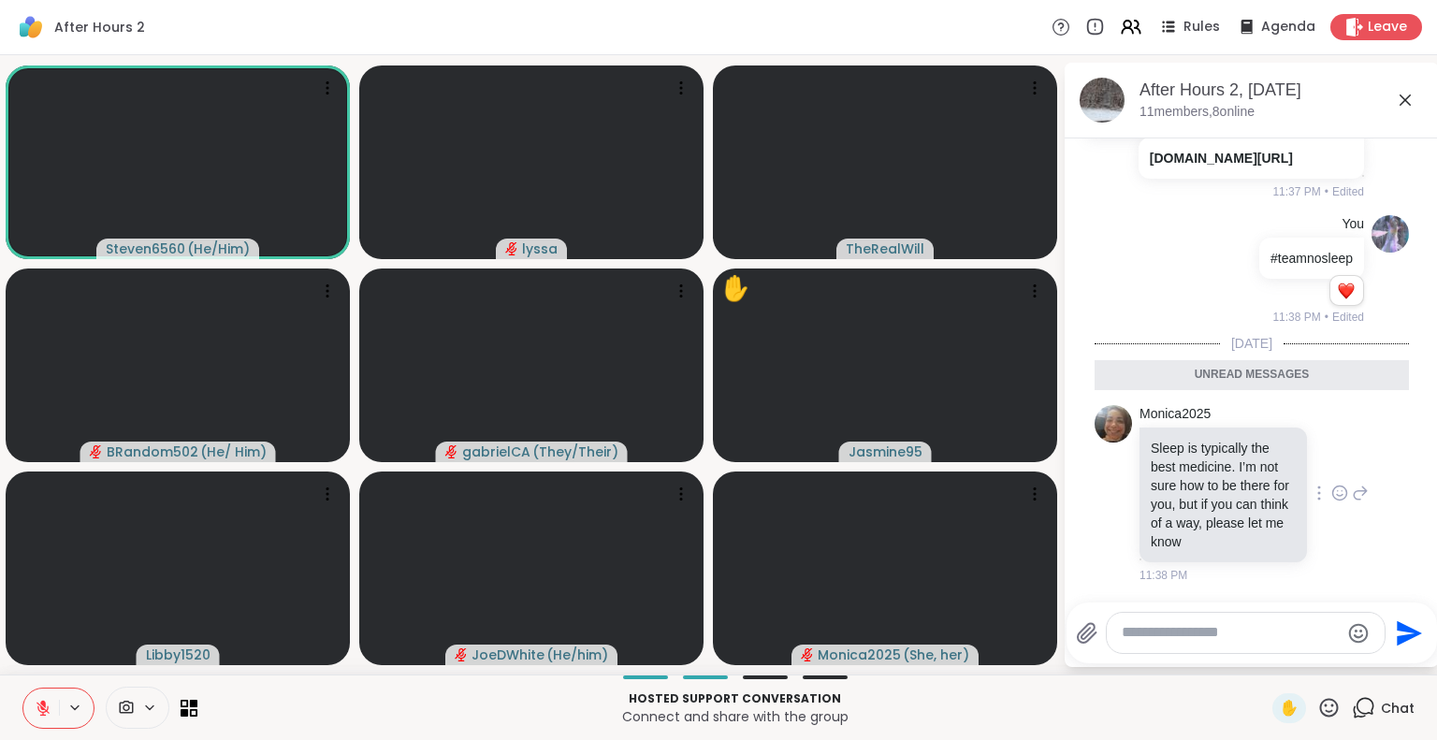
click at [1338, 491] on icon at bounding box center [1338, 491] width 0 height 0
click at [1331, 455] on div "Select Reaction: Heart" at bounding box center [1339, 463] width 17 height 17
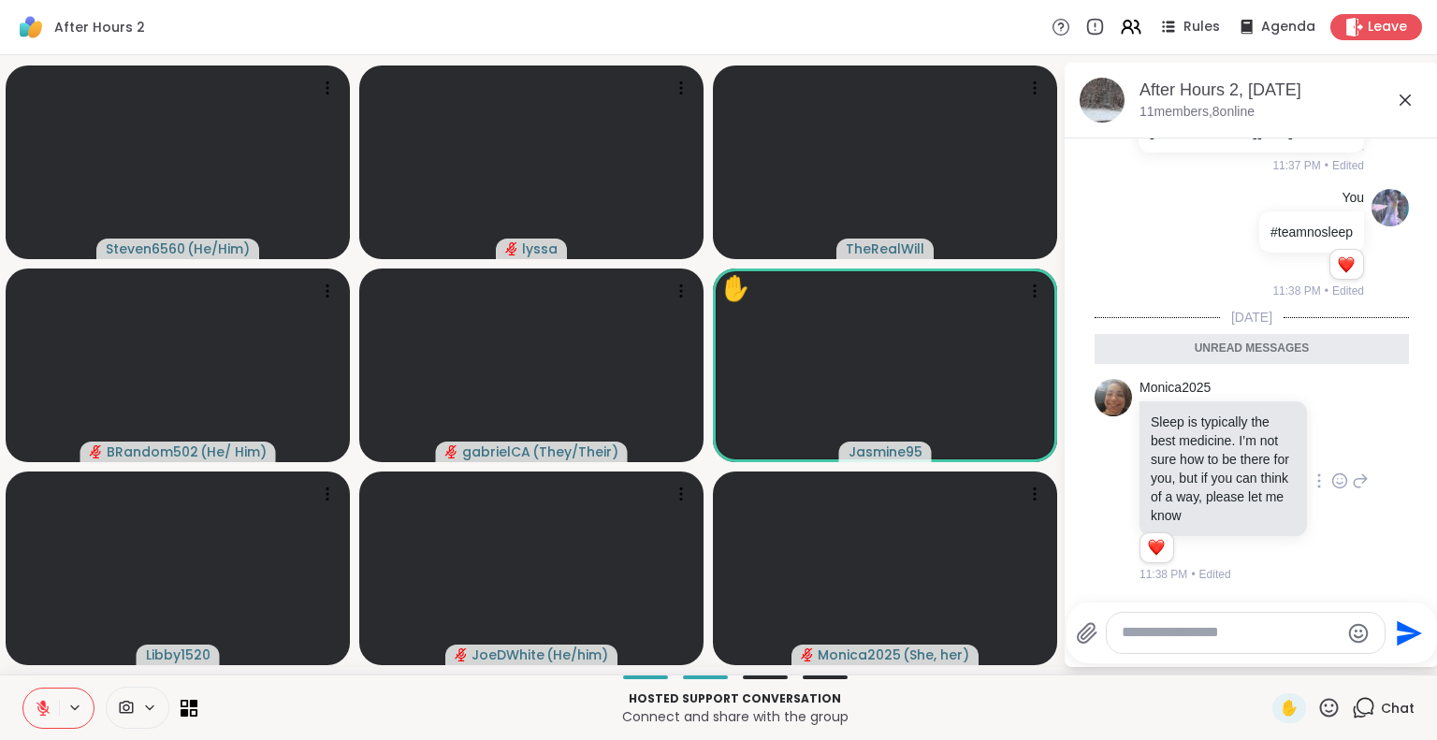
scroll to position [9663, 0]
click at [1405, 96] on icon at bounding box center [1405, 100] width 22 height 22
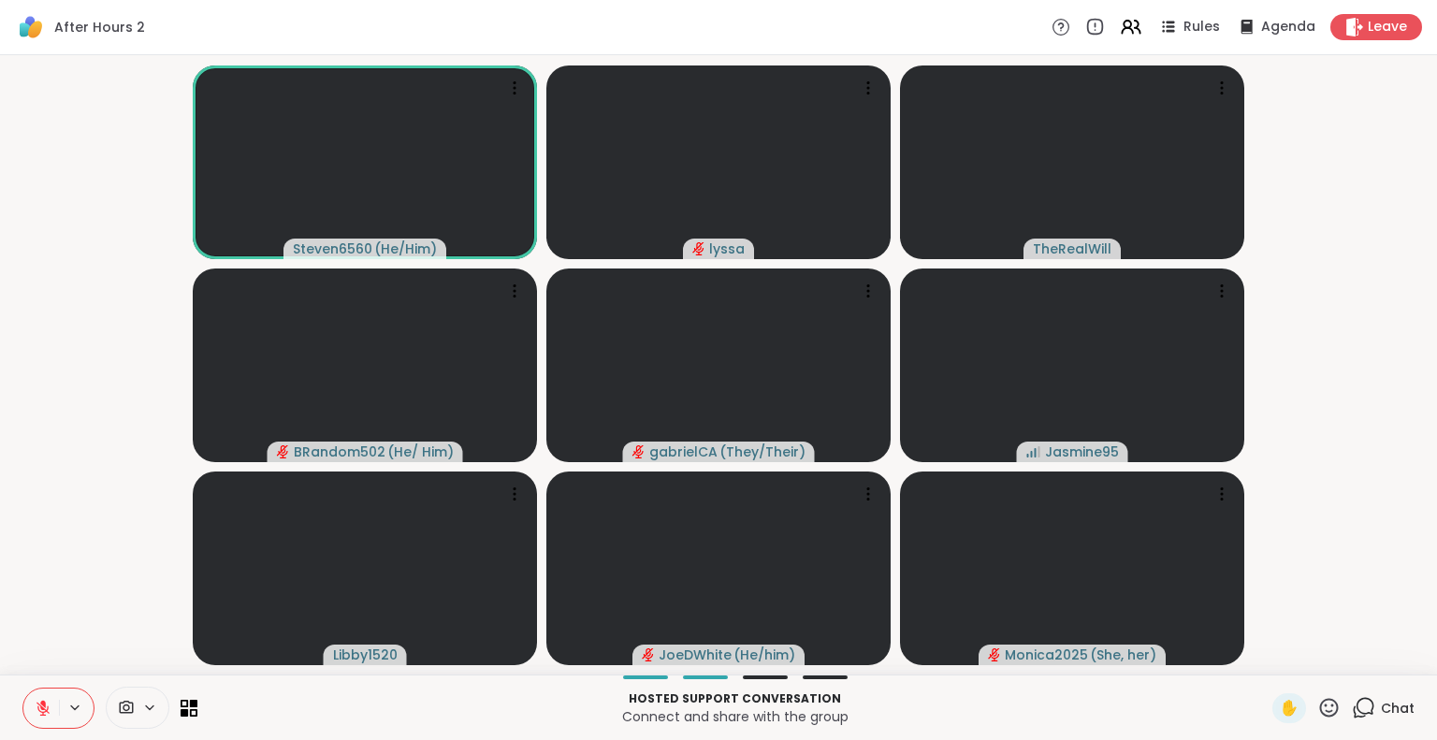
click at [1317, 713] on icon at bounding box center [1328, 707] width 23 height 23
click at [1347, 666] on span "🌟" at bounding box center [1356, 658] width 19 height 22
click at [1317, 715] on icon at bounding box center [1328, 707] width 23 height 23
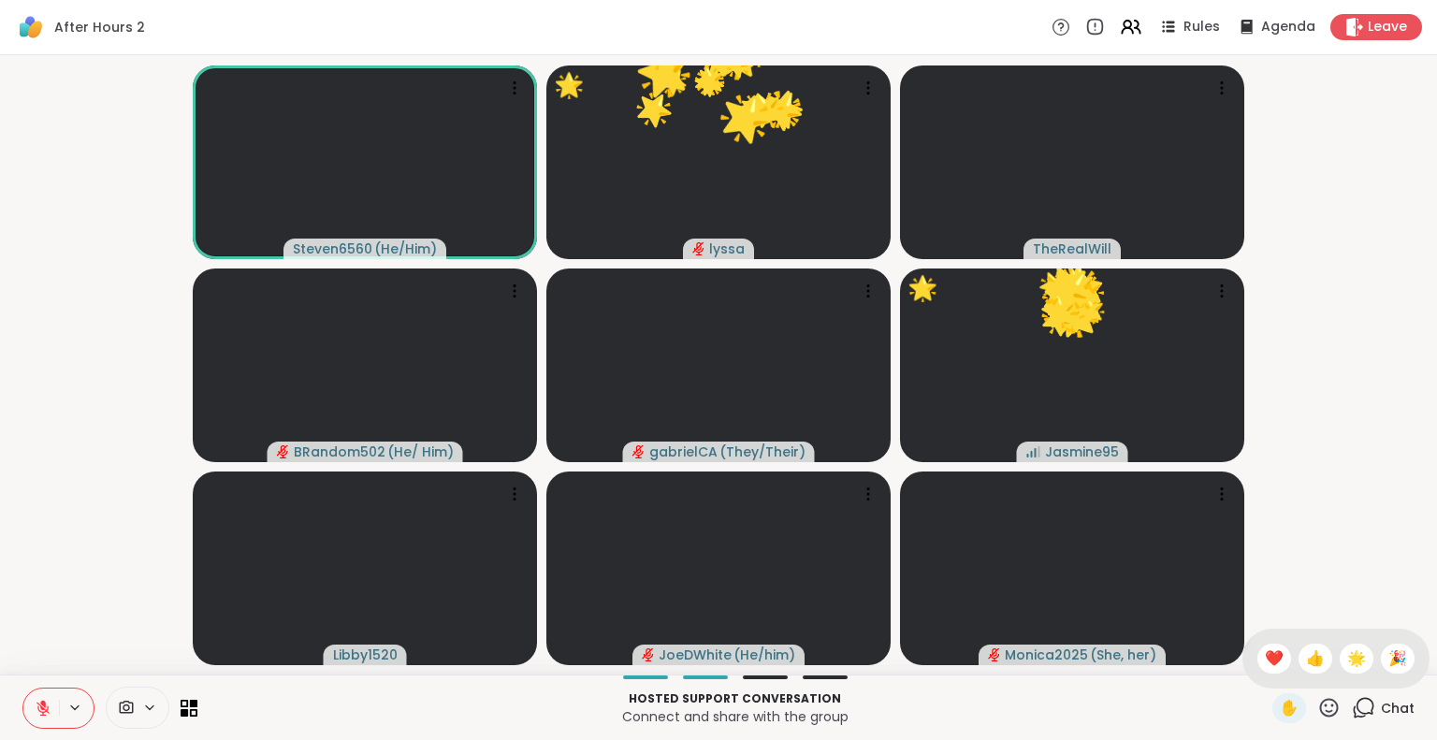
click at [1265, 668] on span "❤️" at bounding box center [1274, 658] width 19 height 22
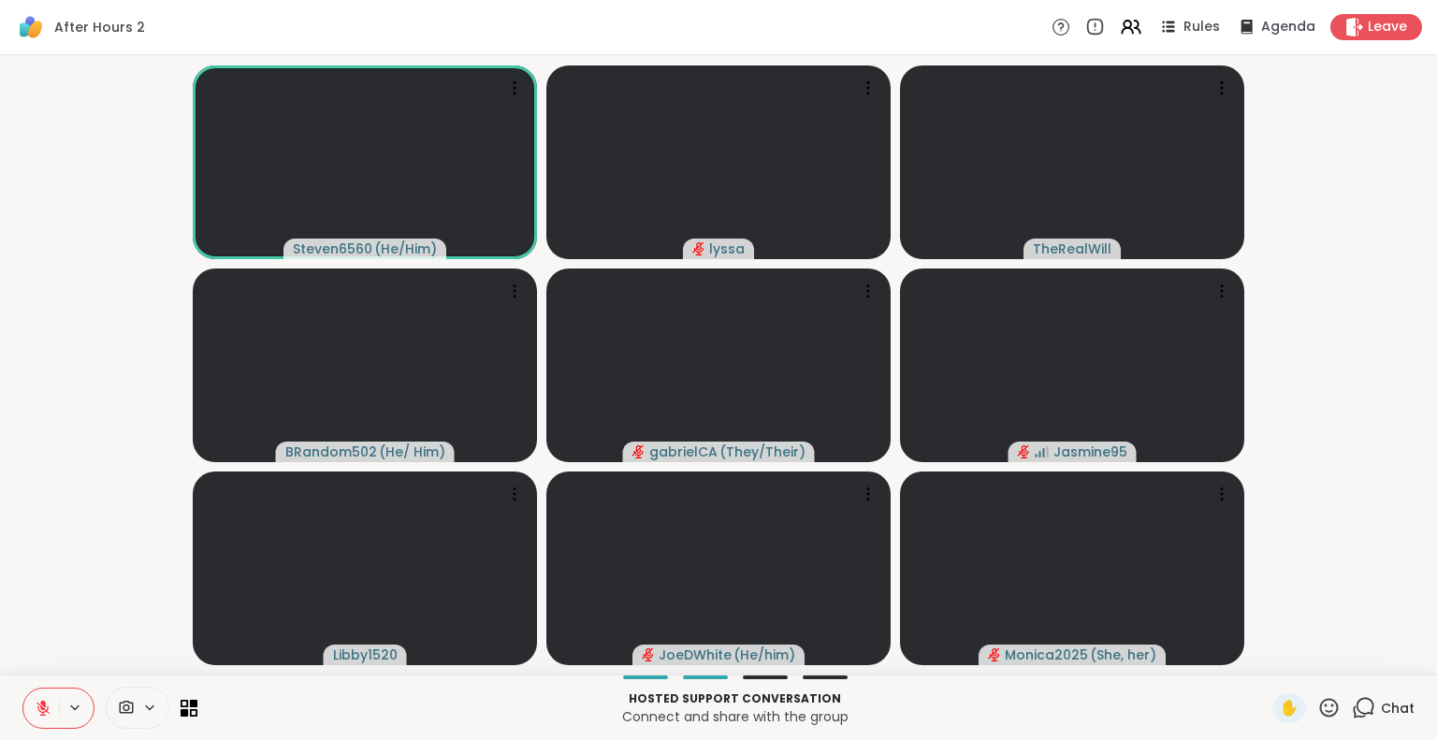
click at [44, 704] on icon at bounding box center [43, 703] width 6 height 7
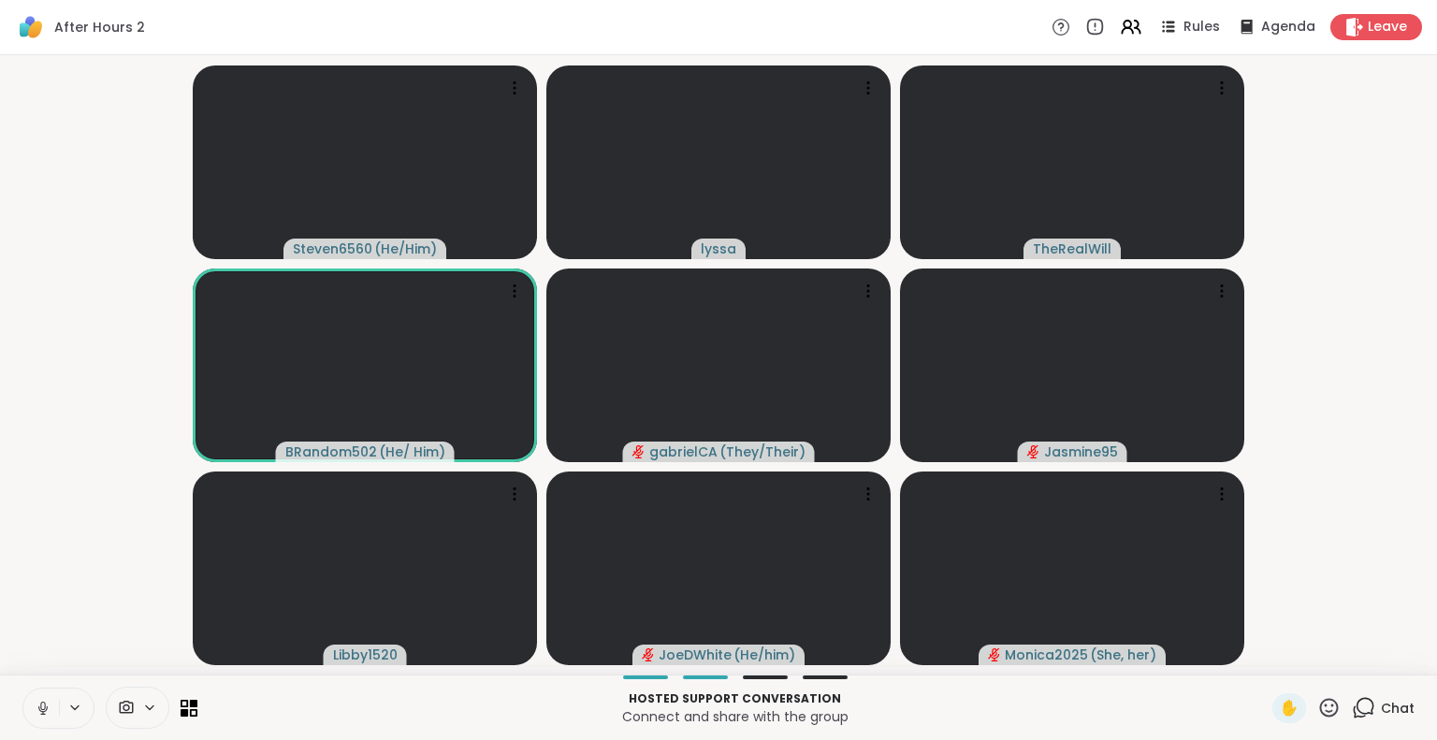
click at [43, 710] on icon at bounding box center [43, 708] width 17 height 17
click at [41, 698] on button at bounding box center [41, 708] width 36 height 39
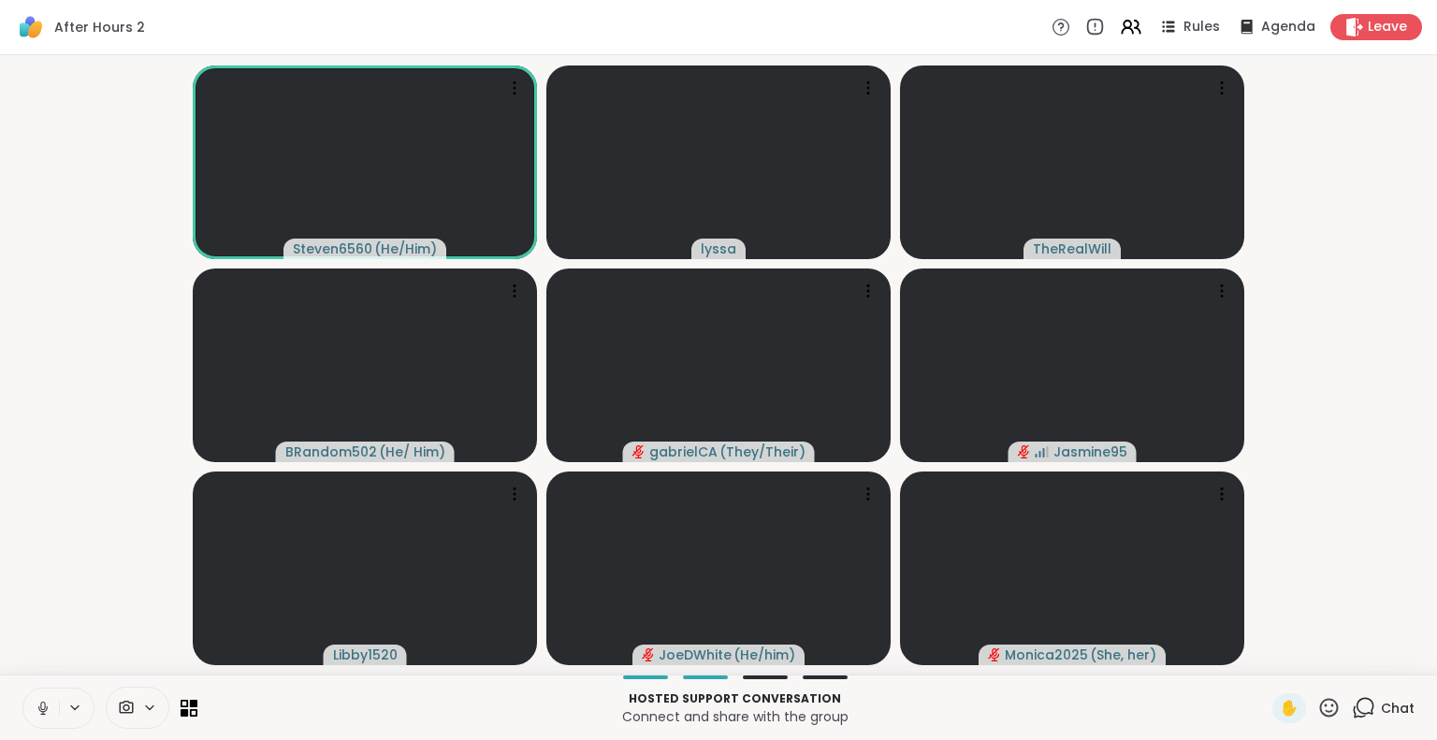
click at [31, 704] on button at bounding box center [41, 708] width 36 height 39
click at [48, 700] on icon at bounding box center [43, 708] width 17 height 17
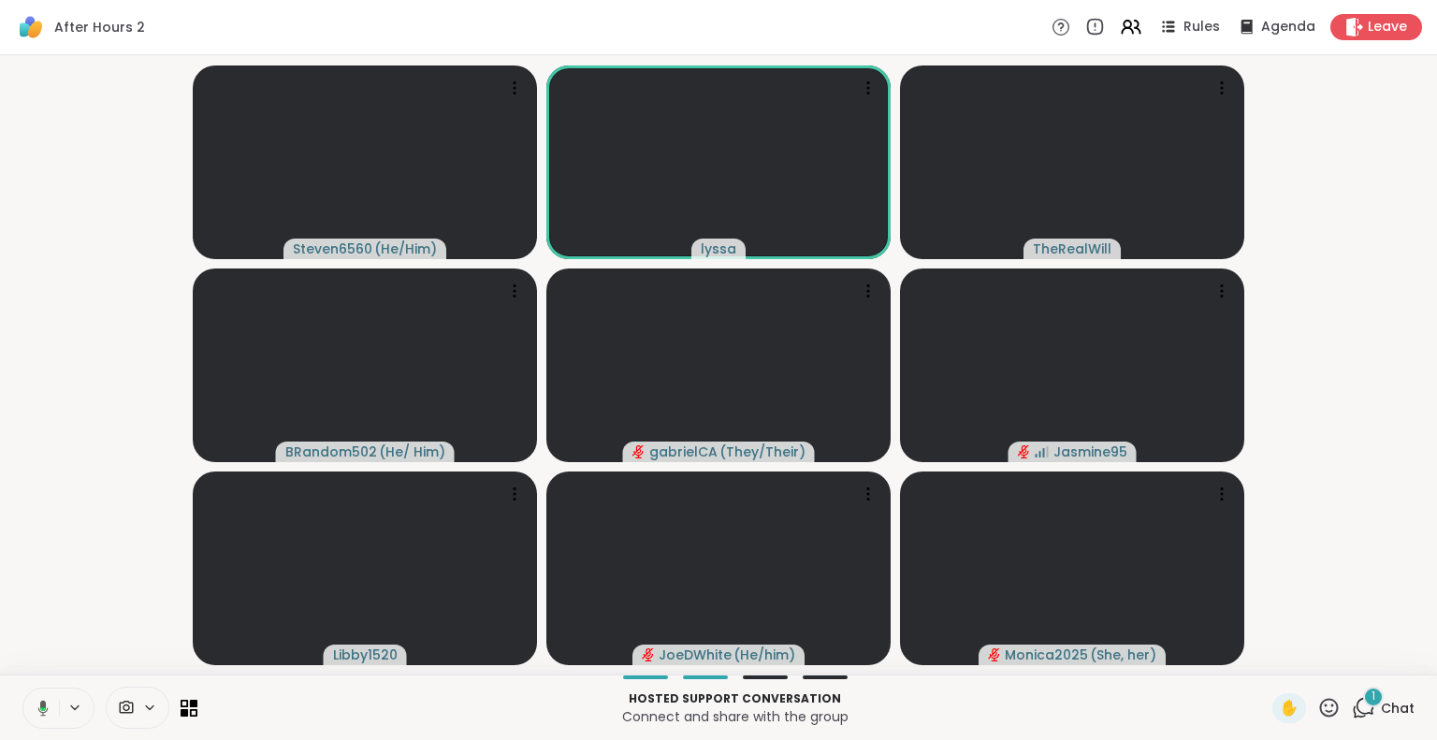
click at [29, 706] on button at bounding box center [40, 708] width 38 height 39
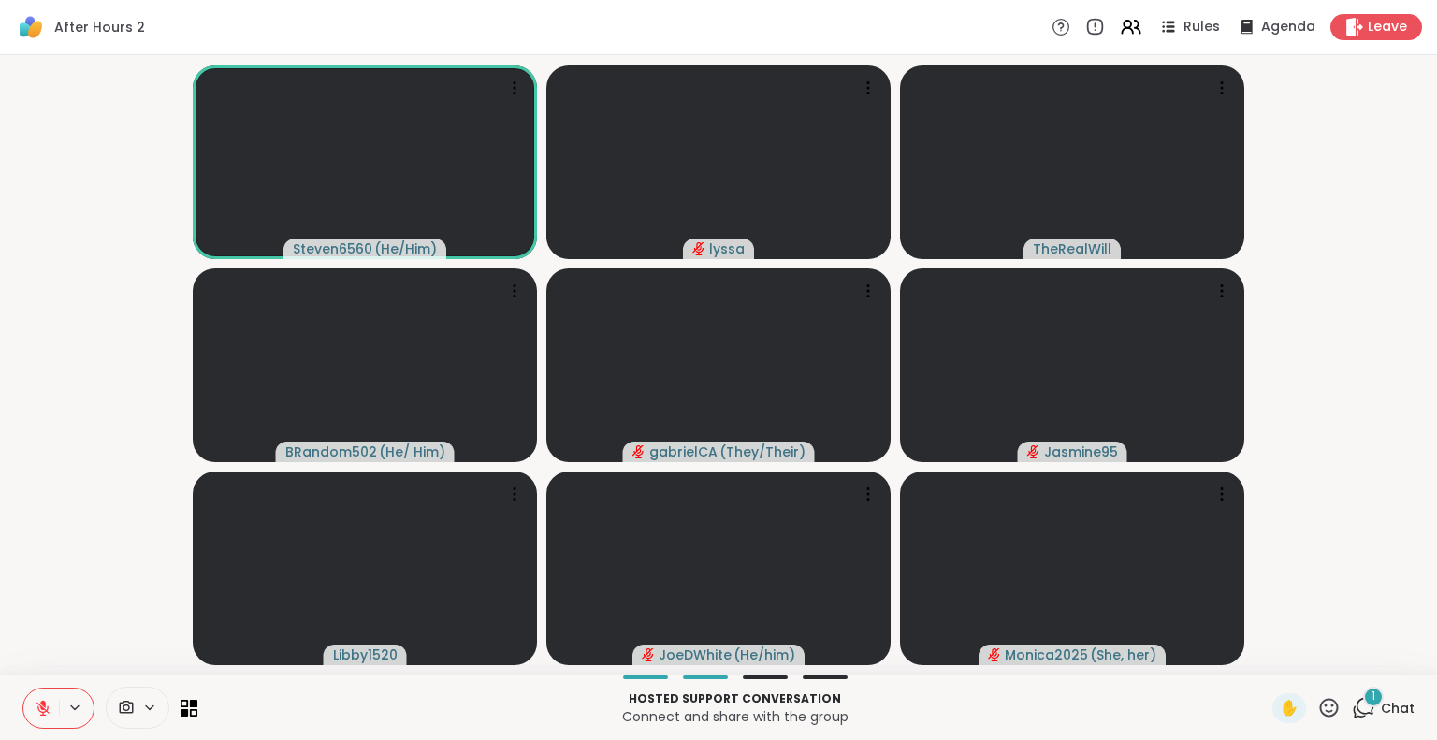
click at [37, 702] on icon at bounding box center [43, 708] width 17 height 17
click at [38, 696] on button at bounding box center [41, 708] width 36 height 39
click at [49, 704] on icon at bounding box center [43, 708] width 17 height 17
click at [37, 706] on icon at bounding box center [43, 708] width 17 height 17
click at [49, 706] on icon at bounding box center [43, 708] width 17 height 17
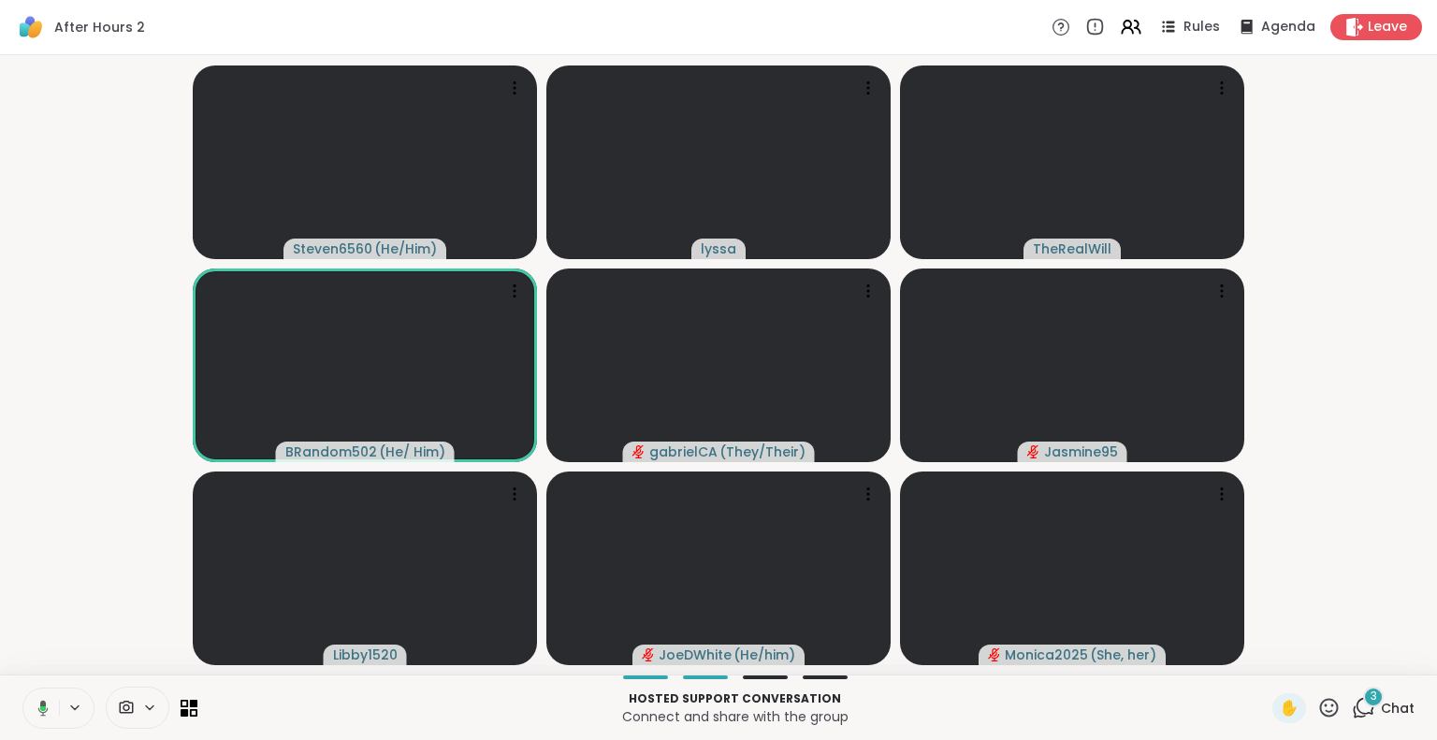
click at [49, 705] on button at bounding box center [40, 708] width 38 height 39
click at [37, 702] on icon at bounding box center [43, 708] width 17 height 17
click at [40, 700] on icon at bounding box center [40, 708] width 17 height 17
click at [37, 696] on button at bounding box center [41, 708] width 36 height 39
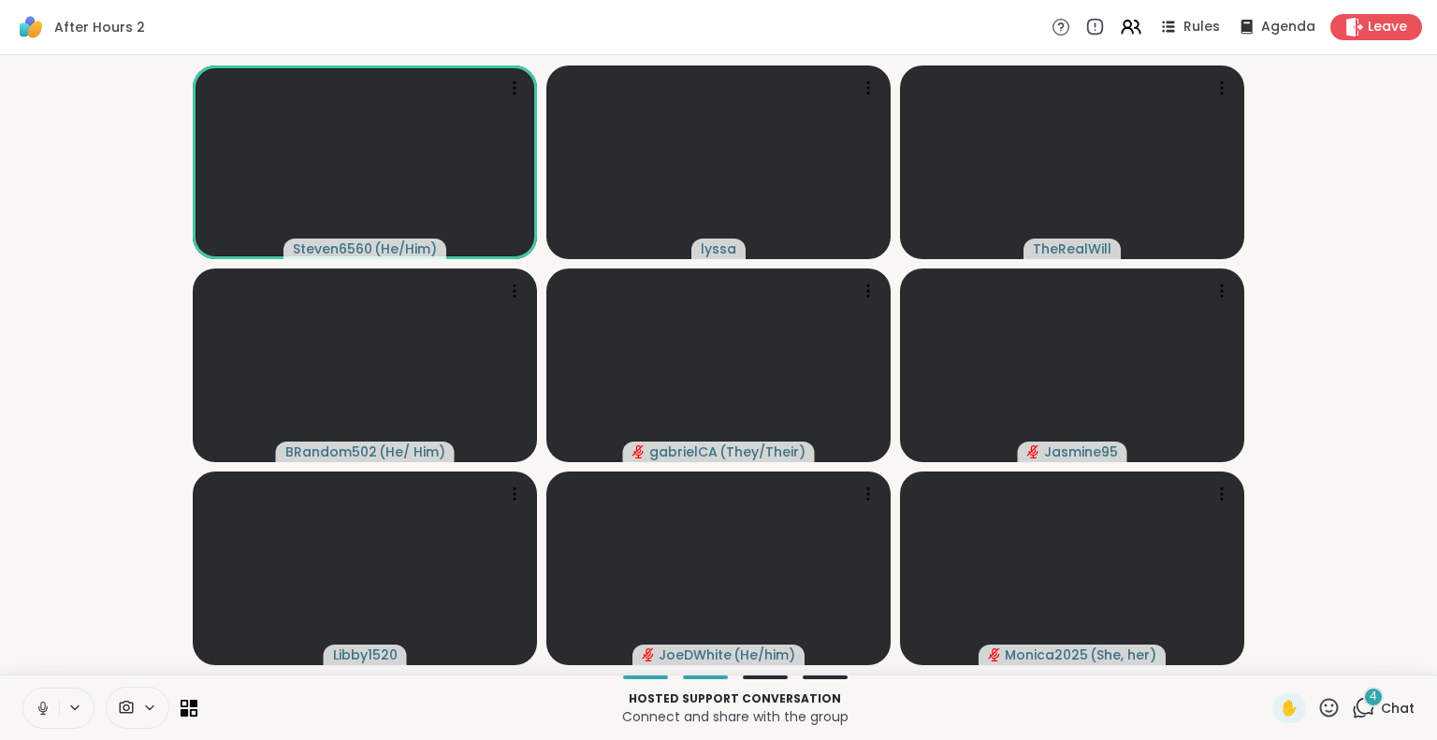
click at [38, 704] on icon at bounding box center [43, 708] width 17 height 17
click at [1321, 698] on icon at bounding box center [1328, 707] width 23 height 23
click at [1347, 656] on span "🌟" at bounding box center [1356, 658] width 19 height 22
click at [1317, 705] on icon at bounding box center [1328, 707] width 23 height 23
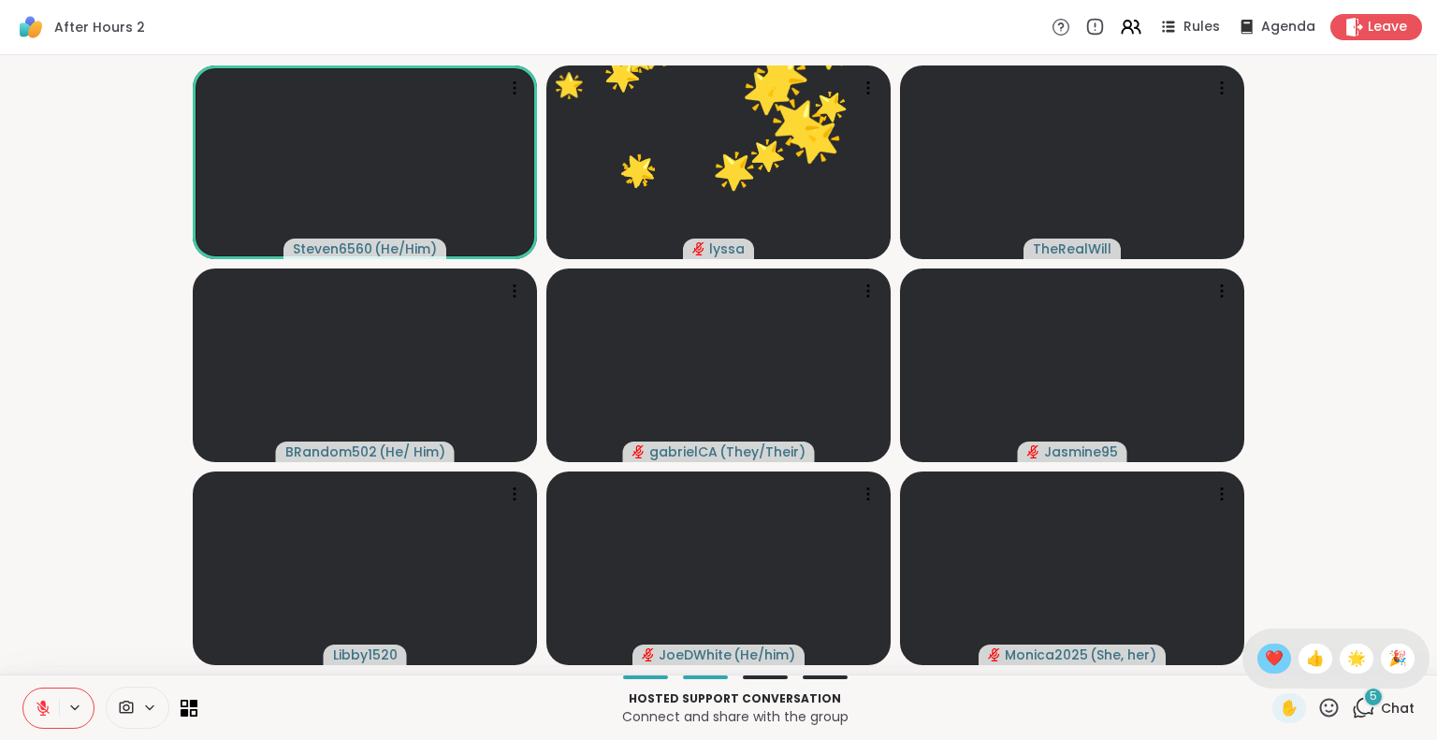
click at [1265, 655] on span "❤️" at bounding box center [1274, 658] width 19 height 22
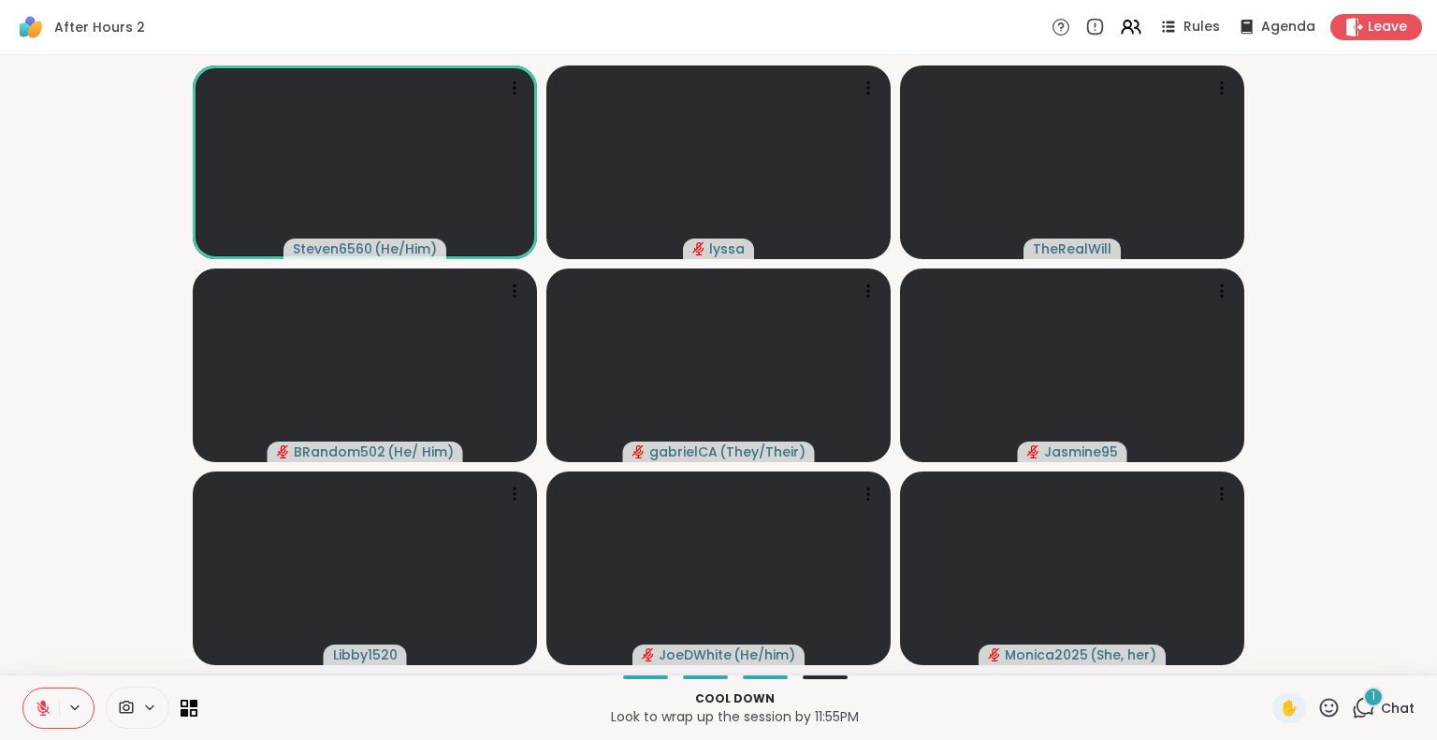
click at [35, 700] on icon at bounding box center [43, 708] width 17 height 17
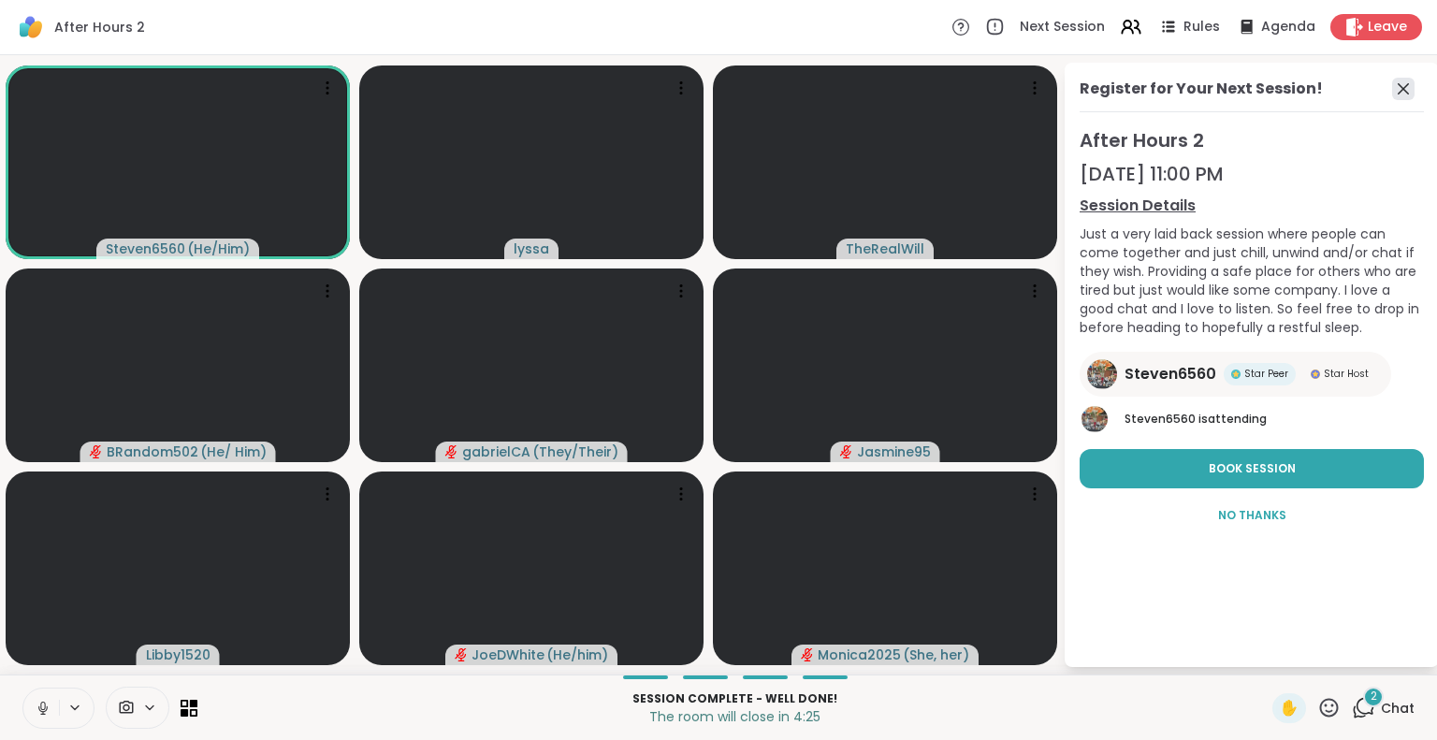
click at [1399, 80] on icon at bounding box center [1403, 89] width 22 height 22
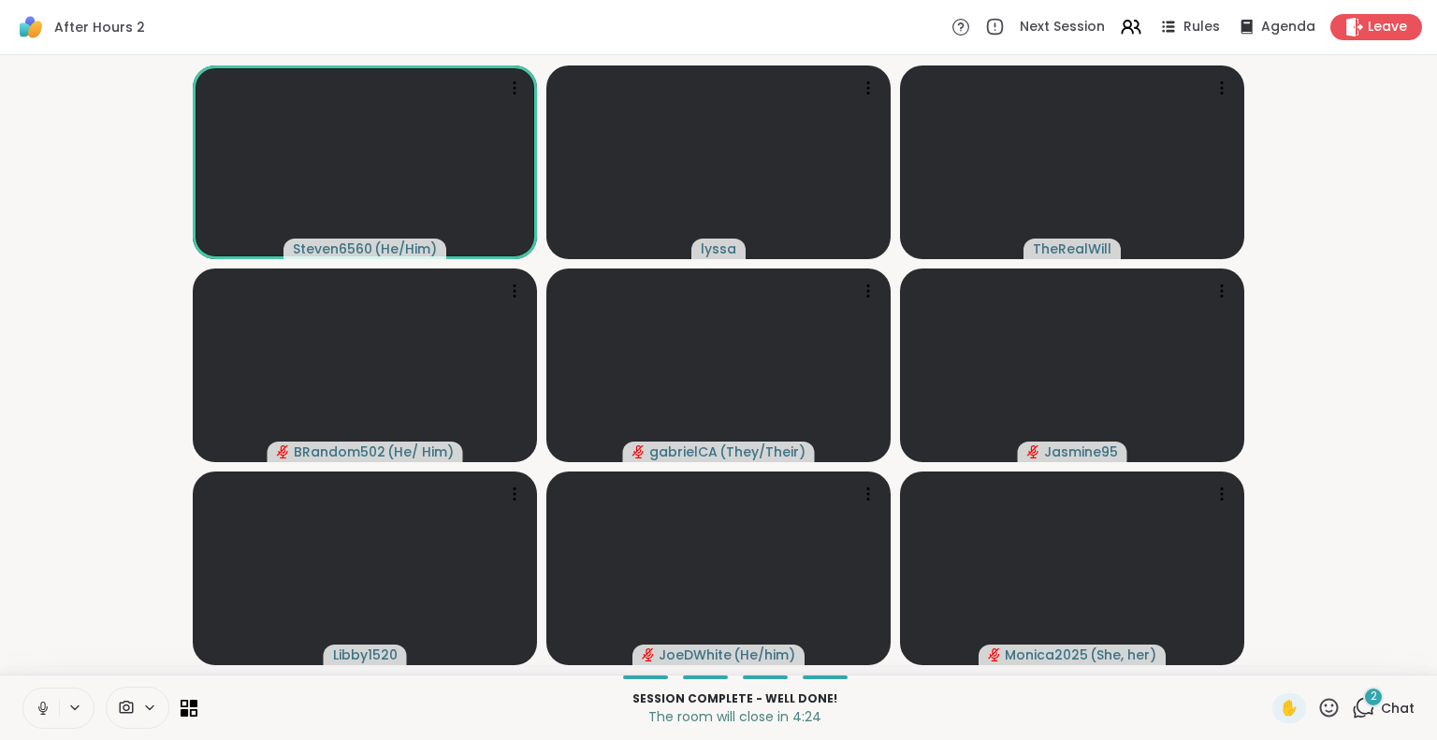
click at [1321, 701] on icon at bounding box center [1329, 707] width 19 height 19
click at [1347, 660] on span "🌟" at bounding box center [1356, 658] width 19 height 22
click at [1320, 703] on icon at bounding box center [1328, 707] width 23 height 23
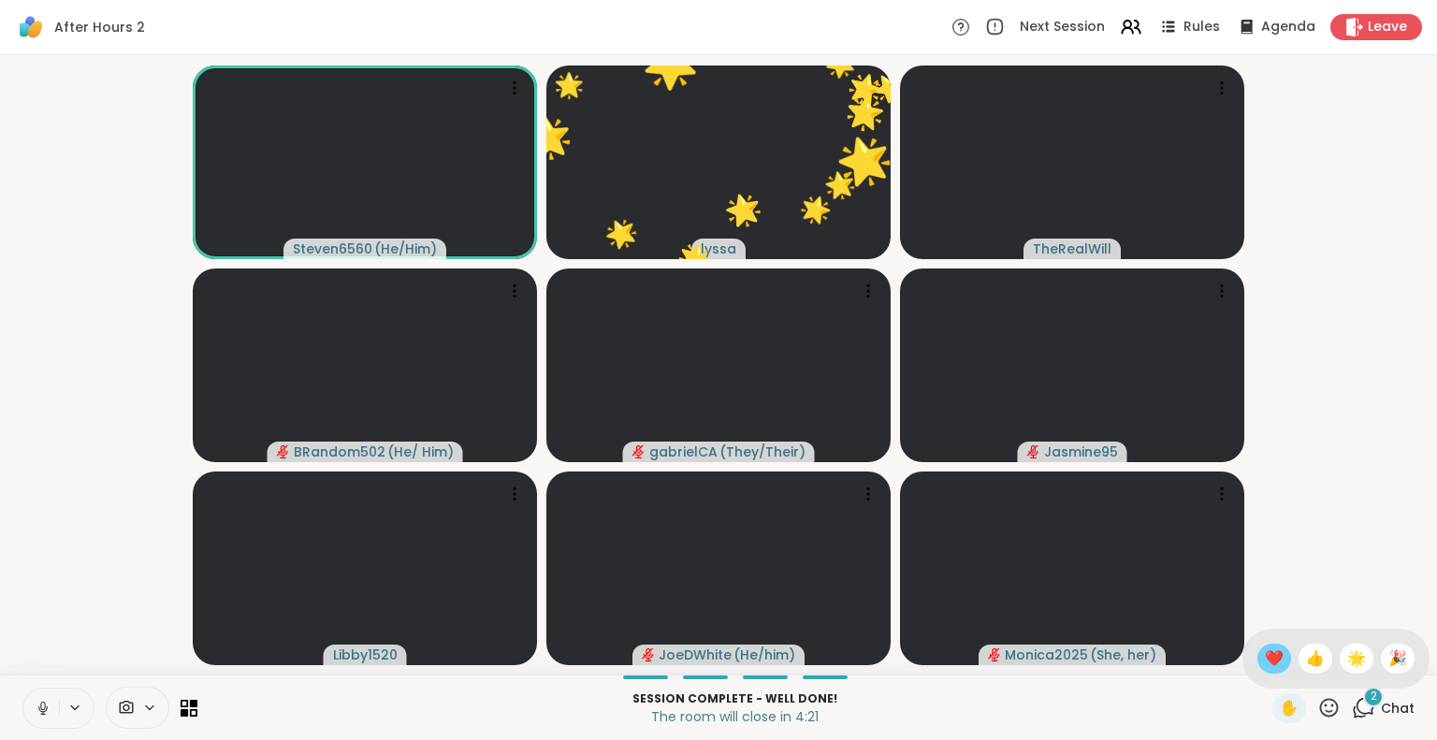
click at [1265, 650] on span "❤️" at bounding box center [1274, 658] width 19 height 22
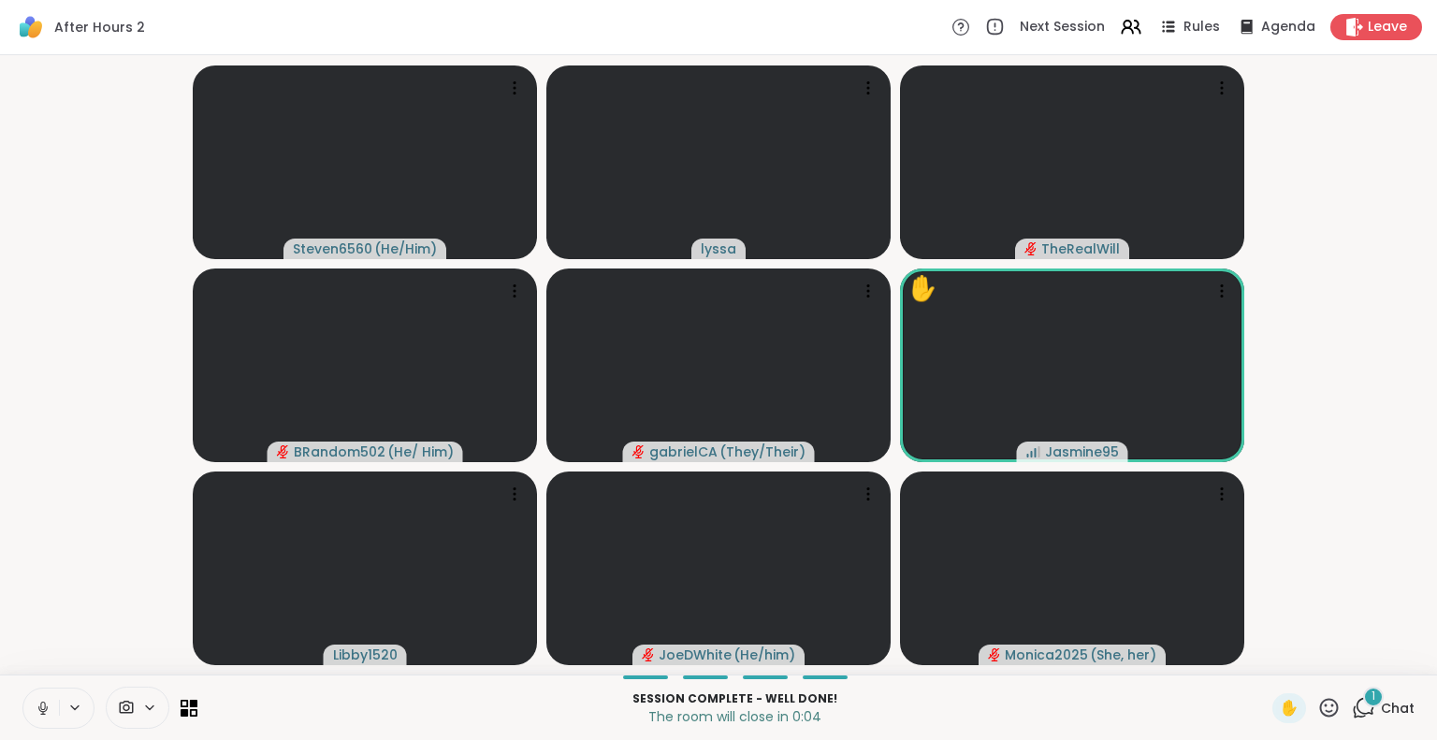
click at [41, 706] on icon at bounding box center [42, 706] width 5 height 8
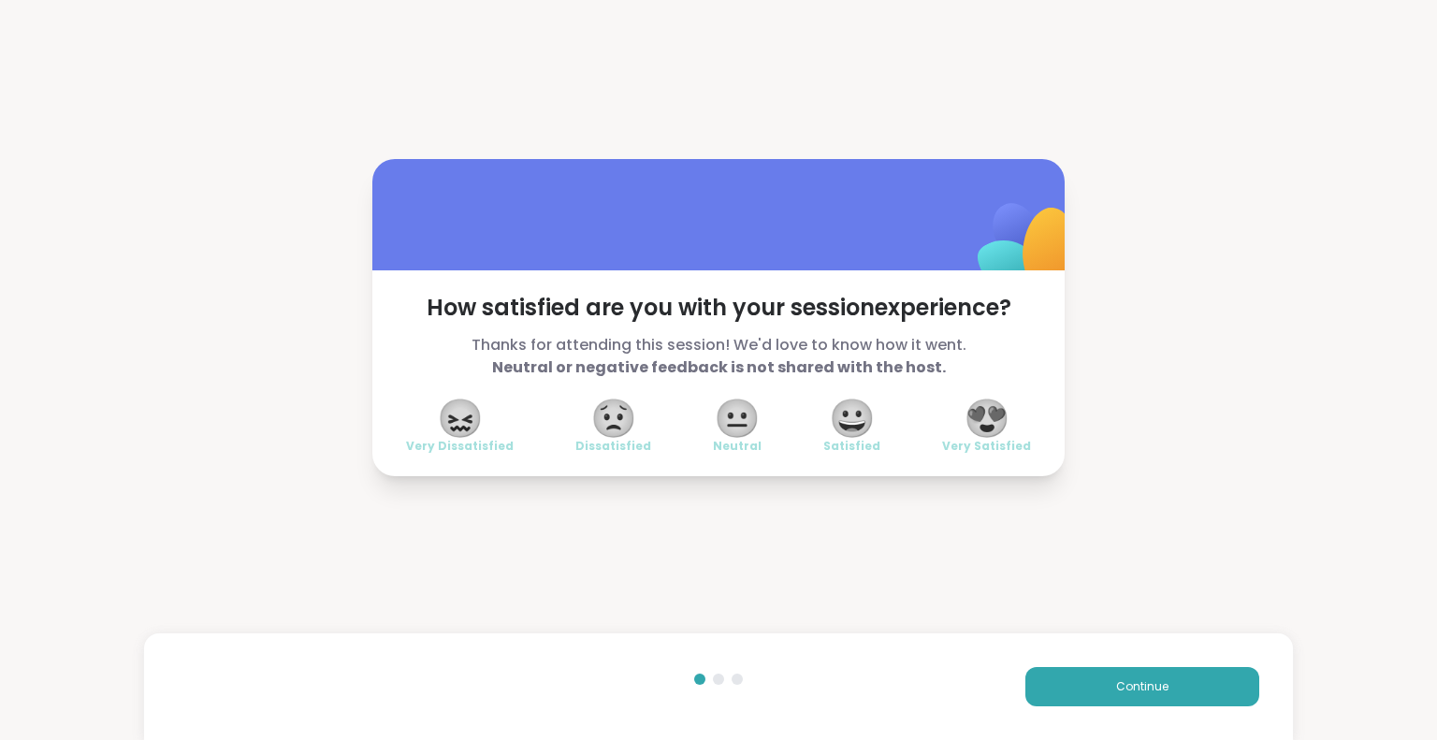
click at [970, 418] on span "😍" at bounding box center [987, 418] width 47 height 34
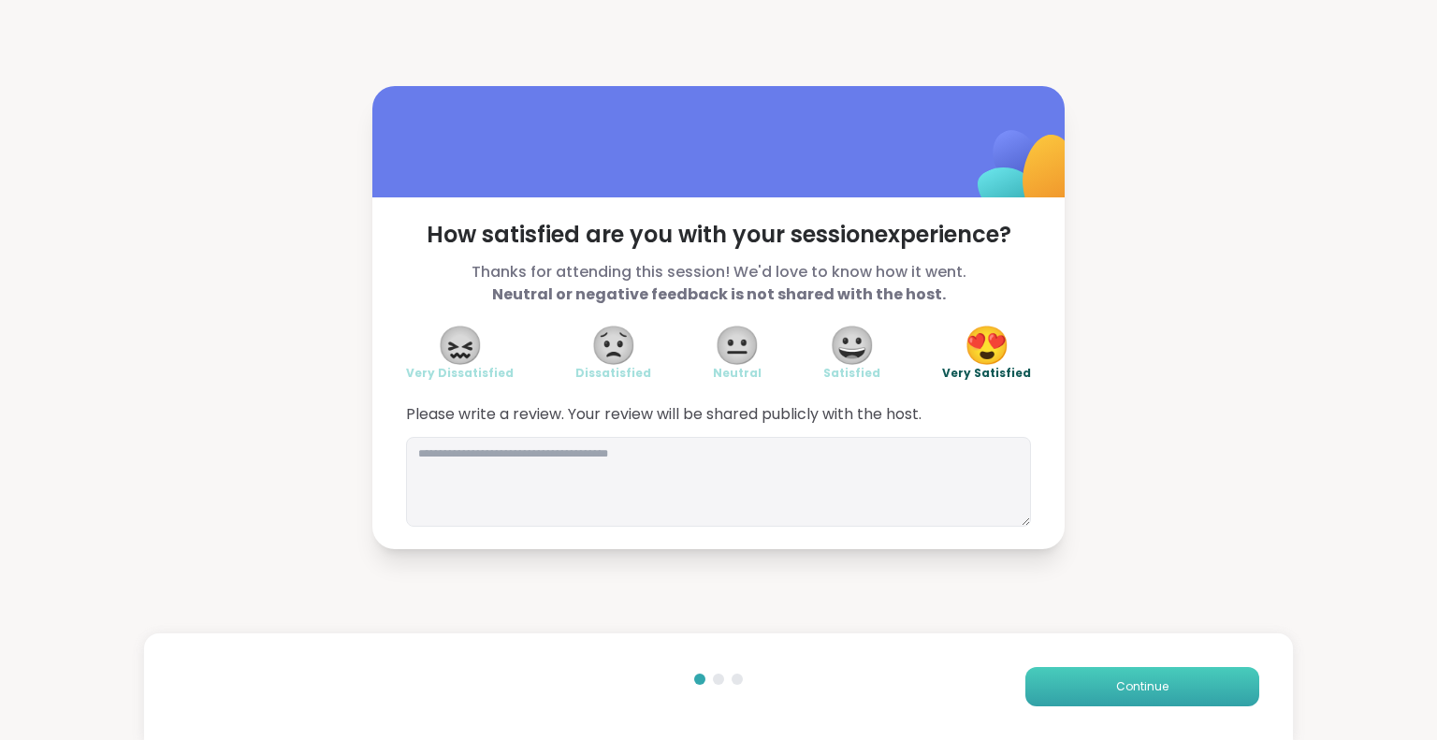
click at [1046, 677] on button "Continue" at bounding box center [1142, 686] width 234 height 39
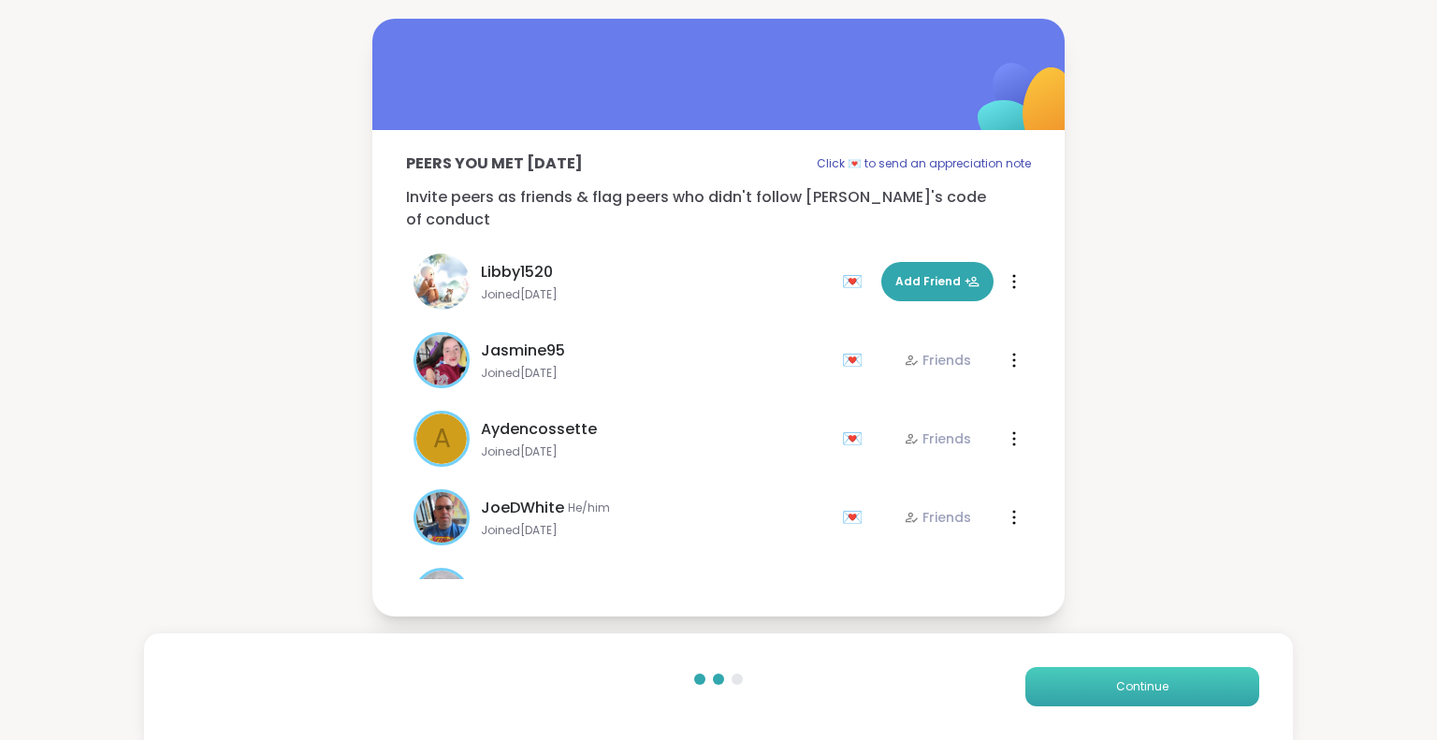
click at [1046, 677] on button "Continue" at bounding box center [1142, 686] width 234 height 39
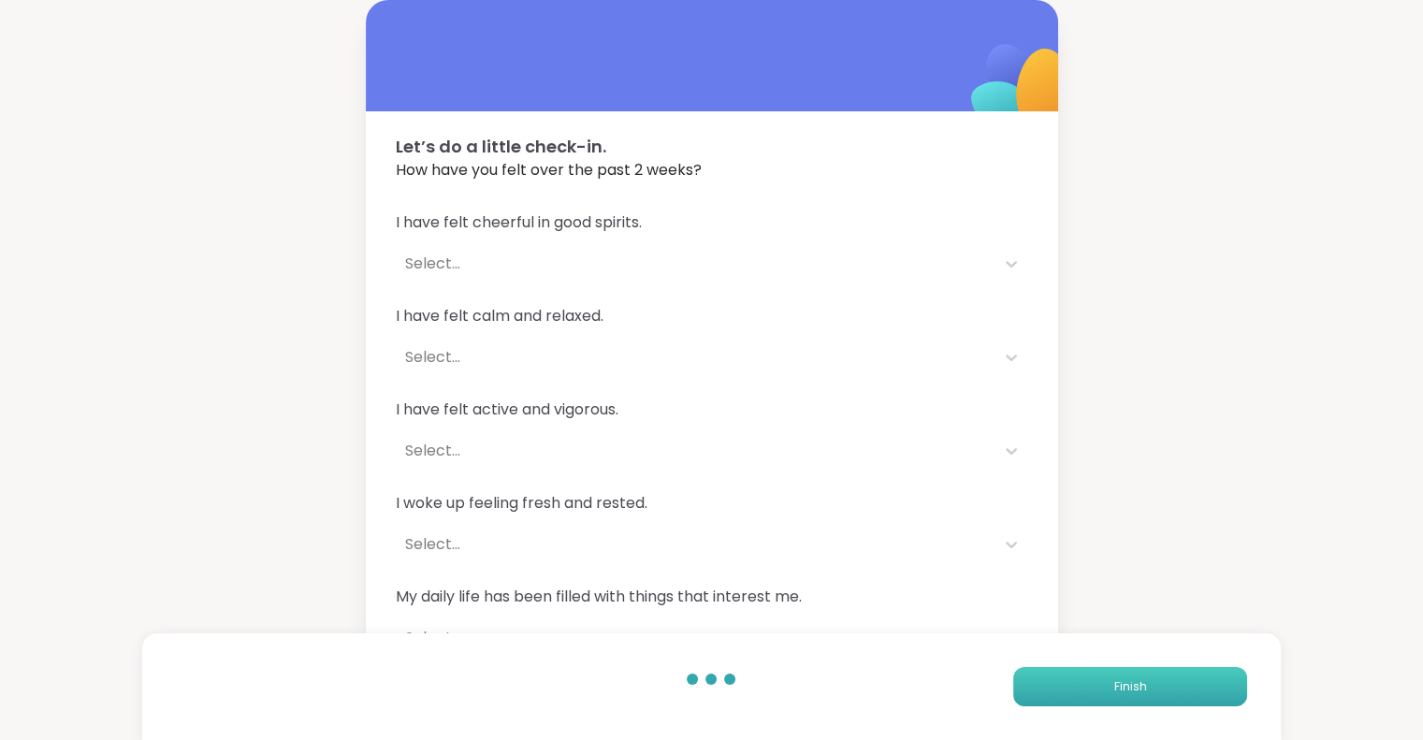
click at [1046, 677] on button "Finish" at bounding box center [1130, 686] width 234 height 39
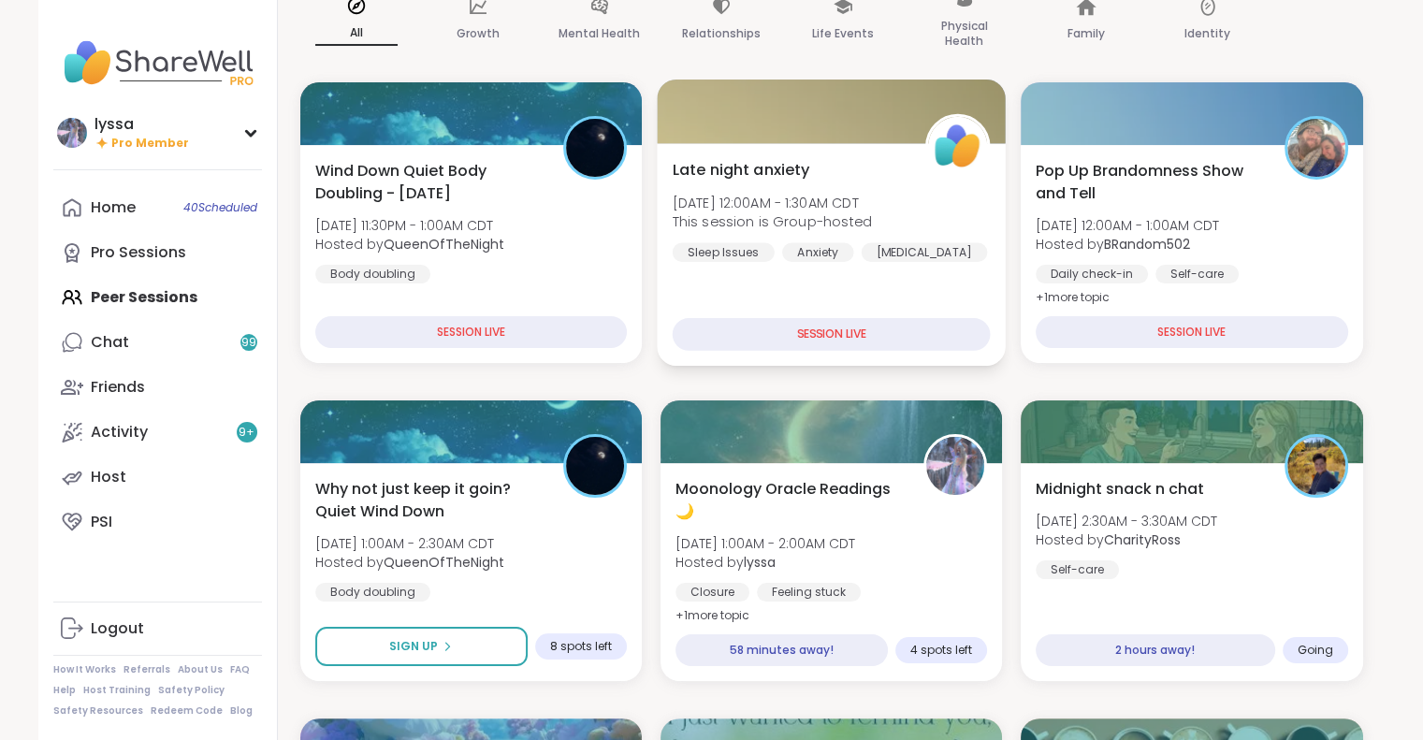
scroll to position [183, 0]
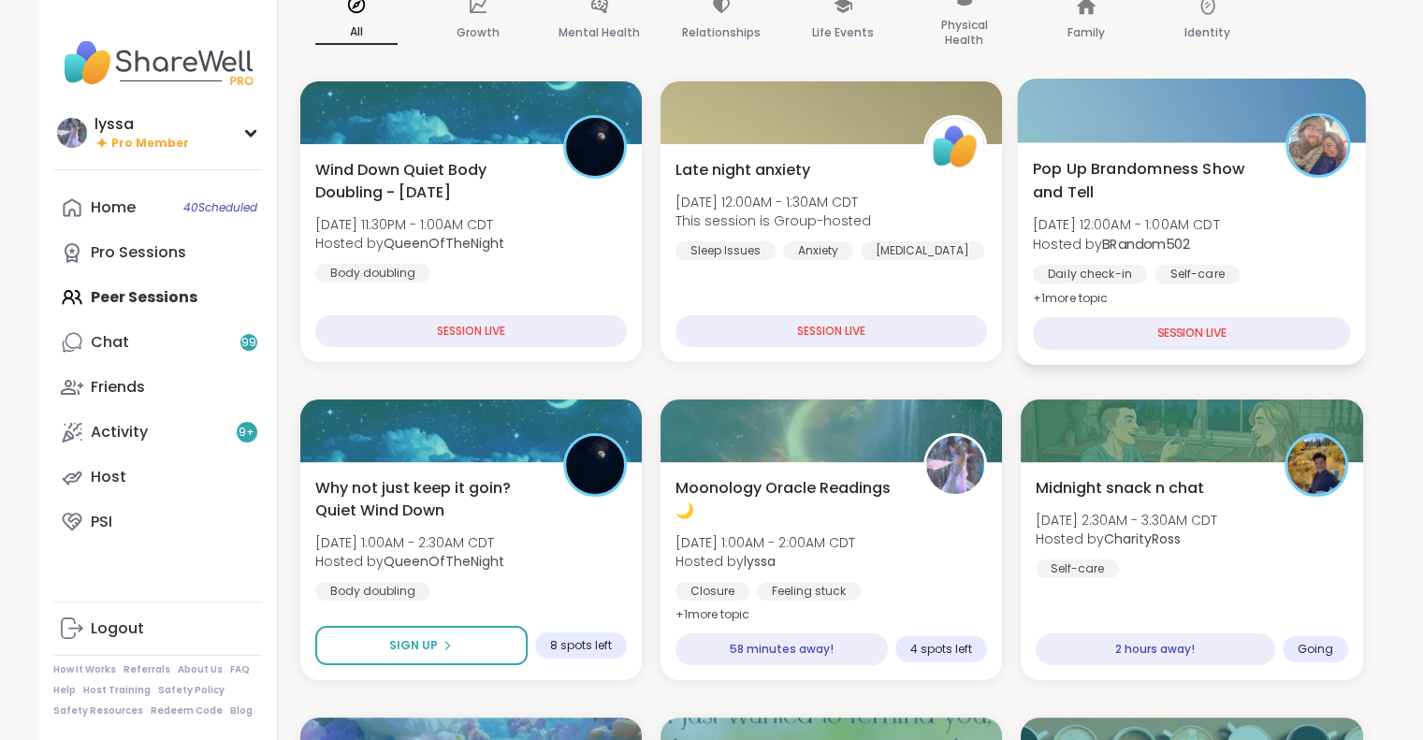
click at [1236, 161] on span "Pop Up Brandomness Show and Tell" at bounding box center [1149, 180] width 232 height 46
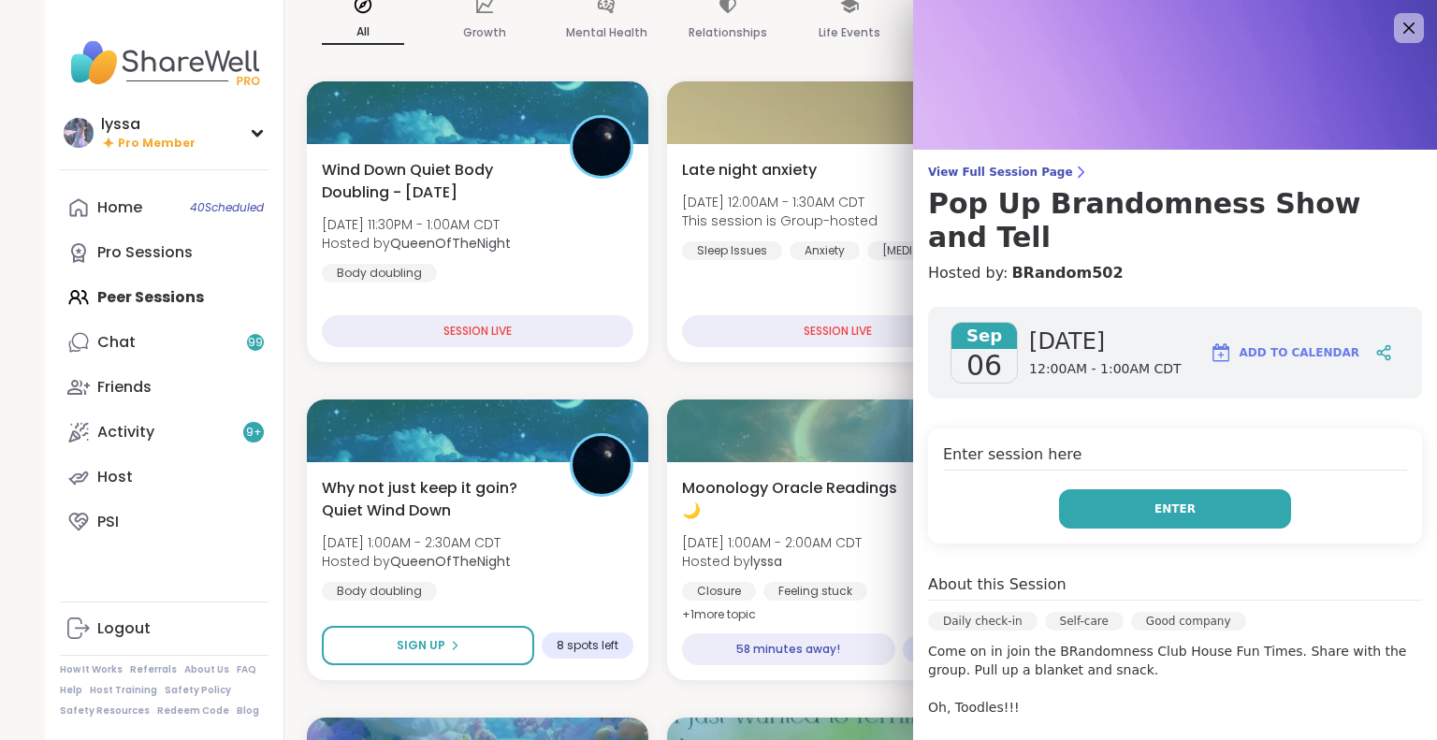
click at [1077, 489] on button "Enter" at bounding box center [1175, 508] width 232 height 39
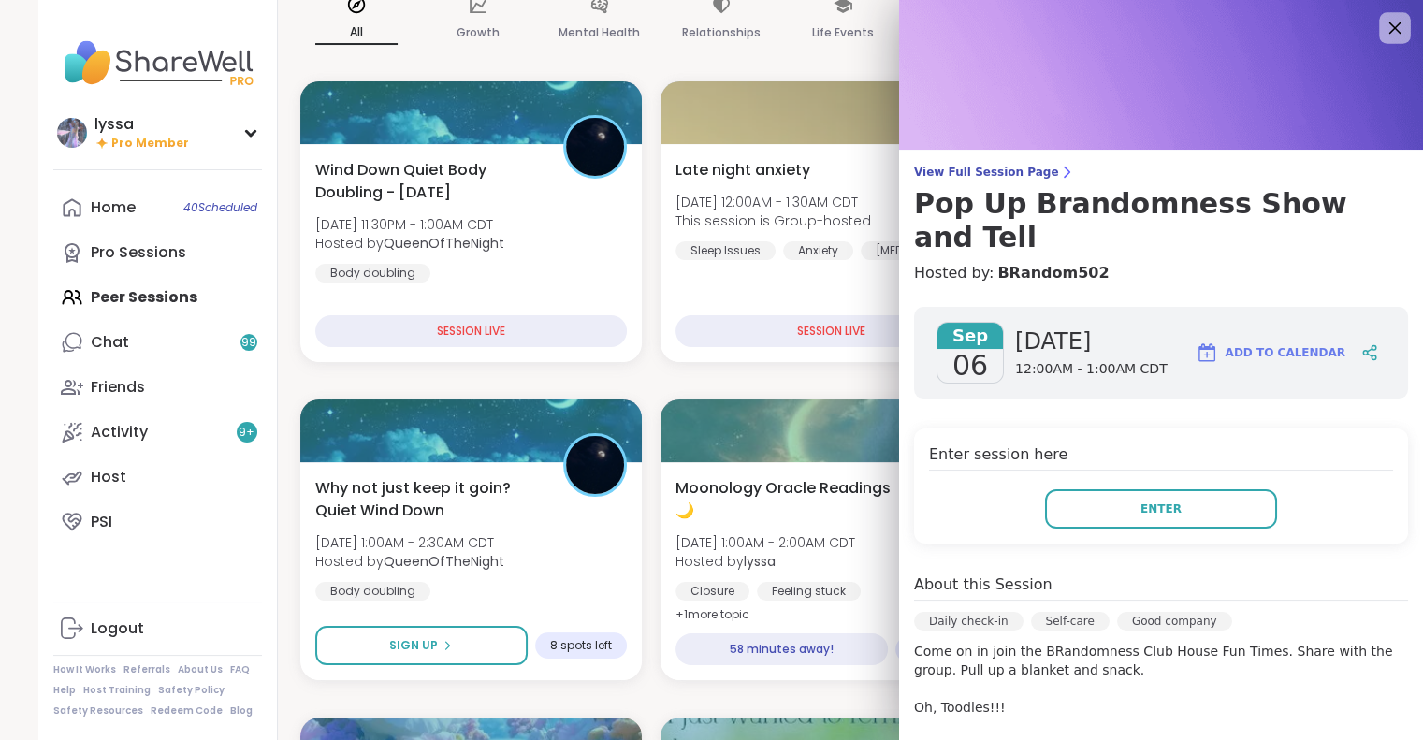
click at [1383, 36] on icon at bounding box center [1394, 27] width 23 height 23
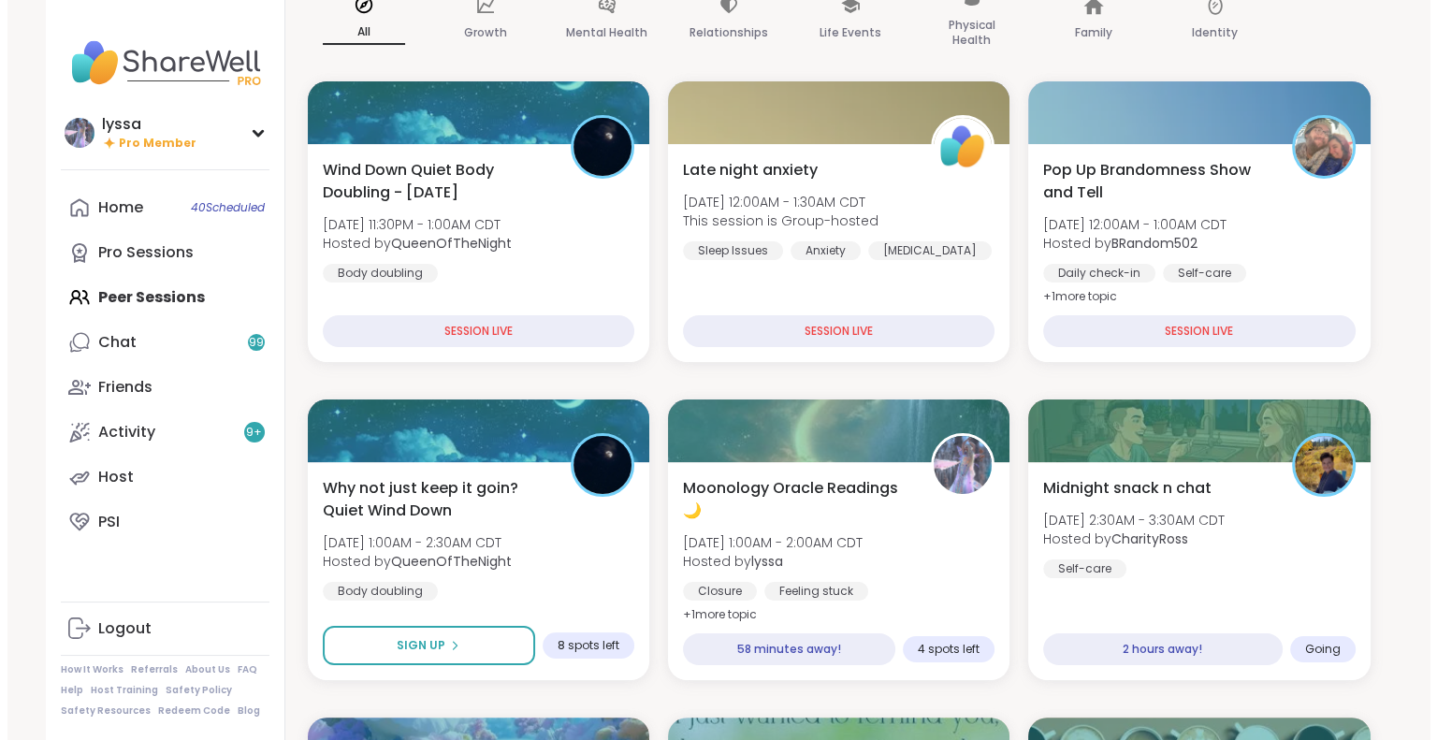
scroll to position [226, 0]
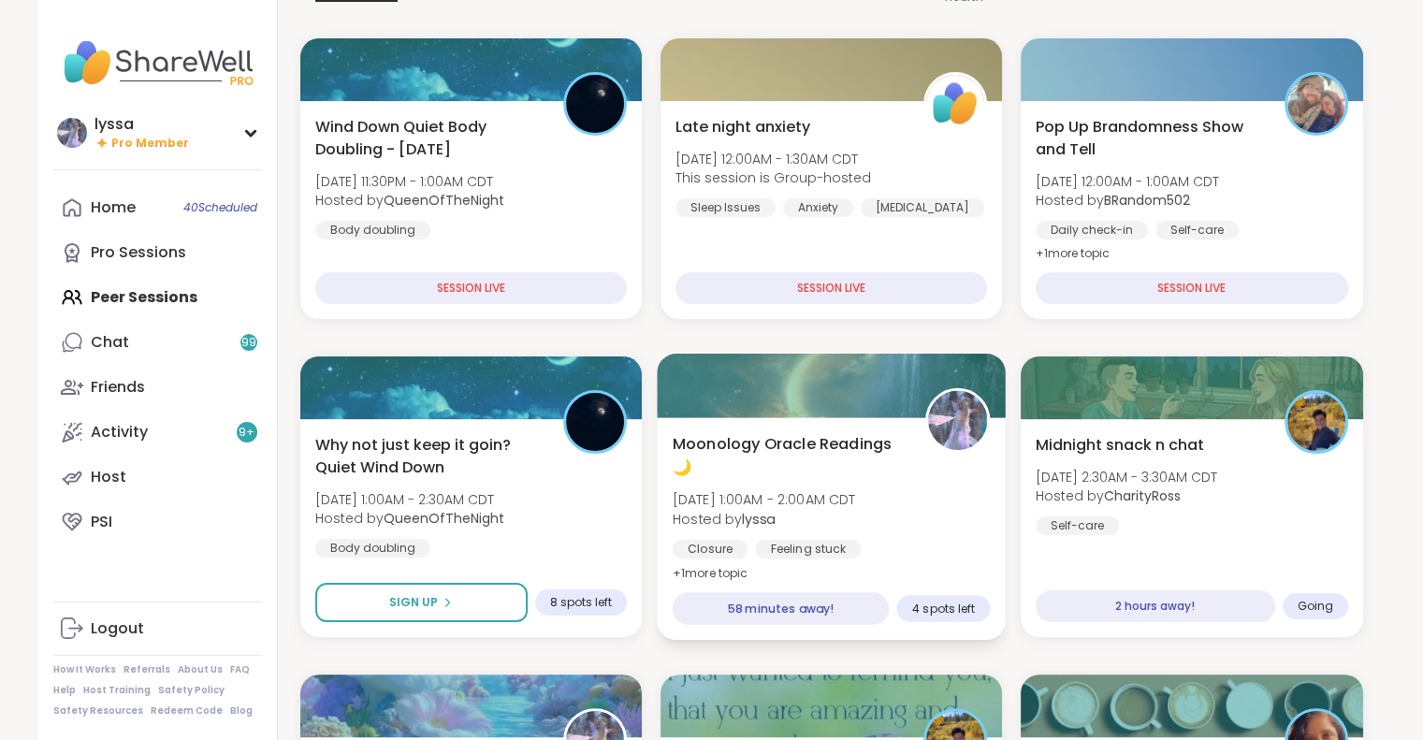
click at [958, 448] on img at bounding box center [957, 420] width 59 height 59
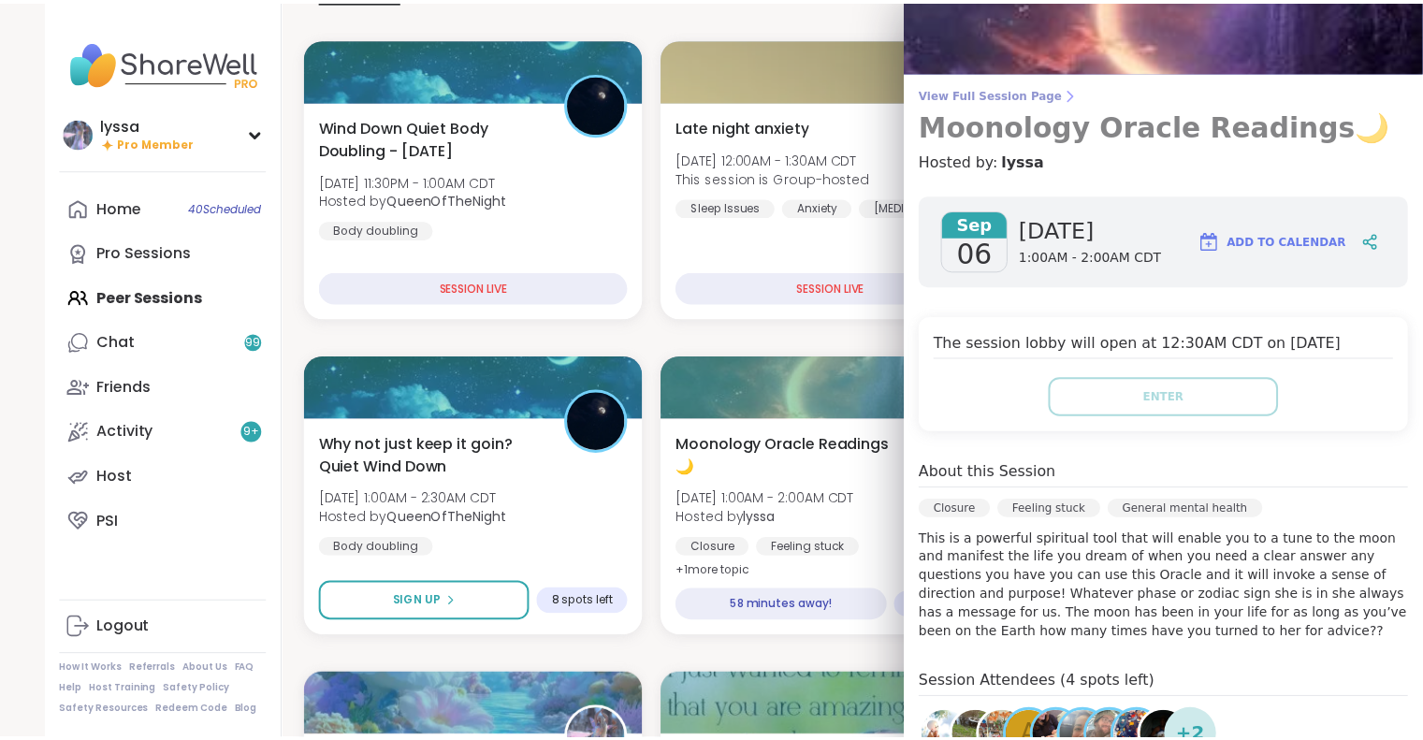
scroll to position [0, 0]
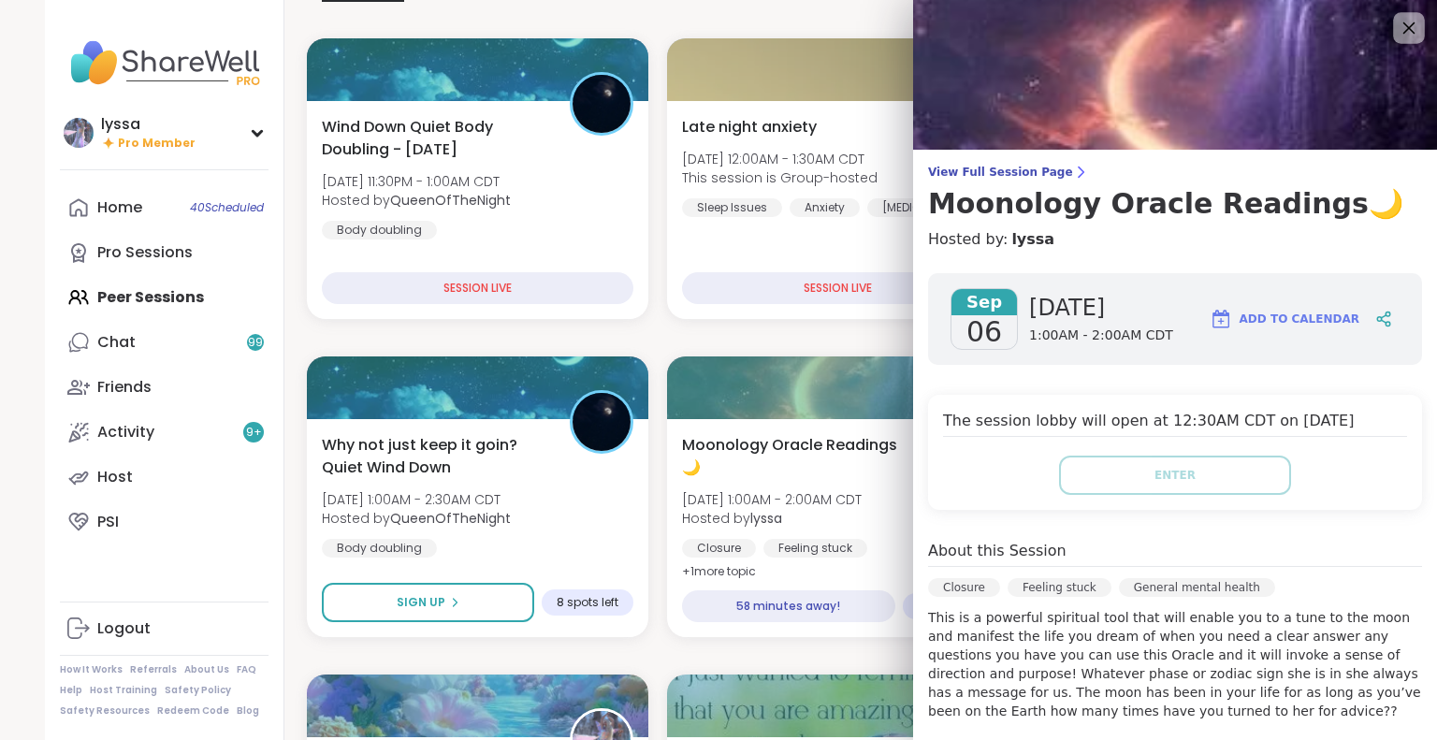
click at [1397, 22] on icon at bounding box center [1408, 27] width 23 height 23
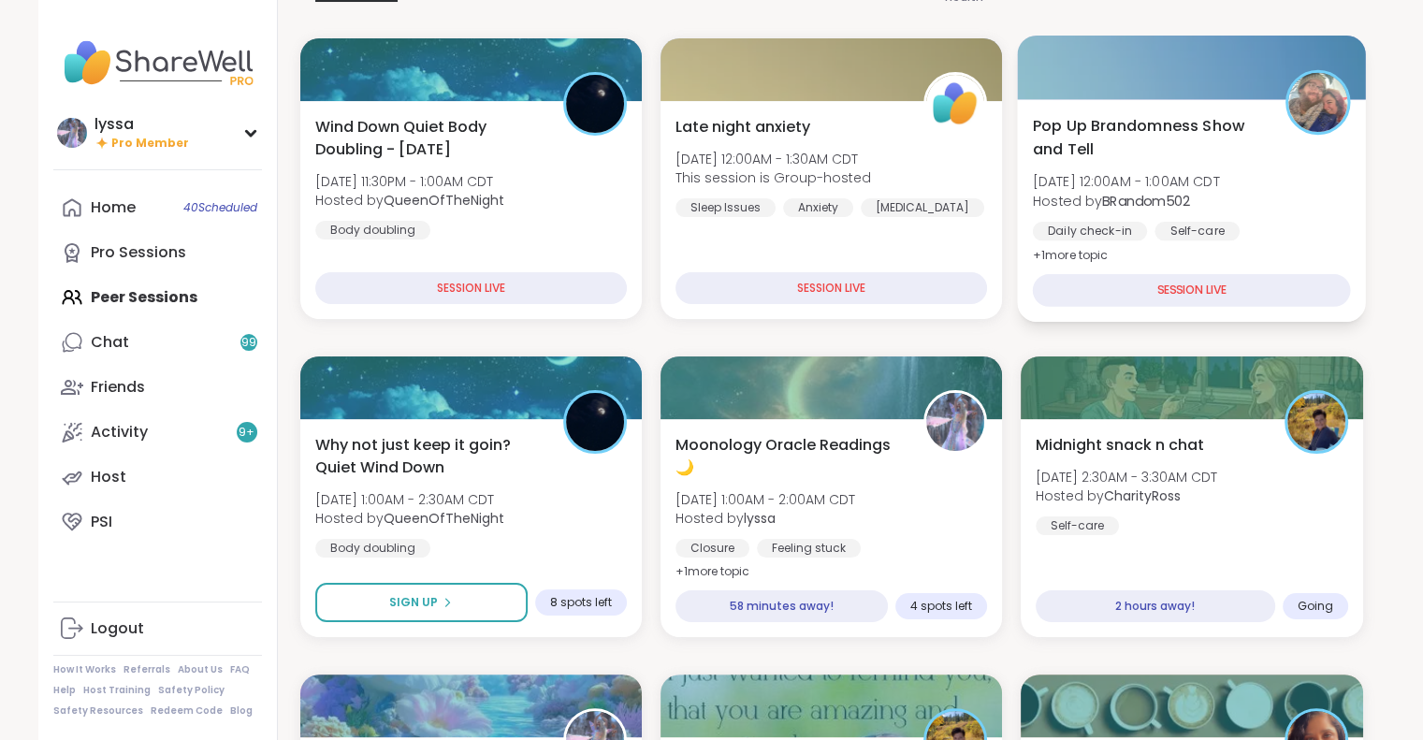
click at [1214, 217] on div "Pop Up Brandomness Show and Tell [DATE] 12:00AM - 1:00AM CDT Hosted by BRandom5…" at bounding box center [1192, 190] width 318 height 153
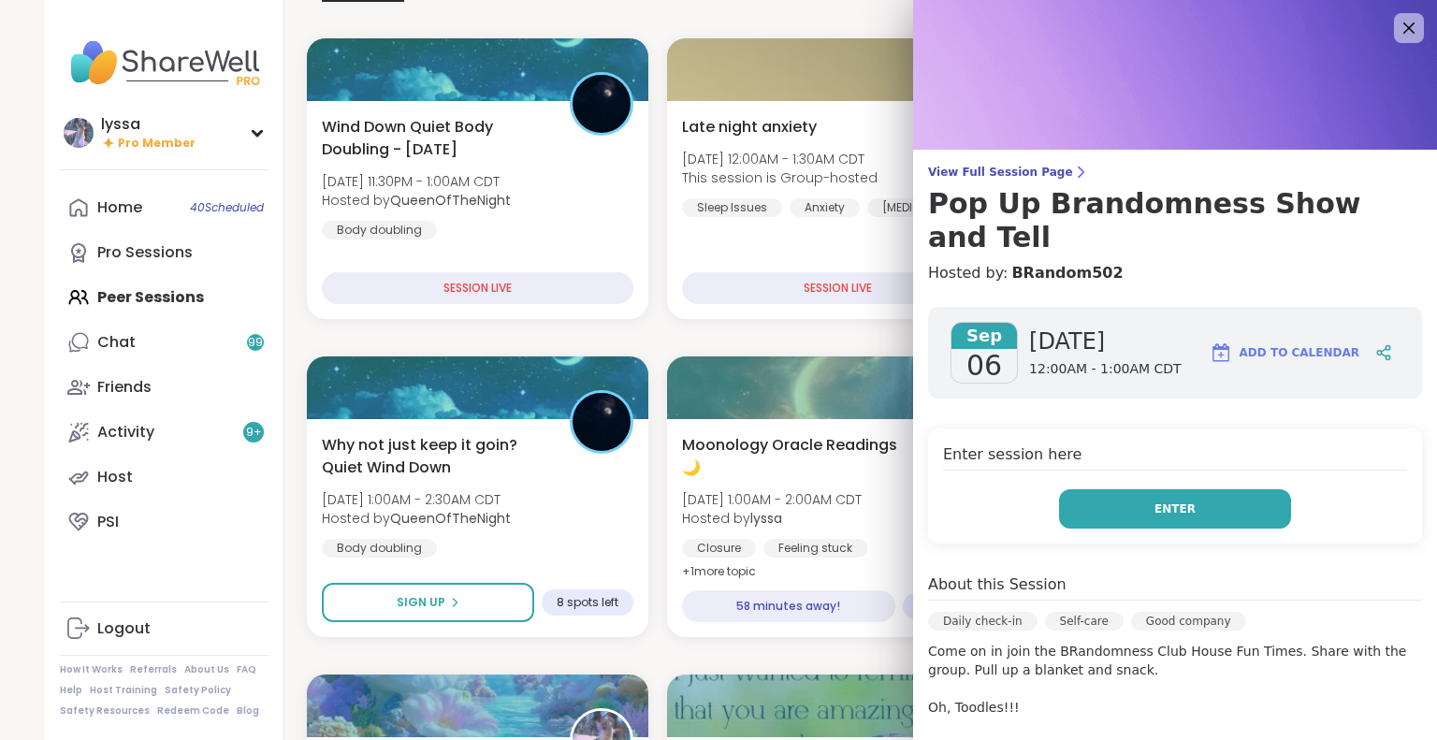
click at [1083, 489] on button "Enter" at bounding box center [1175, 508] width 232 height 39
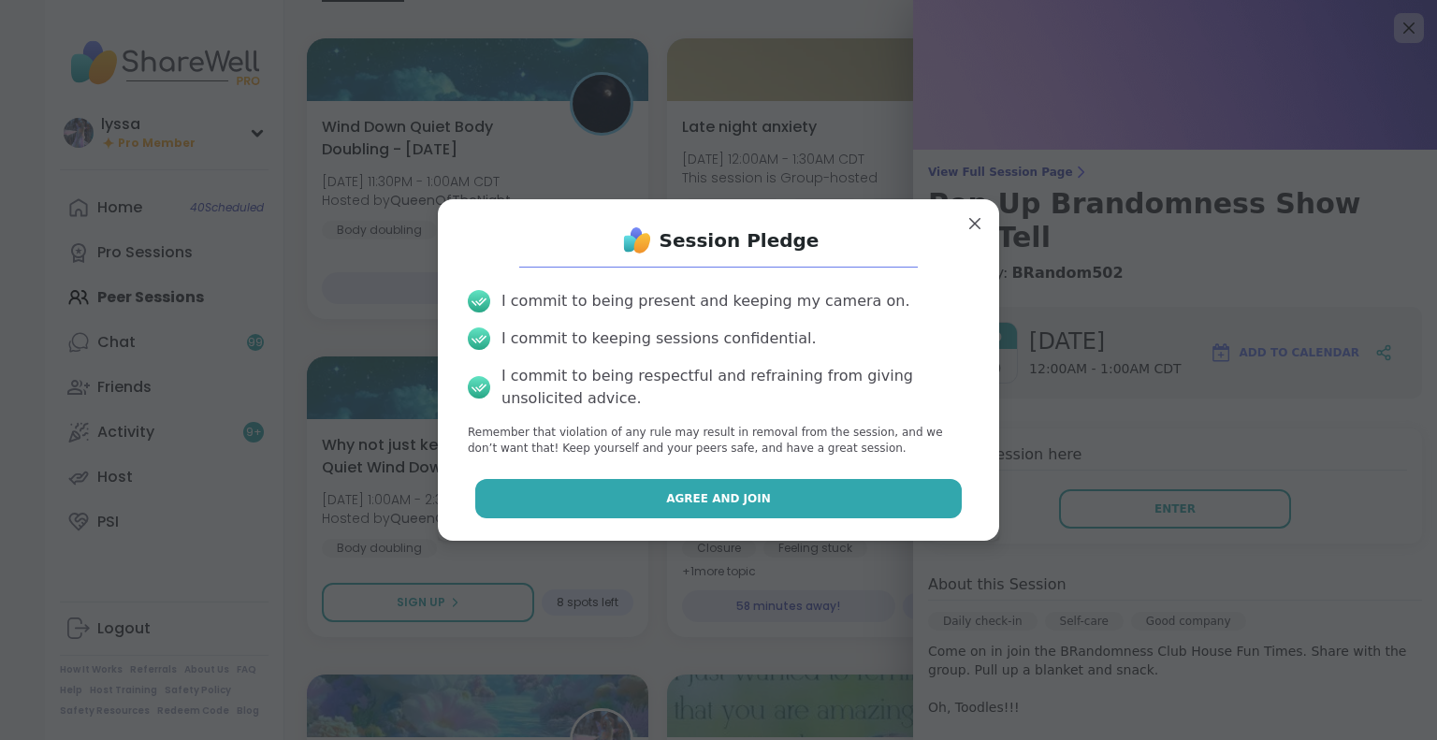
click at [905, 501] on button "Agree and Join" at bounding box center [718, 498] width 487 height 39
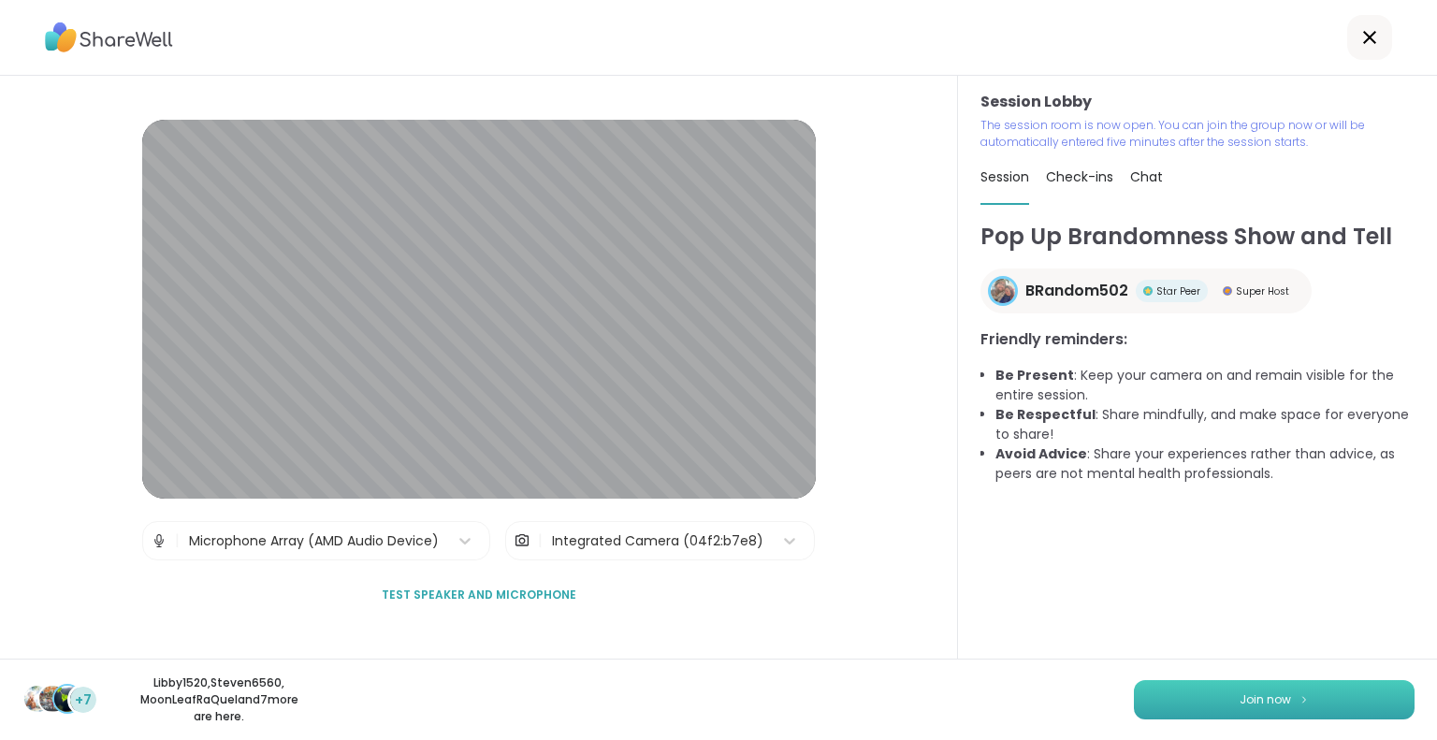
click at [1184, 703] on button "Join now" at bounding box center [1274, 699] width 281 height 39
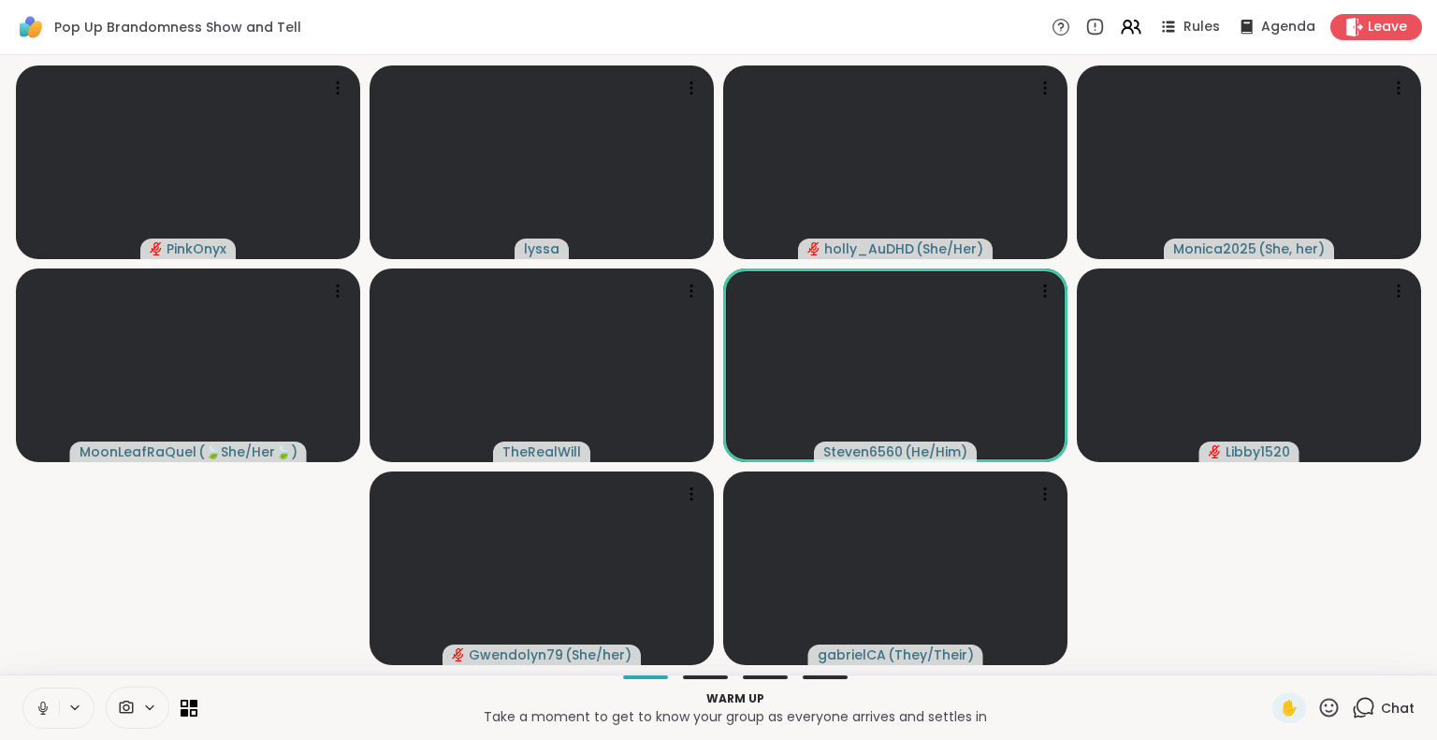
click at [42, 703] on icon at bounding box center [42, 706] width 5 height 8
click at [40, 693] on button at bounding box center [41, 708] width 36 height 39
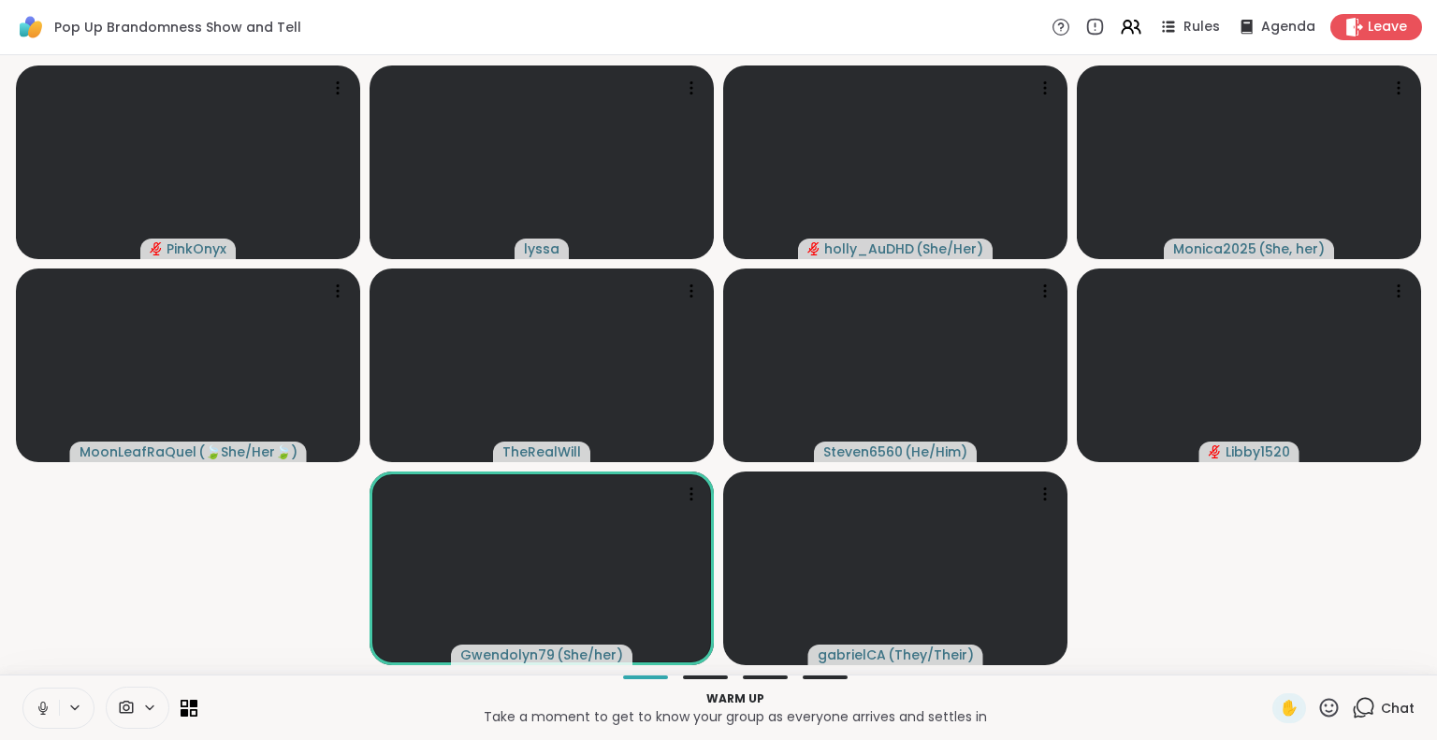
click at [52, 696] on button at bounding box center [41, 708] width 36 height 39
click at [40, 710] on icon at bounding box center [43, 708] width 17 height 17
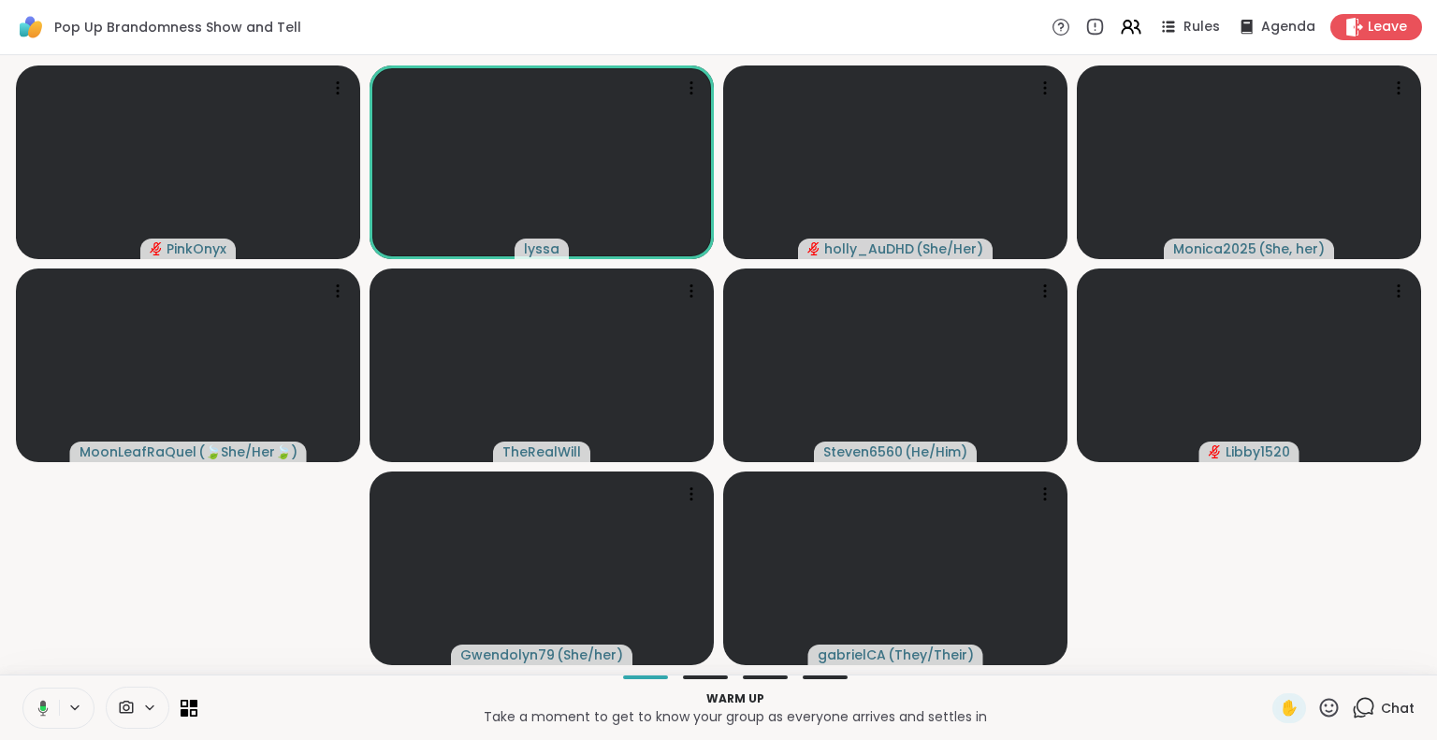
click at [43, 707] on icon at bounding box center [43, 707] width 6 height 5
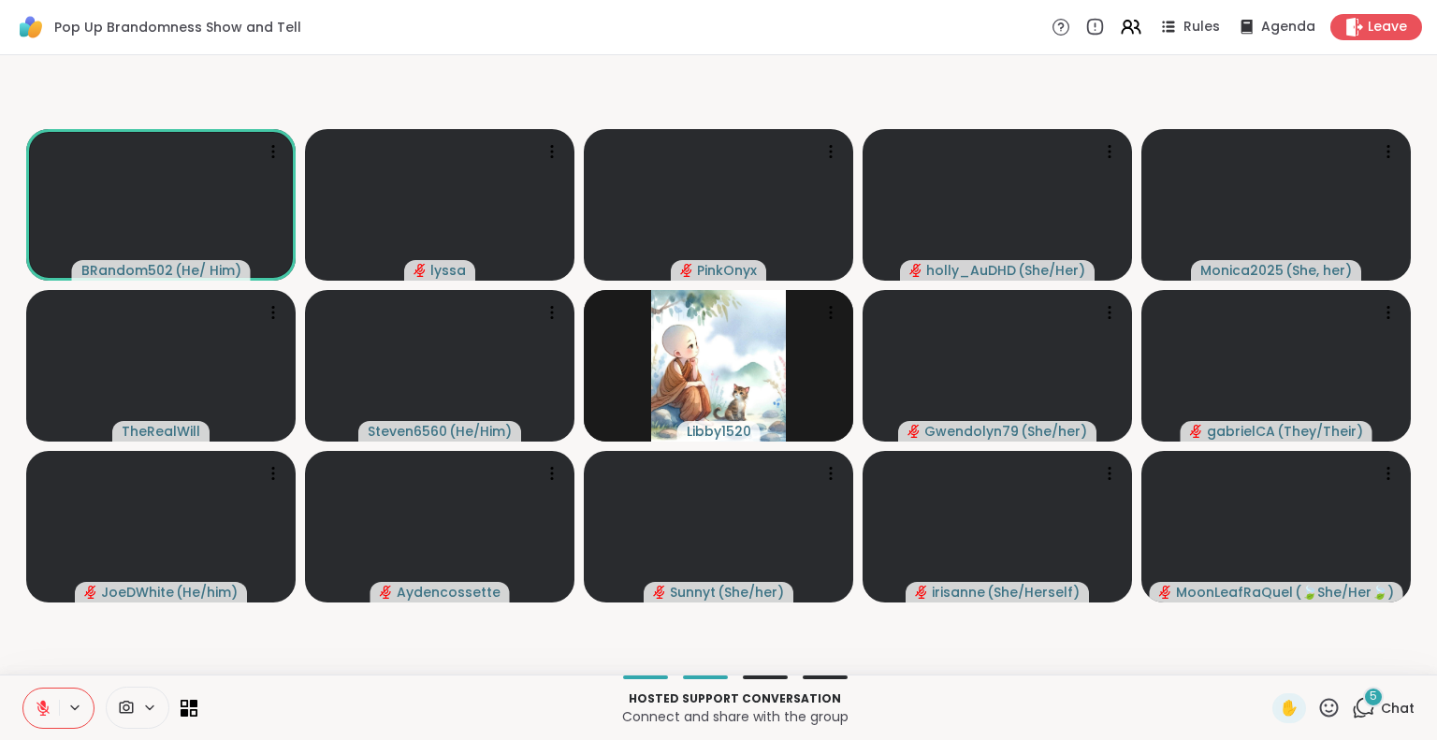
click at [1318, 704] on icon at bounding box center [1328, 707] width 23 height 23
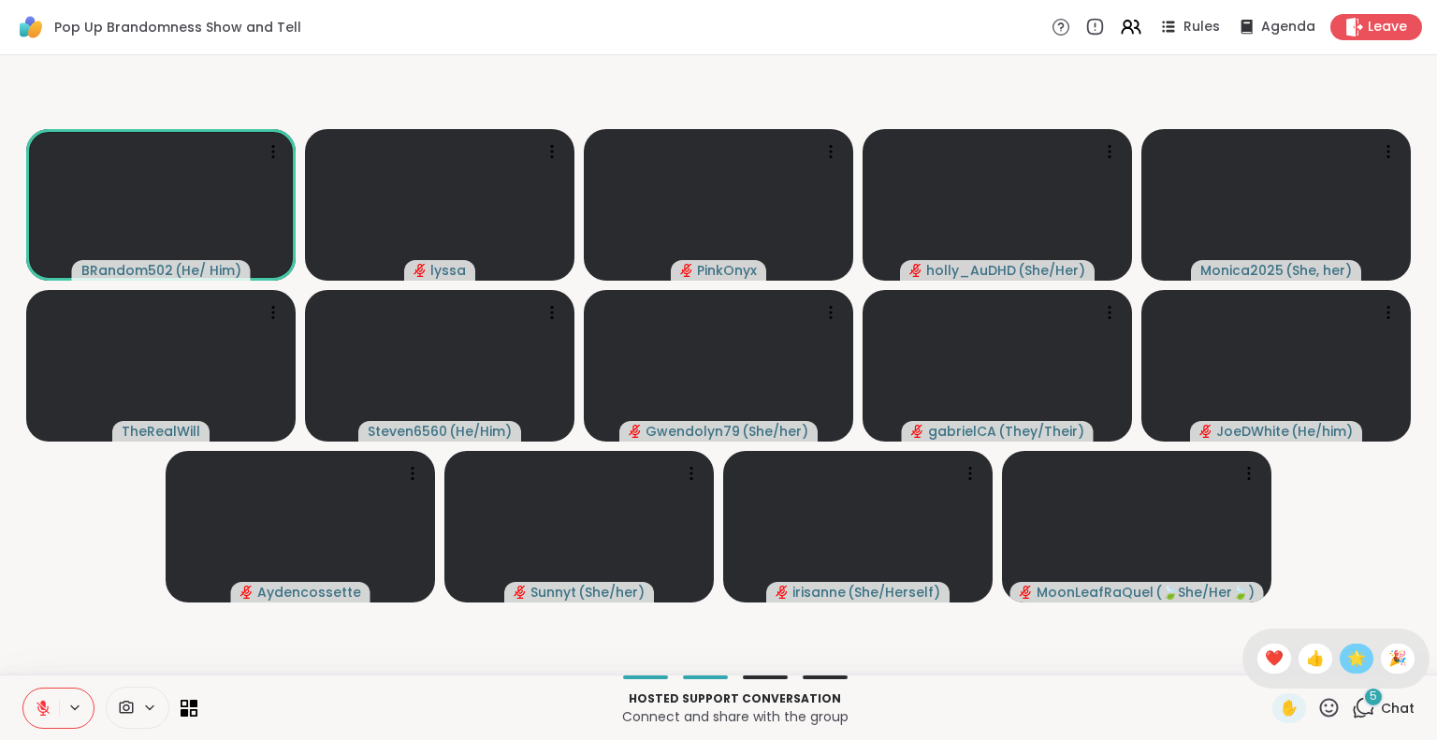
click at [1347, 653] on span "🌟" at bounding box center [1356, 658] width 19 height 22
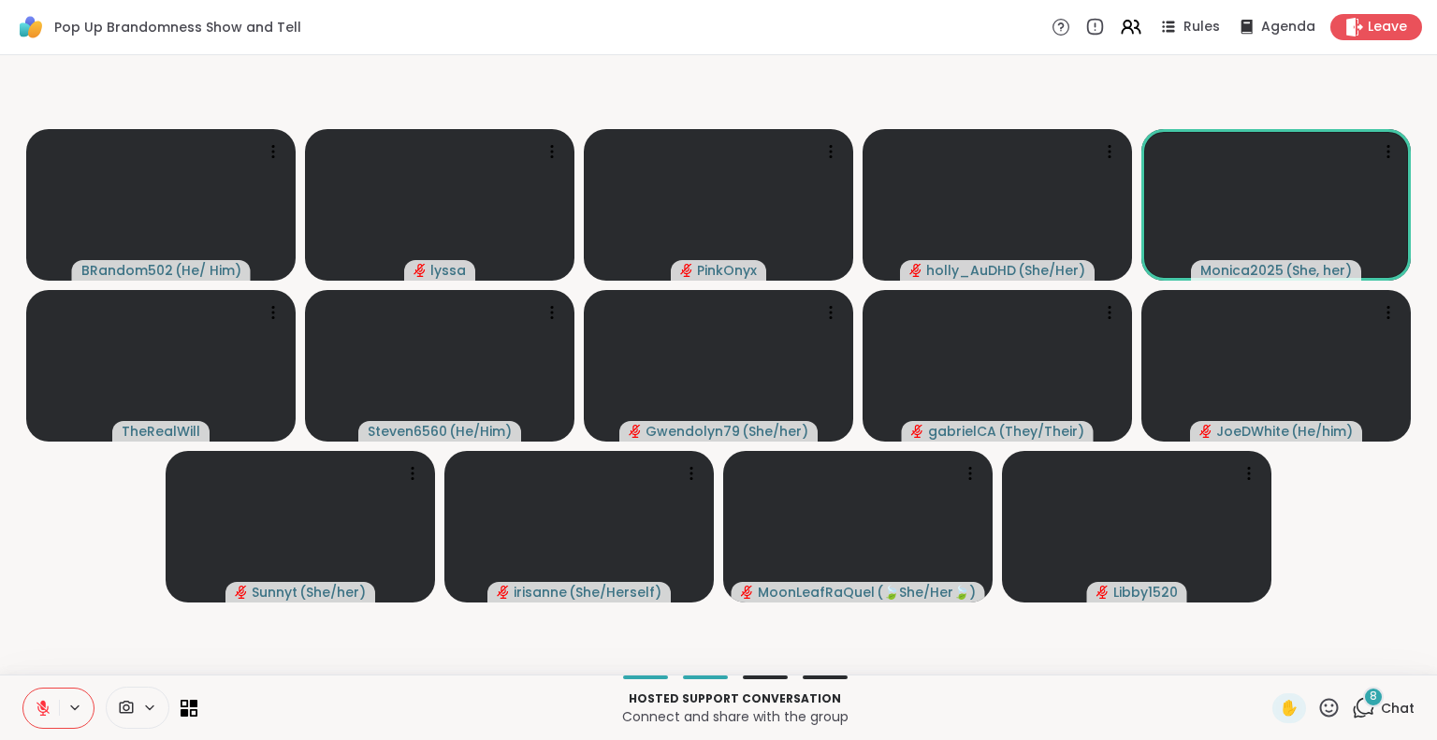
click at [1352, 703] on icon at bounding box center [1363, 707] width 23 height 23
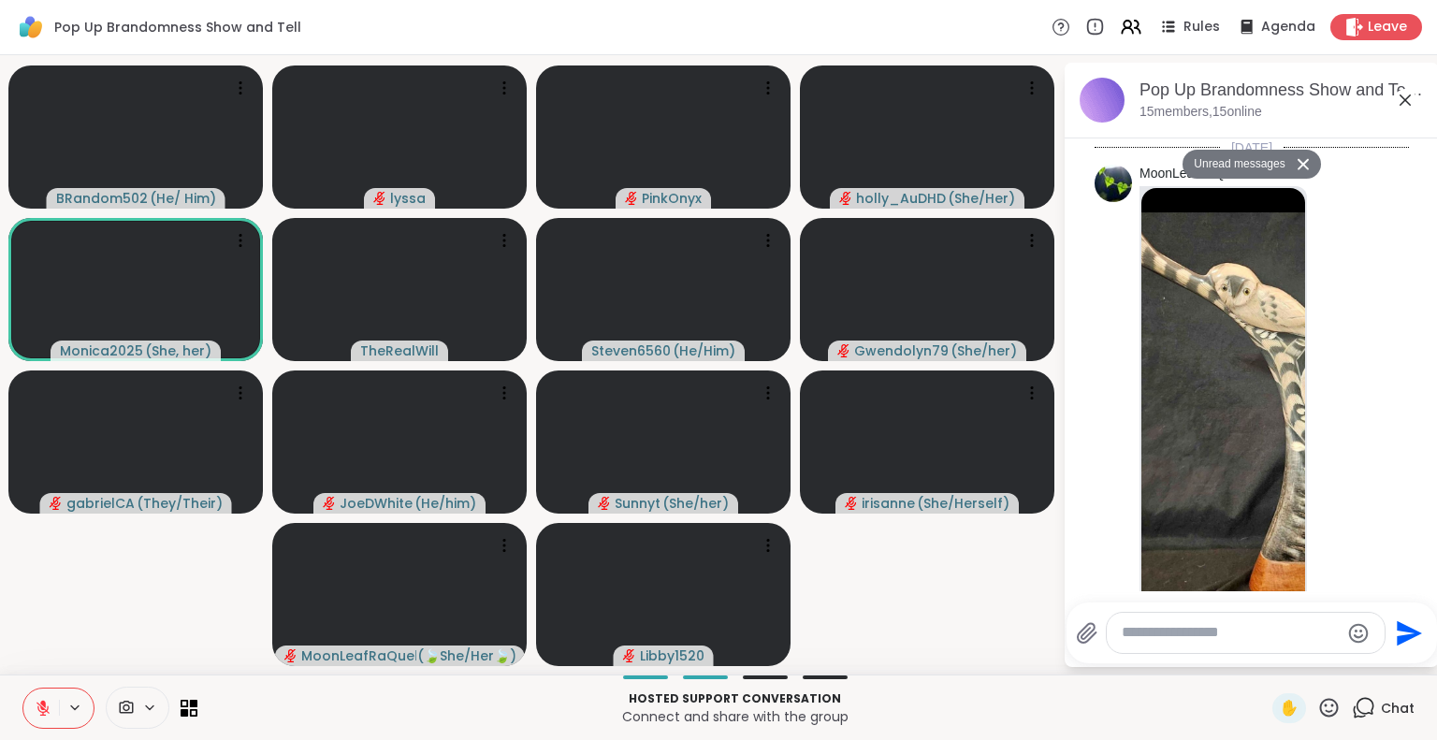
scroll to position [5094, 0]
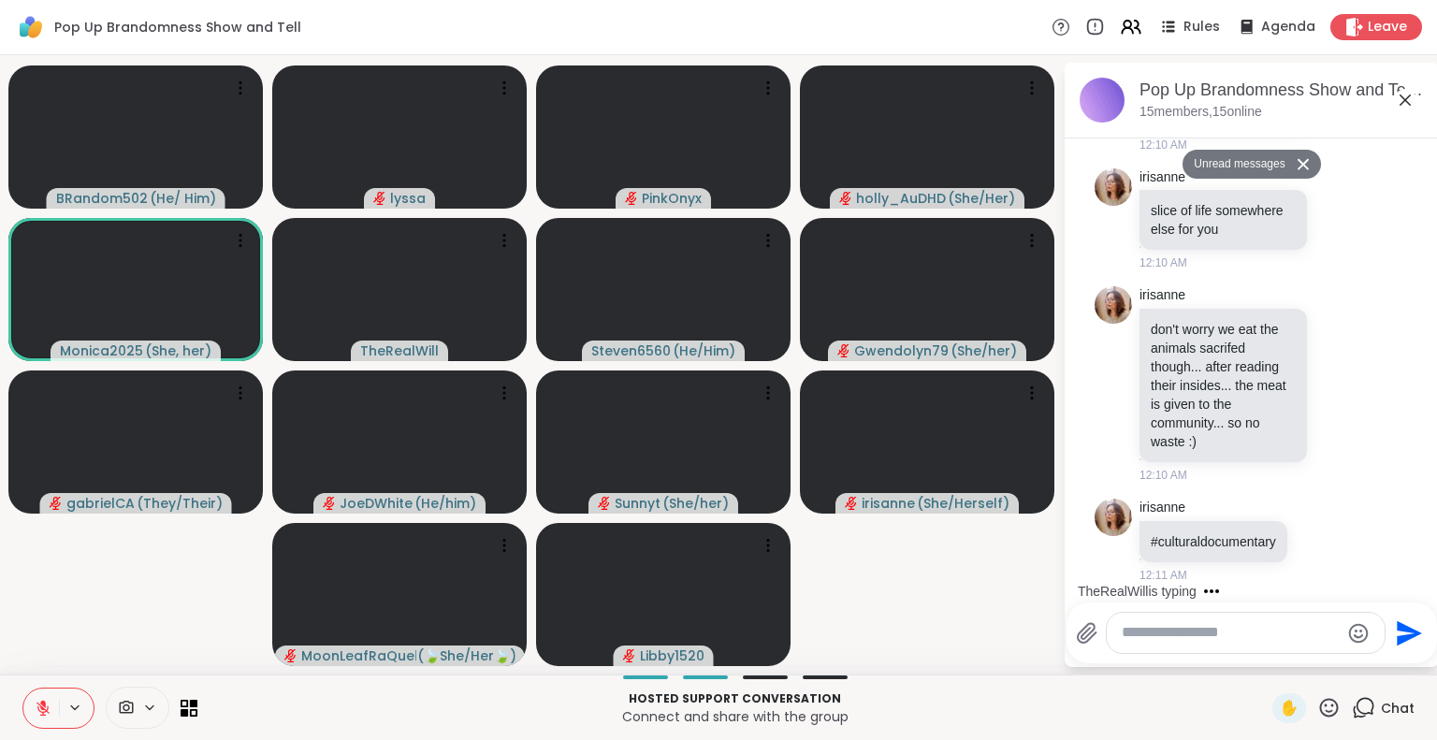
click at [1216, 637] on textarea "Type your message" at bounding box center [1231, 633] width 218 height 20
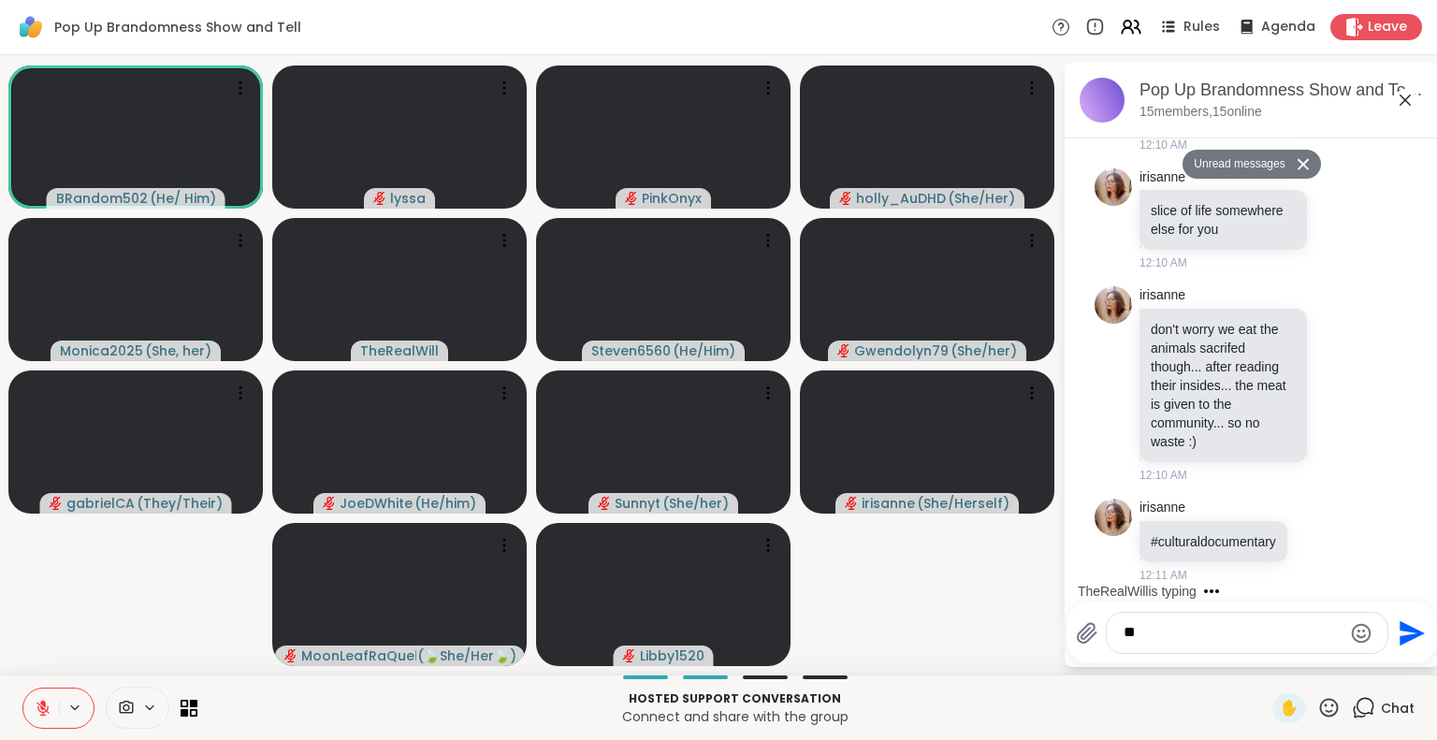
type textarea "***"
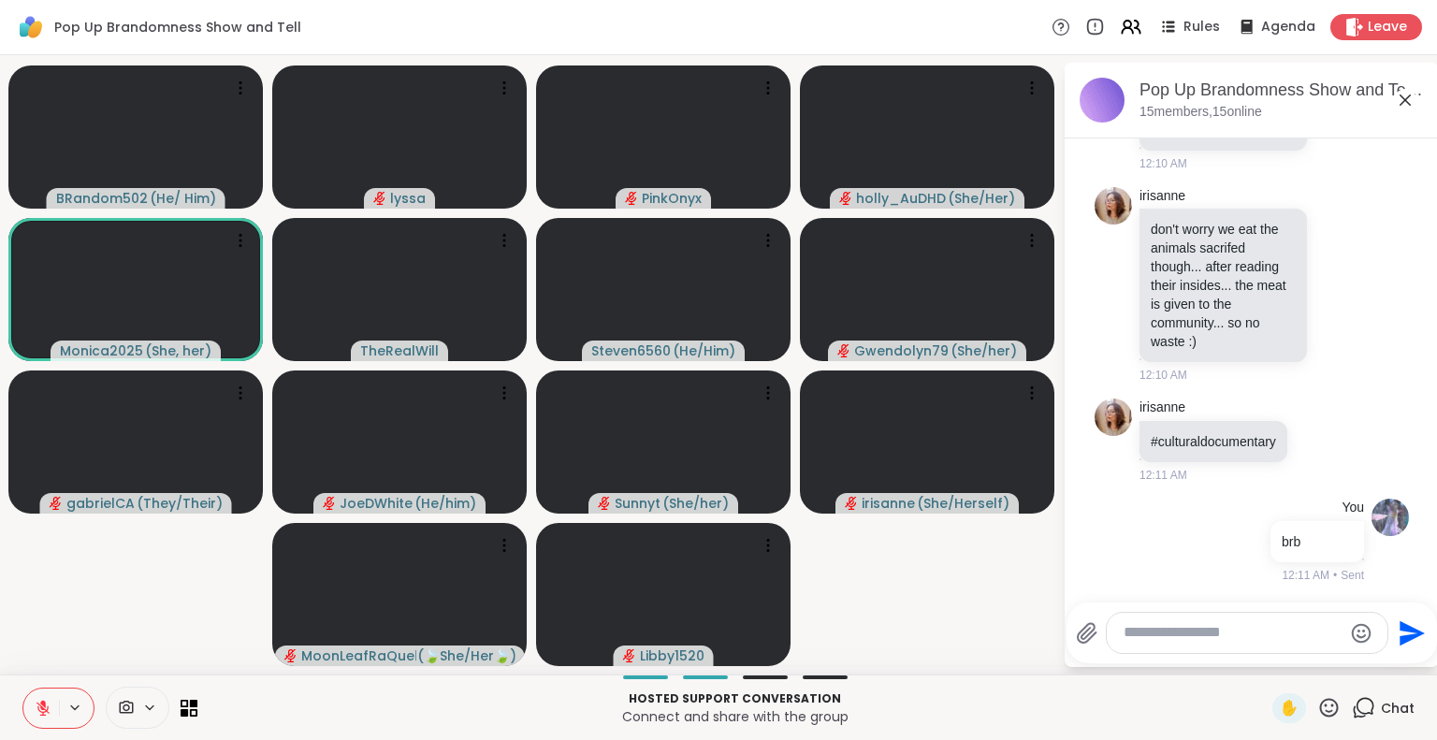
scroll to position [5248, 0]
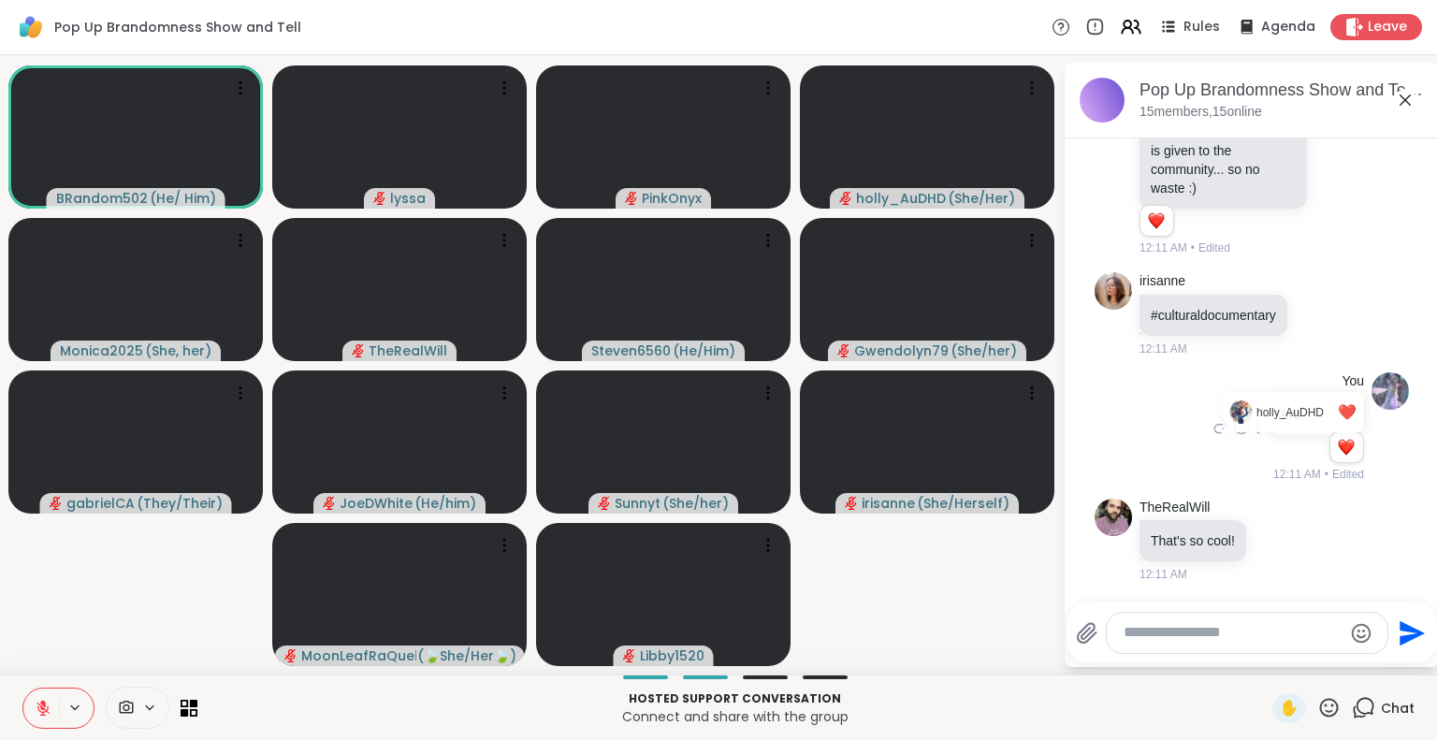
click at [1338, 456] on div "Reactions: love" at bounding box center [1346, 447] width 17 height 17
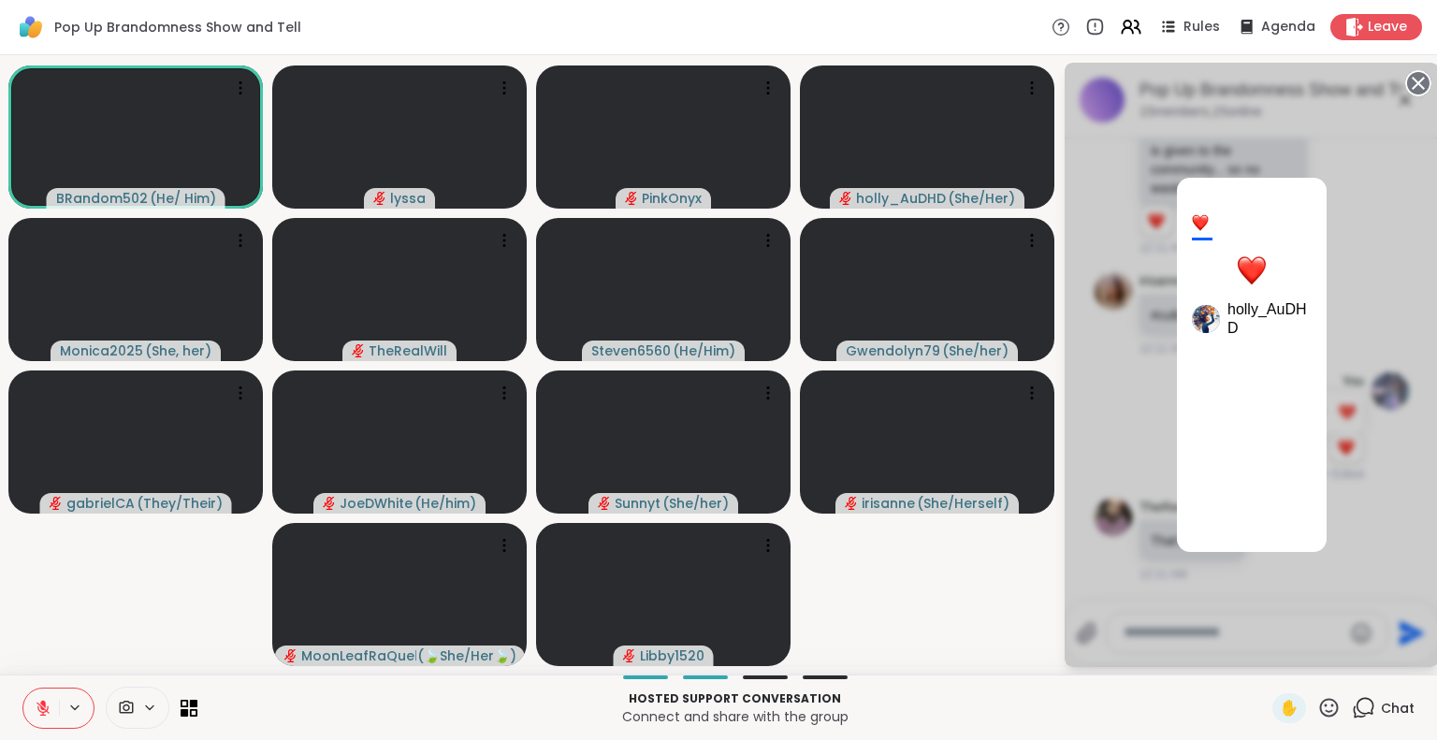
click at [1418, 84] on icon at bounding box center [1418, 83] width 26 height 26
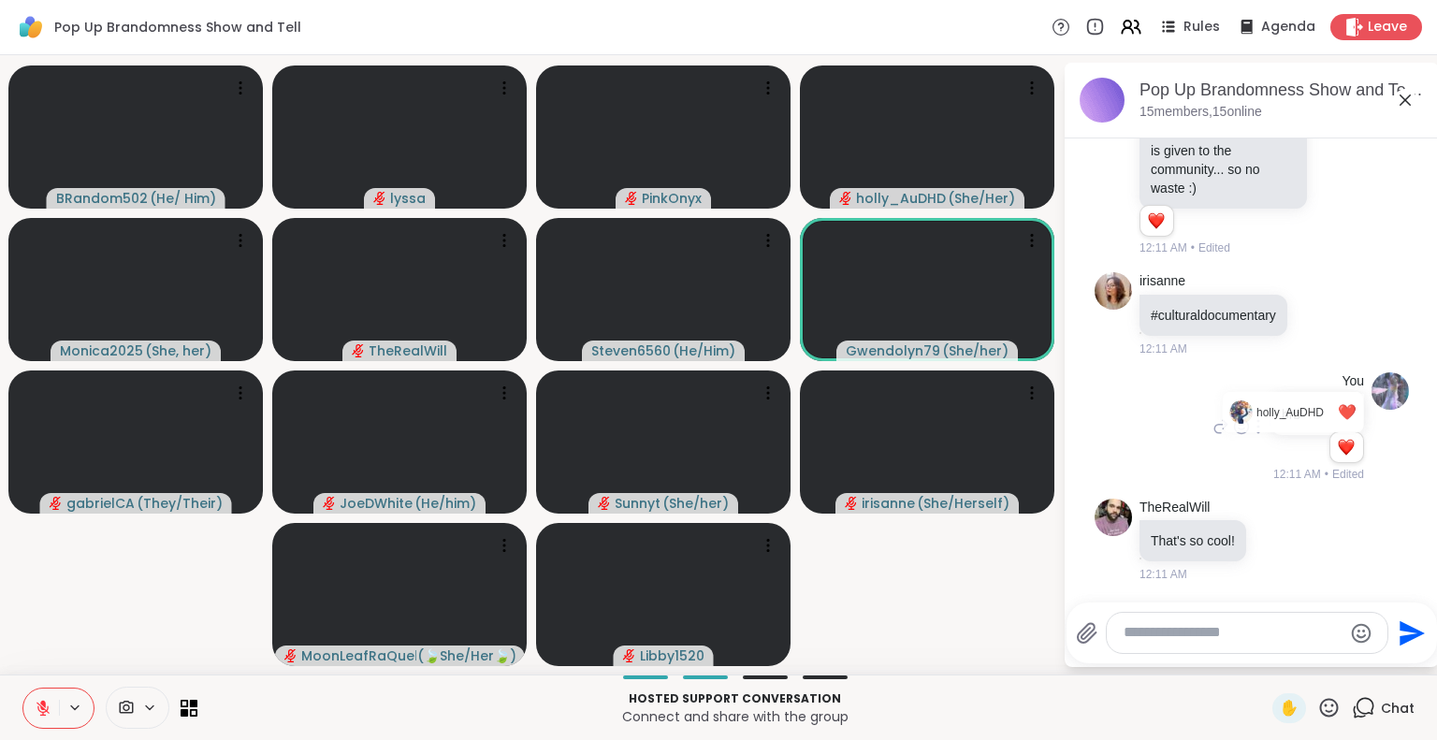
click at [1418, 84] on div "Pop Up Brandomness Show and Tell, [DATE]" at bounding box center [1282, 90] width 284 height 23
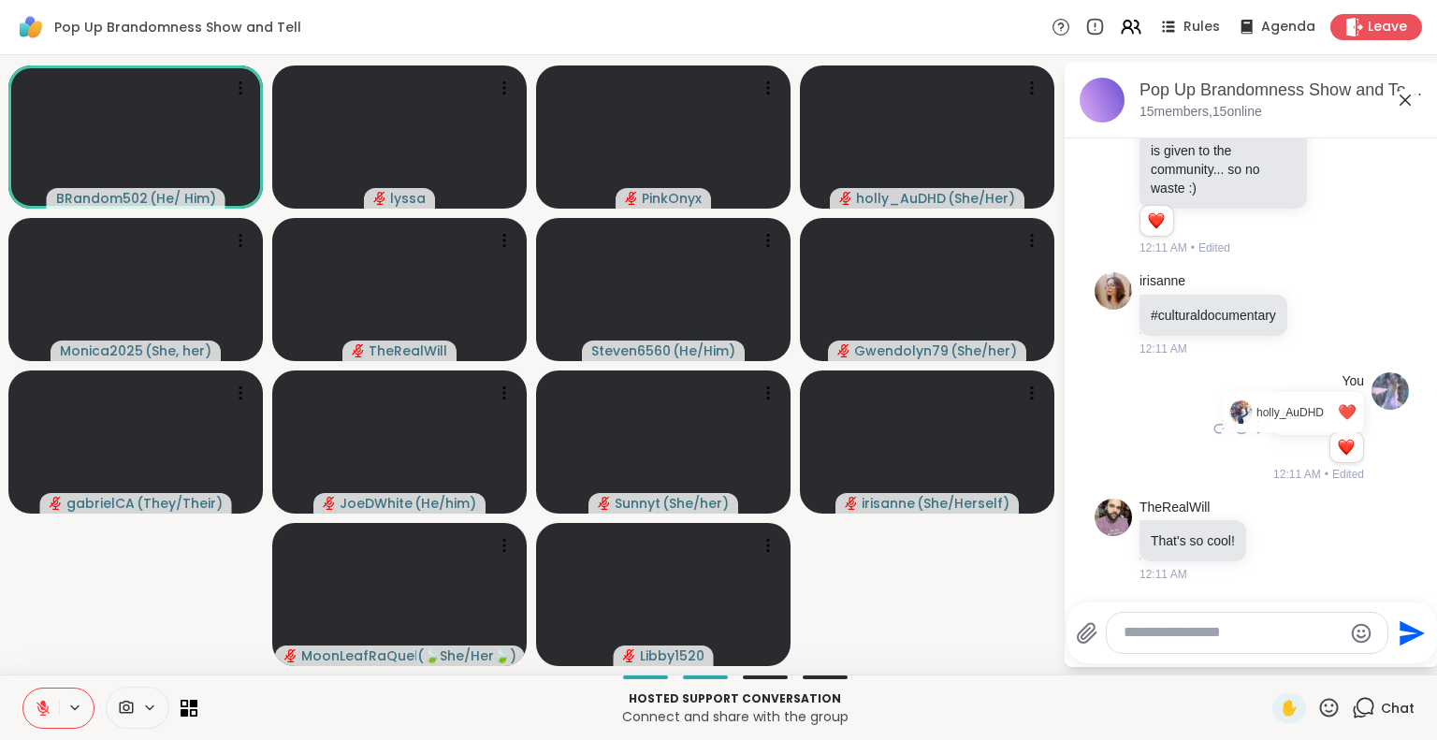
click at [41, 708] on icon at bounding box center [42, 708] width 13 height 13
click at [36, 691] on button at bounding box center [41, 708] width 36 height 39
click at [37, 703] on icon at bounding box center [42, 708] width 13 height 13
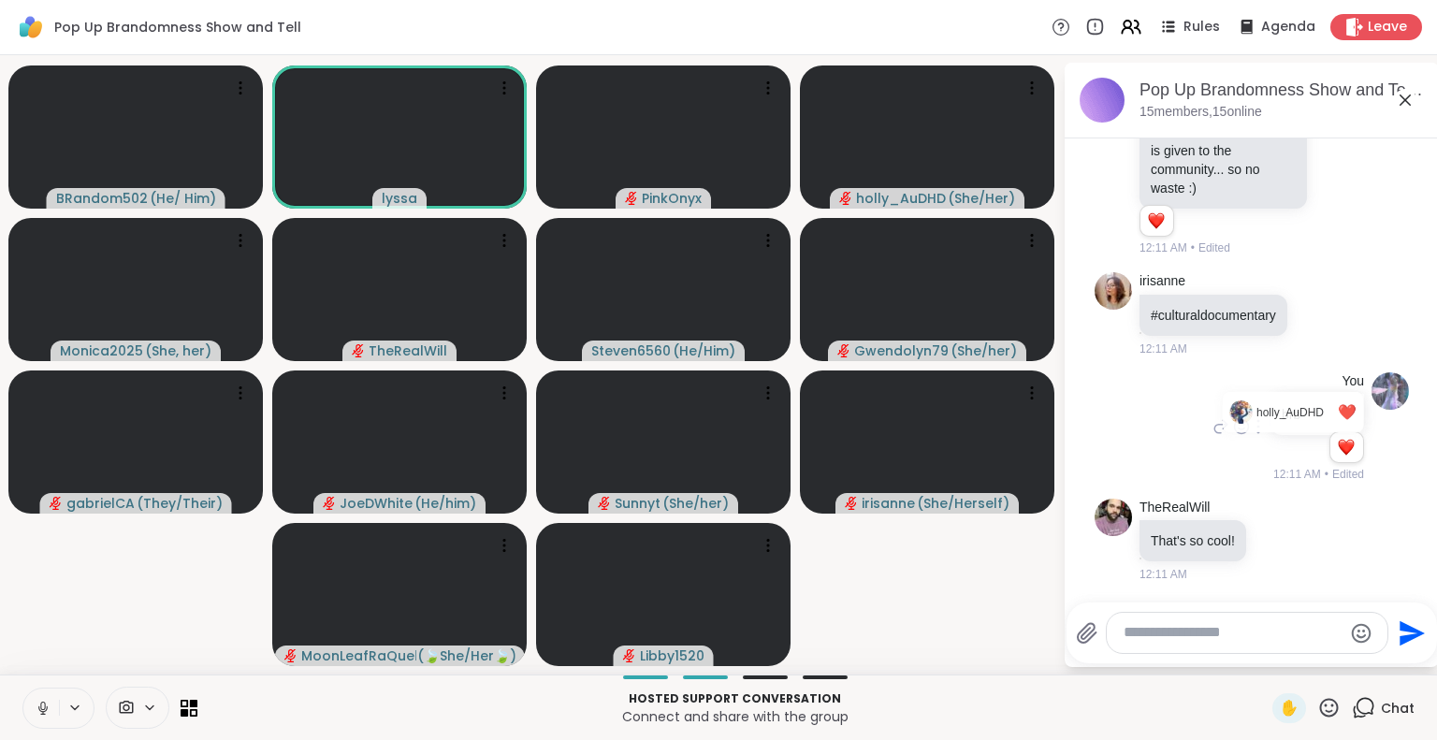
click at [45, 698] on button at bounding box center [41, 708] width 36 height 39
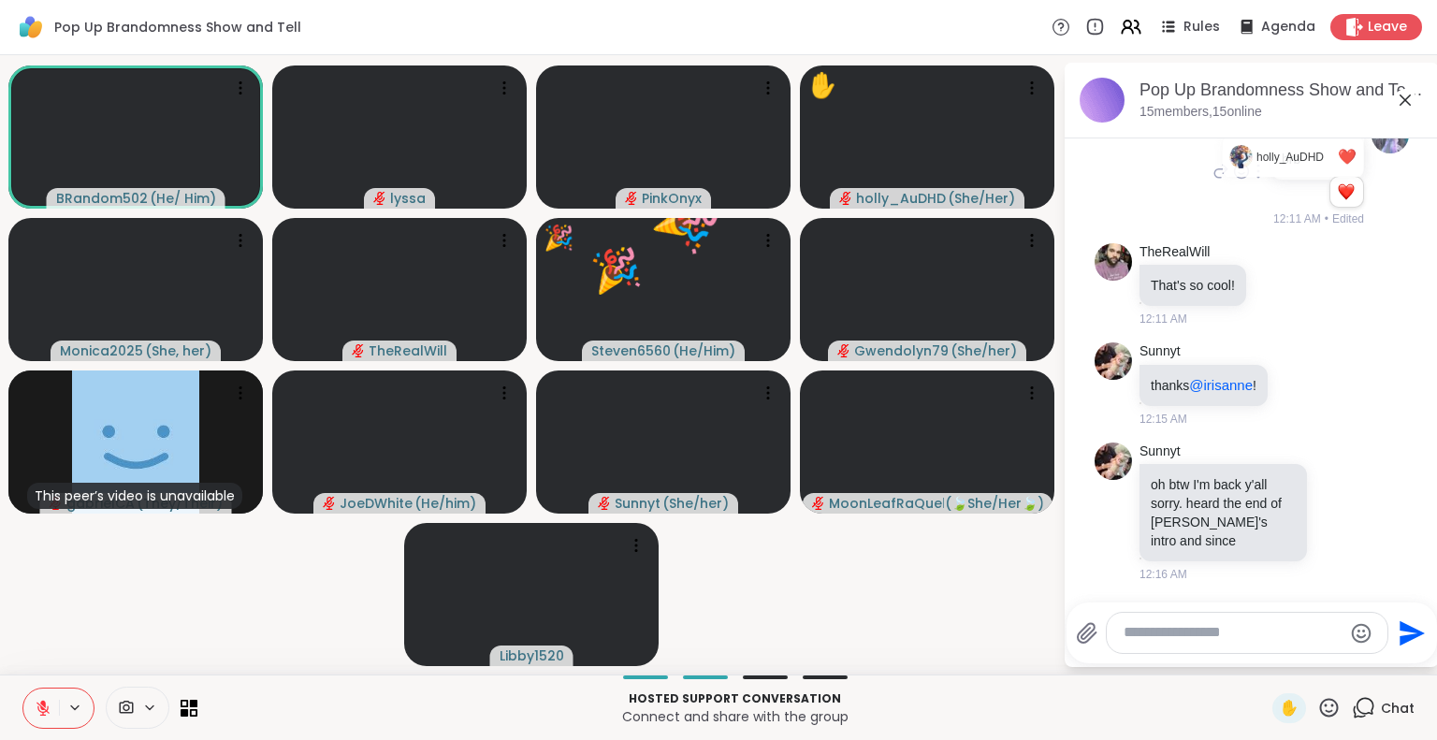
scroll to position [5663, 0]
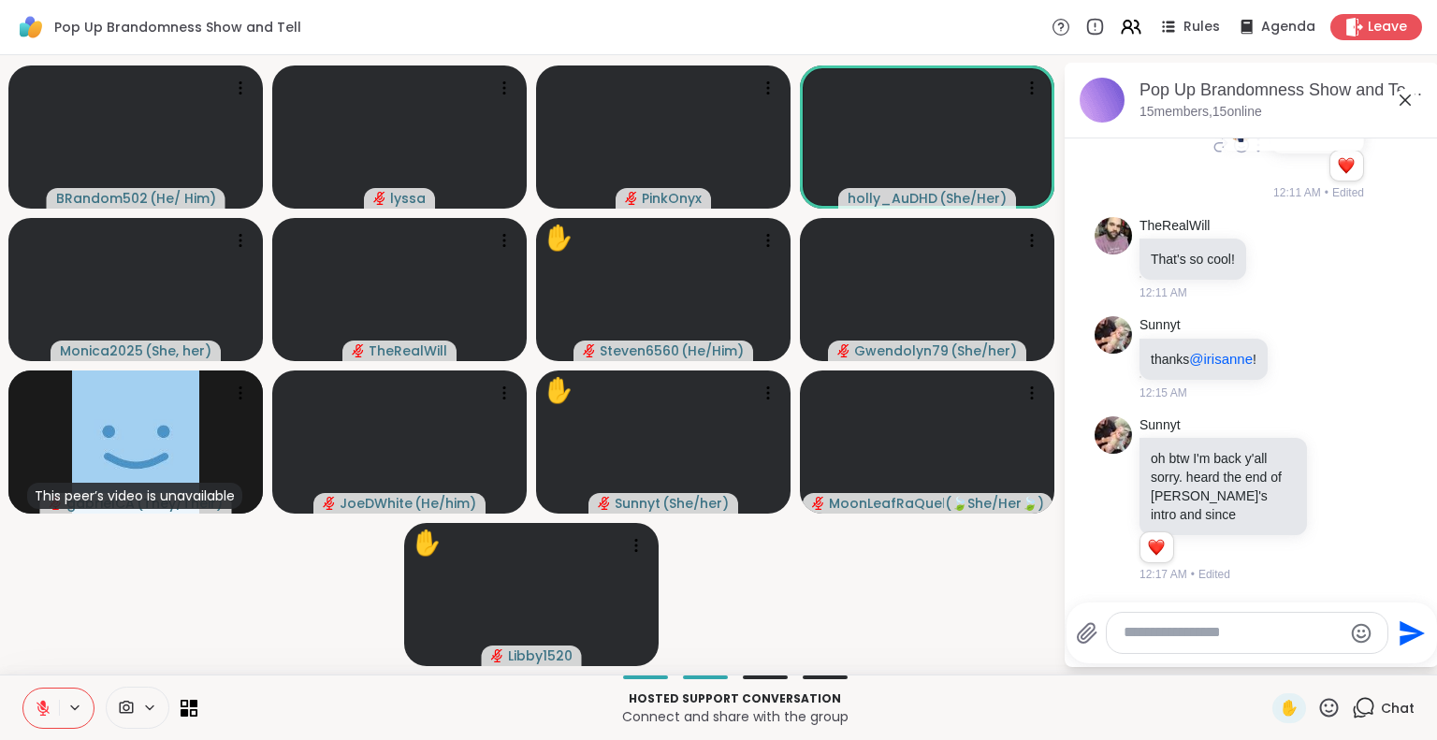
click at [33, 705] on button at bounding box center [41, 708] width 36 height 39
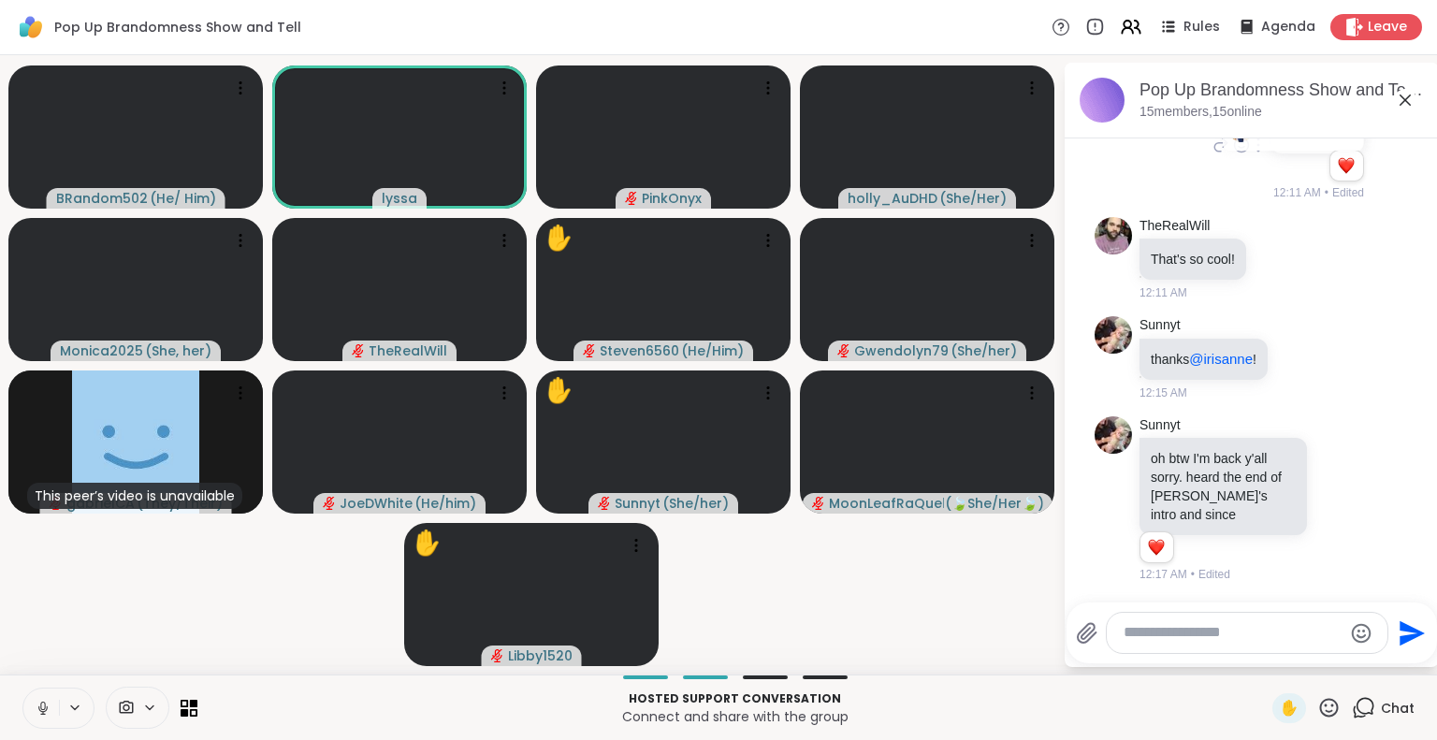
click at [37, 710] on icon at bounding box center [43, 708] width 17 height 17
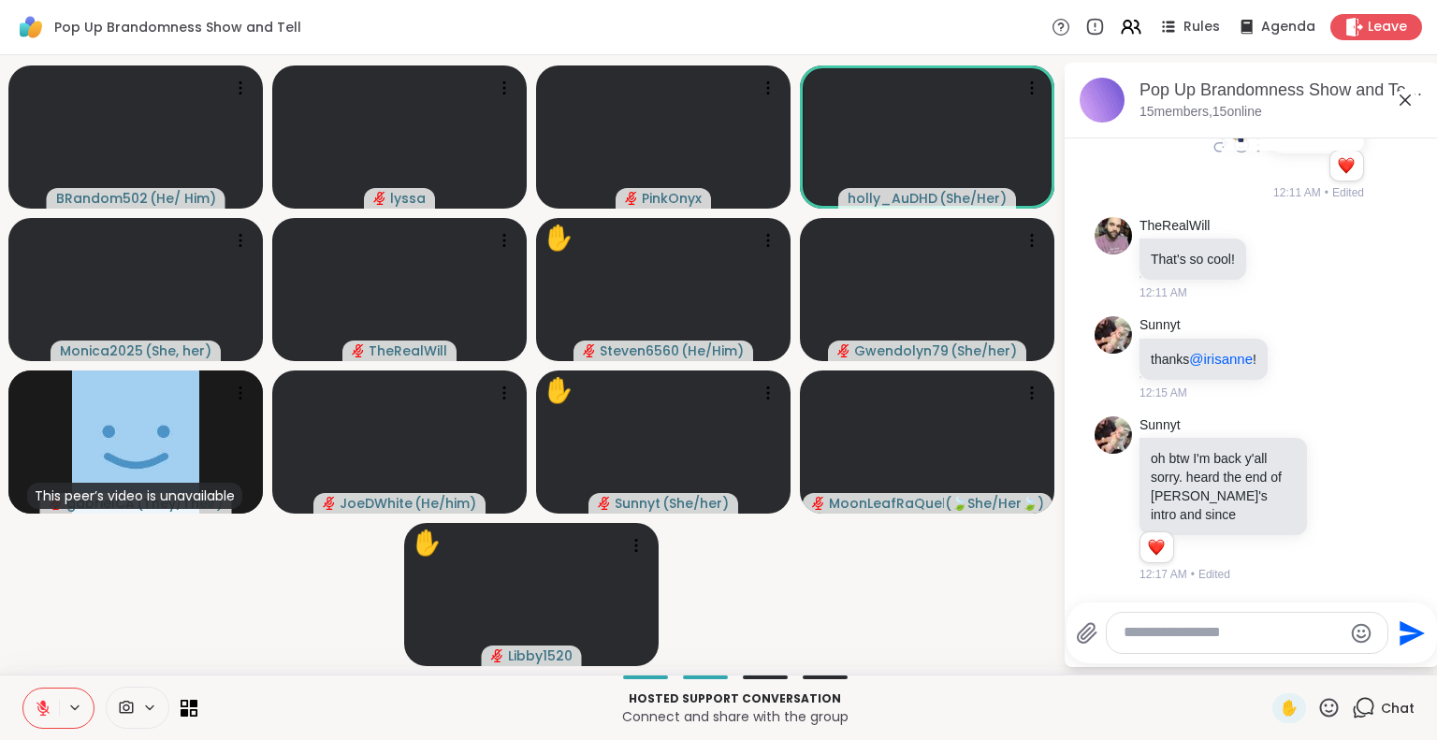
click at [1317, 707] on icon at bounding box center [1328, 707] width 23 height 23
click at [1265, 648] on span "❤️" at bounding box center [1274, 658] width 19 height 22
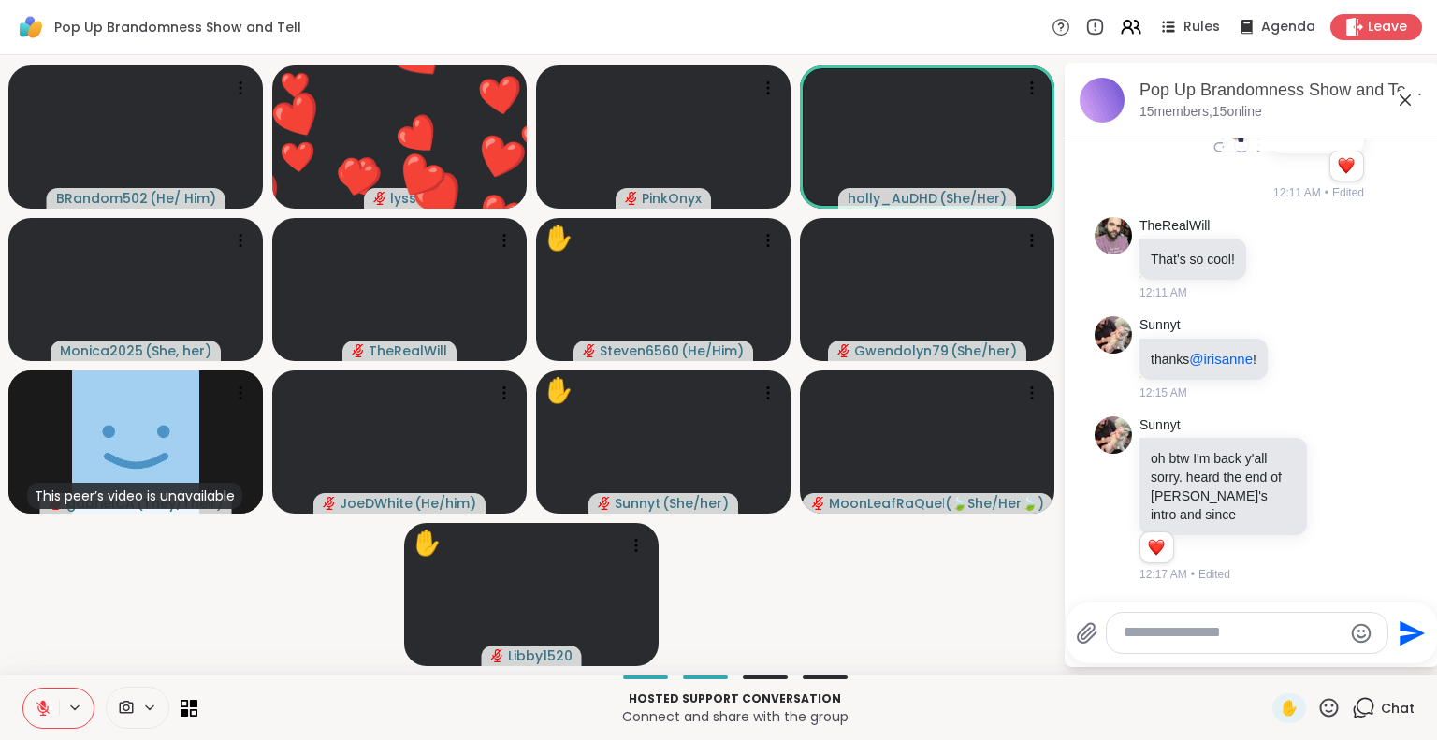
click at [45, 706] on icon at bounding box center [43, 708] width 17 height 17
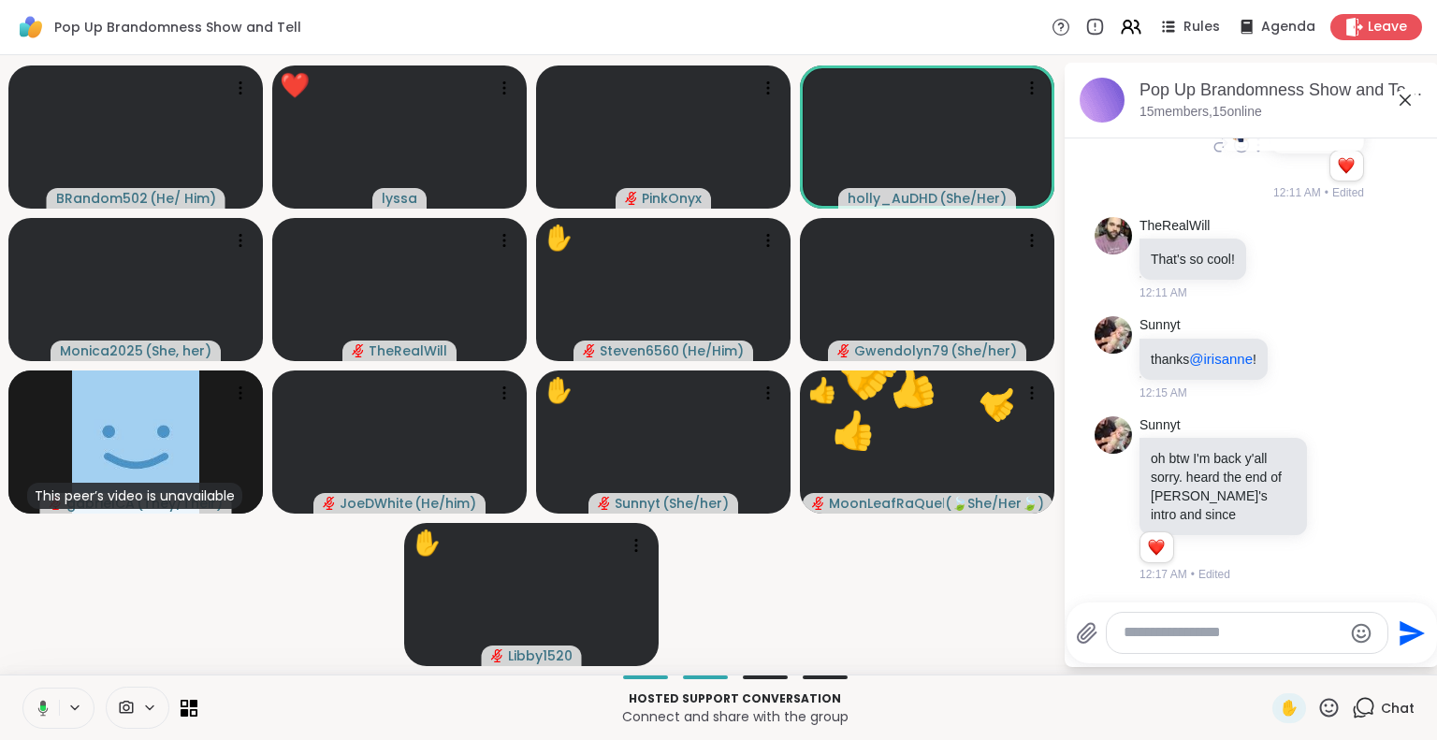
click at [40, 709] on icon at bounding box center [43, 708] width 6 height 6
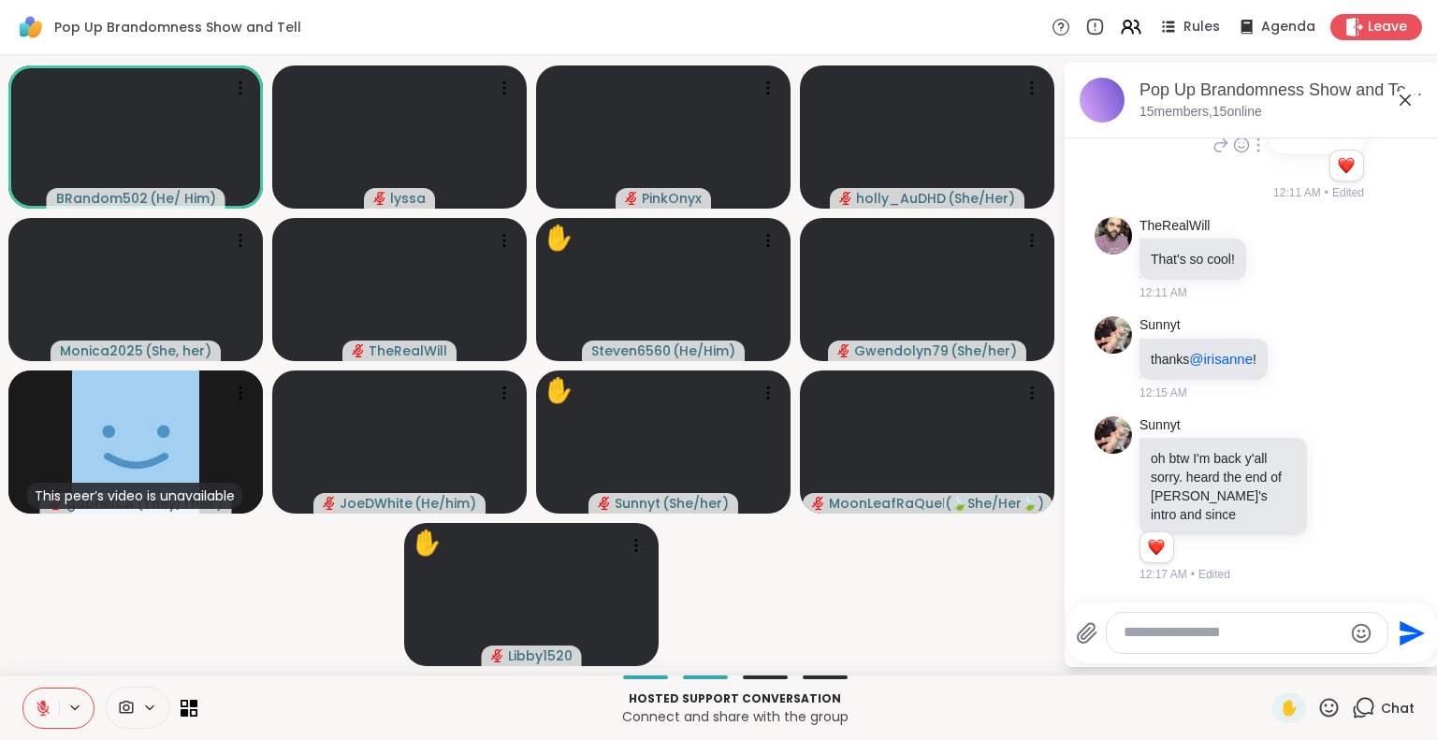
click at [1402, 94] on icon at bounding box center [1405, 100] width 22 height 22
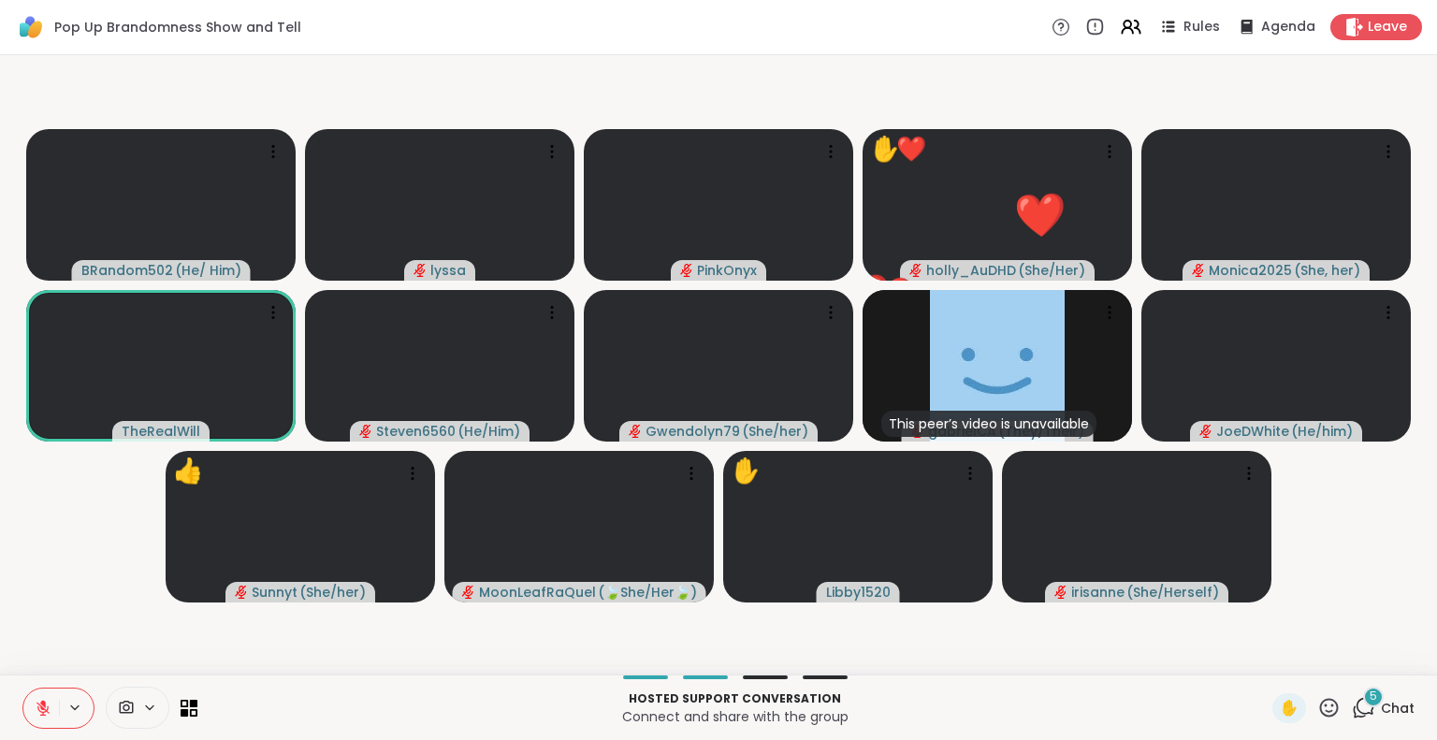
click at [1319, 710] on icon at bounding box center [1328, 707] width 23 height 23
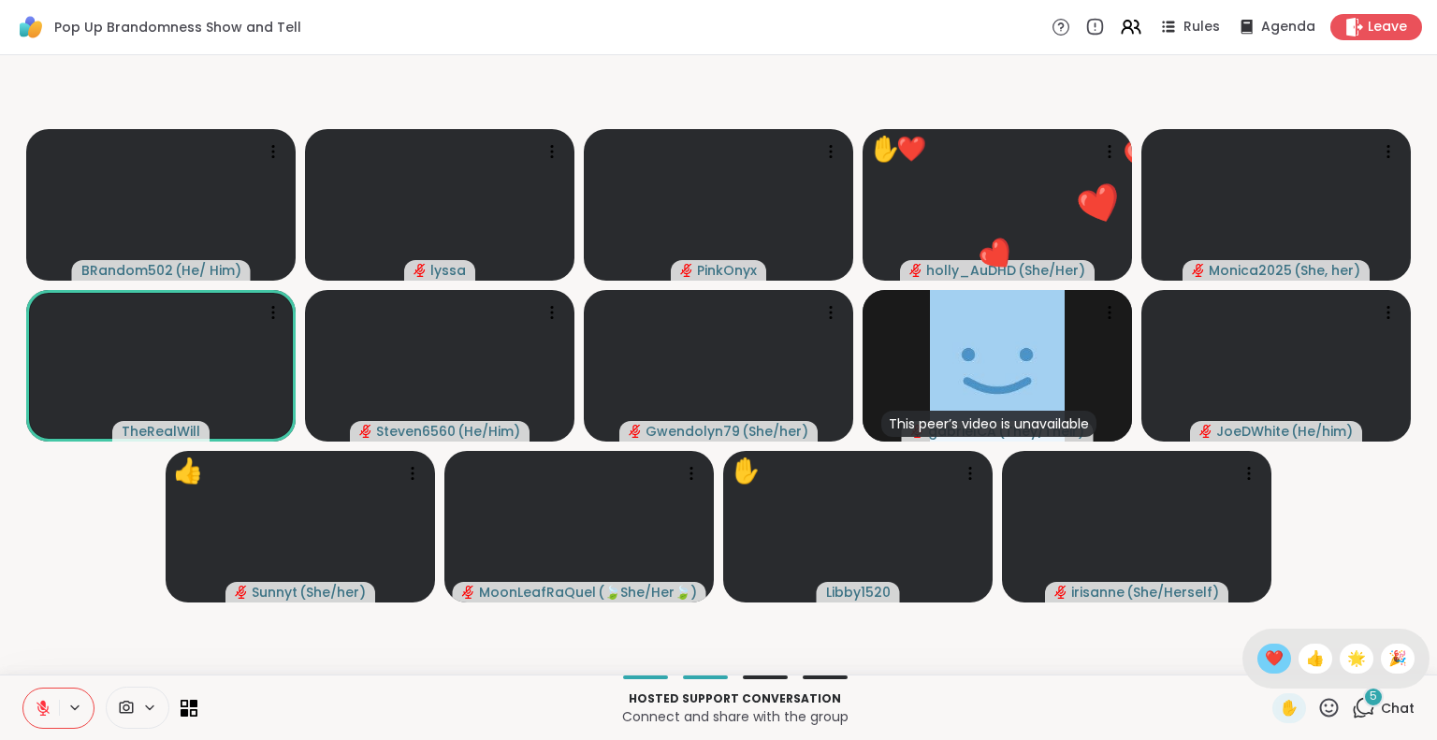
click at [1265, 659] on span "❤️" at bounding box center [1274, 658] width 19 height 22
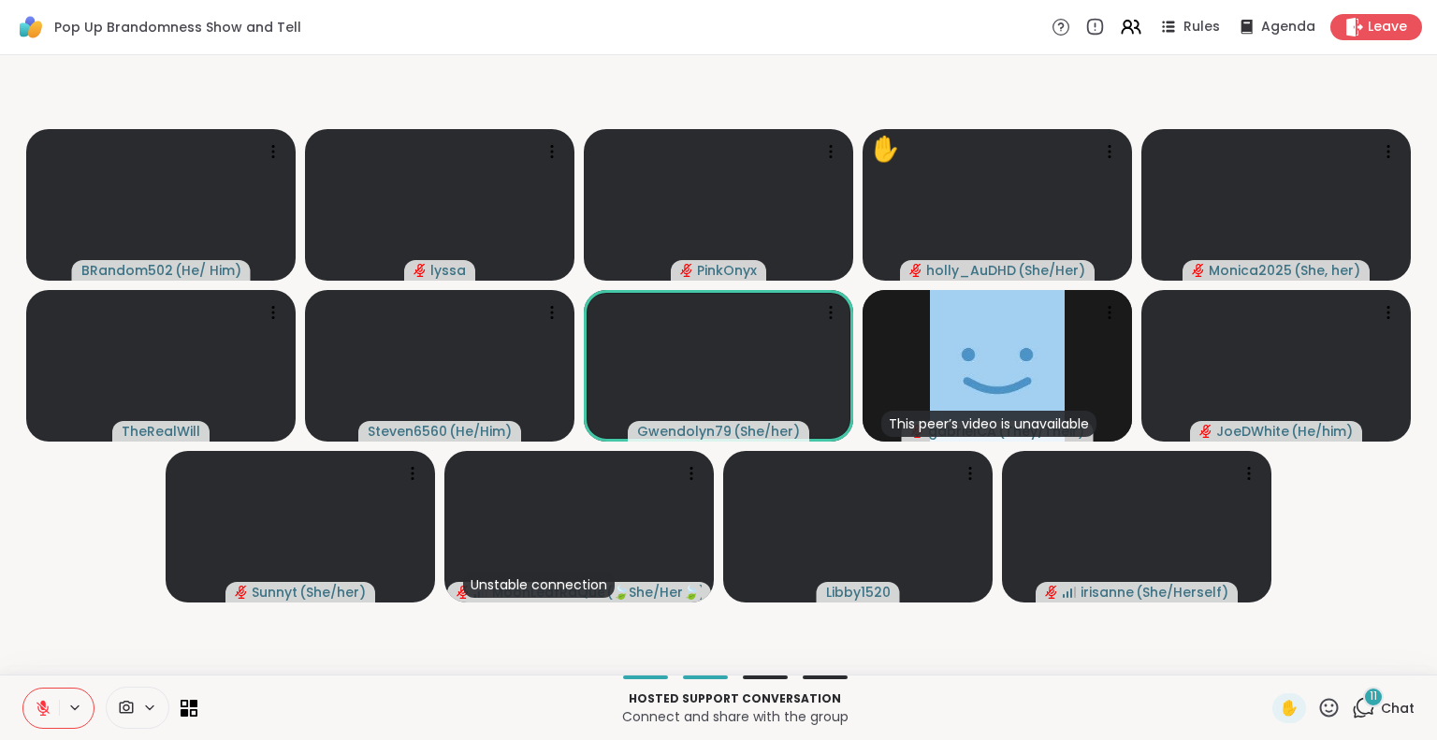
click at [1317, 699] on icon at bounding box center [1328, 707] width 23 height 23
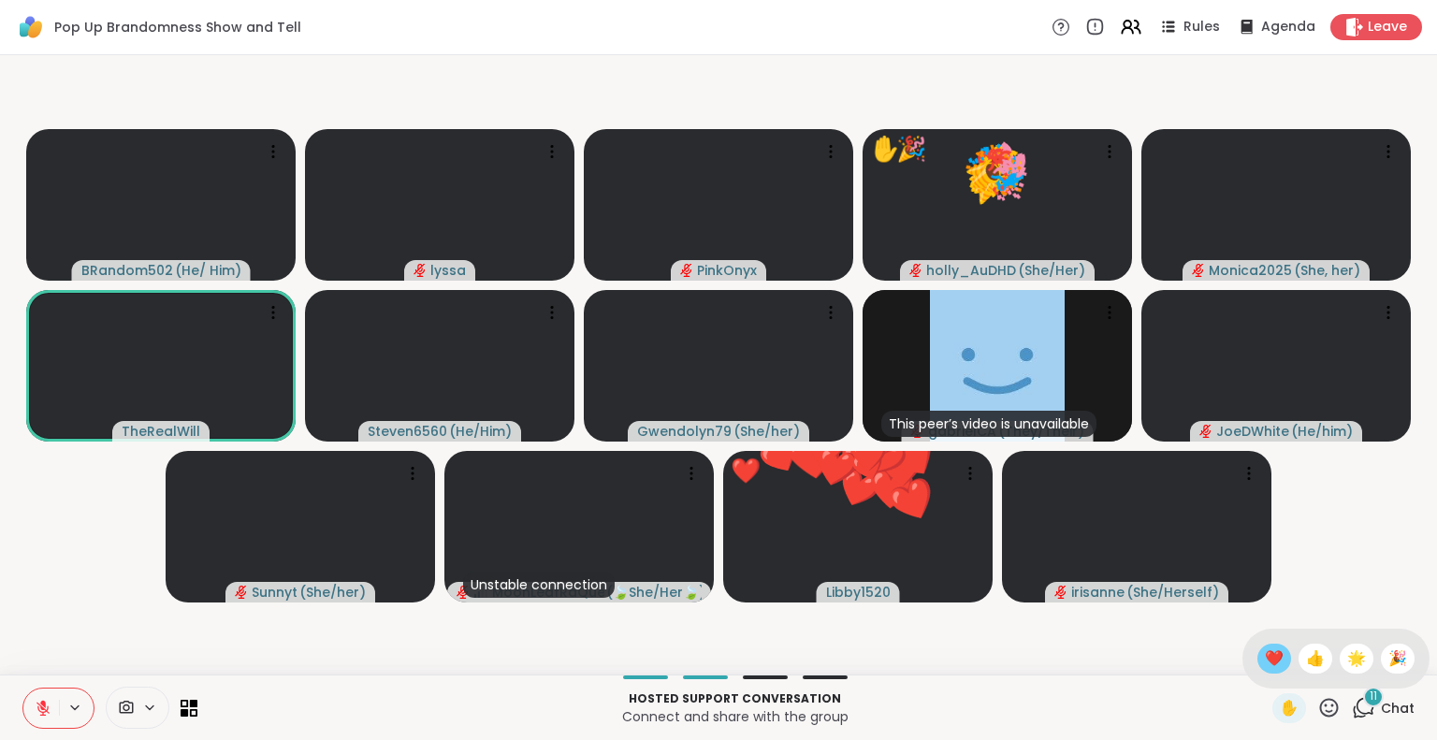
click at [1265, 650] on span "❤️" at bounding box center [1274, 658] width 19 height 22
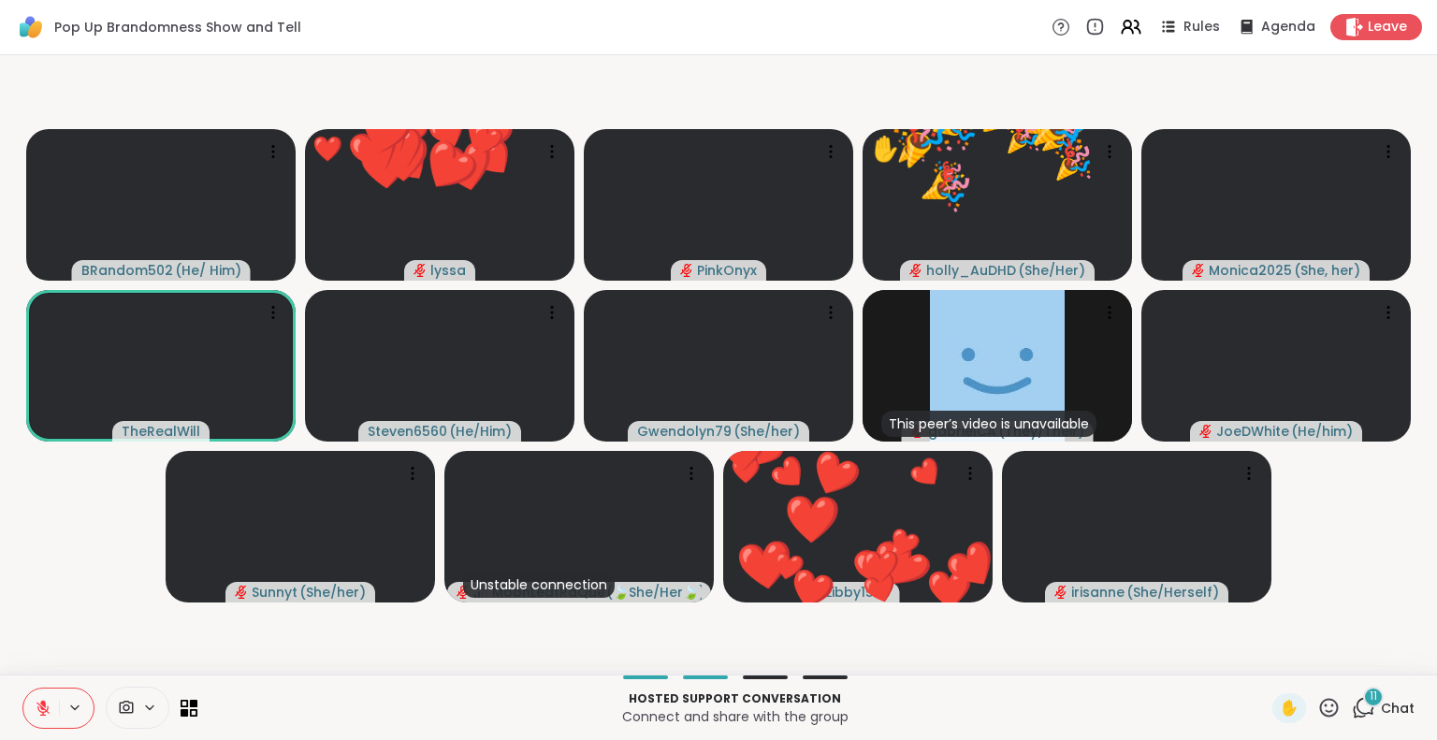
click at [1320, 704] on icon at bounding box center [1329, 707] width 19 height 19
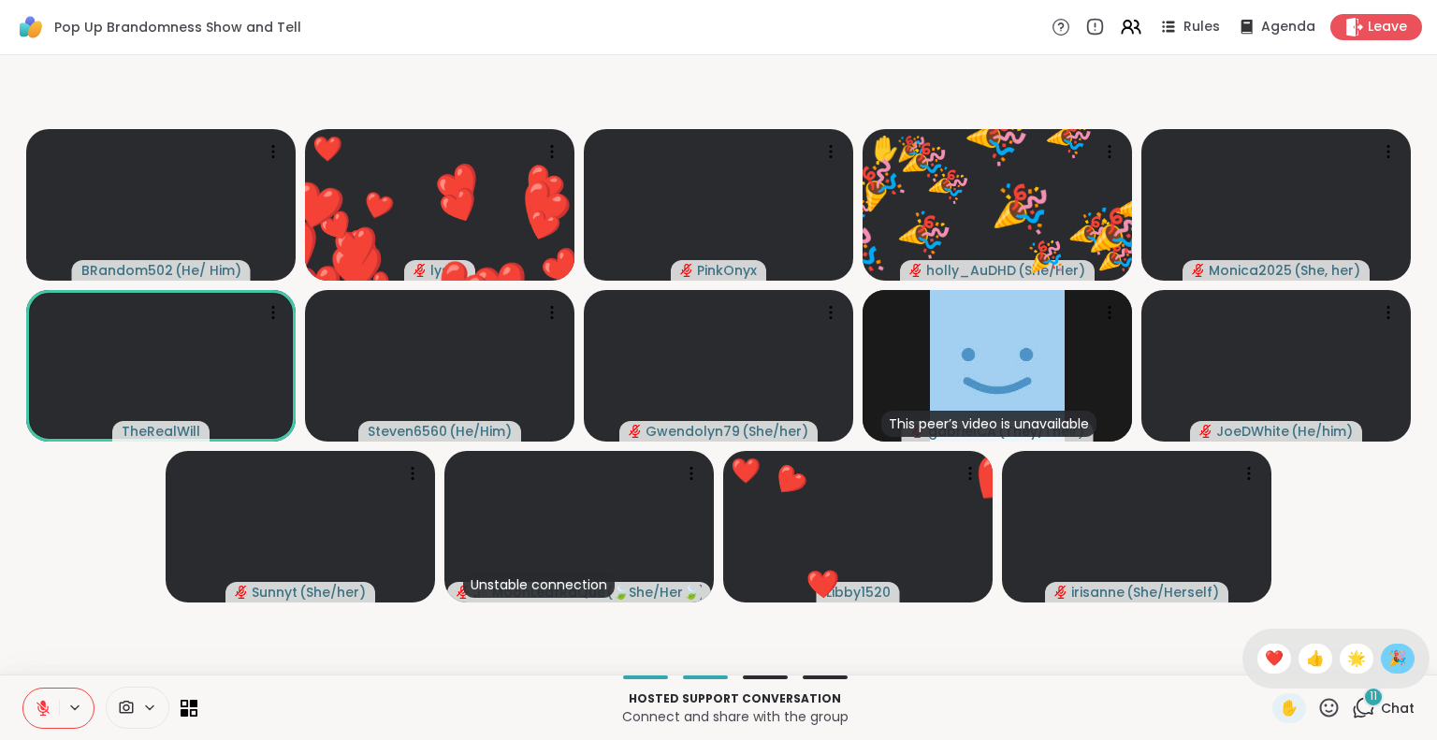
click at [1388, 656] on span "🎉" at bounding box center [1397, 658] width 19 height 22
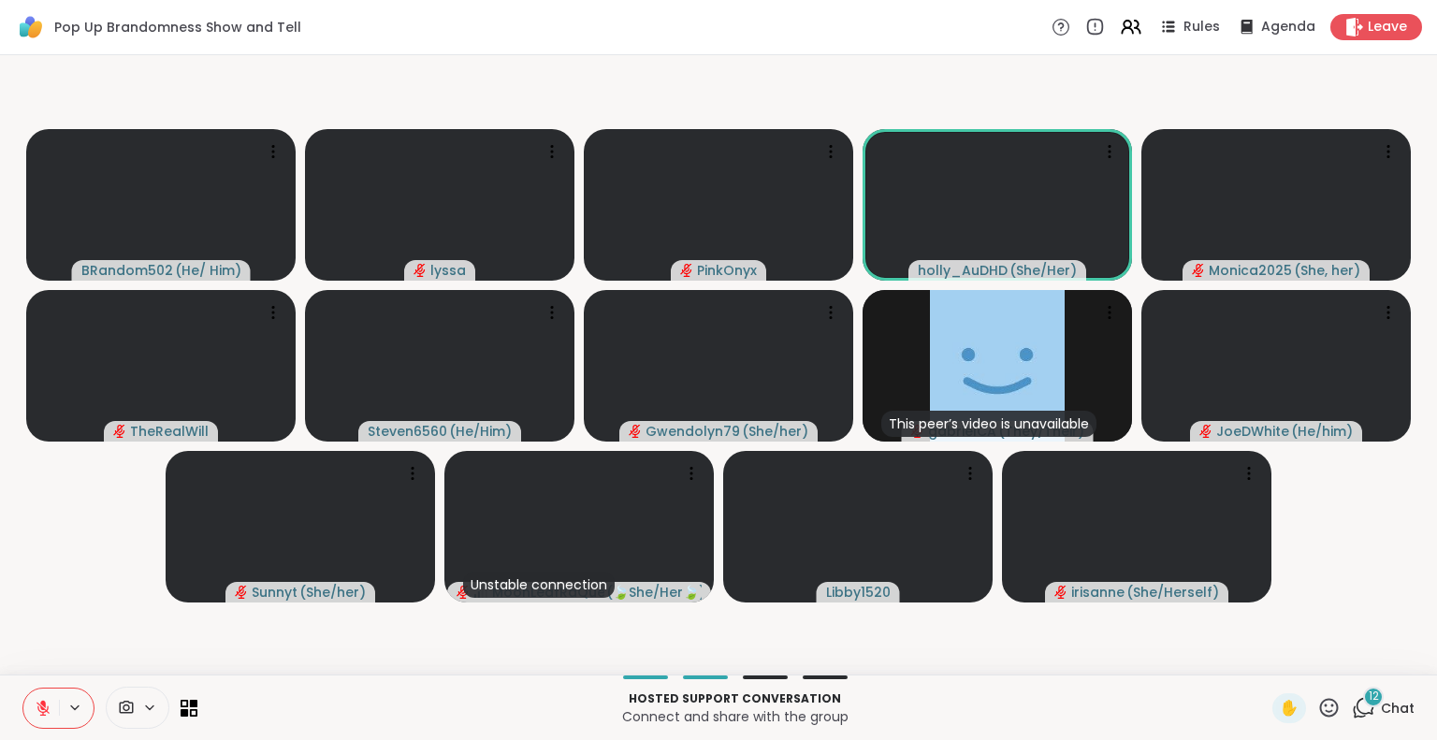
click at [1317, 702] on icon at bounding box center [1328, 707] width 23 height 23
click at [1388, 654] on span "🎉" at bounding box center [1397, 658] width 19 height 22
click at [1317, 715] on icon at bounding box center [1328, 707] width 23 height 23
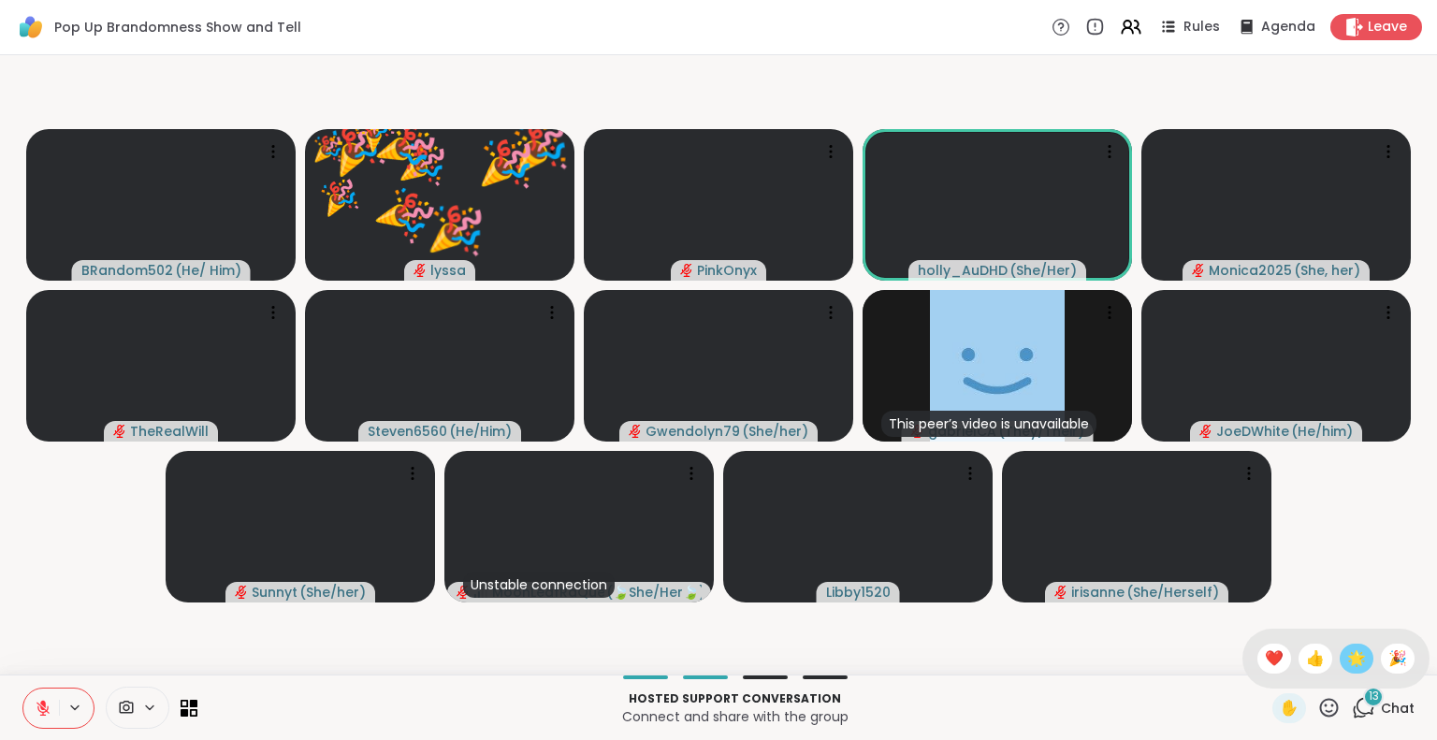
click at [1347, 668] on span "🌟" at bounding box center [1356, 658] width 19 height 22
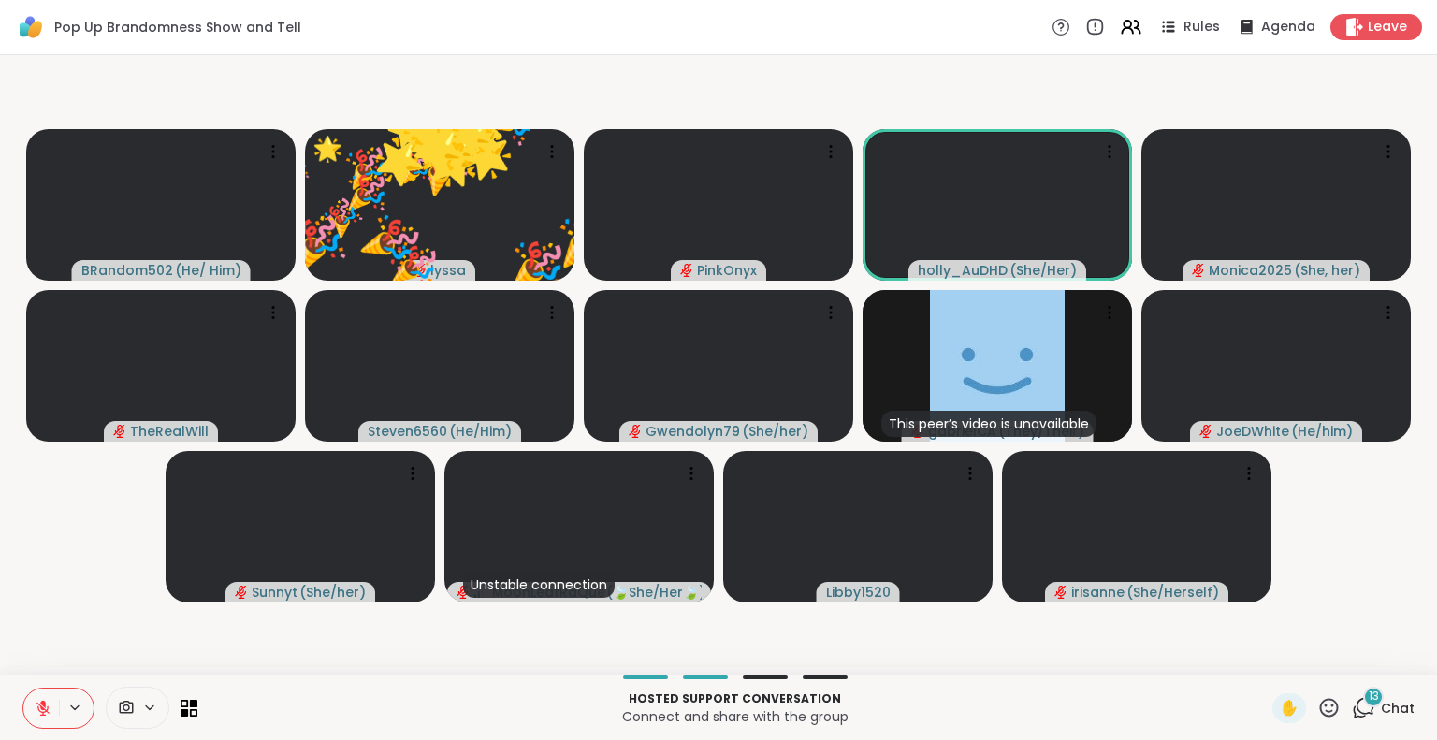
click at [1317, 707] on icon at bounding box center [1328, 707] width 23 height 23
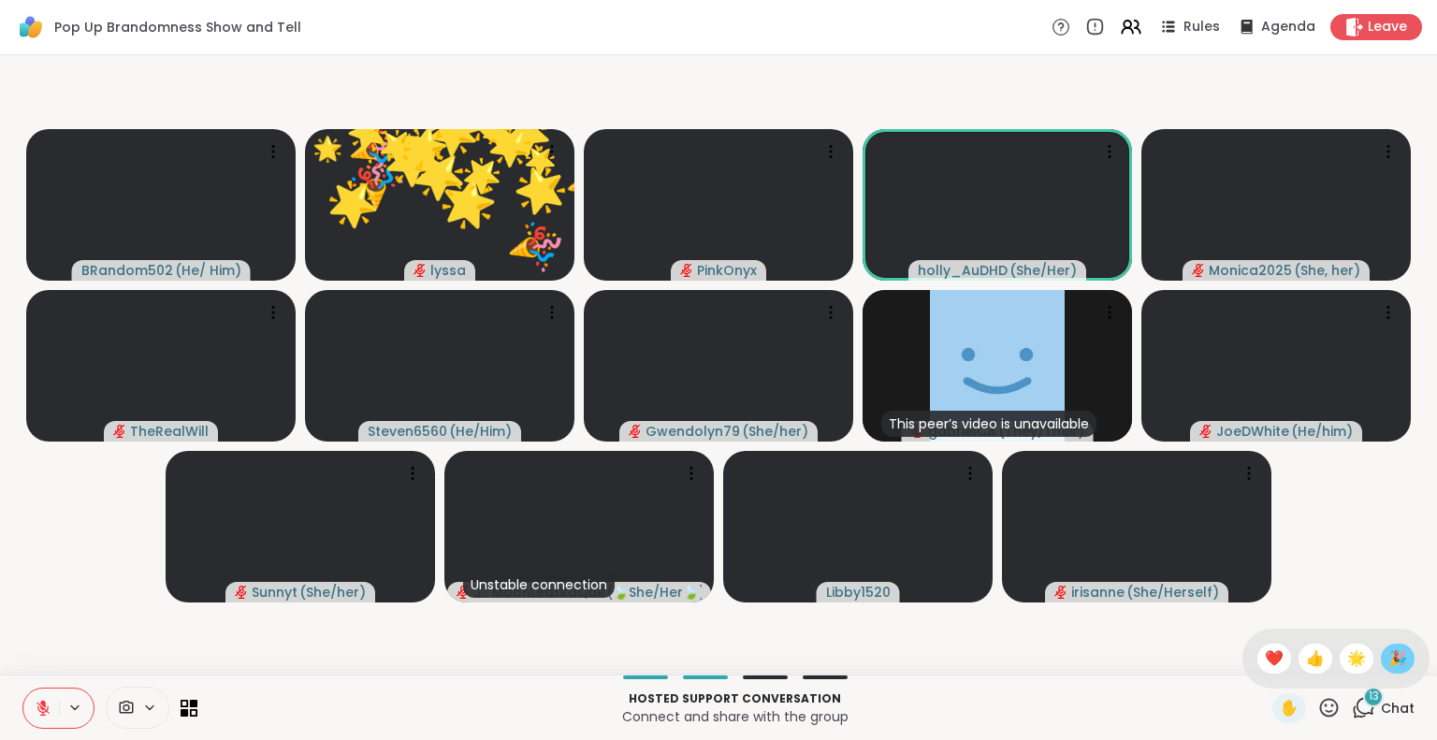
click at [1388, 657] on span "🎉" at bounding box center [1397, 658] width 19 height 22
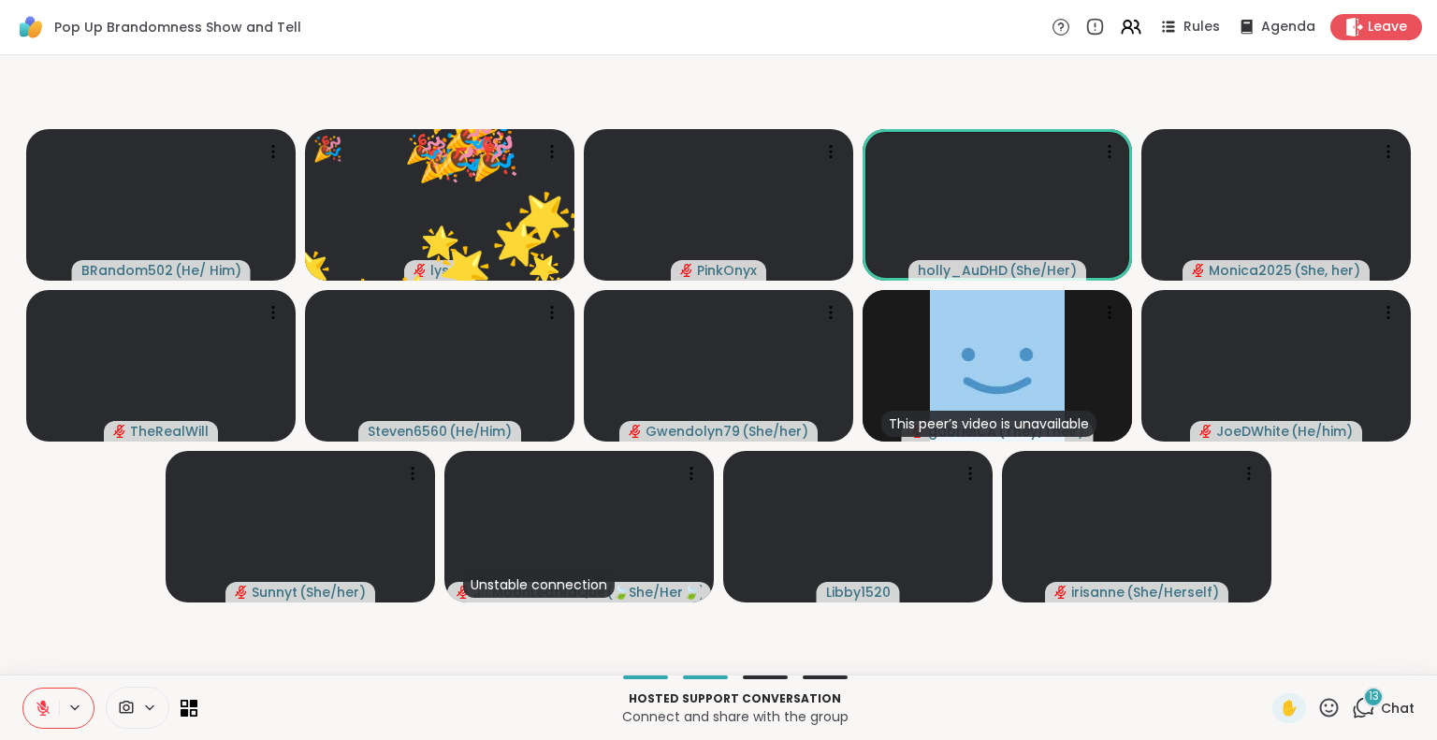
click at [1381, 701] on span "Chat" at bounding box center [1398, 708] width 34 height 19
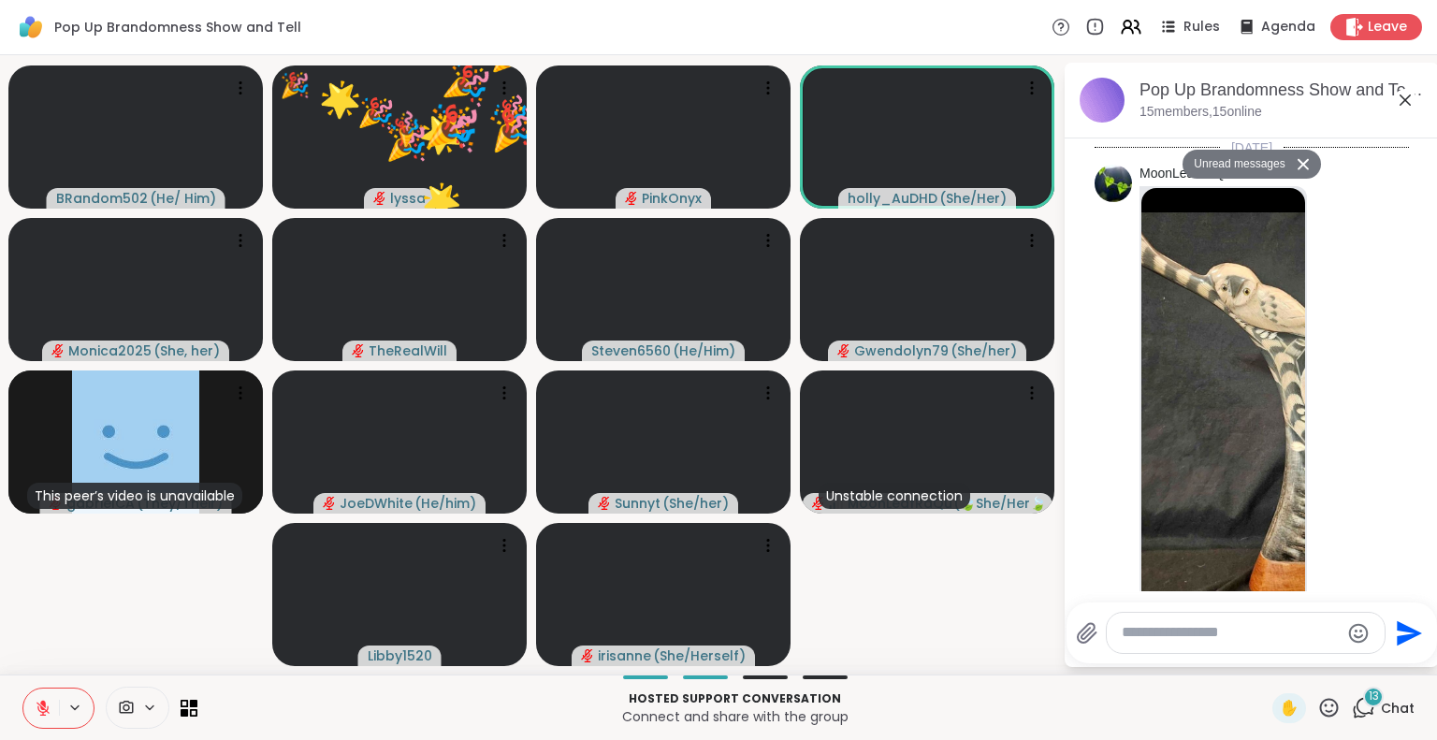
click at [1274, 635] on textarea "Type your message" at bounding box center [1231, 633] width 218 height 20
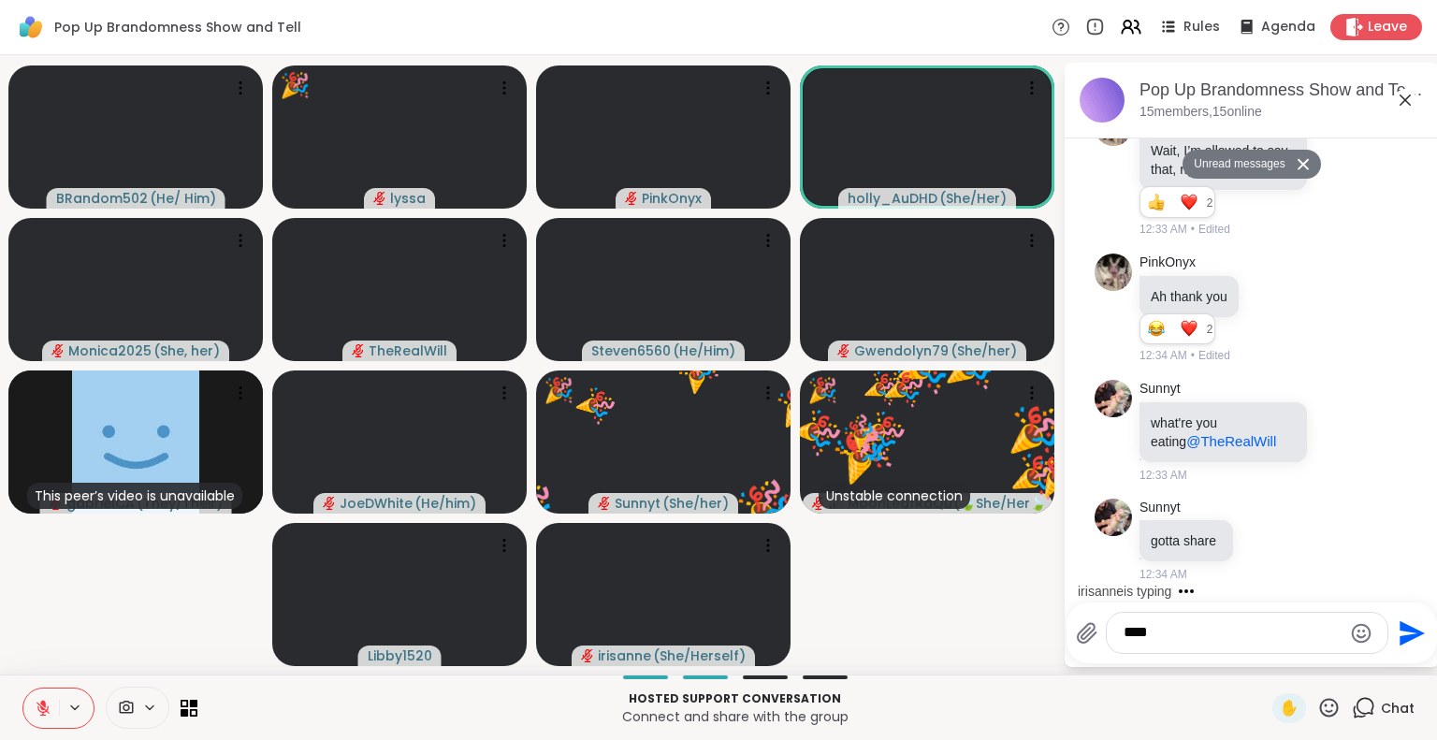
scroll to position [7584, 0]
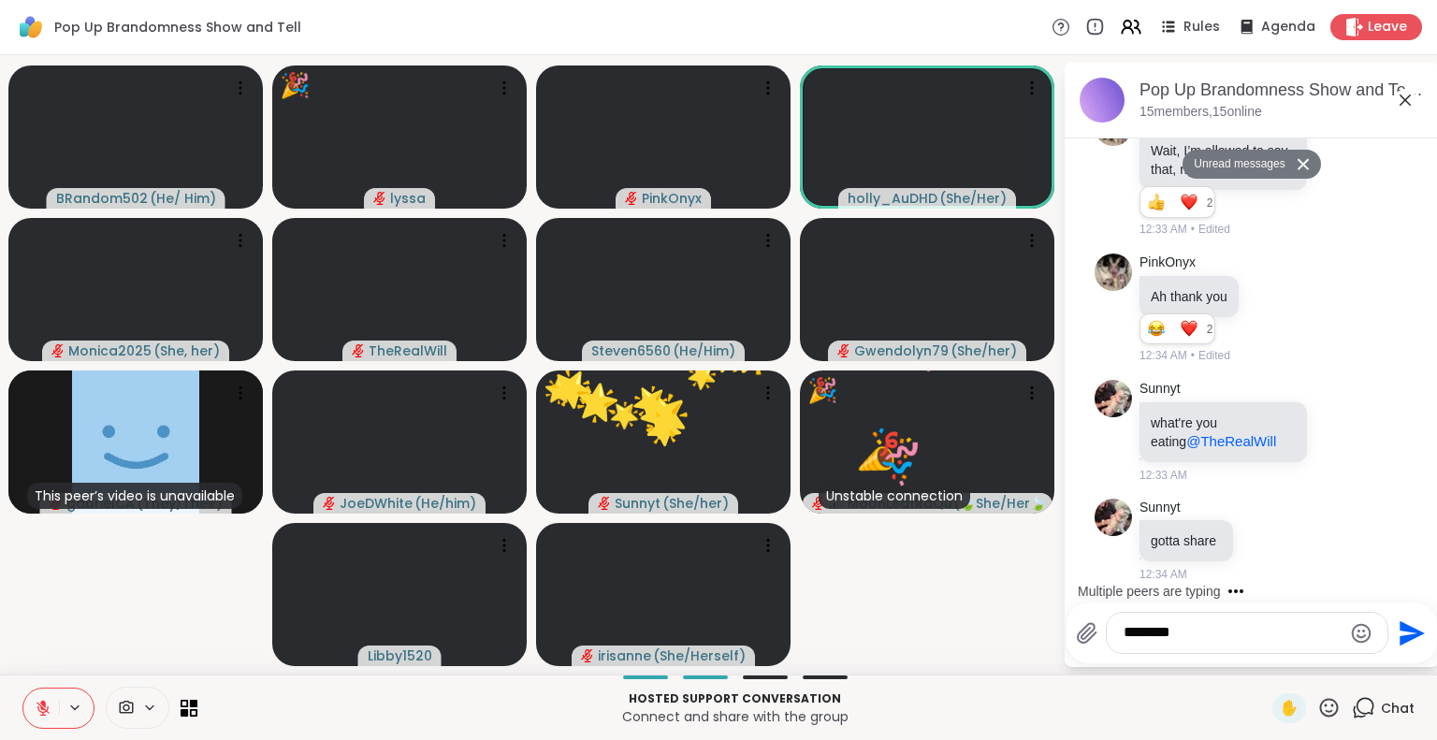
type textarea "*********"
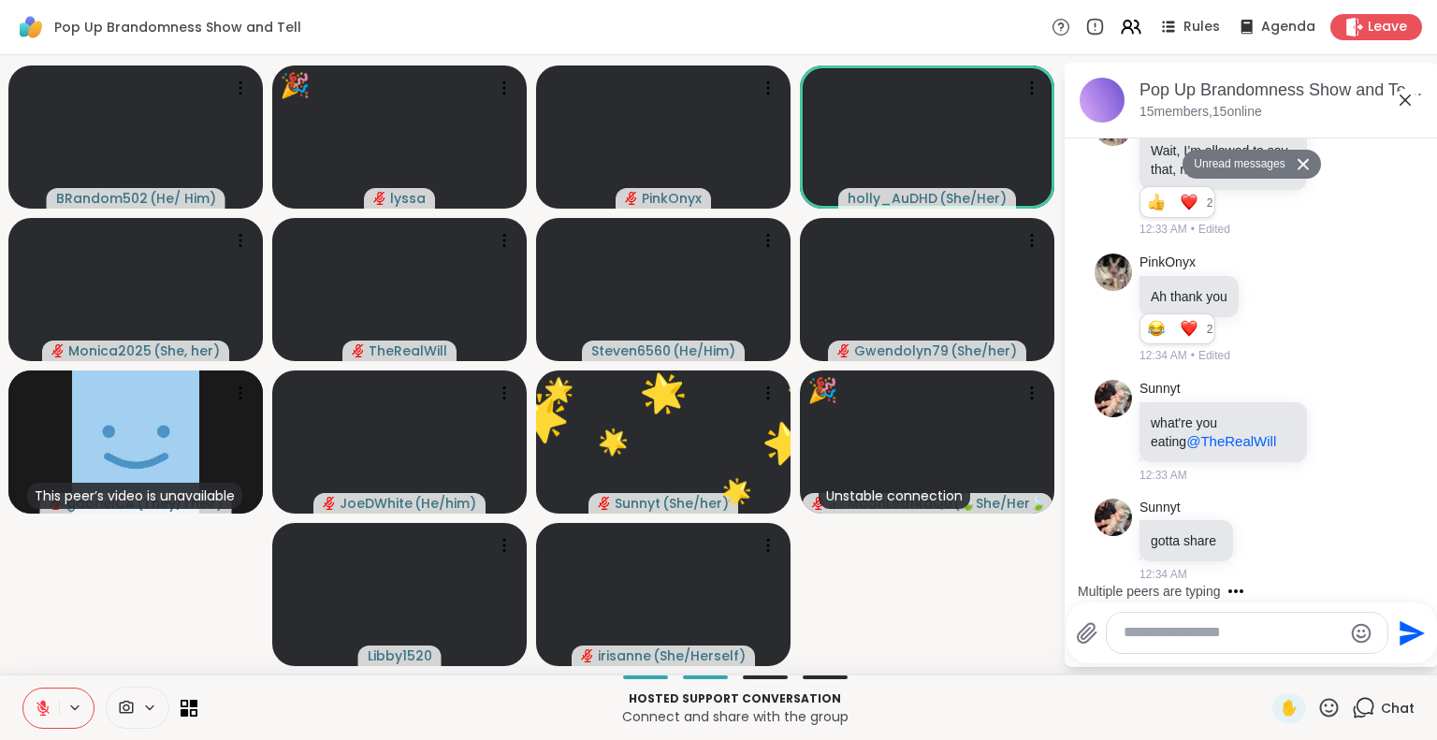
scroll to position [7638, 0]
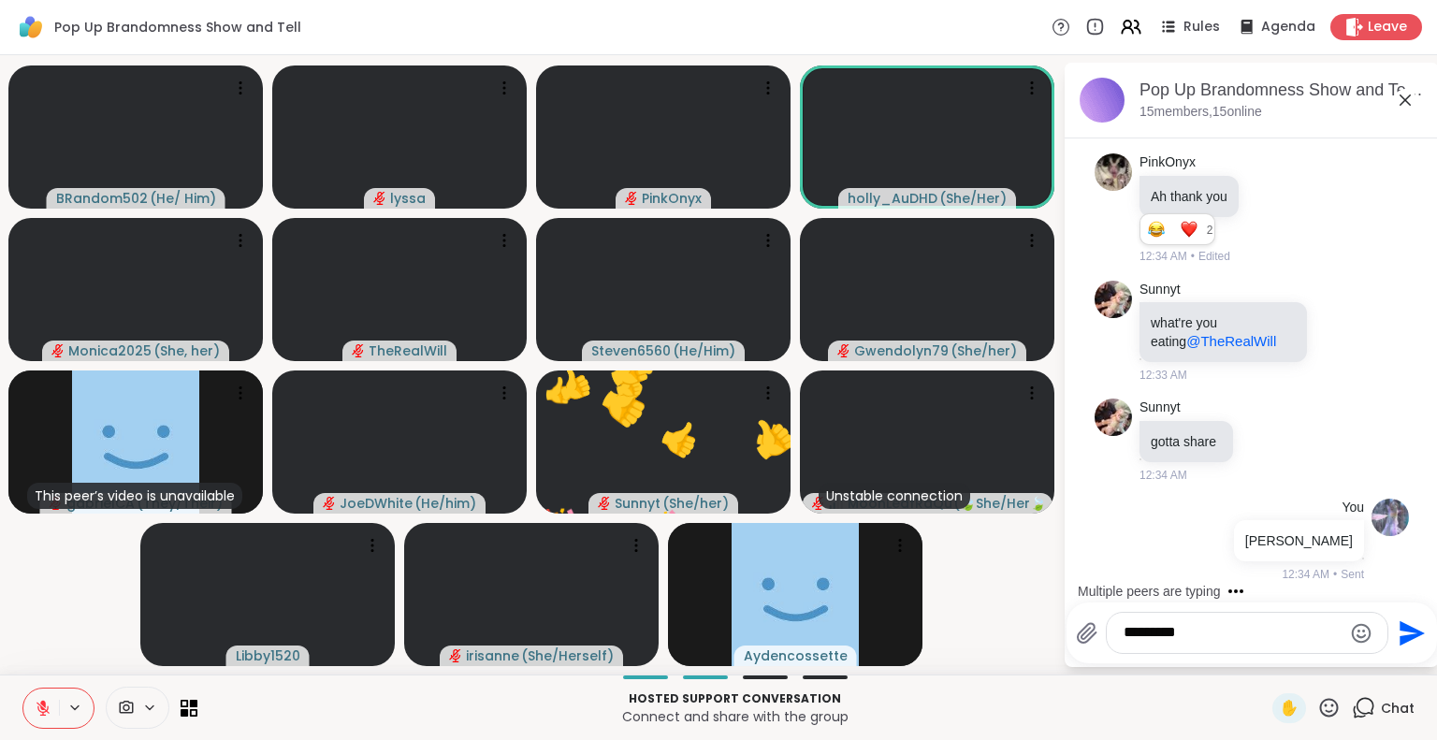
type textarea "**********"
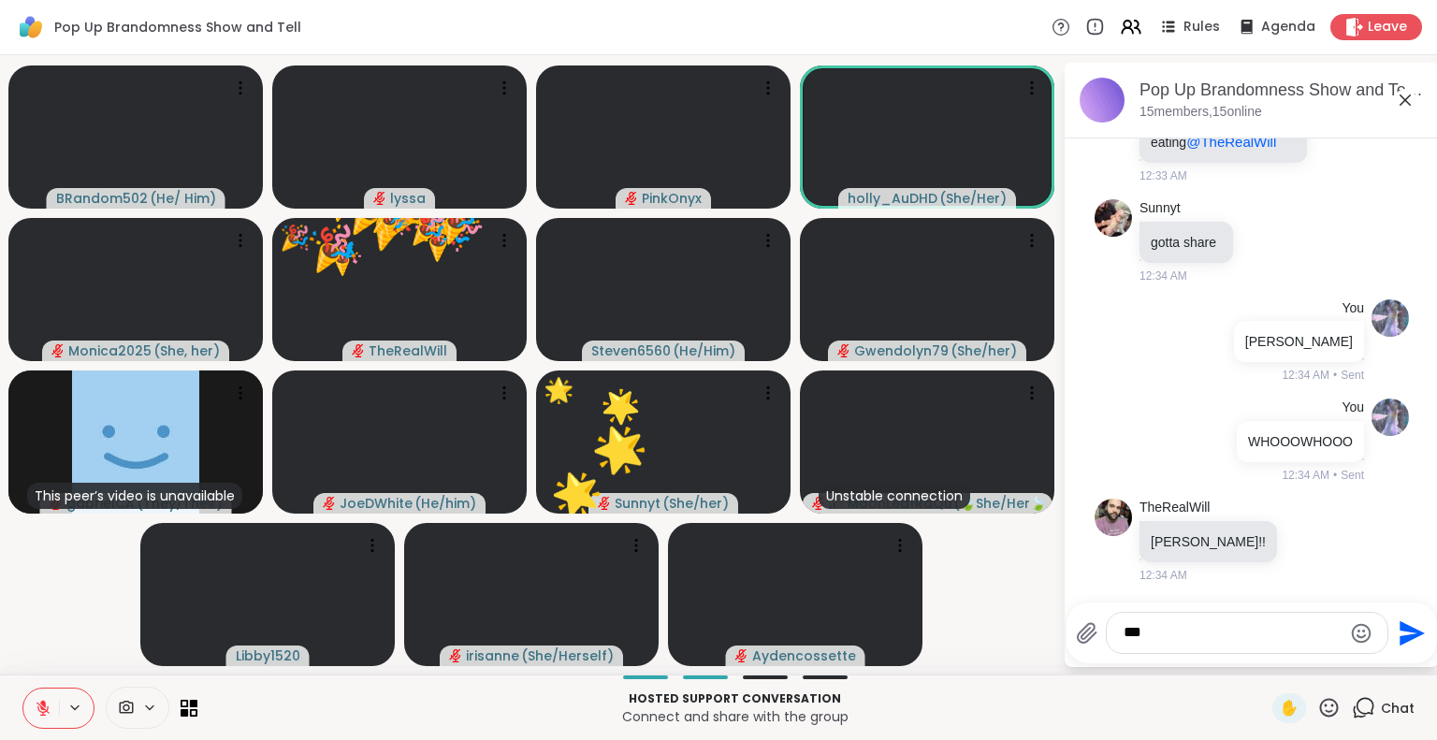
scroll to position [8087, 0]
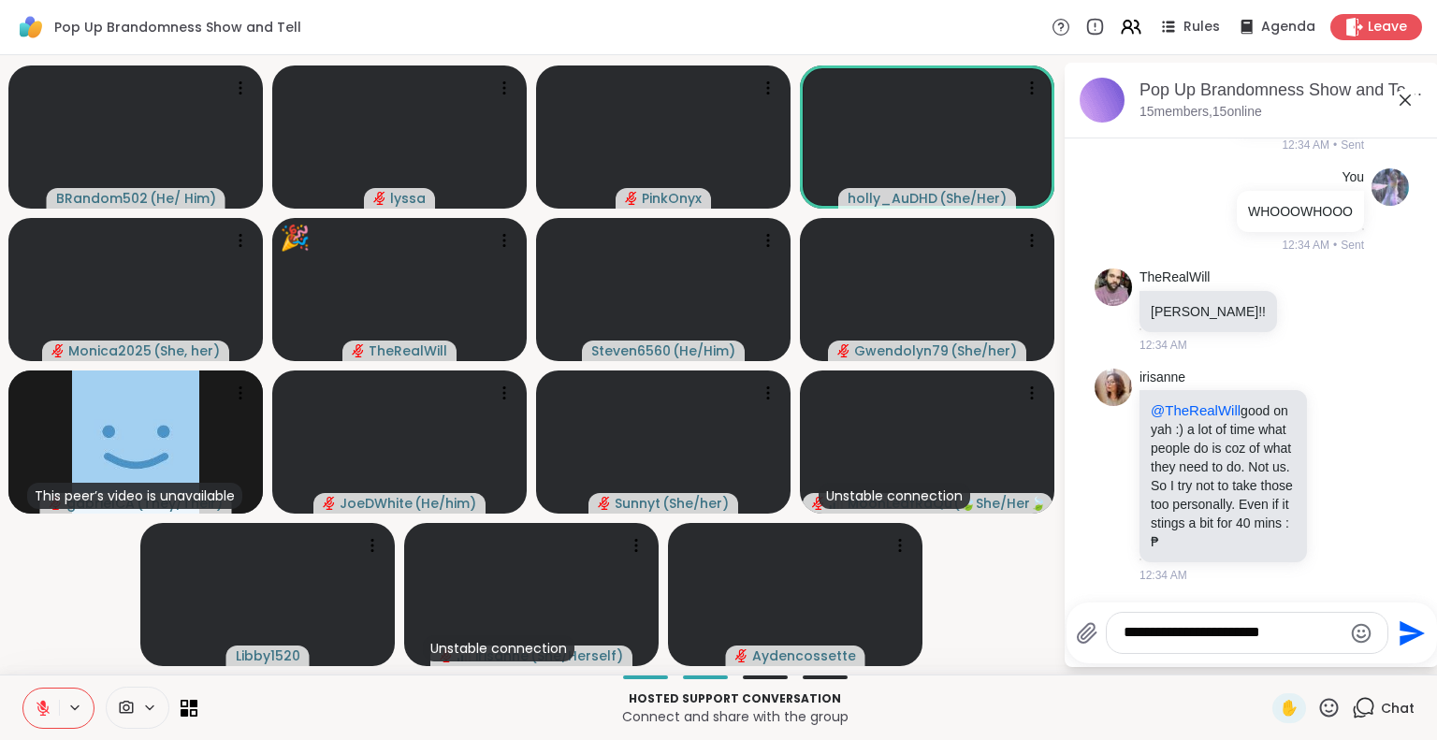
type textarea "**********"
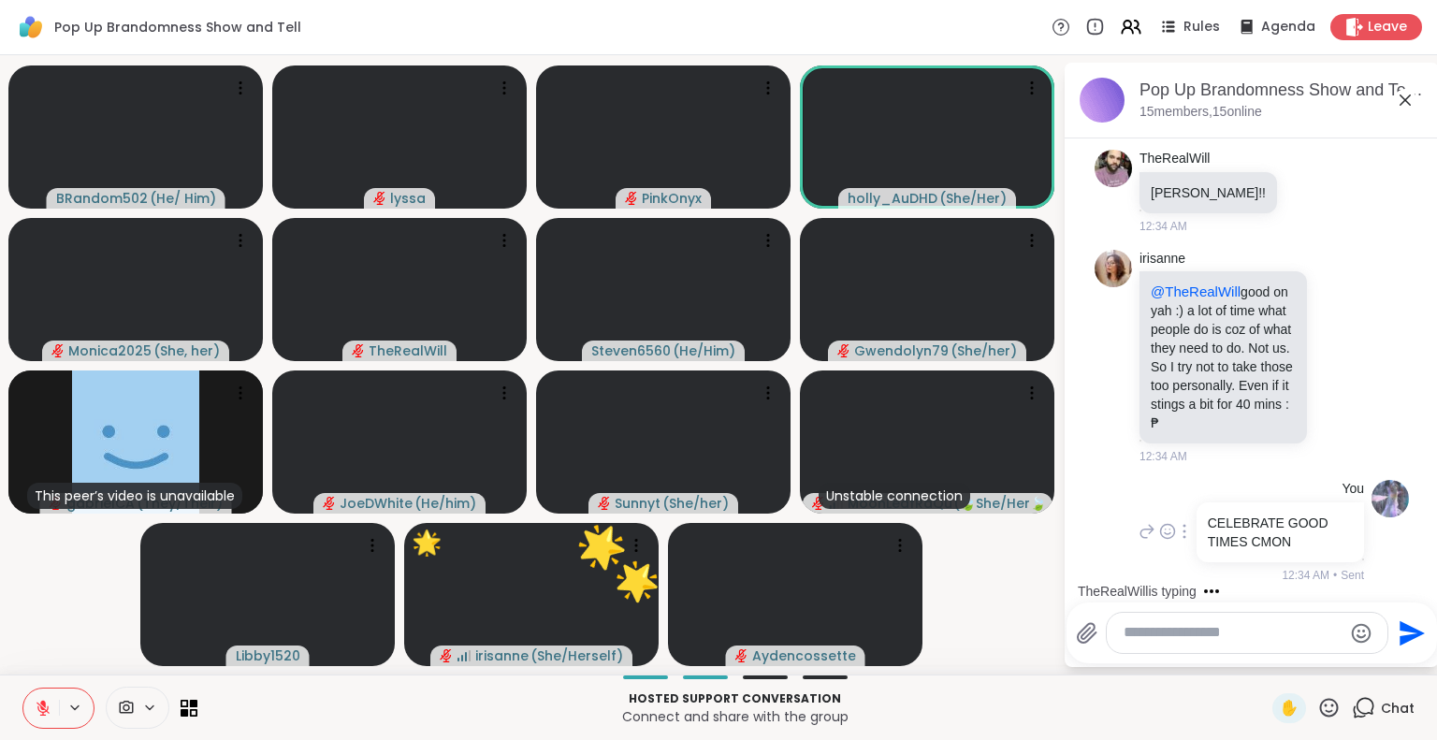
scroll to position [8428, 0]
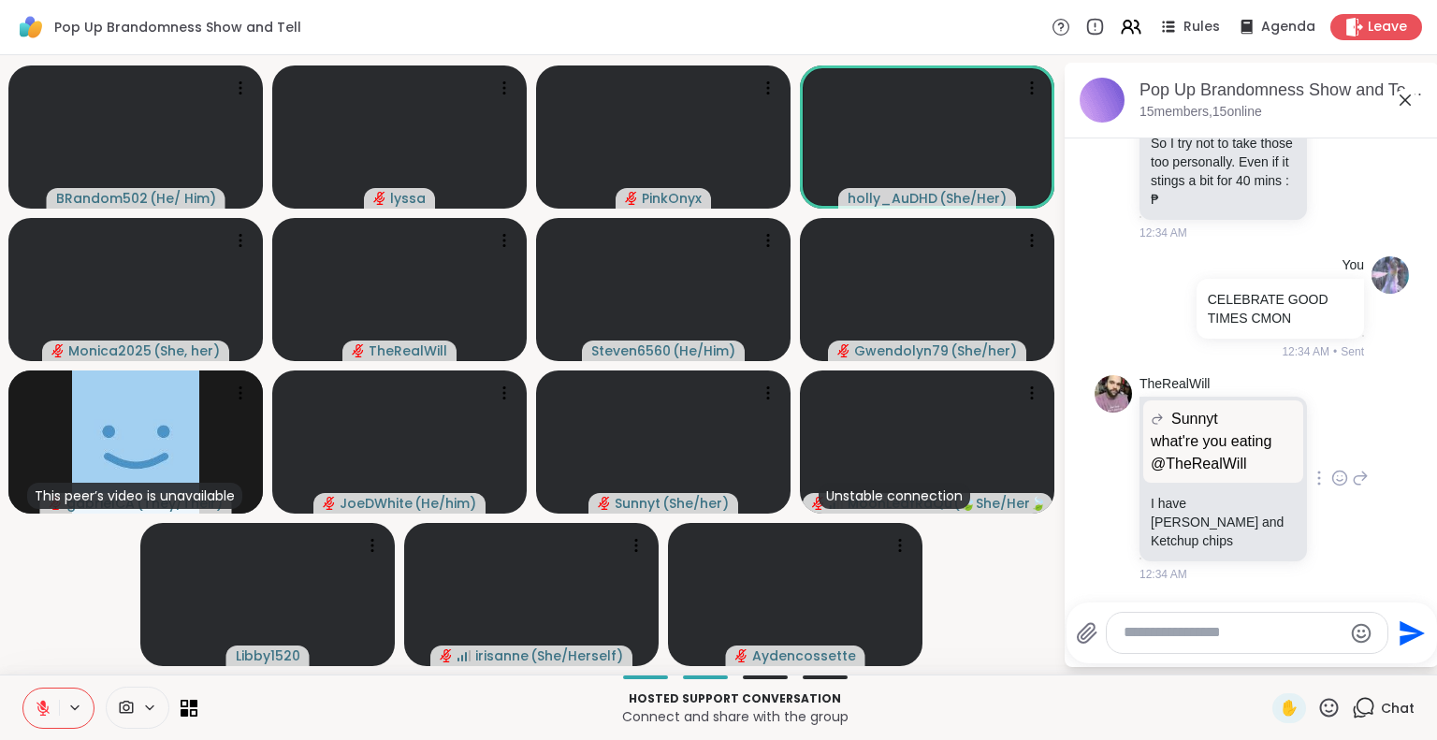
click at [1331, 475] on icon at bounding box center [1339, 478] width 17 height 19
click at [1347, 396] on div "TheRealWill Sunnyt what're you eating @TheRealWill what're you eating @TheRealW…" at bounding box center [1254, 479] width 229 height 209
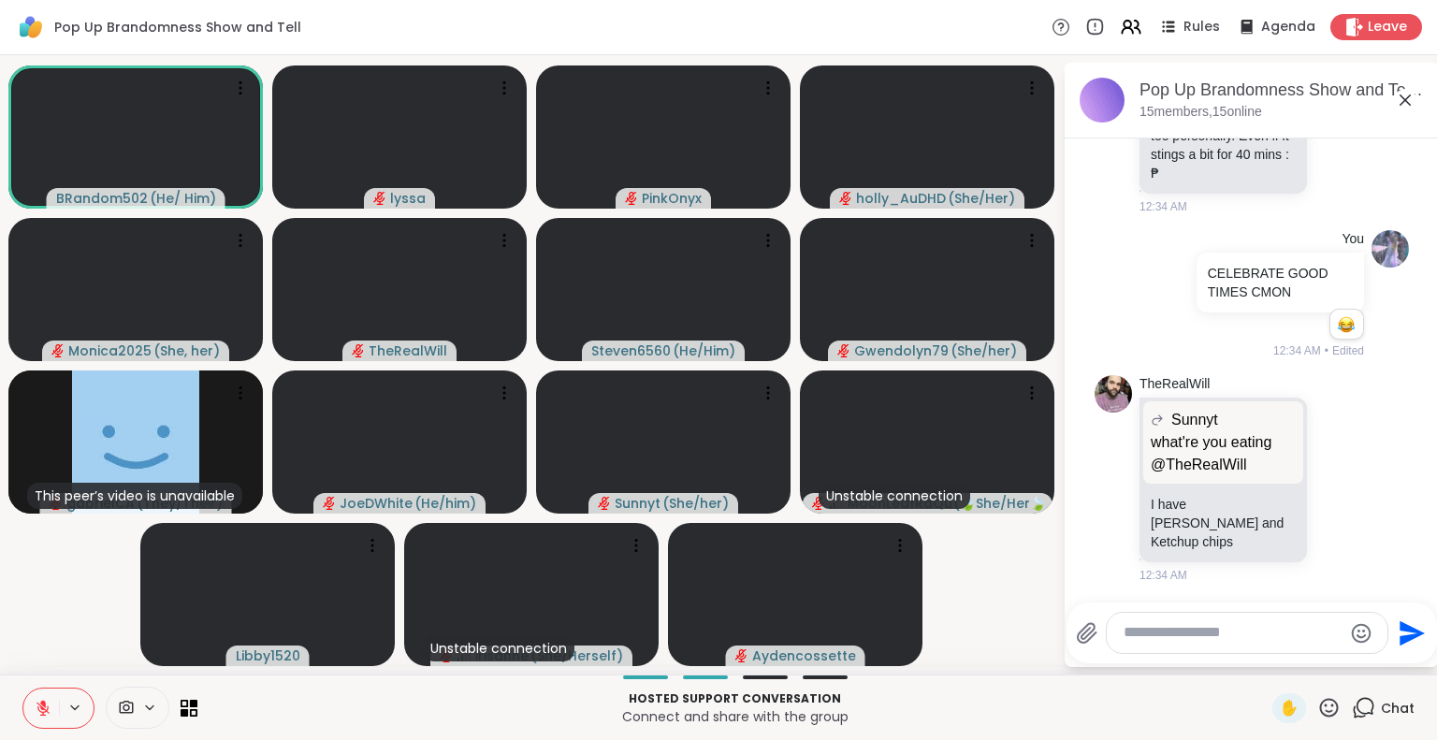
click at [1405, 98] on icon at bounding box center [1405, 99] width 11 height 11
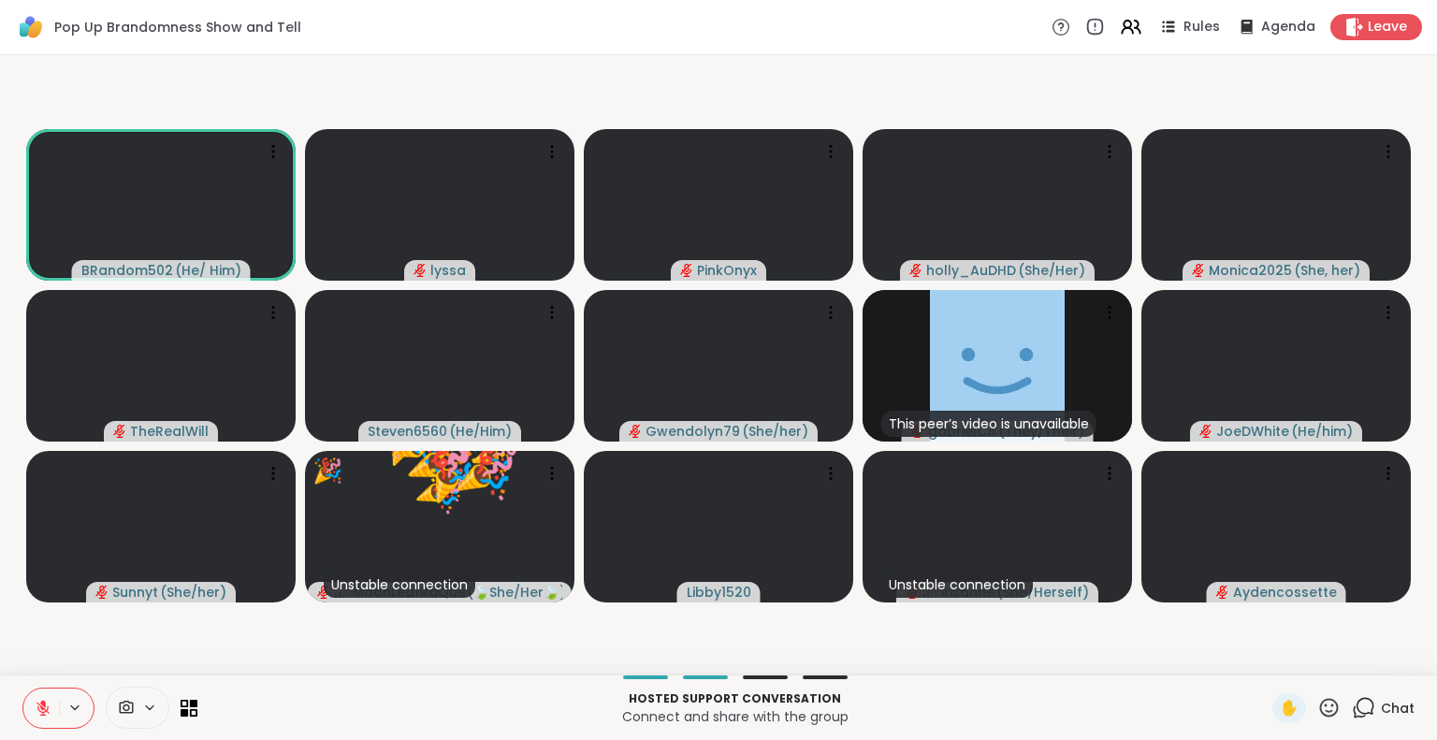
click at [1317, 699] on icon at bounding box center [1328, 707] width 23 height 23
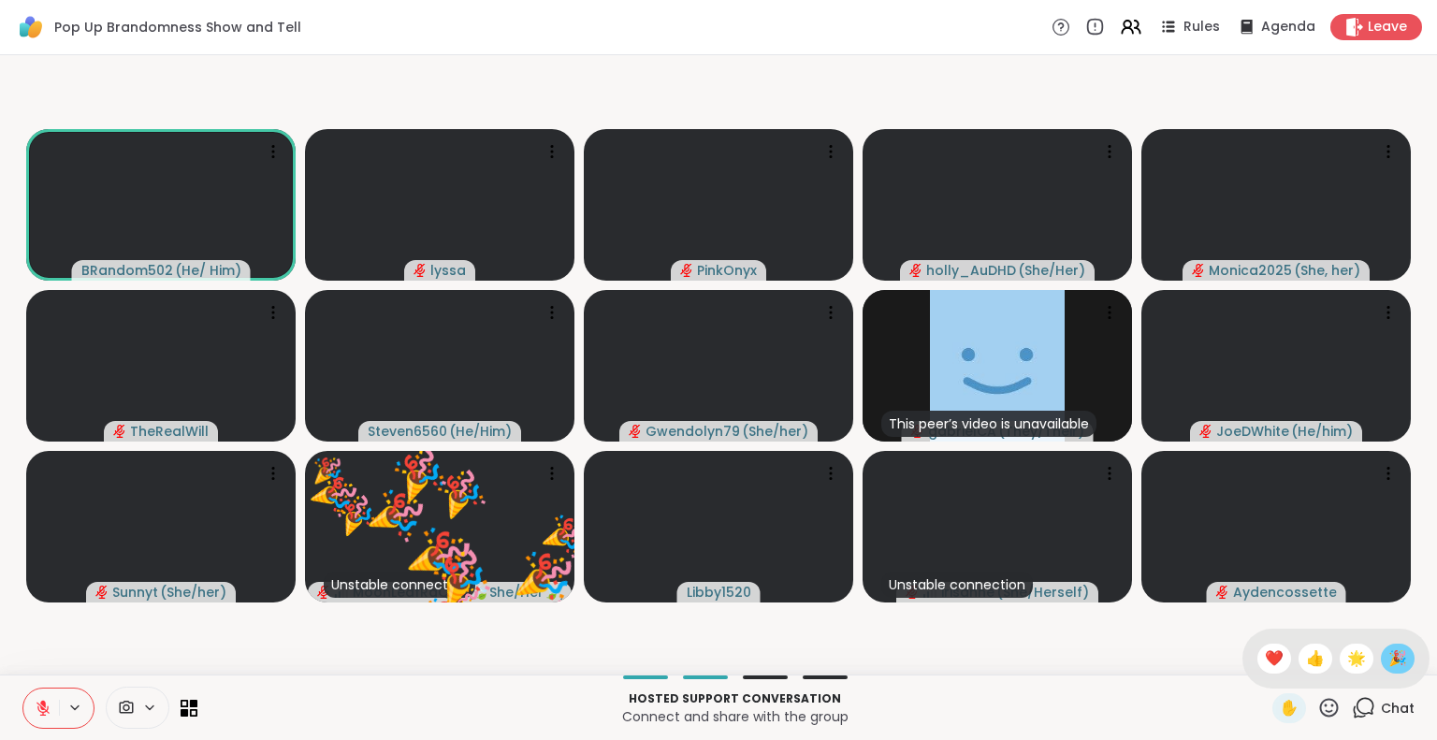
click at [1388, 660] on span "🎉" at bounding box center [1397, 658] width 19 height 22
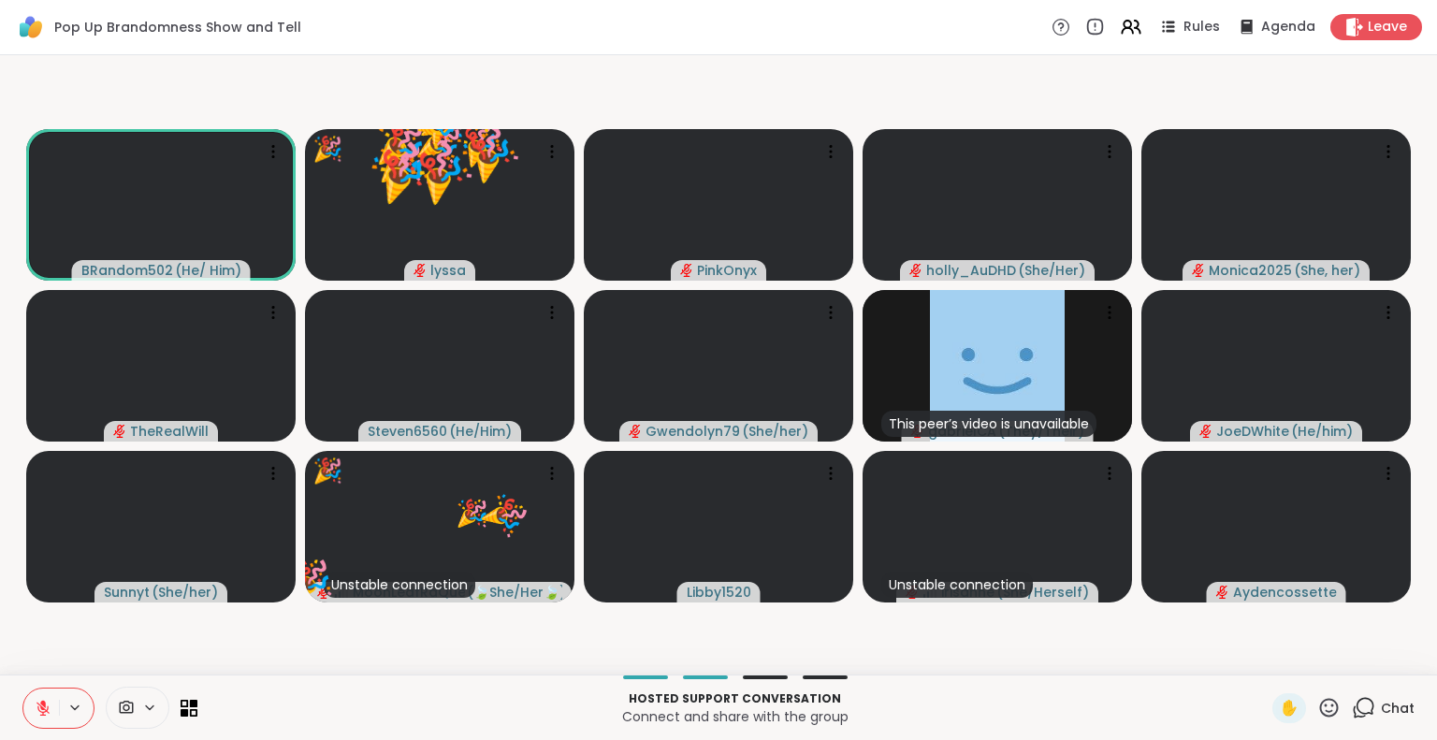
click at [1317, 696] on icon at bounding box center [1328, 707] width 23 height 23
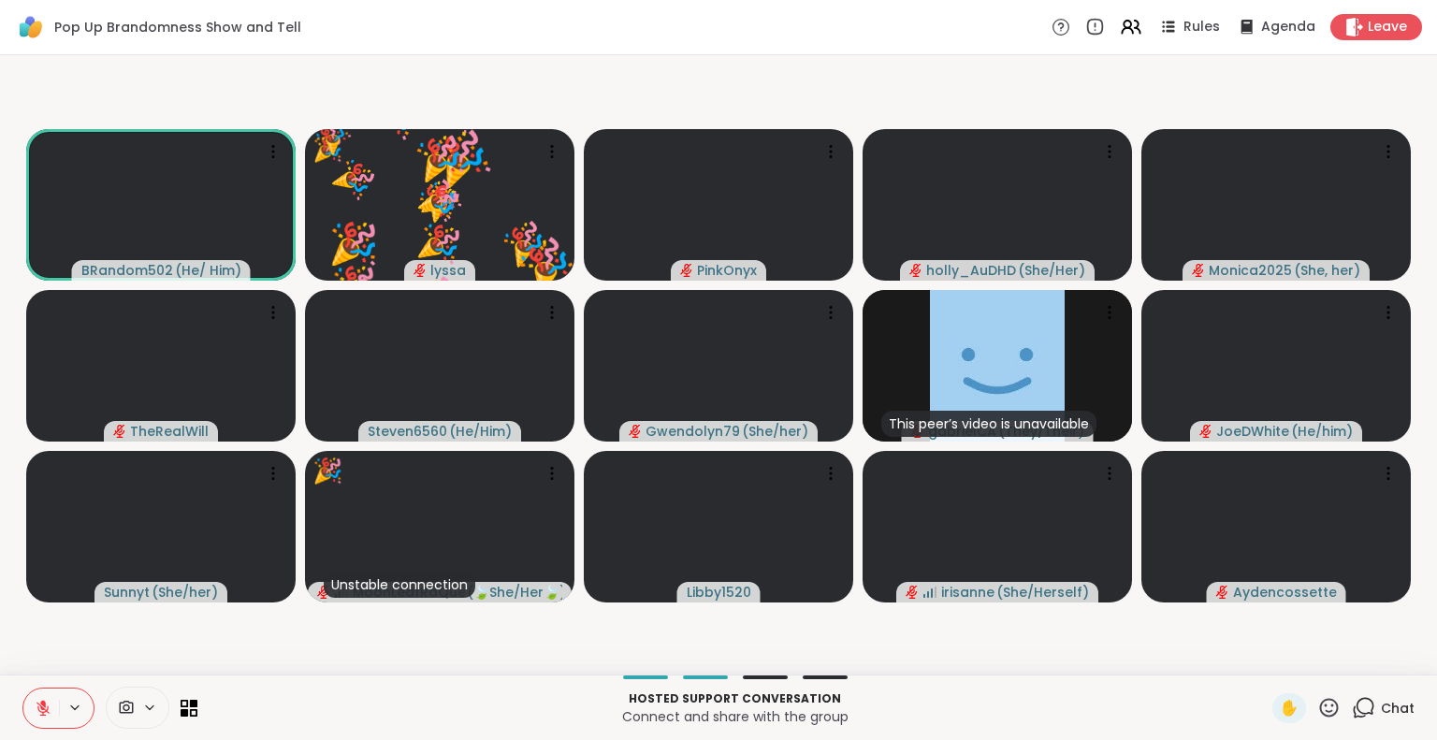
click at [1357, 714] on icon at bounding box center [1366, 706] width 18 height 17
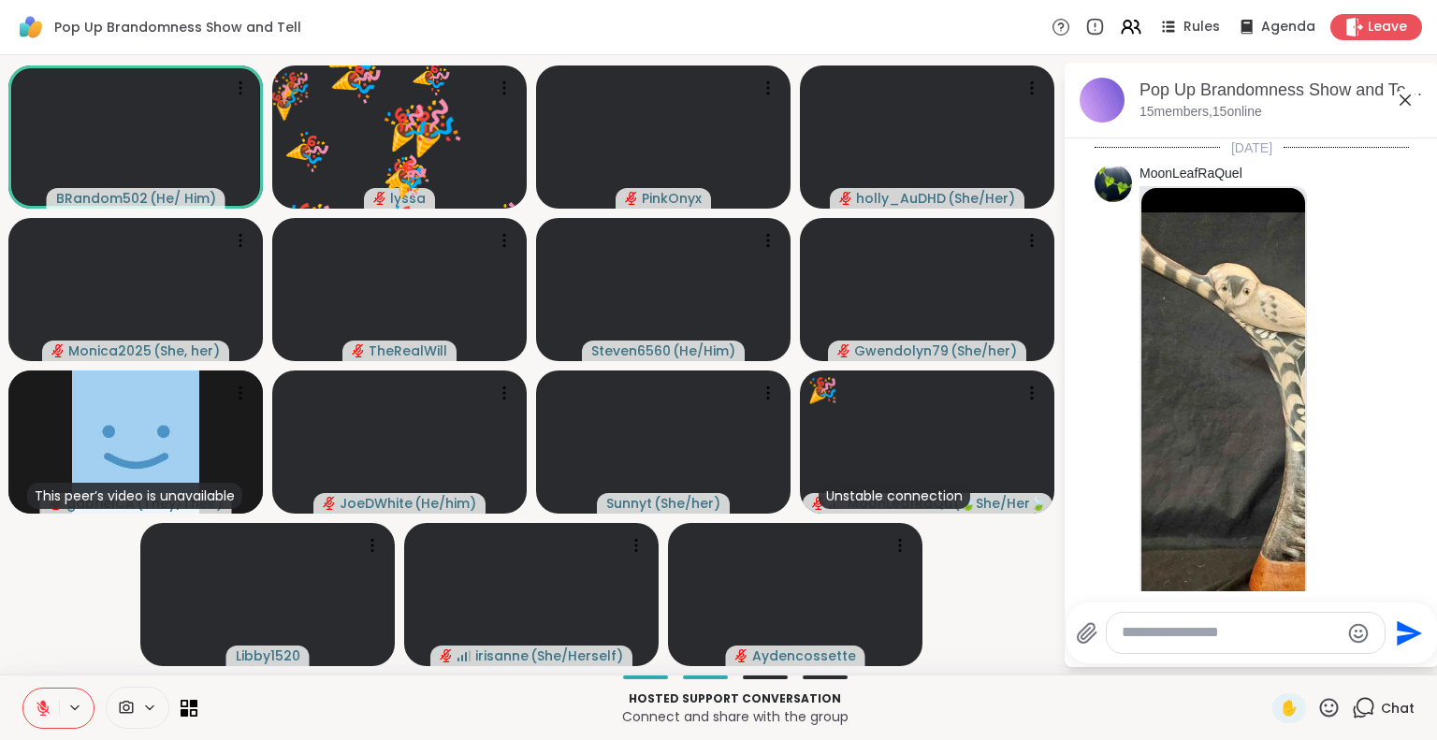
scroll to position [8436, 0]
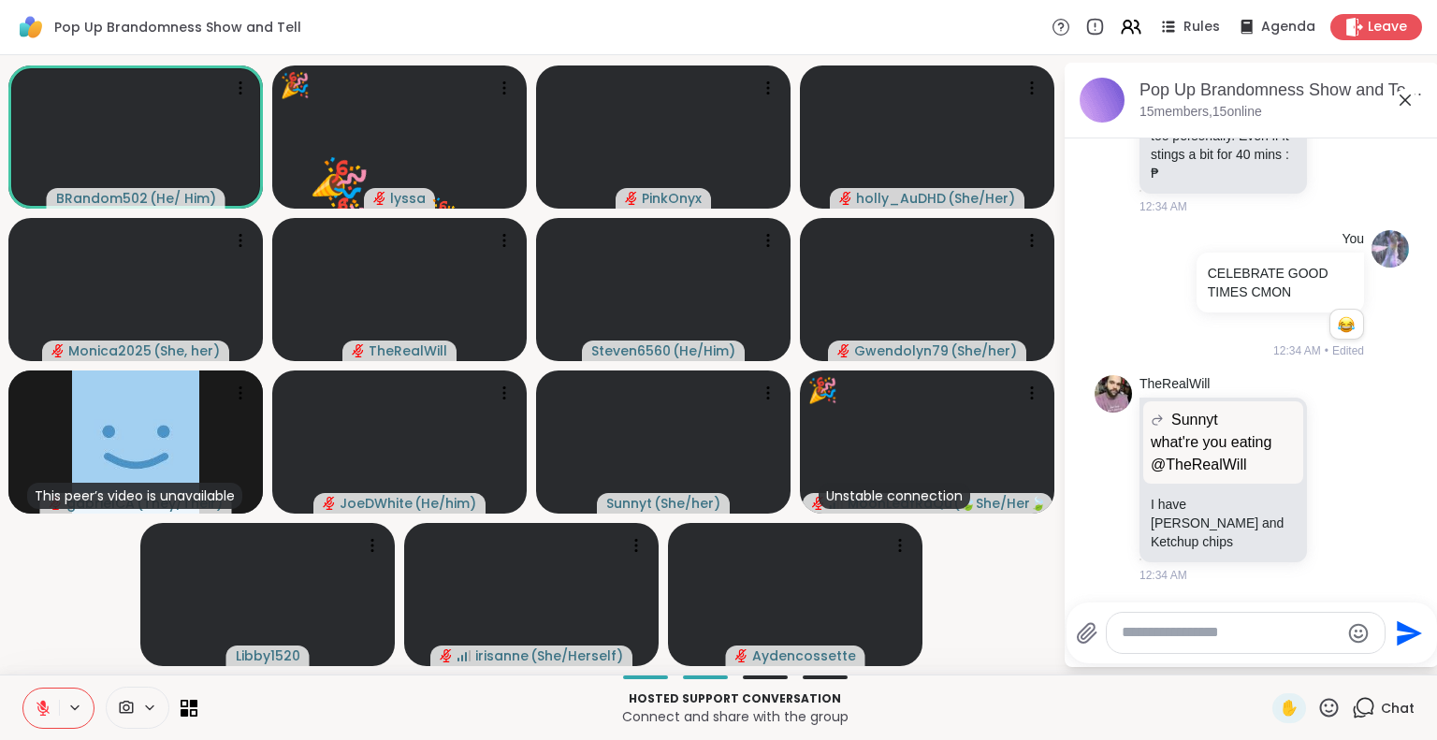
click at [1230, 641] on textarea "Type your message" at bounding box center [1231, 633] width 218 height 20
type textarea "*"
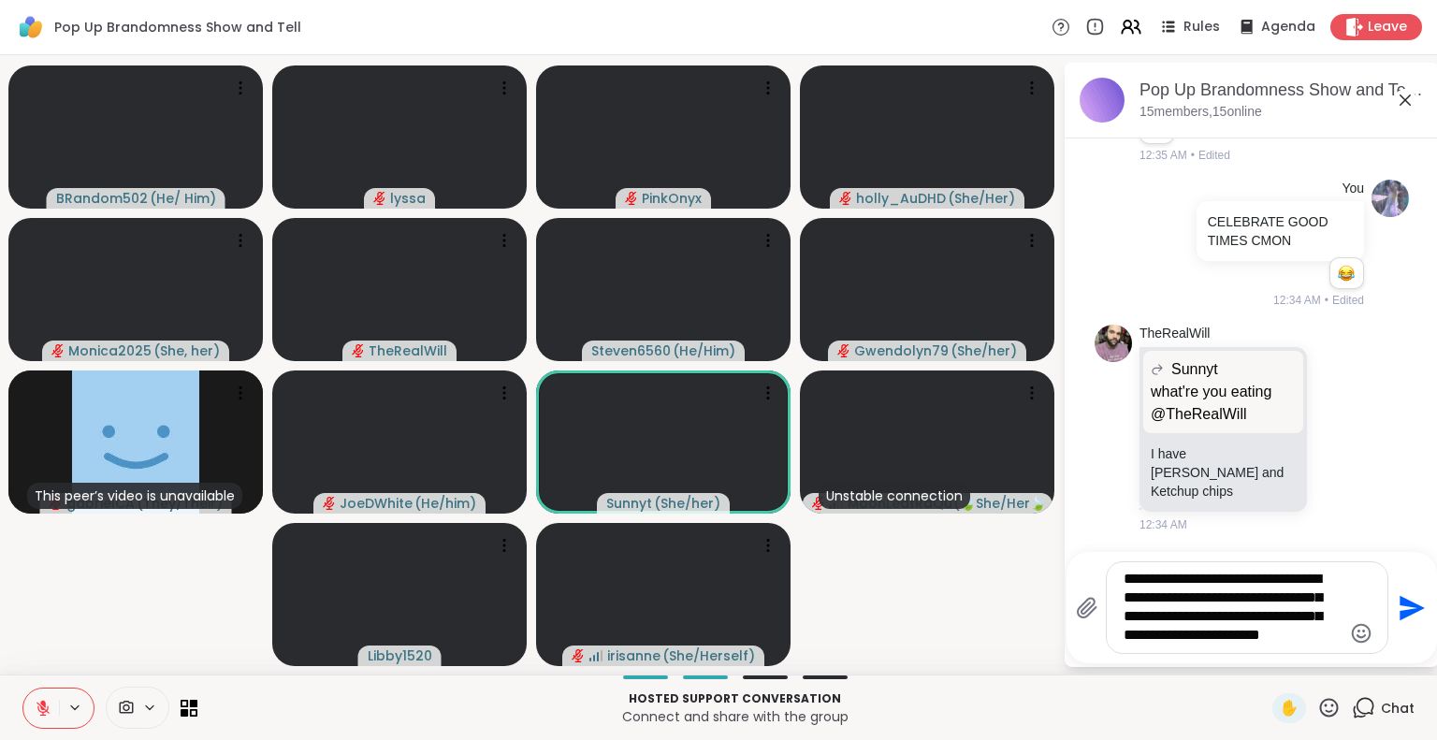
scroll to position [8462, 0]
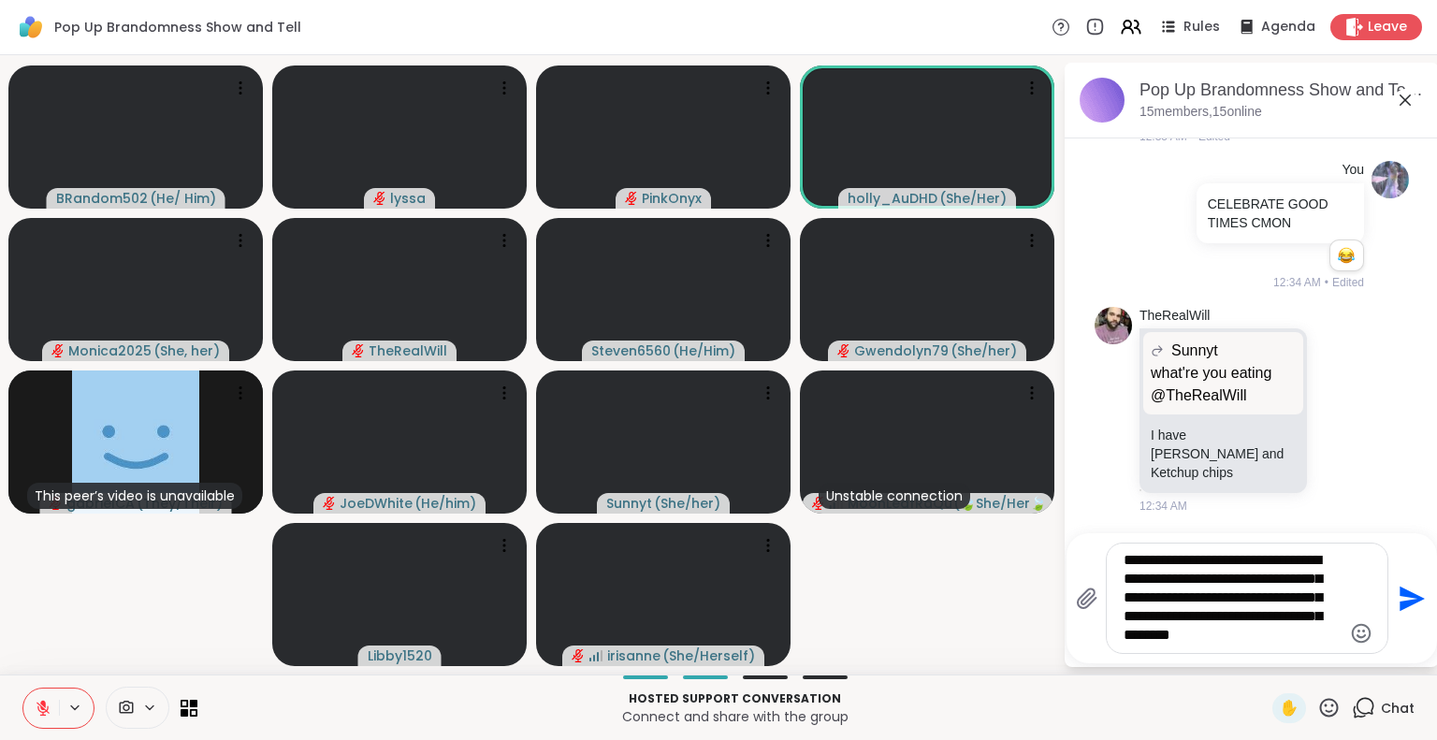
type textarea "**********"
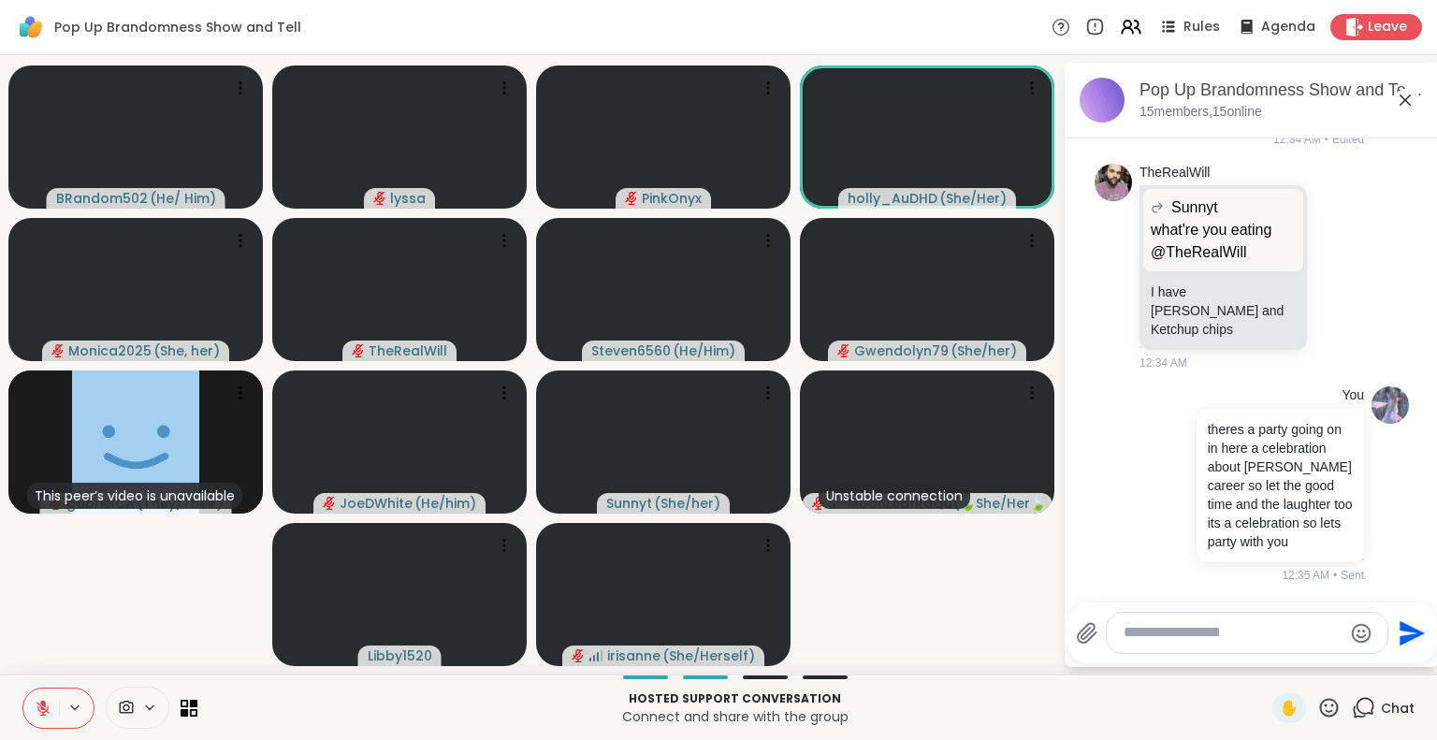
scroll to position [8746, 0]
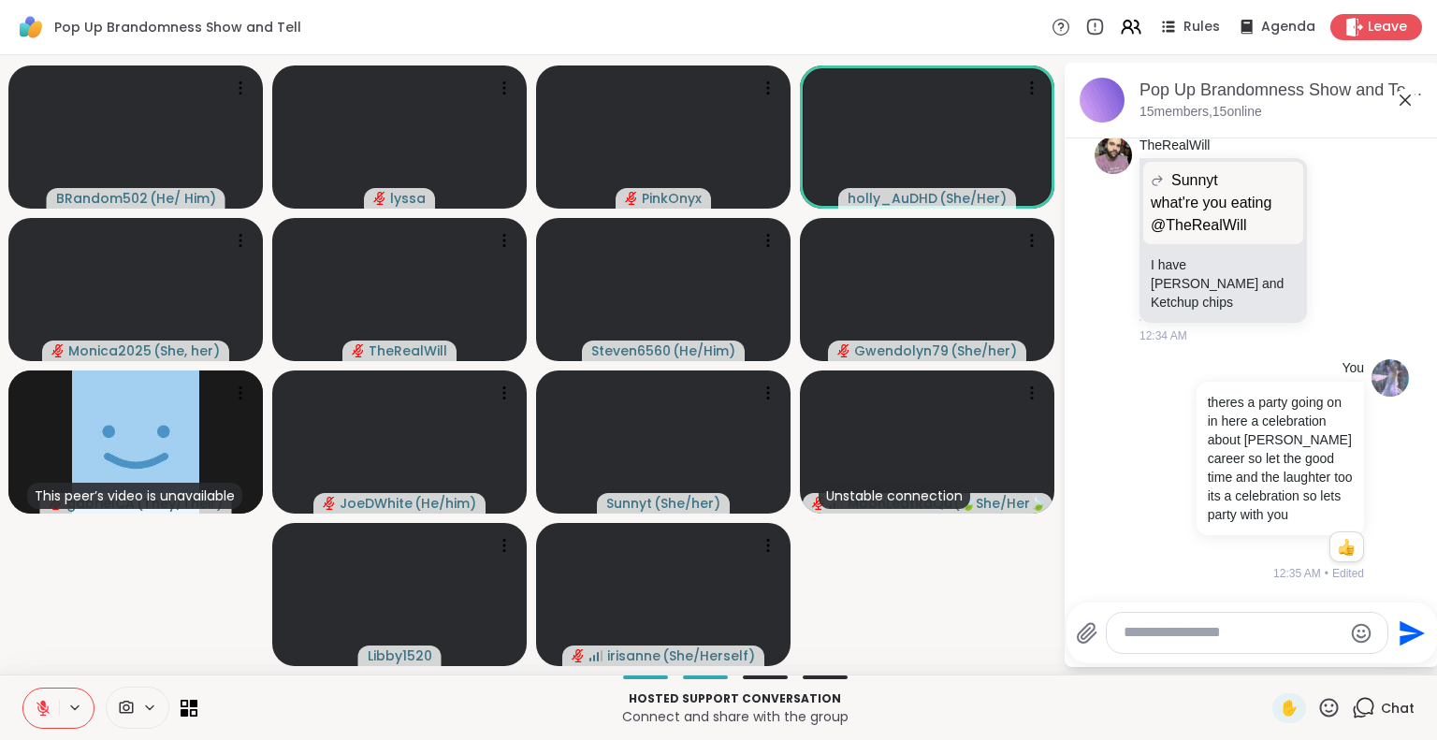
click at [1412, 98] on icon at bounding box center [1405, 100] width 22 height 22
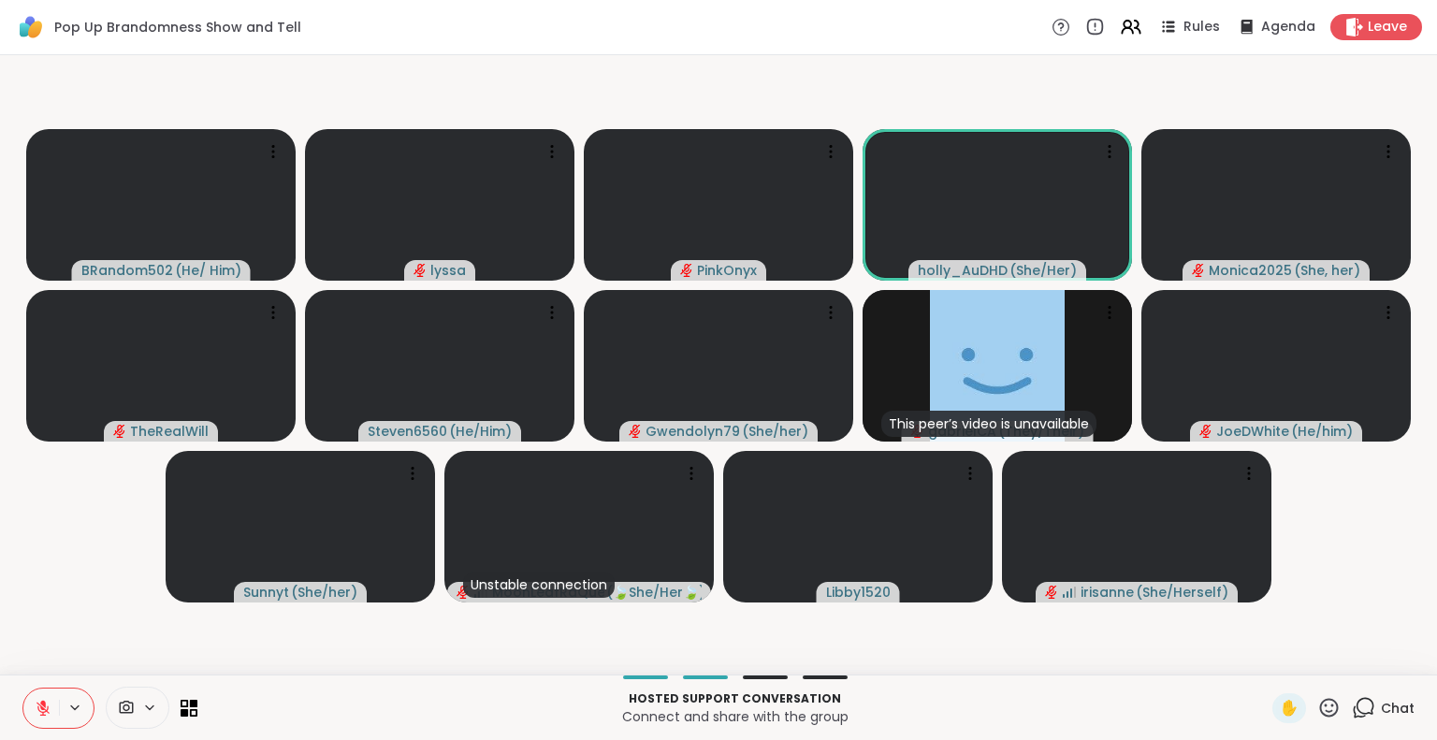
click at [1370, 694] on div "Chat" at bounding box center [1383, 708] width 63 height 30
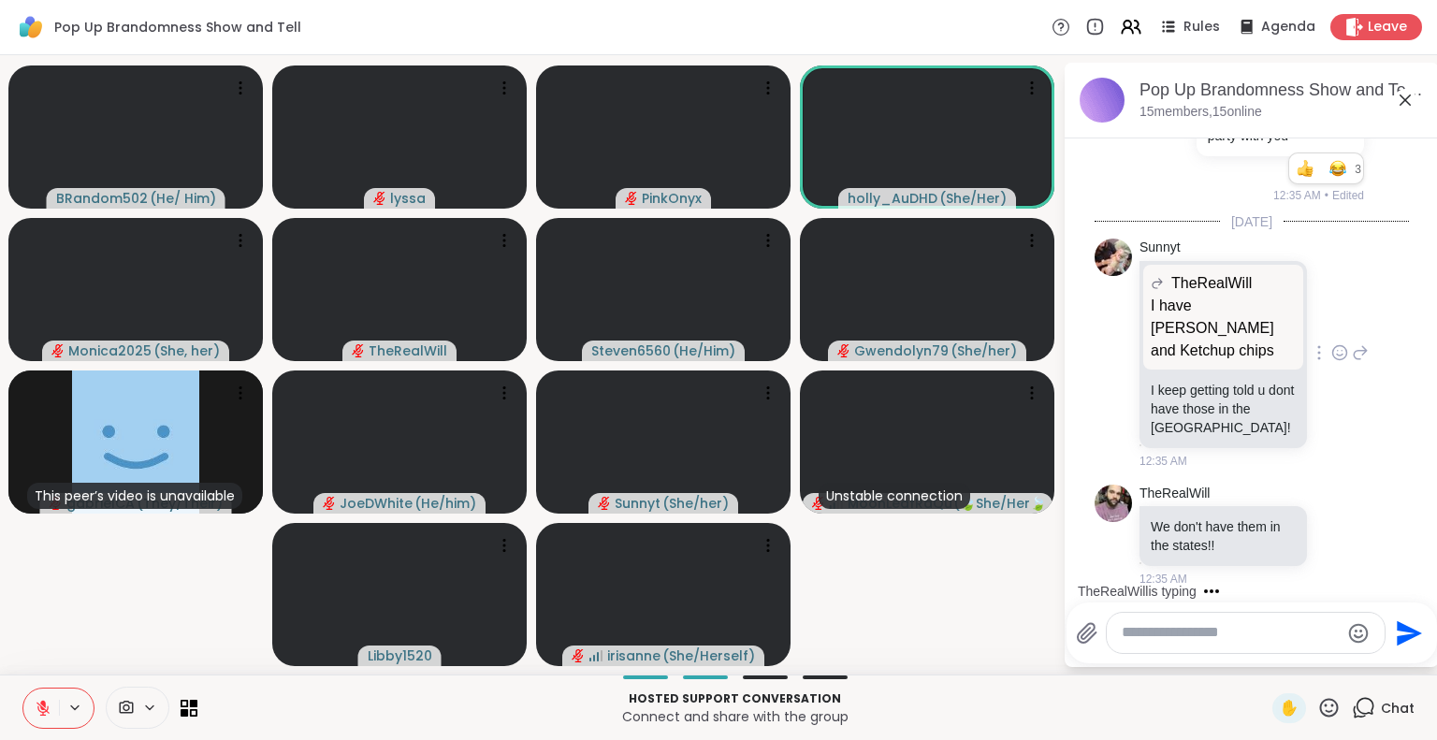
scroll to position [8848, 0]
click at [1317, 706] on icon at bounding box center [1328, 707] width 23 height 23
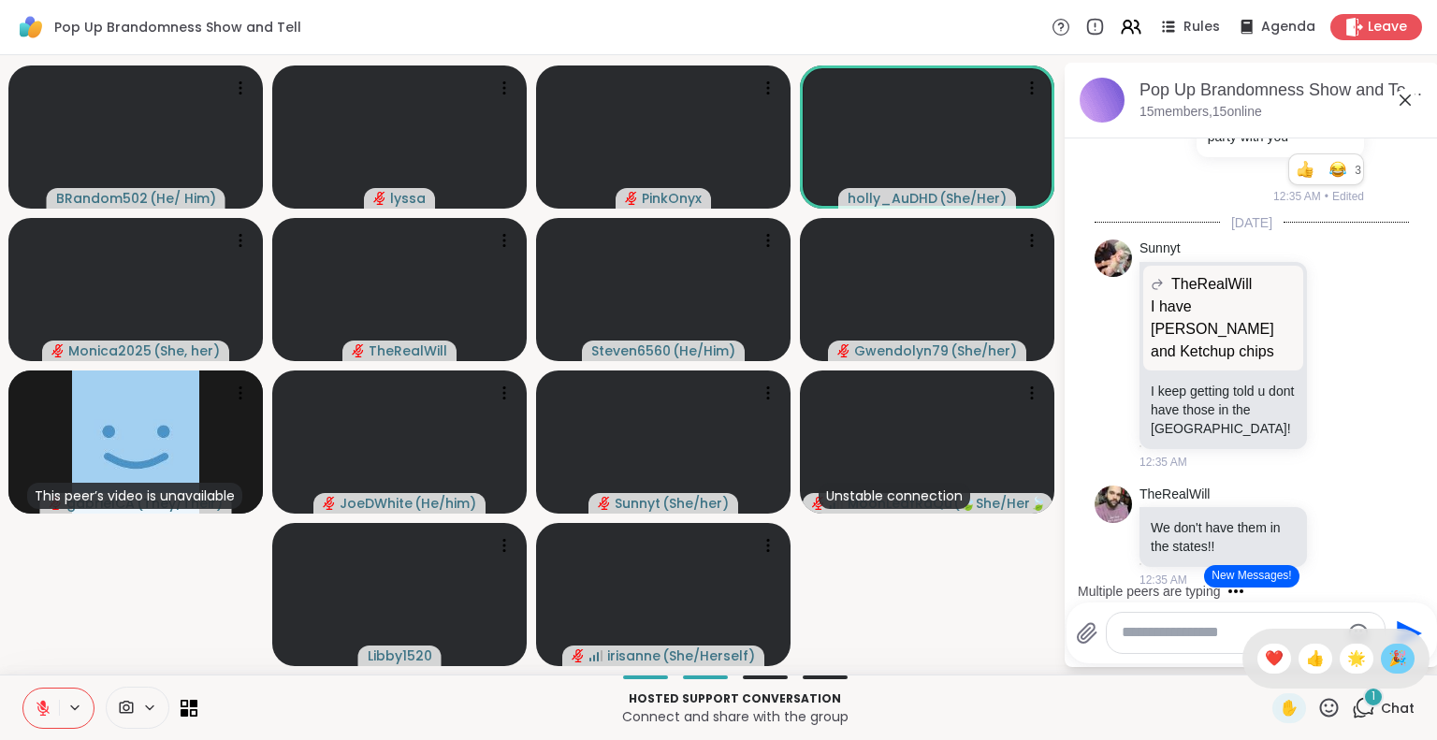
click at [1388, 653] on span "🎉" at bounding box center [1397, 658] width 19 height 22
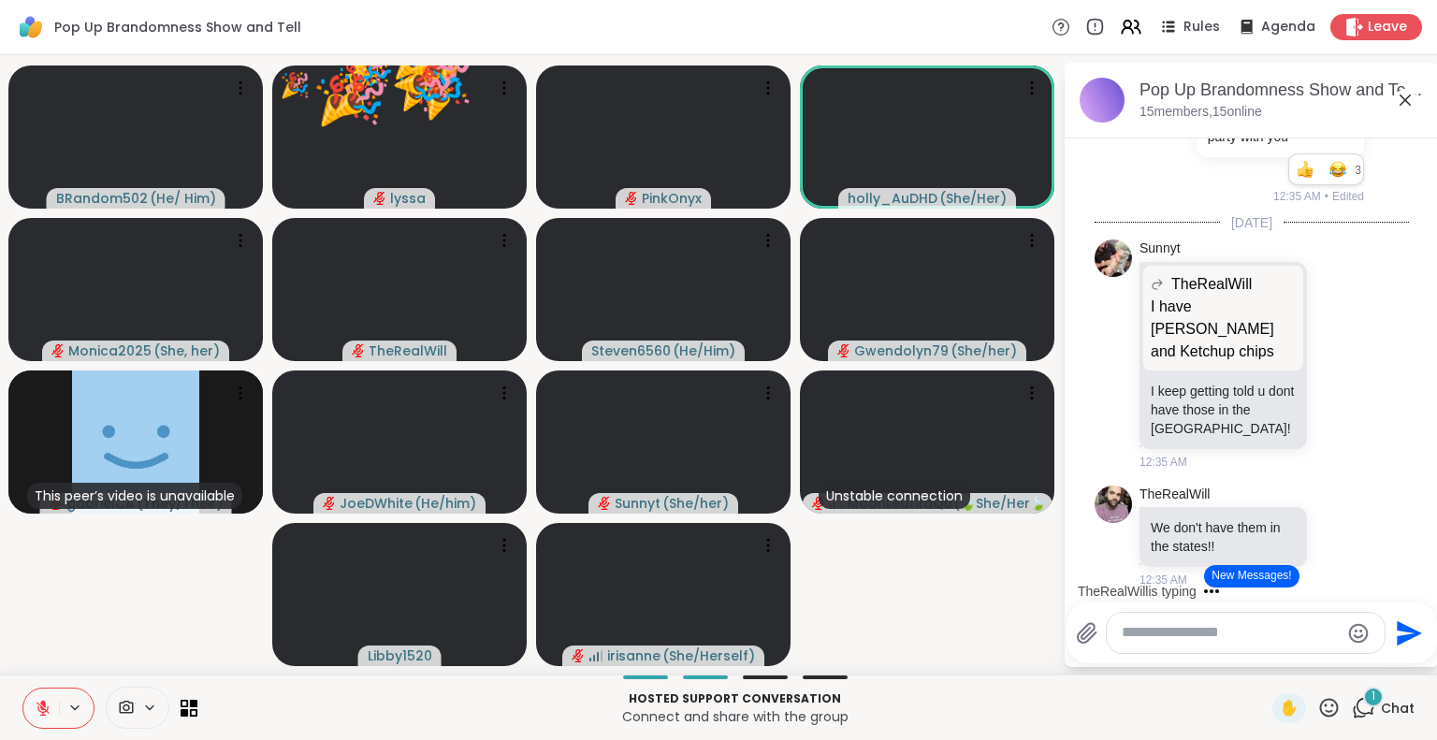
click at [1320, 699] on icon at bounding box center [1329, 707] width 19 height 19
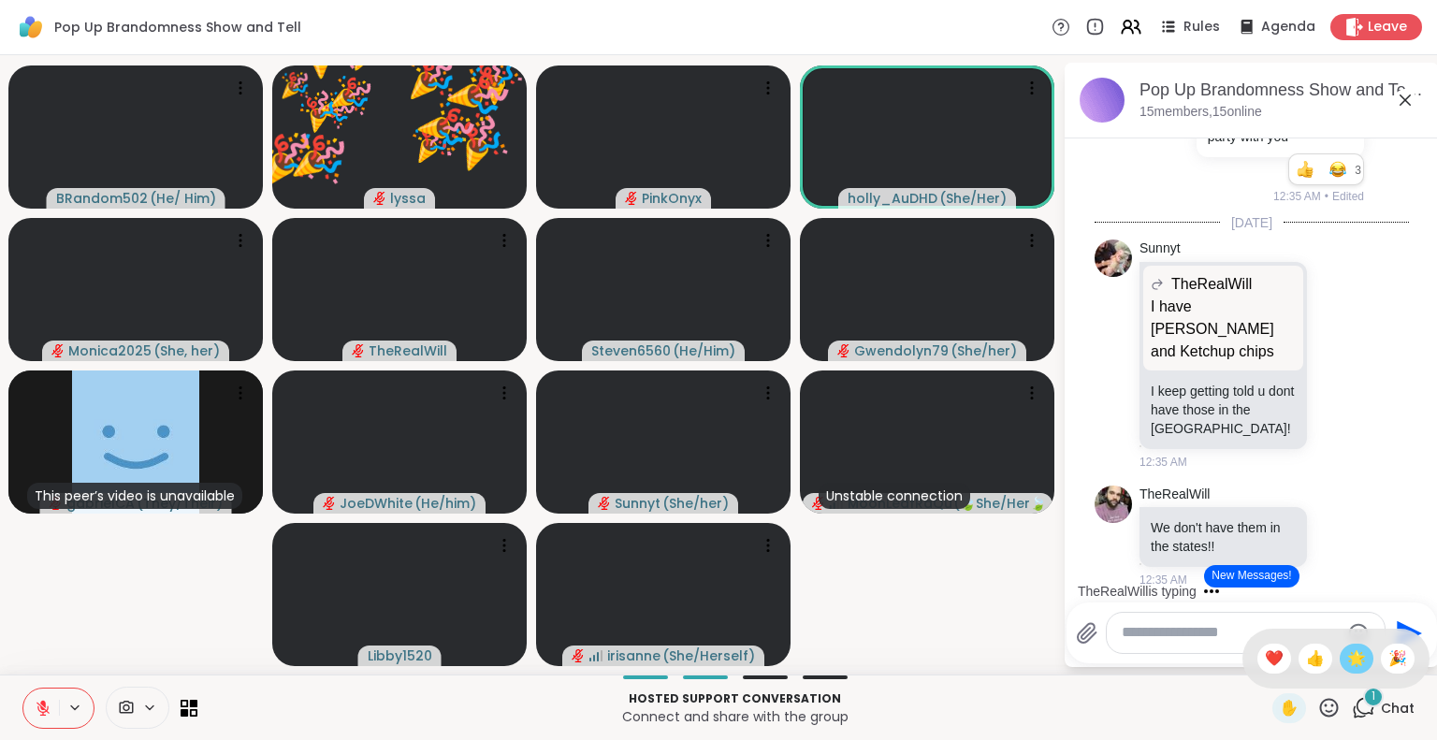
click at [1347, 654] on span "🌟" at bounding box center [1356, 658] width 19 height 22
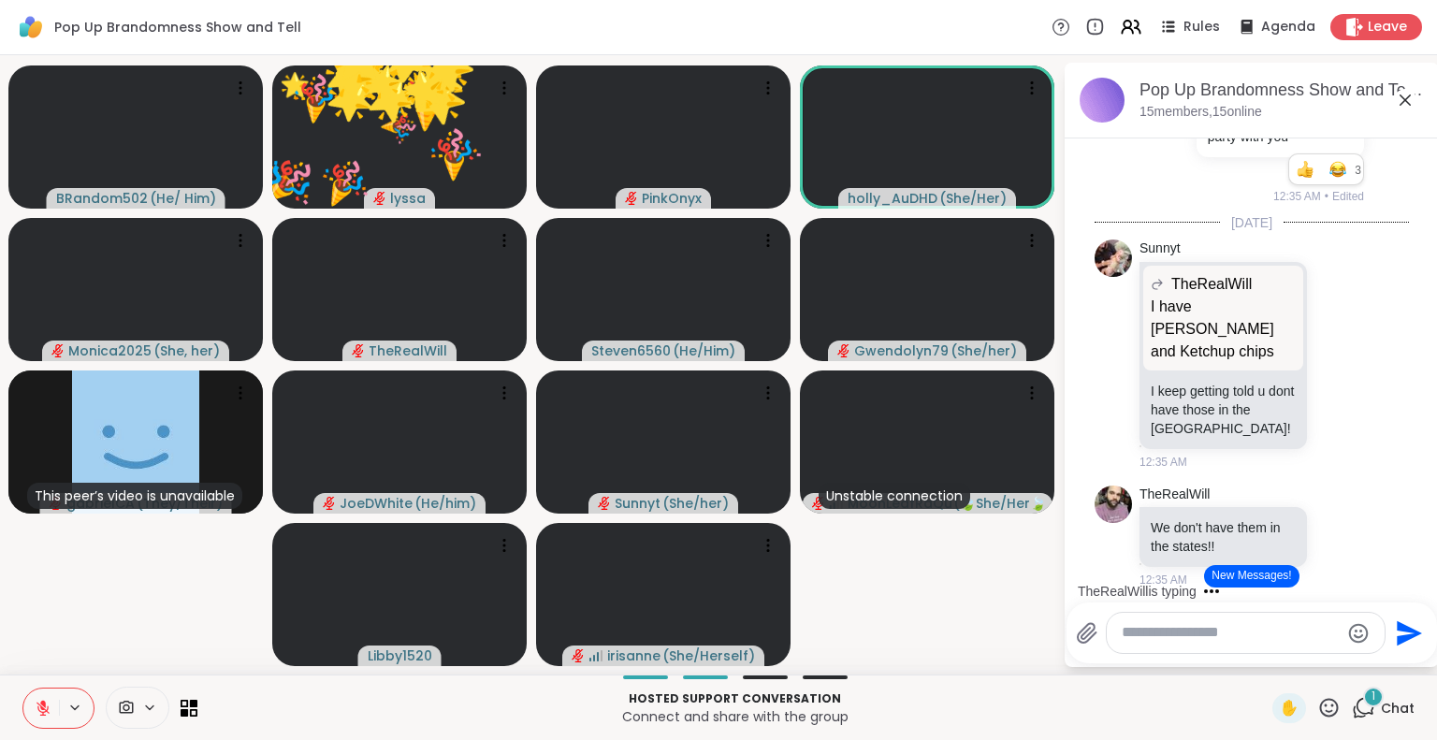
click at [1320, 699] on icon at bounding box center [1328, 707] width 23 height 23
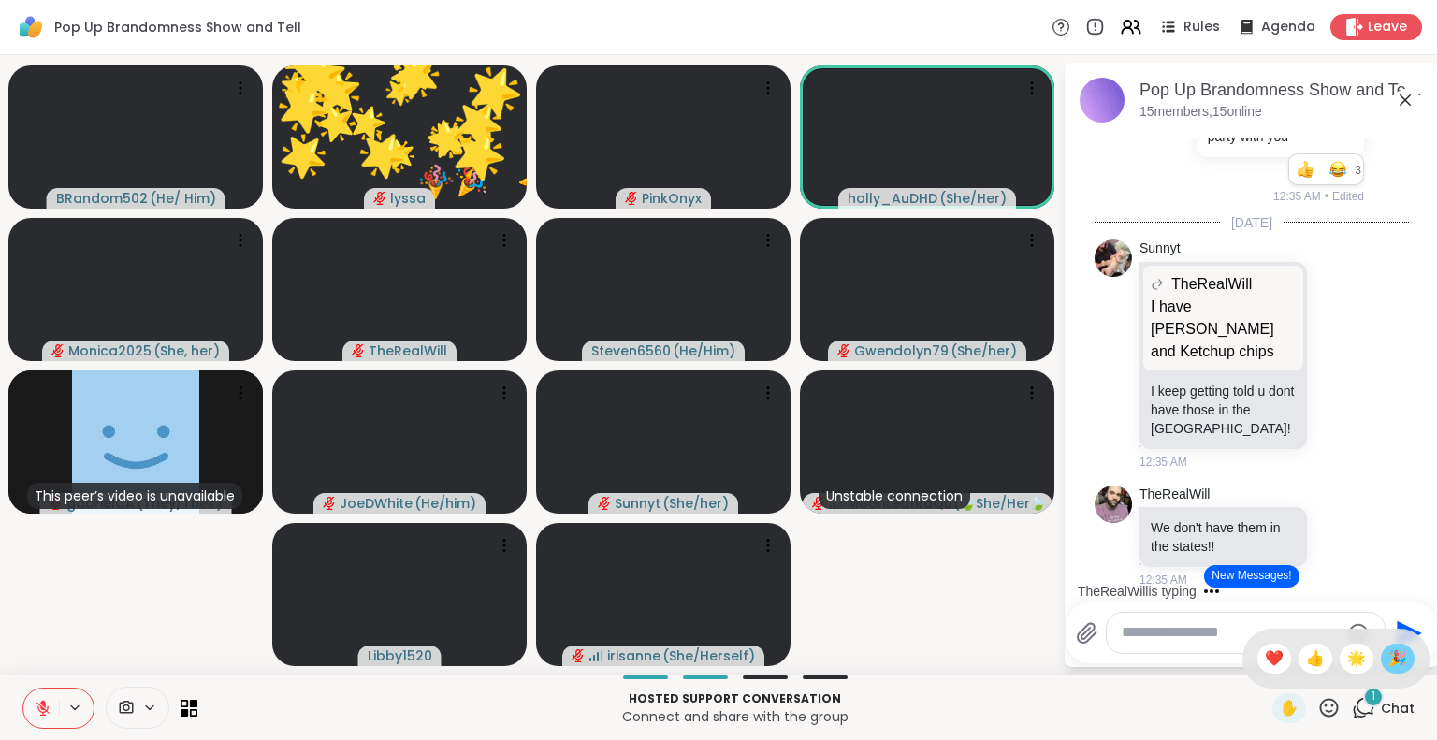
click at [1388, 658] on span "🎉" at bounding box center [1397, 658] width 19 height 22
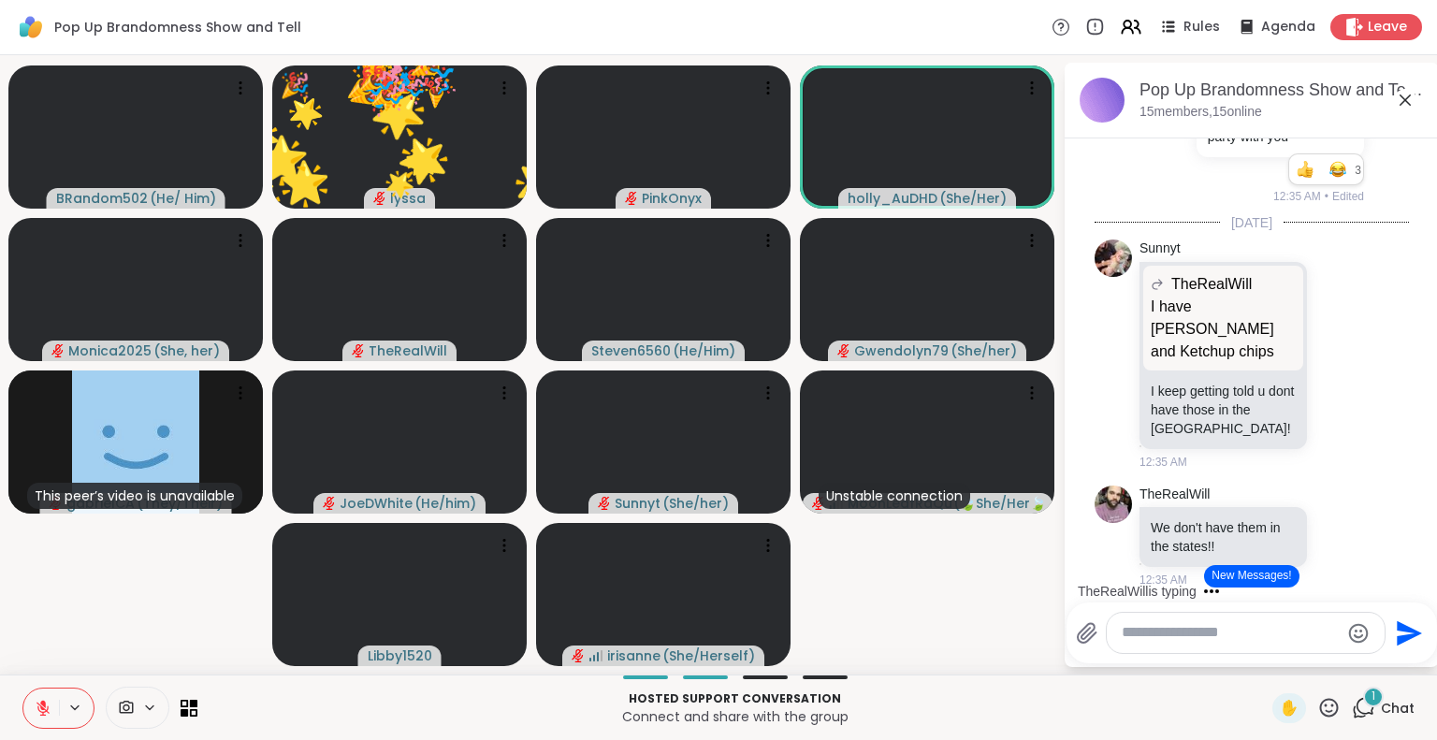
click at [1317, 696] on icon at bounding box center [1328, 707] width 23 height 23
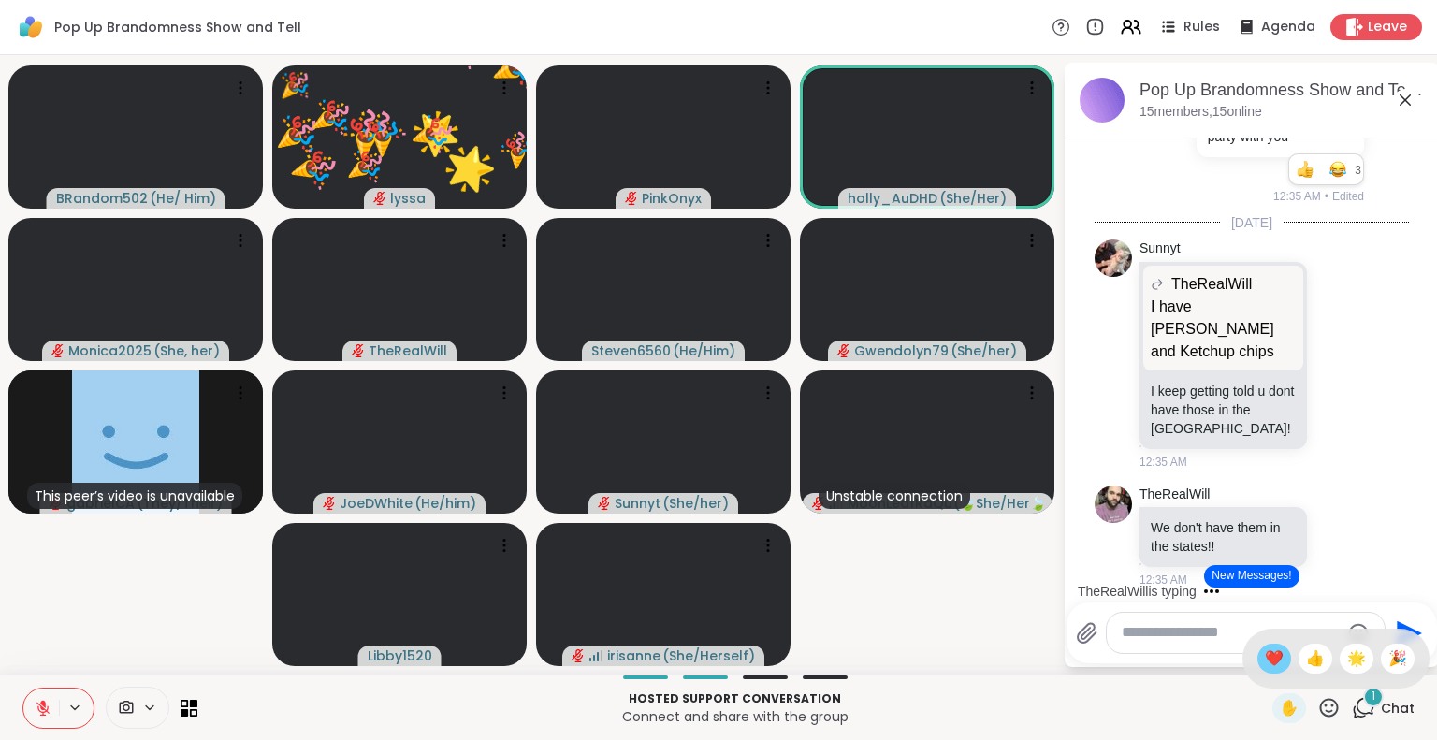
click at [1265, 656] on span "❤️" at bounding box center [1274, 658] width 19 height 22
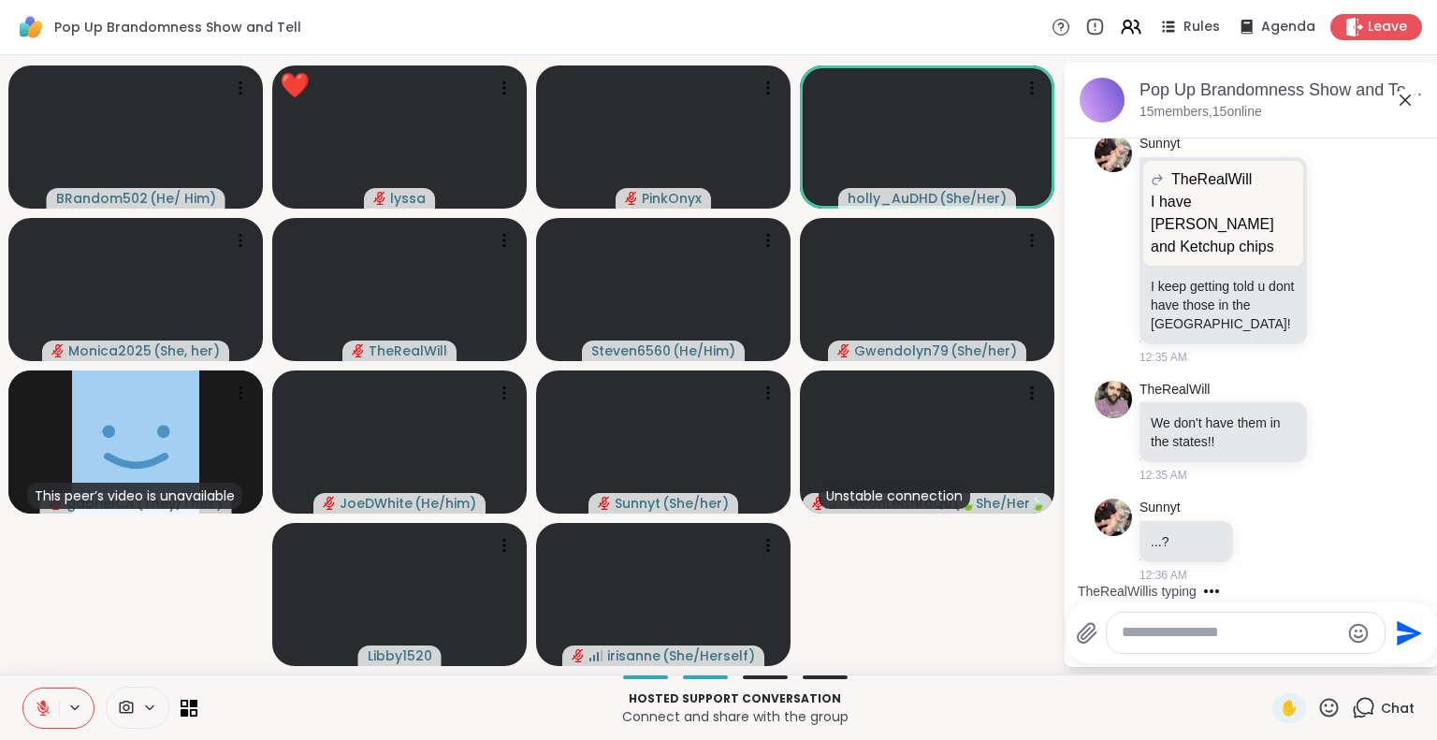
scroll to position [9254, 0]
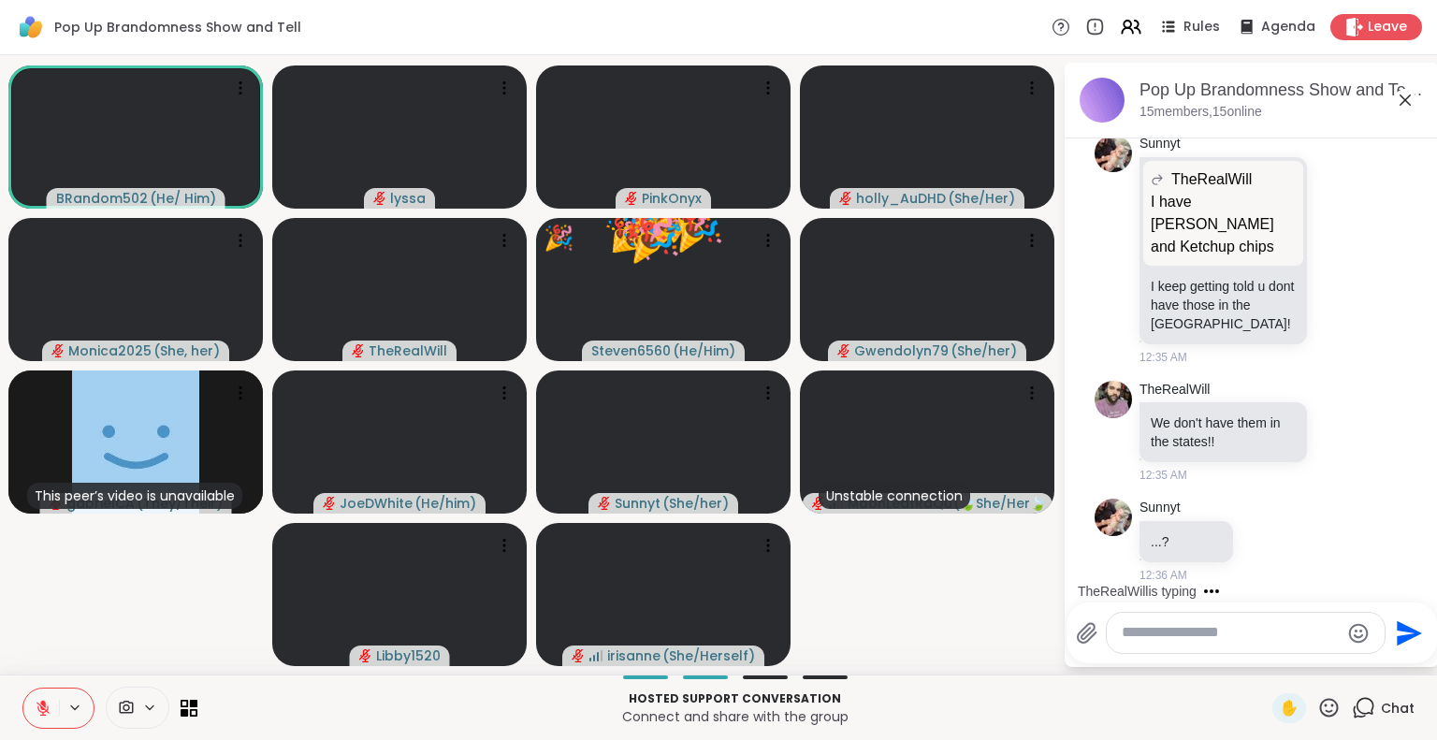
click at [55, 703] on button at bounding box center [41, 708] width 36 height 39
click at [28, 704] on button at bounding box center [41, 708] width 36 height 39
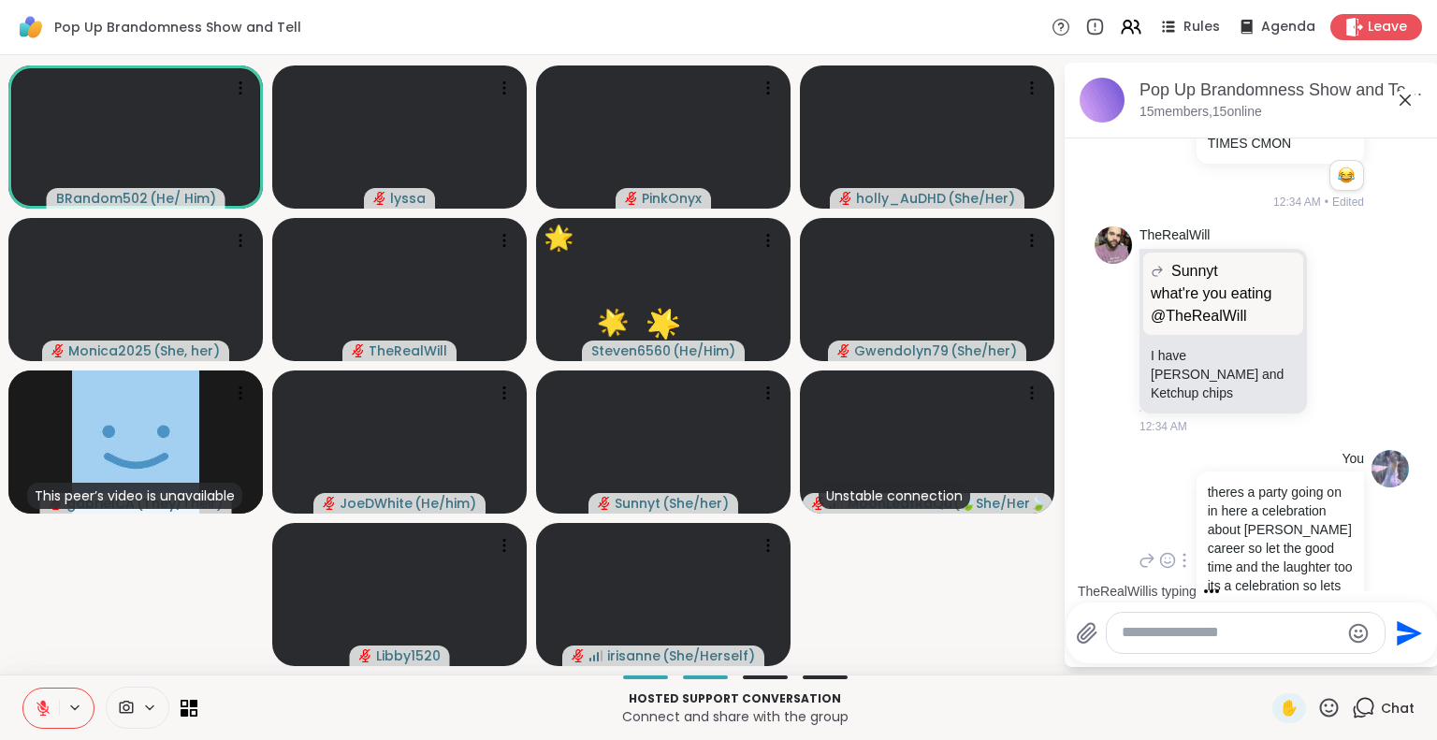
scroll to position [8379, 0]
click at [1408, 100] on icon at bounding box center [1405, 100] width 22 height 22
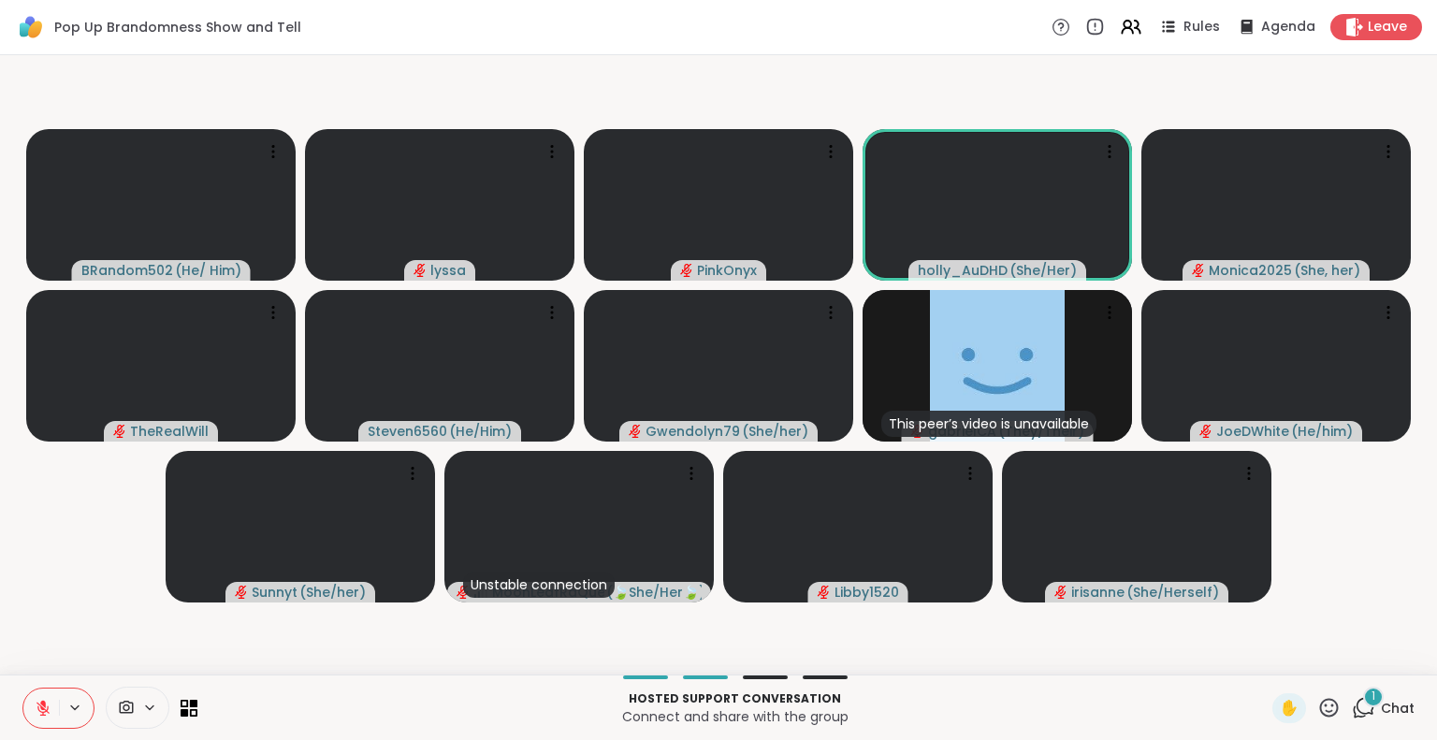
click at [47, 704] on icon at bounding box center [43, 708] width 17 height 17
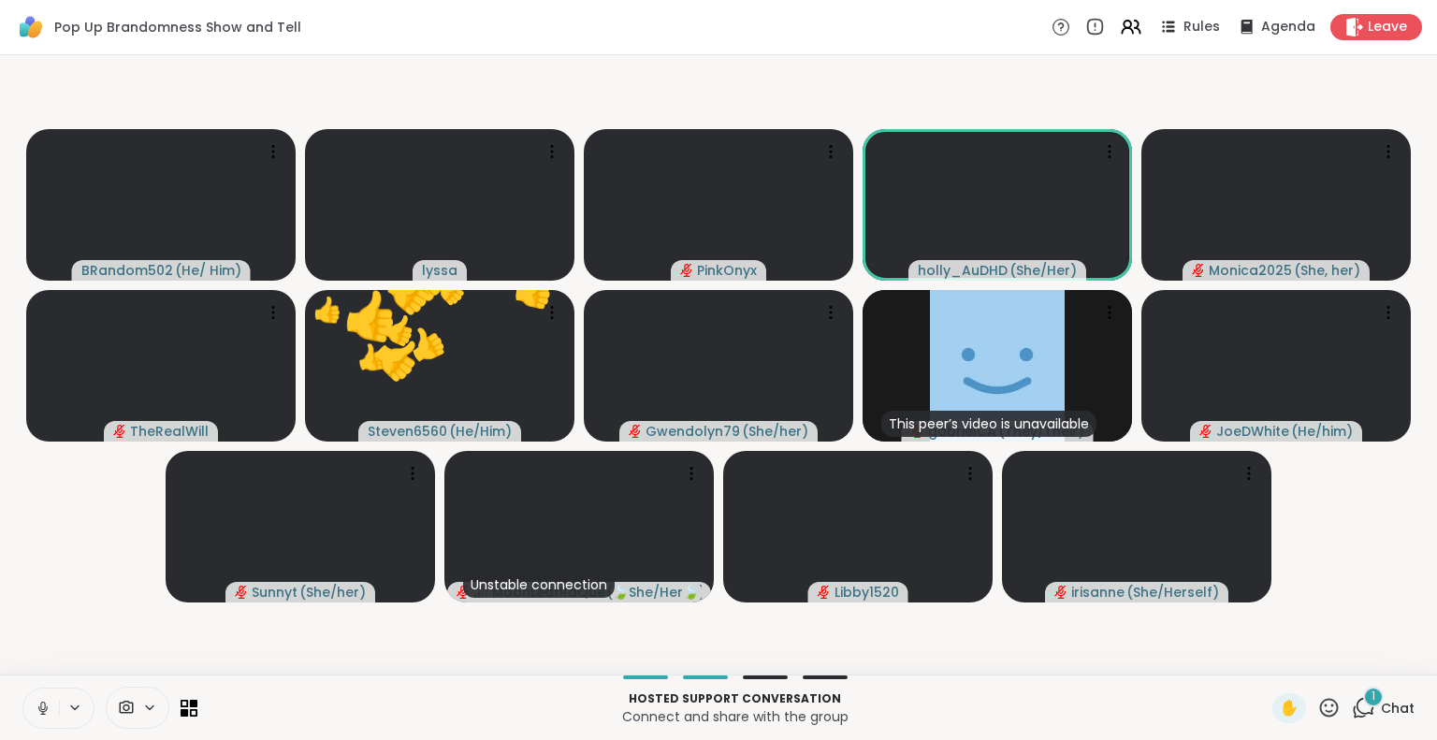
click at [1317, 694] on div "✋" at bounding box center [1306, 708] width 68 height 30
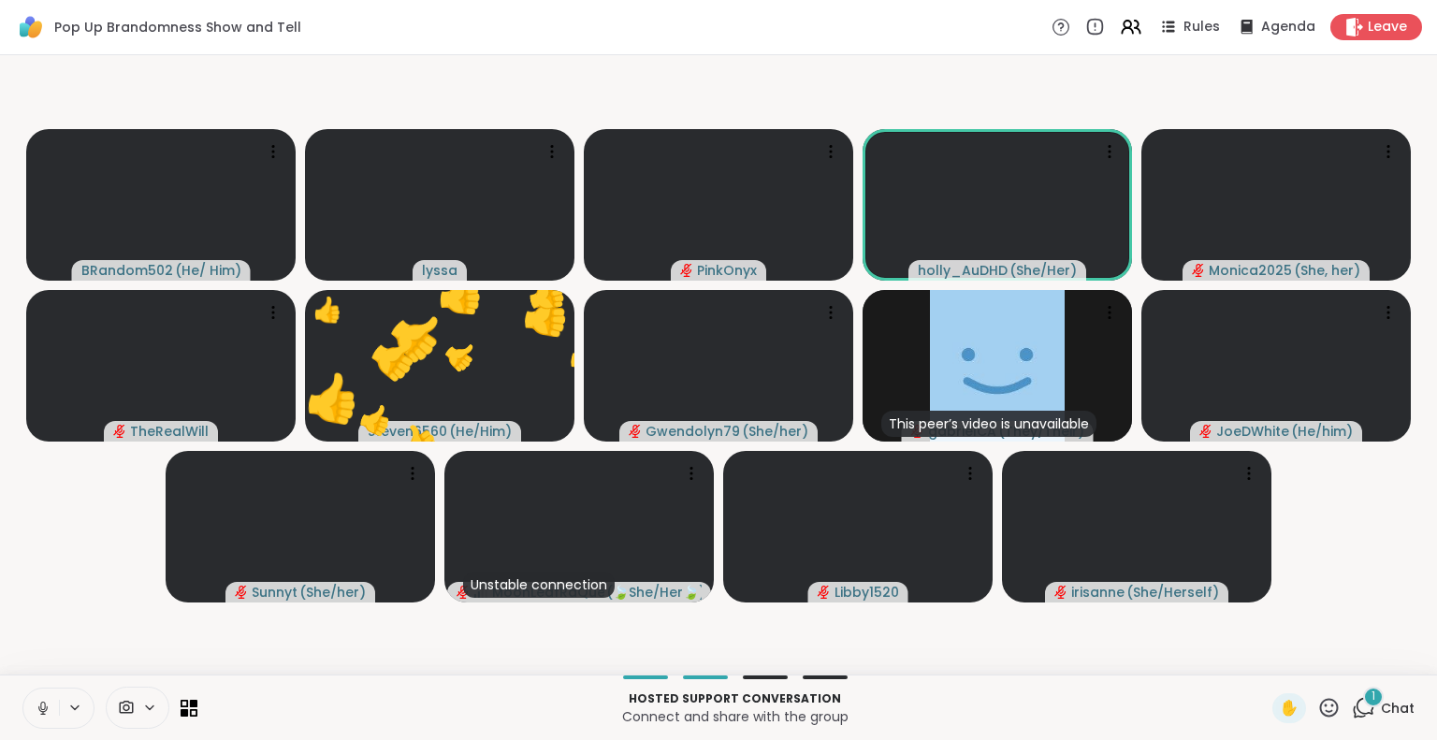
click at [1320, 705] on icon at bounding box center [1329, 707] width 19 height 19
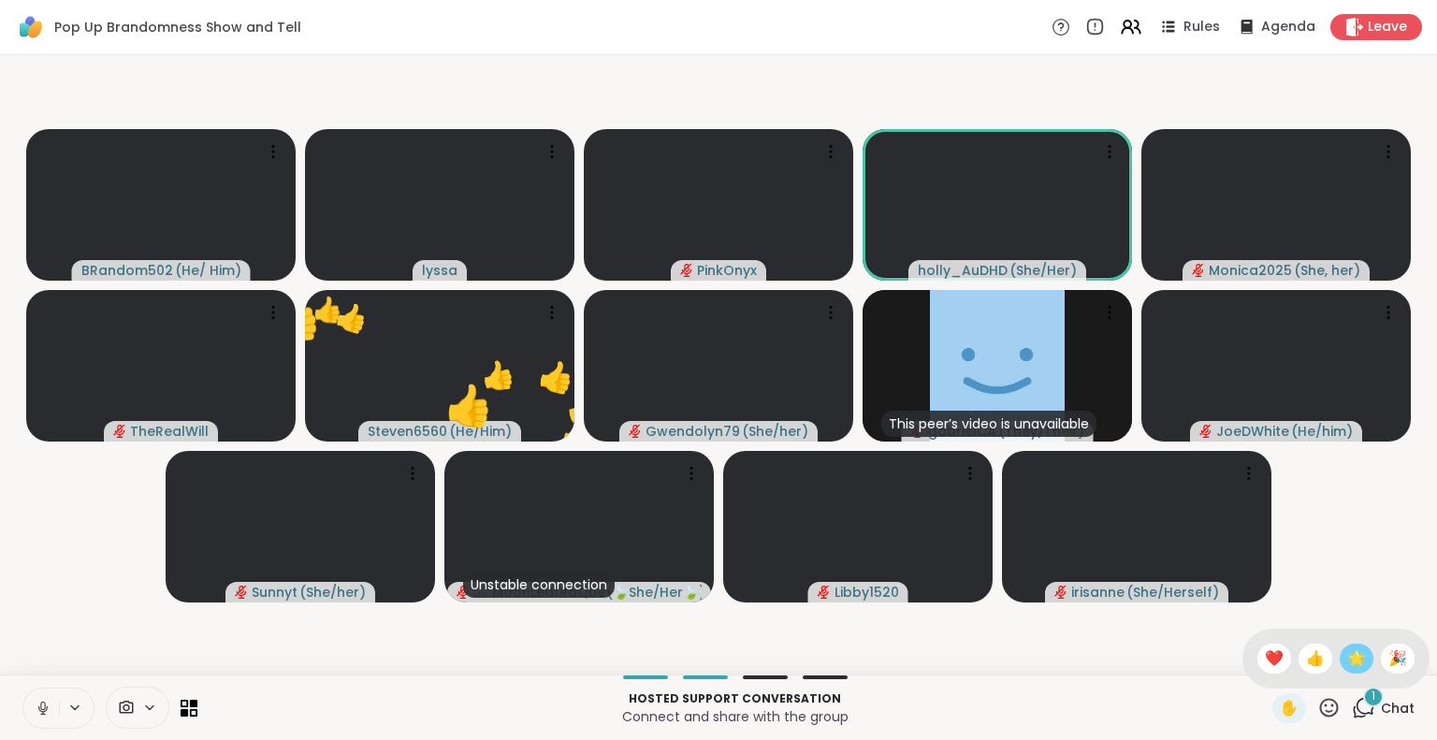
click at [1347, 658] on span "🌟" at bounding box center [1356, 658] width 19 height 22
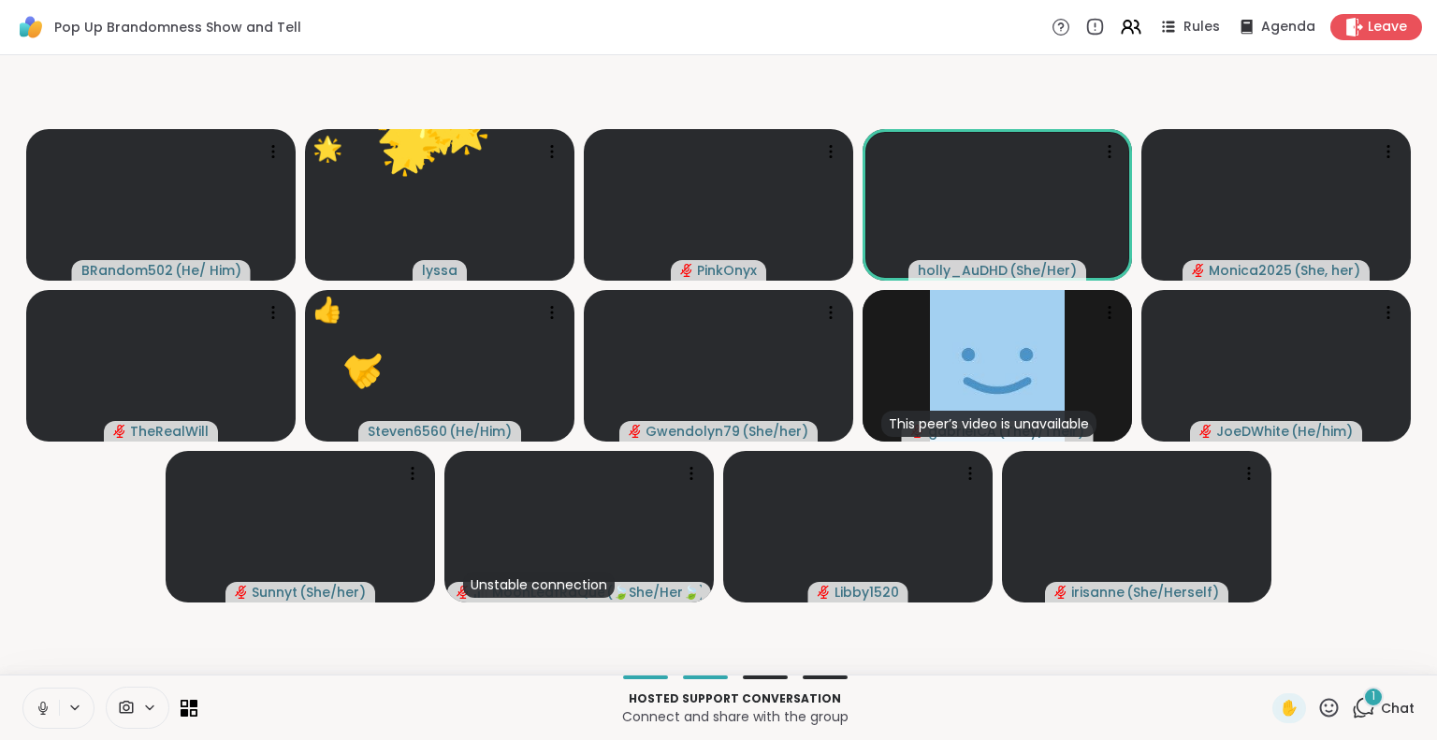
click at [1323, 705] on icon at bounding box center [1329, 707] width 19 height 19
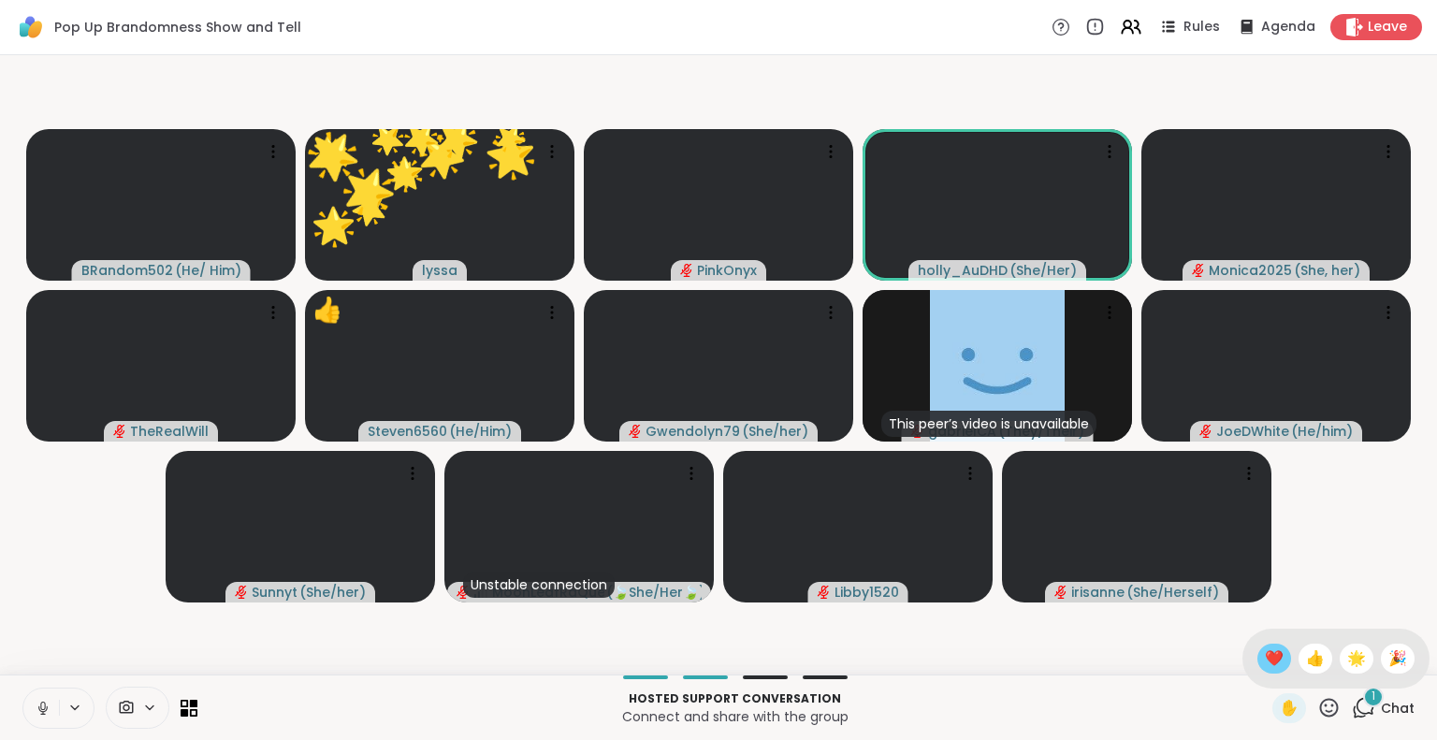
click at [1263, 670] on div "❤️" at bounding box center [1274, 659] width 34 height 30
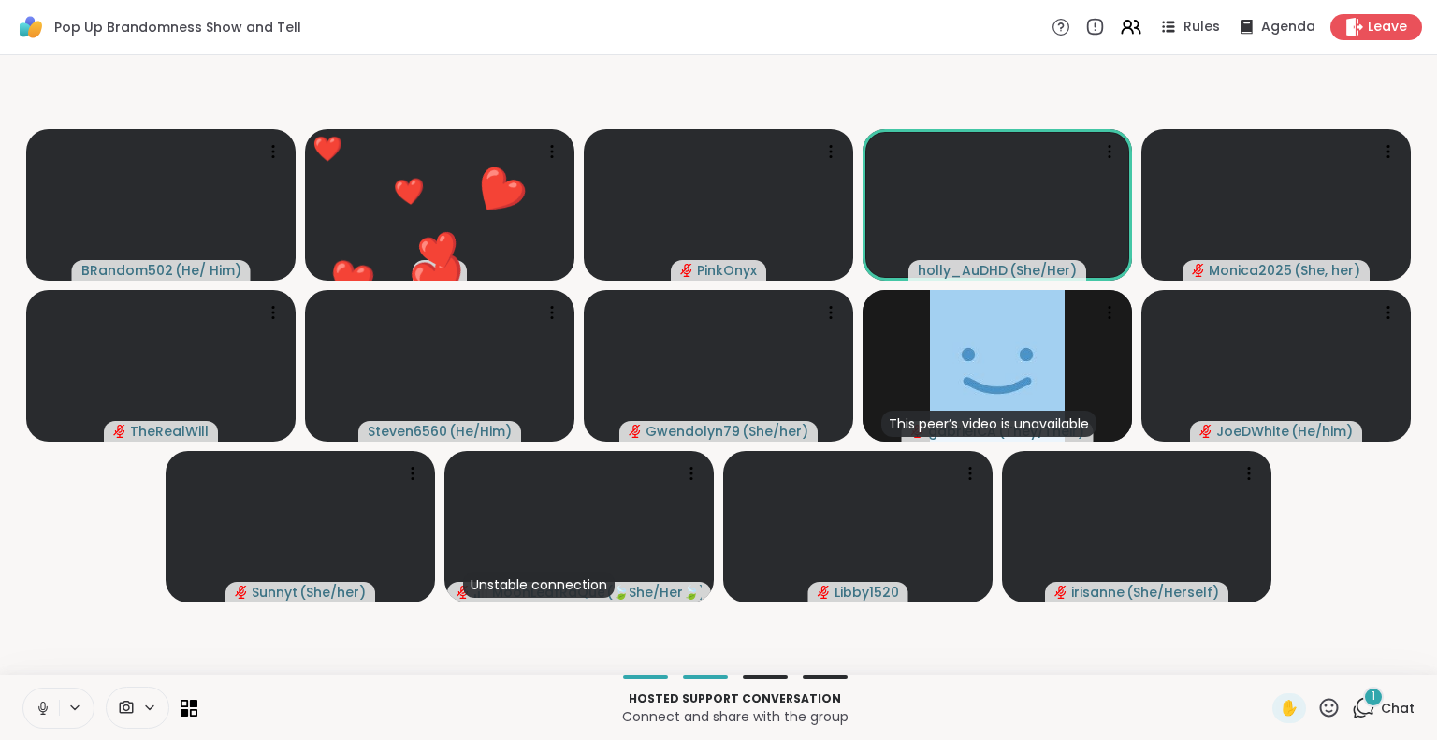
click at [29, 702] on button at bounding box center [41, 708] width 36 height 39
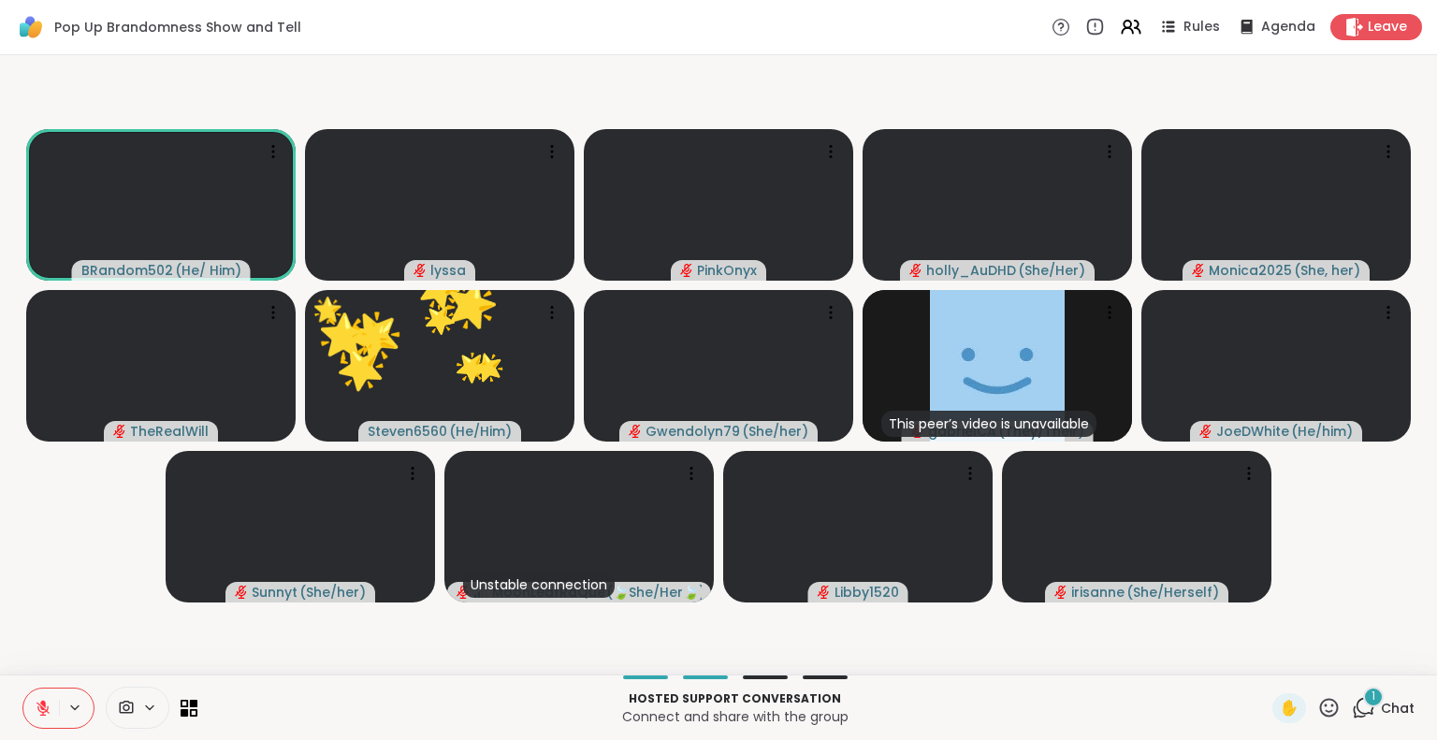
click at [44, 703] on icon at bounding box center [43, 703] width 6 height 7
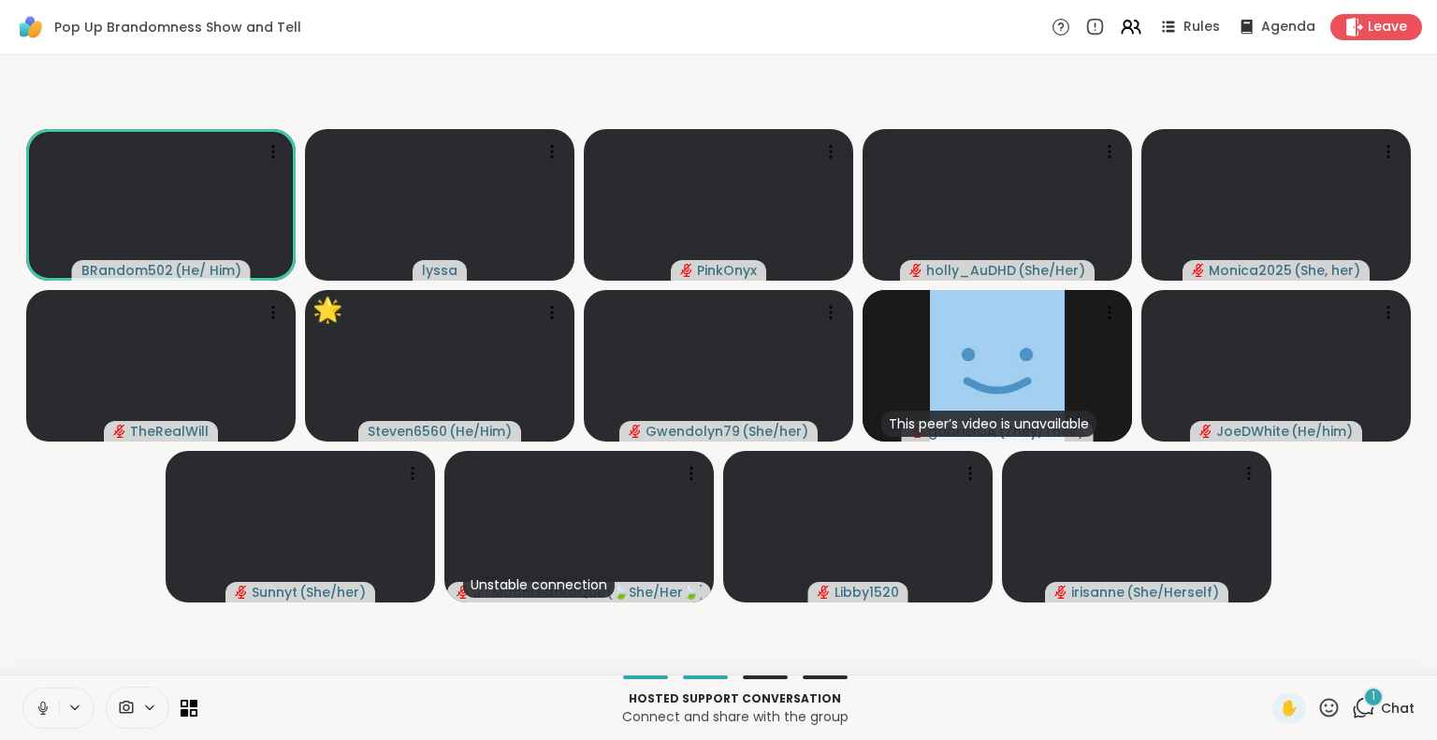
click at [1326, 714] on icon at bounding box center [1328, 707] width 23 height 23
click at [1388, 660] on span "🎉" at bounding box center [1397, 658] width 19 height 22
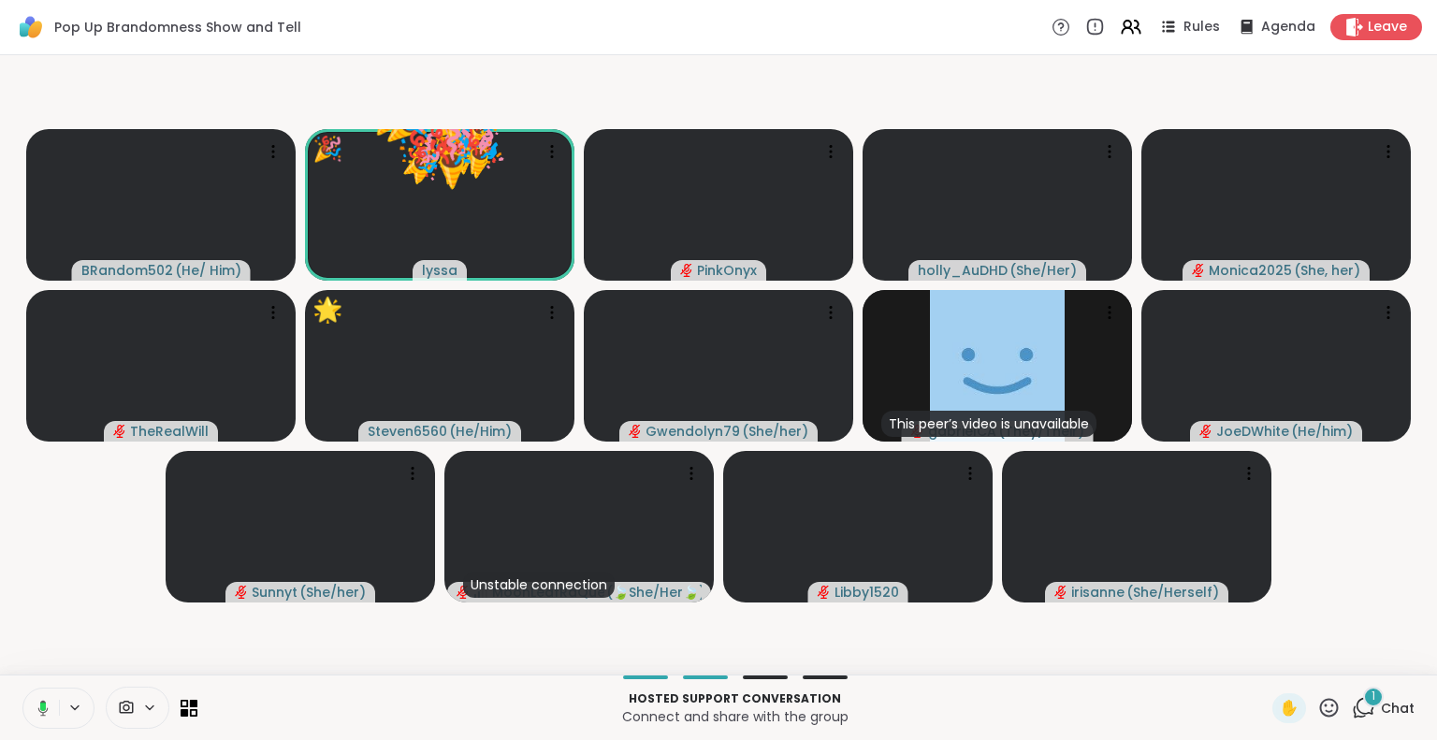
click at [1317, 705] on icon at bounding box center [1328, 707] width 23 height 23
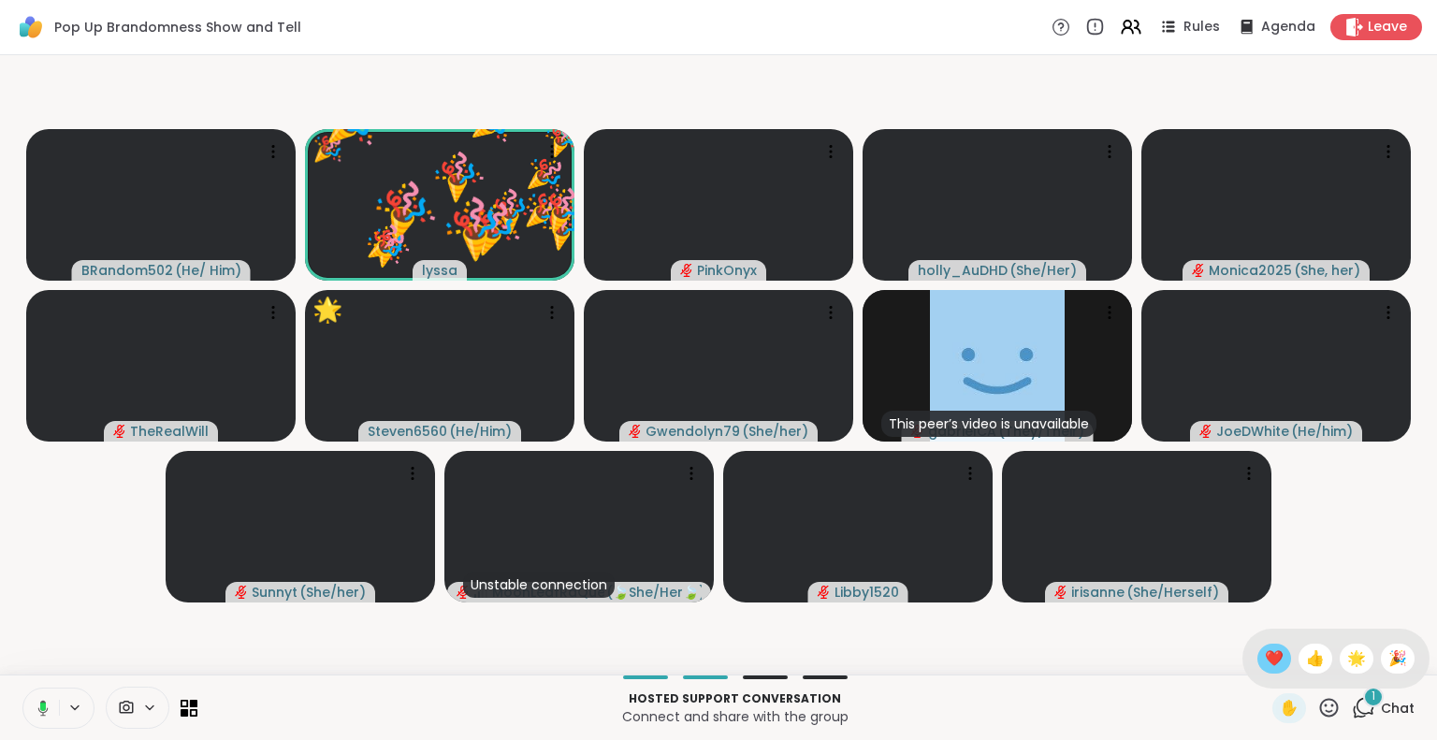
click at [1265, 665] on span "❤️" at bounding box center [1274, 658] width 19 height 22
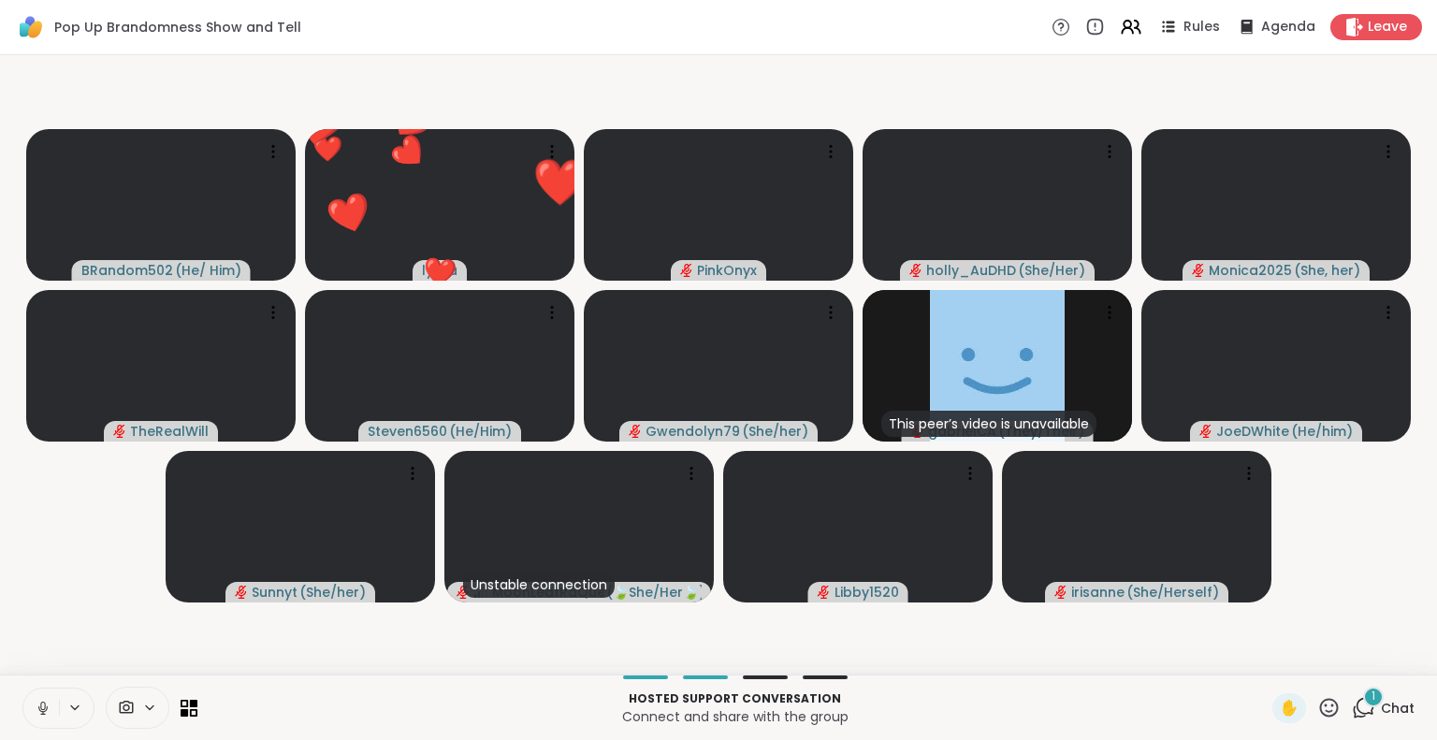
click at [40, 700] on icon at bounding box center [43, 708] width 17 height 17
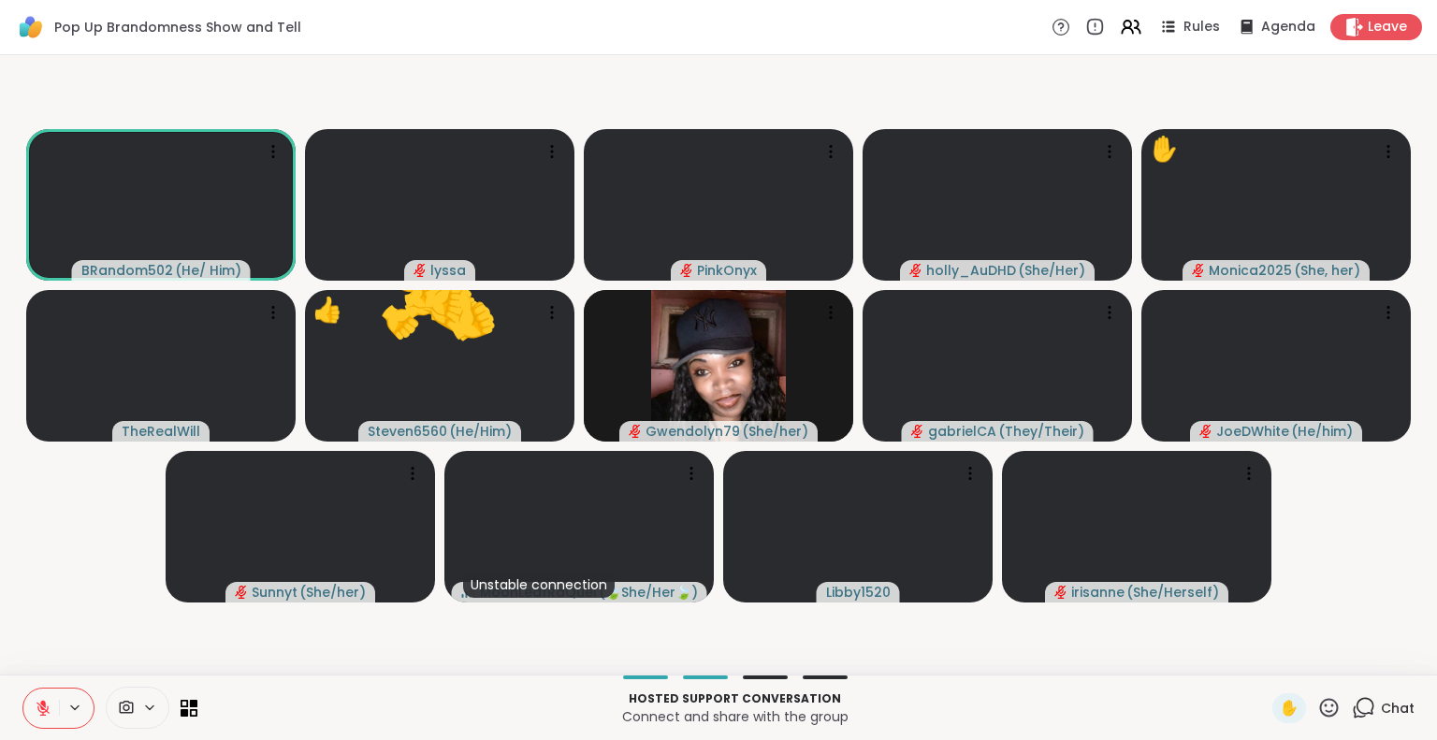
click at [1409, 710] on div "Hosted support conversation Connect and share with the group ✋ Chat" at bounding box center [718, 707] width 1437 height 65
click at [1387, 705] on span "Chat" at bounding box center [1398, 708] width 34 height 19
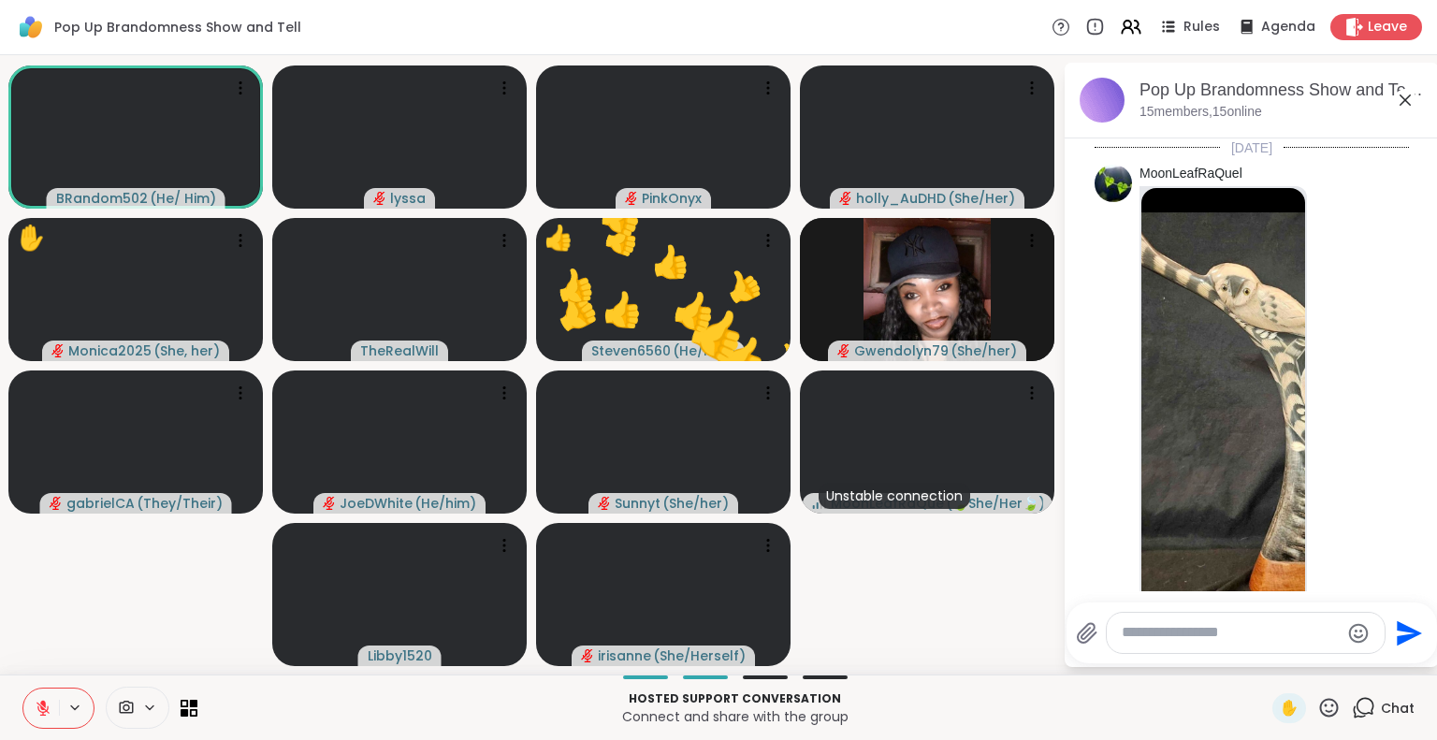
scroll to position [13570, 0]
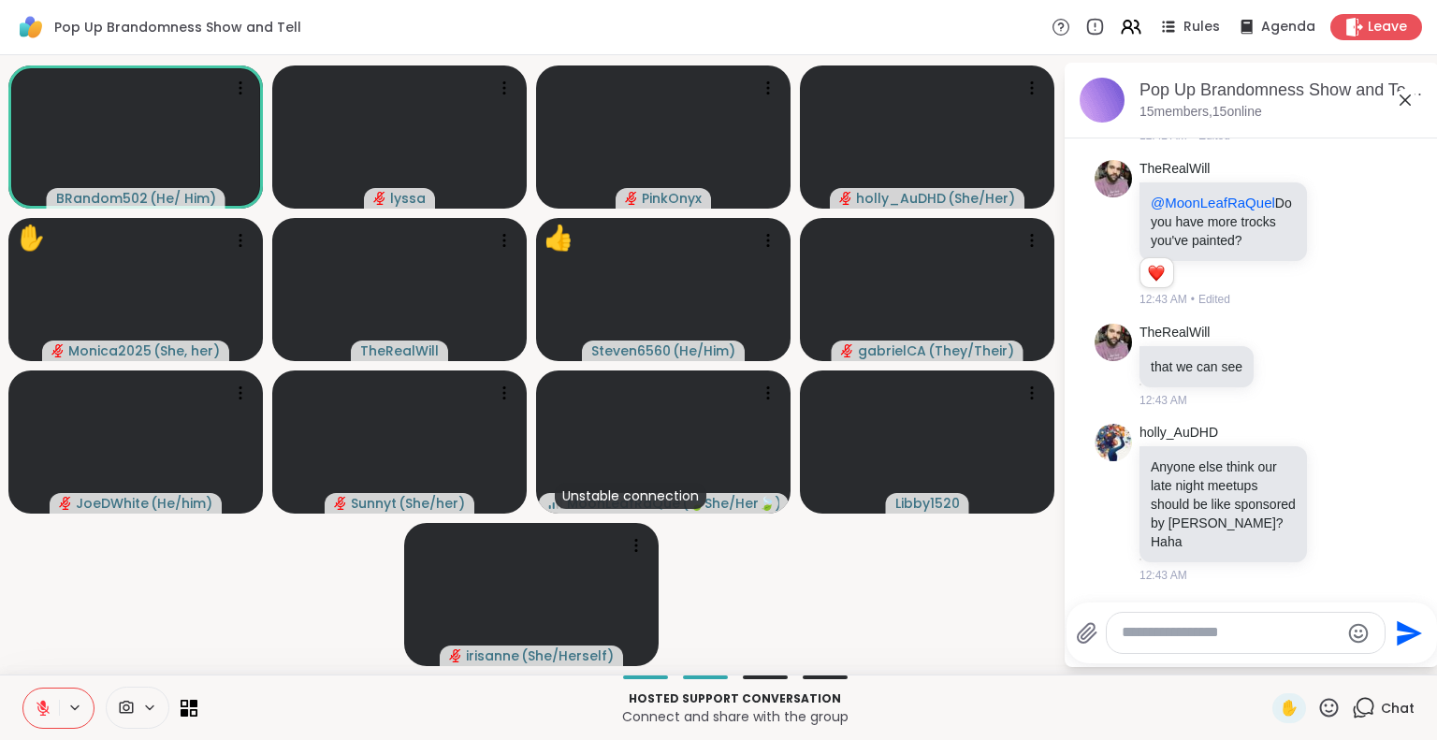
click at [1213, 632] on textarea "Type your message" at bounding box center [1231, 633] width 218 height 20
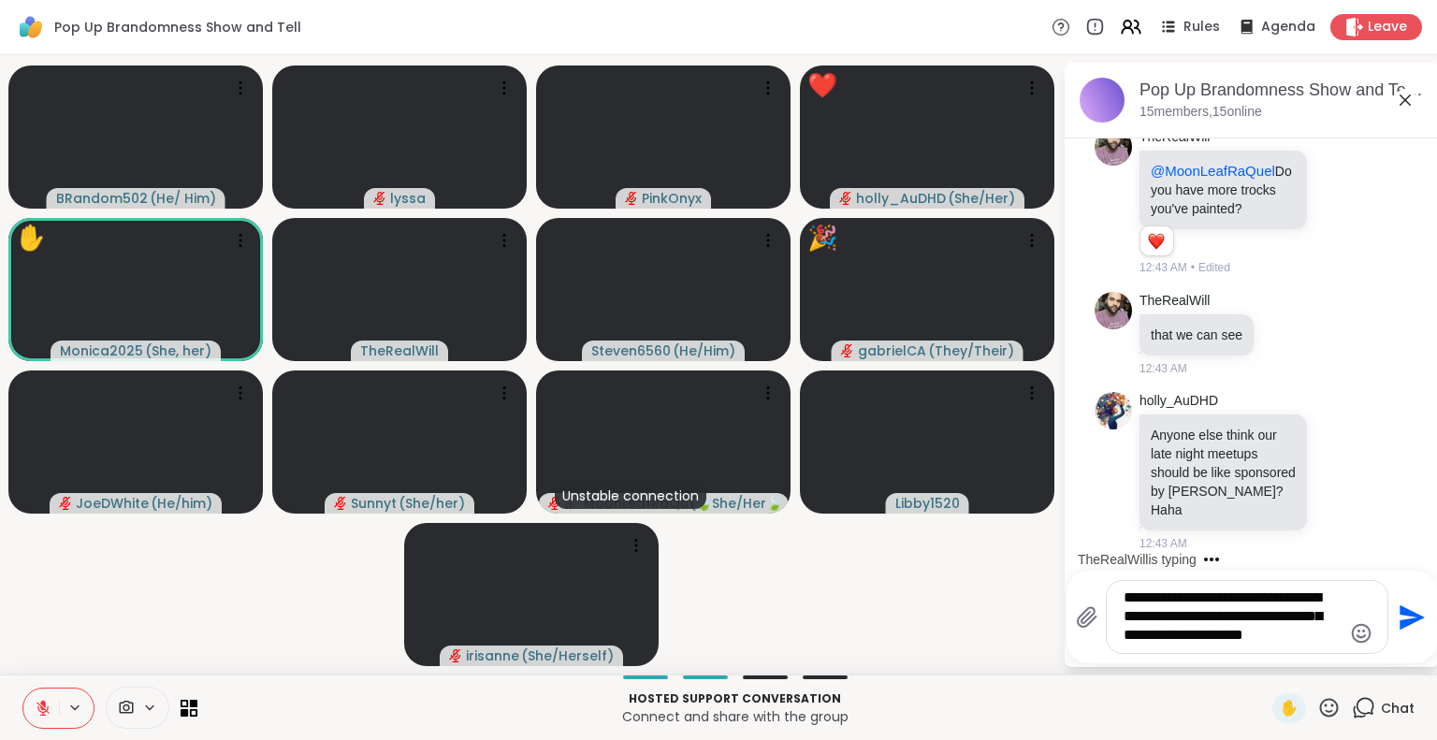
type textarea "**********"
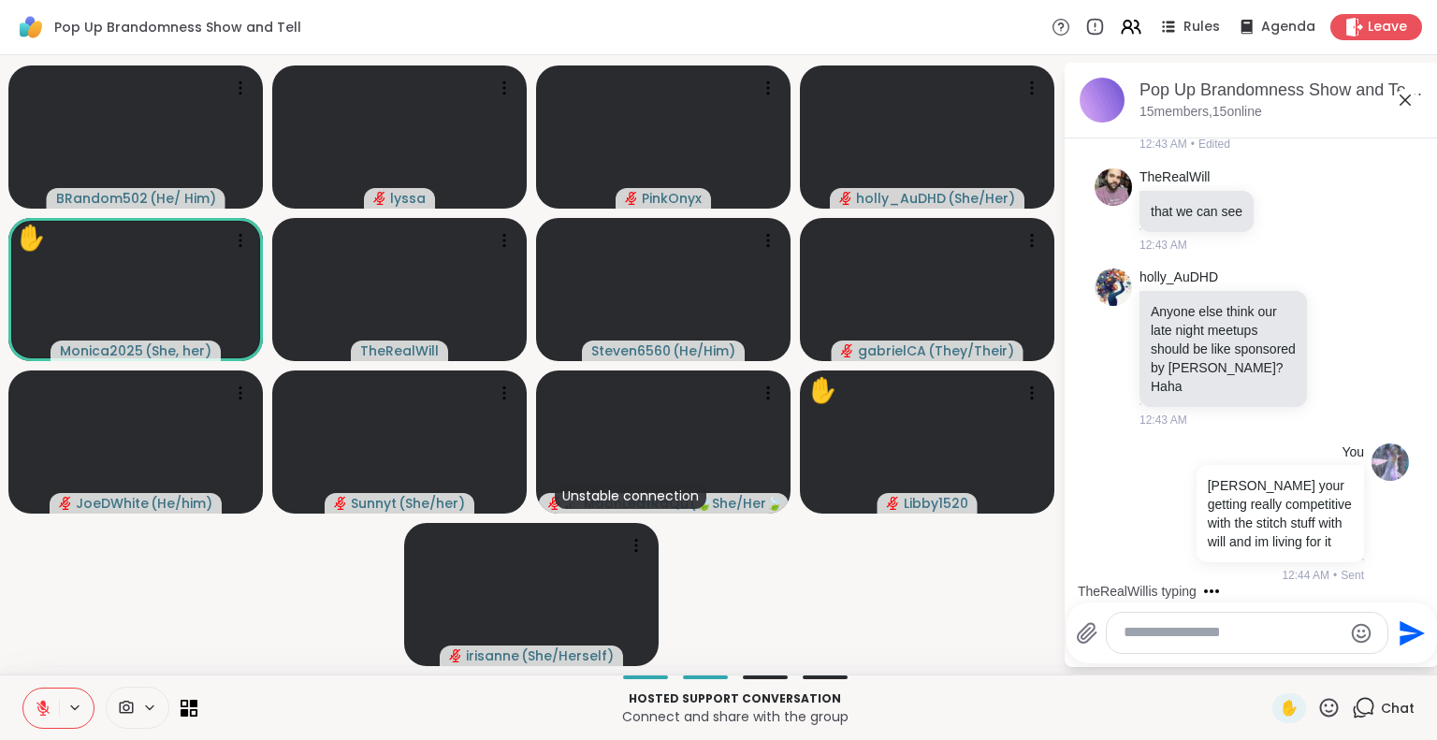
scroll to position [13745, 0]
click at [1407, 90] on icon at bounding box center [1405, 100] width 22 height 22
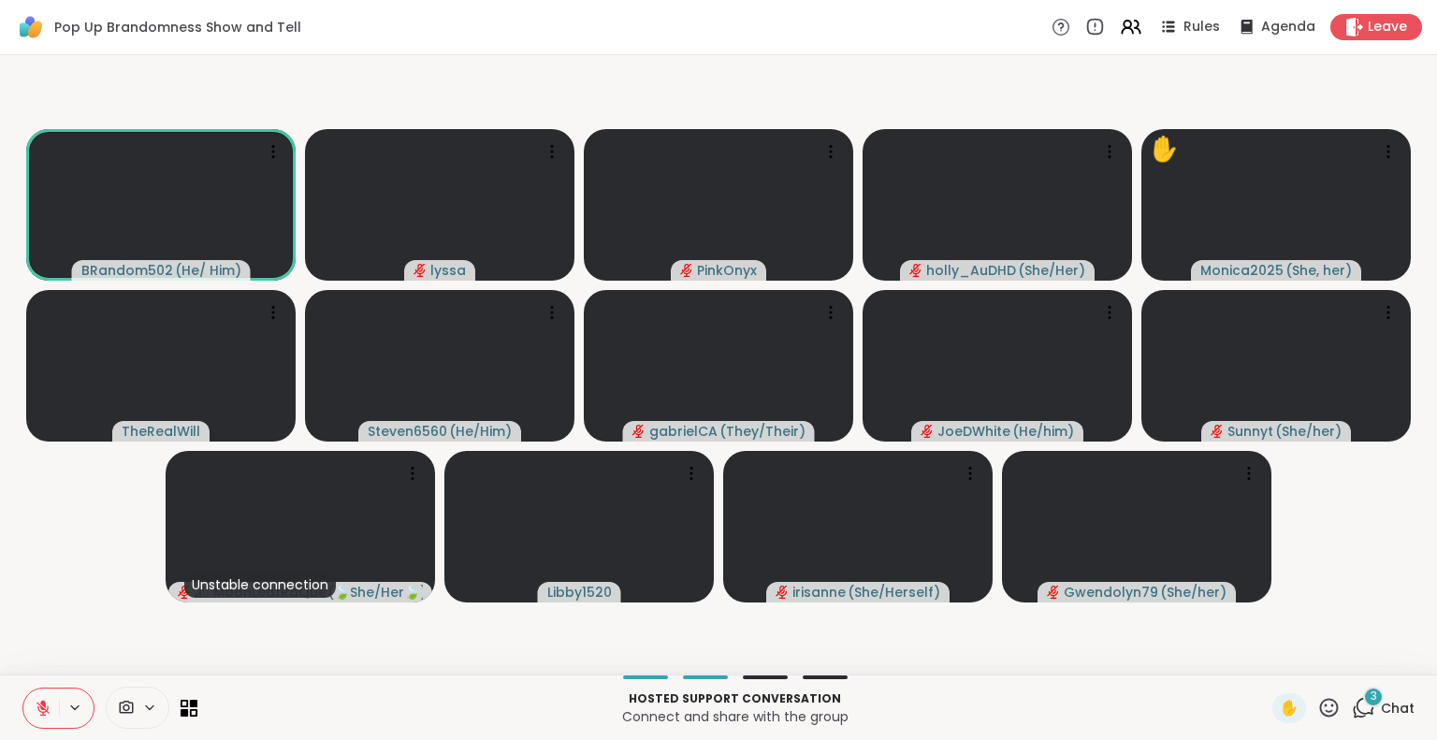
click at [1317, 714] on icon at bounding box center [1328, 707] width 23 height 23
click at [1265, 650] on span "❤️" at bounding box center [1274, 658] width 19 height 22
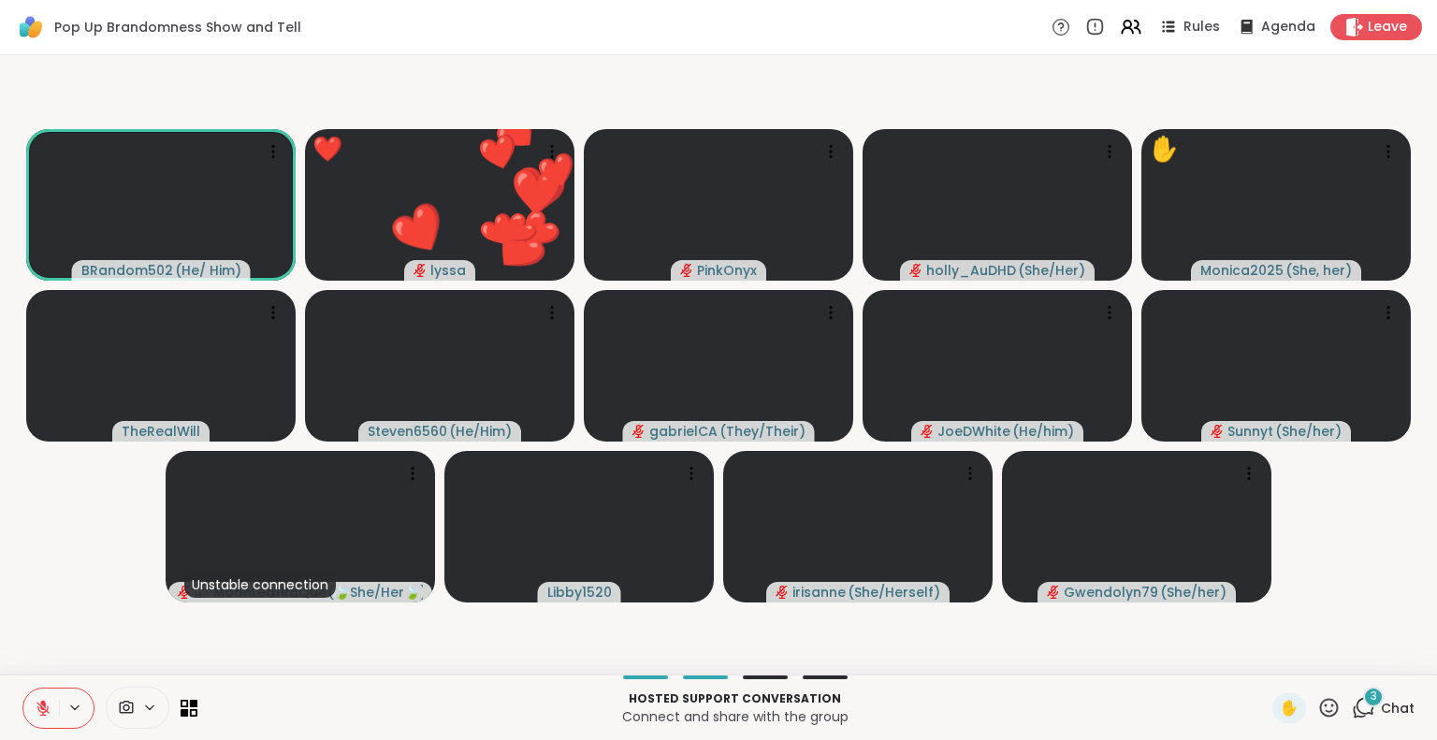
click at [1391, 714] on span "Chat" at bounding box center [1398, 708] width 34 height 19
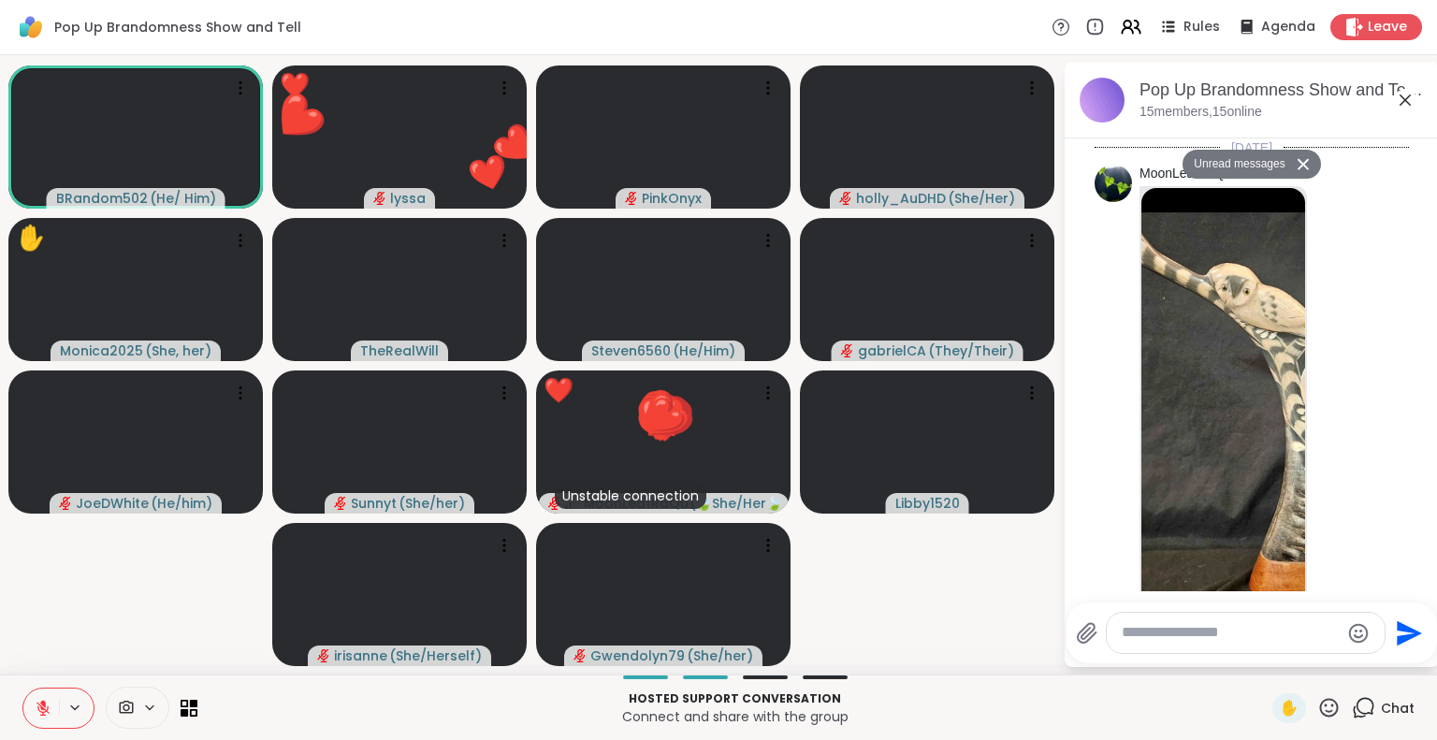
scroll to position [14426, 0]
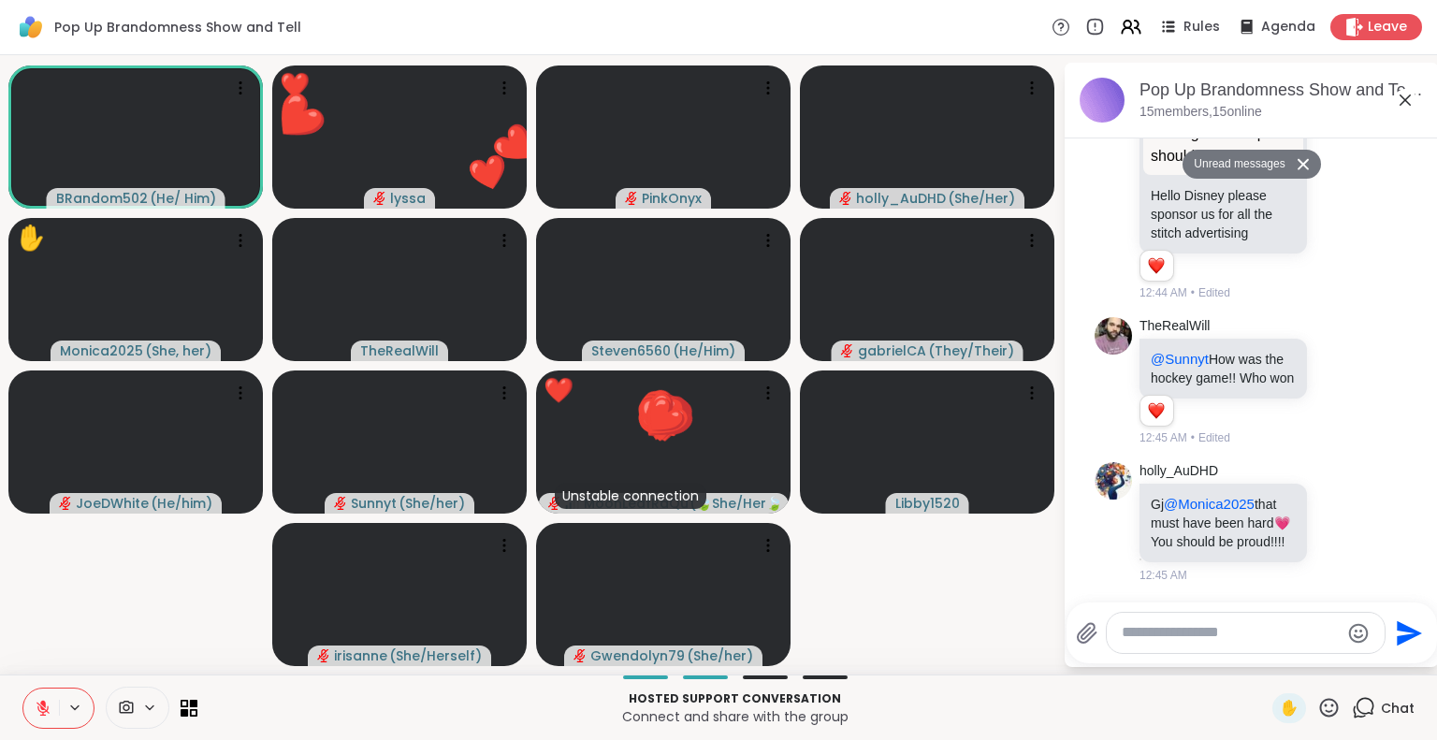
click at [1260, 634] on textarea "Type your message" at bounding box center [1231, 633] width 218 height 20
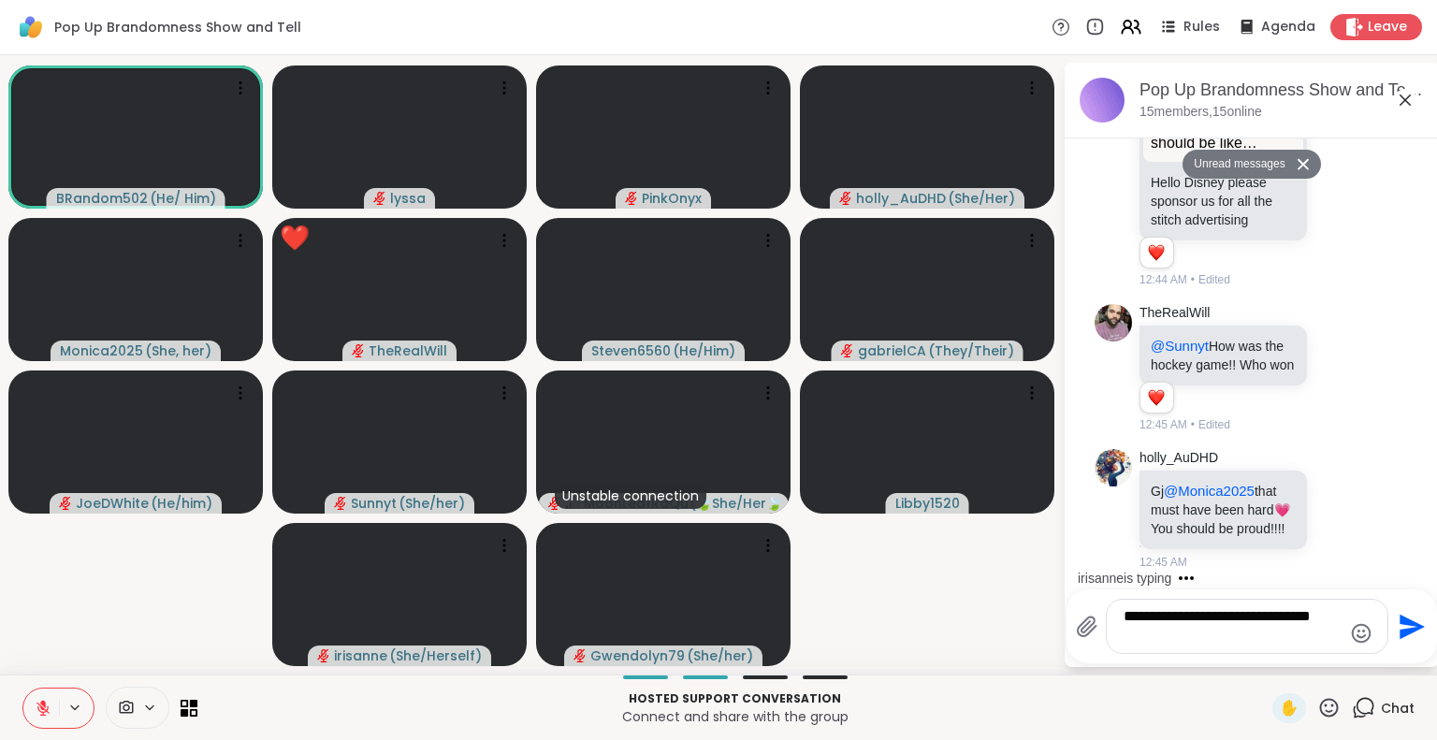
scroll to position [14531, 0]
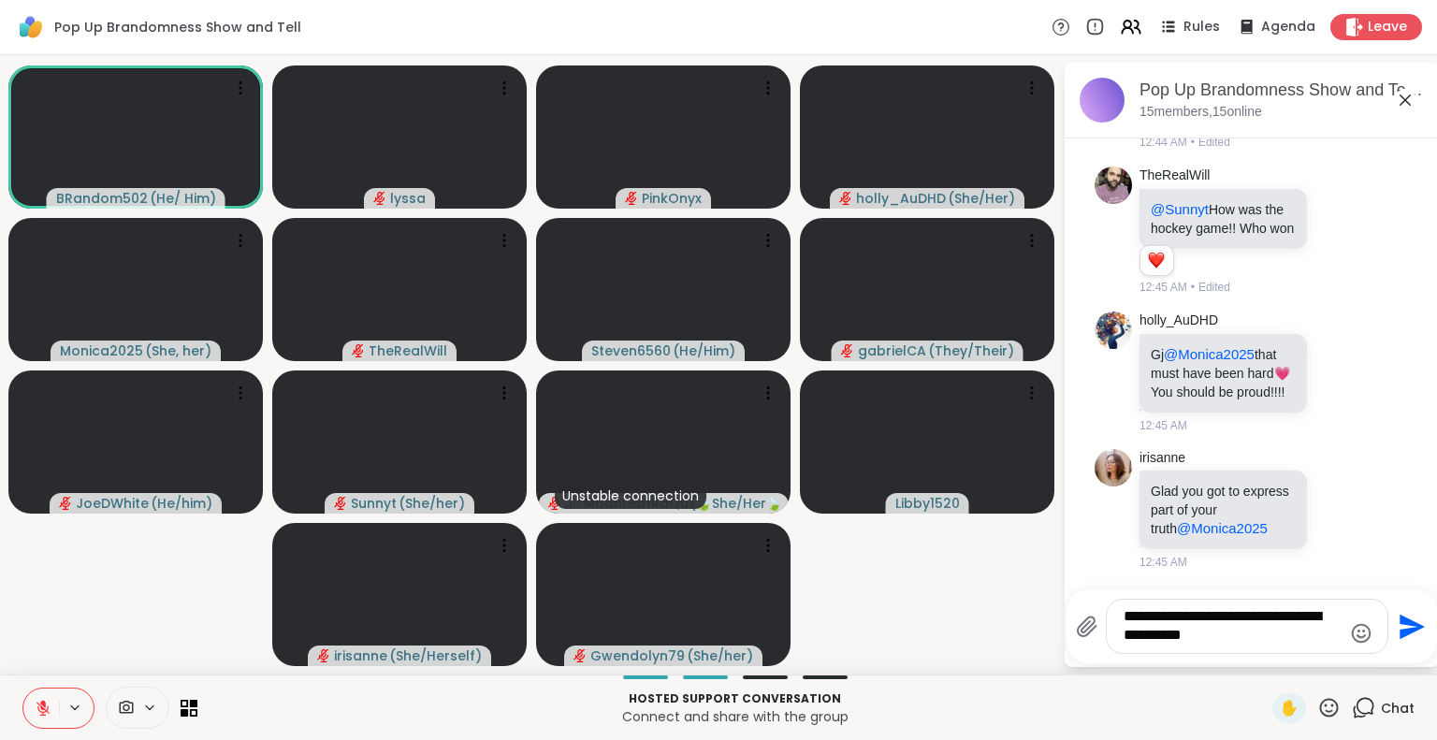
type textarea "**********"
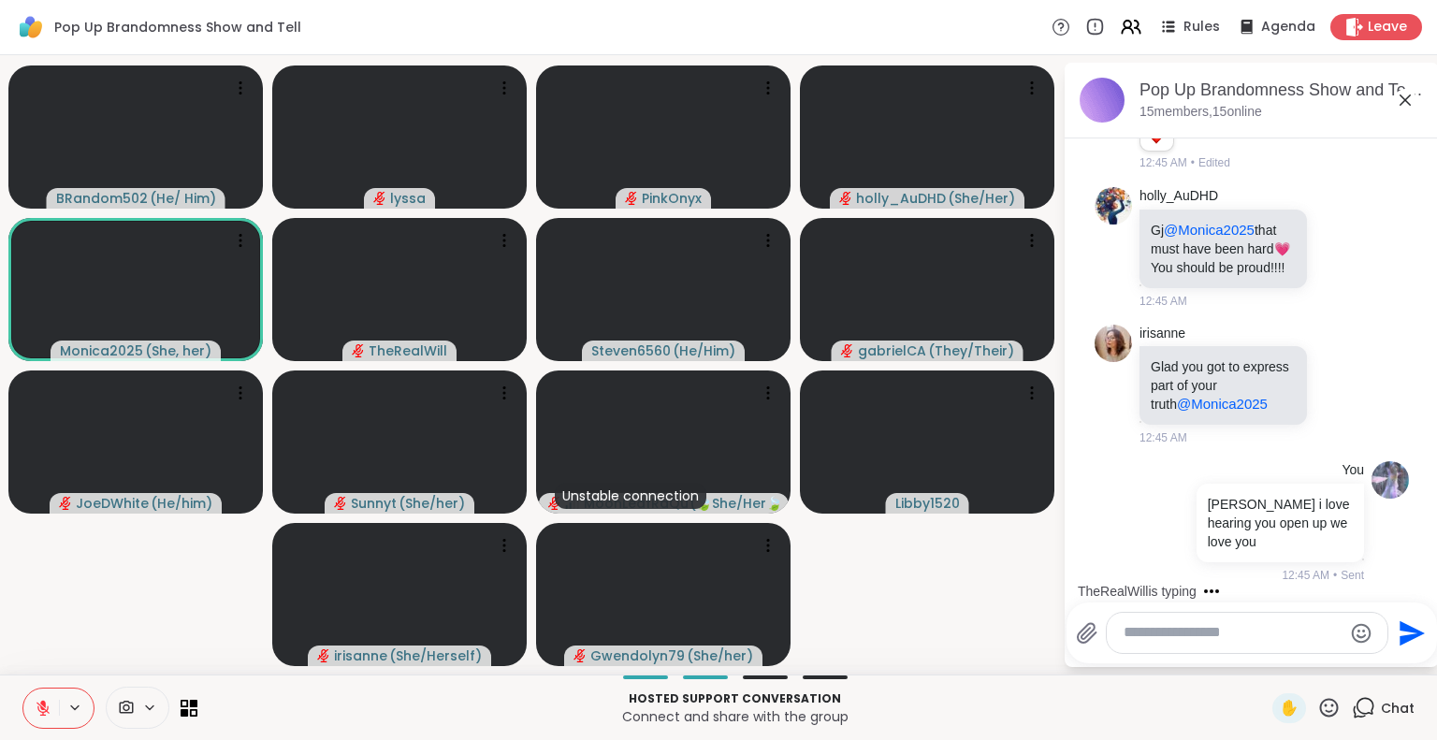
click at [1406, 89] on icon at bounding box center [1405, 100] width 22 height 22
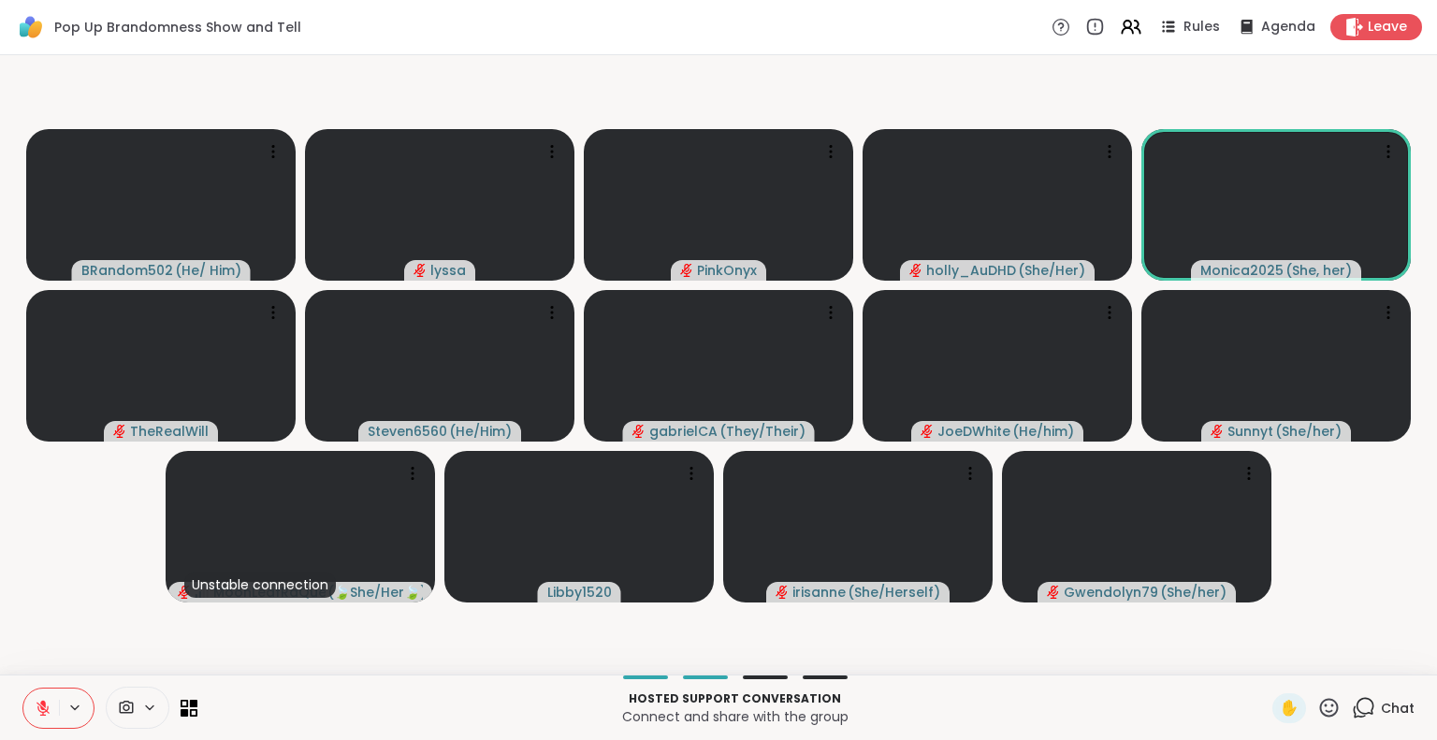
click at [1318, 718] on icon at bounding box center [1328, 707] width 23 height 23
click at [1388, 653] on span "🎉" at bounding box center [1397, 658] width 19 height 22
click at [1320, 706] on icon at bounding box center [1329, 707] width 19 height 19
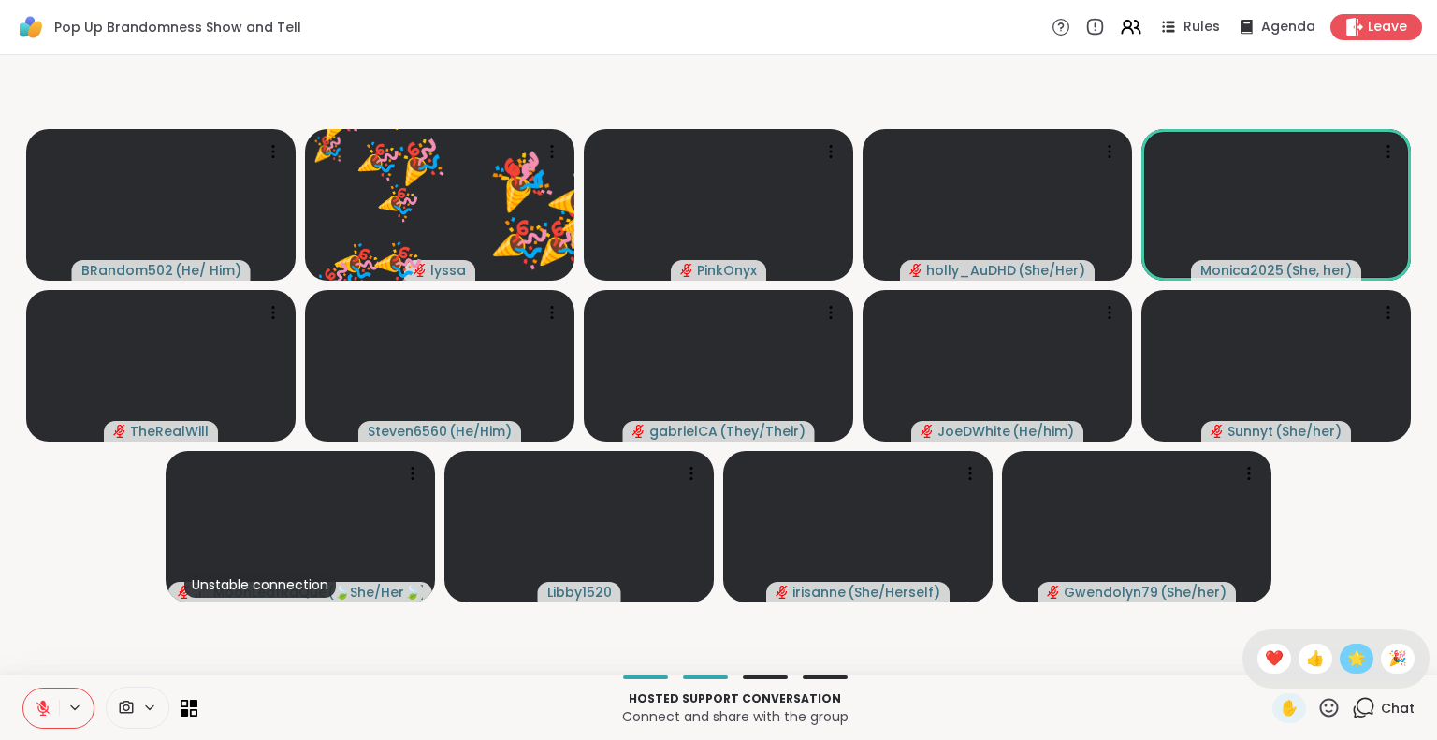
click at [1340, 670] on div "🌟" at bounding box center [1357, 659] width 34 height 30
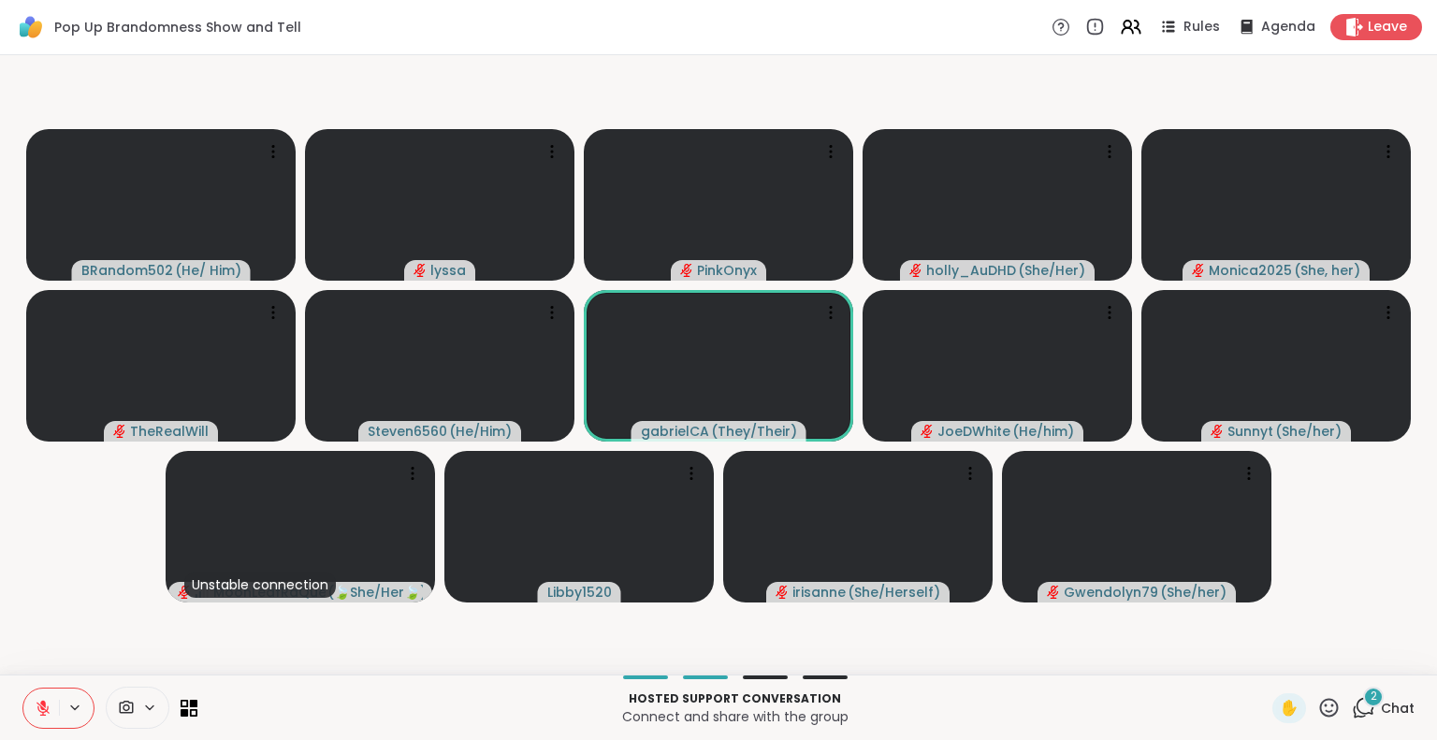
click at [1317, 705] on icon at bounding box center [1328, 707] width 23 height 23
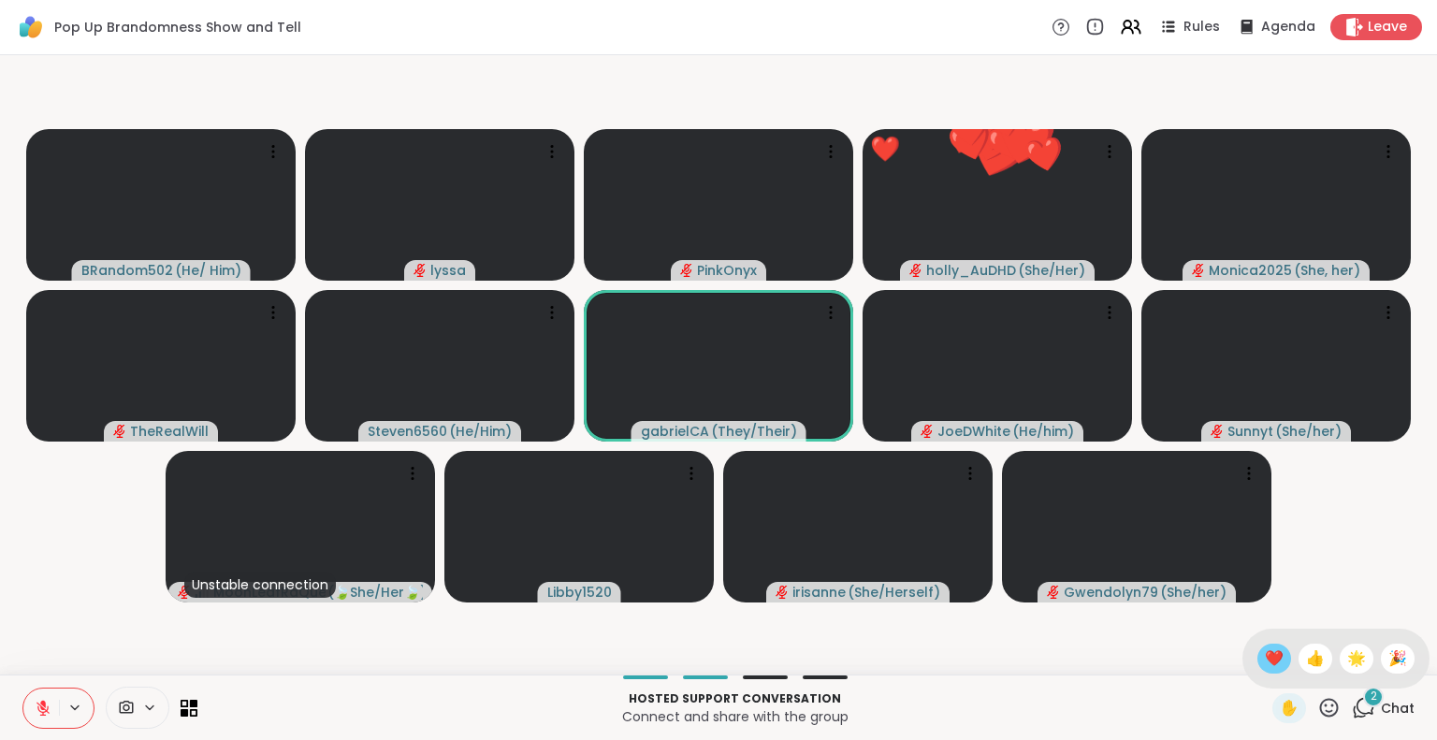
click at [1265, 658] on span "❤️" at bounding box center [1274, 658] width 19 height 22
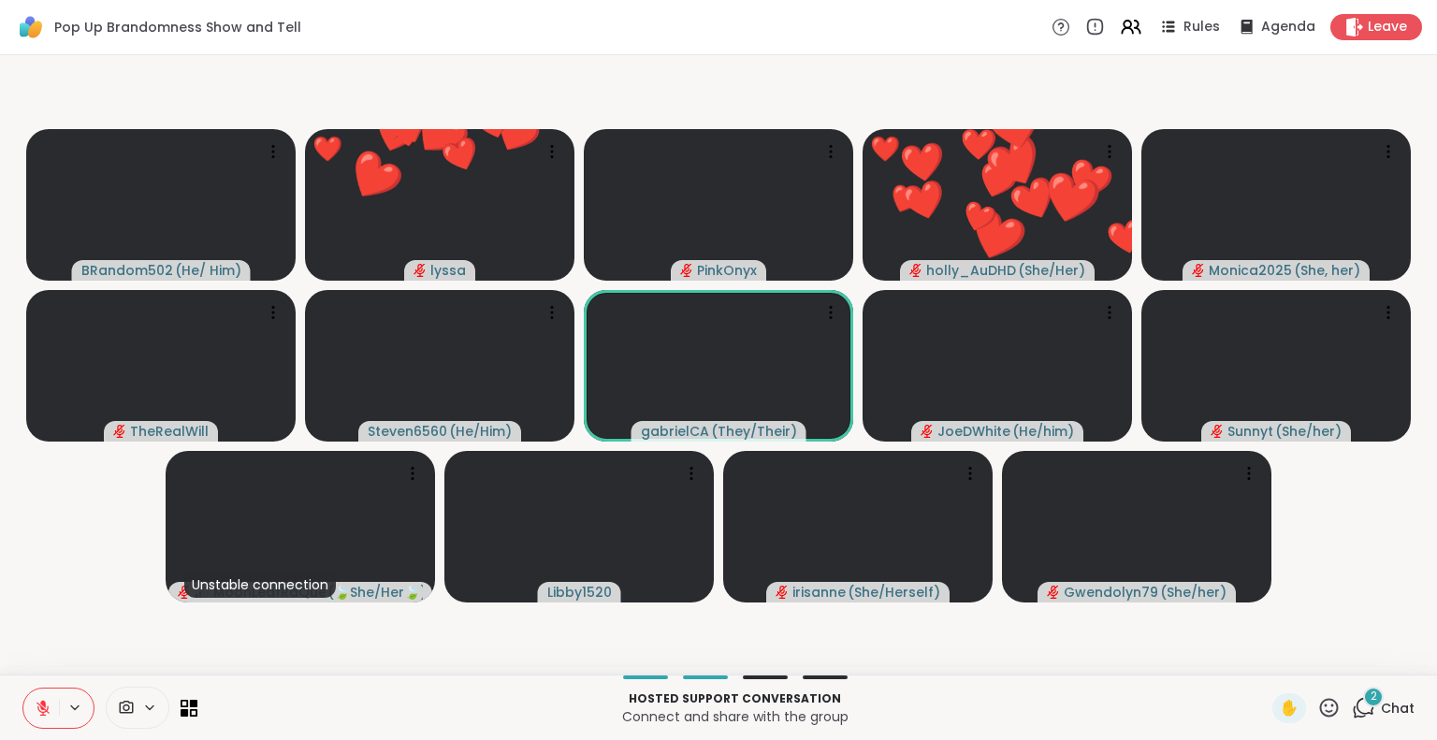
click at [1381, 714] on span "Chat" at bounding box center [1398, 708] width 34 height 19
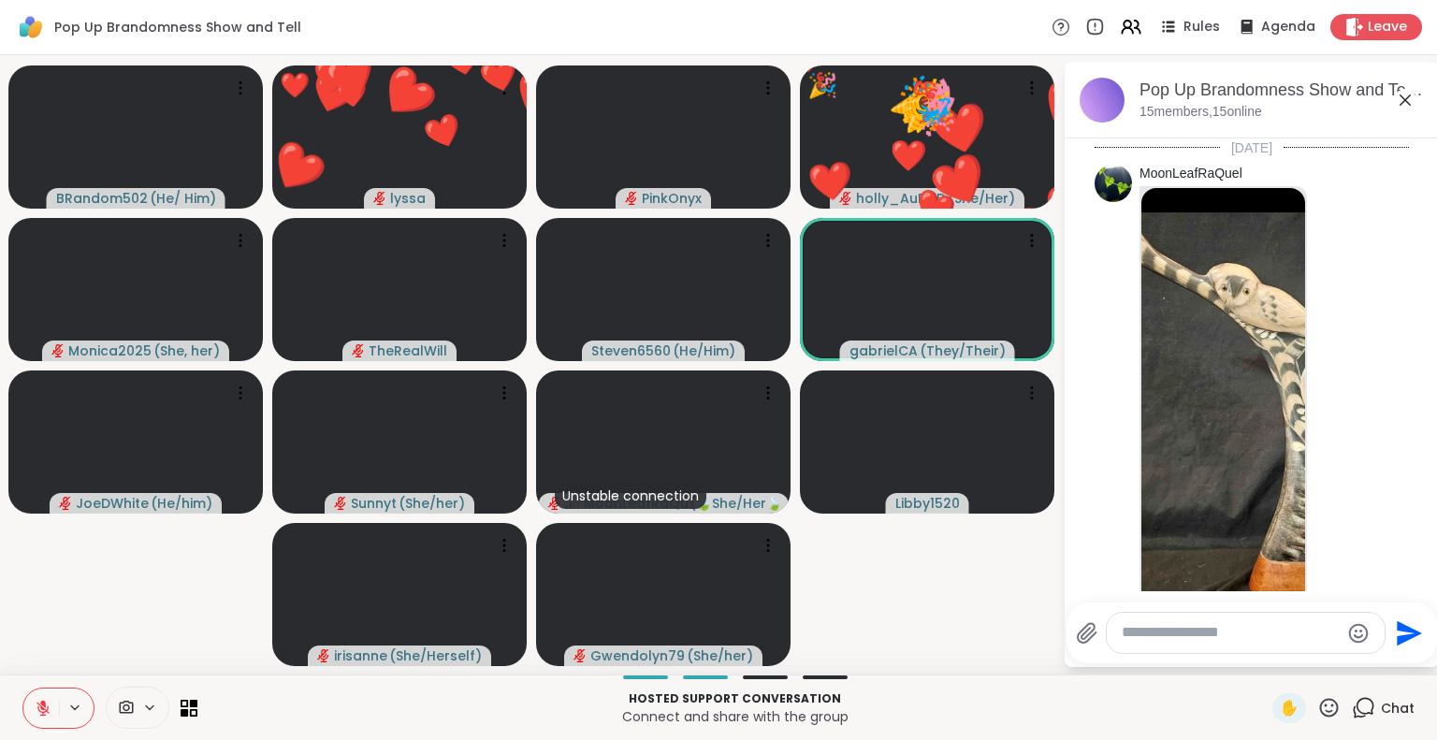
scroll to position [14936, 0]
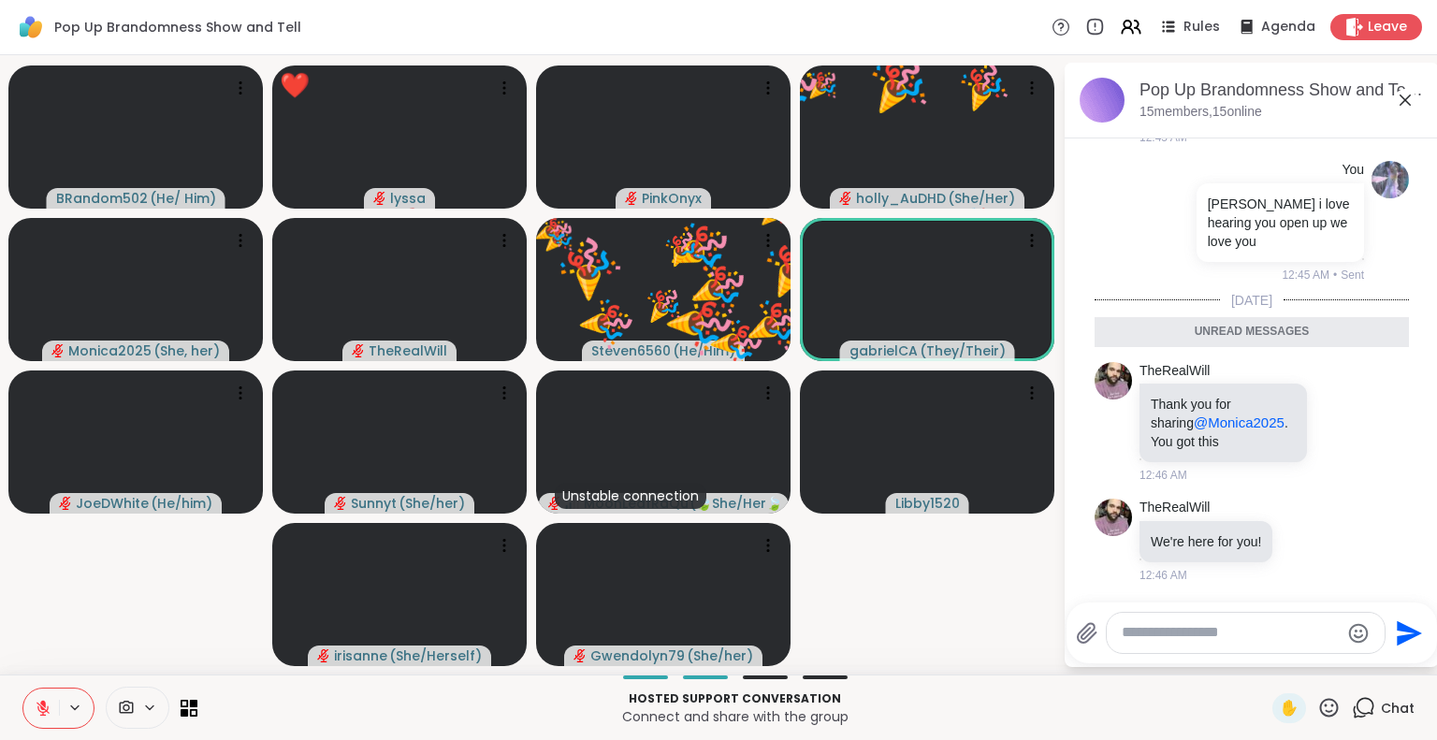
click at [1178, 628] on textarea "Type your message" at bounding box center [1231, 633] width 218 height 20
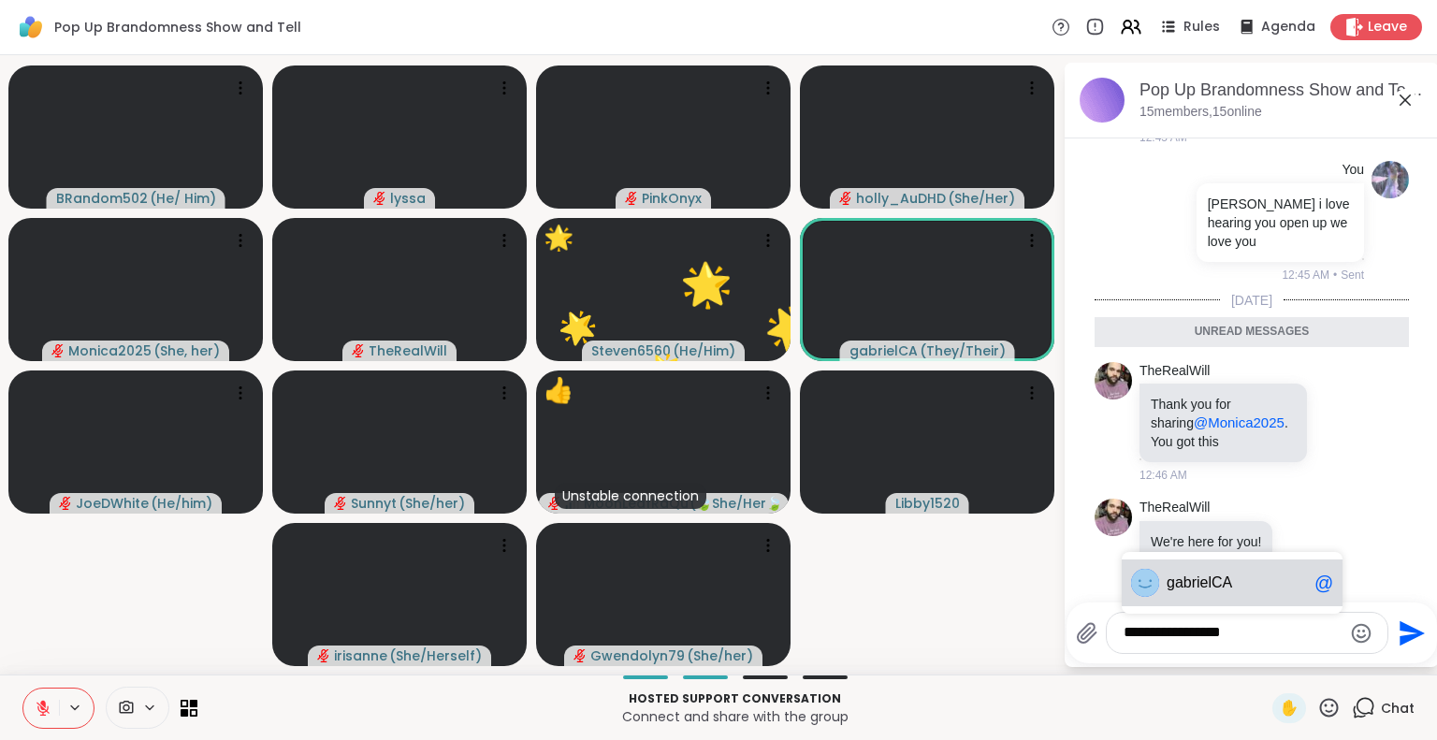
click at [1179, 579] on span "gab" at bounding box center [1179, 583] width 25 height 19
type textarea "**********"
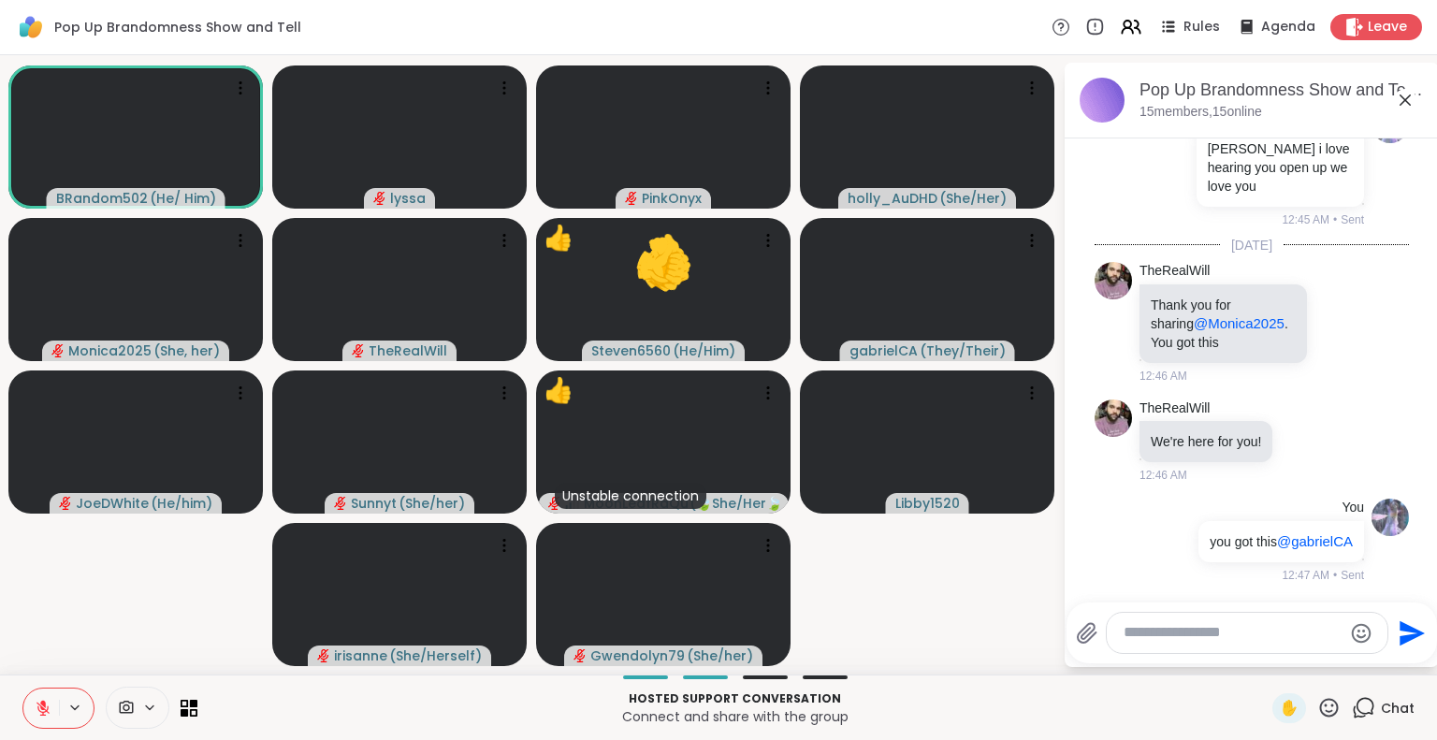
scroll to position [15009, 0]
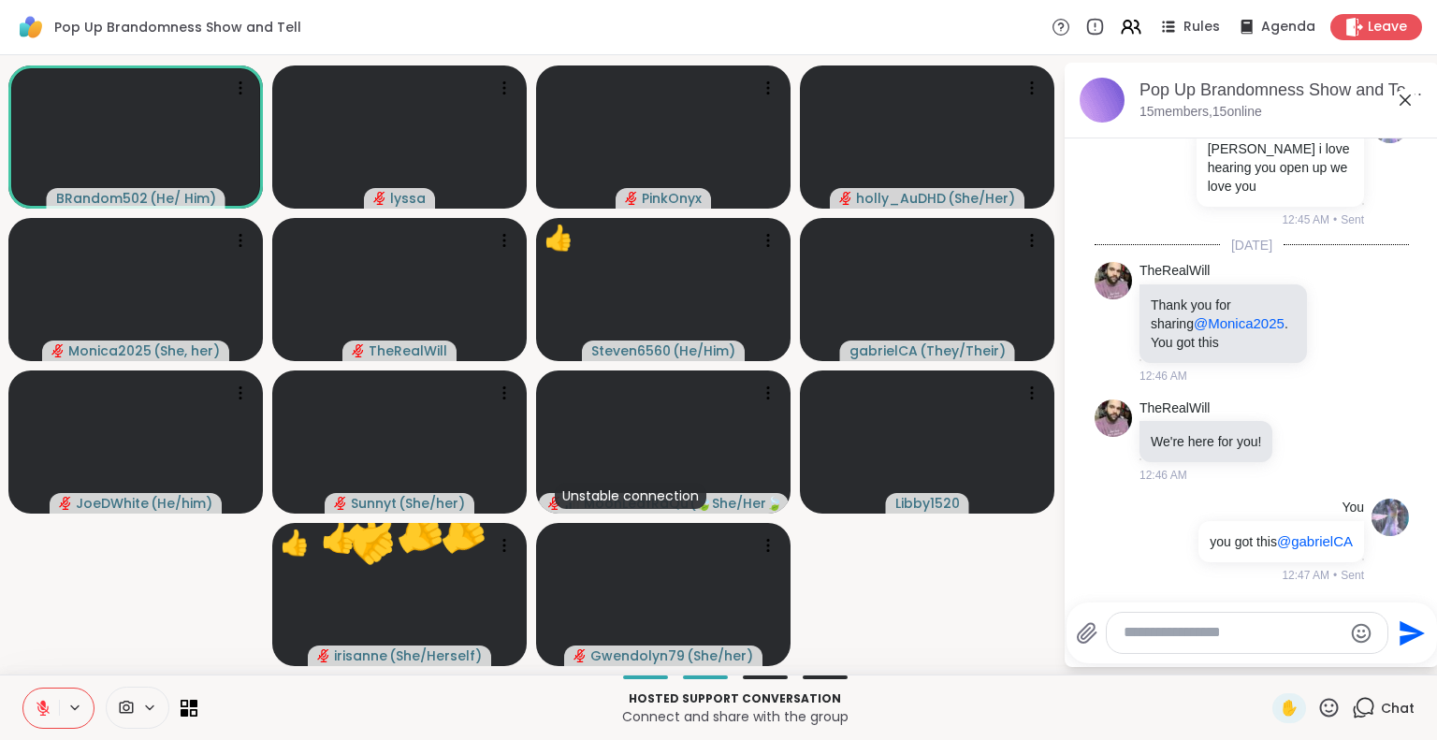
click at [1407, 92] on icon at bounding box center [1405, 100] width 22 height 22
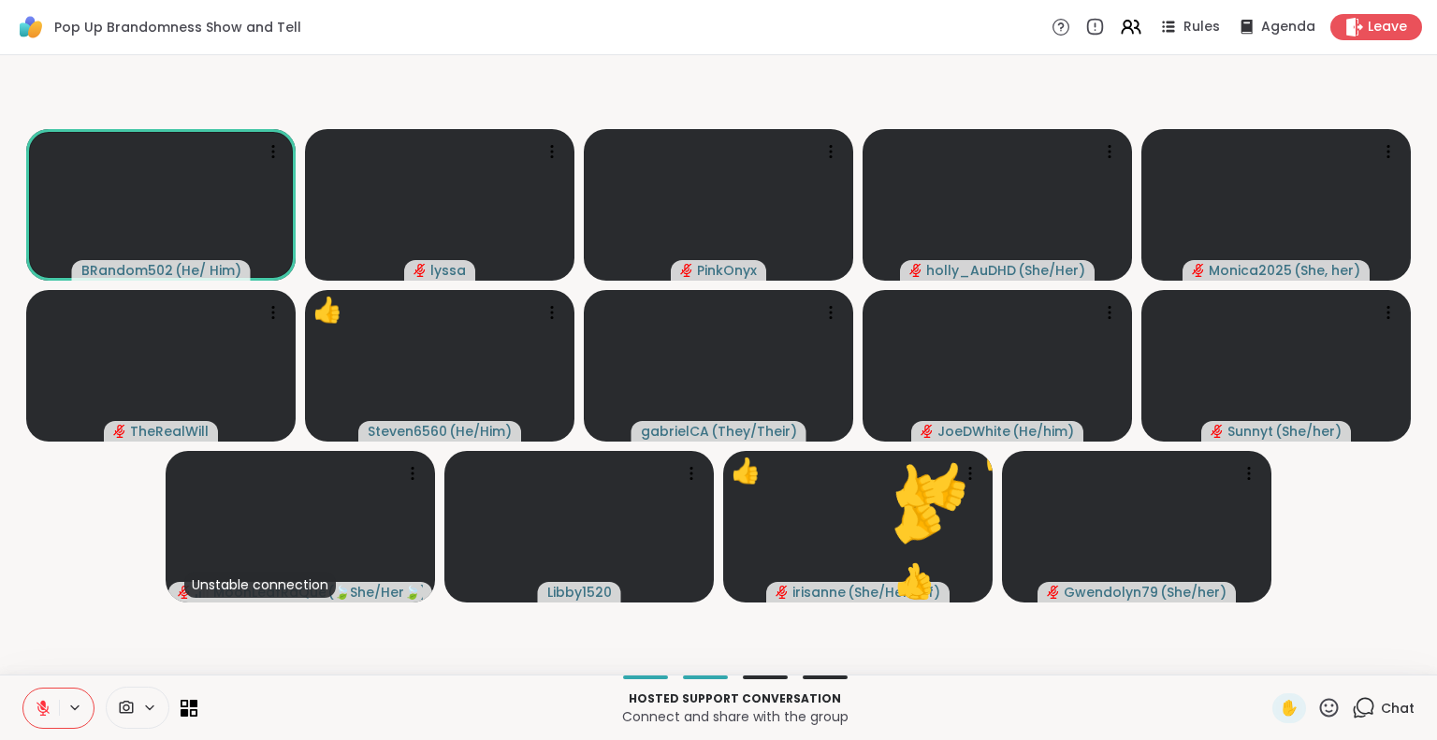
click at [1378, 693] on div "Chat" at bounding box center [1383, 708] width 63 height 30
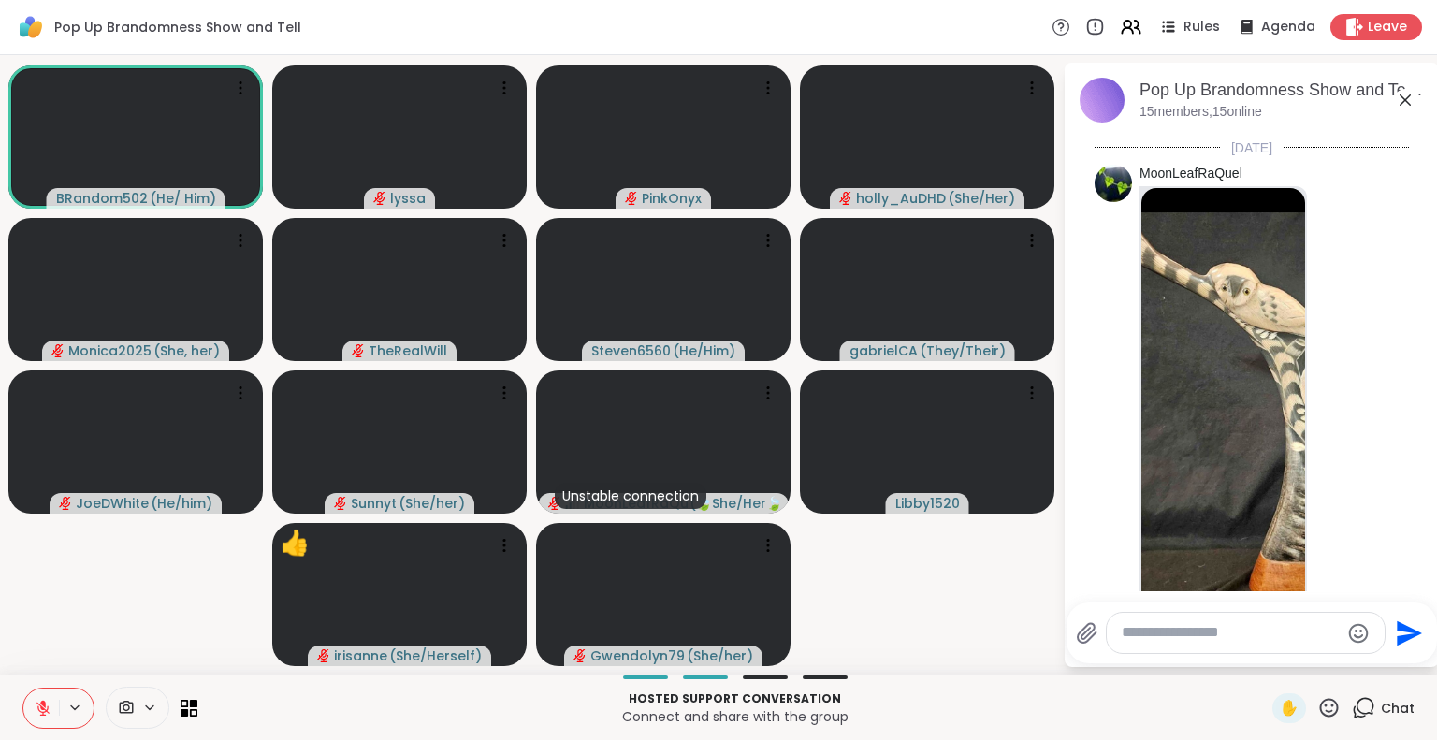
scroll to position [14991, 0]
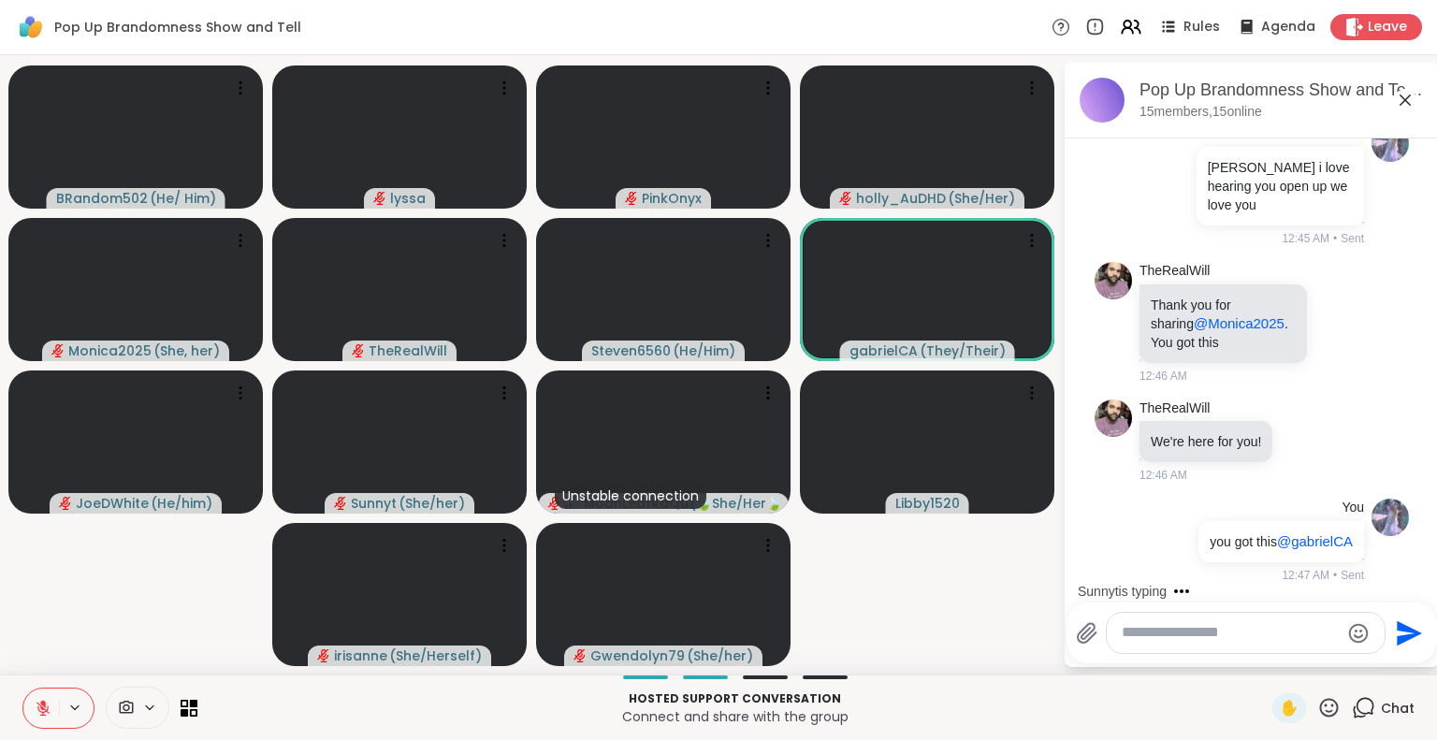
click at [1405, 92] on icon at bounding box center [1405, 100] width 22 height 22
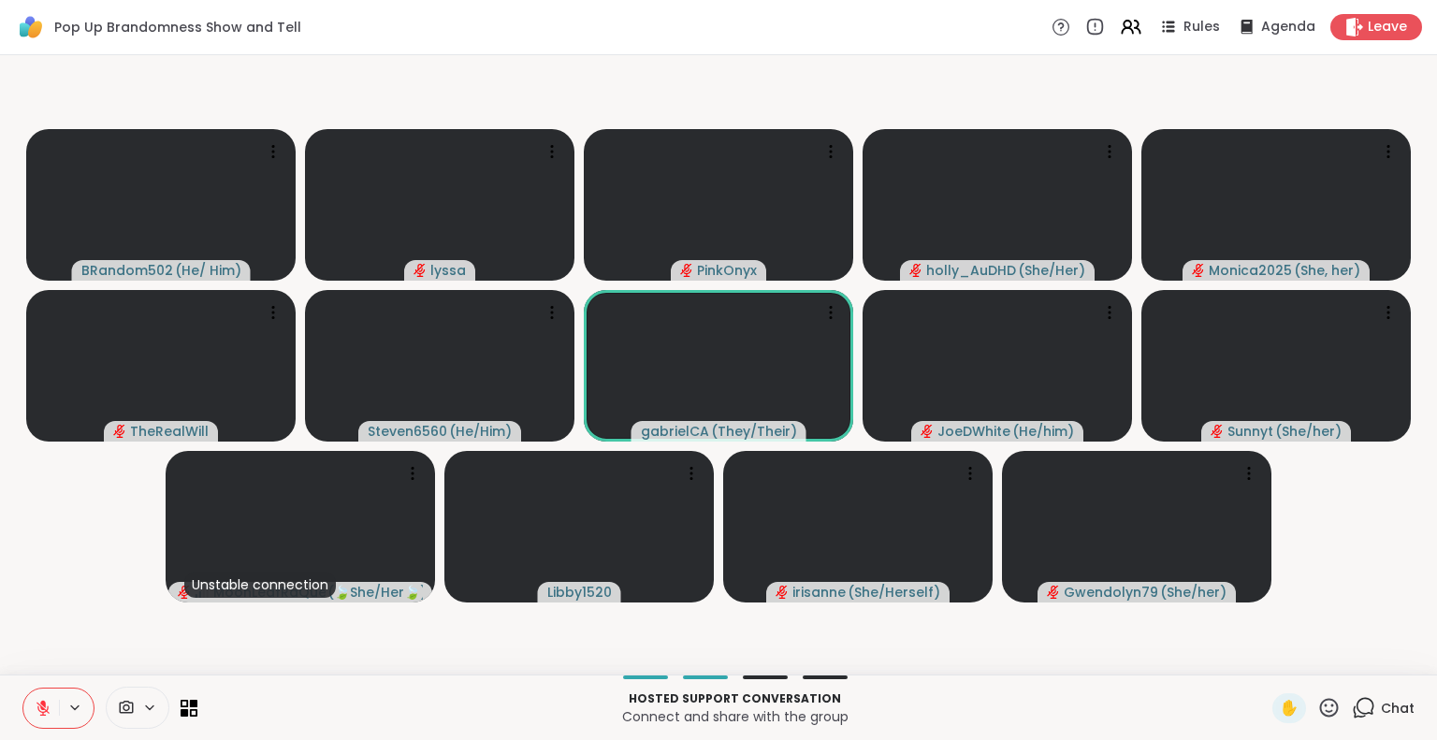
click at [1381, 702] on span "Chat" at bounding box center [1398, 708] width 34 height 19
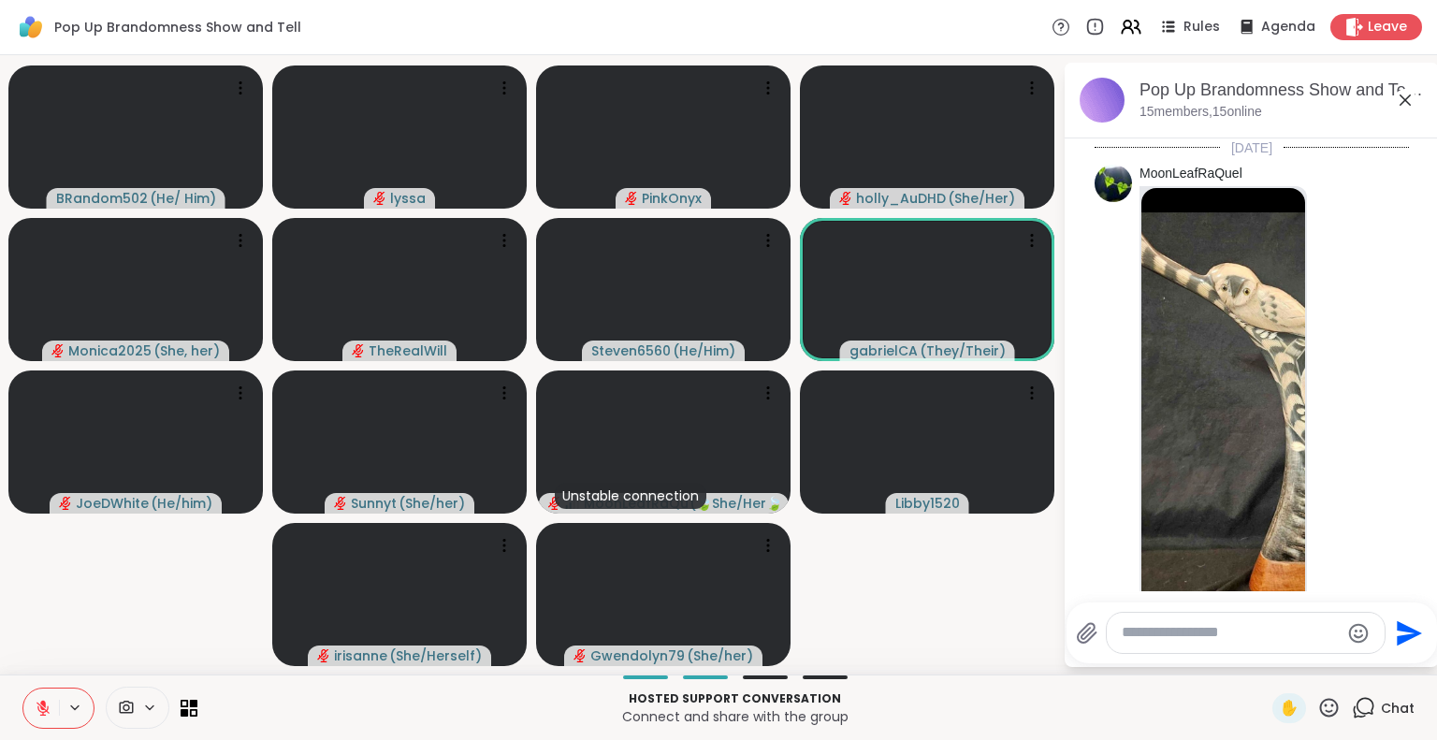
scroll to position [15018, 0]
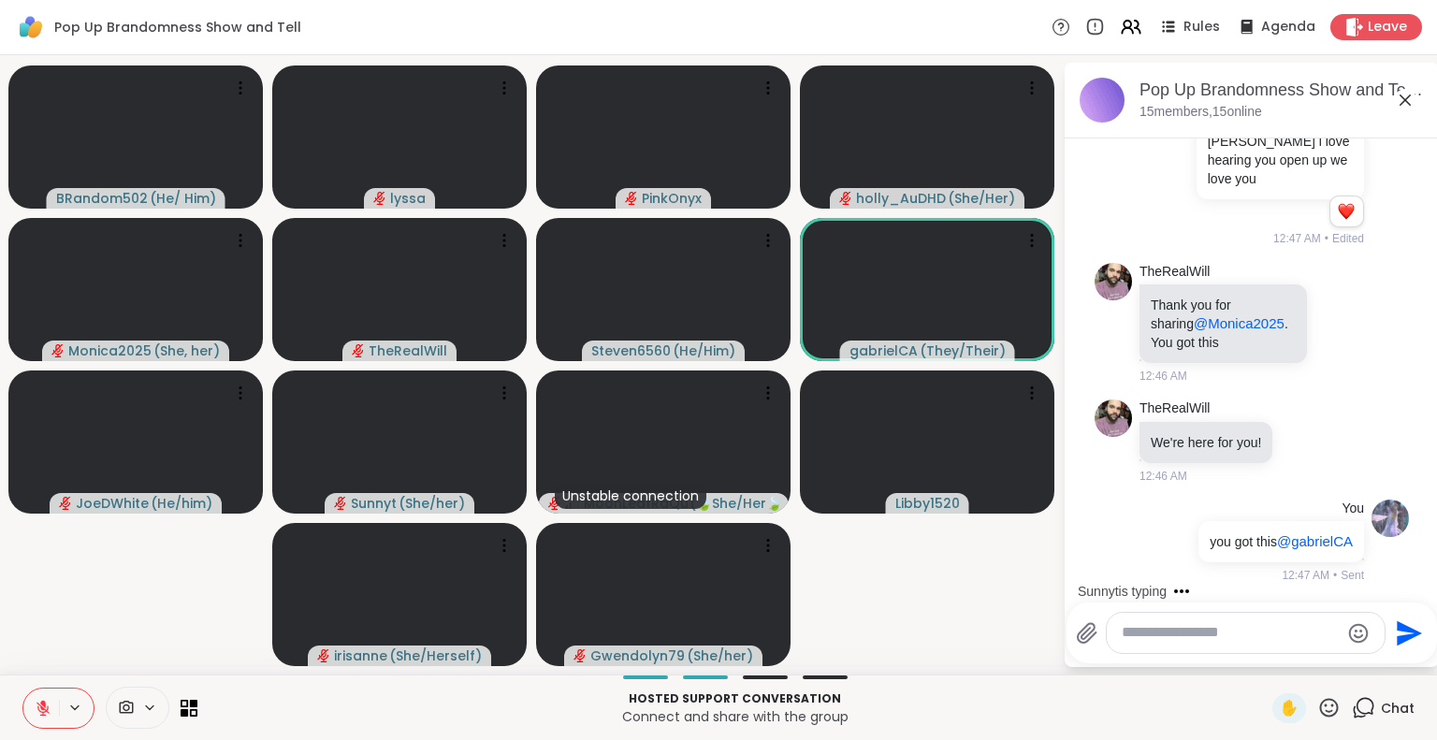
click at [1410, 94] on icon at bounding box center [1405, 100] width 22 height 22
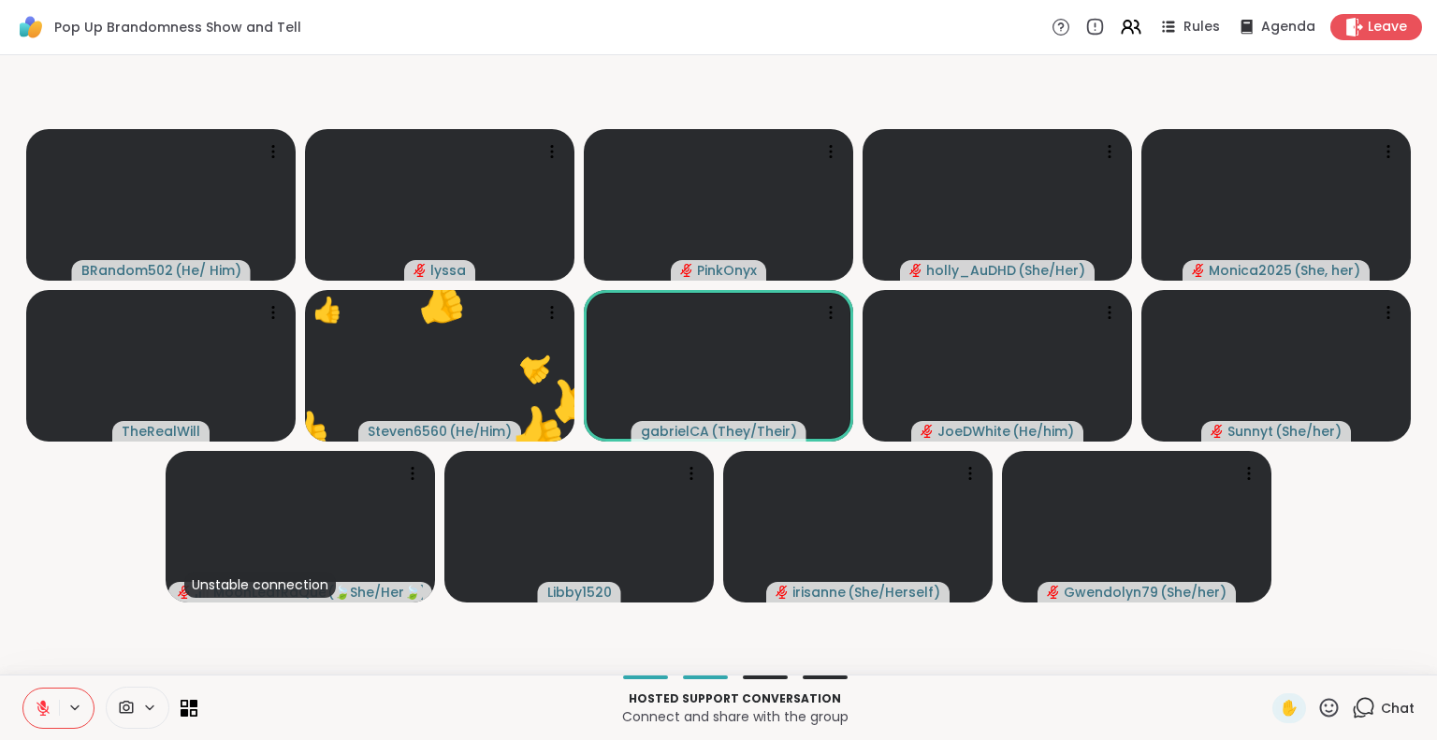
click at [1317, 707] on icon at bounding box center [1328, 707] width 23 height 23
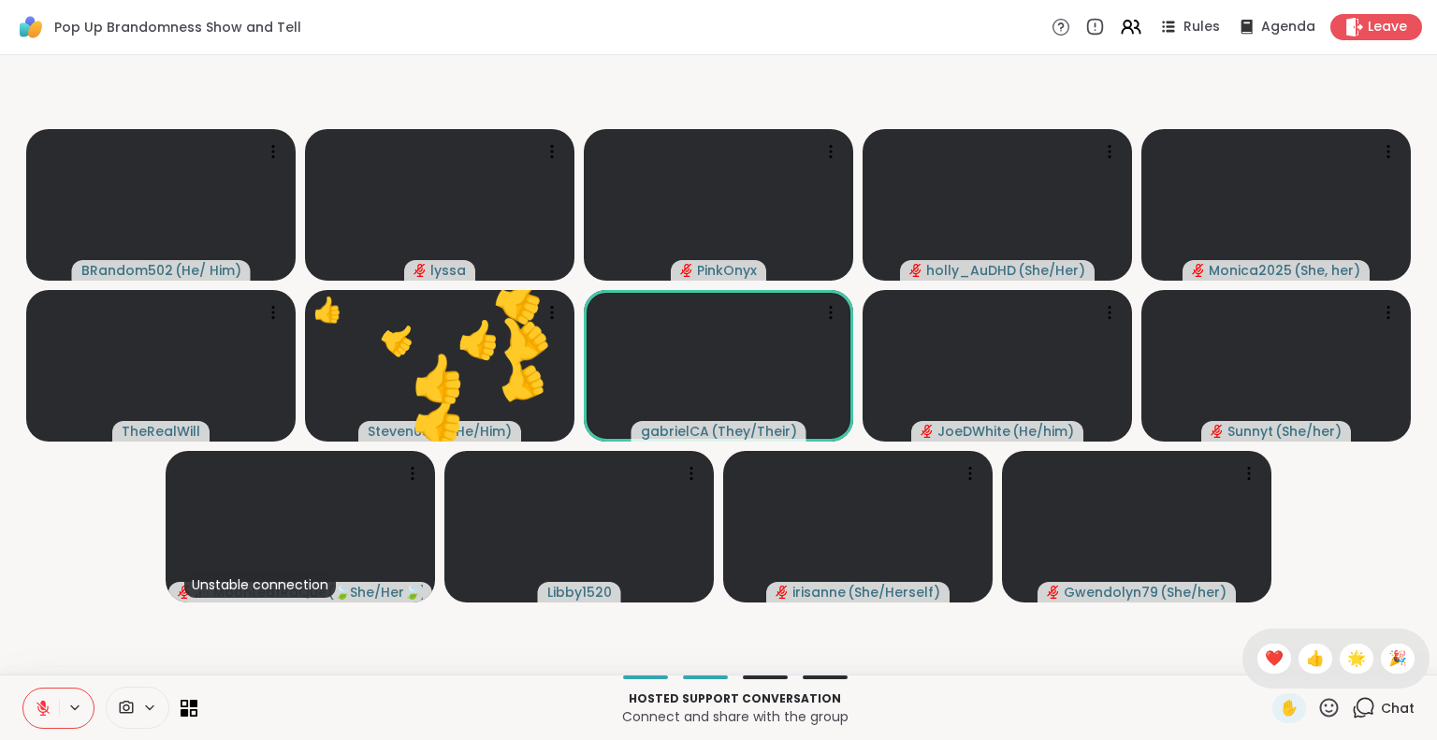
click at [1275, 676] on div "✋ ❤️ 👍 🌟 🎉" at bounding box center [1336, 659] width 187 height 60
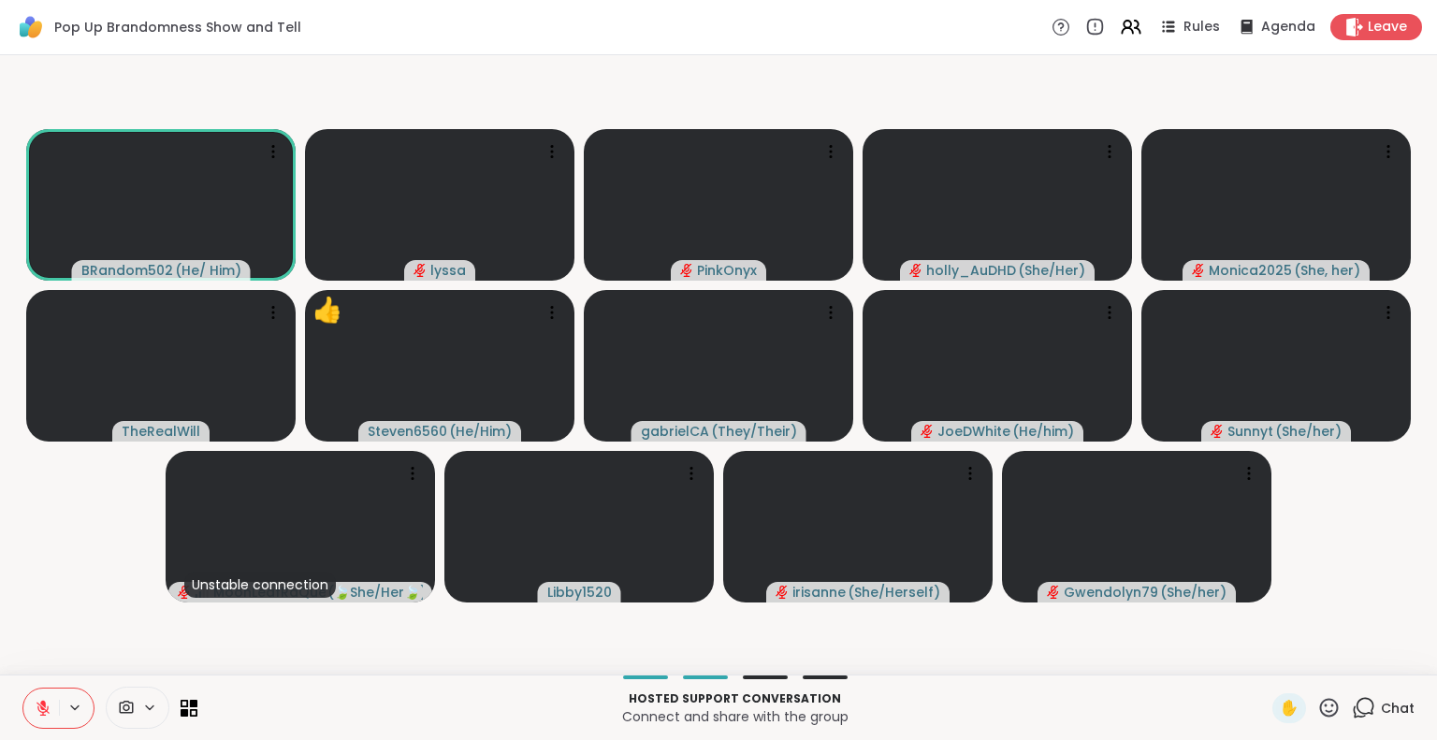
click at [1317, 702] on icon at bounding box center [1328, 707] width 23 height 23
click at [1265, 661] on span "❤️" at bounding box center [1274, 658] width 19 height 22
click at [1306, 691] on div "Hosted support conversation Connect and share with the group ✋ Chat" at bounding box center [718, 707] width 1437 height 65
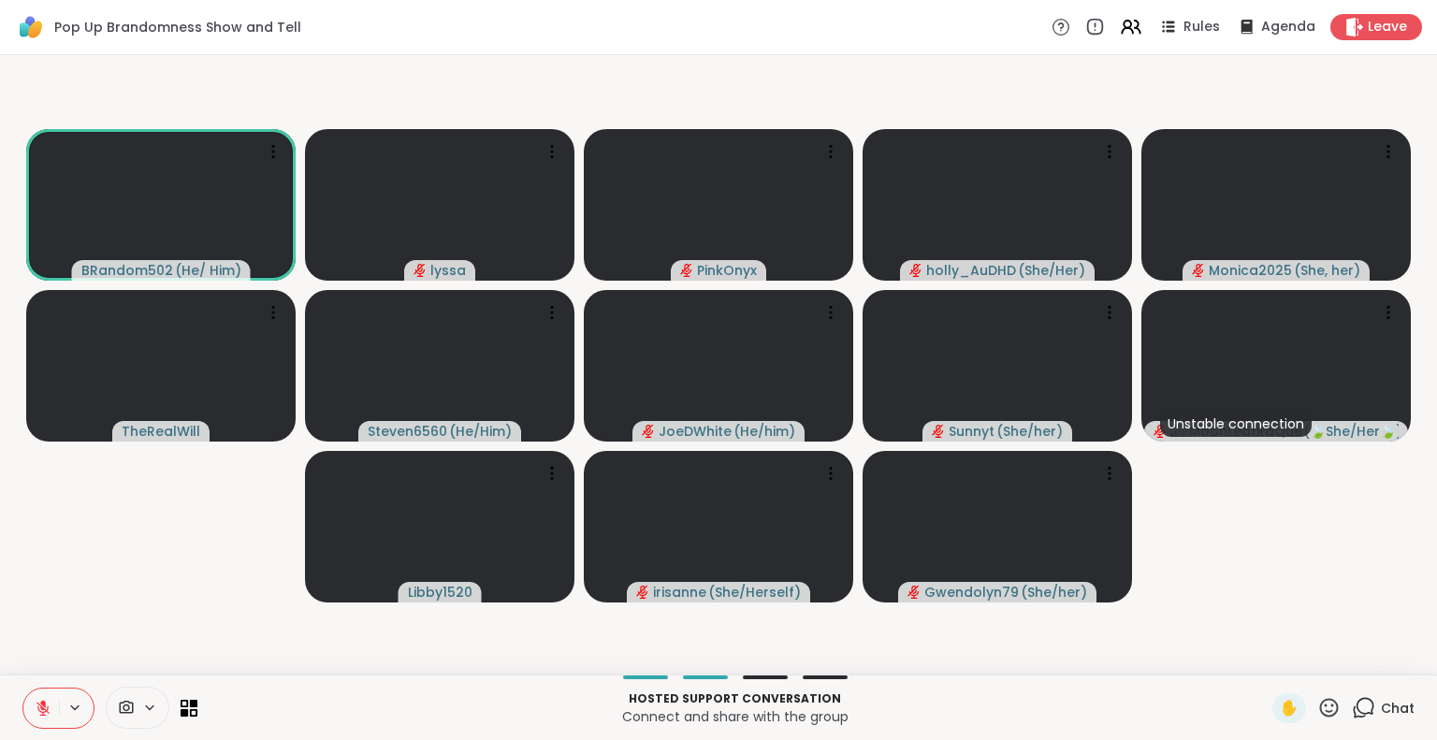
click at [1323, 713] on icon at bounding box center [1329, 707] width 19 height 19
click at [1246, 618] on video-player-container "BRandom502 ( He/ Him ) [PERSON_NAME] holly_AuDHD ( She/Her ) Monica2025 ( She, …" at bounding box center [718, 365] width 1415 height 604
click at [43, 709] on icon at bounding box center [42, 708] width 13 height 13
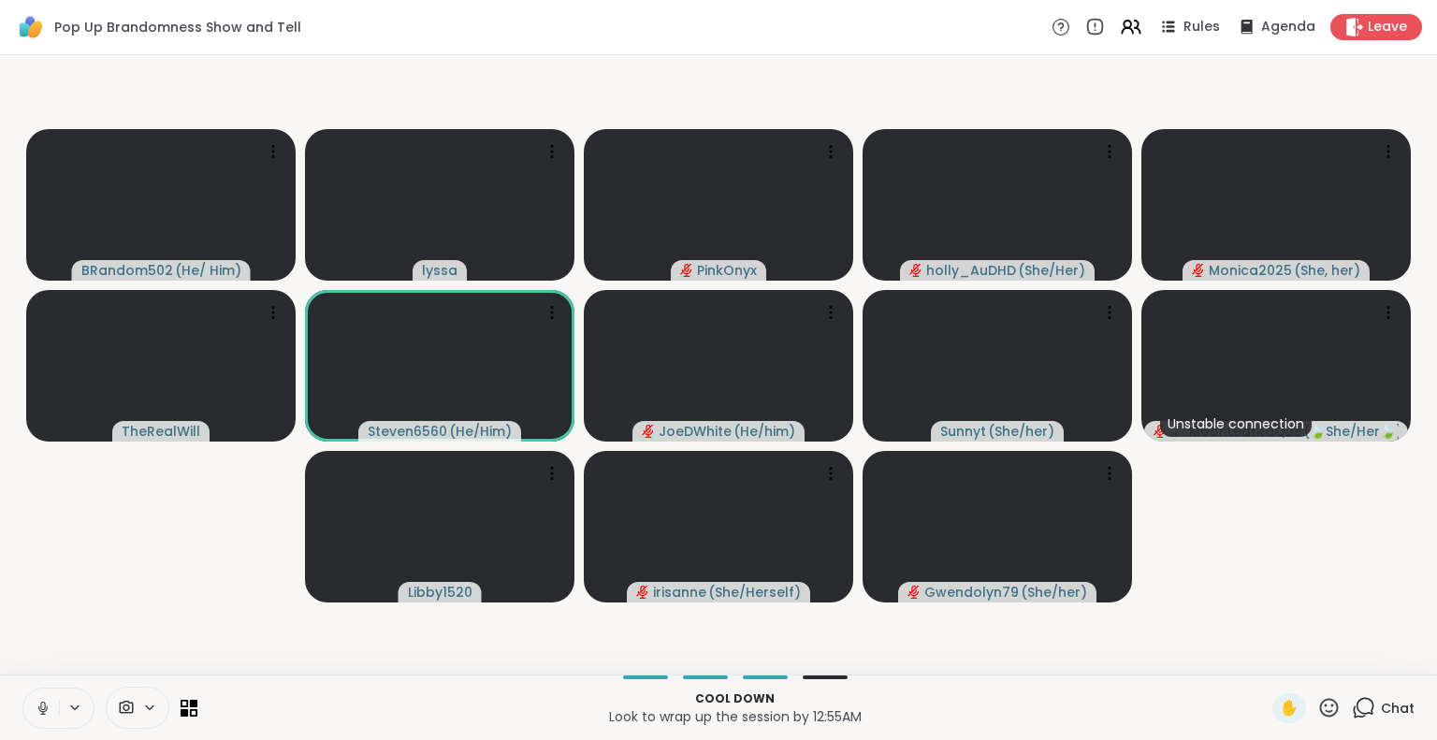
click at [35, 706] on icon at bounding box center [43, 708] width 17 height 17
click at [1320, 706] on icon at bounding box center [1329, 707] width 19 height 19
click at [1265, 658] on span "❤️" at bounding box center [1274, 658] width 19 height 22
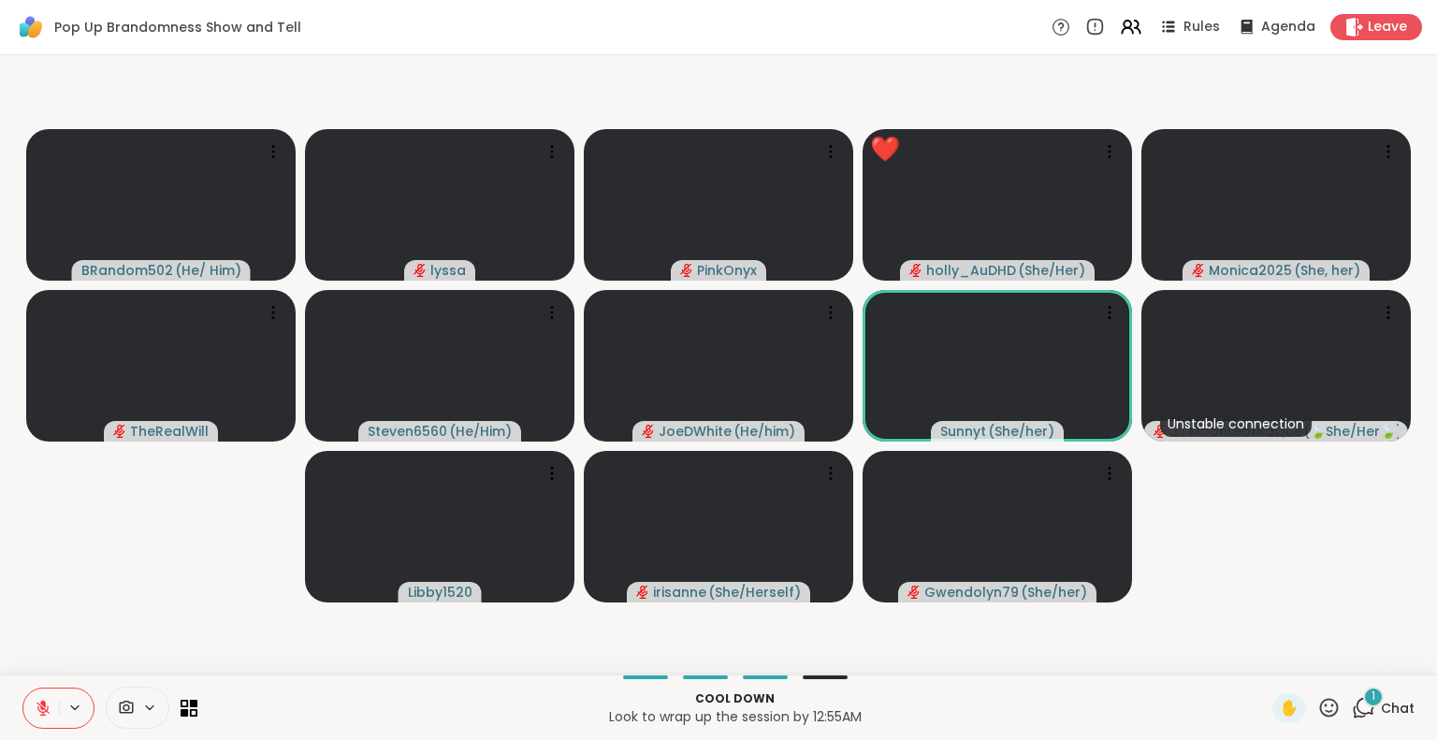
click at [1320, 701] on icon at bounding box center [1329, 707] width 19 height 19
click at [1265, 657] on span "❤️" at bounding box center [1274, 658] width 19 height 22
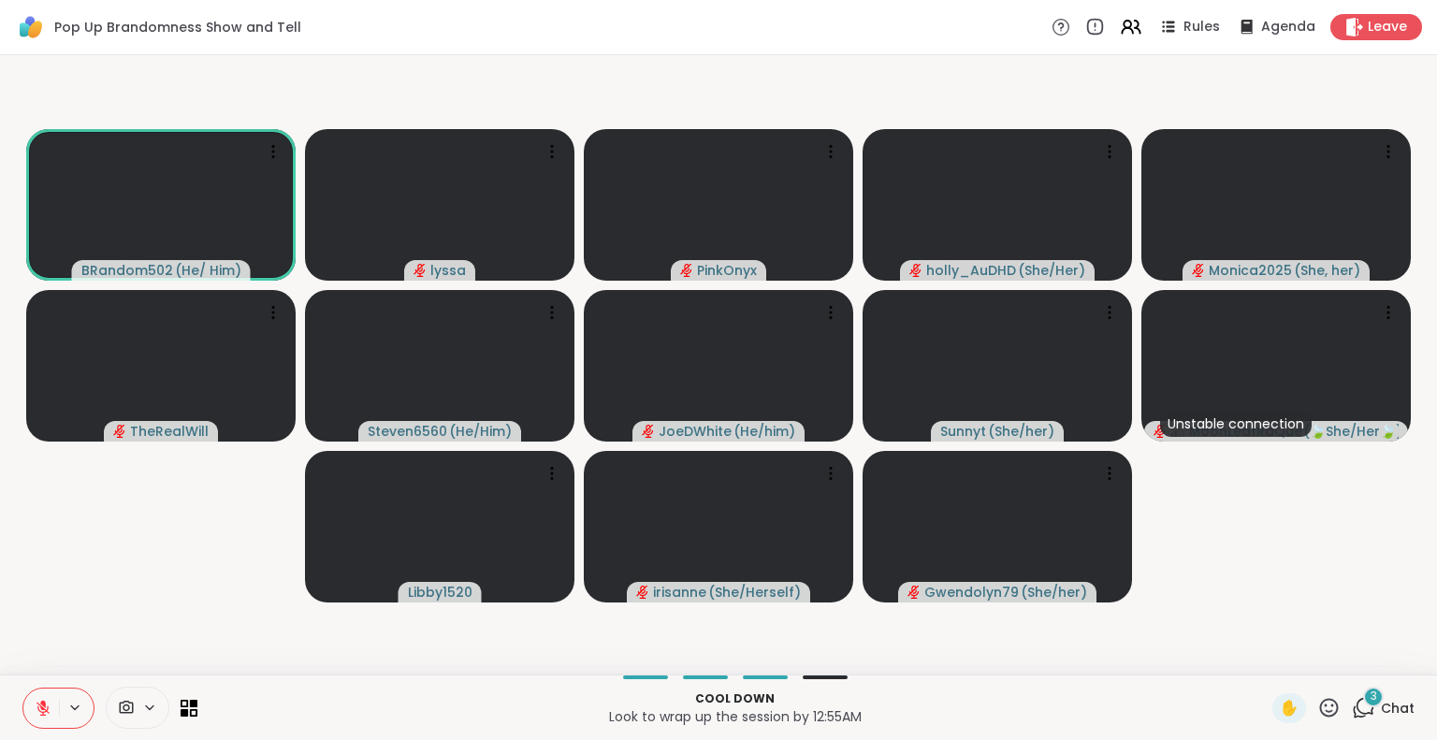
click at [1317, 708] on icon at bounding box center [1328, 707] width 23 height 23
click at [1347, 661] on span "🌟" at bounding box center [1356, 658] width 19 height 22
click at [1320, 705] on icon at bounding box center [1329, 707] width 19 height 19
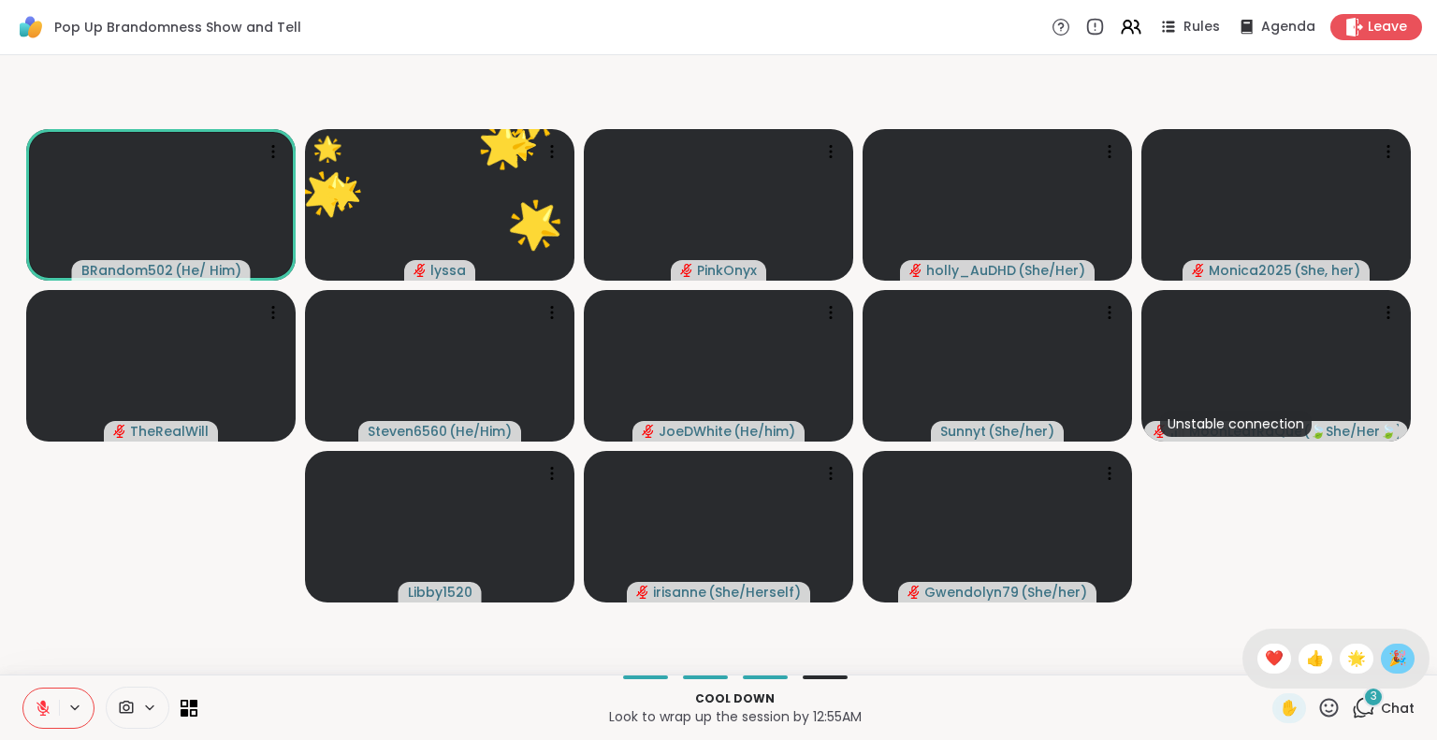
click at [1381, 665] on div "🎉" at bounding box center [1398, 659] width 34 height 30
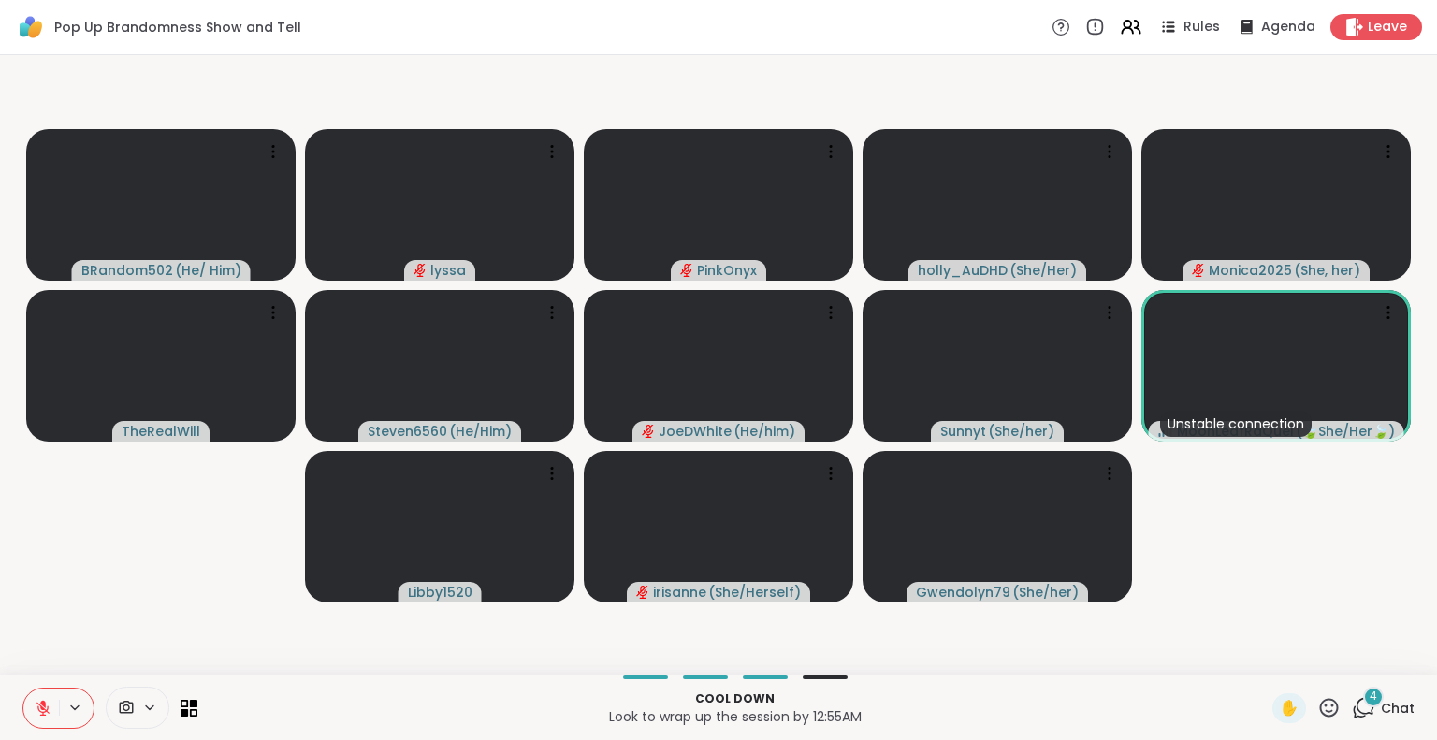
click at [1317, 700] on icon at bounding box center [1328, 707] width 23 height 23
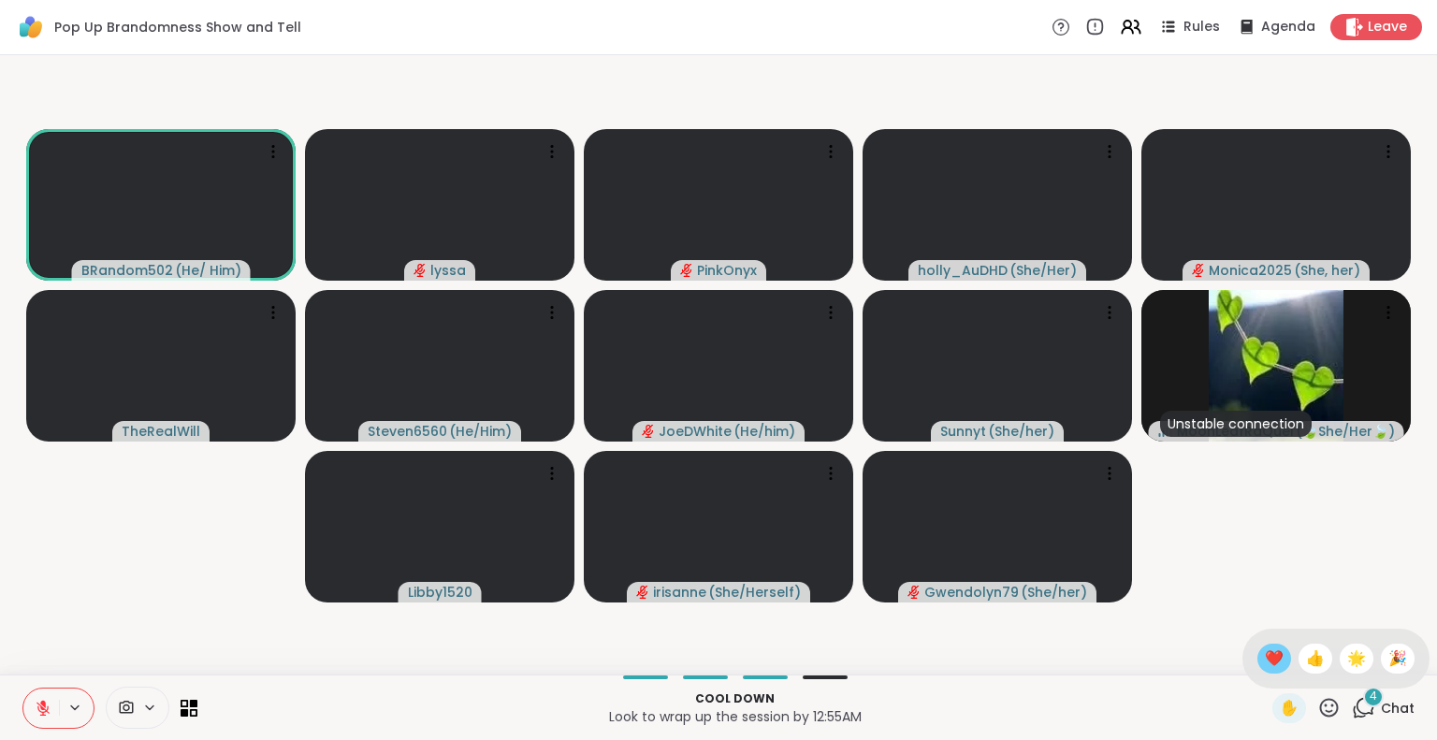
click at [1269, 661] on div "❤️" at bounding box center [1274, 659] width 34 height 30
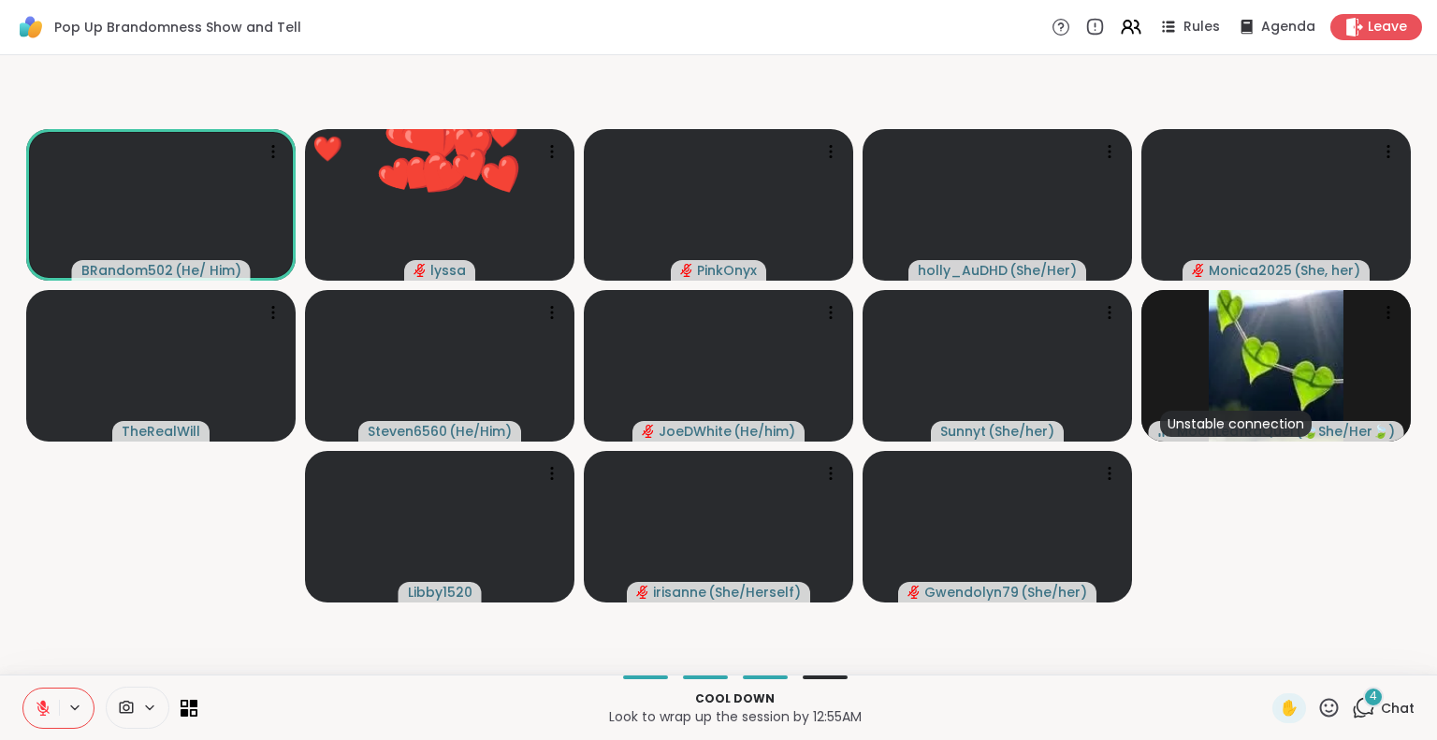
click at [1324, 707] on icon at bounding box center [1329, 707] width 19 height 19
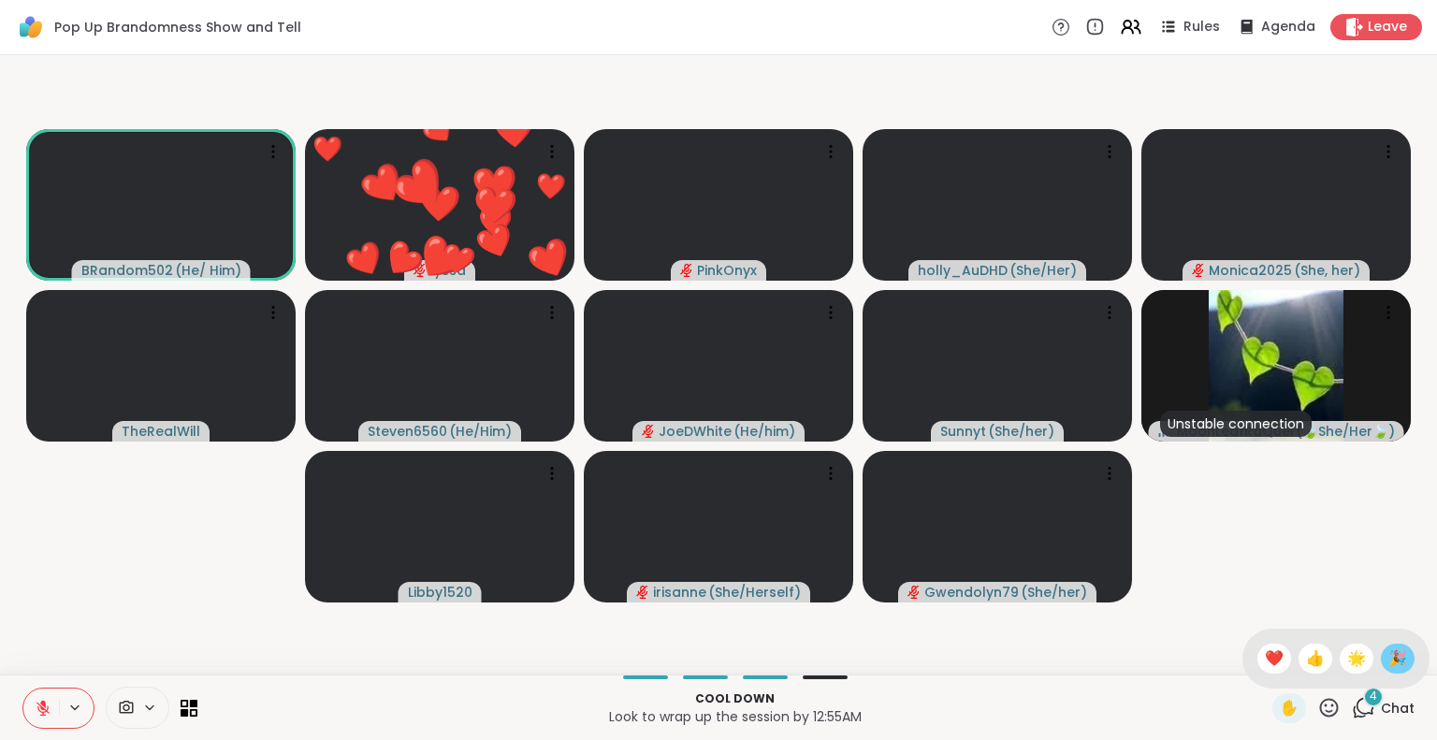
click at [1390, 664] on span "🎉" at bounding box center [1397, 658] width 19 height 22
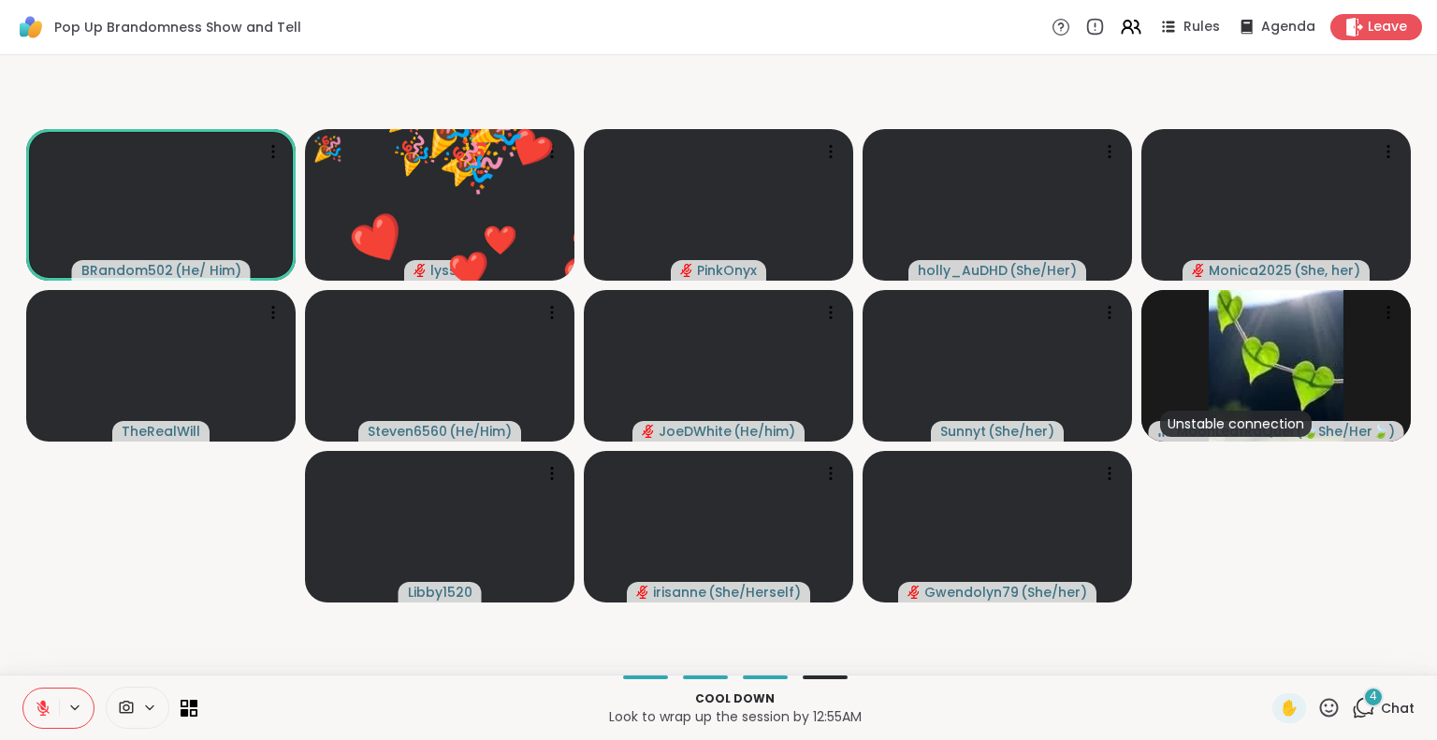
click at [1317, 703] on icon at bounding box center [1328, 707] width 23 height 23
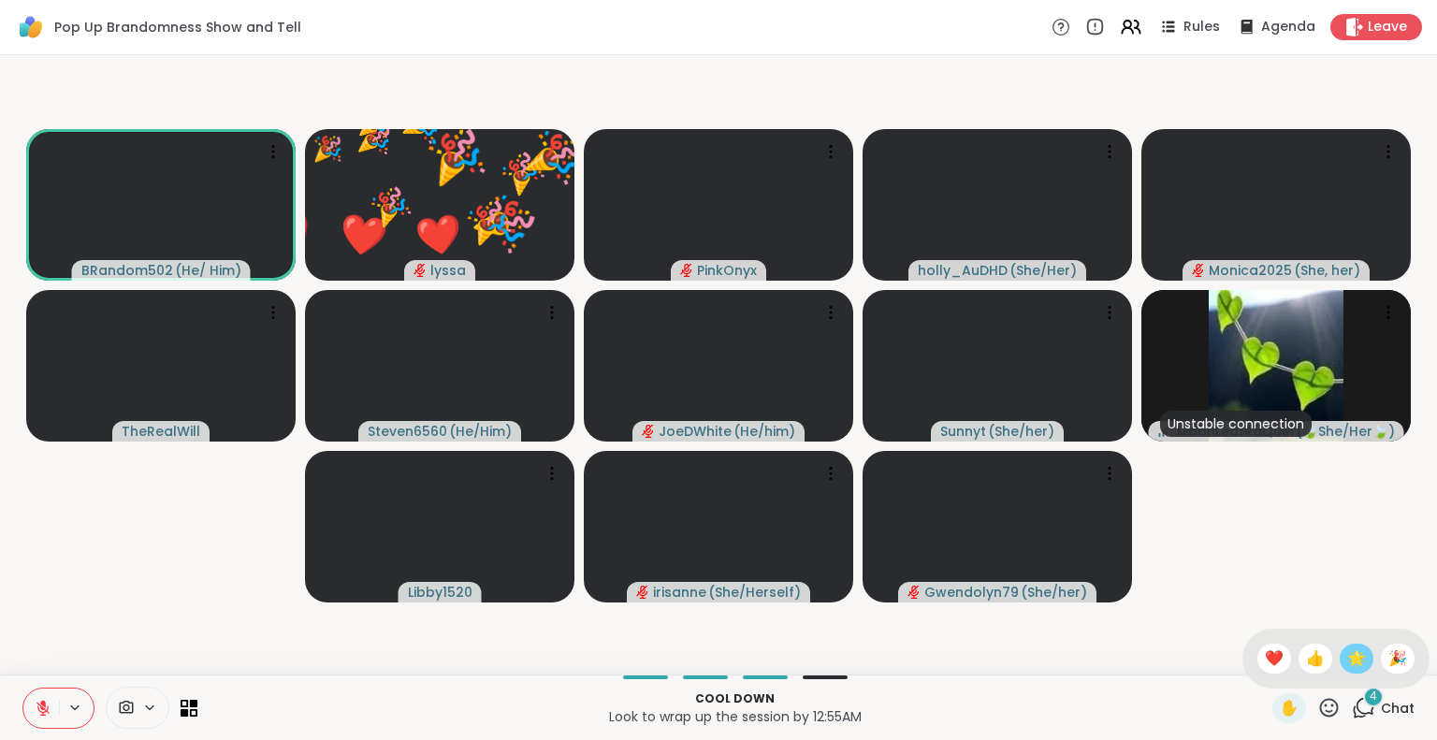
click at [1347, 657] on span "🌟" at bounding box center [1356, 658] width 19 height 22
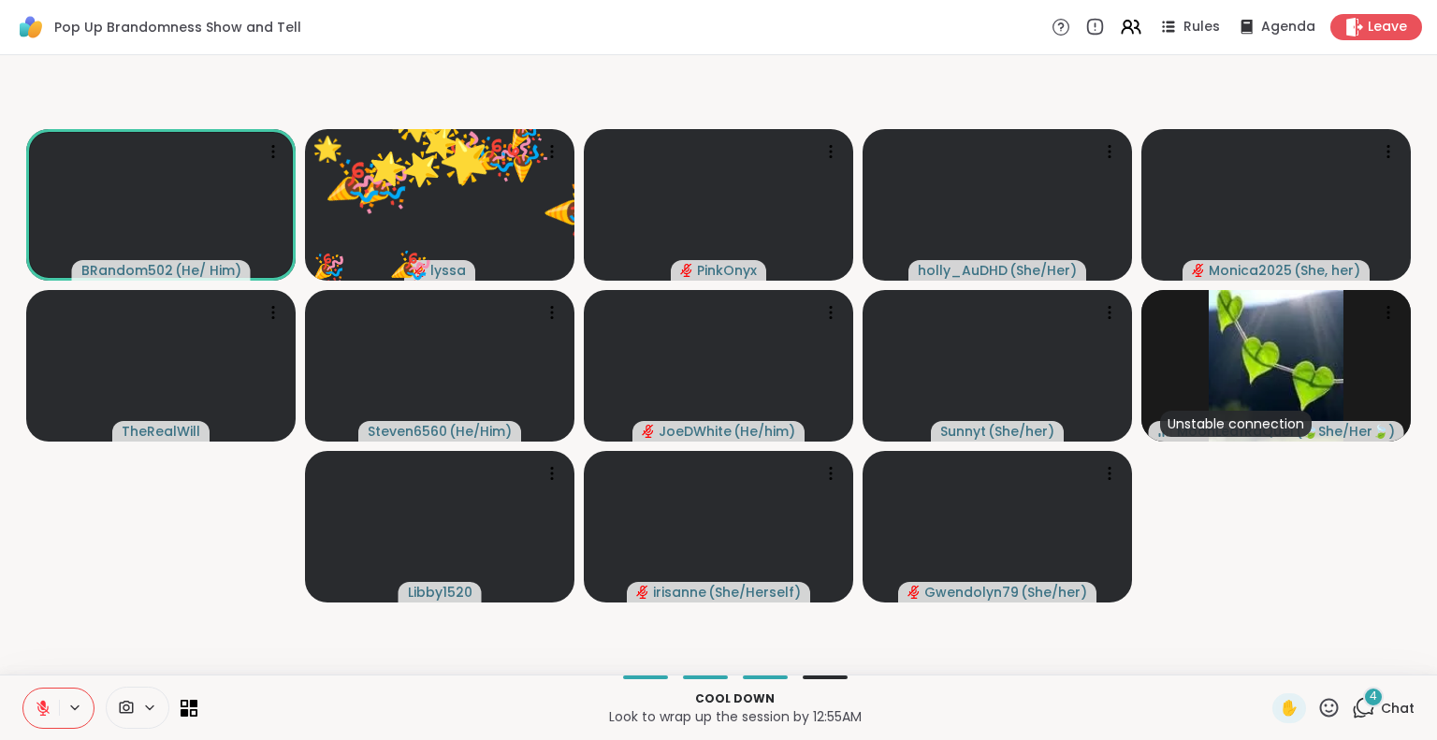
click at [1317, 708] on icon at bounding box center [1328, 707] width 23 height 23
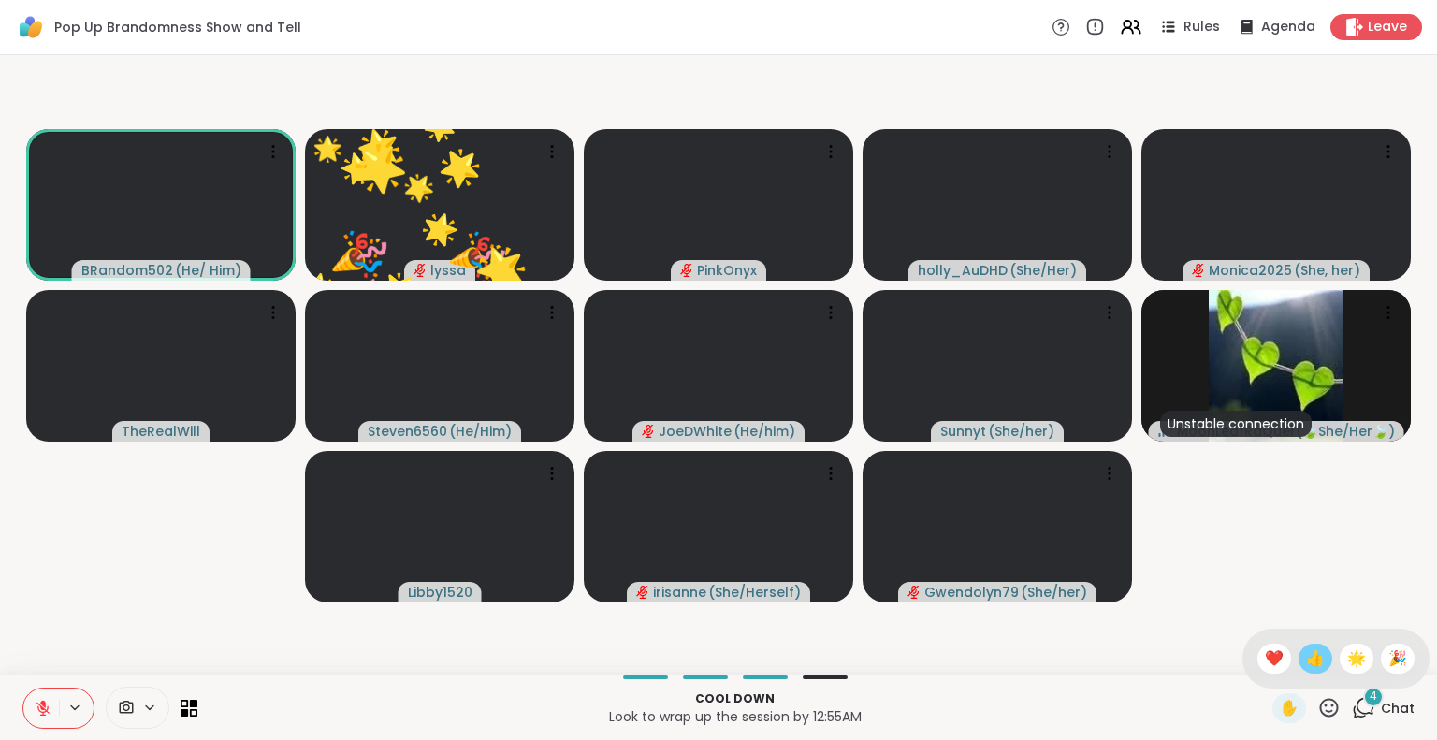
click at [1306, 659] on span "👍" at bounding box center [1315, 658] width 19 height 22
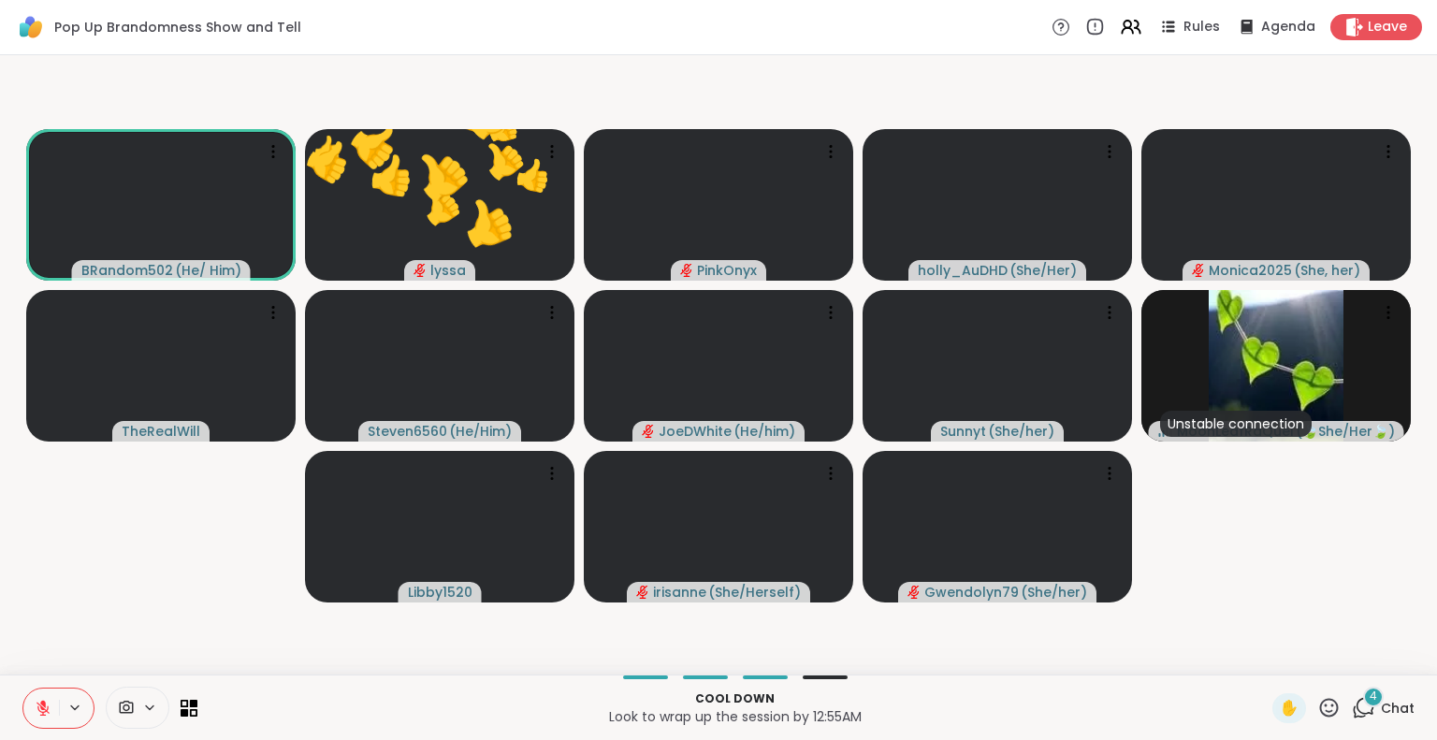
click at [1320, 704] on icon at bounding box center [1329, 707] width 19 height 19
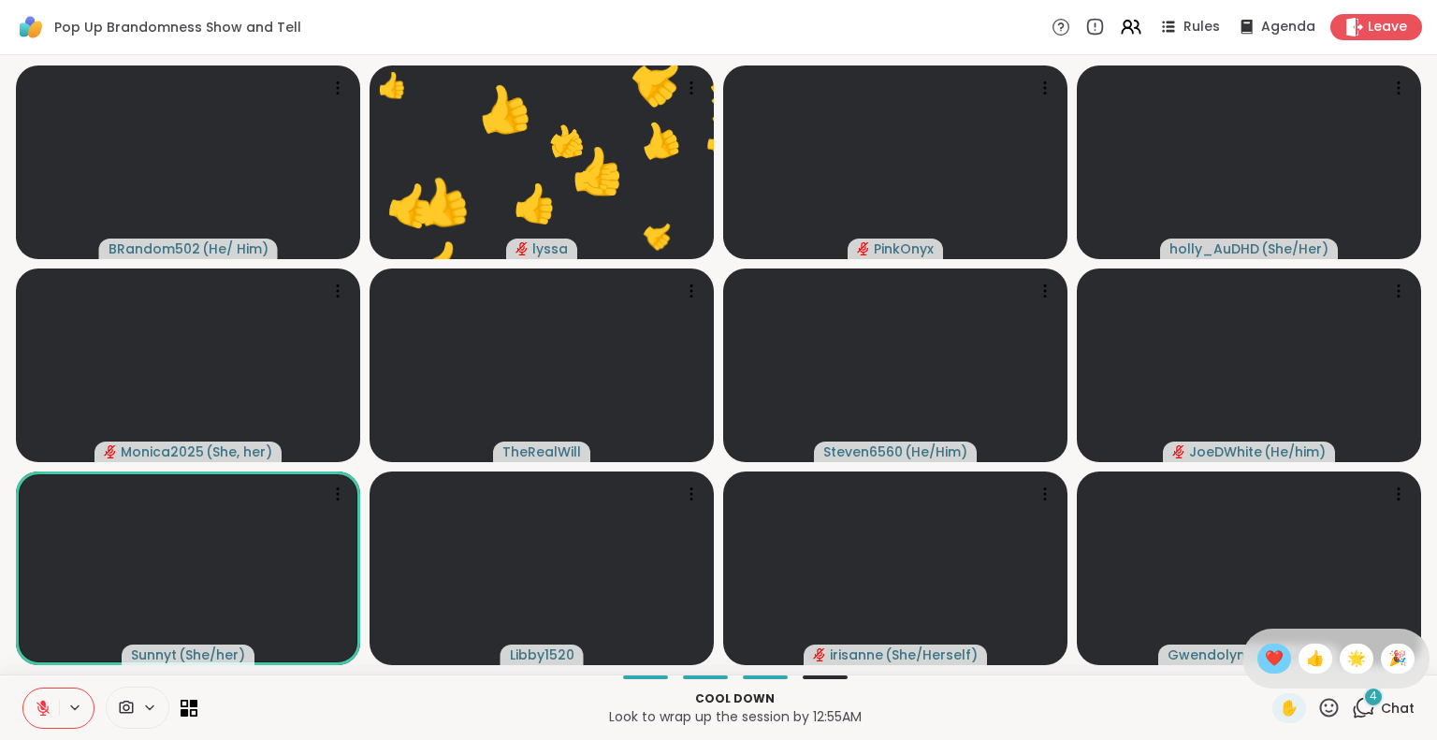
click at [1265, 662] on span "❤️" at bounding box center [1274, 658] width 19 height 22
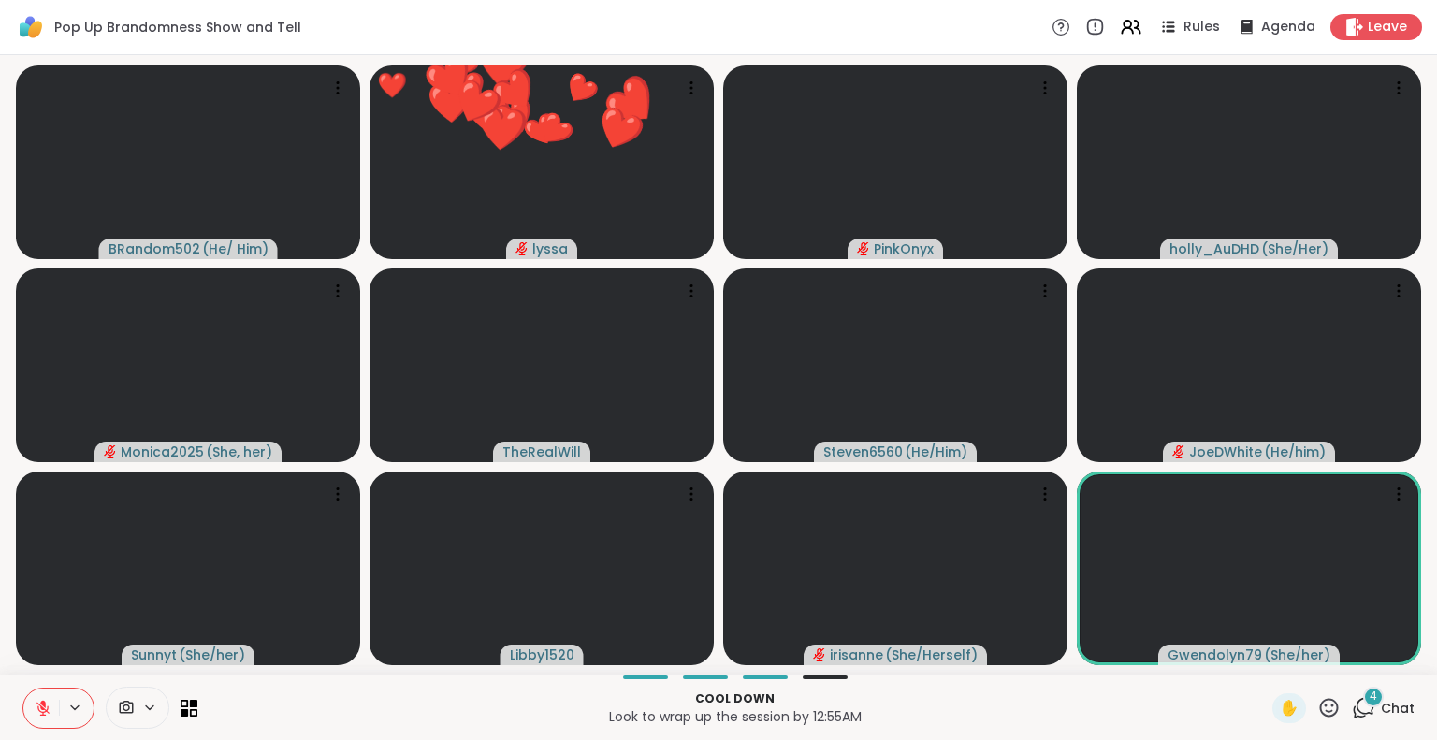
click at [1317, 709] on icon at bounding box center [1328, 707] width 23 height 23
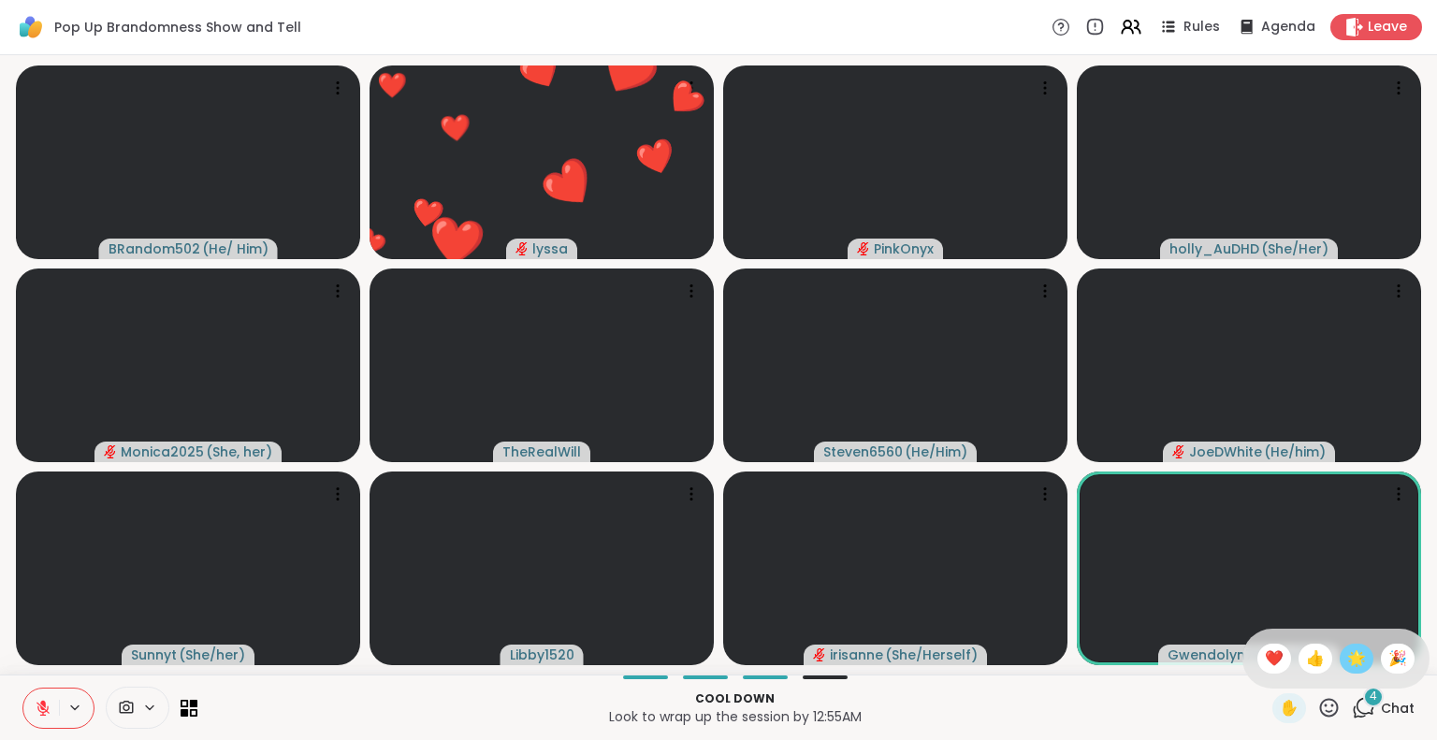
click at [1347, 663] on span "🌟" at bounding box center [1356, 658] width 19 height 22
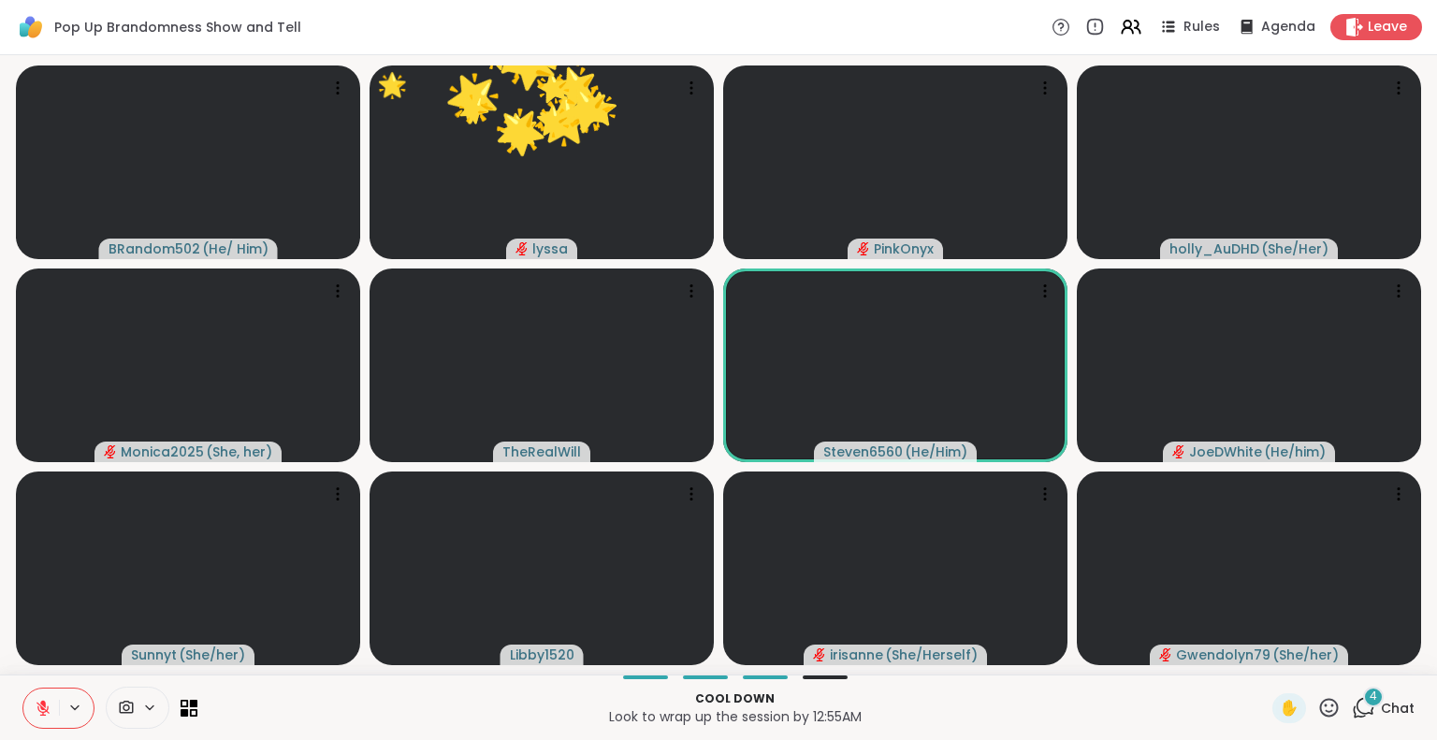
click at [1324, 713] on icon at bounding box center [1328, 707] width 23 height 23
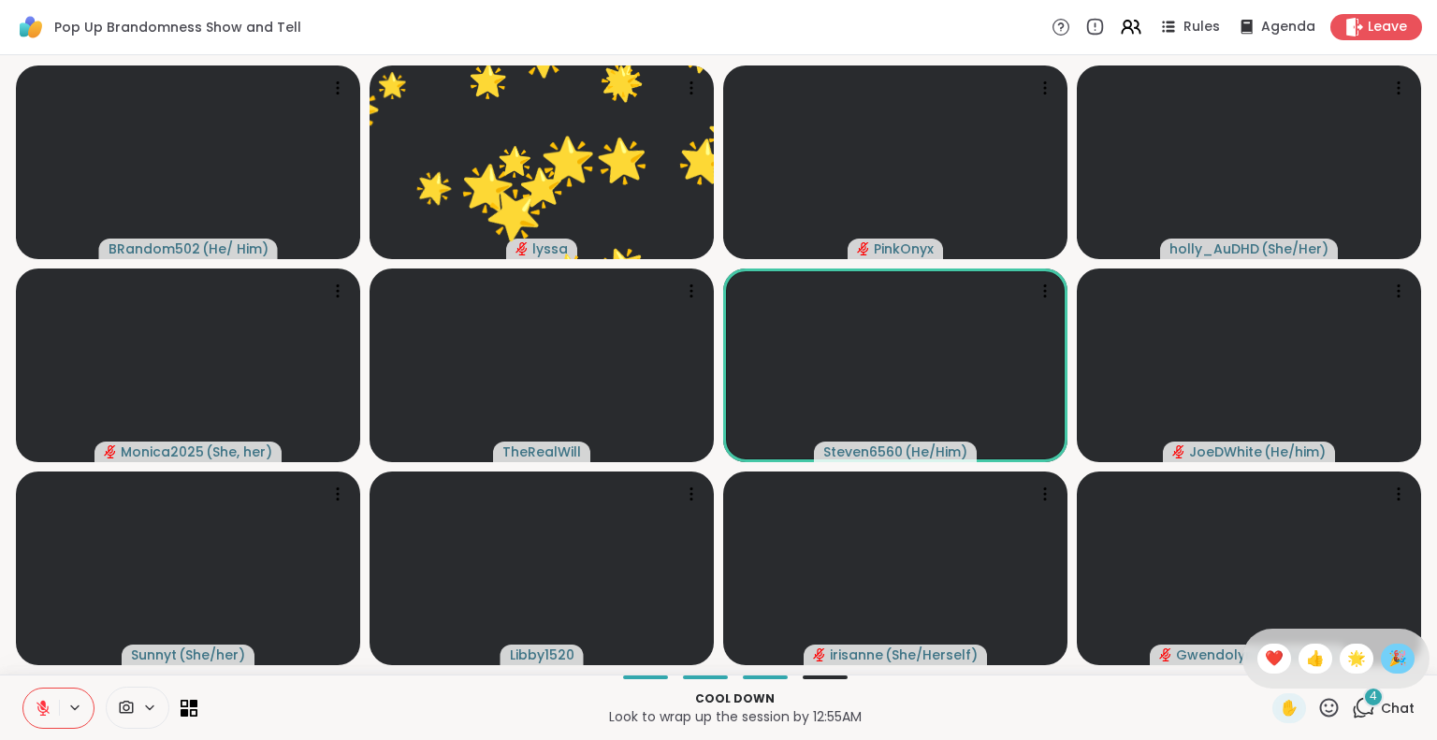
click at [1388, 665] on span "🎉" at bounding box center [1397, 658] width 19 height 22
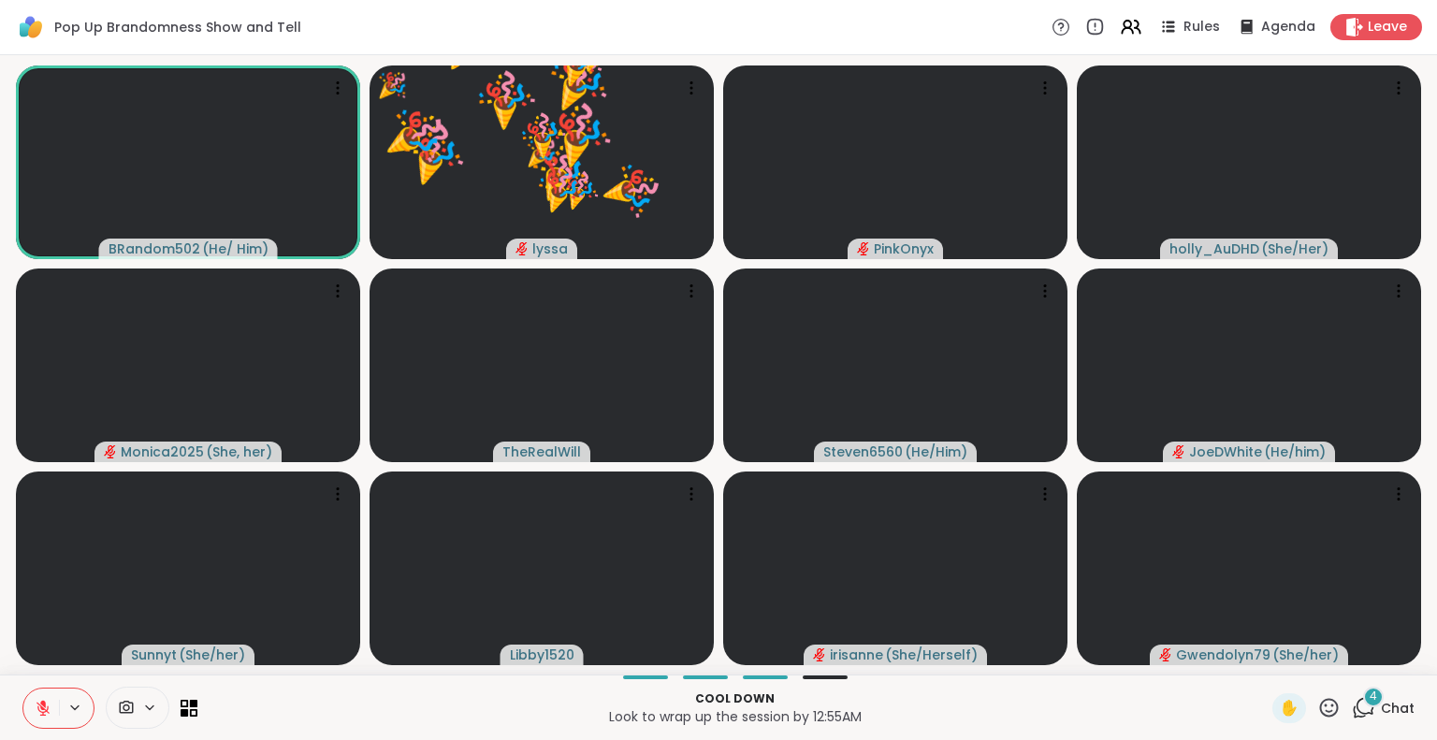
click at [1321, 708] on icon at bounding box center [1328, 707] width 23 height 23
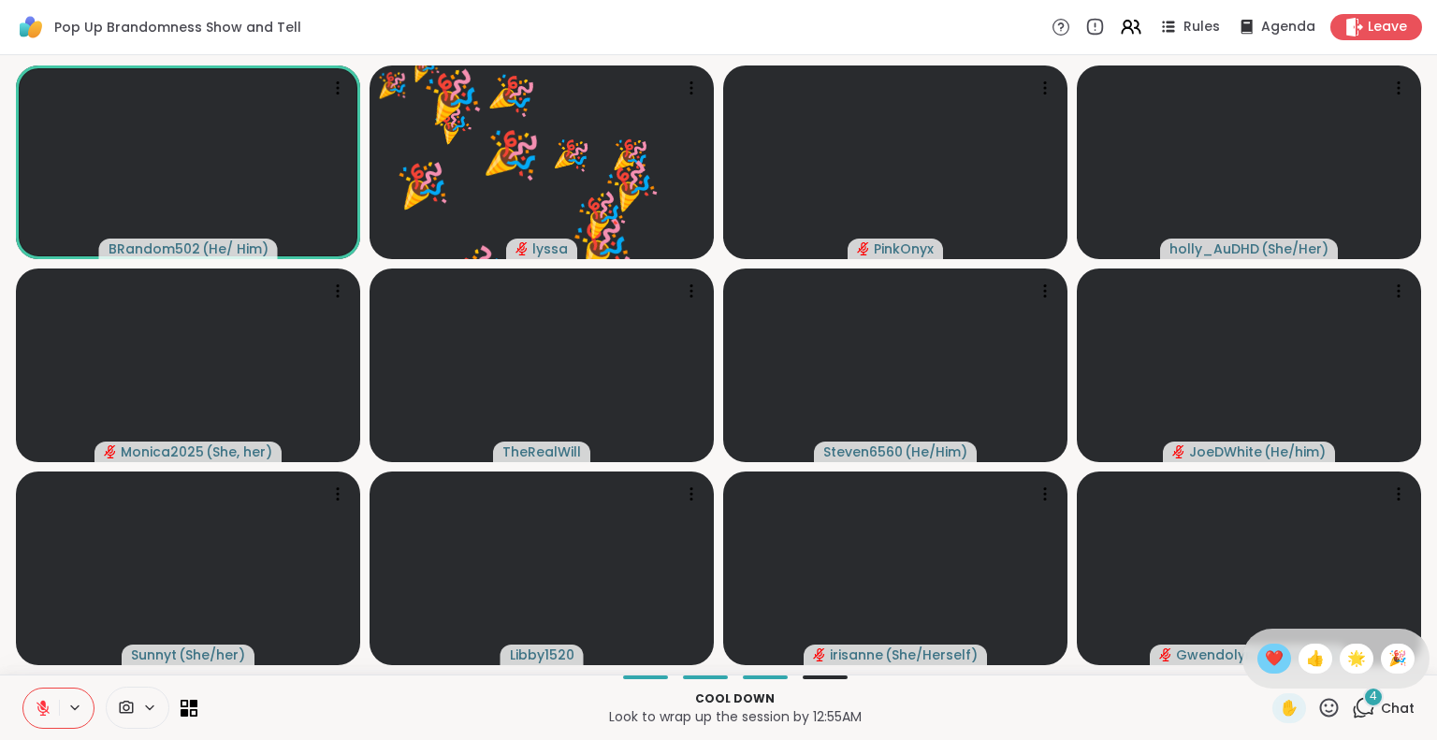
click at [1265, 648] on span "❤️" at bounding box center [1274, 658] width 19 height 22
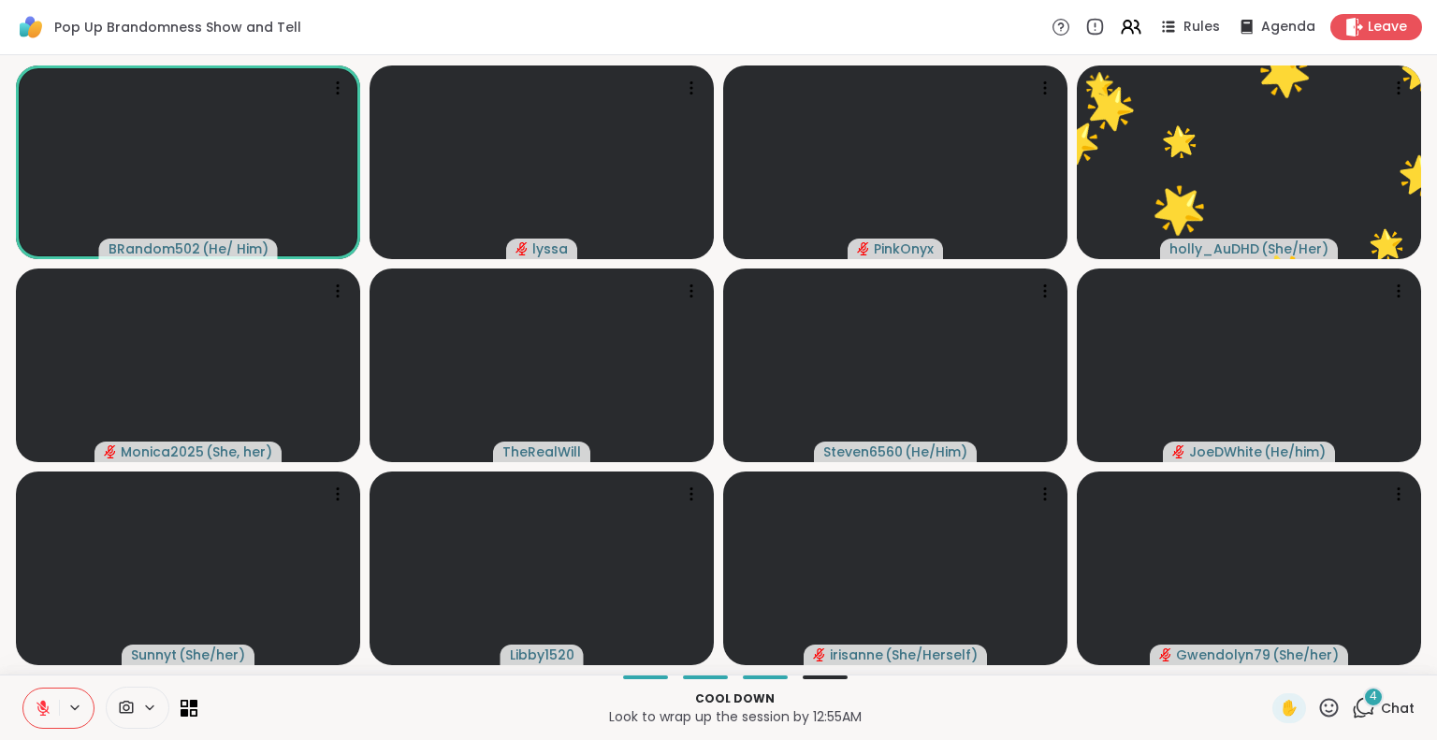
click at [1321, 705] on icon at bounding box center [1328, 707] width 23 height 23
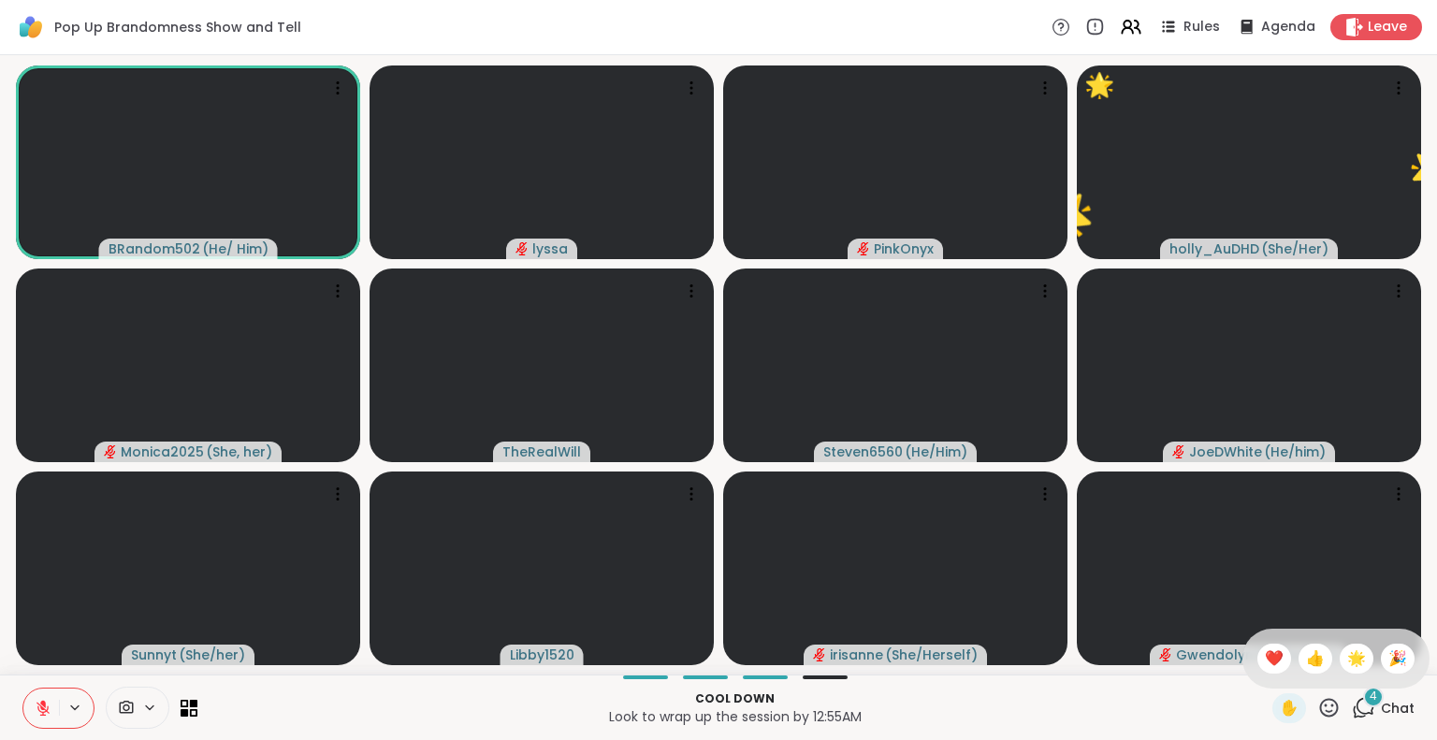
click at [1341, 676] on div "✋ ❤️ 👍 🌟 🎉" at bounding box center [1336, 659] width 187 height 60
click at [1317, 711] on icon at bounding box center [1328, 707] width 23 height 23
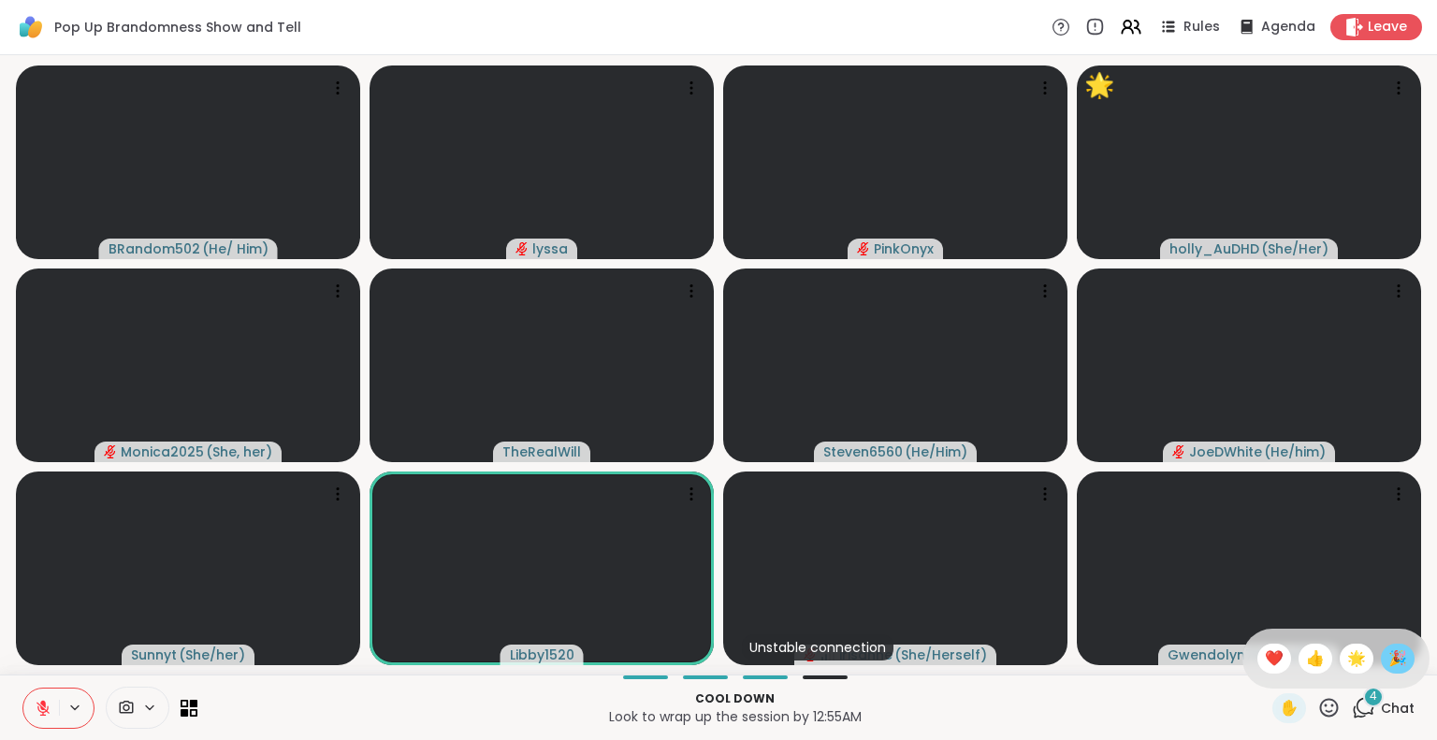
click at [1391, 658] on span "🎉" at bounding box center [1397, 658] width 19 height 22
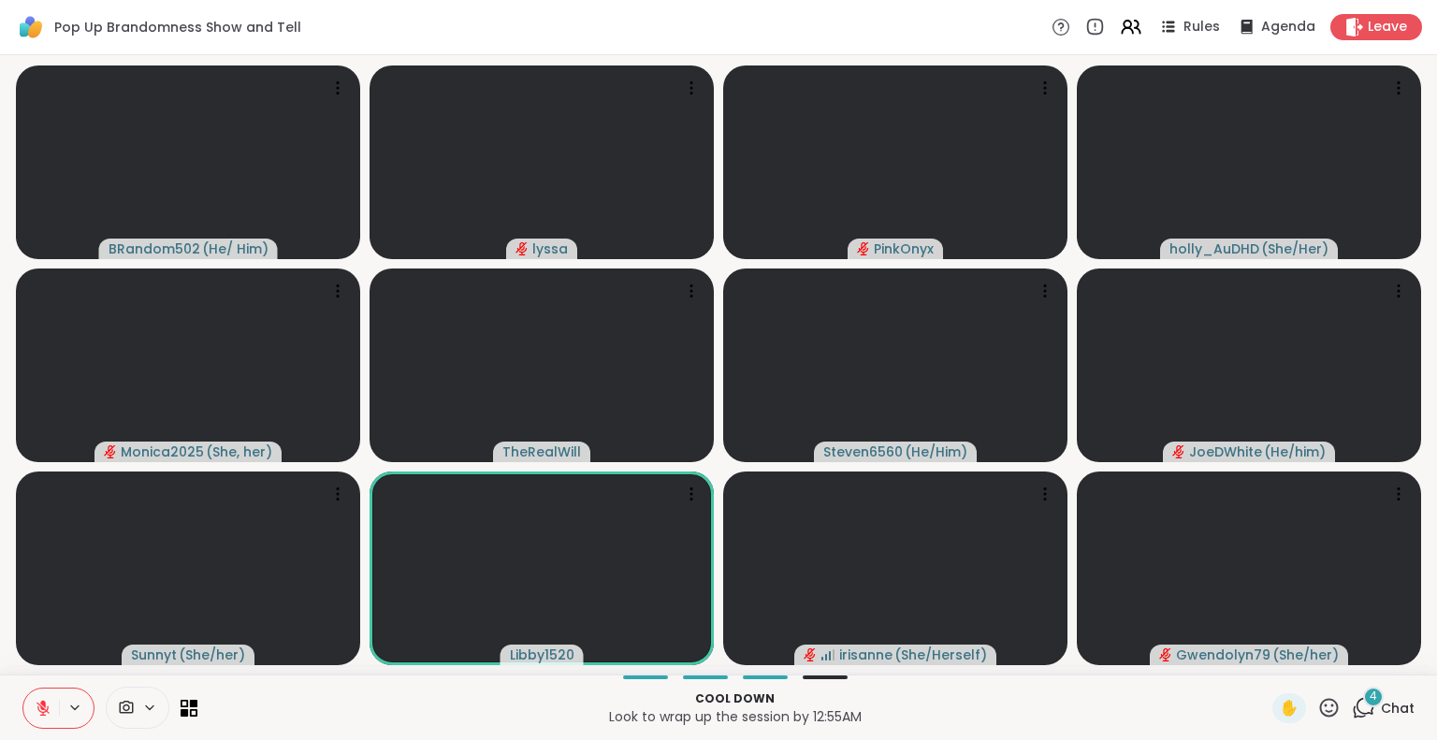
click at [1325, 699] on icon at bounding box center [1328, 707] width 23 height 23
click at [1349, 653] on span "🌟" at bounding box center [1356, 658] width 19 height 22
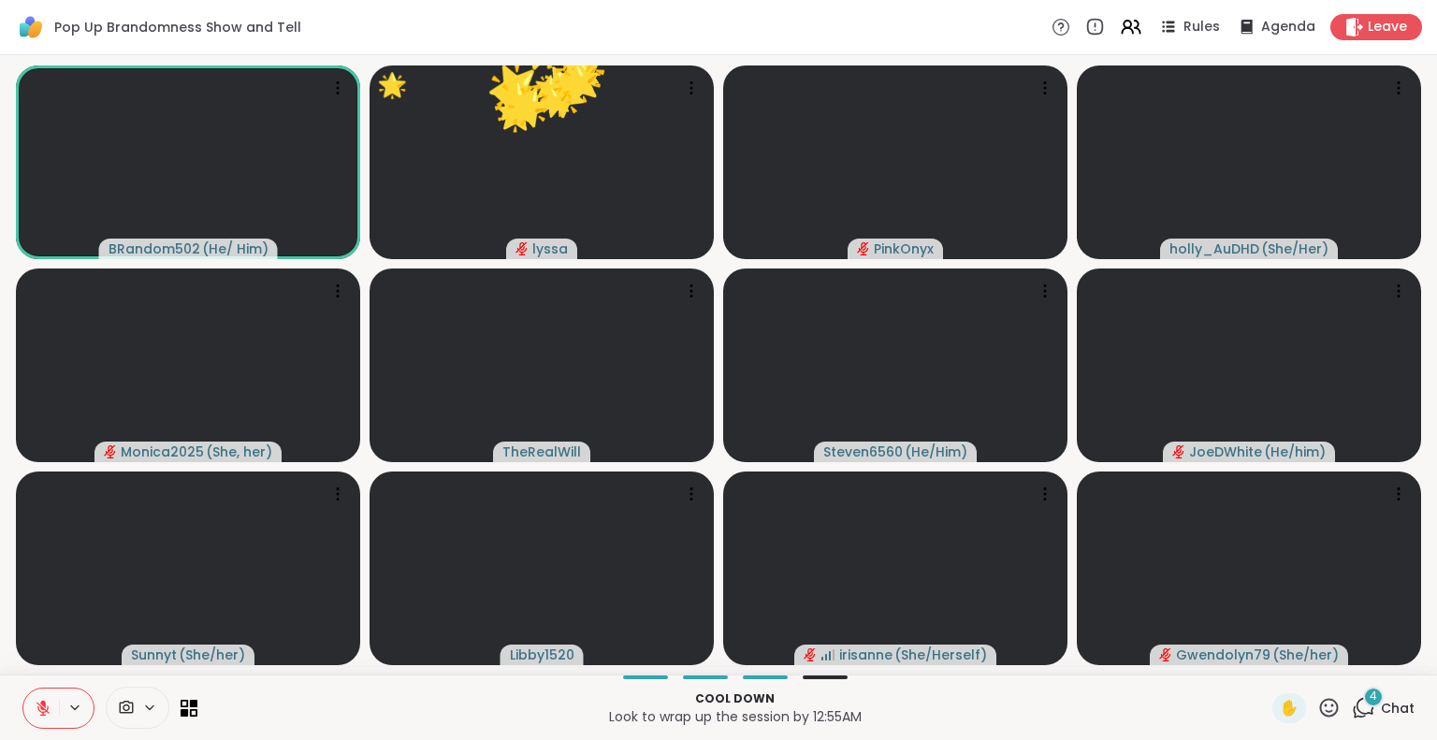
click at [1317, 708] on icon at bounding box center [1328, 707] width 23 height 23
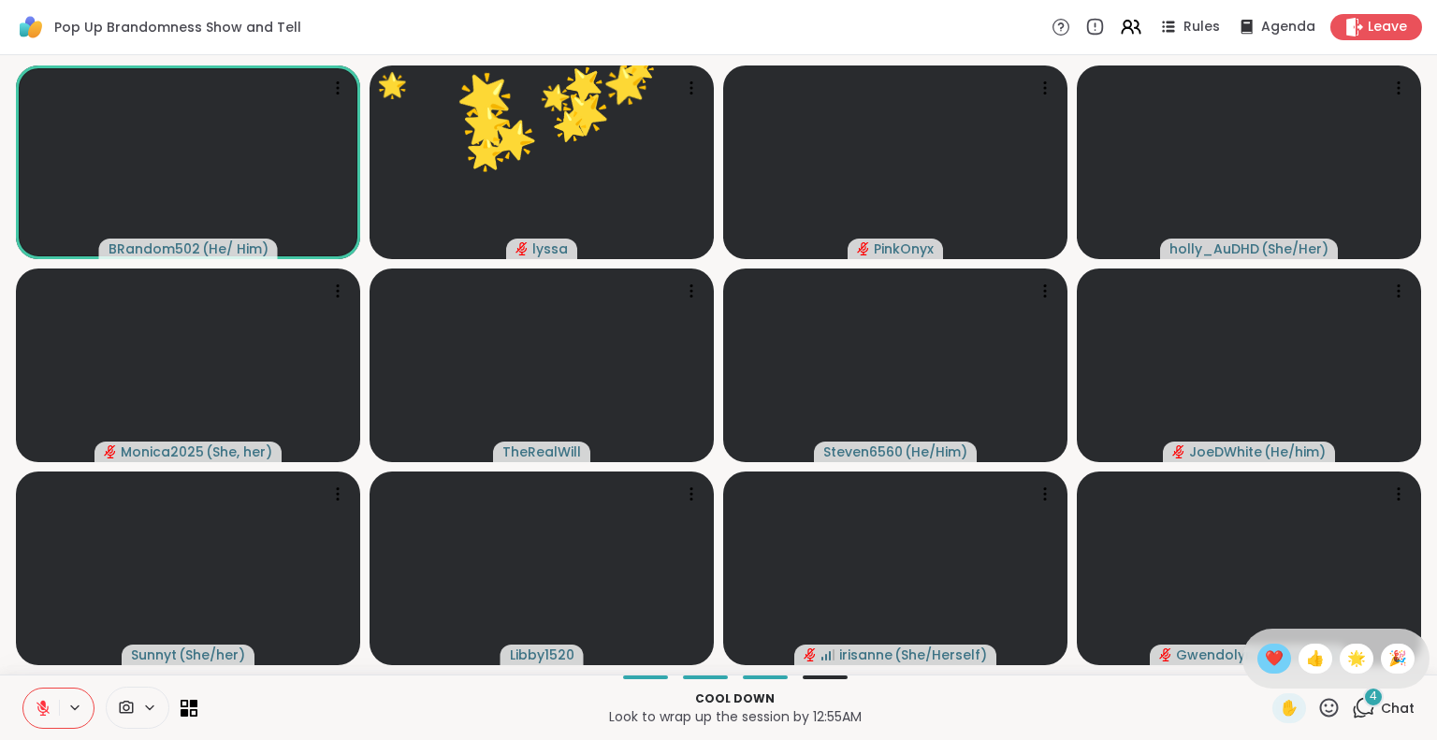
click at [1265, 661] on span "❤️" at bounding box center [1274, 658] width 19 height 22
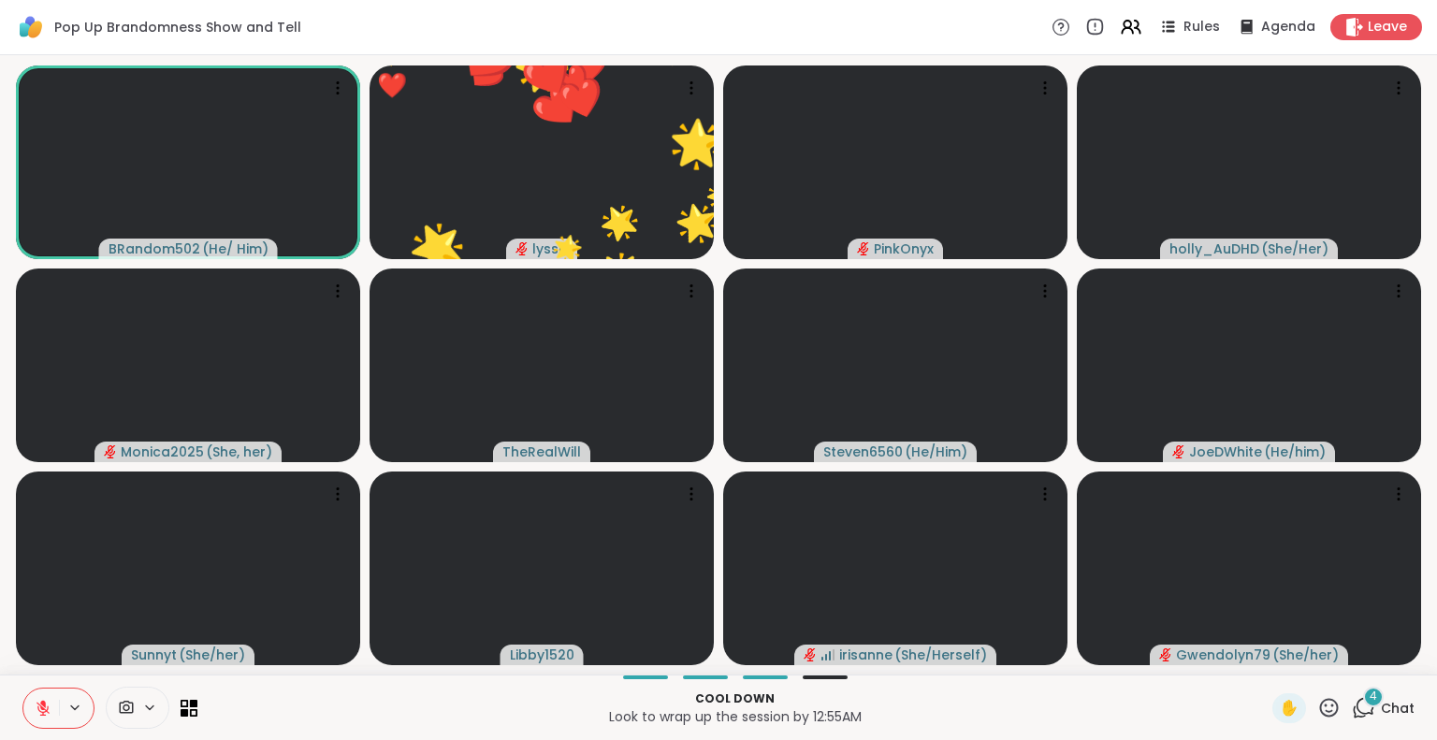
click at [1317, 708] on icon at bounding box center [1328, 707] width 23 height 23
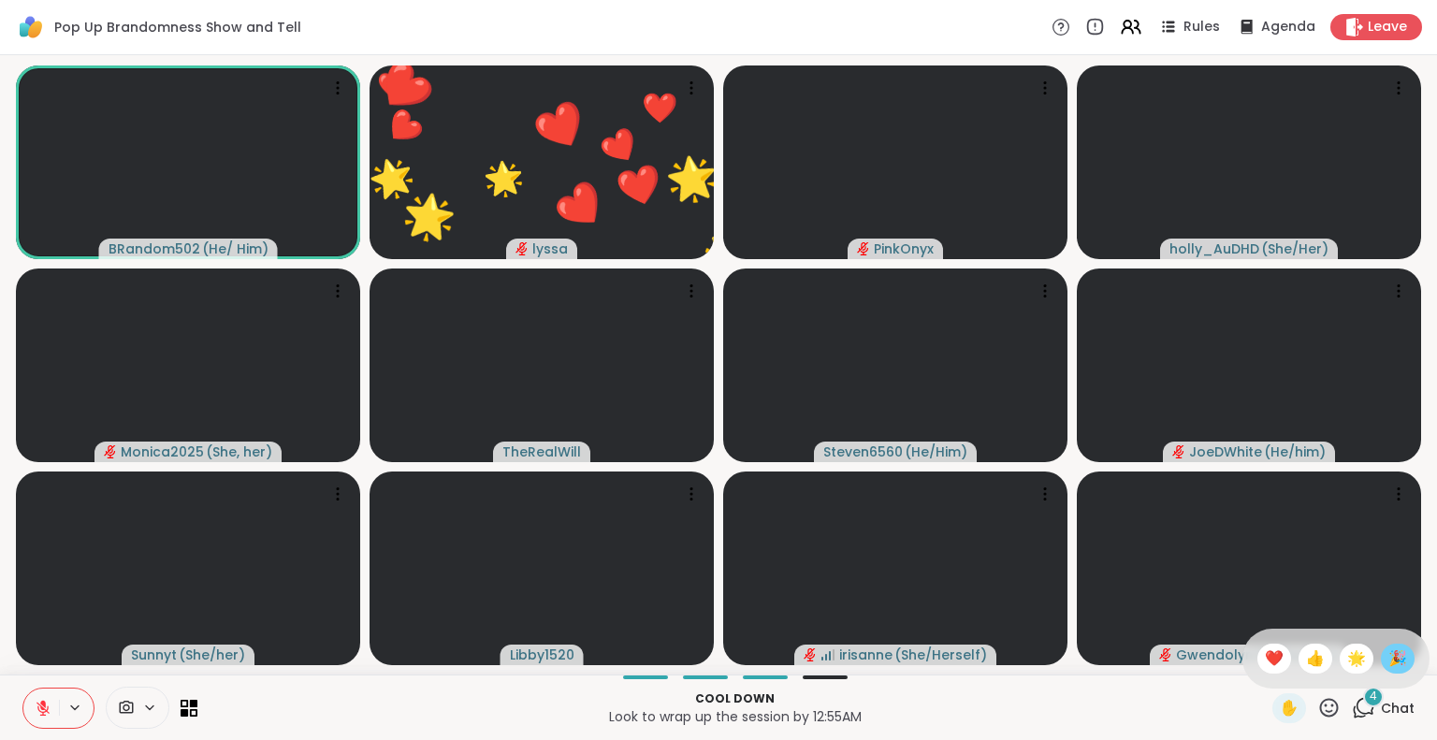
click at [1381, 661] on div "🎉" at bounding box center [1398, 659] width 34 height 30
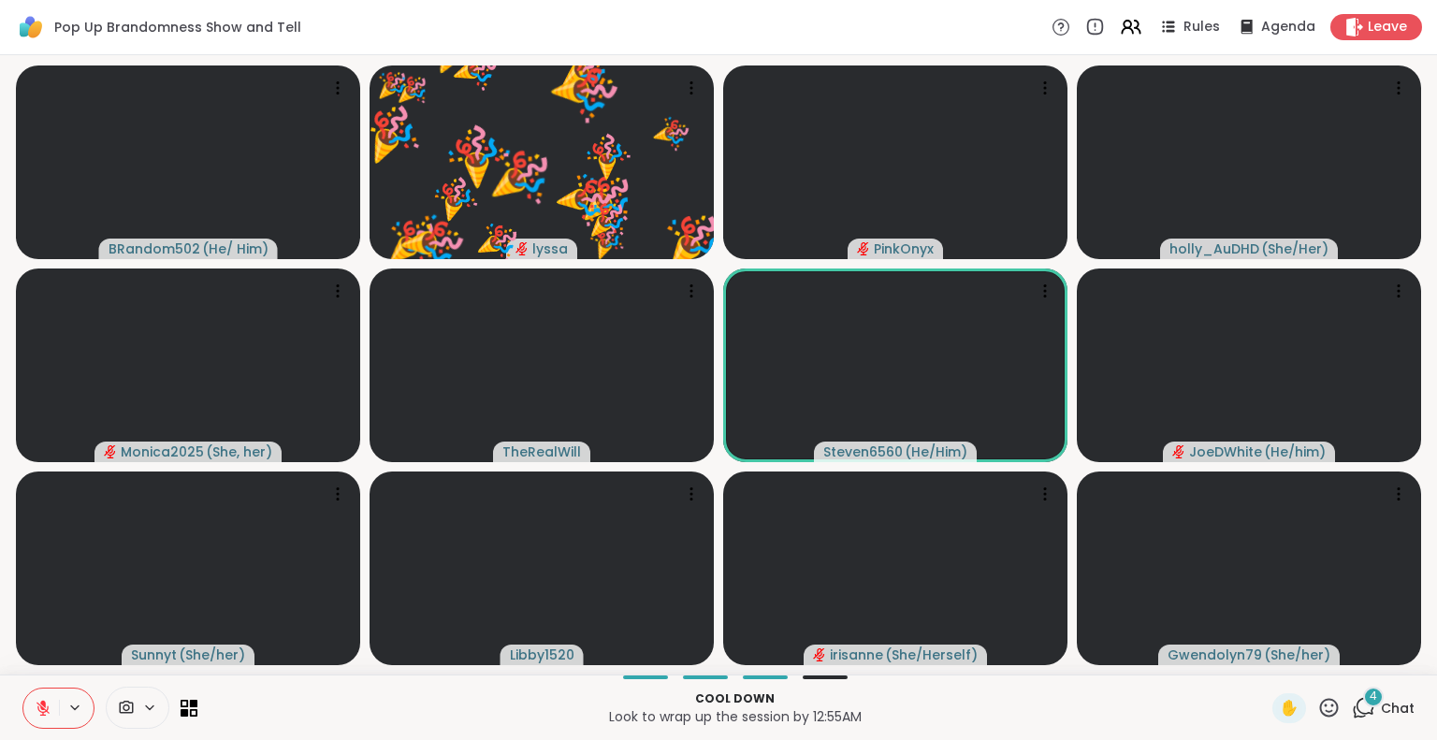
click at [1364, 703] on div "4" at bounding box center [1373, 697] width 21 height 21
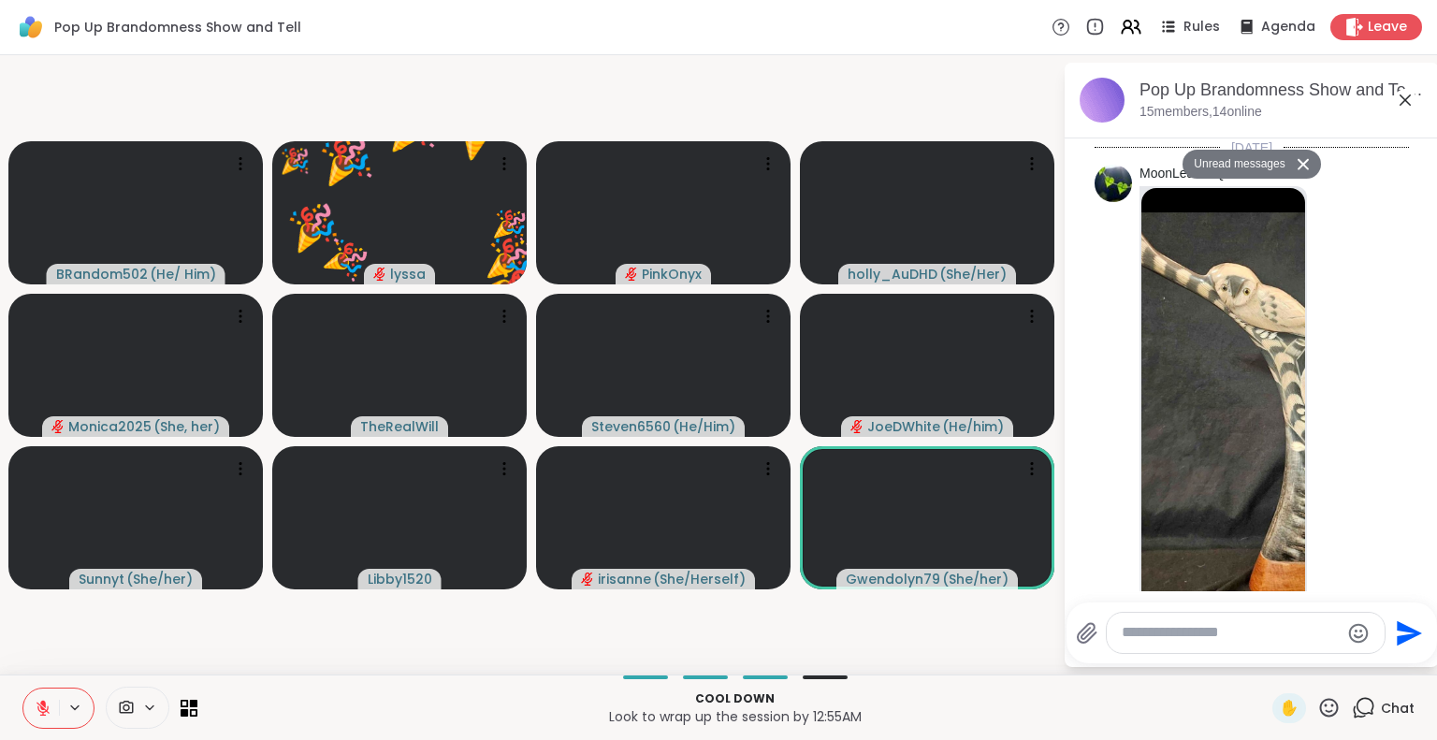
scroll to position [16518, 0]
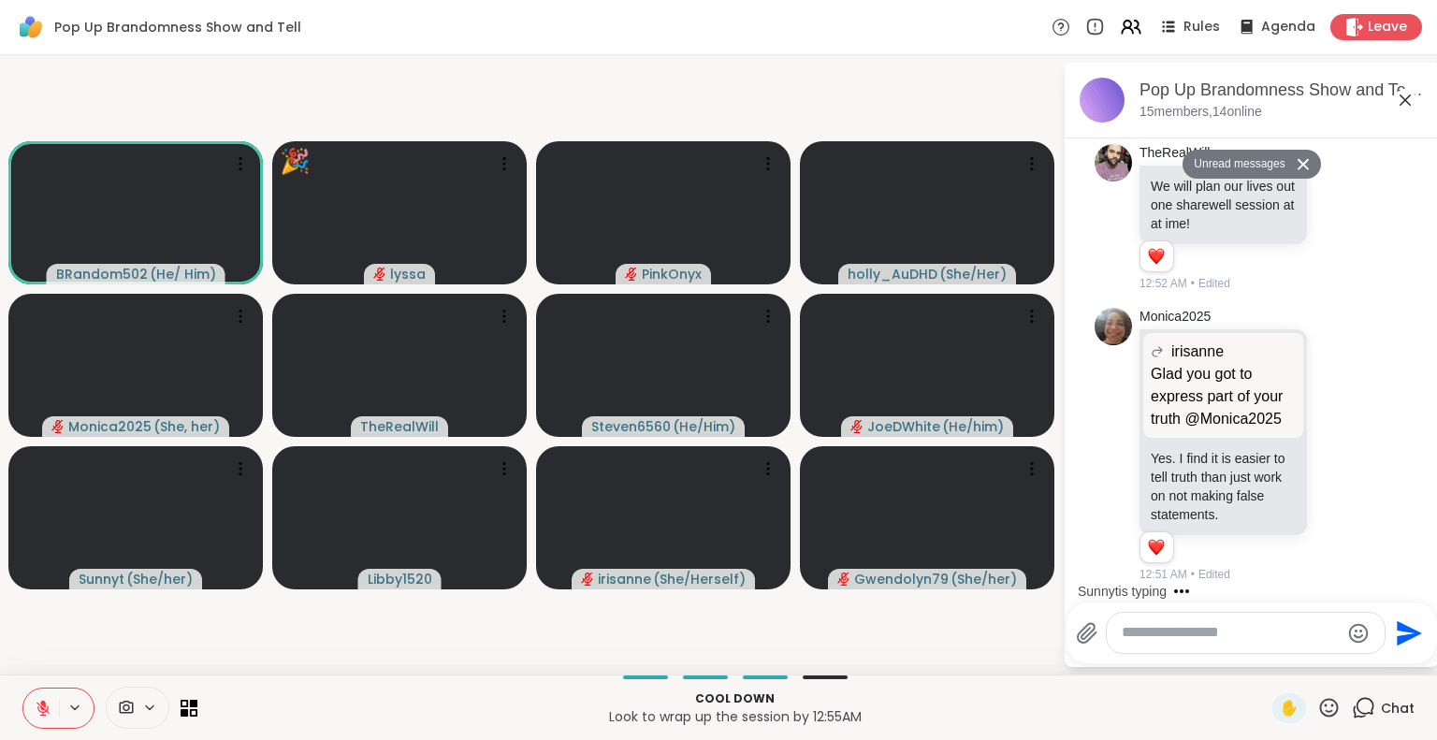
click at [1154, 621] on div at bounding box center [1246, 633] width 278 height 40
click at [1152, 637] on textarea "Type your message" at bounding box center [1231, 633] width 218 height 20
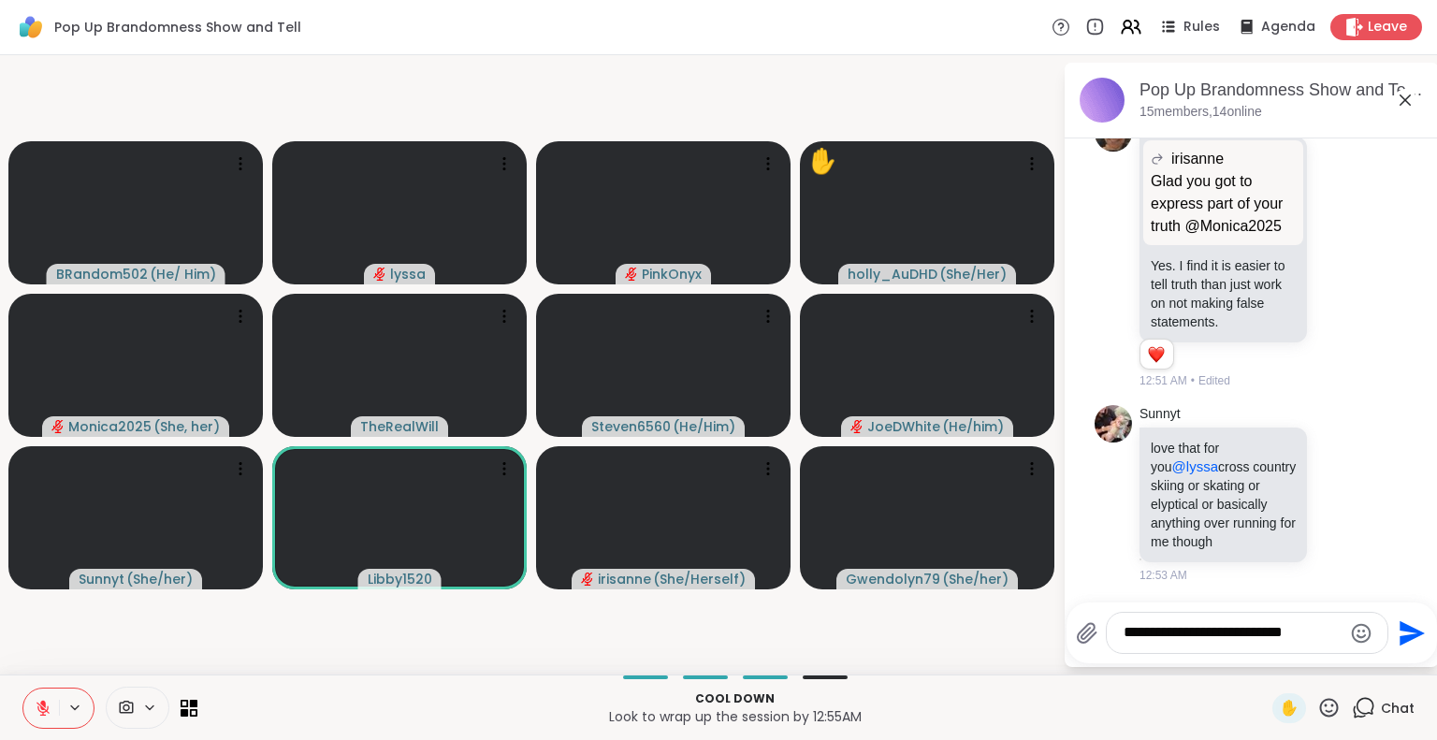
scroll to position [16685, 0]
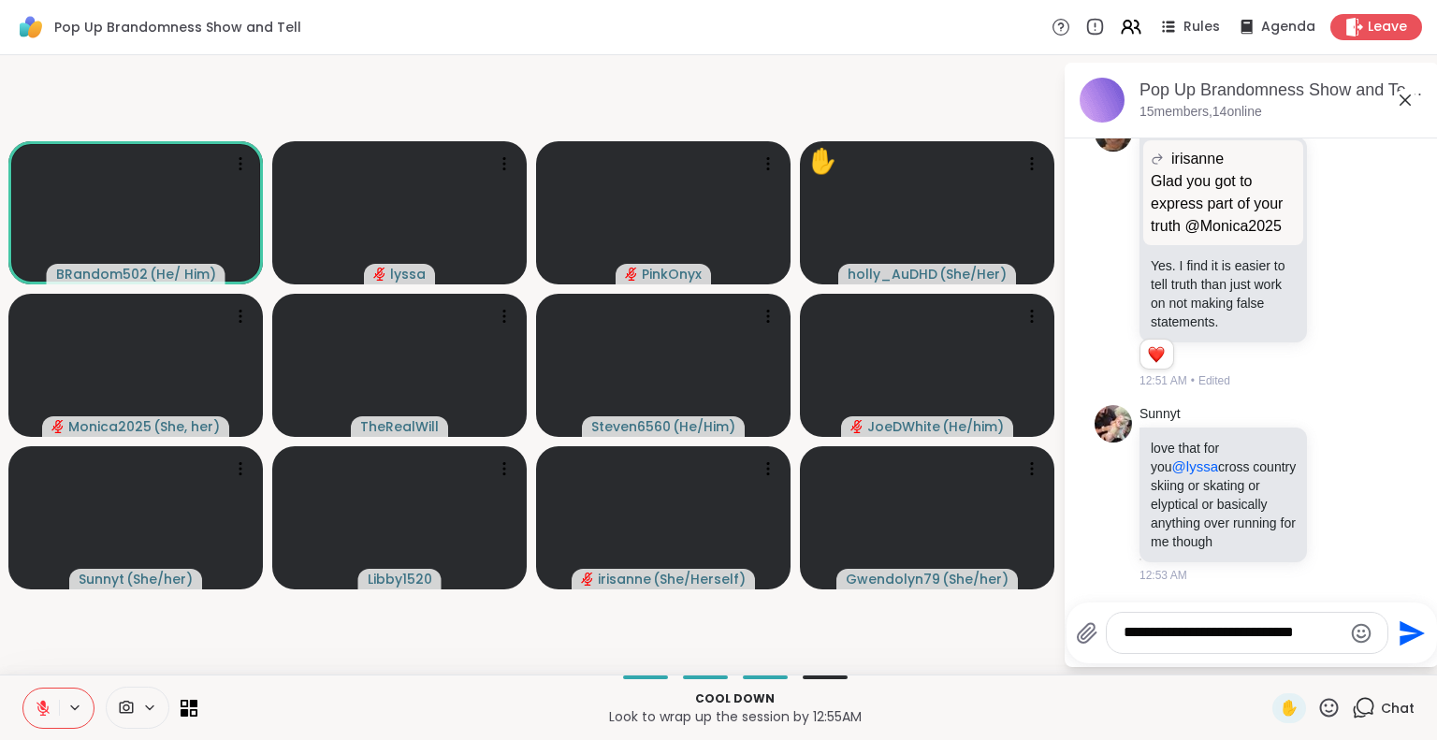
type textarea "**********"
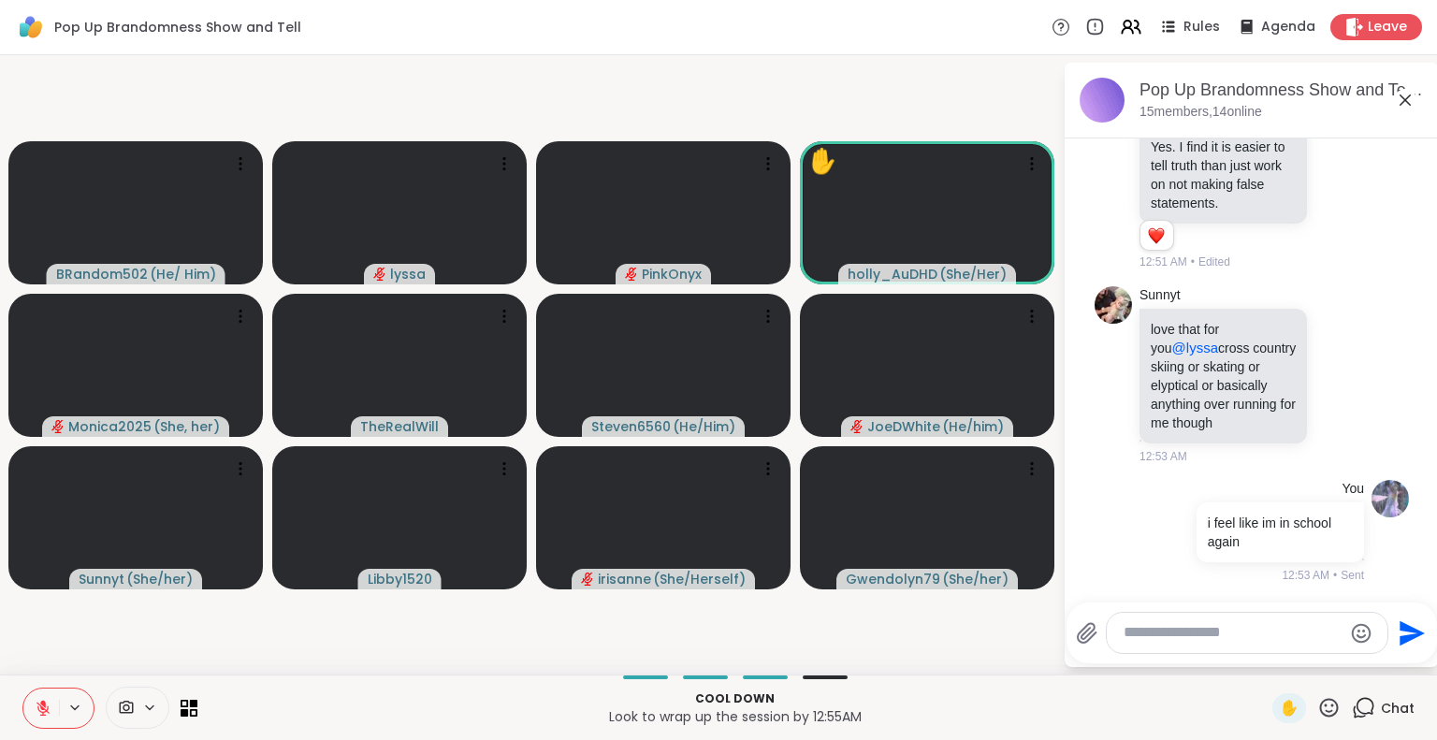
click at [1405, 98] on icon at bounding box center [1405, 99] width 11 height 11
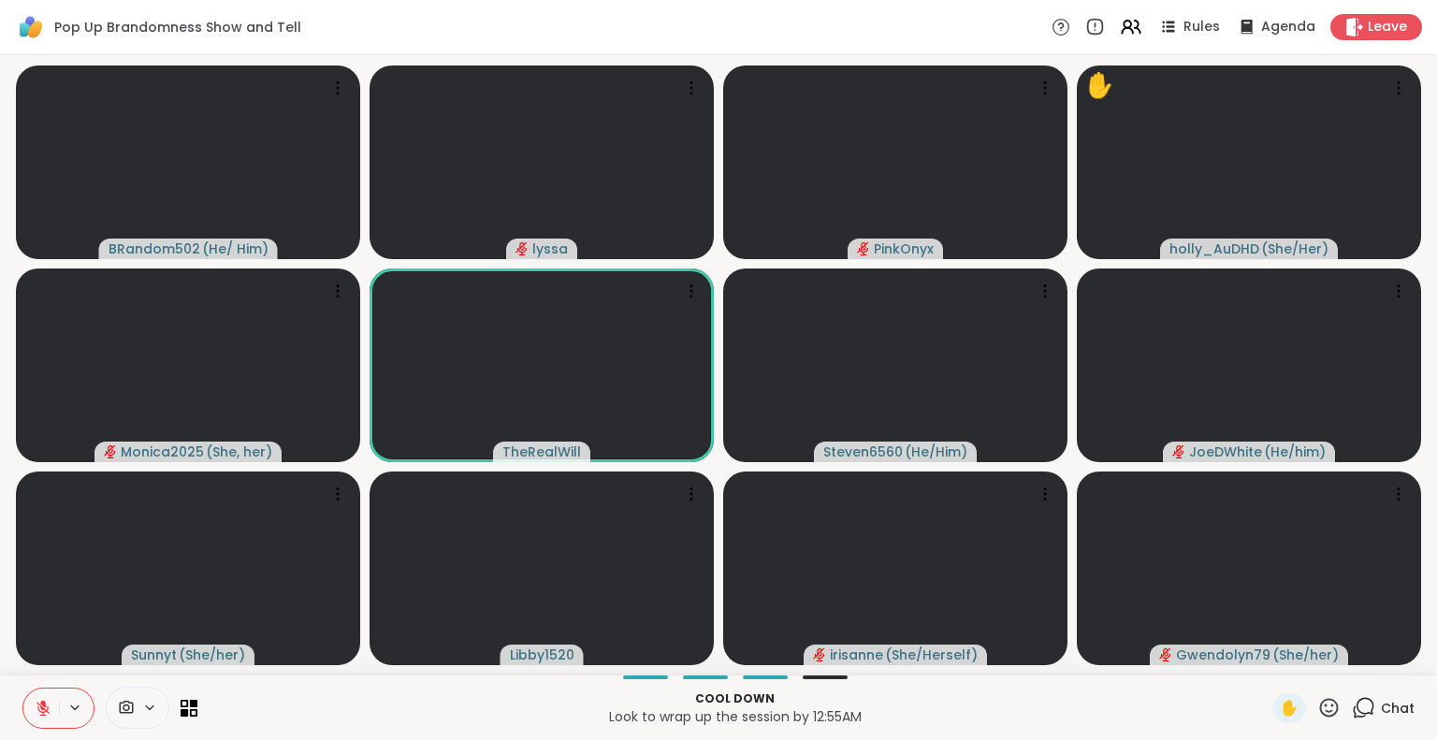
click at [47, 693] on button at bounding box center [41, 708] width 36 height 39
click at [27, 710] on button at bounding box center [40, 708] width 38 height 39
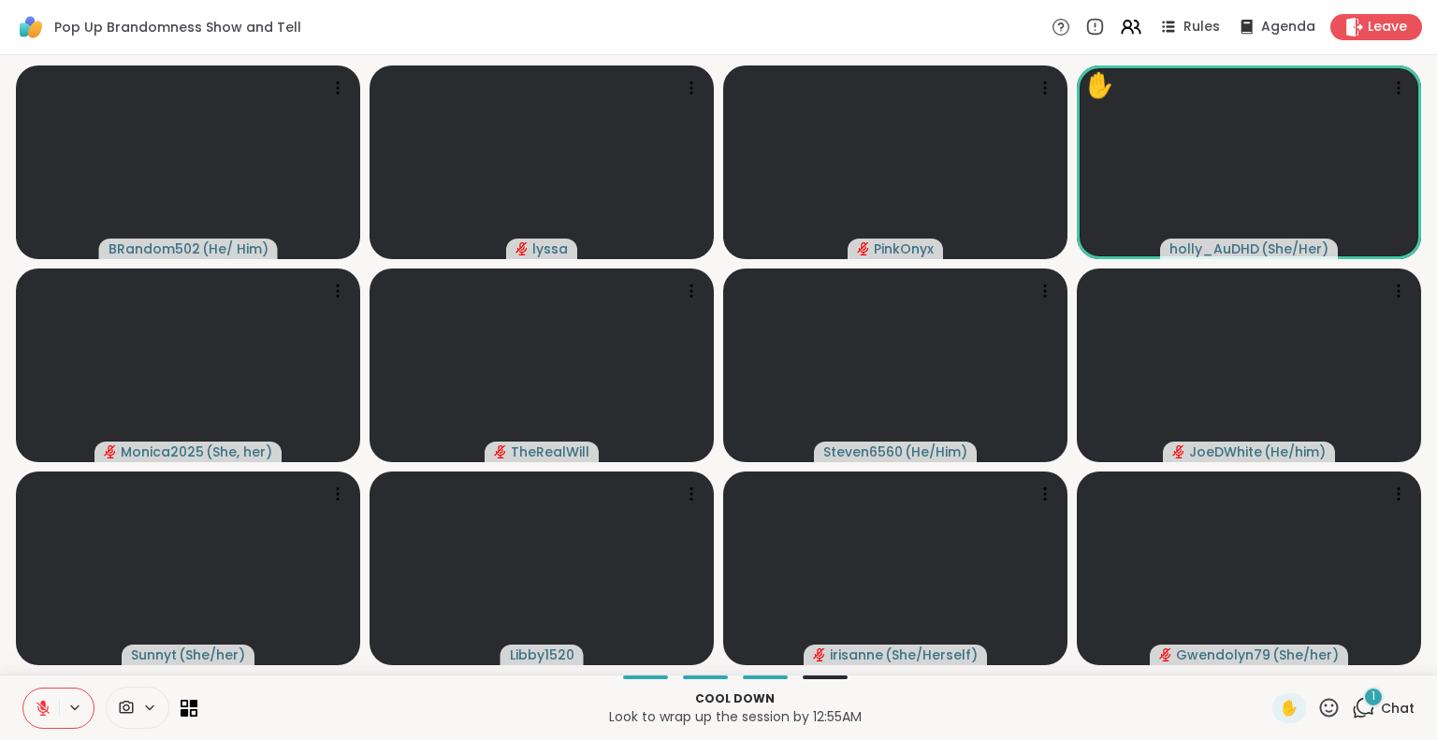
click at [1317, 715] on icon at bounding box center [1328, 707] width 23 height 23
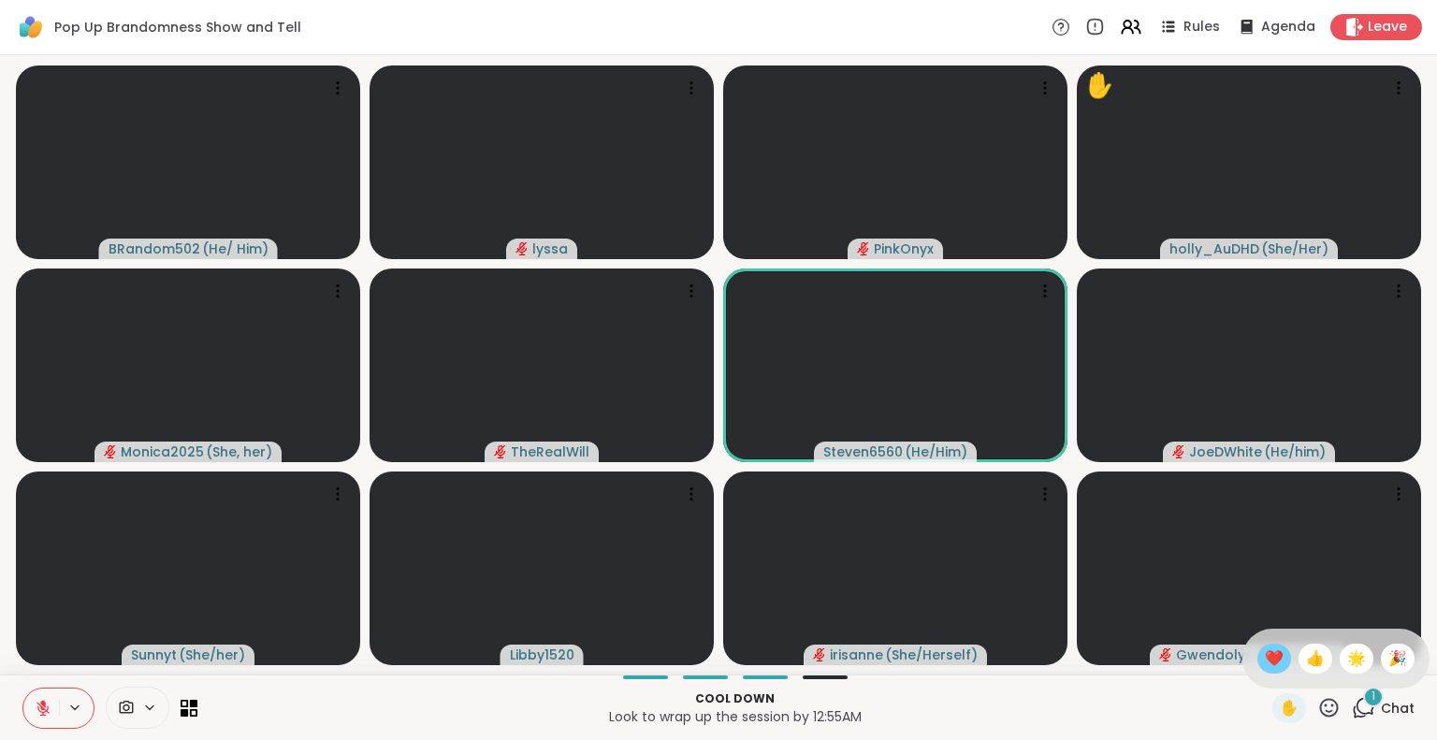
click at [1265, 659] on span "❤️" at bounding box center [1274, 658] width 19 height 22
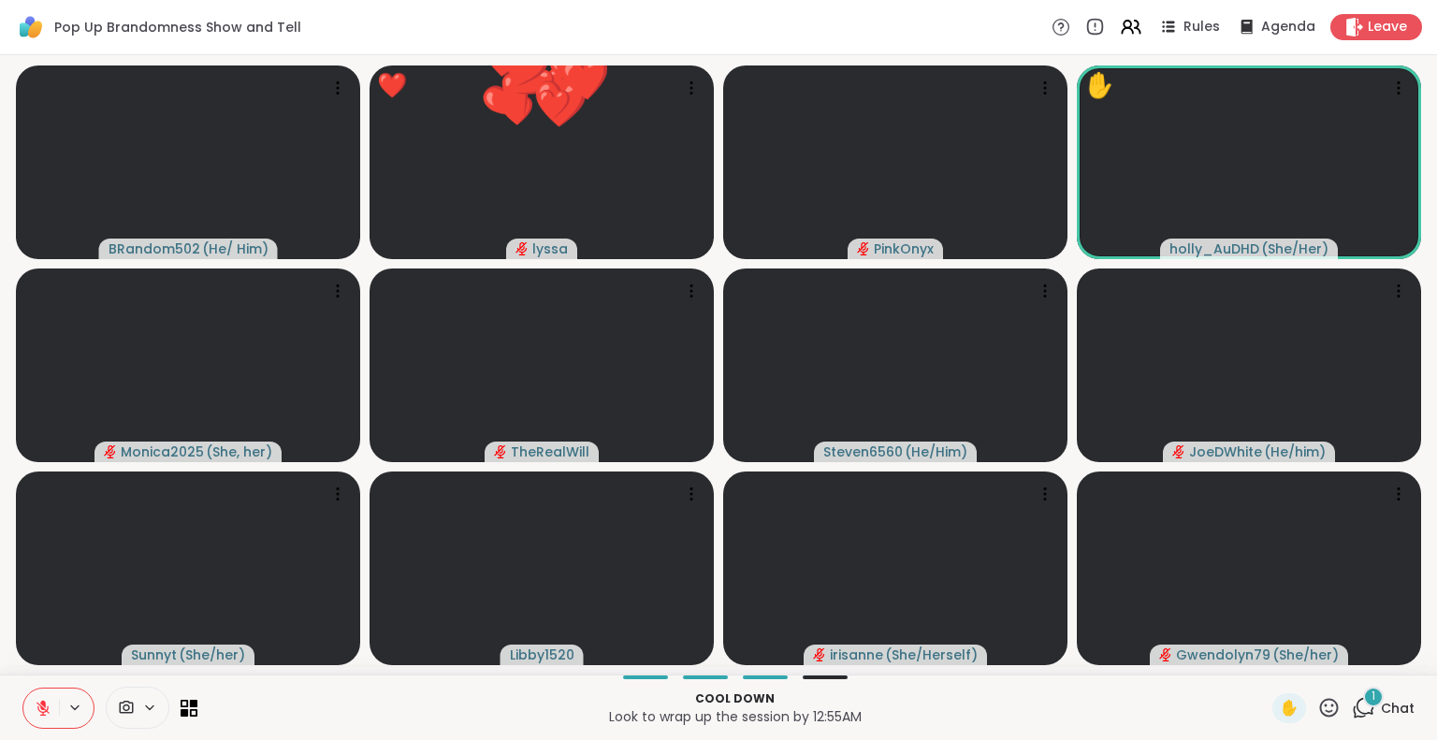
click at [1317, 709] on icon at bounding box center [1328, 707] width 23 height 23
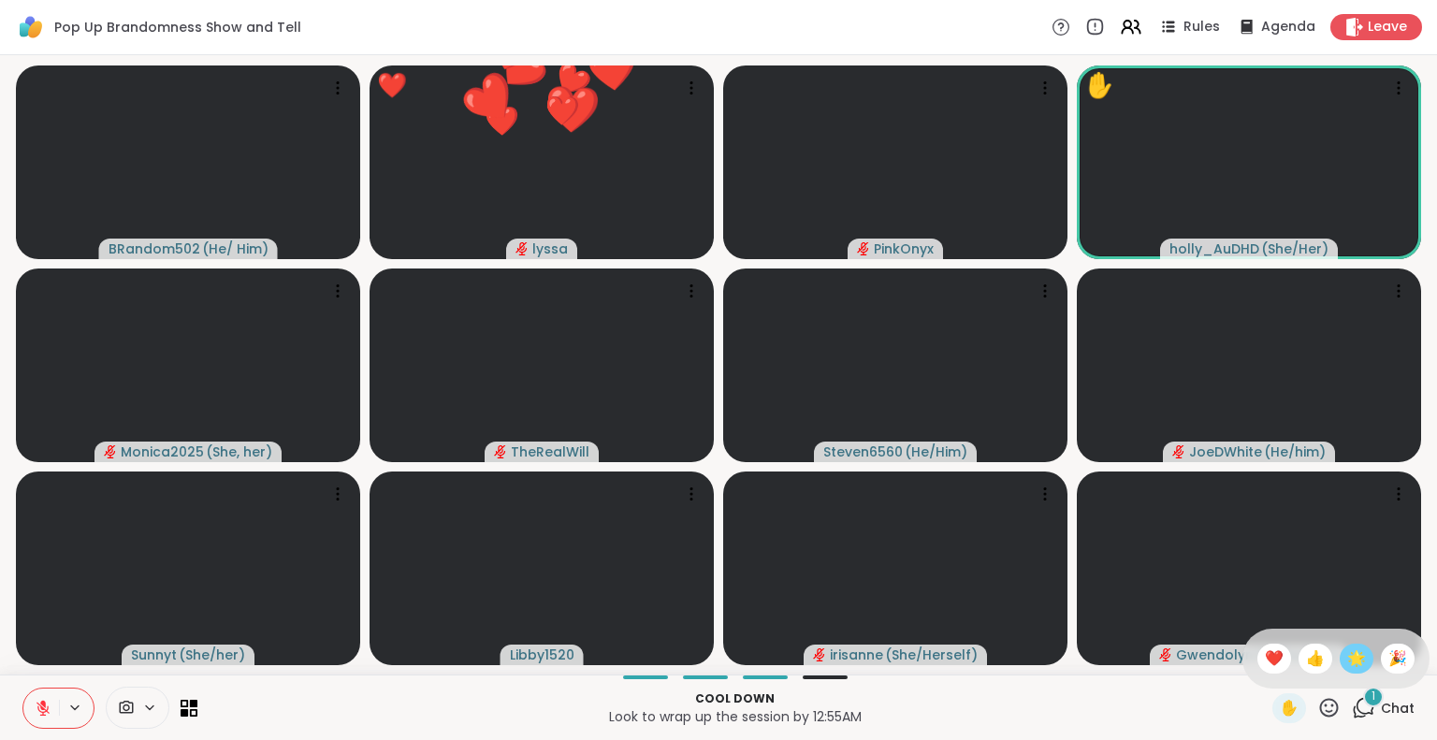
click at [1347, 662] on span "🌟" at bounding box center [1356, 658] width 19 height 22
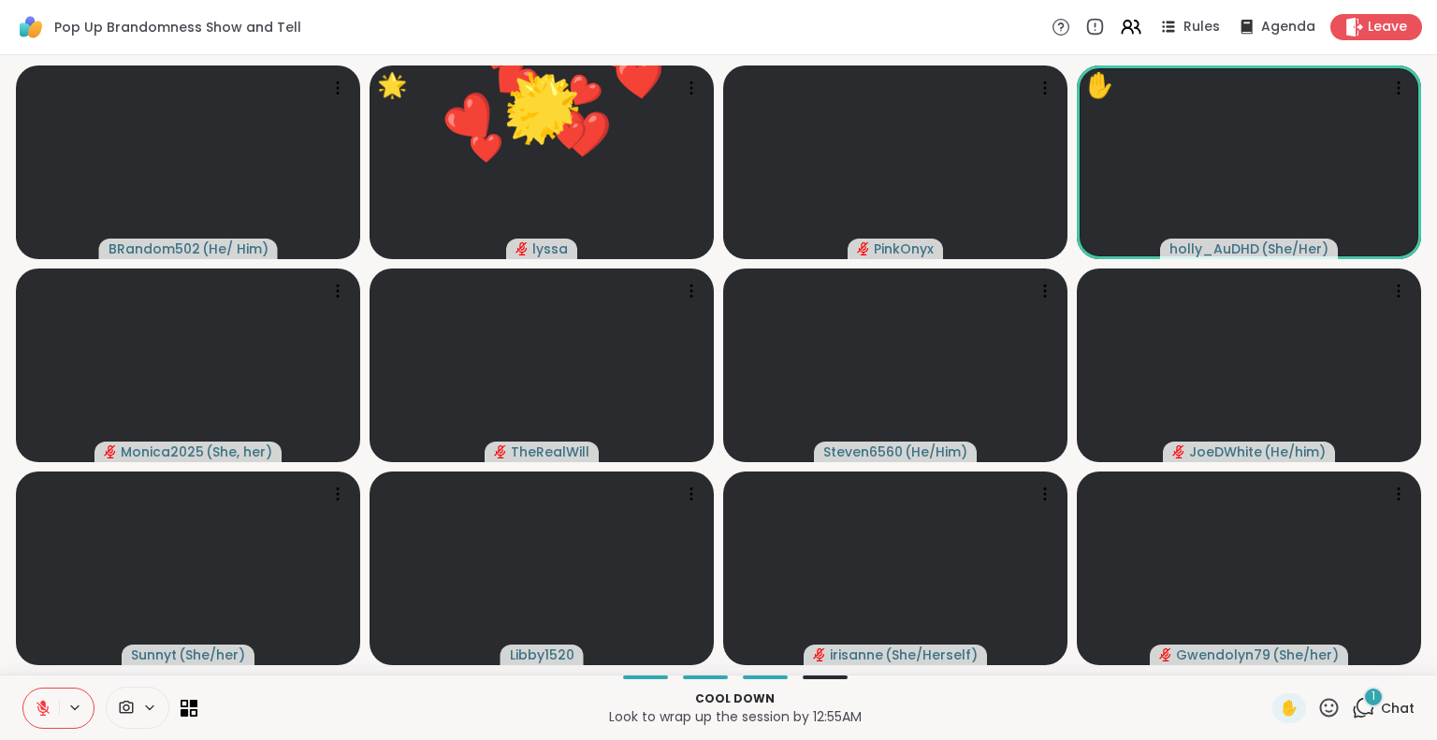
click at [1317, 710] on icon at bounding box center [1328, 707] width 23 height 23
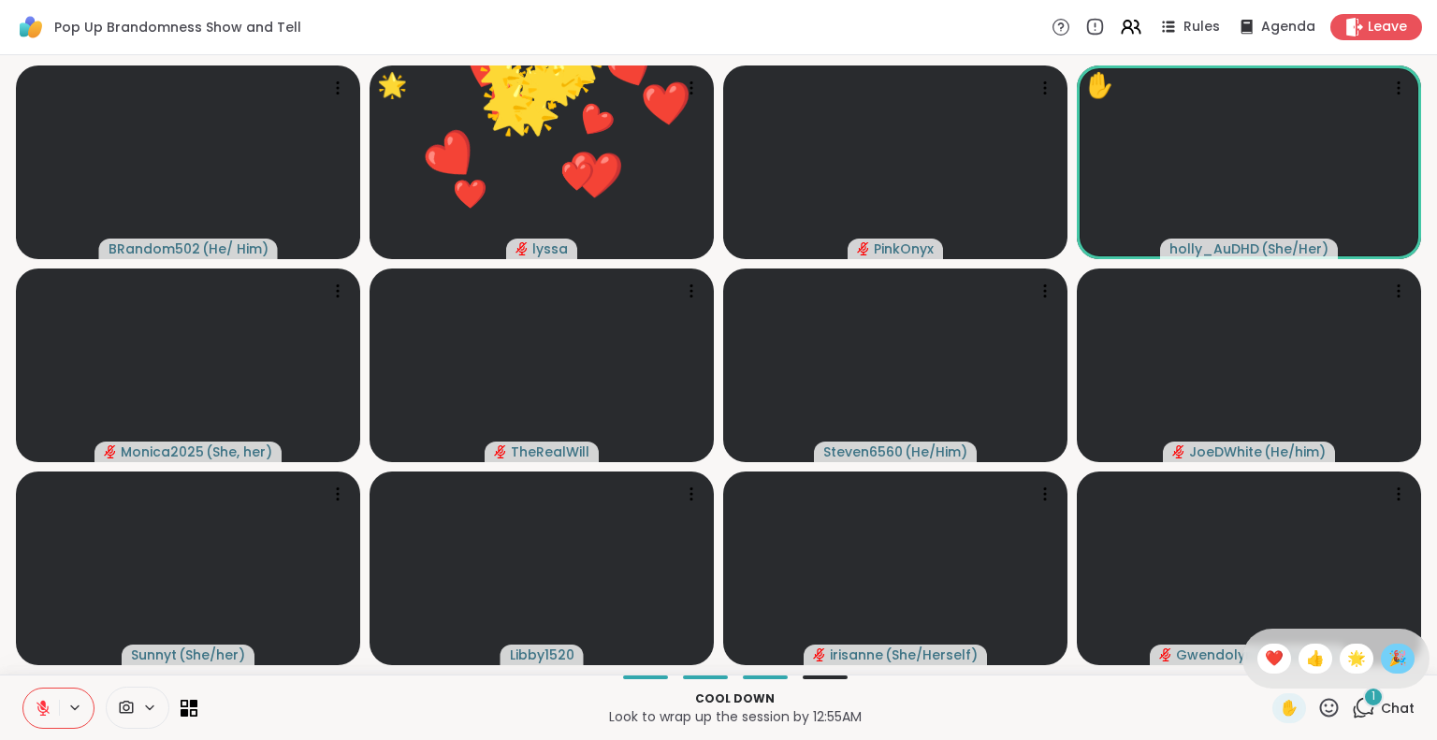
click at [1388, 661] on span "🎉" at bounding box center [1397, 658] width 19 height 22
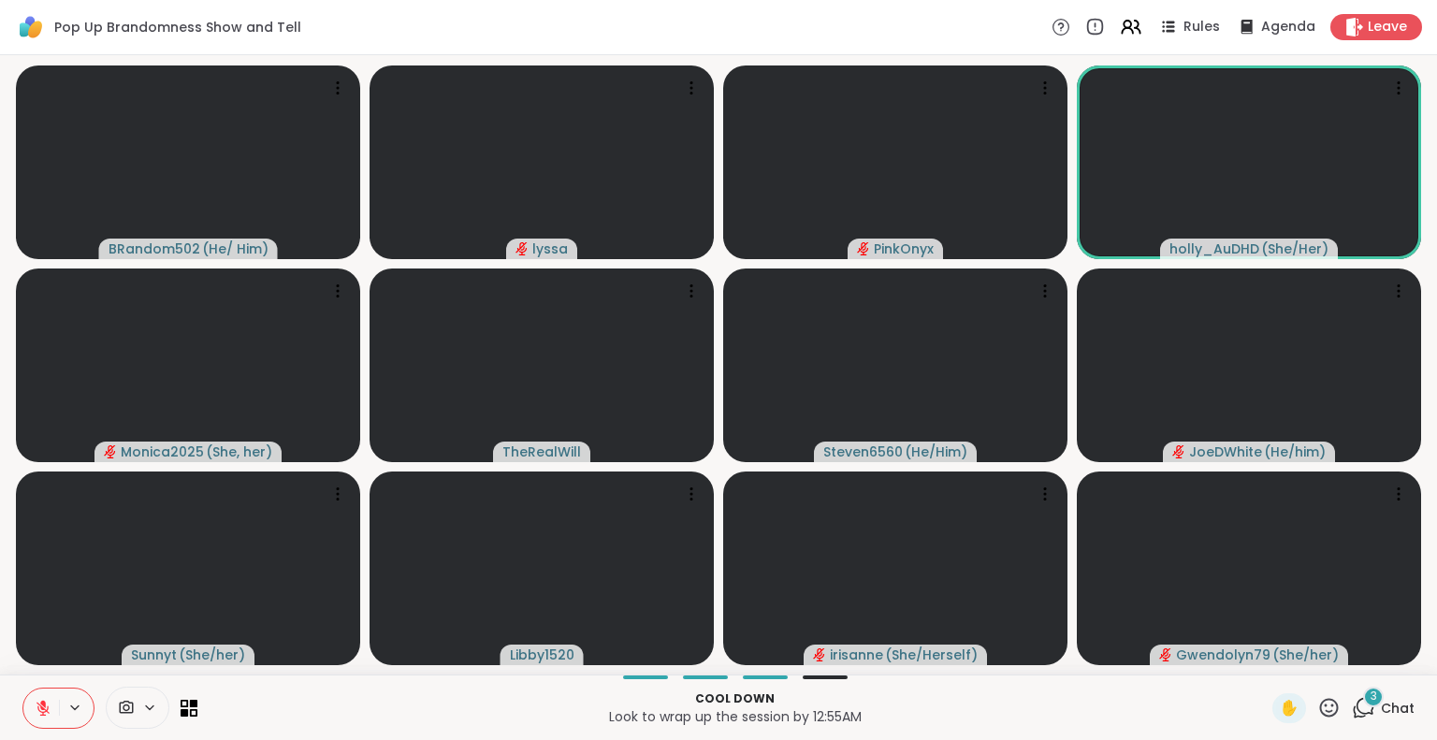
click at [52, 706] on button at bounding box center [41, 708] width 36 height 39
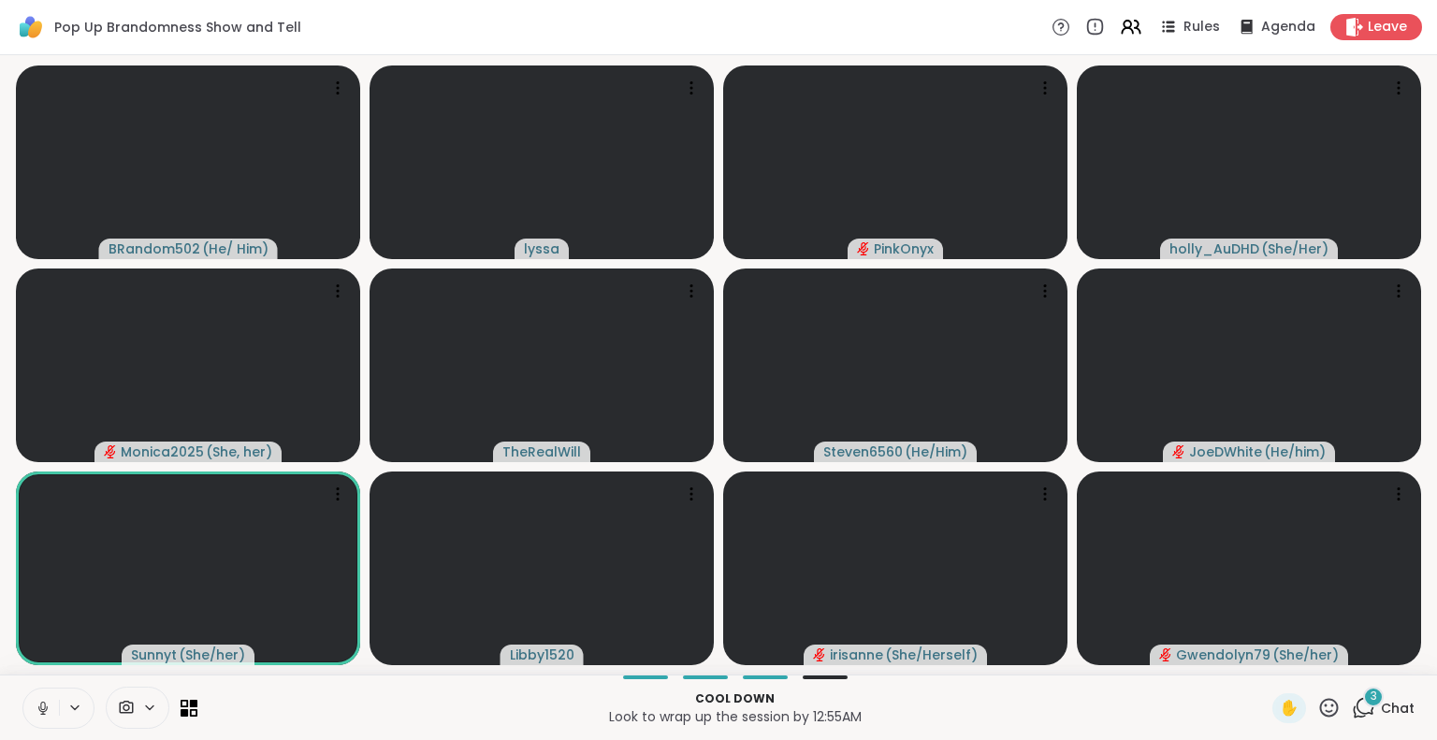
click at [33, 714] on button at bounding box center [41, 708] width 36 height 39
click at [39, 706] on icon at bounding box center [43, 708] width 17 height 17
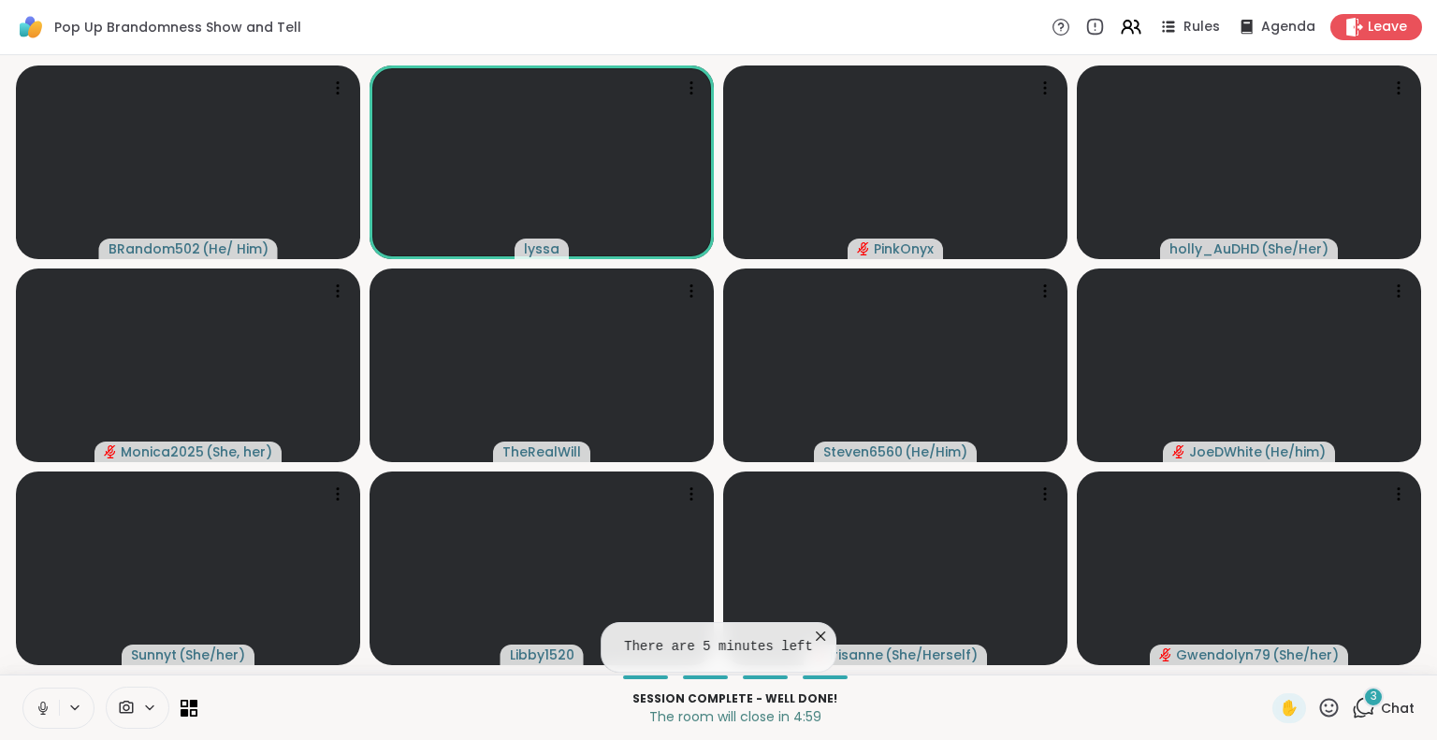
click at [47, 709] on icon at bounding box center [43, 708] width 17 height 17
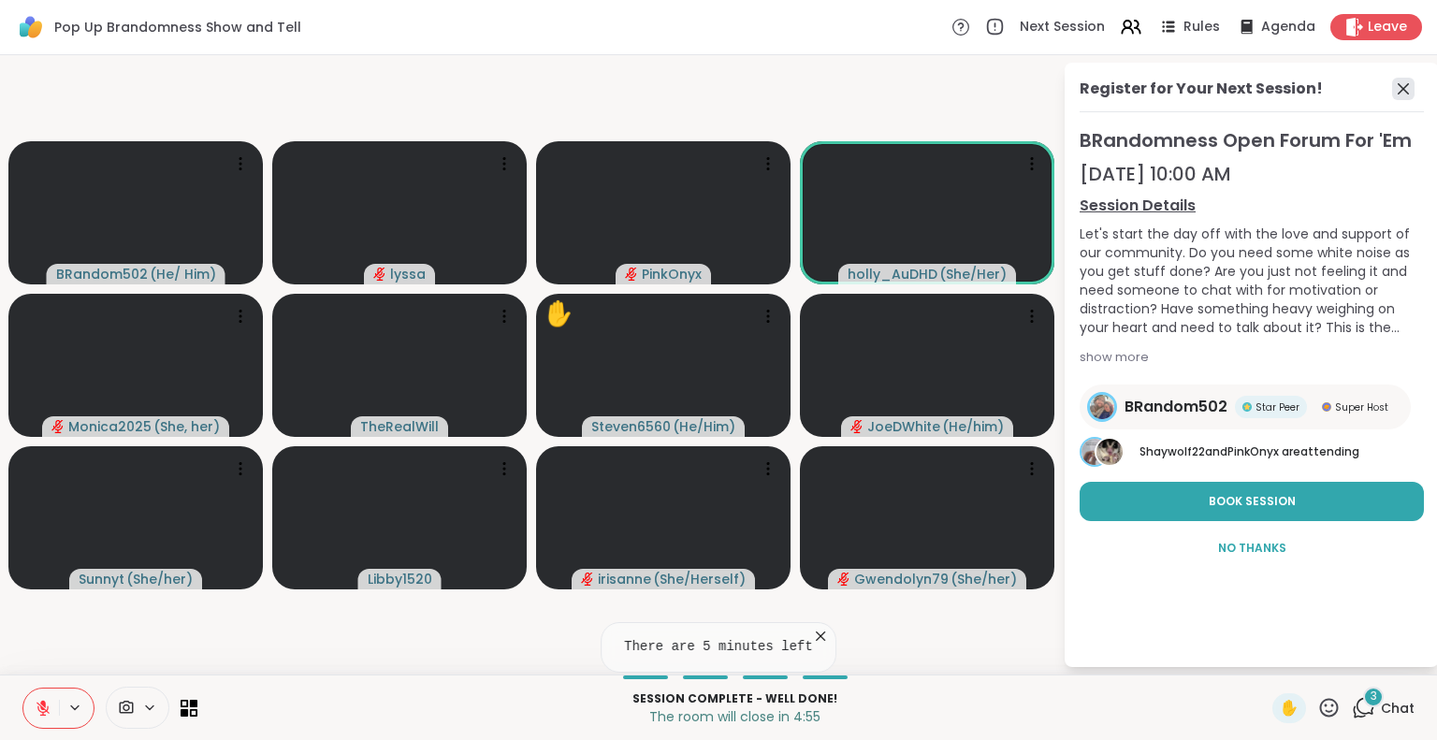
click at [1403, 88] on icon at bounding box center [1403, 88] width 11 height 11
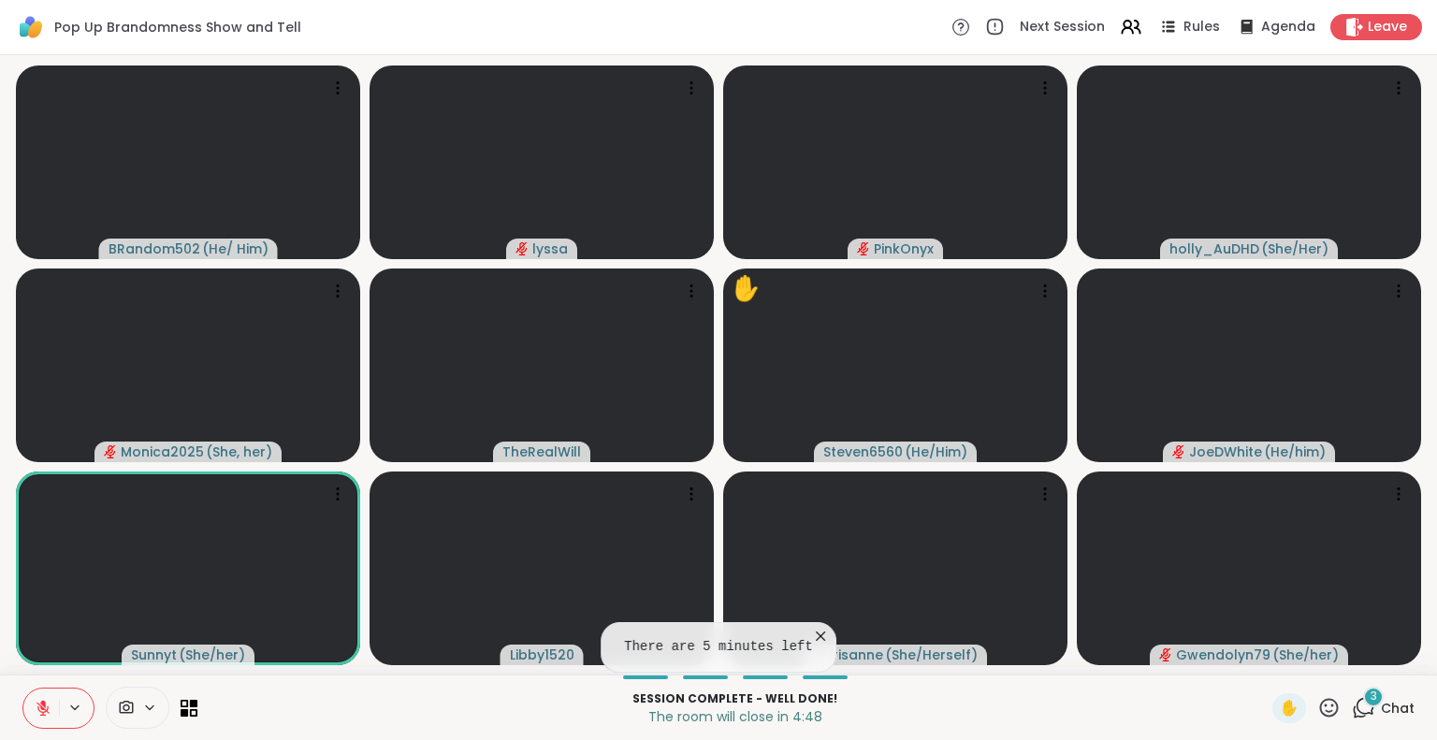
click at [1352, 703] on icon at bounding box center [1363, 707] width 23 height 23
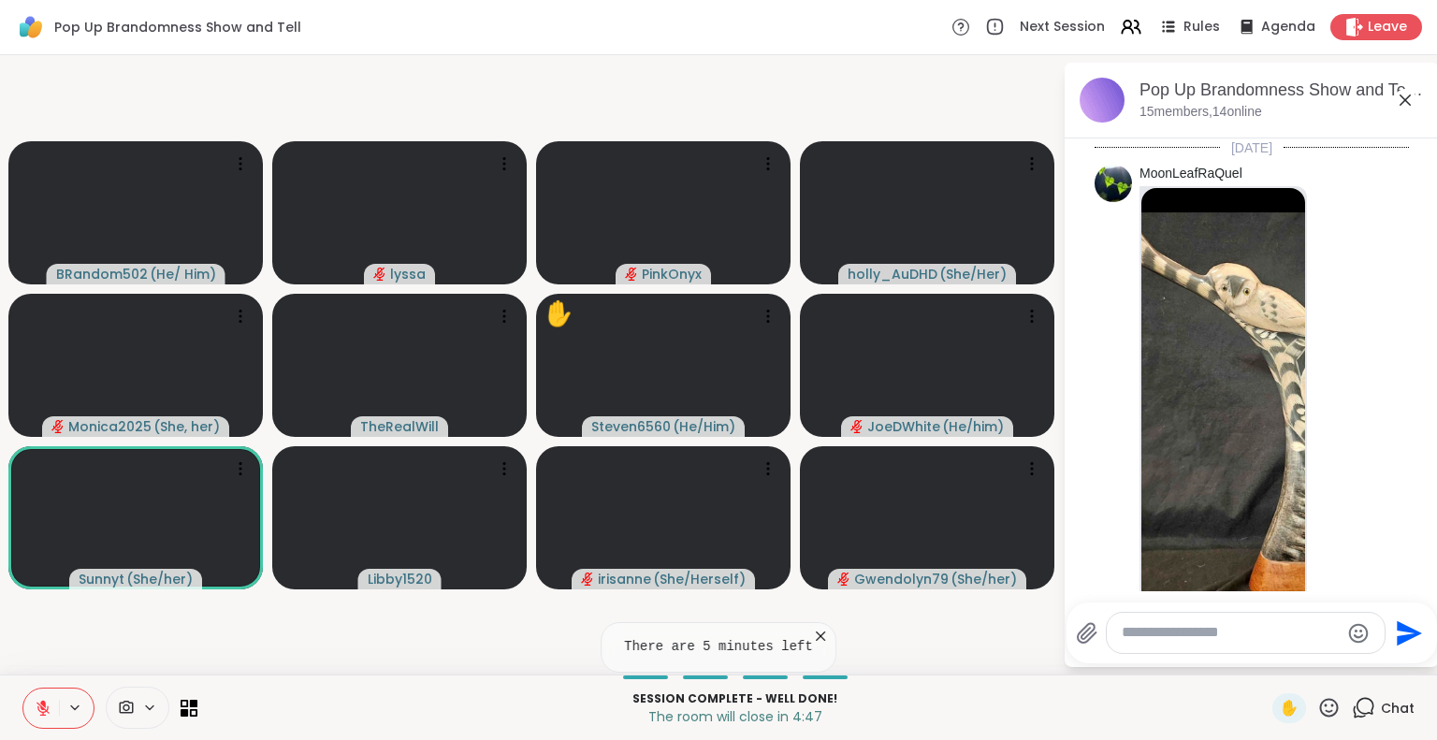
scroll to position [17447, 0]
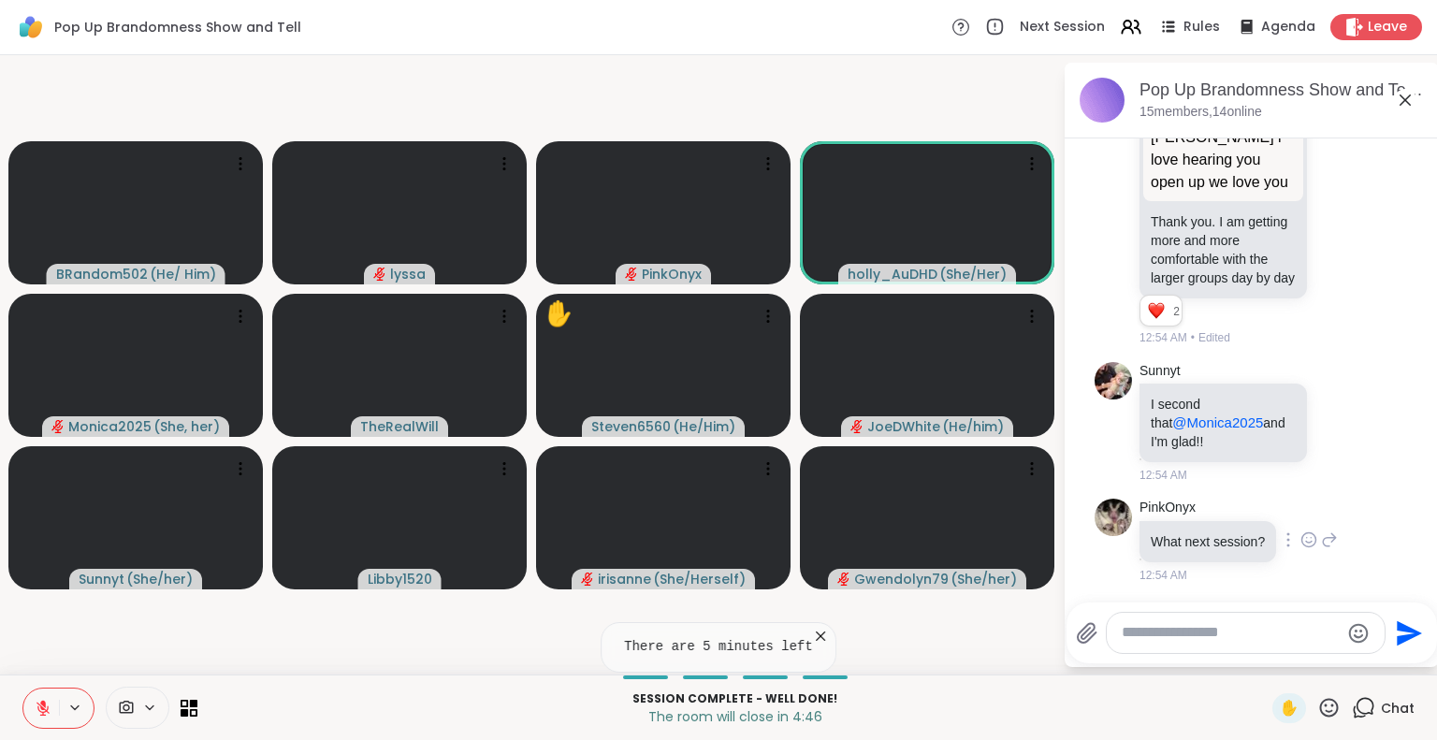
click at [1301, 538] on icon at bounding box center [1309, 539] width 17 height 19
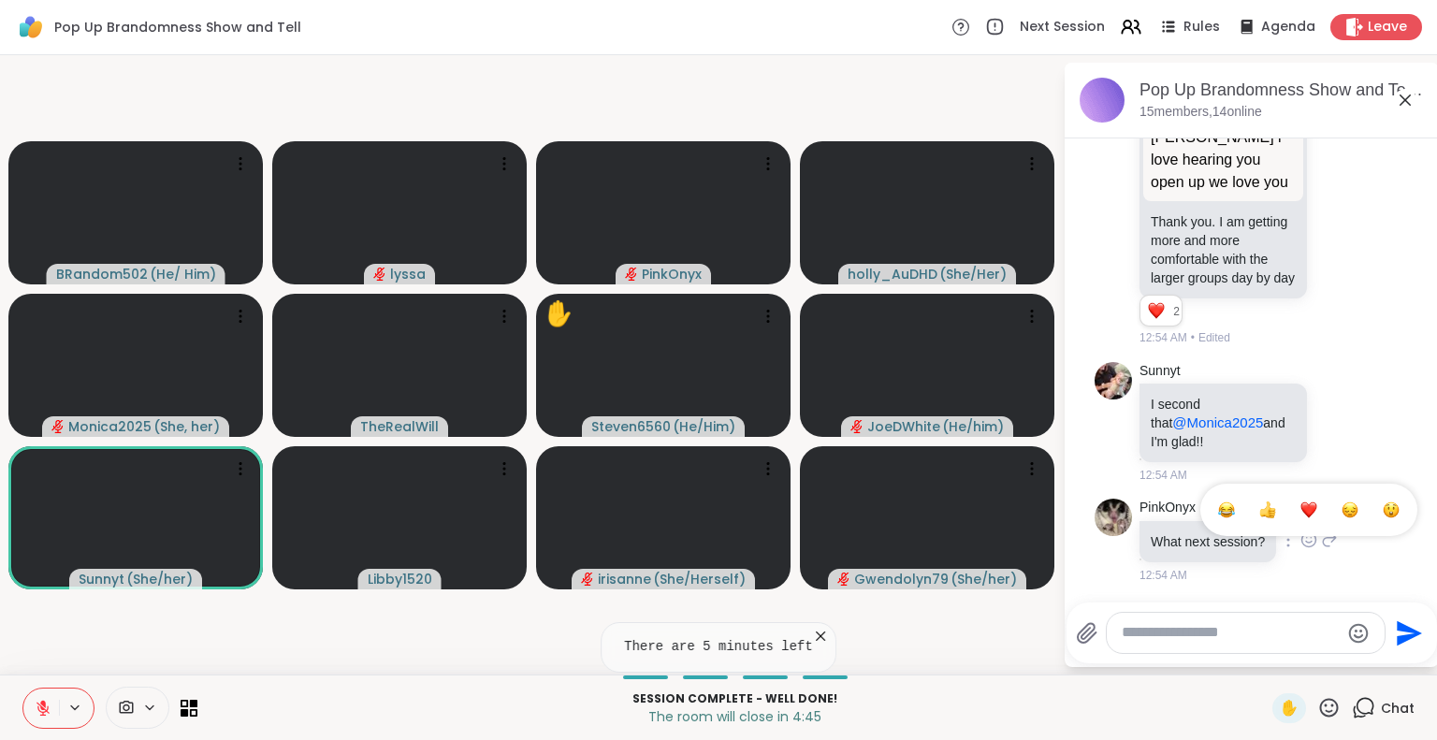
click at [1290, 514] on button "Select Reaction: Heart" at bounding box center [1308, 509] width 37 height 37
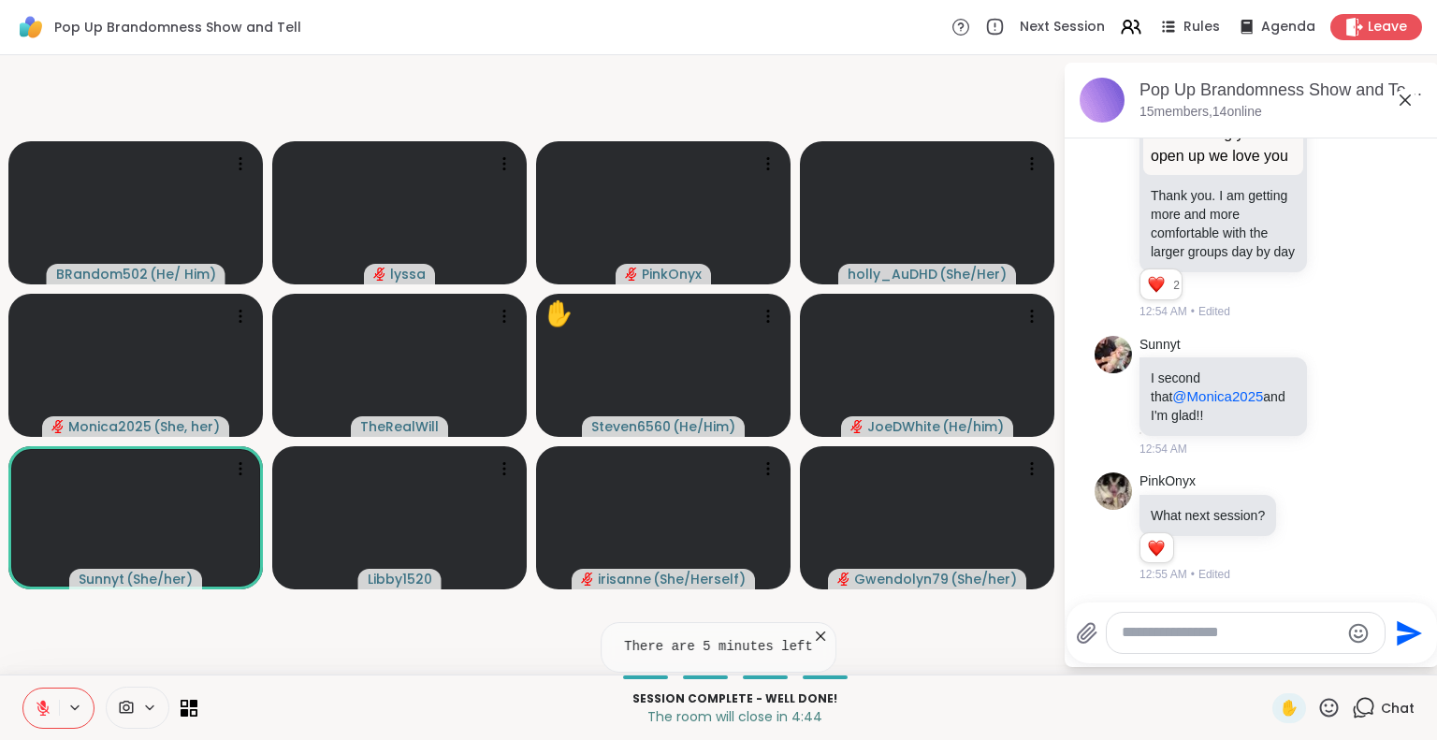
click at [1321, 522] on icon at bounding box center [1329, 527] width 17 height 22
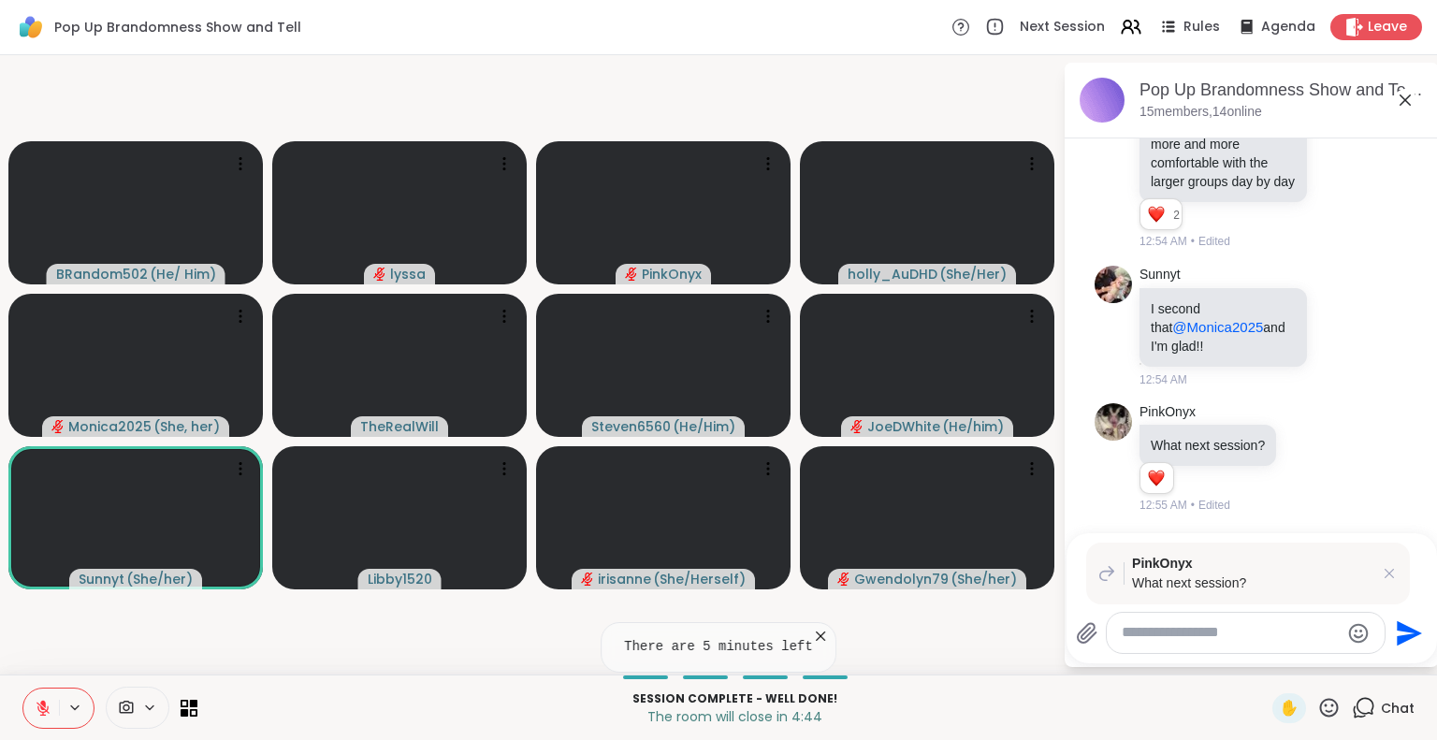
scroll to position [17960, 0]
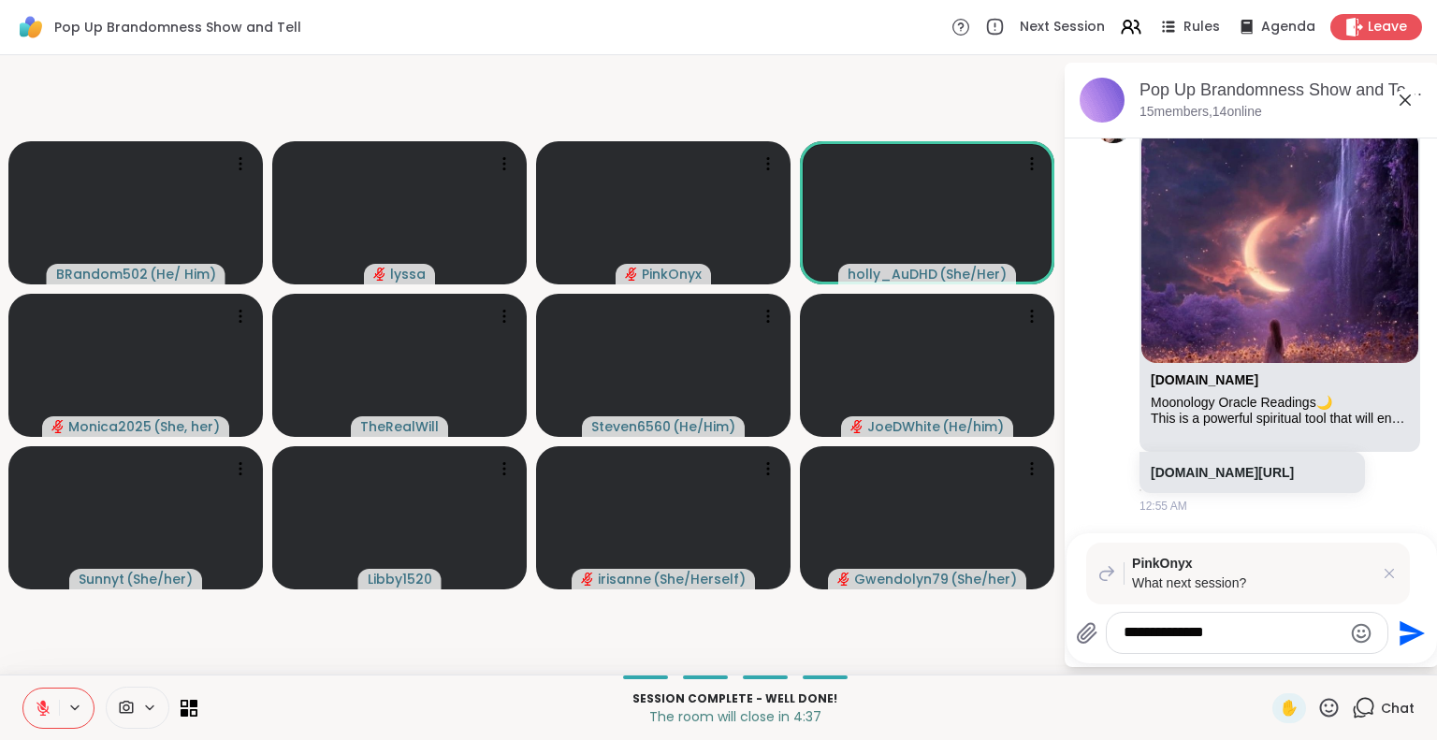
type textarea "**********"
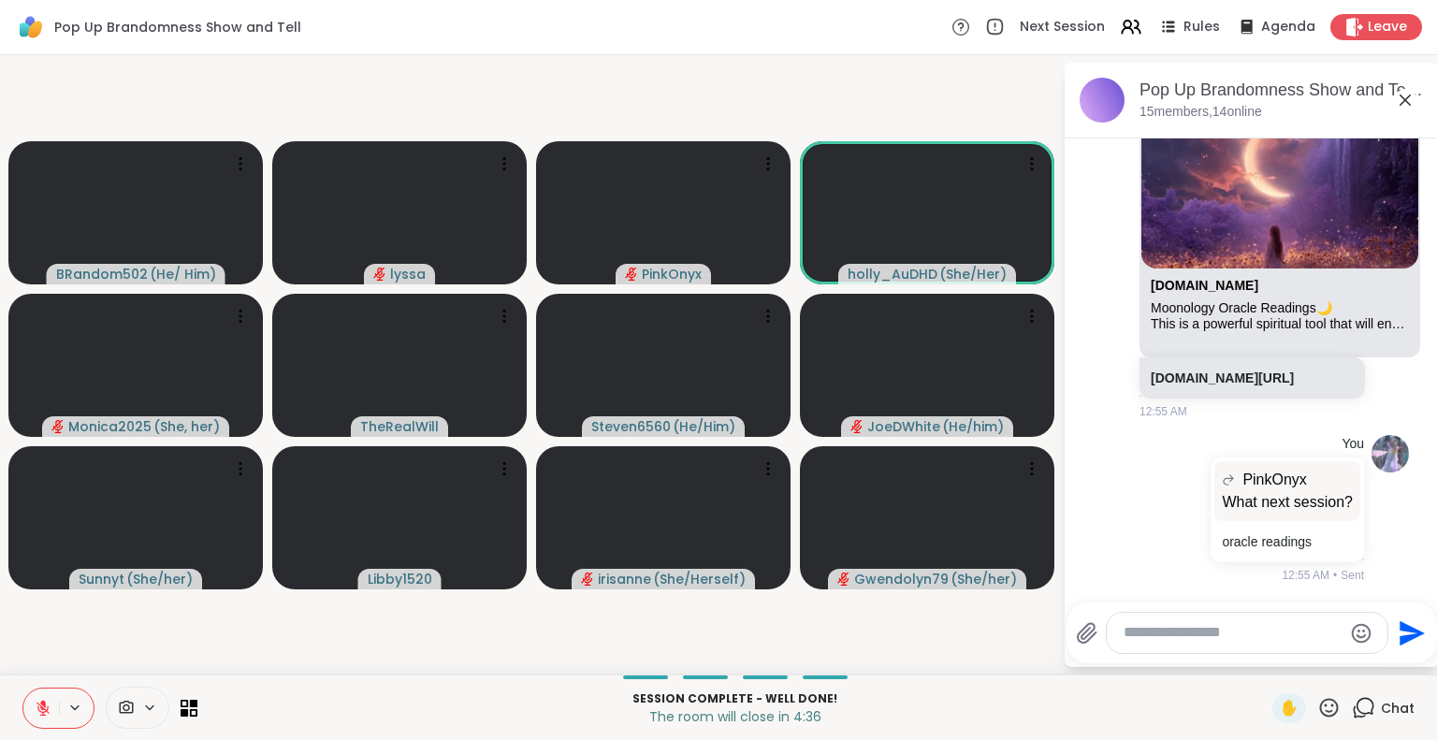
scroll to position [18054, 0]
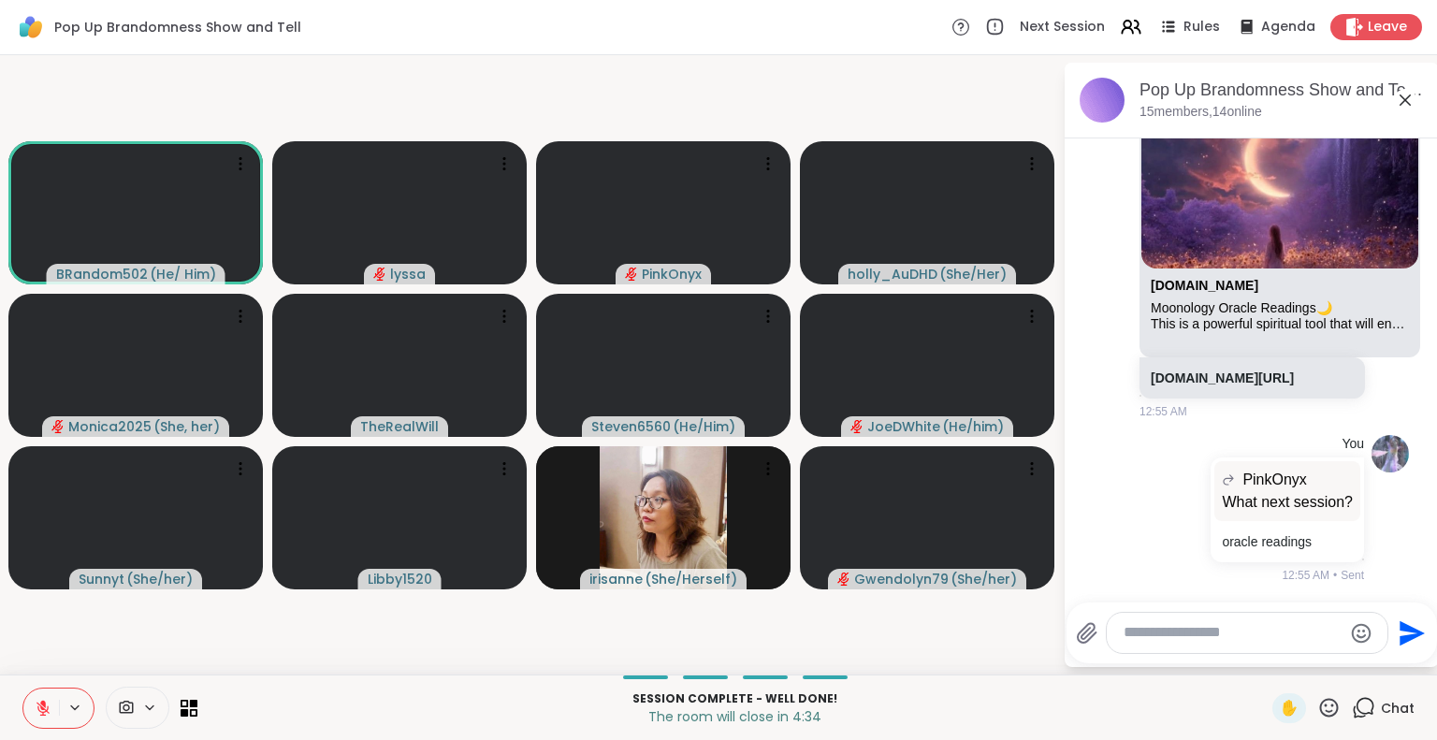
click at [1403, 93] on icon at bounding box center [1405, 100] width 22 height 22
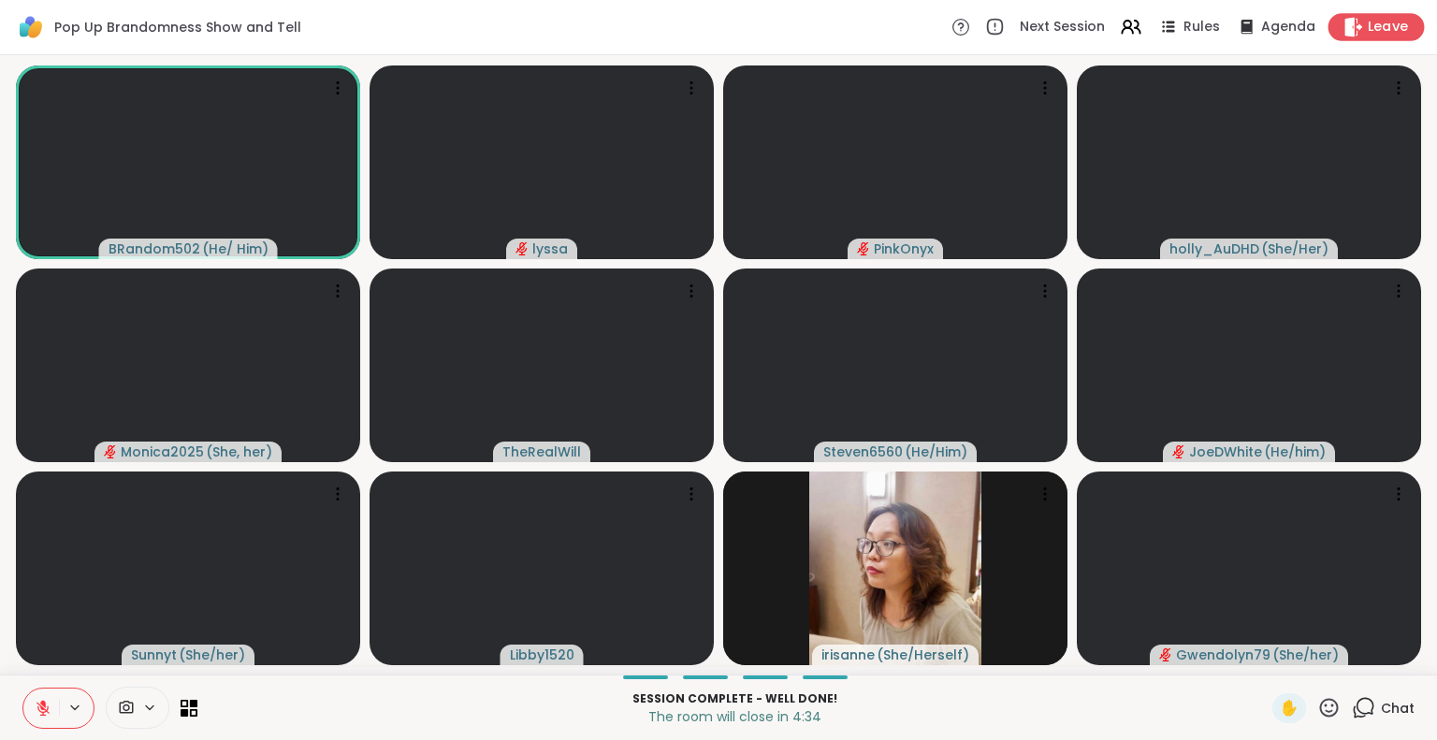
click at [1373, 33] on span "Leave" at bounding box center [1388, 28] width 41 height 20
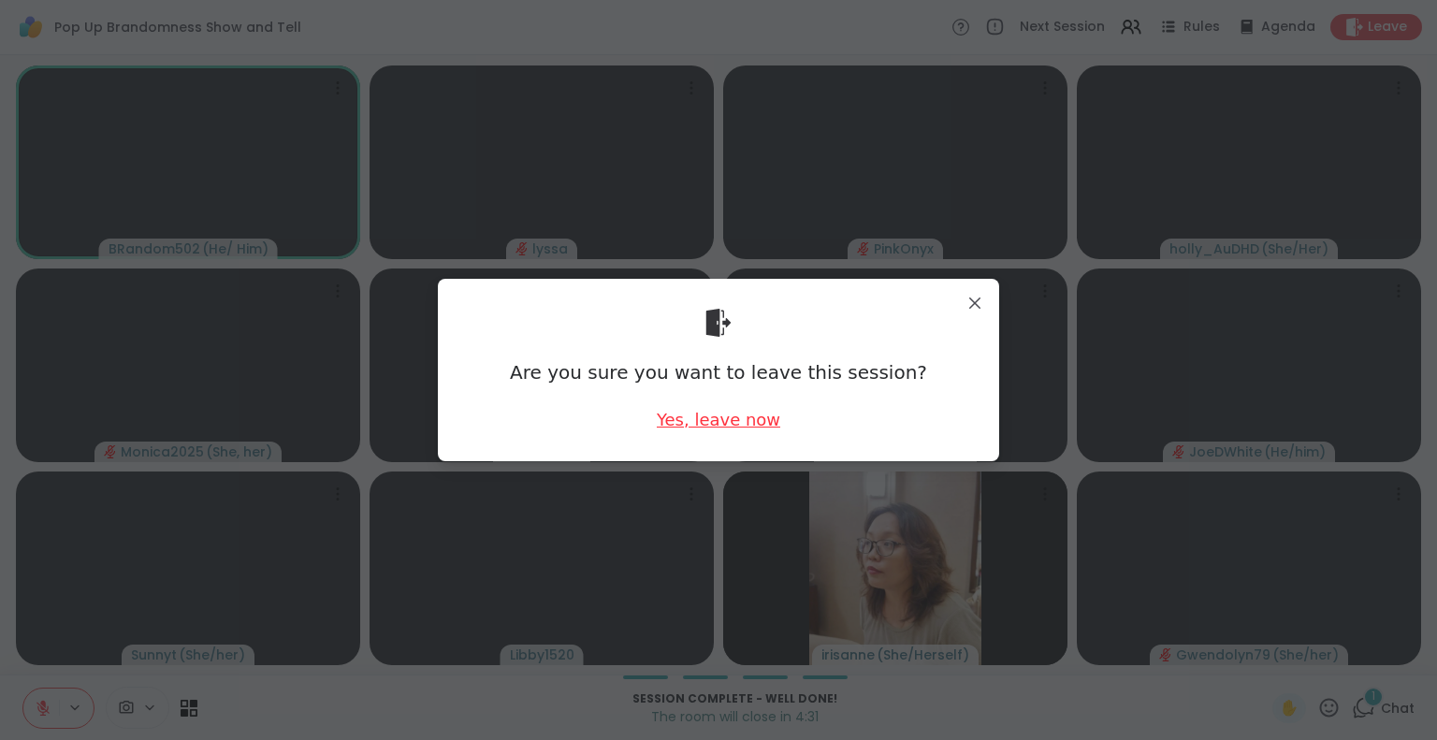
click at [695, 415] on div "Yes, leave now" at bounding box center [719, 419] width 124 height 23
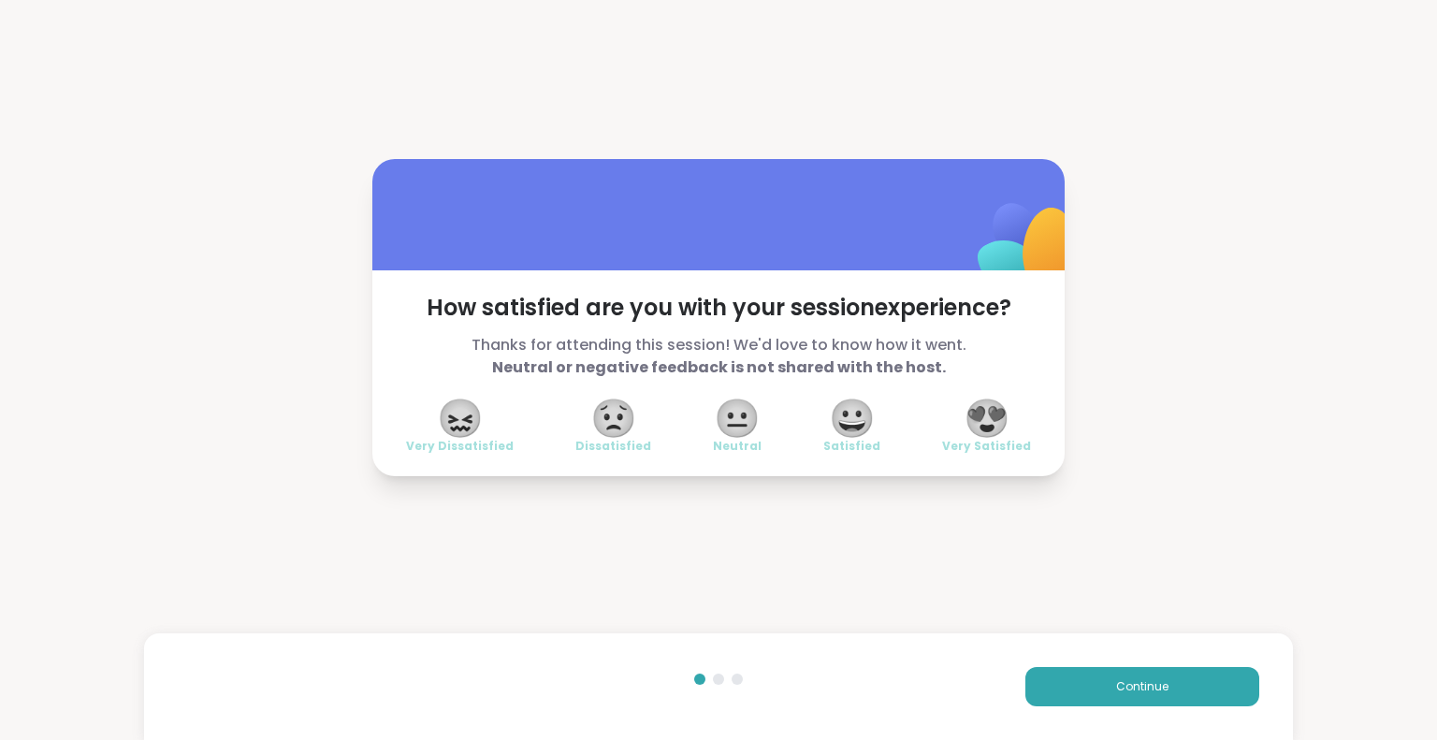
click at [994, 411] on span "😍" at bounding box center [987, 418] width 47 height 34
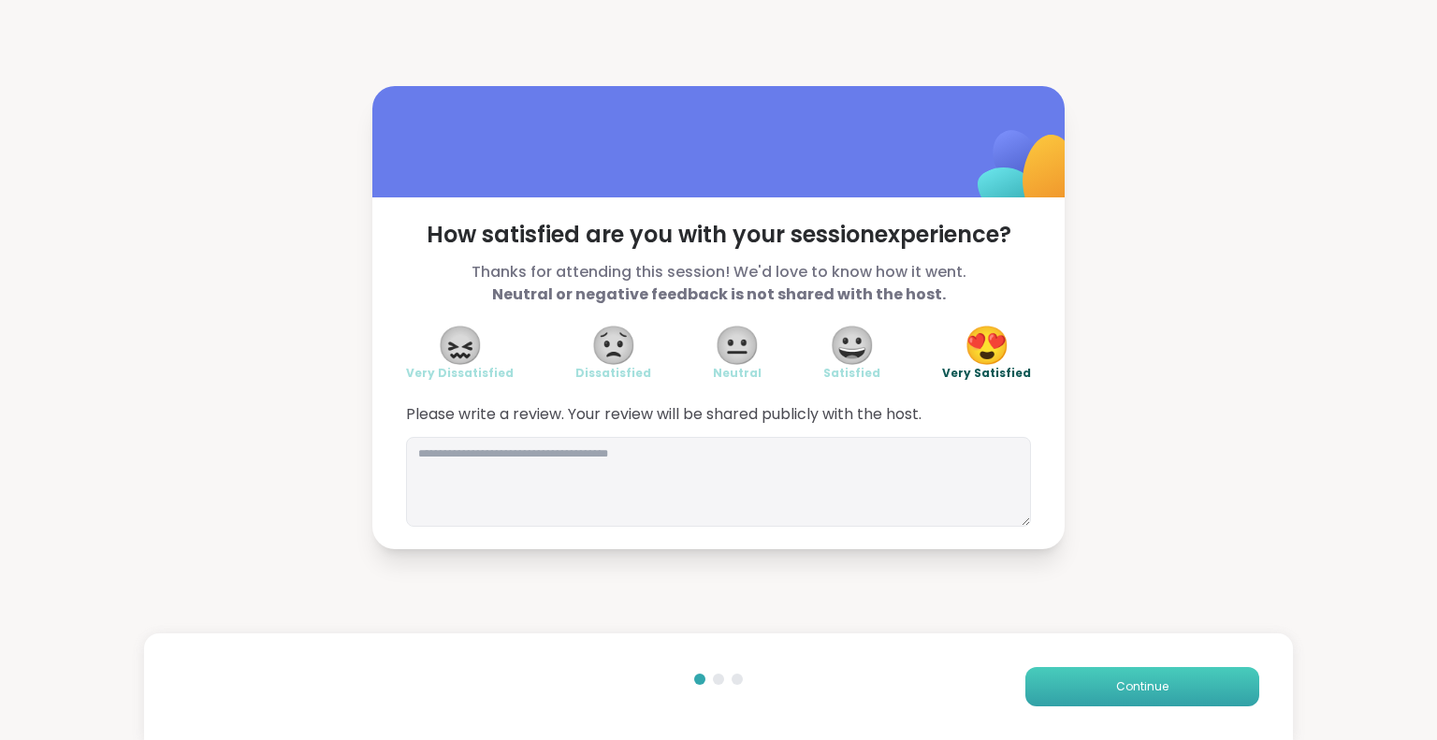
click at [1038, 681] on button "Continue" at bounding box center [1142, 686] width 234 height 39
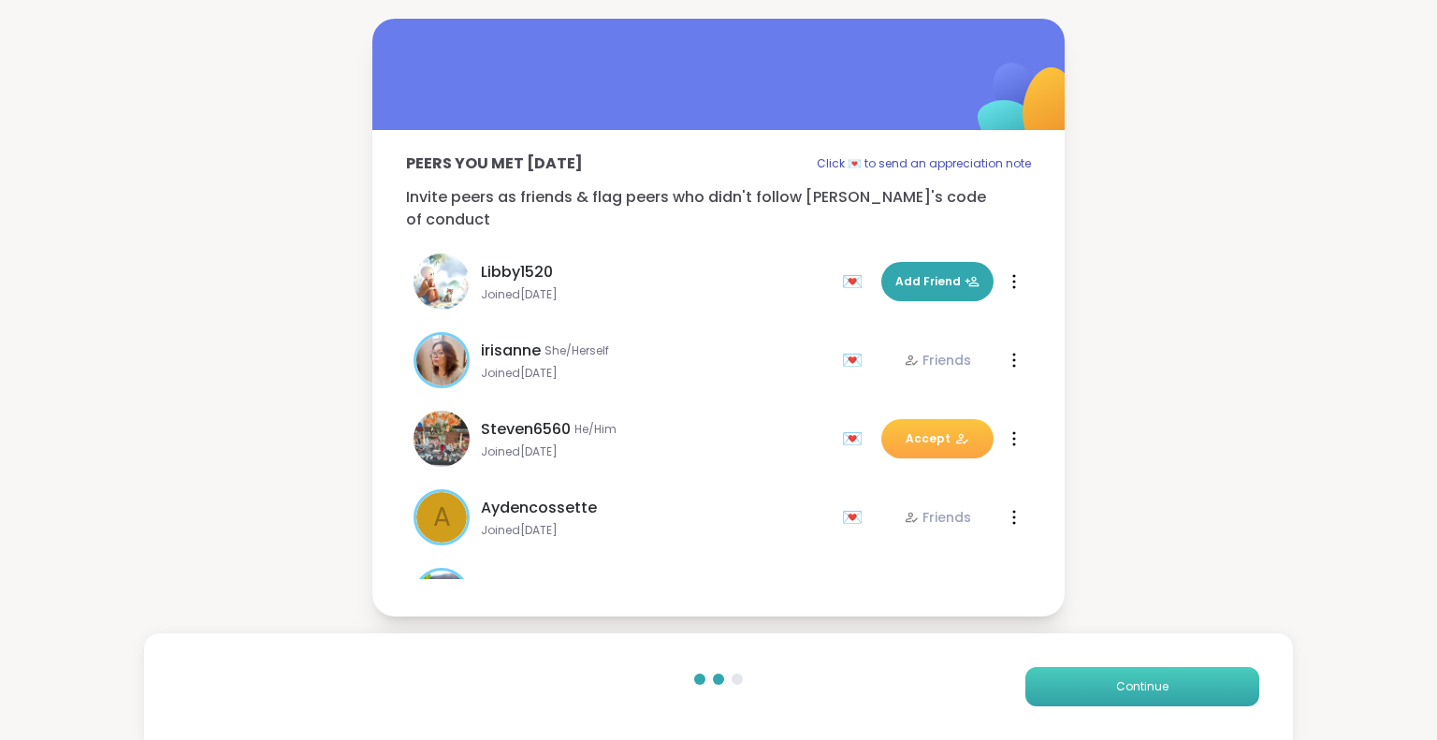
click at [1038, 681] on button "Continue" at bounding box center [1142, 686] width 234 height 39
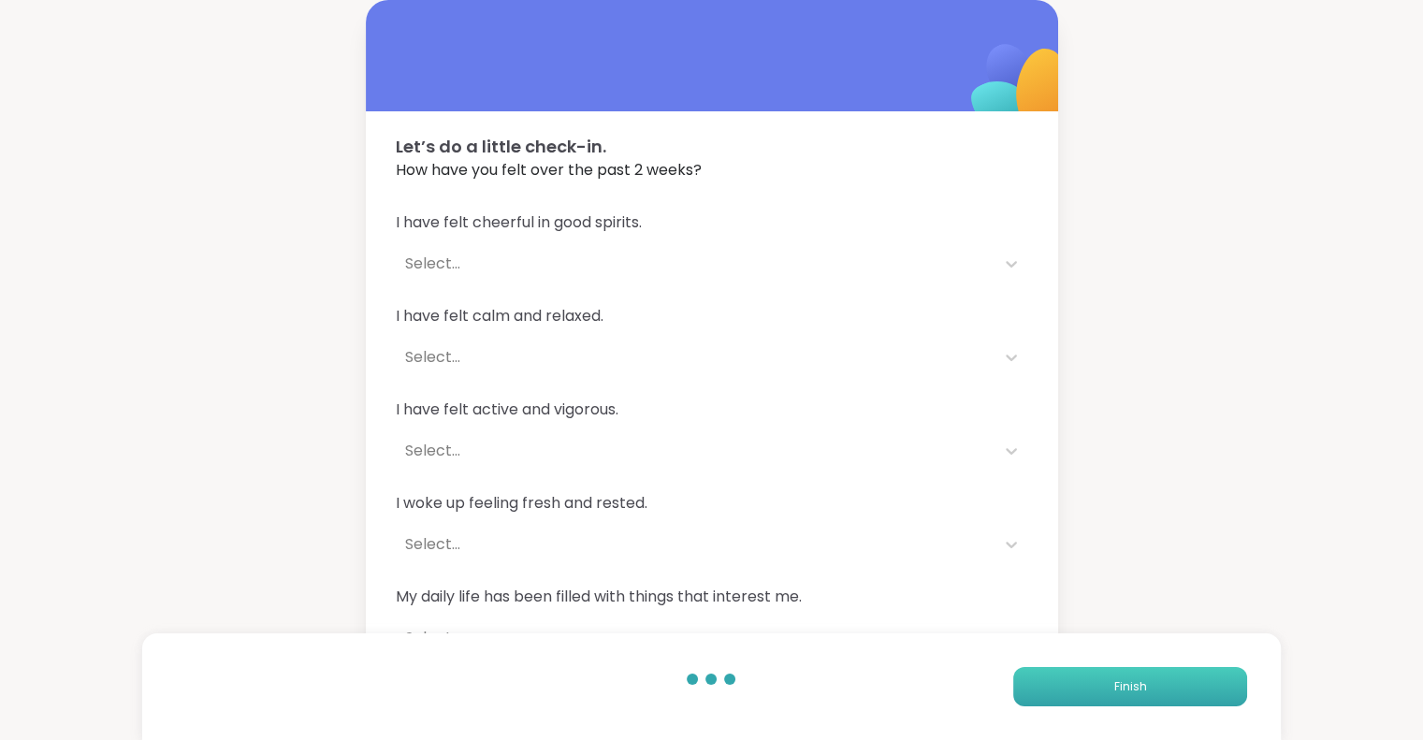
click at [1038, 681] on button "Finish" at bounding box center [1130, 686] width 234 height 39
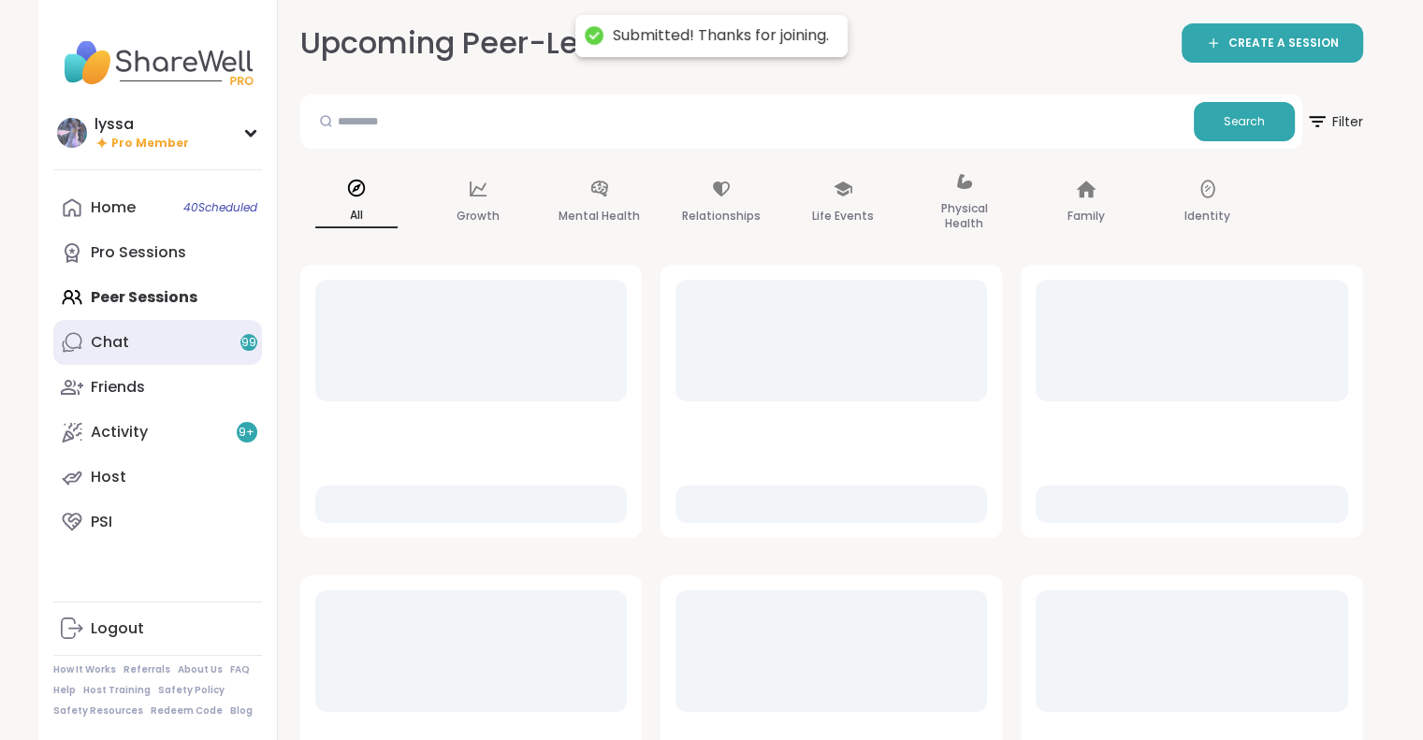
click at [230, 336] on link "Chat 99" at bounding box center [157, 342] width 209 height 45
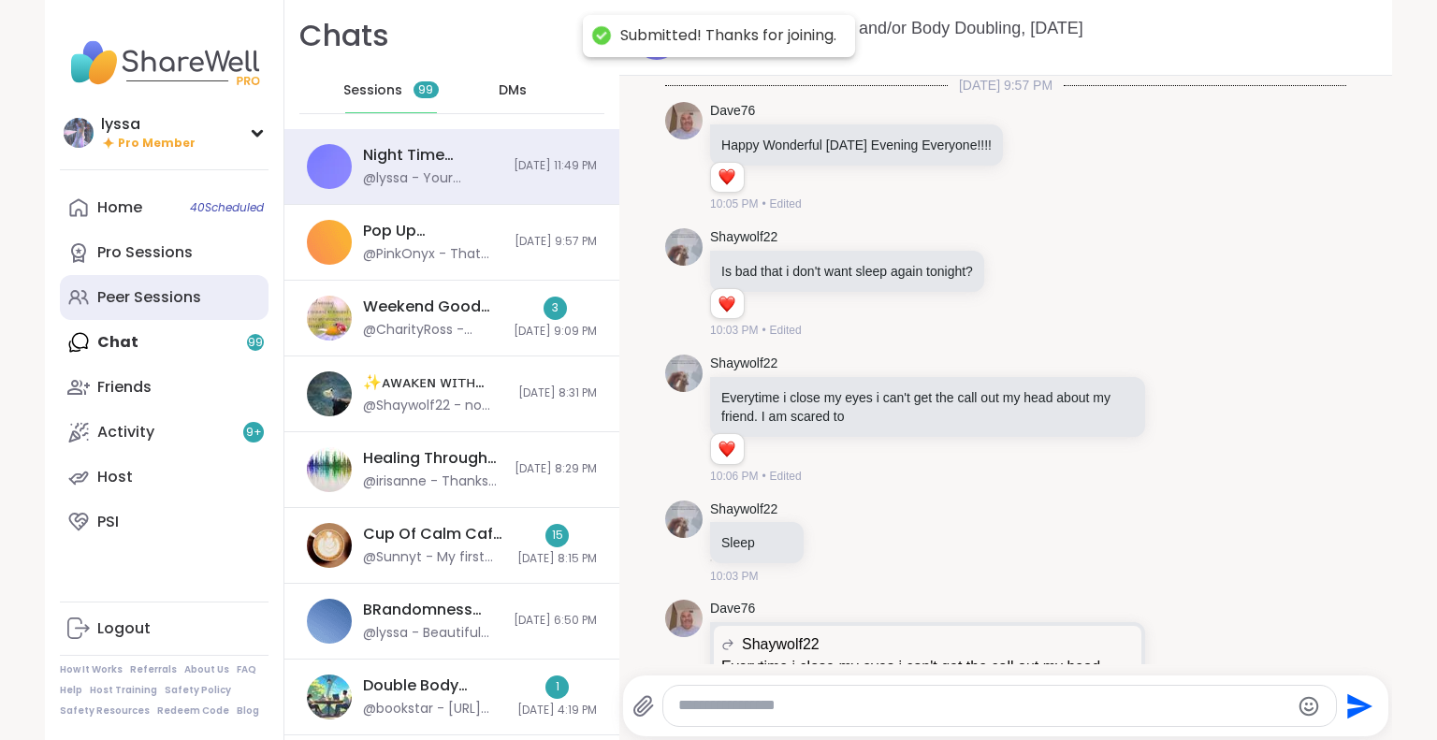
scroll to position [15037, 0]
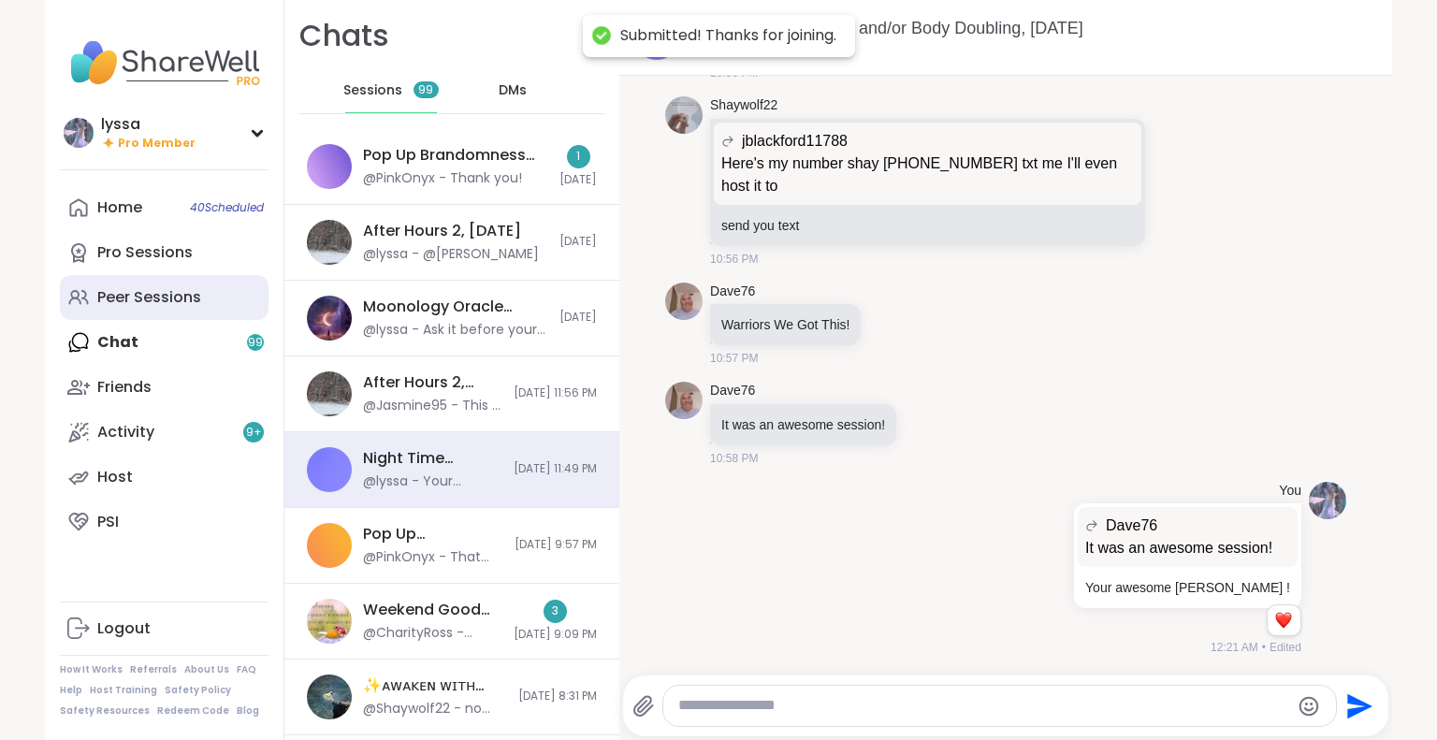
click at [174, 299] on div "Peer Sessions" at bounding box center [149, 297] width 104 height 21
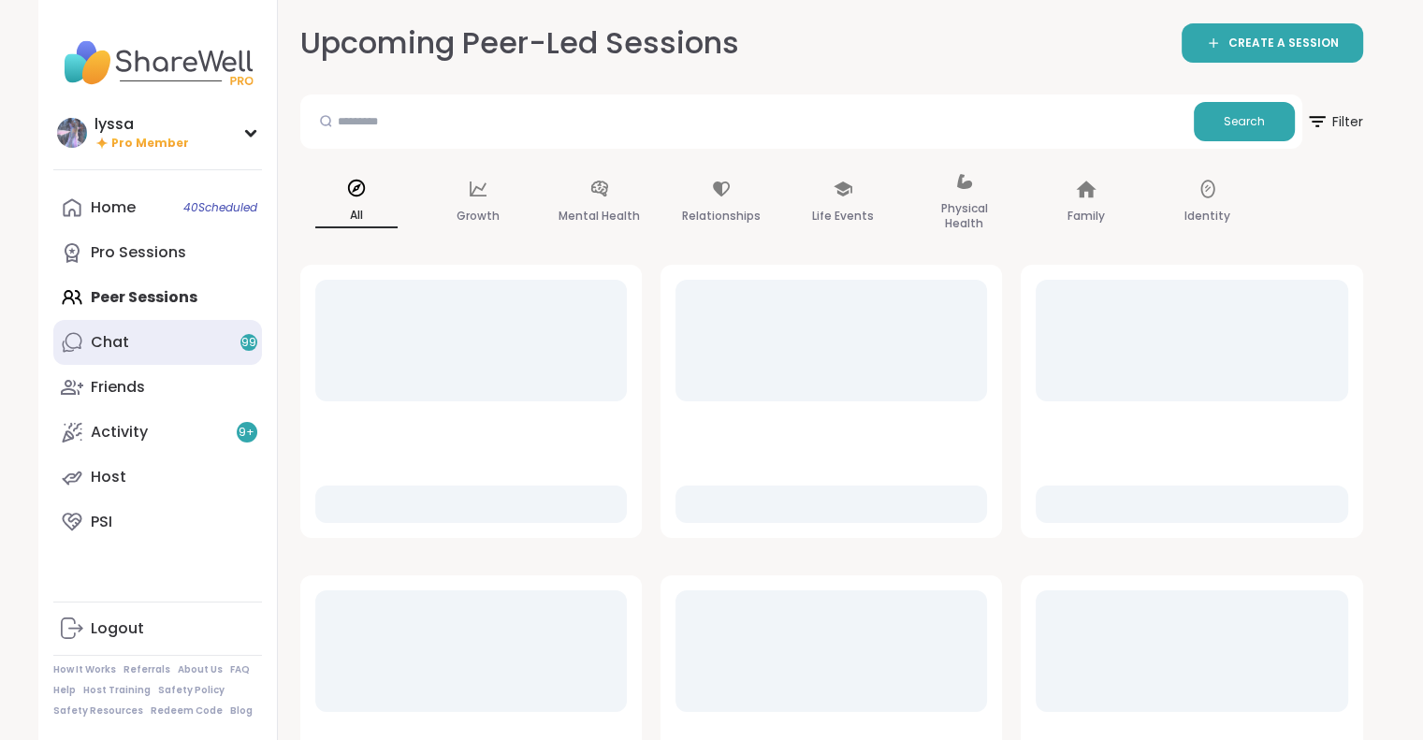
click at [138, 345] on link "Chat 99" at bounding box center [157, 342] width 209 height 45
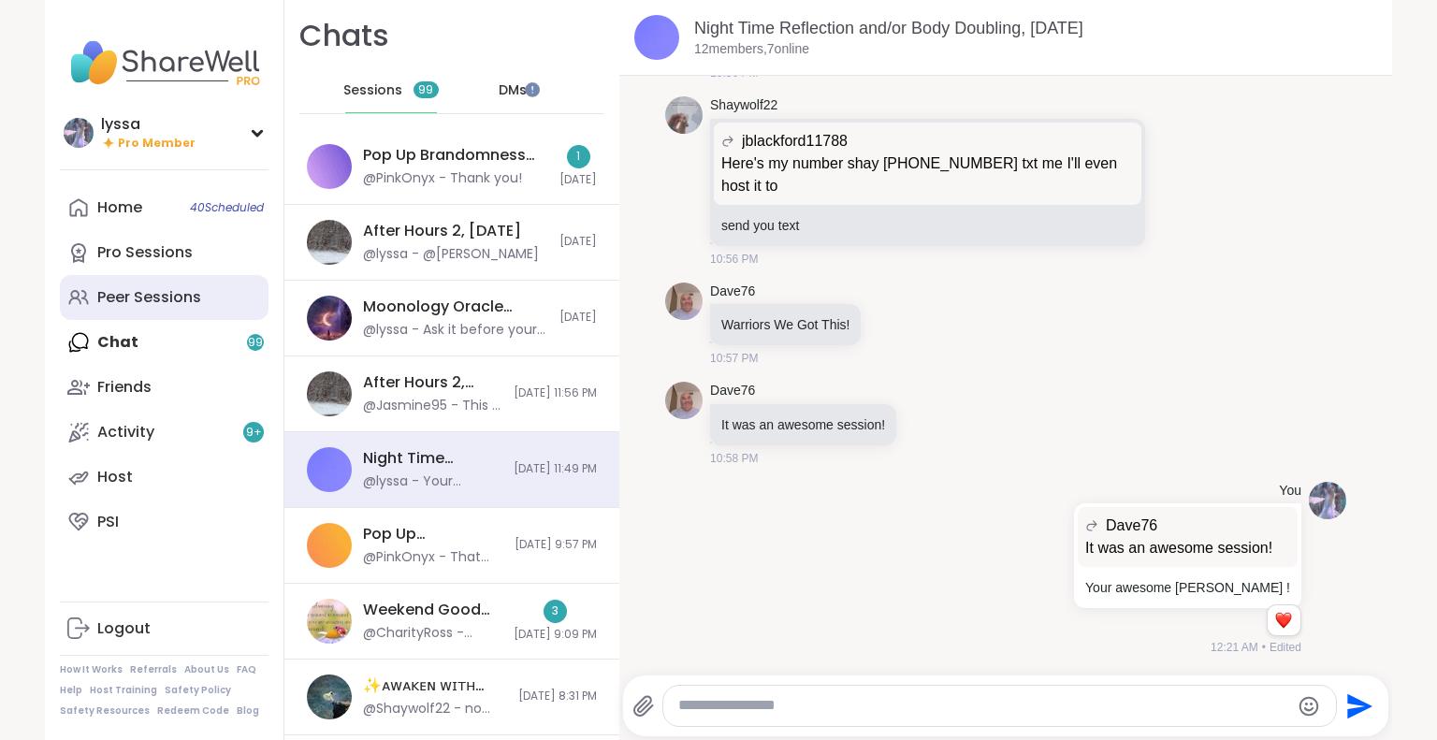
click at [157, 287] on div "Peer Sessions" at bounding box center [149, 297] width 104 height 21
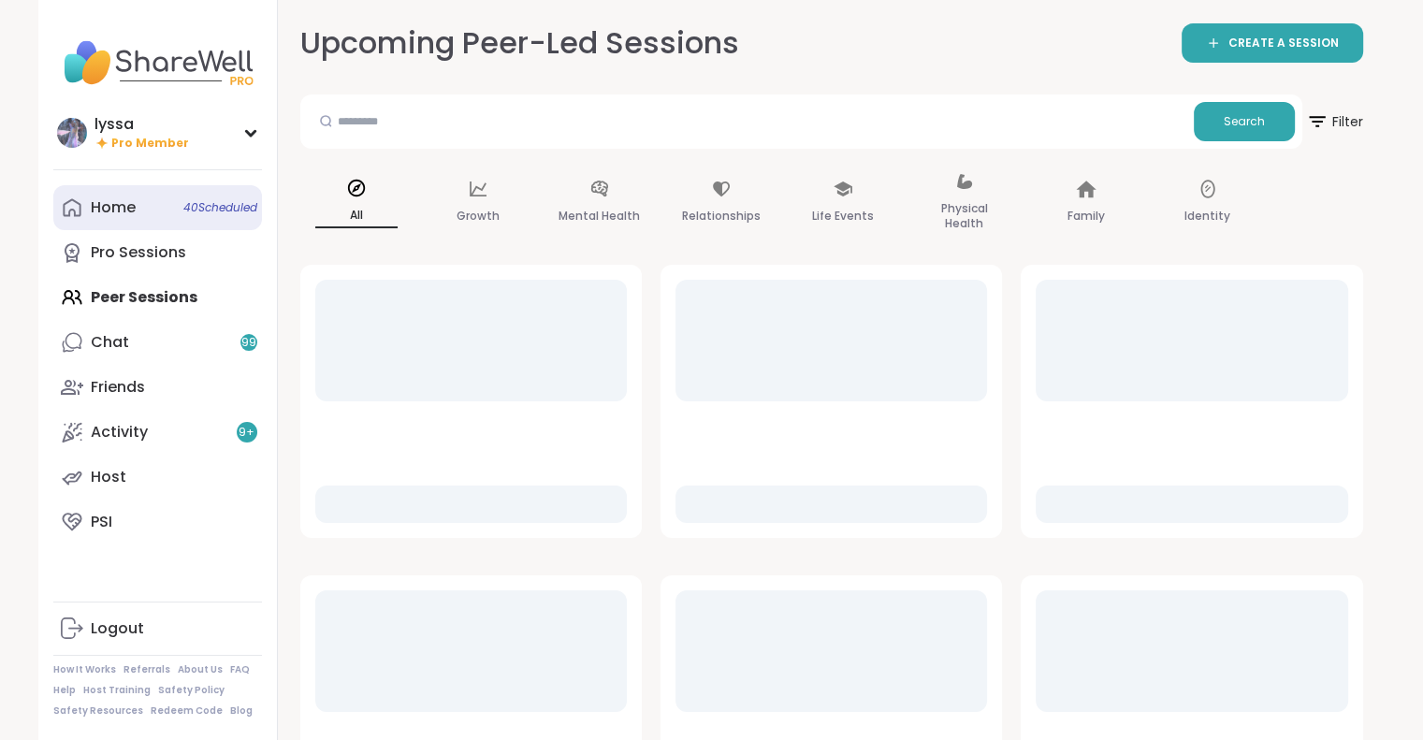
click at [122, 201] on div "Home 40 Scheduled" at bounding box center [113, 207] width 45 height 21
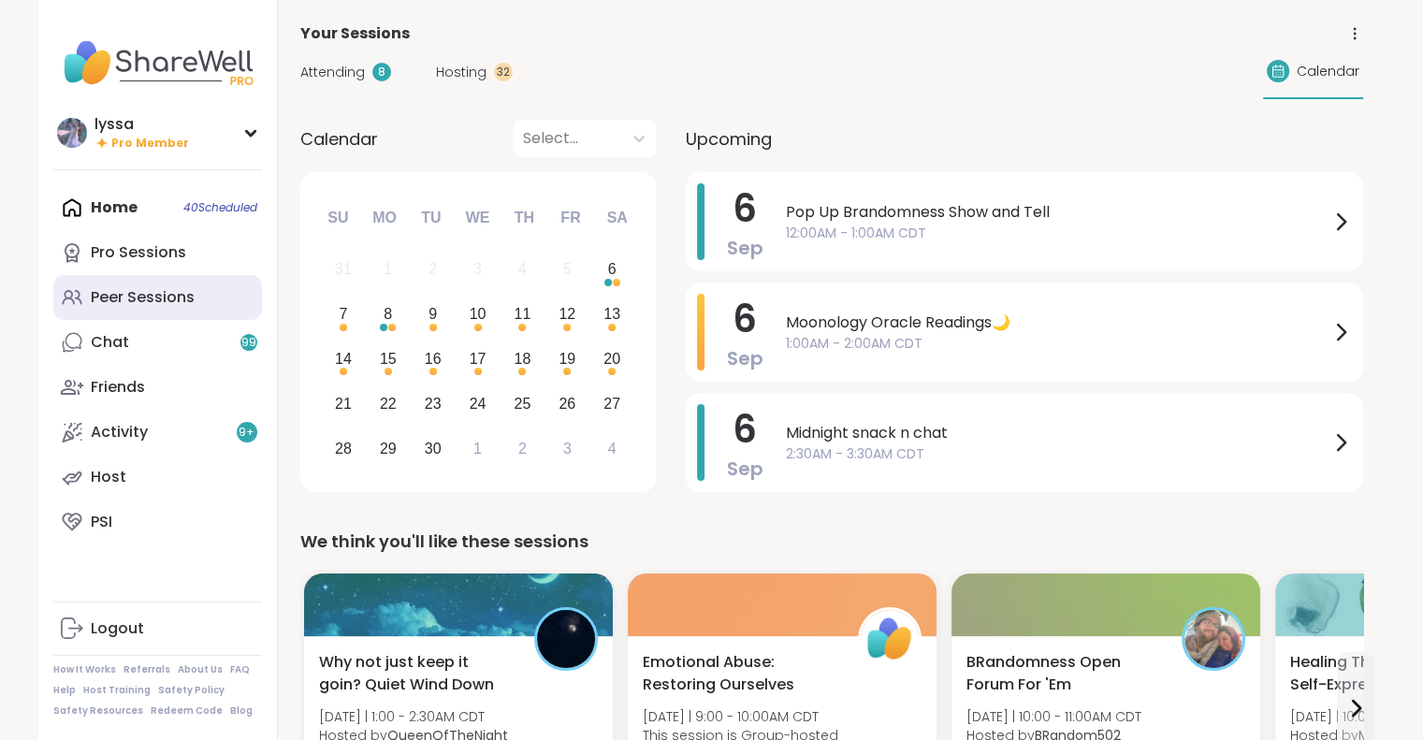
click at [120, 298] on div "Peer Sessions" at bounding box center [143, 297] width 104 height 21
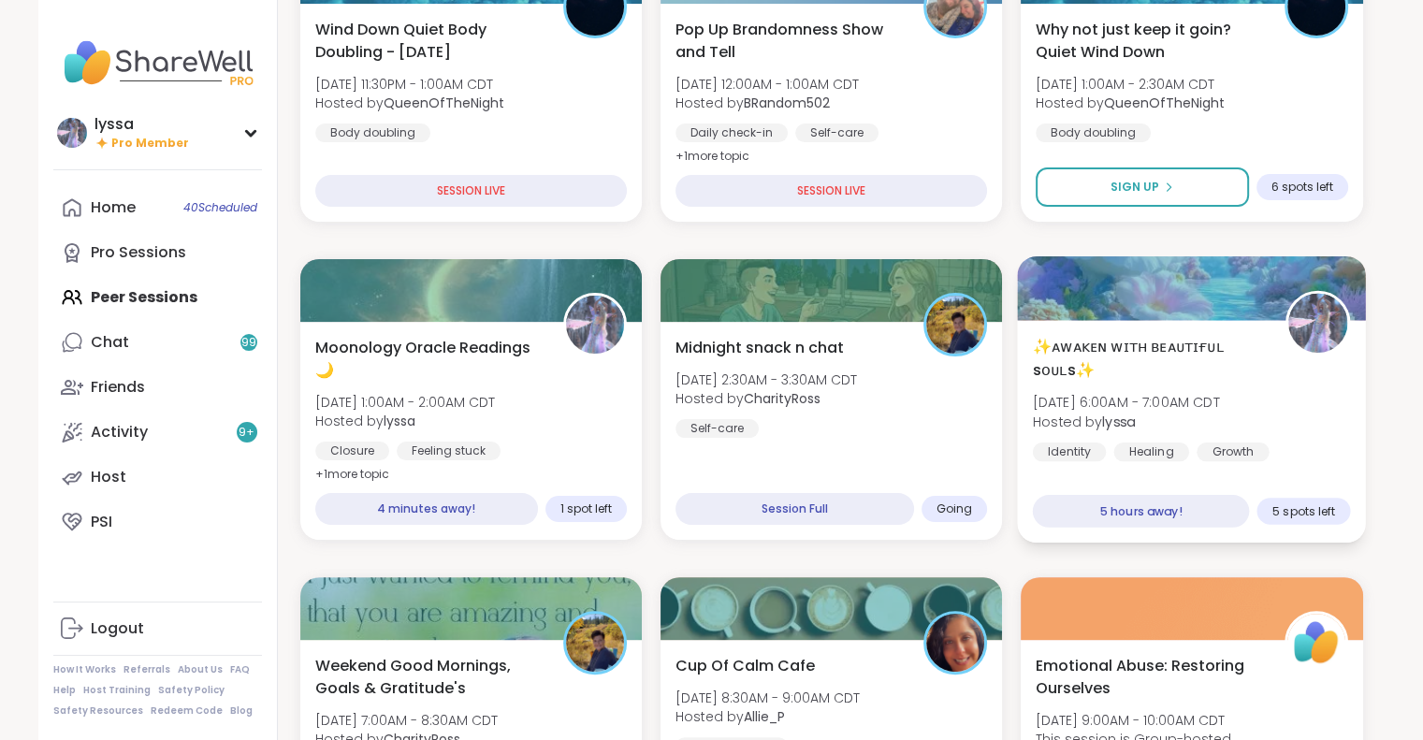
scroll to position [325, 0]
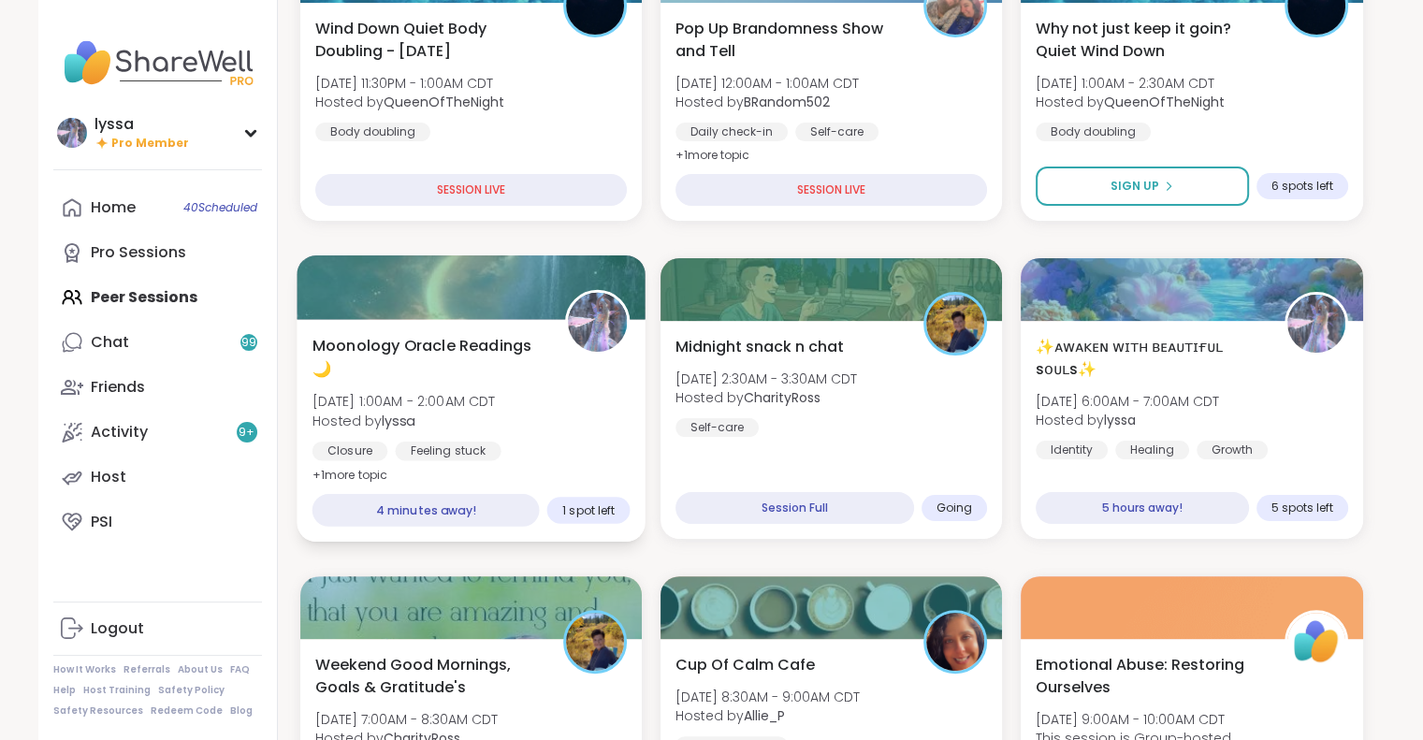
click at [430, 463] on div "Closure Feeling stuck General mental health" at bounding box center [471, 465] width 318 height 46
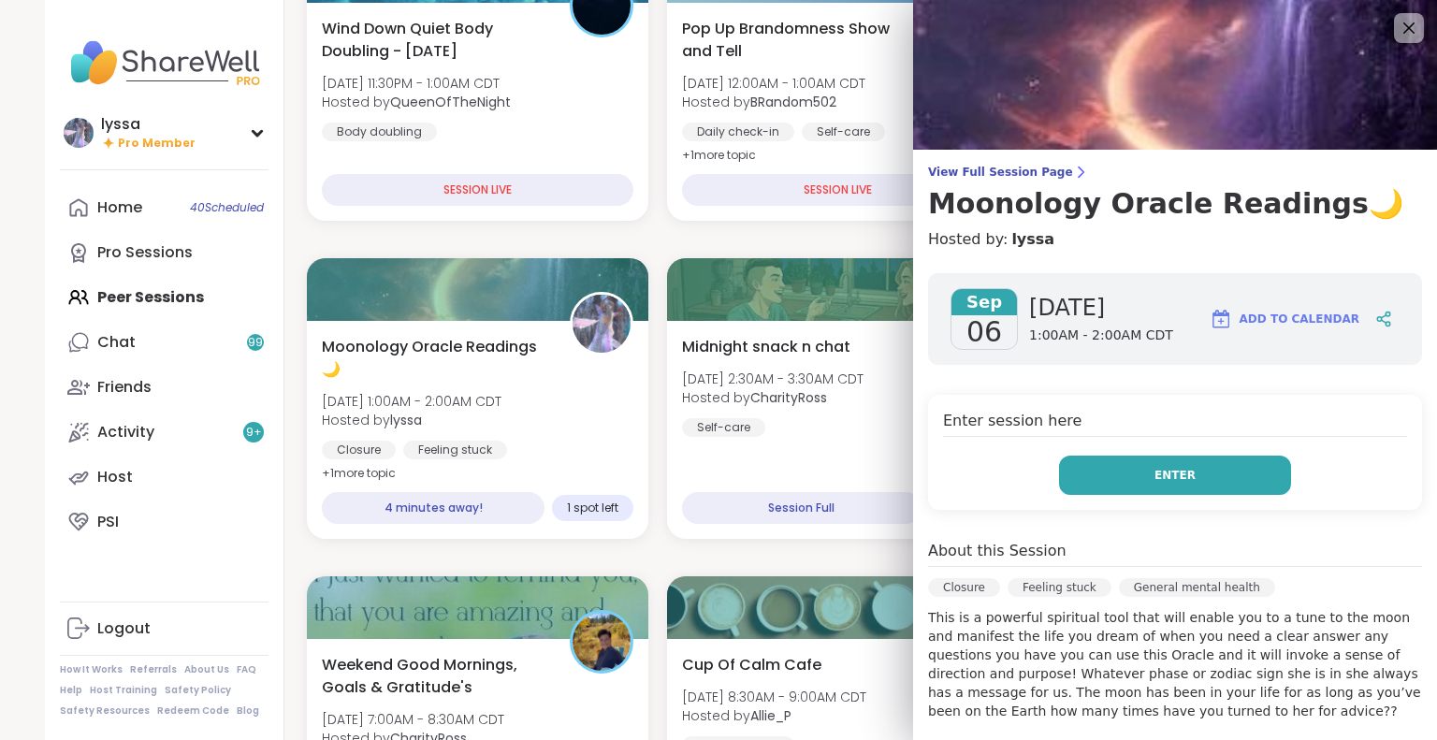
click at [1059, 467] on button "Enter" at bounding box center [1175, 475] width 232 height 39
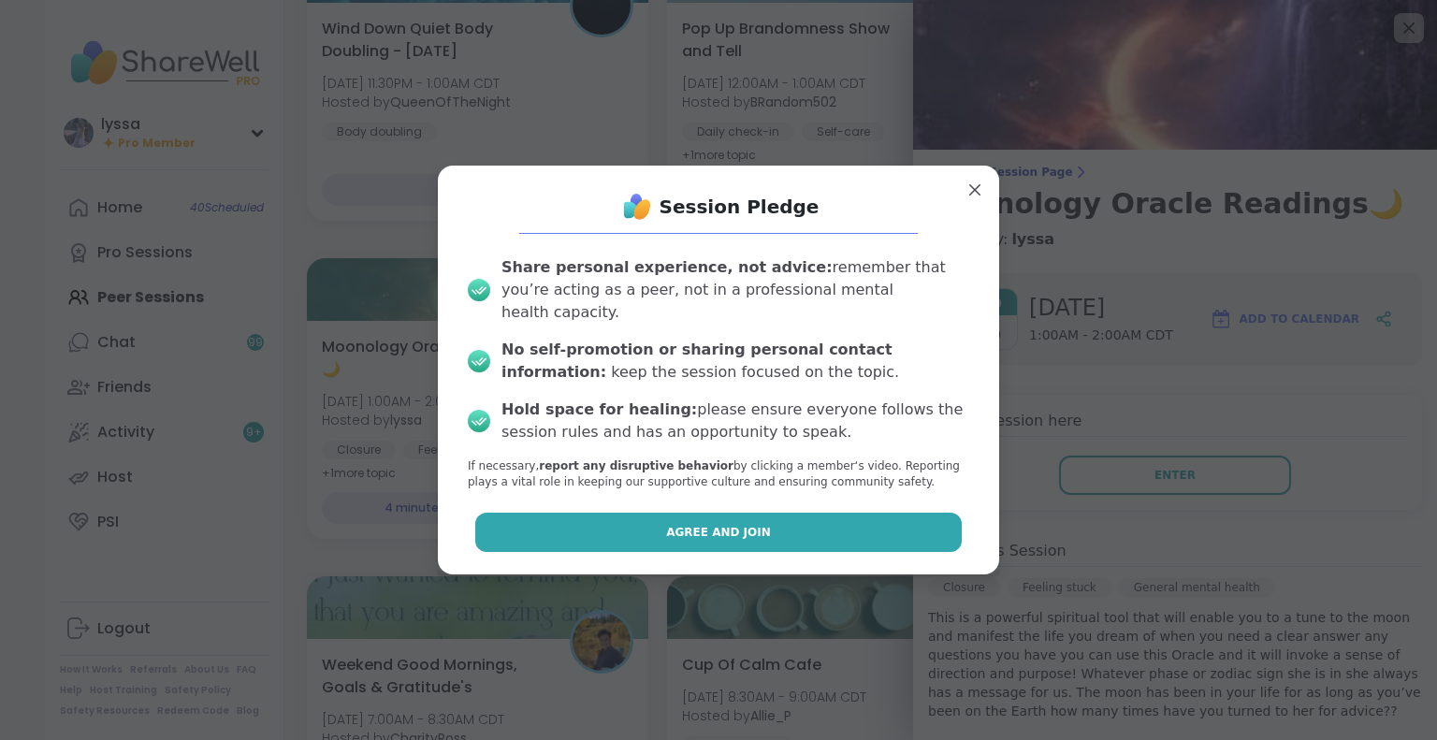
click at [836, 516] on button "Agree and Join" at bounding box center [718, 532] width 487 height 39
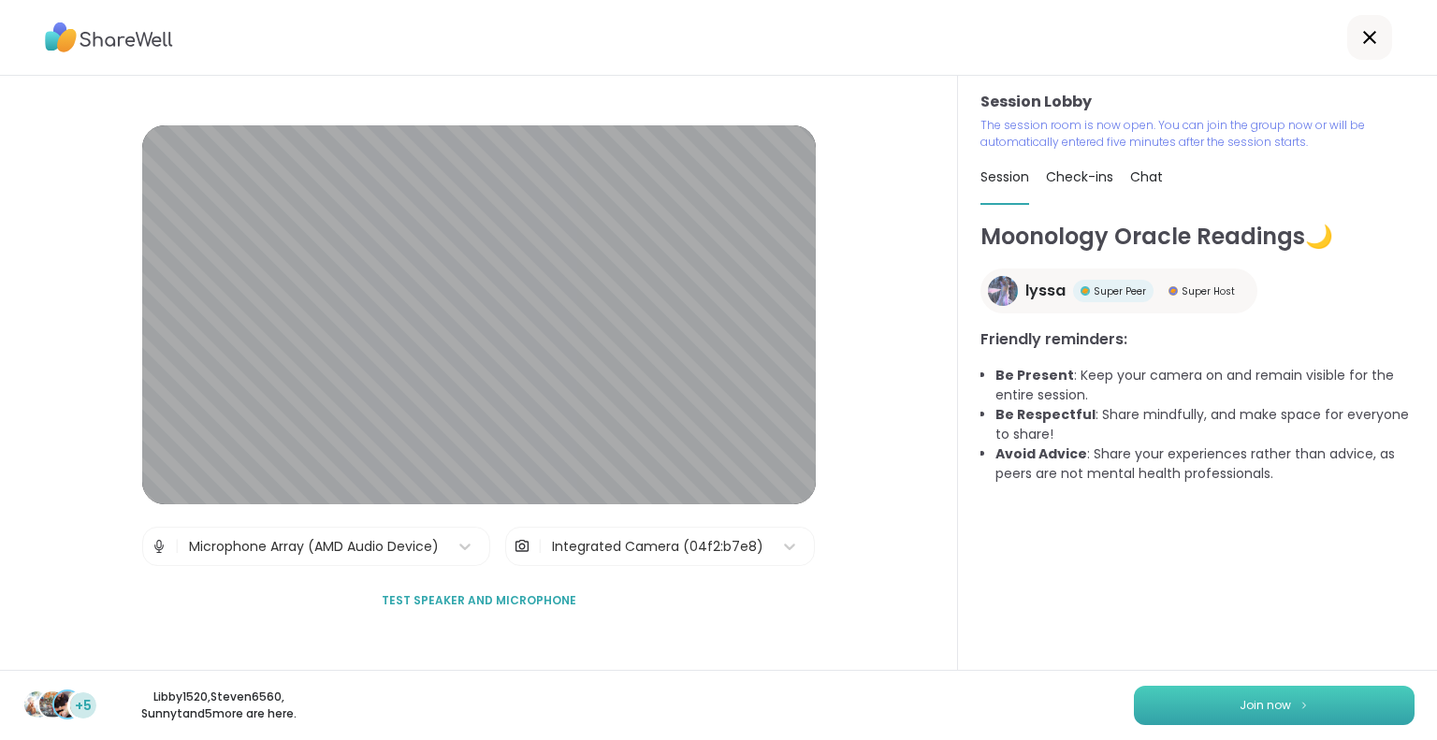
click at [1192, 700] on button "Join now" at bounding box center [1274, 705] width 281 height 39
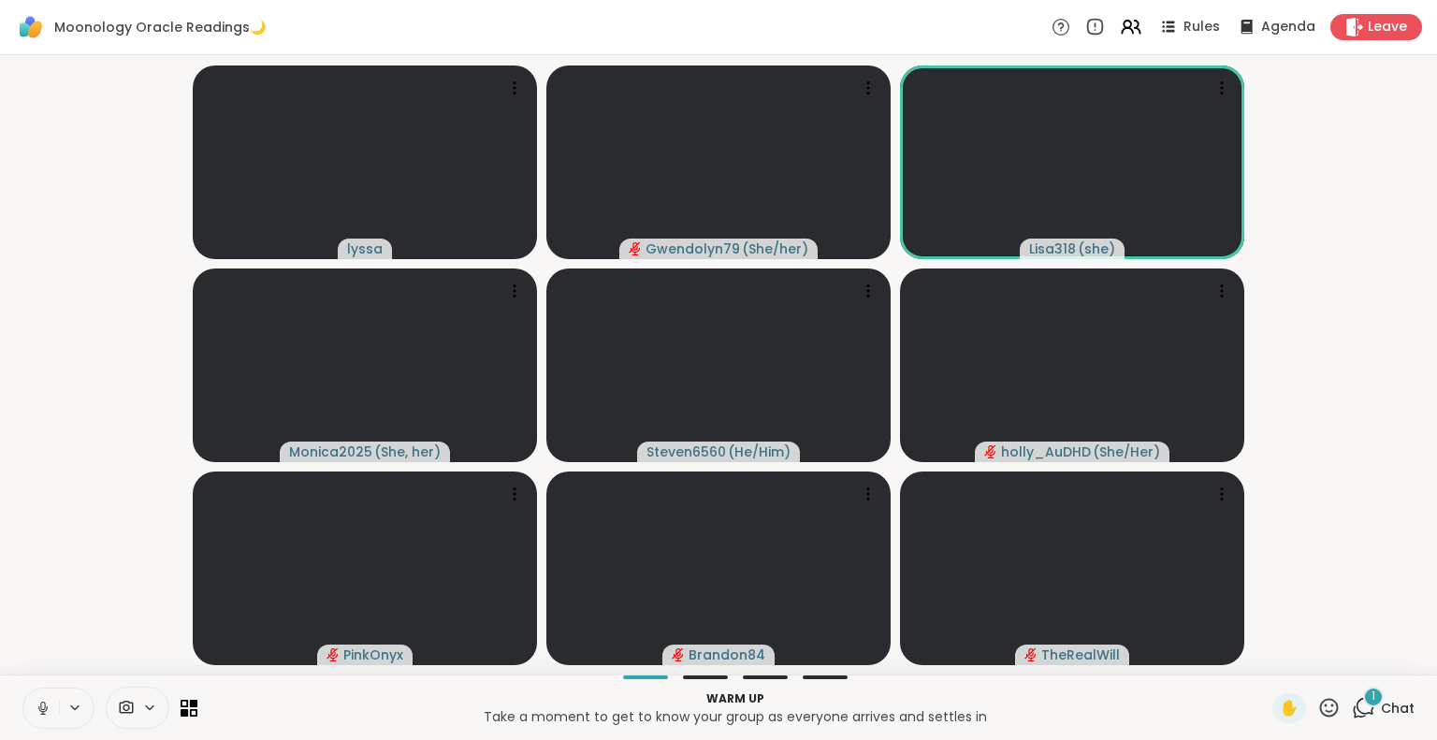
click at [1363, 713] on div "1 Chat" at bounding box center [1383, 708] width 63 height 30
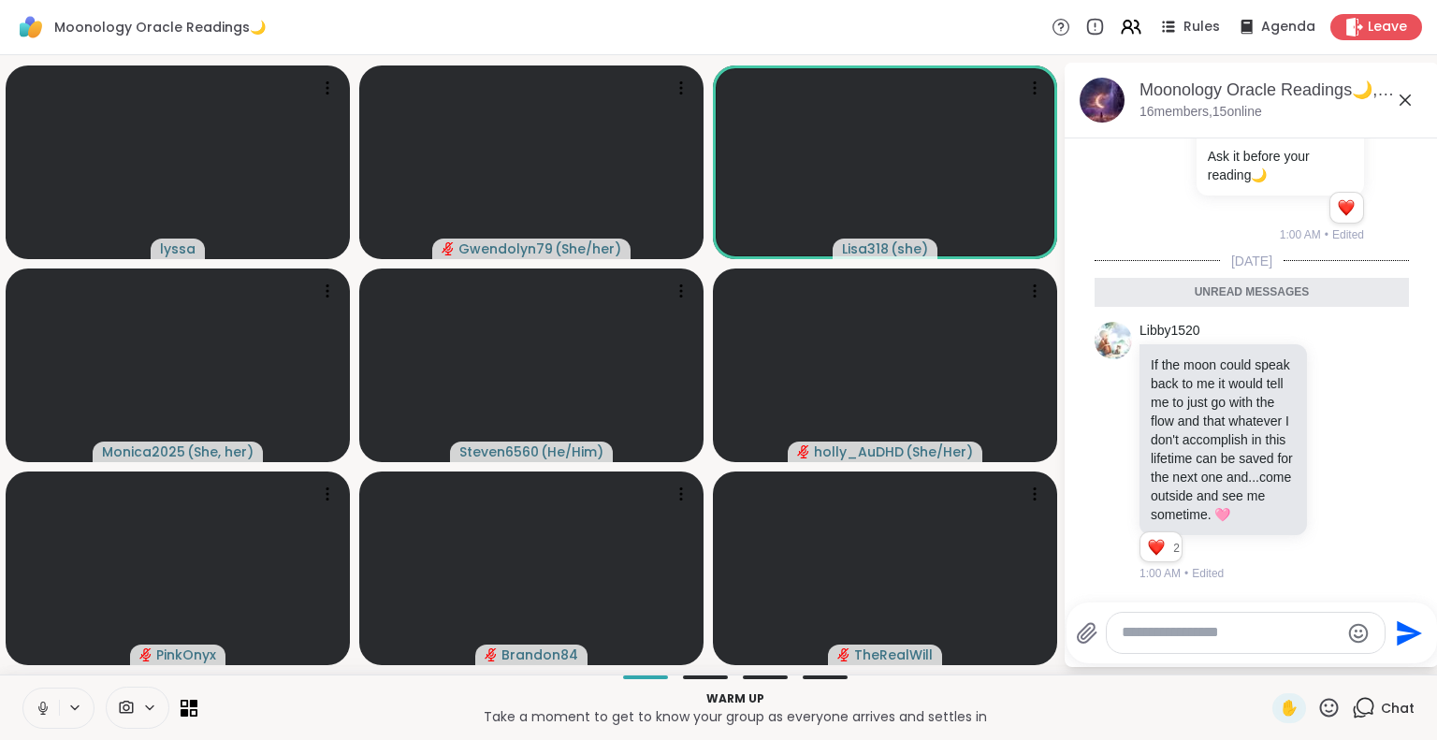
scroll to position [2660, 0]
click at [1351, 486] on div "Libby1520 If the moon could speak back to me it would tell me to just go with t…" at bounding box center [1252, 452] width 314 height 276
click at [1331, 443] on icon at bounding box center [1339, 452] width 17 height 19
click at [1331, 414] on div "Select Reaction: Heart" at bounding box center [1339, 422] width 17 height 17
click at [1404, 105] on icon at bounding box center [1405, 100] width 22 height 22
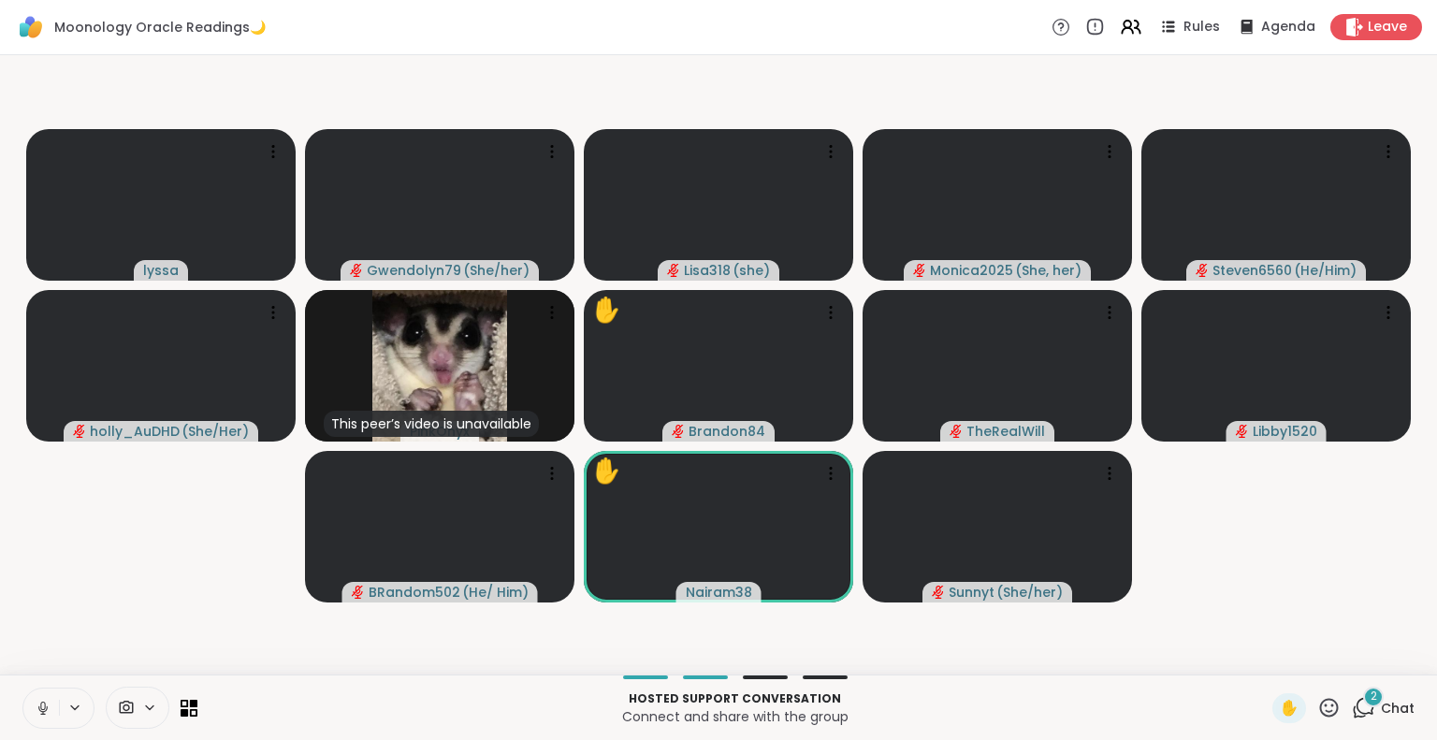
click at [32, 714] on button at bounding box center [41, 708] width 36 height 39
click at [41, 703] on icon at bounding box center [43, 703] width 6 height 7
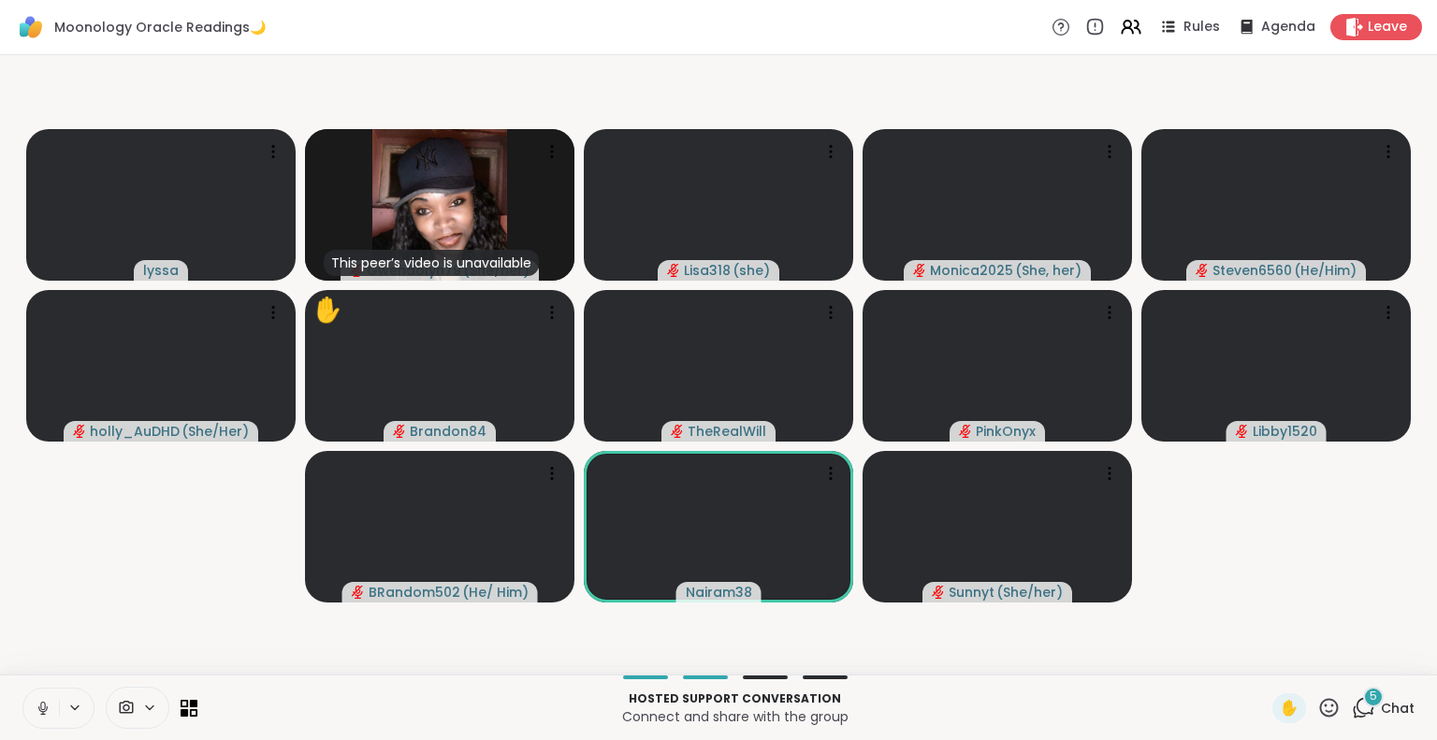
click at [1320, 712] on icon at bounding box center [1329, 707] width 19 height 19
click at [1265, 662] on span "❤️" at bounding box center [1274, 658] width 19 height 22
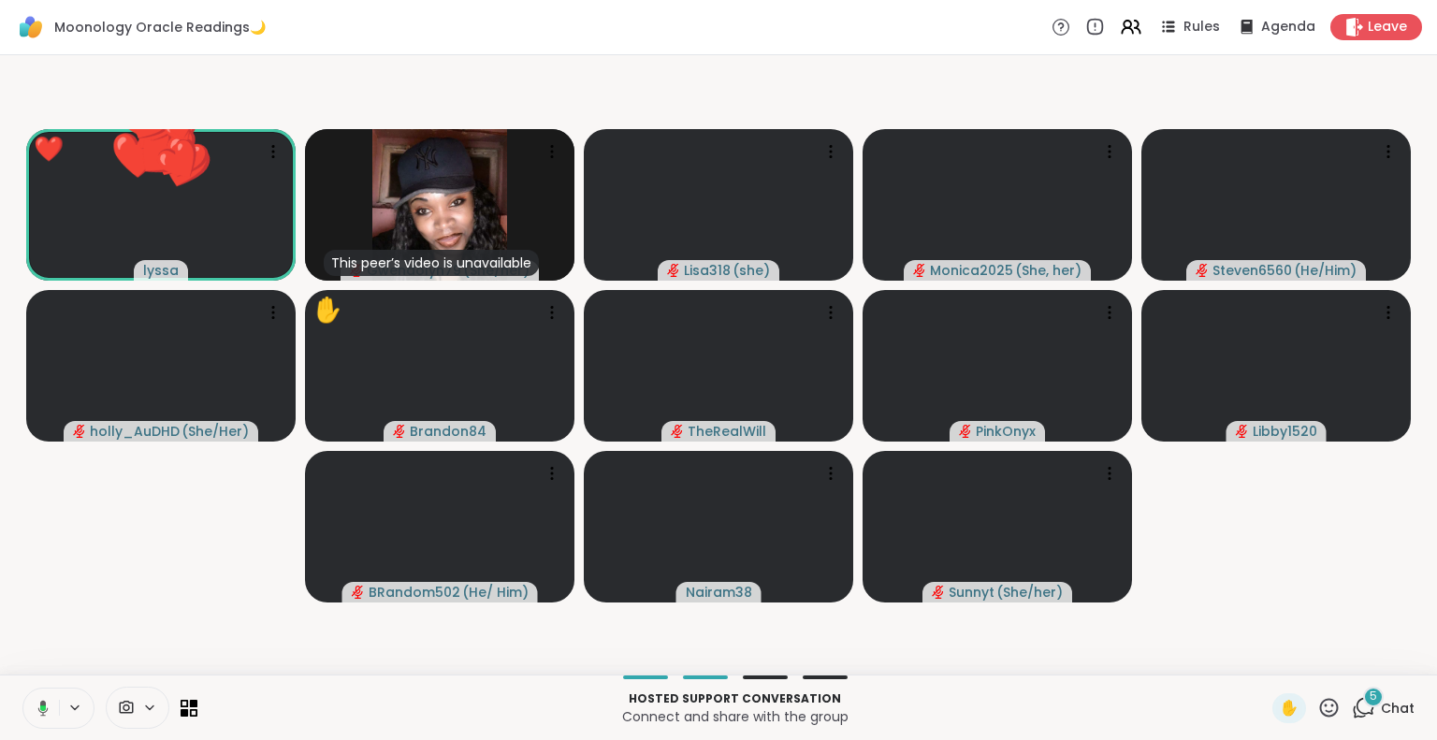
click at [1317, 711] on icon at bounding box center [1328, 707] width 23 height 23
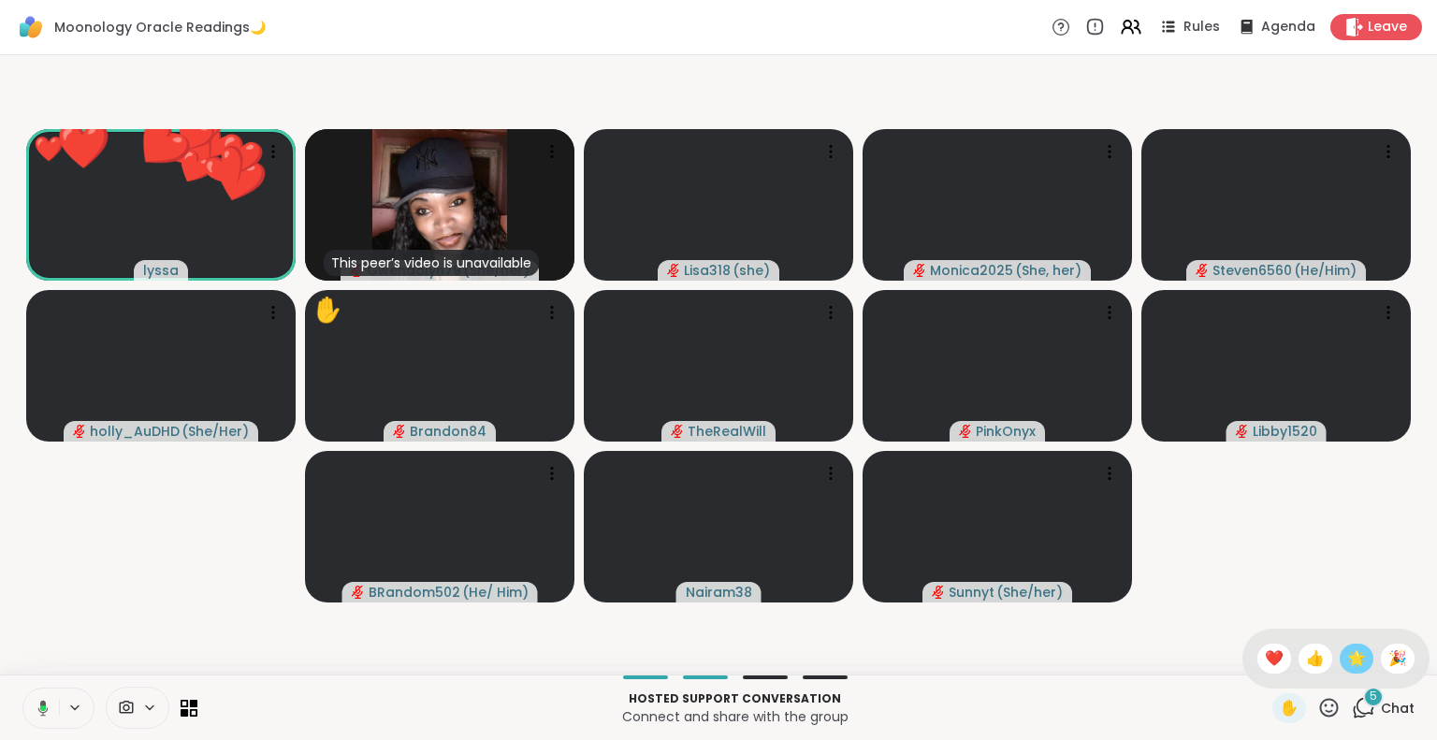
click at [1340, 664] on div "🌟" at bounding box center [1357, 659] width 34 height 30
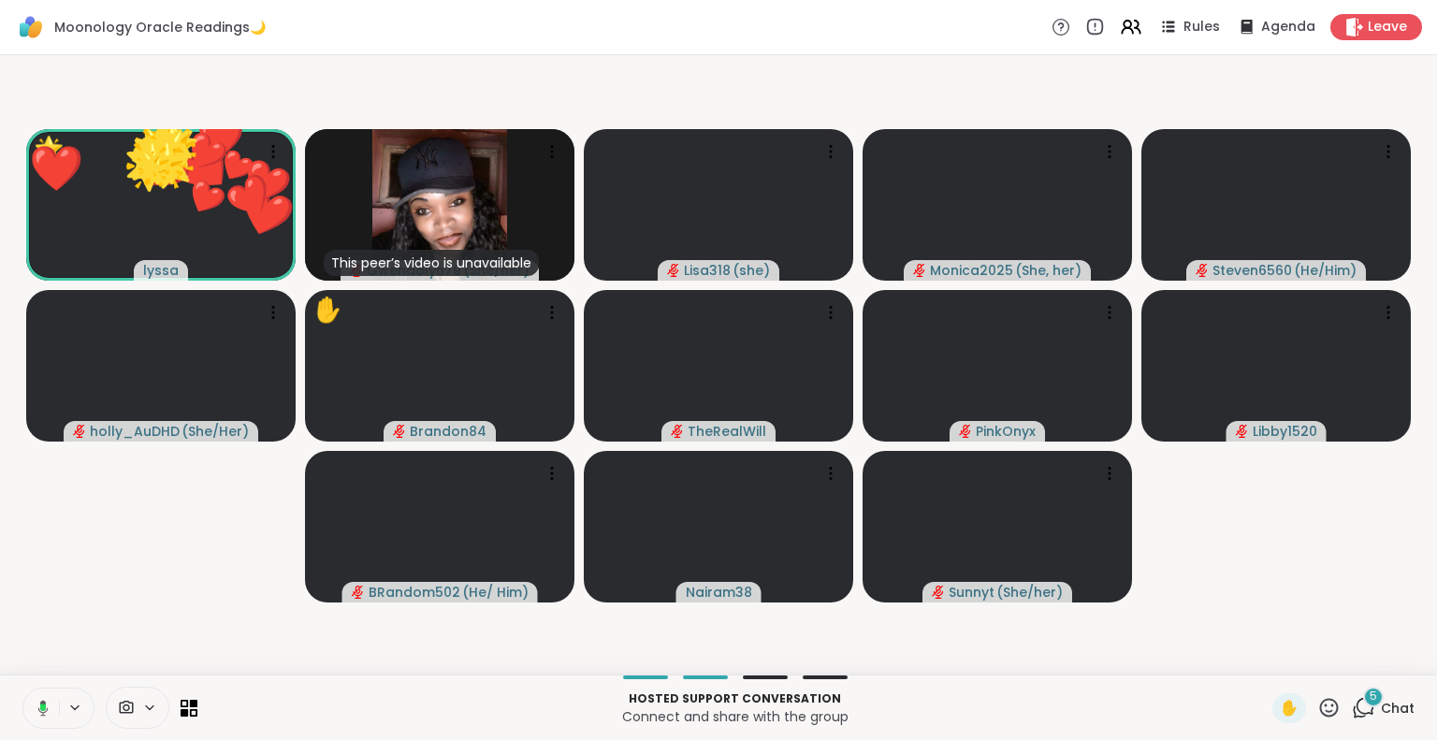
click at [1317, 712] on icon at bounding box center [1328, 707] width 23 height 23
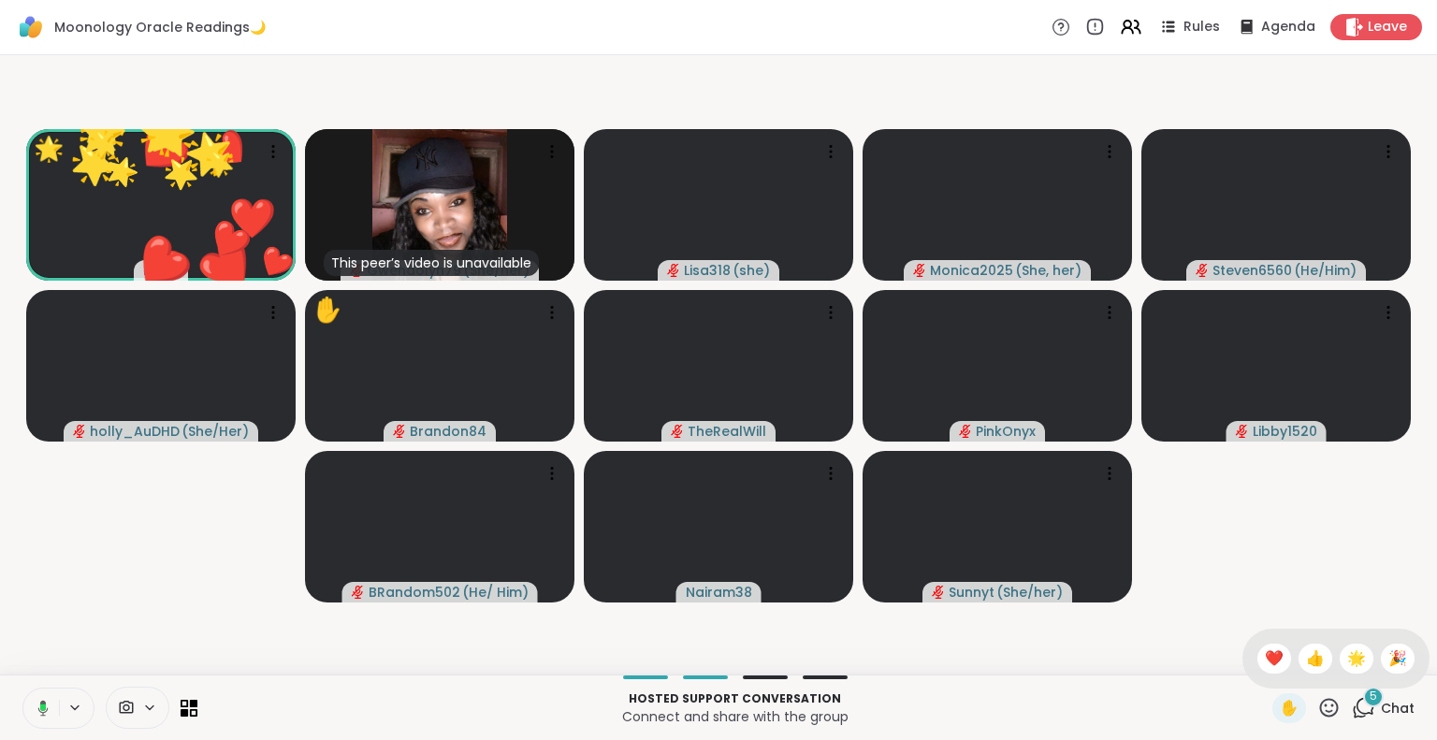
click at [1388, 658] on span "🎉" at bounding box center [1397, 658] width 19 height 22
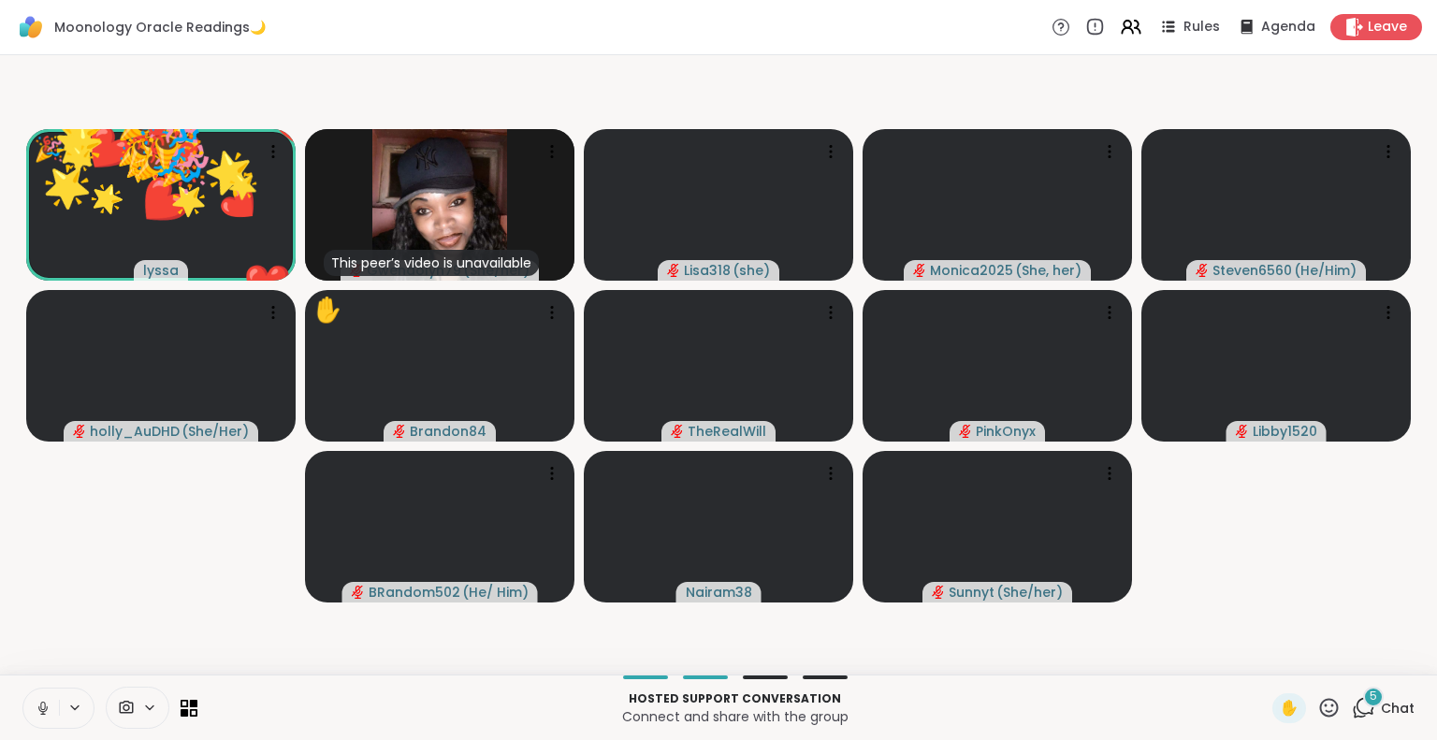
click at [1317, 709] on icon at bounding box center [1328, 707] width 23 height 23
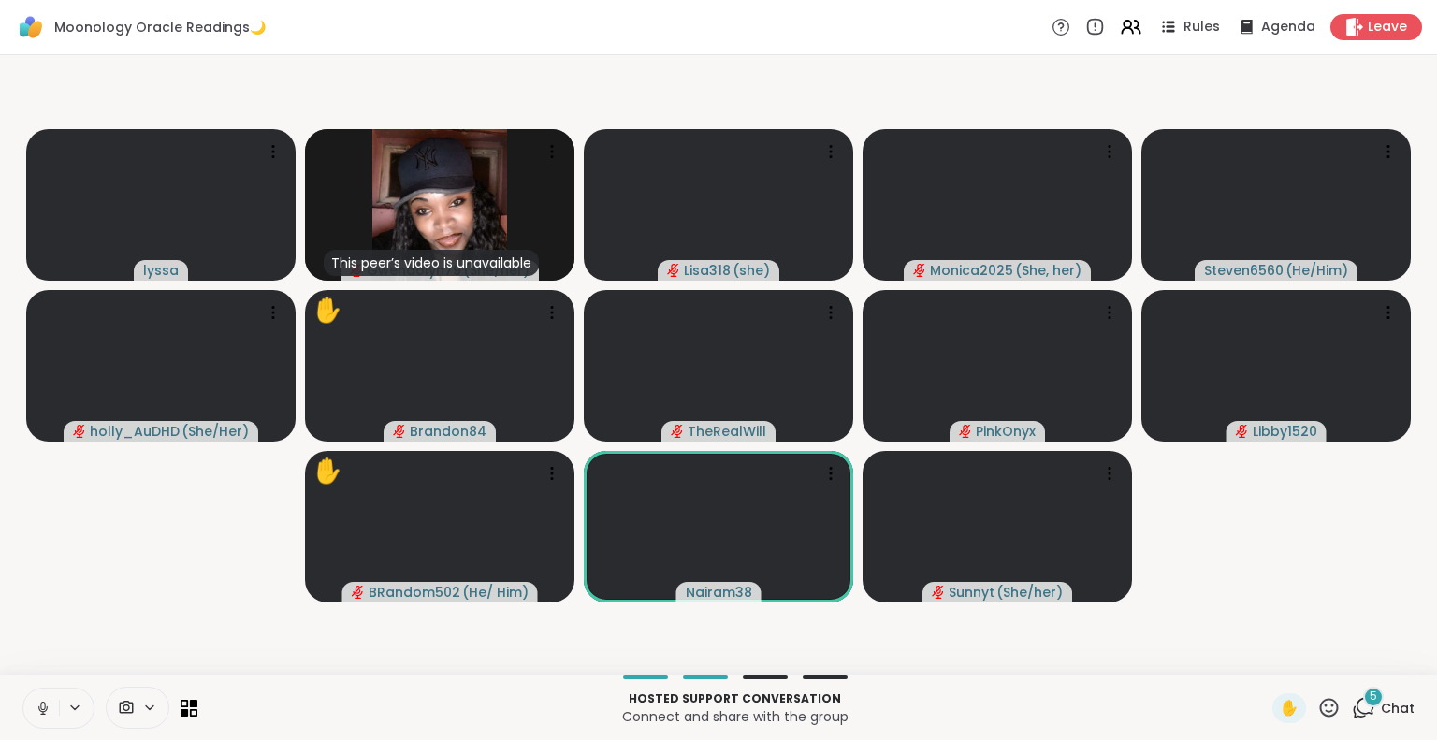
click at [1126, 93] on video-player-container "lyssa This peer’s video is unavailable Gwendolyn79 ( She/her ) Lisa318 ( she ) …" at bounding box center [718, 365] width 1415 height 604
click at [1123, 24] on icon at bounding box center [1130, 26] width 23 height 23
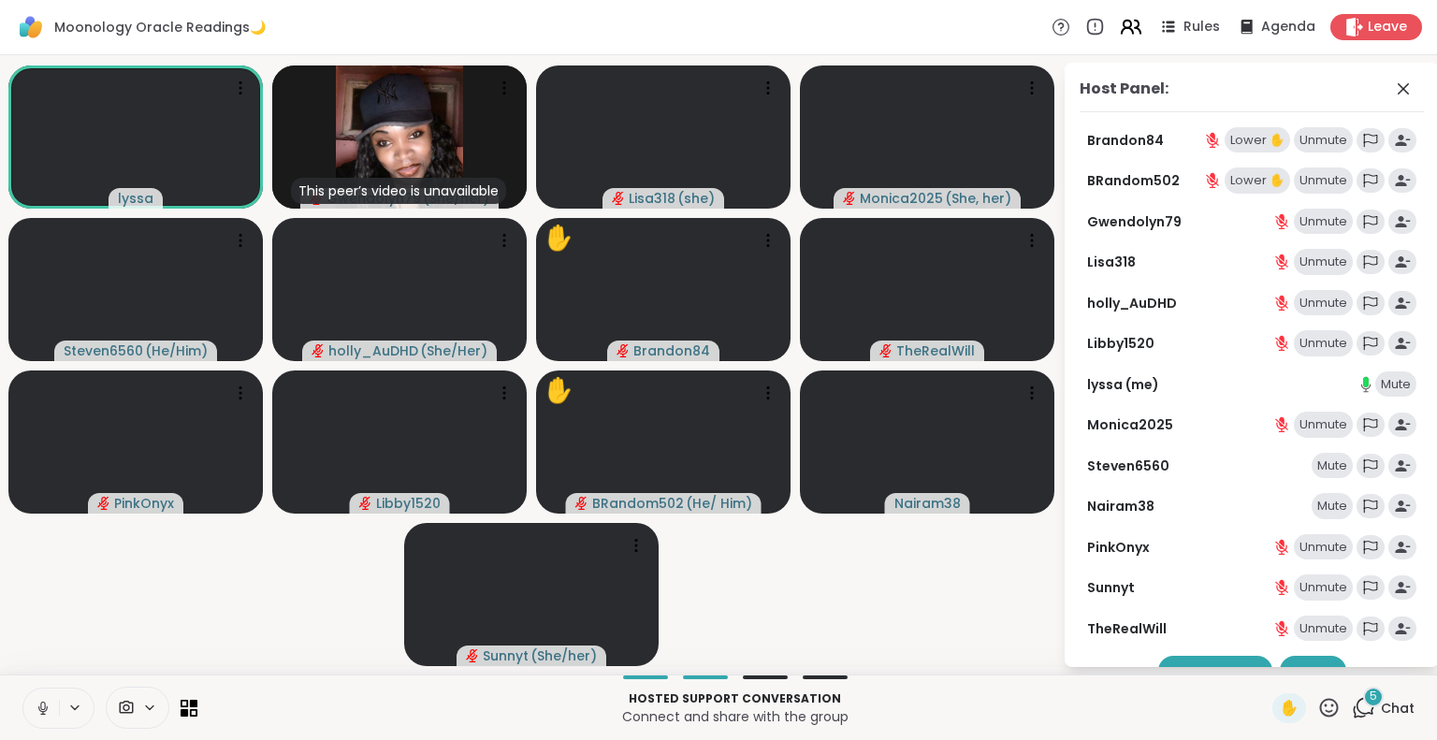
click at [1123, 24] on icon at bounding box center [1130, 26] width 23 height 23
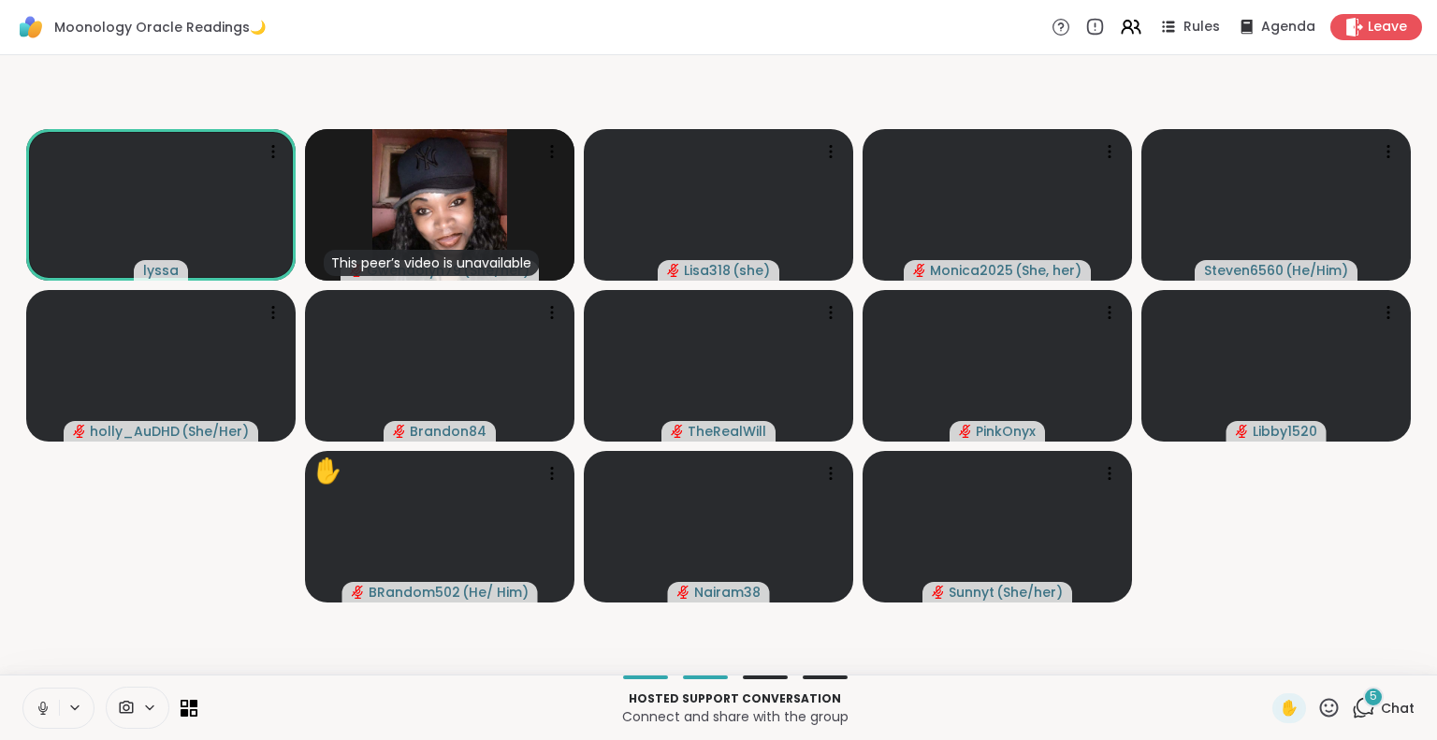
click at [45, 693] on button at bounding box center [41, 708] width 36 height 39
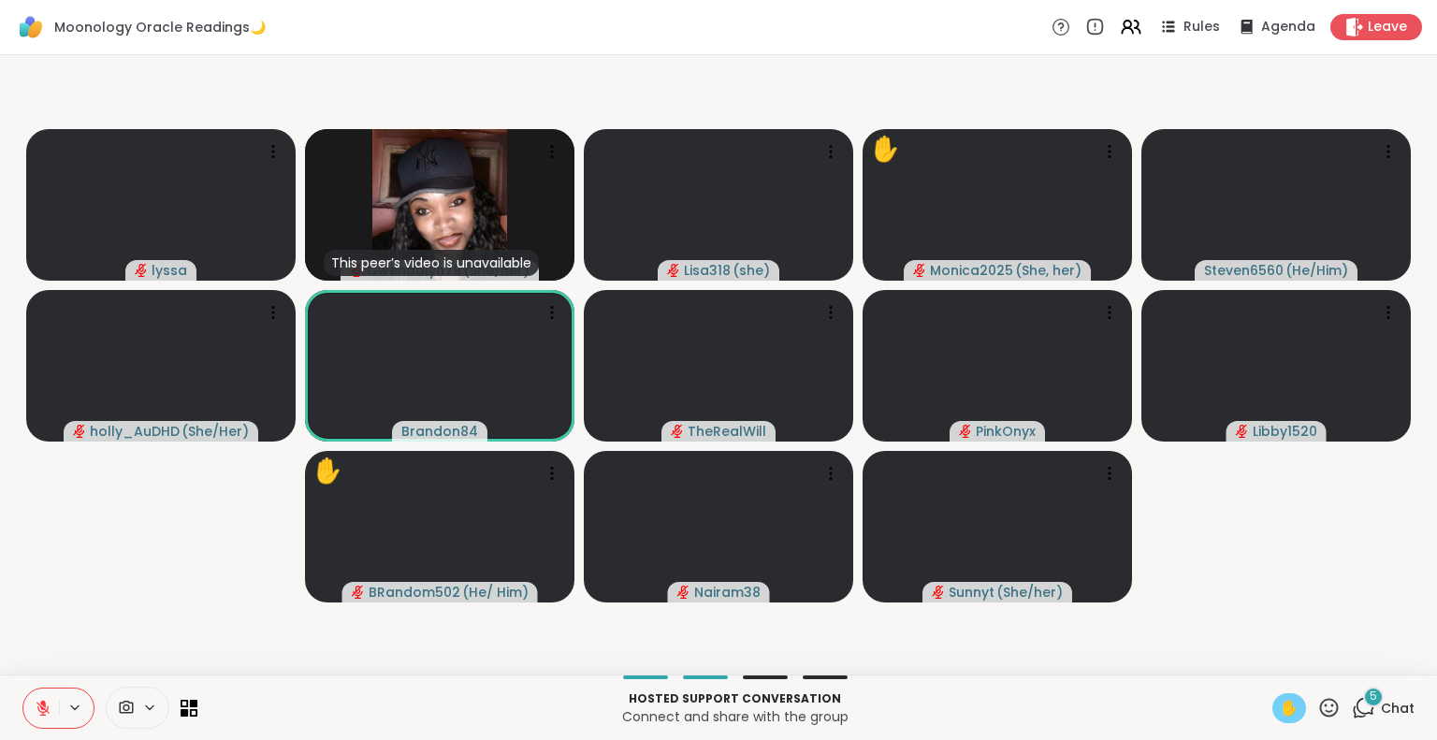
click at [1291, 705] on div "✋" at bounding box center [1289, 708] width 34 height 30
click at [1280, 704] on span "✋" at bounding box center [1289, 708] width 19 height 22
click at [1318, 715] on icon at bounding box center [1328, 707] width 23 height 23
click at [1265, 656] on span "❤️" at bounding box center [1274, 658] width 19 height 22
click at [1320, 715] on icon at bounding box center [1329, 707] width 19 height 19
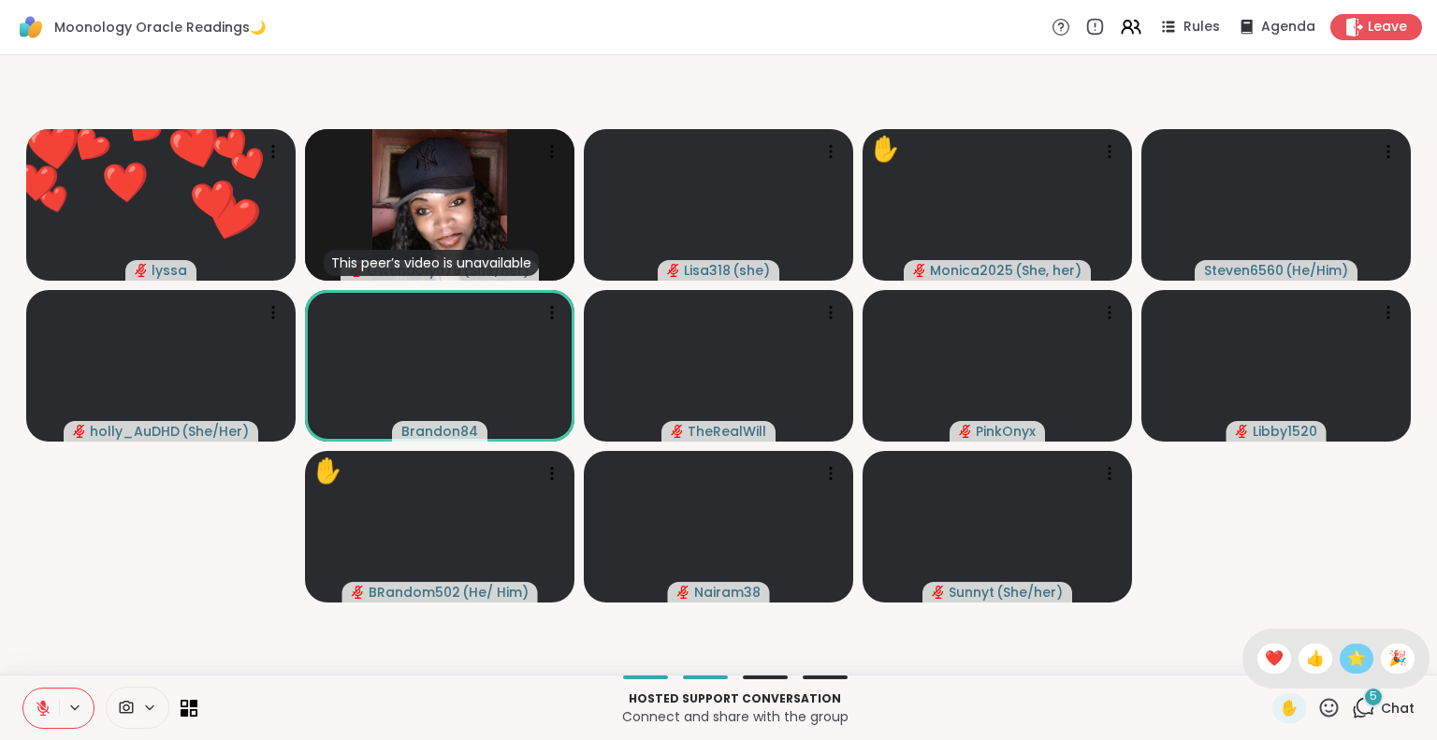
click at [1347, 659] on span "🌟" at bounding box center [1356, 658] width 19 height 22
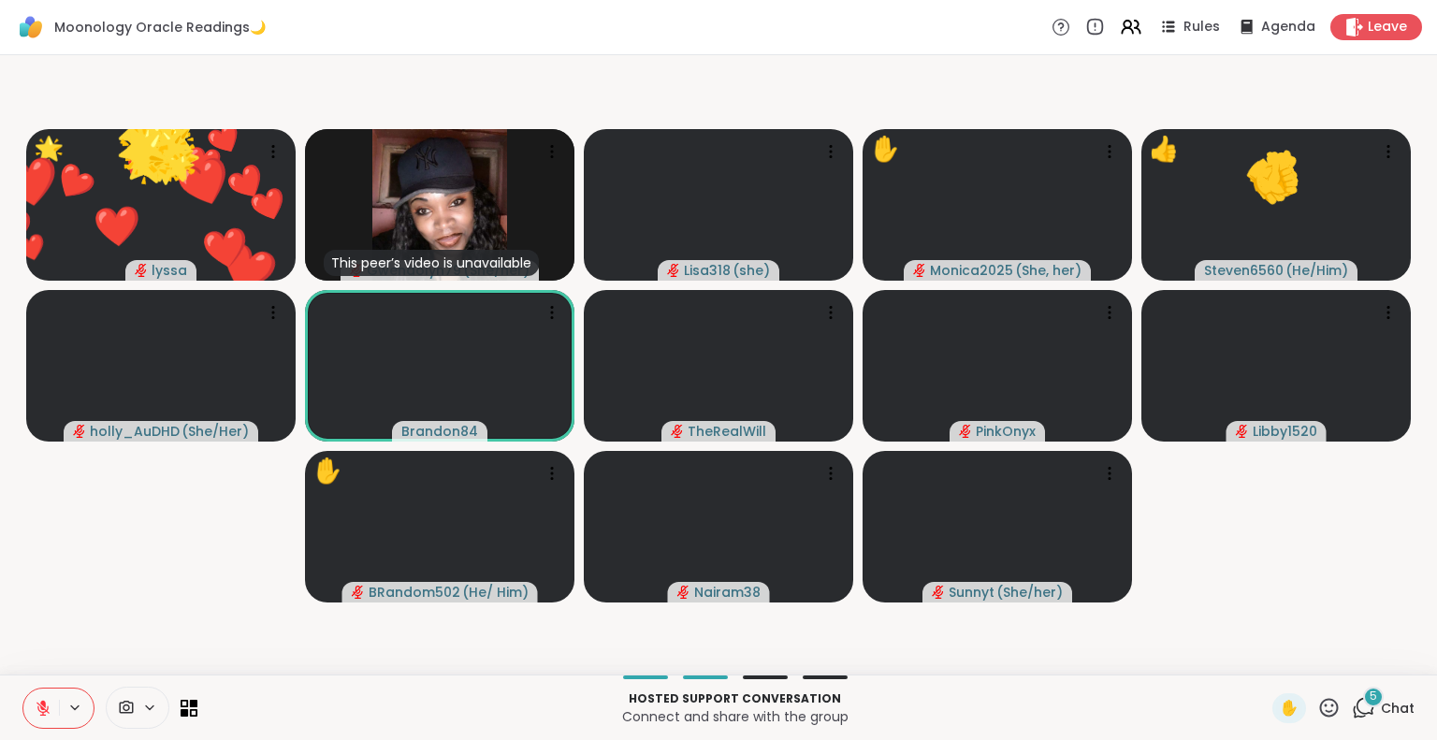
click at [1320, 713] on icon at bounding box center [1329, 707] width 19 height 19
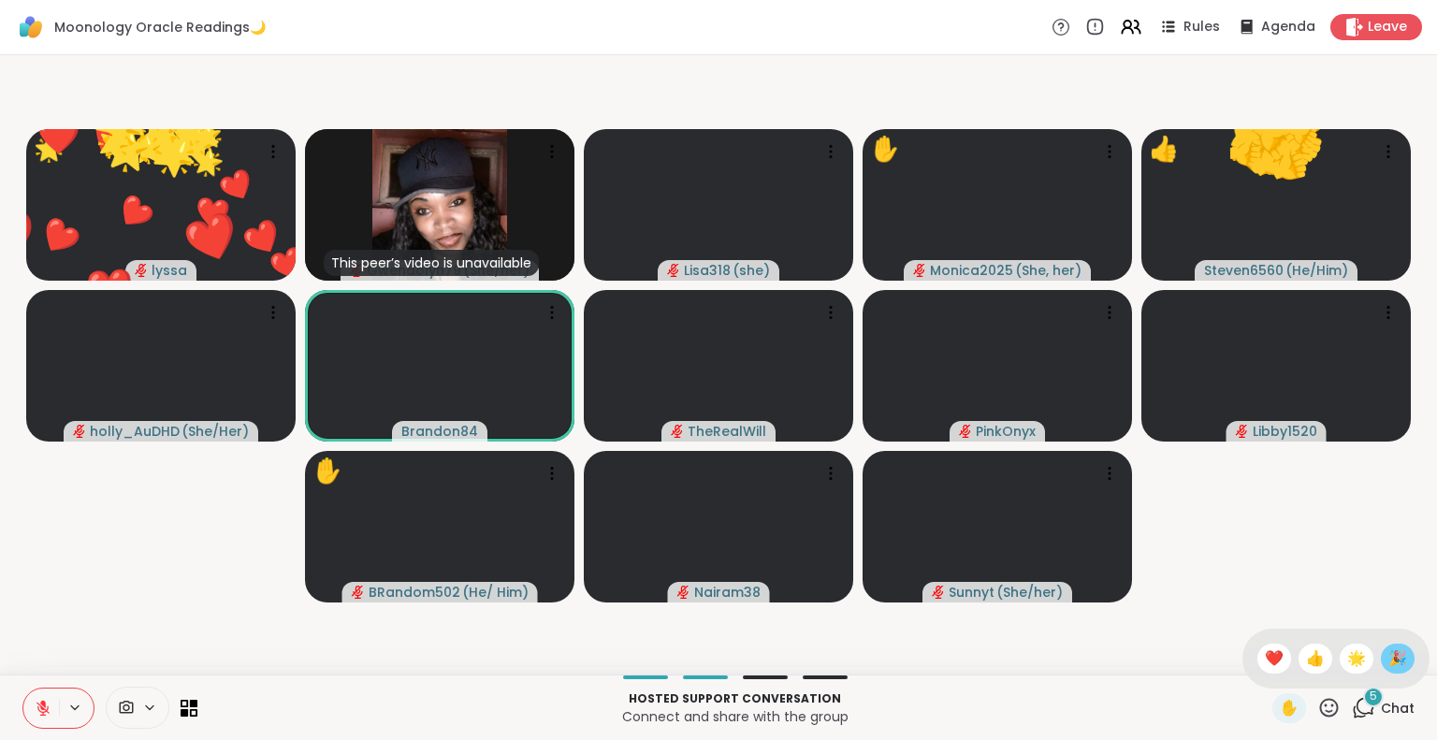
click at [1388, 657] on span "🎉" at bounding box center [1397, 658] width 19 height 22
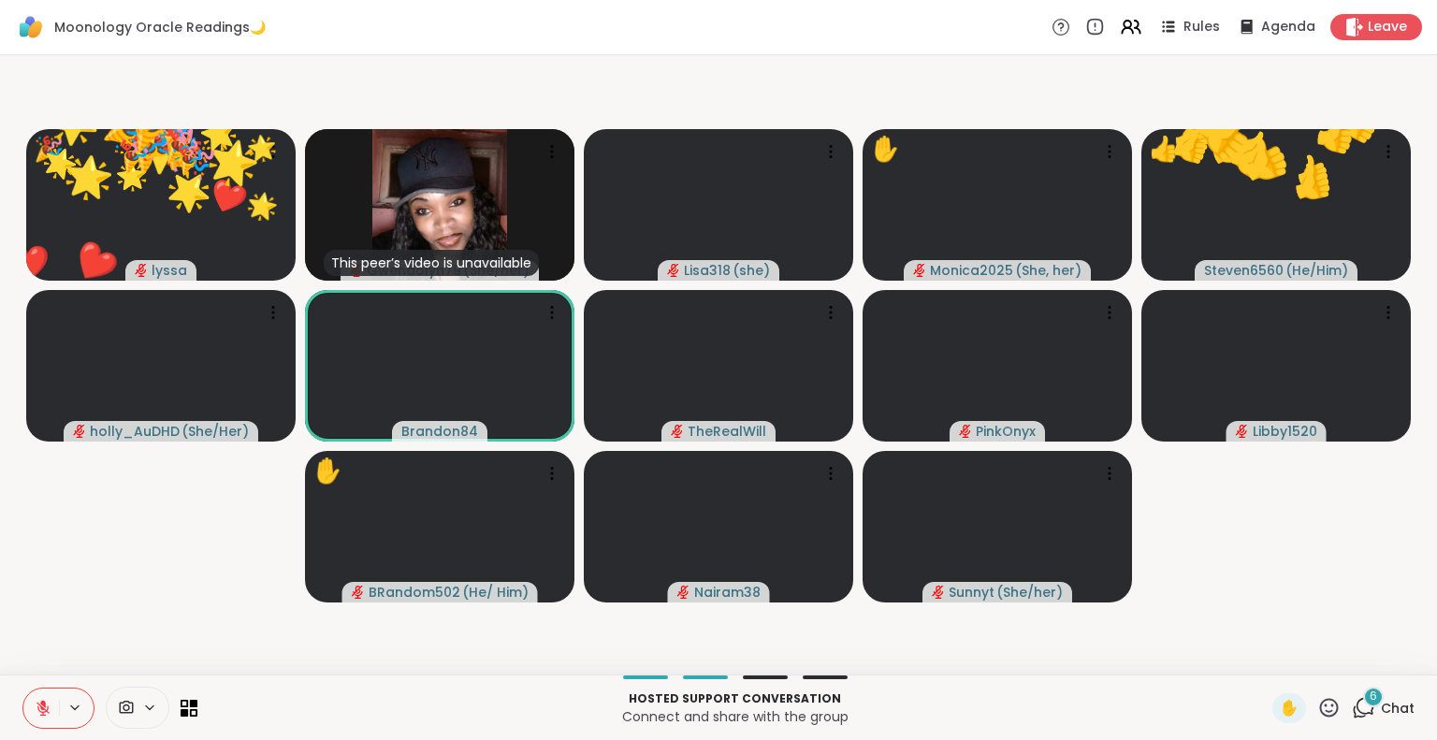
click at [1317, 713] on icon at bounding box center [1328, 707] width 23 height 23
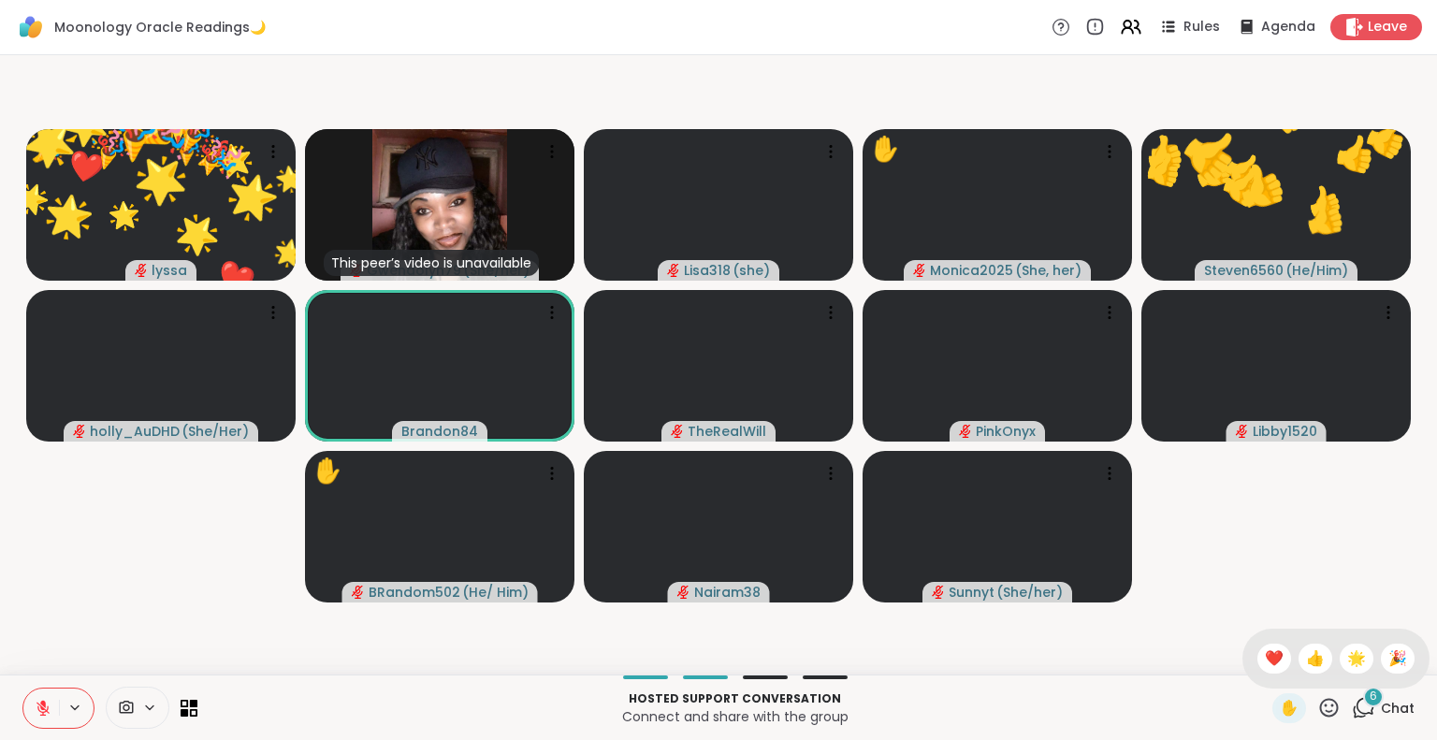
click at [1265, 662] on span "❤️" at bounding box center [1274, 658] width 19 height 22
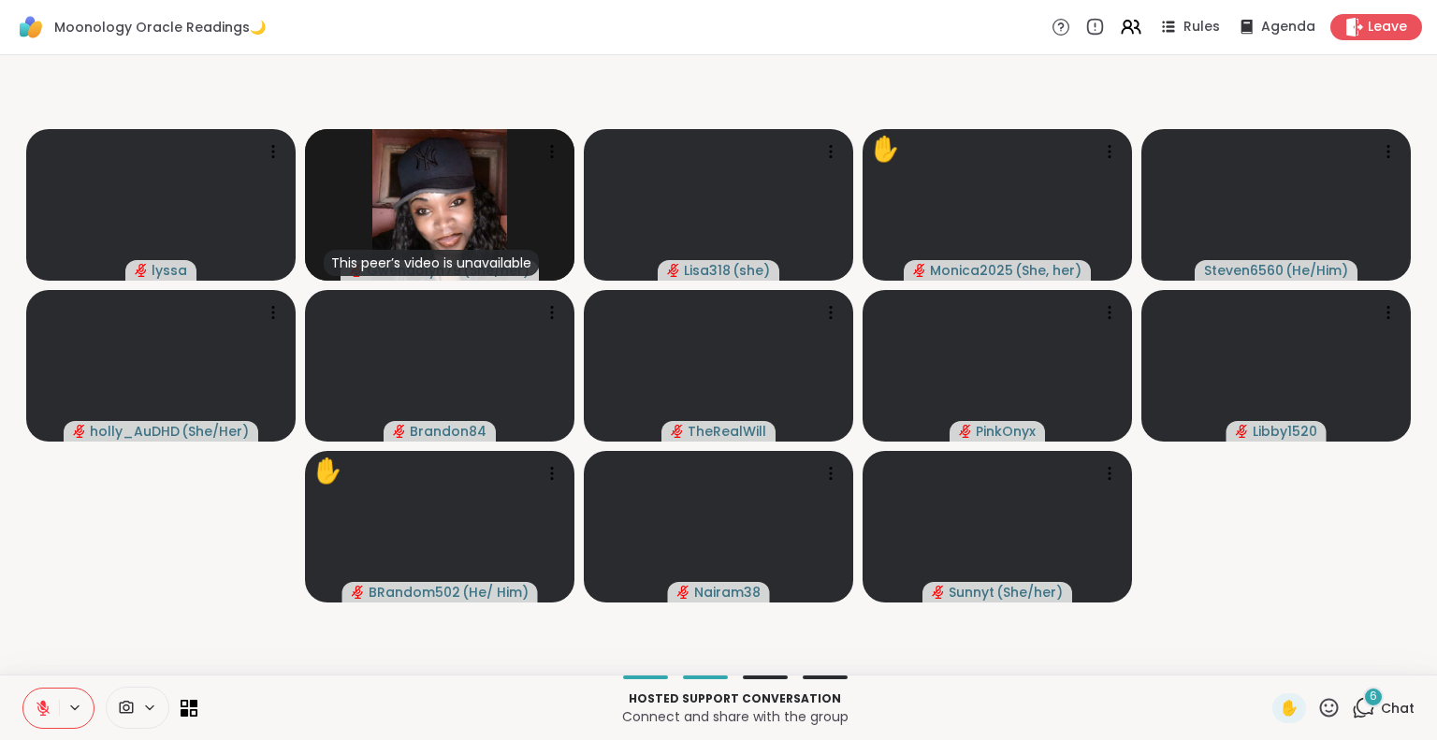
click at [32, 693] on button at bounding box center [41, 708] width 36 height 39
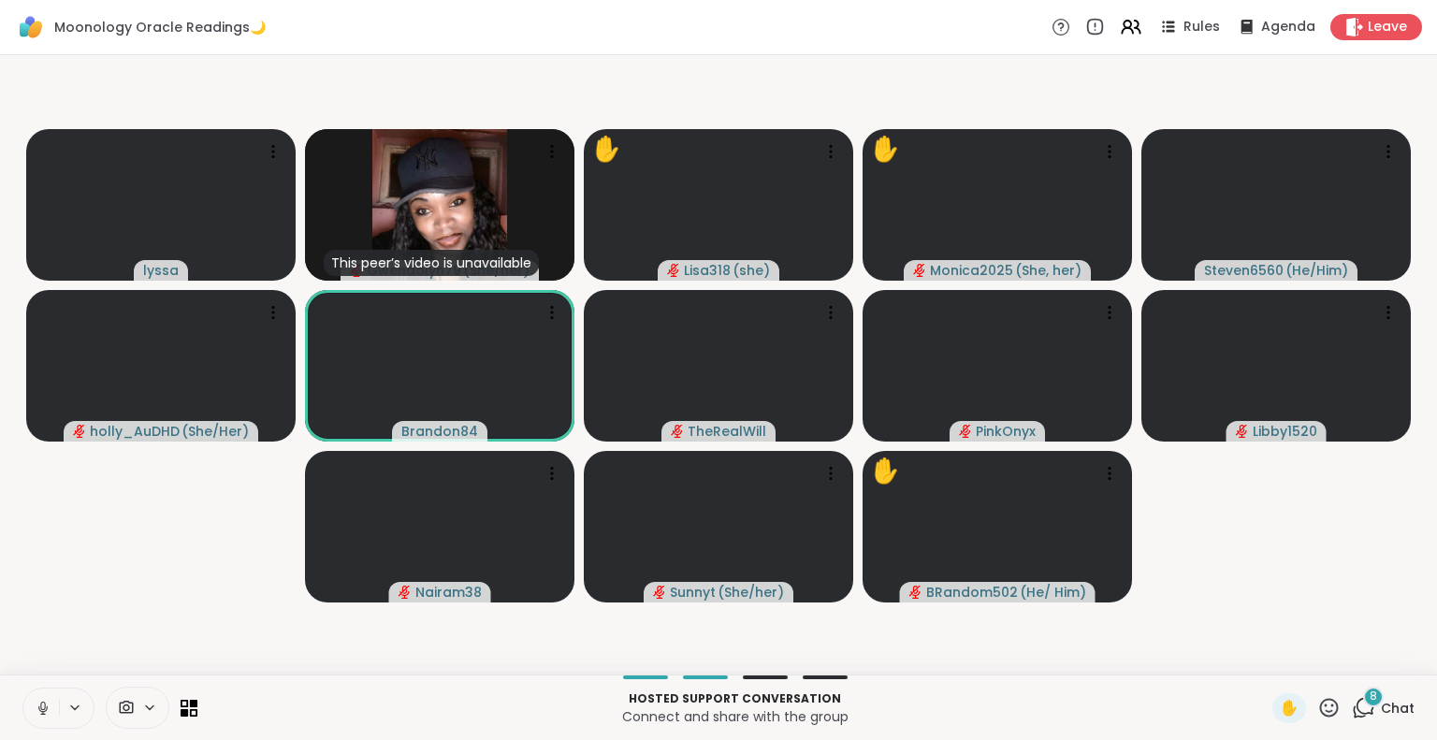
click at [44, 691] on button at bounding box center [41, 708] width 36 height 39
click at [1320, 699] on icon at bounding box center [1329, 707] width 19 height 19
click at [1347, 657] on span "🌟" at bounding box center [1356, 658] width 19 height 22
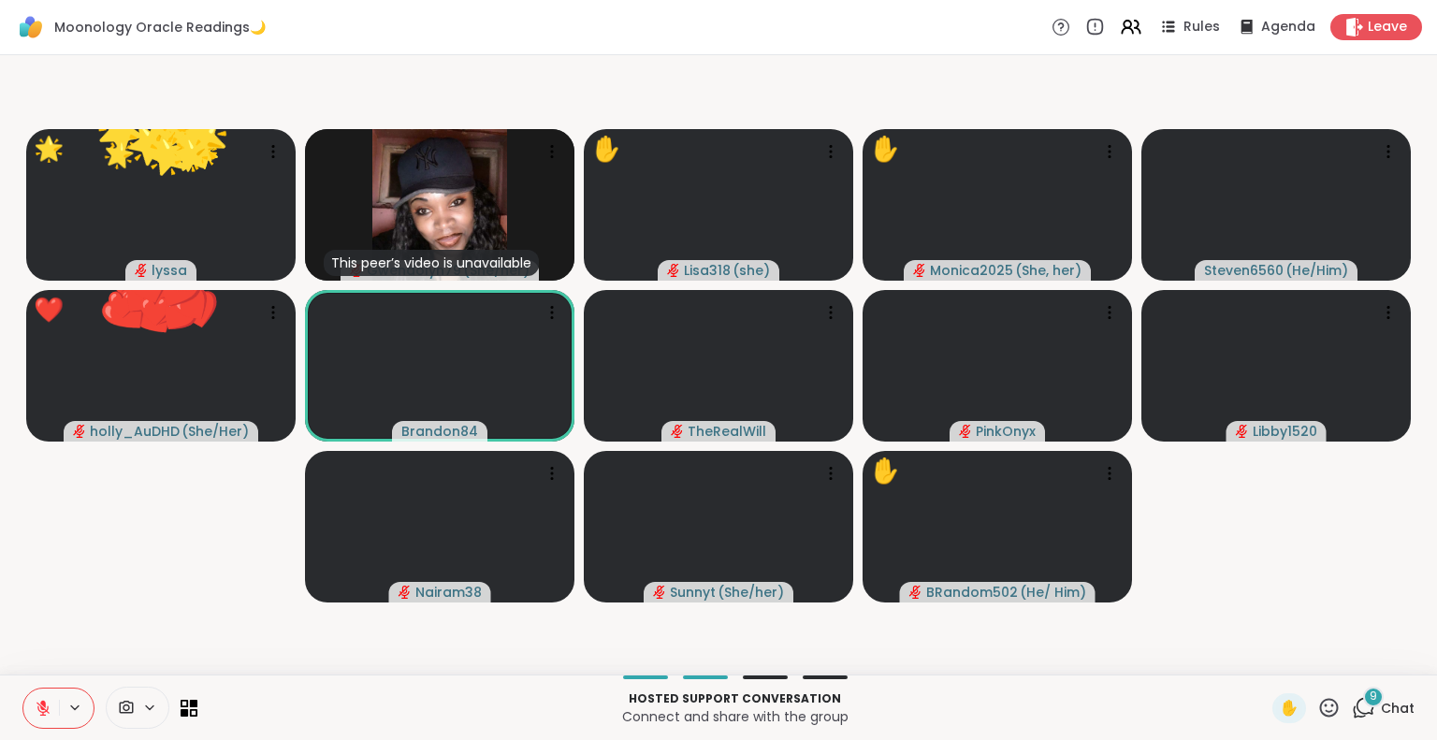
click at [1320, 700] on icon at bounding box center [1329, 707] width 19 height 19
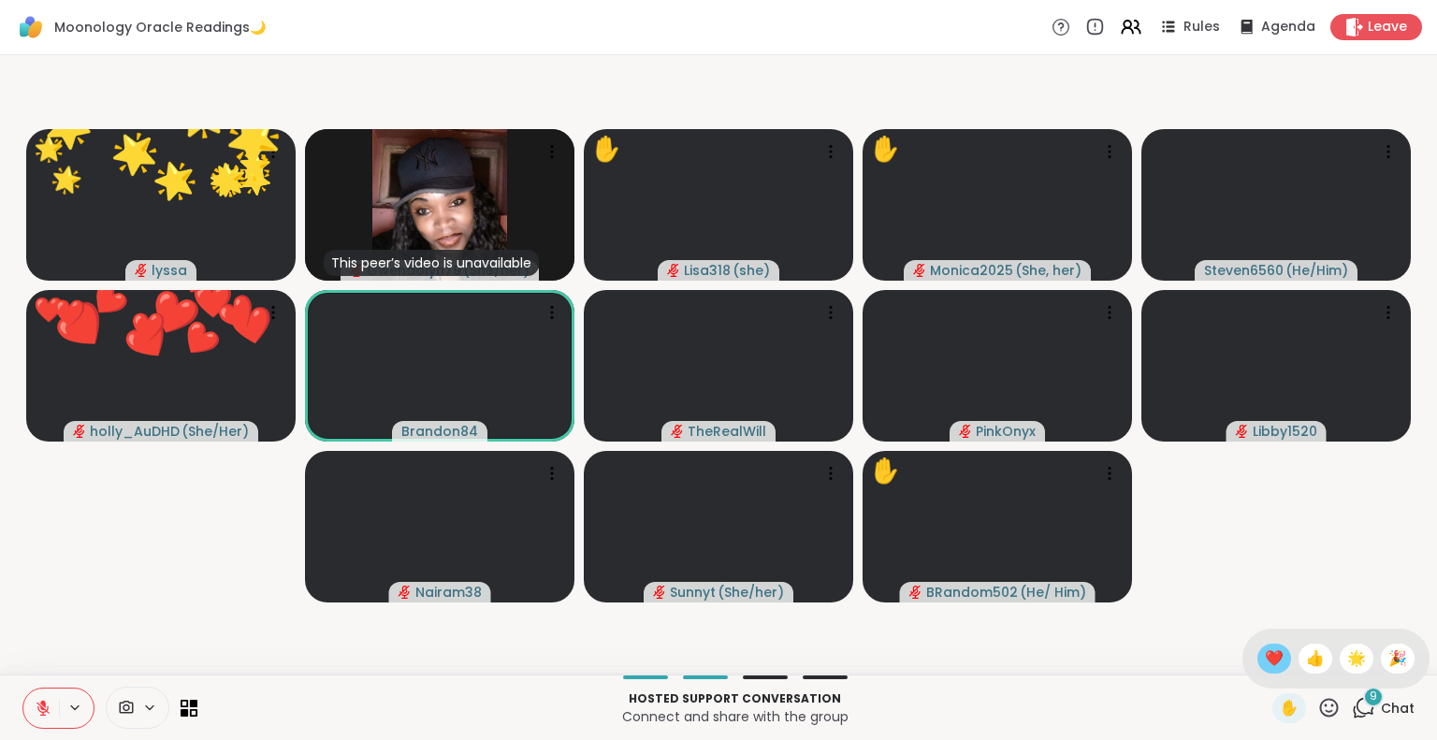
click at [1265, 652] on span "❤️" at bounding box center [1274, 658] width 19 height 22
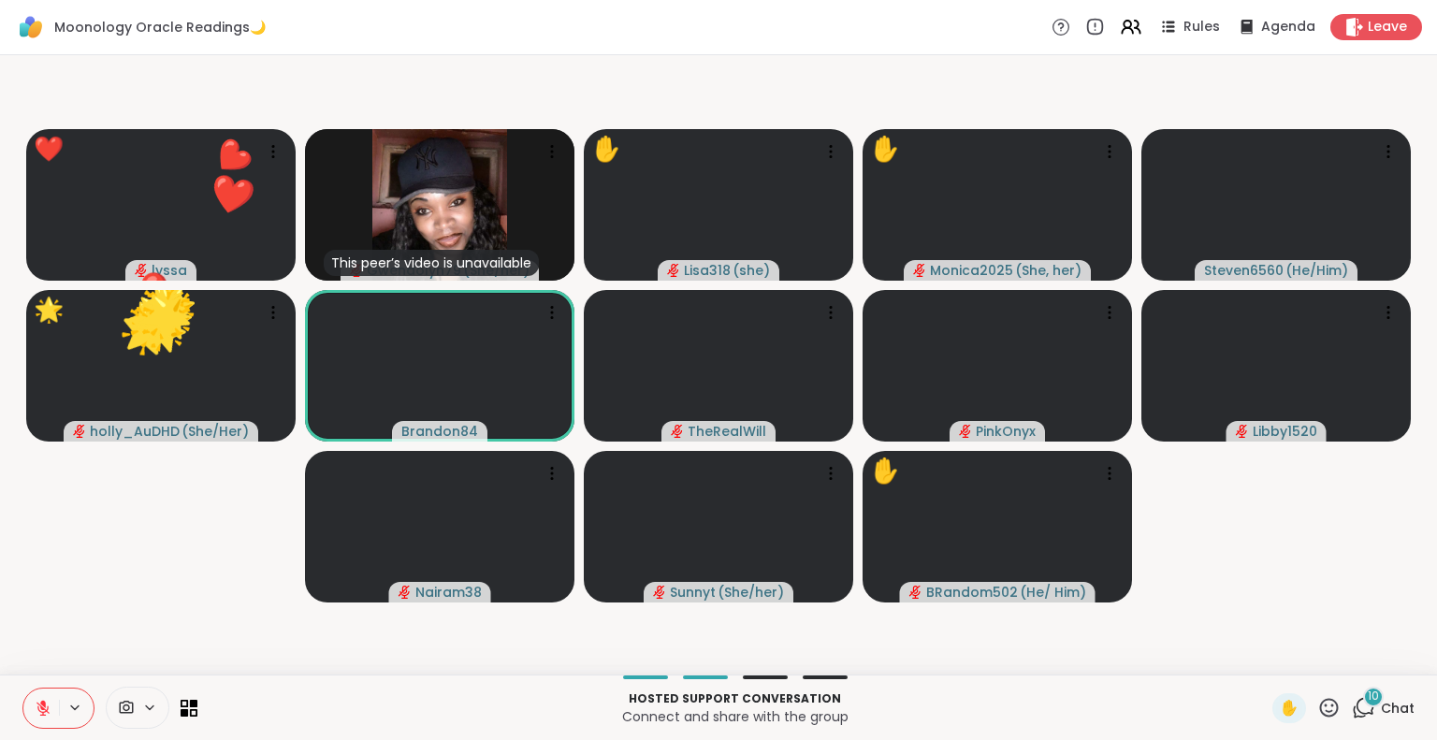
click at [34, 691] on button at bounding box center [41, 708] width 36 height 39
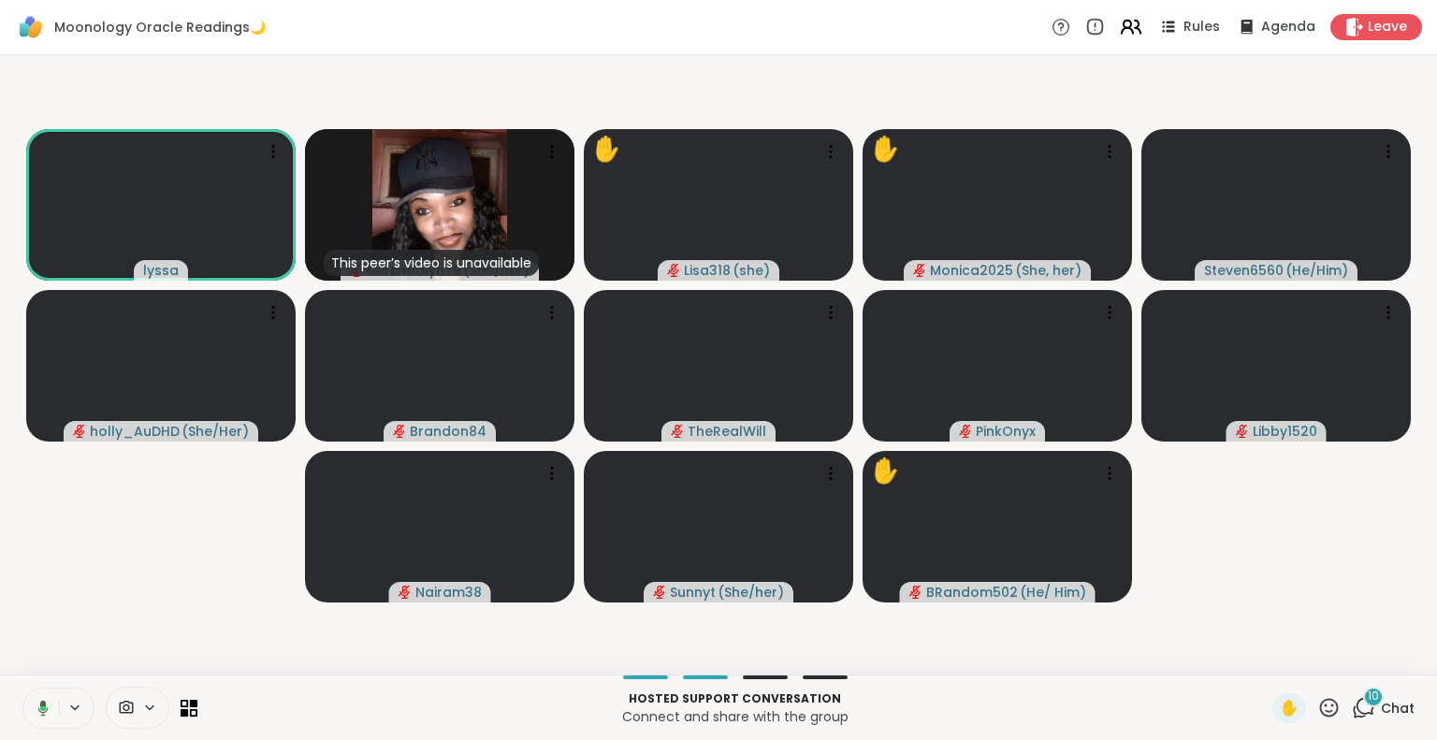
click at [1124, 24] on icon at bounding box center [1130, 26] width 23 height 23
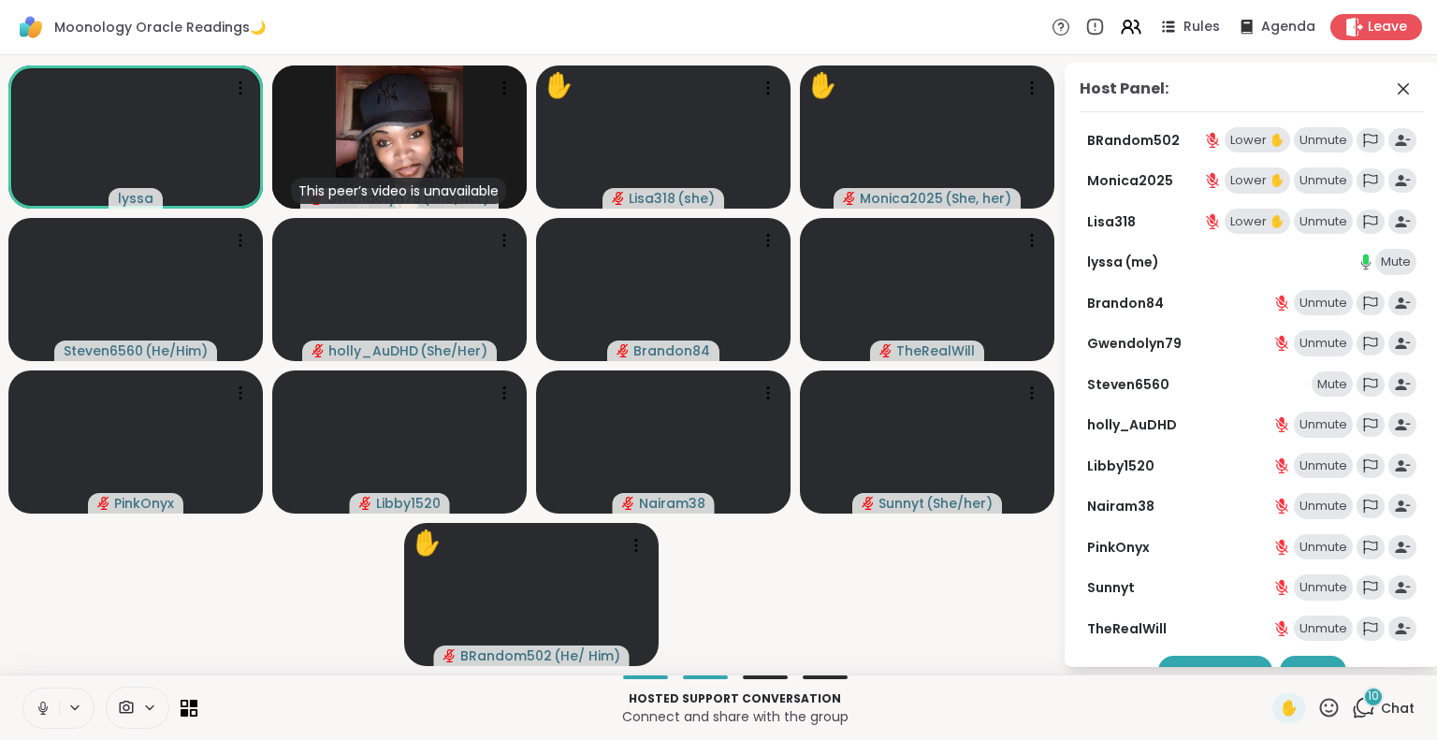
click at [946, 651] on video-player-container "lyssa This peer’s video is unavailable Gwendolyn79 ( She/her ) ✋ Lisa318 ( she …" at bounding box center [531, 365] width 1040 height 604
click at [1119, 30] on icon at bounding box center [1130, 26] width 23 height 23
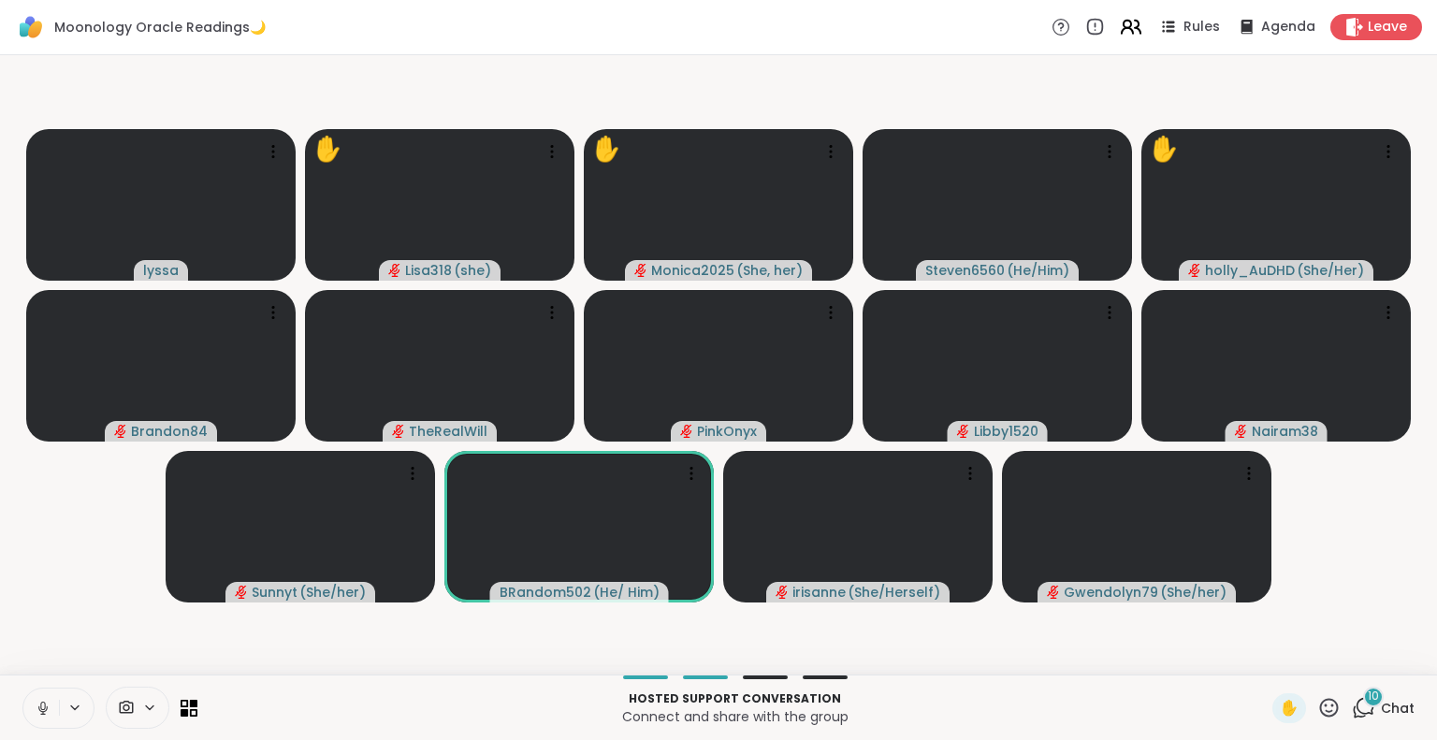
click at [1121, 27] on icon at bounding box center [1130, 26] width 23 height 23
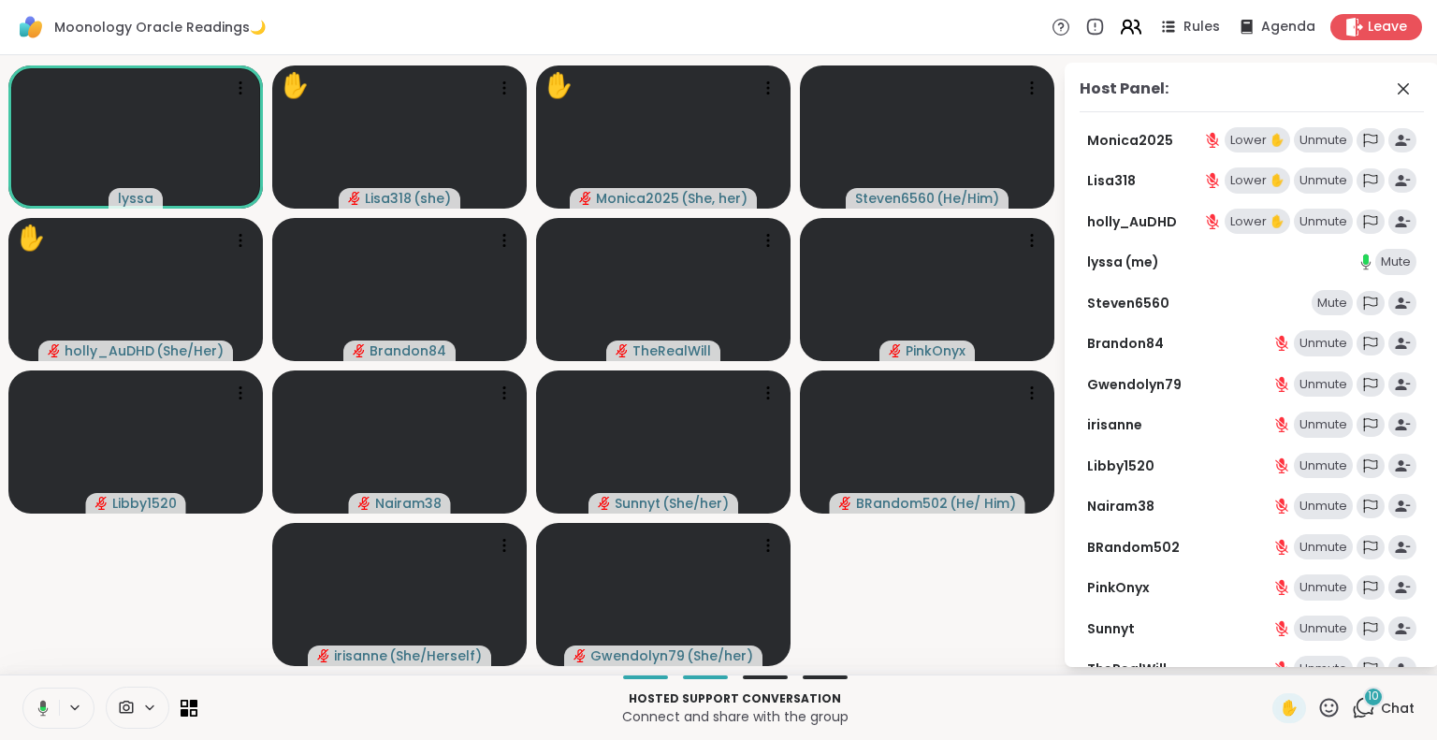
click at [1122, 28] on icon at bounding box center [1127, 31] width 11 height 6
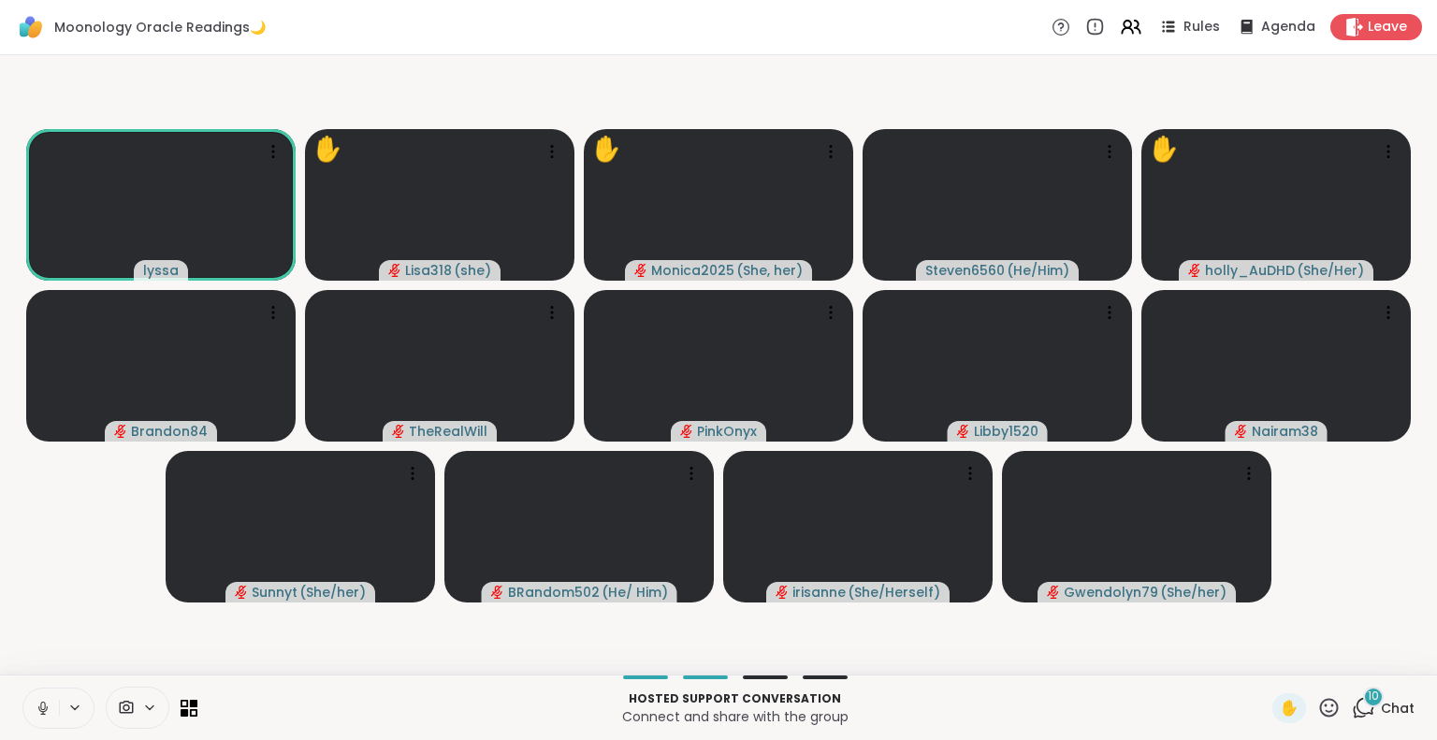
click at [42, 708] on icon at bounding box center [43, 708] width 17 height 17
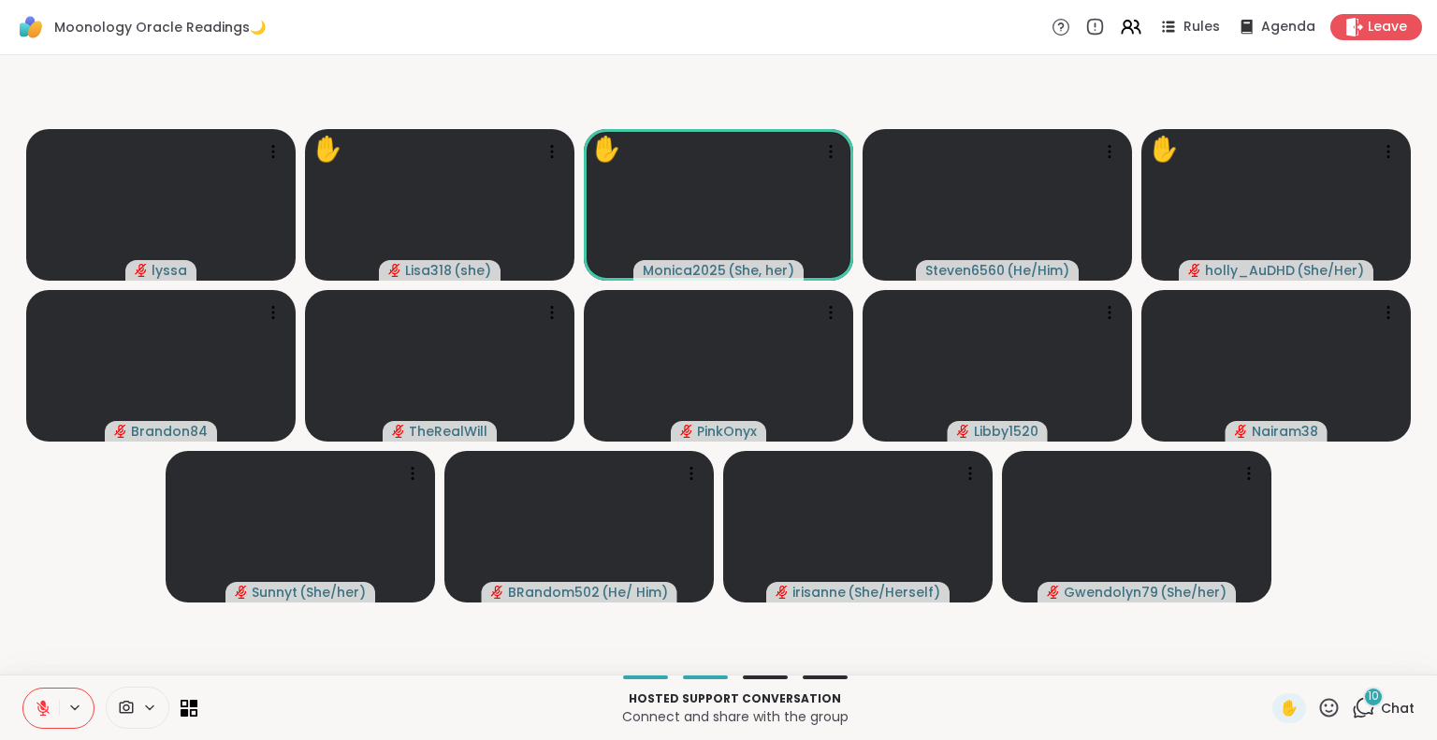
click at [46, 722] on button at bounding box center [41, 708] width 36 height 39
click at [36, 706] on icon at bounding box center [43, 708] width 17 height 17
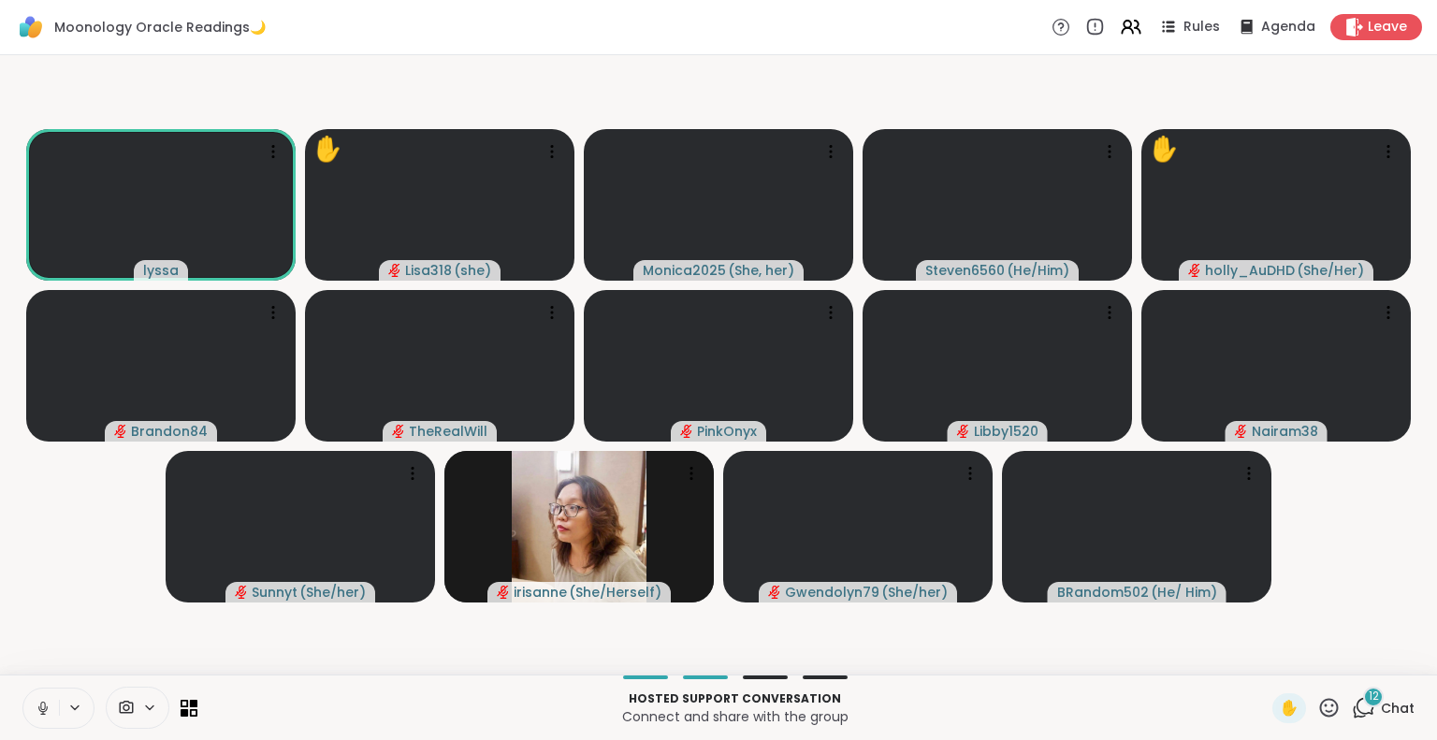
click at [1318, 704] on icon at bounding box center [1328, 707] width 23 height 23
click at [1265, 659] on span "❤️" at bounding box center [1274, 658] width 19 height 22
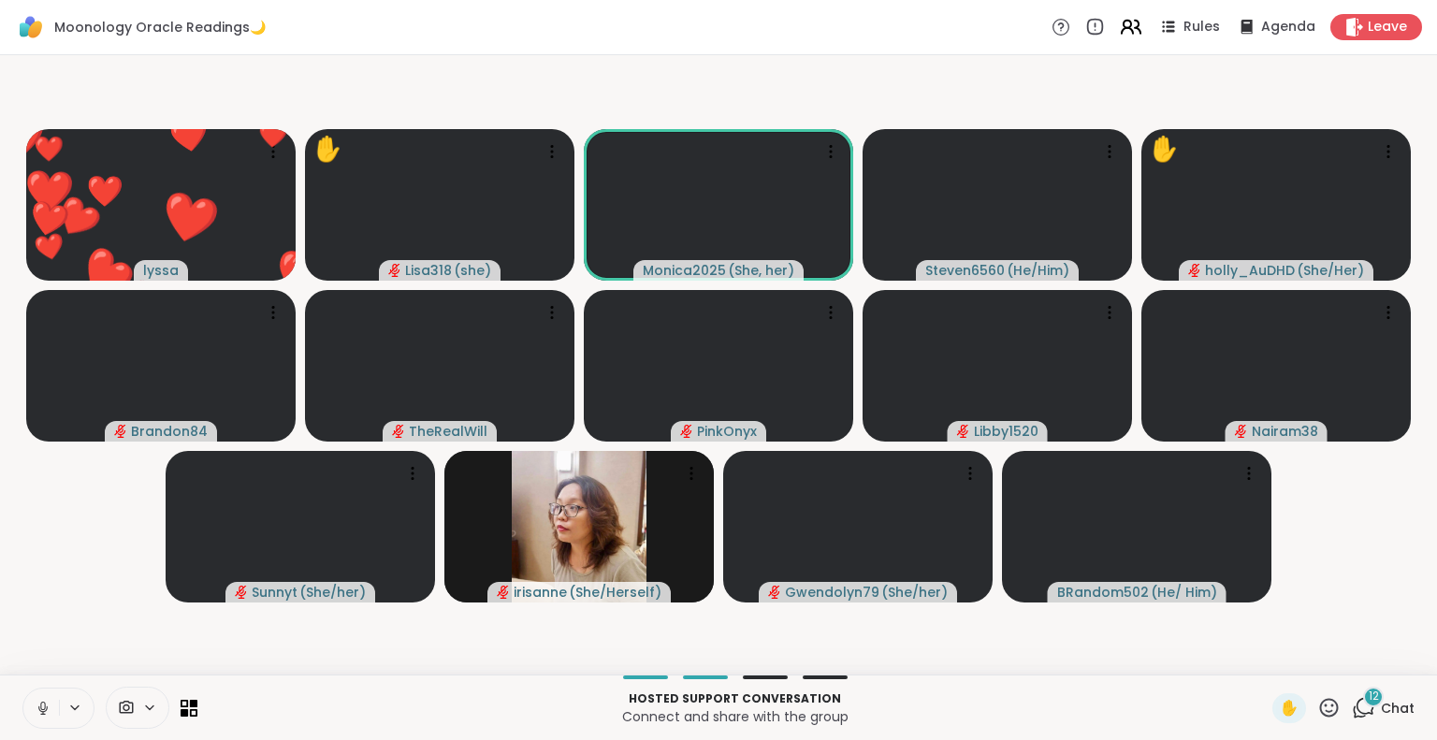
click at [1119, 29] on icon at bounding box center [1130, 26] width 23 height 23
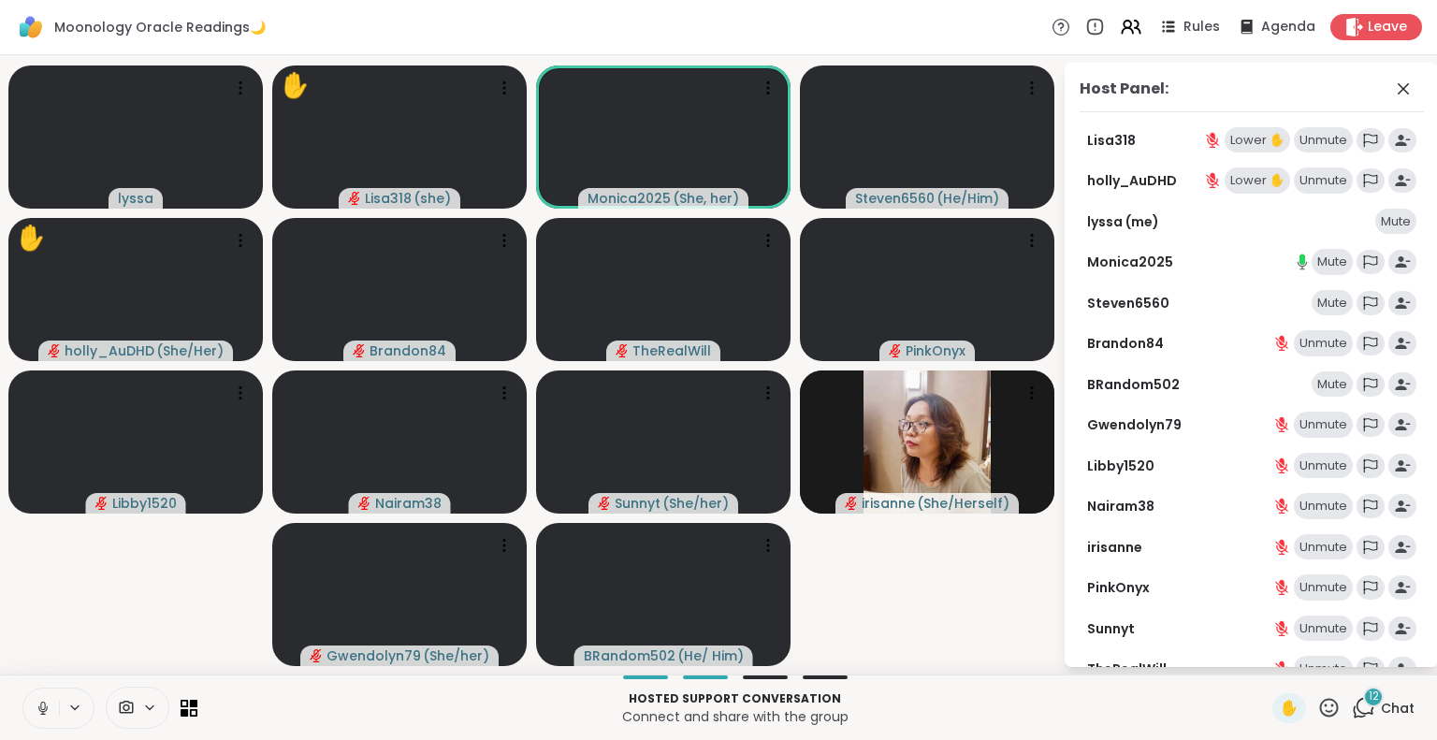
click at [1317, 708] on icon at bounding box center [1328, 707] width 23 height 23
click at [1257, 657] on div "❤️" at bounding box center [1274, 659] width 34 height 30
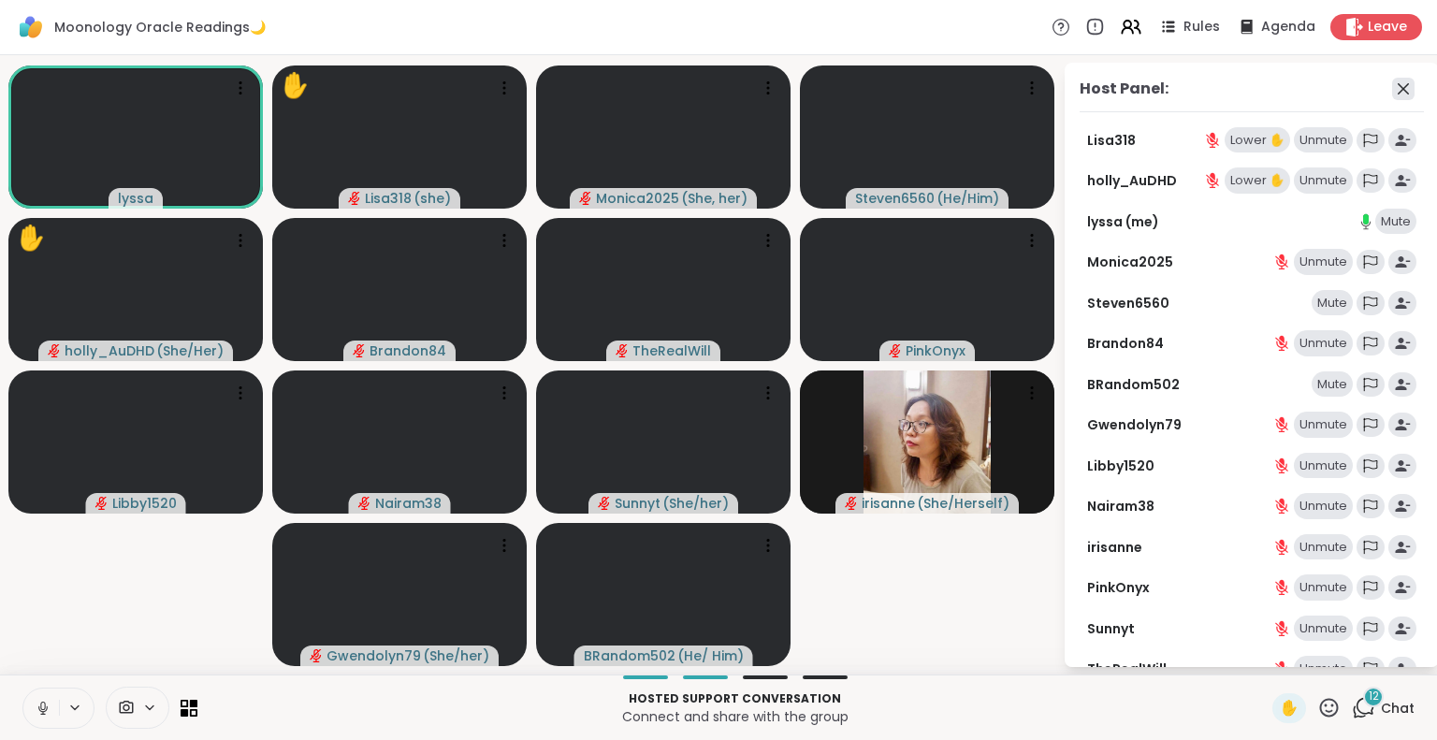
click at [1392, 89] on icon at bounding box center [1403, 89] width 22 height 22
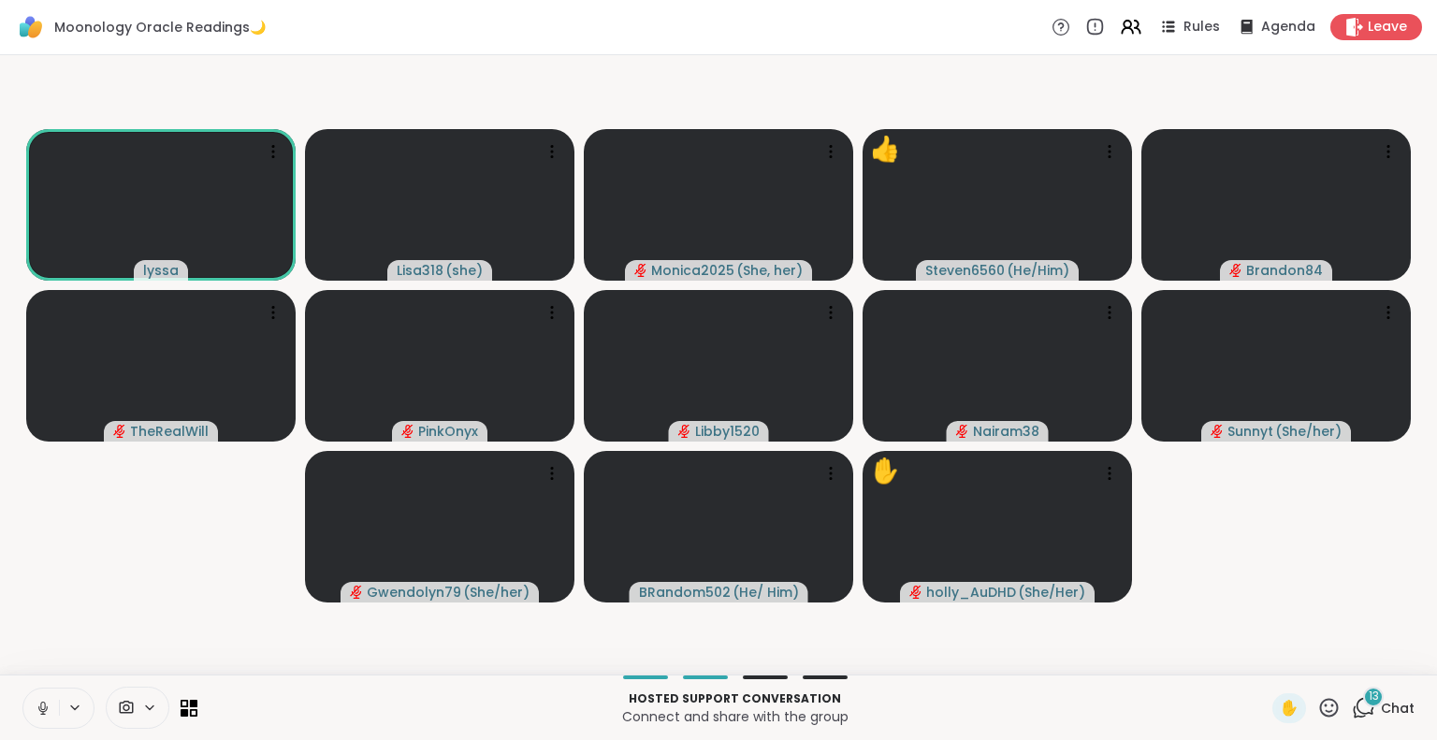
click at [1317, 714] on icon at bounding box center [1328, 707] width 23 height 23
click at [1340, 655] on div "🌟" at bounding box center [1357, 659] width 34 height 30
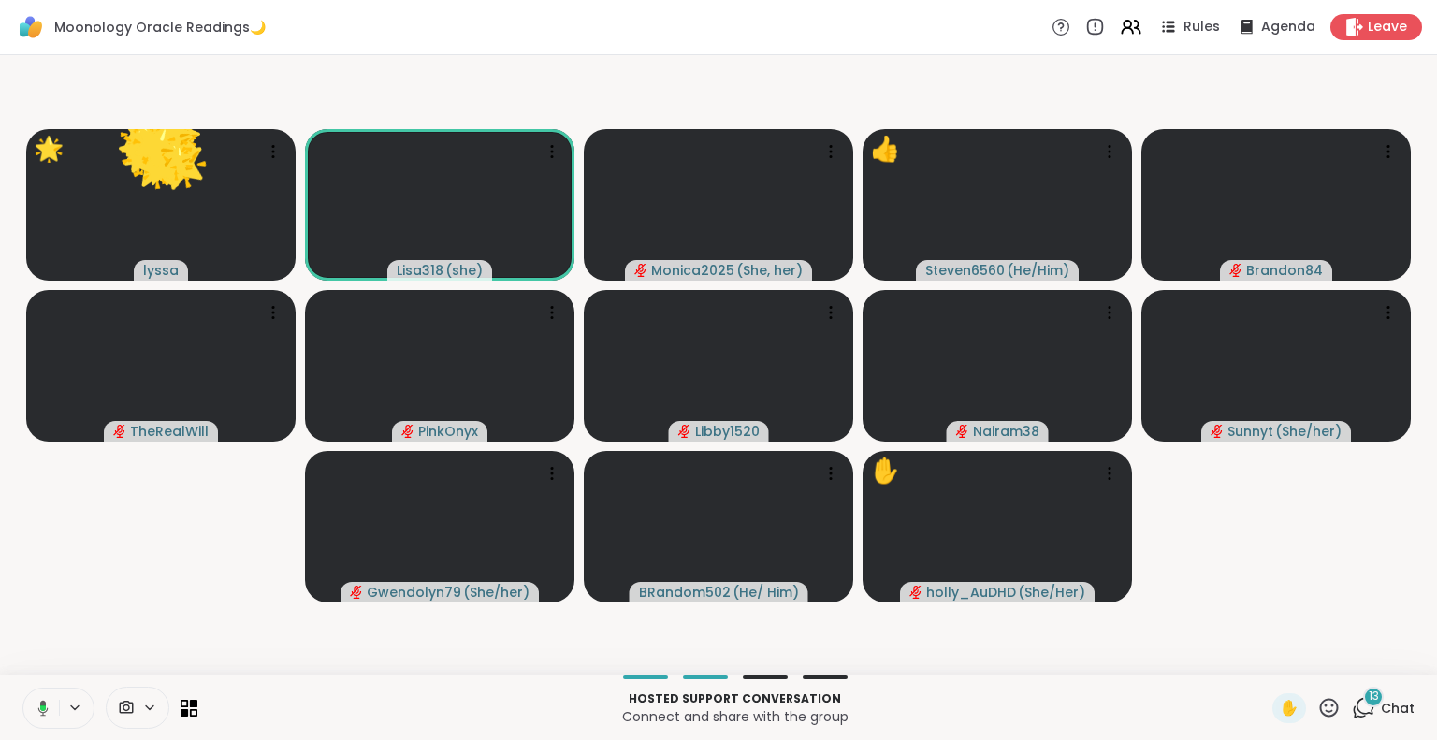
click at [1320, 711] on icon at bounding box center [1329, 707] width 19 height 19
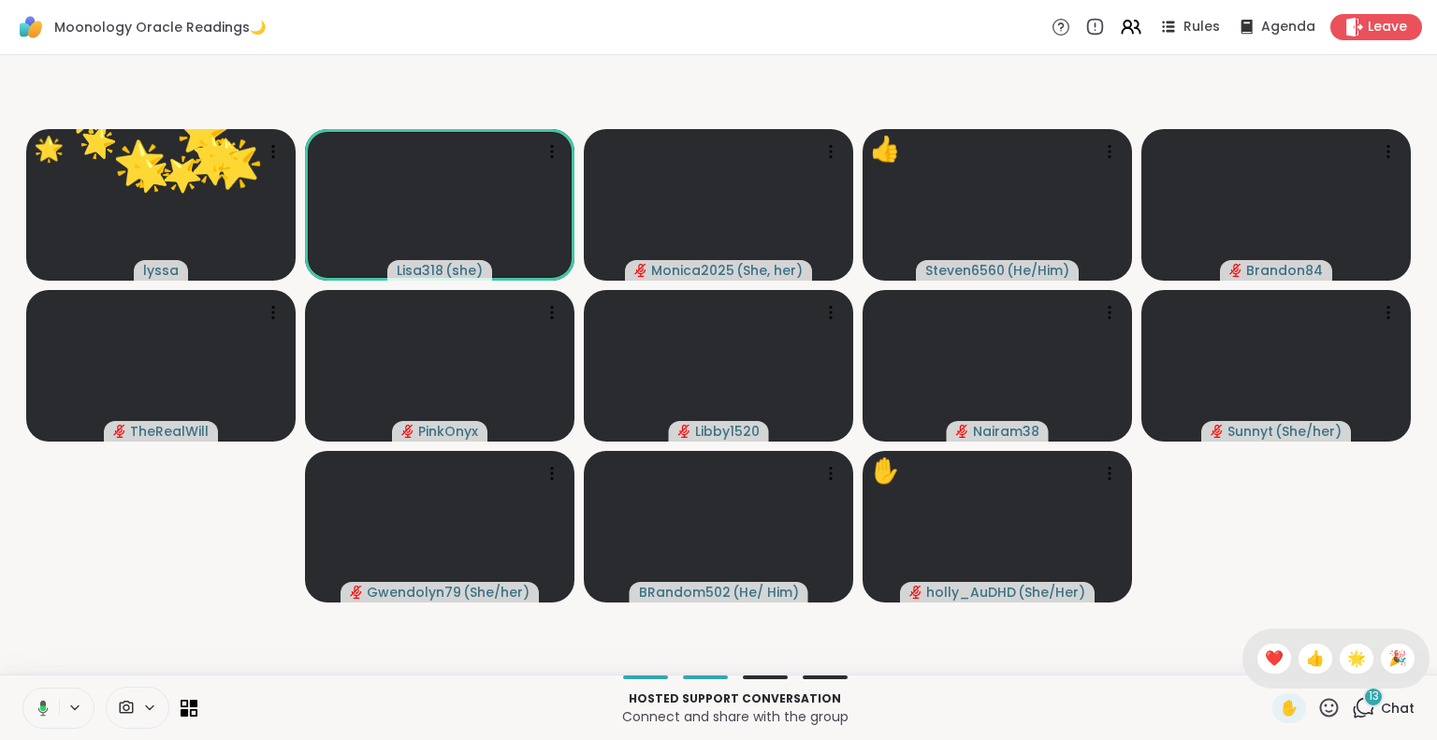
click at [1265, 661] on span "❤️" at bounding box center [1274, 658] width 19 height 22
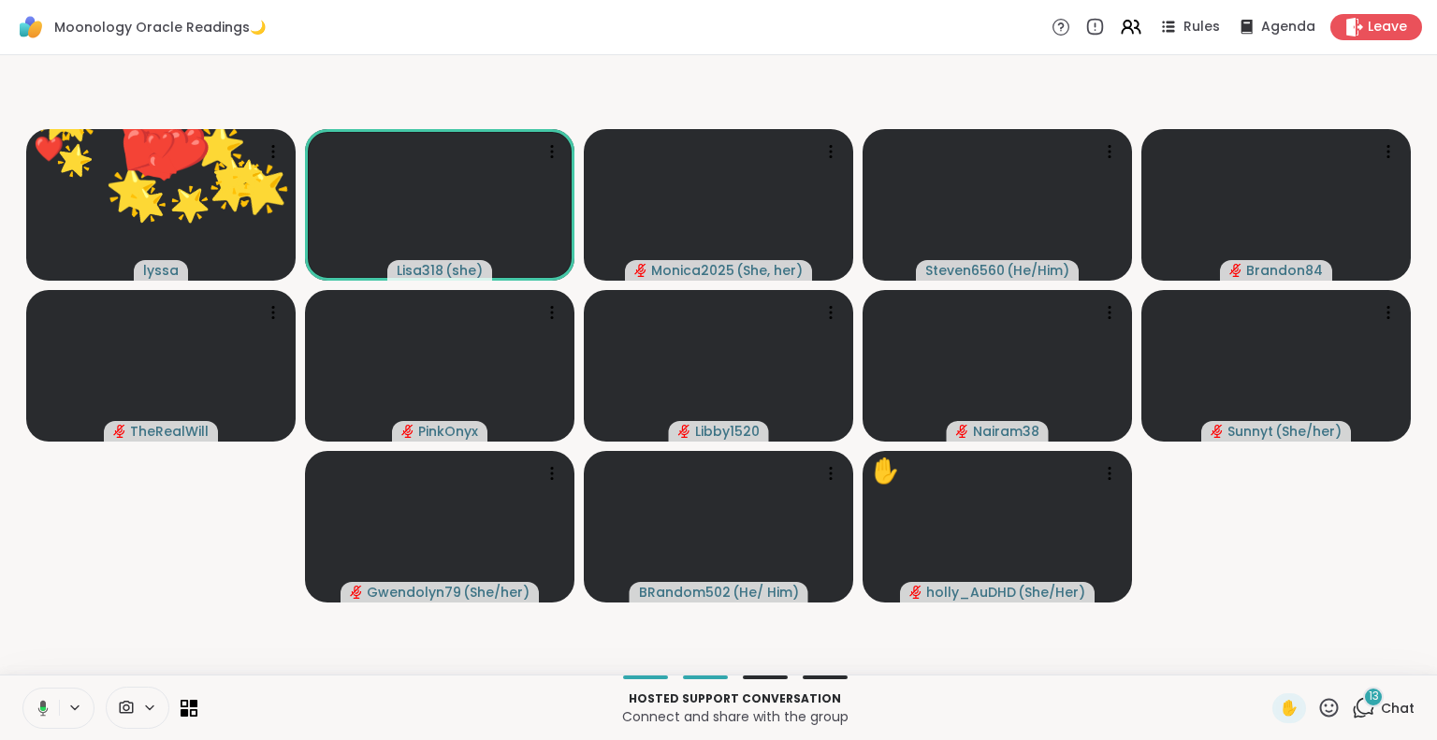
click at [1317, 706] on icon at bounding box center [1328, 707] width 23 height 23
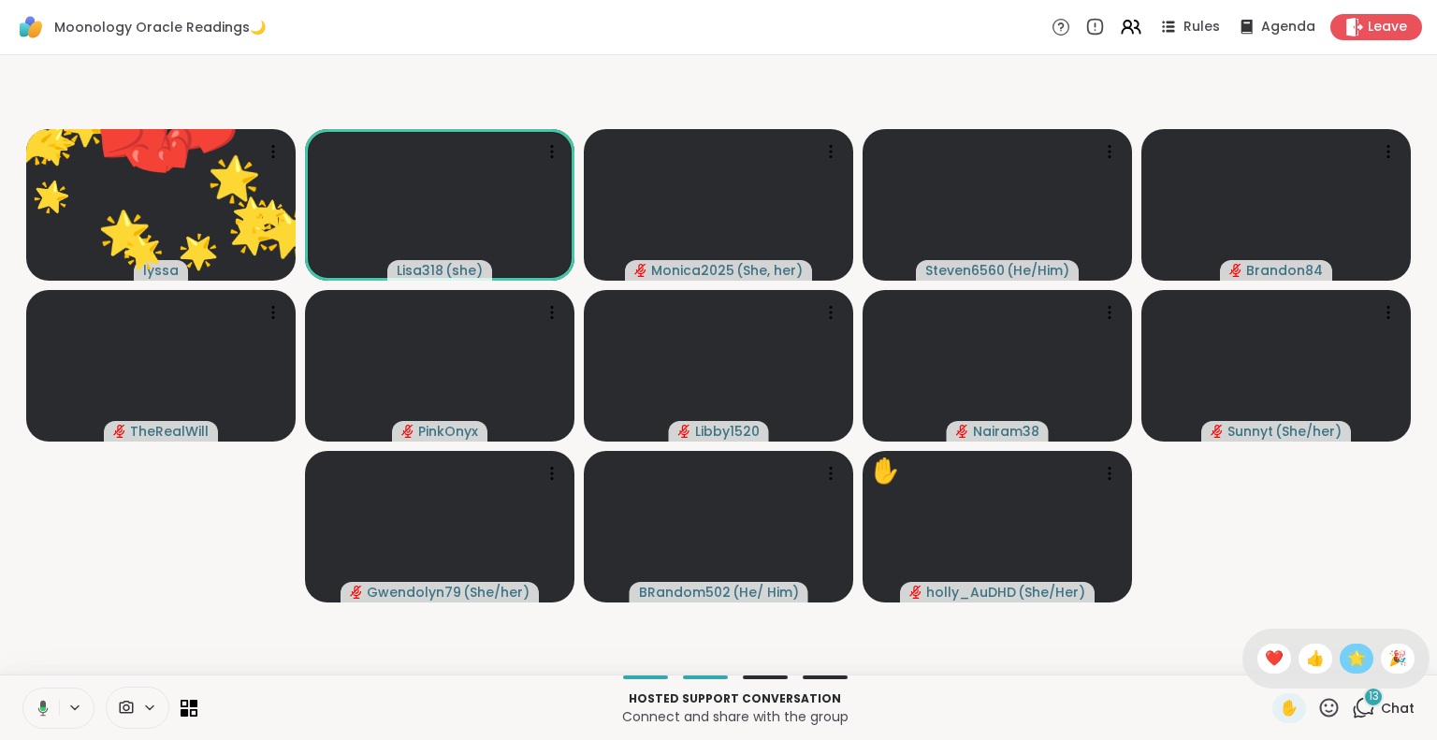
click at [1347, 659] on span "🌟" at bounding box center [1356, 658] width 19 height 22
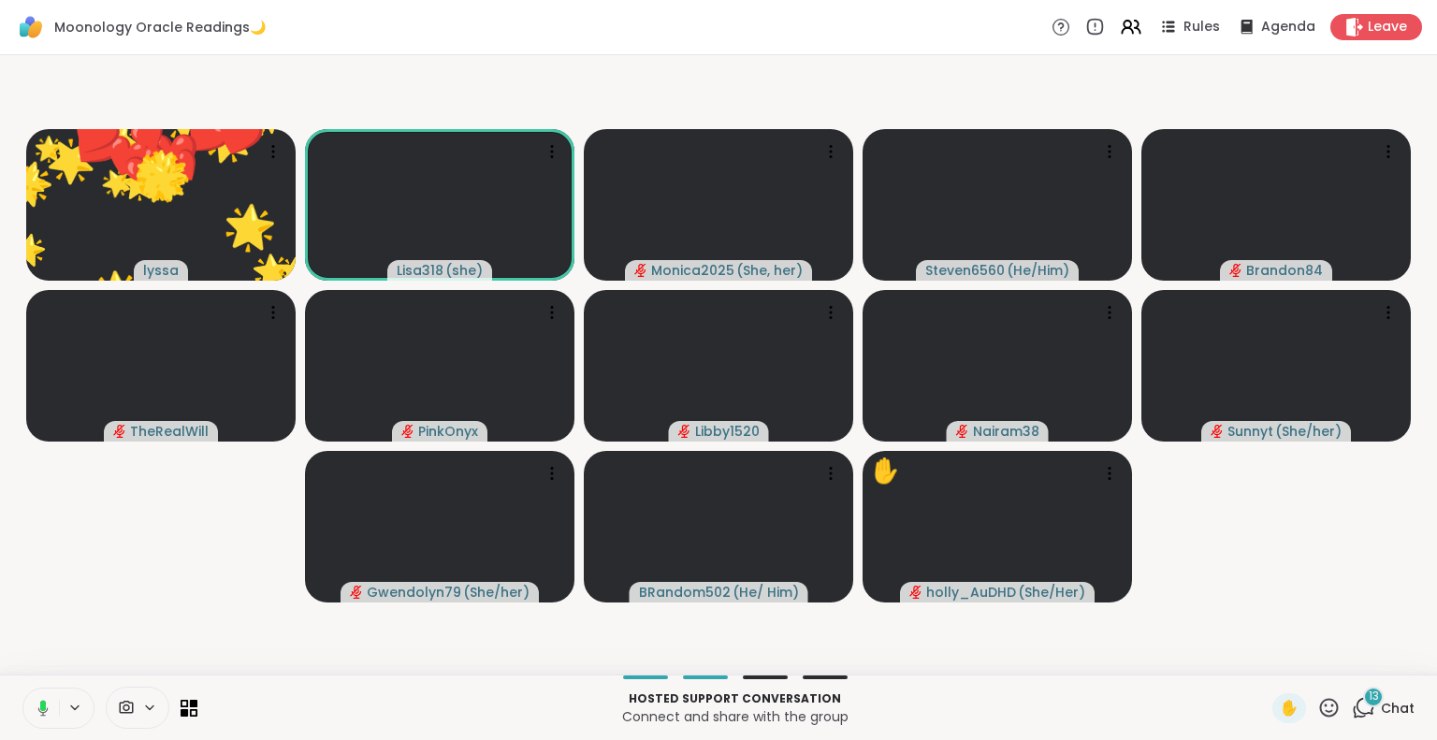
click at [1317, 702] on icon at bounding box center [1328, 707] width 23 height 23
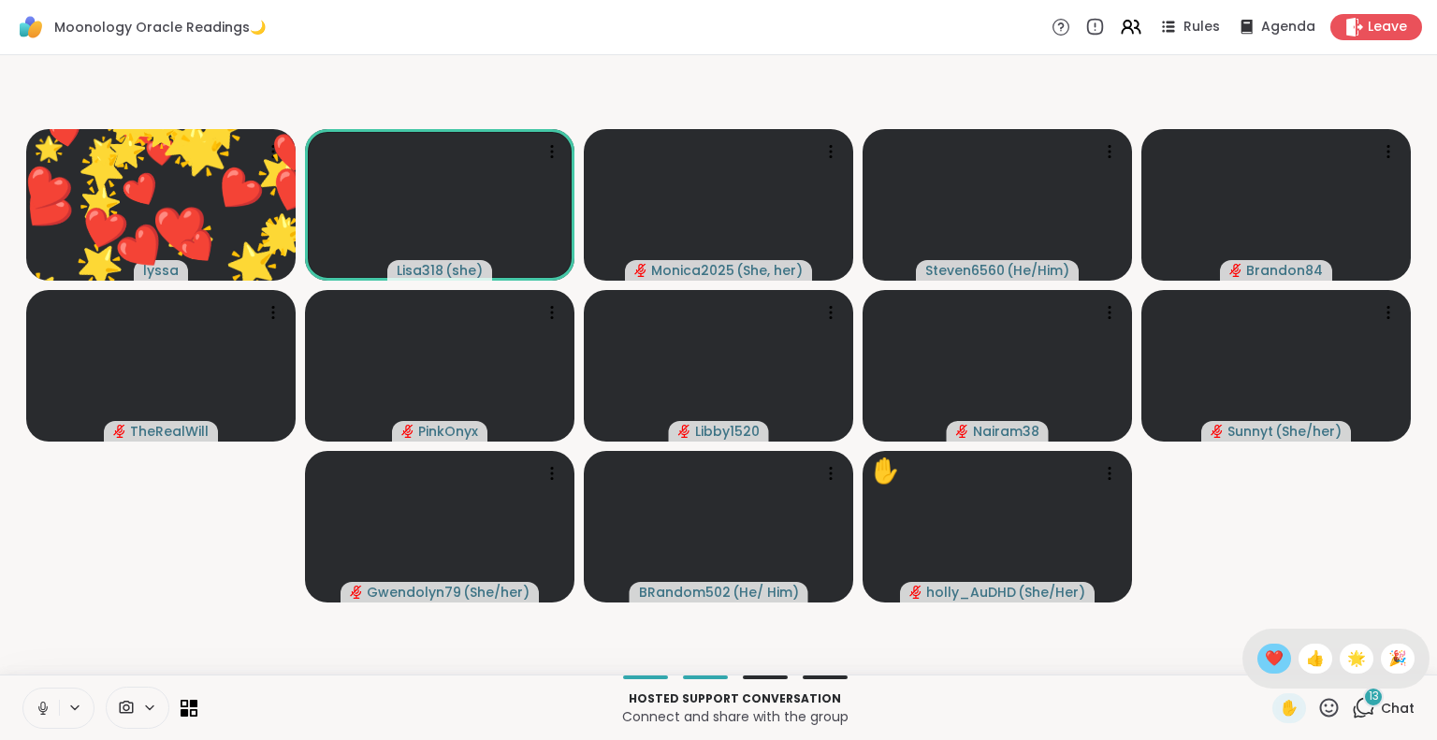
click at [1265, 659] on span "❤️" at bounding box center [1274, 658] width 19 height 22
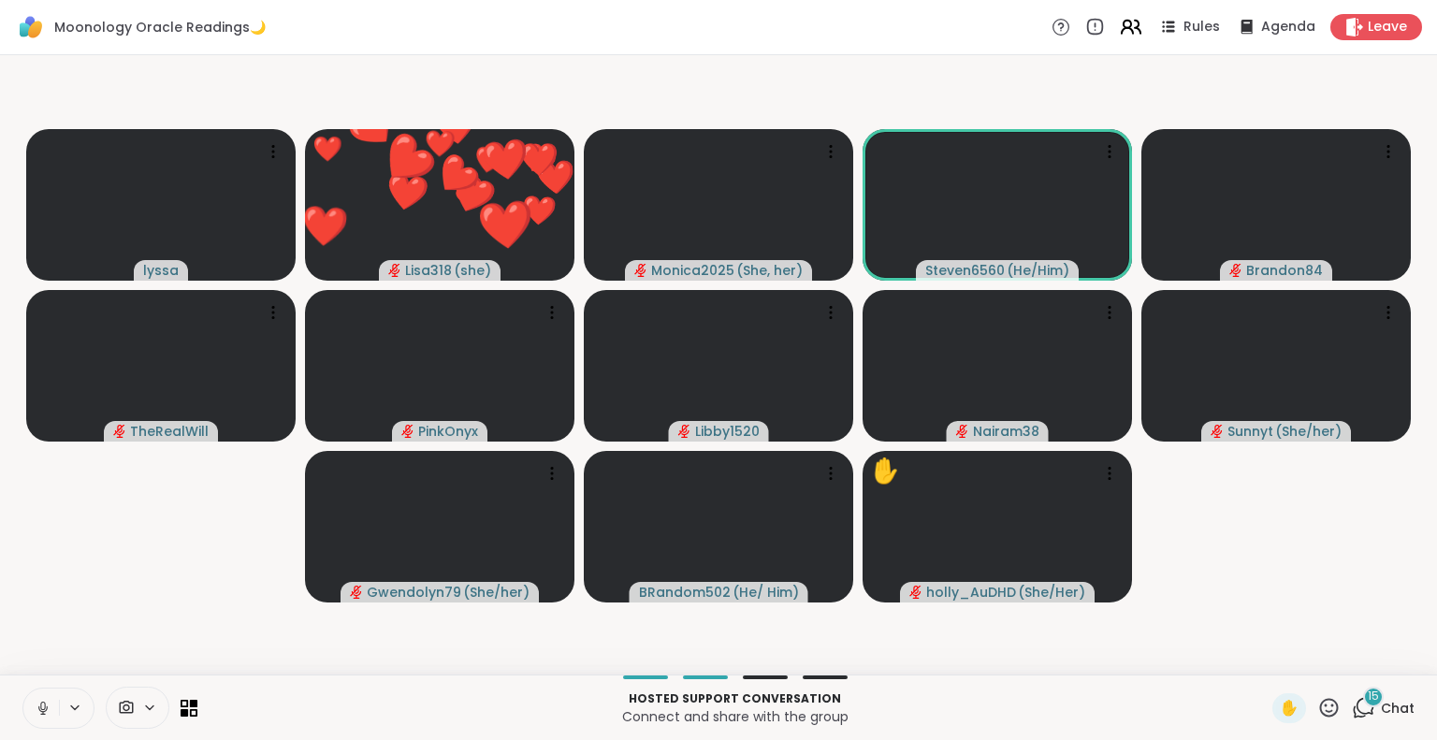
click at [1122, 28] on icon at bounding box center [1127, 31] width 11 height 6
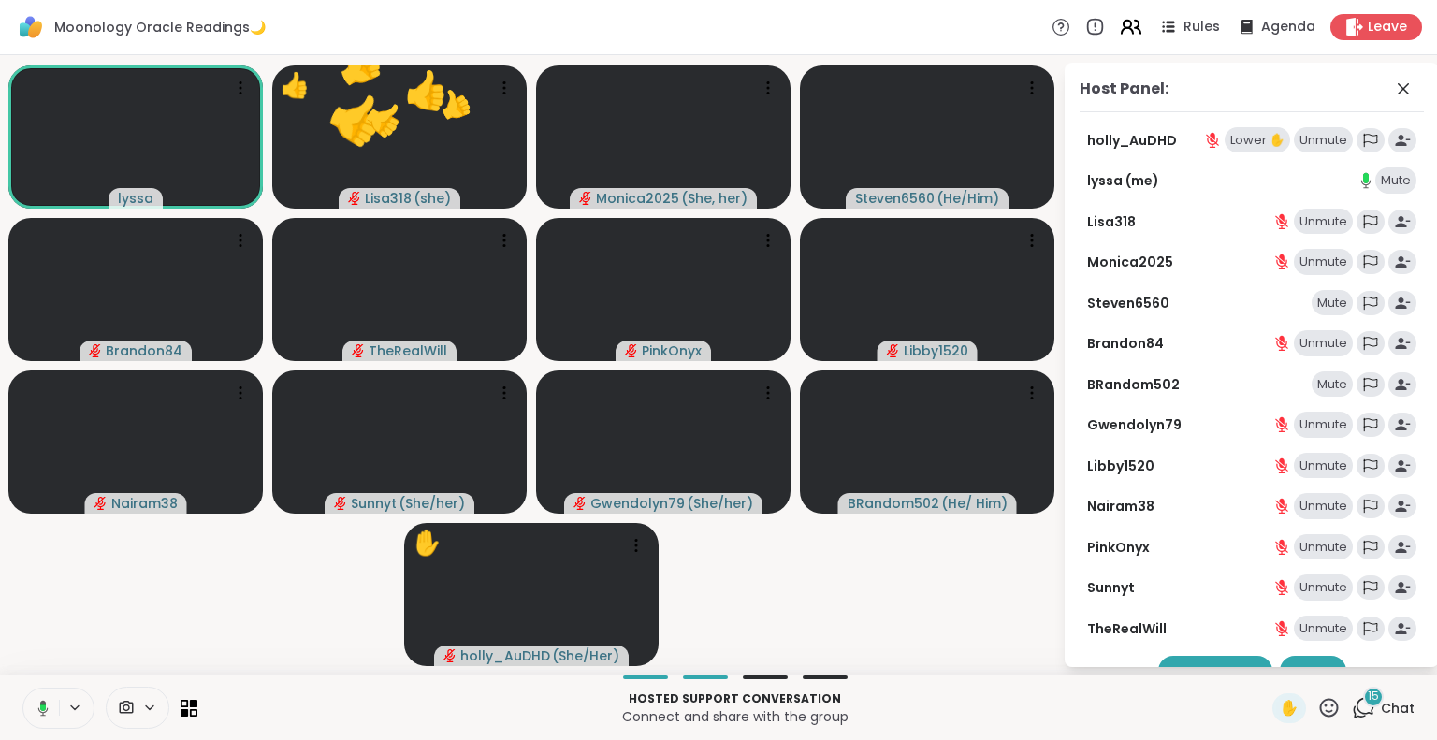
click at [1119, 30] on icon at bounding box center [1130, 26] width 23 height 23
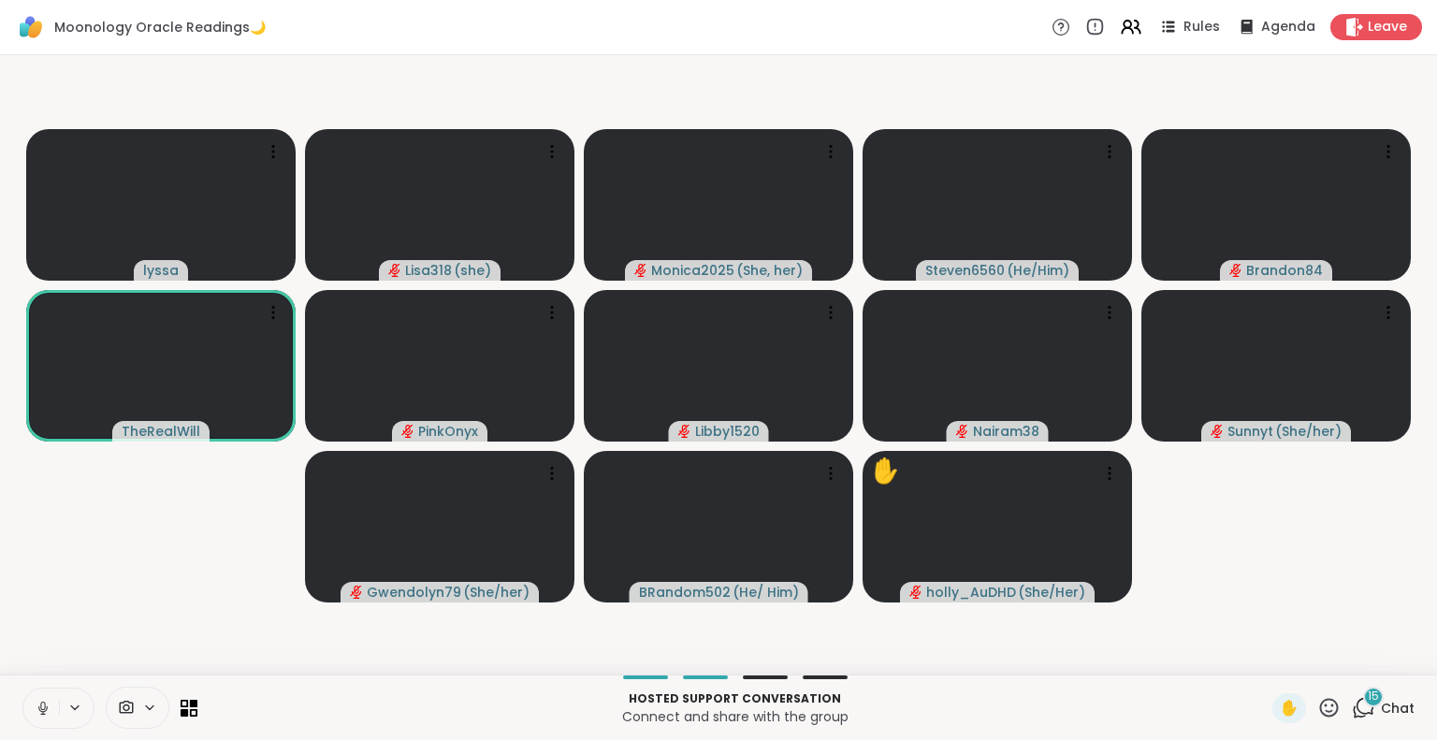
click at [45, 705] on icon at bounding box center [43, 708] width 17 height 17
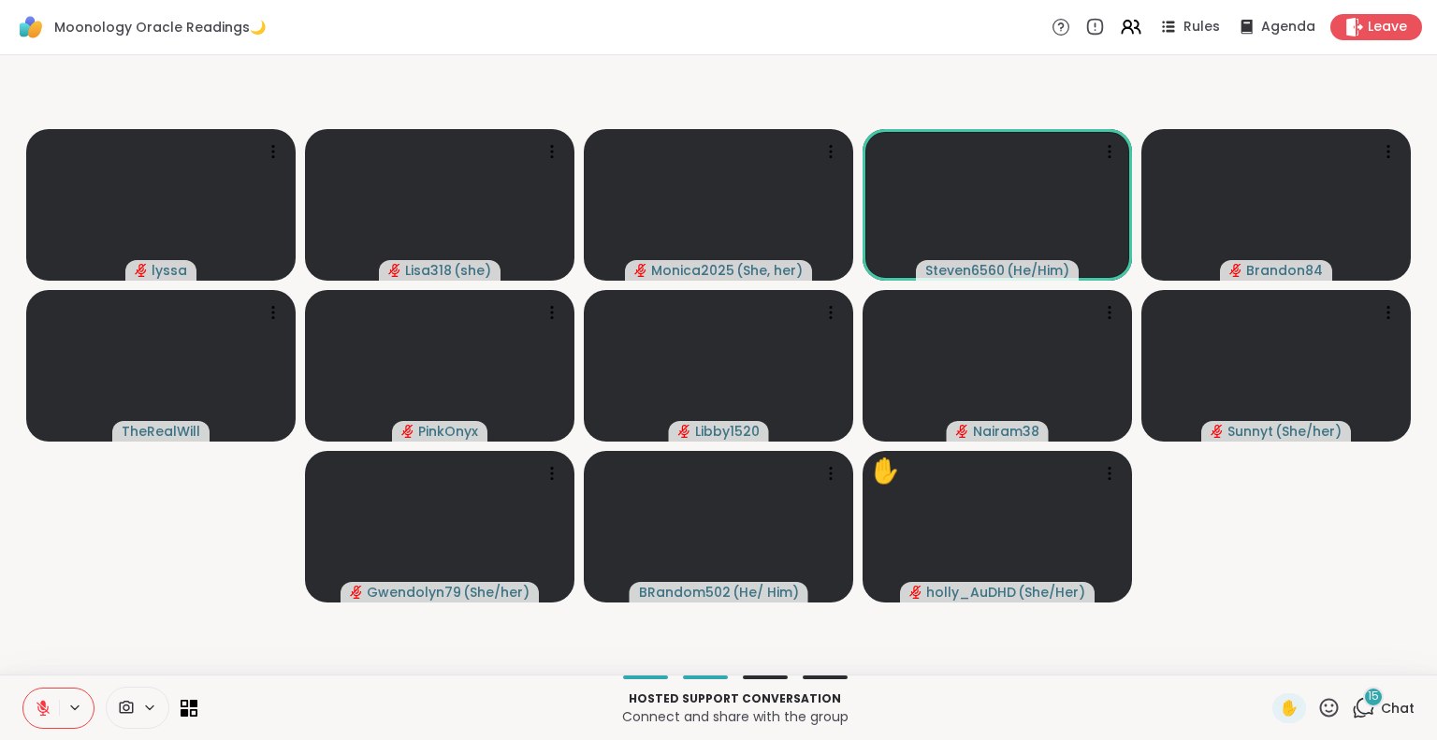
click at [1368, 701] on span "15" at bounding box center [1373, 697] width 11 height 16
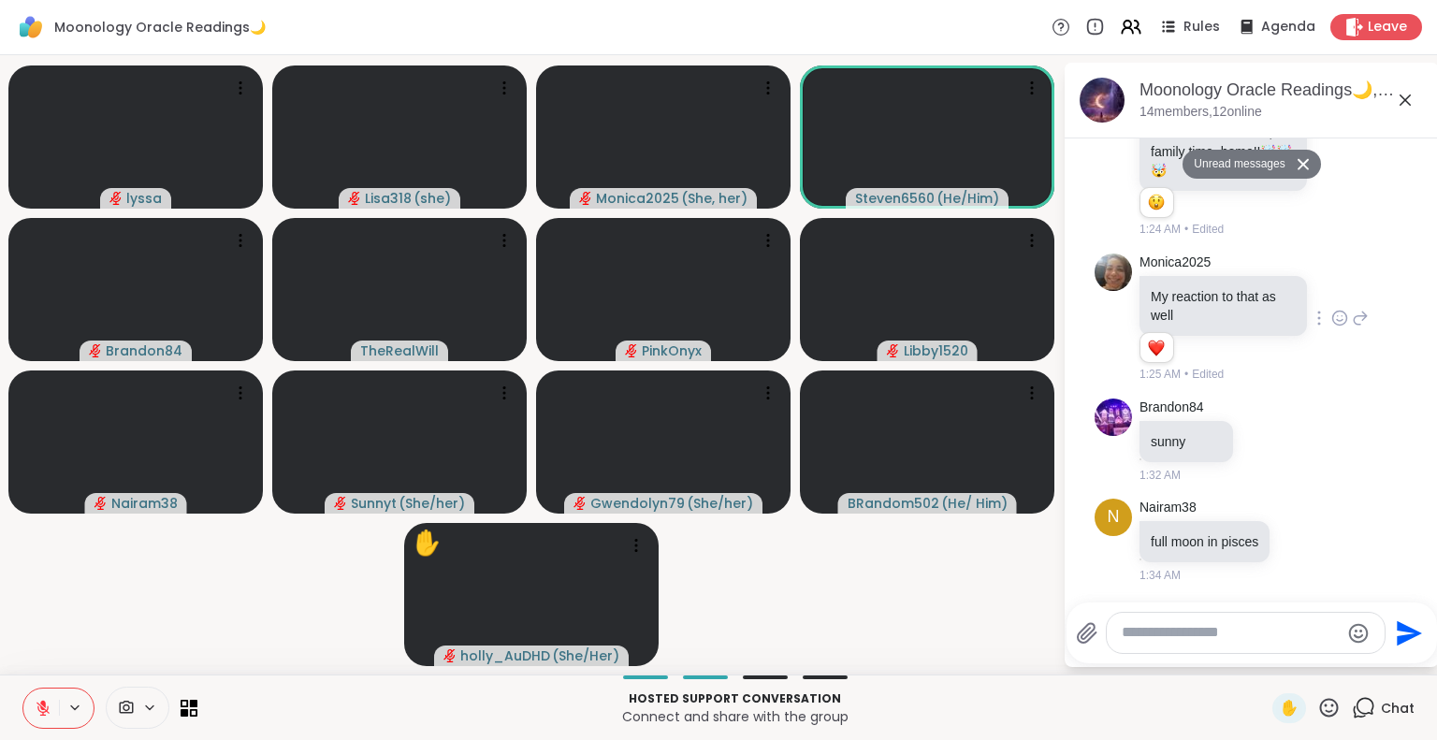
scroll to position [5135, 0]
click at [1331, 173] on icon at bounding box center [1339, 163] width 17 height 19
click at [1331, 142] on div "Select Reaction: Heart" at bounding box center [1339, 133] width 17 height 17
click at [1403, 94] on icon at bounding box center [1405, 100] width 22 height 22
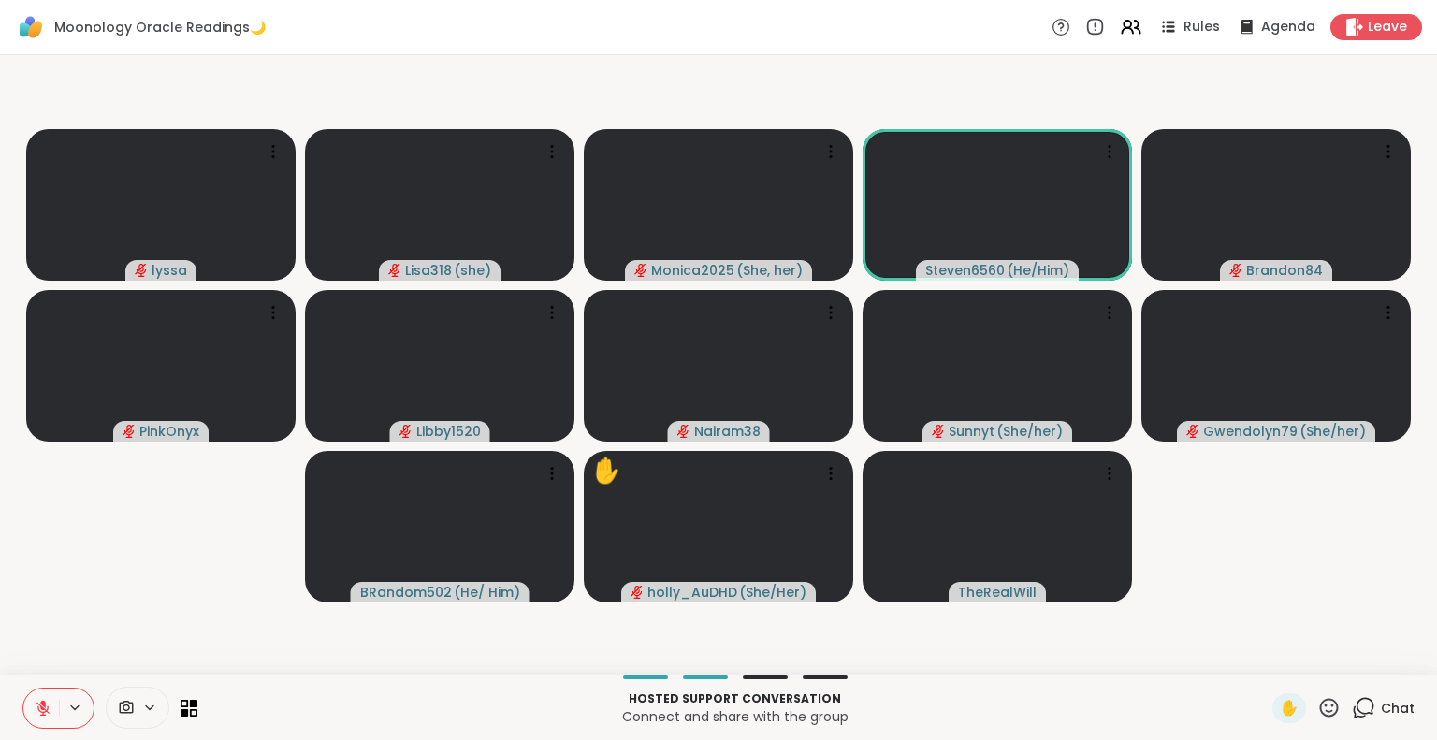
click at [1320, 707] on icon at bounding box center [1329, 707] width 19 height 19
click at [1265, 669] on span "❤️" at bounding box center [1274, 658] width 19 height 22
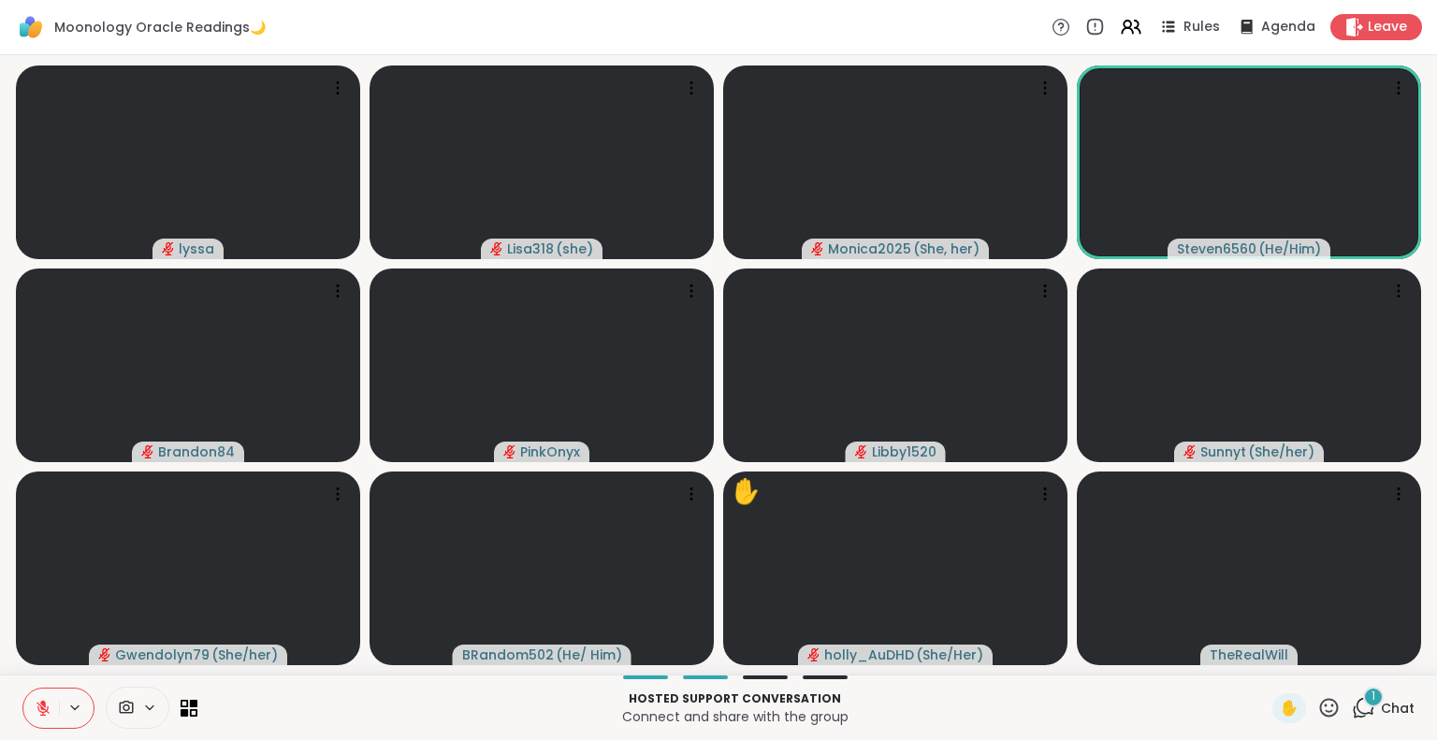
click at [1366, 705] on div "1" at bounding box center [1373, 697] width 21 height 21
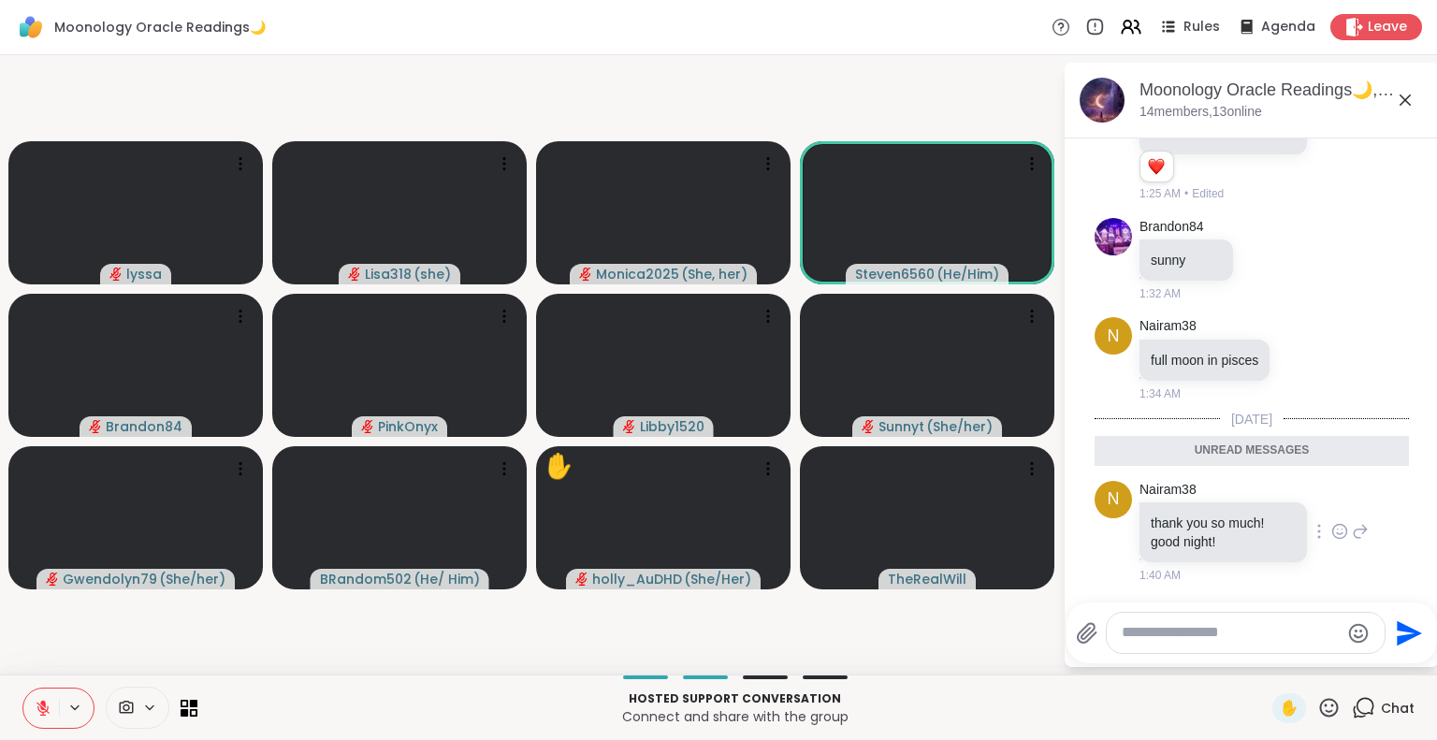
scroll to position [5396, 0]
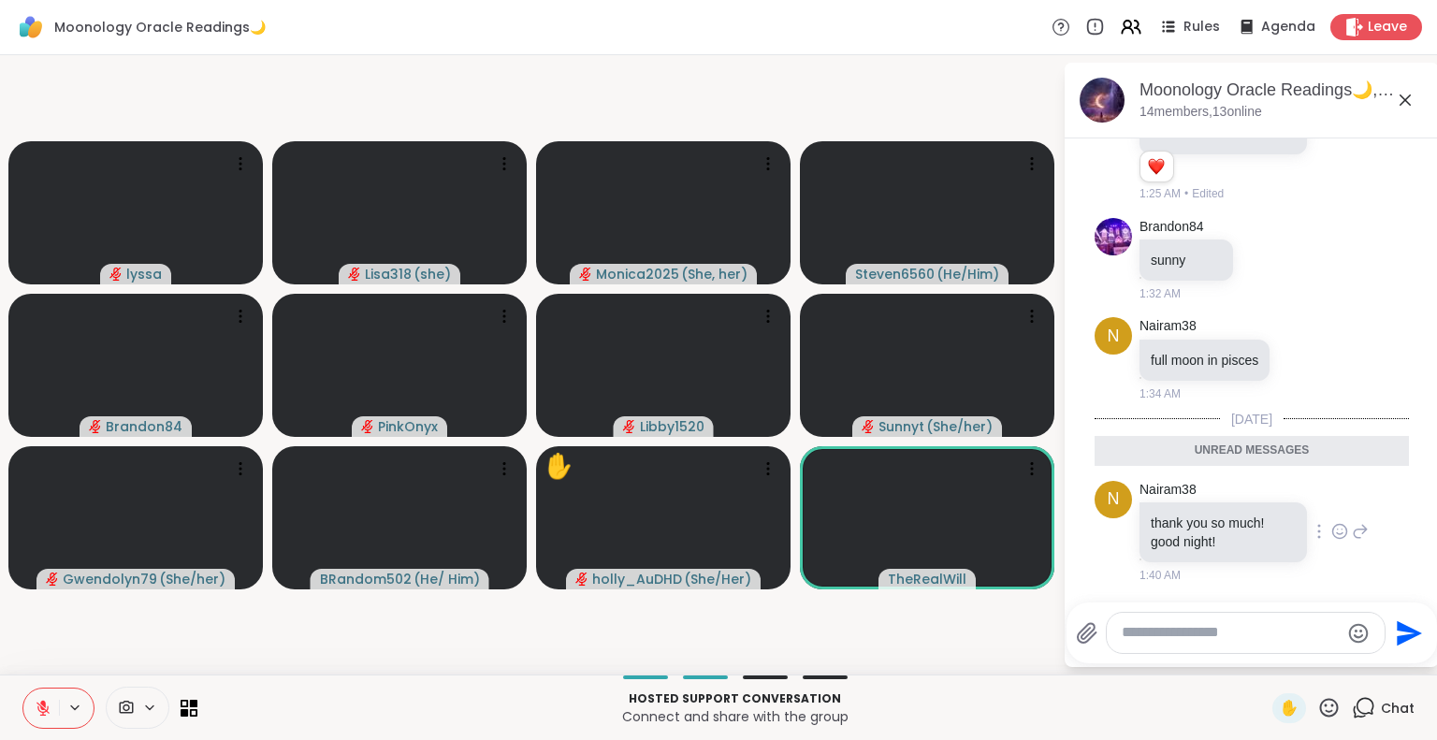
click at [1331, 527] on icon at bounding box center [1339, 531] width 17 height 19
click at [1331, 501] on div "Select Reaction: Heart" at bounding box center [1339, 501] width 17 height 17
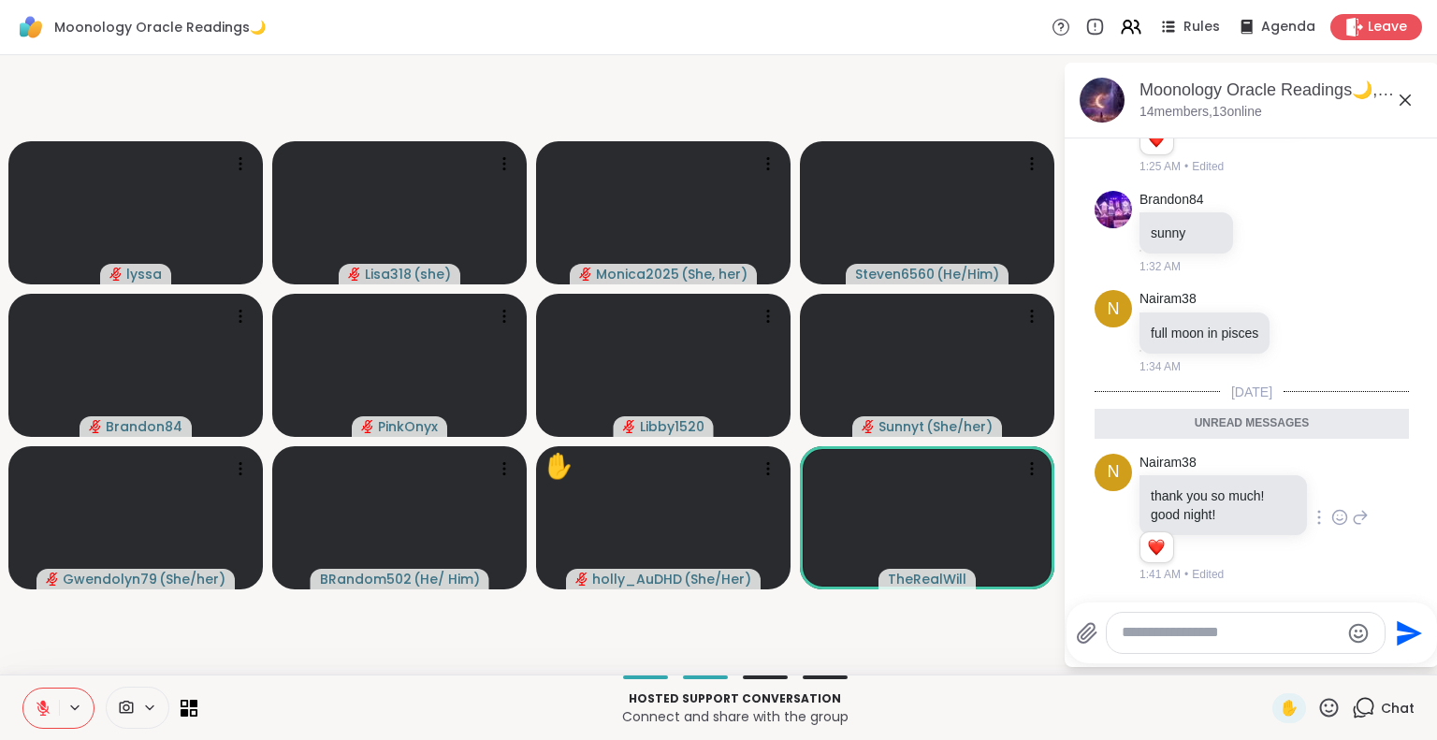
scroll to position [5350, 0]
click at [1297, 342] on icon at bounding box center [1302, 332] width 17 height 19
click at [1304, 311] on div "Select Reaction: Heart" at bounding box center [1302, 302] width 17 height 17
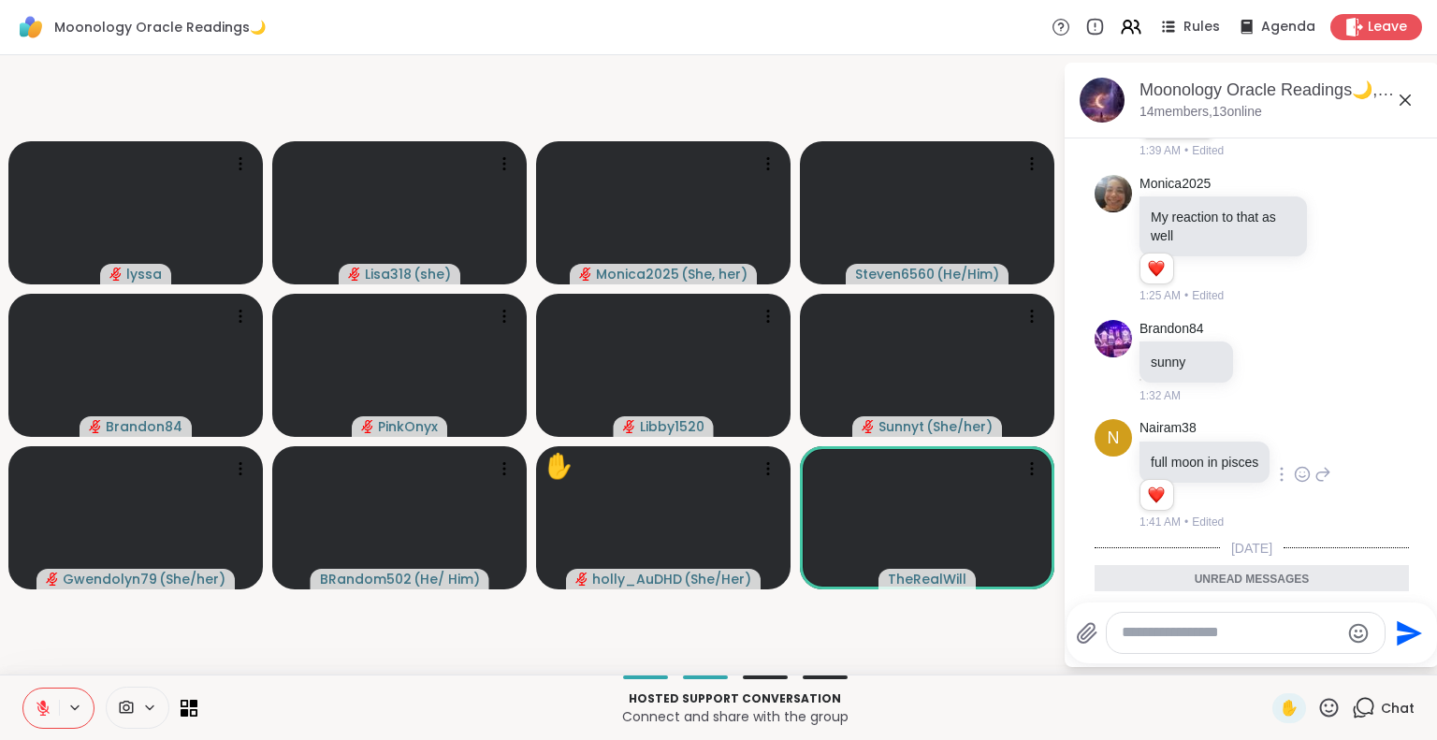
scroll to position [5449, 0]
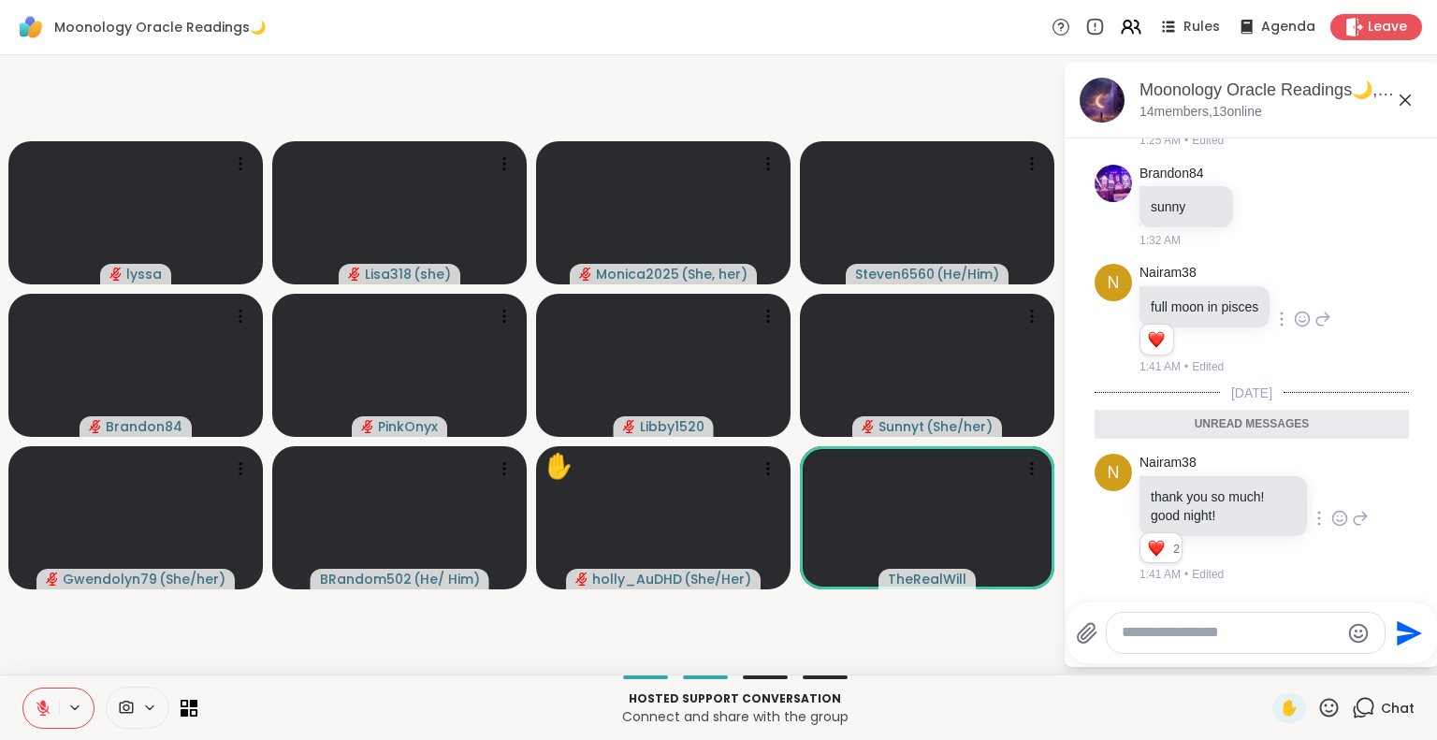
click at [1404, 101] on icon at bounding box center [1405, 100] width 22 height 22
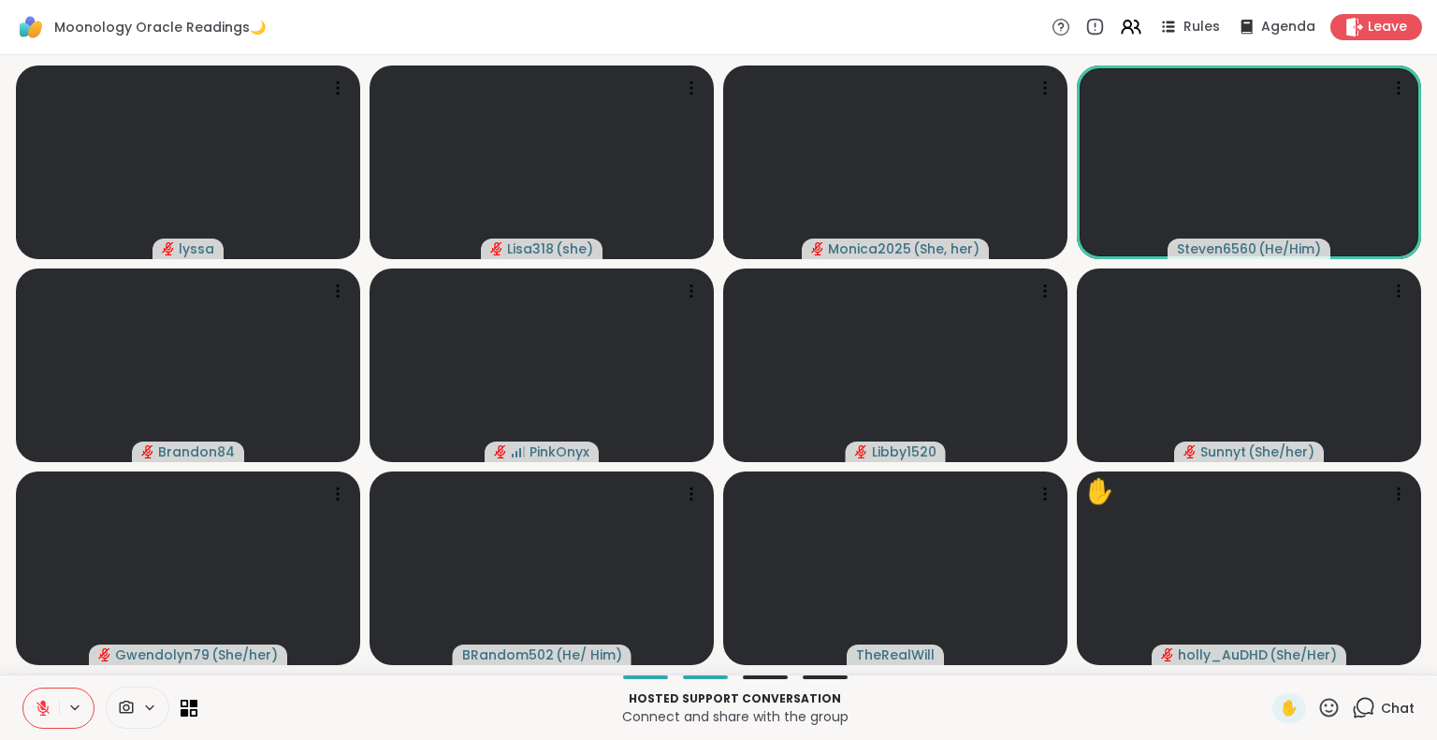
click at [1320, 710] on icon at bounding box center [1329, 707] width 19 height 19
click at [1257, 644] on div "❤️" at bounding box center [1274, 659] width 34 height 30
click at [1352, 704] on icon at bounding box center [1363, 707] width 23 height 23
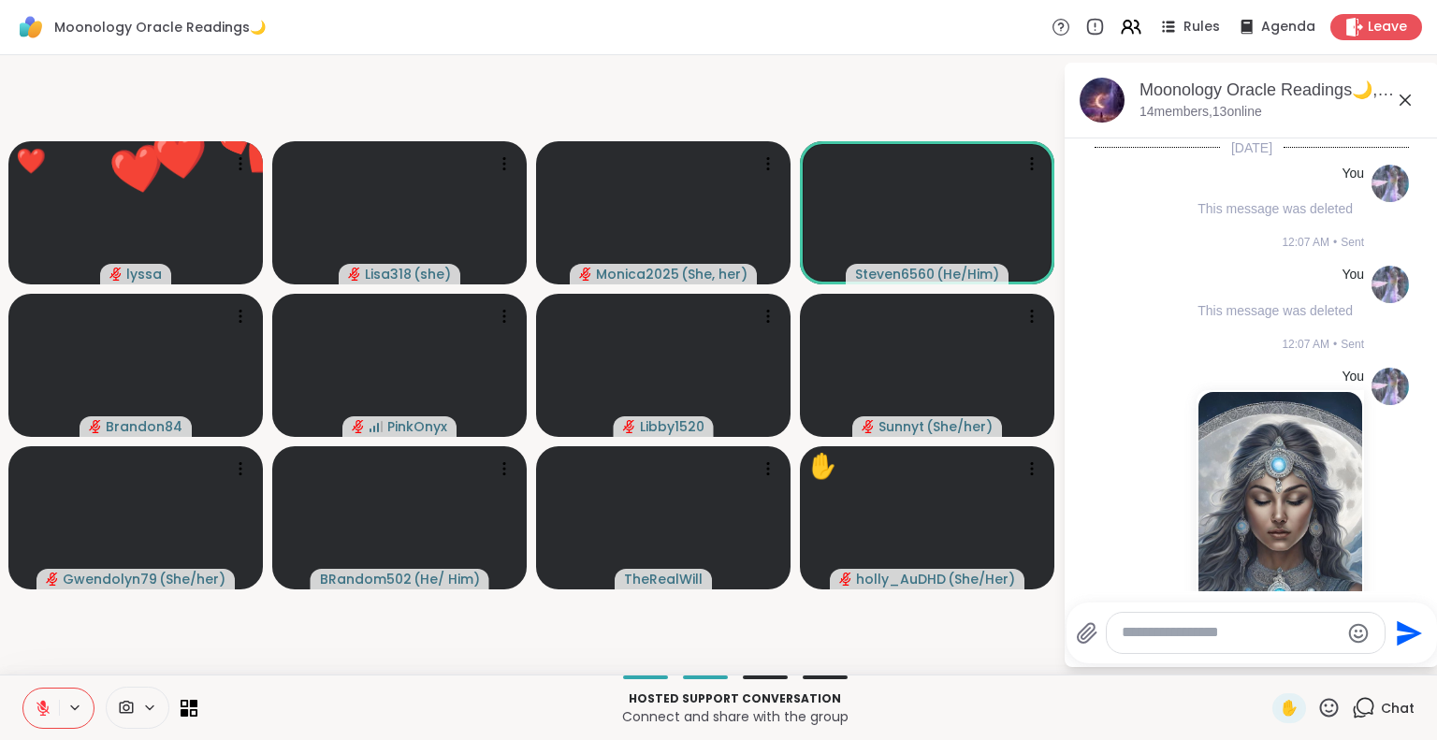
scroll to position [9643, 0]
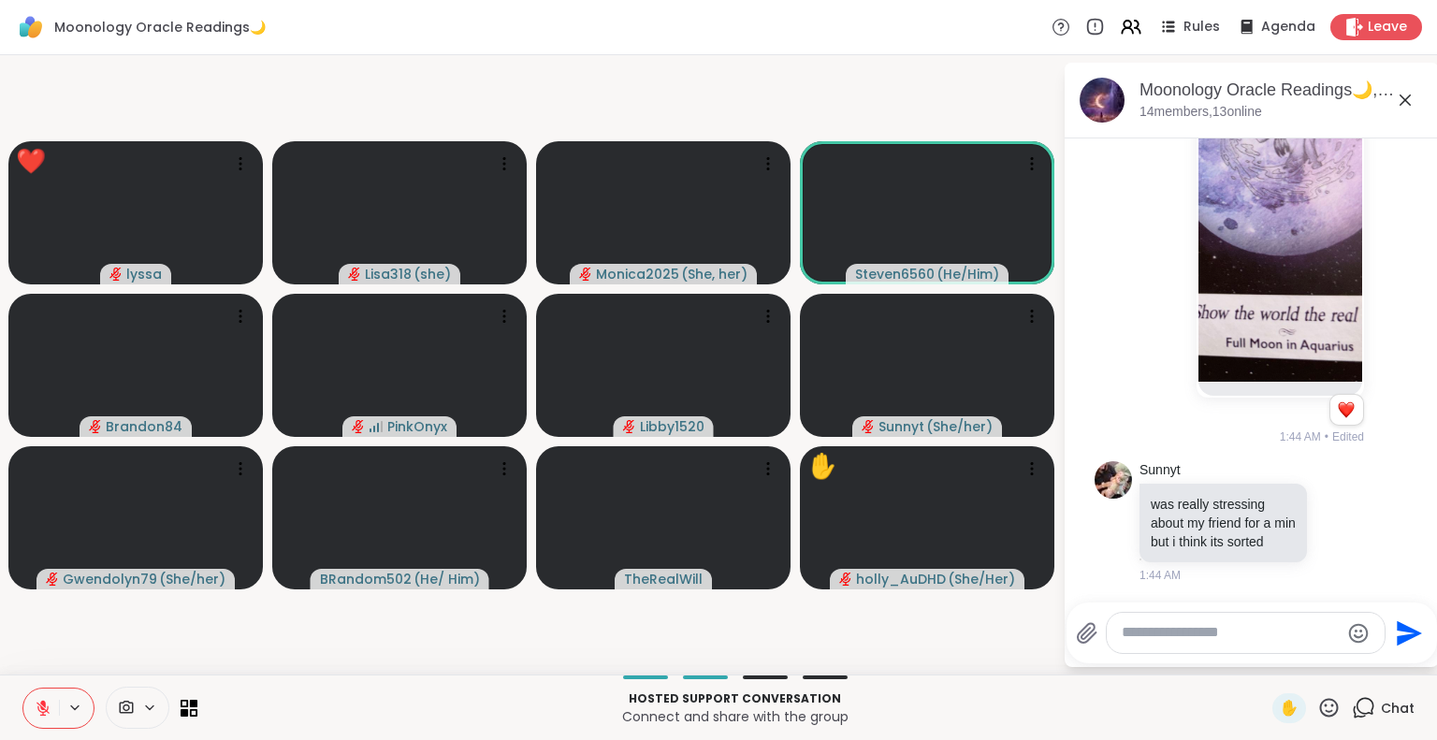
click at [1217, 628] on textarea "Type your message" at bounding box center [1231, 633] width 218 height 20
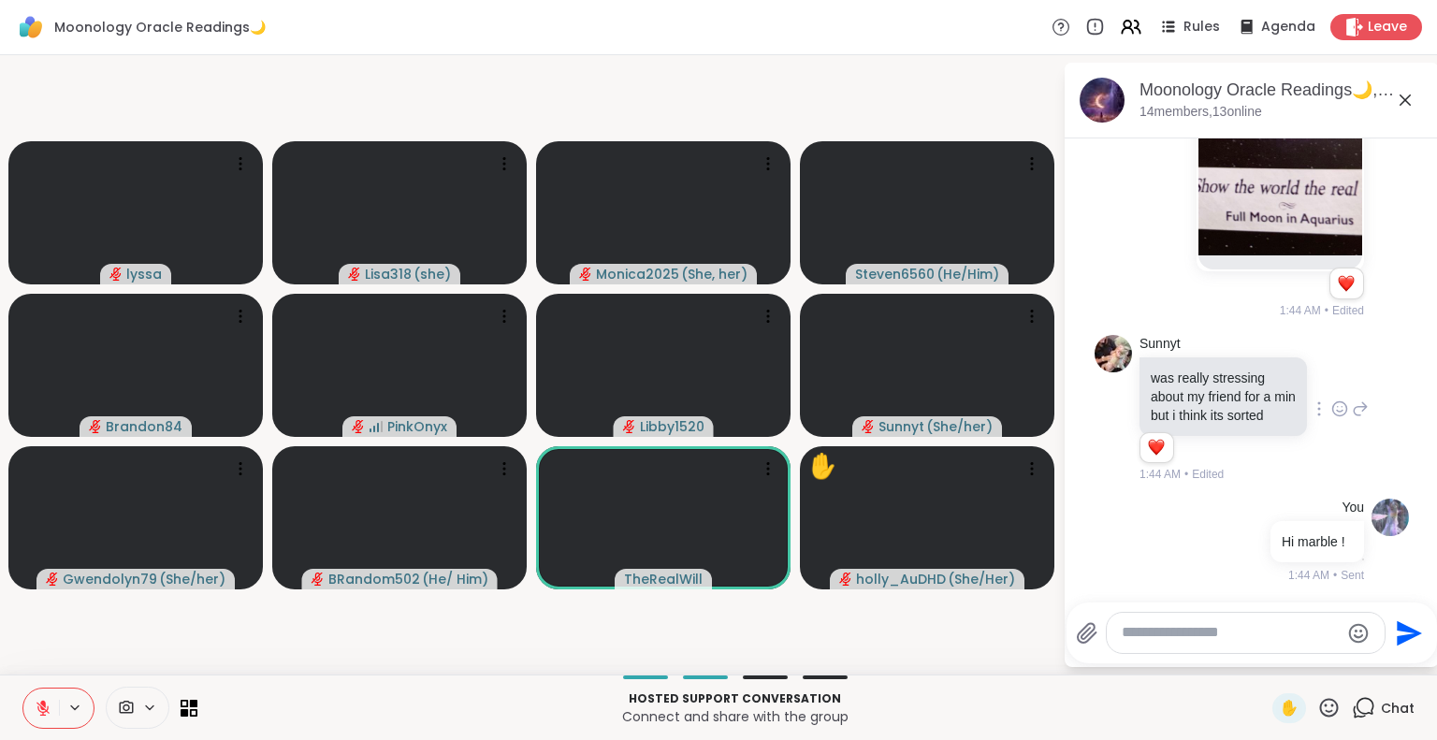
scroll to position [9769, 0]
click at [1404, 95] on icon at bounding box center [1405, 100] width 22 height 22
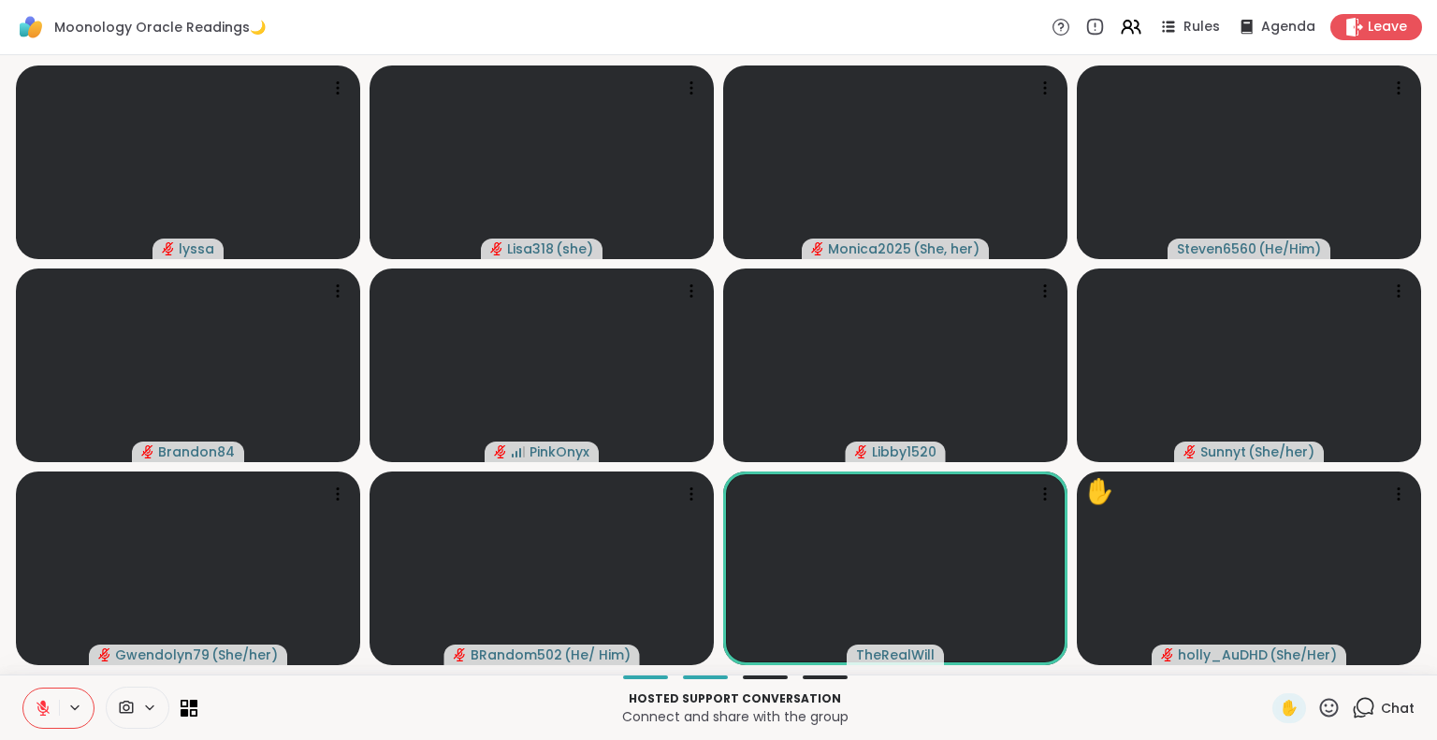
drag, startPoint x: 1314, startPoint y: 717, endPoint x: 1330, endPoint y: 709, distance: 18.4
click at [1330, 709] on div "✋ Chat" at bounding box center [1343, 708] width 142 height 30
click at [1317, 698] on icon at bounding box center [1328, 707] width 23 height 23
click at [1265, 651] on span "❤️" at bounding box center [1274, 658] width 19 height 22
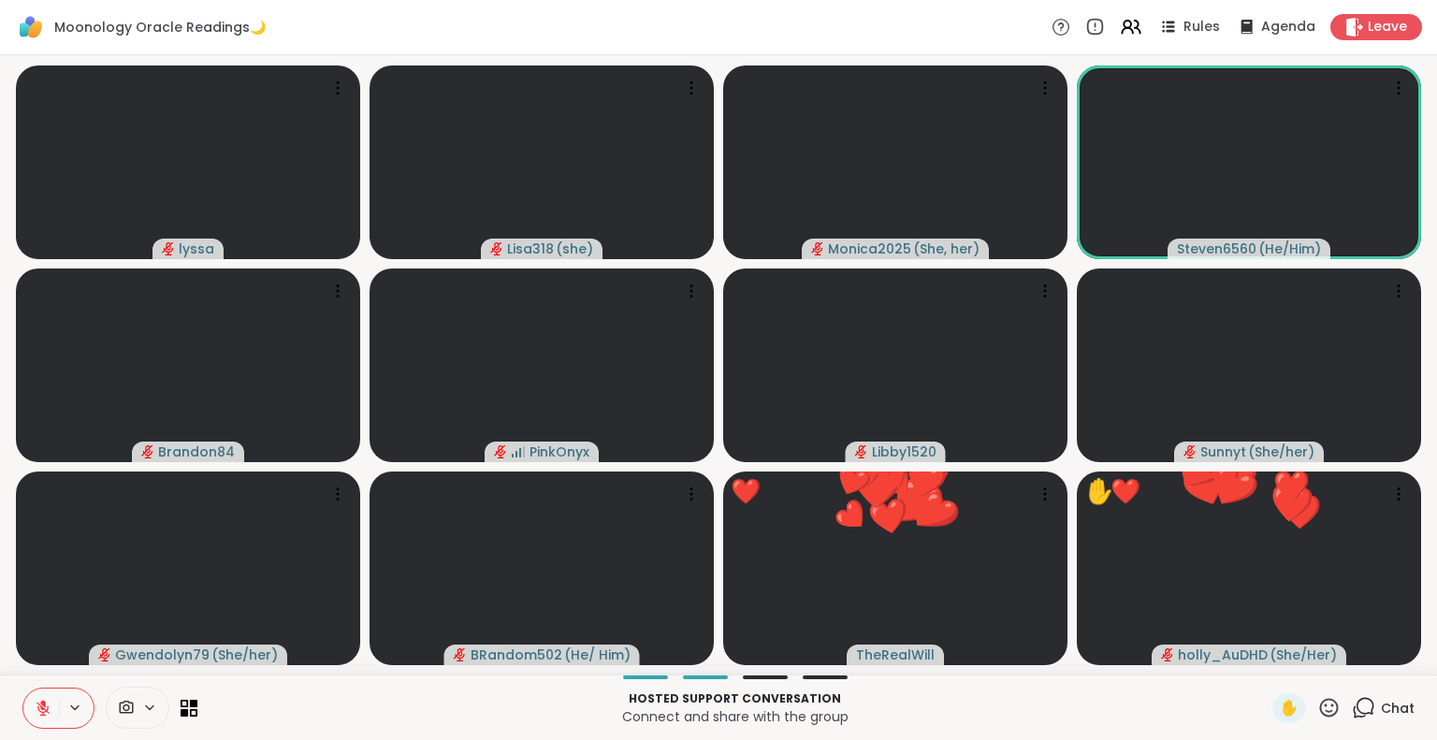
click at [37, 701] on icon at bounding box center [43, 708] width 17 height 17
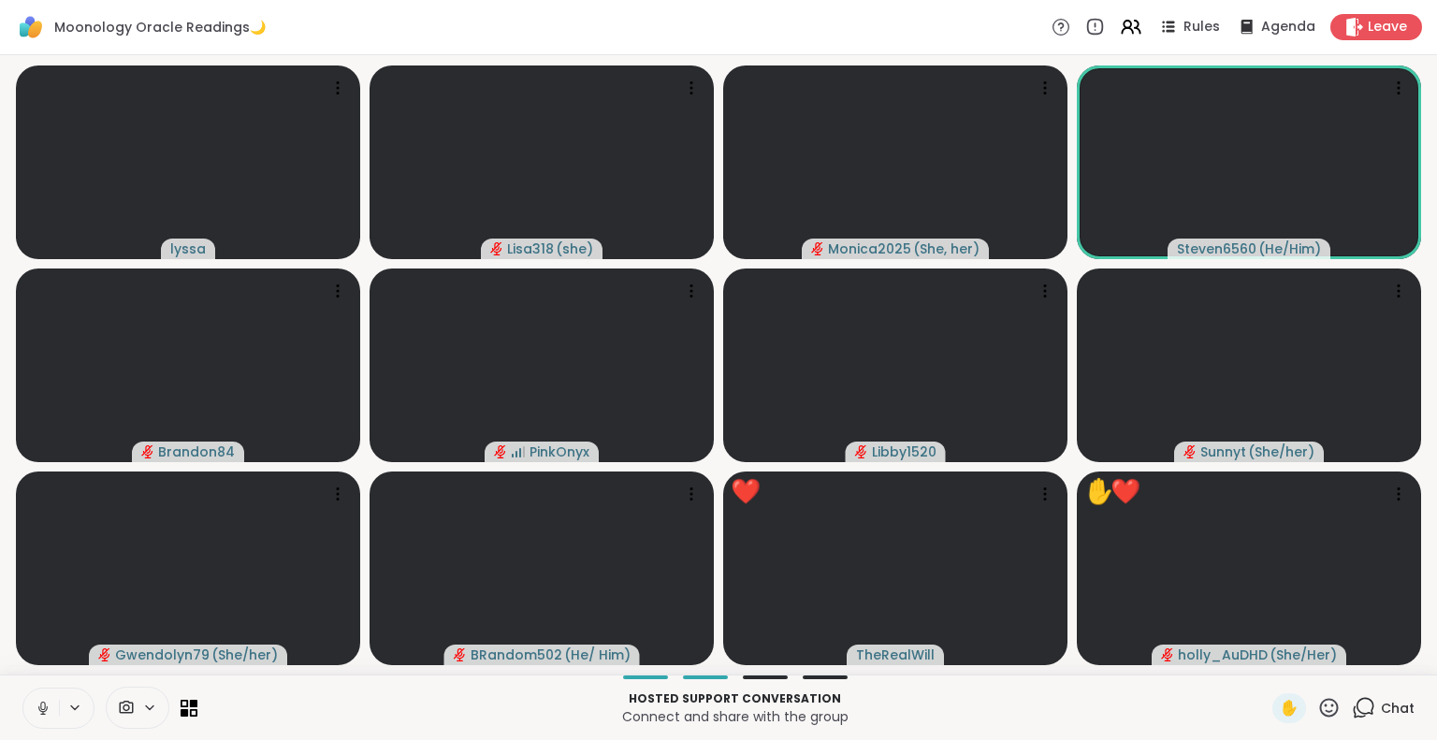
click at [1325, 705] on icon at bounding box center [1328, 707] width 23 height 23
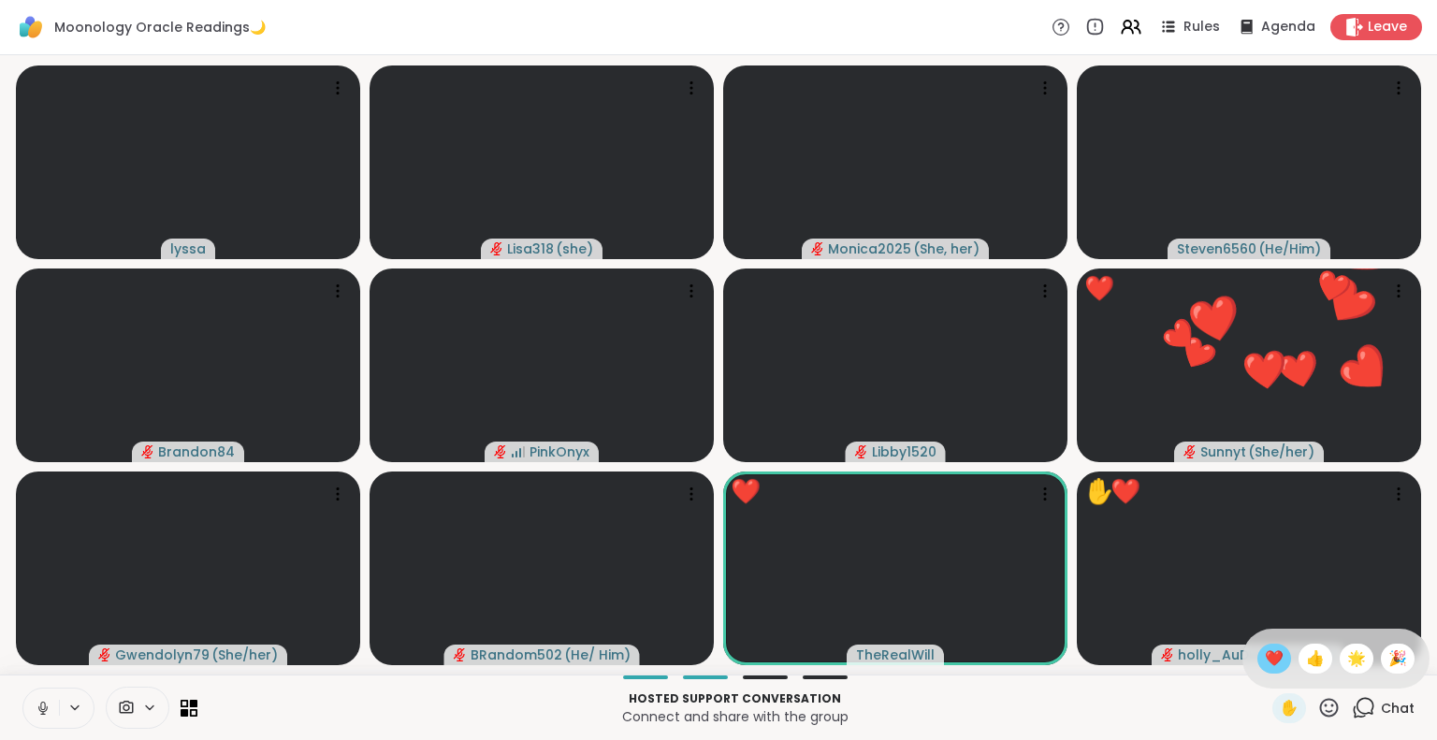
click at [1264, 655] on div "❤️" at bounding box center [1274, 659] width 34 height 30
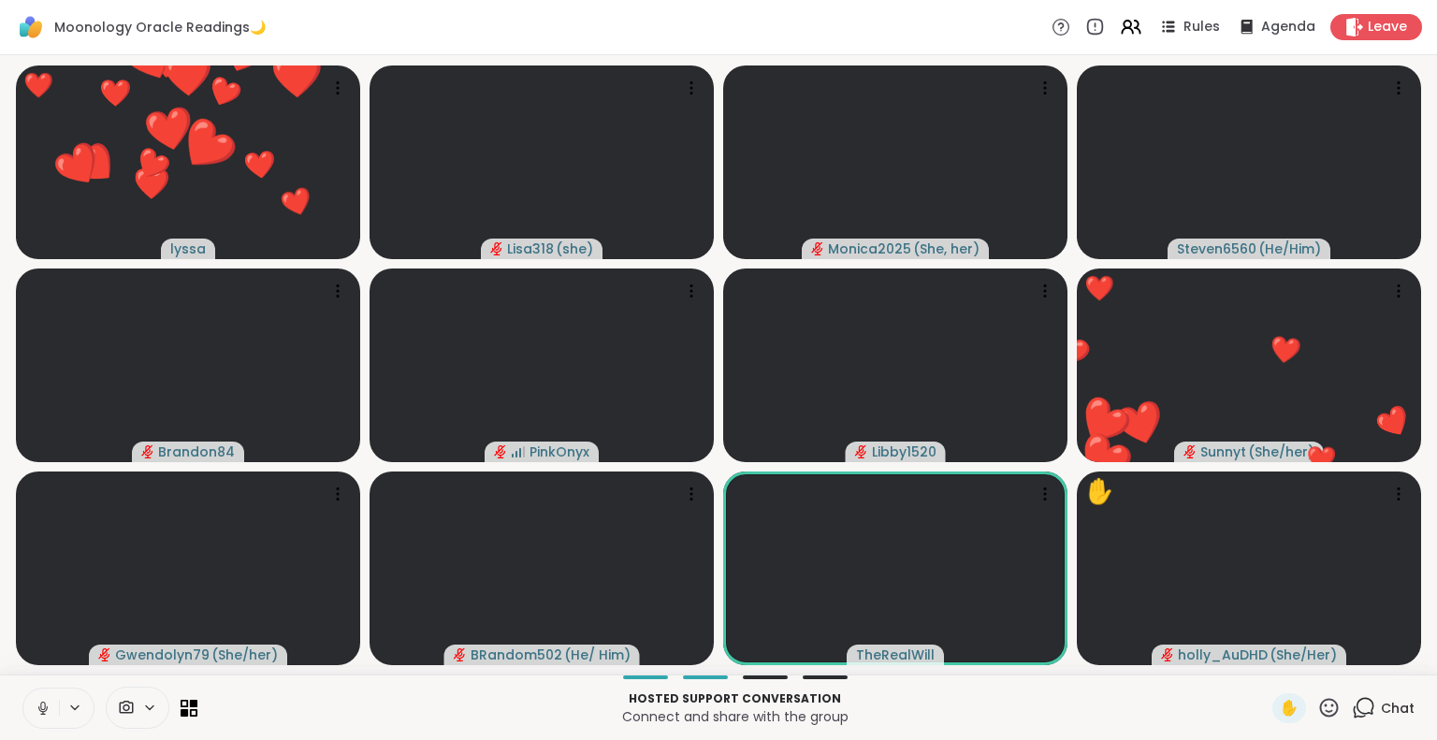
click at [1381, 701] on span "Chat" at bounding box center [1398, 708] width 34 height 19
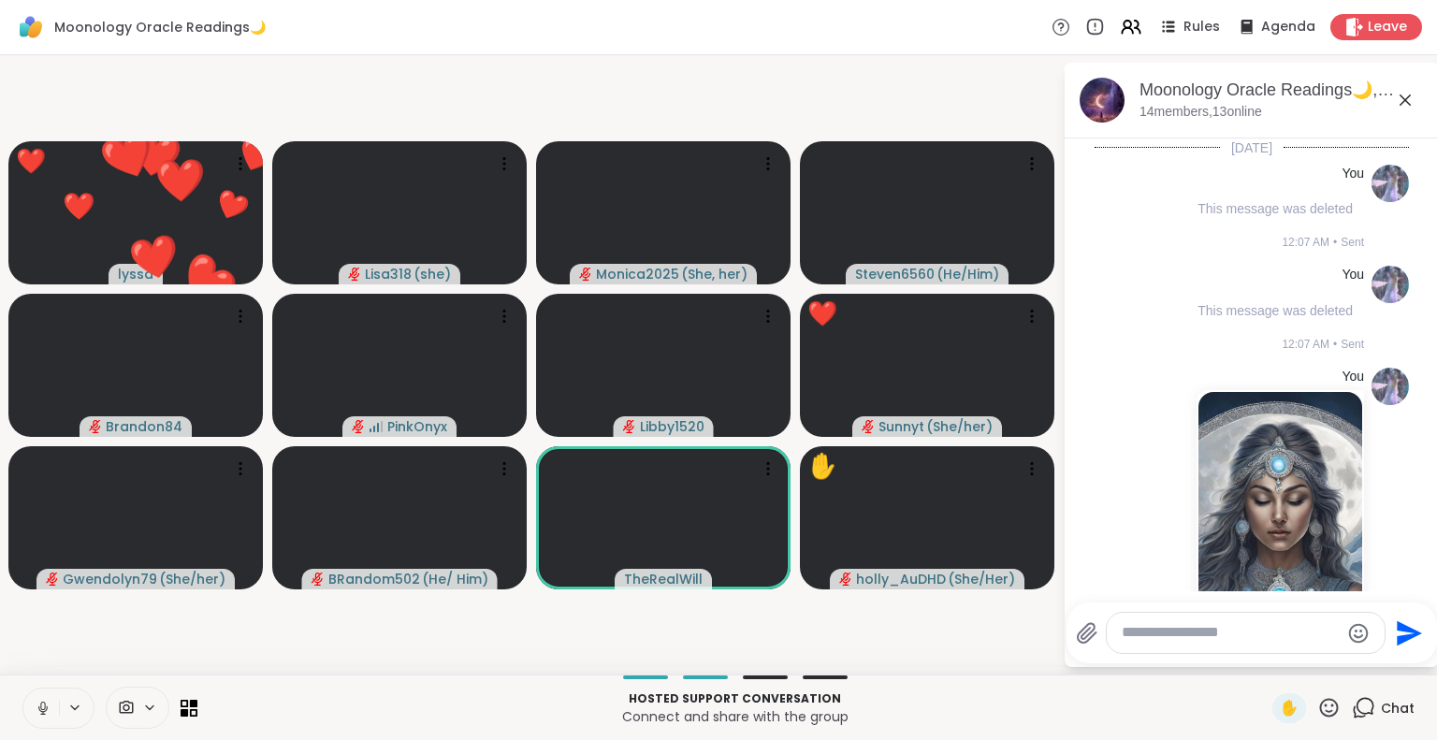
scroll to position [9796, 0]
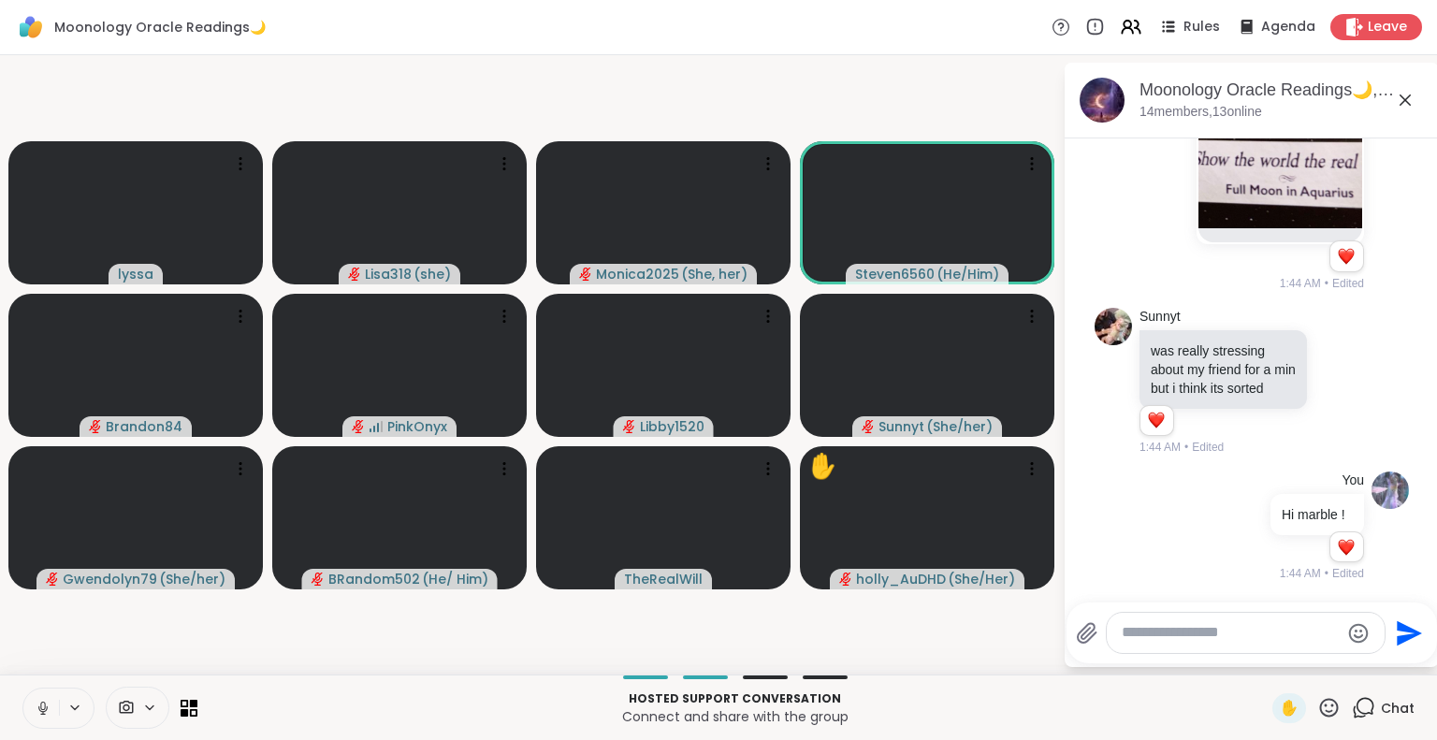
click at [1403, 99] on icon at bounding box center [1405, 99] width 11 height 11
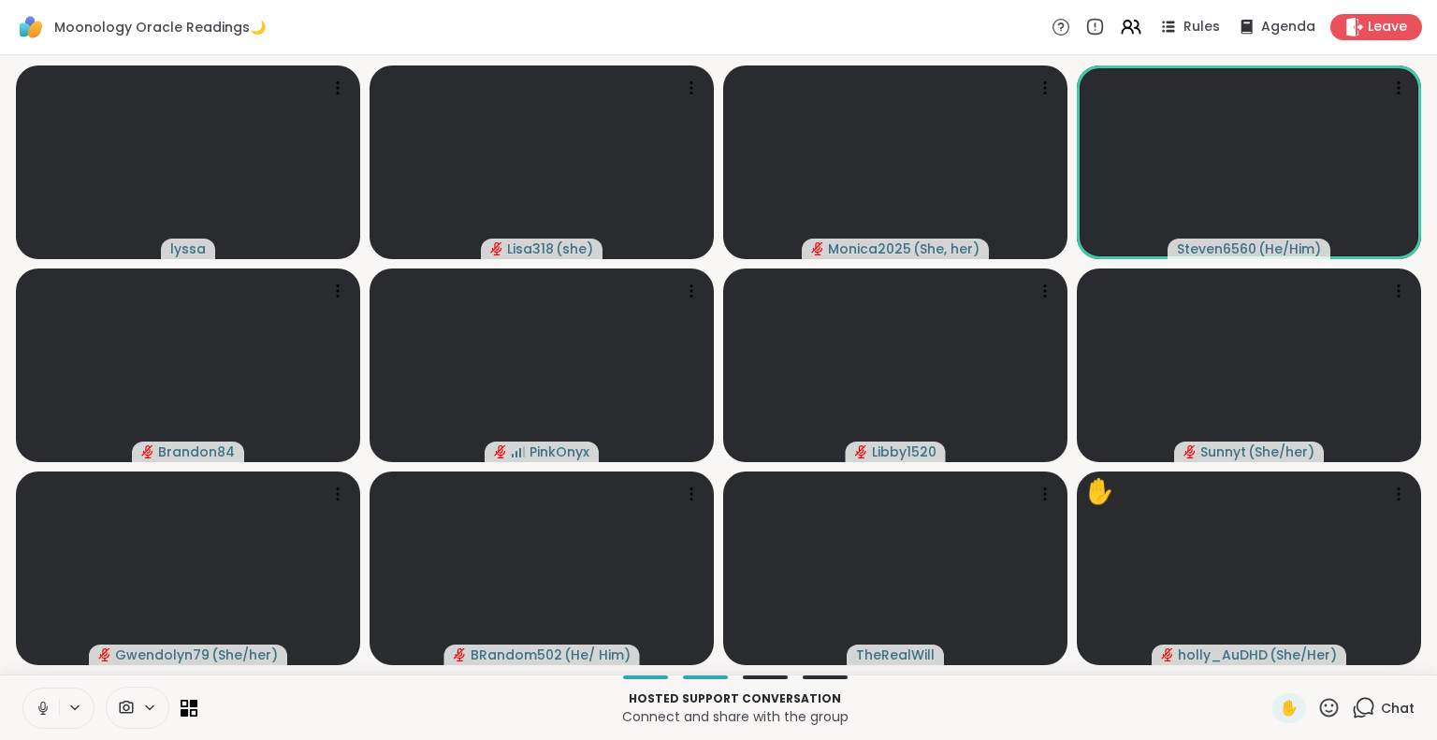
click at [31, 704] on button at bounding box center [41, 708] width 36 height 39
click at [1317, 706] on icon at bounding box center [1328, 707] width 23 height 23
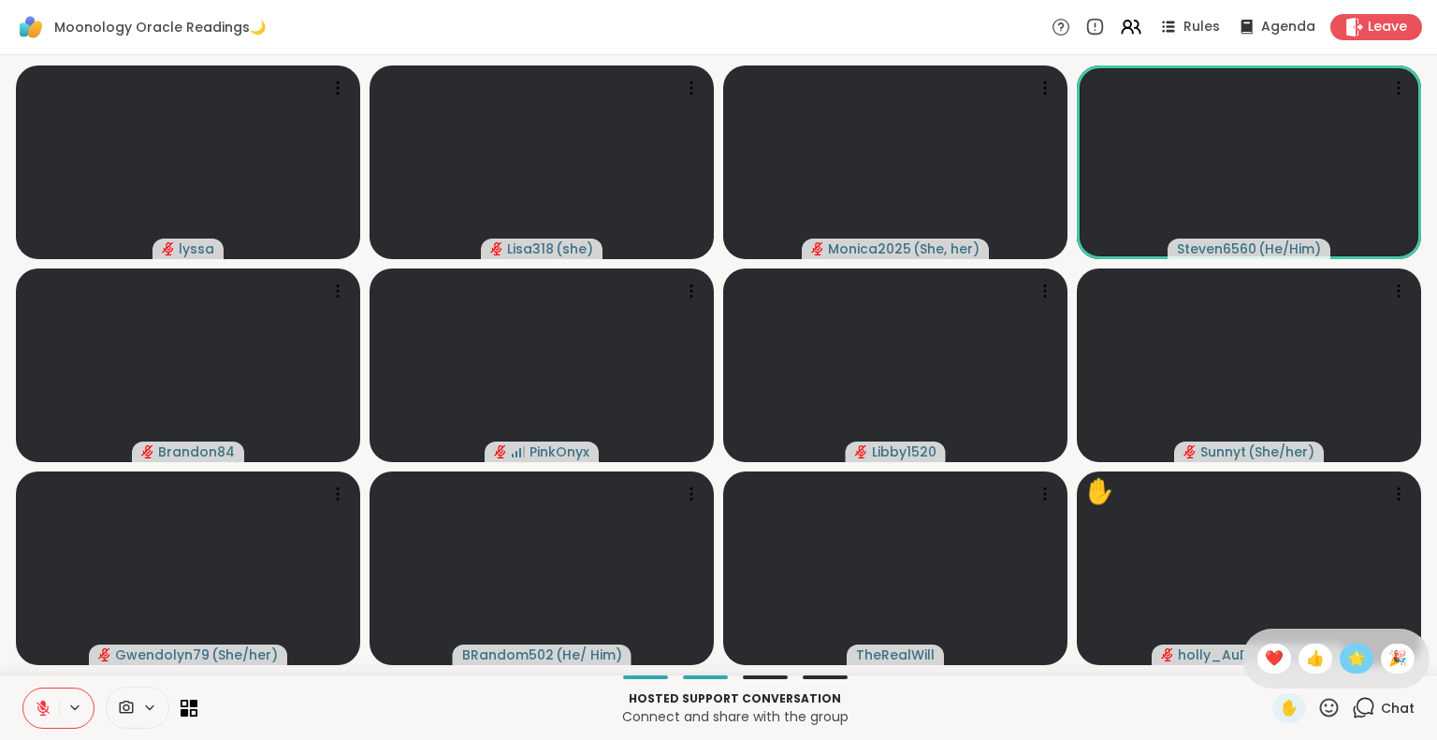
click at [1347, 653] on span "🌟" at bounding box center [1356, 658] width 19 height 22
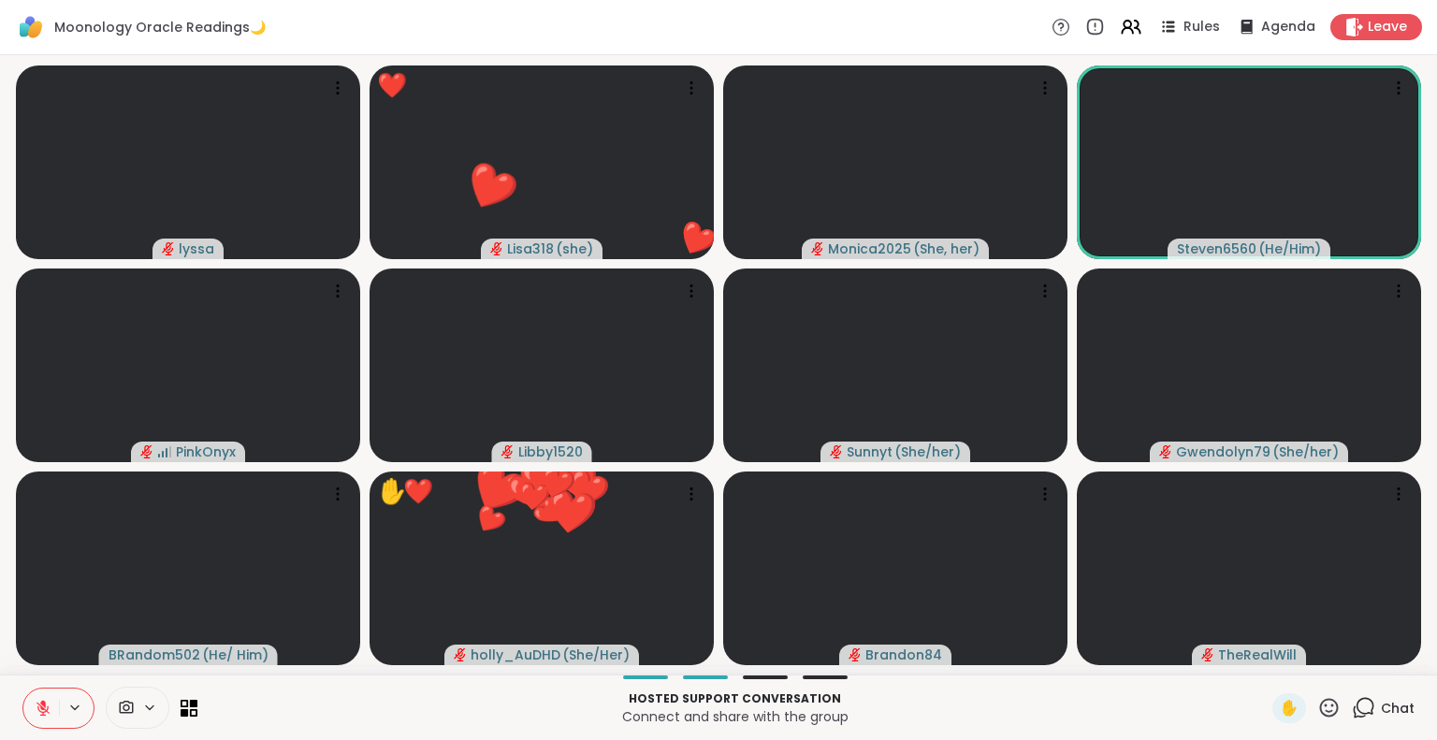
click at [1325, 709] on icon at bounding box center [1329, 707] width 19 height 19
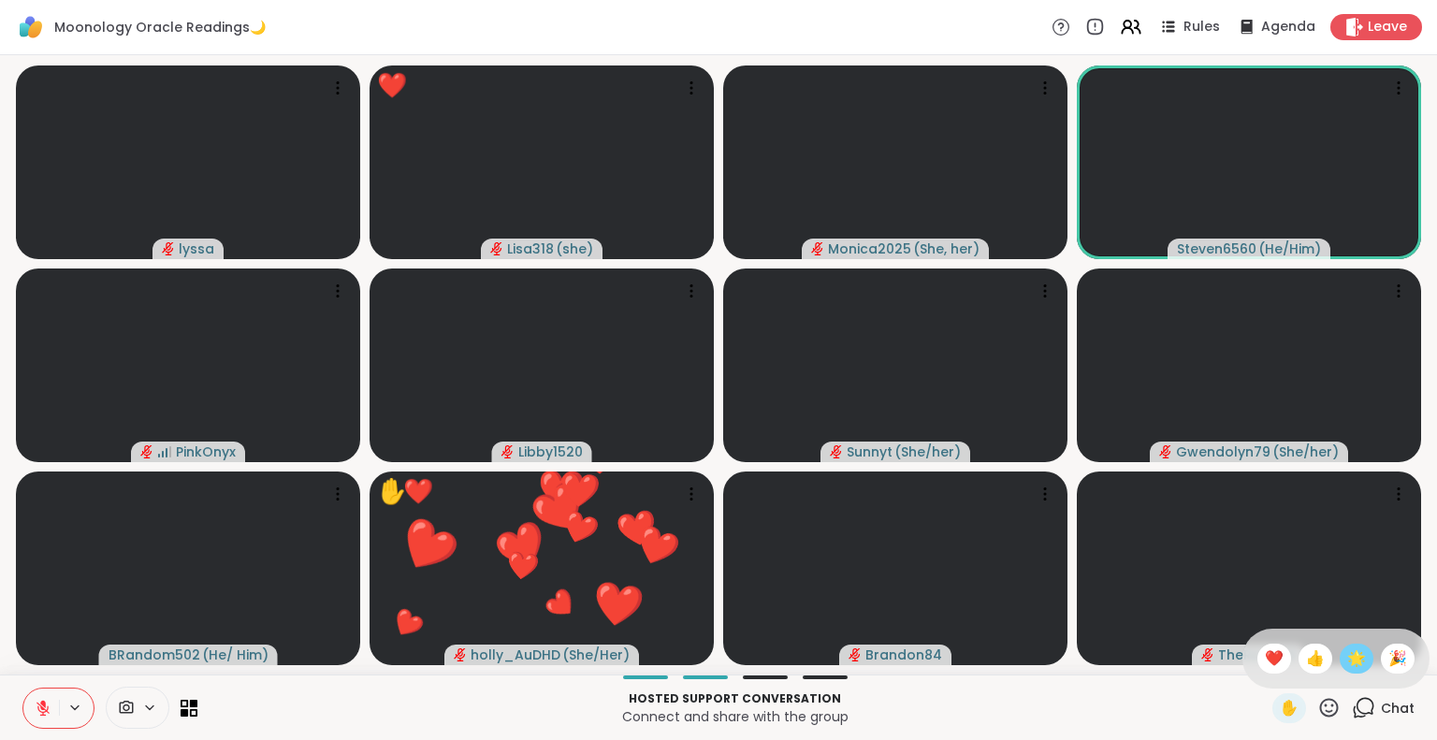
click at [1356, 659] on div "🌟" at bounding box center [1357, 659] width 34 height 30
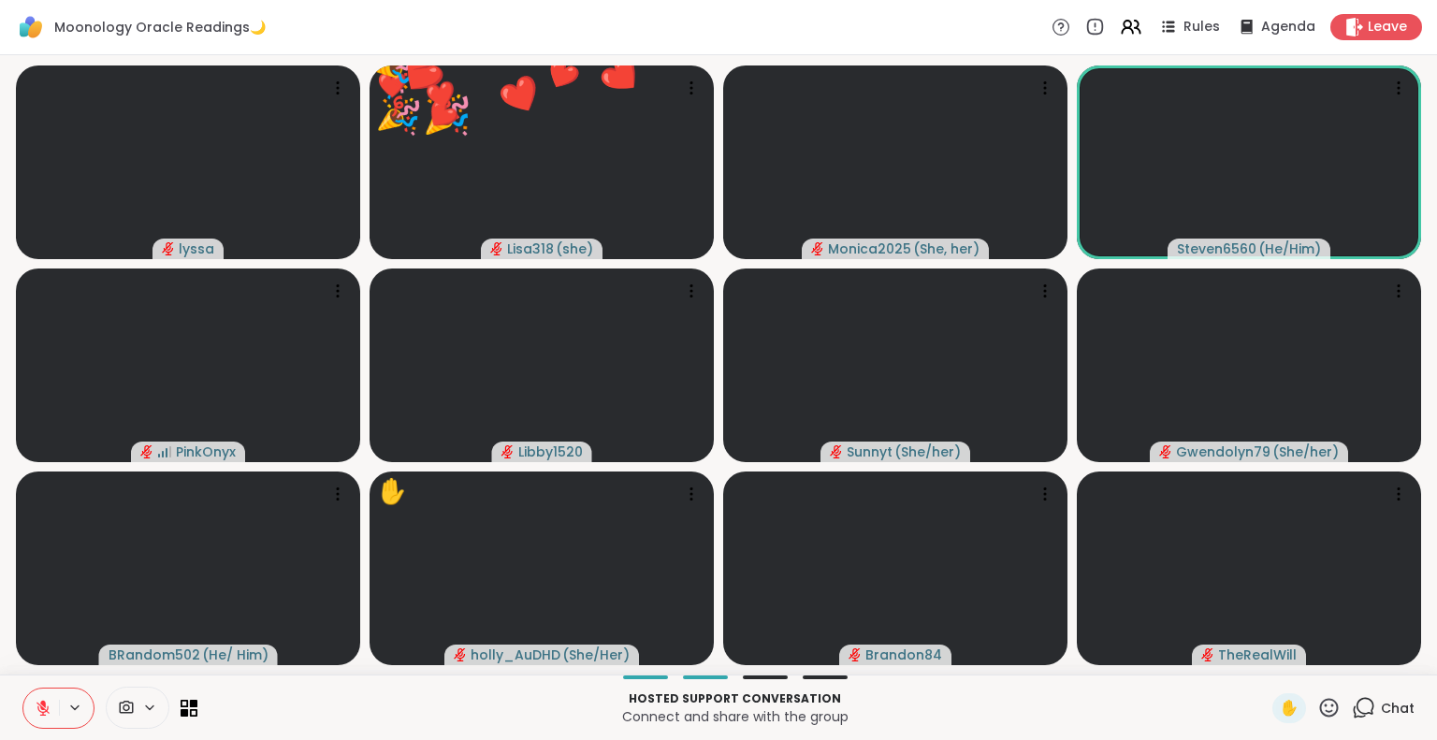
click at [23, 693] on button at bounding box center [41, 708] width 36 height 39
click at [1320, 701] on icon at bounding box center [1329, 707] width 19 height 19
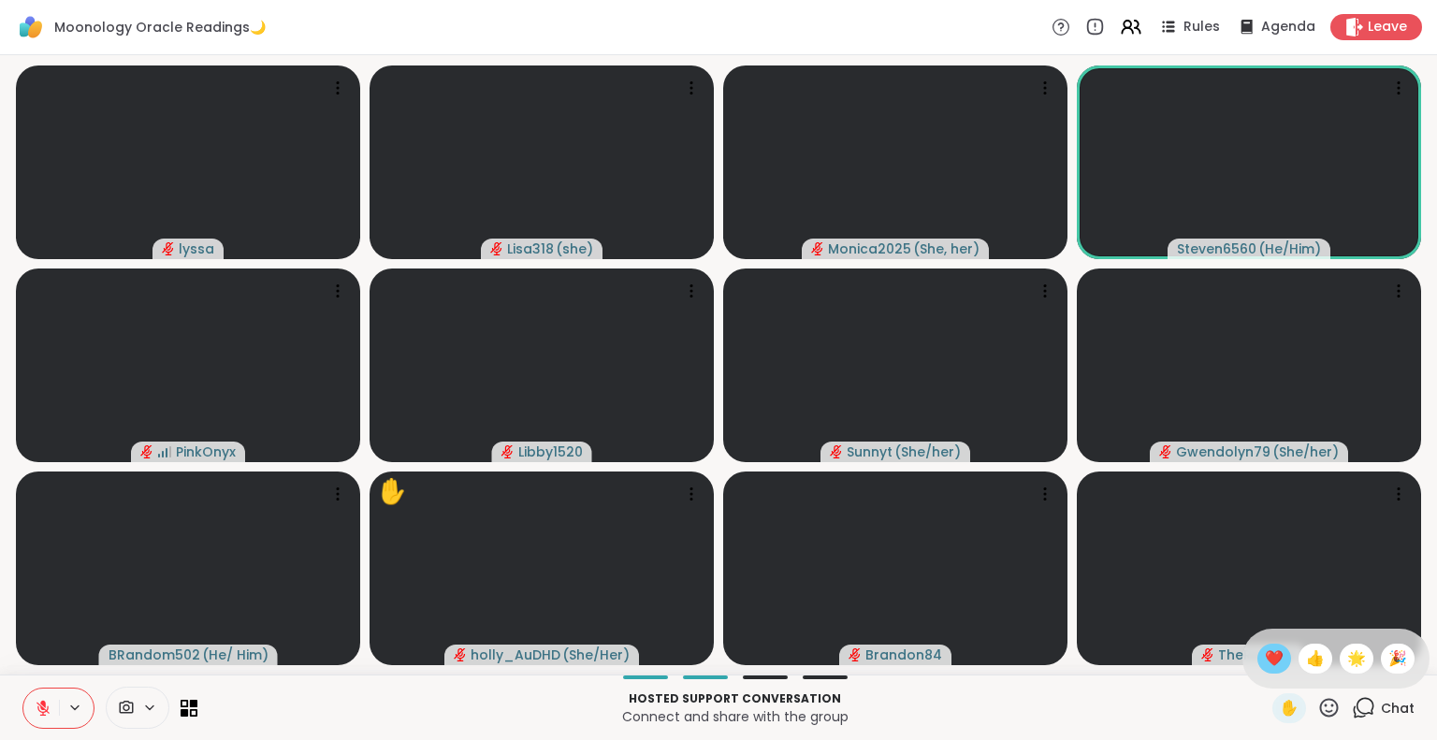
click at [1265, 647] on span "❤️" at bounding box center [1274, 658] width 19 height 22
click at [45, 705] on icon at bounding box center [43, 703] width 6 height 7
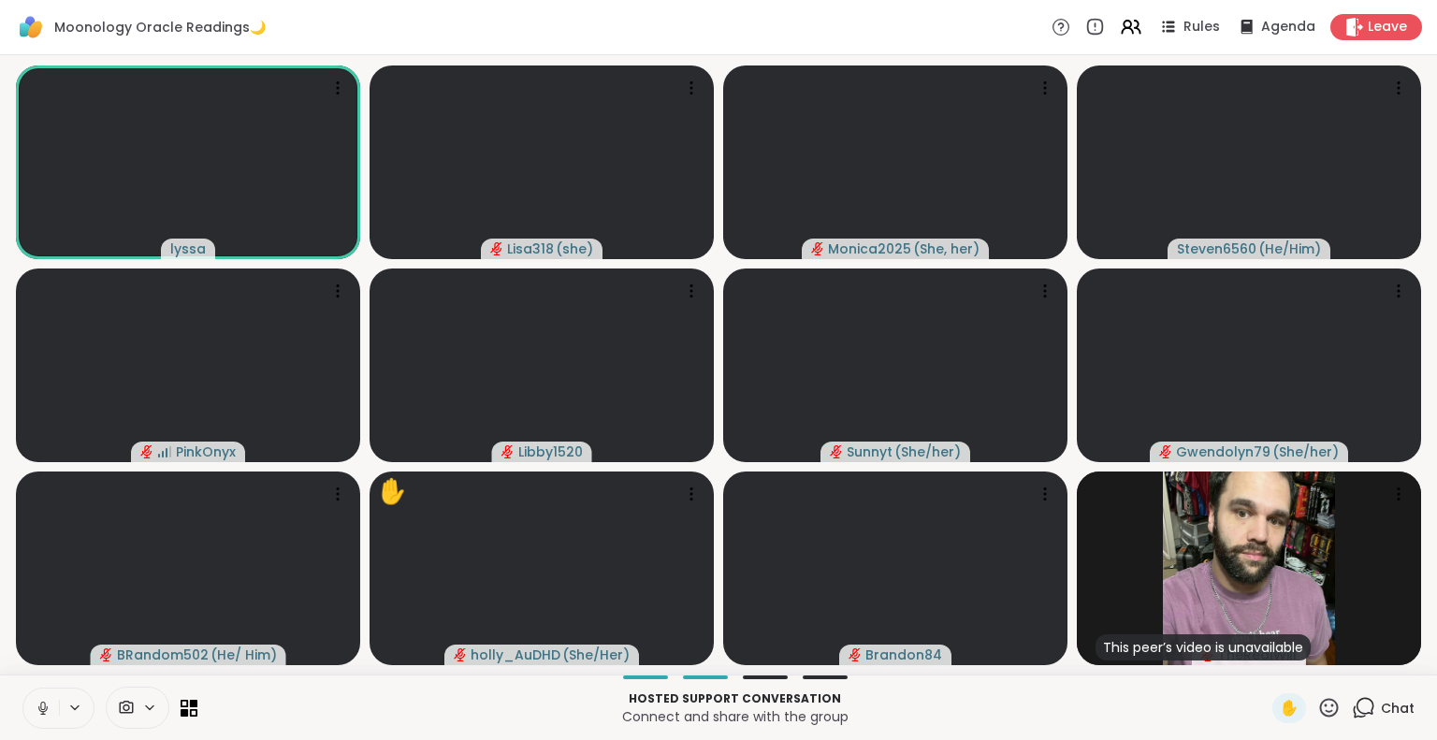
click at [41, 699] on button at bounding box center [41, 708] width 36 height 39
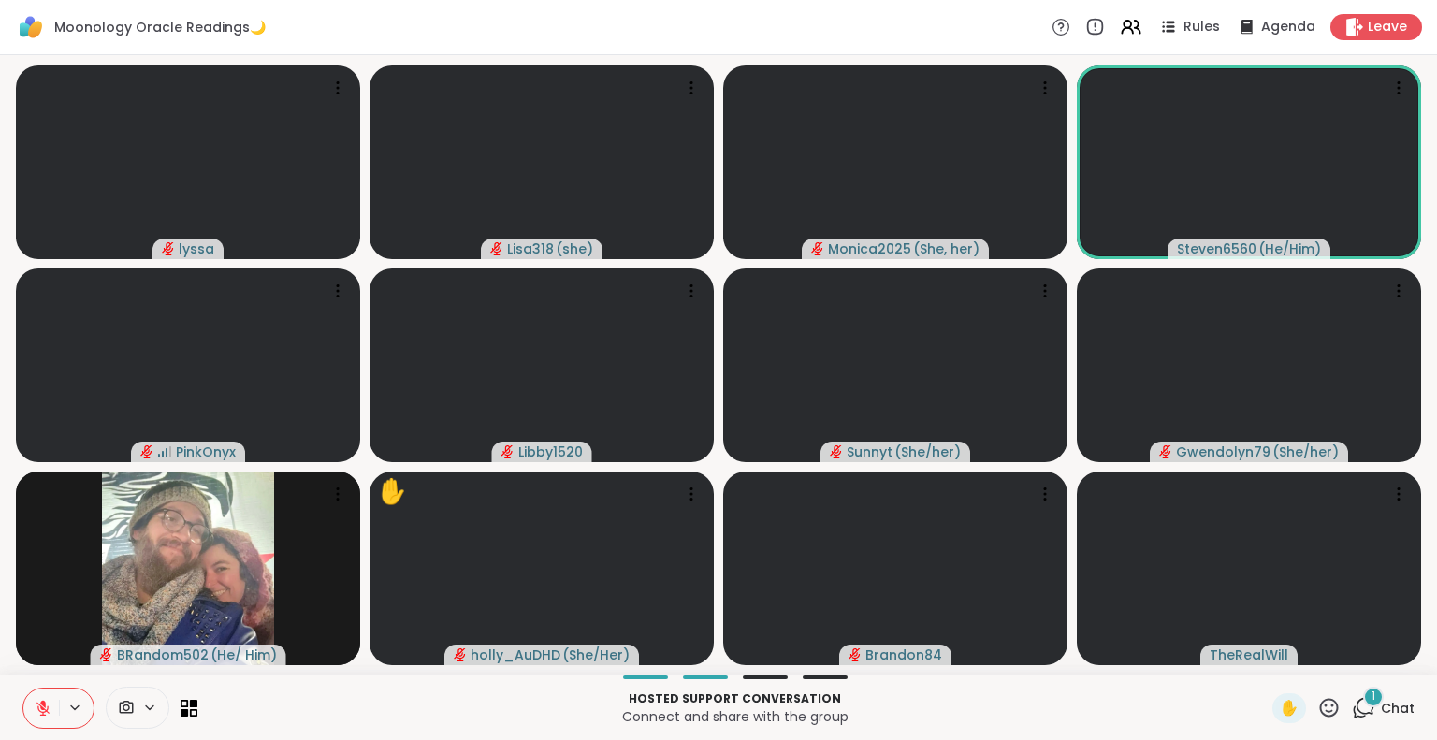
click at [1317, 709] on icon at bounding box center [1328, 707] width 23 height 23
click at [1347, 662] on span "🌟" at bounding box center [1356, 658] width 19 height 22
click at [1320, 710] on icon at bounding box center [1328, 707] width 23 height 23
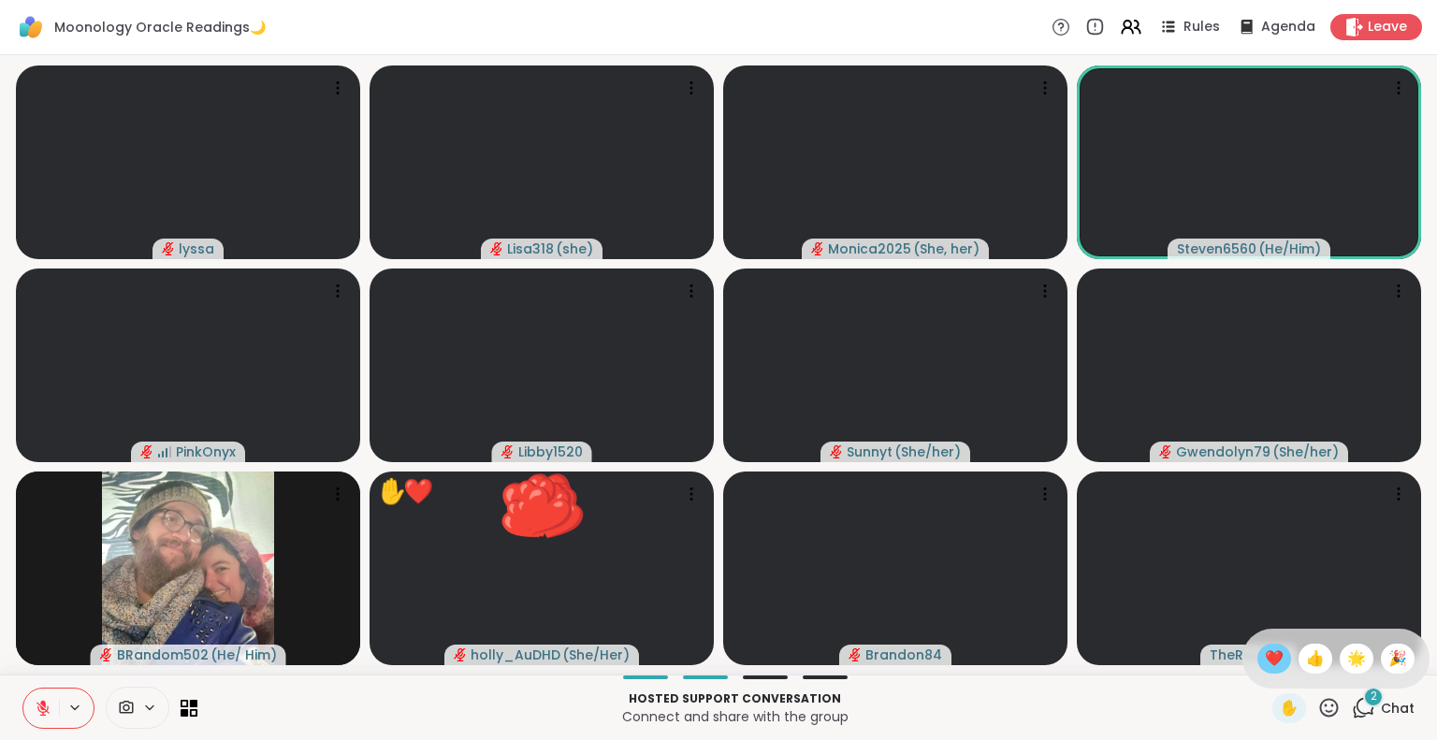
click at [1265, 656] on span "❤️" at bounding box center [1274, 658] width 19 height 22
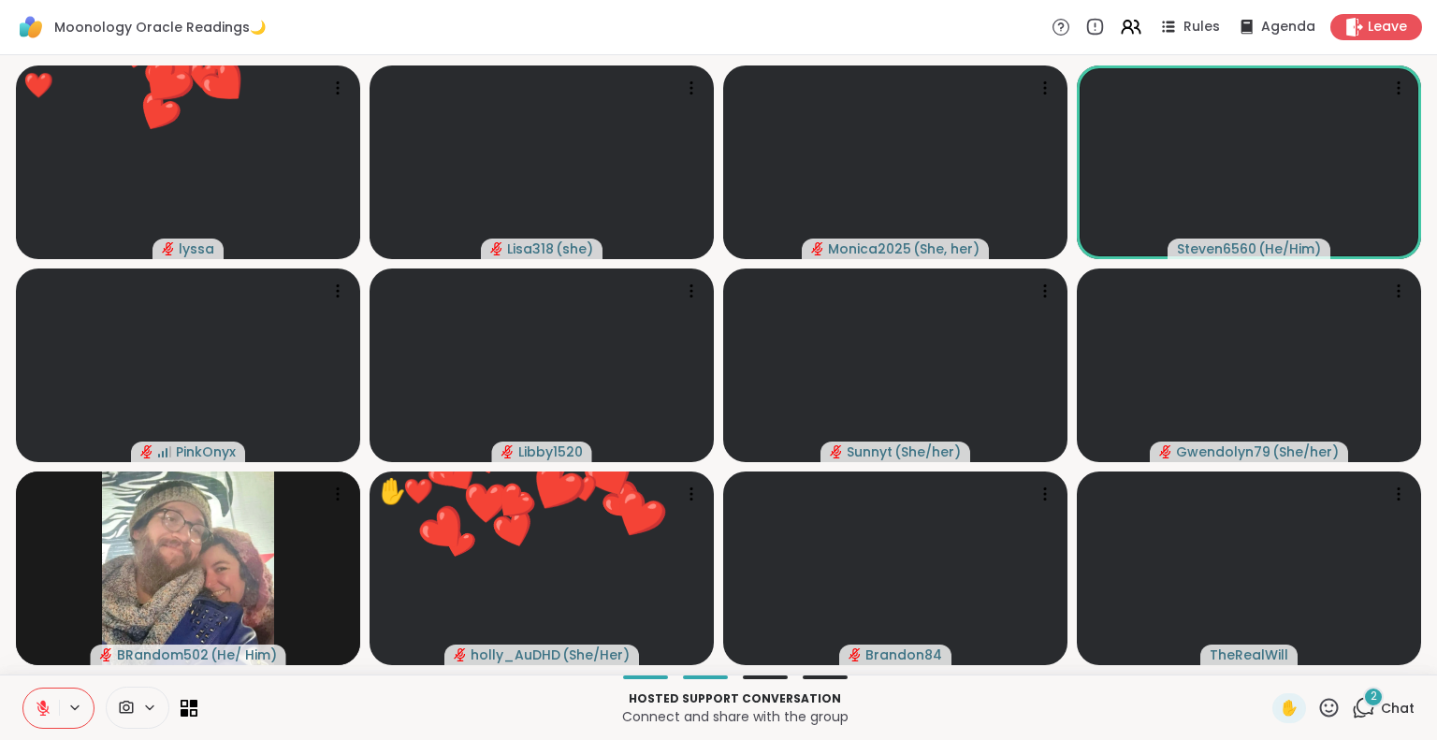
click at [1320, 715] on icon at bounding box center [1329, 707] width 19 height 19
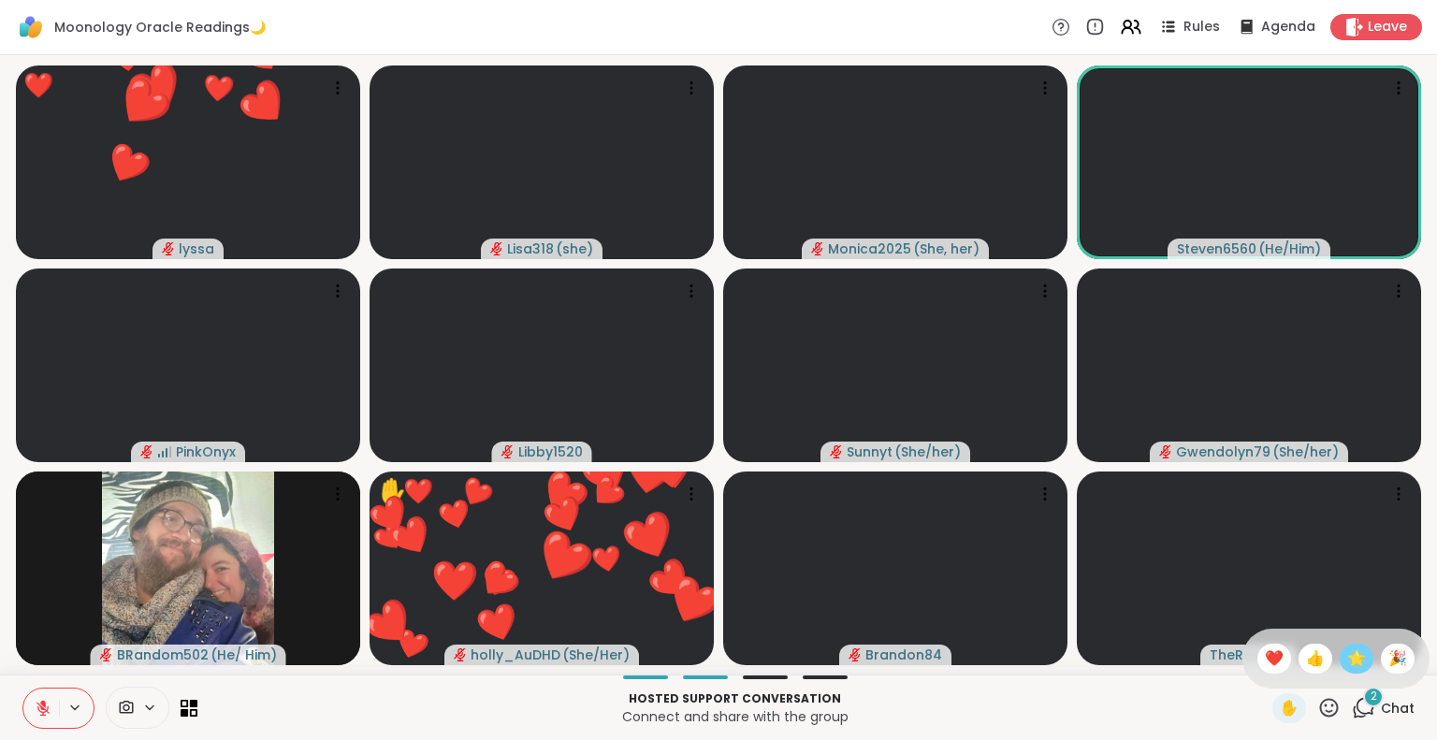
click at [1347, 659] on span "🌟" at bounding box center [1356, 658] width 19 height 22
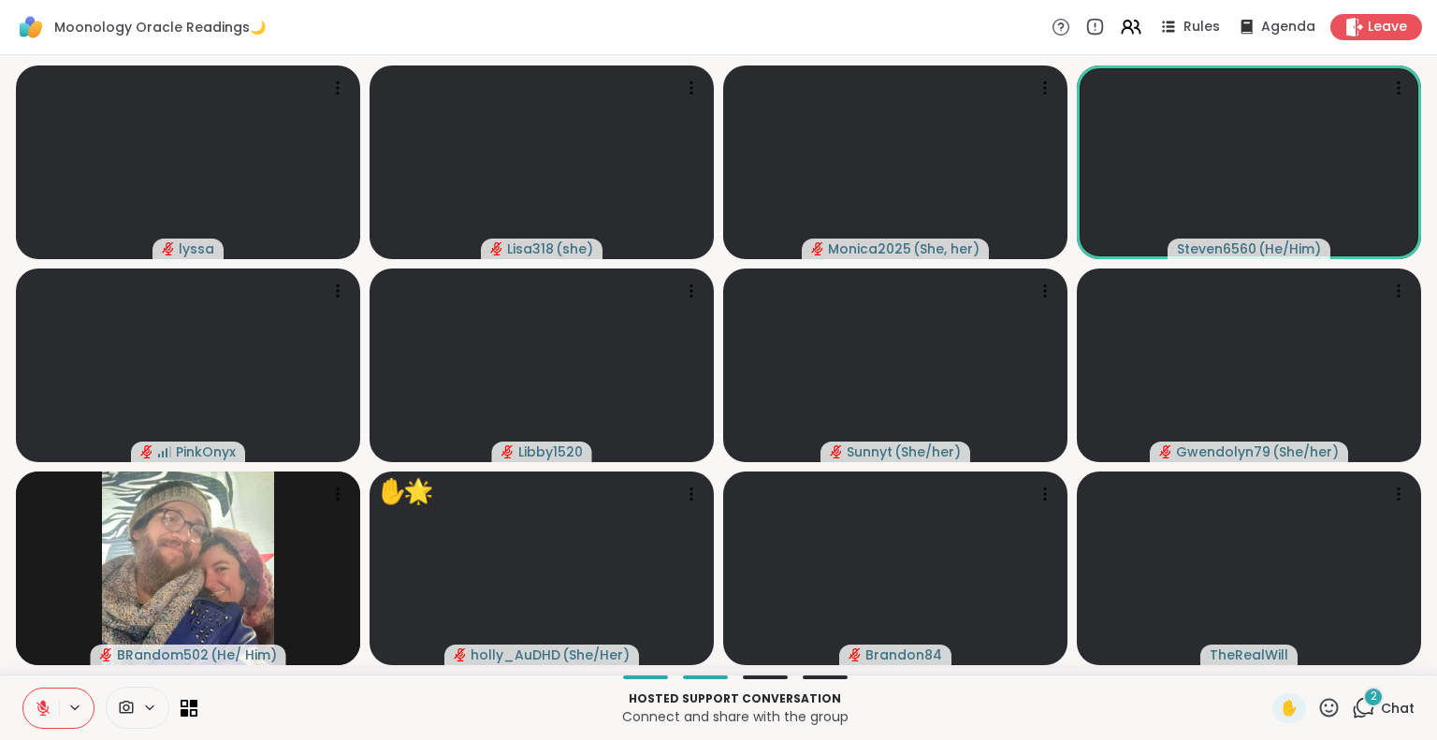
click at [1321, 707] on icon at bounding box center [1328, 707] width 23 height 23
click at [1265, 651] on span "❤️" at bounding box center [1274, 658] width 19 height 22
click at [1364, 679] on div "Hosted support conversation Connect and share with the group ✋ 2 Chat" at bounding box center [718, 707] width 1437 height 65
click at [1363, 696] on div "2" at bounding box center [1373, 697] width 21 height 21
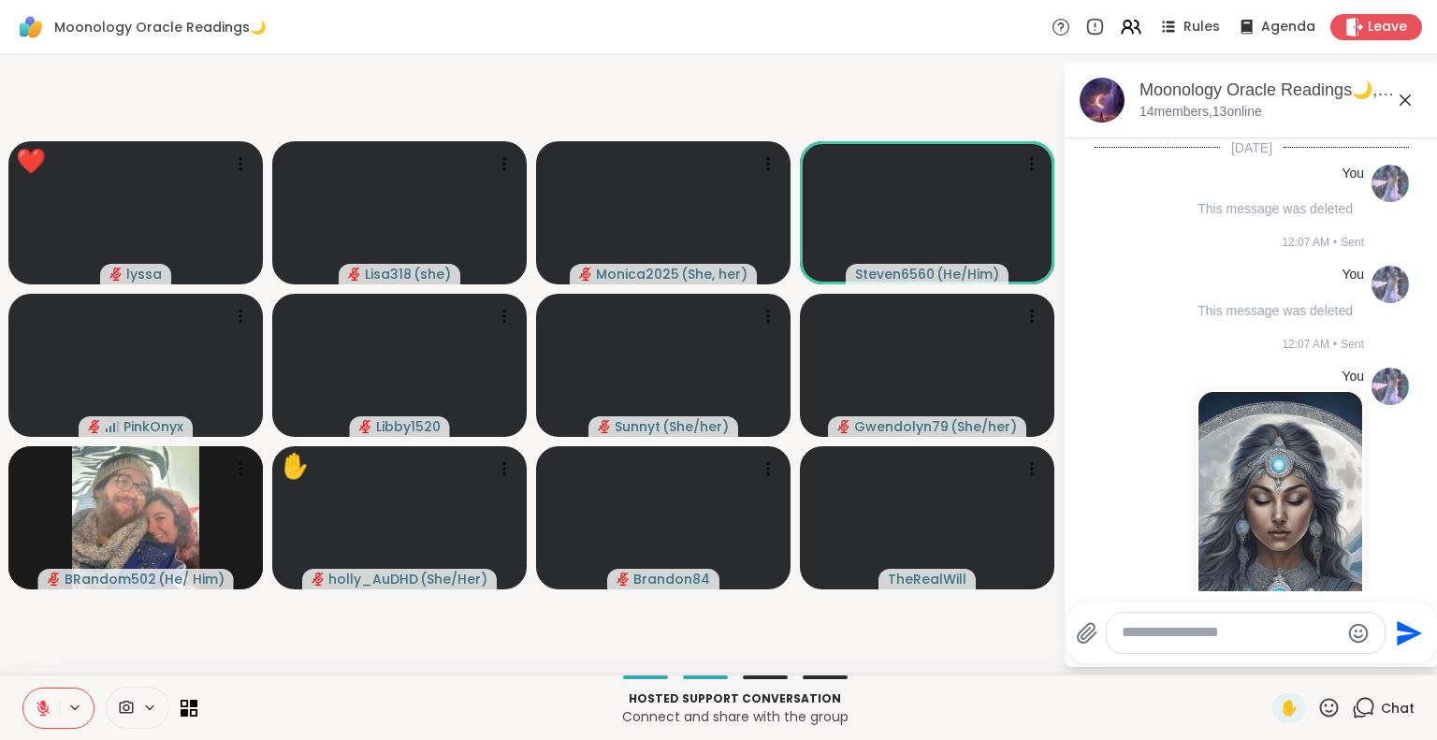
scroll to position [10141, 0]
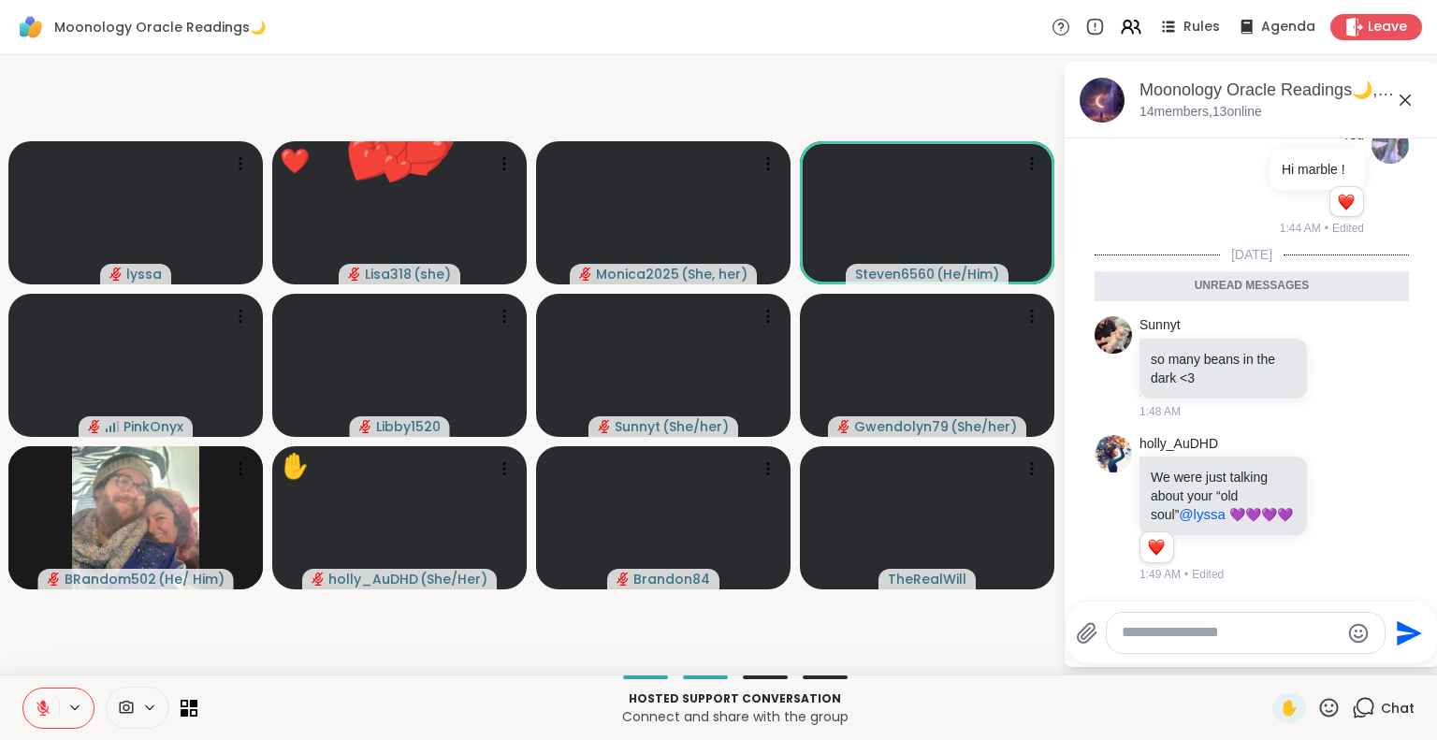
click at [1255, 629] on textarea "Type your message" at bounding box center [1231, 633] width 218 height 20
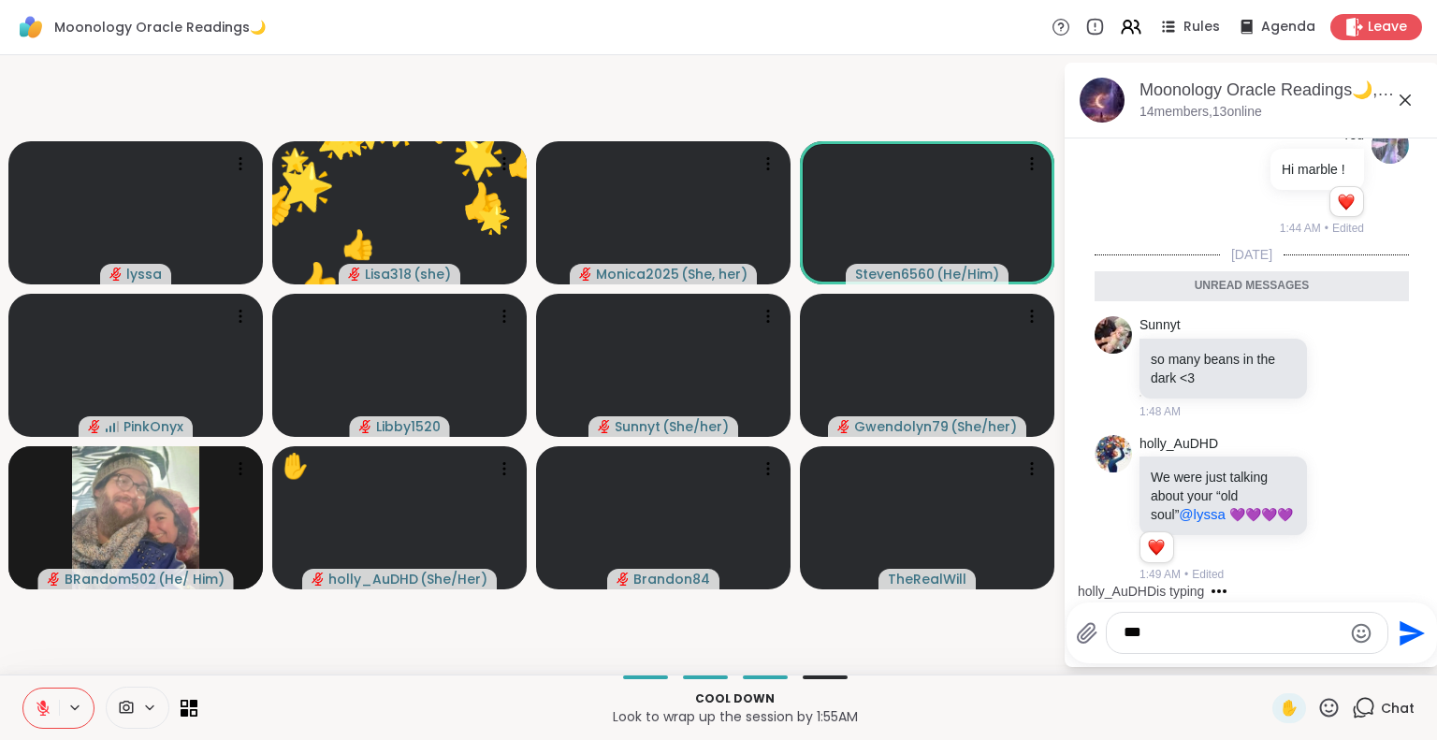
type textarea "****"
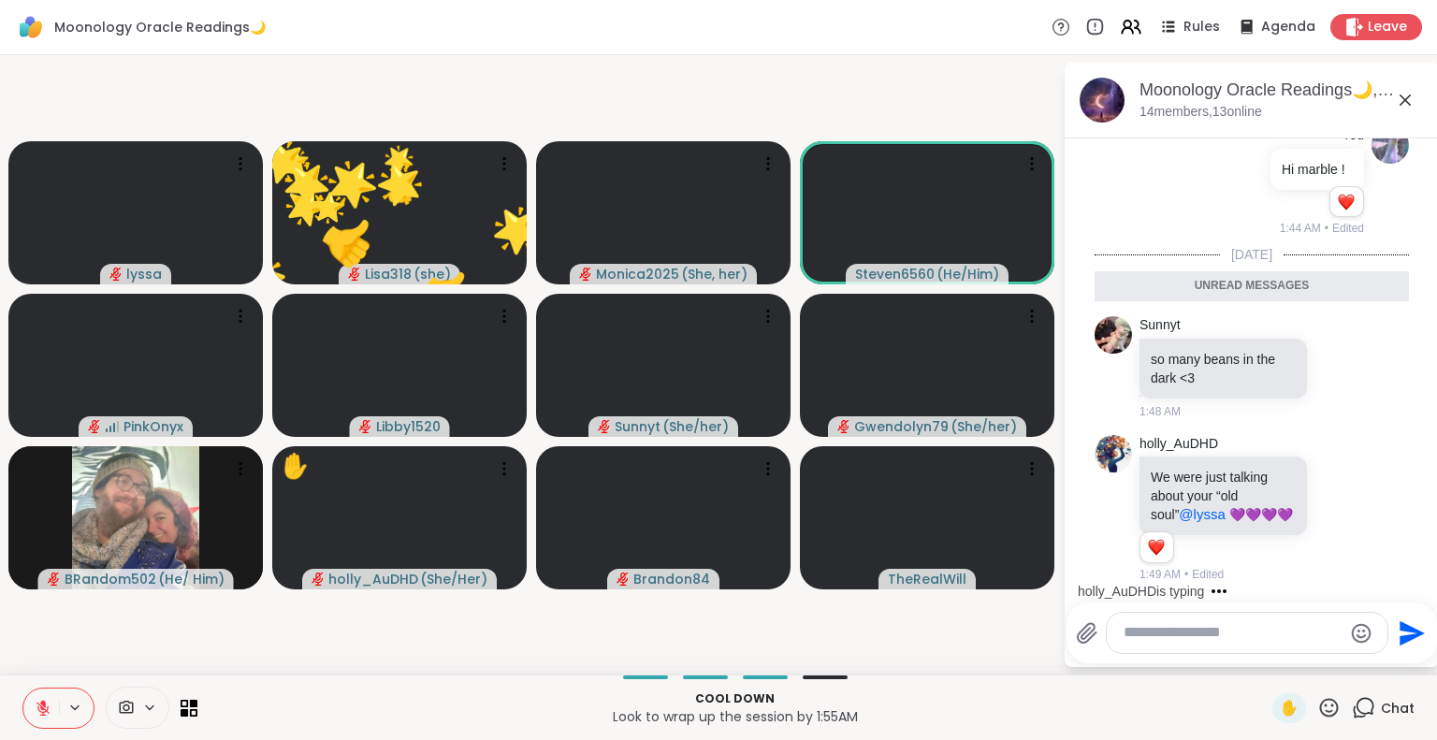
scroll to position [10195, 0]
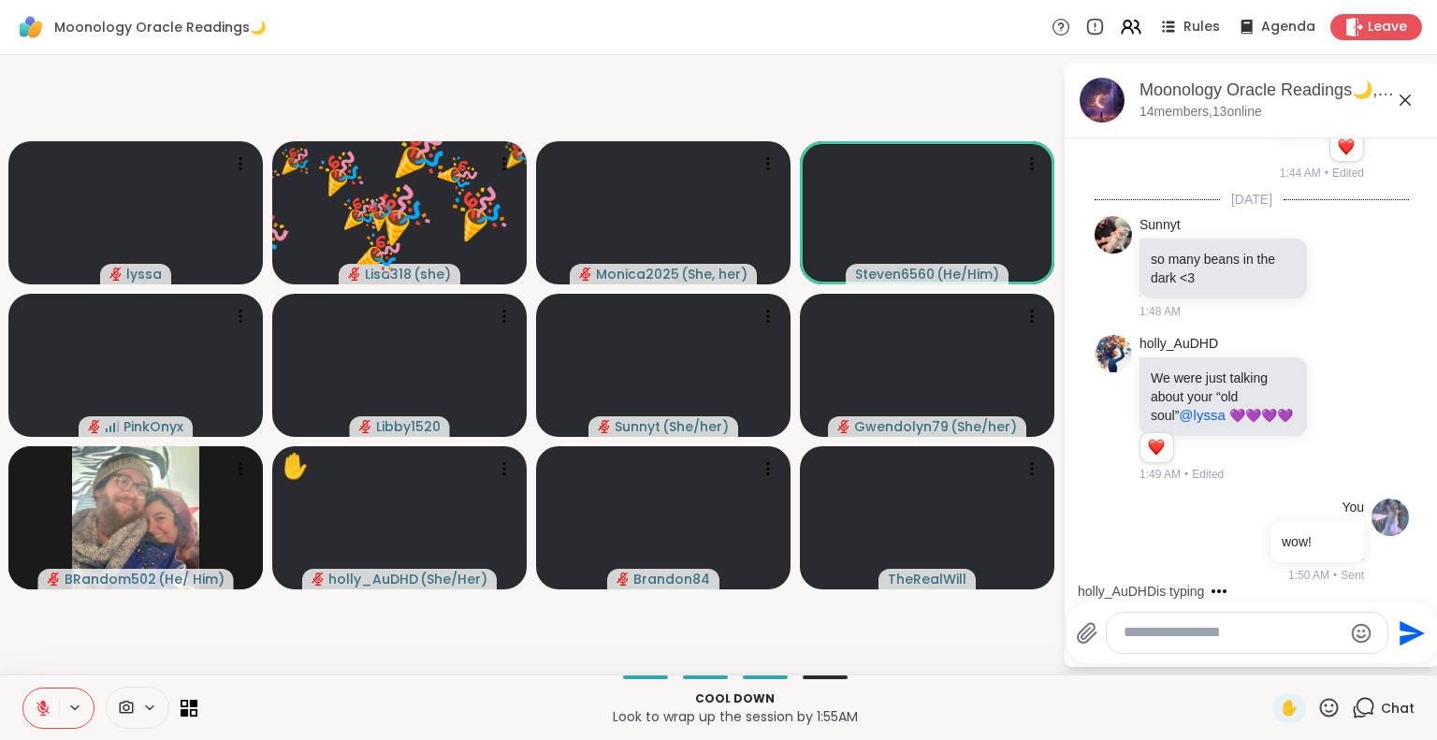
click at [1402, 94] on icon at bounding box center [1405, 100] width 22 height 22
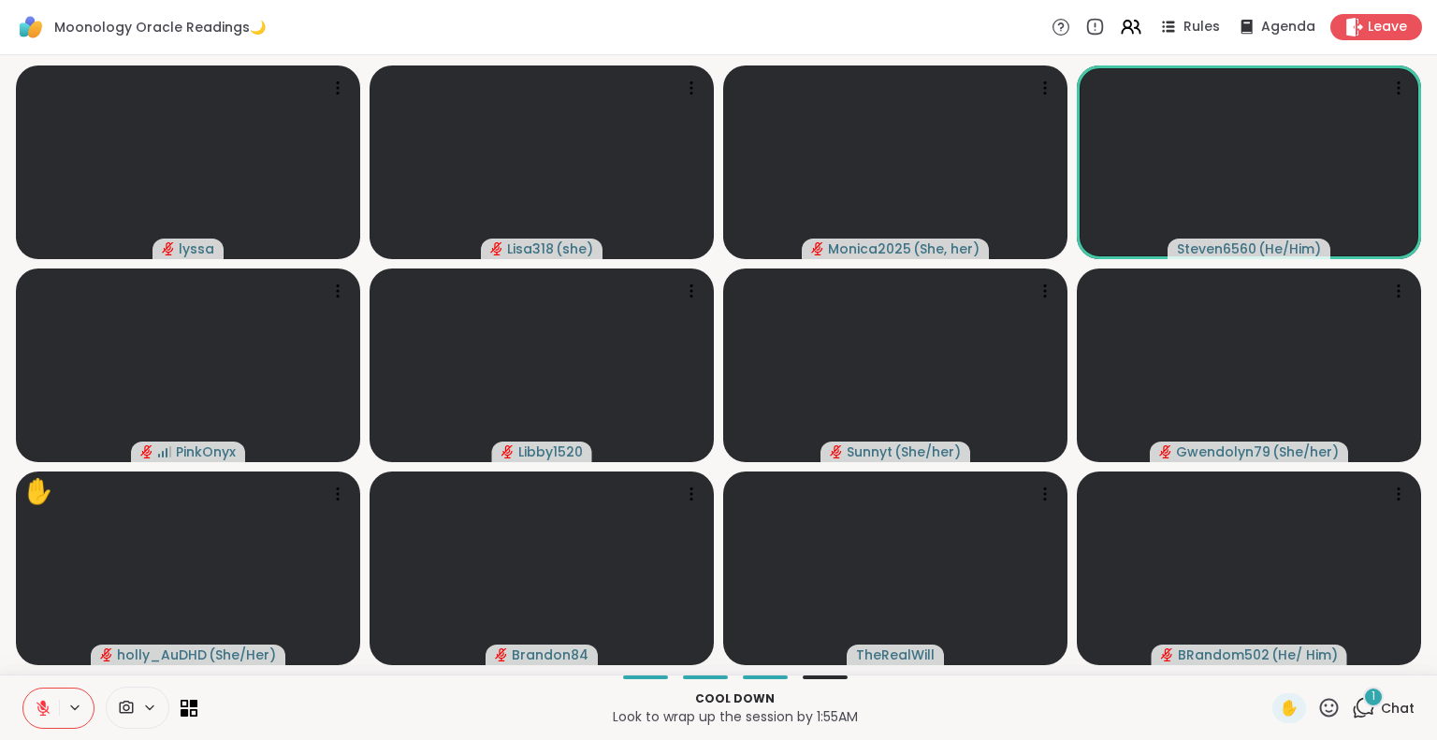
click at [44, 705] on icon at bounding box center [43, 703] width 6 height 7
click at [1317, 707] on icon at bounding box center [1328, 707] width 23 height 23
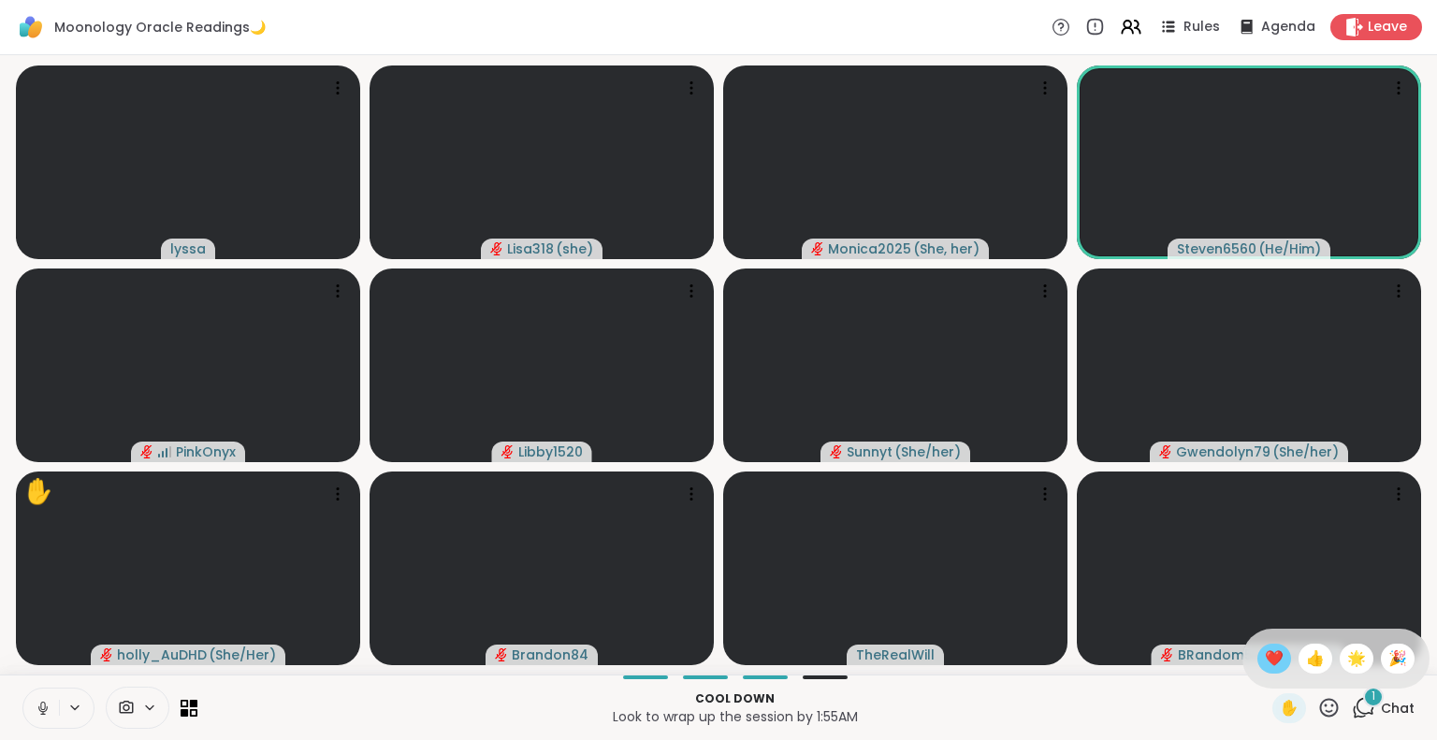
click at [1265, 658] on span "❤️" at bounding box center [1274, 658] width 19 height 22
click at [1322, 709] on icon at bounding box center [1328, 707] width 23 height 23
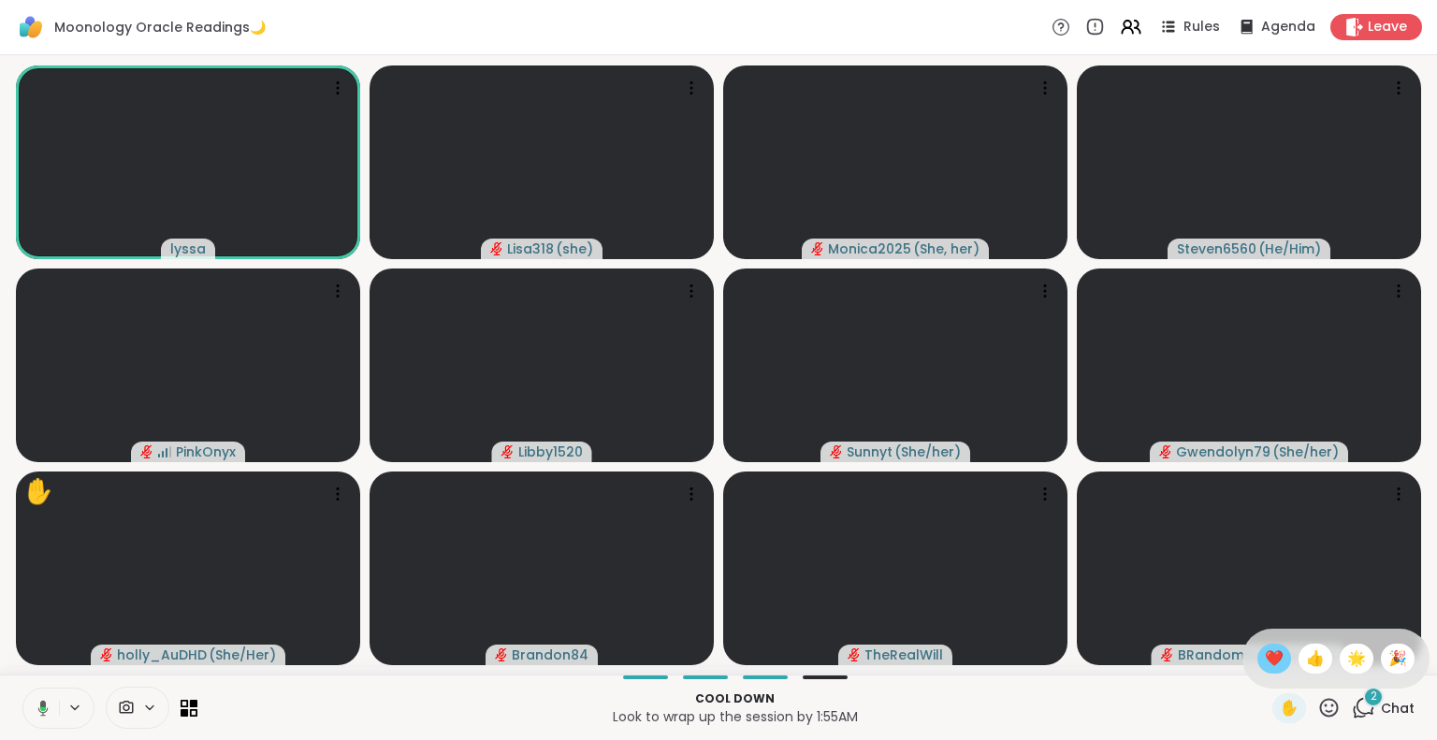
click at [1265, 669] on span "❤️" at bounding box center [1274, 658] width 19 height 22
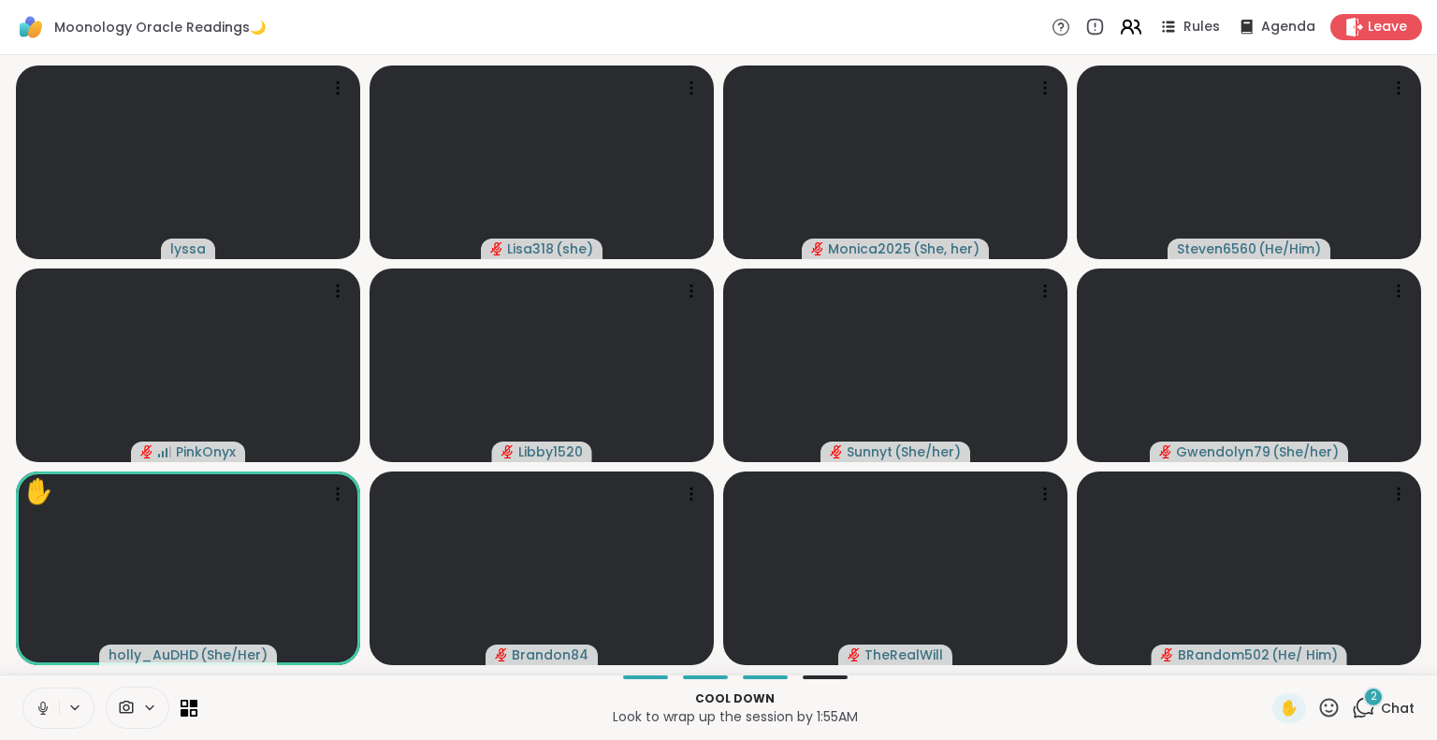
click at [1119, 33] on icon at bounding box center [1130, 26] width 23 height 23
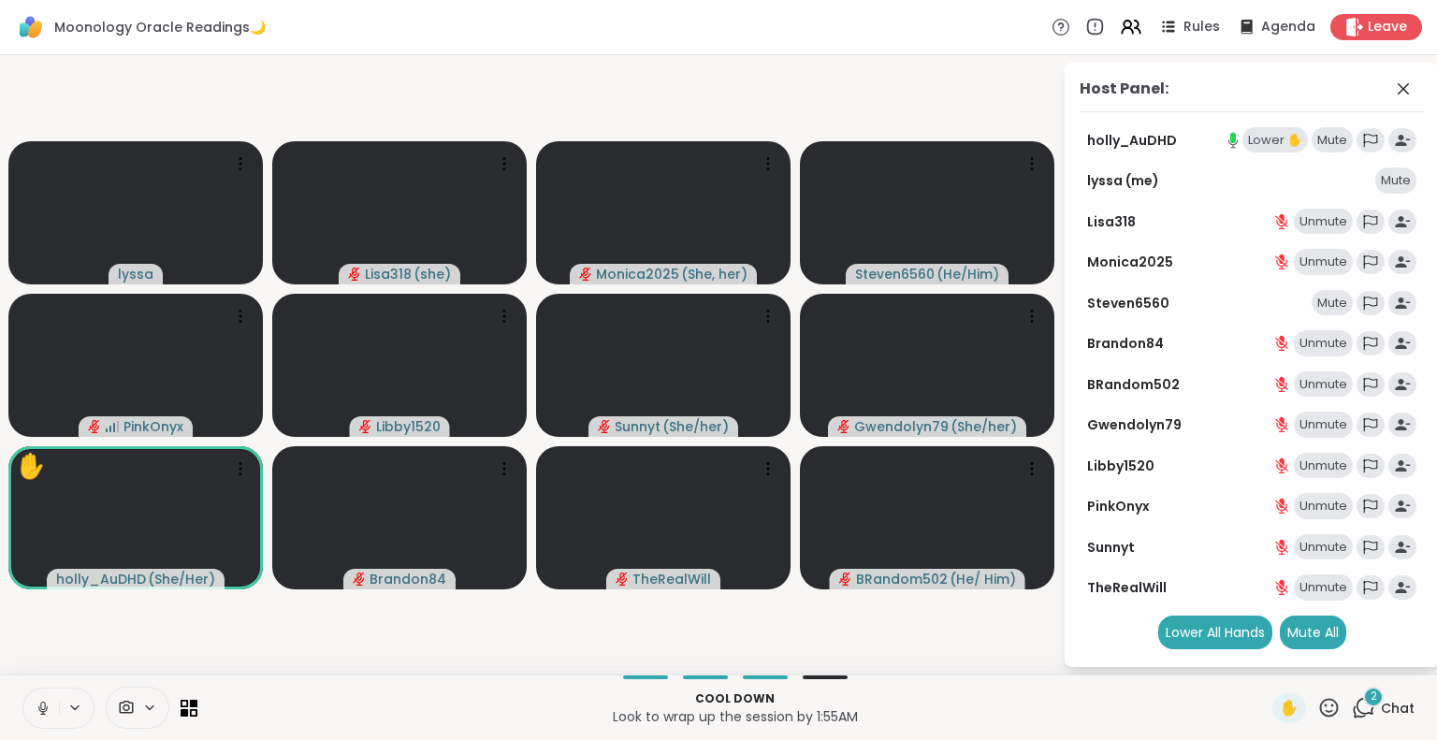
click at [1283, 140] on div "Lower ✋" at bounding box center [1275, 140] width 65 height 26
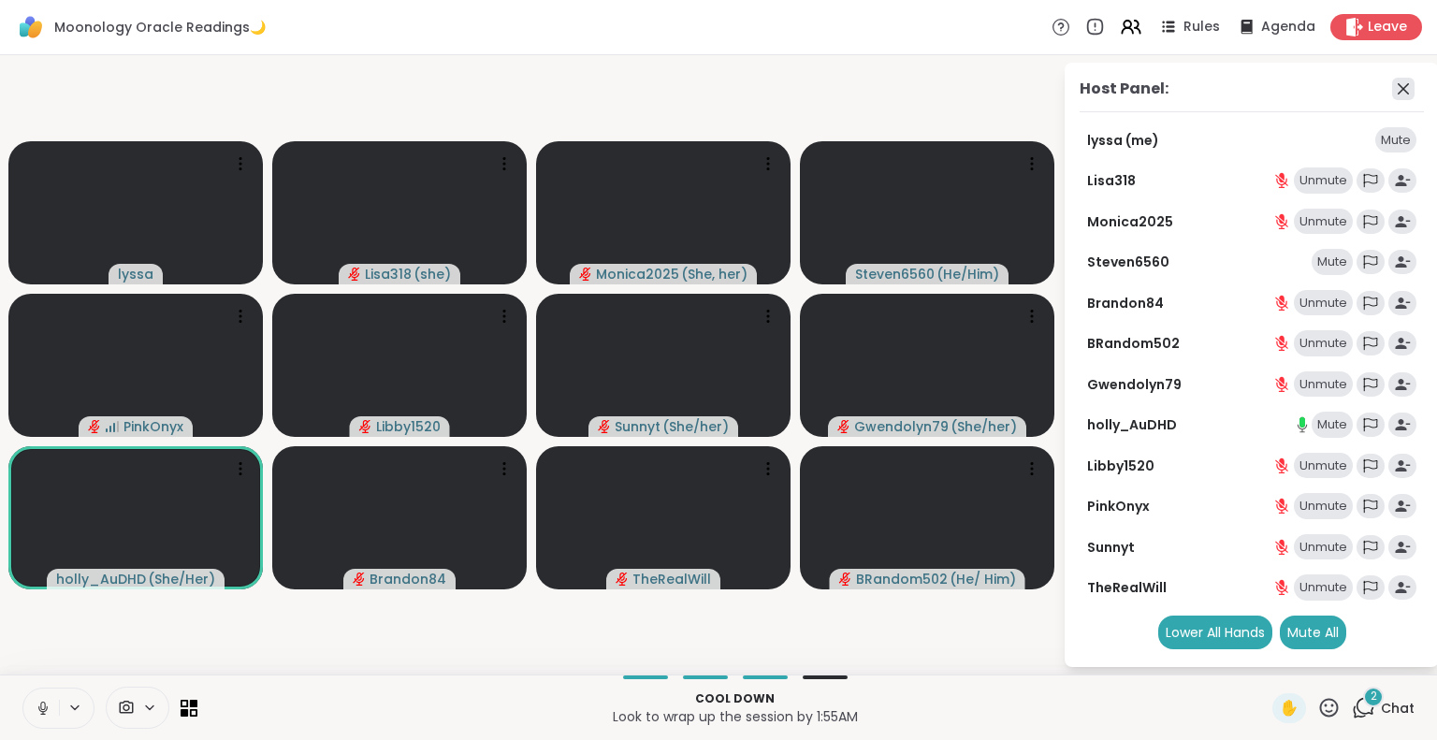
click at [1402, 83] on icon at bounding box center [1403, 89] width 22 height 22
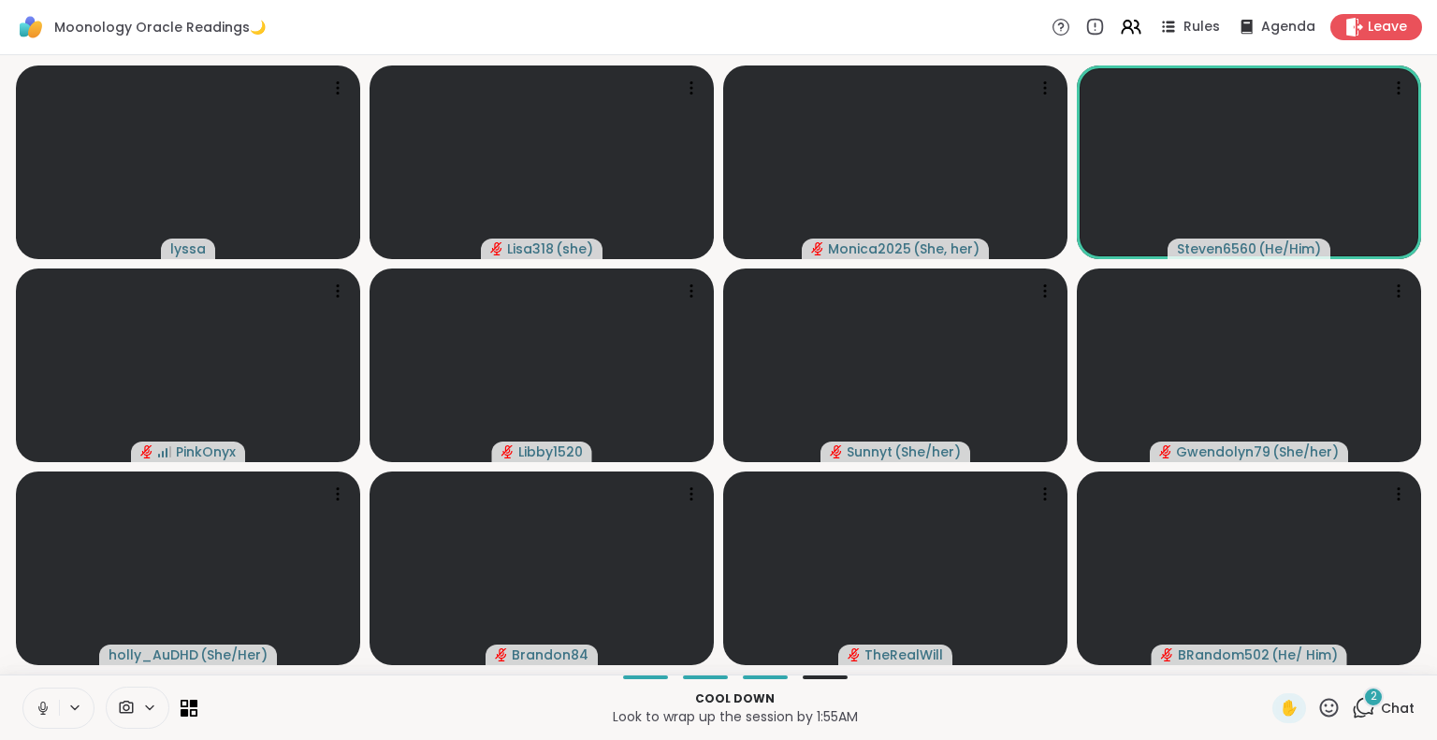
click at [1319, 714] on icon at bounding box center [1328, 707] width 23 height 23
click at [1265, 668] on span "❤️" at bounding box center [1274, 658] width 19 height 22
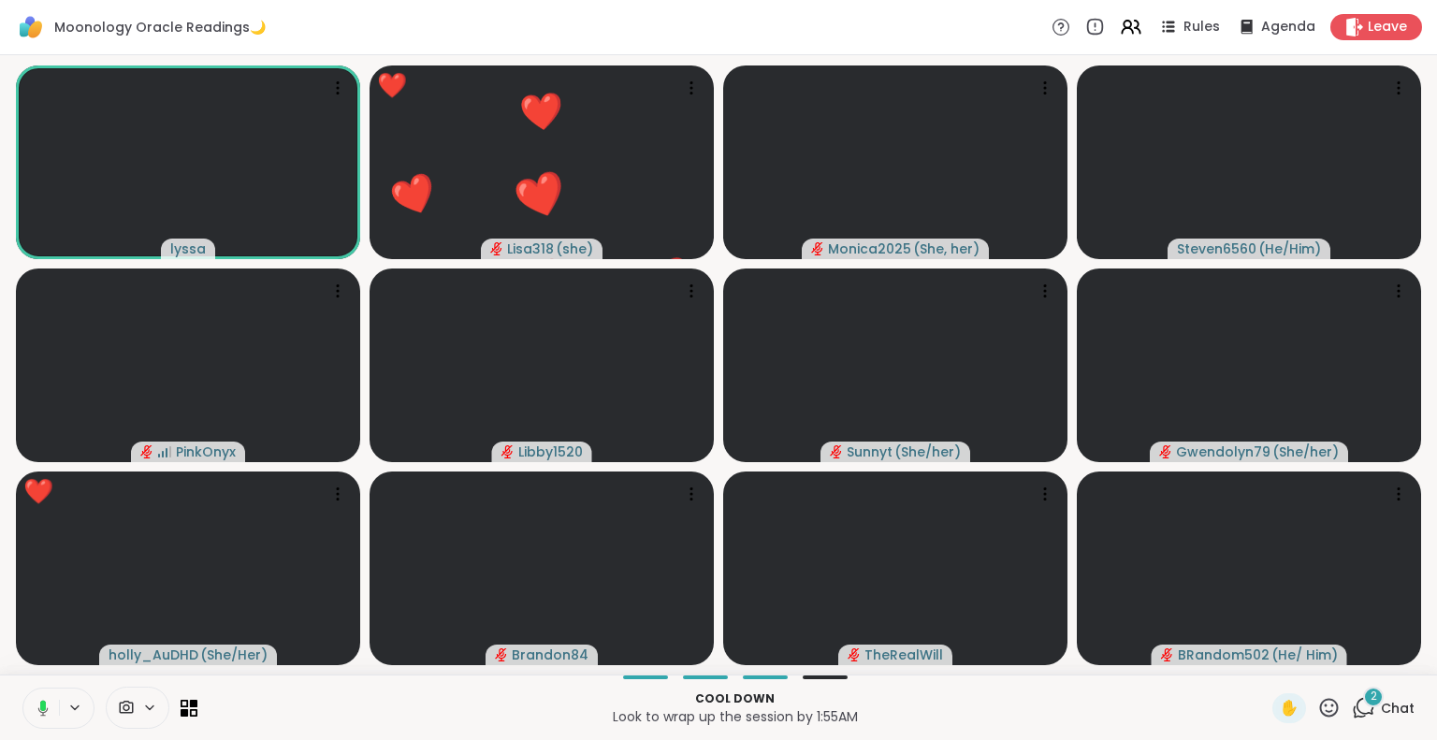
click at [1320, 711] on icon at bounding box center [1328, 707] width 23 height 23
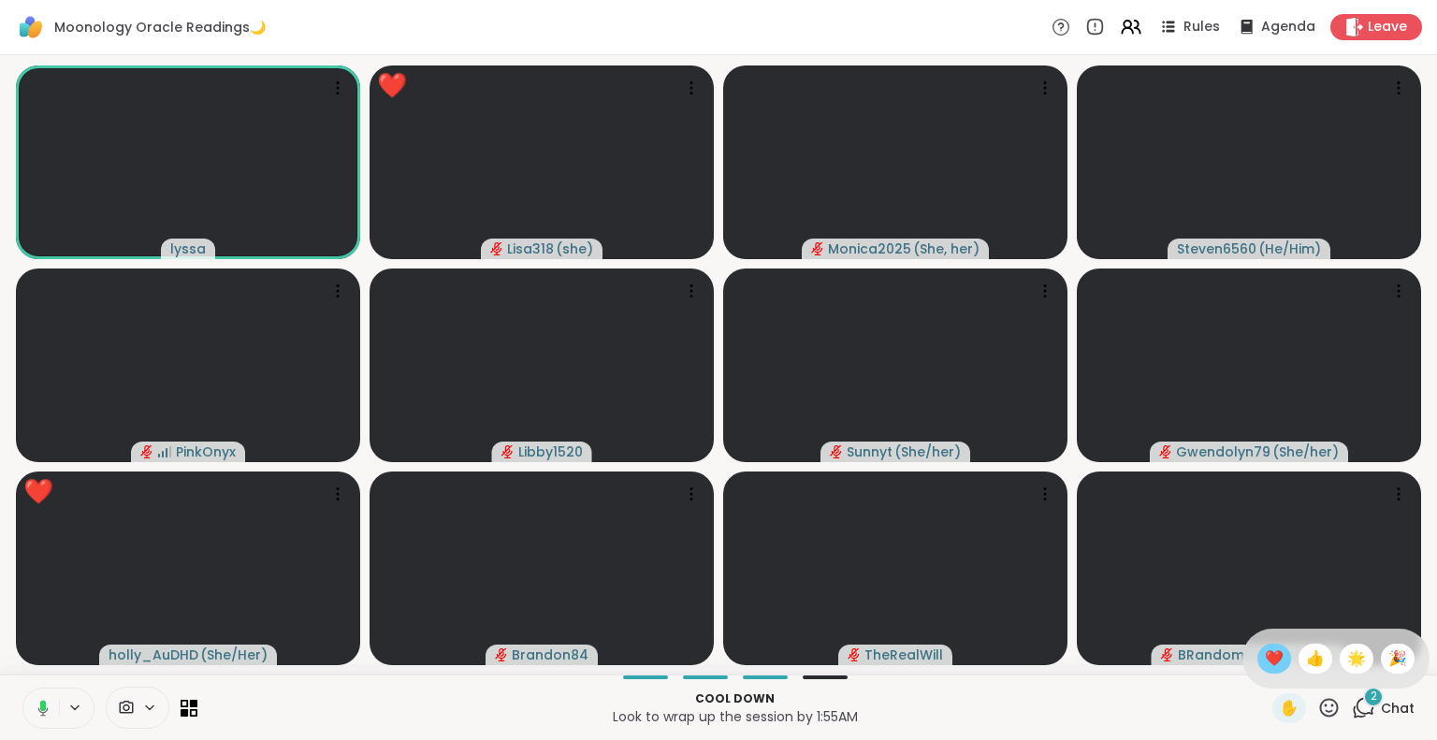
click at [1265, 654] on span "❤️" at bounding box center [1274, 658] width 19 height 22
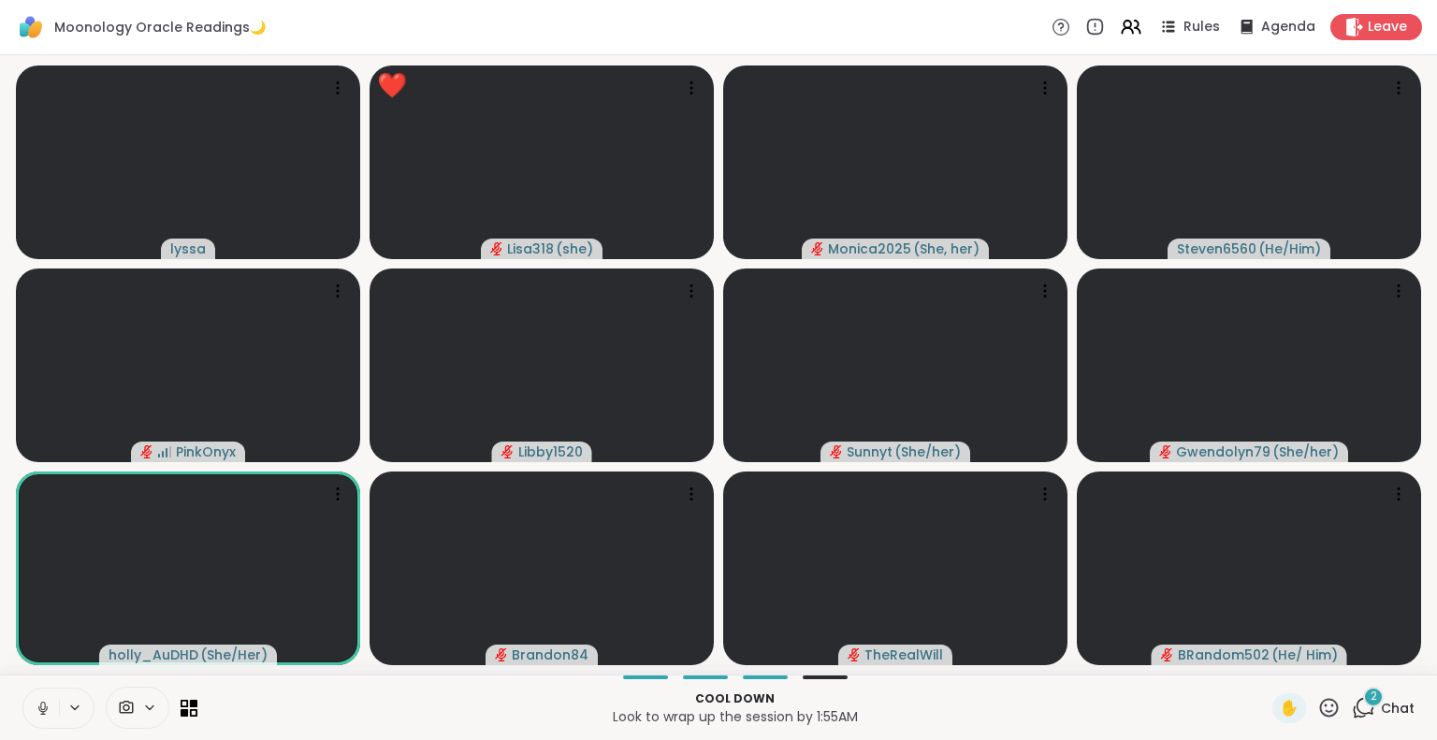
click at [1317, 709] on icon at bounding box center [1328, 707] width 23 height 23
click at [1265, 659] on span "❤️" at bounding box center [1274, 658] width 19 height 22
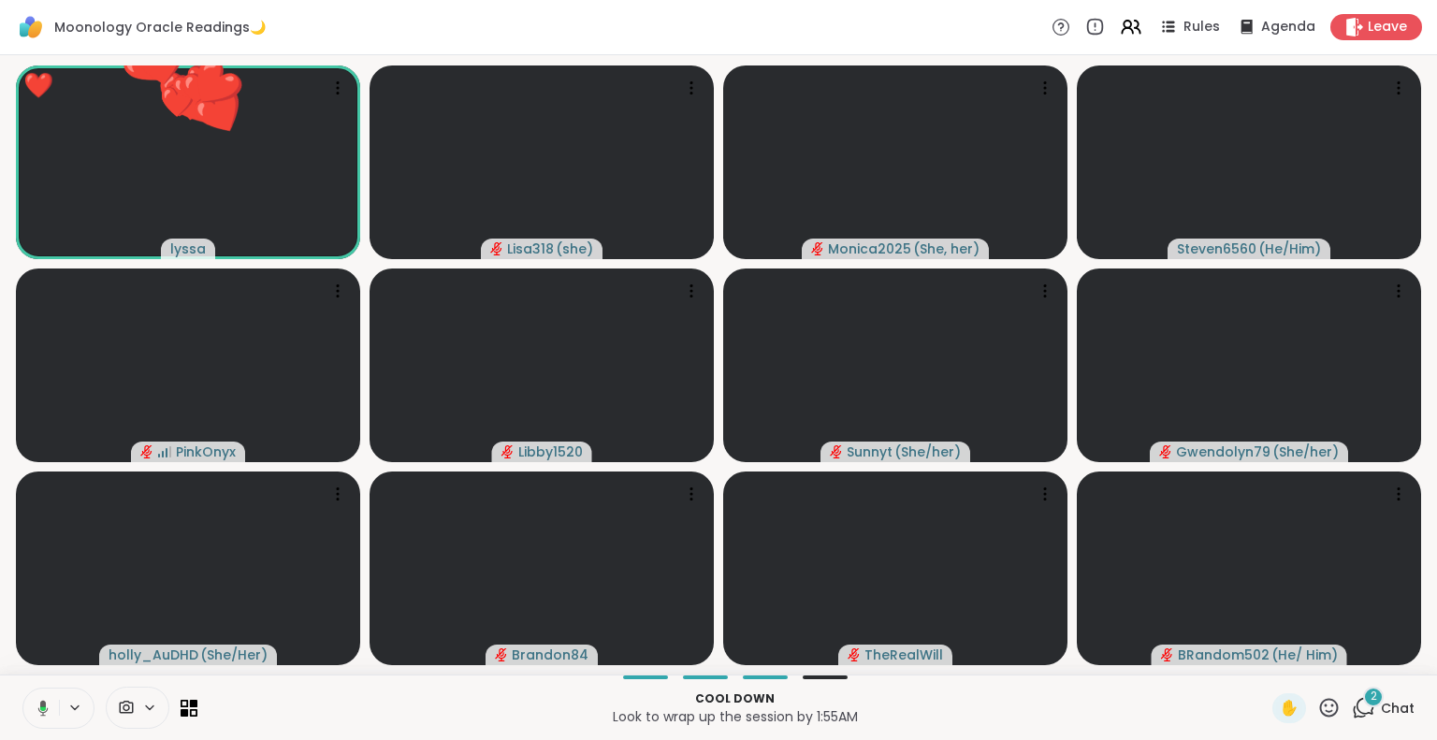
click at [1320, 716] on icon at bounding box center [1329, 707] width 19 height 19
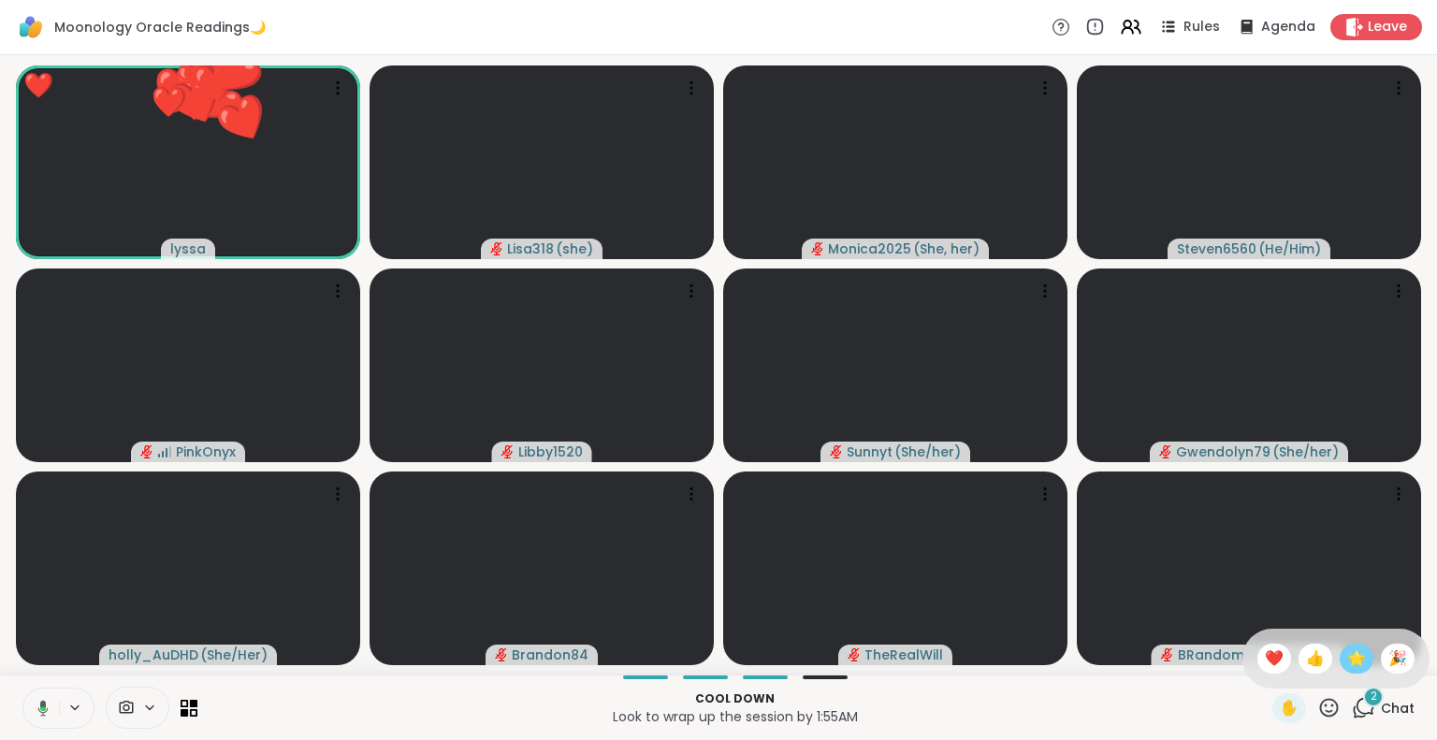
click at [1347, 664] on span "🌟" at bounding box center [1356, 658] width 19 height 22
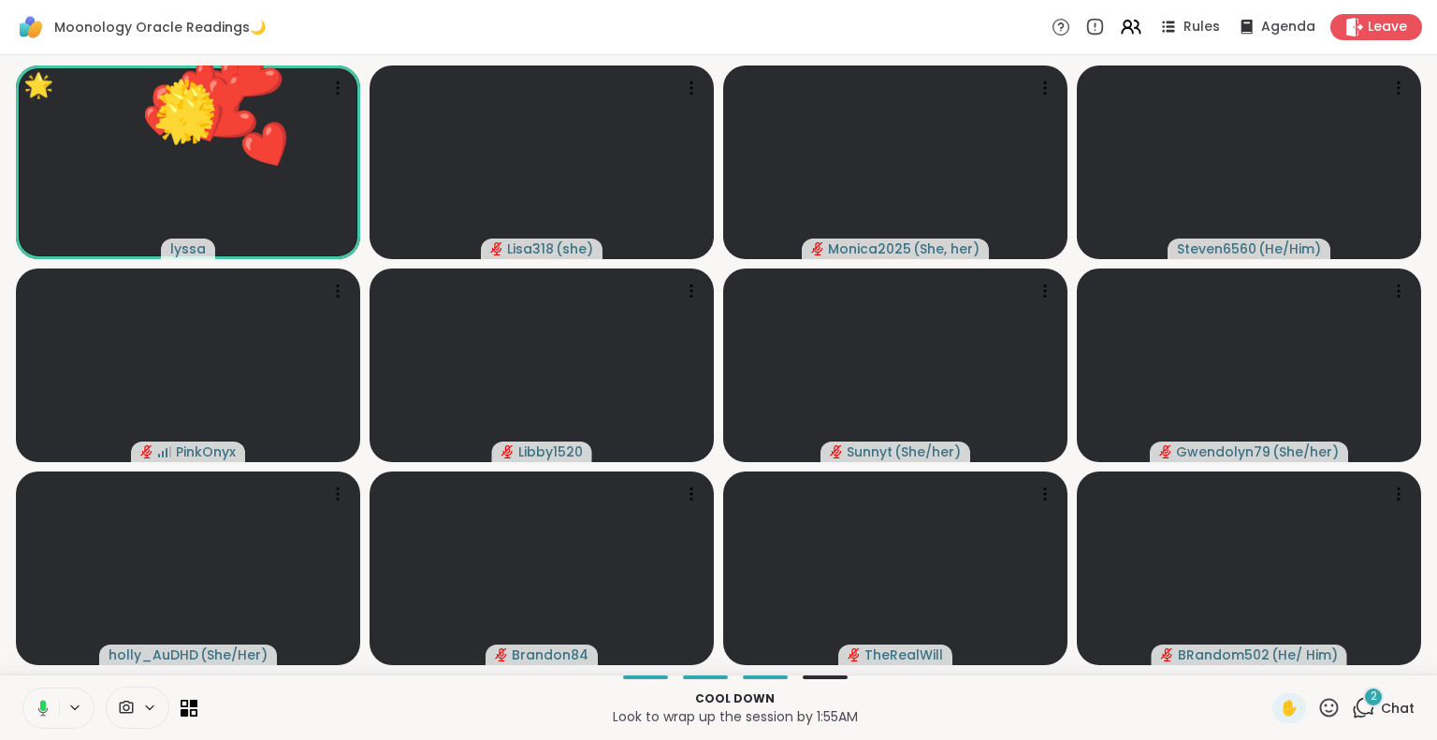
click at [1317, 710] on icon at bounding box center [1328, 707] width 23 height 23
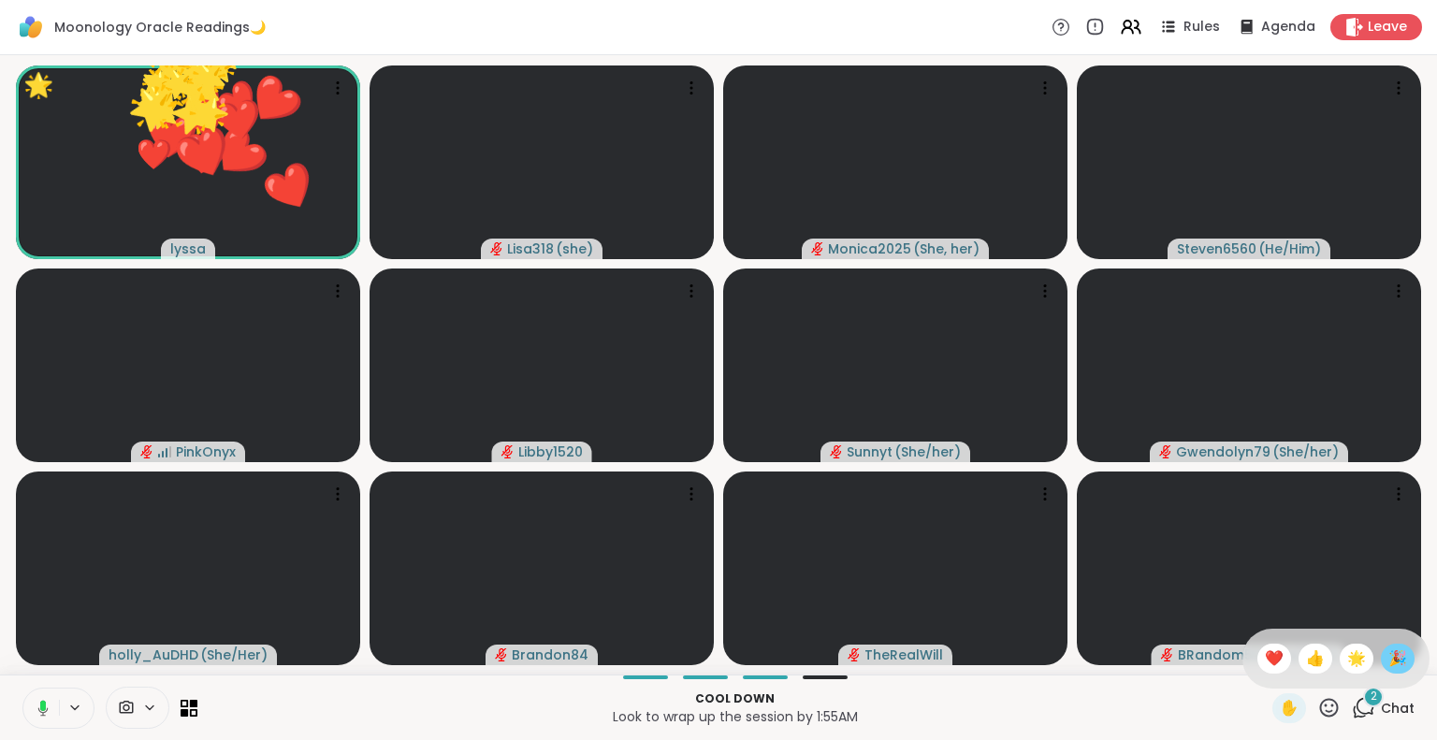
click at [1388, 655] on span "🎉" at bounding box center [1397, 658] width 19 height 22
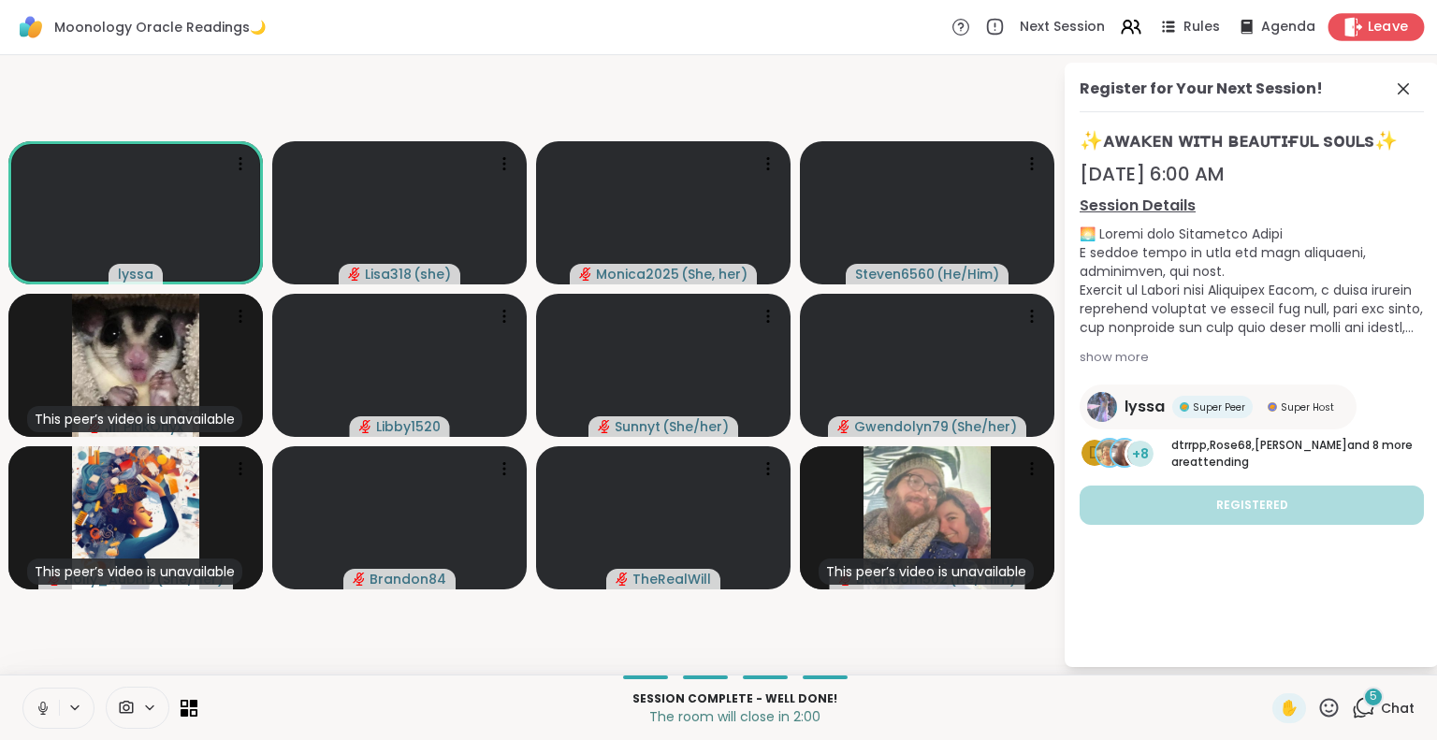
click at [1396, 32] on div "Leave" at bounding box center [1377, 26] width 96 height 27
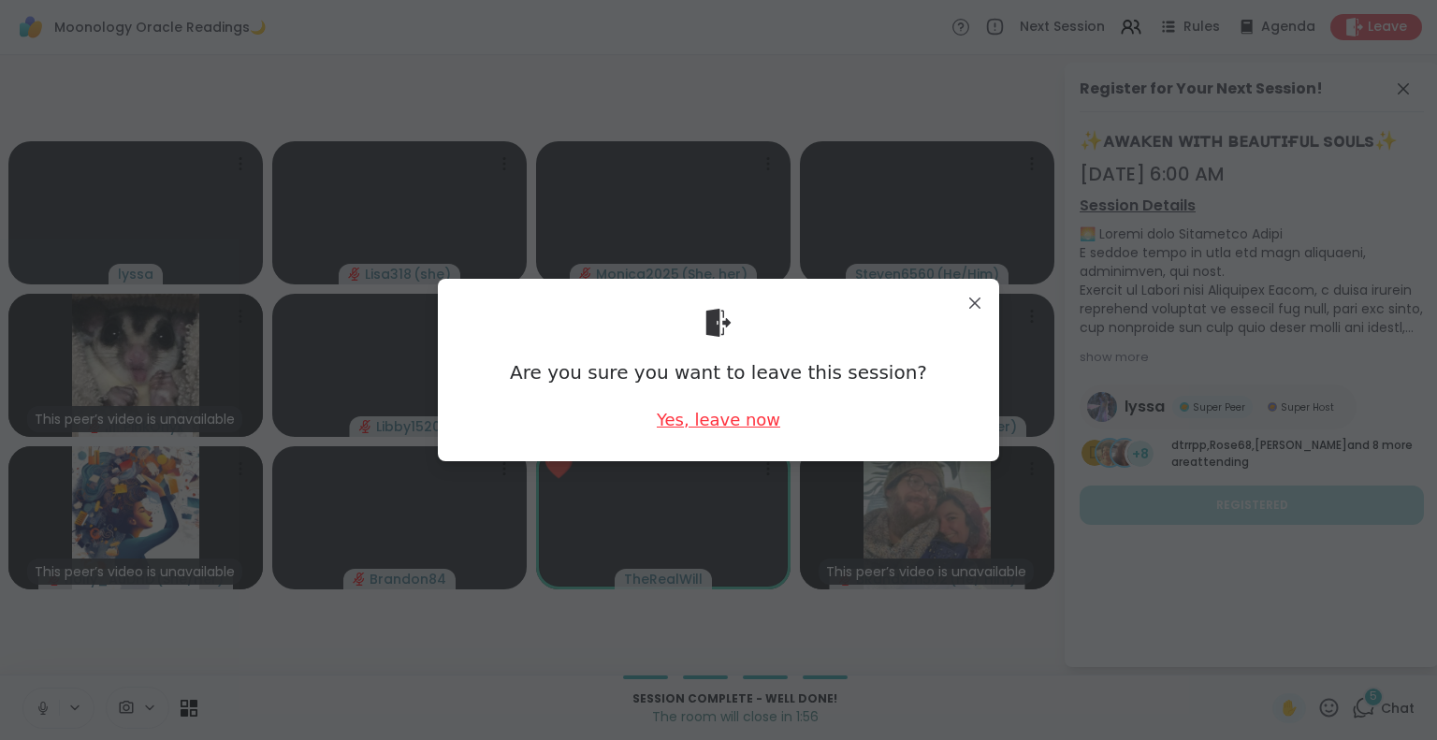
click at [719, 422] on div "Yes, leave now" at bounding box center [719, 419] width 124 height 23
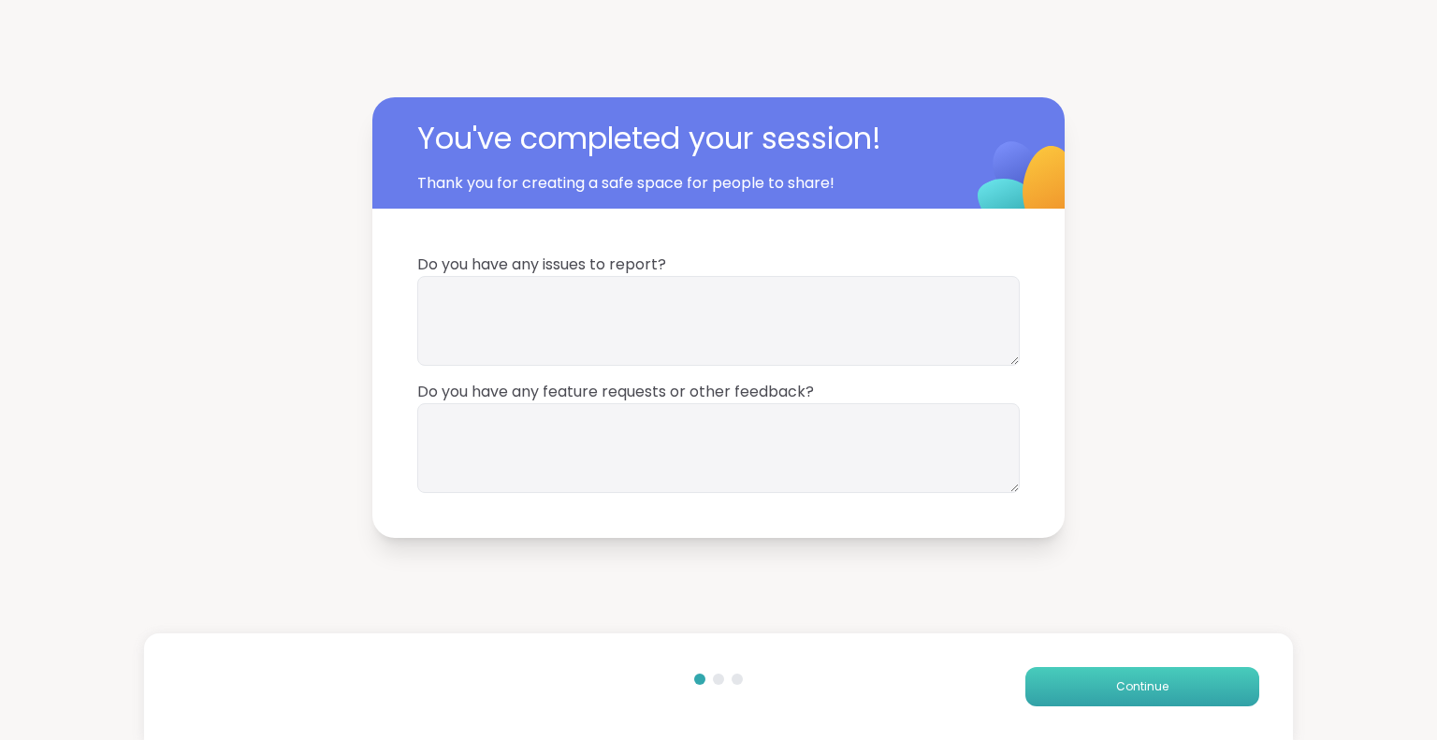
click at [1093, 695] on button "Continue" at bounding box center [1142, 686] width 234 height 39
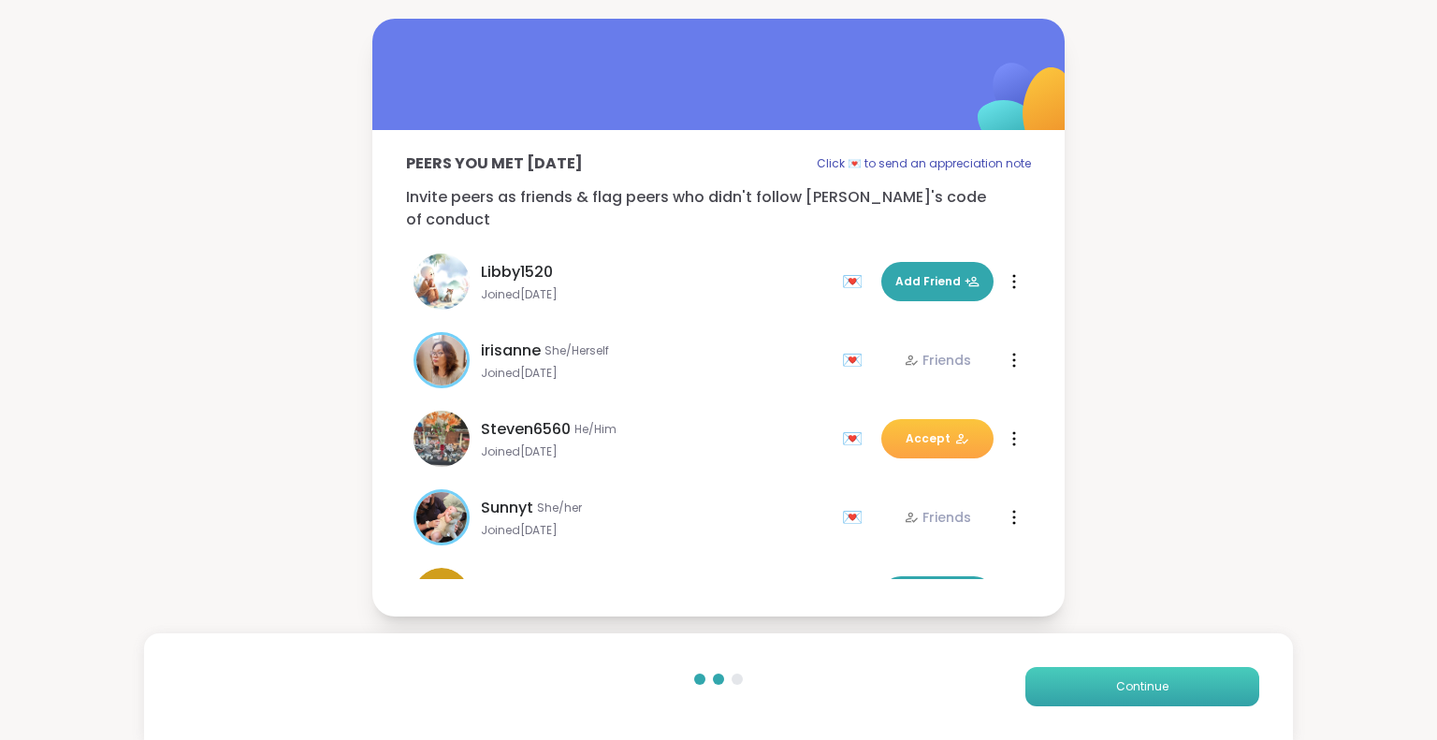
click at [1070, 689] on button "Continue" at bounding box center [1142, 686] width 234 height 39
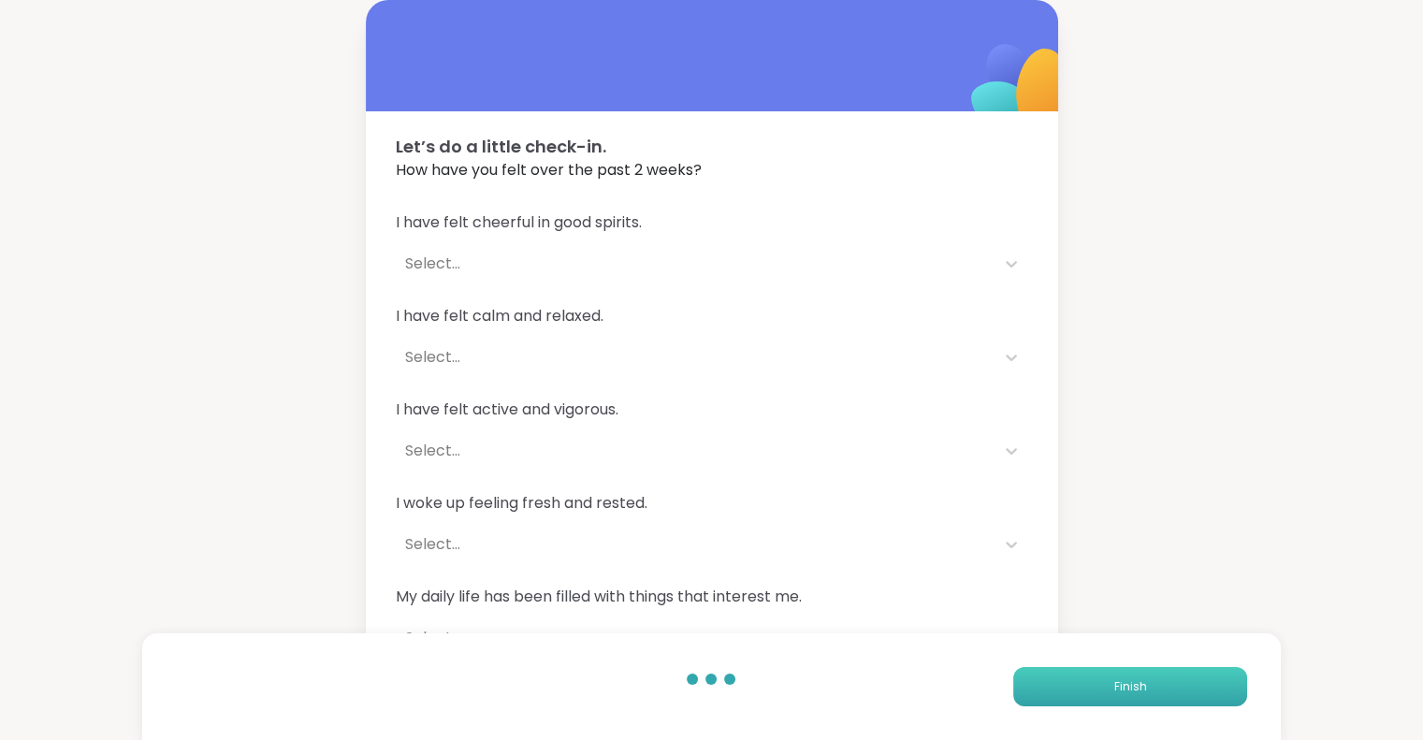
click at [1070, 689] on button "Finish" at bounding box center [1130, 686] width 234 height 39
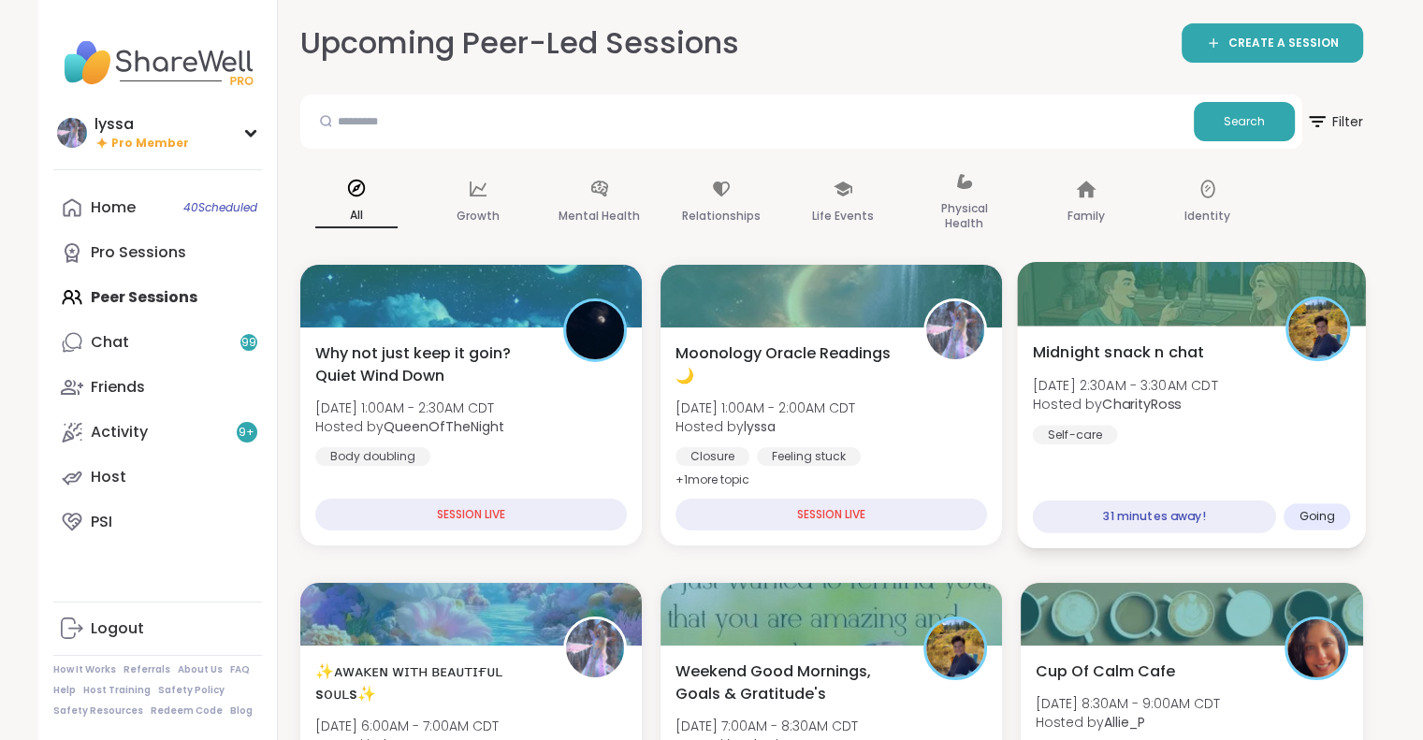
click at [1344, 427] on div "Midnight snack n chat [DATE] 2:30AM - 3:30AM CDT Hosted by CharityRoss Self-care" at bounding box center [1192, 392] width 318 height 103
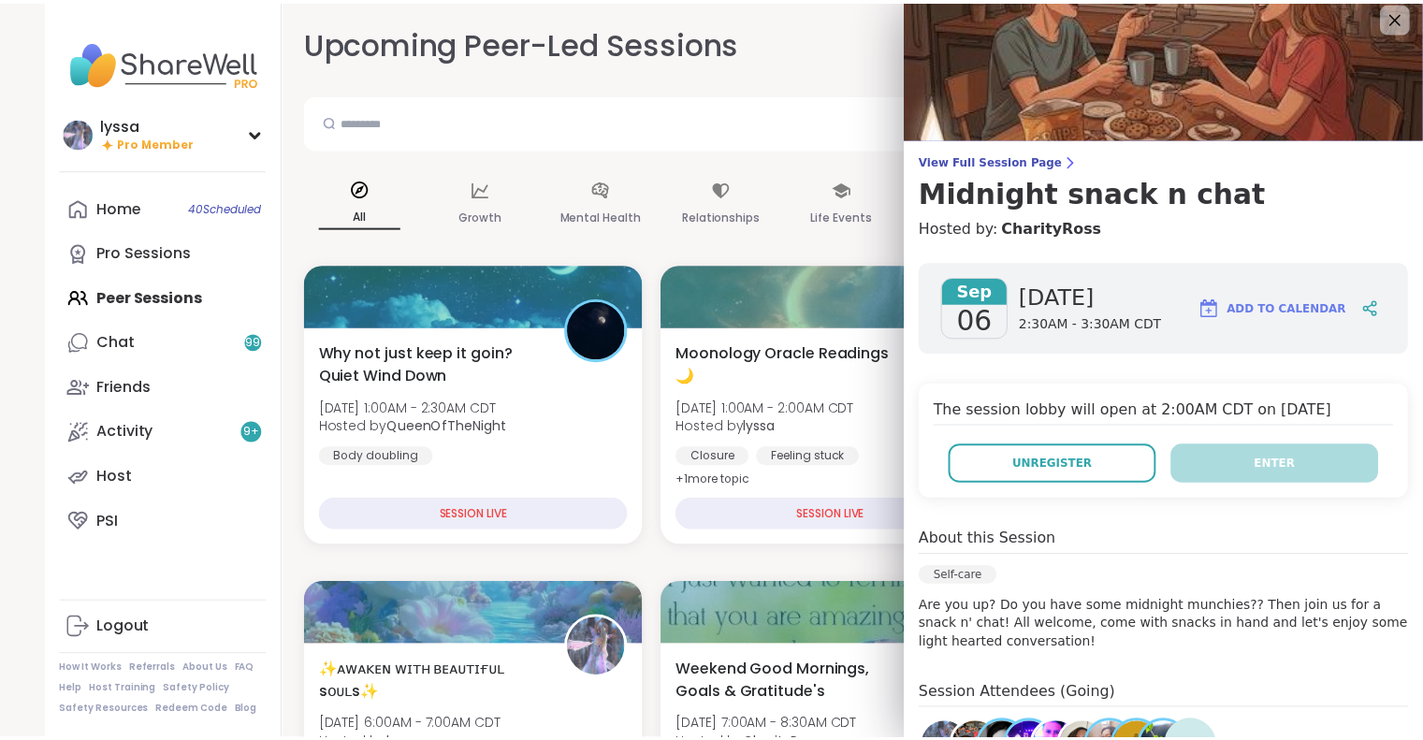
scroll to position [7, 0]
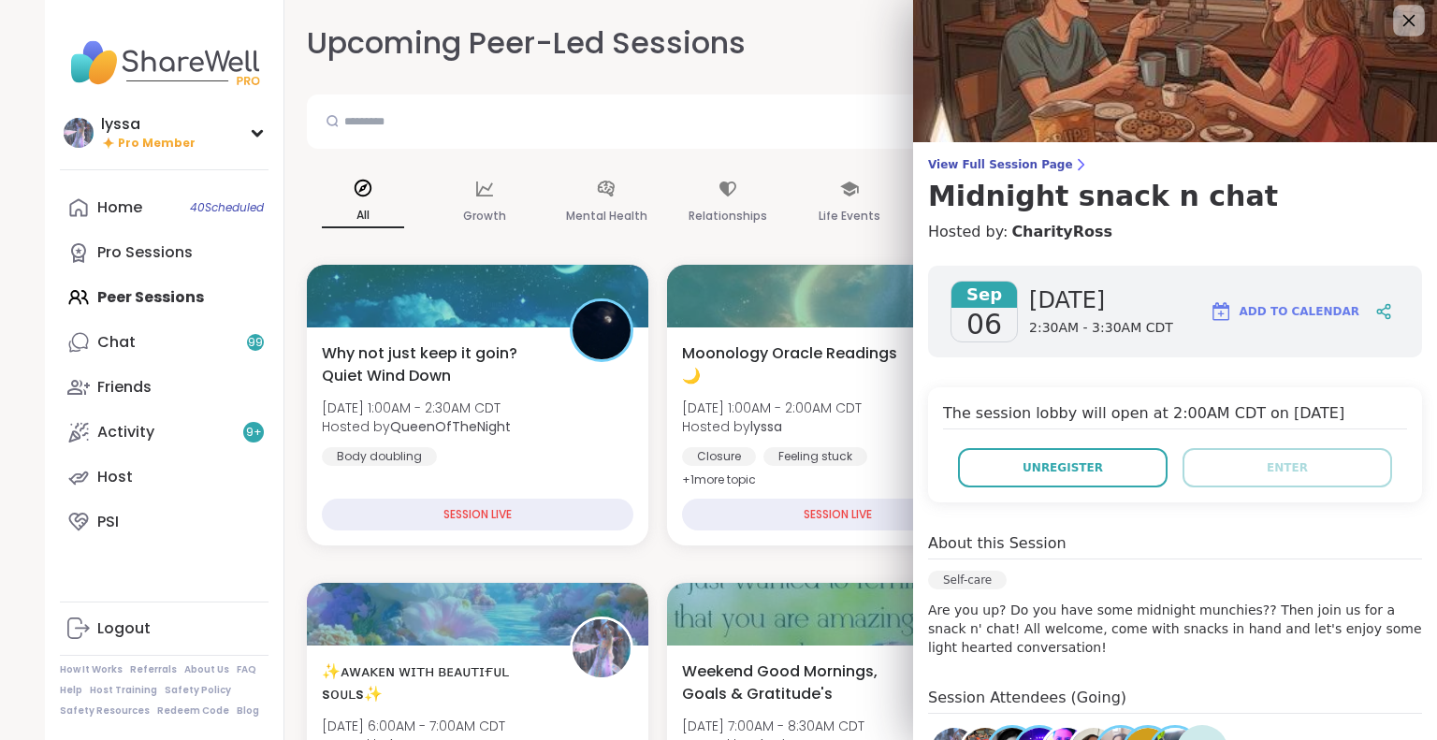
click at [1397, 25] on icon at bounding box center [1408, 19] width 23 height 23
